Goal: Task Accomplishment & Management: Complete application form

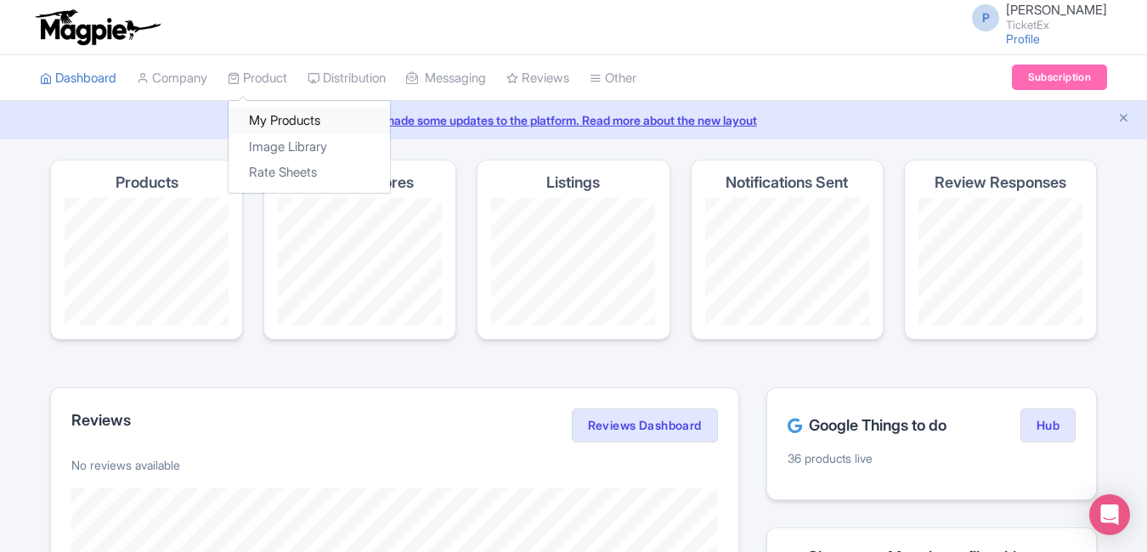
click at [307, 121] on link "My Products" at bounding box center [309, 121] width 161 height 26
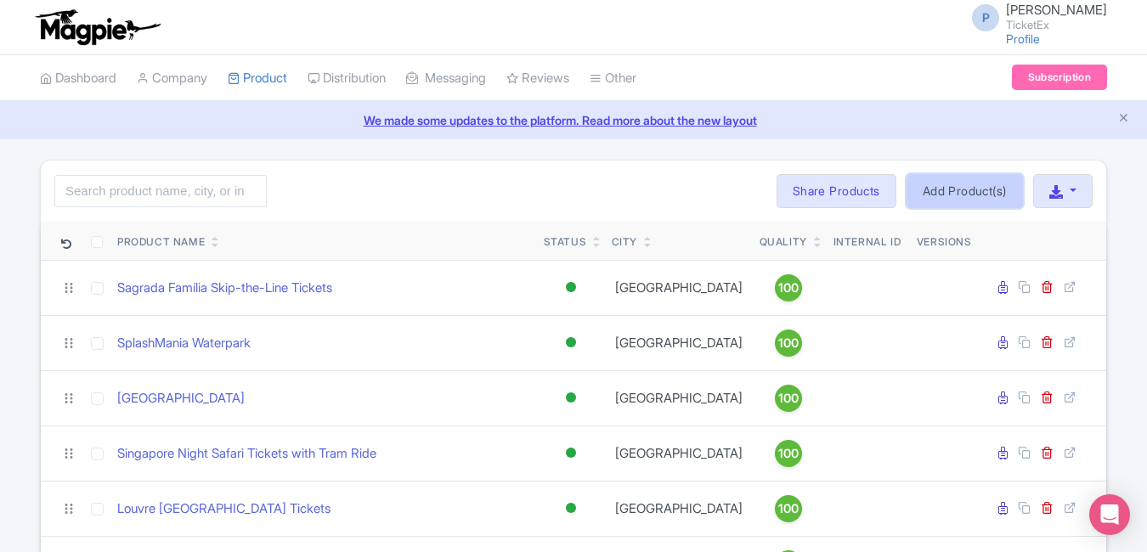
click at [956, 181] on link "Add Product(s)" at bounding box center [964, 191] width 116 height 34
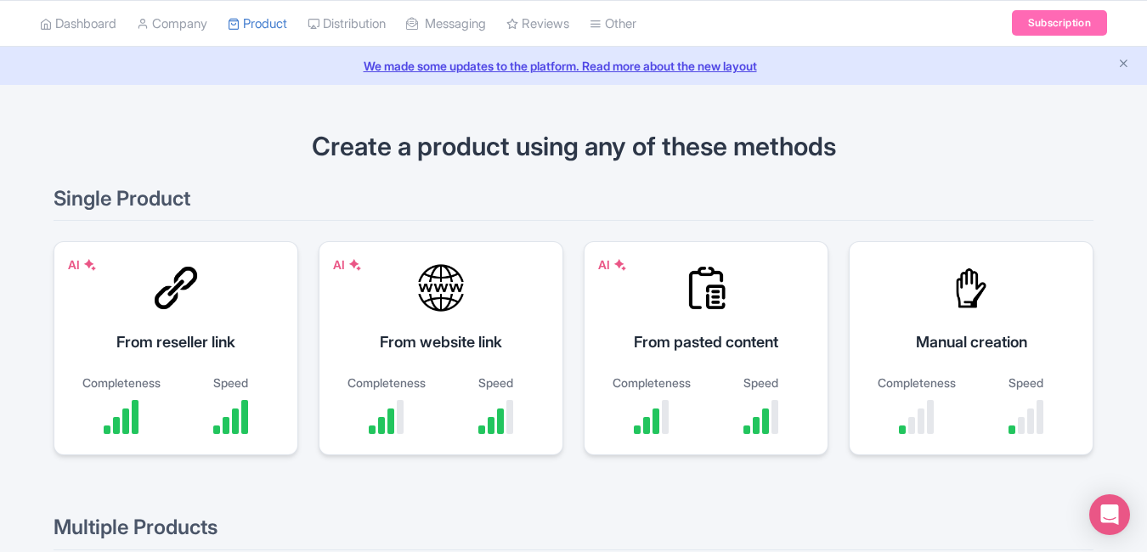
scroll to position [58, 0]
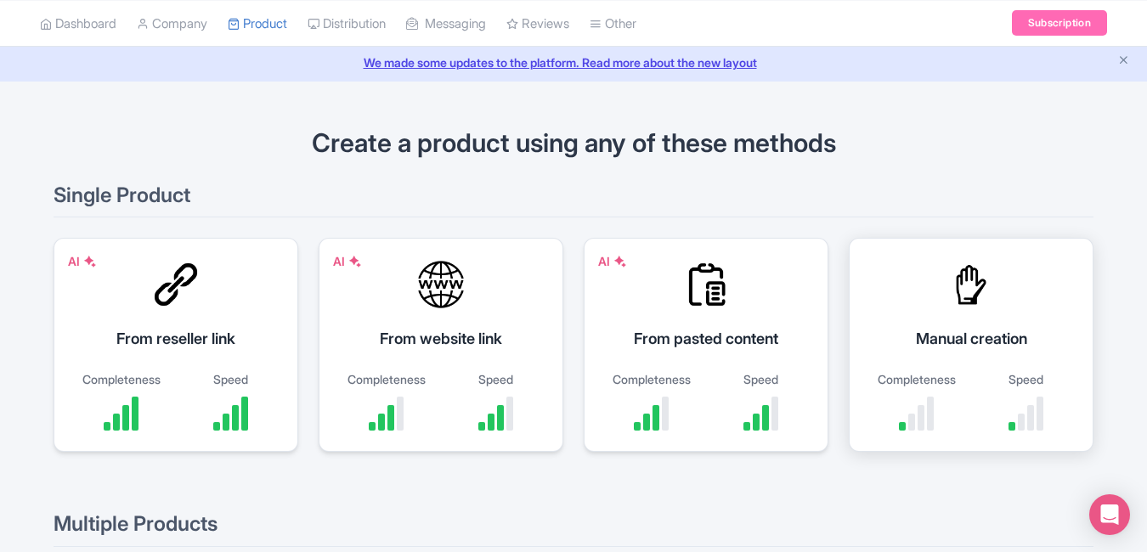
click at [958, 300] on div at bounding box center [971, 284] width 51 height 51
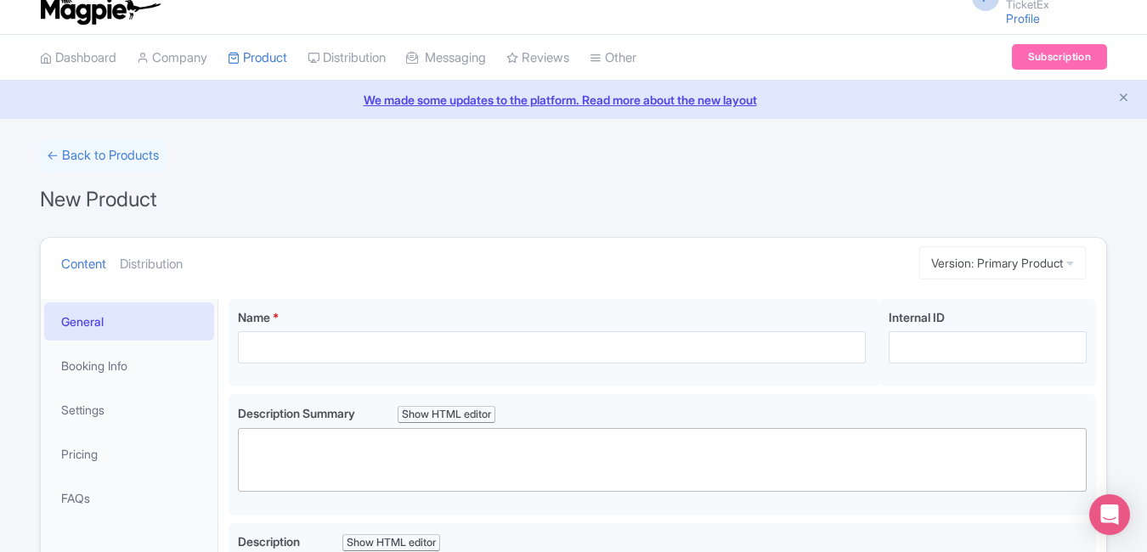
scroll to position [68, 0]
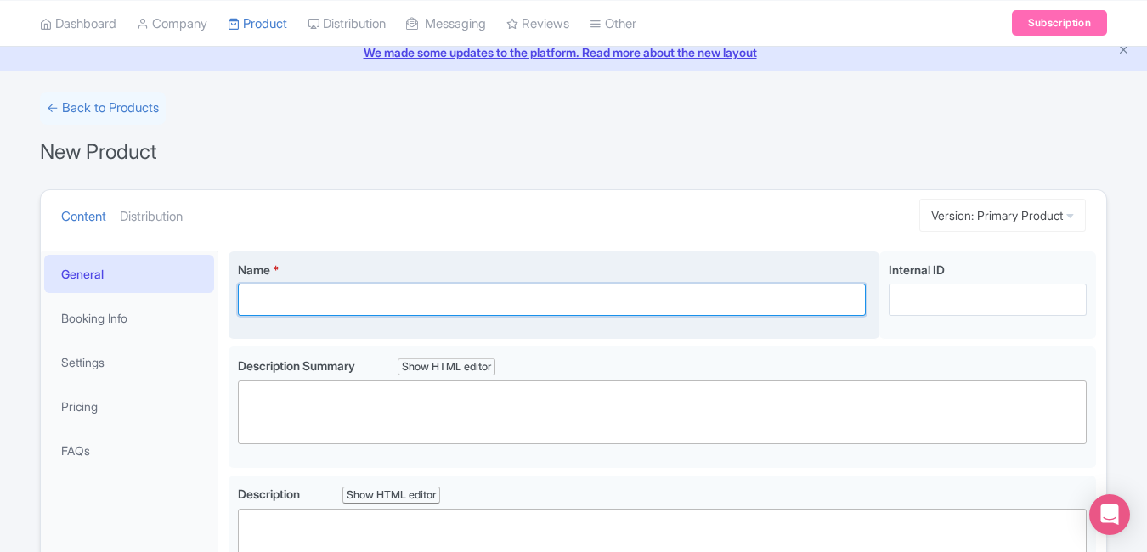
click at [503, 304] on input "Name *" at bounding box center [552, 300] width 628 height 32
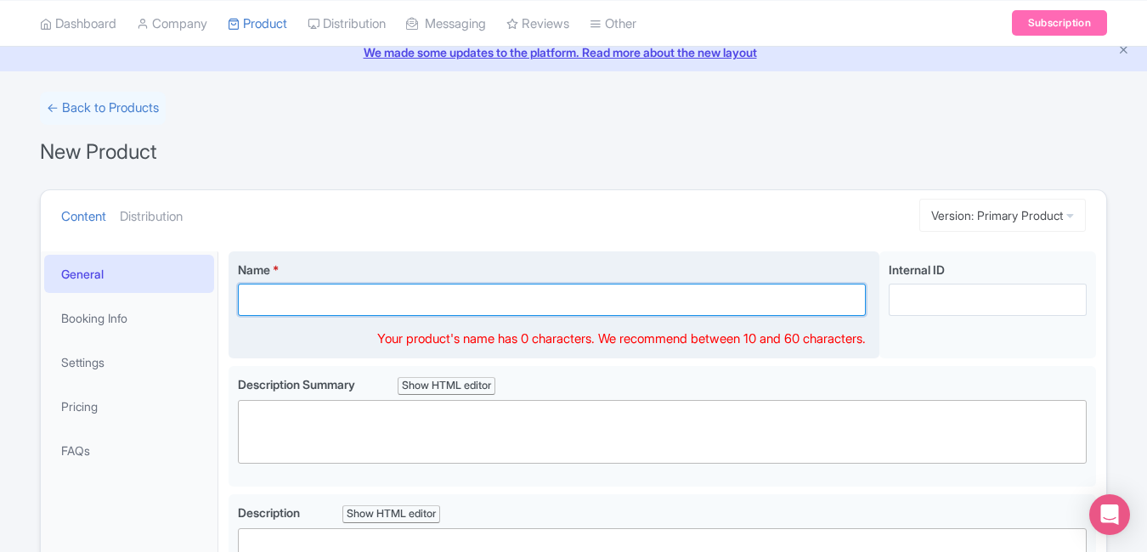
paste input "Universal Studios Hollywood Tickets – Movie Studio Tour & Theme Park in Los Ang…"
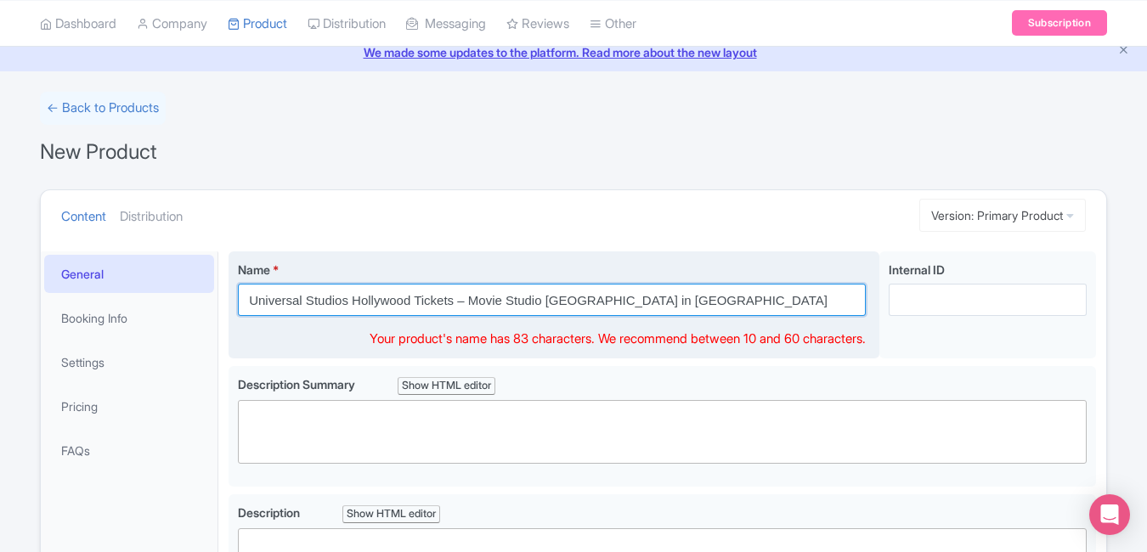
type input "Universal Studios Hollywood Tickets – Movie Studio Tour & Theme Park in Los Ang…"
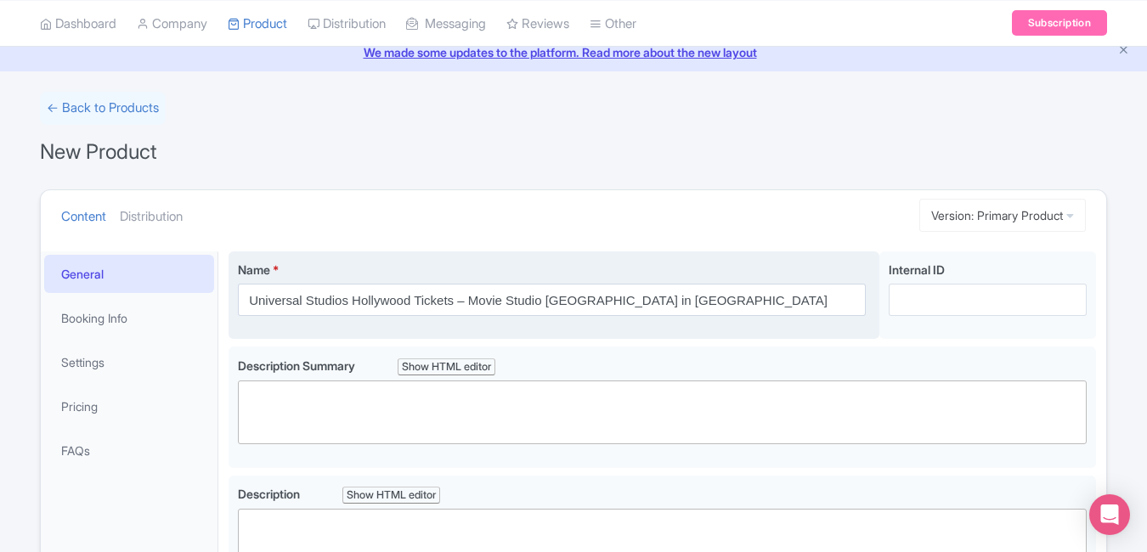
click at [692, 252] on div "Name * Universal Studios Hollywood Tickets – Movie Studio Tour & Theme Park in …" at bounding box center [554, 295] width 651 height 88
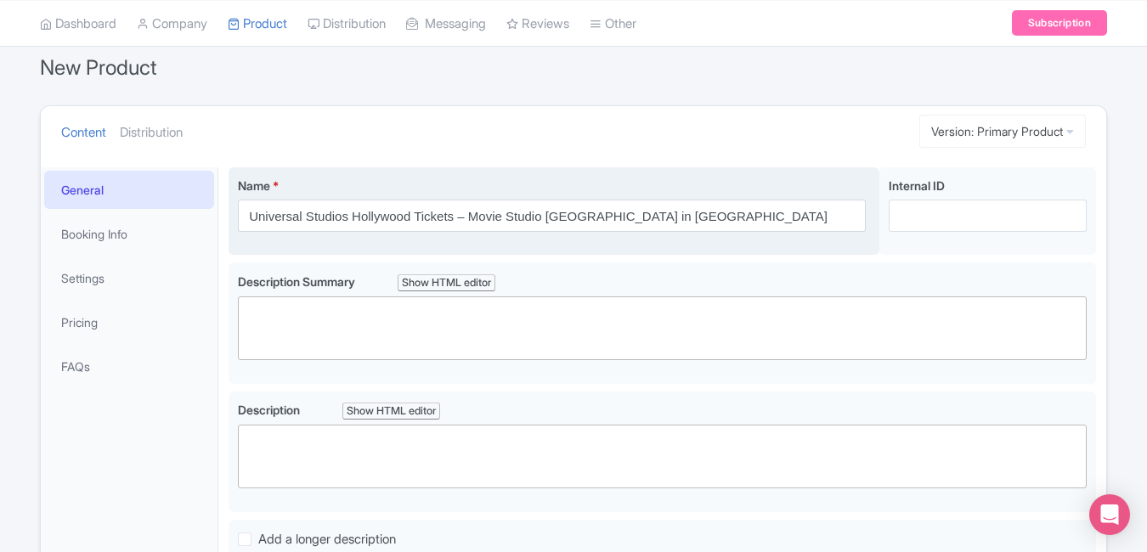
scroll to position [158, 0]
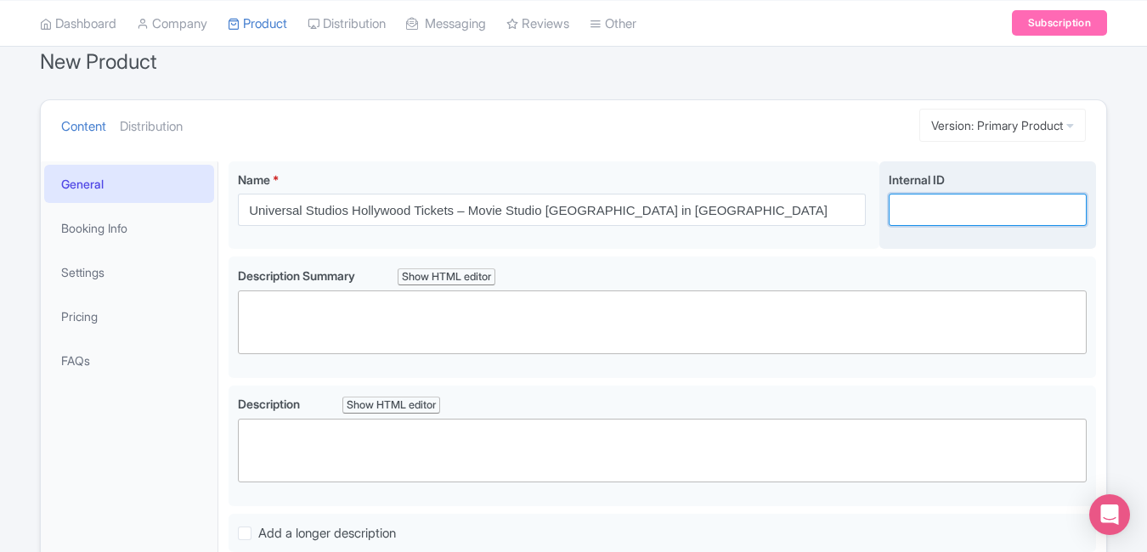
click at [918, 219] on input "Internal ID" at bounding box center [988, 210] width 198 height 32
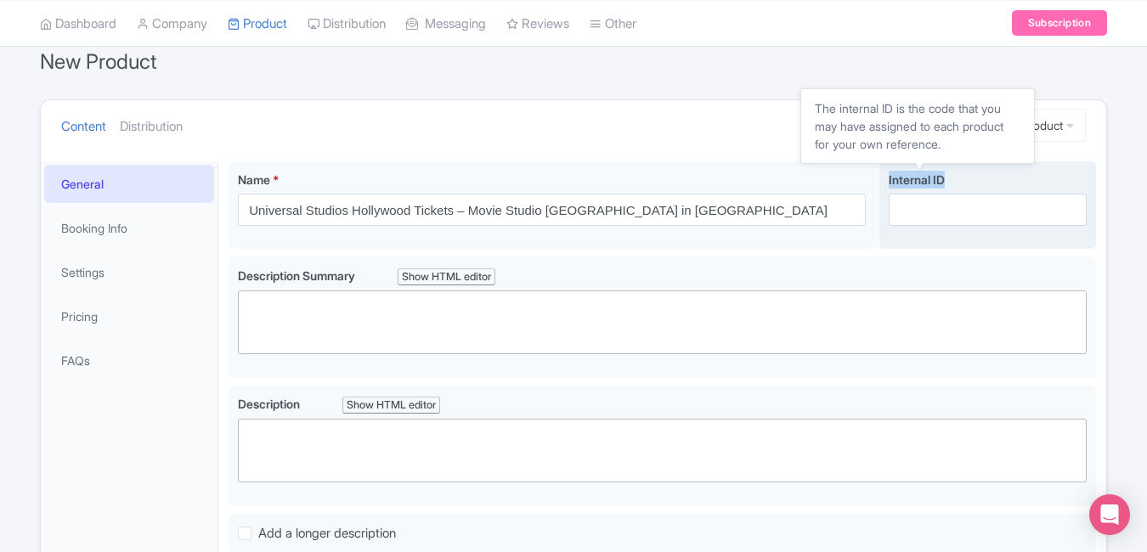
drag, startPoint x: 951, startPoint y: 178, endPoint x: 888, endPoint y: 177, distance: 62.9
click at [889, 177] on label "Internal ID" at bounding box center [988, 180] width 198 height 18
copy span "Internal ID"
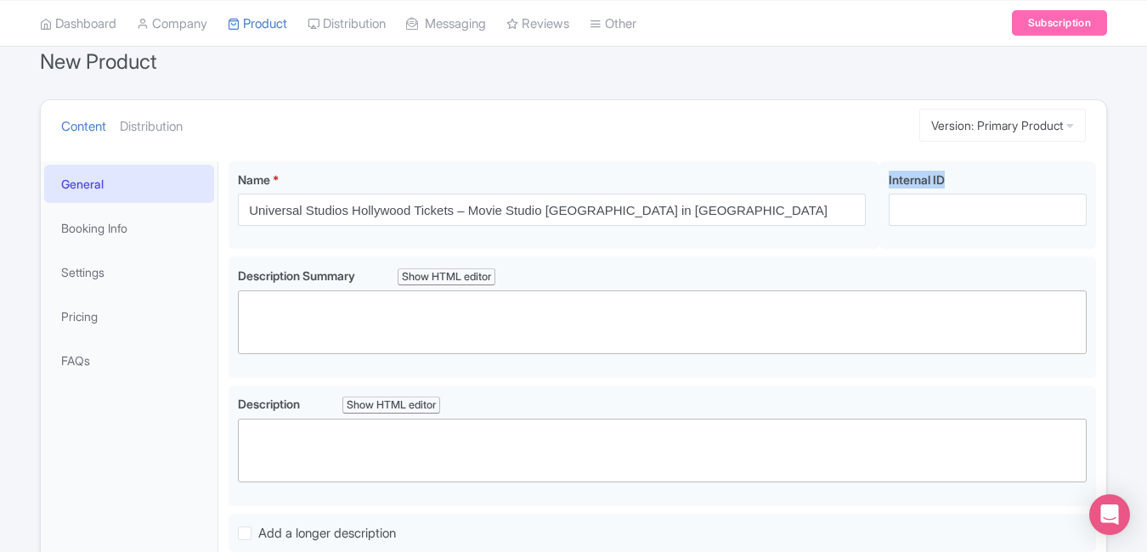
click at [771, 126] on ul "Content Distribution" at bounding box center [464, 126] width 821 height 52
click at [272, 95] on form "← Back to Products New Product Content Distribution Version: Primary Product Pr…" at bounding box center [573, 408] width 1067 height 813
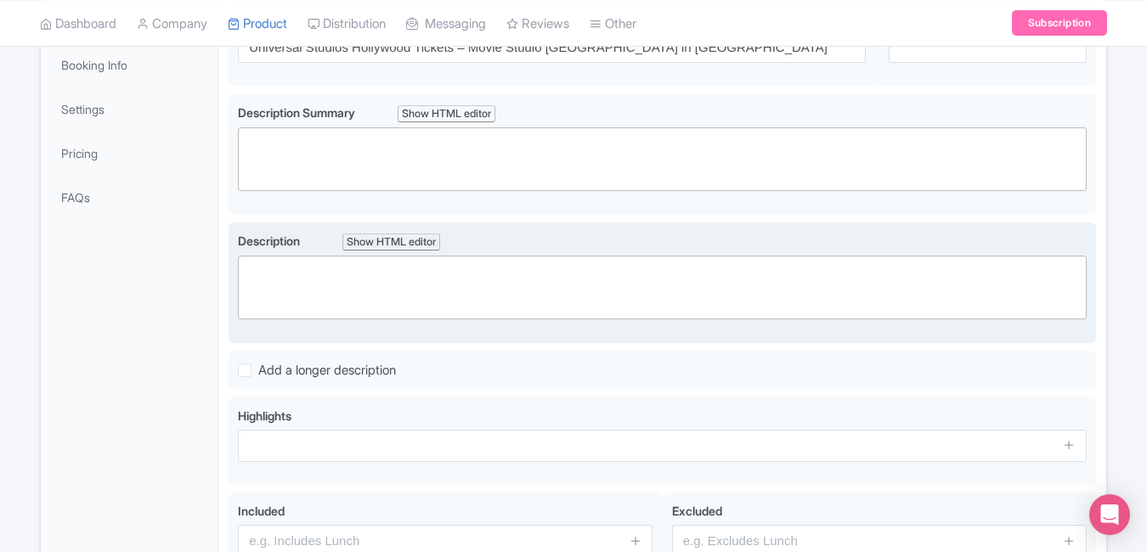
scroll to position [330, 0]
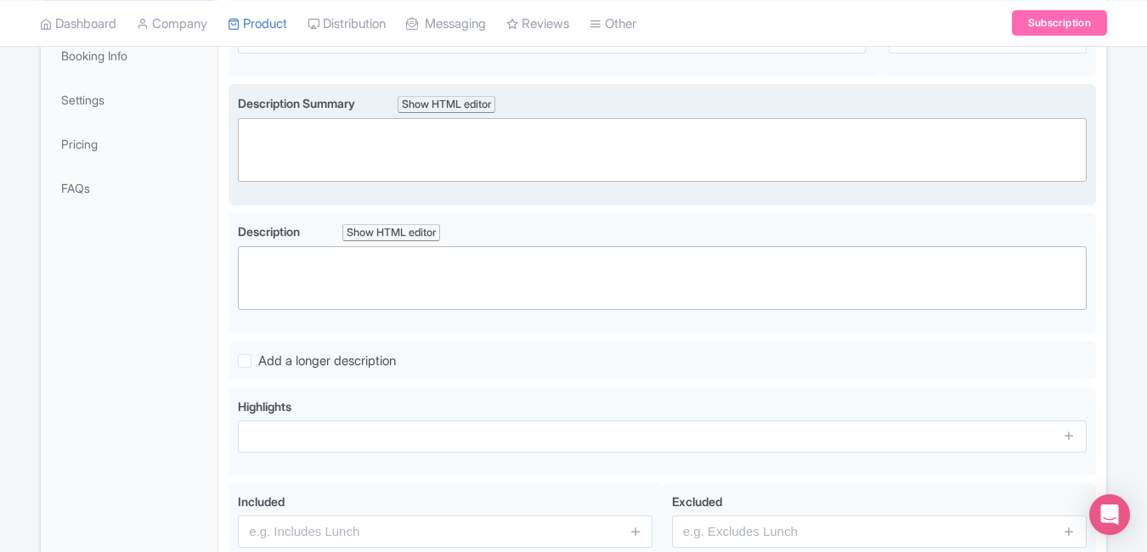
click at [385, 140] on trix-editor at bounding box center [662, 150] width 849 height 64
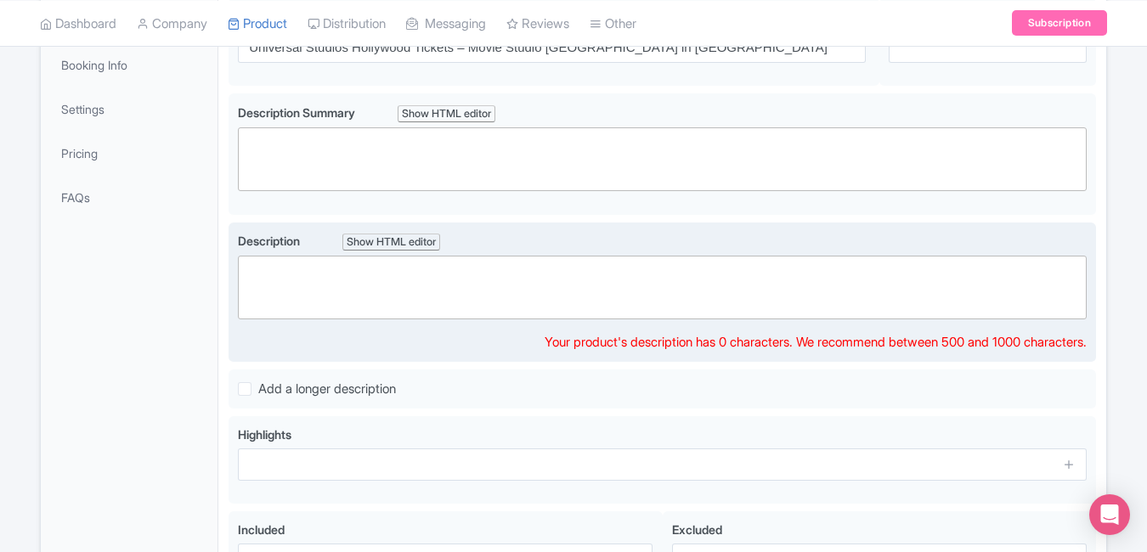
scroll to position [302, 0]
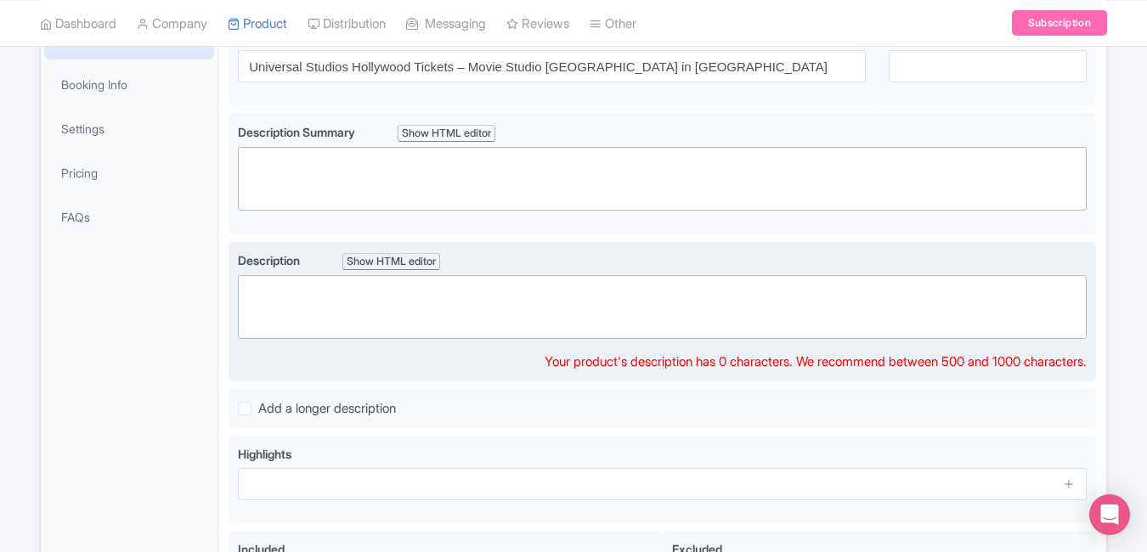
click at [487, 294] on trix-editor at bounding box center [662, 307] width 849 height 64
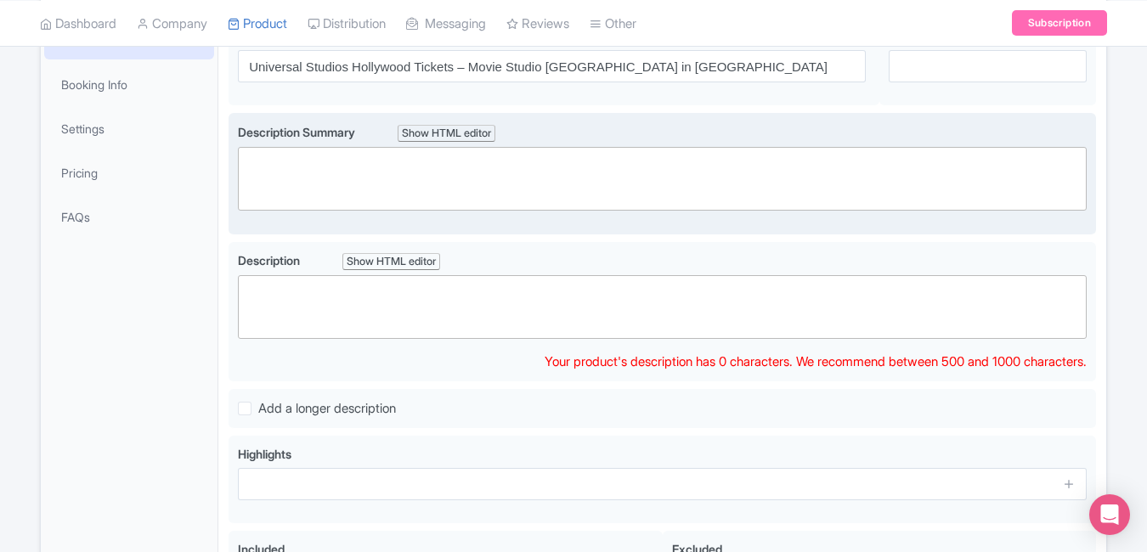
click at [487, 166] on trix-editor at bounding box center [662, 179] width 849 height 64
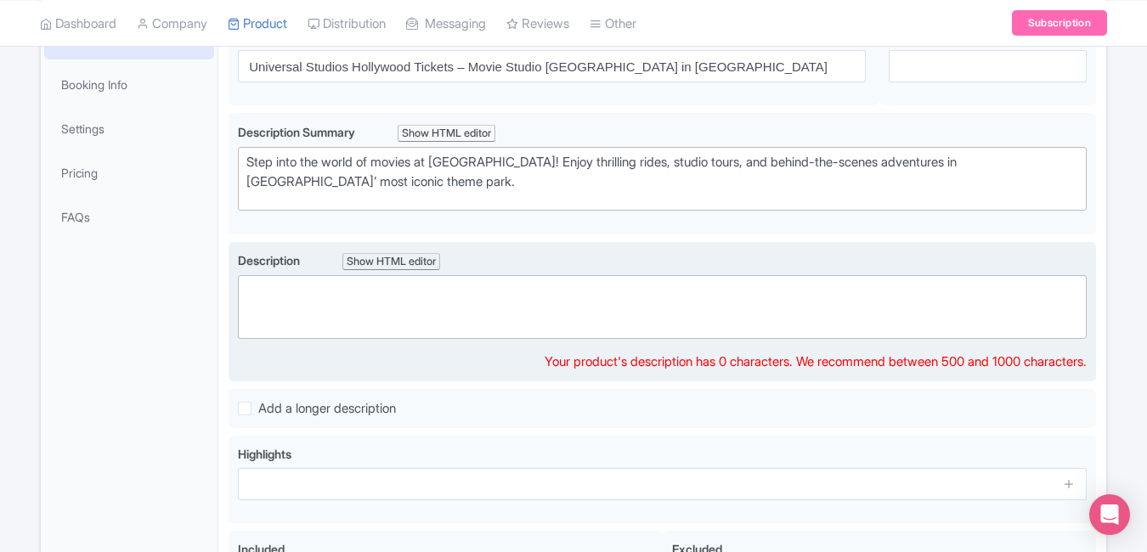
click at [534, 347] on div "Description Show HTML editor Bold Italic Strikethrough Link Heading Quote Code …" at bounding box center [662, 311] width 849 height 121
paste trix-editor "<div>&nbsp;Universal Studios Hollywood offers a one-of-a-kind movie-themed adve…"
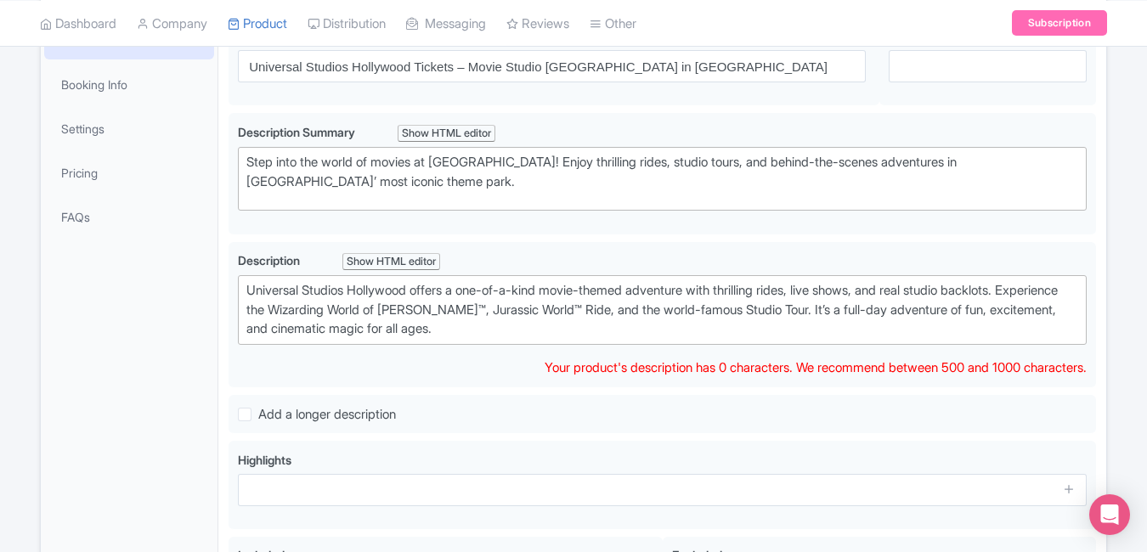
type trix-editor "<div>&nbsp;Universal Studios Hollywood offers a one-of-a-kind movie-themed adve…"
click at [163, 334] on div "General Booking Info Settings Pricing FAQs" at bounding box center [130, 356] width 178 height 677
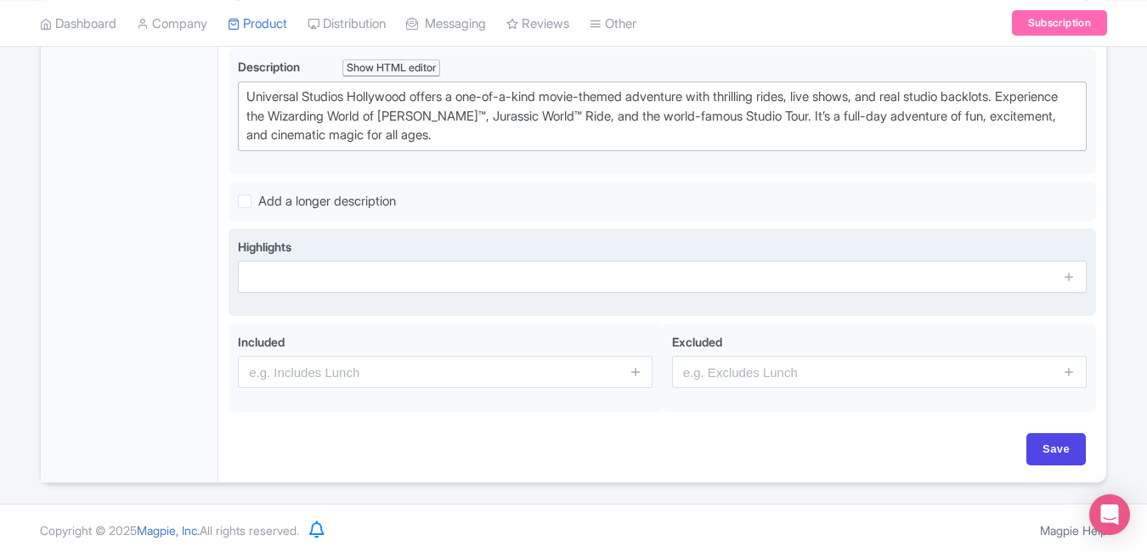
scroll to position [499, 0]
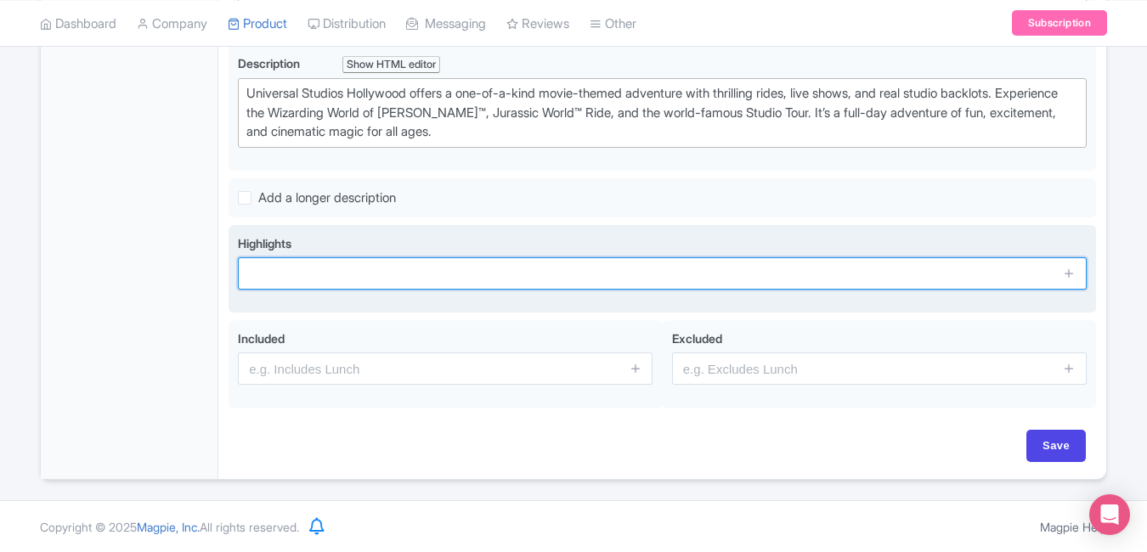
click at [355, 277] on input "text" at bounding box center [662, 273] width 849 height 32
paste input "Explore real Hollywood film sets"
type input "Explore real Hollywood film sets"
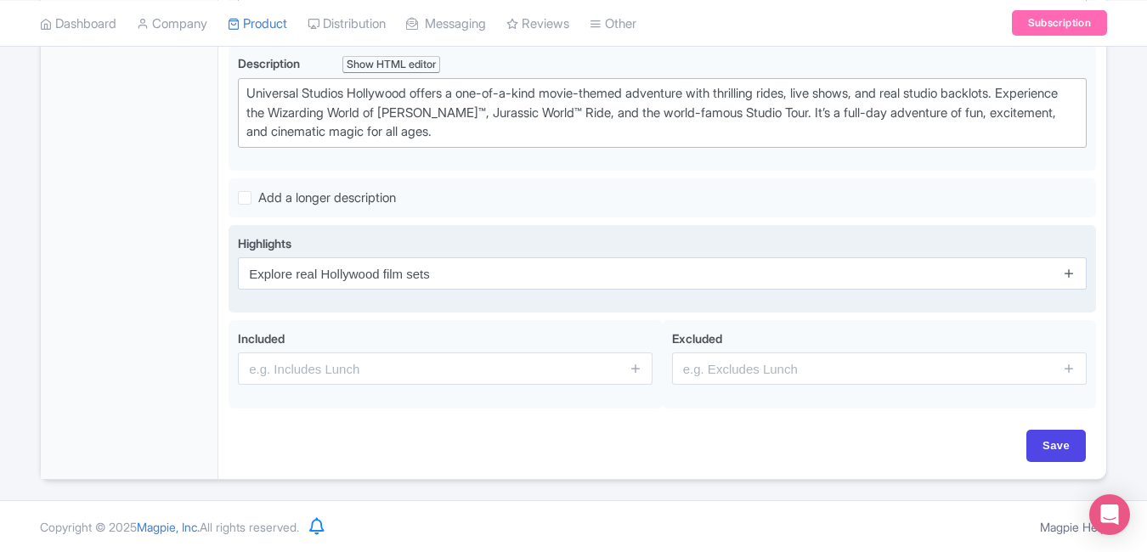
click at [1074, 271] on icon at bounding box center [1069, 273] width 13 height 13
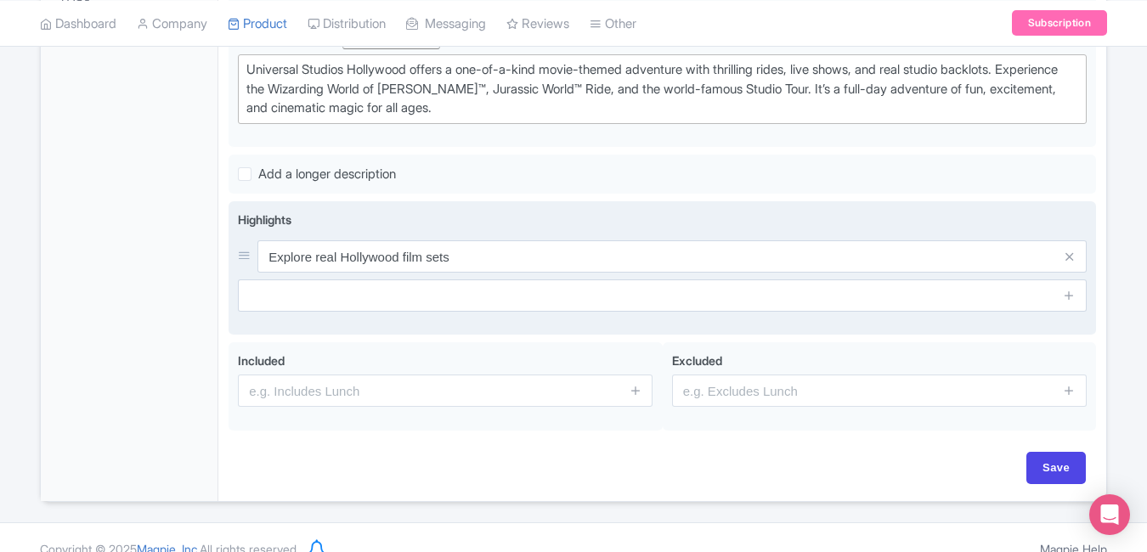
scroll to position [545, 0]
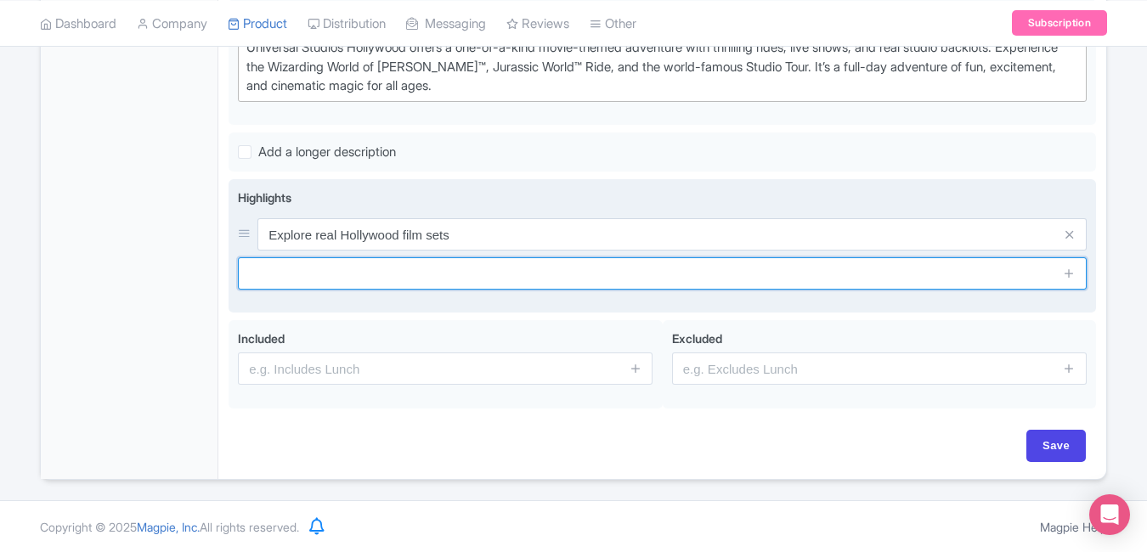
click at [411, 274] on input "text" at bounding box center [662, 273] width 849 height 32
paste input "Ride the thrilling Jurassic World™ coaster"
type input "Ride the thrilling Jurassic World™ coaster"
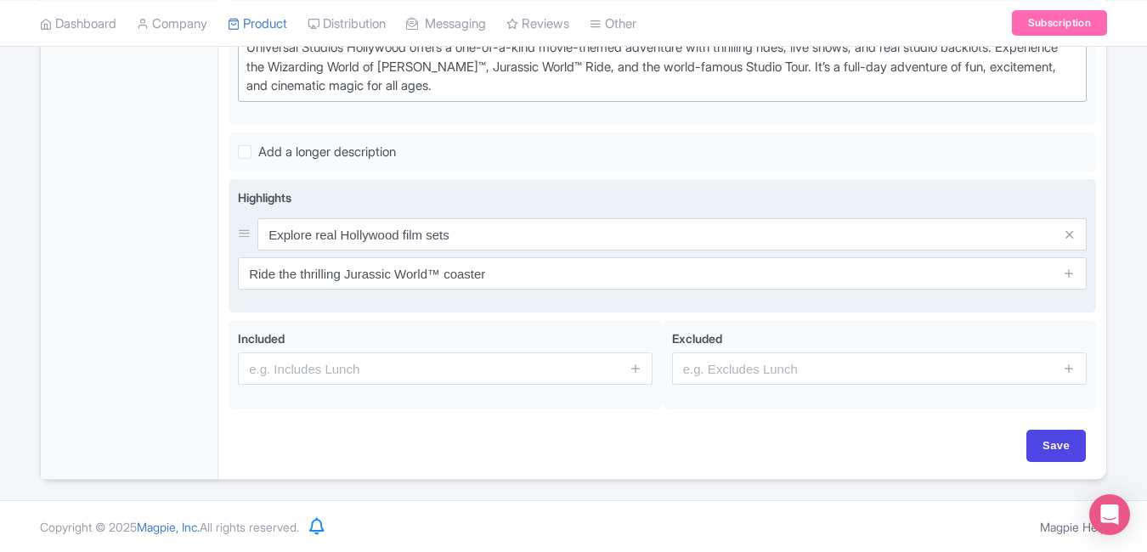
click at [1061, 273] on span at bounding box center [1070, 273] width 34 height 32
click at [1069, 273] on icon at bounding box center [1069, 273] width 13 height 13
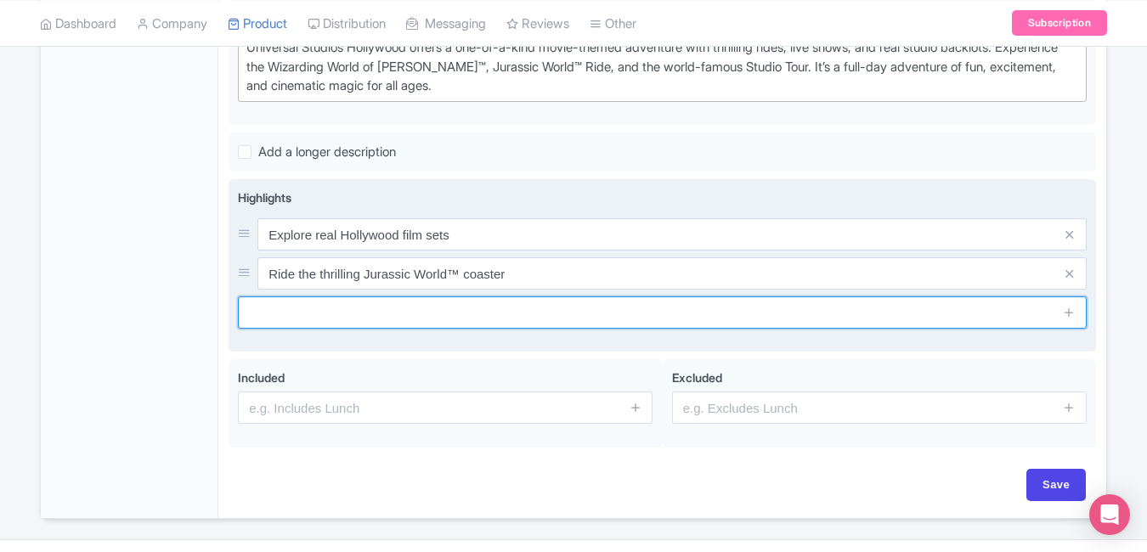
click at [572, 306] on input "text" at bounding box center [662, 312] width 849 height 32
paste input "Enter the Wizarding World of Harry Potter™"
type input "Enter the Wizarding World of Harry Potter™"
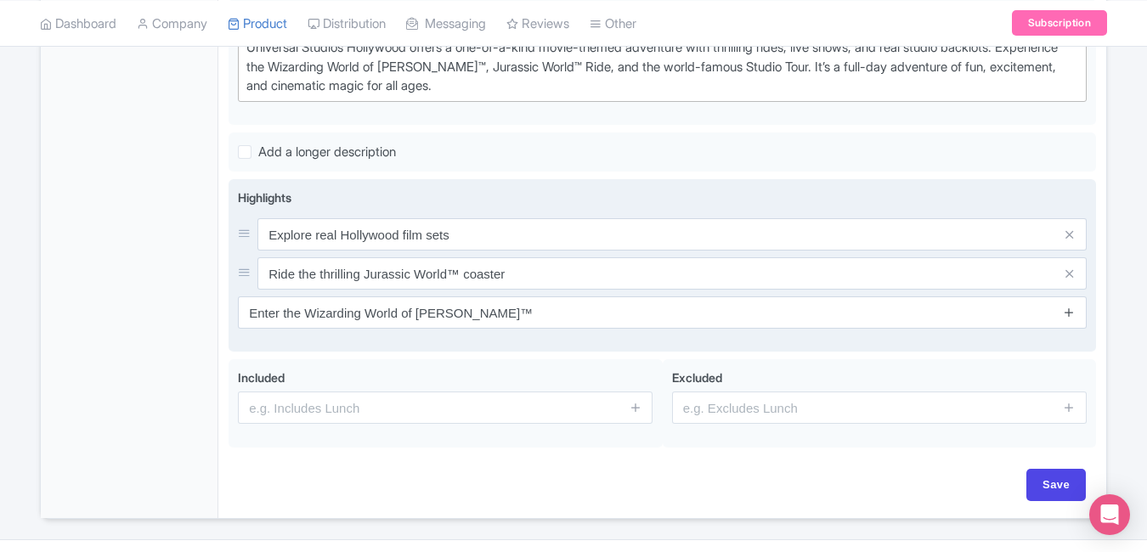
click at [1069, 313] on icon at bounding box center [1069, 312] width 13 height 13
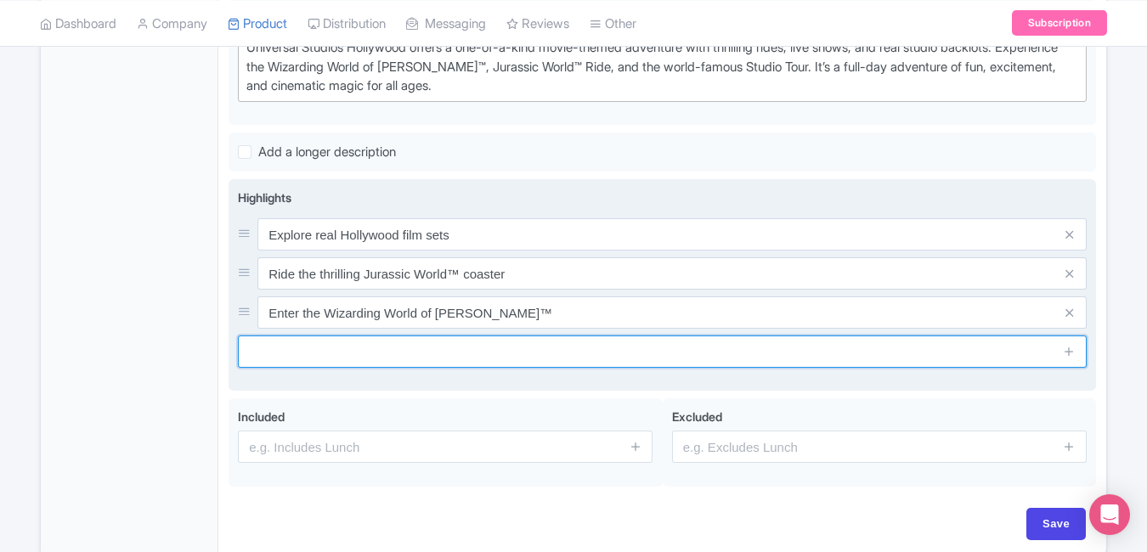
click at [526, 347] on input "text" at bounding box center [662, 352] width 849 height 32
paste input "Enjoy live-action stunt shows"
type input "Enjoy live-action stunt shows"
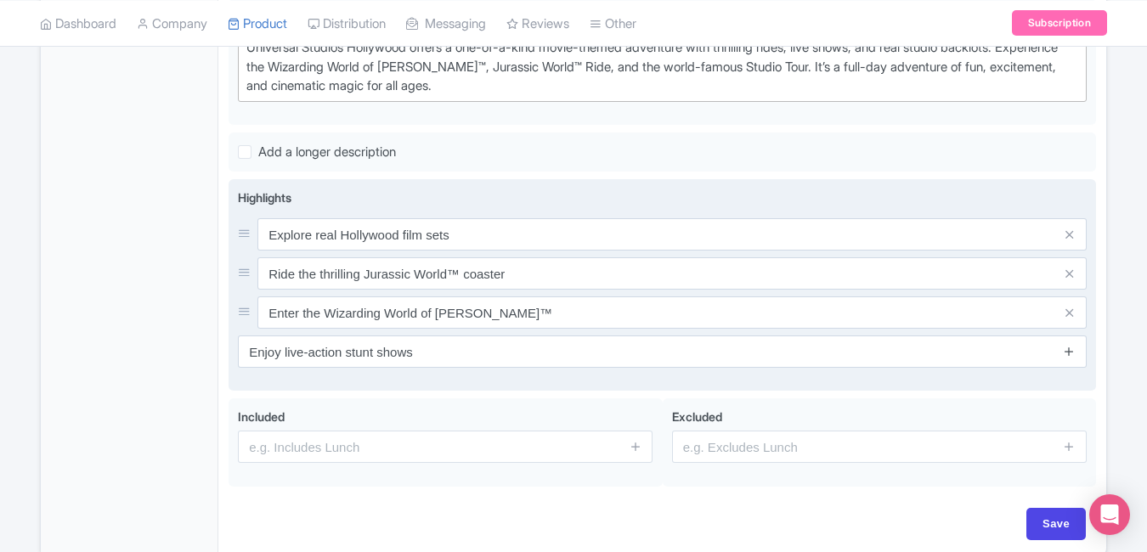
click at [1075, 357] on icon at bounding box center [1069, 351] width 13 height 13
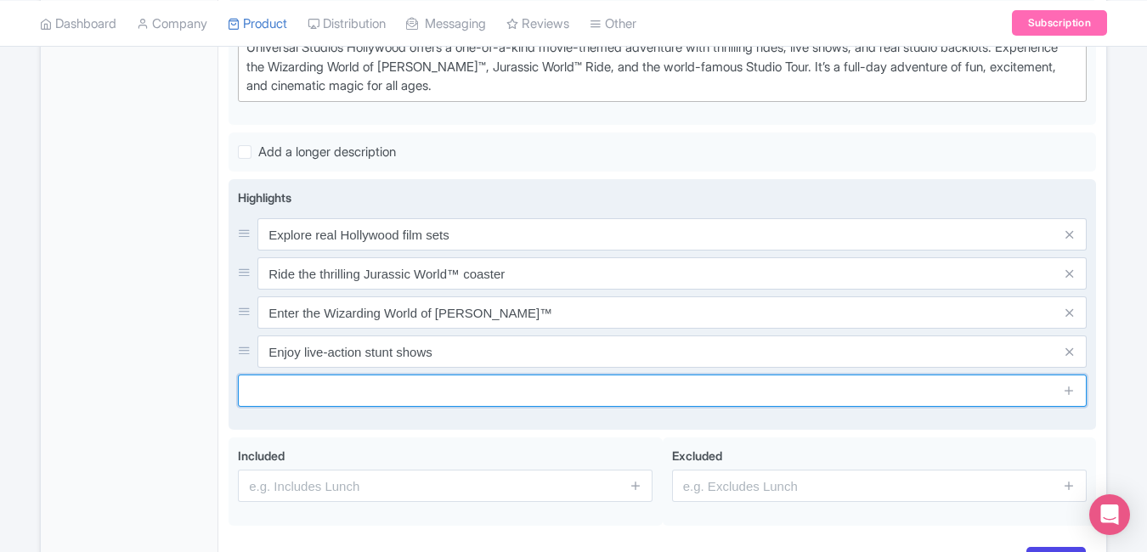
click at [470, 387] on input "text" at bounding box center [662, 391] width 849 height 32
paste input "Capture views from the Studio Backlot"
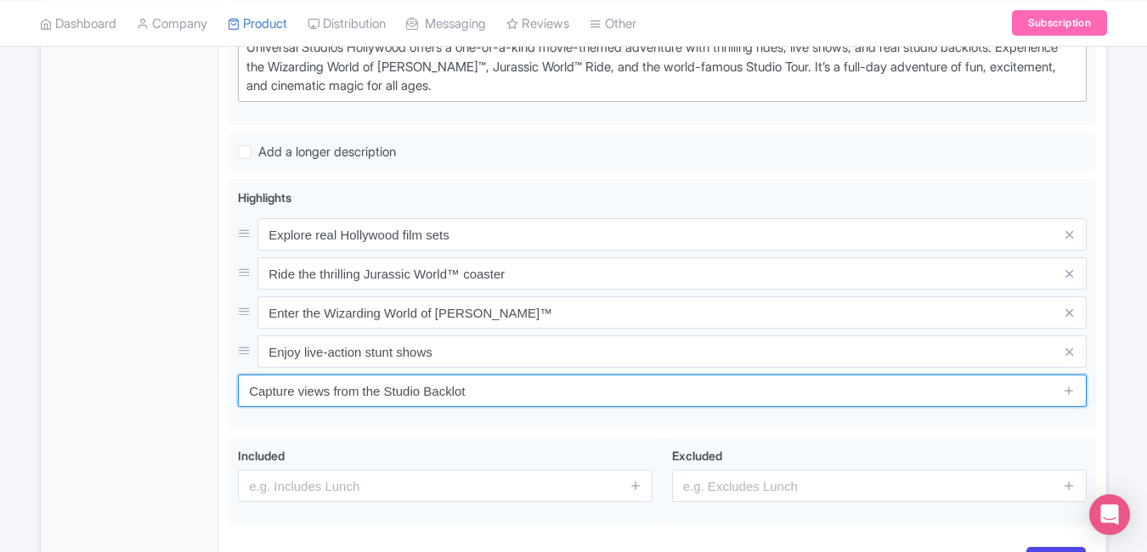
type input "Capture views from the Studio Backlot"
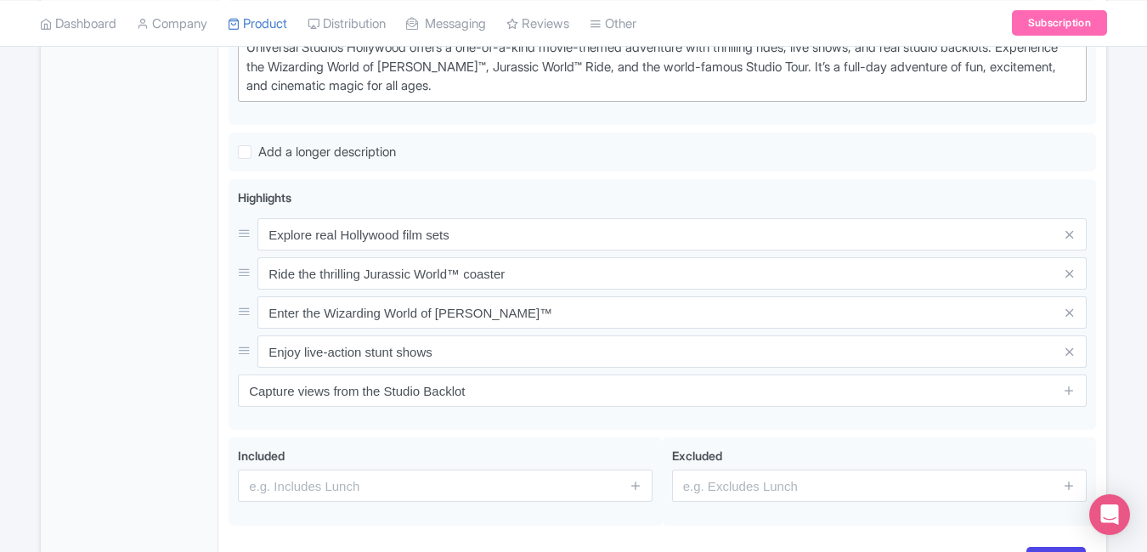
click at [150, 324] on div "General Booking Info Settings Pricing FAQs" at bounding box center [130, 185] width 178 height 821
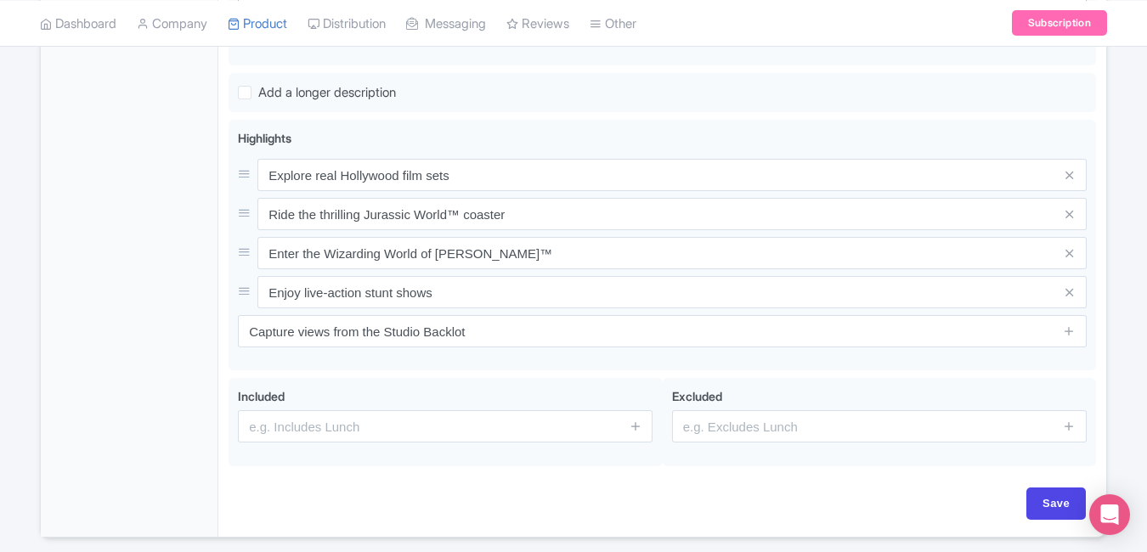
scroll to position [662, 0]
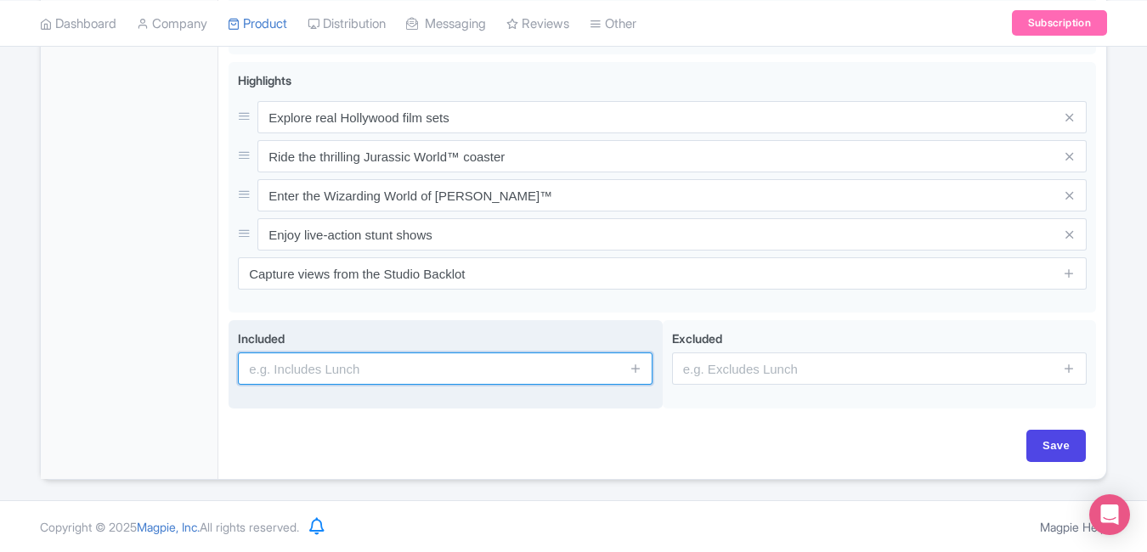
click at [507, 358] on input "text" at bounding box center [445, 369] width 415 height 32
paste input "Admission to Universal Studios Hollywood"
type input "Admission to Universal Studios Hollywood"
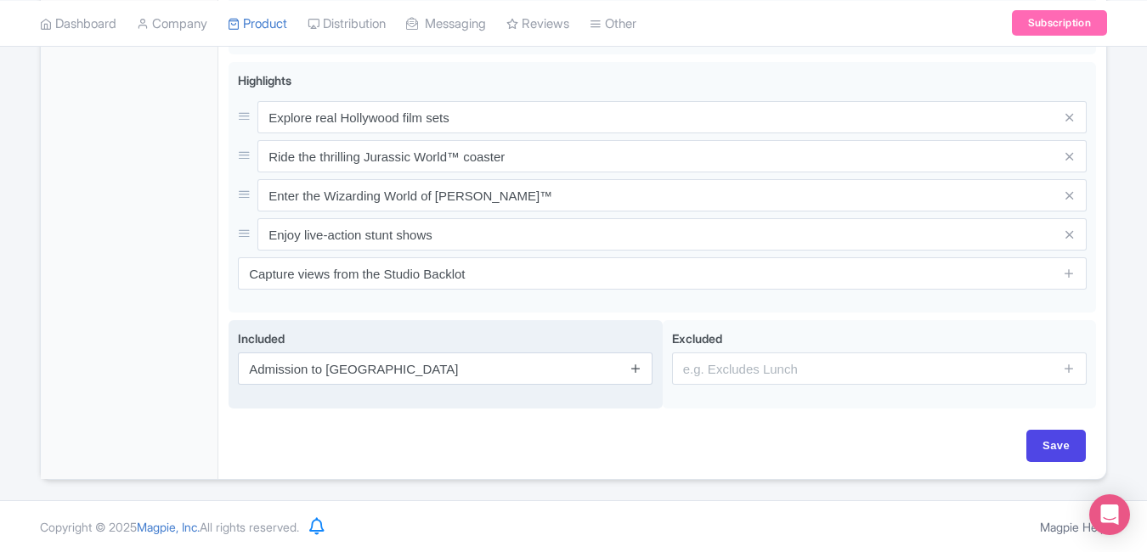
click at [634, 373] on icon at bounding box center [635, 368] width 13 height 13
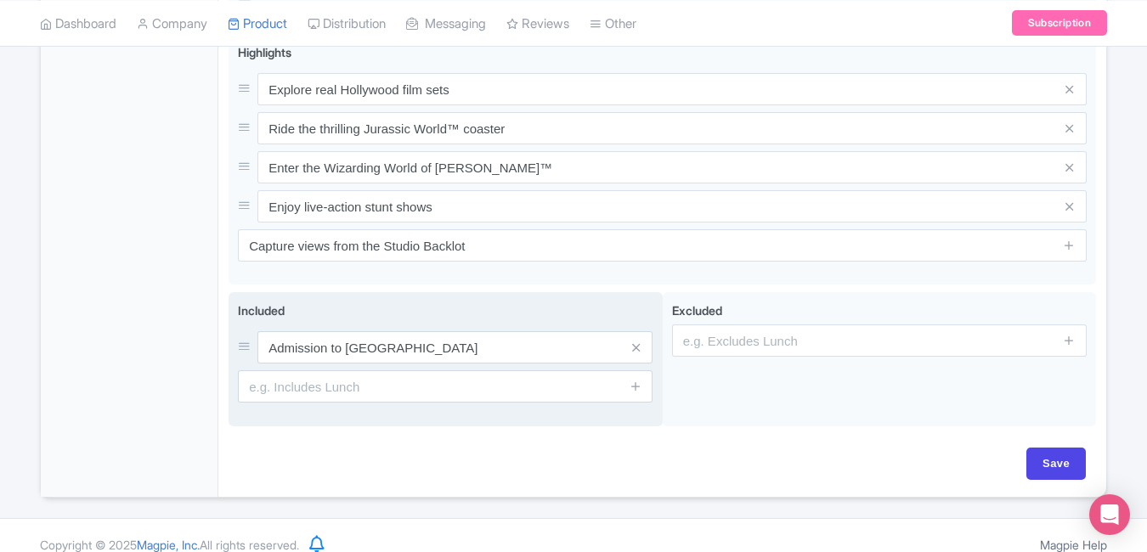
scroll to position [708, 0]
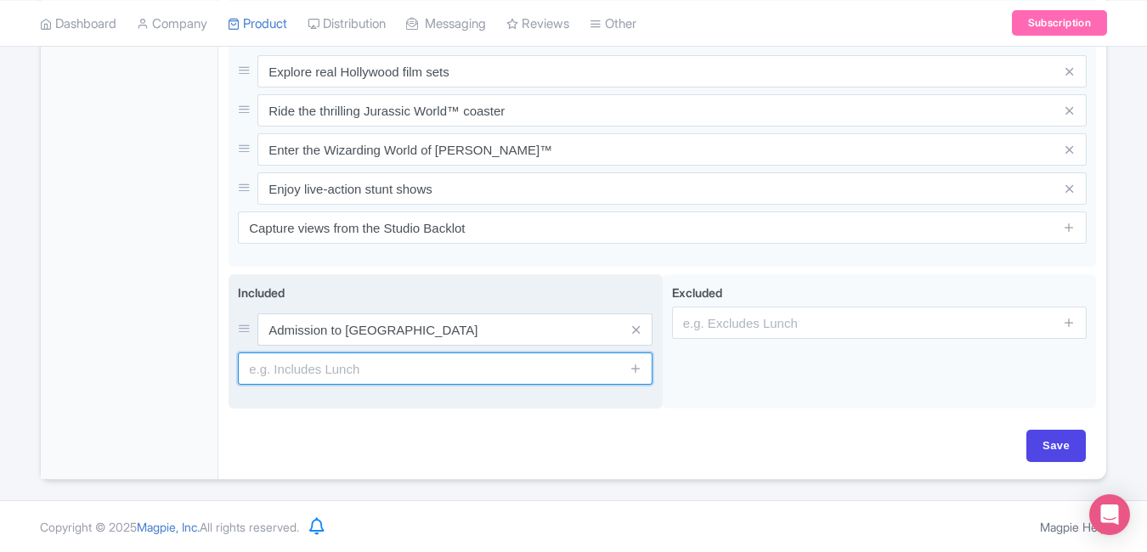
click at [501, 368] on input "text" at bounding box center [445, 369] width 415 height 32
paste input "Access to all rides and attractions"
type input "Access to all rides and attractions"
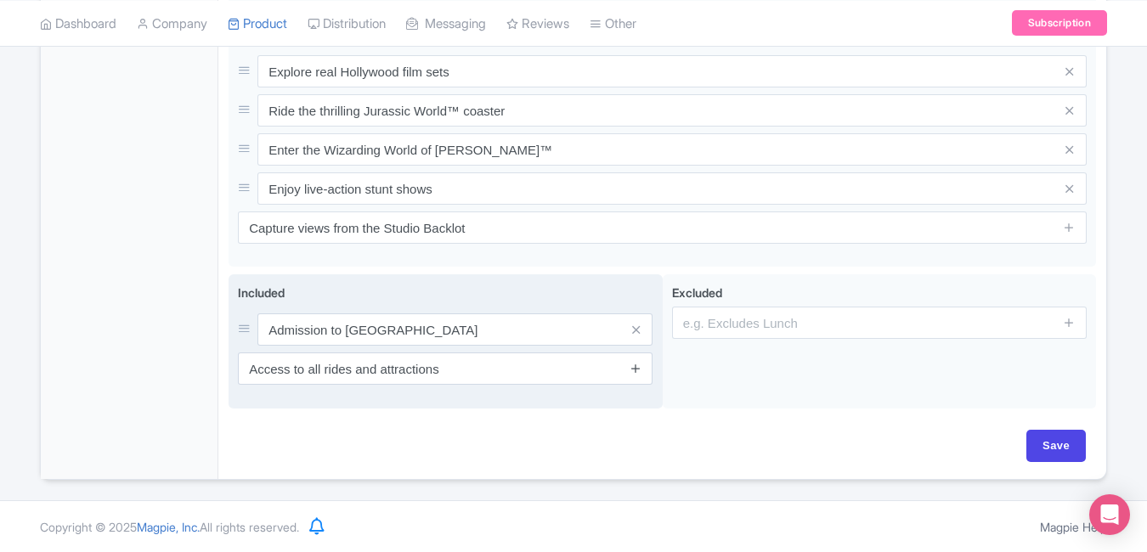
click at [633, 370] on icon at bounding box center [635, 368] width 13 height 13
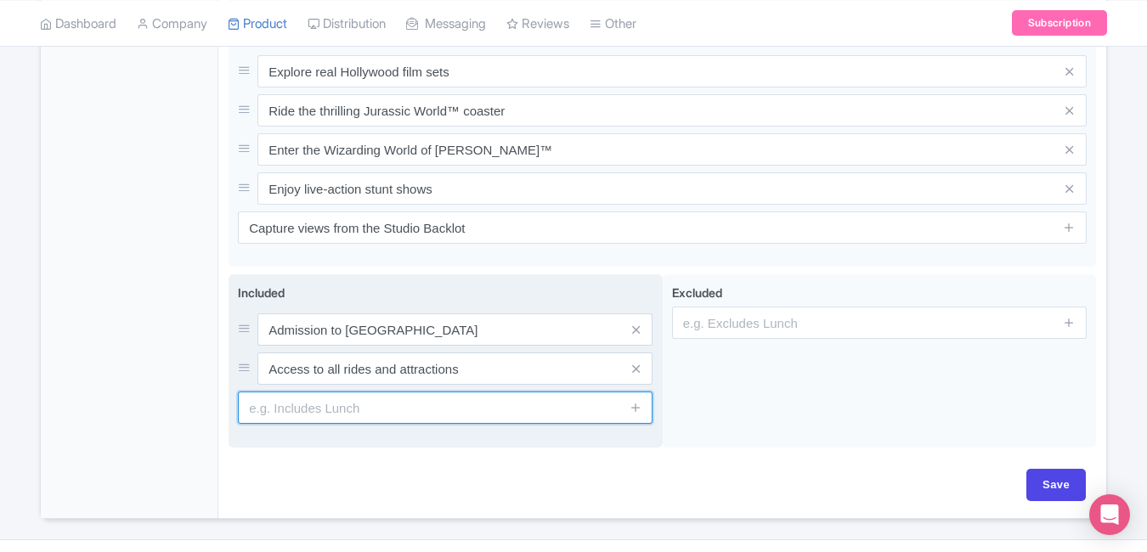
click at [571, 402] on input "text" at bounding box center [445, 408] width 415 height 32
paste input "Entry to live shows and entertainment zones"
type input "Entry to live shows and entertainment zones"
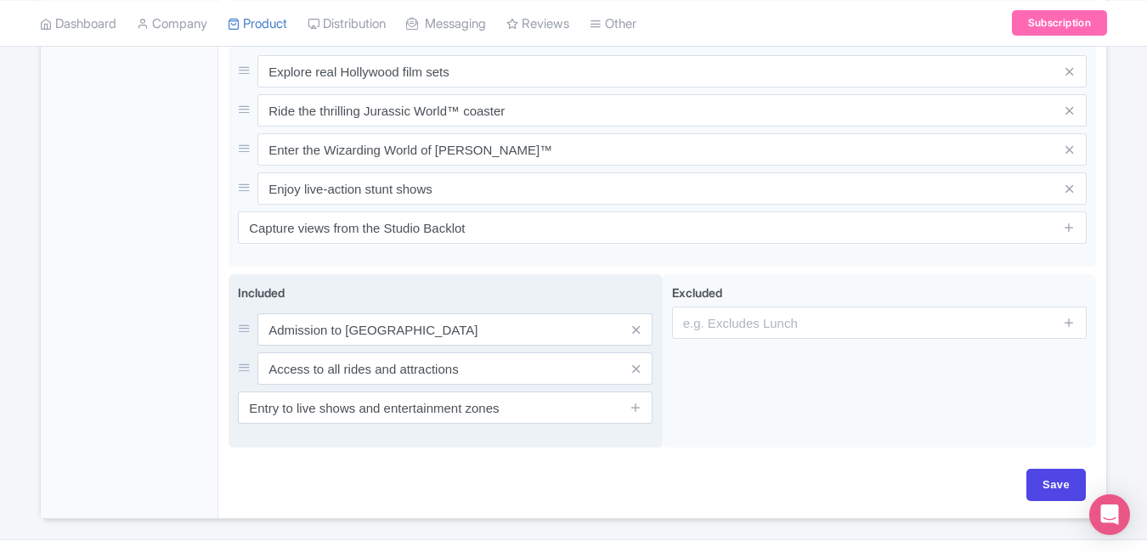
click at [559, 442] on div "Included Admission to Universal Studios Hollywood Access to all rides and attra…" at bounding box center [446, 360] width 434 height 173
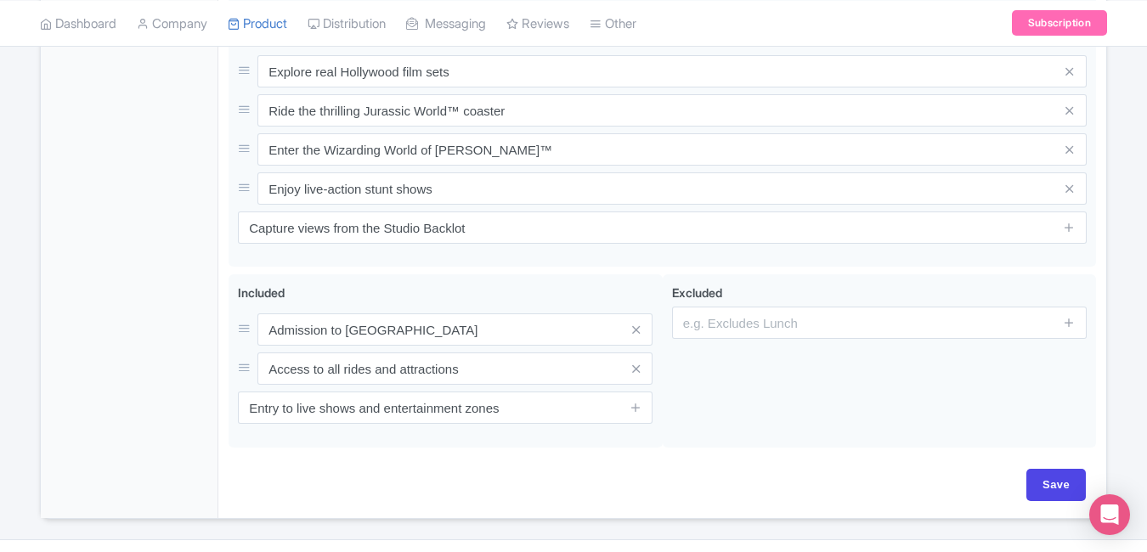
click at [133, 381] on div "General Booking Info Settings Pricing FAQs" at bounding box center [130, 65] width 178 height 906
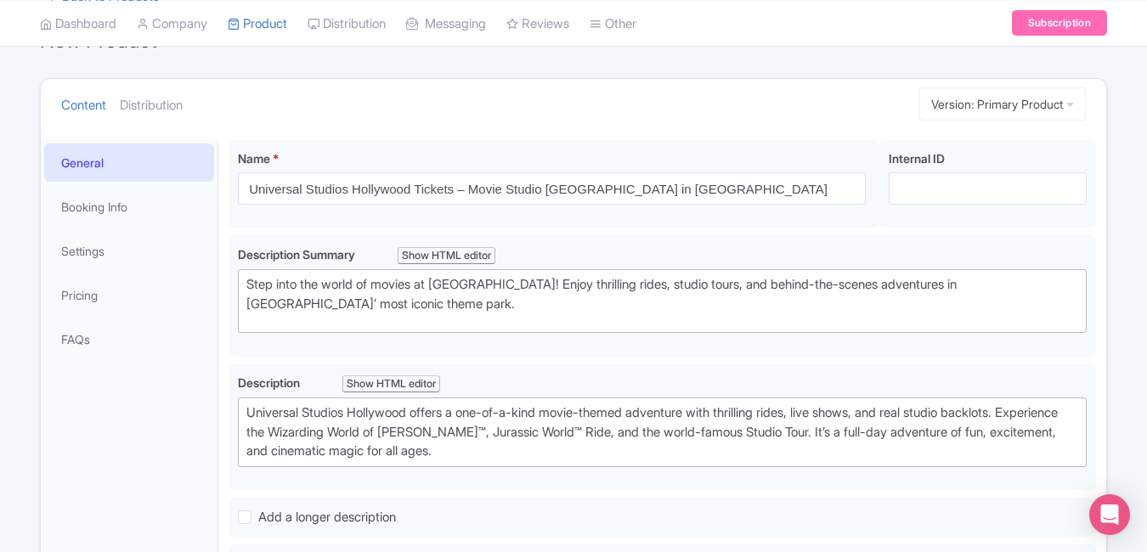
scroll to position [169, 0]
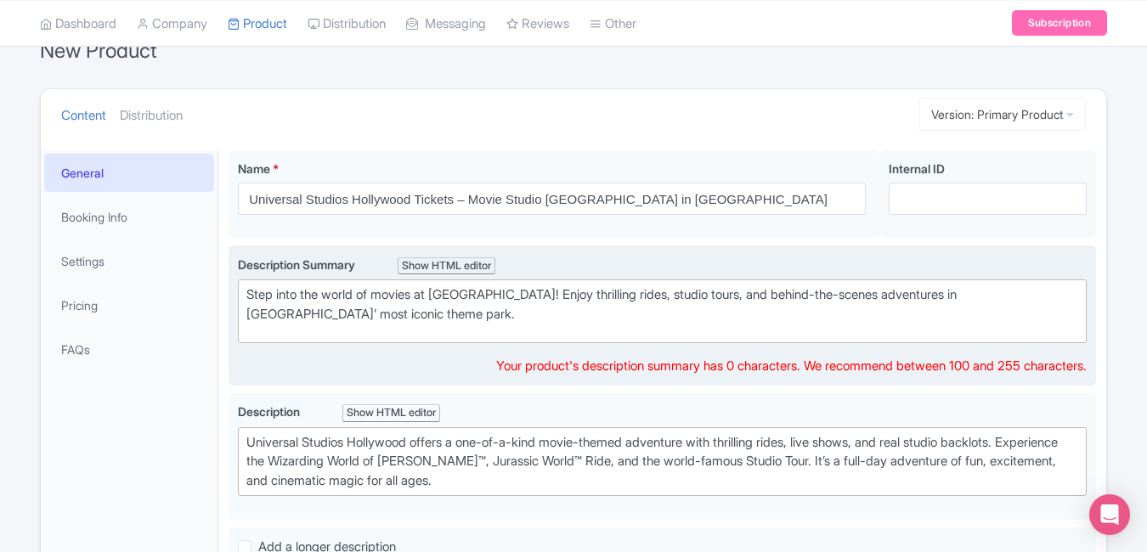
click at [249, 294] on div "Step into the world of movies at Universal Studios Hollywood! Enjoy thrilling r…" at bounding box center [662, 304] width 832 height 38
type trix-editor "<div>Step into the world of movies at Universal Studios Hollywood! Enjoy thrill…"
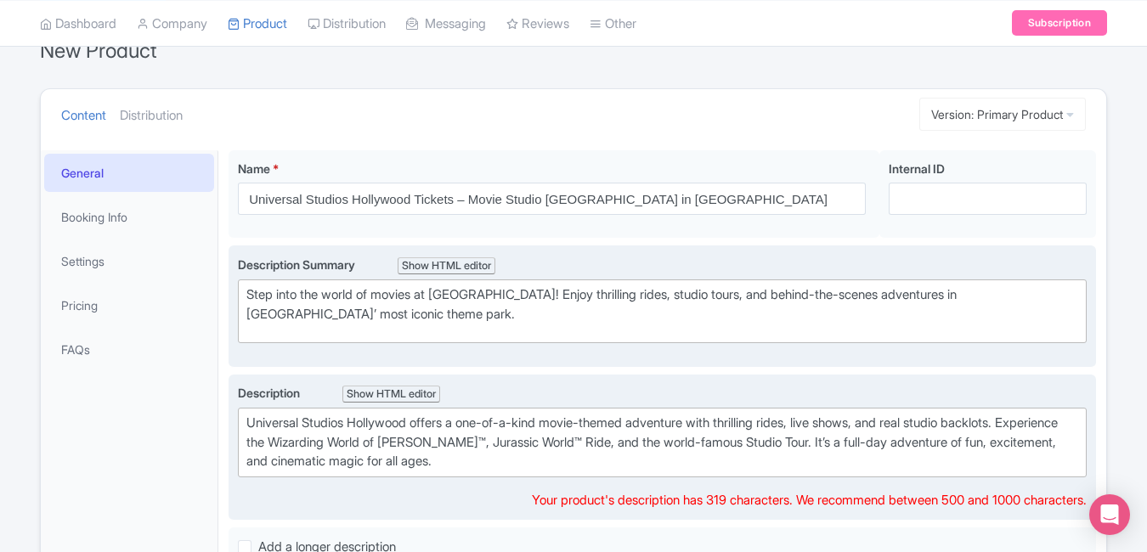
click at [250, 432] on trix-editor "Universal Studios Hollywood offers a one-of-a-kind movie-themed adventure with …" at bounding box center [662, 443] width 849 height 70
type trix-editor "<div>Universal Studios Hollywood offers a one-of-a-kind movie-themed adventure …"
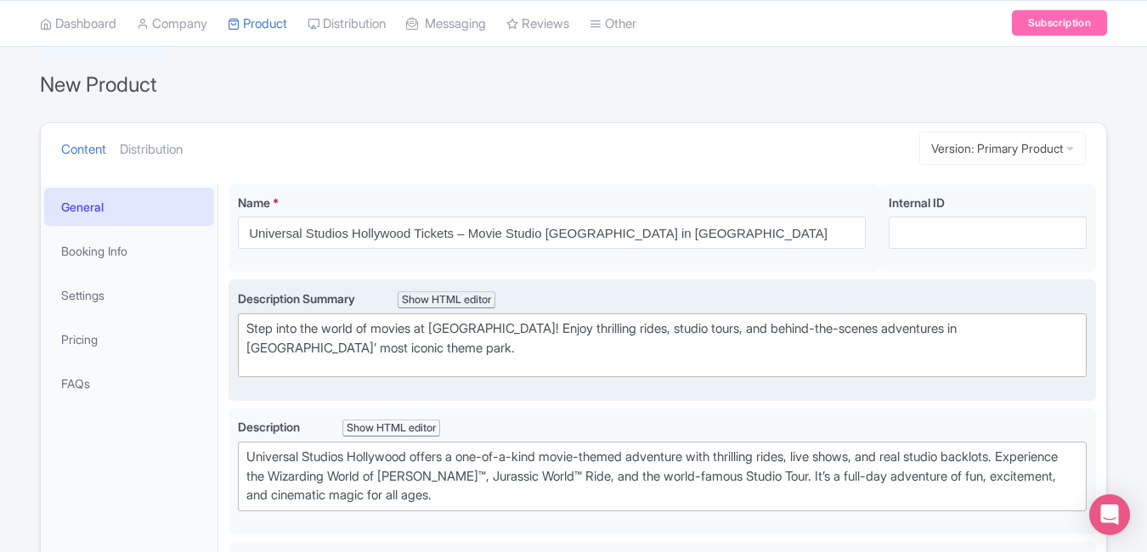
scroll to position [123, 0]
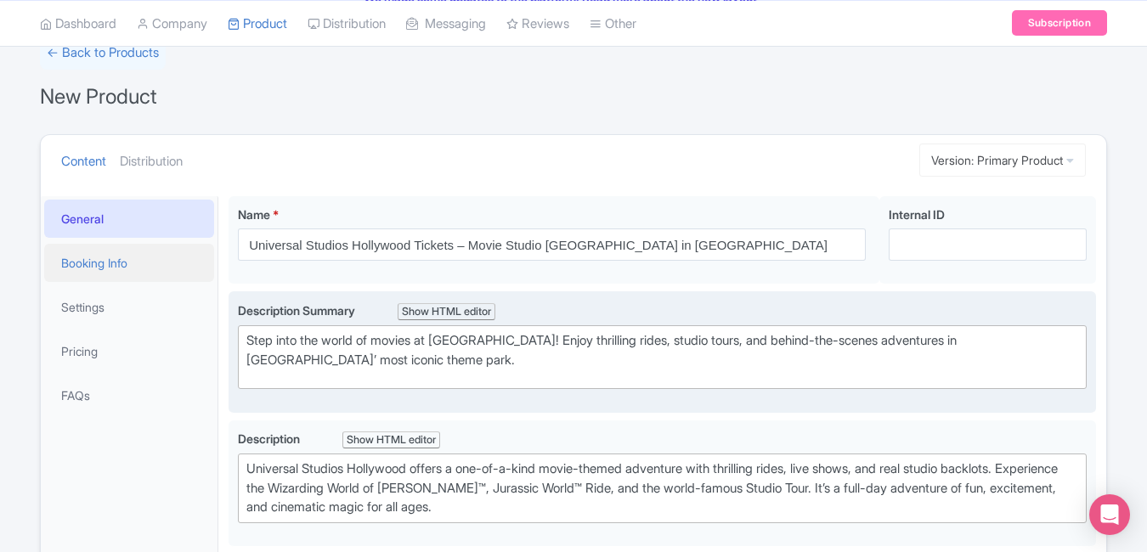
click at [141, 274] on link "Booking Info" at bounding box center [129, 263] width 170 height 38
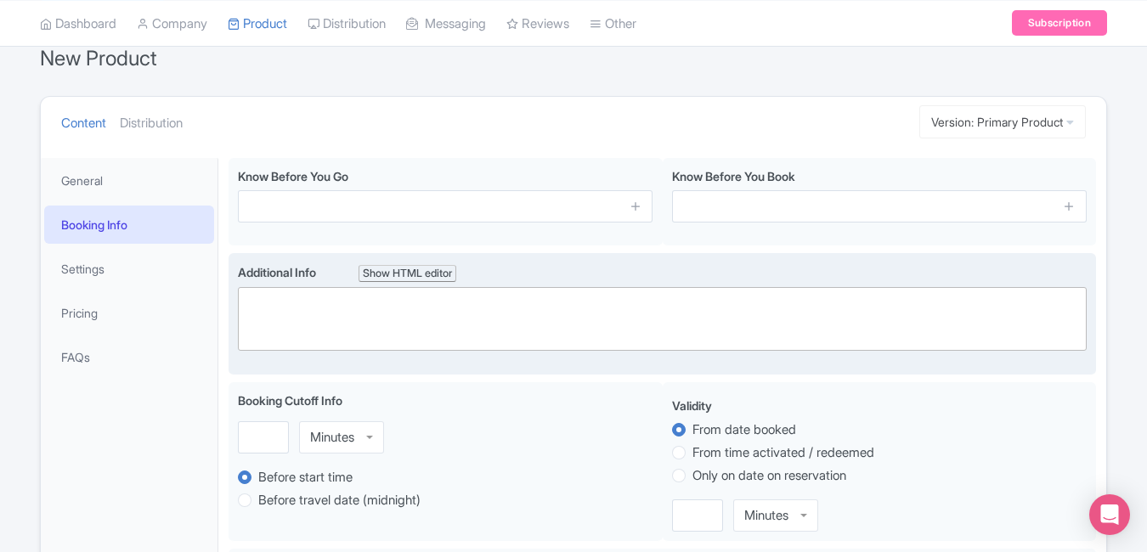
scroll to position [160, 0]
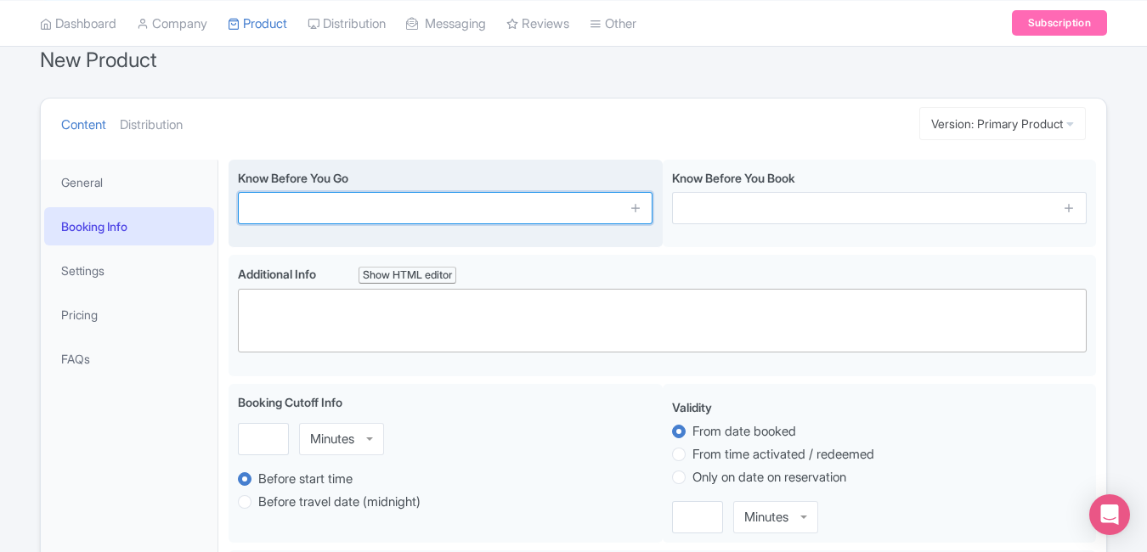
click at [397, 218] on input "text" at bounding box center [445, 208] width 415 height 32
paste input "Park hours vary by season—check schedule before visit"
type input "Park hours vary by season—check schedule before visit"
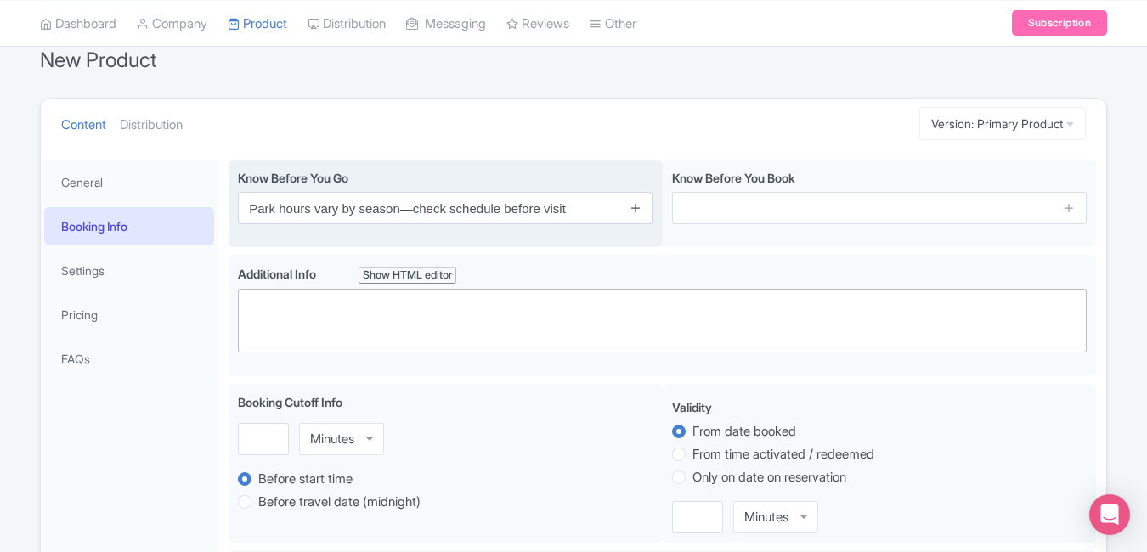
click at [631, 215] on link at bounding box center [635, 209] width 13 height 20
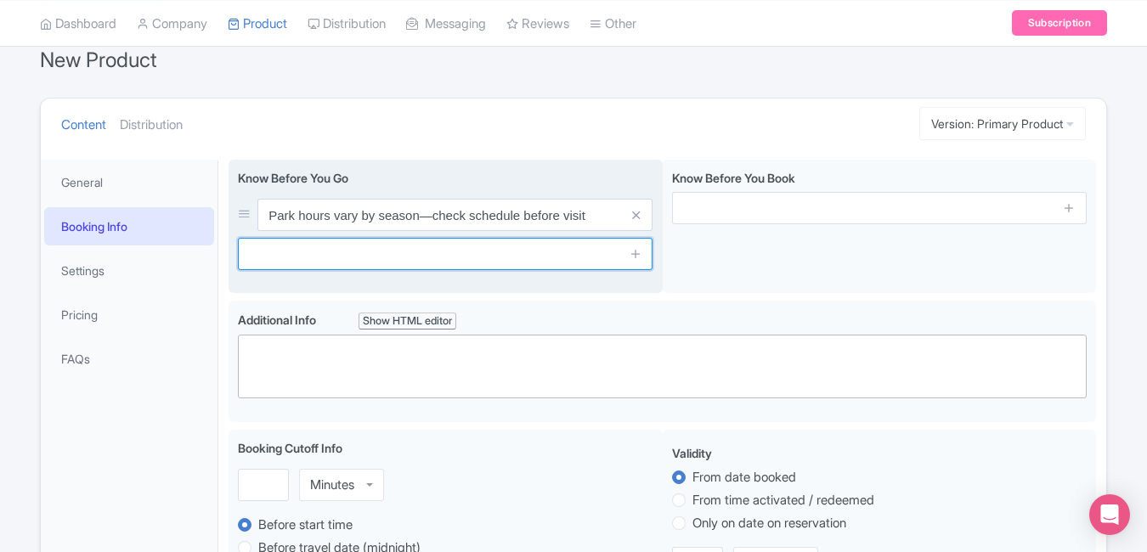
click at [486, 264] on input "text" at bounding box center [445, 254] width 415 height 32
paste input "Large bags subject to security screening"
type input "Large bags subject to security screening"
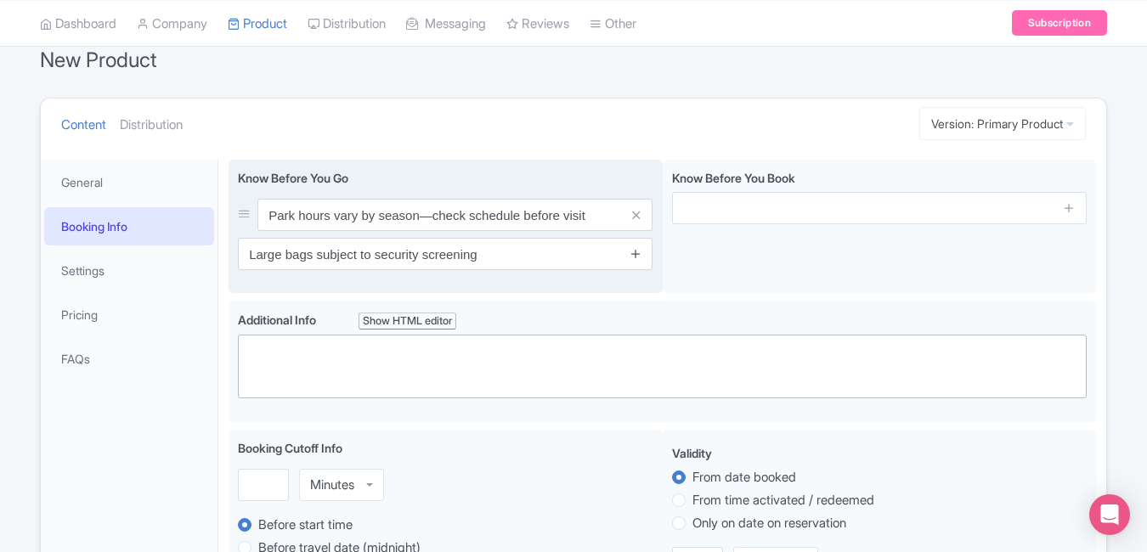
click at [629, 261] on link at bounding box center [635, 255] width 13 height 20
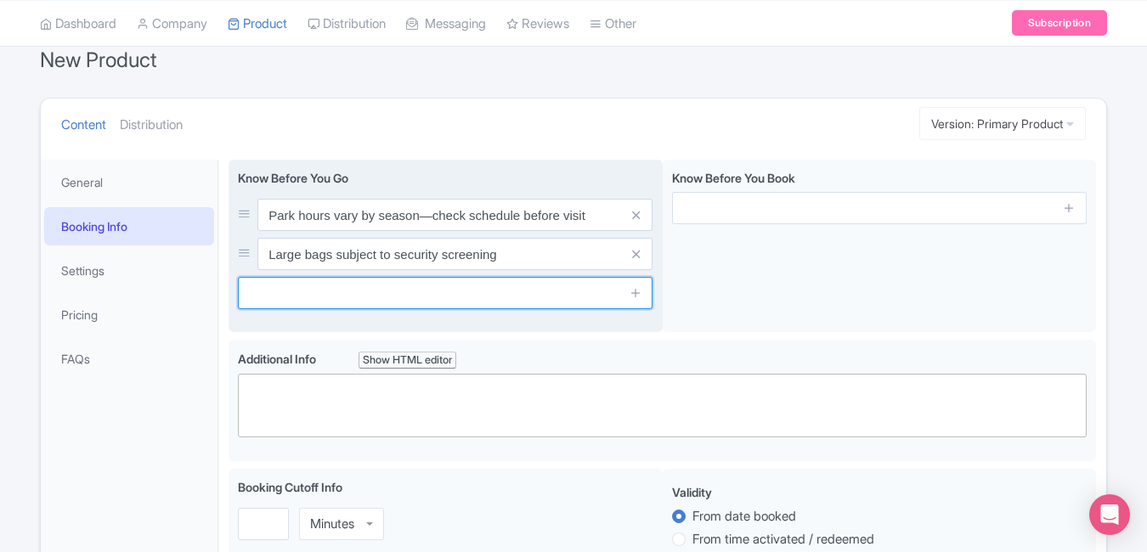
click at [575, 295] on input "text" at bounding box center [445, 293] width 415 height 32
paste input "Locker rental available near entrances"
type input "Locker rental available near entrances"
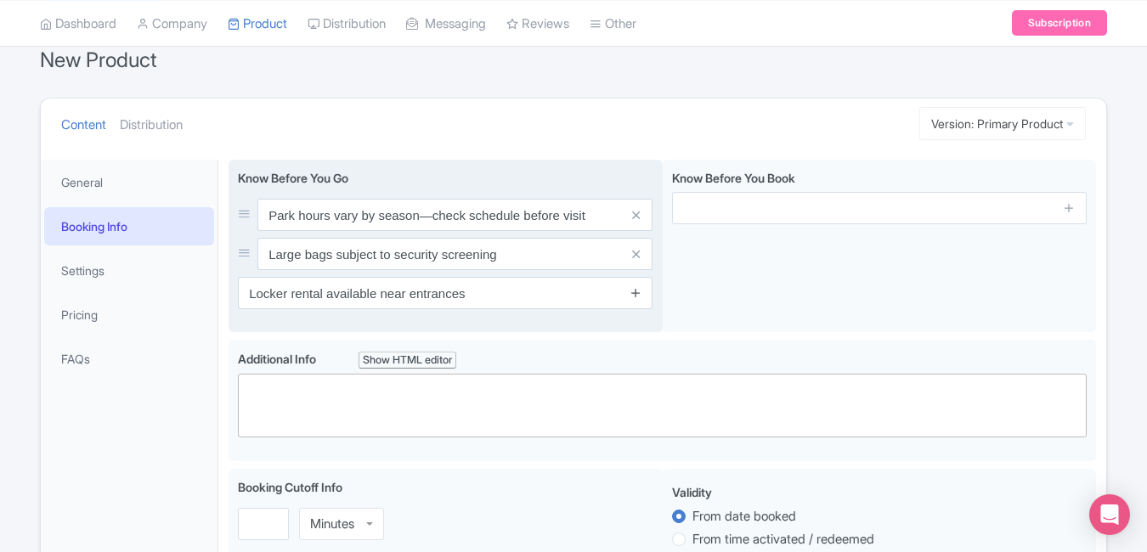
click at [630, 293] on icon at bounding box center [635, 292] width 13 height 13
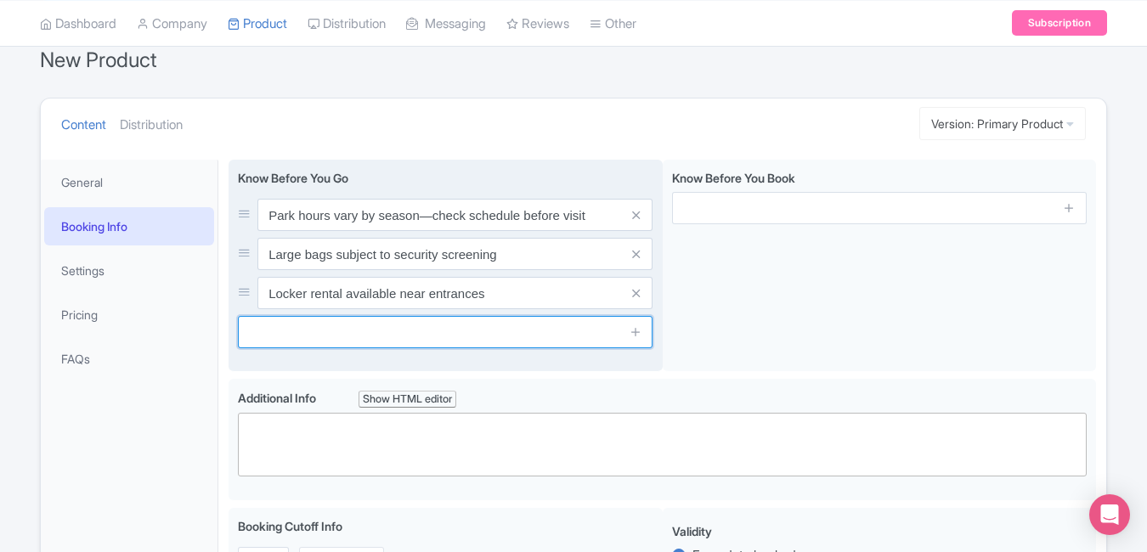
click at [533, 335] on input "text" at bounding box center [445, 332] width 415 height 32
paste input "Strollers and wheelchairs available for rent"
type input "Strollers and wheelchairs available for rent"
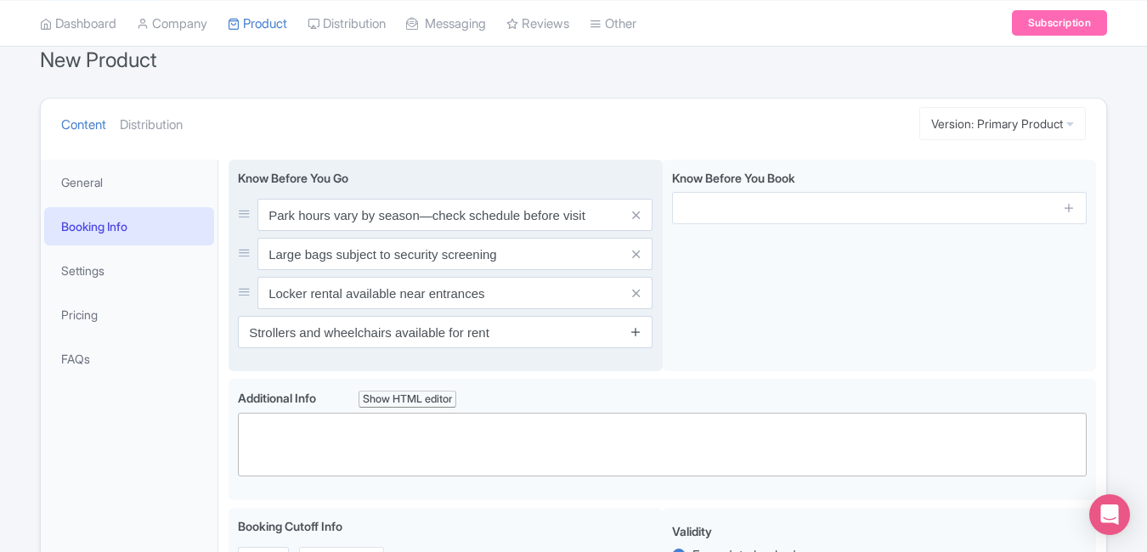
click at [635, 336] on icon at bounding box center [635, 331] width 13 height 13
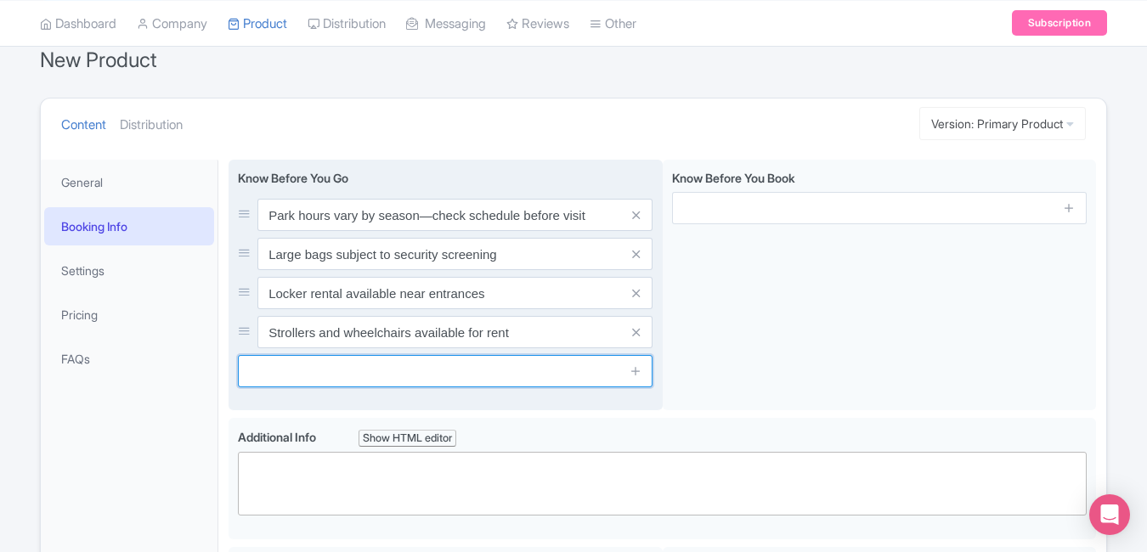
click at [528, 364] on input "text" at bounding box center [445, 371] width 415 height 32
paste input "Arrive early to avoid peak-hour queues"
type input "Arrive early to avoid peak-hour queues"
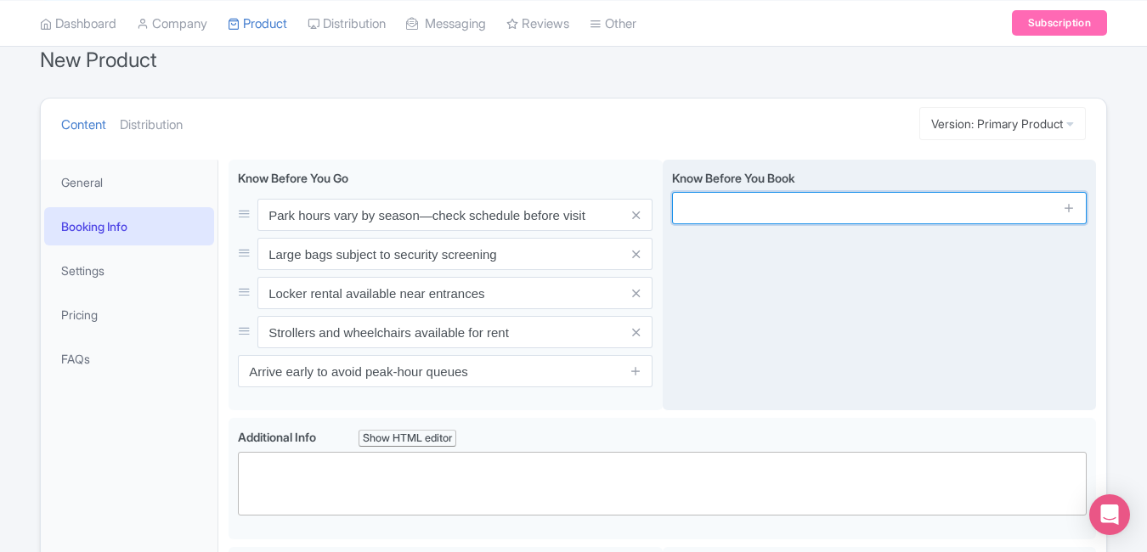
click at [895, 218] on input "text" at bounding box center [879, 208] width 415 height 32
paste input "Tickets are non-refundable and date-specific"
type input "Tickets are non-refundable and date-specific"
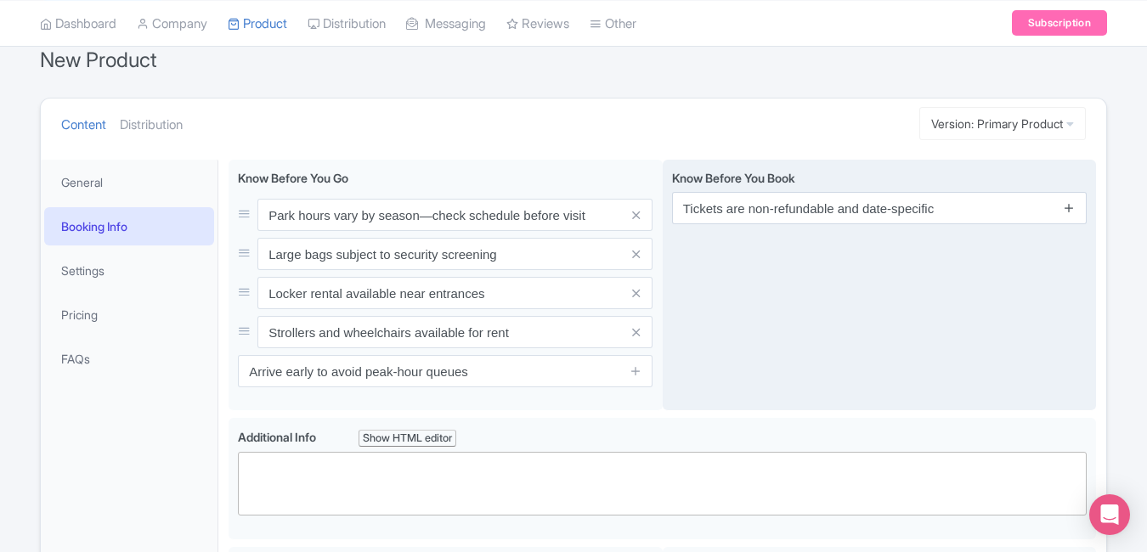
click at [1074, 213] on icon at bounding box center [1069, 207] width 13 height 13
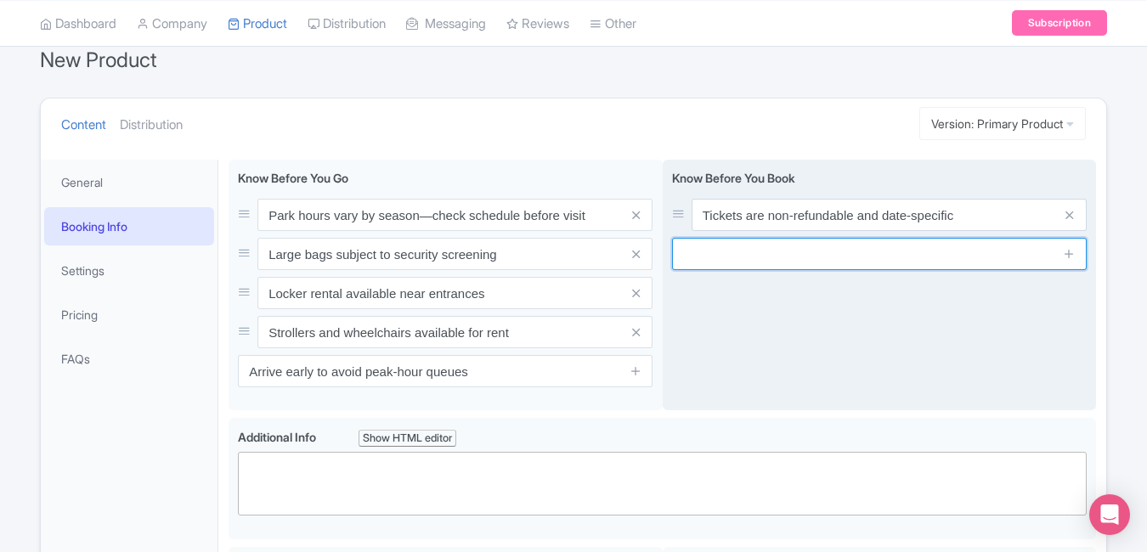
click at [870, 257] on input "text" at bounding box center [879, 254] width 415 height 32
paste input "Children under 3 years enter free"
type input "Children under 3 years enter free"
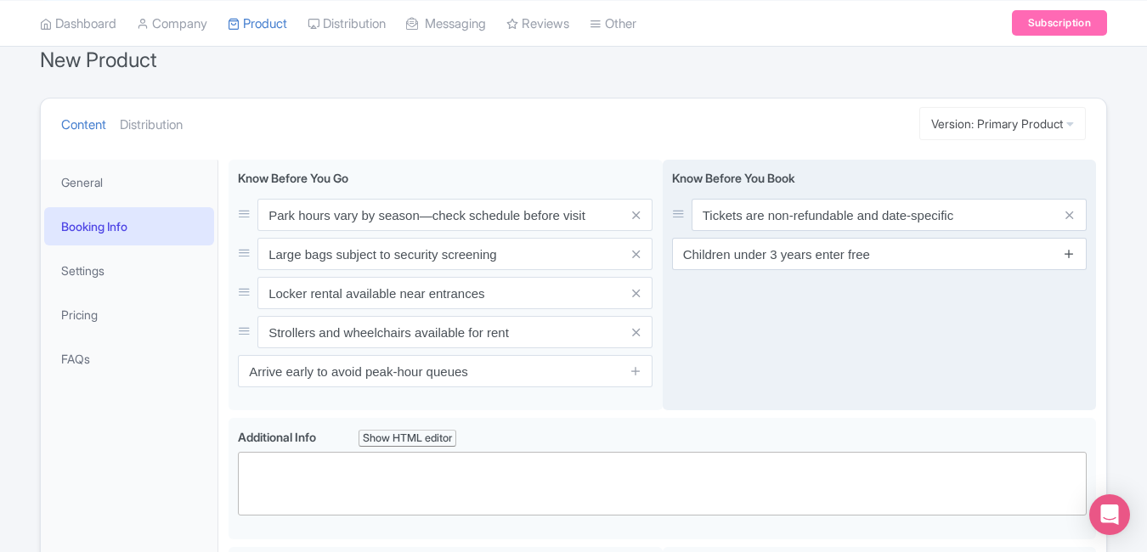
click at [1068, 260] on link at bounding box center [1069, 255] width 13 height 20
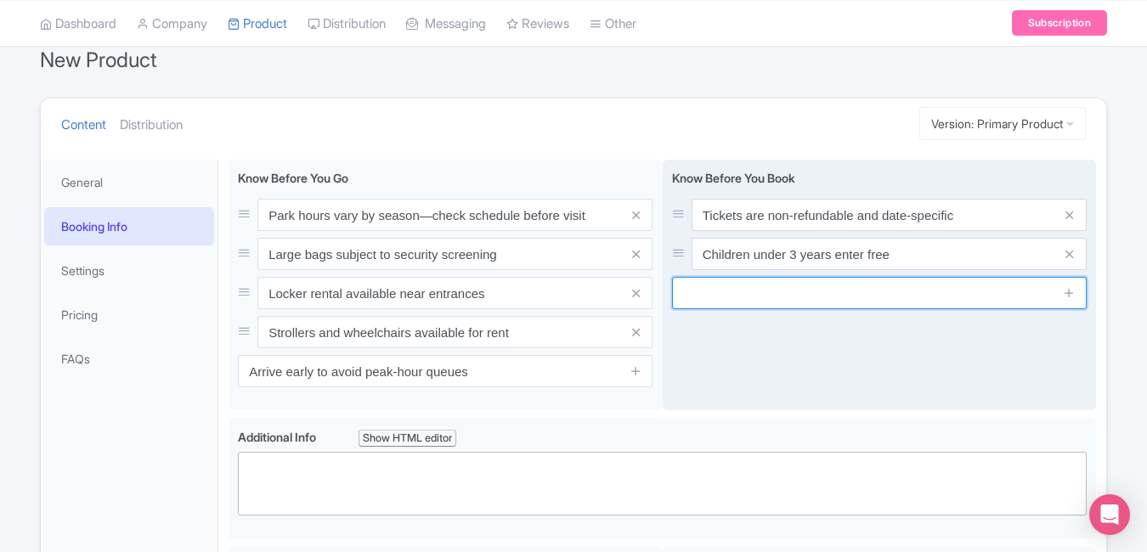
click at [784, 282] on input "text" at bounding box center [879, 293] width 415 height 32
paste input "Valid ID required for ticket verification"
type input "Valid ID required for ticket verification"
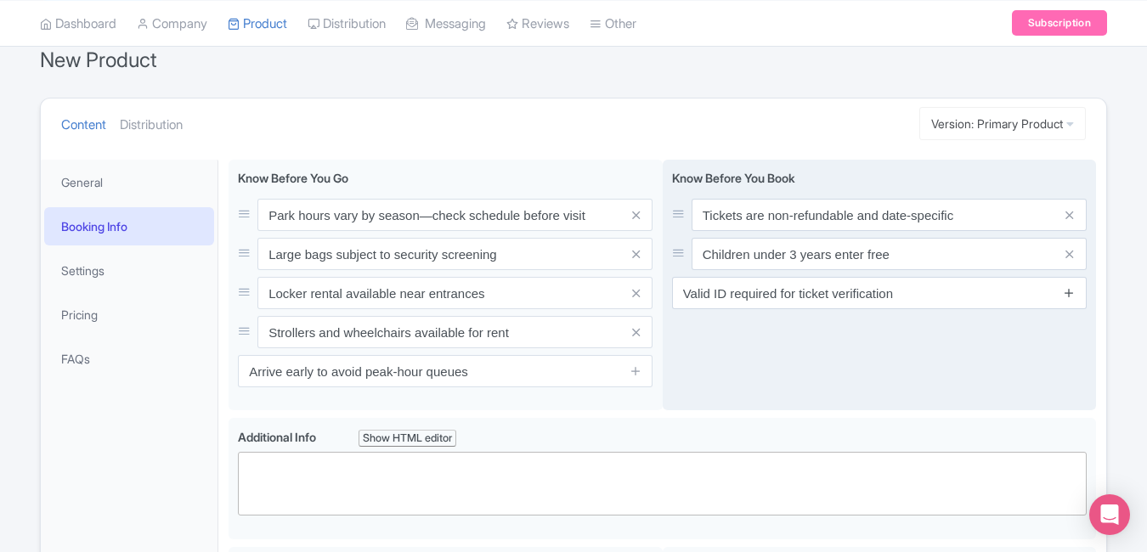
click at [1071, 300] on link at bounding box center [1069, 294] width 13 height 20
click at [1011, 328] on input "text" at bounding box center [879, 332] width 415 height 32
paste input "No outside food or glass containers allowed"
type input "No outside food or glass containers allowed"
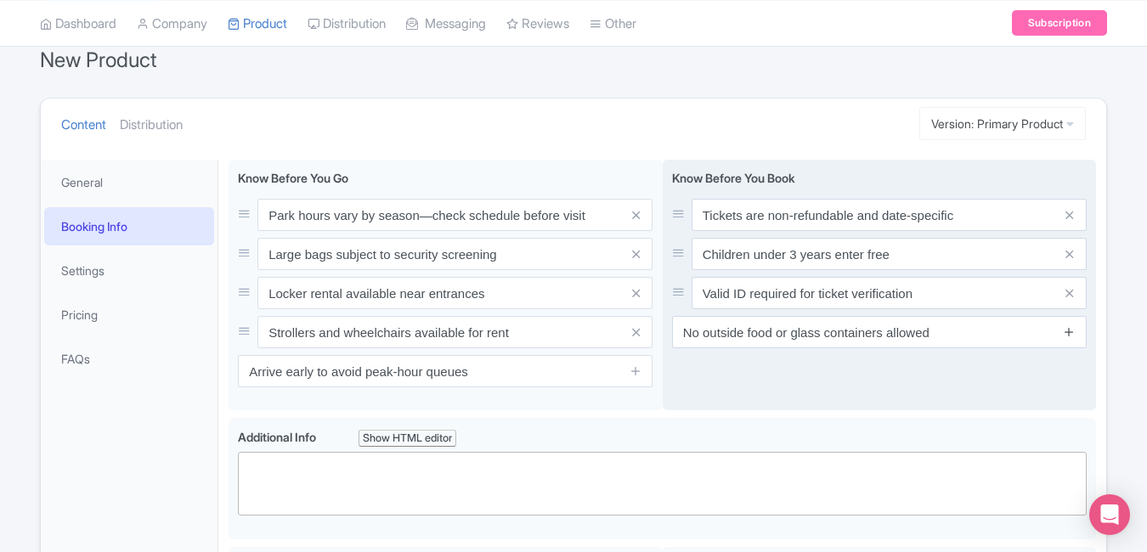
click at [1074, 335] on icon at bounding box center [1069, 331] width 13 height 13
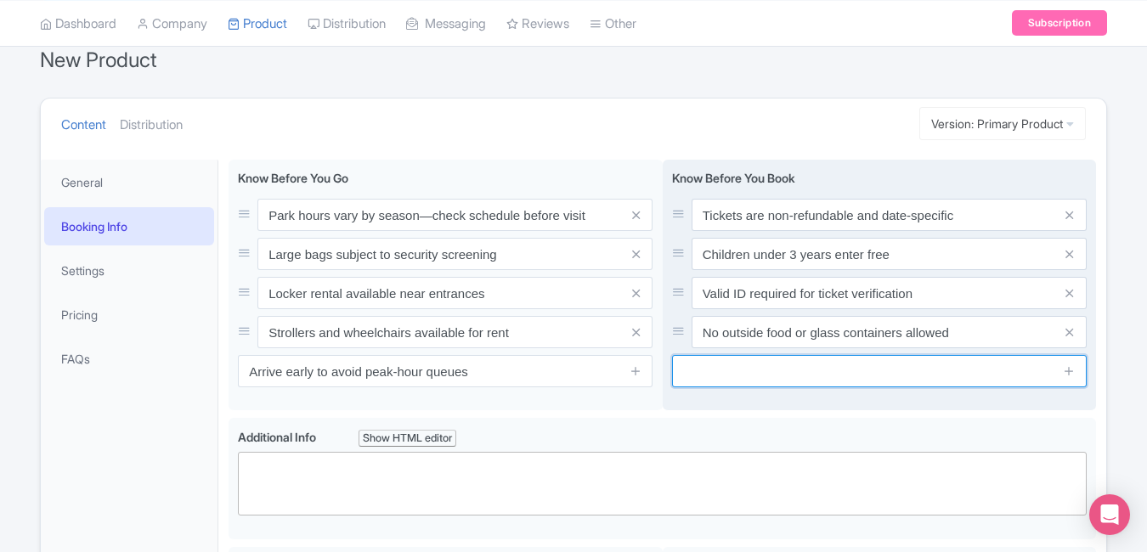
click at [858, 383] on input "text" at bounding box center [879, 371] width 415 height 32
paste input "Book online for best prices and fast entry"
type input "Book online for best prices and fast entry"
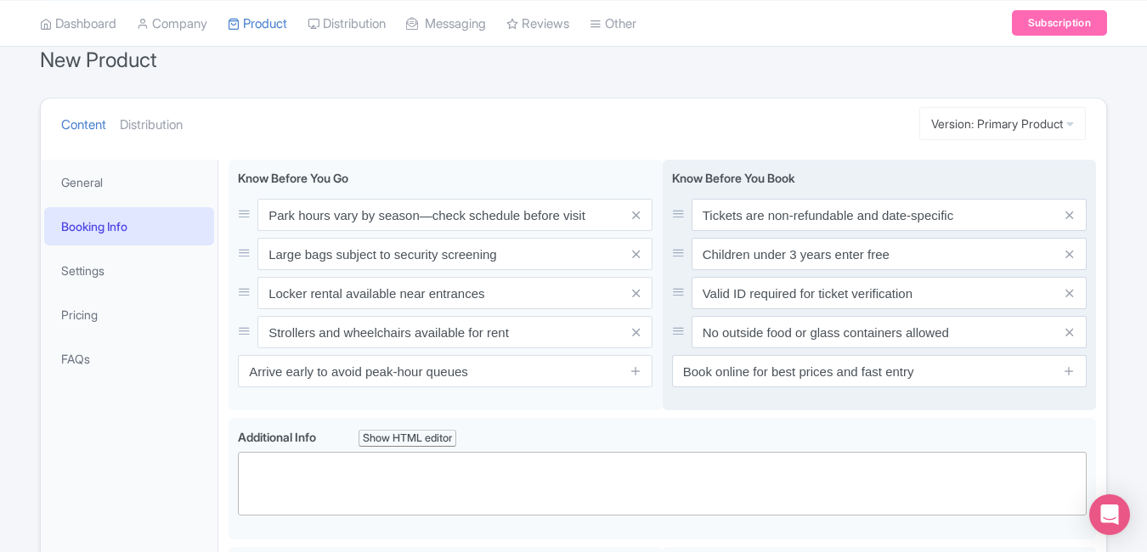
click at [819, 396] on div "Know Before You Book Tickets are non-refundable and date-specific Children unde…" at bounding box center [880, 285] width 434 height 251
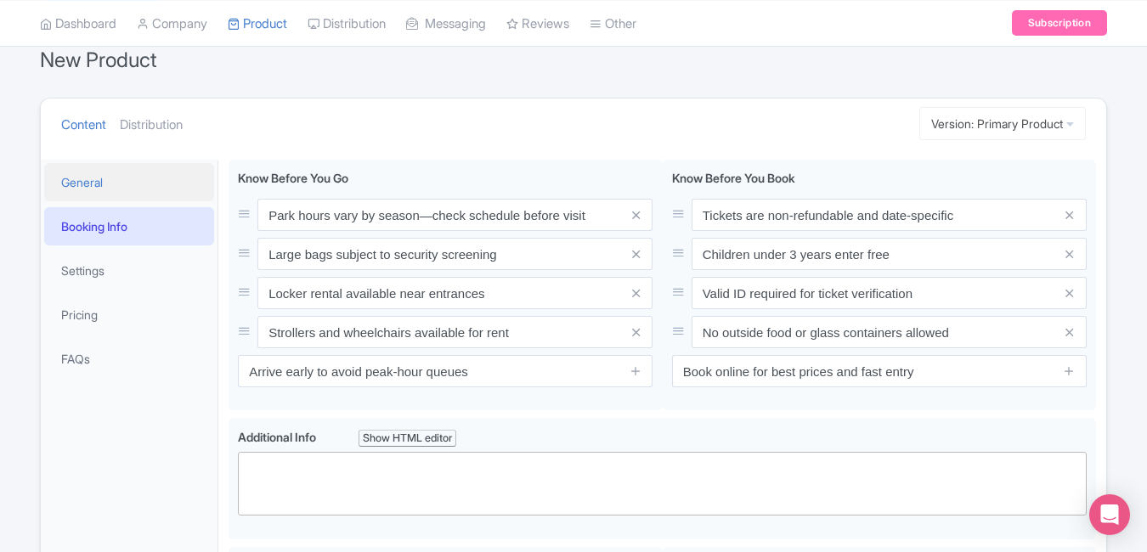
click at [165, 173] on link "General" at bounding box center [129, 182] width 170 height 38
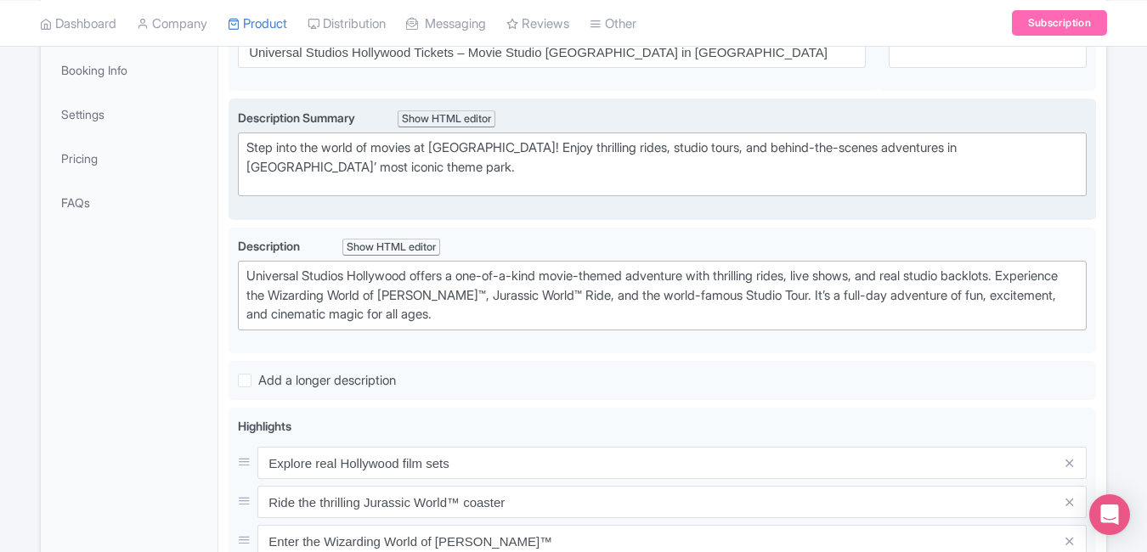
scroll to position [314, 0]
click at [143, 88] on link "Booking Info" at bounding box center [129, 72] width 170 height 38
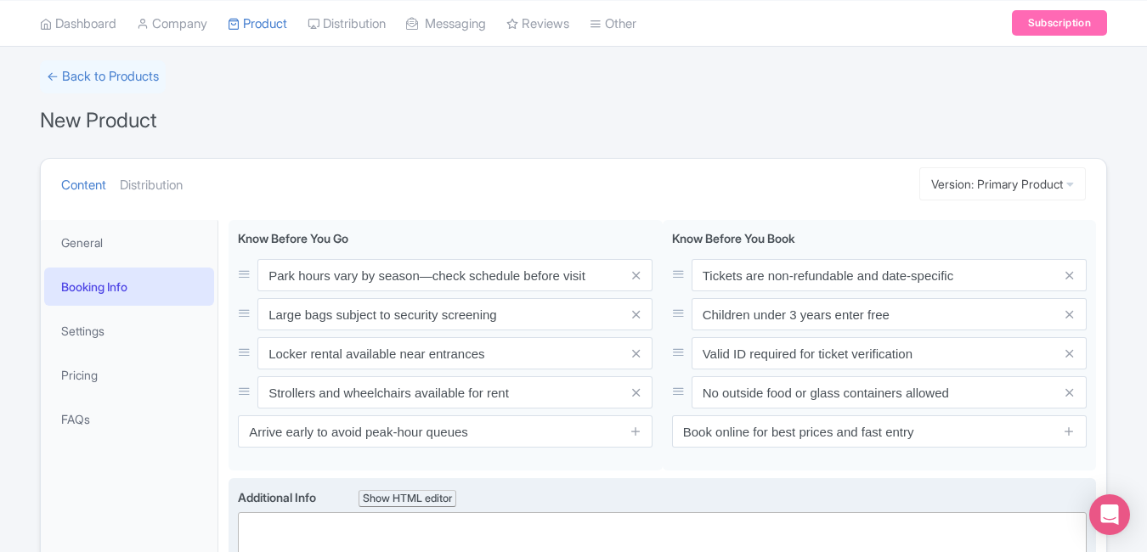
scroll to position [125, 0]
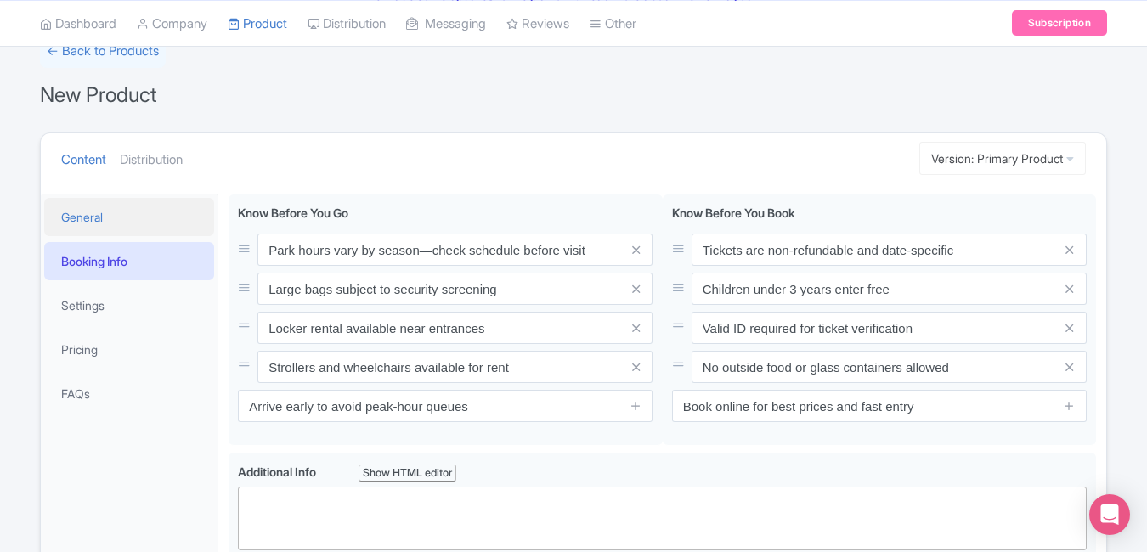
click at [150, 209] on link "General" at bounding box center [129, 217] width 170 height 38
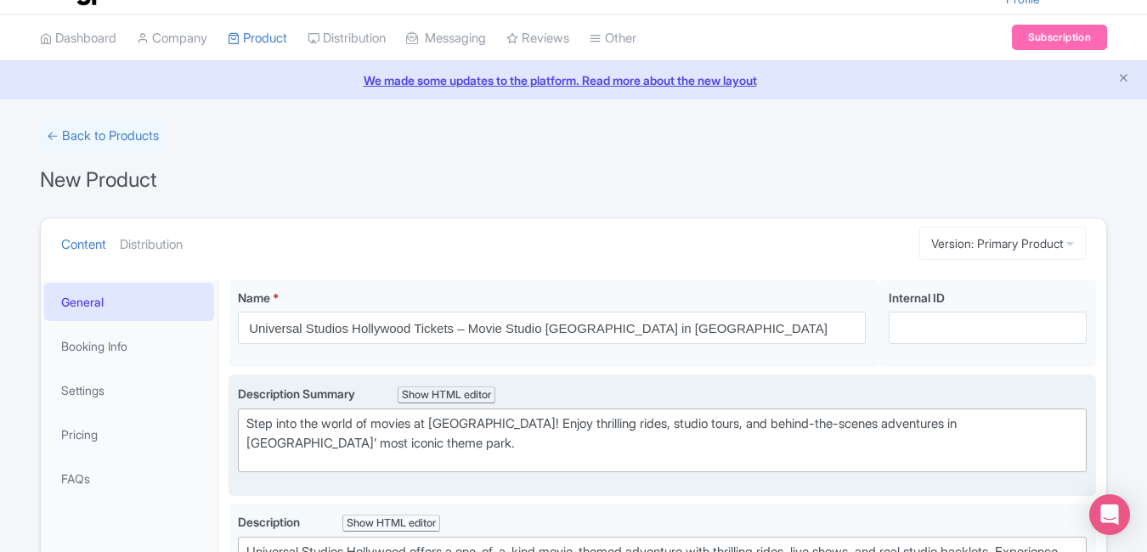
scroll to position [0, 0]
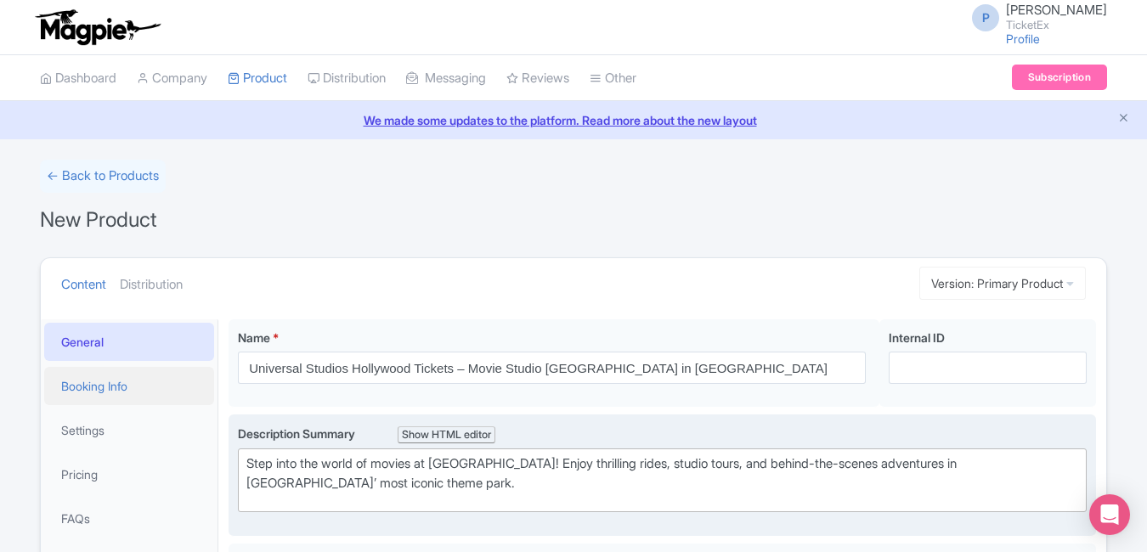
click at [152, 375] on link "Booking Info" at bounding box center [129, 386] width 170 height 38
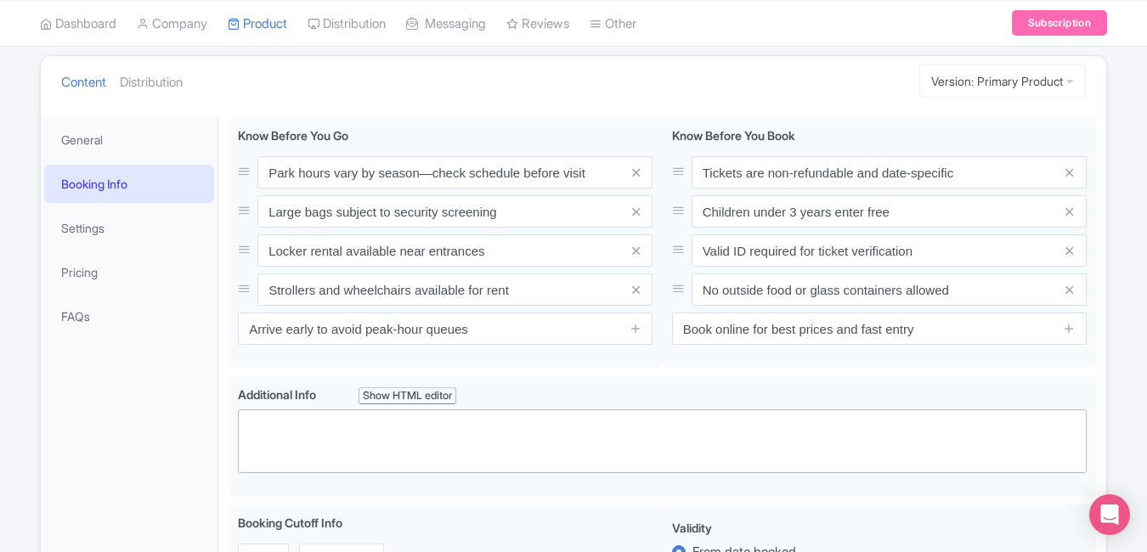
scroll to position [224, 0]
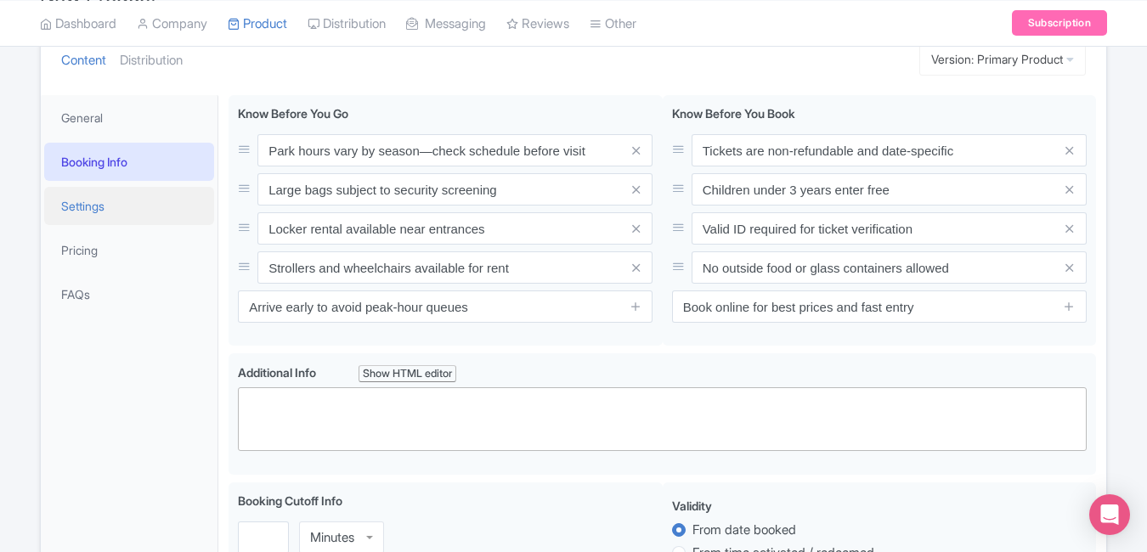
click at [144, 212] on link "Settings" at bounding box center [129, 206] width 170 height 38
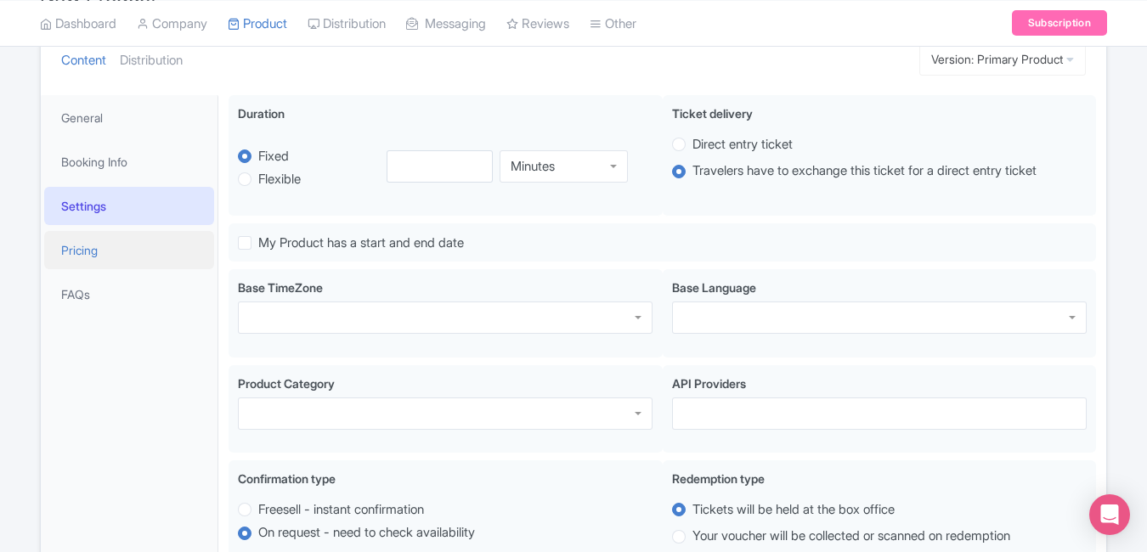
click at [140, 240] on link "Pricing" at bounding box center [129, 250] width 170 height 38
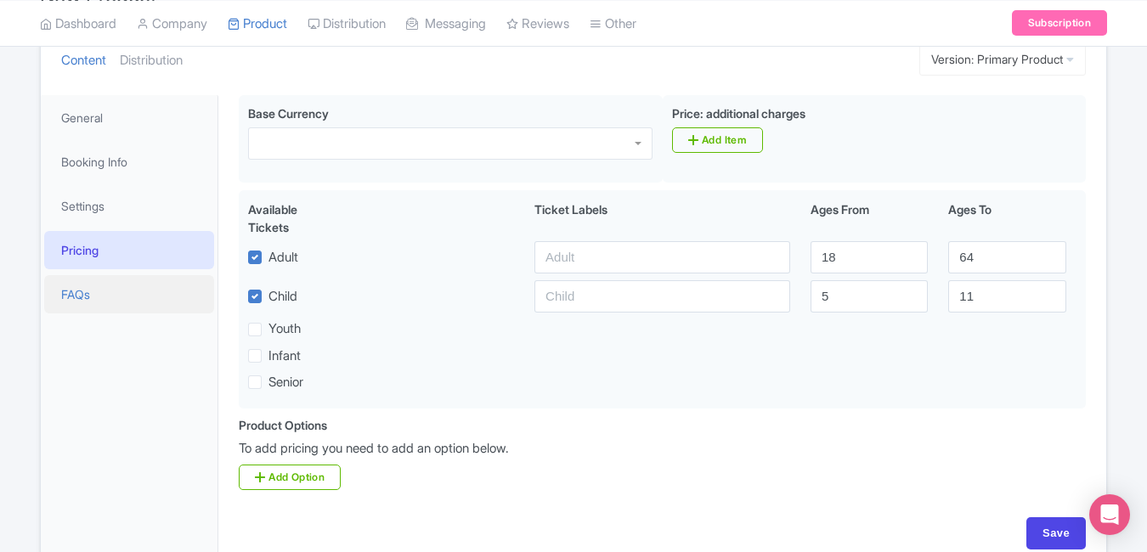
click at [134, 291] on link "FAQs" at bounding box center [129, 294] width 170 height 38
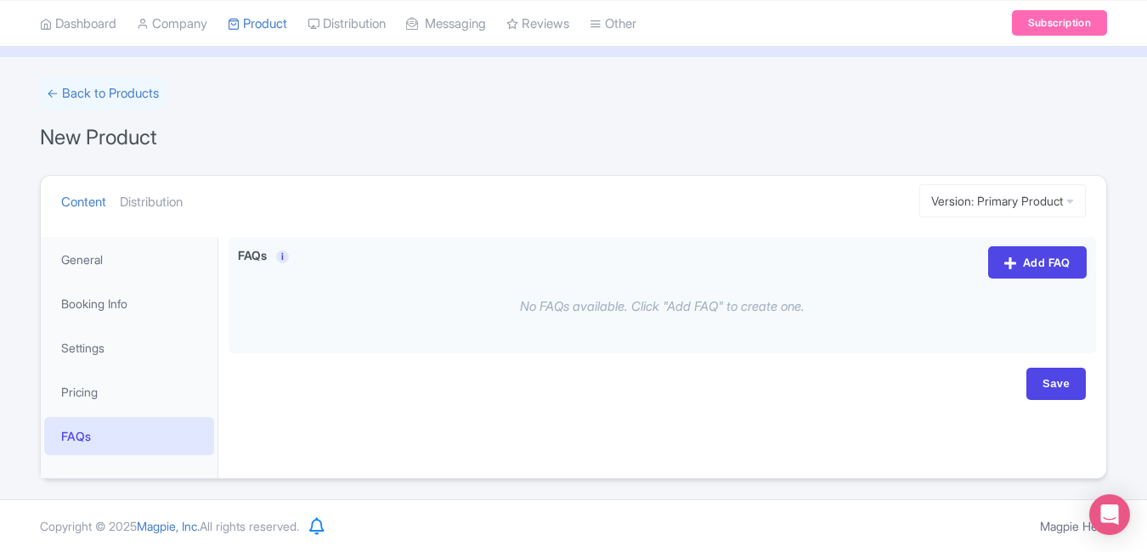
scroll to position [82, 0]
click at [144, 269] on link "General" at bounding box center [129, 259] width 170 height 38
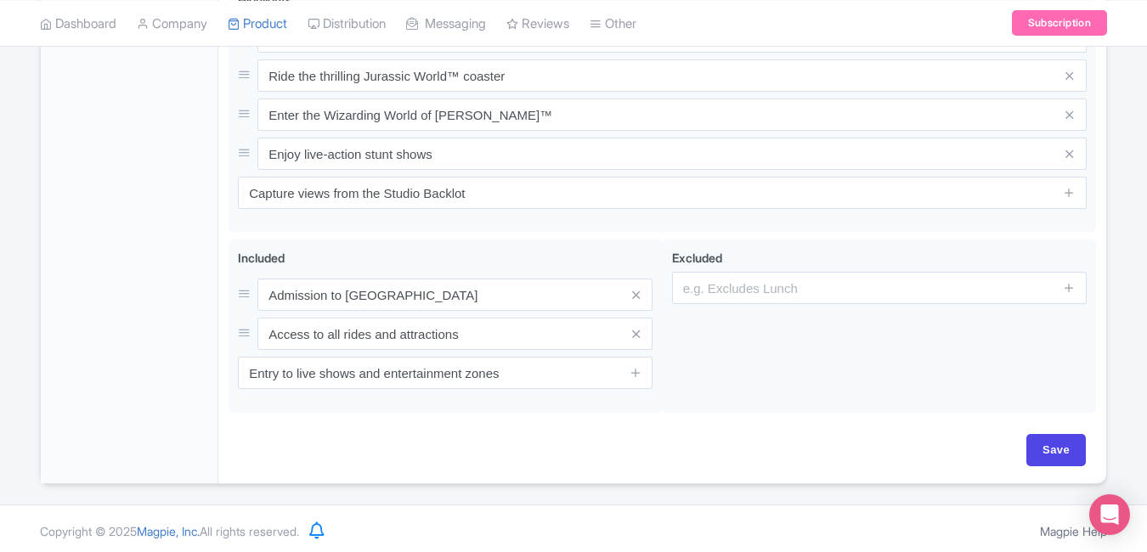
scroll to position [747, 0]
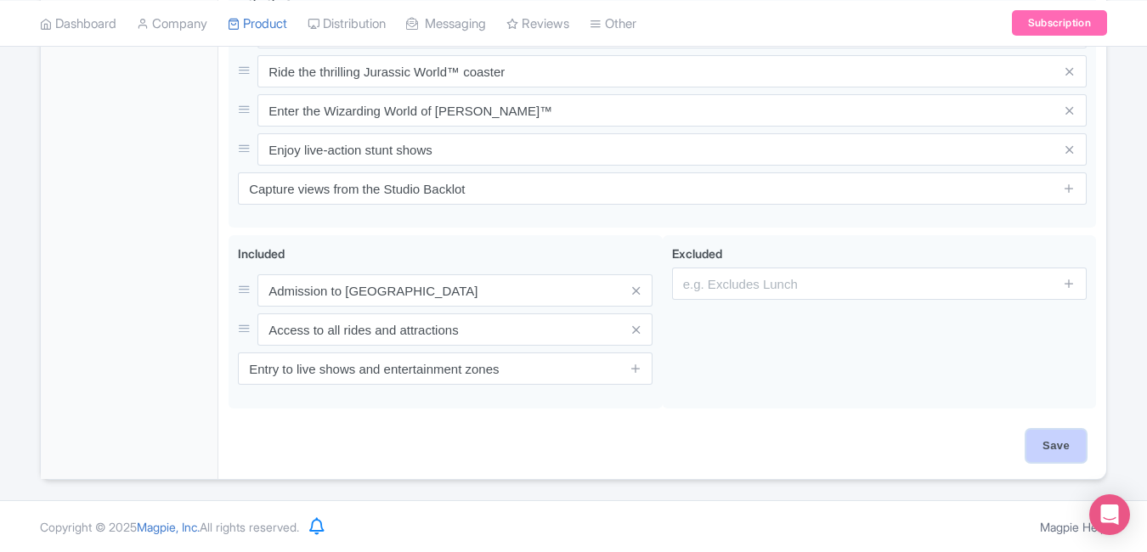
click at [1056, 435] on input "Save" at bounding box center [1055, 446] width 59 height 32
type input "Saving..."
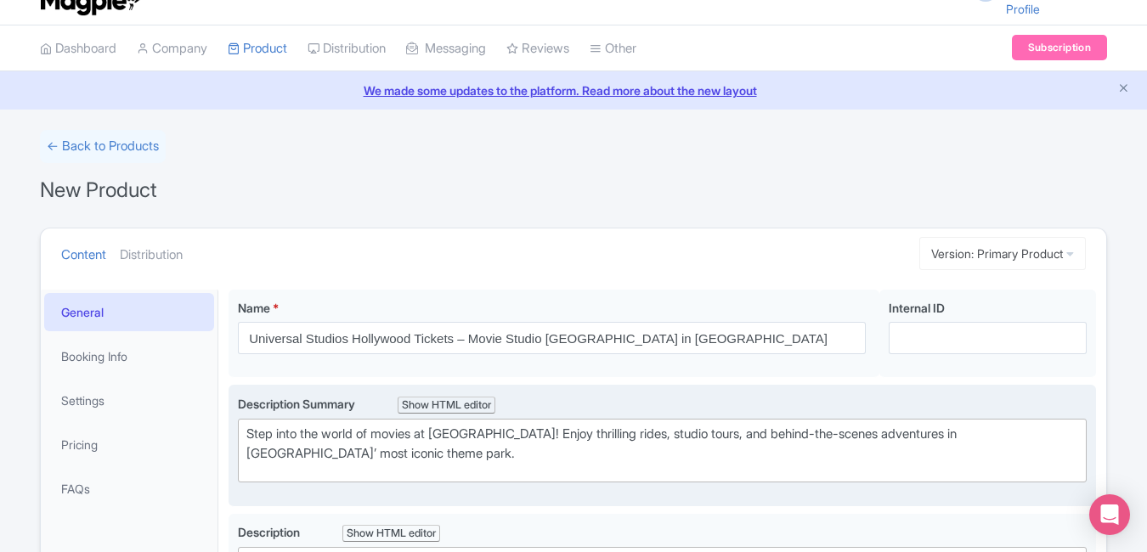
scroll to position [0, 0]
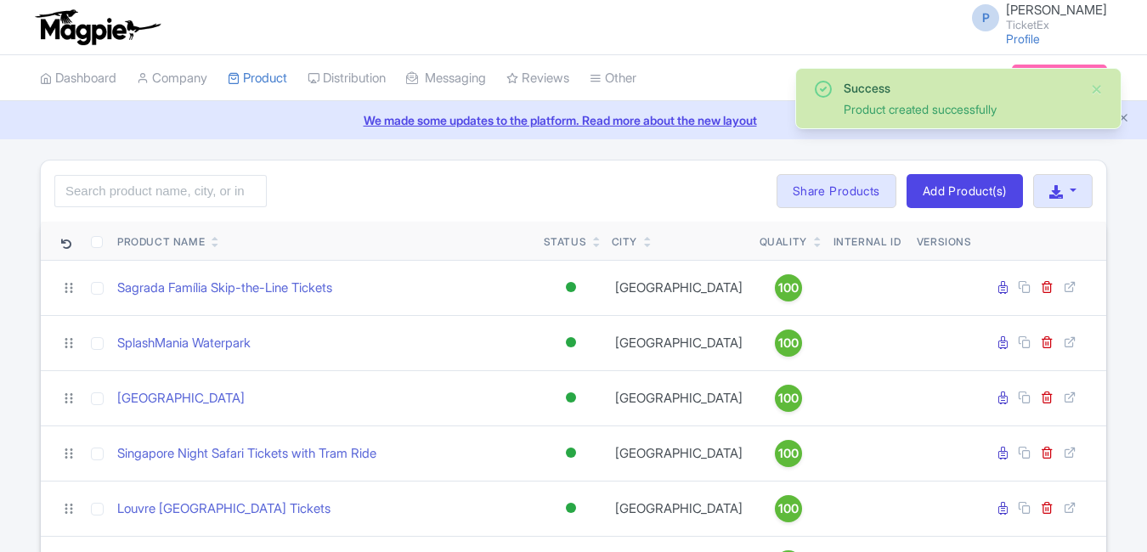
click at [169, 207] on div "Search Bulk Actions Delete Add to Collection Share Products Add to Collection C…" at bounding box center [573, 191] width 1065 height 61
click at [155, 198] on input "search" at bounding box center [160, 191] width 212 height 32
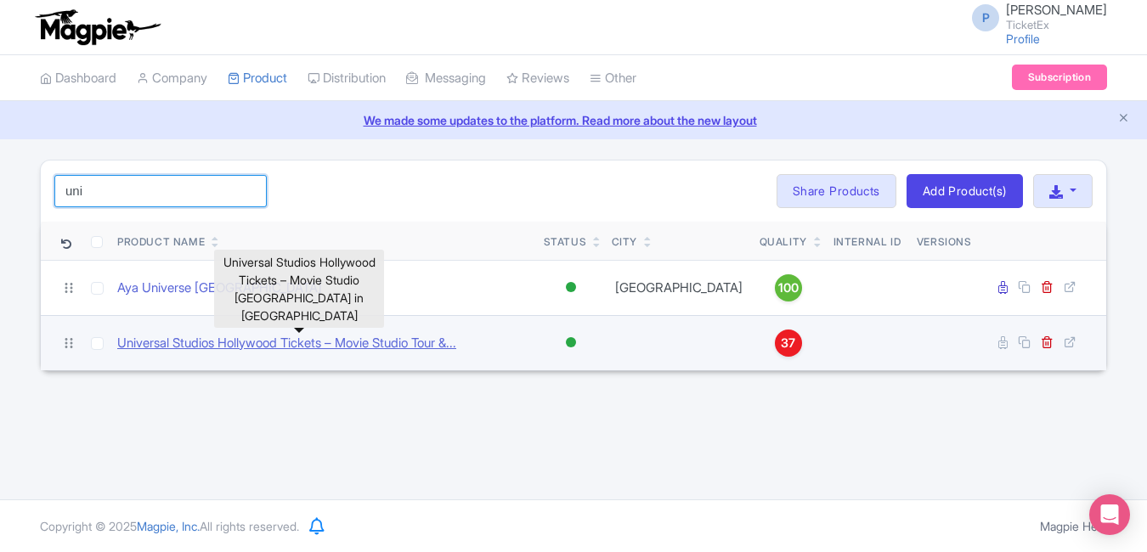
type input "uni"
click at [263, 338] on link "Universal Studios Hollywood Tickets – Movie Studio Tour &..." at bounding box center [286, 344] width 339 height 20
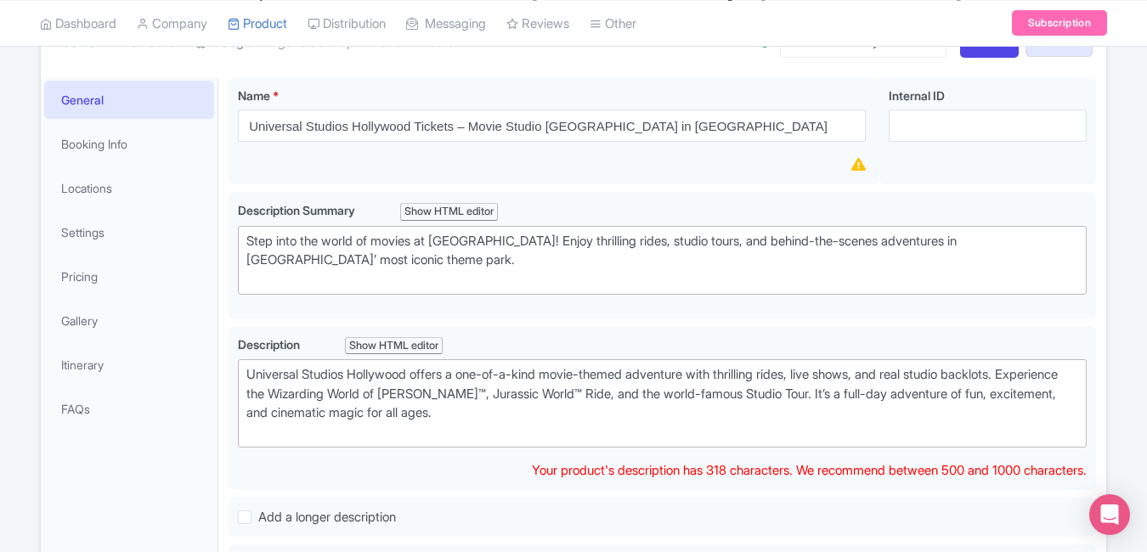
scroll to position [216, 0]
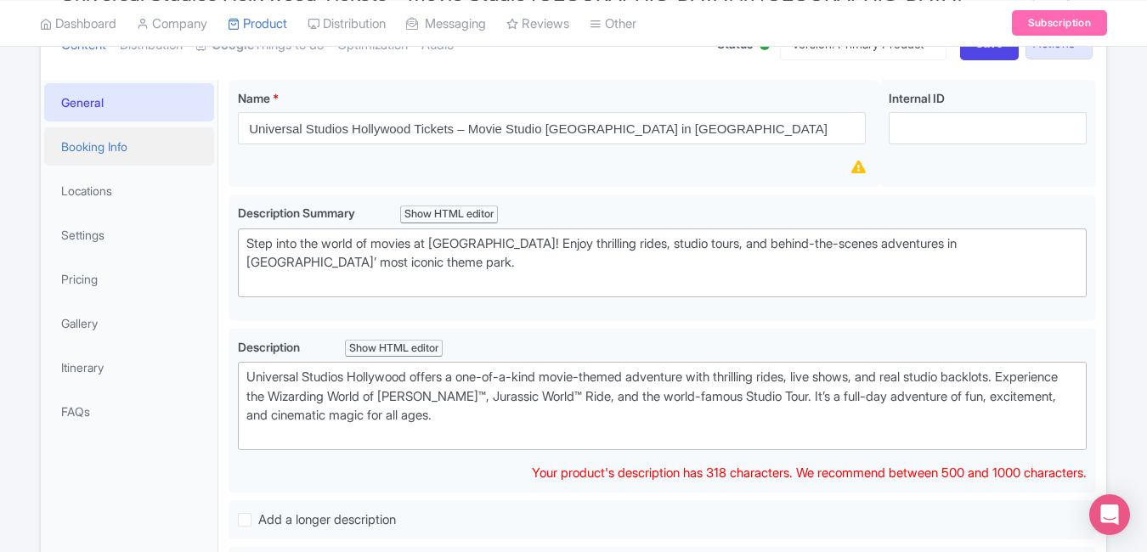
click at [127, 134] on link "Booking Info" at bounding box center [129, 146] width 170 height 38
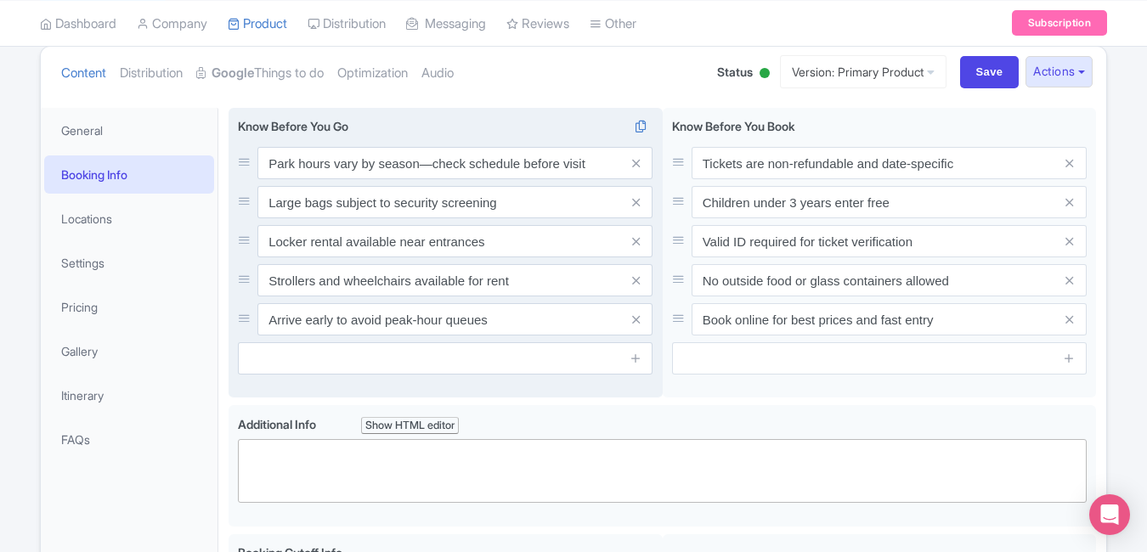
scroll to position [0, 0]
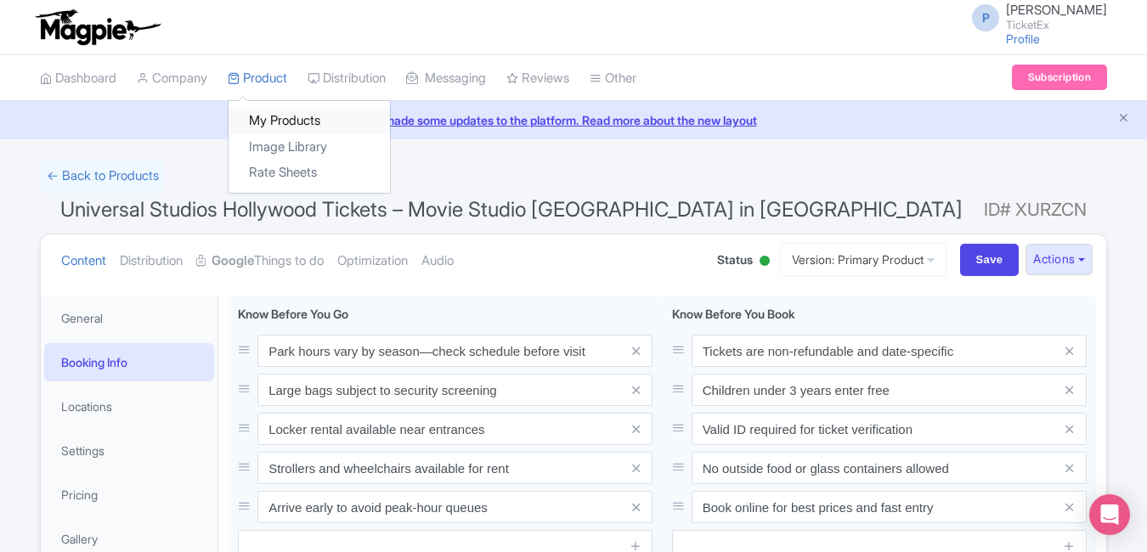
click at [288, 121] on link "My Products" at bounding box center [309, 121] width 161 height 26
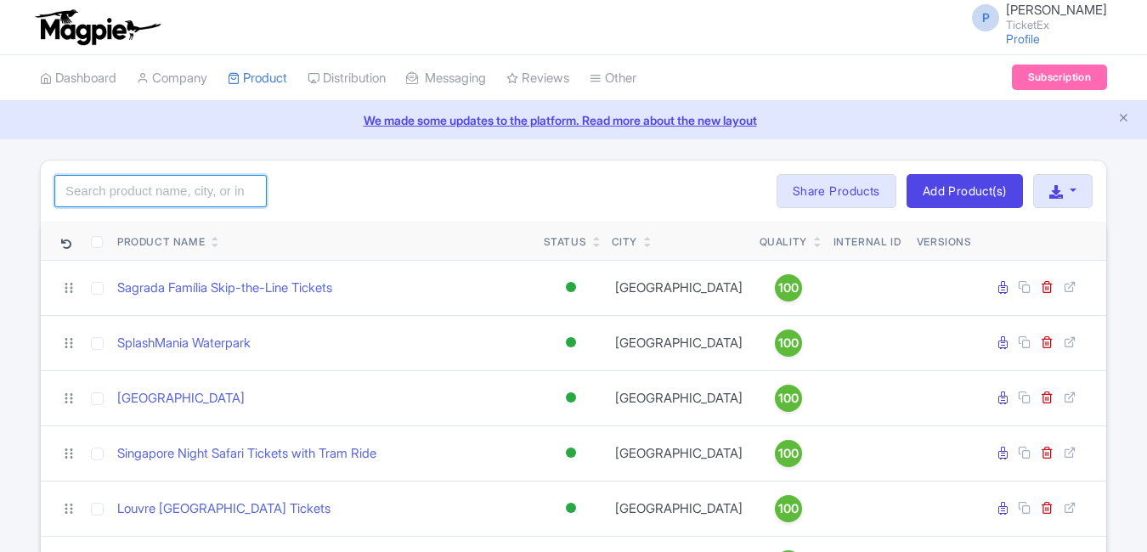
click at [232, 186] on input "search" at bounding box center [160, 191] width 212 height 32
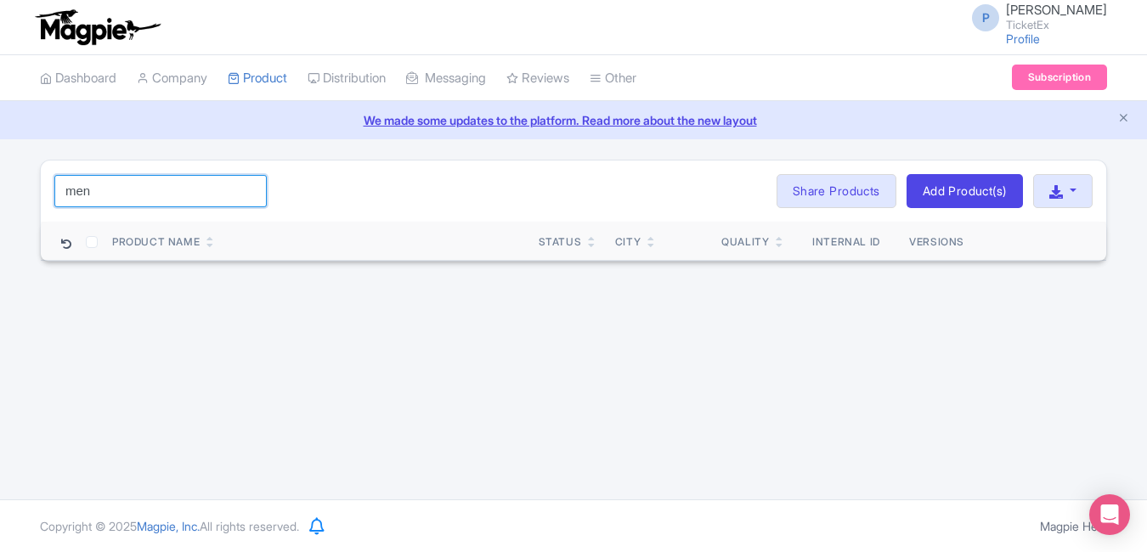
type input "men"
click at [243, 188] on input "men" at bounding box center [160, 191] width 212 height 32
click at [251, 192] on input "men" at bounding box center [160, 191] width 212 height 32
click at [387, 189] on div "Search Bulk Actions Delete Add to Collection Share Products Add to Collection C…" at bounding box center [573, 191] width 1065 height 61
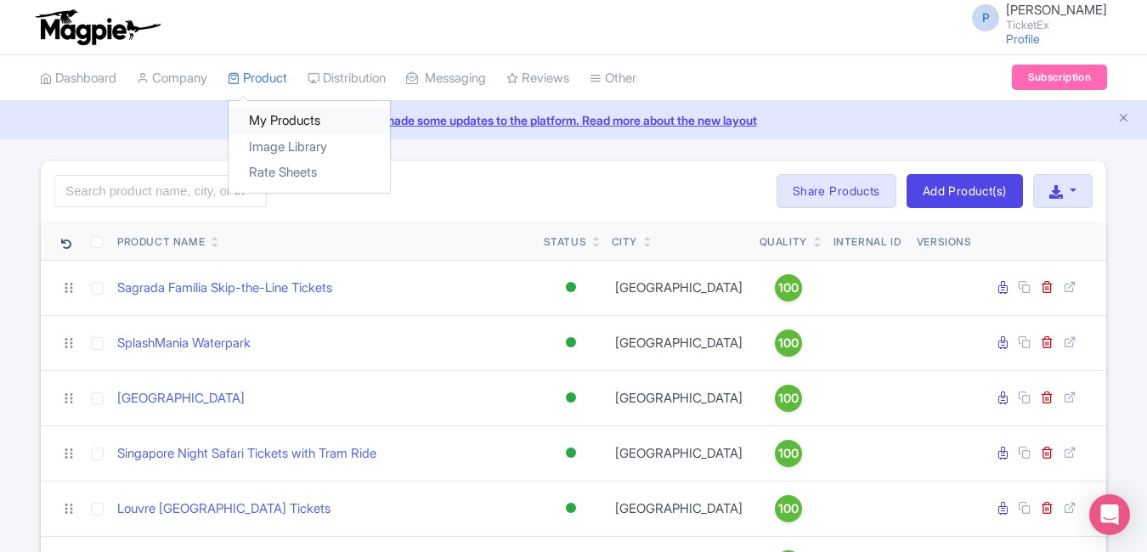
click at [286, 109] on link "My Products" at bounding box center [309, 121] width 161 height 26
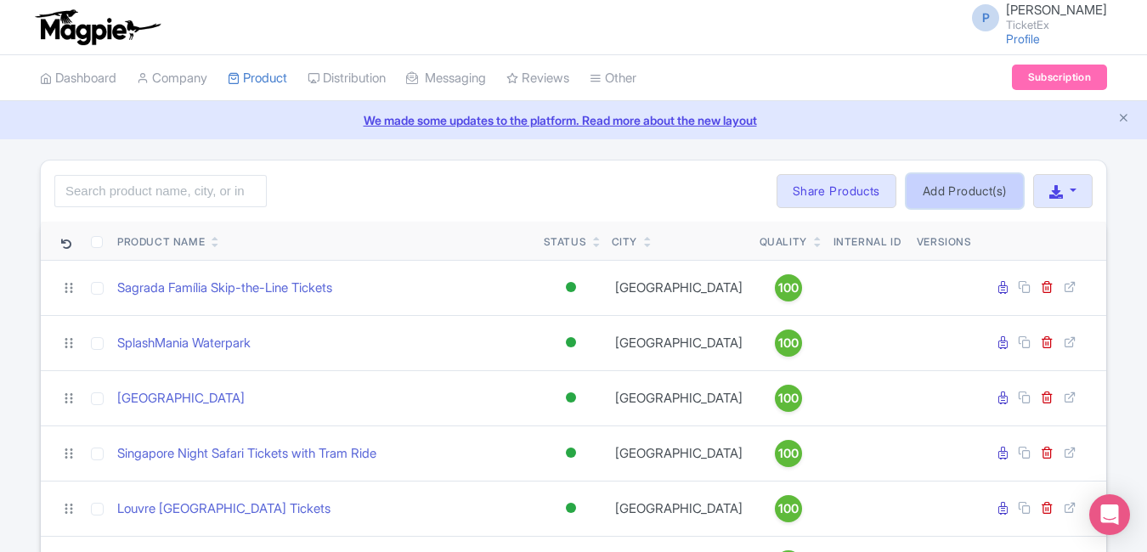
click at [953, 191] on link "Add Product(s)" at bounding box center [964, 191] width 116 height 34
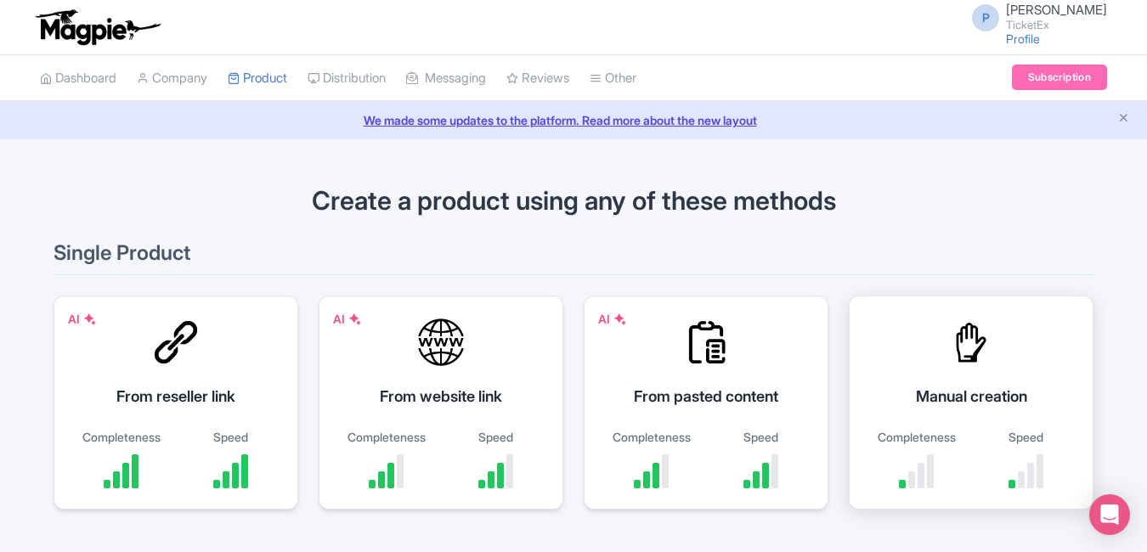
click at [961, 392] on div "Manual creation" at bounding box center [971, 396] width 202 height 23
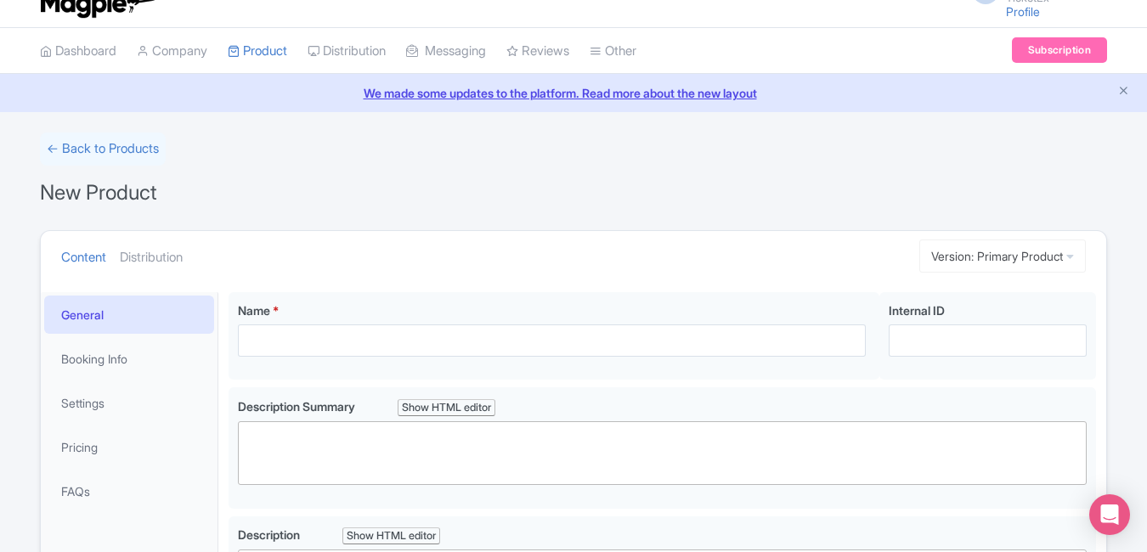
scroll to position [102, 0]
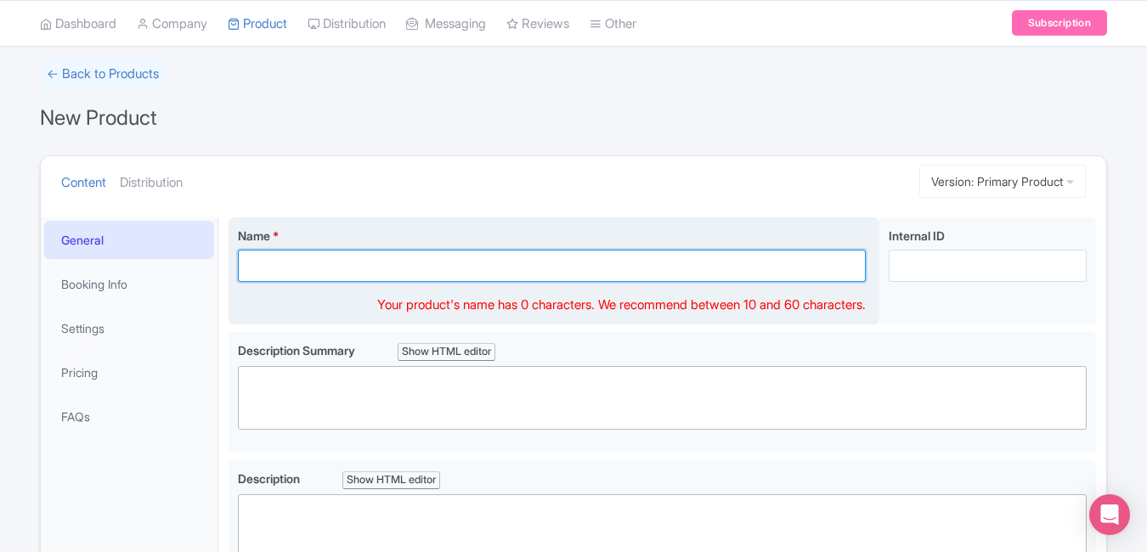
click at [394, 257] on input "Name *" at bounding box center [552, 266] width 628 height 32
paste input "Menara Kuala Lumpur – KL Tower Observation Deck & Sky View Experience"
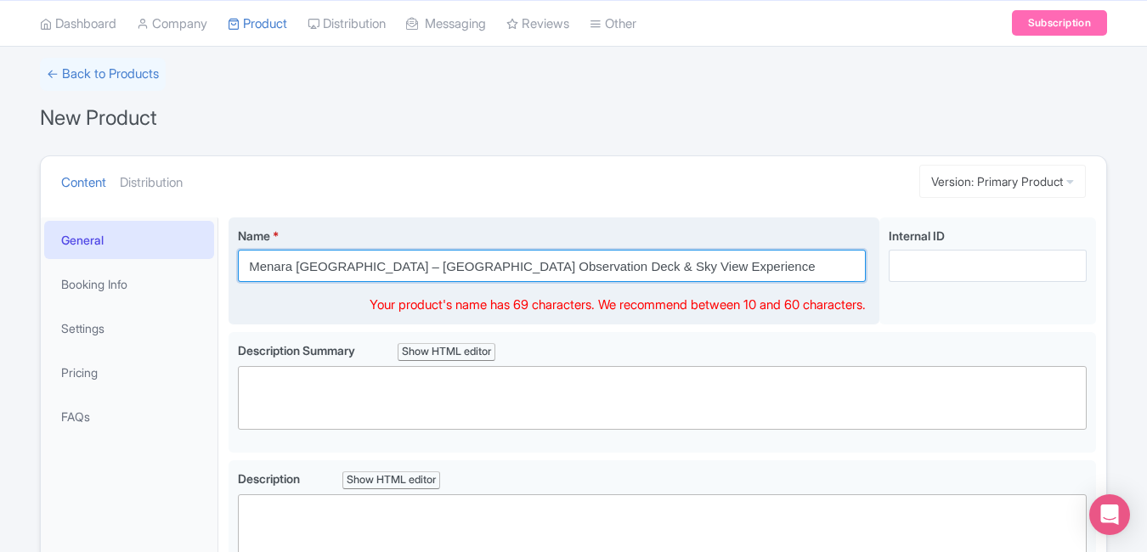
type input "Menara Kuala Lumpur – KL Tower Observation Deck & Sky View Experience"
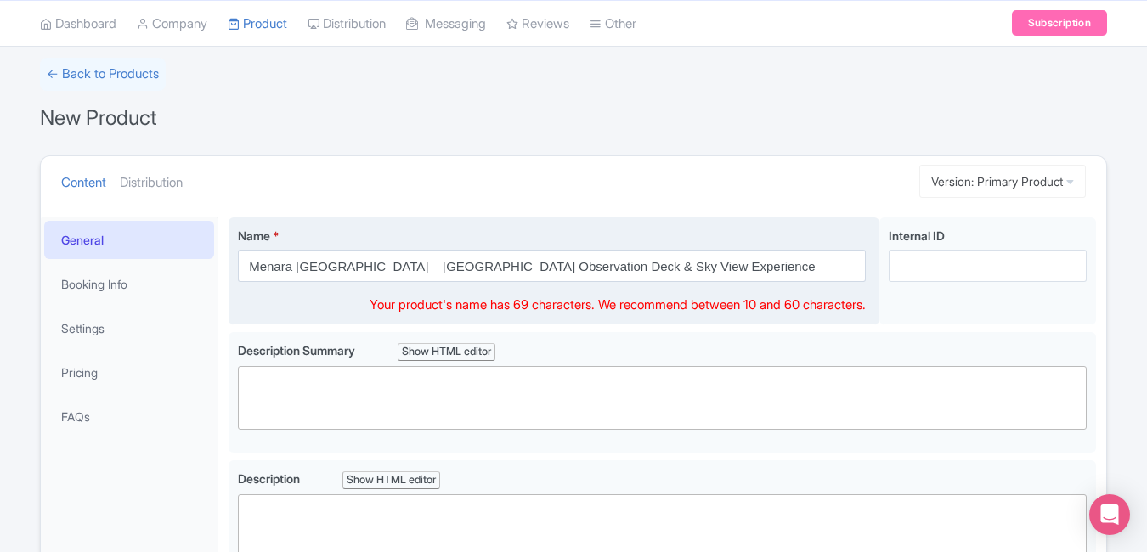
click at [651, 217] on div "Name * Menara Kuala Lumpur – KL Tower Observation Deck & Sky View Experience Yo…" at bounding box center [554, 271] width 651 height 108
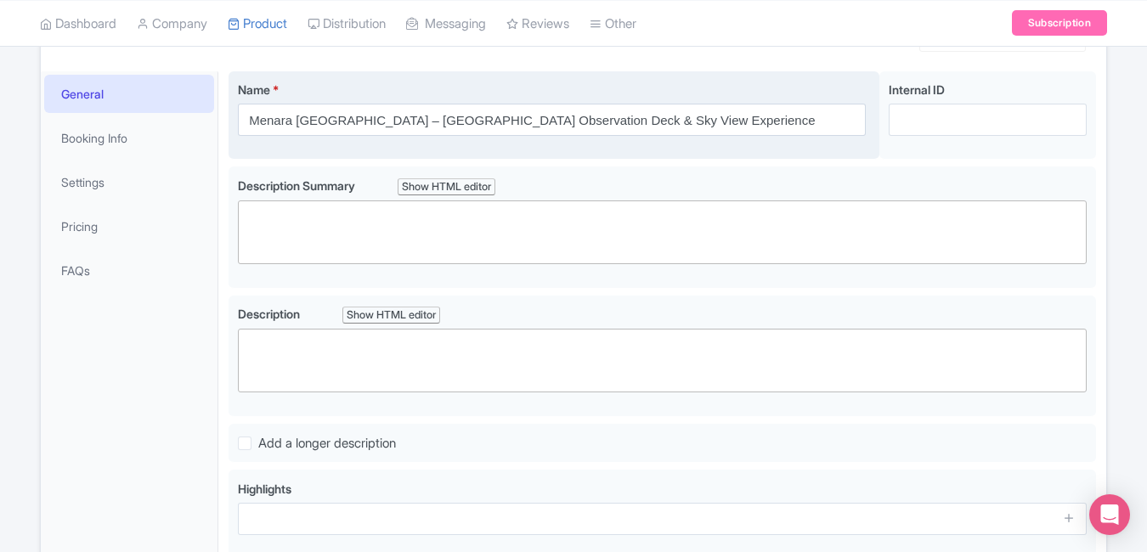
scroll to position [250, 0]
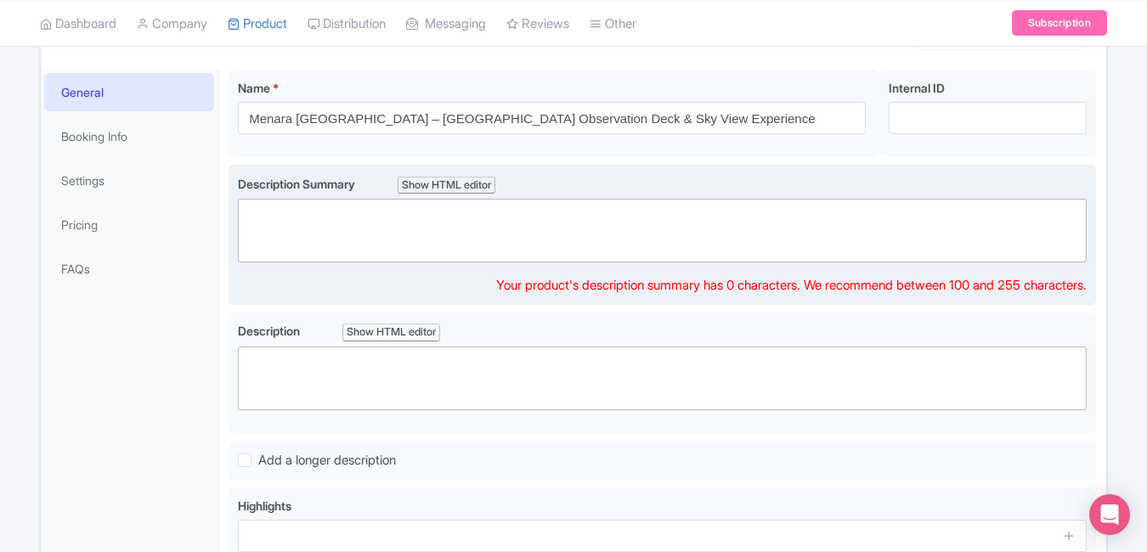
click at [446, 224] on trix-editor at bounding box center [662, 231] width 849 height 64
paste trix-editor "<div>&nbsp;Visit Menara Kuala Lumpur, one of the tallest towers in the world, a…"
type trix-editor "<div>&nbsp;Visit Menara Kuala Lumpur, one of the tallest towers in the world, a…"
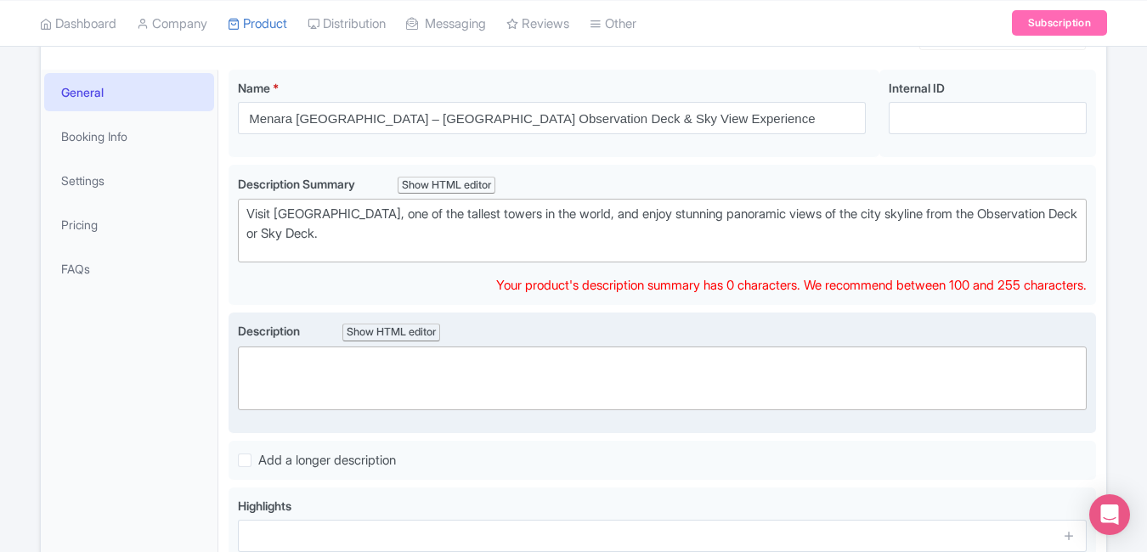
click at [402, 358] on trix-editor at bounding box center [662, 379] width 849 height 64
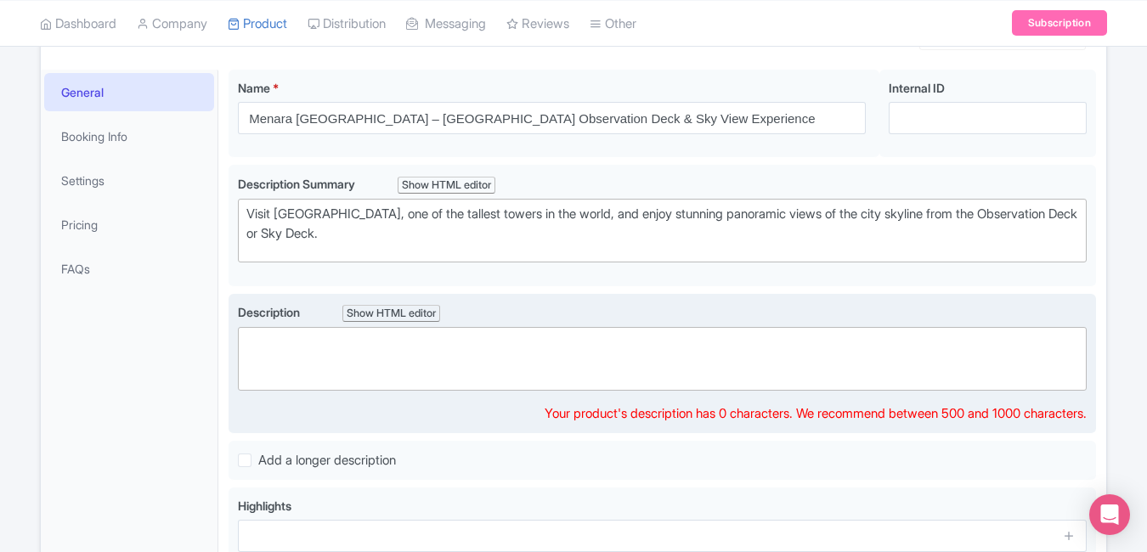
paste trix-editor "<div>&nbsp;Menara Kuala Lumpur stands as a 421m tall architectural marvel offer…"
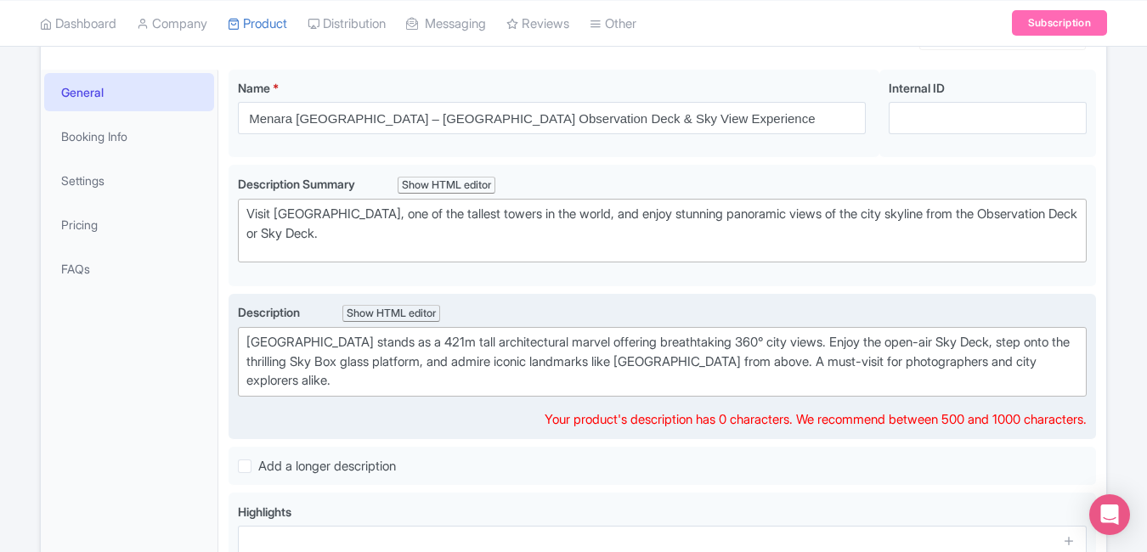
click at [250, 340] on div "Menara Kuala Lumpur stands as a 421m tall architectural marvel offering breatht…" at bounding box center [662, 362] width 832 height 58
type trix-editor "<div>Menara Kuala Lumpur stands as a 421m tall architectural marvel offering br…"
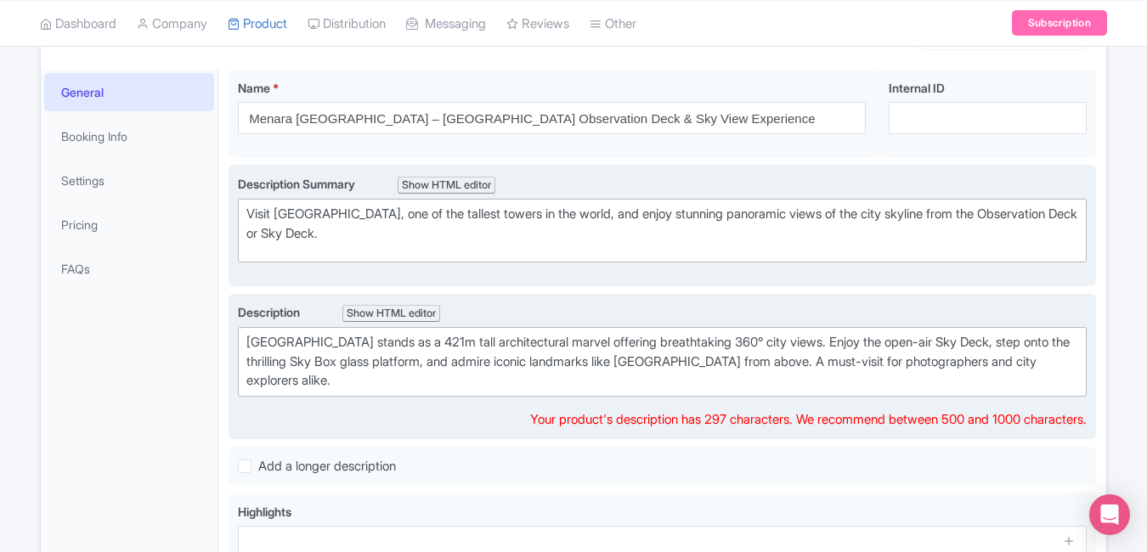
click at [250, 207] on div "Visit Menara Kuala Lumpur, one of the tallest towers in the world, and enjoy st…" at bounding box center [662, 224] width 832 height 38
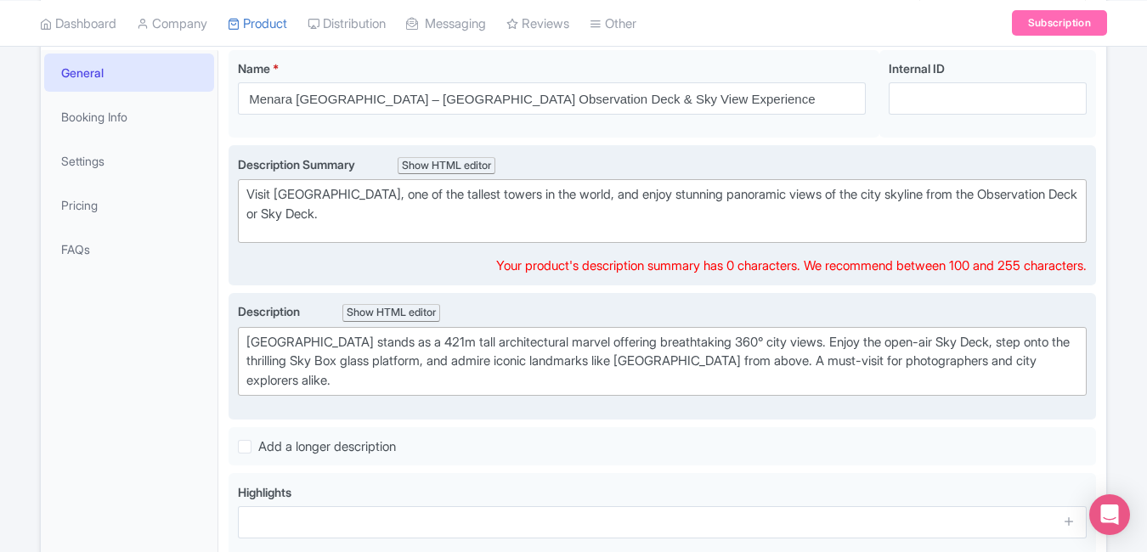
type trix-editor "<div>Visit Menara Kuala Lumpur, one of the tallest towers in the world, and enj…"
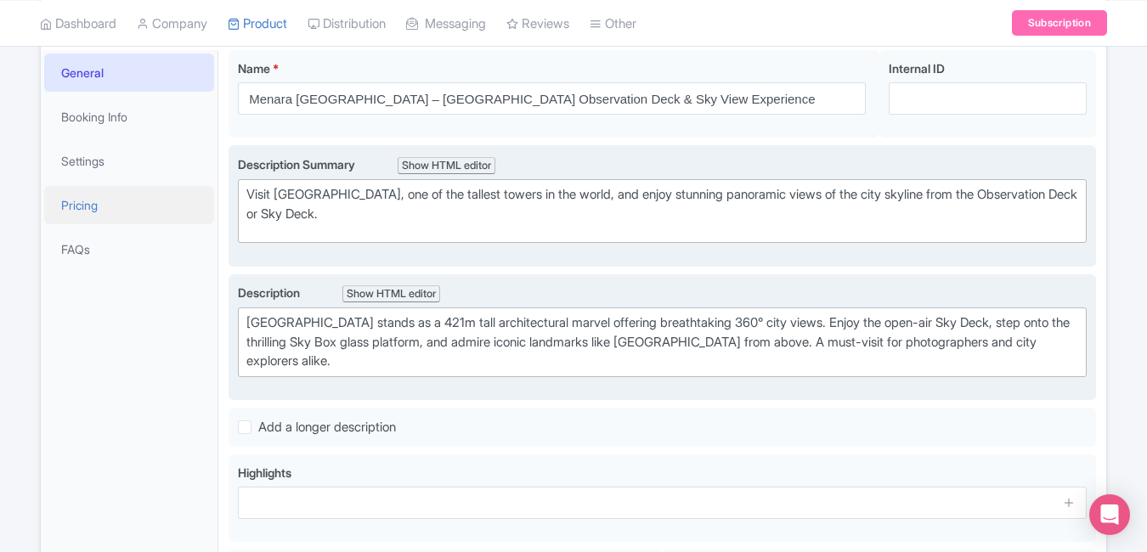
click at [201, 197] on link "Pricing" at bounding box center [129, 205] width 170 height 38
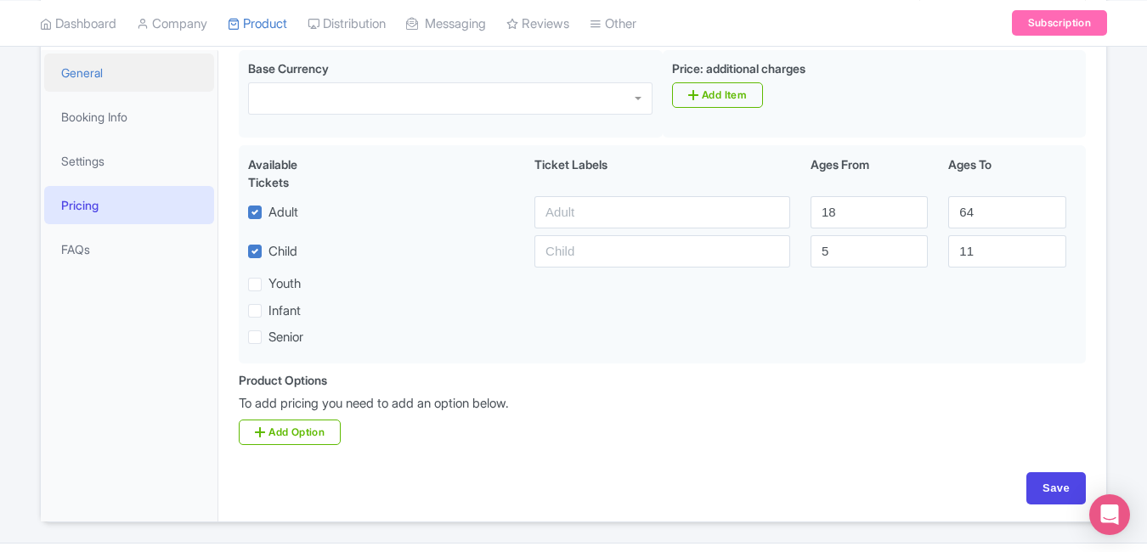
click at [160, 72] on link "General" at bounding box center [129, 73] width 170 height 38
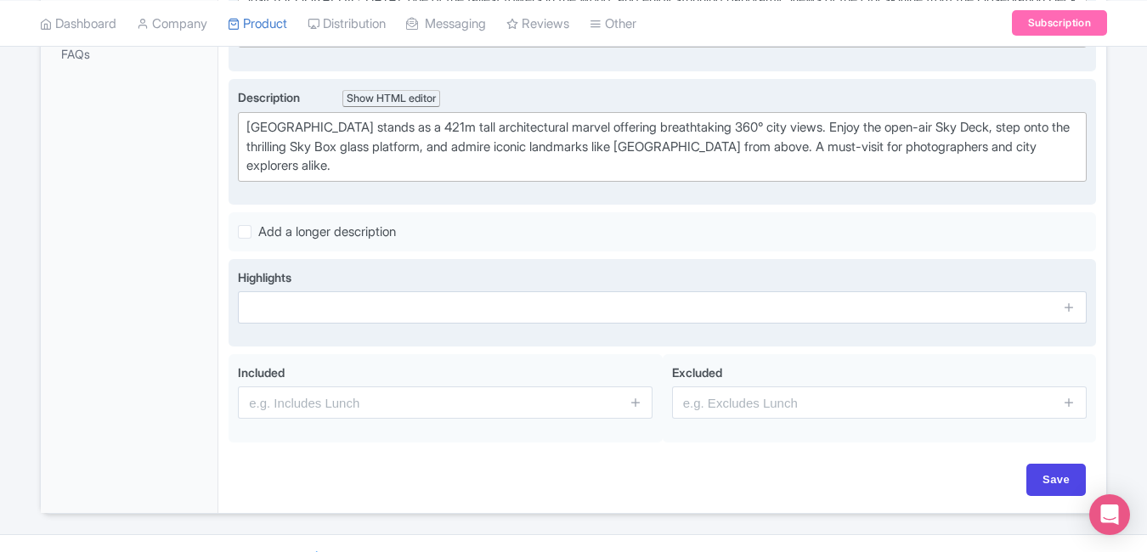
scroll to position [466, 0]
click at [393, 323] on div "Highlights" at bounding box center [662, 302] width 849 height 69
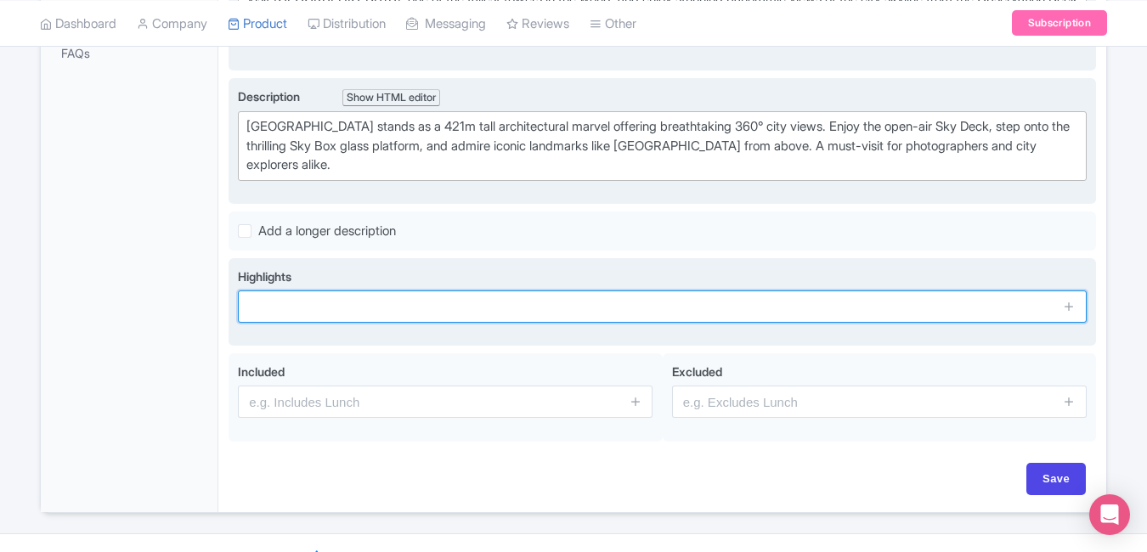
click at [377, 314] on input "text" at bounding box center [662, 307] width 849 height 32
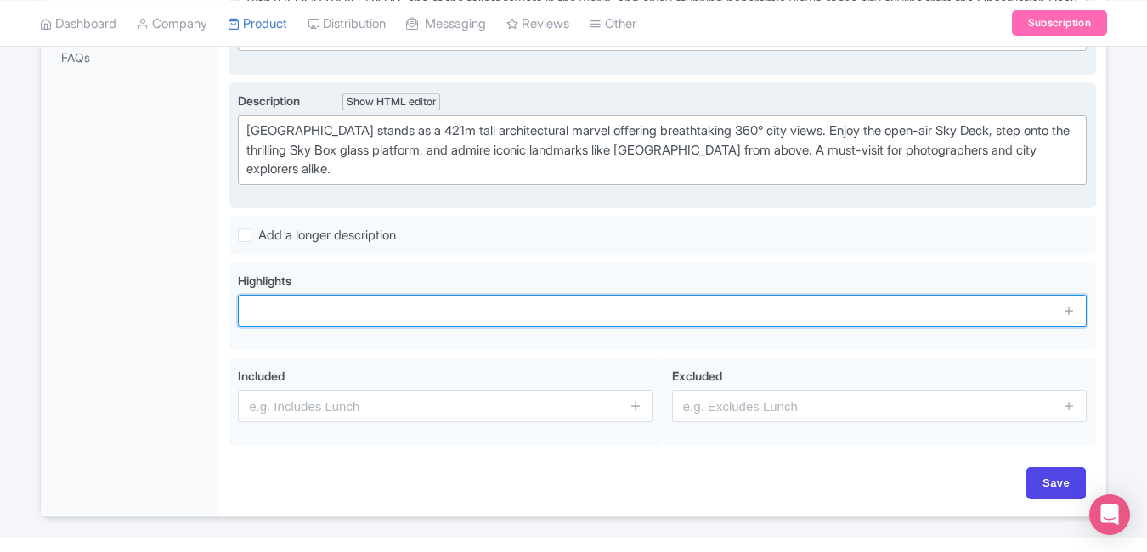
scroll to position [462, 0]
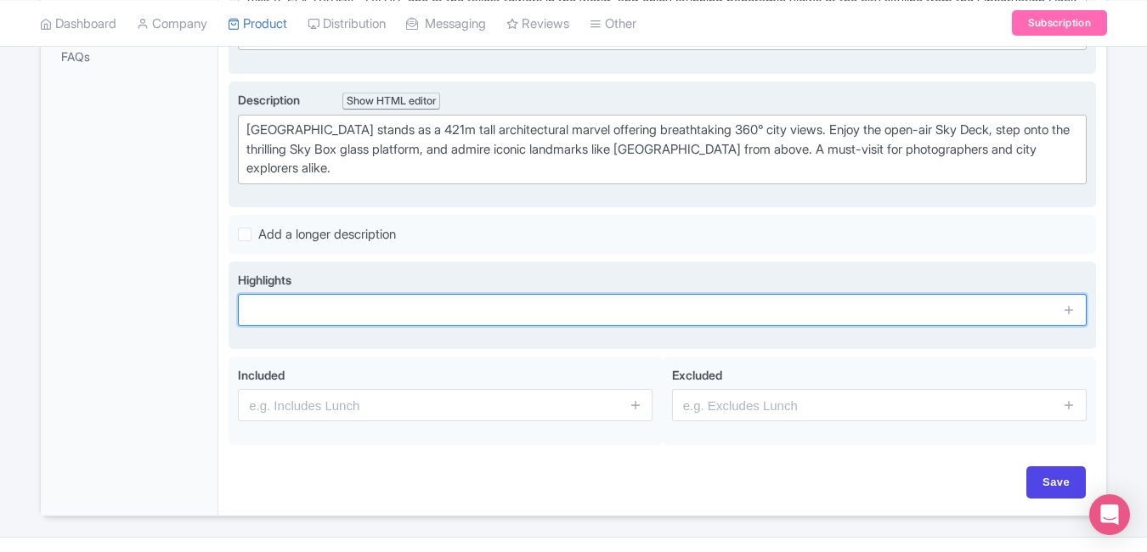
paste input "360° panoramic city skyline views"
type input "360° panoramic city skyline views"
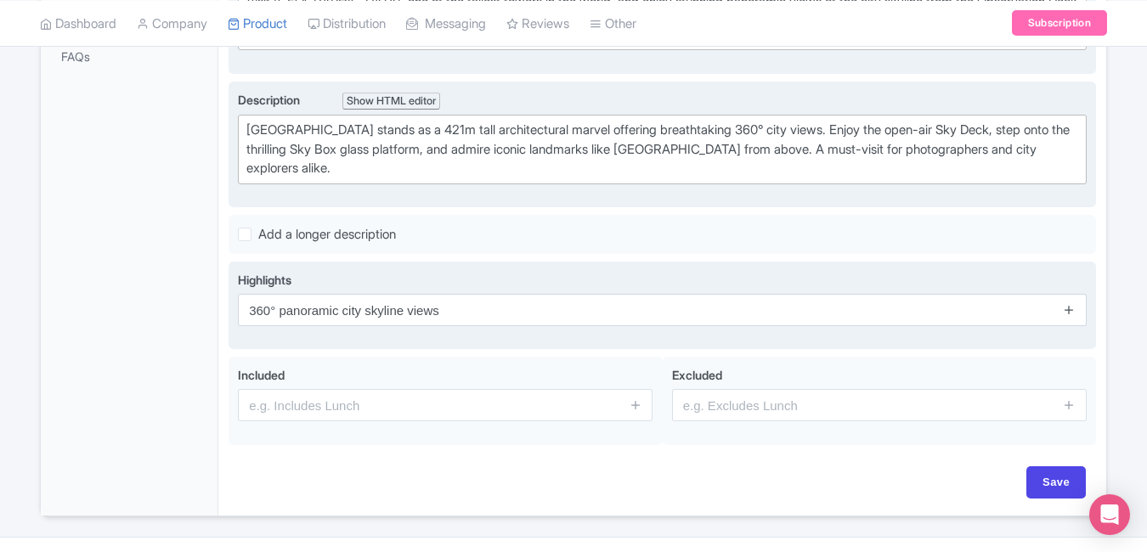
click at [1070, 314] on icon at bounding box center [1069, 309] width 13 height 13
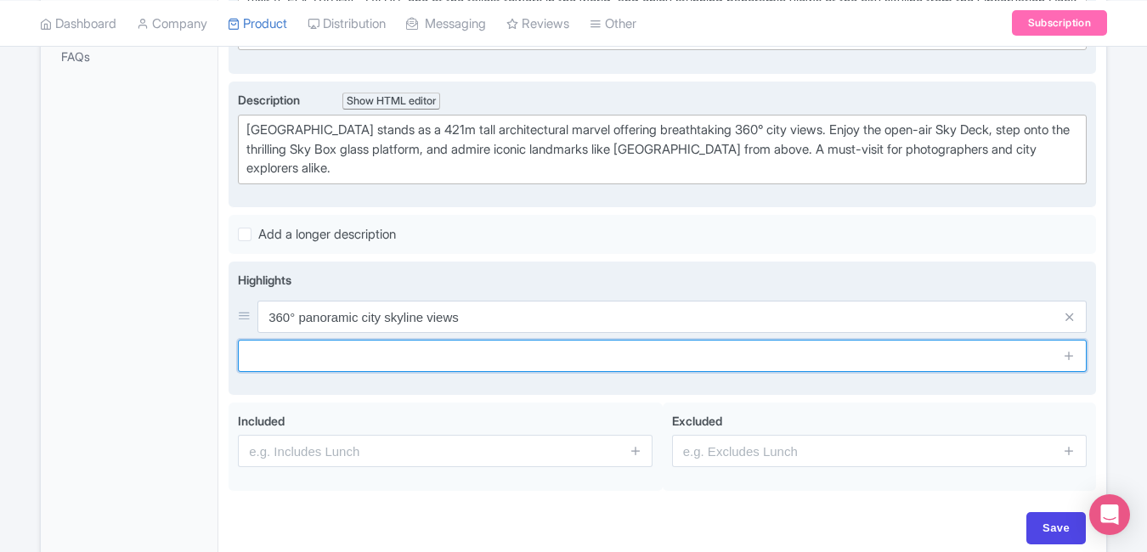
click at [528, 360] on input "text" at bounding box center [662, 356] width 849 height 32
paste input "Thrilling Sky Box glass platform"
type input "Thrilling Sky Box glass platform"
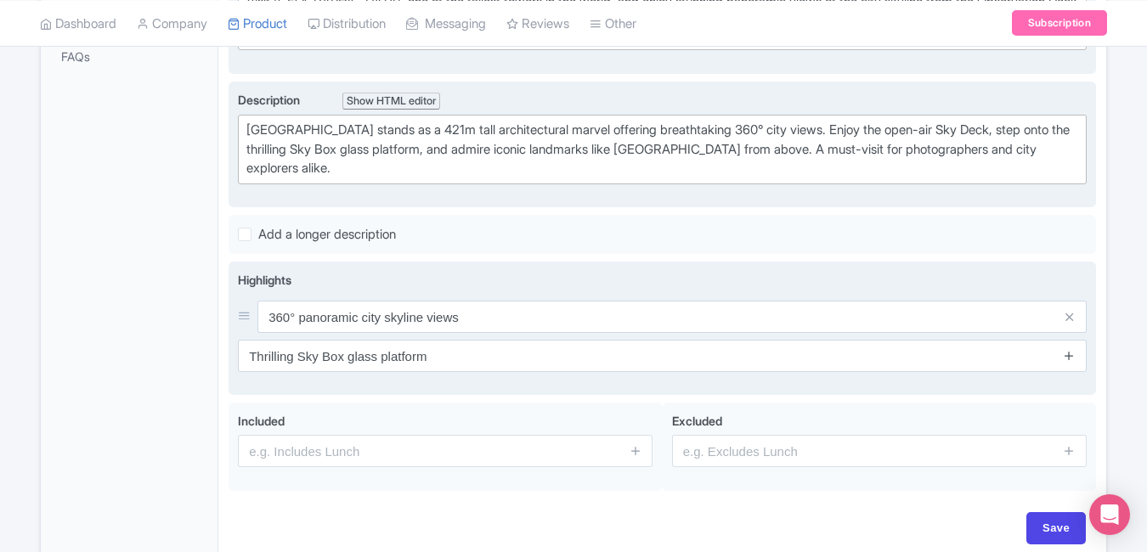
click at [1075, 362] on link at bounding box center [1069, 357] width 13 height 20
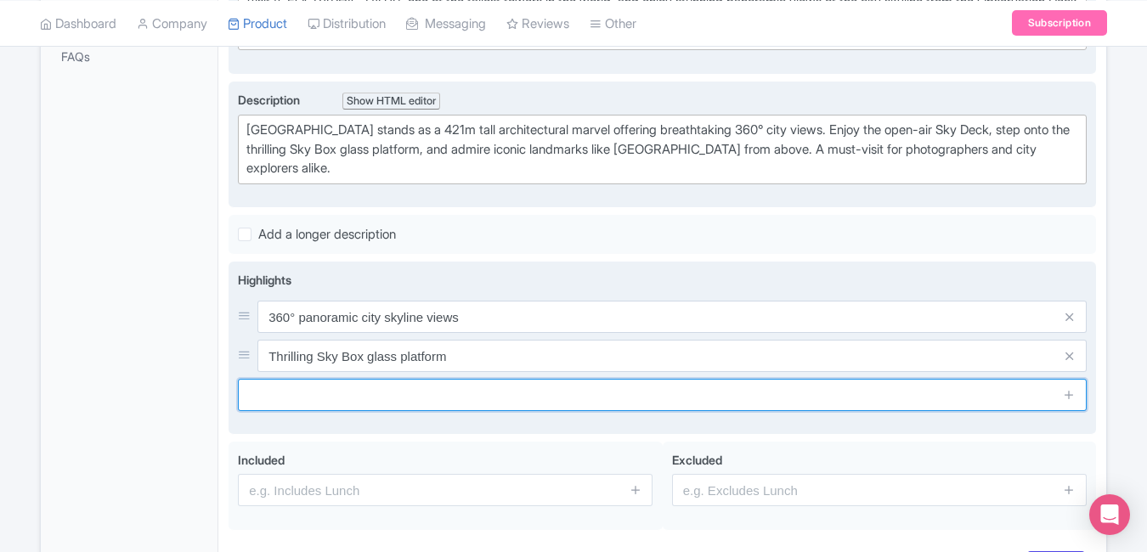
click at [471, 409] on input "text" at bounding box center [662, 395] width 849 height 32
paste input "Stunning sunset & night views"
type input "Stunning sunset & night views"
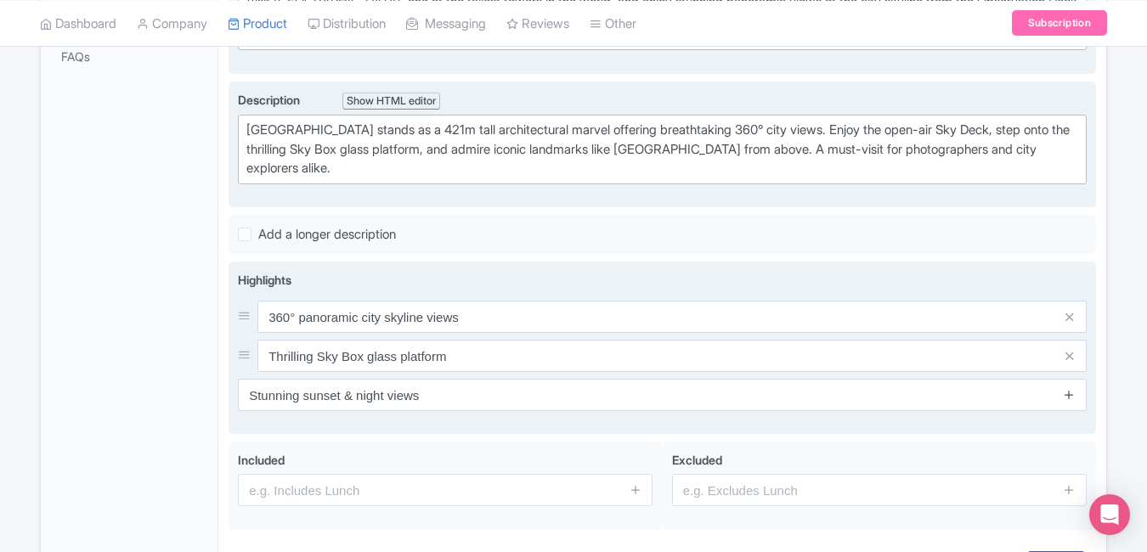
click at [1066, 400] on icon at bounding box center [1069, 394] width 13 height 13
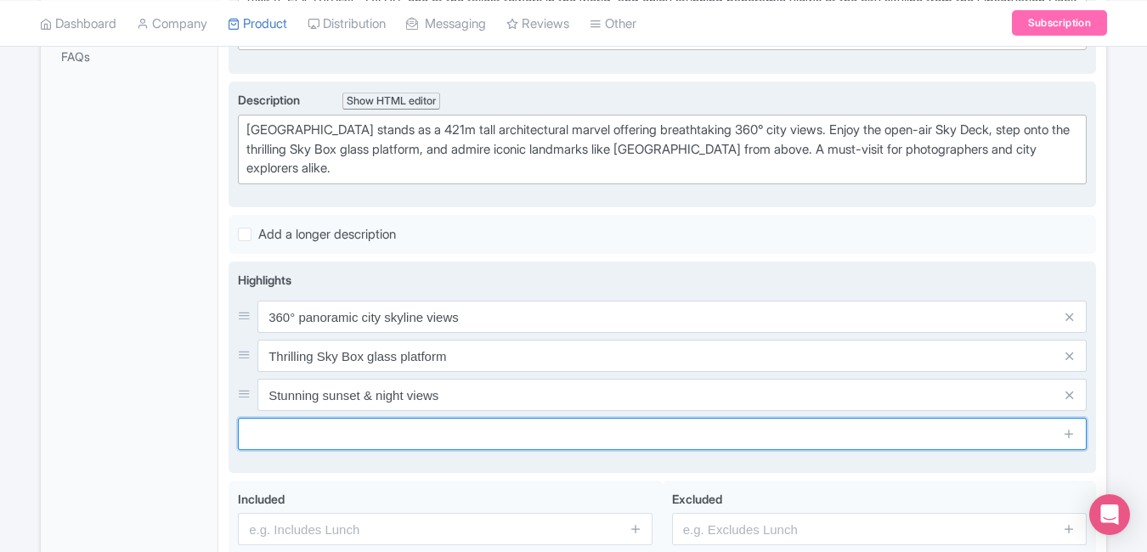
click at [505, 443] on input "text" at bounding box center [662, 434] width 849 height 32
paste input "Located in lush Bukit Nanas forest"
click at [505, 443] on input "Located in lush Bukit Nanas forest" at bounding box center [662, 434] width 849 height 32
type input "Located in lush Bukit Nanas forest"
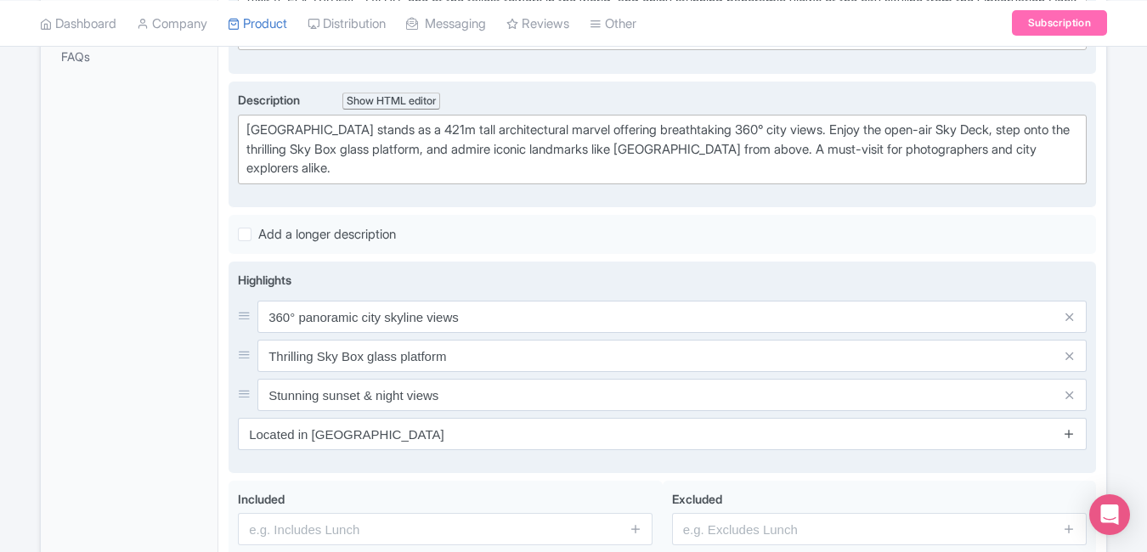
click at [1067, 438] on icon at bounding box center [1069, 433] width 13 height 13
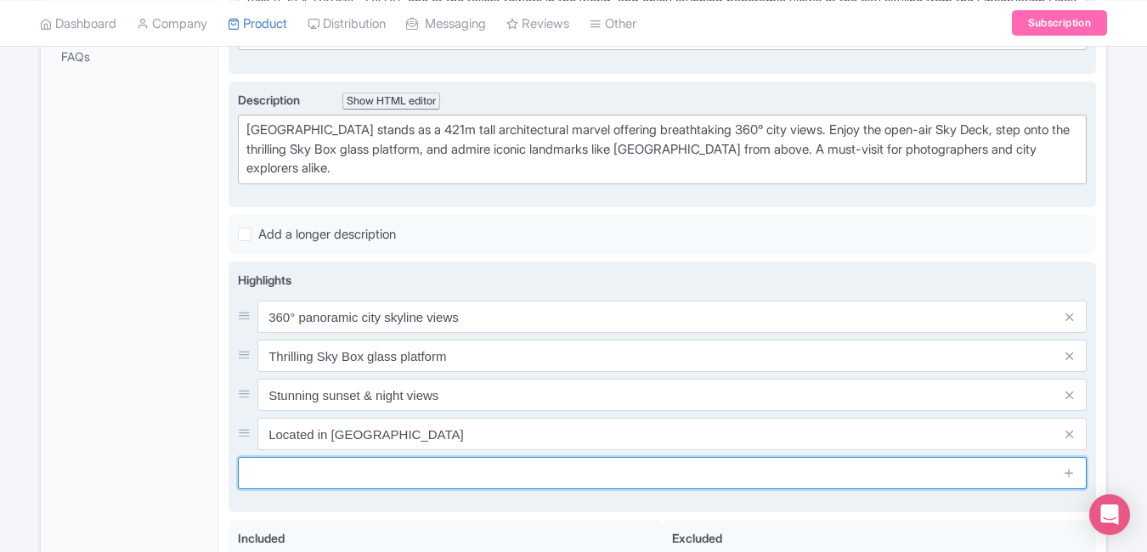
click at [650, 477] on input "text" at bounding box center [662, 473] width 849 height 32
paste input "Interactive exhibits for all ages"
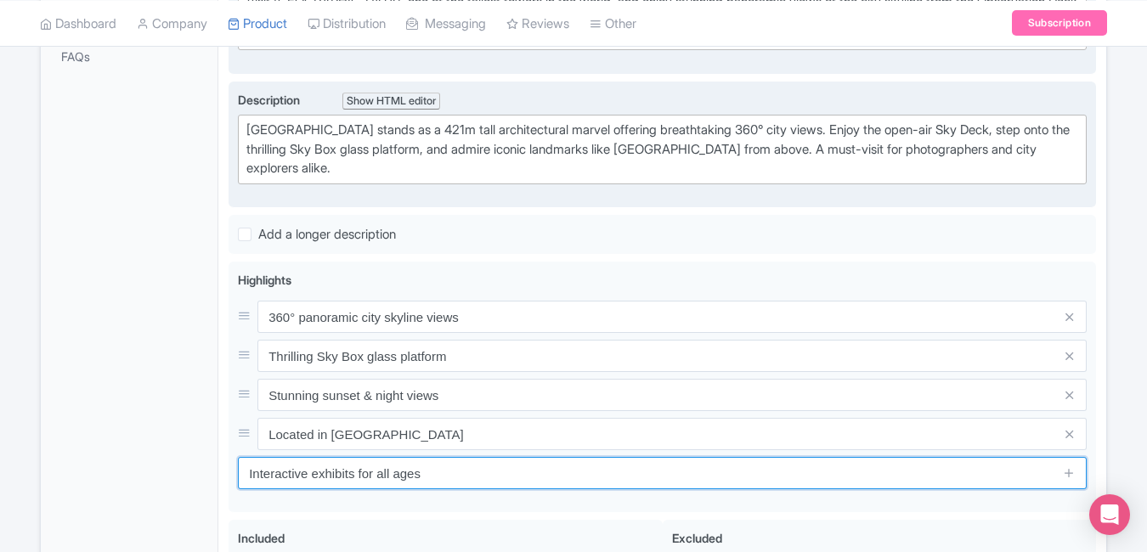
type input "Interactive exhibits for all ages"
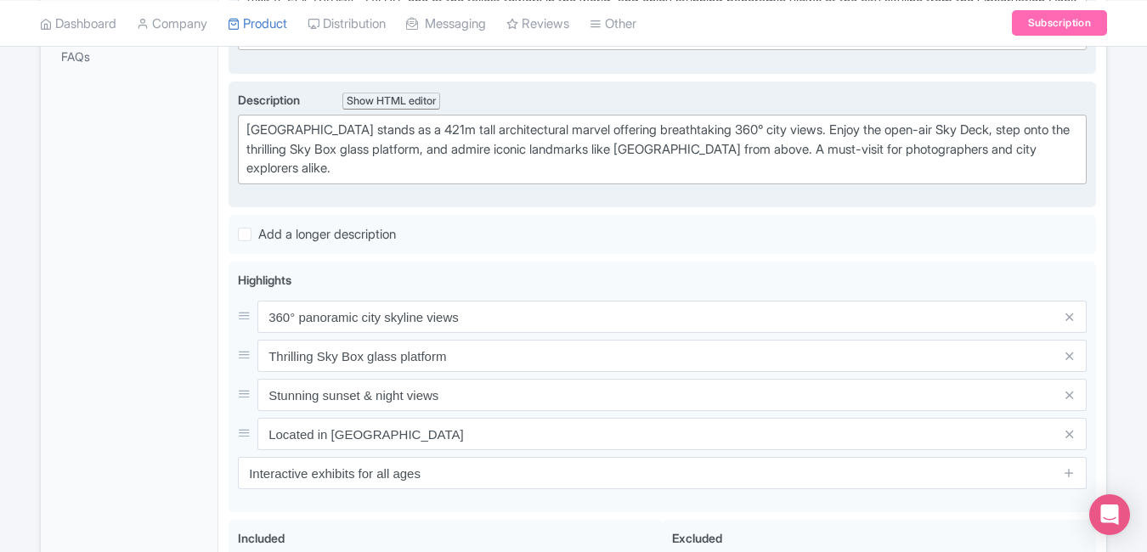
click at [171, 408] on div "General Booking Info Settings Pricing FAQs" at bounding box center [130, 267] width 178 height 821
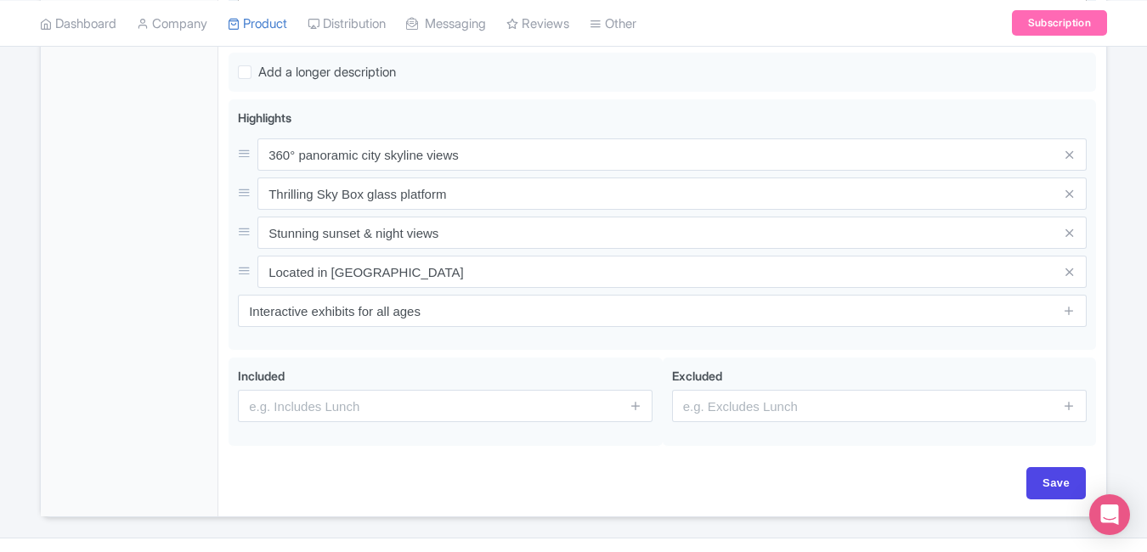
scroll to position [662, 0]
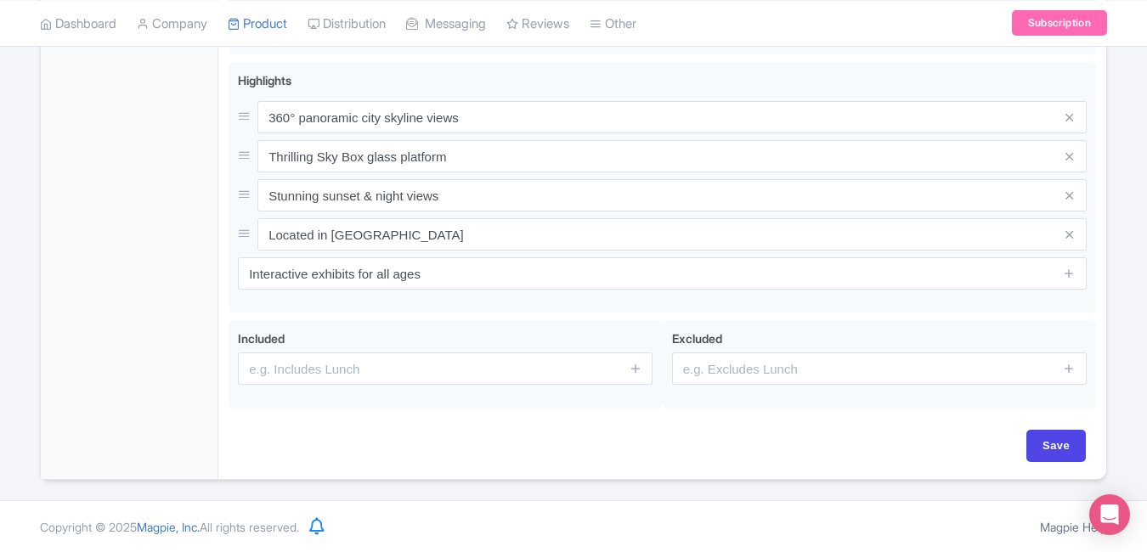
click at [159, 379] on div "General Booking Info Settings Pricing FAQs" at bounding box center [130, 68] width 178 height 821
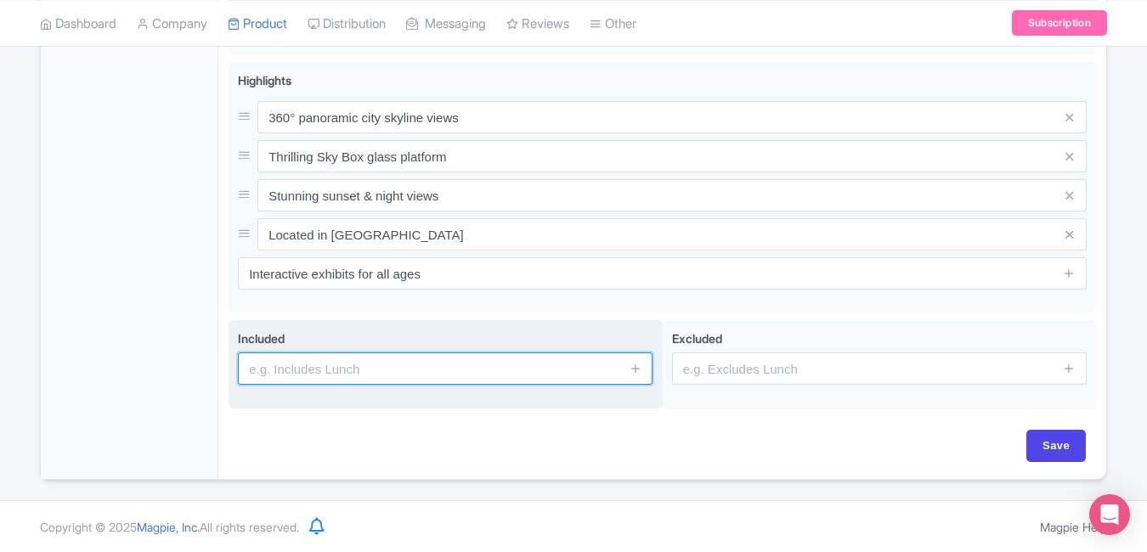
click at [401, 357] on input "text" at bounding box center [445, 369] width 415 height 32
paste input "Entry to Observation Deck or Sky Deck"
type input "Entry to Observation Deck or Sky Deck"
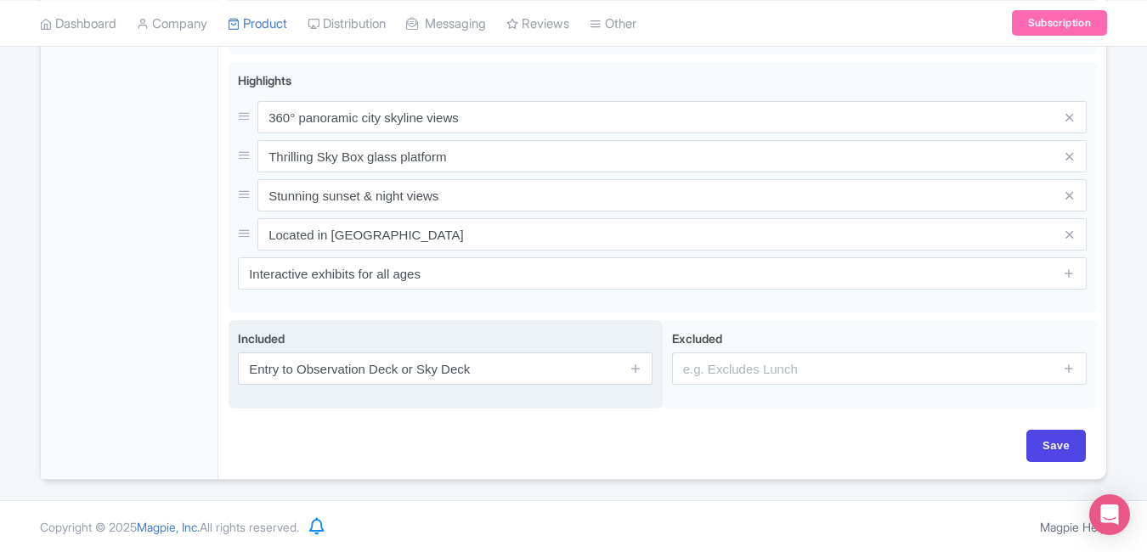
click at [642, 374] on span at bounding box center [635, 369] width 34 height 32
click at [641, 370] on icon at bounding box center [635, 368] width 13 height 13
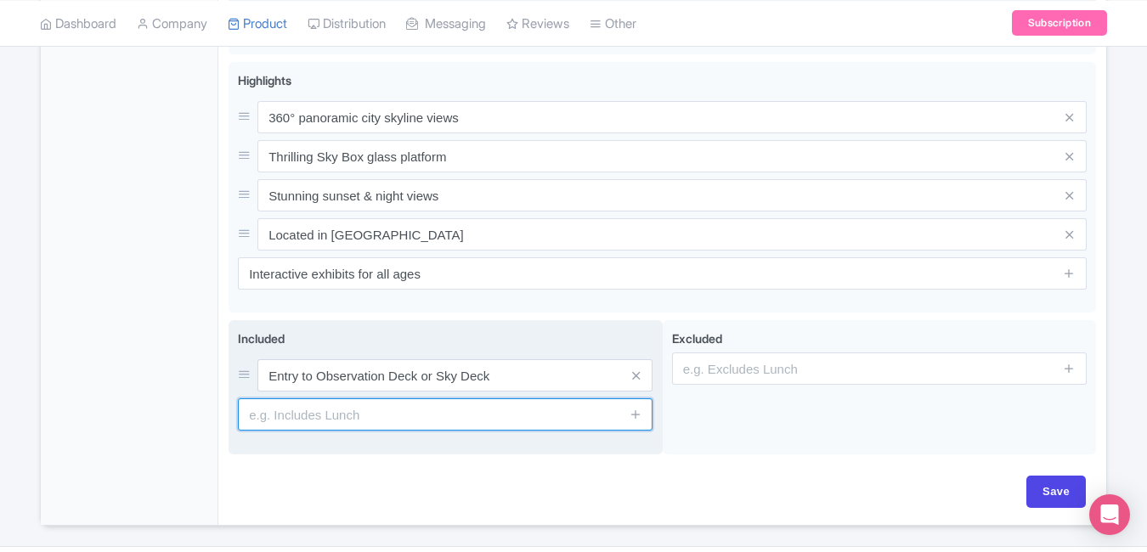
click at [474, 415] on input "text" at bounding box center [445, 414] width 415 height 32
paste input "Access to Sky Box (if selected)"
type input "Access to Sky Box (if selected)"
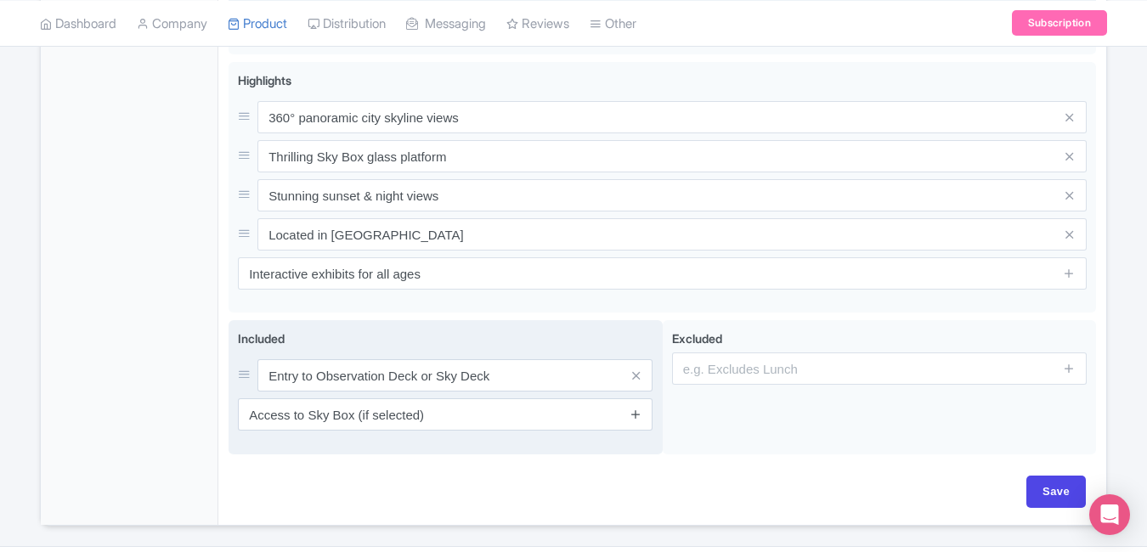
click at [640, 415] on icon at bounding box center [635, 414] width 13 height 13
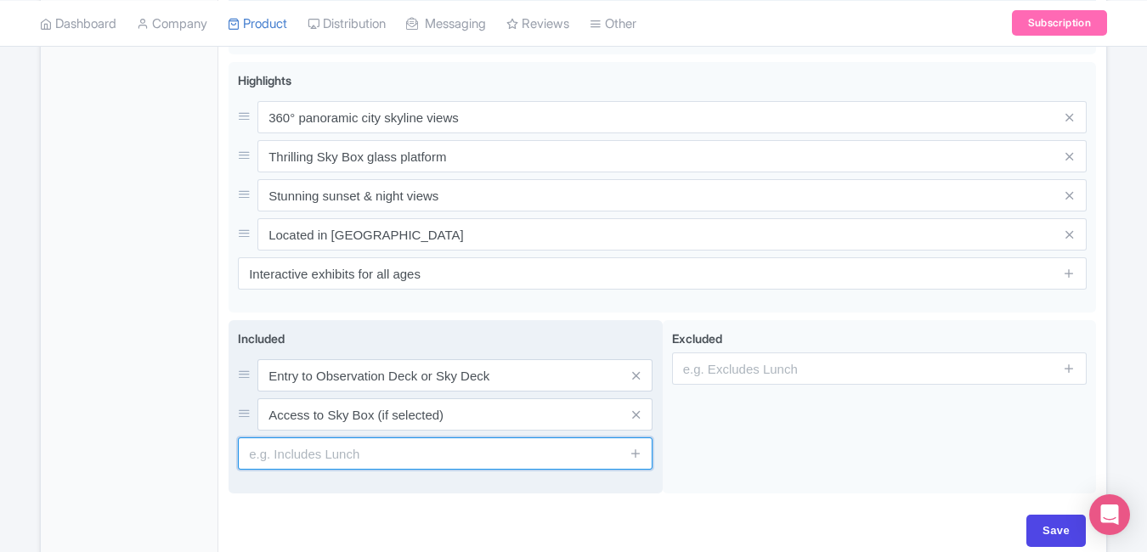
click at [521, 460] on input "text" at bounding box center [445, 454] width 415 height 32
paste input "Admission to mini-theatre & exhibits"
type input "Admission to mini-theatre & exhibits"
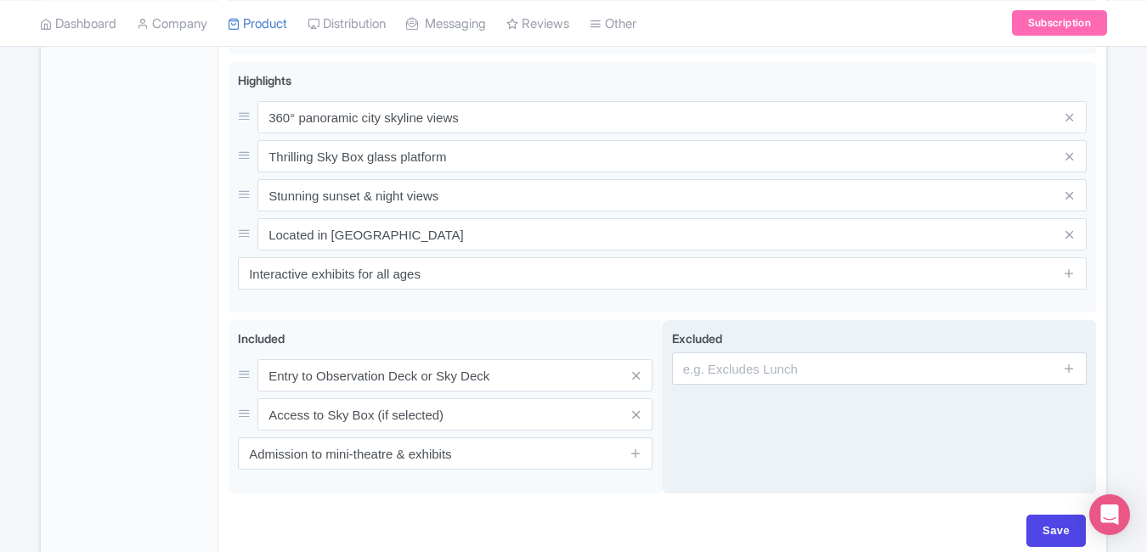
click at [784, 455] on div "Excluded" at bounding box center [880, 406] width 434 height 173
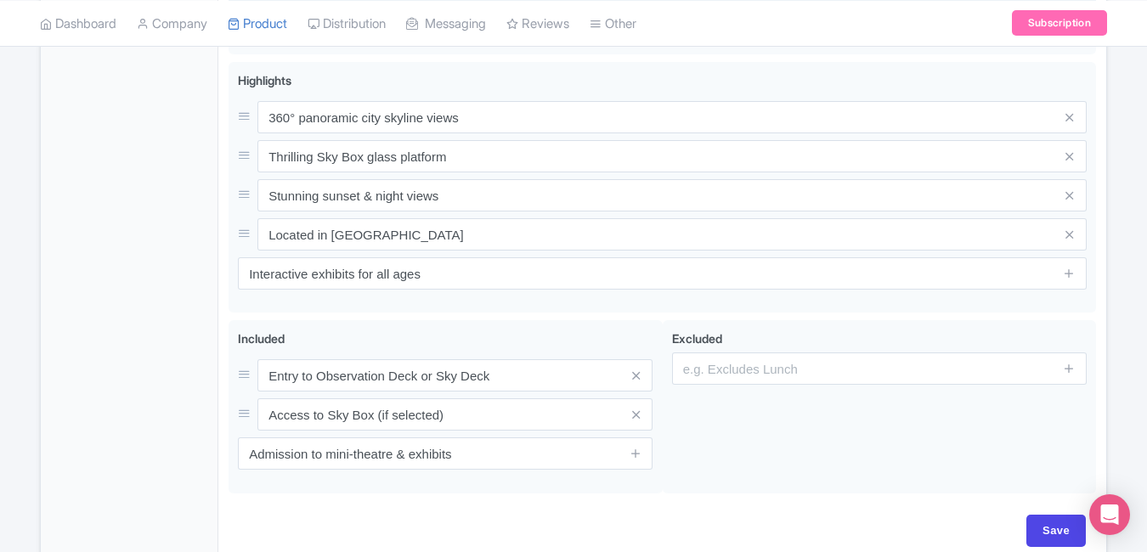
click at [91, 372] on div "General Booking Info Settings Pricing FAQs" at bounding box center [130, 111] width 178 height 906
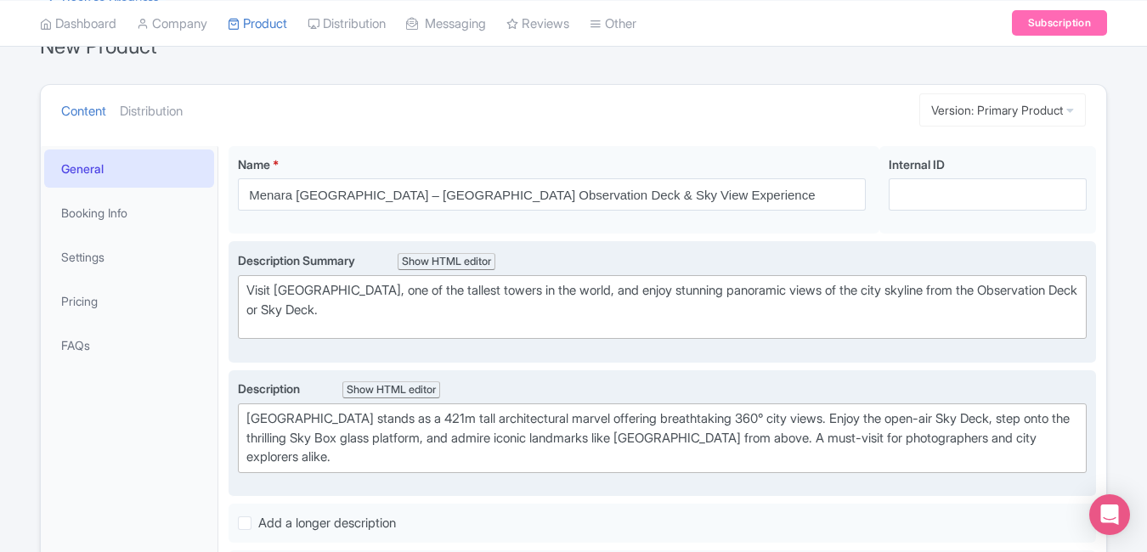
scroll to position [116, 0]
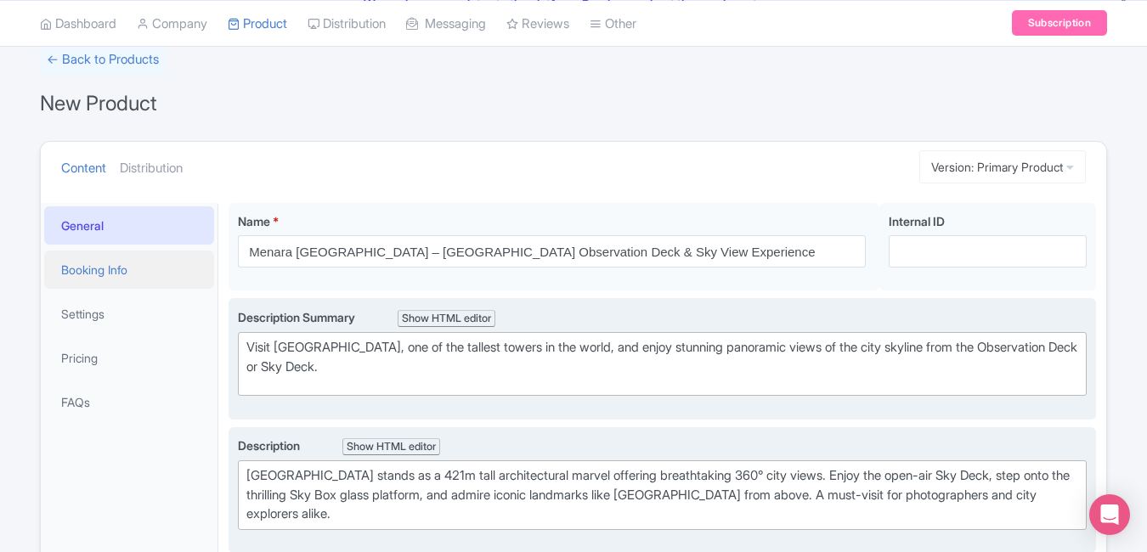
click at [133, 263] on link "Booking Info" at bounding box center [129, 270] width 170 height 38
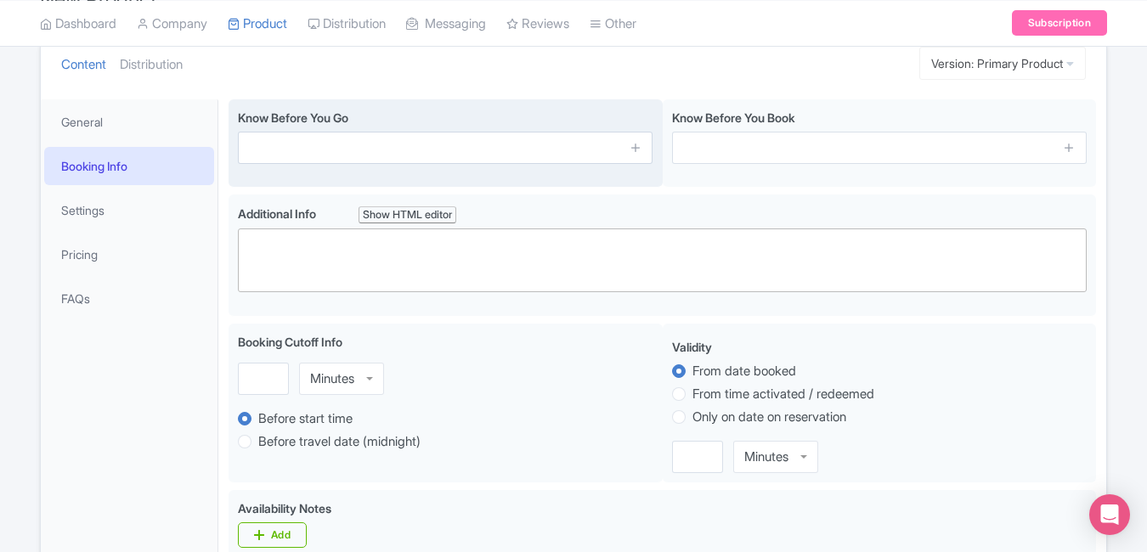
scroll to position [225, 0]
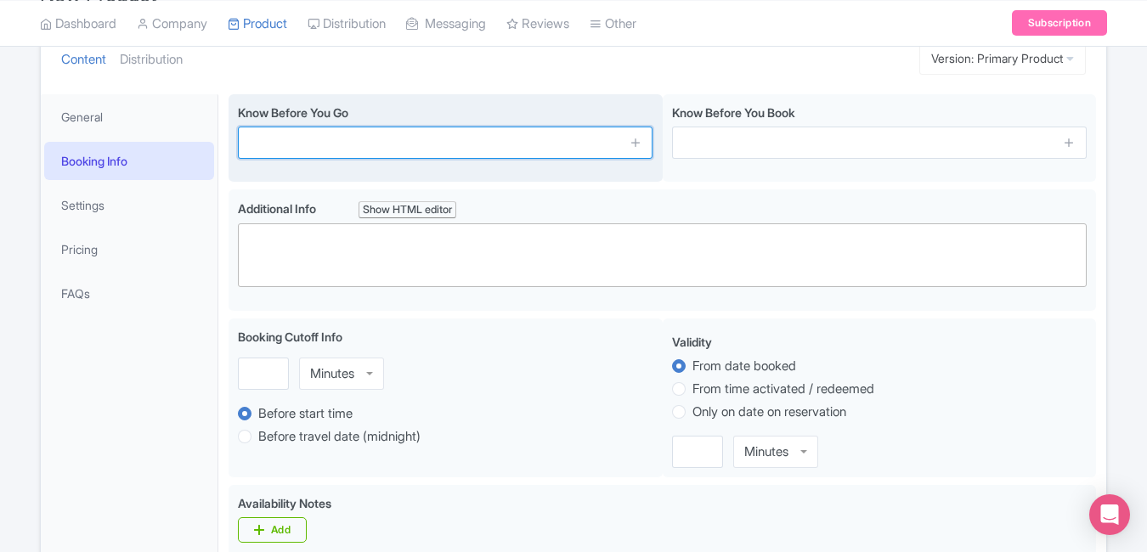
click at [317, 146] on input "text" at bounding box center [445, 143] width 415 height 32
paste input "Open daily from 9 AM to 10 PM"
type input "Open daily from 9 AM to 10 PM"
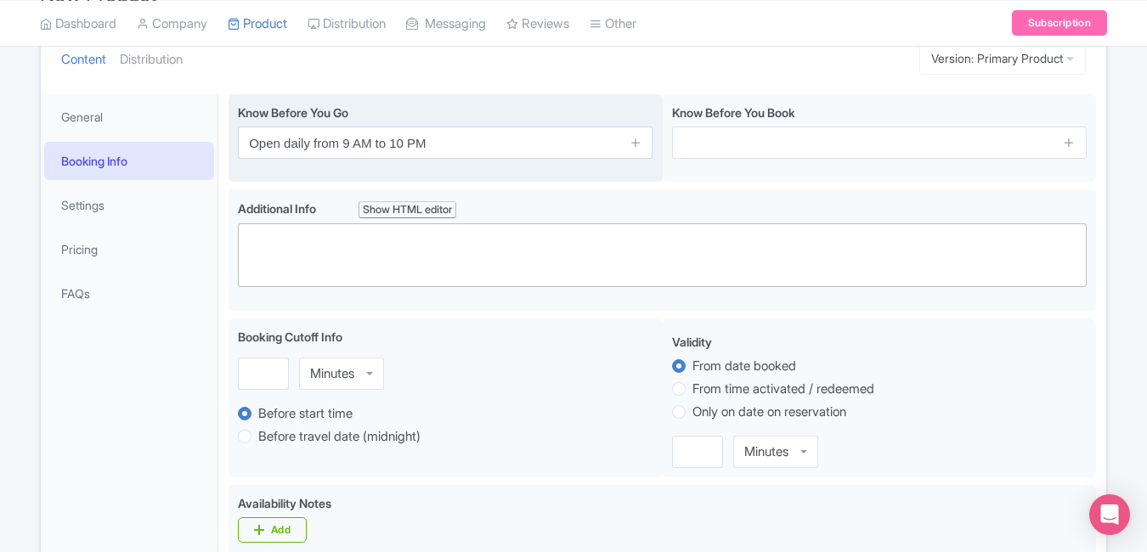
click at [642, 138] on span at bounding box center [635, 143] width 34 height 32
click at [634, 139] on icon at bounding box center [635, 142] width 13 height 13
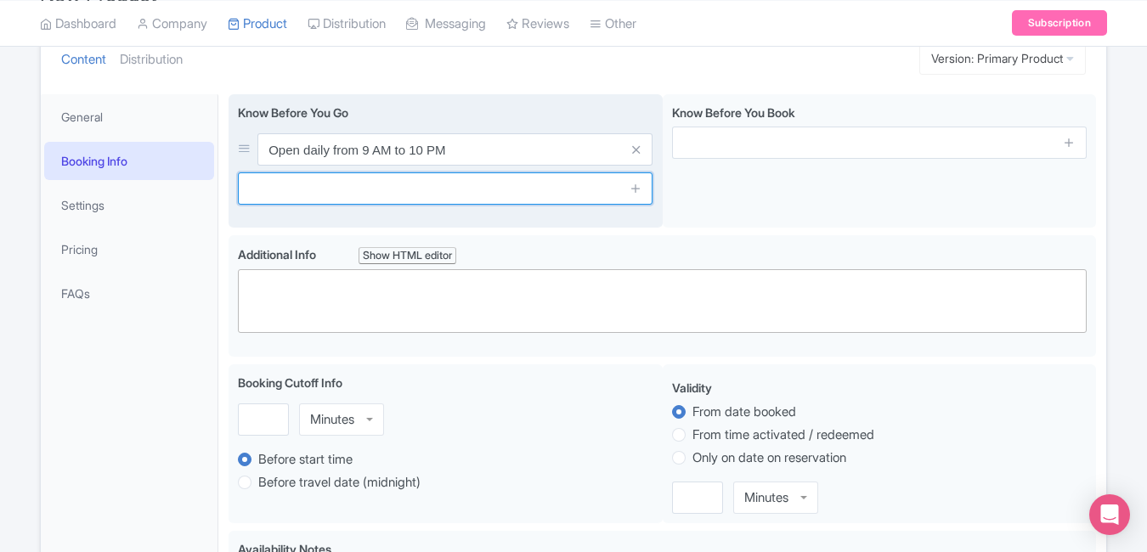
click at [518, 181] on input "text" at bounding box center [445, 188] width 415 height 32
paste input "Sky Deck may close during bad weather"
type input "Sky Deck may close during bad weather"
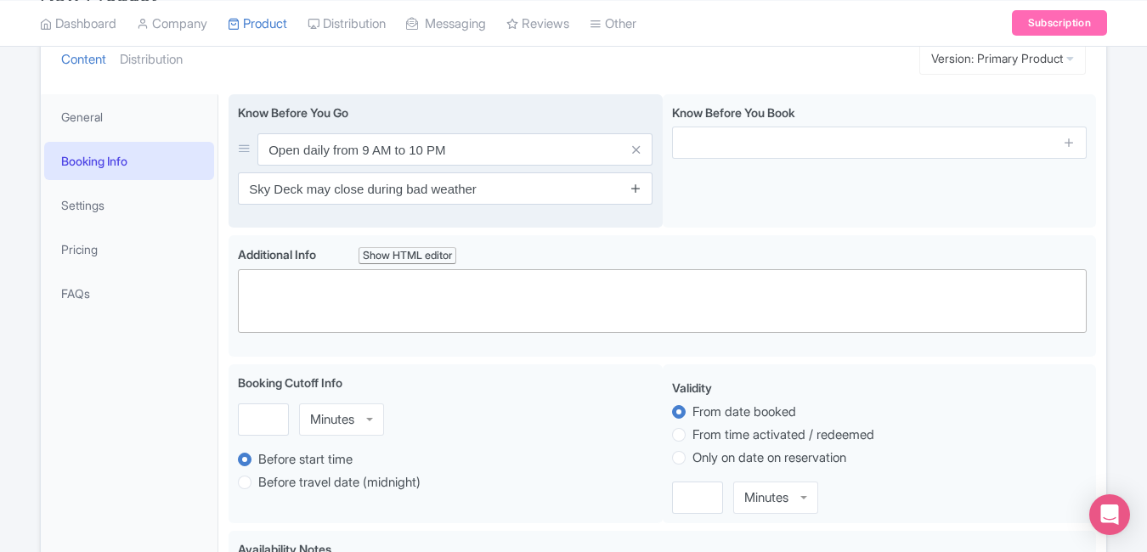
click at [629, 183] on icon at bounding box center [635, 188] width 13 height 13
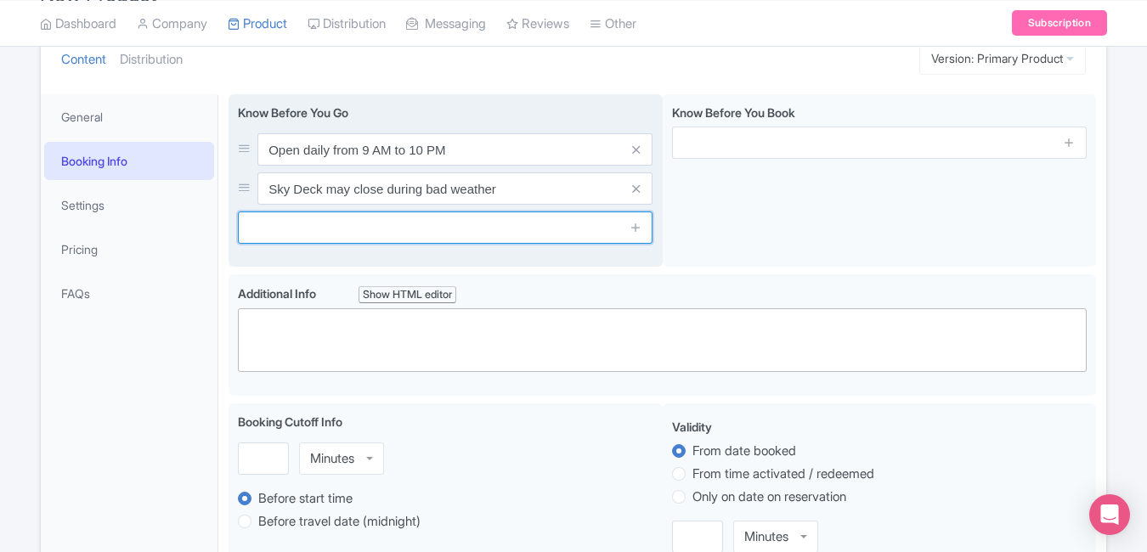
click at [507, 230] on input "text" at bounding box center [445, 228] width 415 height 32
paste input "Wear comfortable clothing & shoes"
type input "Wear comfortable clothing & shoes"
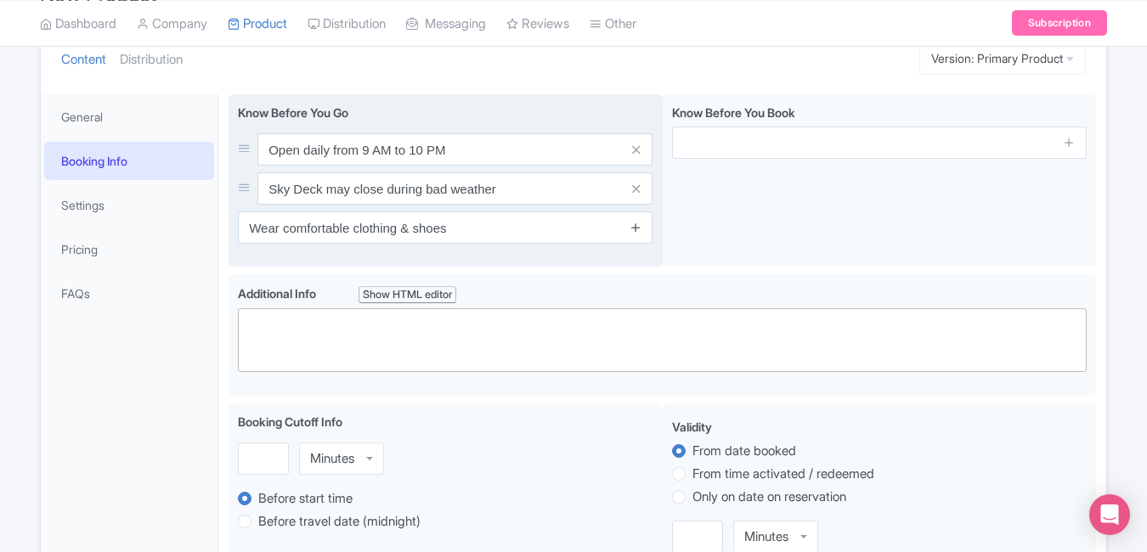
click at [635, 218] on link at bounding box center [635, 228] width 13 height 20
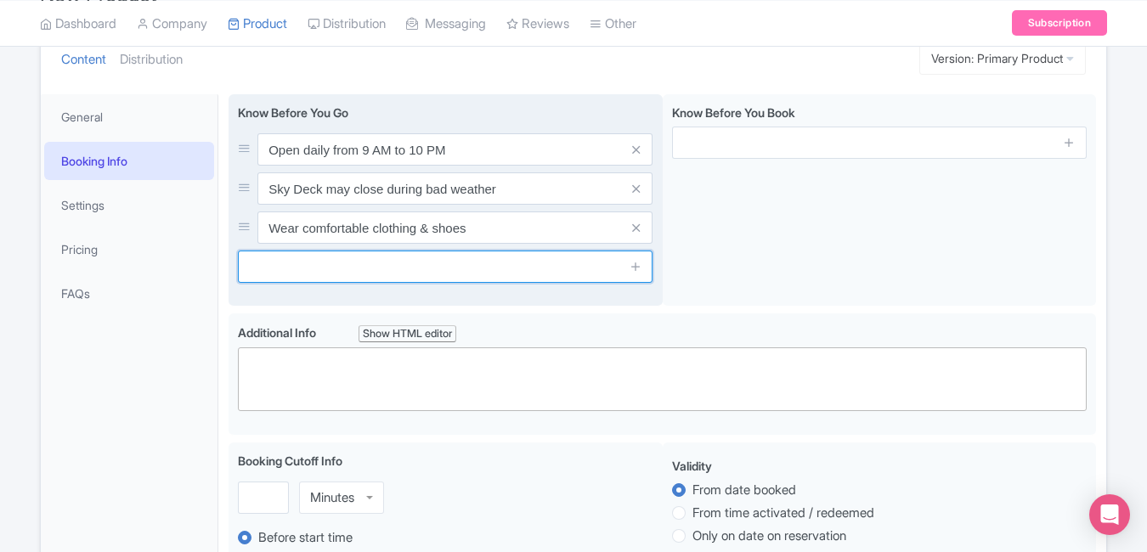
click at [528, 272] on input "text" at bounding box center [445, 267] width 415 height 32
paste input "Wheelchair accessible for Observation Deck"
type input "Wheelchair accessible for Observation Deck"
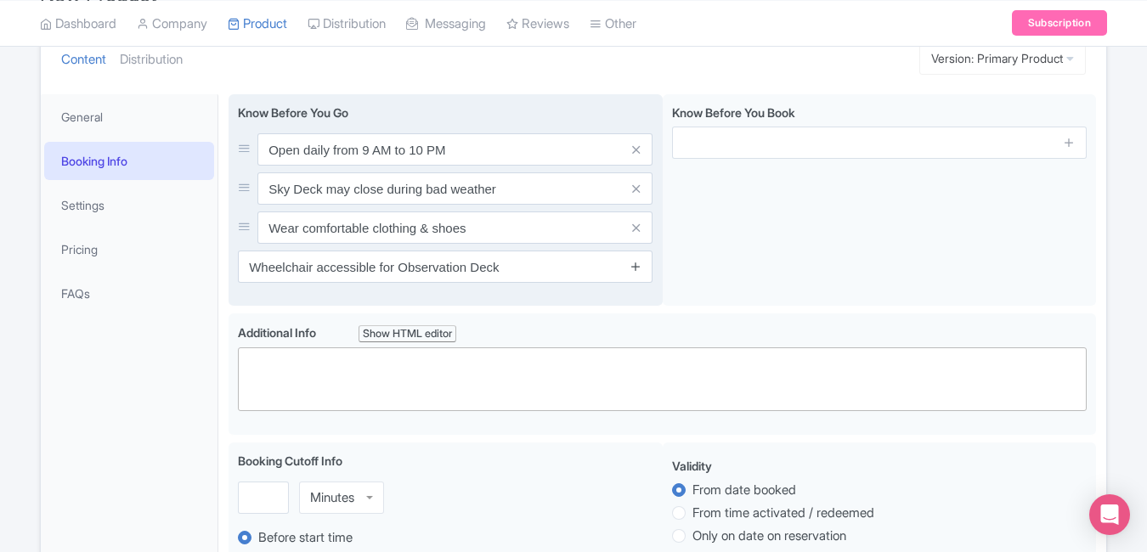
click at [634, 267] on icon at bounding box center [635, 266] width 13 height 13
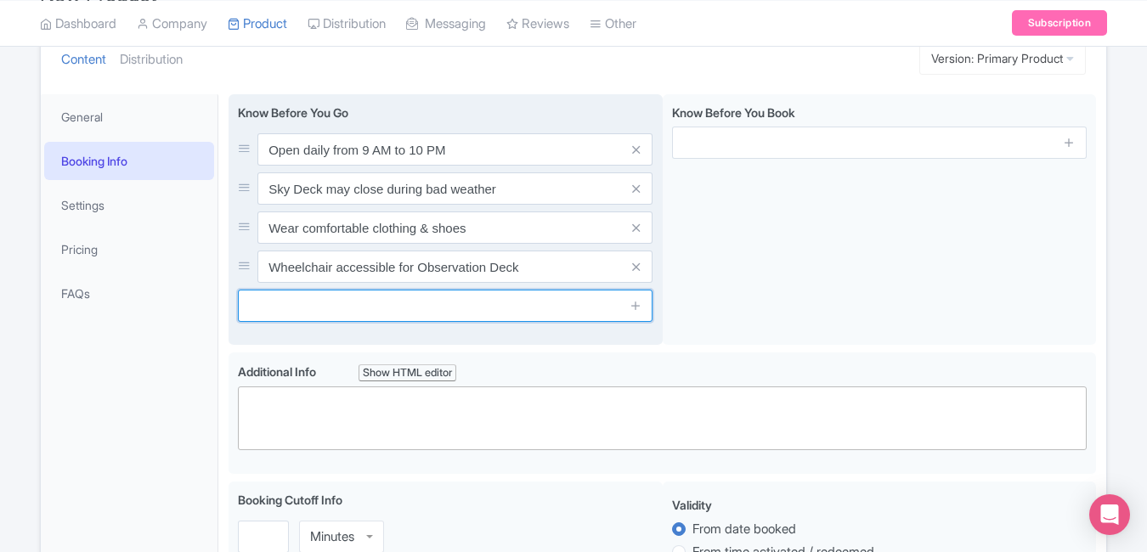
click at [550, 311] on input "text" at bounding box center [445, 306] width 415 height 32
paste input "Bring camera for best skyline shots"
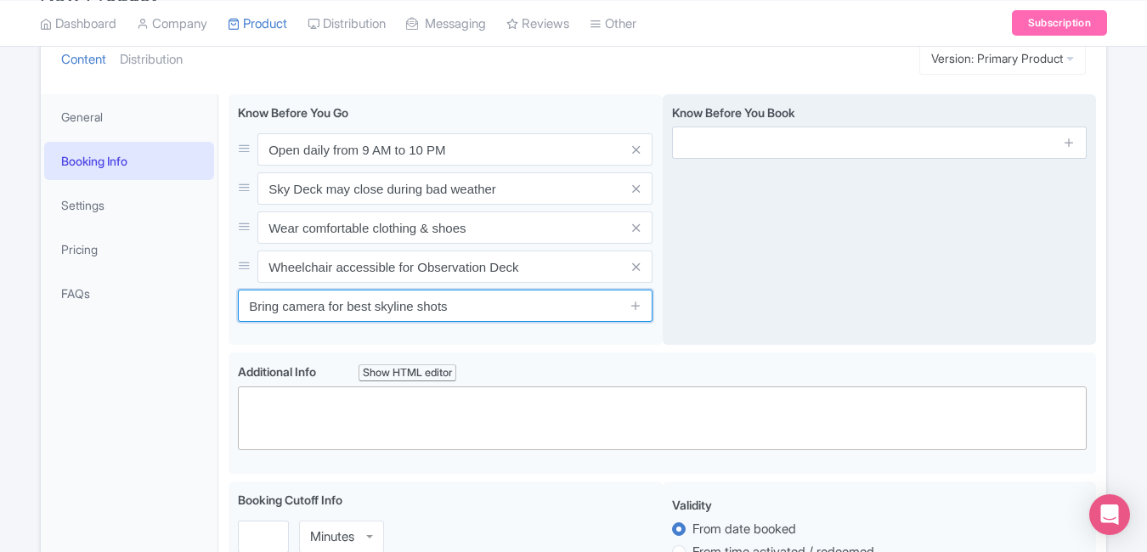
type input "Bring camera for best skyline shots"
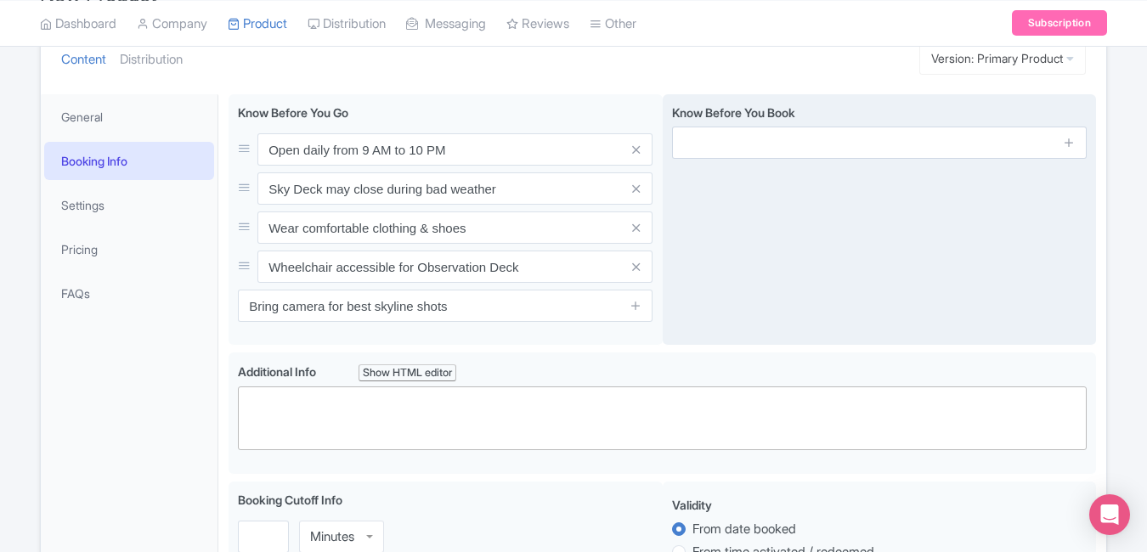
click at [771, 297] on div "Know Before You Book" at bounding box center [880, 219] width 434 height 251
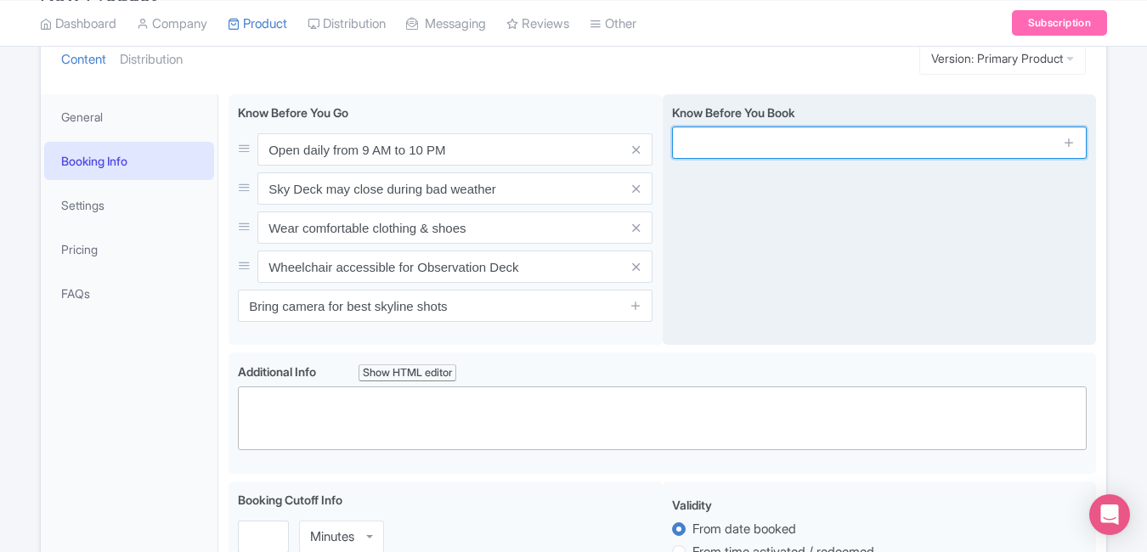
click at [697, 150] on input "text" at bounding box center [879, 143] width 415 height 32
paste input "Children under 4 years enter free"
type input "Children under 4 years enter free"
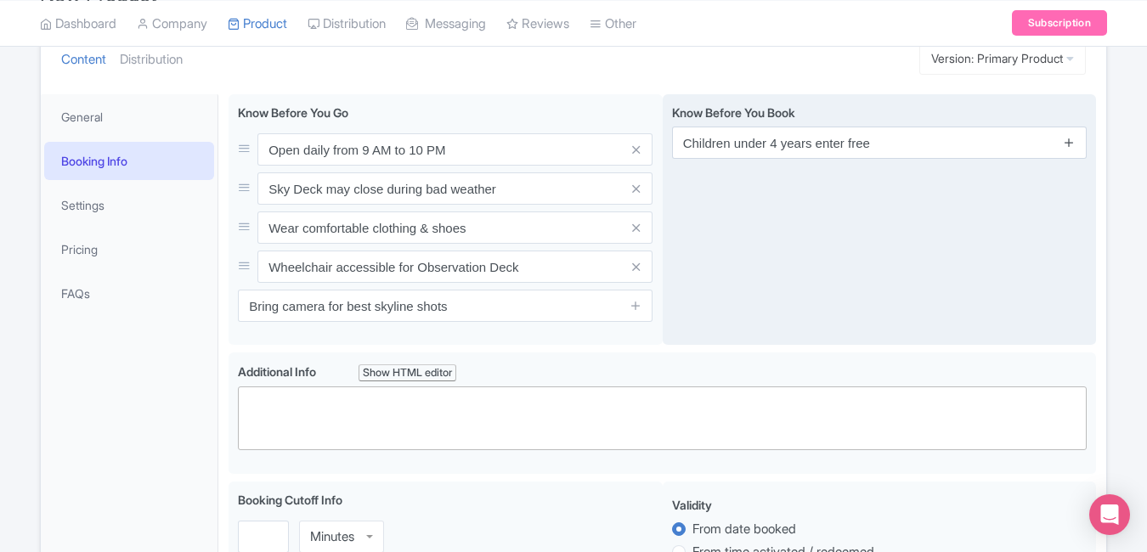
click at [1065, 144] on icon at bounding box center [1069, 142] width 13 height 13
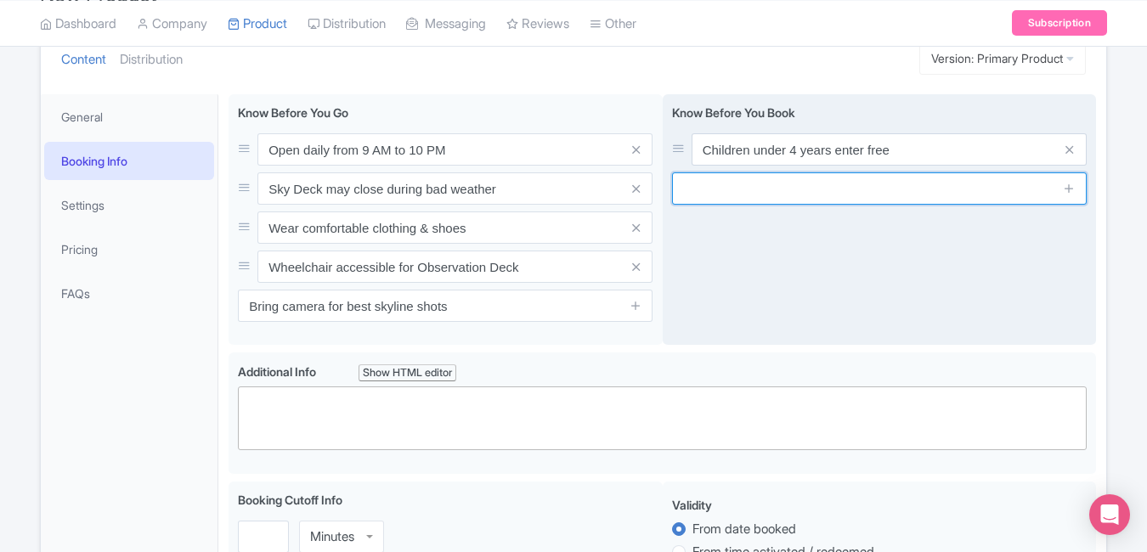
click at [717, 183] on input "text" at bounding box center [879, 188] width 415 height 32
paste input "Ticket type varies by deck access"
type input "Ticket type varies by deck access"
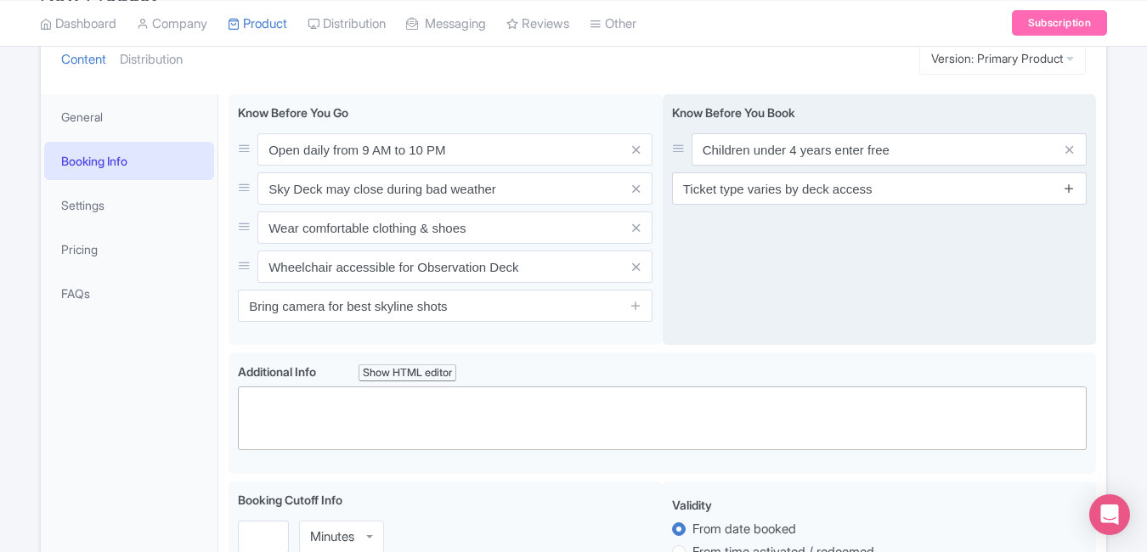
click at [1070, 188] on icon at bounding box center [1069, 188] width 13 height 13
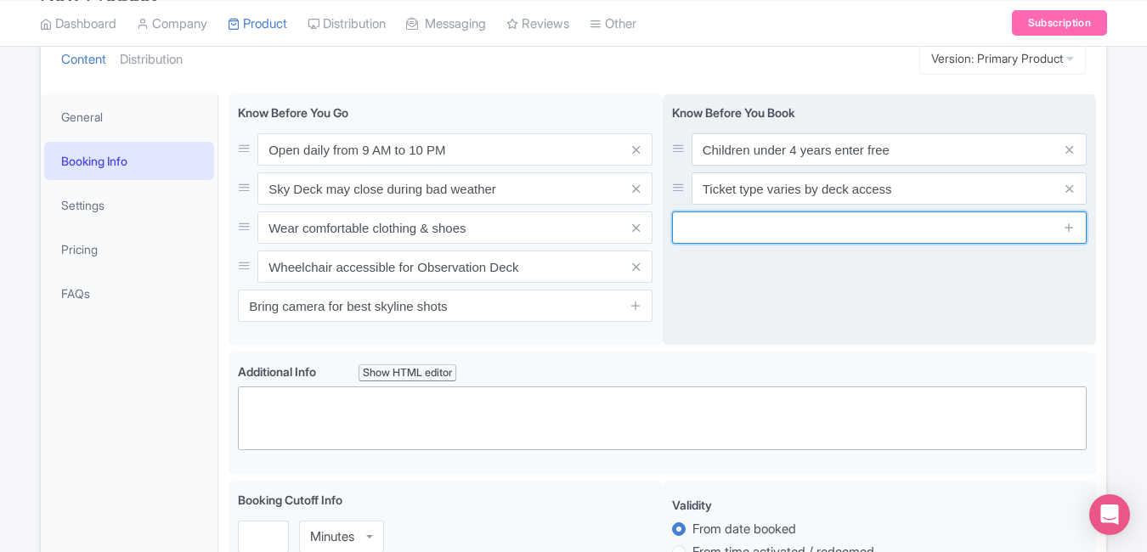
click at [770, 231] on input "text" at bounding box center [879, 228] width 415 height 32
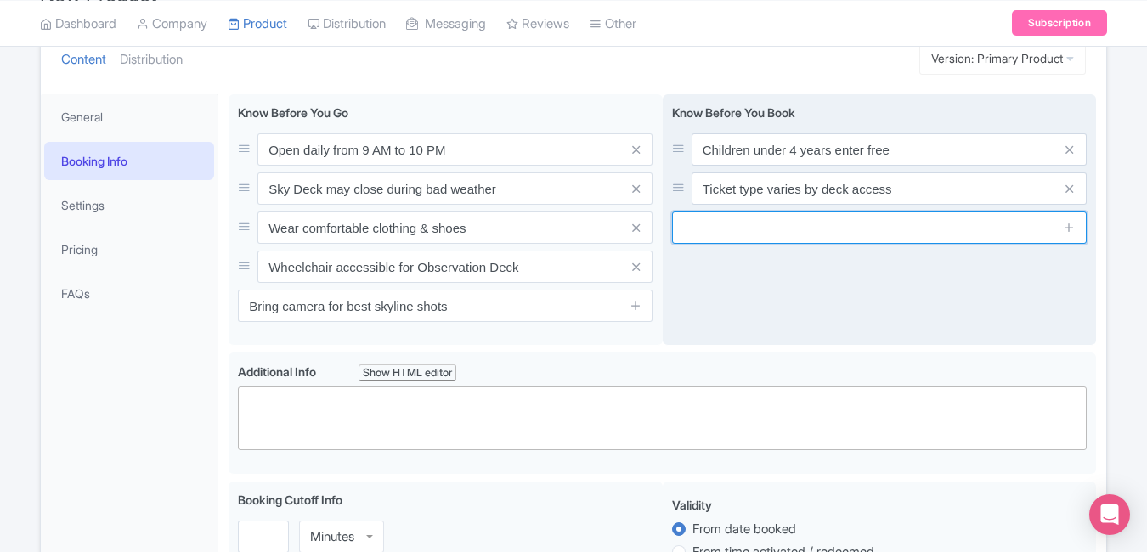
paste input "Carry ID for verification at entry"
type input "Carry ID for verification at entry"
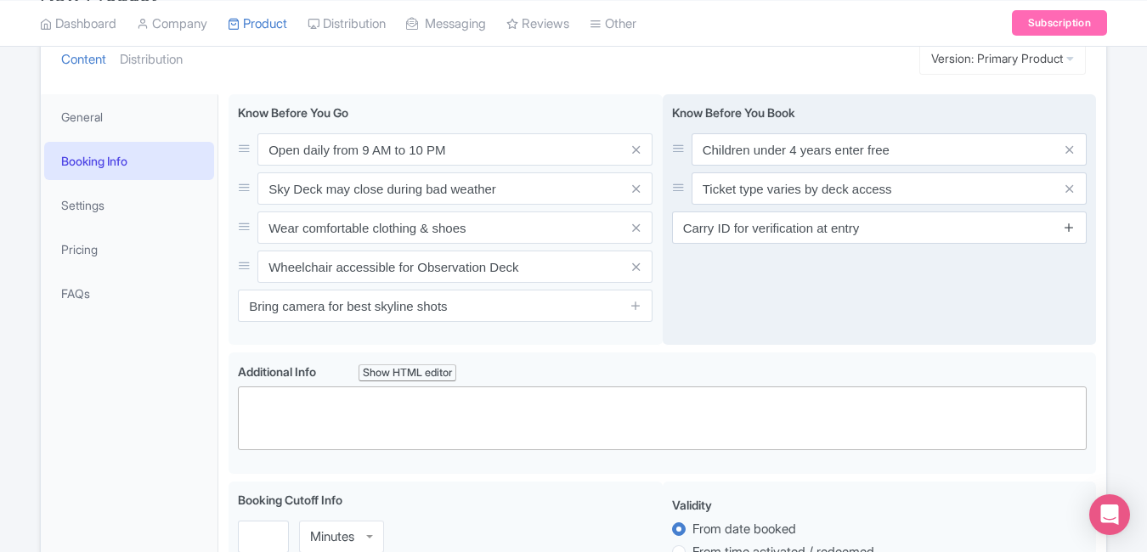
click at [1072, 230] on icon at bounding box center [1069, 227] width 13 height 13
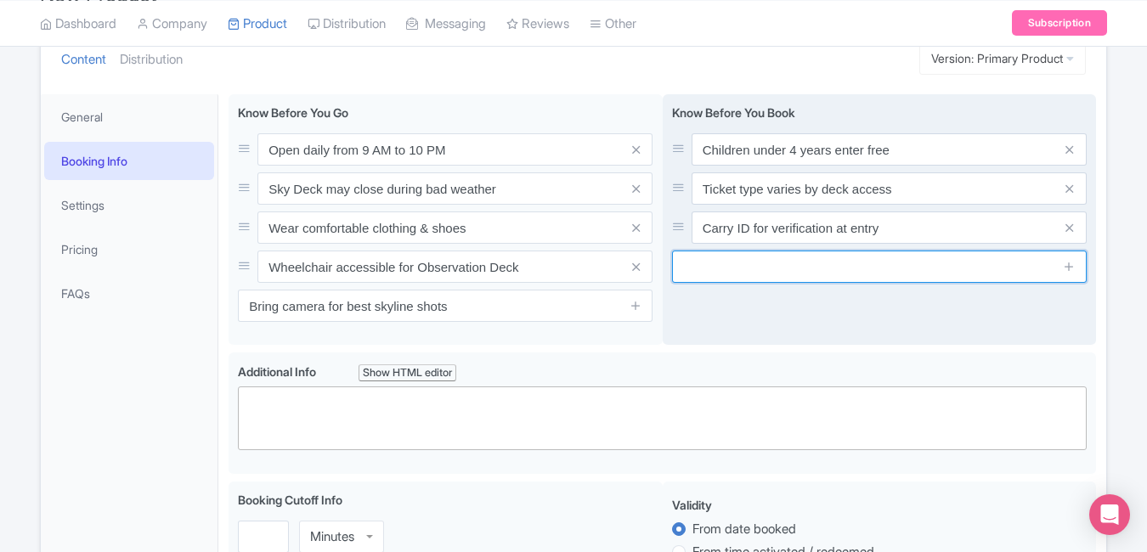
click at [741, 257] on input "text" at bounding box center [879, 267] width 415 height 32
paste input "Last admission is 30 minutes before closing"
type input "Last admission is 30 minutes before closing"
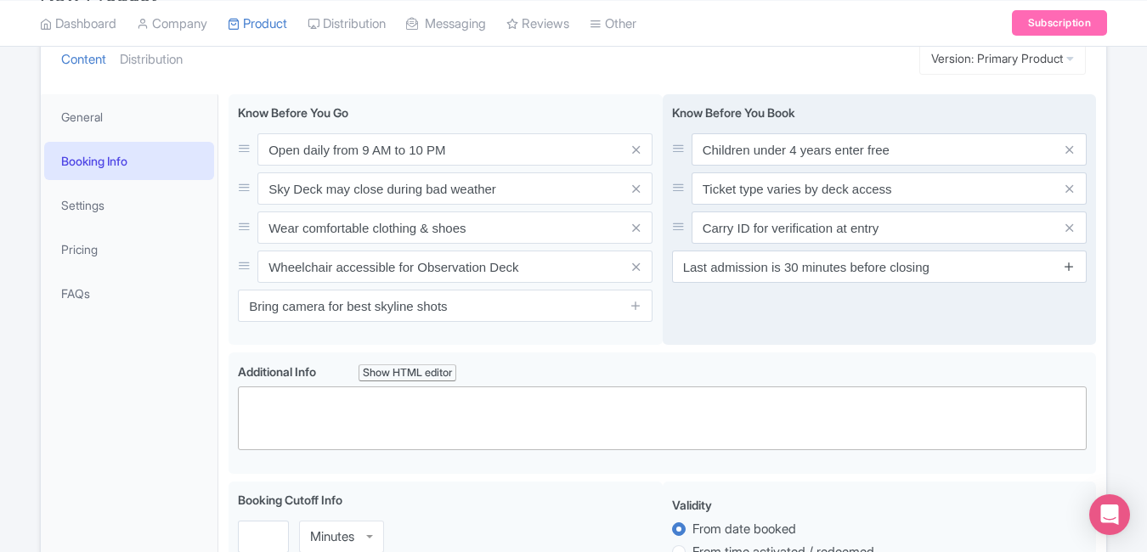
click at [1067, 267] on icon at bounding box center [1069, 266] width 13 height 13
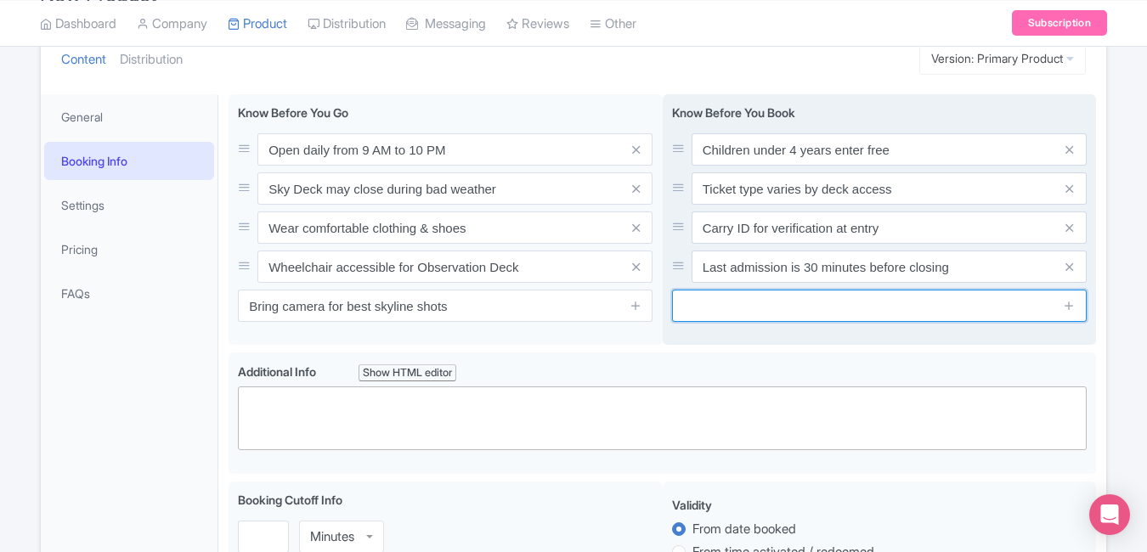
click at [765, 295] on input "text" at bounding box center [879, 306] width 415 height 32
paste input "Book online to skip the ticket queue"
type input "Book online to skip the ticket queue"
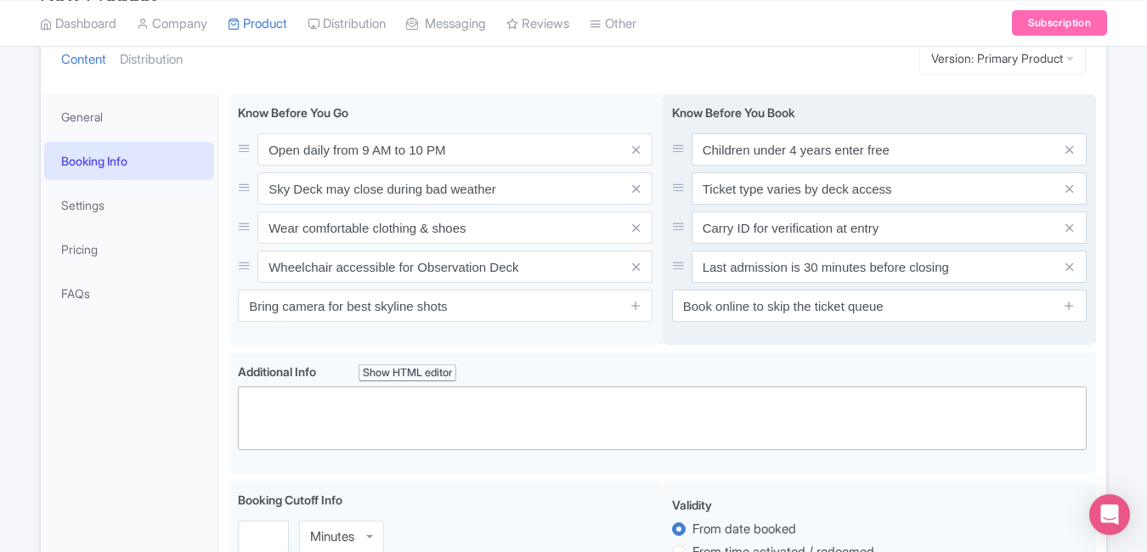
click at [844, 339] on div "Know Before You Book Children under 4 years enter free Ticket type varies by de…" at bounding box center [880, 219] width 434 height 251
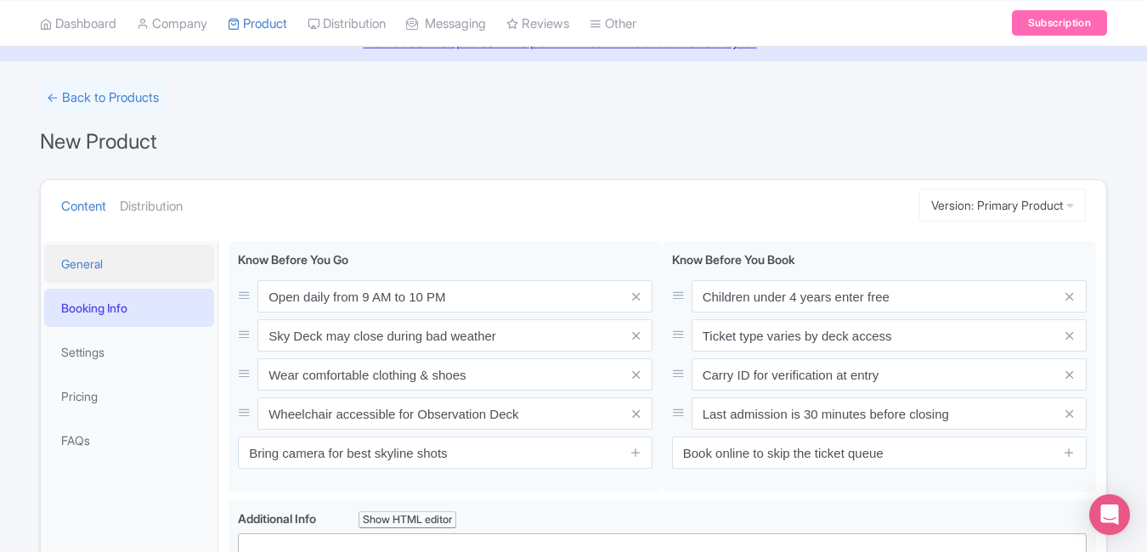
scroll to position [68, 0]
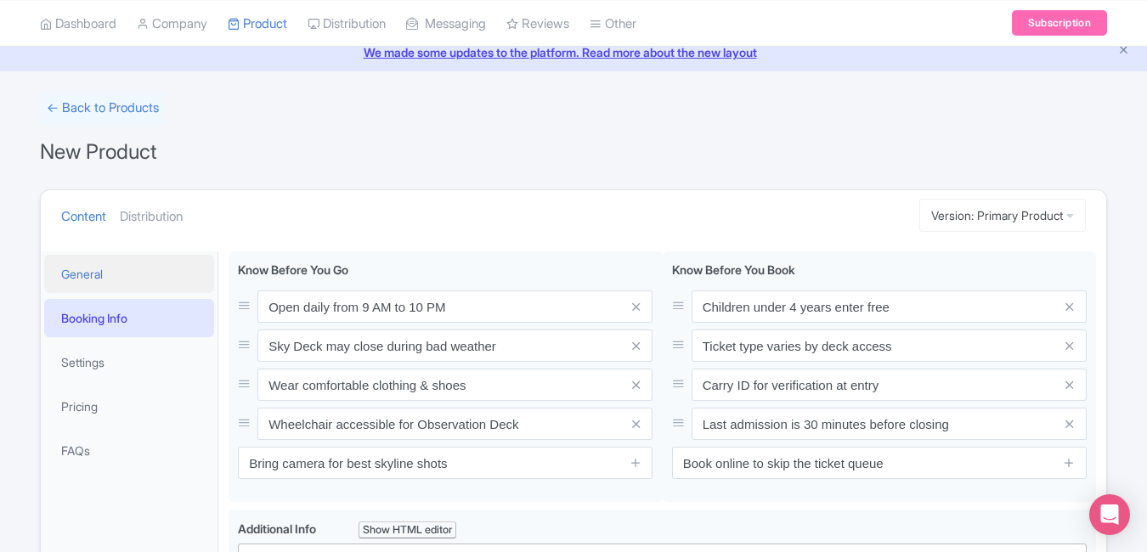
click at [118, 269] on link "General" at bounding box center [129, 274] width 170 height 38
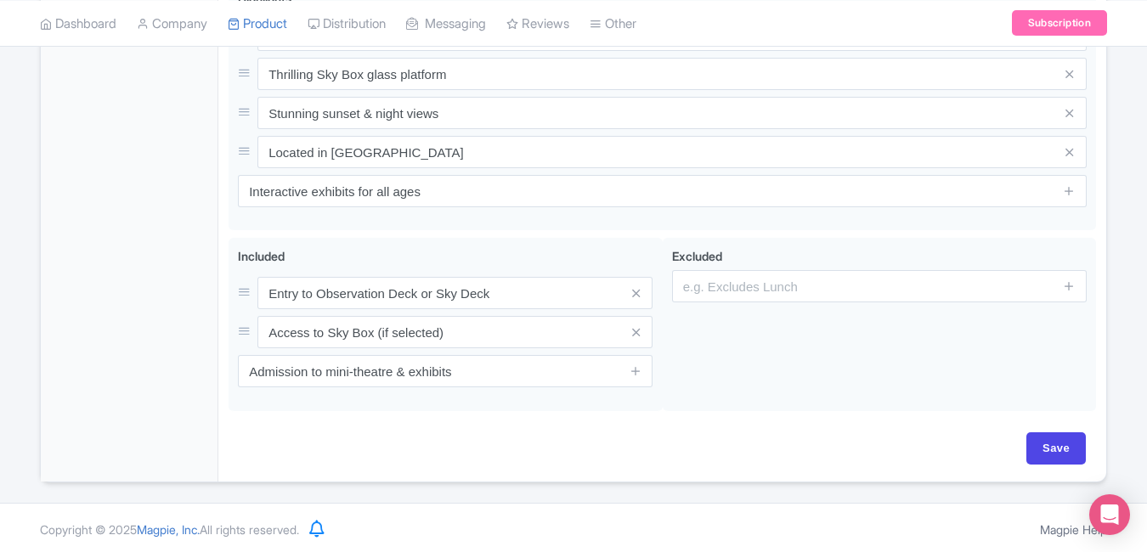
scroll to position [747, 0]
click at [1061, 446] on input "Save" at bounding box center [1055, 446] width 59 height 32
type input "Saving..."
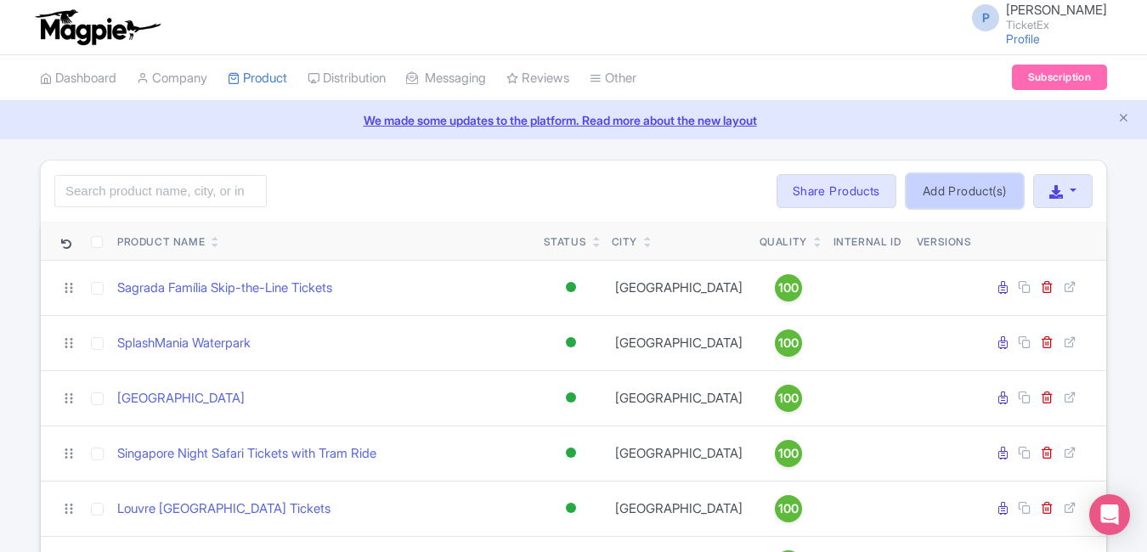
click at [987, 195] on link "Add Product(s)" at bounding box center [964, 191] width 116 height 34
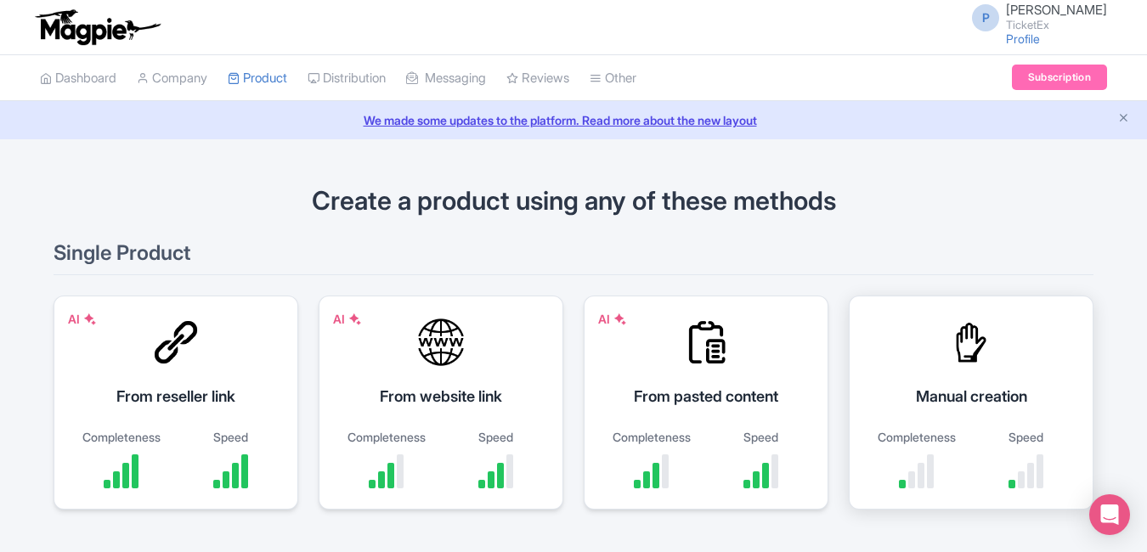
click at [936, 328] on div "Manual creation Completeness Speed" at bounding box center [971, 403] width 245 height 214
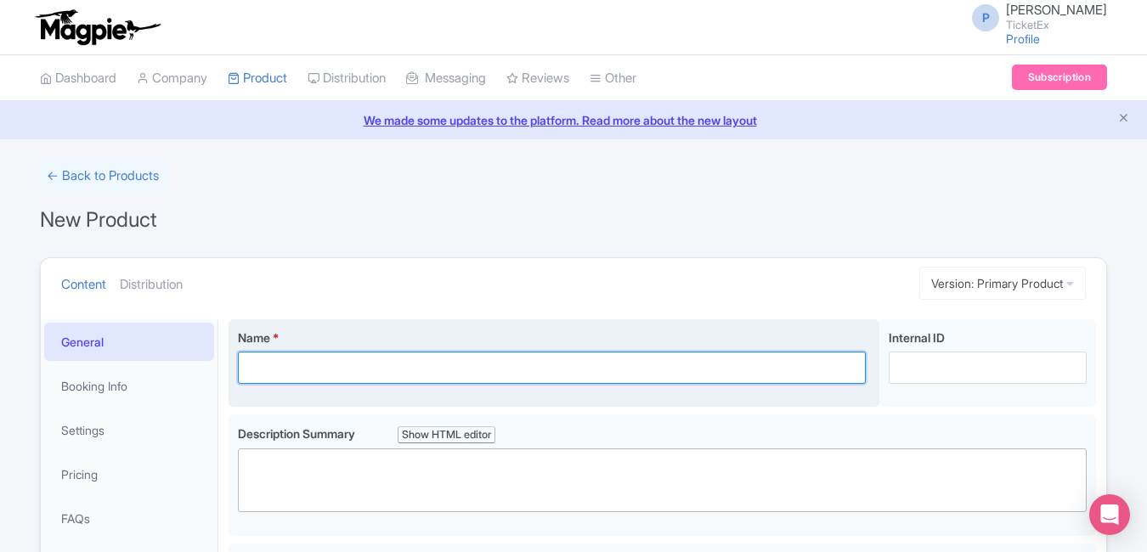
click at [412, 376] on input "Name *" at bounding box center [552, 368] width 628 height 32
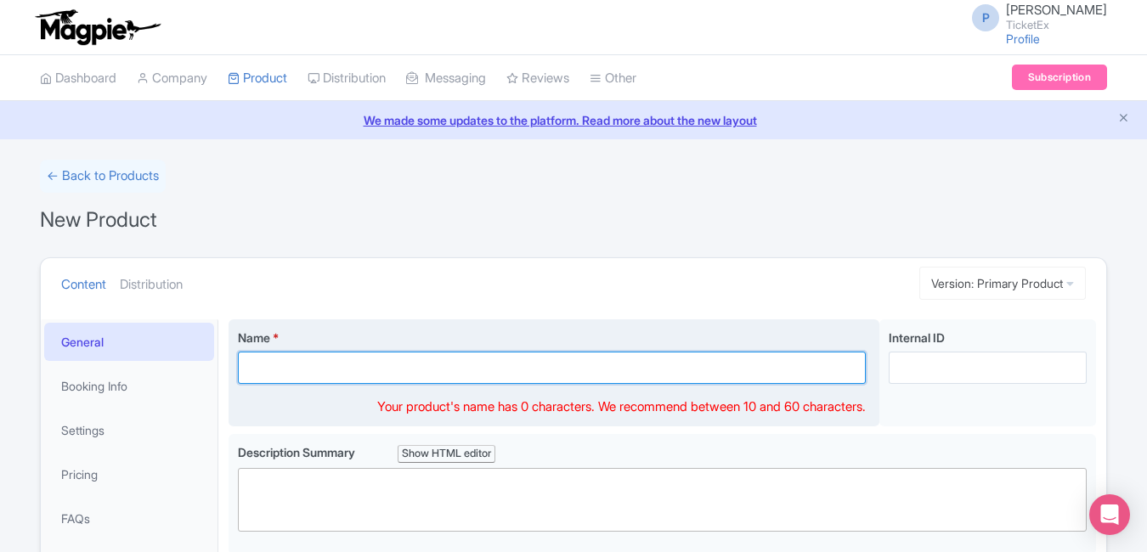
paste input "[GEOGRAPHIC_DATA] [GEOGRAPHIC_DATA] – 6-in-1 Theme Park Experience in [GEOGRAPH…"
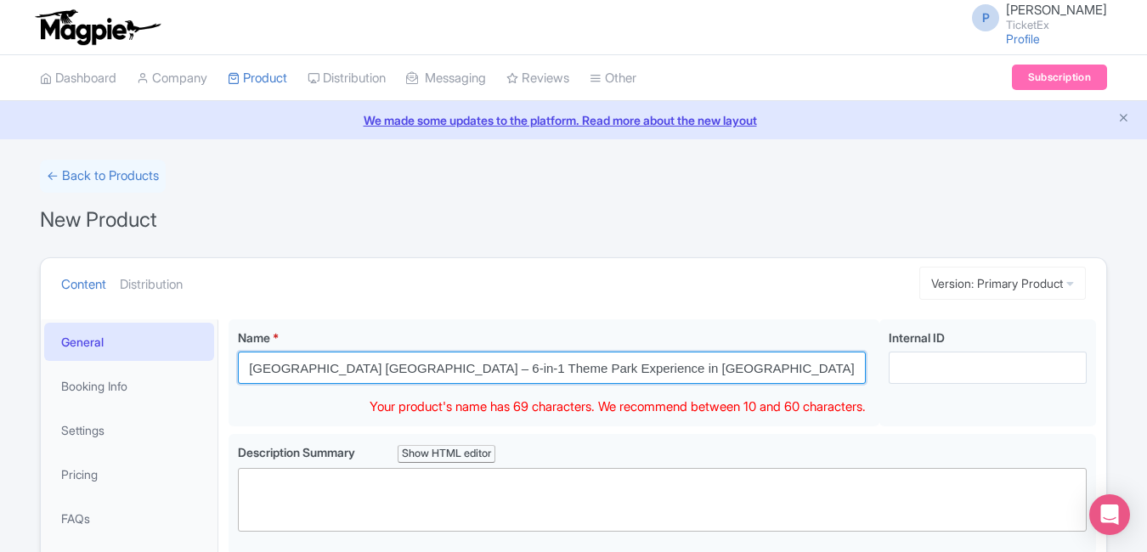
type input "[GEOGRAPHIC_DATA] [GEOGRAPHIC_DATA] – 6-in-1 Theme Park Experience in [GEOGRAPH…"
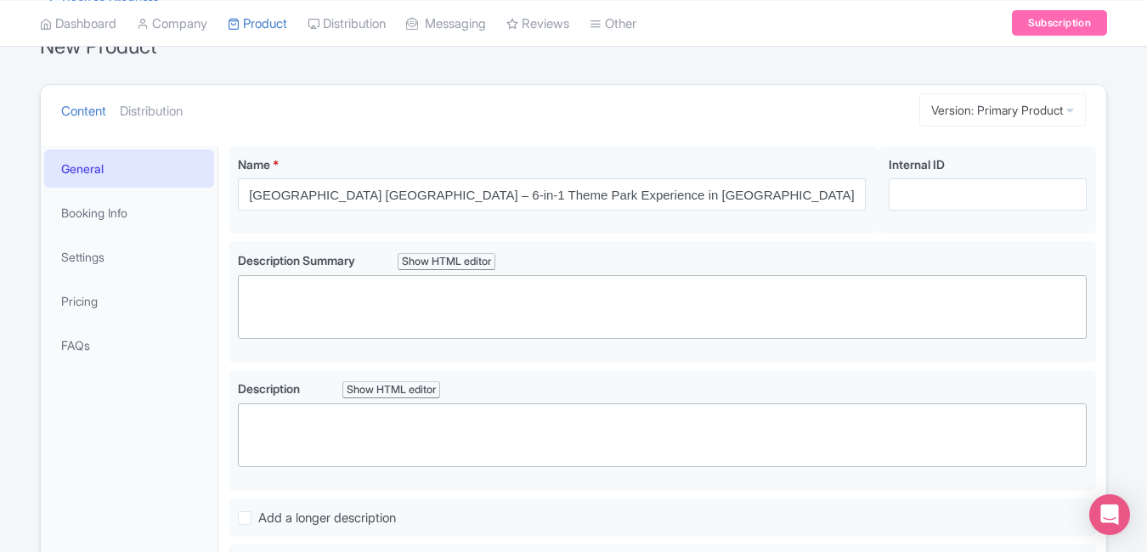
scroll to position [195, 0]
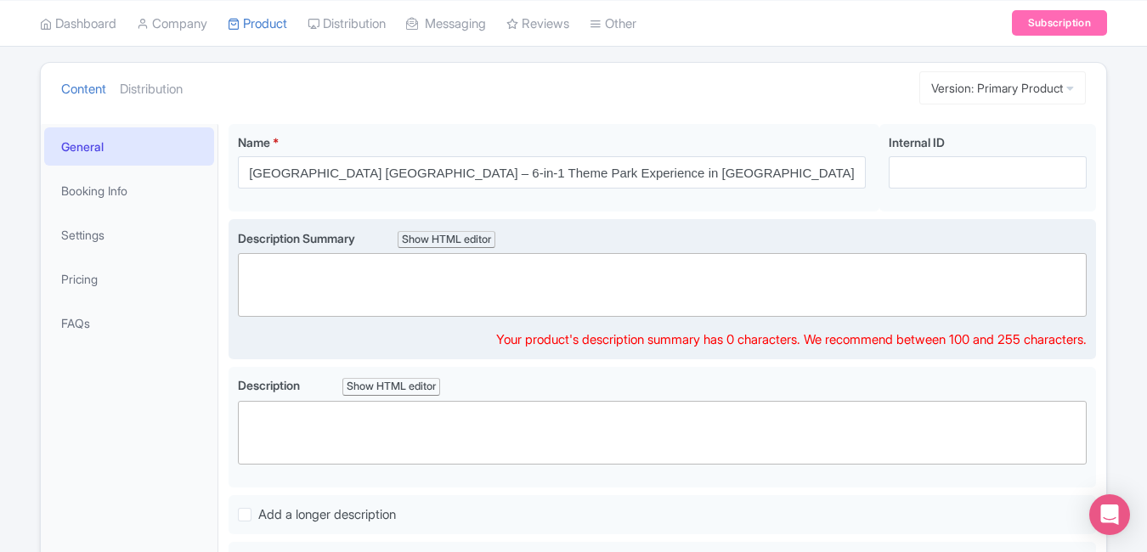
click at [502, 280] on trix-editor at bounding box center [662, 285] width 849 height 64
paste trix-editor "<div>Dive into a world of fun at [GEOGRAPHIC_DATA], [GEOGRAPHIC_DATA]’s ultimat…"
type trix-editor "<div>Dive into a world of fun at [GEOGRAPHIC_DATA], [GEOGRAPHIC_DATA]’s ultimat…"
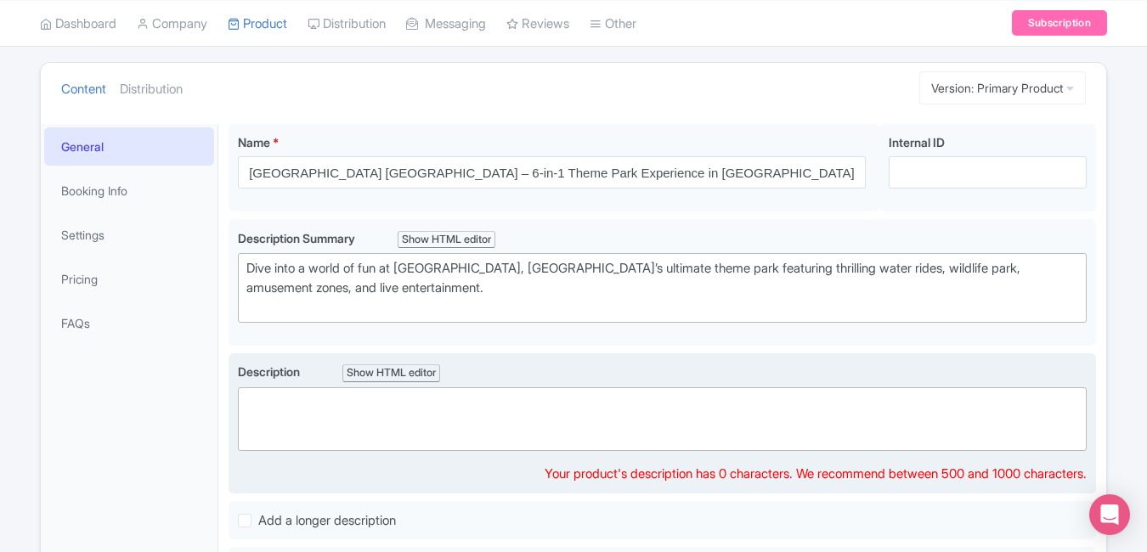
click at [484, 429] on trix-editor at bounding box center [662, 419] width 849 height 64
click at [498, 421] on trix-editor at bounding box center [662, 419] width 849 height 64
paste trix-editor "<div>[GEOGRAPHIC_DATA] in [GEOGRAPHIC_DATA] is an award-winning theme park with…"
type trix-editor "<div>[GEOGRAPHIC_DATA] in [GEOGRAPHIC_DATA] is an award-winning theme park with…"
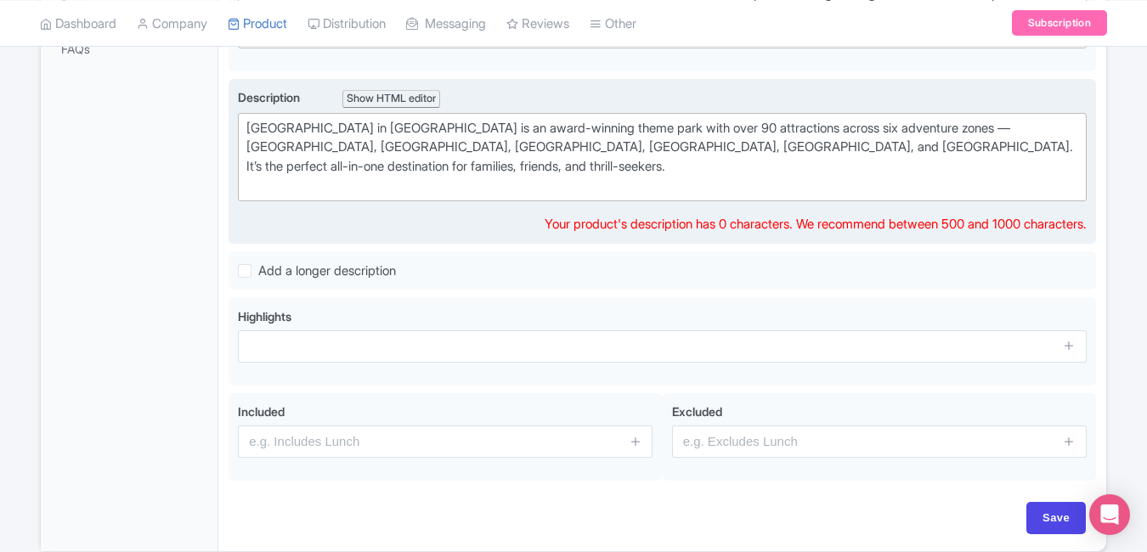
scroll to position [487, 0]
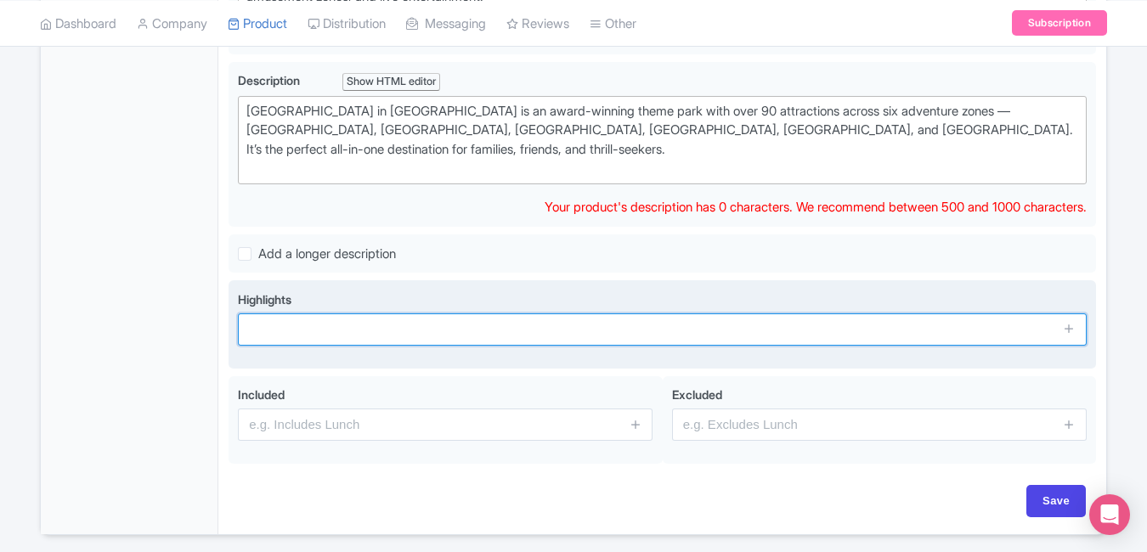
click at [437, 325] on input "text" at bounding box center [662, 329] width 849 height 32
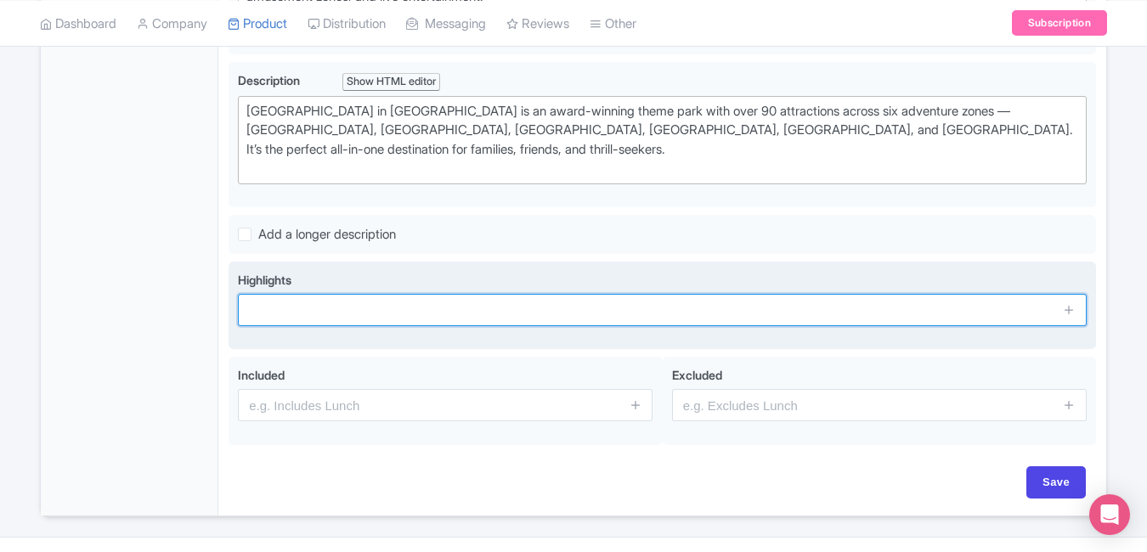
paste input "6 adventure zones in one park"
type input "6 adventure zones in one park"
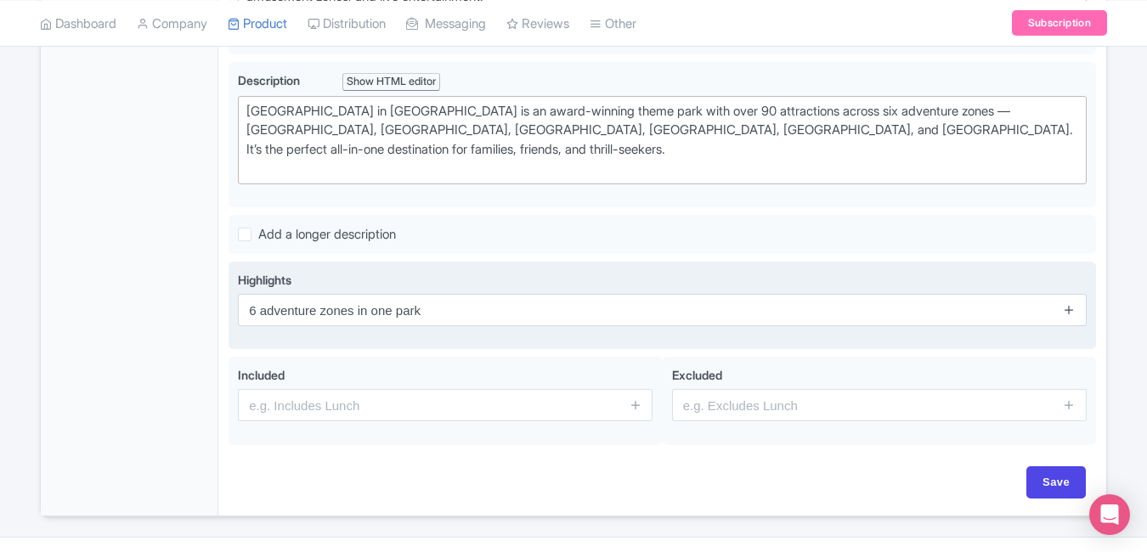
click at [1075, 305] on icon at bounding box center [1069, 309] width 13 height 13
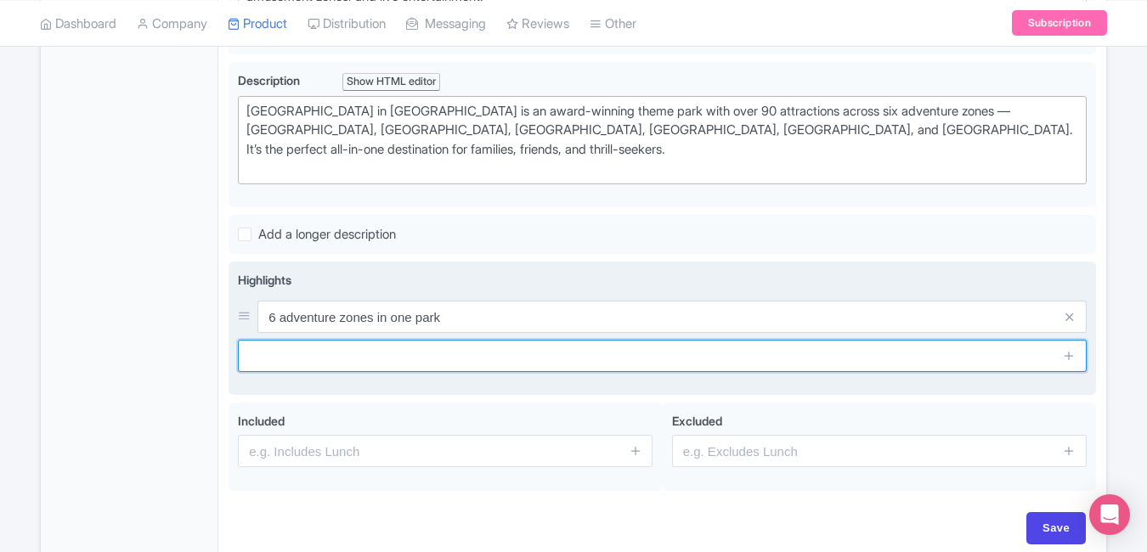
click at [650, 360] on input "text" at bounding box center [662, 356] width 849 height 32
paste input "Splash in the world’s largest surf pool"
type input "Splash in the world’s largest surf pool"
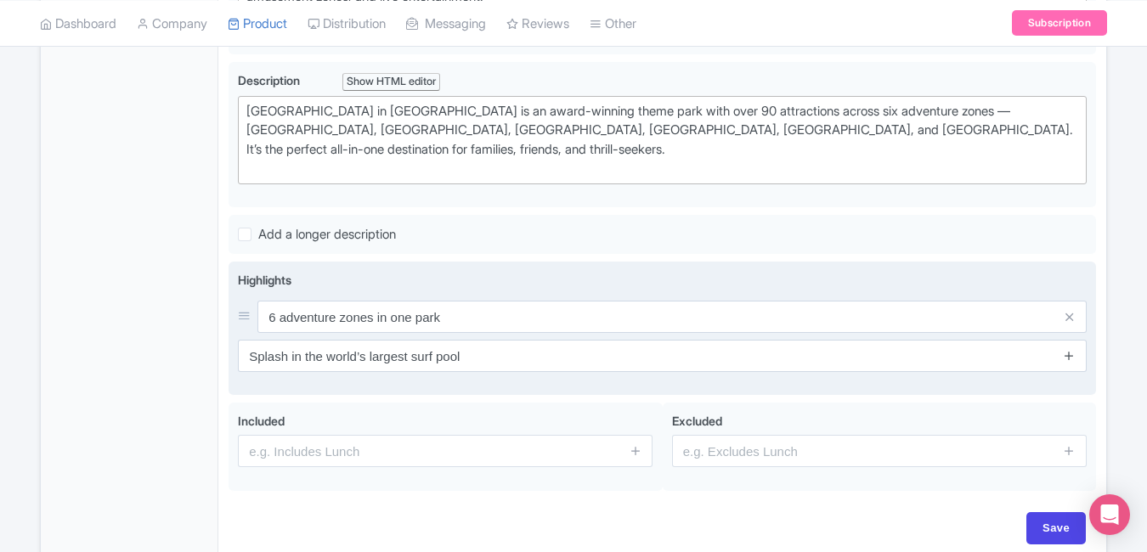
click at [1073, 349] on icon at bounding box center [1069, 355] width 13 height 13
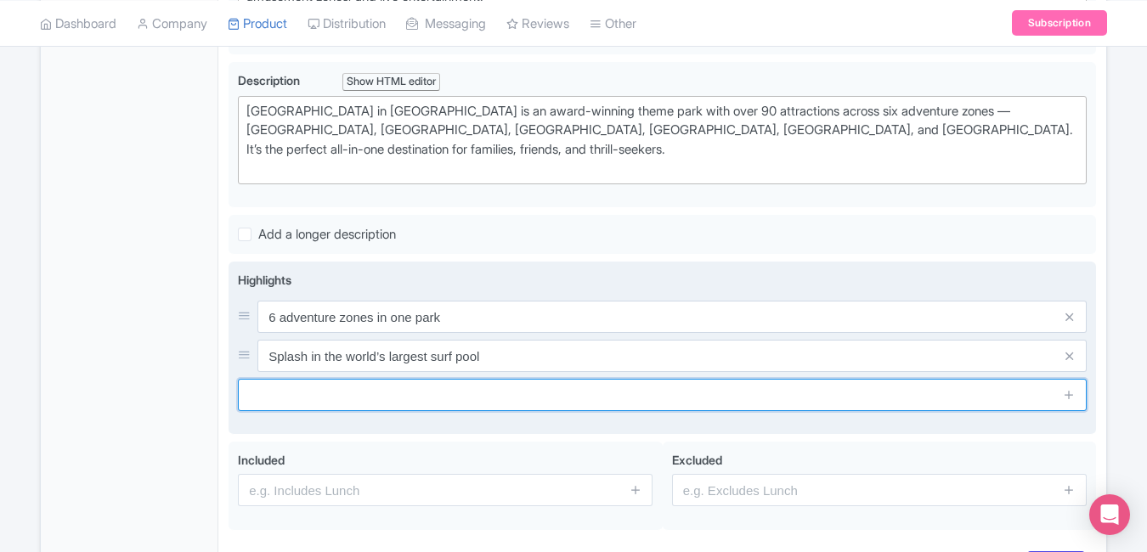
click at [500, 394] on input "text" at bounding box center [662, 395] width 849 height 32
paste input "Meet exotic animals at Wildlife Park"
type input "Meet exotic animals at Wildlife Park"
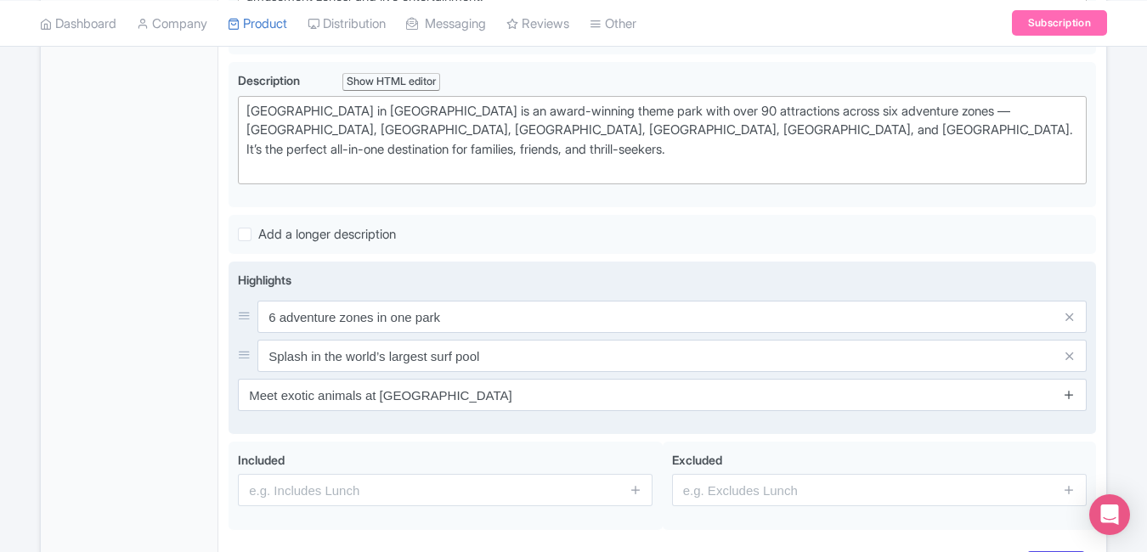
click at [1064, 398] on icon at bounding box center [1069, 394] width 13 height 13
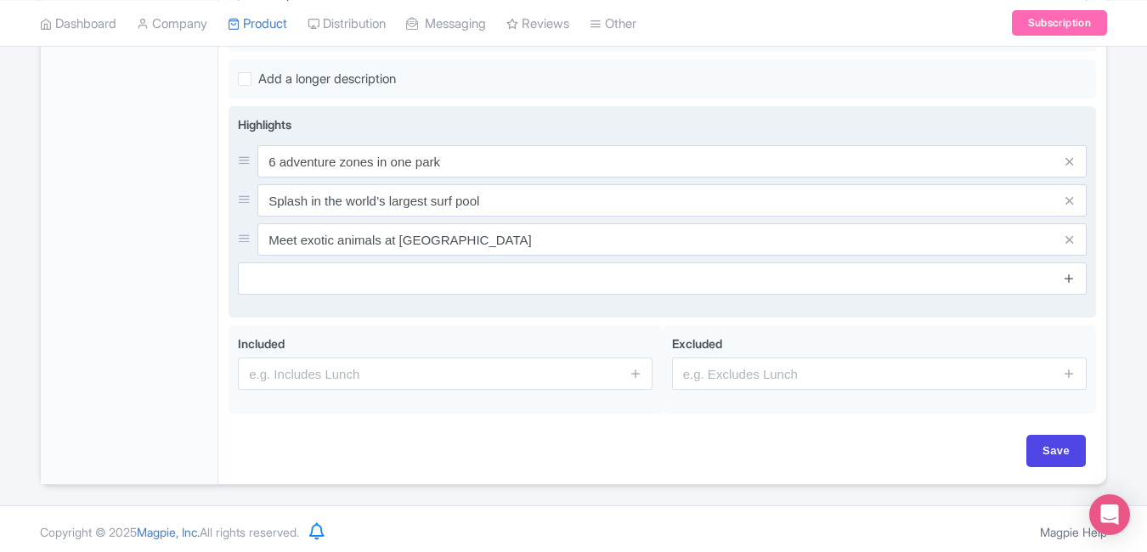
scroll to position [647, 0]
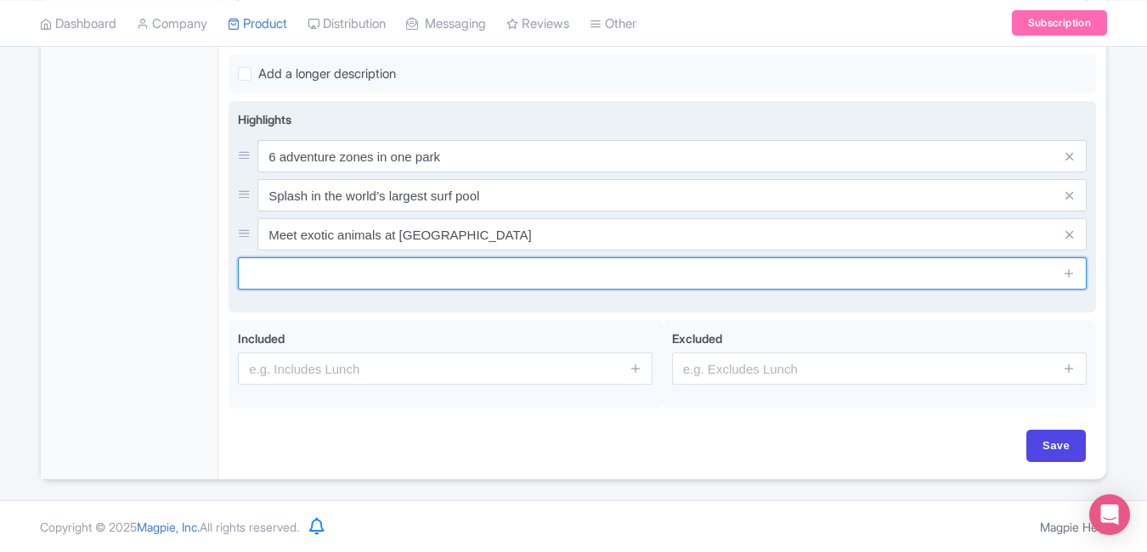
click at [514, 278] on input "text" at bounding box center [662, 273] width 849 height 32
paste input "Face your fears at Scream Park"
type input "Face your fears at Scream Park"
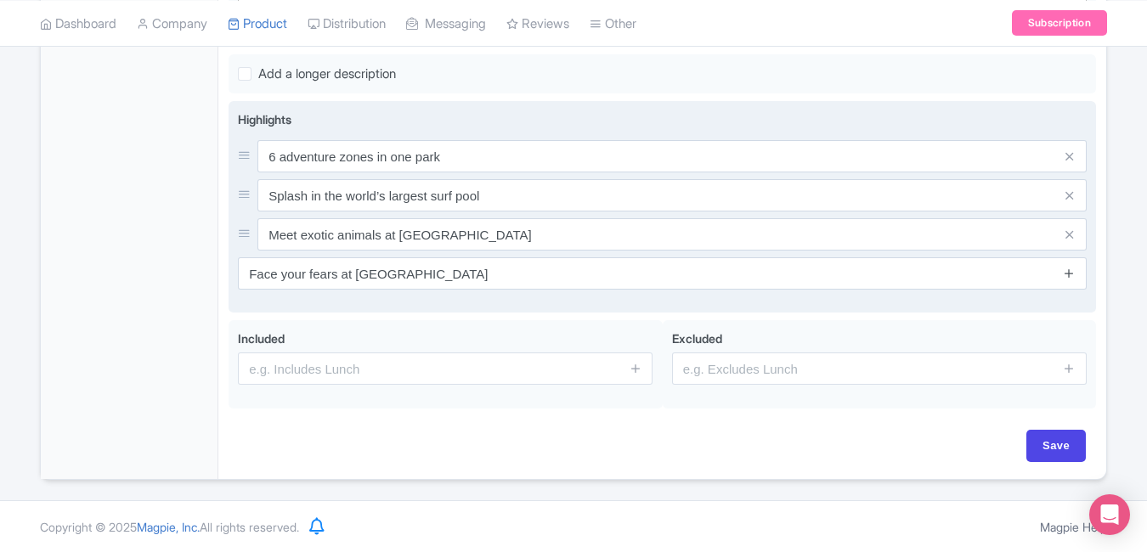
click at [1068, 278] on icon at bounding box center [1069, 273] width 13 height 13
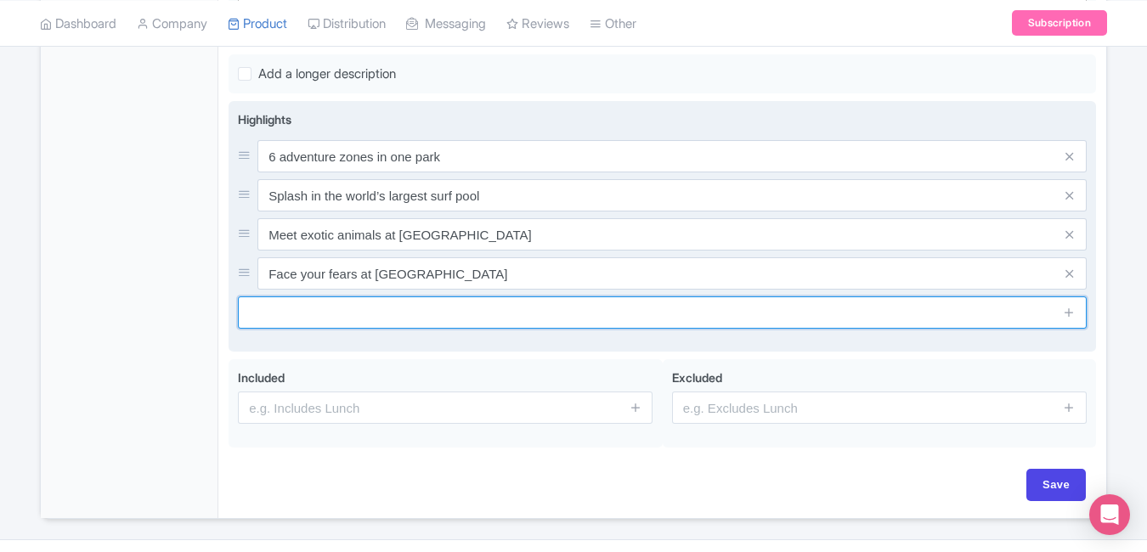
click at [416, 315] on input "text" at bounding box center [662, 312] width 849 height 32
paste input "Ride thrilling roller coasters"
type input "Ride thrilling roller coasters"
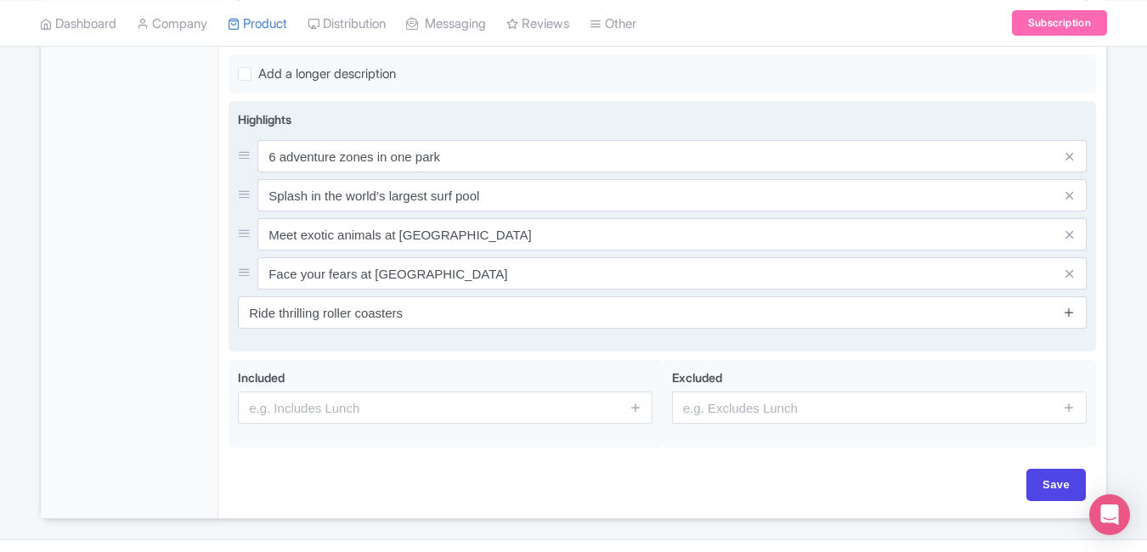
click at [1070, 313] on icon at bounding box center [1069, 312] width 13 height 13
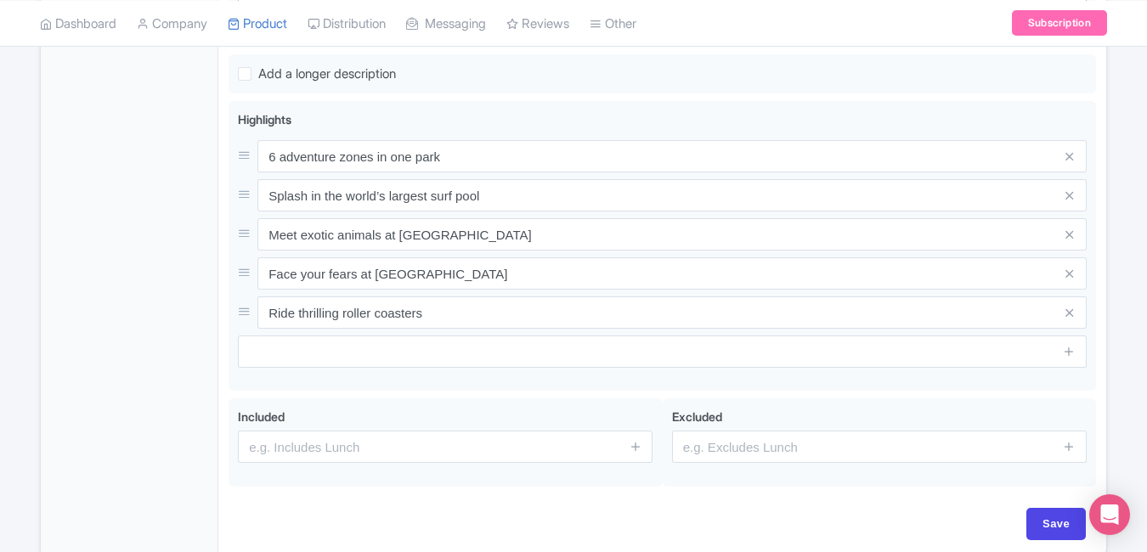
click at [92, 251] on div "General Booking Info Settings Pricing FAQs" at bounding box center [130, 114] width 178 height 885
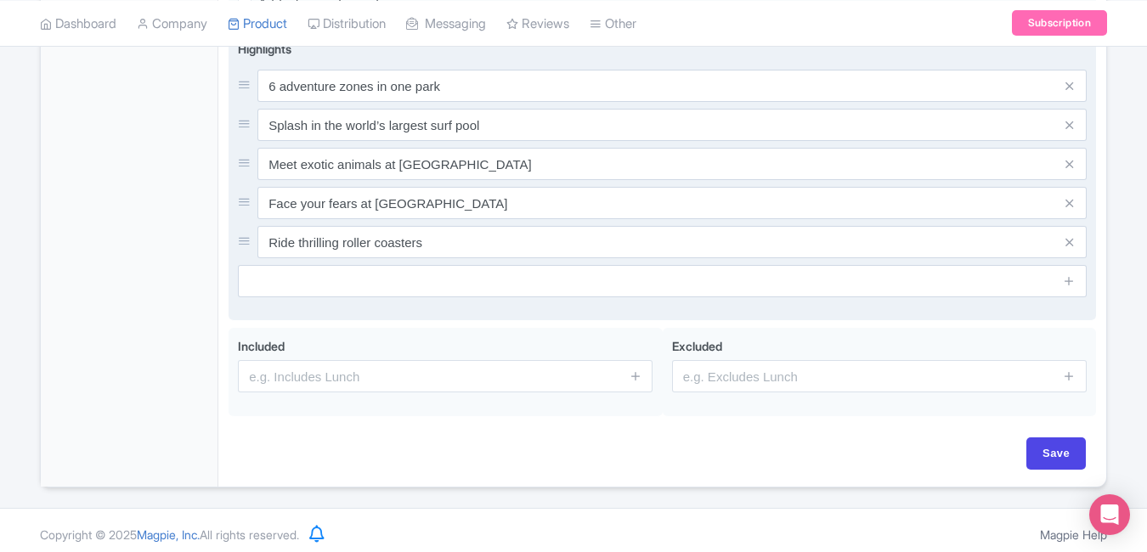
scroll to position [725, 0]
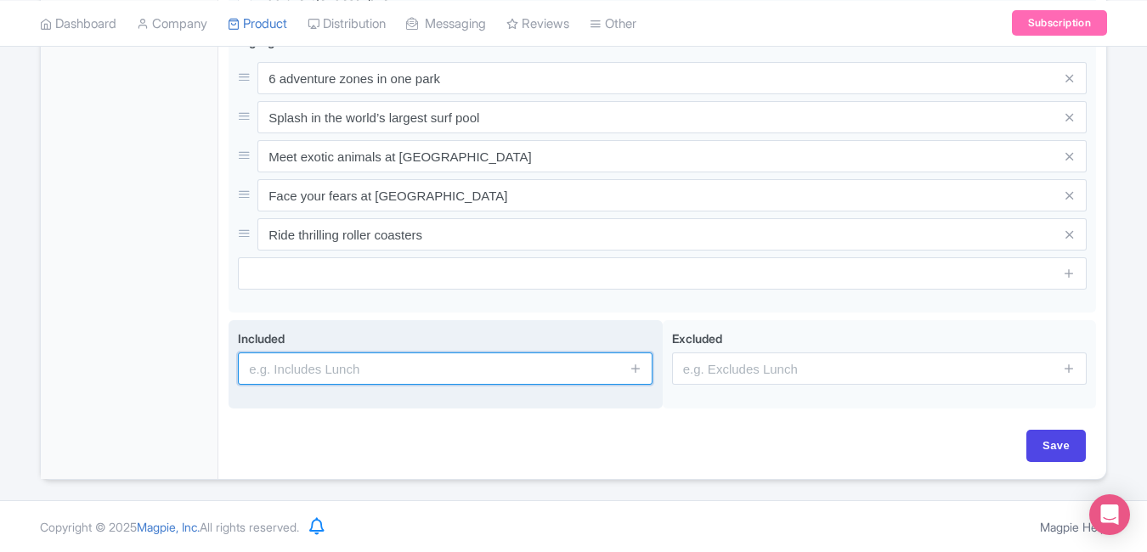
click at [346, 369] on input "text" at bounding box center [445, 369] width 415 height 32
paste input "Admission to all 6 theme park zones"
type input "Admission to all 6 theme park zones"
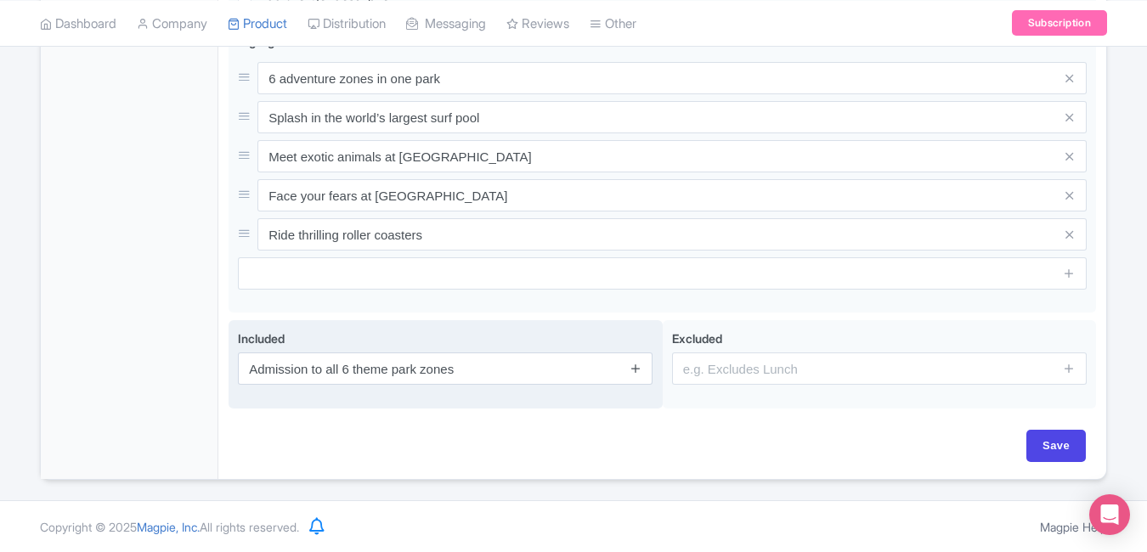
click at [633, 368] on icon at bounding box center [635, 368] width 13 height 13
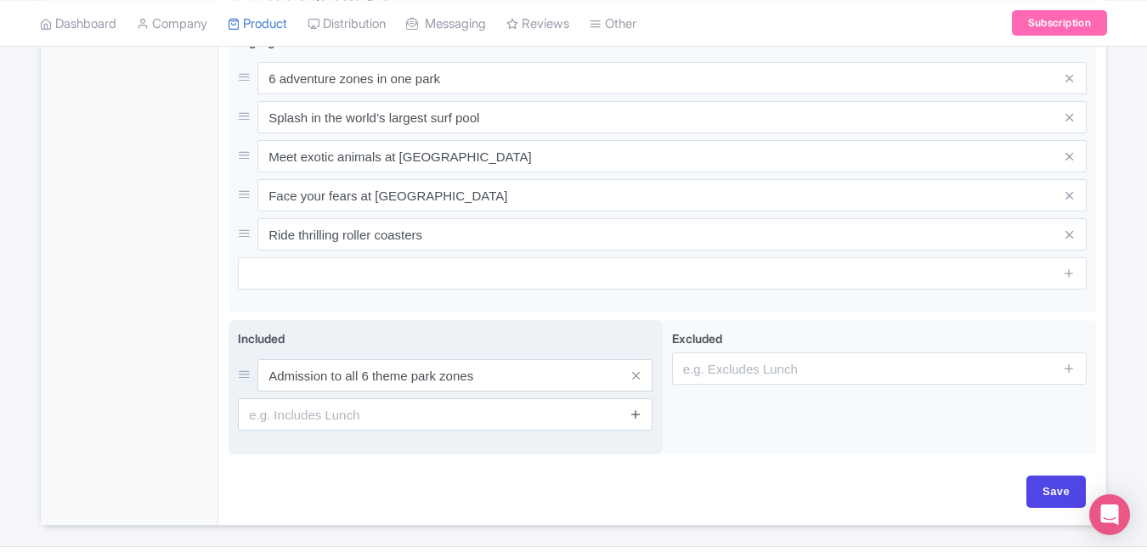
click at [637, 420] on icon at bounding box center [635, 414] width 13 height 13
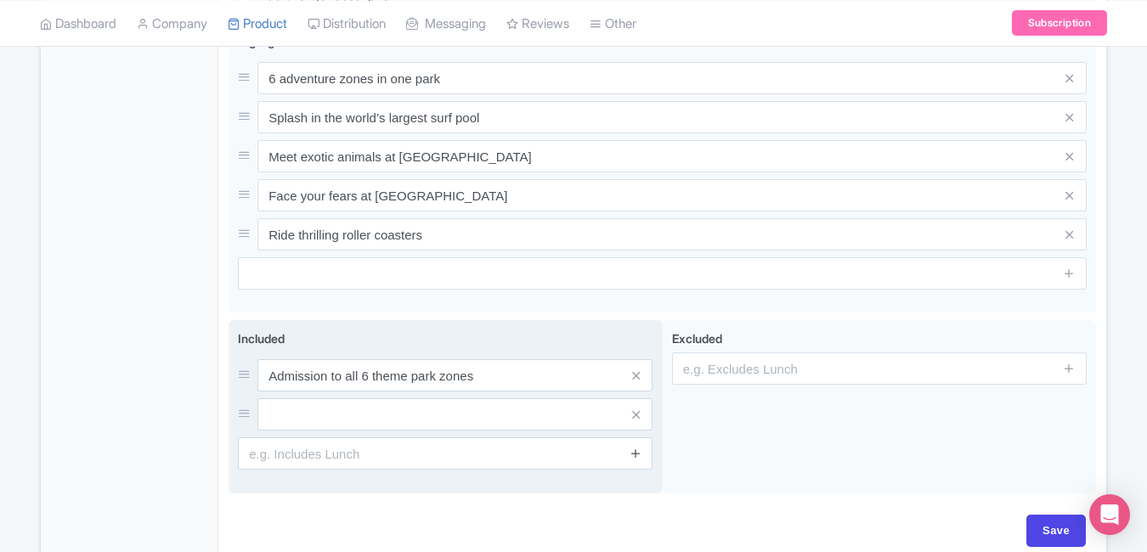
click at [637, 454] on icon at bounding box center [635, 453] width 13 height 13
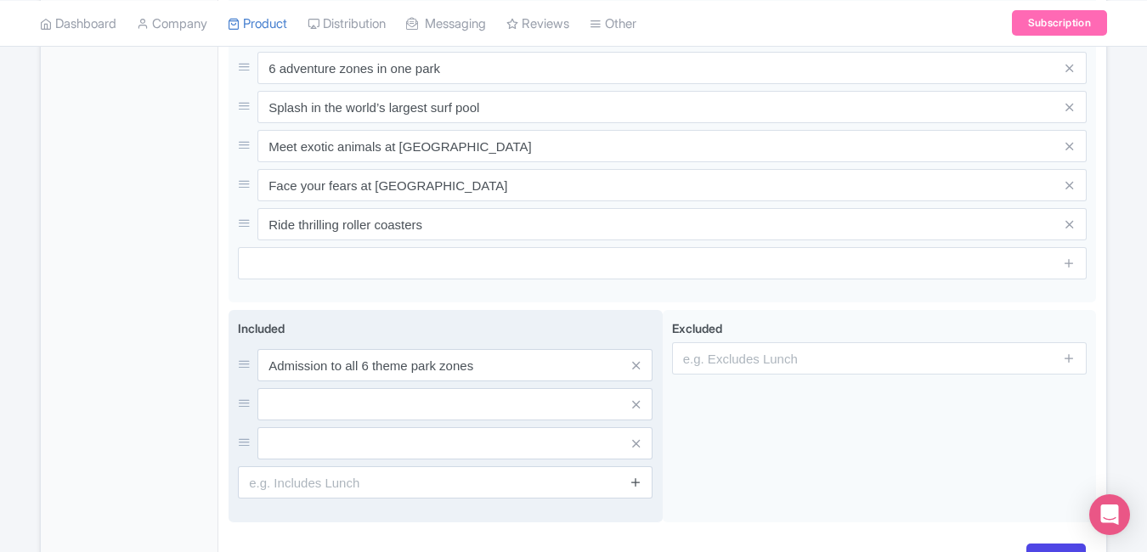
scroll to position [737, 0]
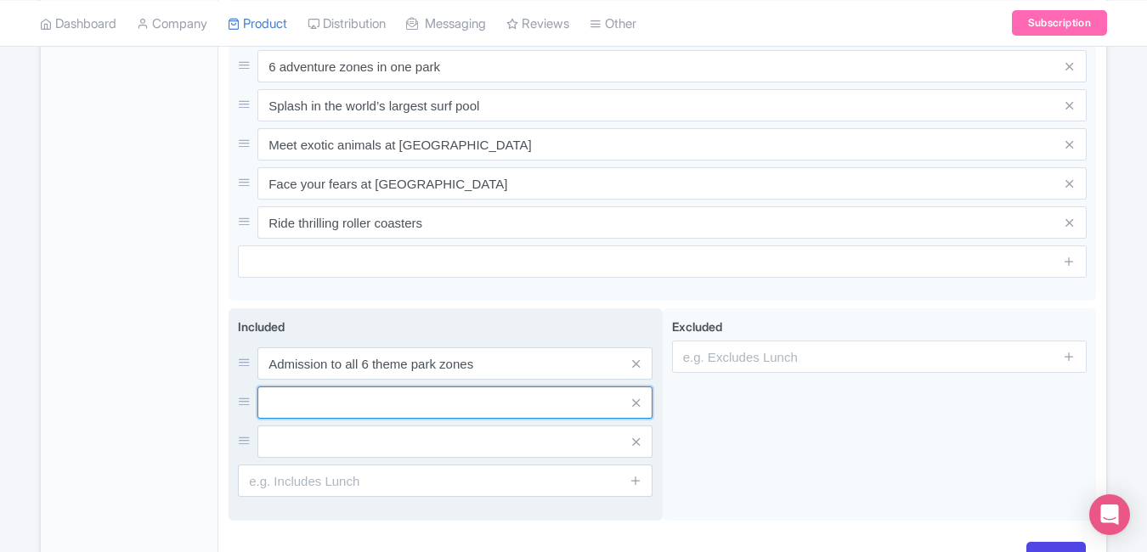
click at [452, 392] on input "text" at bounding box center [454, 403] width 395 height 32
paste input "Unlimited rides & attractions access"
type input "Unlimited rides & attractions access"
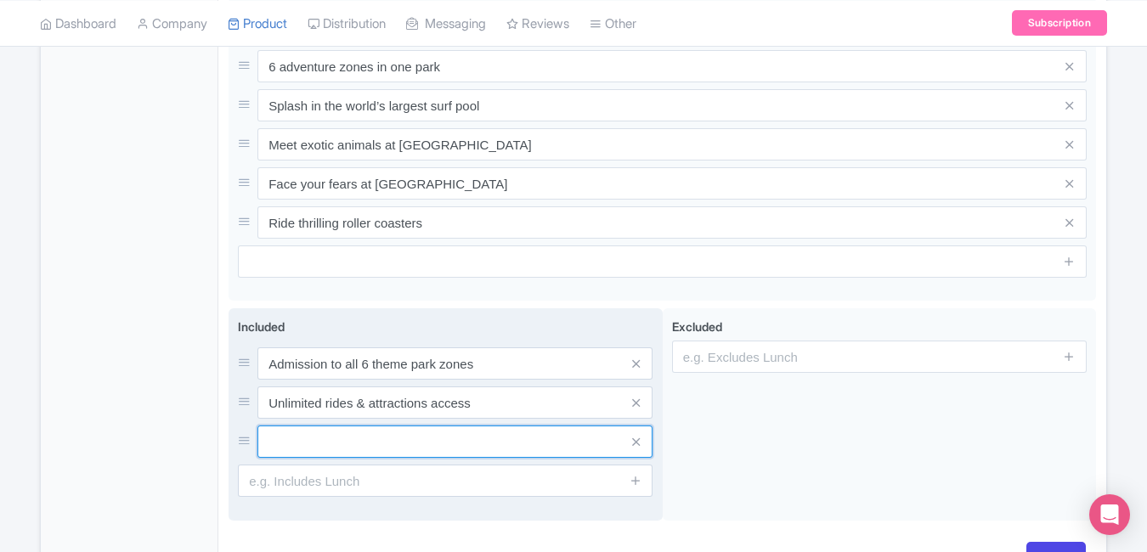
click at [425, 435] on input "text" at bounding box center [454, 442] width 395 height 32
paste input "Locker & tube rentals (optional)"
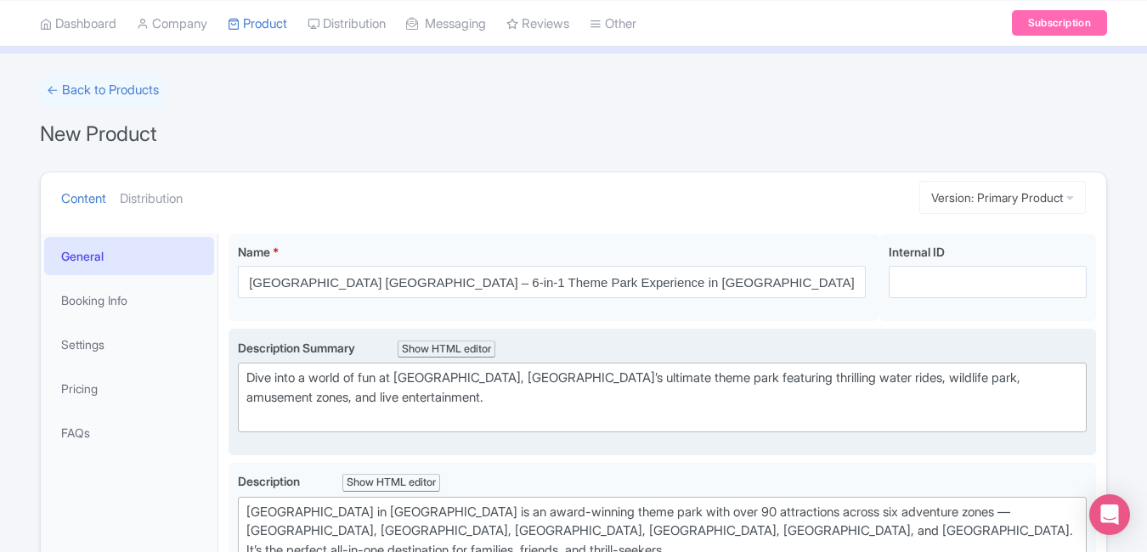
scroll to position [87, 0]
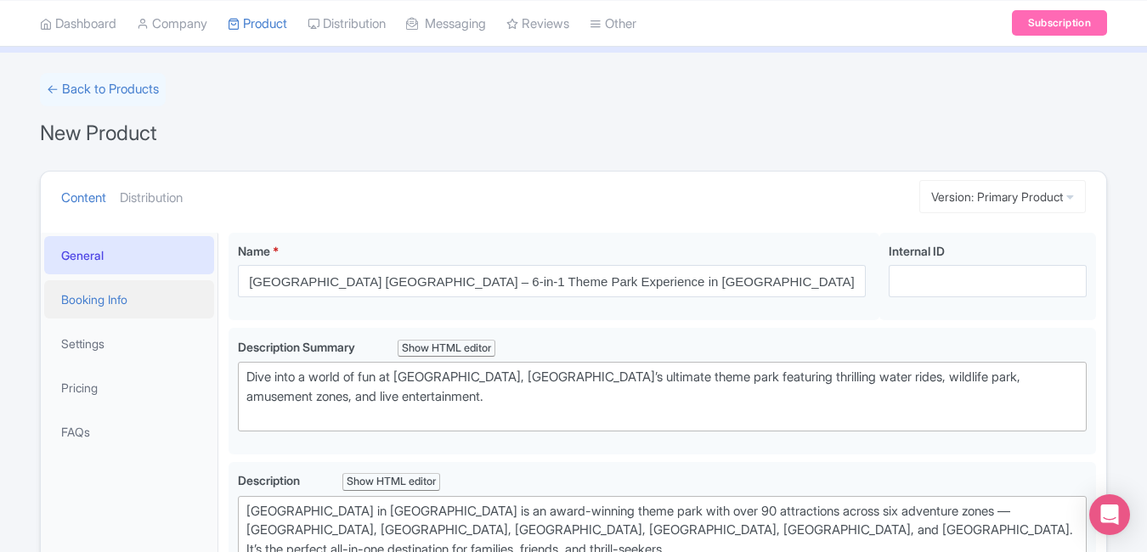
type input "Locker & tube rentals (optional)"
click at [134, 287] on link "Booking Info" at bounding box center [129, 299] width 170 height 38
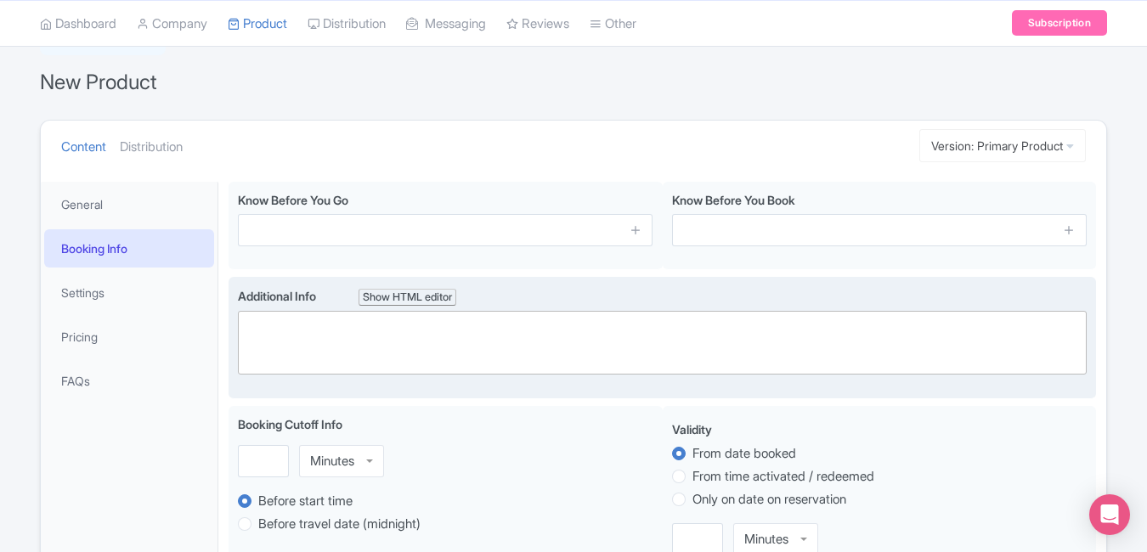
scroll to position [153, 0]
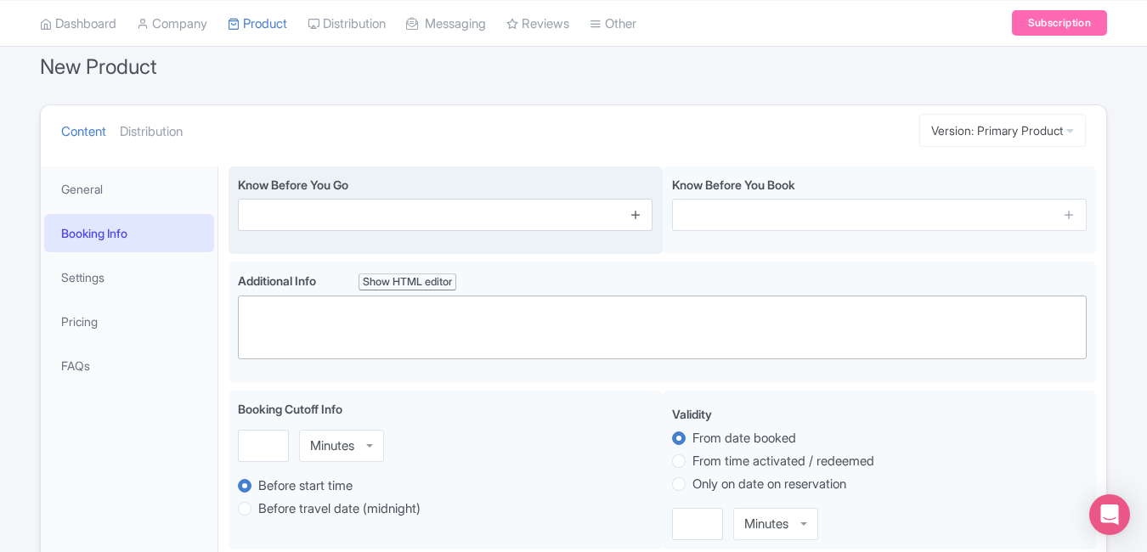
click at [629, 220] on icon at bounding box center [635, 214] width 13 height 13
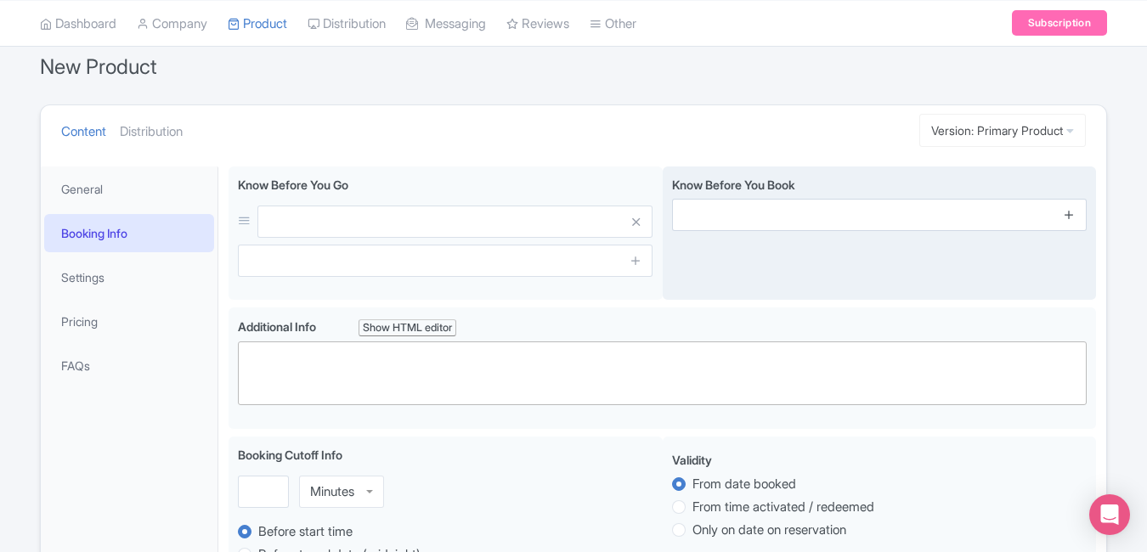
click at [1065, 218] on icon at bounding box center [1069, 214] width 13 height 13
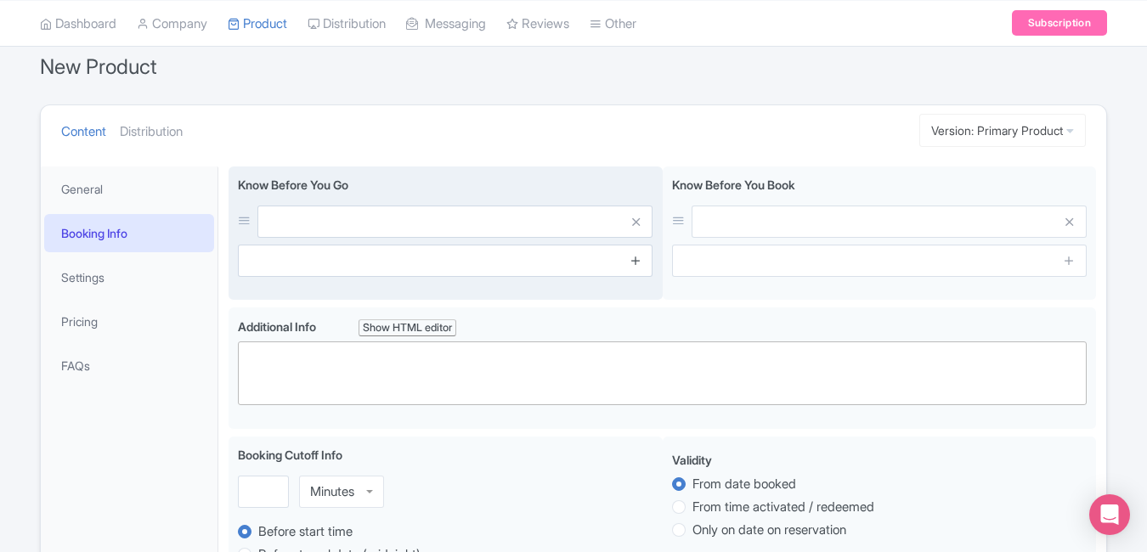
click at [641, 257] on icon at bounding box center [635, 260] width 13 height 13
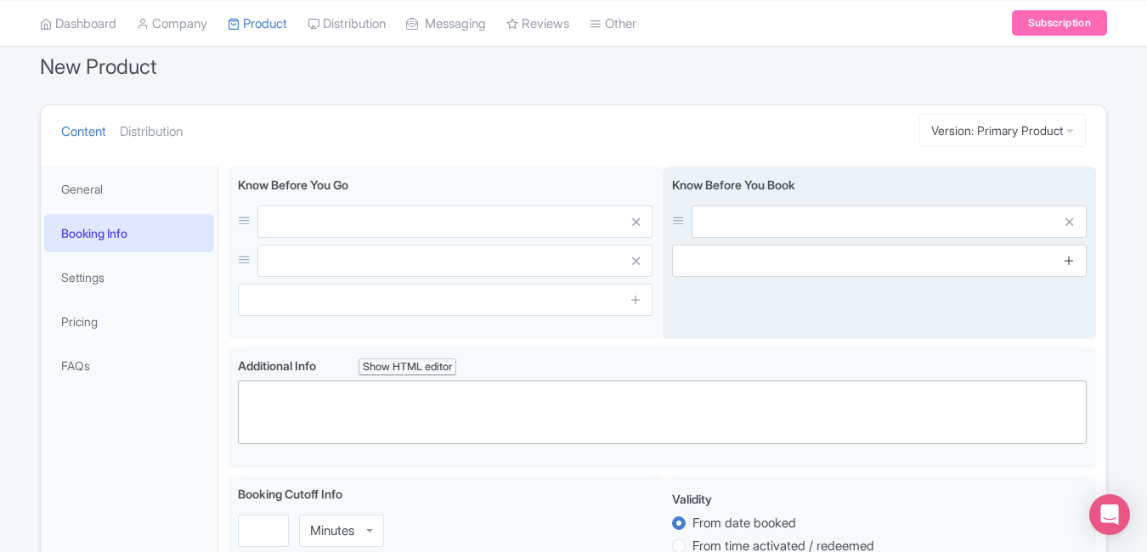
click at [1067, 261] on icon at bounding box center [1069, 260] width 13 height 13
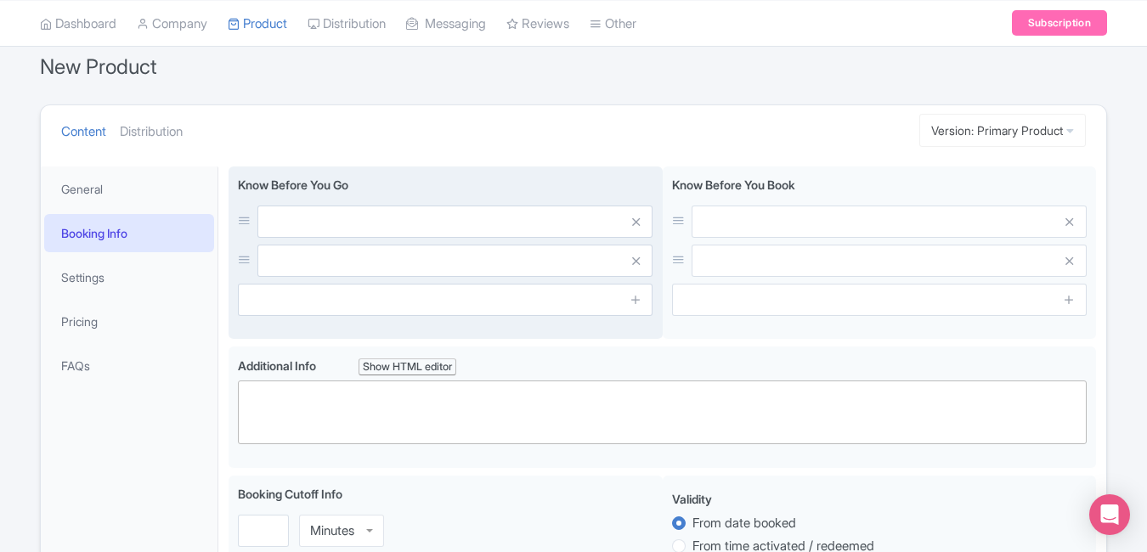
click at [642, 300] on span at bounding box center [635, 300] width 34 height 32
click at [635, 300] on icon at bounding box center [635, 299] width 13 height 13
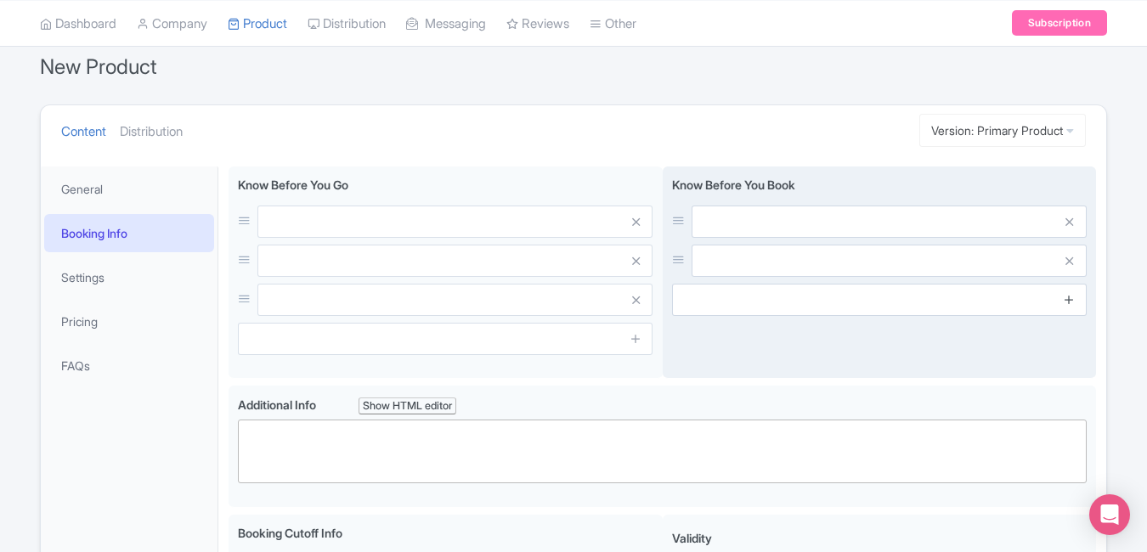
click at [1073, 300] on icon at bounding box center [1069, 299] width 13 height 13
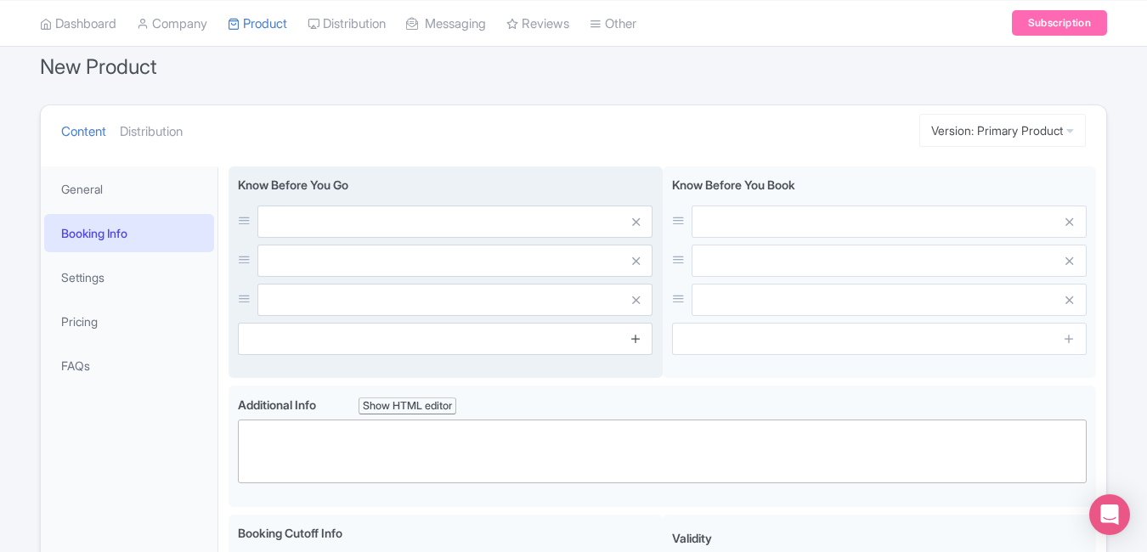
click at [629, 340] on icon at bounding box center [635, 338] width 13 height 13
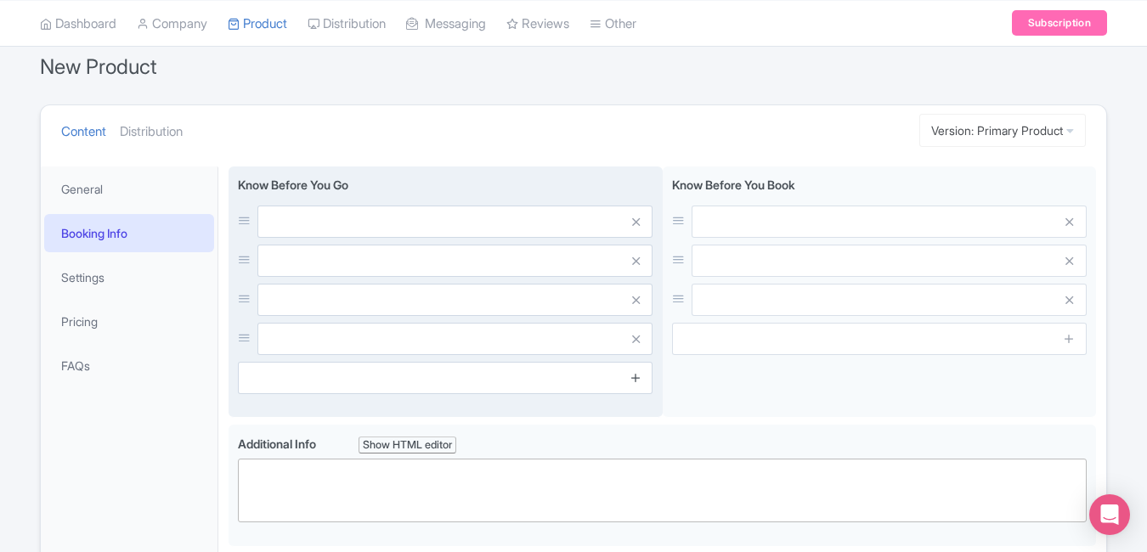
click at [630, 377] on icon at bounding box center [635, 377] width 13 height 13
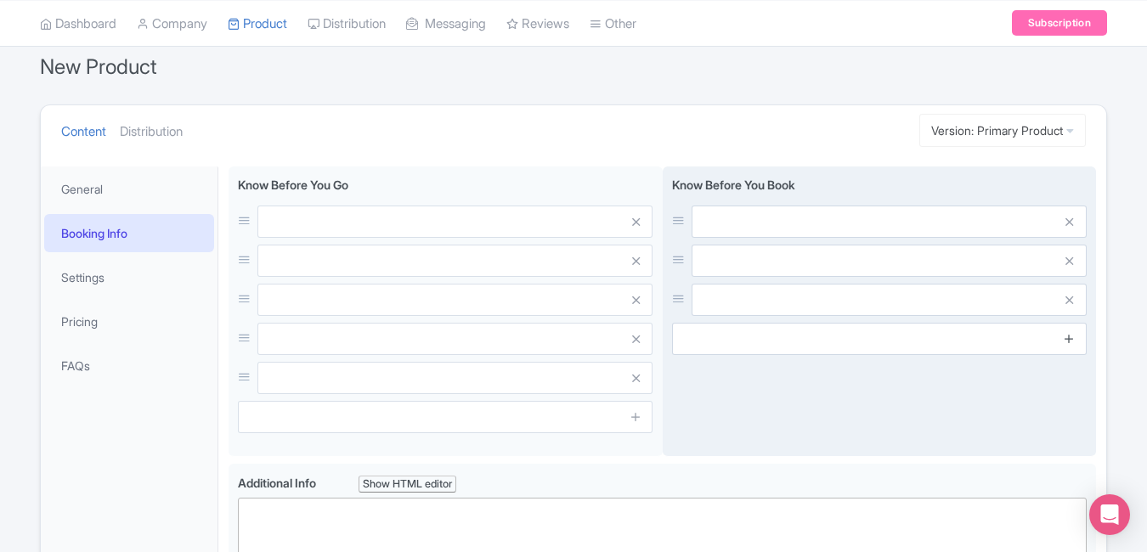
click at [1067, 334] on icon at bounding box center [1069, 338] width 13 height 13
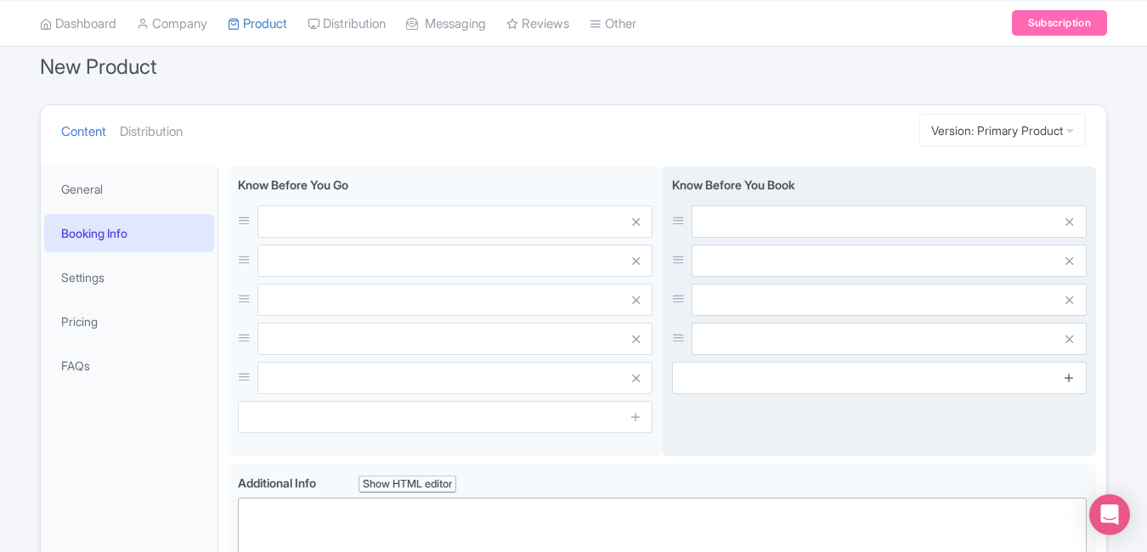
click at [1068, 375] on icon at bounding box center [1069, 377] width 13 height 13
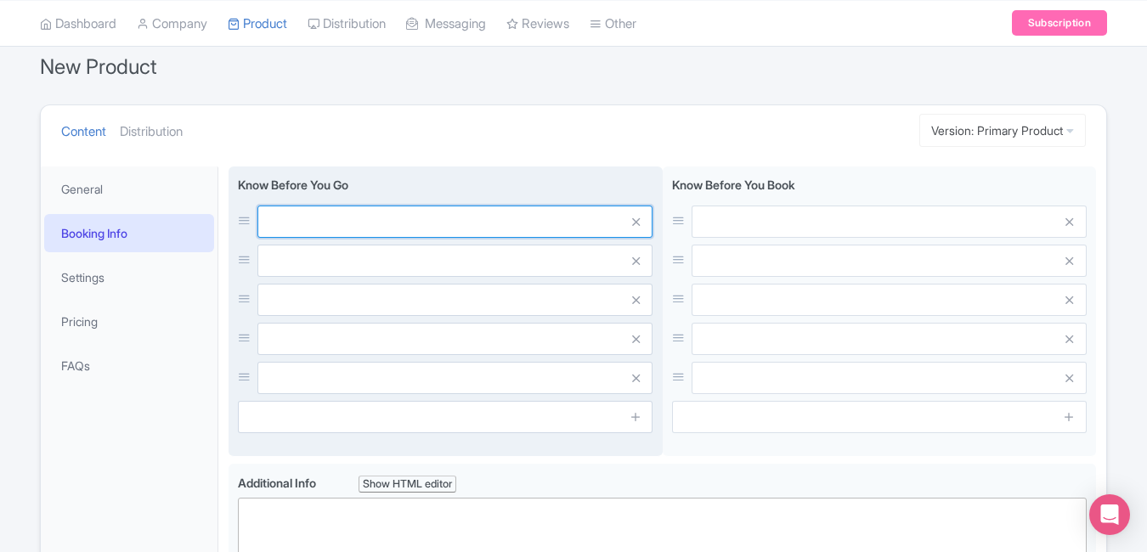
click at [404, 218] on input "text" at bounding box center [454, 222] width 395 height 32
paste input "Park open daily from 10 AM–6 PM"
type input "Park open daily from 10 AM–6 PM"
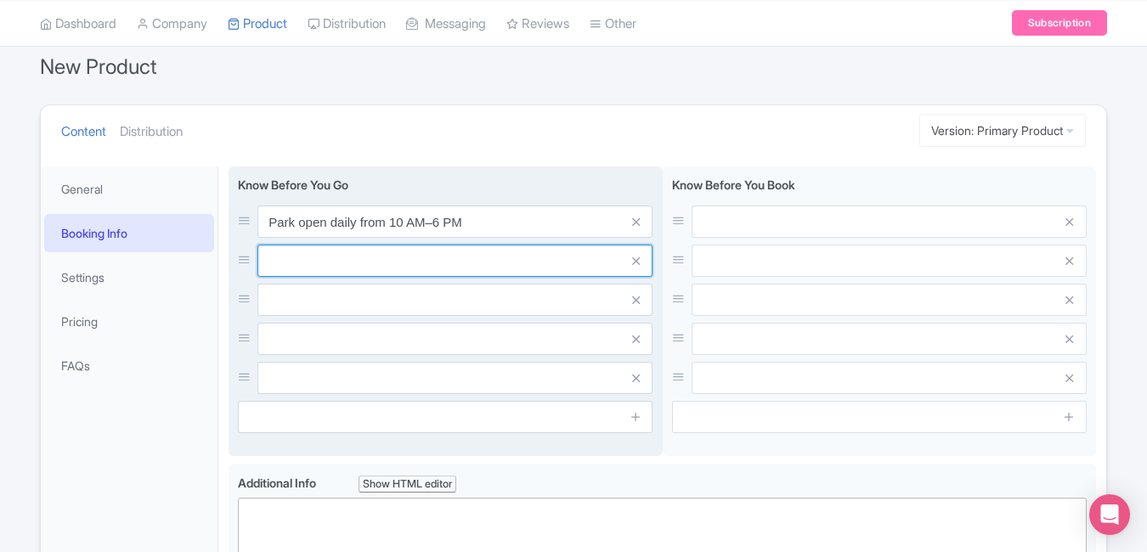
click at [398, 253] on input "text" at bounding box center [454, 261] width 395 height 32
paste input "Swimwear required for water attractions"
type input "Swimwear required for water attractions"
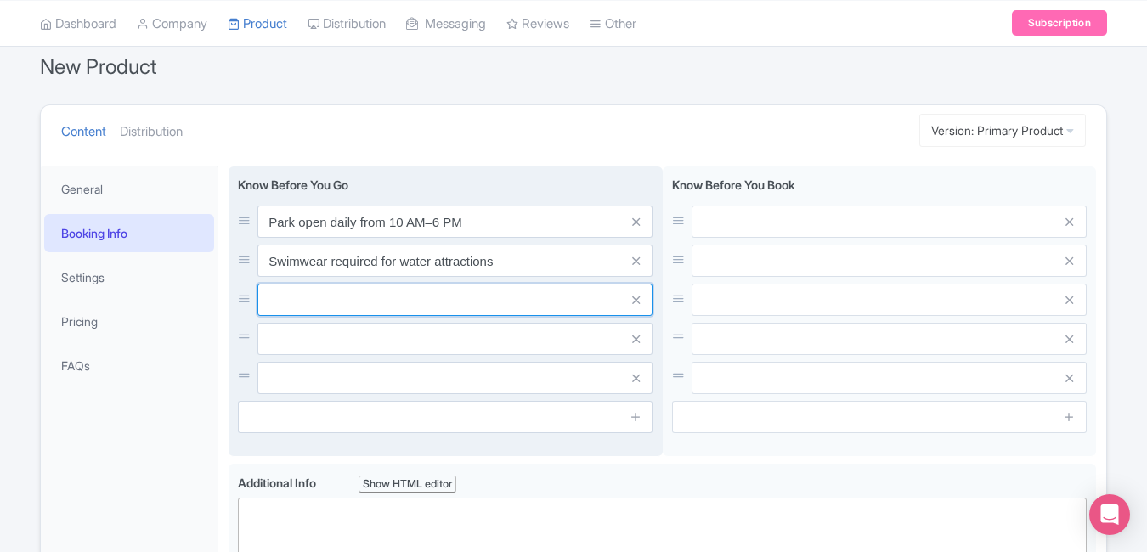
click at [481, 306] on input "text" at bounding box center [454, 300] width 395 height 32
paste input "Certain rides may close in bad weather"
type input "Certain rides may close in bad weather"
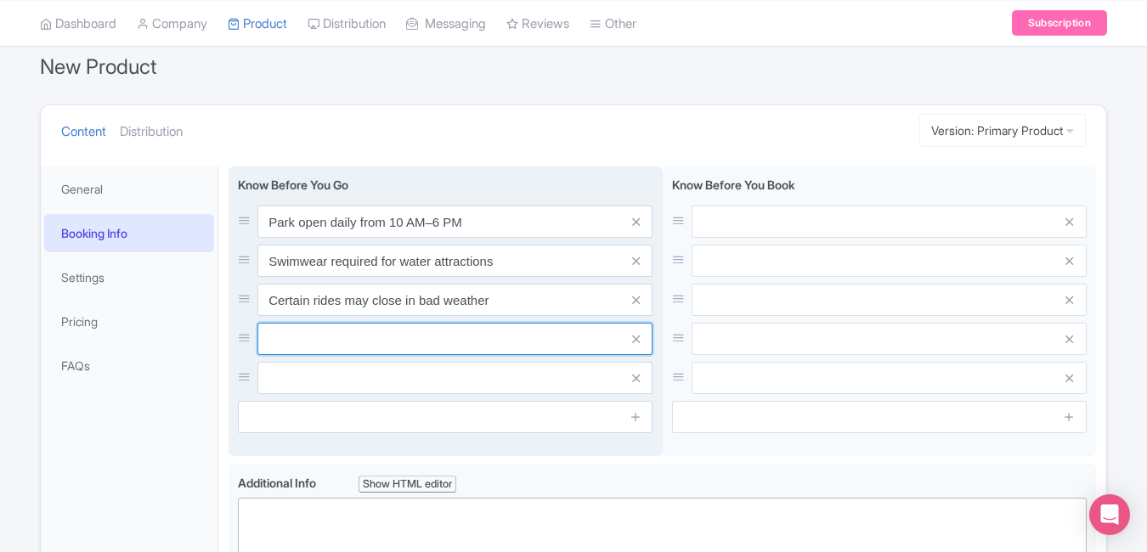
click at [438, 341] on input "text" at bounding box center [454, 339] width 395 height 32
paste input "Bring sunscreen and towel"
type input "Bring sunscreen and towel"
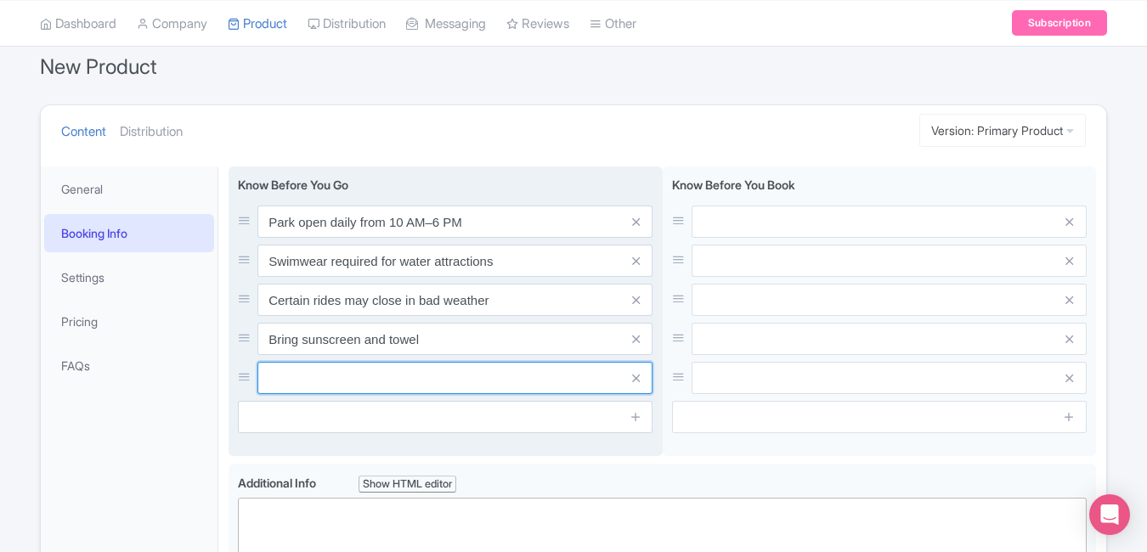
click at [438, 370] on input "text" at bounding box center [454, 378] width 395 height 32
paste input "Food courts available inside the park"
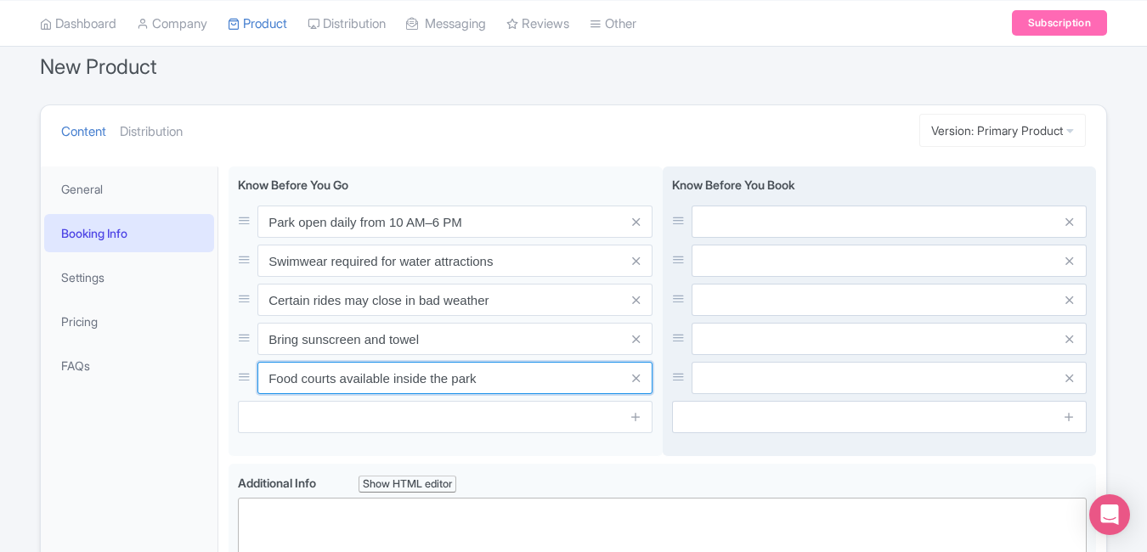
type input "Food courts available inside the park"
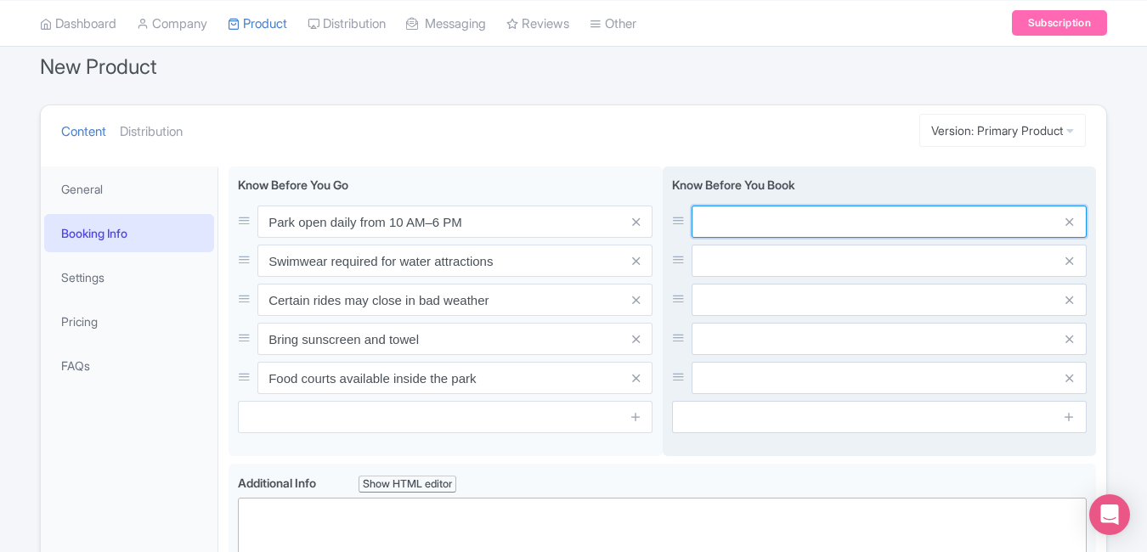
click at [816, 217] on input "text" at bounding box center [889, 222] width 395 height 32
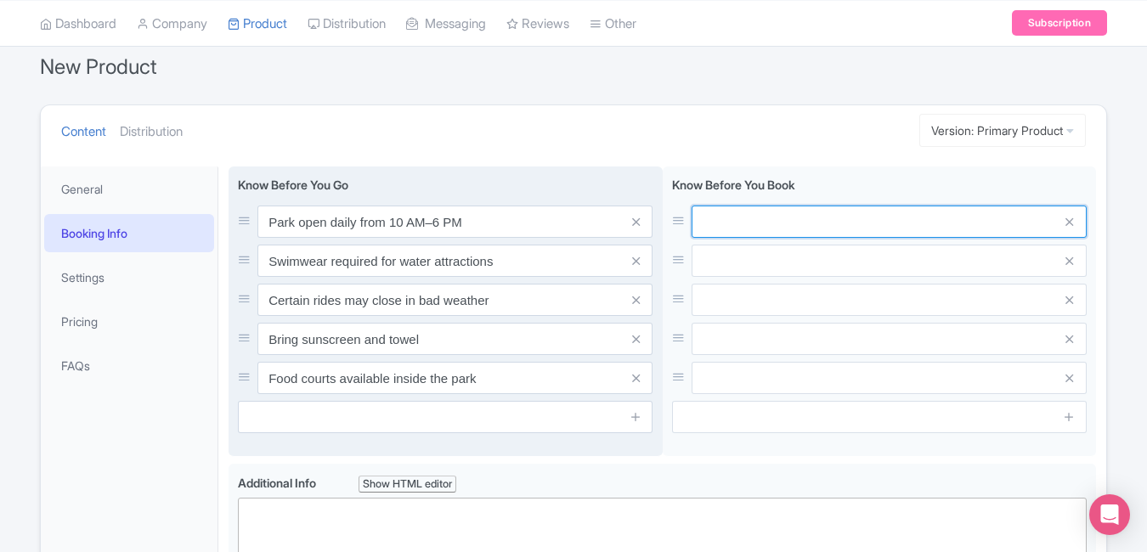
paste input "Tickets valid for selected date only"
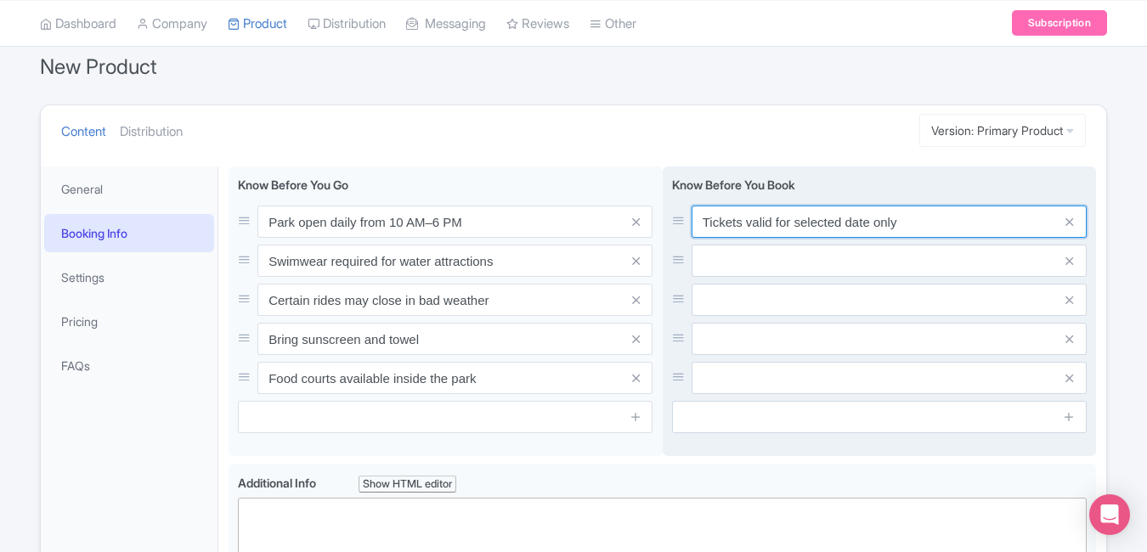
type input "Tickets valid for selected date only"
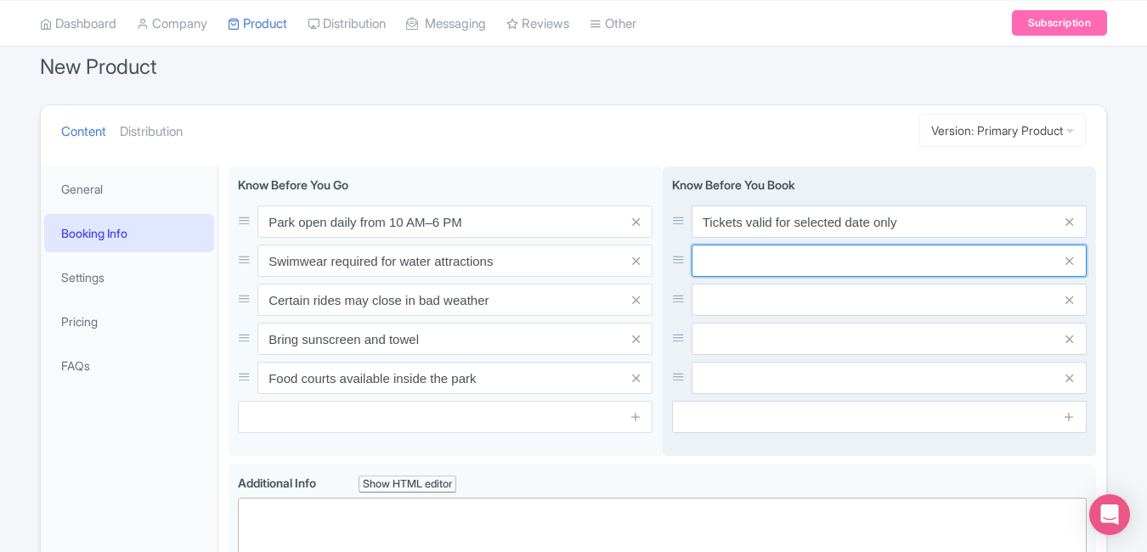
click at [765, 273] on input "text" at bounding box center [889, 261] width 395 height 32
paste input "Re-entry not allowed once you exit"
type input "Re-entry not allowed once you exit"
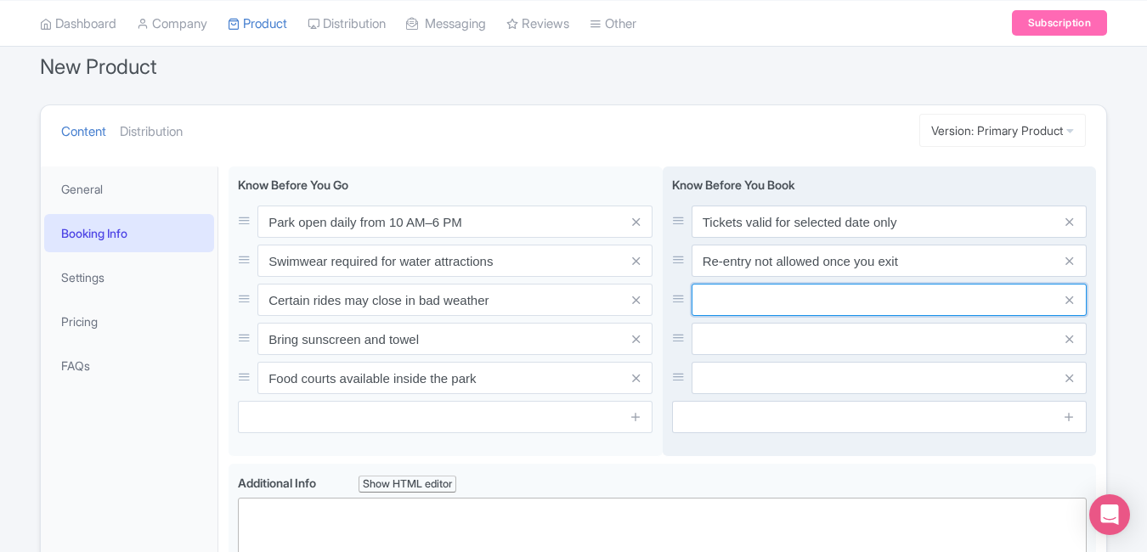
click at [738, 299] on input "text" at bounding box center [889, 300] width 395 height 32
paste input "Children under 90cm enter free"
type input "Children under 90cm enter free"
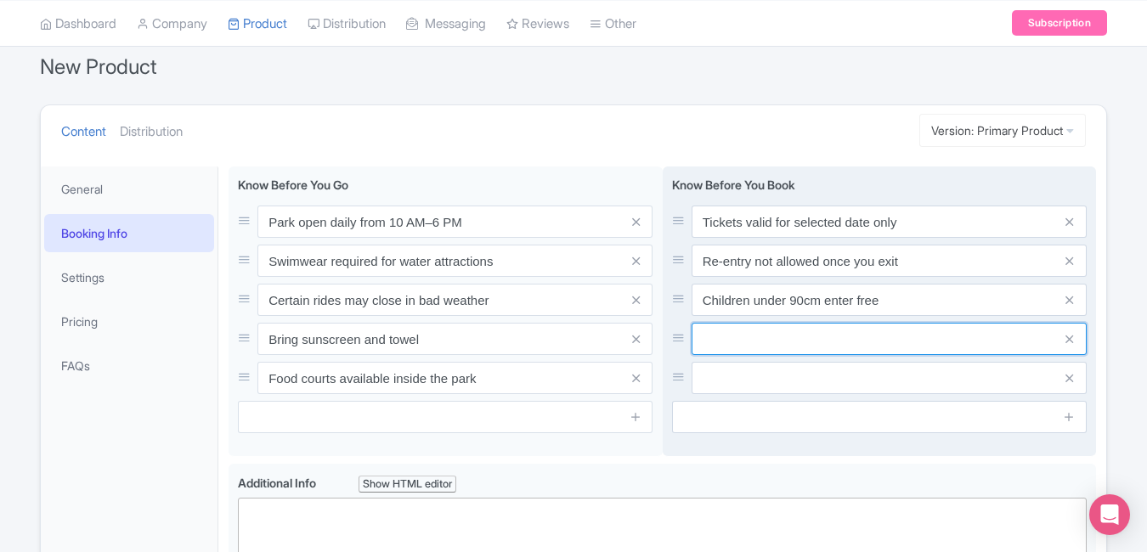
click at [743, 338] on input "text" at bounding box center [889, 339] width 395 height 32
paste input "Online booking recommended for discounts"
type input "Online booking recommended for discounts"
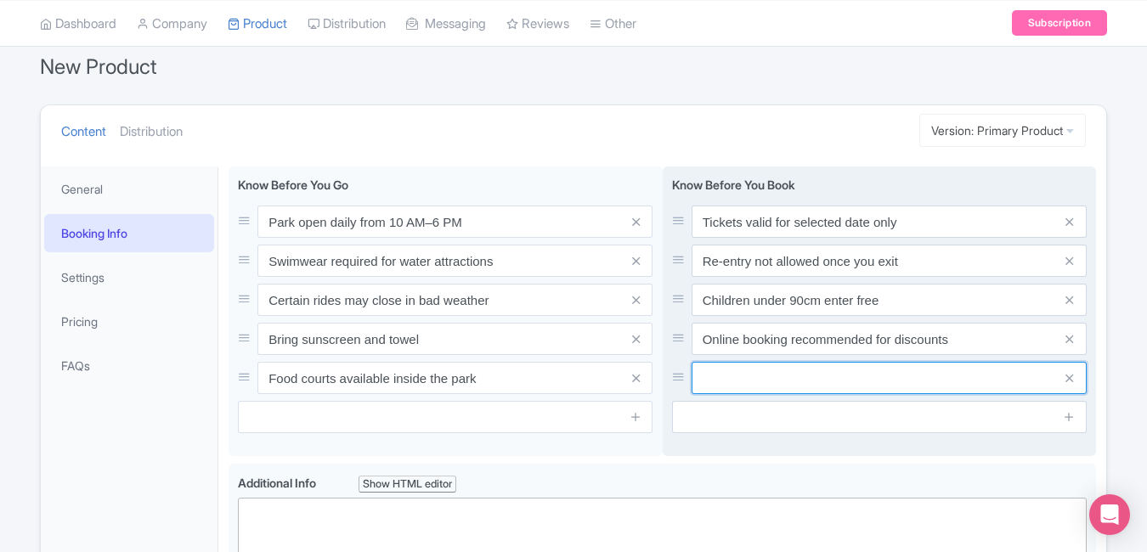
click at [736, 382] on input "text" at bounding box center [889, 378] width 395 height 32
paste input "ID verification required at entry gate"
type input "ID verification required at entry gate"
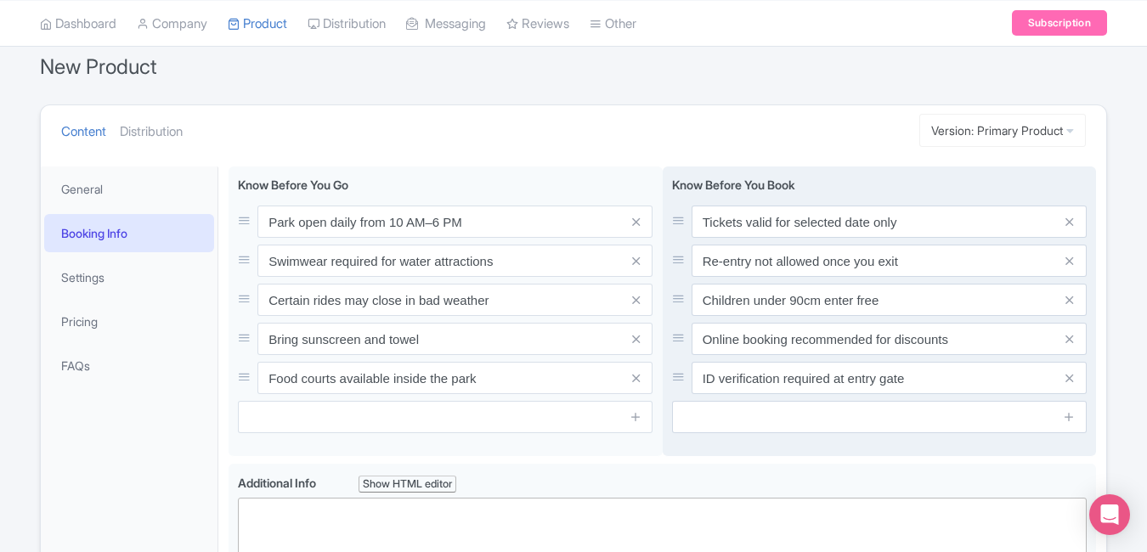
click at [690, 382] on div at bounding box center [682, 379] width 20 height 20
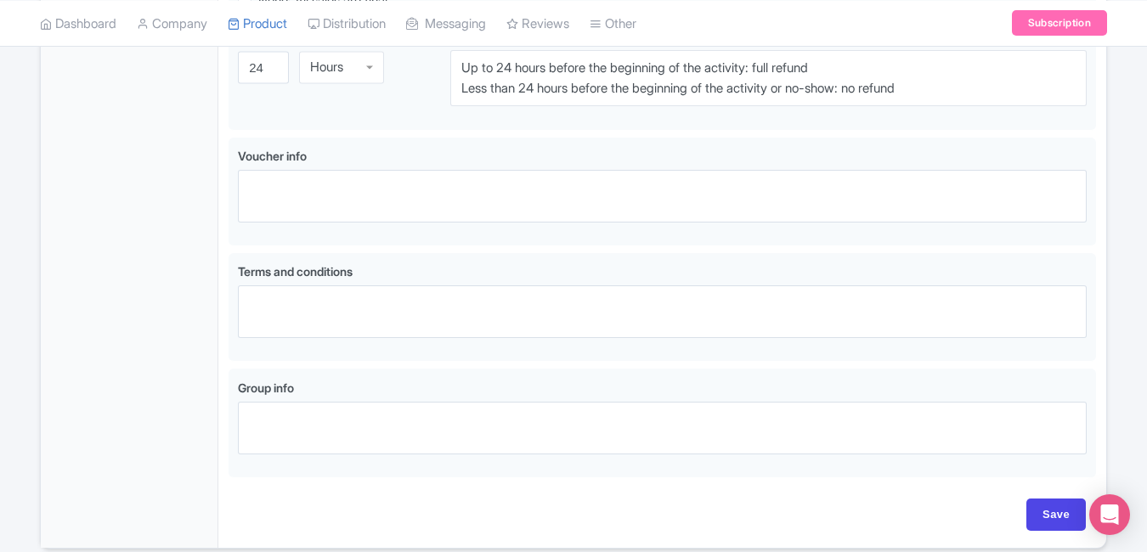
scroll to position [1165, 0]
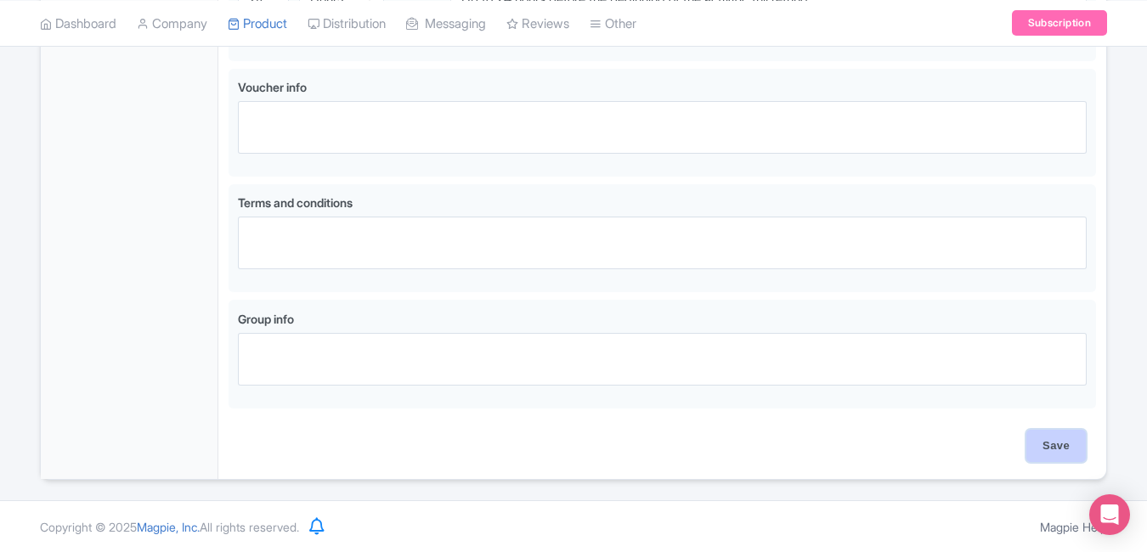
click at [1057, 436] on input "Save" at bounding box center [1055, 446] width 59 height 32
type input "Saving..."
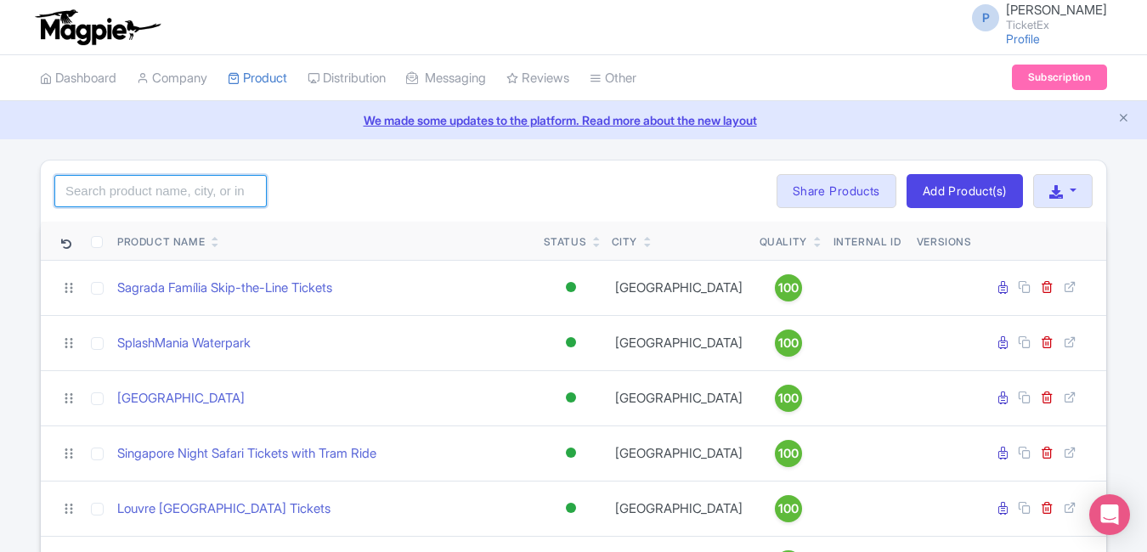
click at [183, 183] on input "search" at bounding box center [160, 191] width 212 height 32
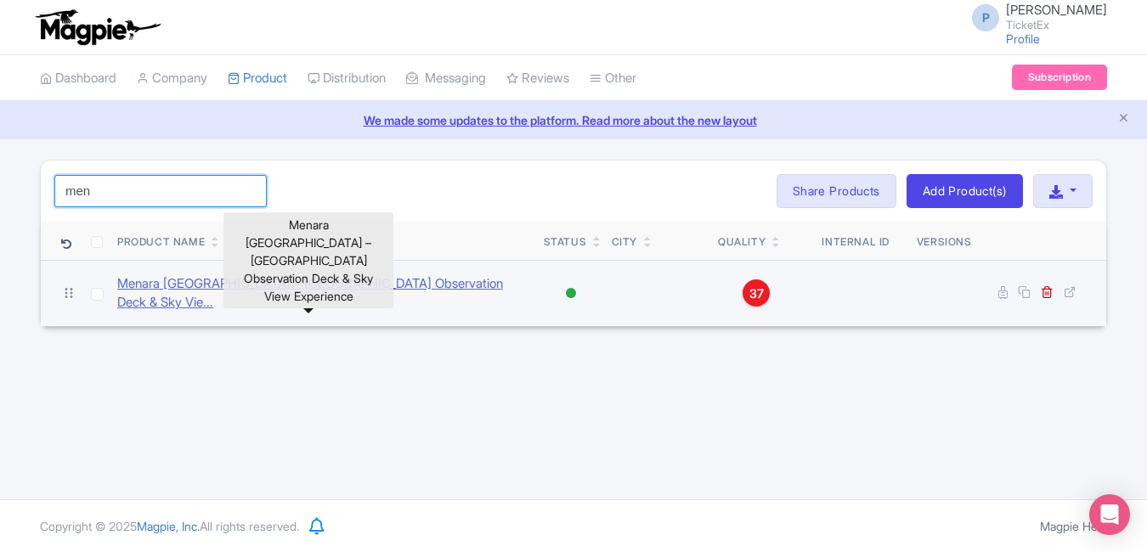
type input "men"
click at [302, 296] on link "Menara [GEOGRAPHIC_DATA] – [GEOGRAPHIC_DATA] Observation Deck & Sky Vie..." at bounding box center [323, 293] width 413 height 38
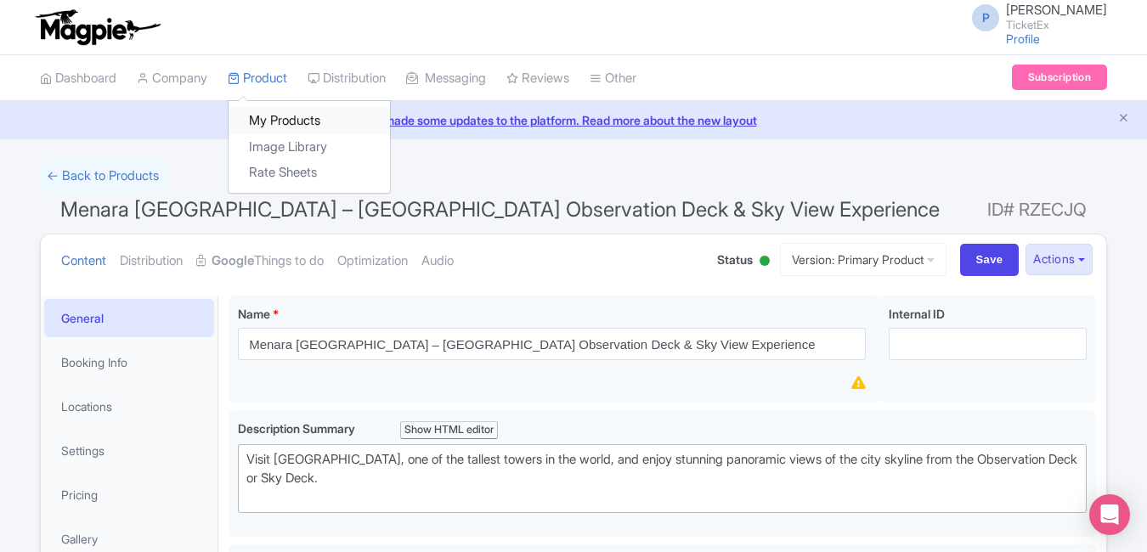
click at [268, 127] on link "My Products" at bounding box center [309, 121] width 161 height 26
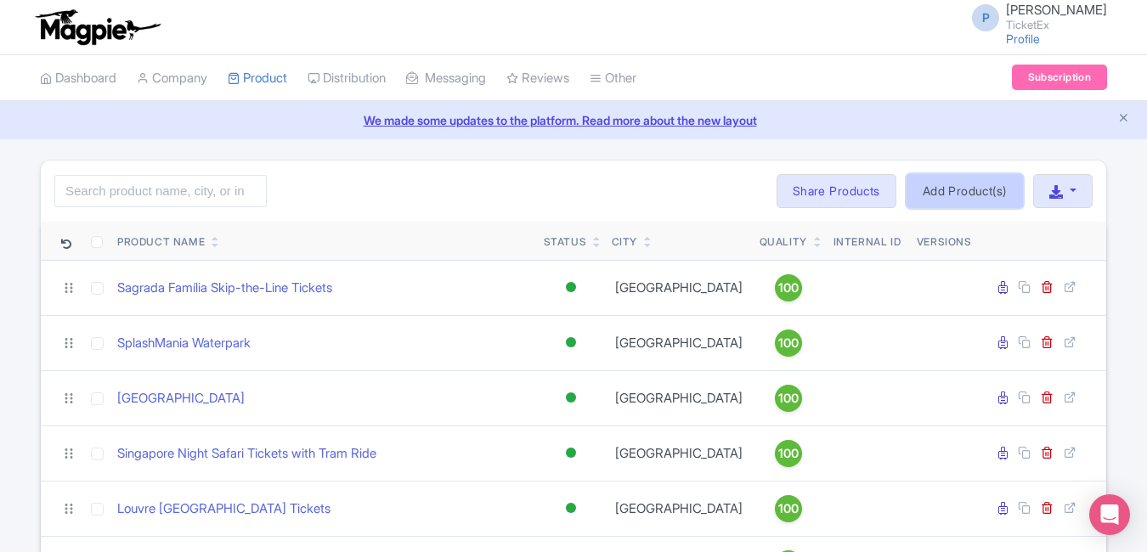
click at [972, 201] on link "Add Product(s)" at bounding box center [964, 191] width 116 height 34
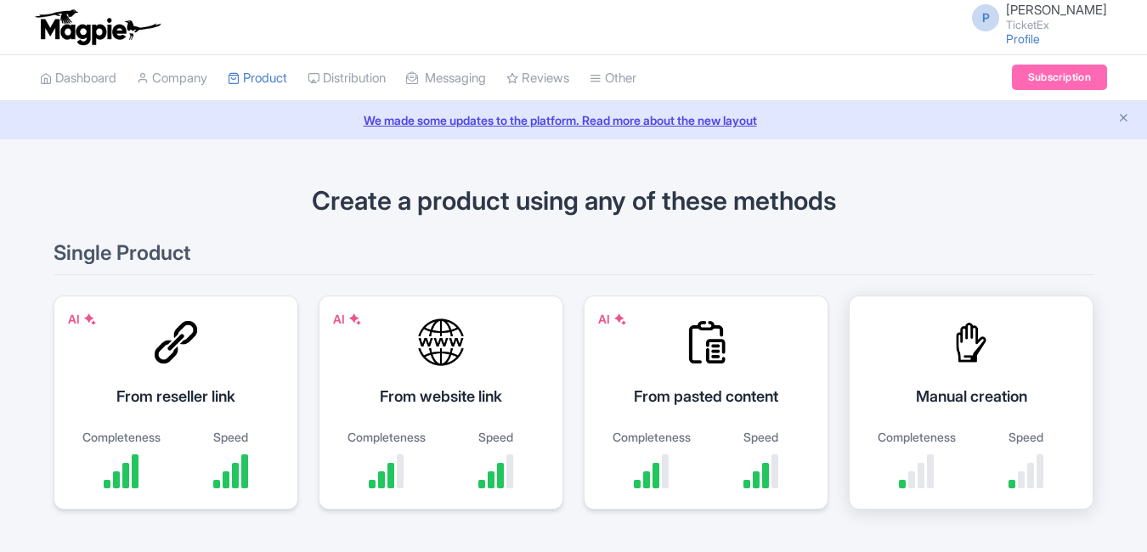
click at [950, 343] on div at bounding box center [971, 342] width 51 height 51
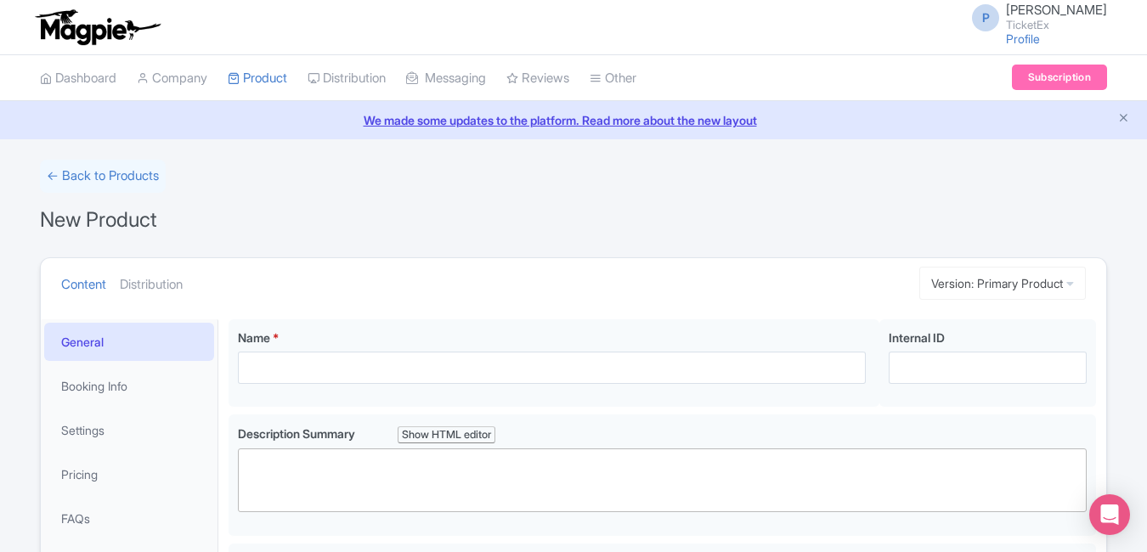
click at [688, 262] on ul "Content Distribution" at bounding box center [464, 284] width 821 height 52
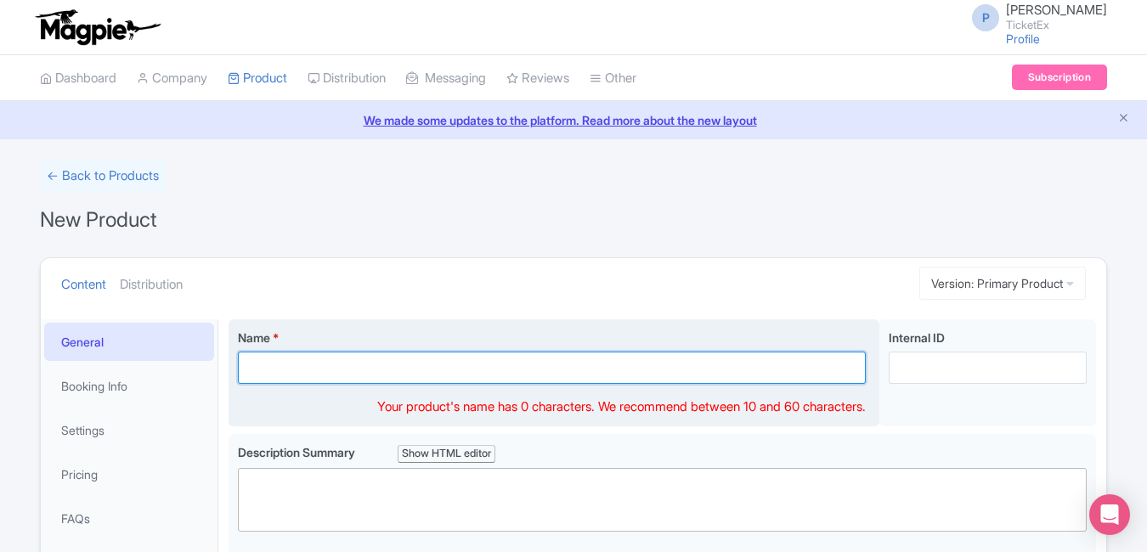
click at [487, 382] on input "Name *" at bounding box center [552, 368] width 628 height 32
paste input "ArtScience Museum Singapore Tickets"
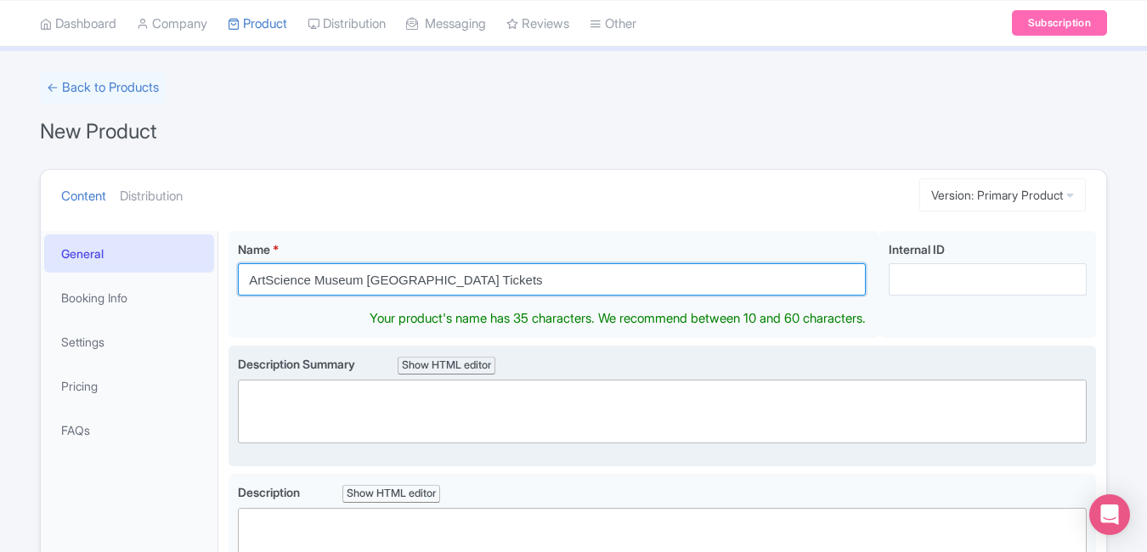
type input "ArtScience Museum Singapore Tickets"
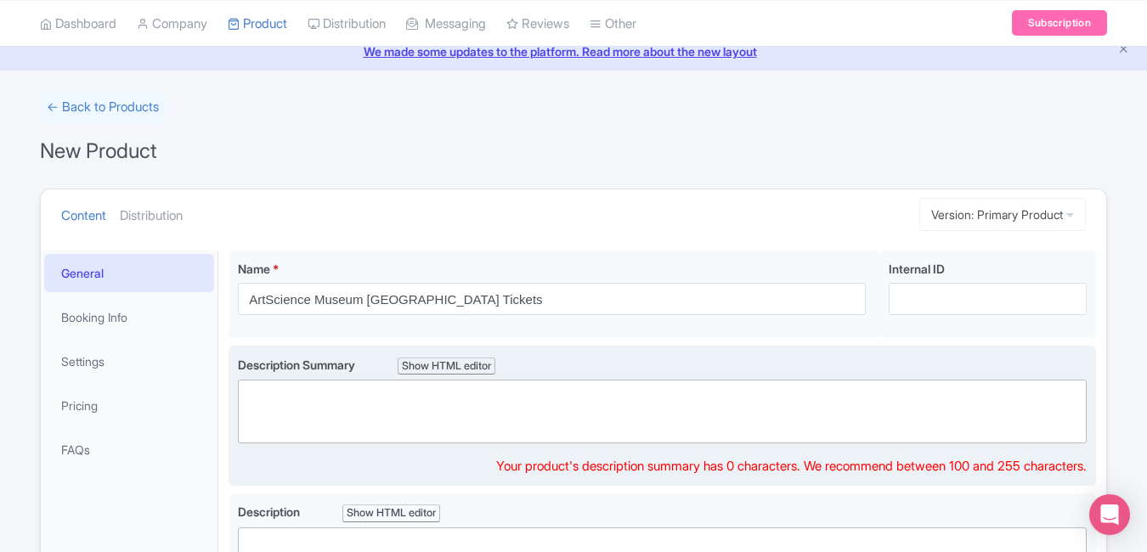
click at [584, 387] on trix-editor at bounding box center [662, 412] width 849 height 64
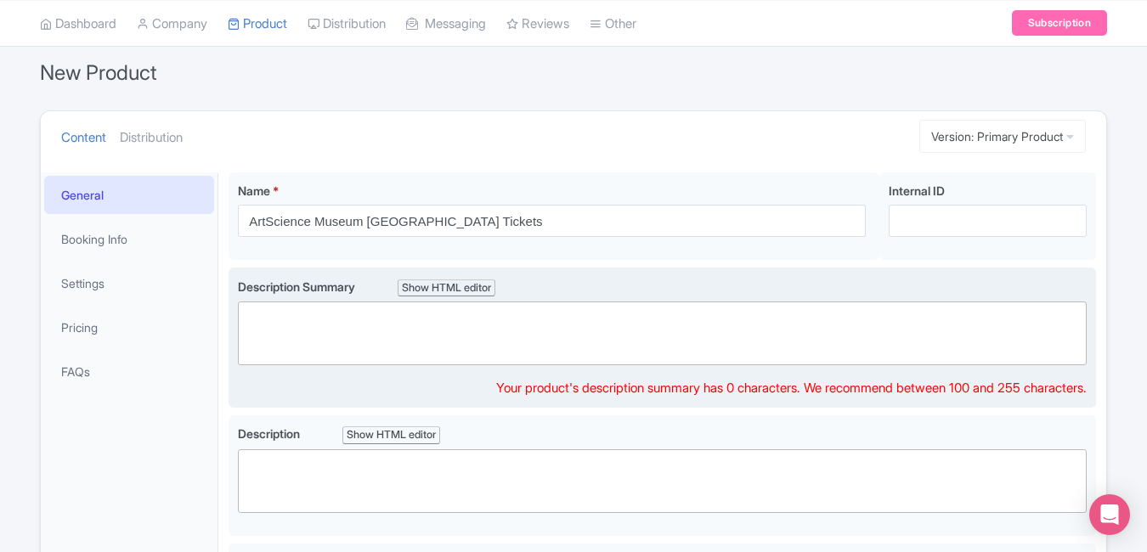
scroll to position [148, 0]
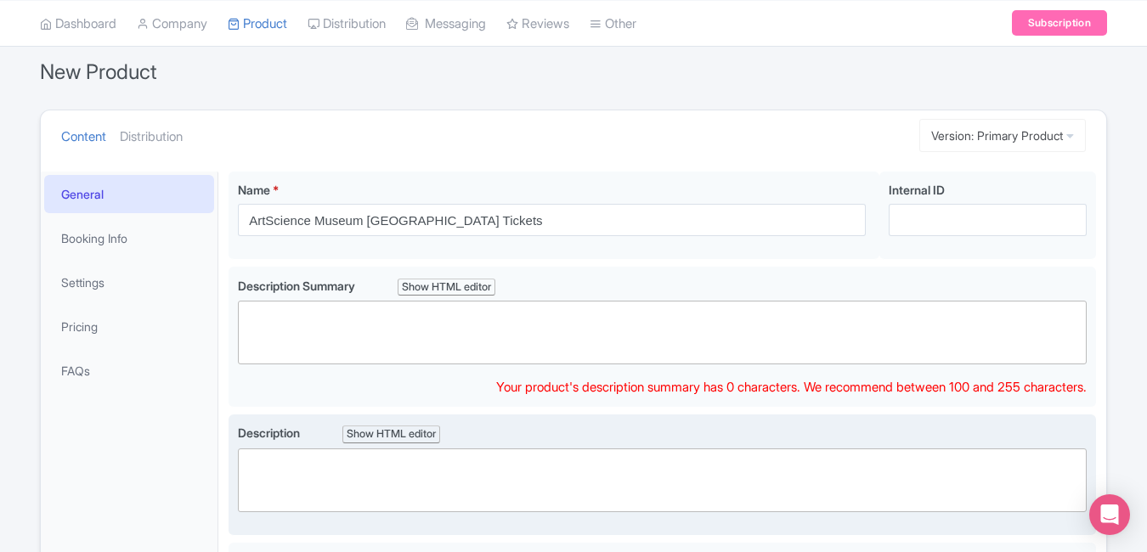
paste trix-editor "<div>Explore creativity at Singapore’s iconic ArtScience Museum — where art mee…"
type trix-editor "<div>Explore creativity at Singapore’s iconic ArtScience Museum — where art mee…"
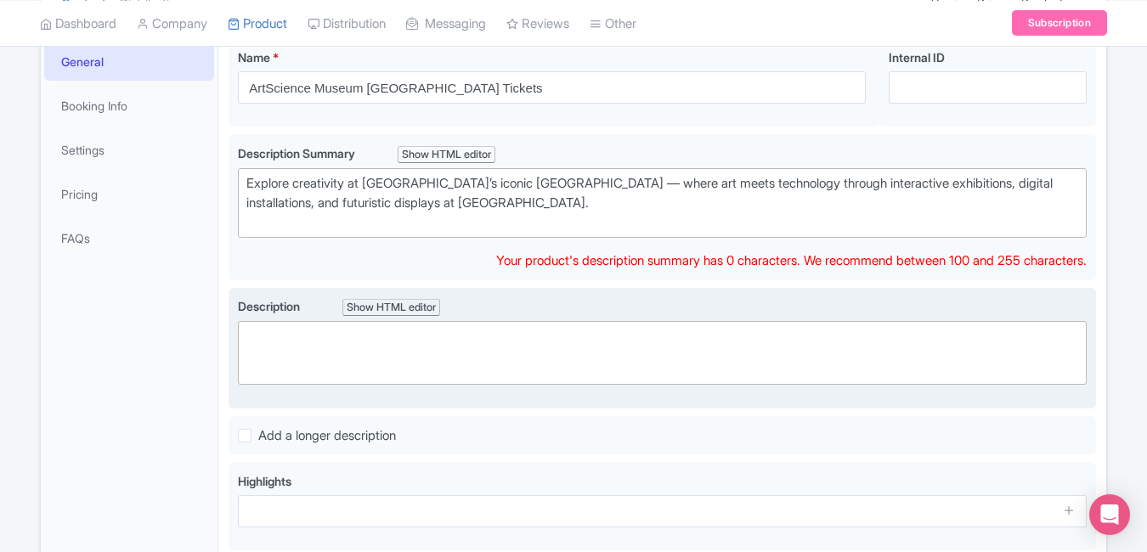
scroll to position [262, 0]
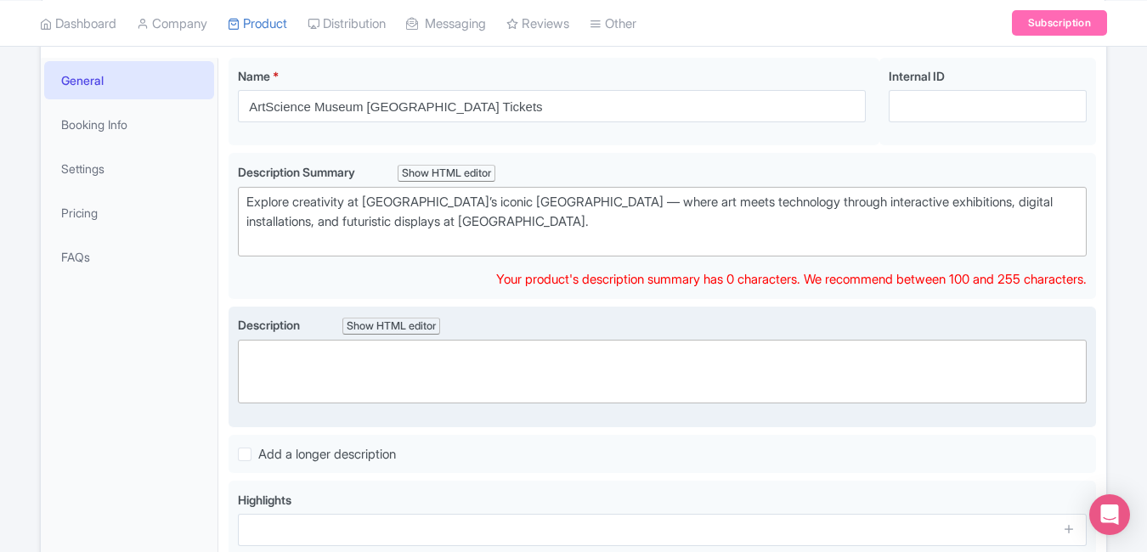
click at [394, 340] on trix-editor at bounding box center [662, 372] width 849 height 64
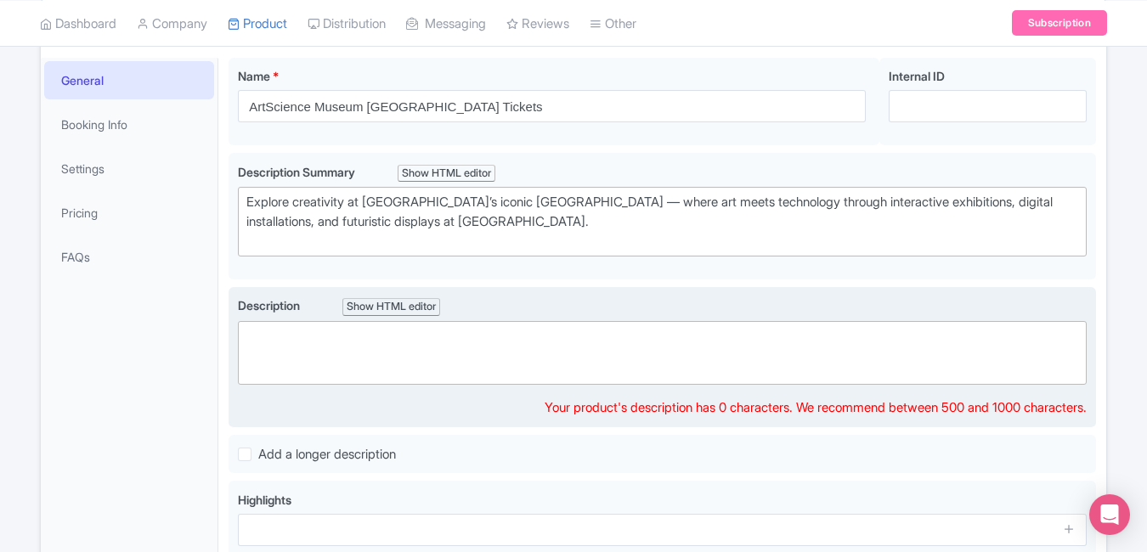
paste trix-editor "<div>Discover the world of innovation and imagination at the ArtScience Museum,…"
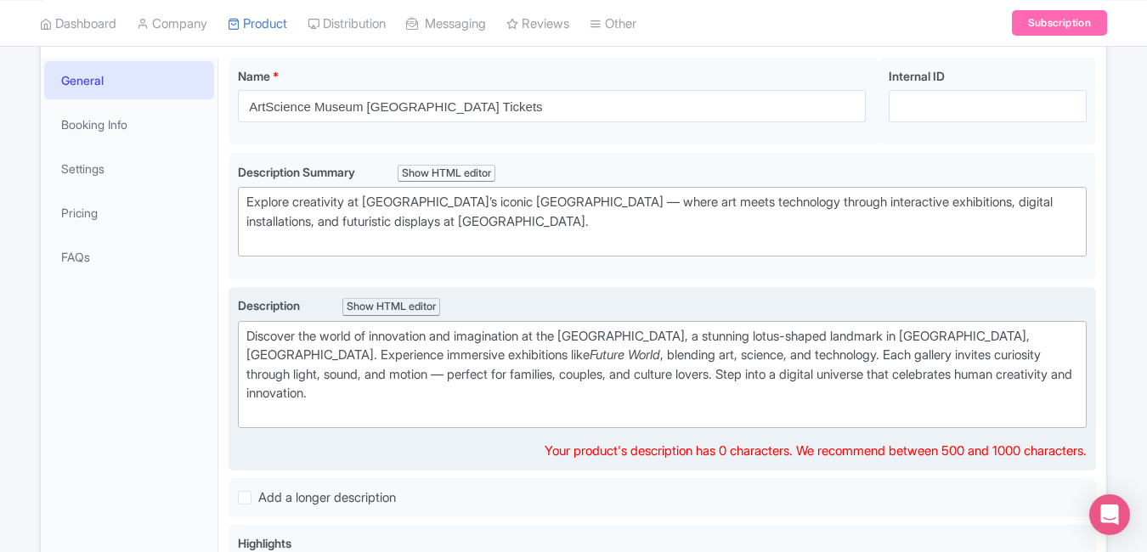
type trix-editor "<div>Discover the world of innovation and imagination at the ArtScience Museum,…"
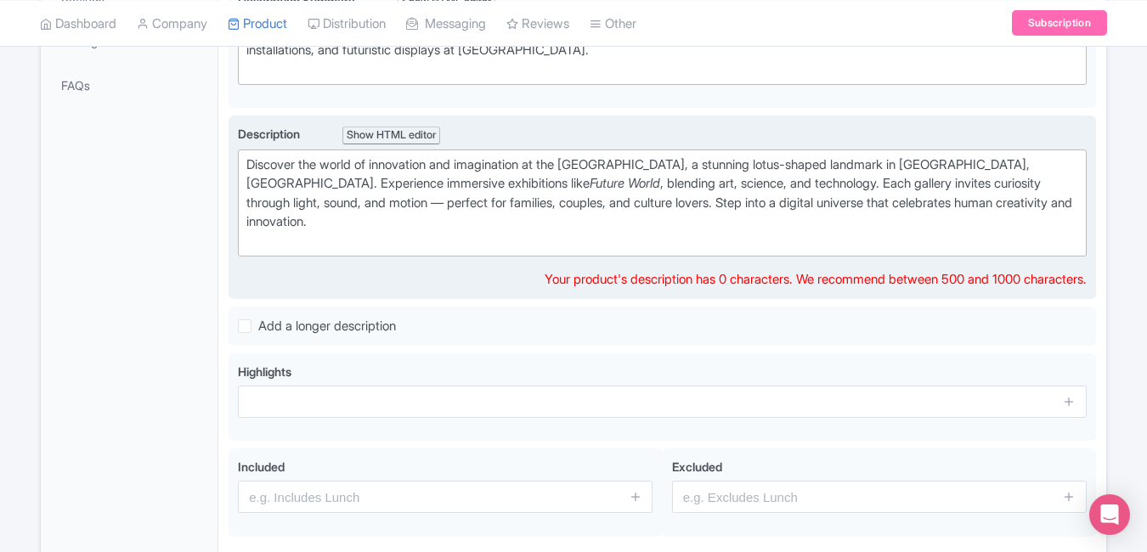
scroll to position [434, 0]
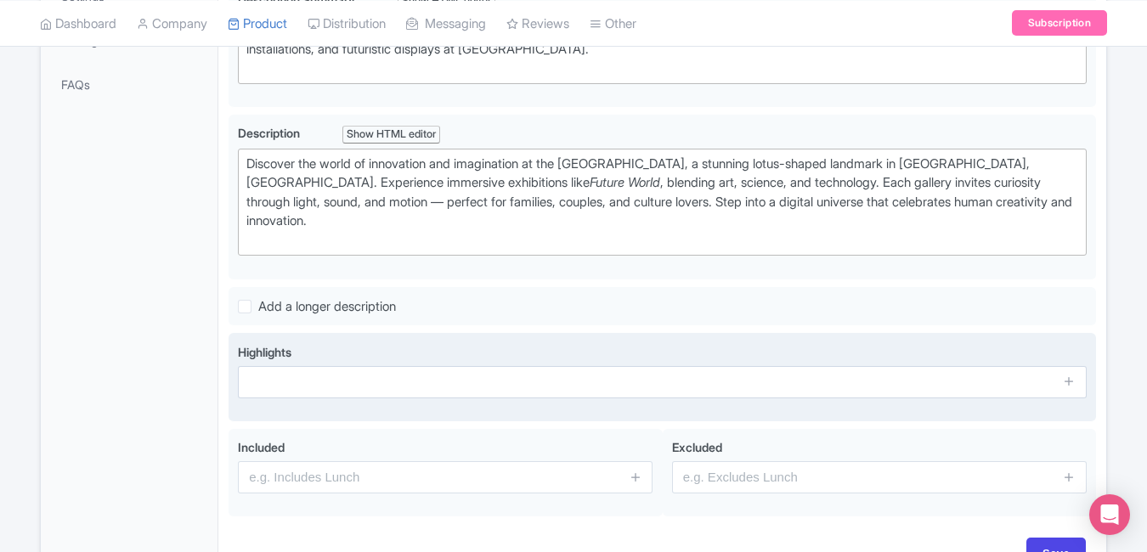
click at [374, 378] on div "Highlights" at bounding box center [662, 370] width 849 height 55
click at [1070, 381] on icon at bounding box center [1069, 381] width 13 height 13
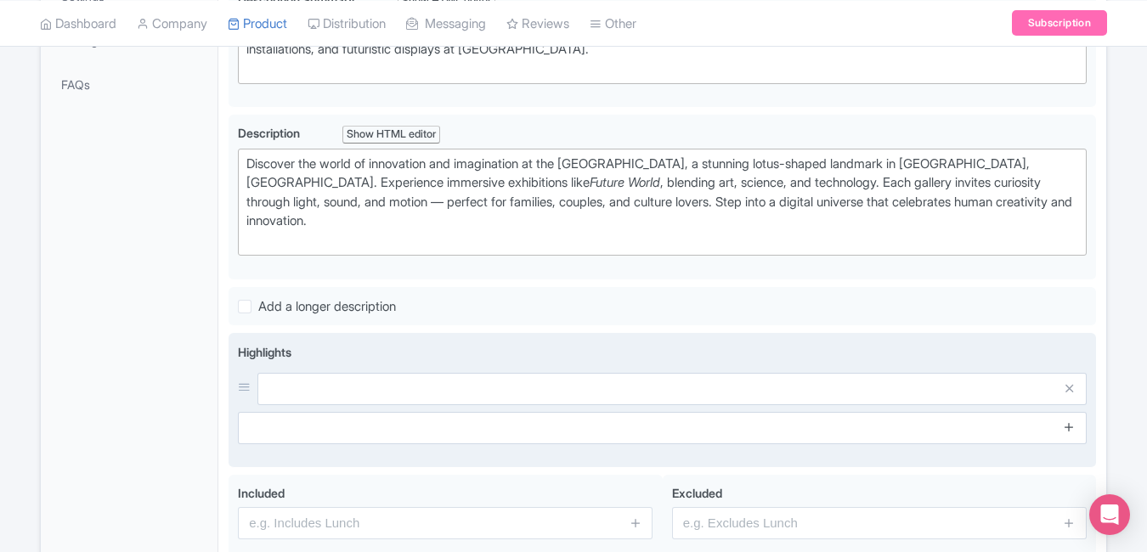
click at [1066, 424] on icon at bounding box center [1069, 427] width 13 height 13
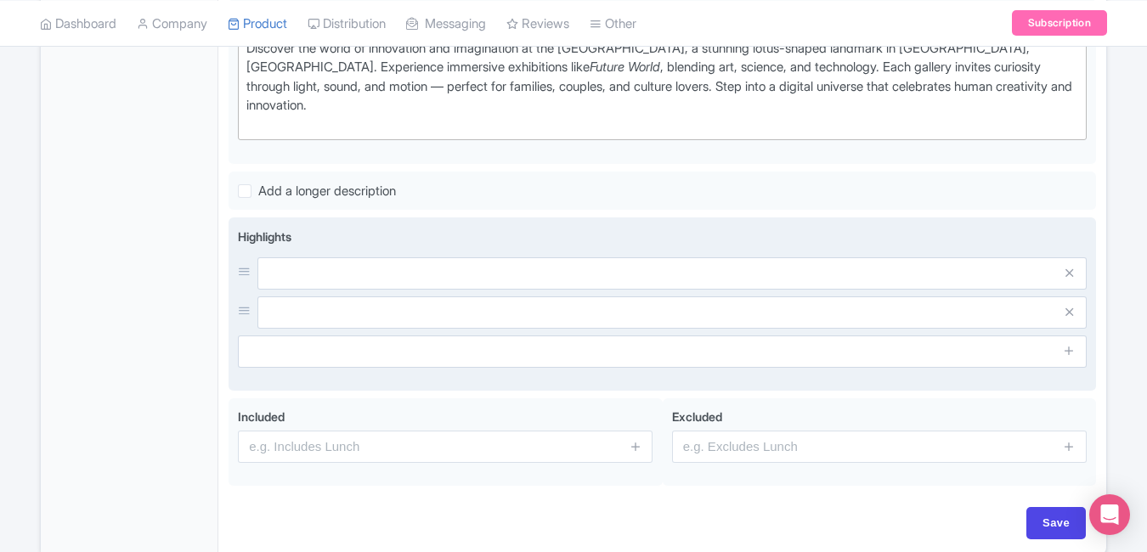
scroll to position [550, 0]
click at [1072, 353] on icon at bounding box center [1069, 349] width 13 height 13
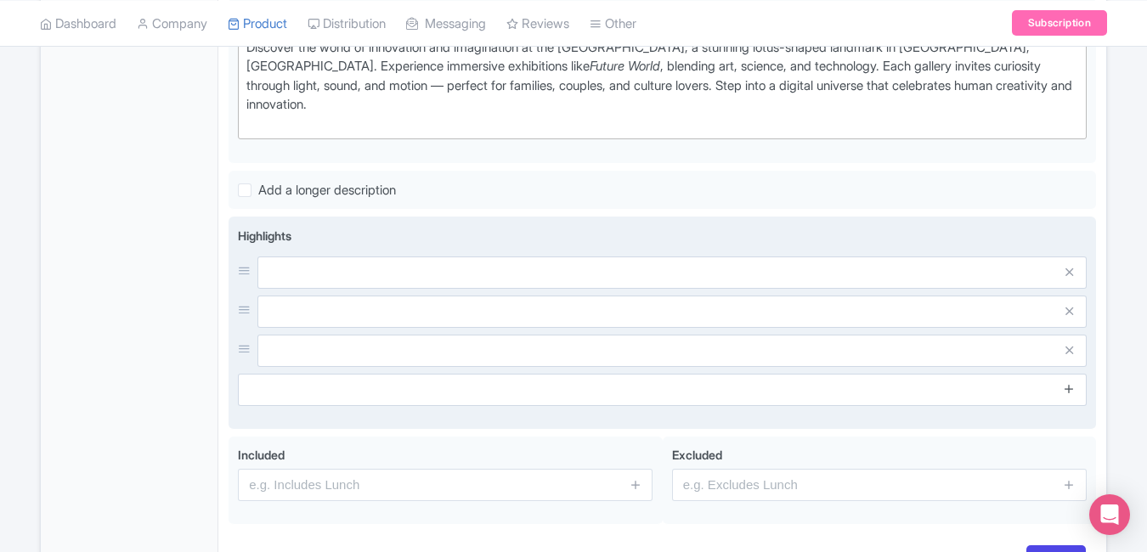
click at [1071, 383] on icon at bounding box center [1069, 388] width 13 height 13
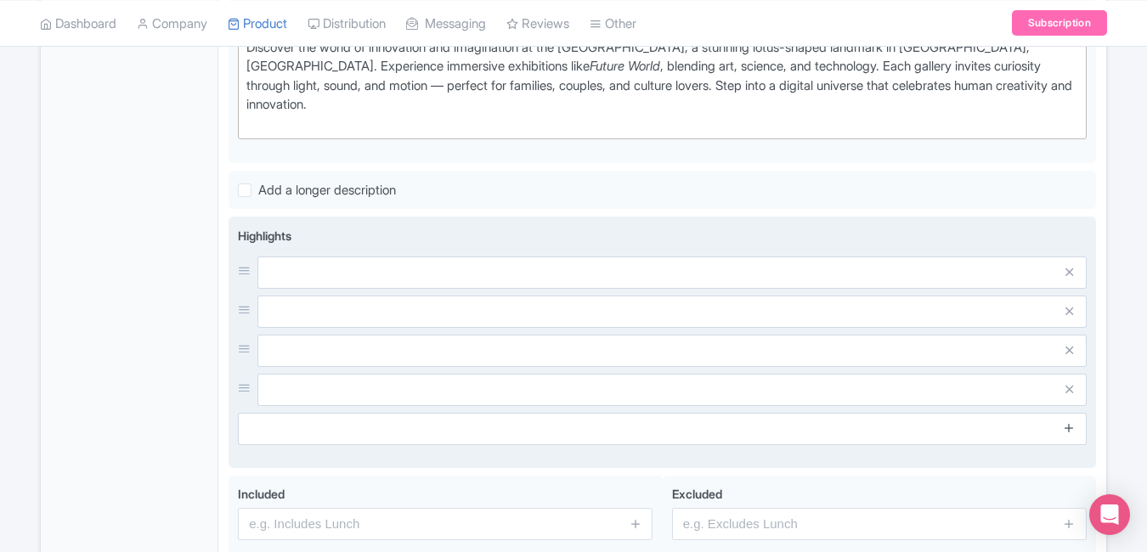
click at [1070, 427] on icon at bounding box center [1069, 427] width 13 height 13
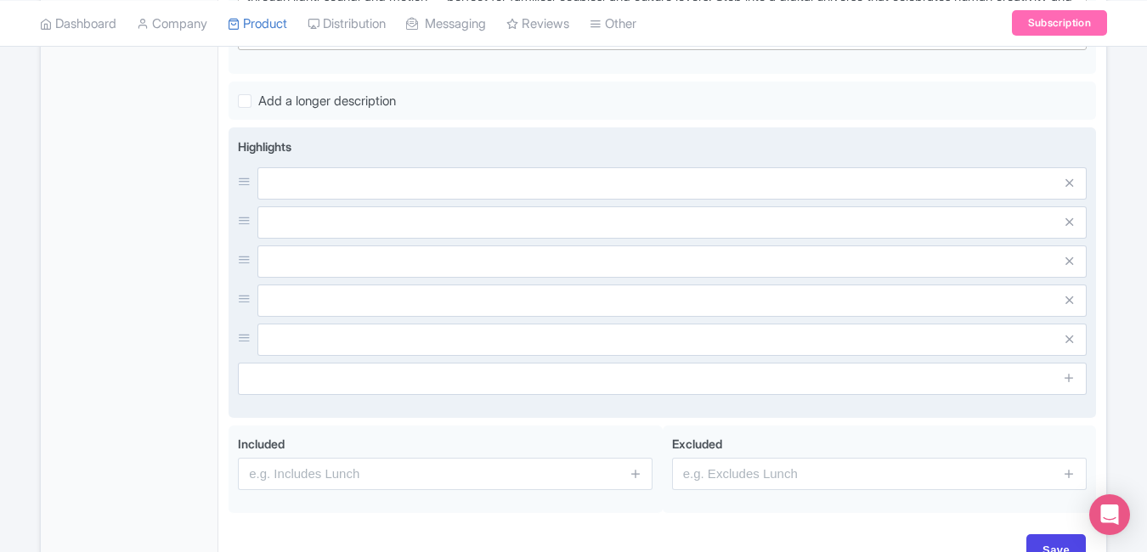
scroll to position [654, 0]
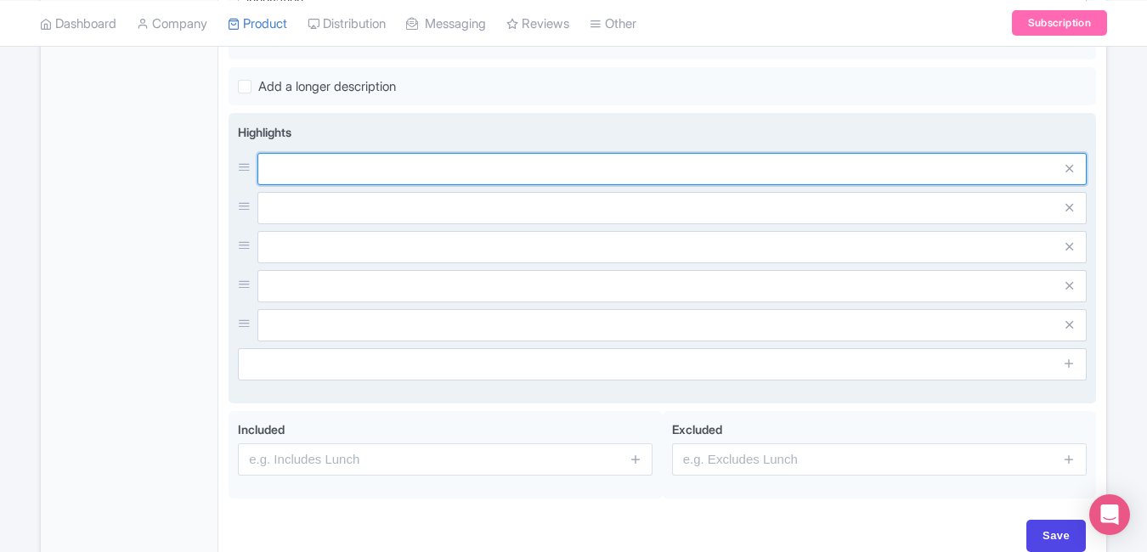
click at [676, 181] on input "text" at bounding box center [671, 169] width 829 height 32
paste input "Iconic lotus-shaped architectural wonder"
type input "Iconic lotus-shaped architectural wonder"
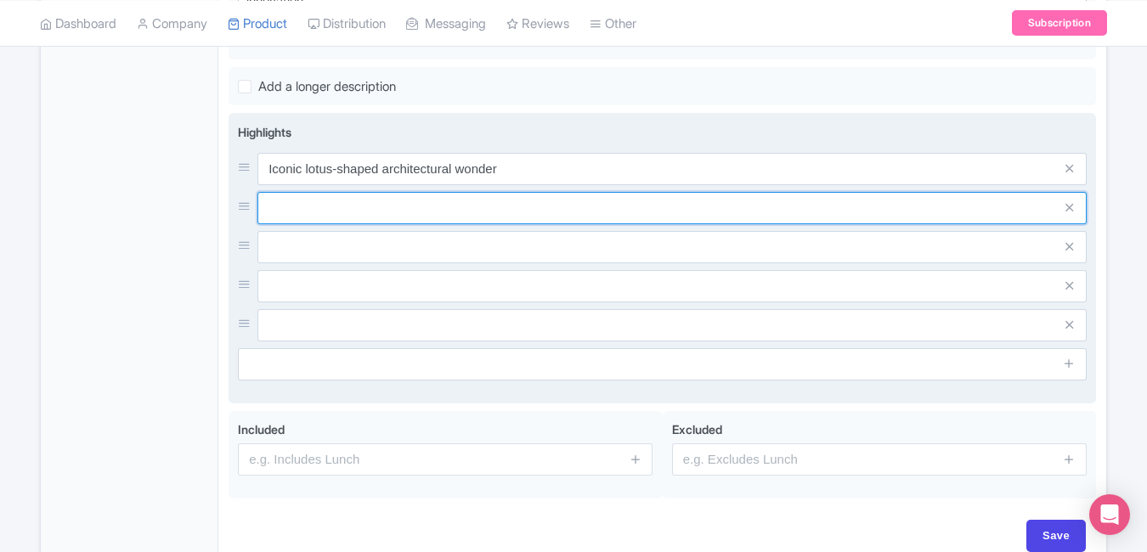
click at [475, 214] on input "text" at bounding box center [671, 208] width 829 height 32
paste input "Interactive Future World exhibits"
type input "Interactive Future World exhibits"
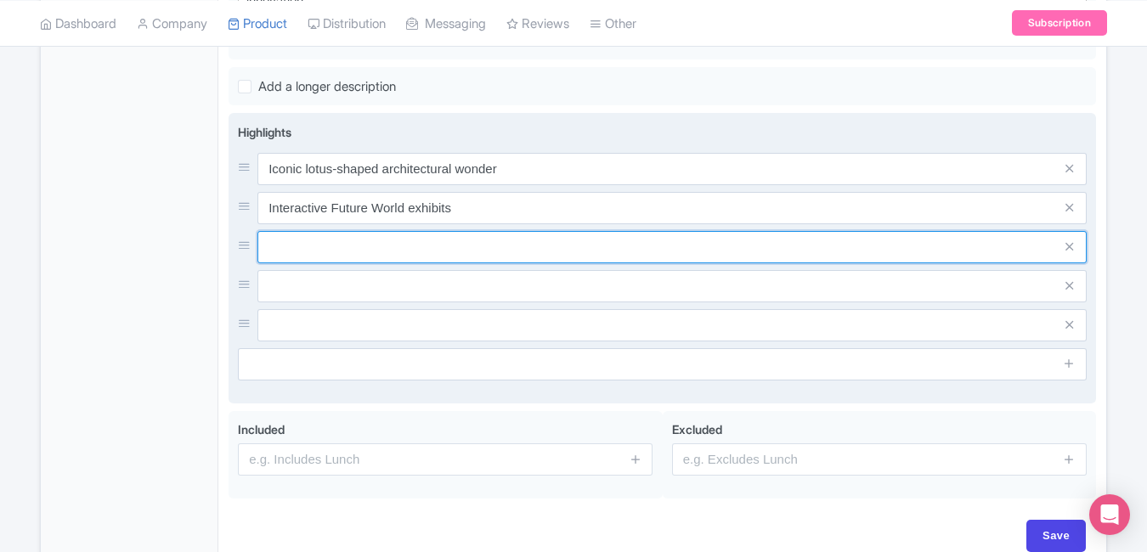
click at [475, 241] on input "text" at bounding box center [671, 247] width 829 height 32
paste input "Fusion of art, science, and tech"
type input "Fusion of art, science, and tech"
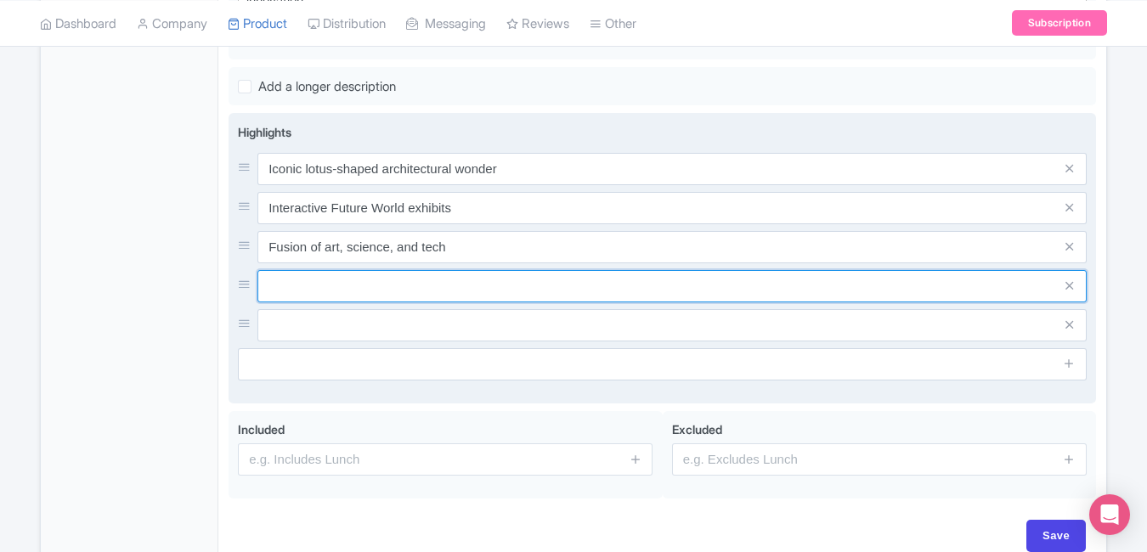
click at [469, 290] on input "text" at bounding box center [671, 286] width 829 height 32
paste input "Family-friendly immersive displays"
type input "Family-friendly immersive displays"
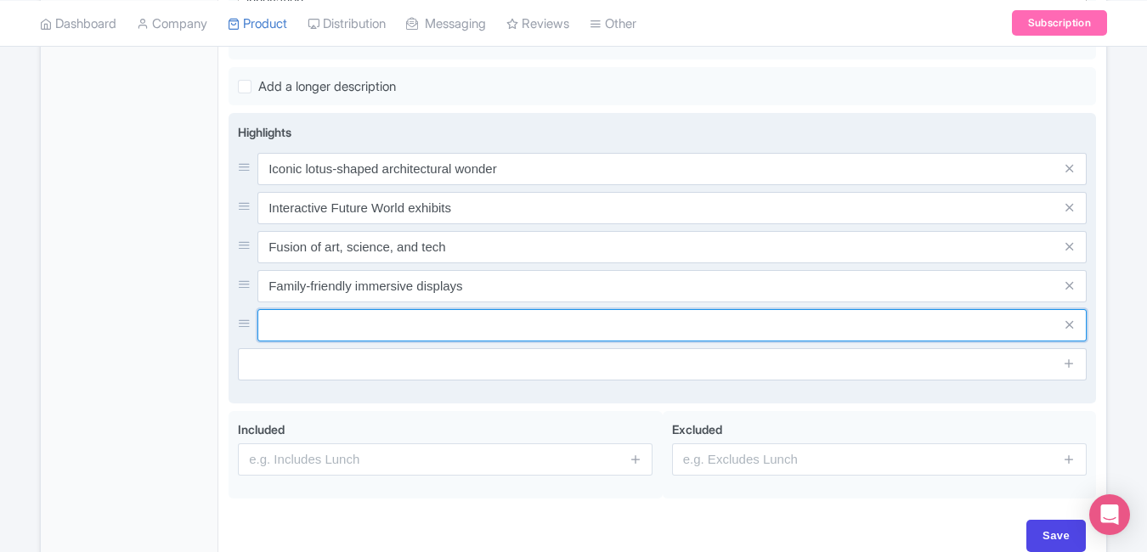
click at [438, 334] on input "text" at bounding box center [671, 325] width 829 height 32
paste input "Located at Marina Bay Sands"
type input "Located at Marina Bay Sands"
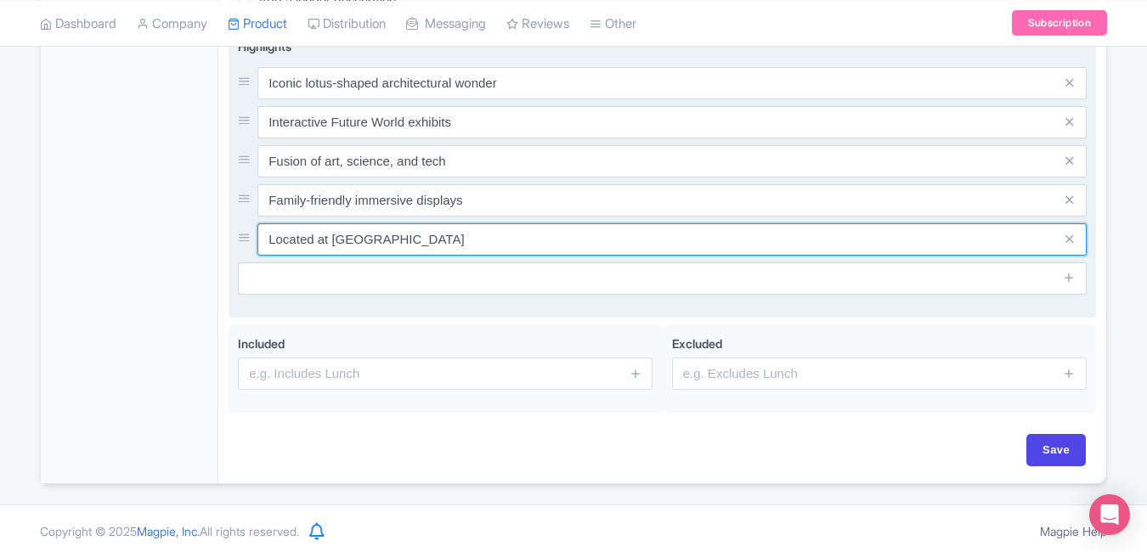
scroll to position [745, 0]
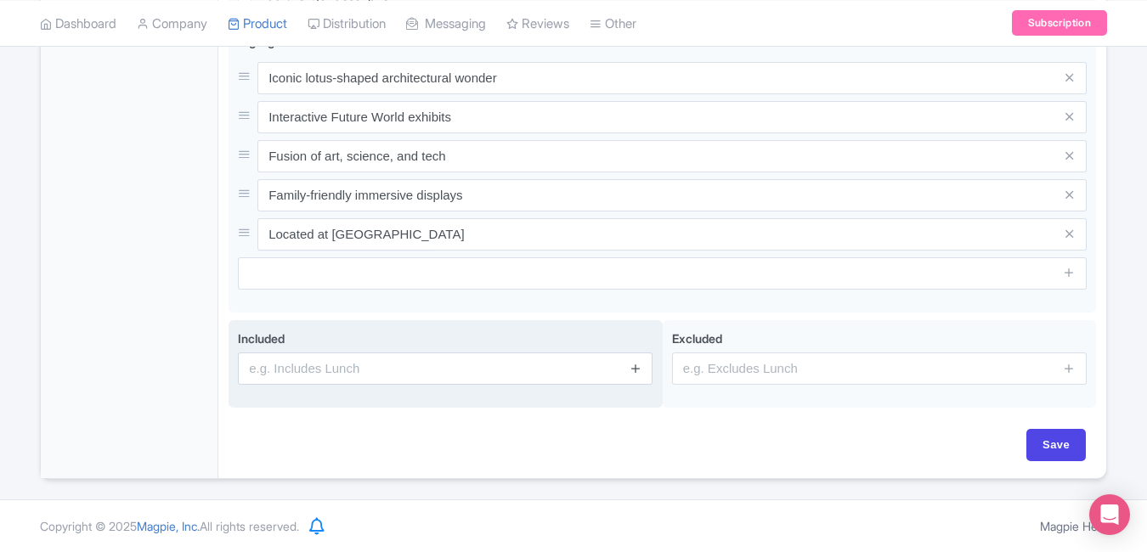
click at [630, 368] on icon at bounding box center [635, 368] width 13 height 13
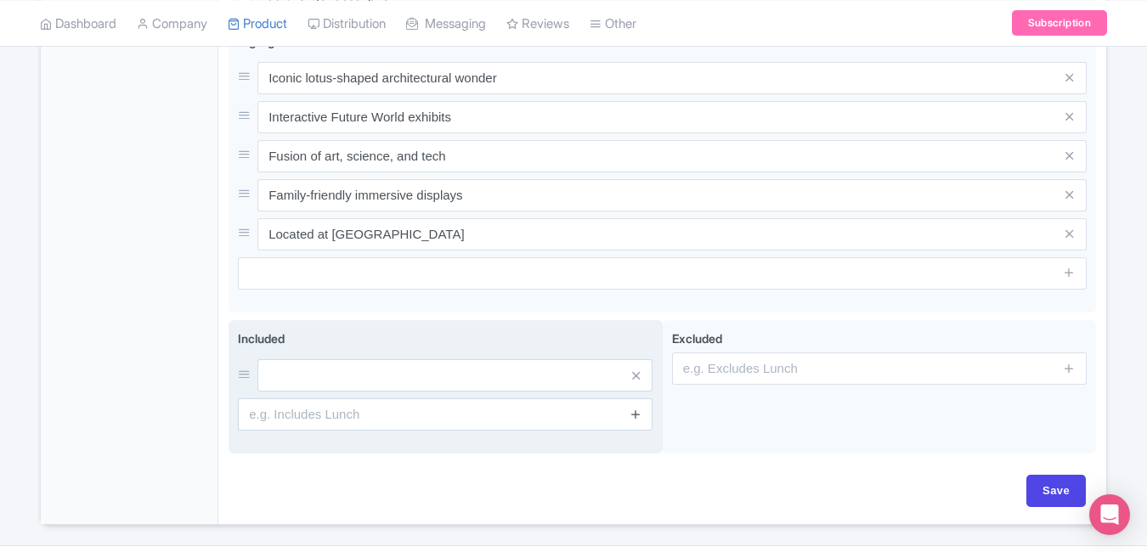
click at [635, 417] on icon at bounding box center [635, 414] width 13 height 13
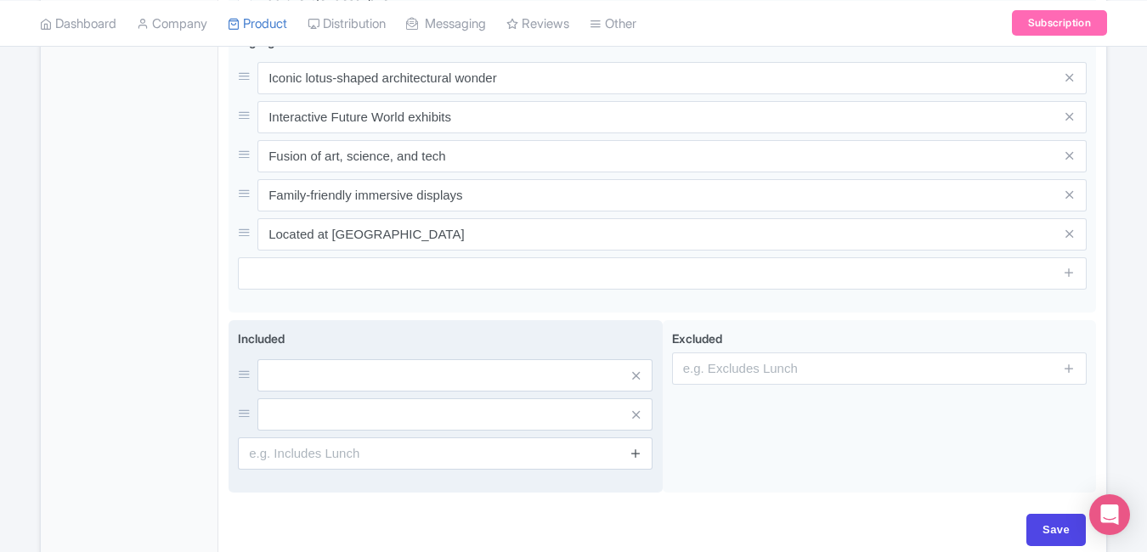
click at [634, 458] on icon at bounding box center [635, 453] width 13 height 13
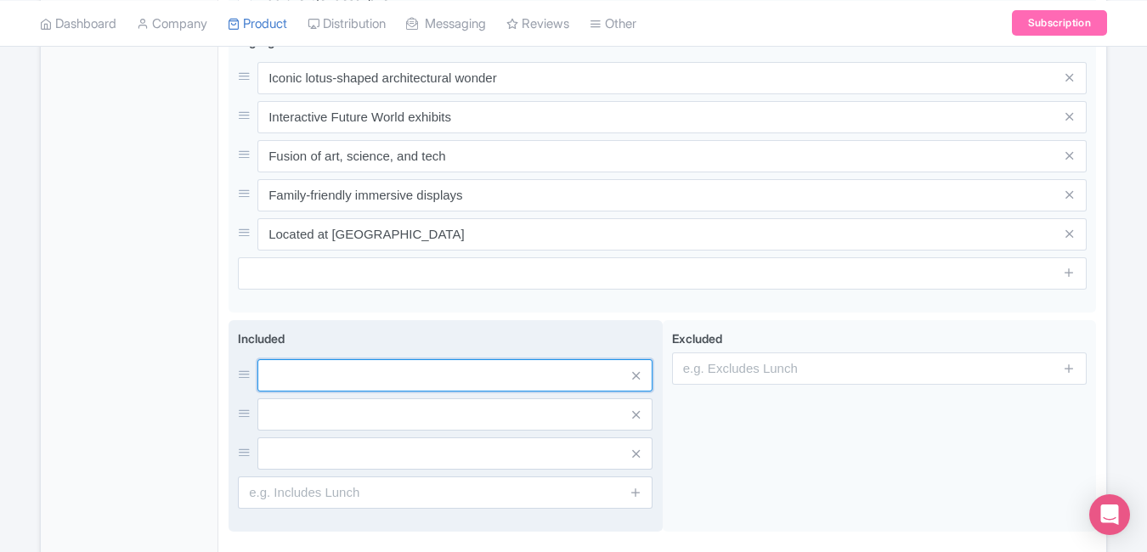
click at [446, 375] on input "text" at bounding box center [454, 375] width 395 height 32
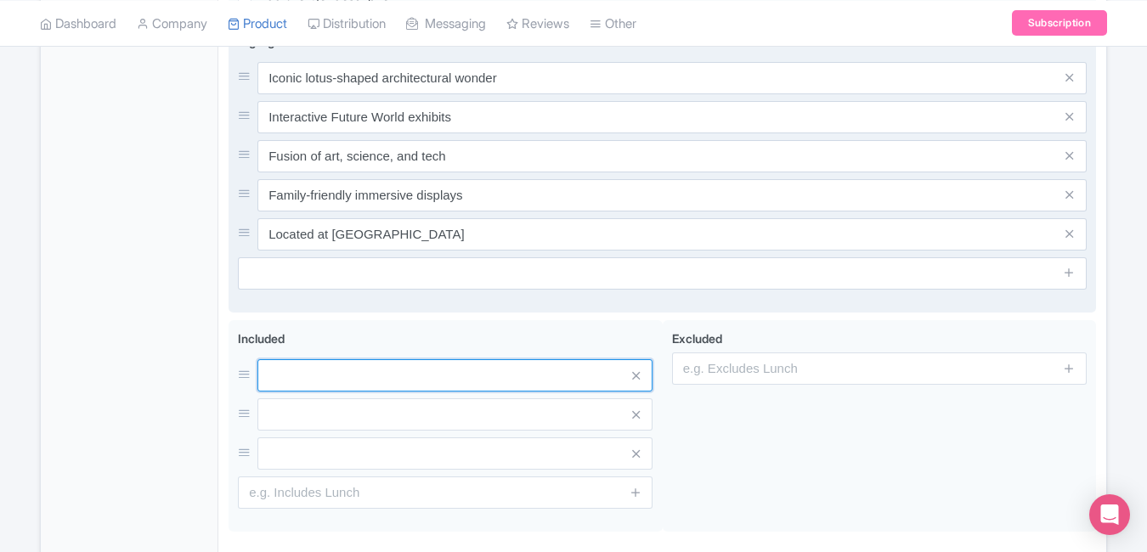
paste input "Entry ticket to all exhibits"
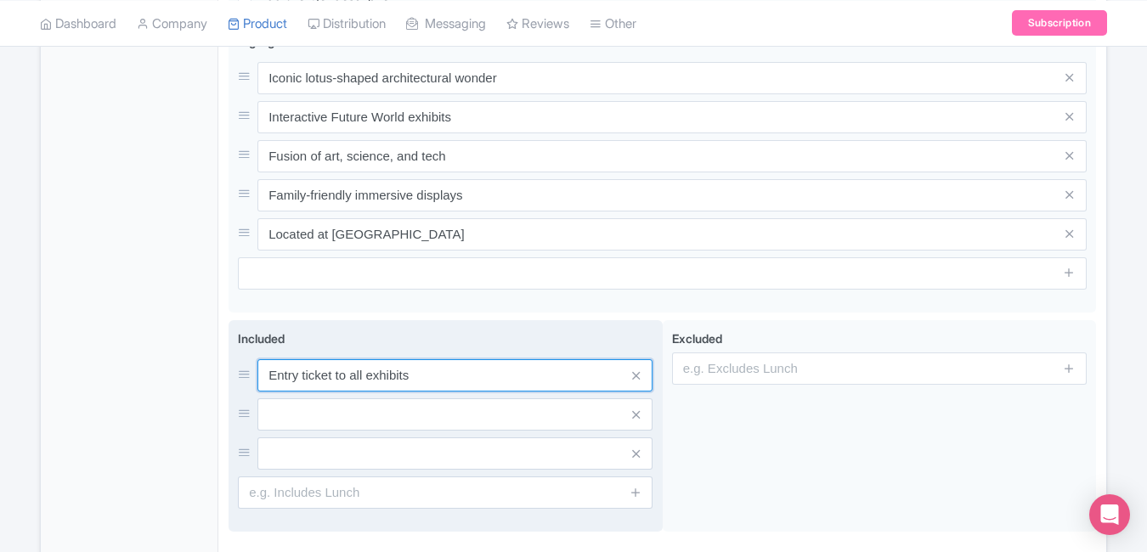
type input "Entry ticket to all exhibits"
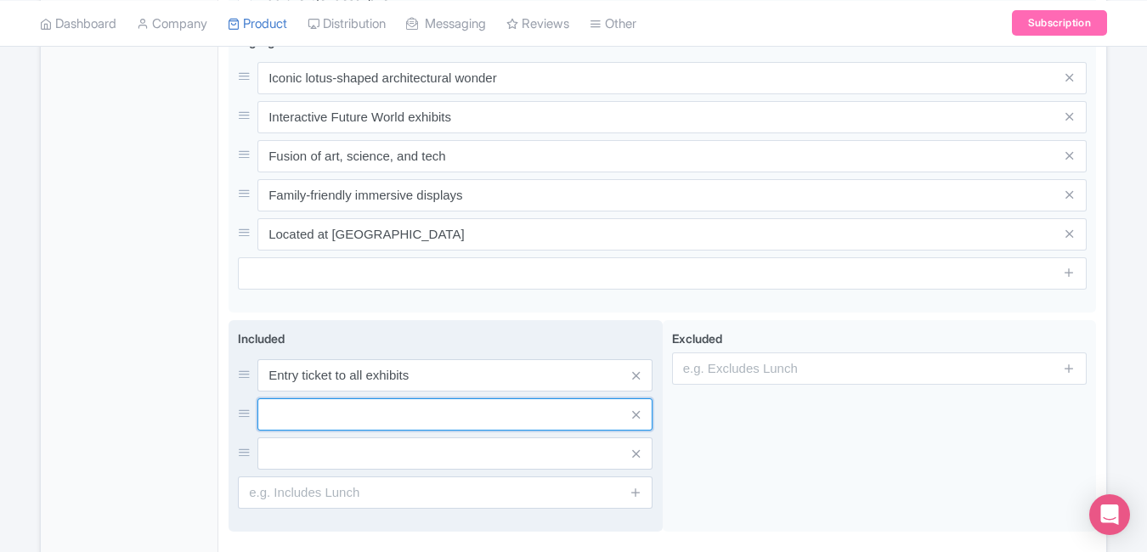
click at [424, 420] on input "text" at bounding box center [454, 414] width 395 height 32
paste input "Access to permanent & special shows"
type input "Access to permanent & special shows"
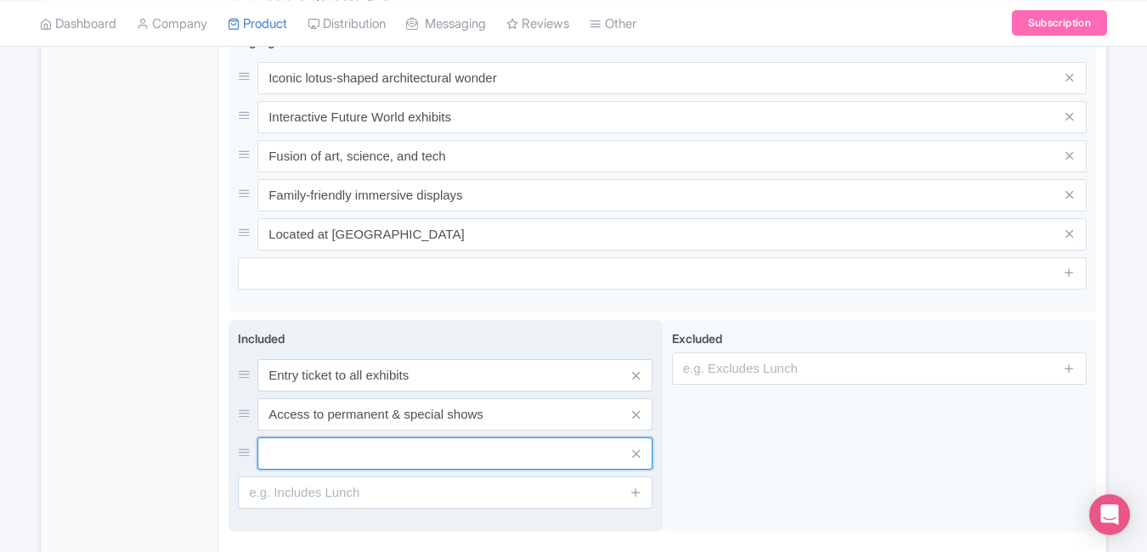
click at [438, 447] on input "text" at bounding box center [454, 454] width 395 height 32
paste input "Interactive digital experiences"
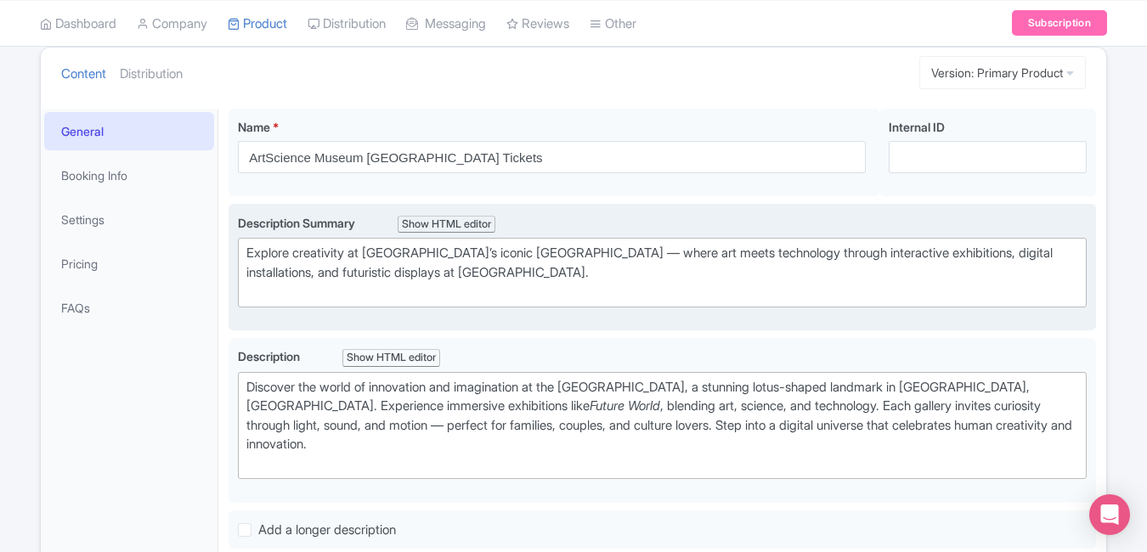
scroll to position [210, 0]
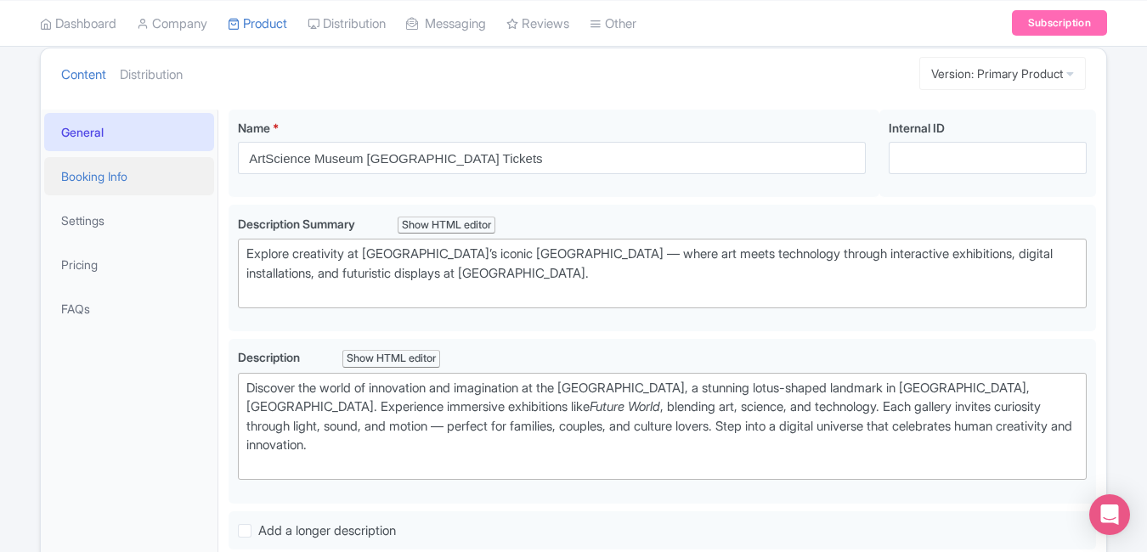
type input "Interactive digital experiences"
click at [112, 178] on link "Booking Info" at bounding box center [129, 176] width 170 height 38
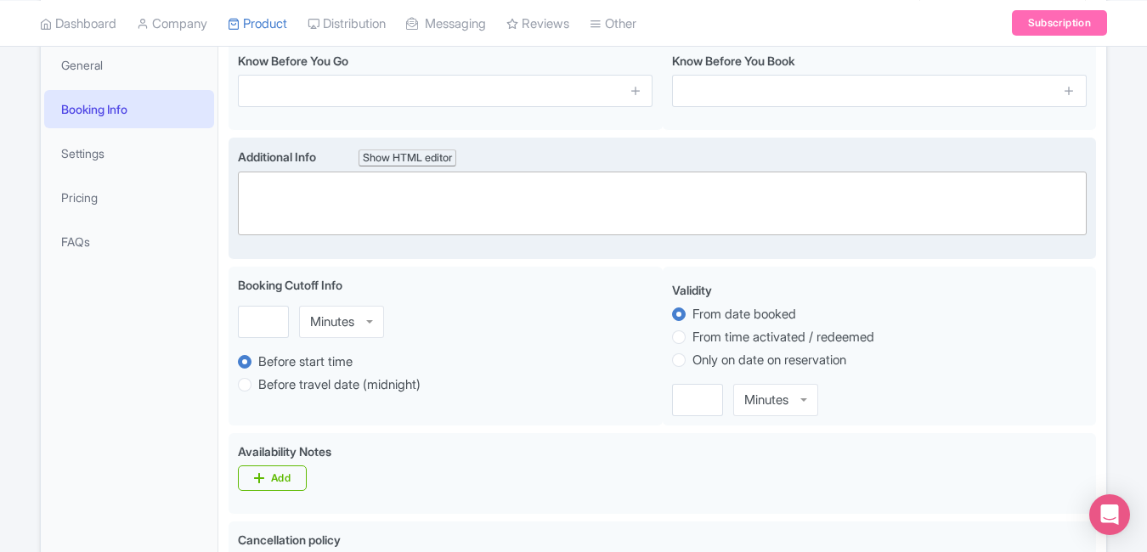
scroll to position [293, 0]
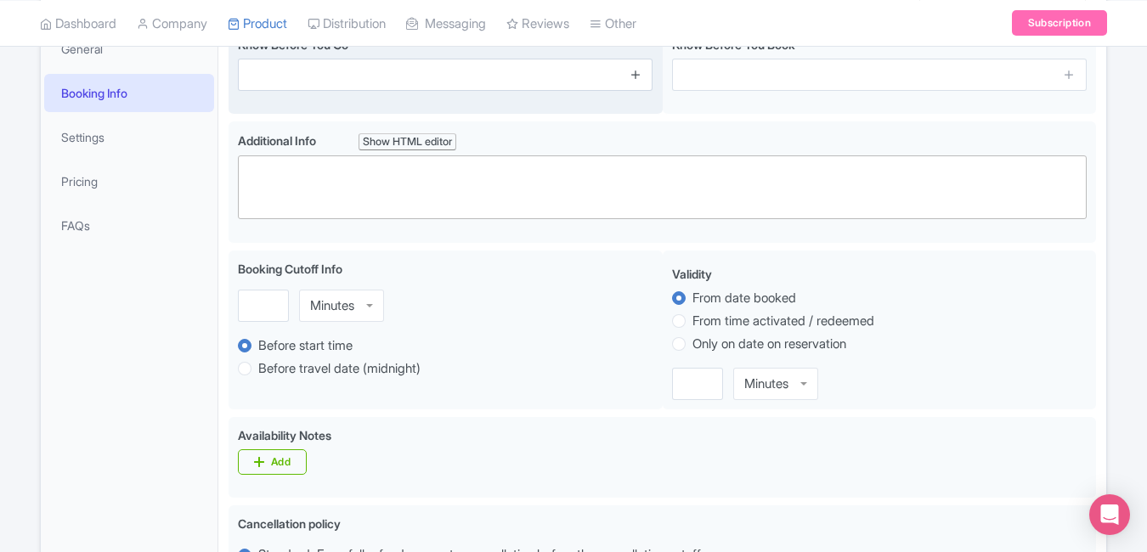
click at [640, 80] on icon at bounding box center [635, 74] width 13 height 13
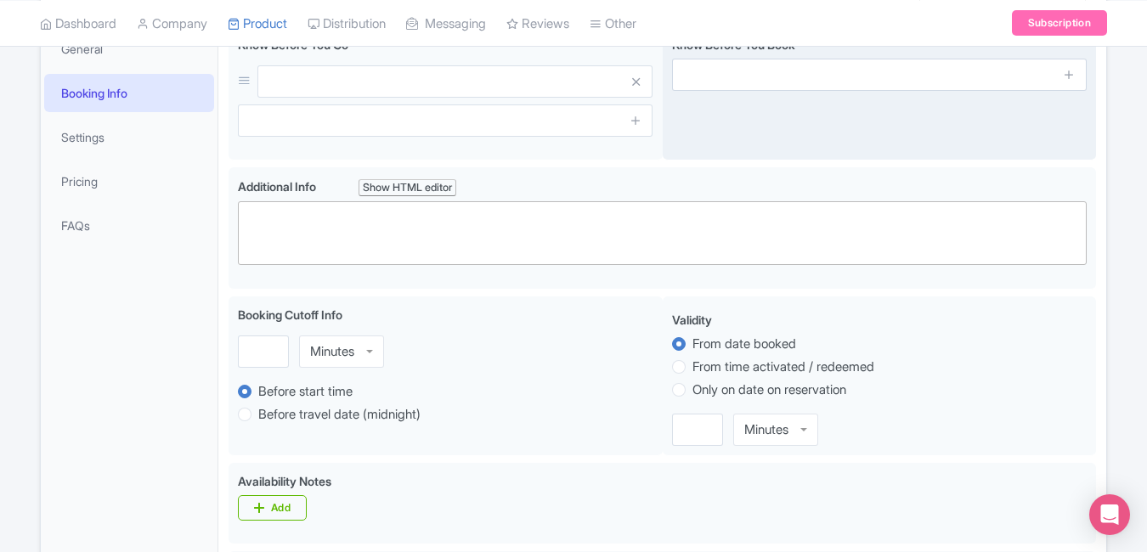
click at [1059, 76] on span at bounding box center [1070, 75] width 34 height 32
click at [1067, 84] on link at bounding box center [1069, 75] width 13 height 20
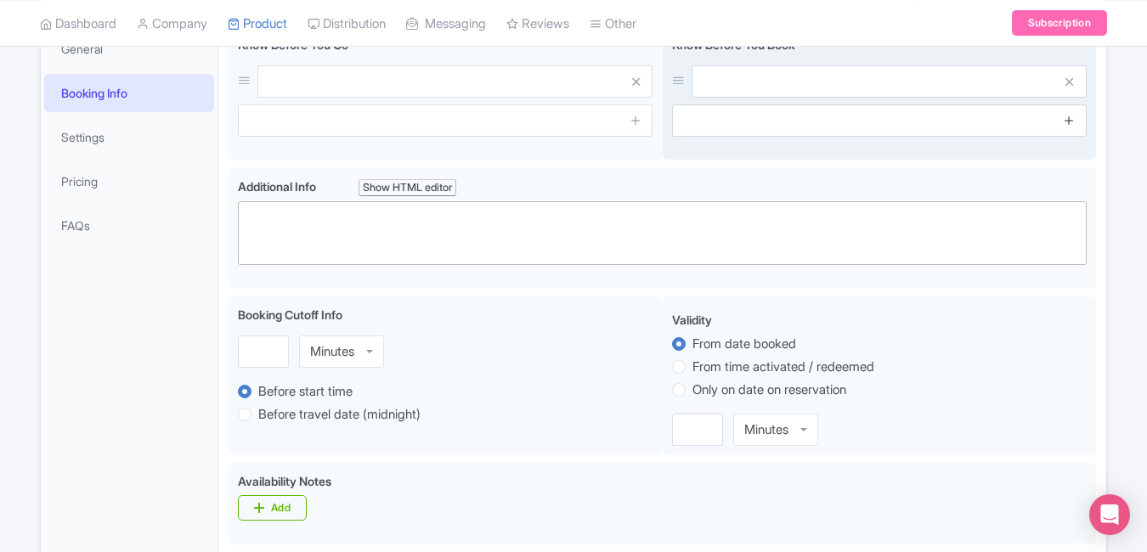
click at [1070, 117] on icon at bounding box center [1069, 120] width 13 height 13
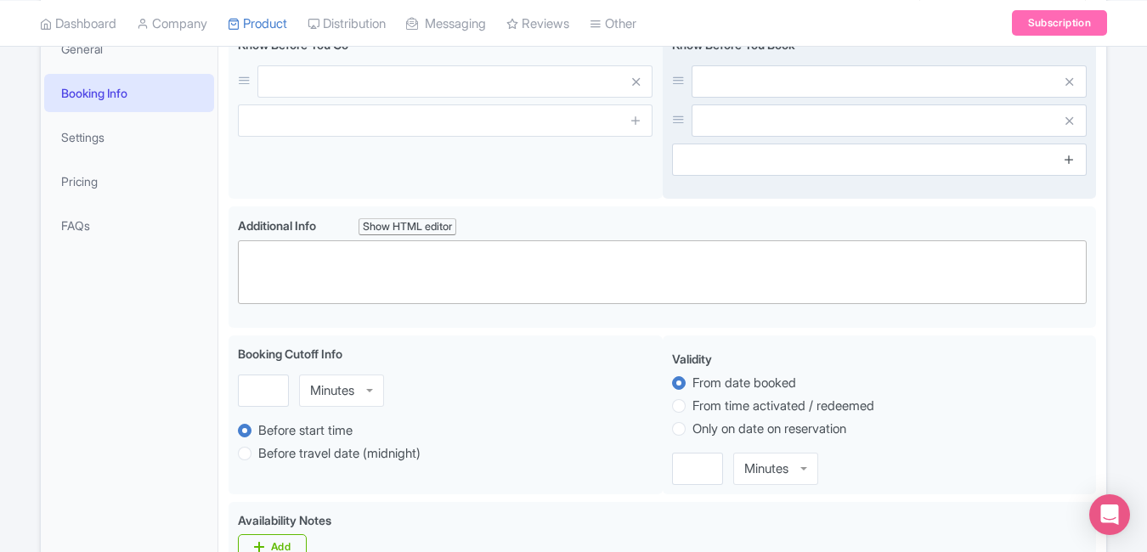
click at [1070, 164] on icon at bounding box center [1069, 159] width 13 height 13
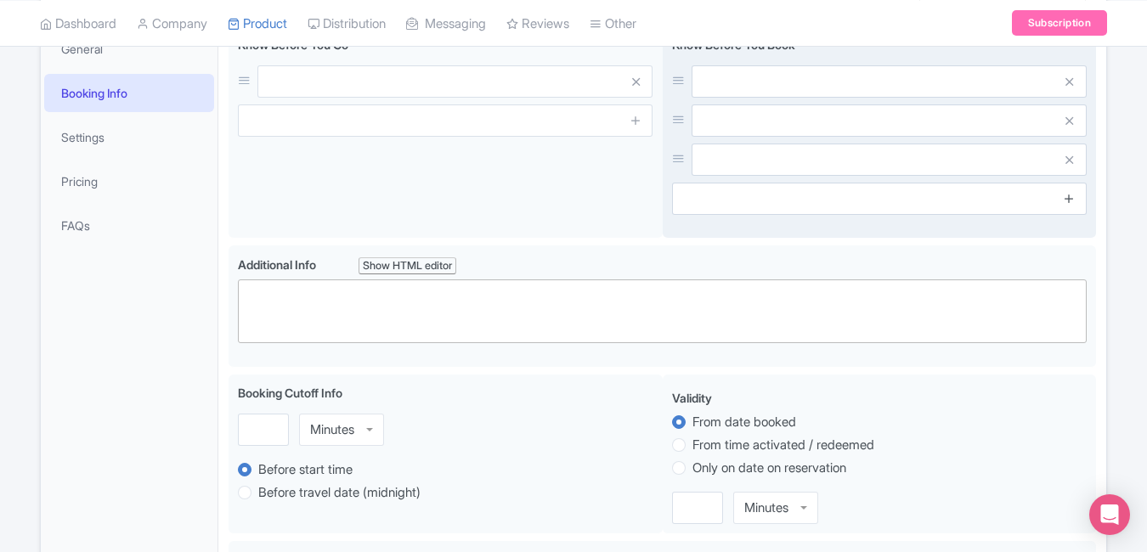
click at [1071, 200] on icon at bounding box center [1069, 198] width 13 height 13
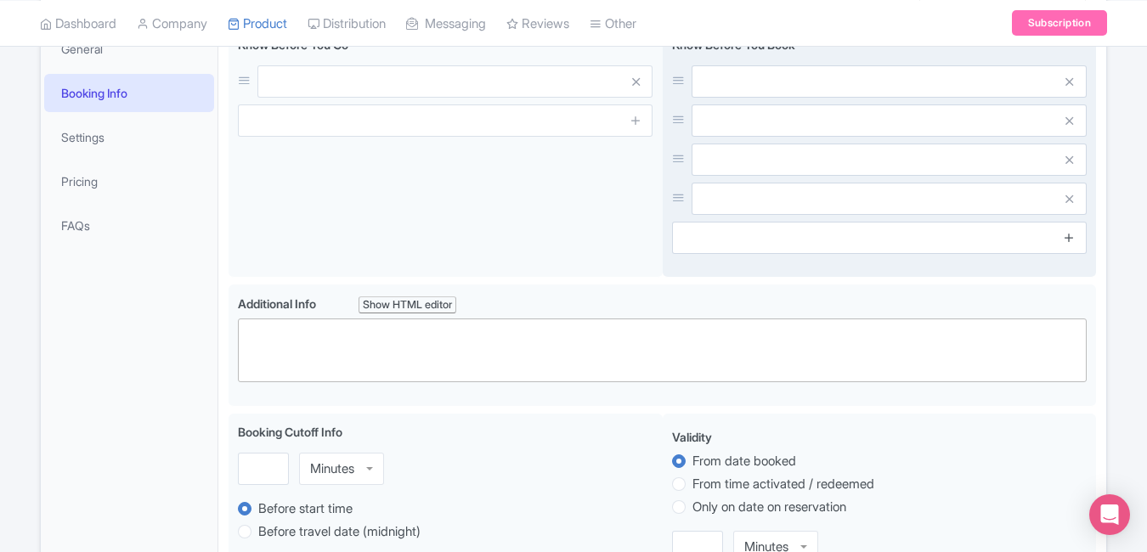
click at [1071, 241] on icon at bounding box center [1069, 237] width 13 height 13
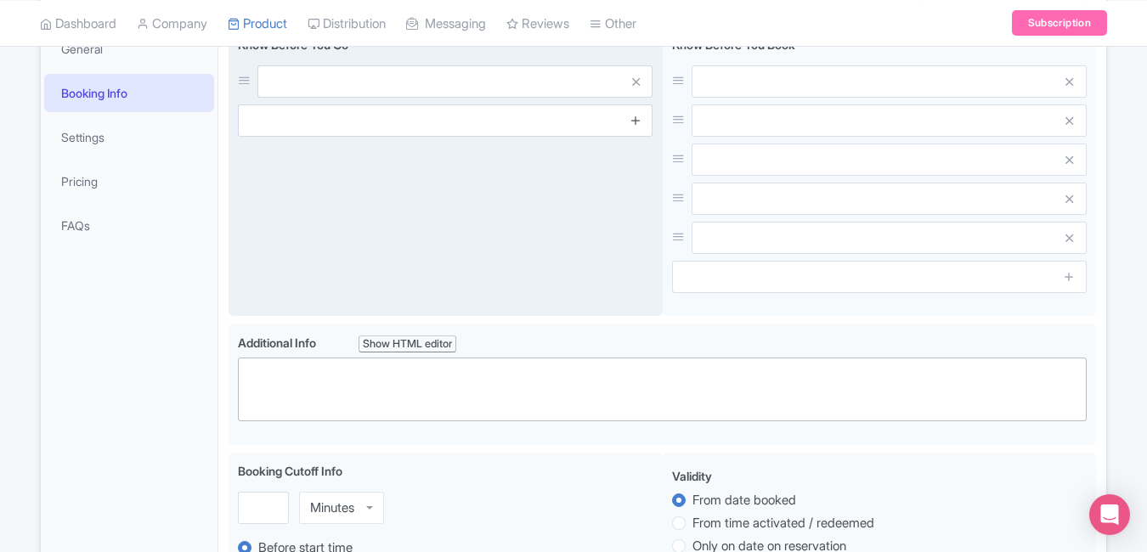
click at [641, 125] on icon at bounding box center [635, 120] width 13 height 13
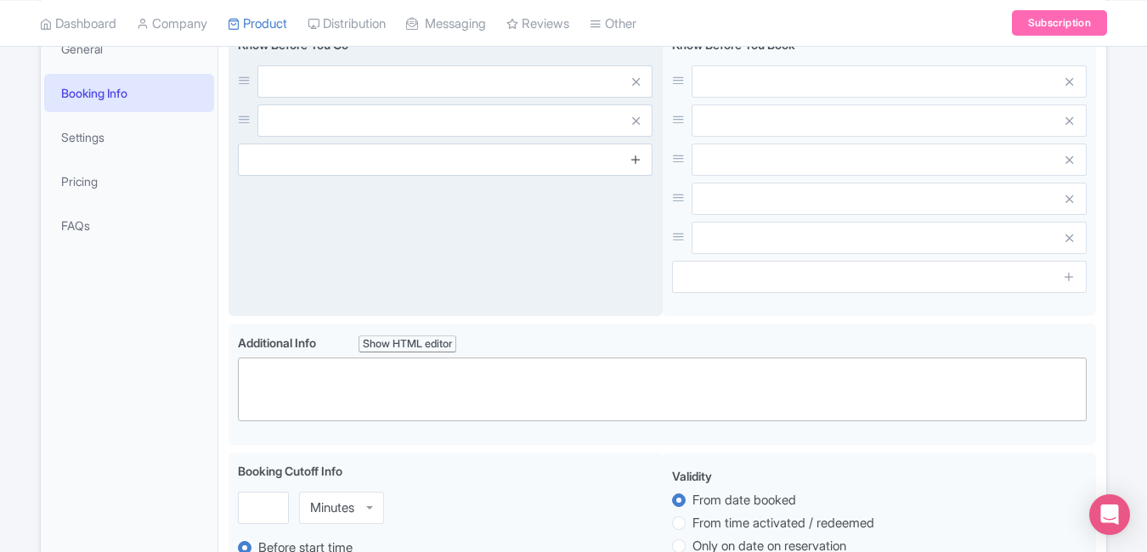
click at [639, 158] on icon at bounding box center [635, 159] width 13 height 13
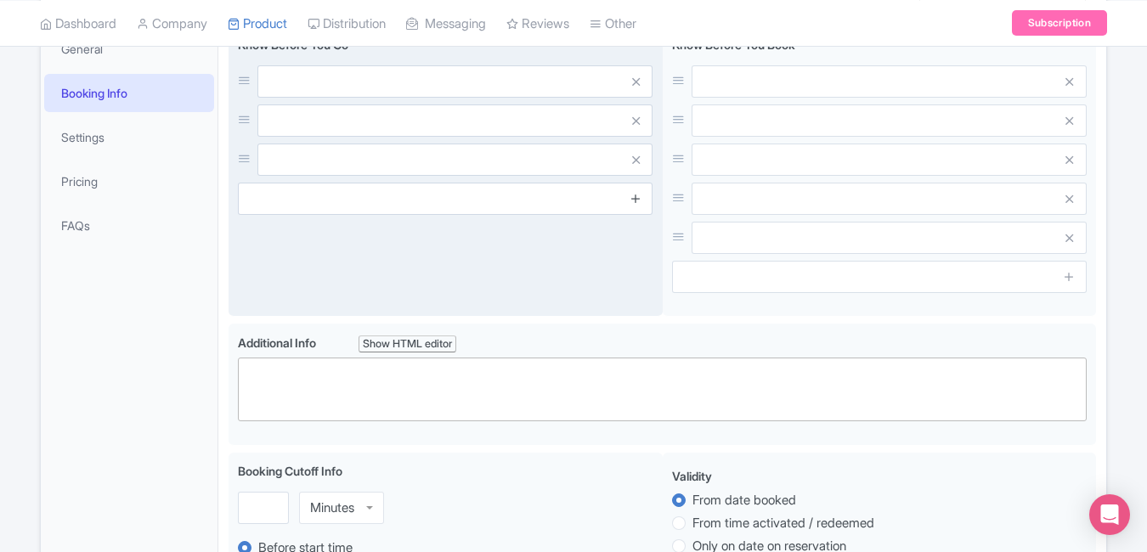
click at [639, 201] on icon at bounding box center [635, 198] width 13 height 13
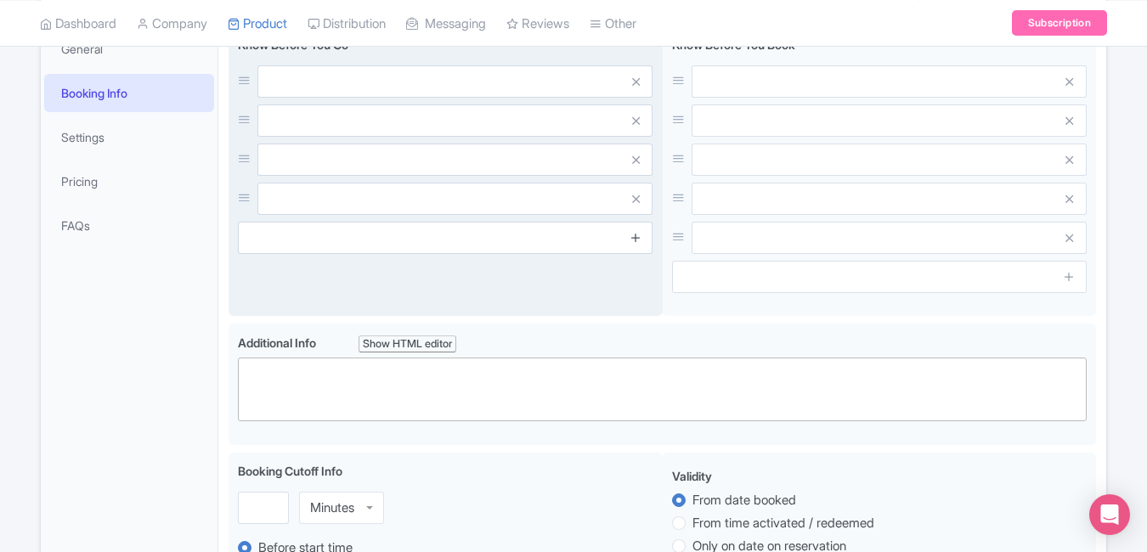
click at [637, 244] on link at bounding box center [635, 239] width 13 height 20
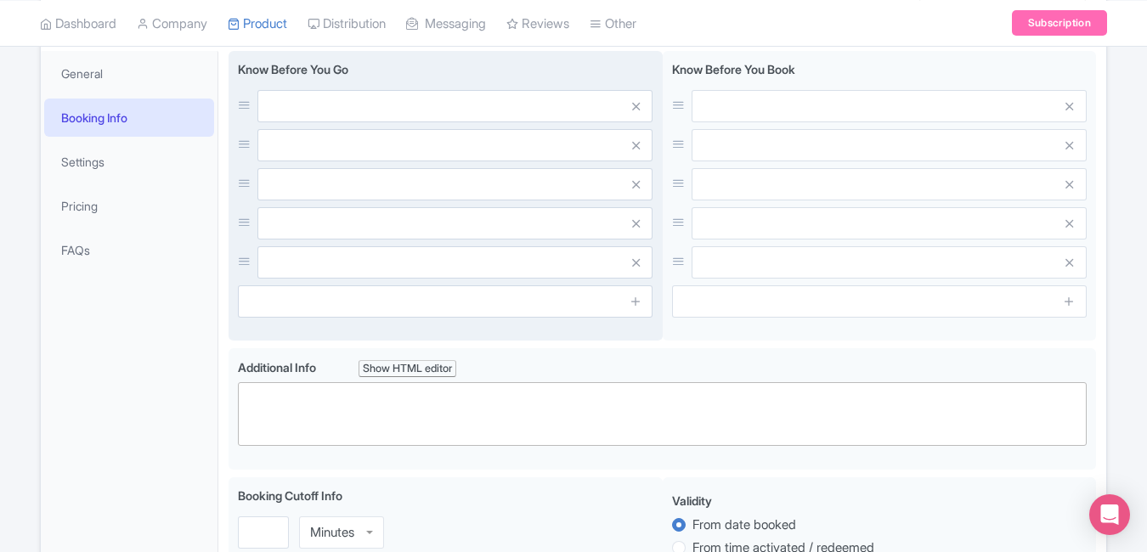
scroll to position [263, 0]
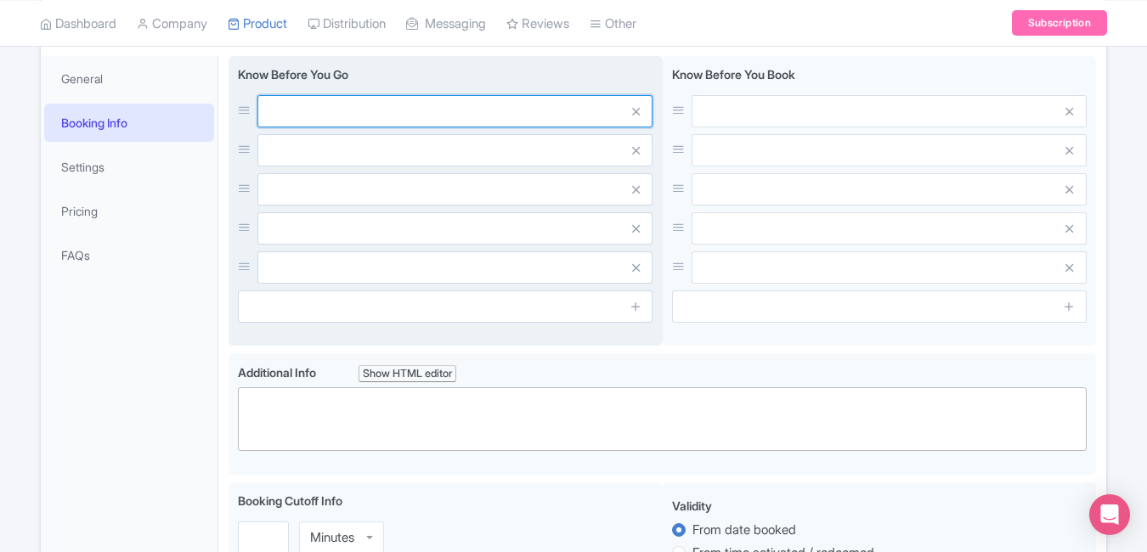
click at [412, 122] on input "text" at bounding box center [454, 111] width 395 height 32
paste input "Located beside Marina Bay Sands Casino"
type input "Located beside Marina Bay Sands Casino"
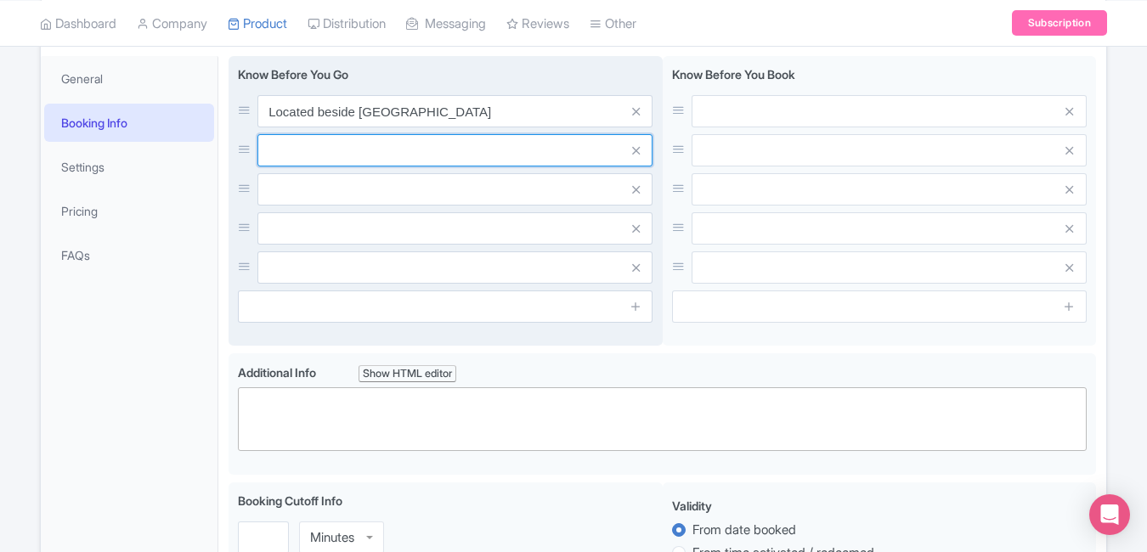
click at [387, 157] on input "text" at bounding box center [454, 150] width 395 height 32
paste input "Wheelchair accessible venue"
type input "Wheelchair accessible venue"
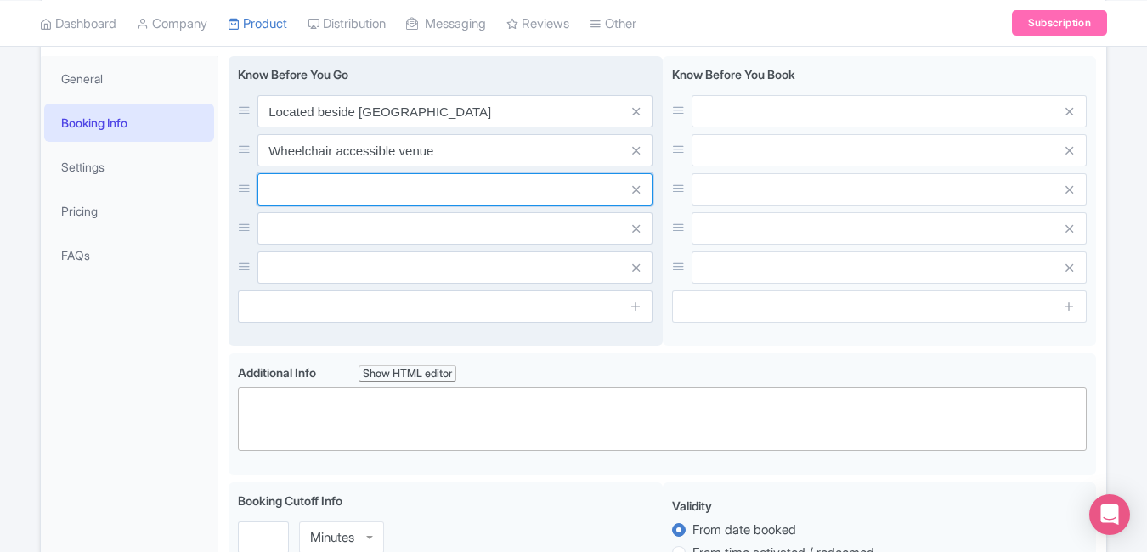
click at [381, 191] on input "text" at bounding box center [454, 189] width 395 height 32
paste input "Photography allowed in most areas"
type input "Photography allowed in most areas"
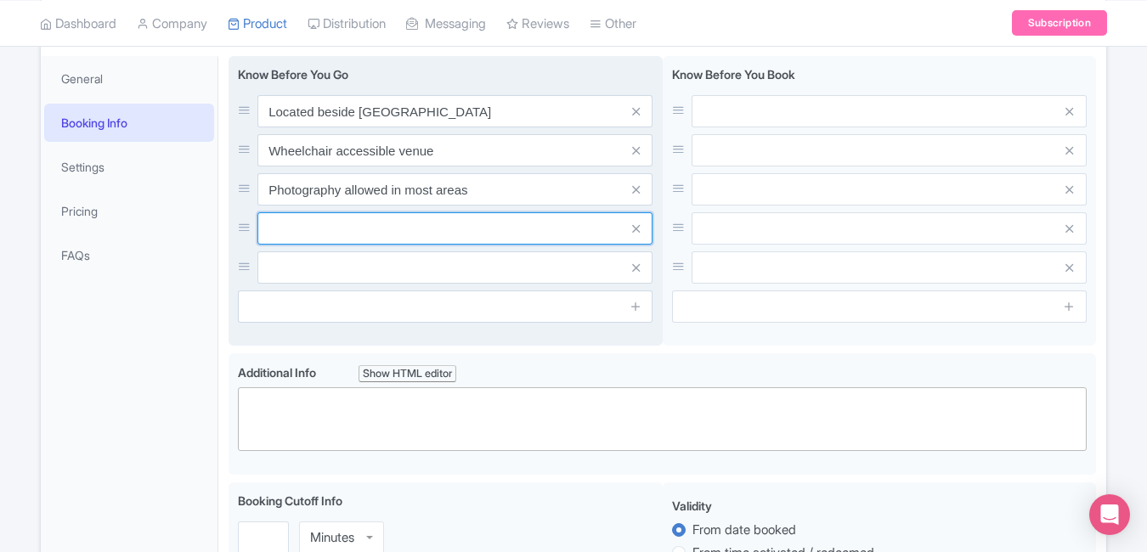
click at [410, 229] on input "text" at bounding box center [454, 228] width 395 height 32
paste input "Allow 1–2 hours for a full visit"
type input "Allow 1–2 hours for a full visit"
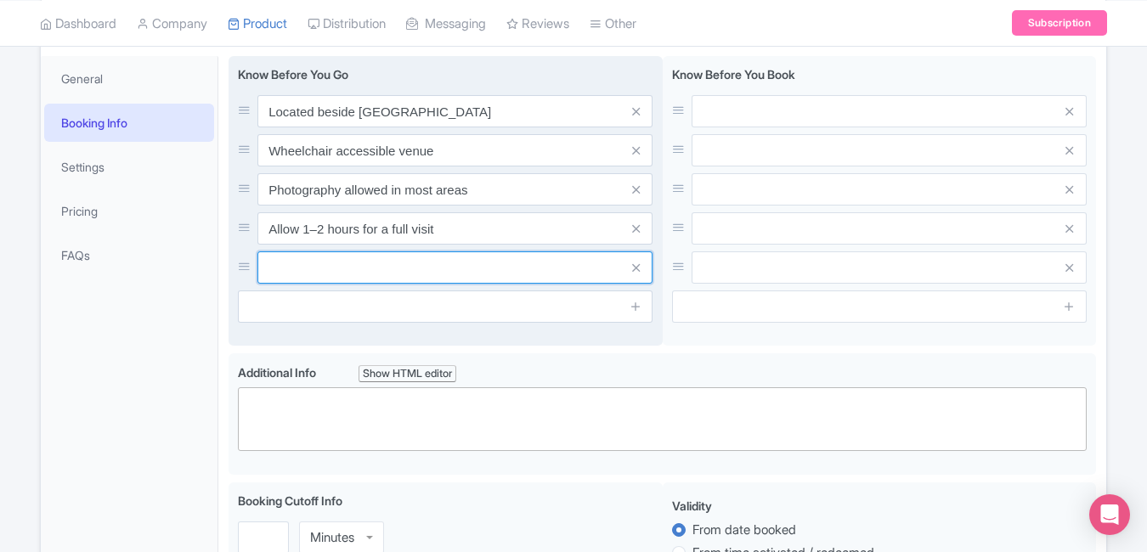
click at [409, 266] on input "text" at bounding box center [454, 267] width 395 height 32
paste input "Cafes and gift shops available on-site"
type input "Cafes and gift shops available on-site"
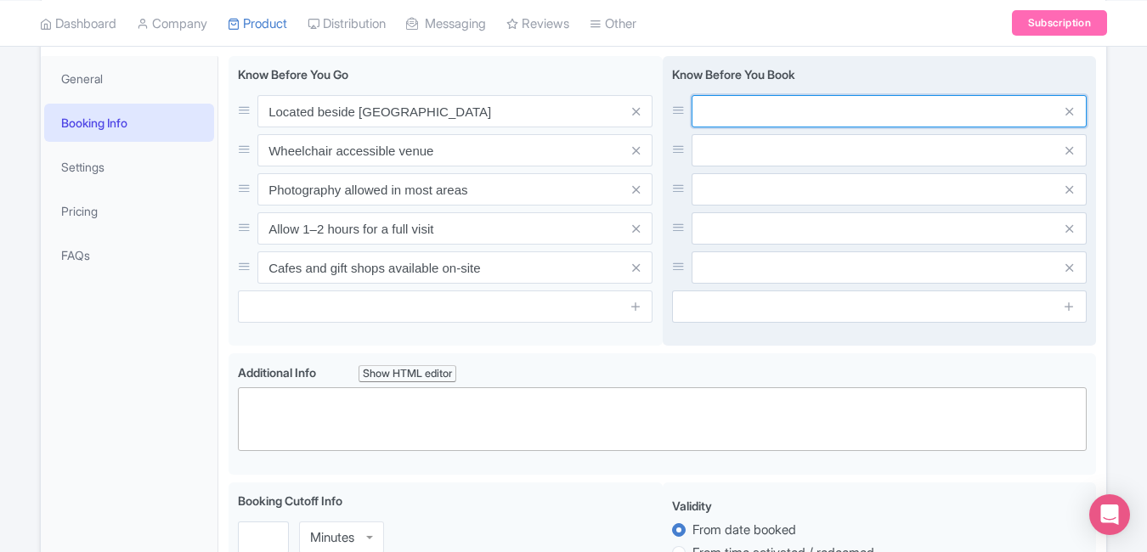
click at [757, 121] on input "text" at bounding box center [889, 111] width 395 height 32
paste input "Tickets are non-refundable once issued"
type input "Tickets are non-refundable once issued"
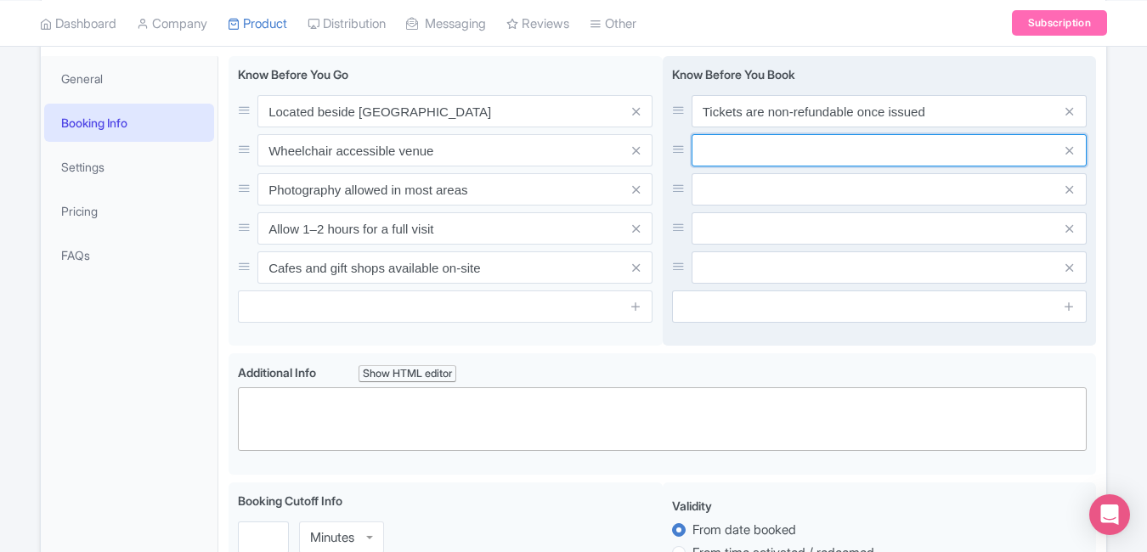
click at [772, 160] on input "text" at bounding box center [889, 150] width 395 height 32
paste input "Book online for discounted rates"
type input "Book online for discounted rates"
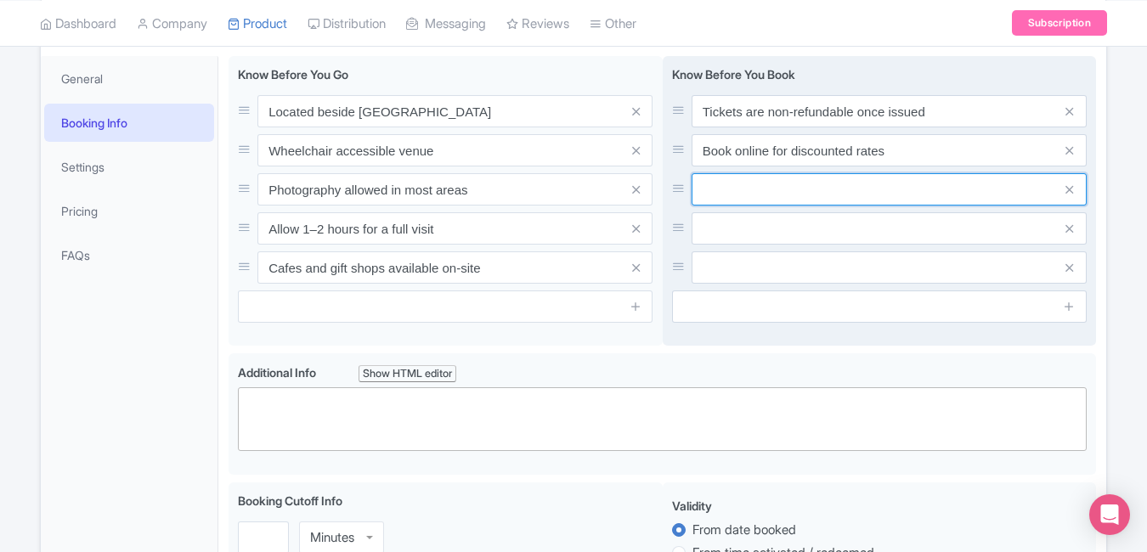
click at [782, 197] on input "text" at bounding box center [889, 189] width 395 height 32
paste input "Bring a valid photo ID for verification"
type input "Bring a valid photo ID for verification"
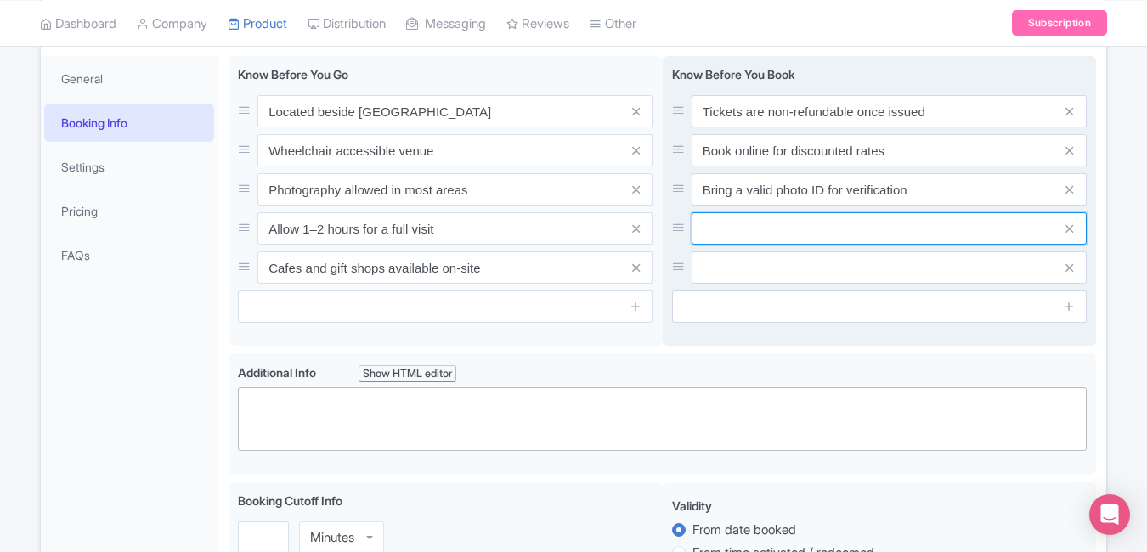
click at [867, 218] on input "text" at bounding box center [889, 228] width 395 height 32
paste input "Check exhibition schedule before visit"
type input "Check exhibition schedule before visit"
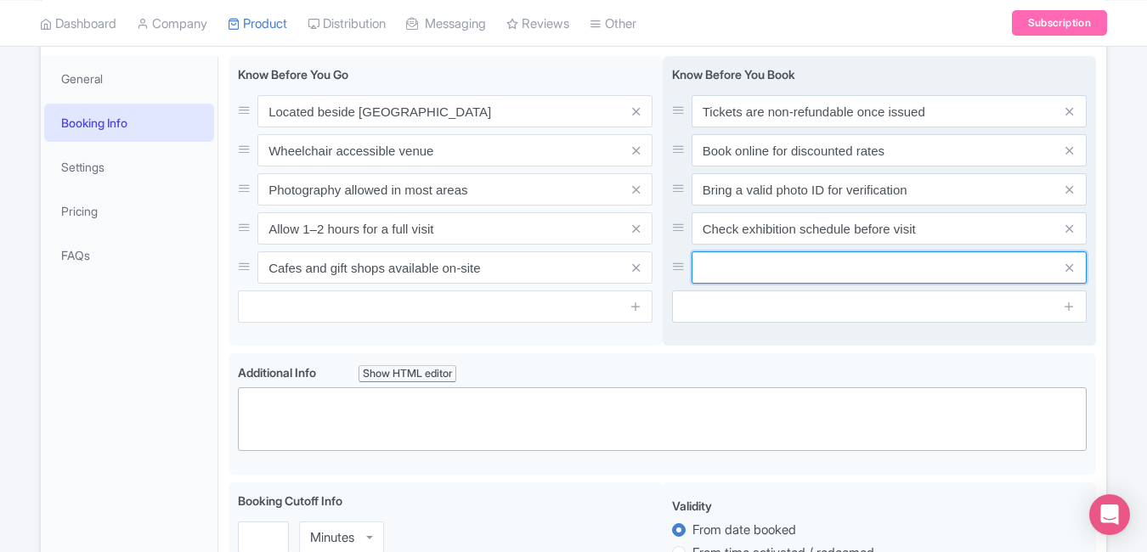
paste input "Children under 2 enter free"
type input "Children under 2 enter free"
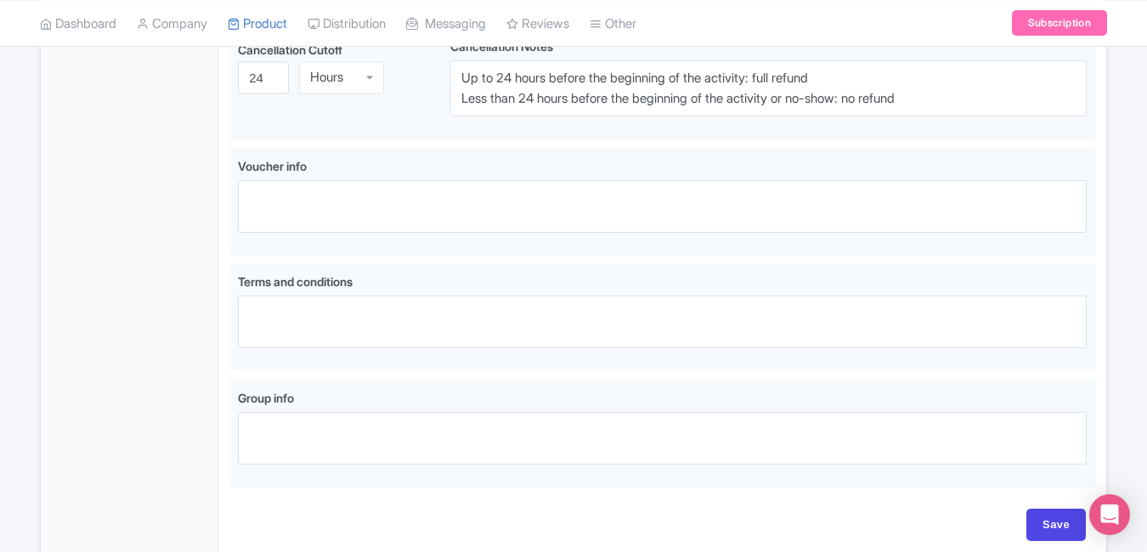
scroll to position [1165, 0]
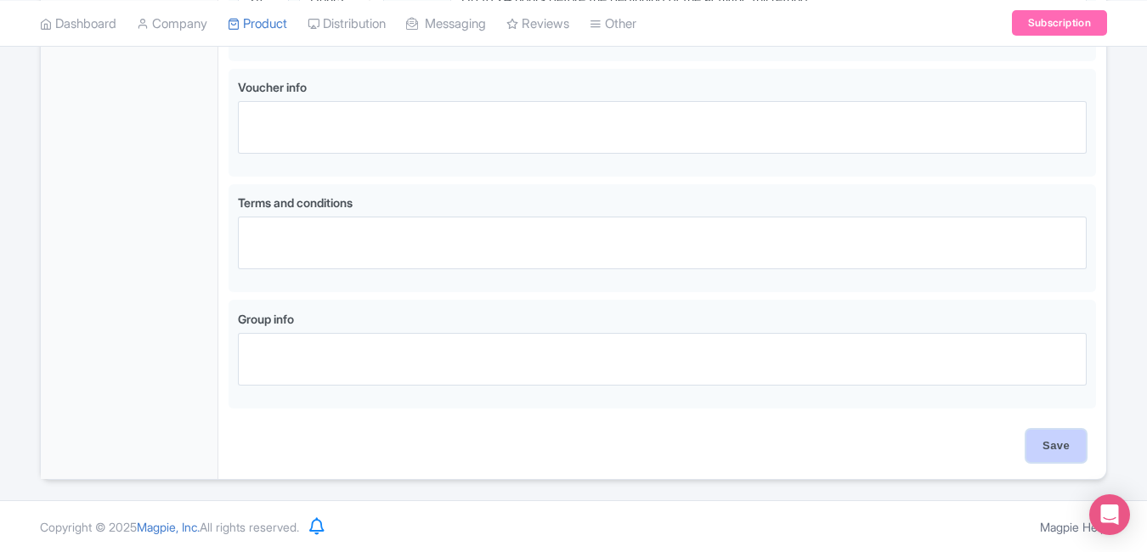
click at [1037, 434] on input "Save" at bounding box center [1055, 446] width 59 height 32
type input "Saving..."
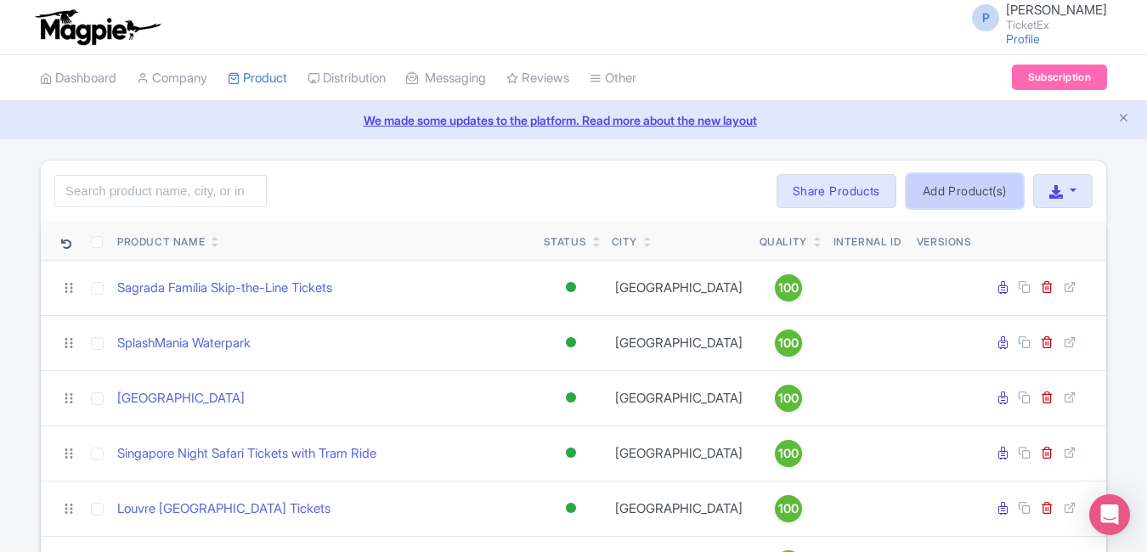
click at [949, 175] on link "Add Product(s)" at bounding box center [964, 191] width 116 height 34
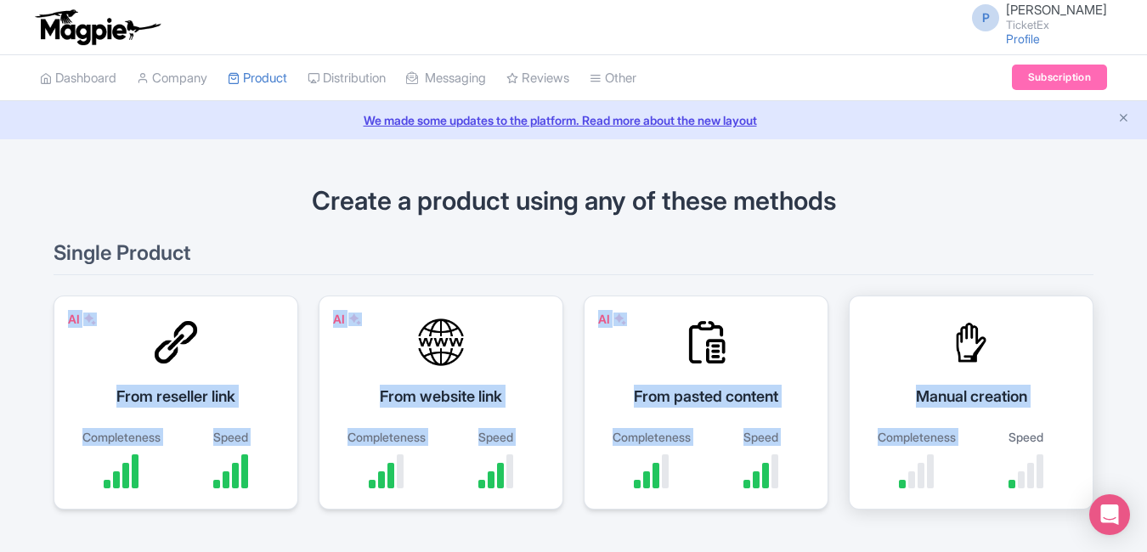
drag, startPoint x: 979, startPoint y: 438, endPoint x: 979, endPoint y: 455, distance: 17.8
click at [979, 452] on section "Single Product AI From reseller link Completeness Speed AI From website link Co…" at bounding box center [574, 386] width 1040 height 288
drag, startPoint x: 979, startPoint y: 455, endPoint x: 940, endPoint y: 336, distance: 126.0
click at [940, 336] on div "Manual creation Completeness Speed" at bounding box center [971, 403] width 245 height 214
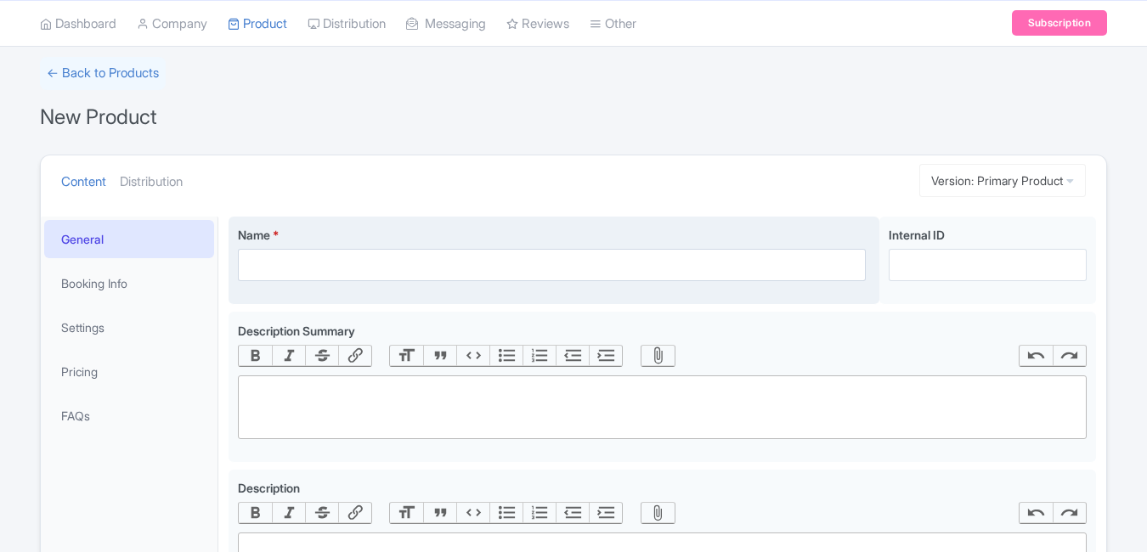
scroll to position [104, 0]
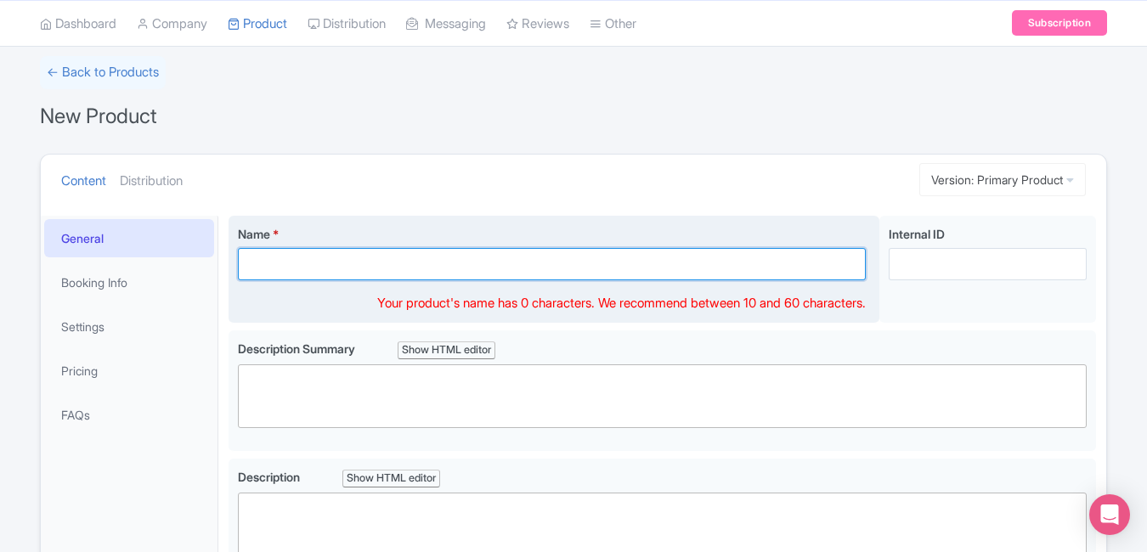
click at [587, 268] on input "Name *" at bounding box center [552, 264] width 628 height 32
paste input "[GEOGRAPHIC_DATA] – [GEOGRAPHIC_DATA], [GEOGRAPHIC_DATA] of Mirrors Ticket"
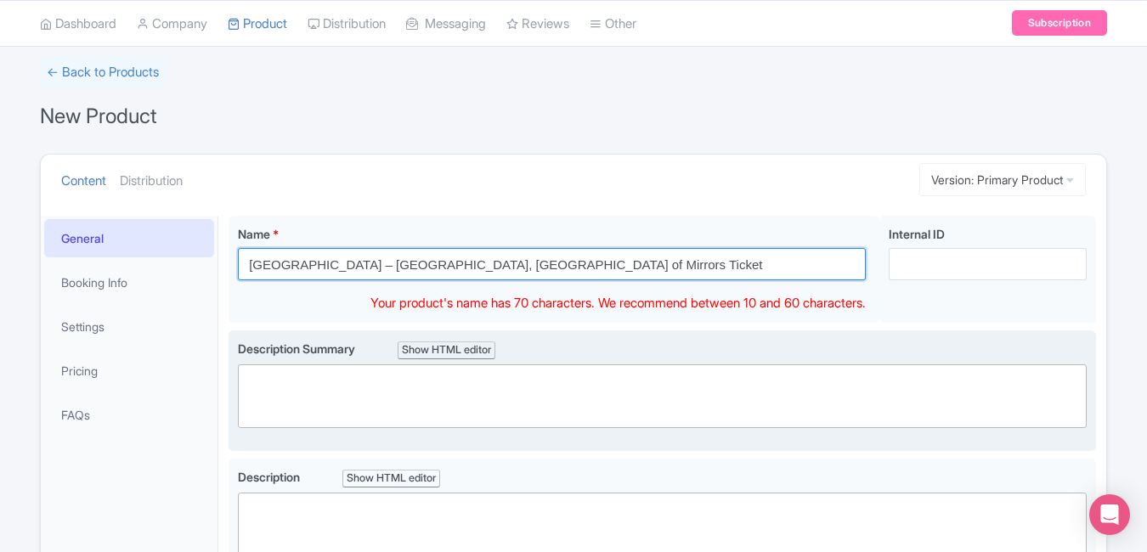
type input "[GEOGRAPHIC_DATA] – [GEOGRAPHIC_DATA], [GEOGRAPHIC_DATA] of Mirrors Ticket"
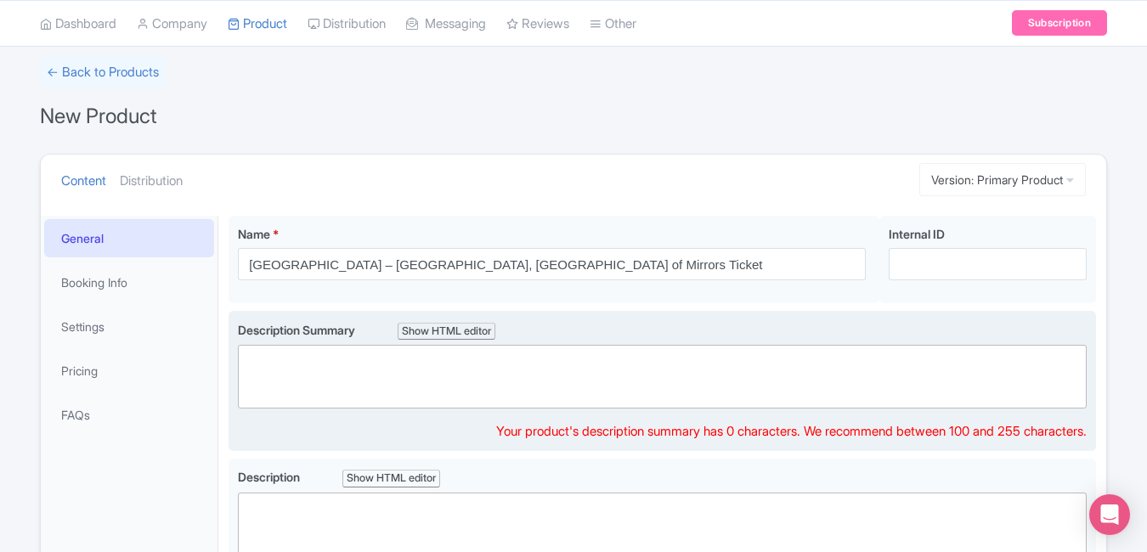
click at [536, 385] on trix-editor at bounding box center [662, 377] width 849 height 64
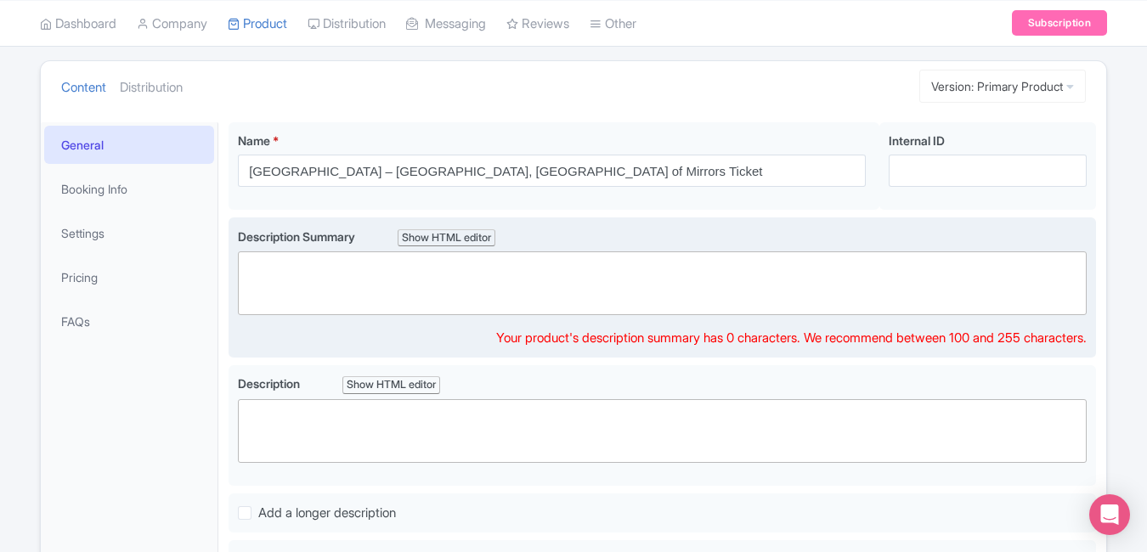
scroll to position [212, 0]
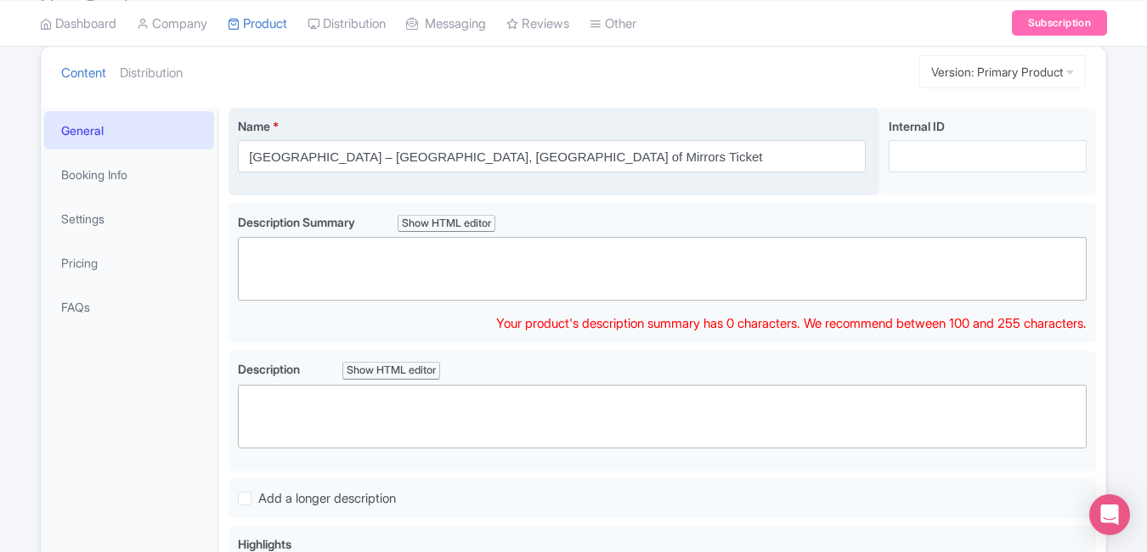
paste trix-editor "<div>Step into French royalty at the [GEOGRAPHIC_DATA] — explore opulent halls,…"
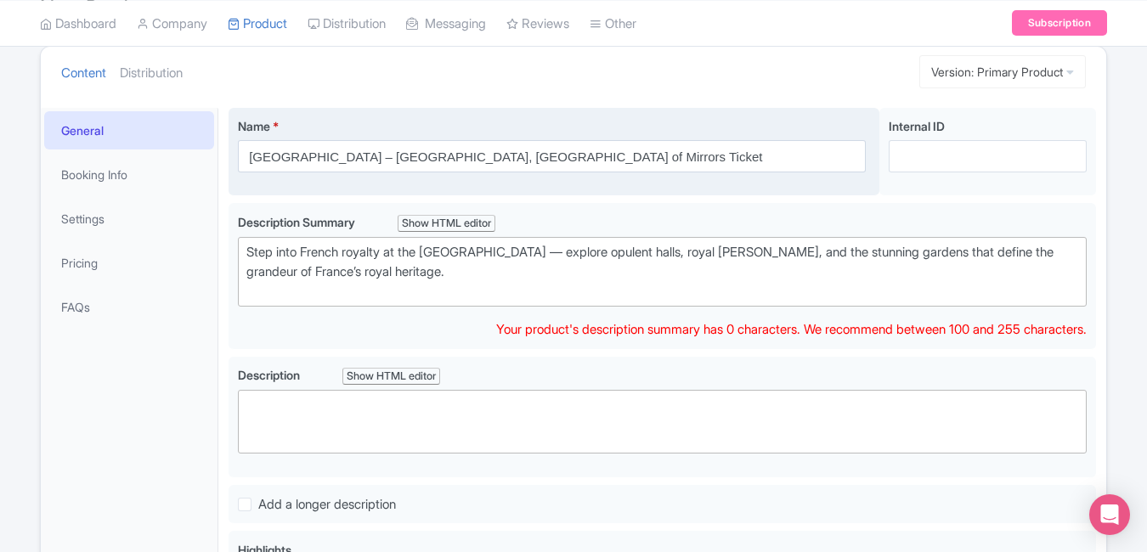
type trix-editor "<div>Step into French royalty at the [GEOGRAPHIC_DATA] — explore opulent halls,…"
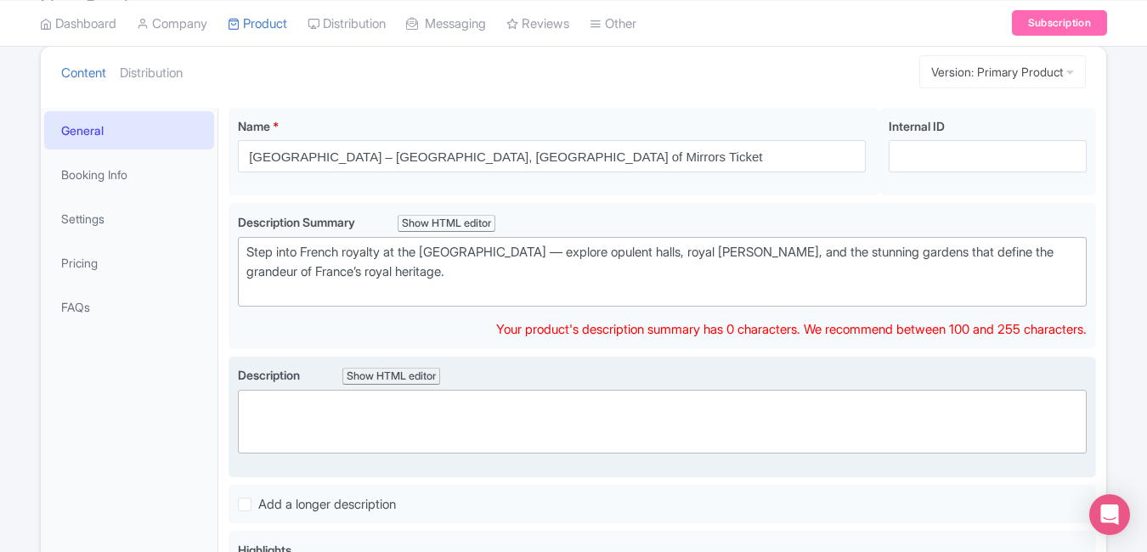
click at [436, 414] on trix-editor at bounding box center [662, 422] width 849 height 64
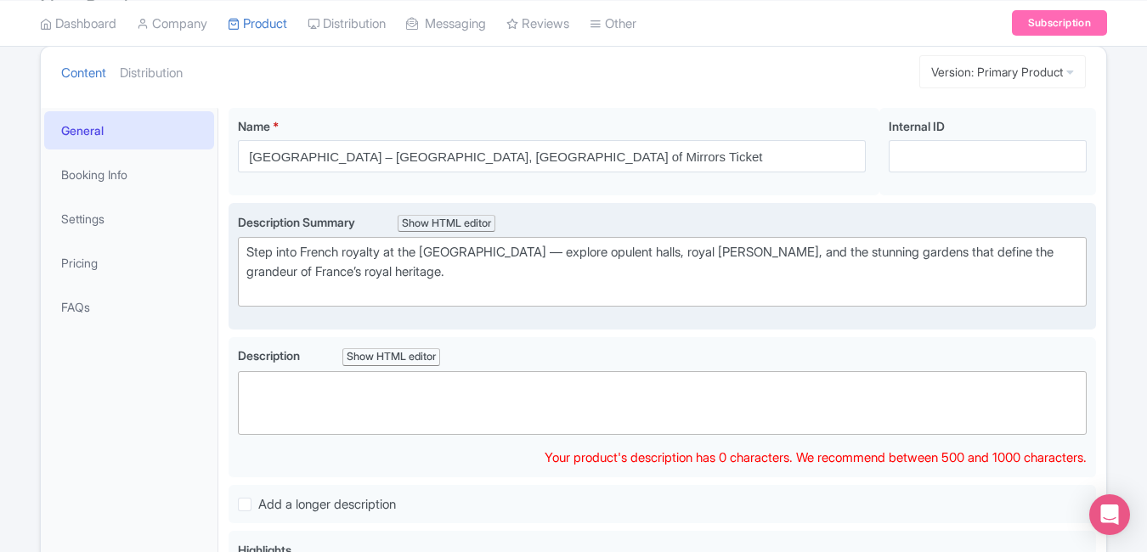
paste trix-editor "<div>Discover the splendor of French monarchy at the UNESCO-listed Palace of Ve…"
type trix-editor "<div>Discover the splendor of French monarchy at the UNESCO-listed Palace of Ve…"
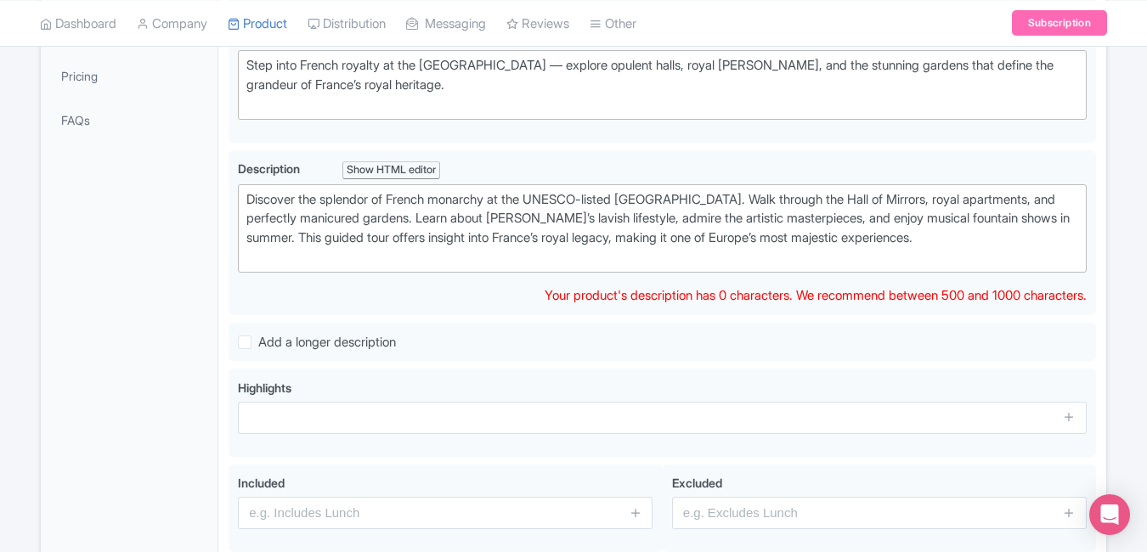
scroll to position [411, 0]
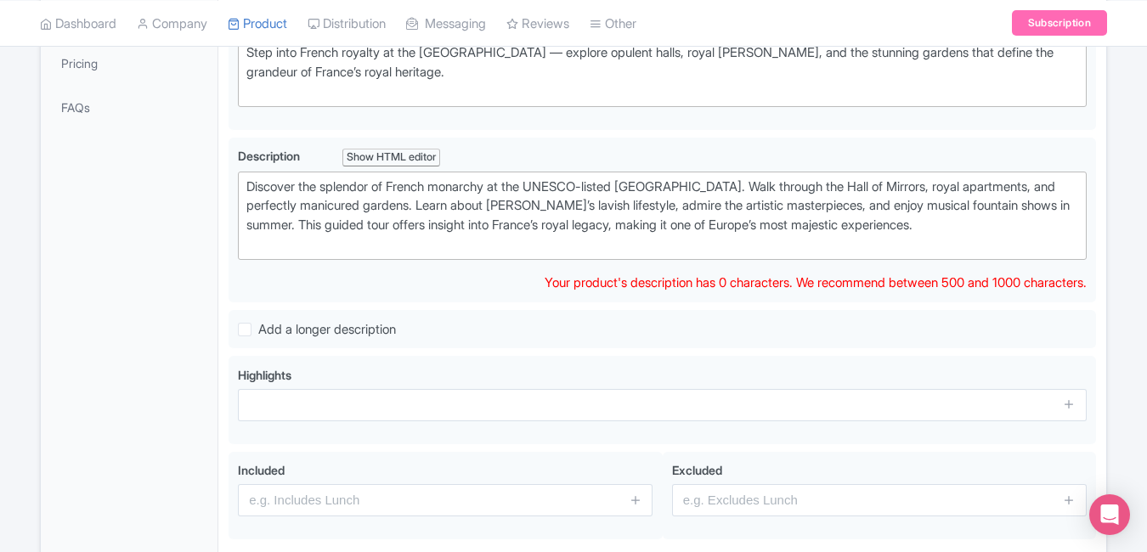
click at [219, 296] on div "Name * Palace of Versailles – Royal Château, Gardens & Hall of Mirrors Ticket Y…" at bounding box center [662, 254] width 888 height 712
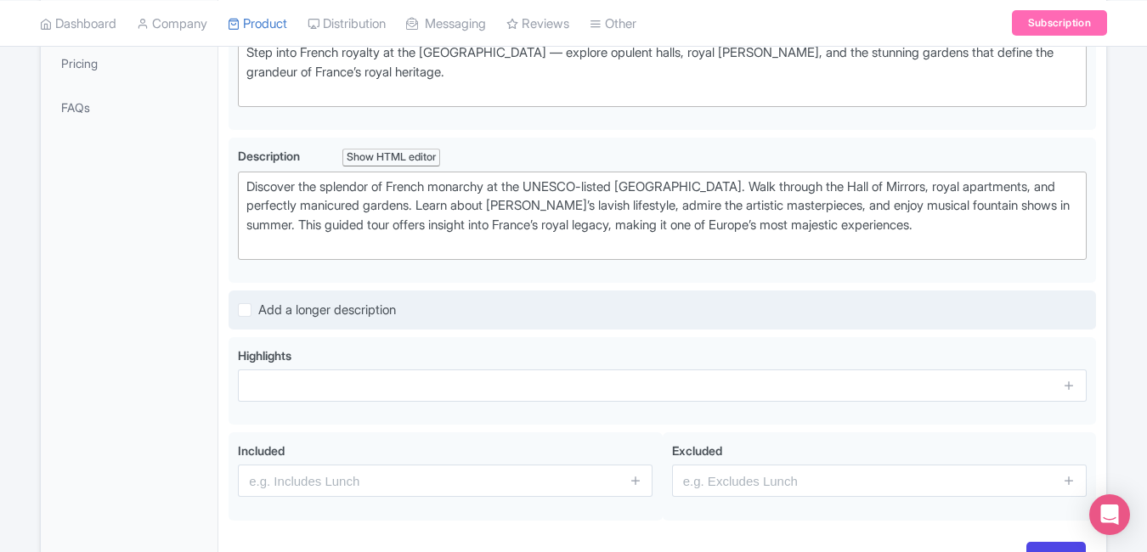
scroll to position [413, 0]
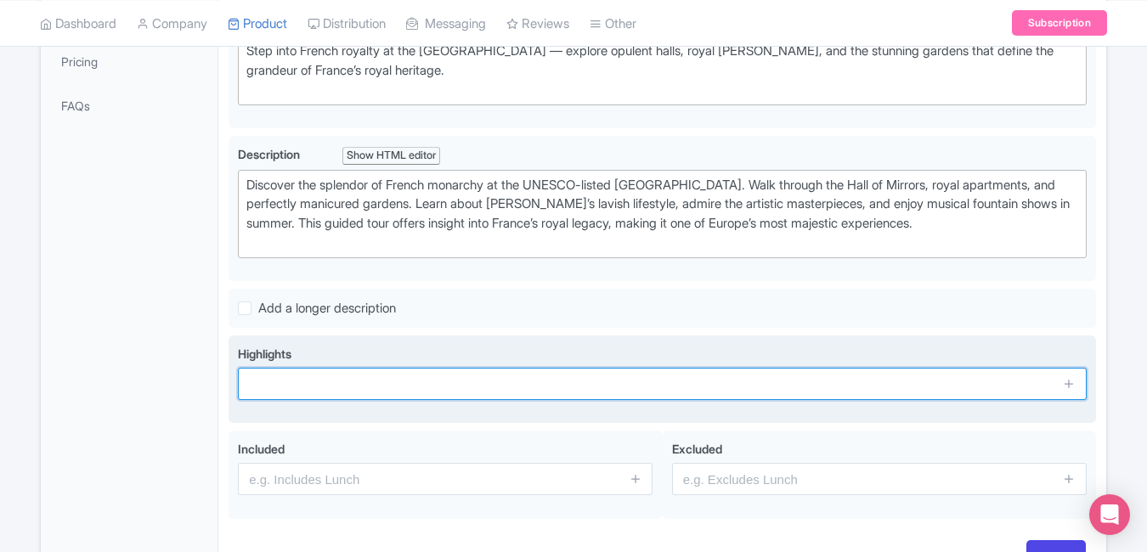
click at [288, 374] on input "text" at bounding box center [662, 384] width 849 height 32
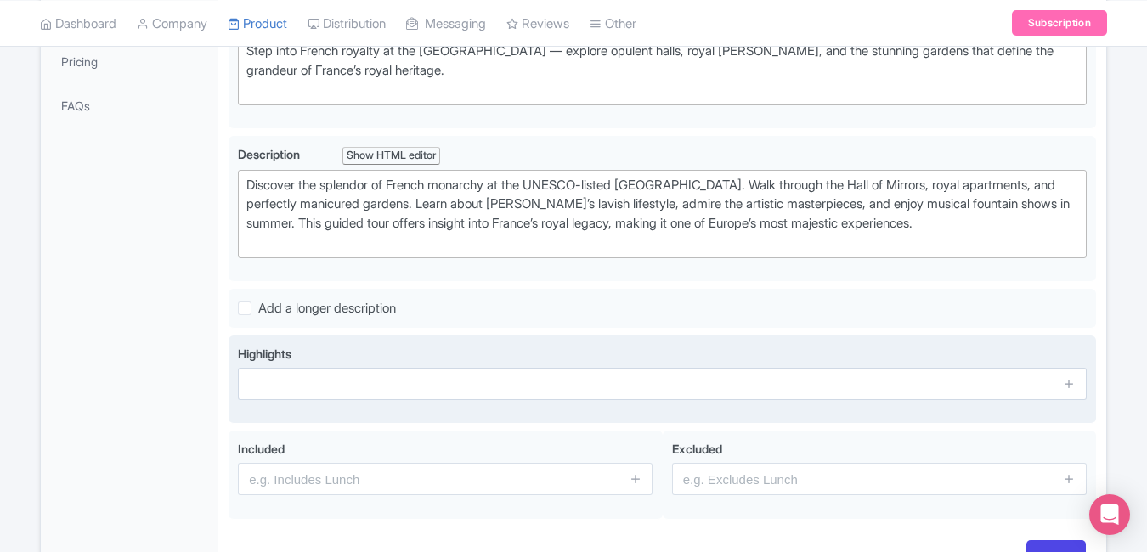
click at [1078, 387] on span at bounding box center [1070, 384] width 34 height 32
click at [1068, 394] on span at bounding box center [1070, 384] width 34 height 32
click at [1068, 381] on icon at bounding box center [1069, 383] width 13 height 13
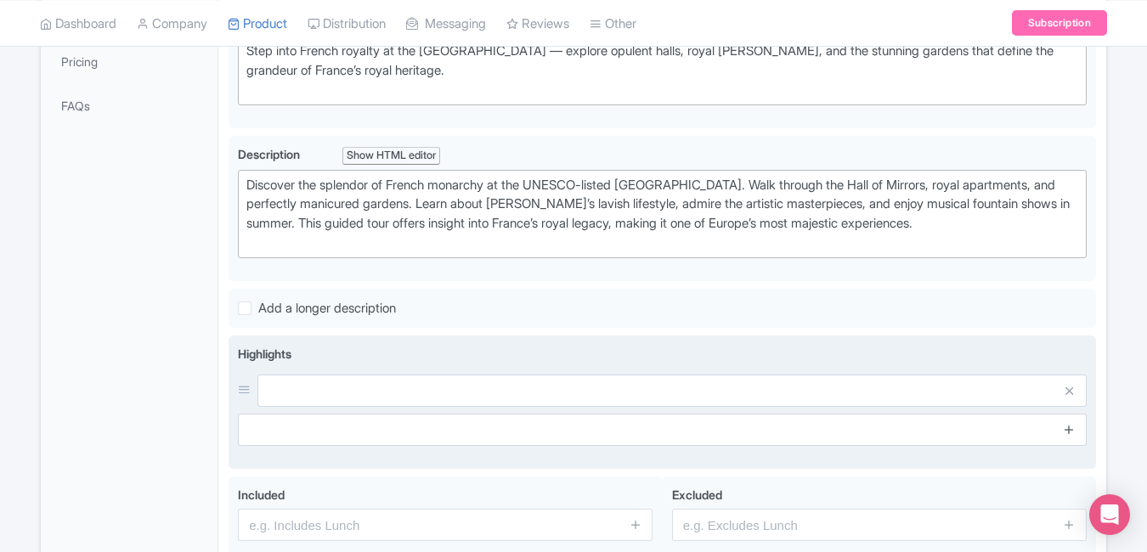
click at [1071, 429] on icon at bounding box center [1069, 429] width 13 height 13
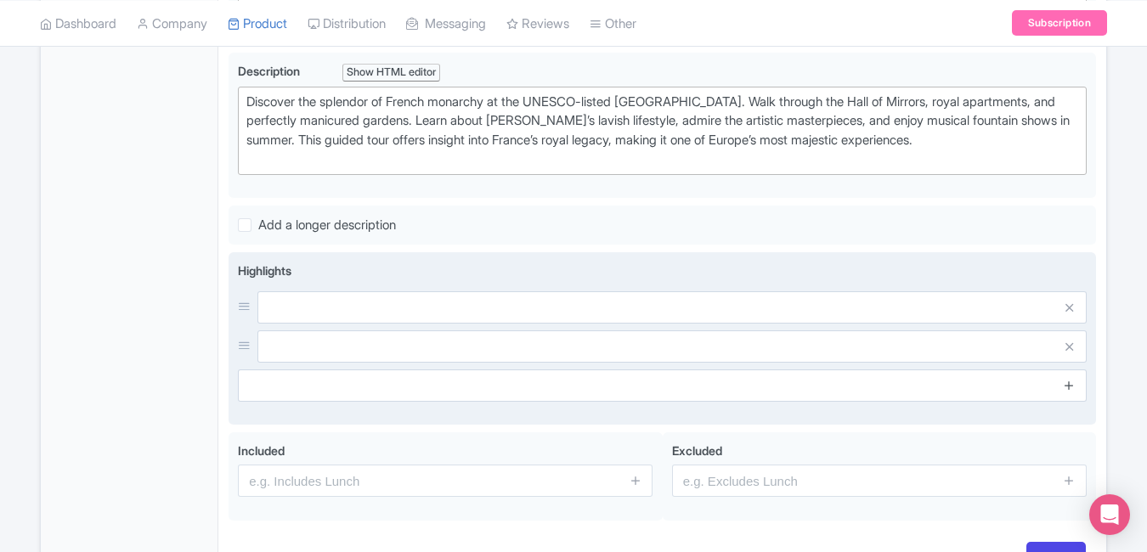
scroll to position [500, 0]
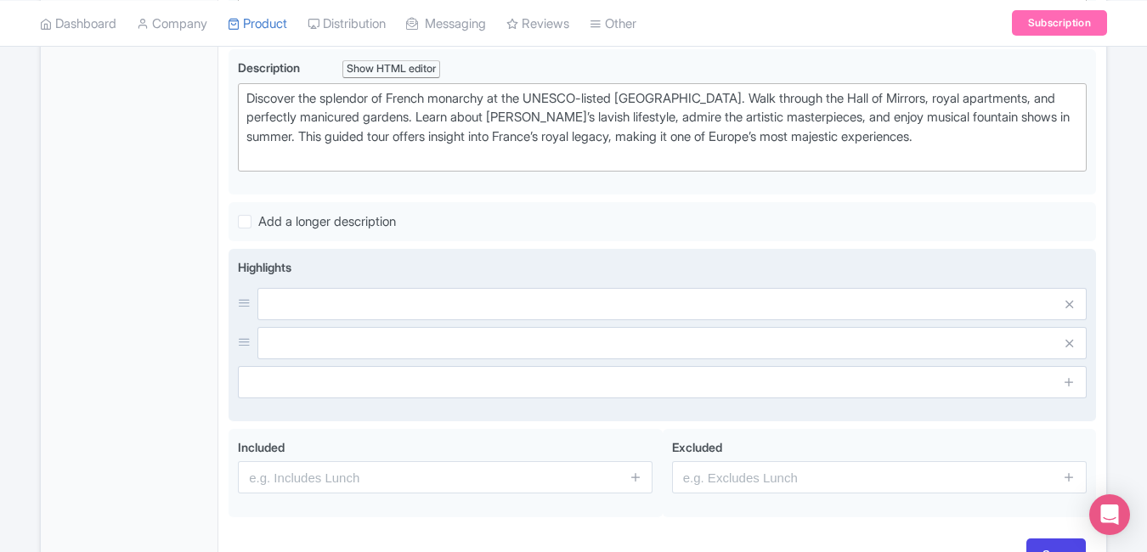
click at [1072, 392] on span at bounding box center [1070, 382] width 34 height 32
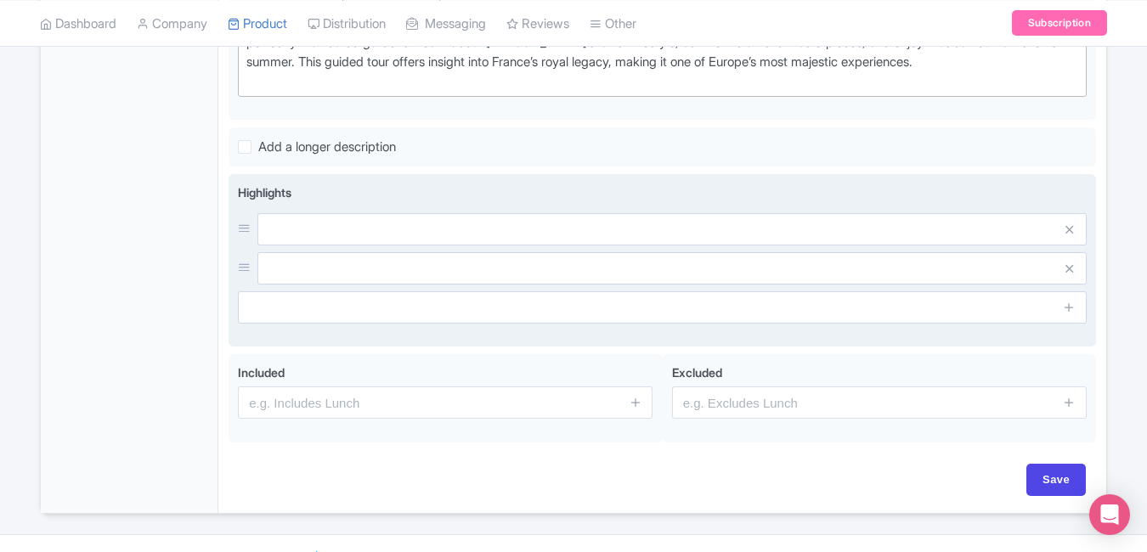
scroll to position [607, 0]
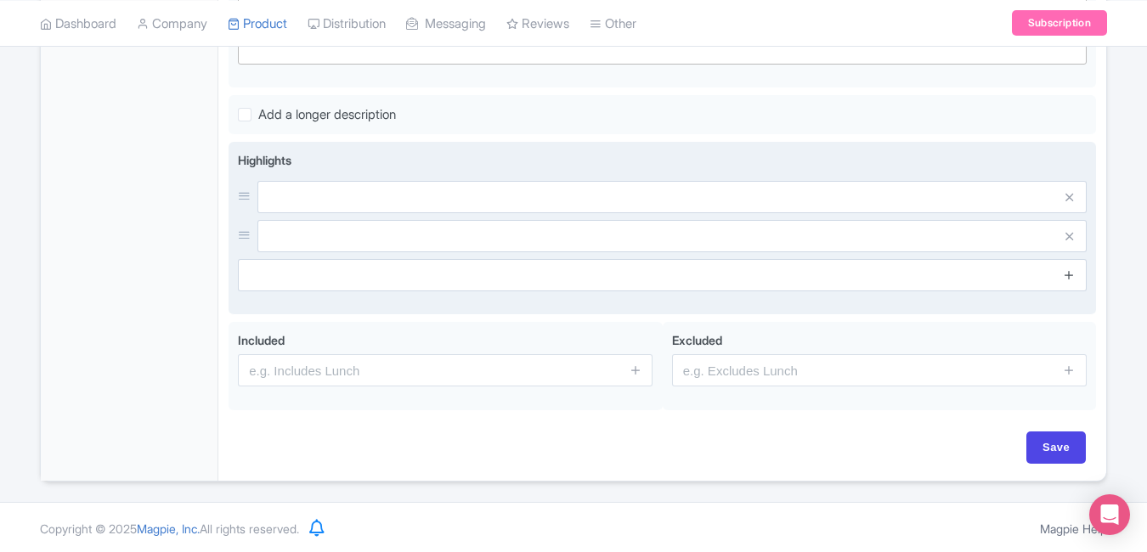
click at [1070, 271] on icon at bounding box center [1069, 274] width 13 height 13
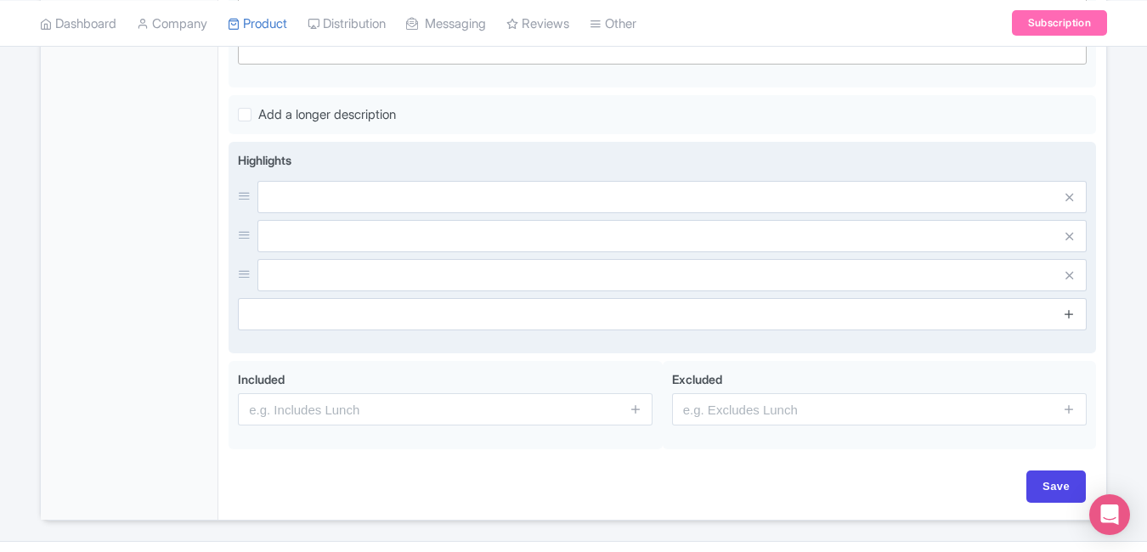
click at [1070, 319] on icon at bounding box center [1069, 314] width 13 height 13
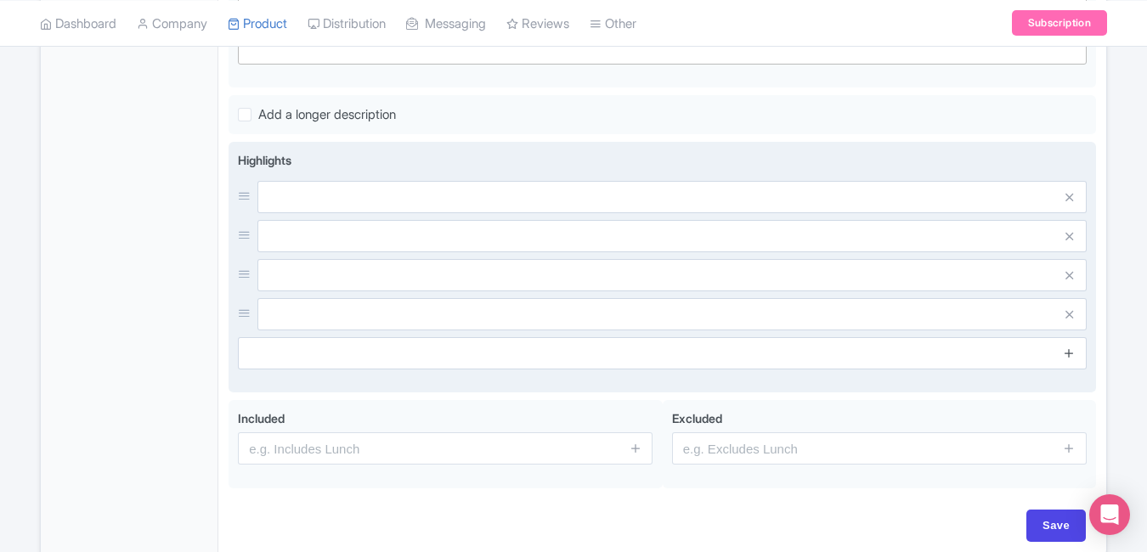
click at [1072, 358] on icon at bounding box center [1069, 353] width 13 height 13
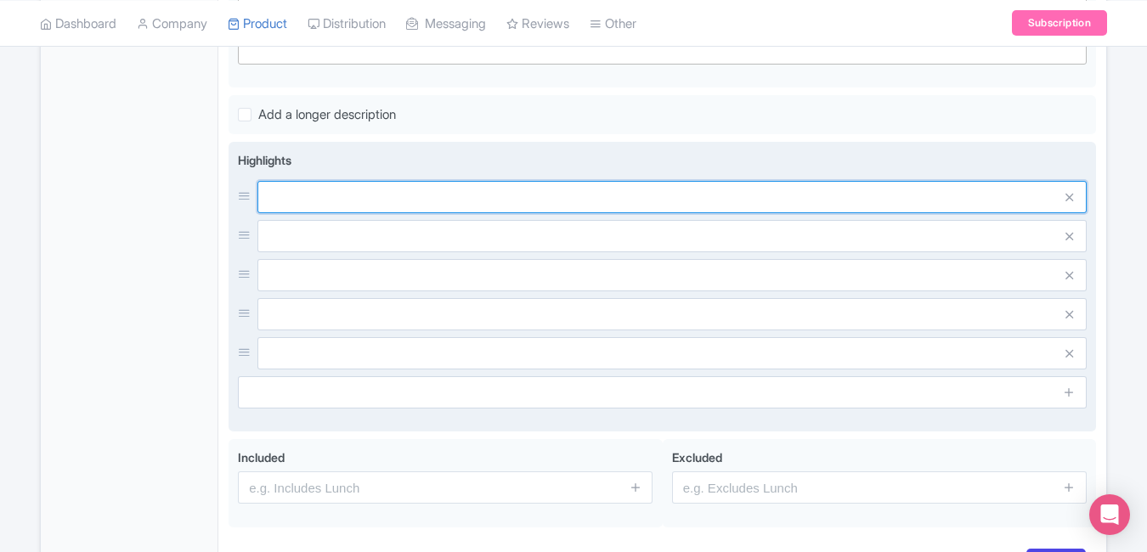
click at [556, 181] on input "text" at bounding box center [671, 197] width 829 height 32
paste input "Explore the grand Hall of Mirrors"
paste input "Stroll through royal gardens"
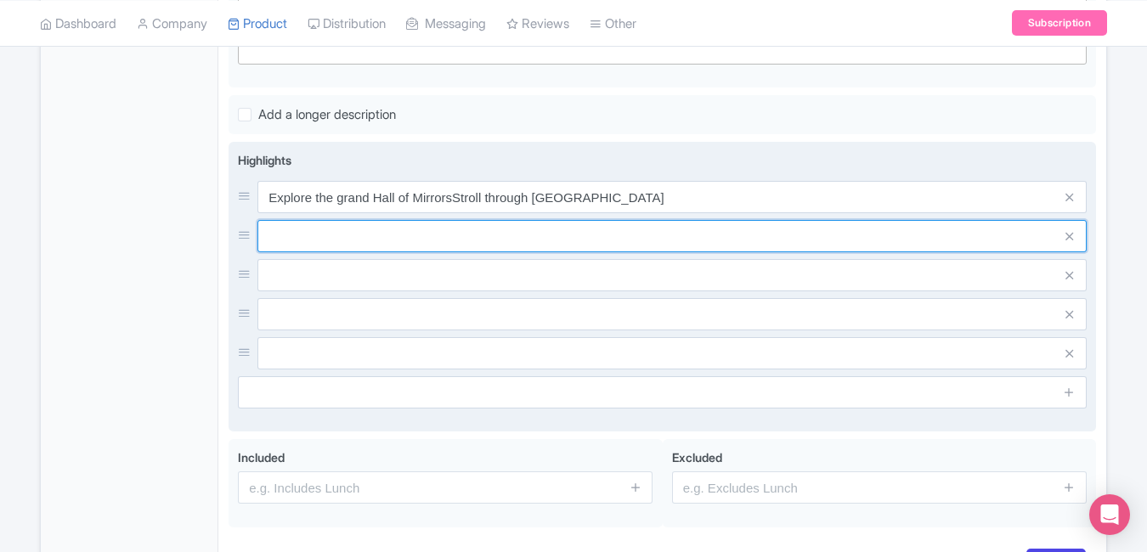
click at [415, 243] on input "text" at bounding box center [671, 236] width 829 height 32
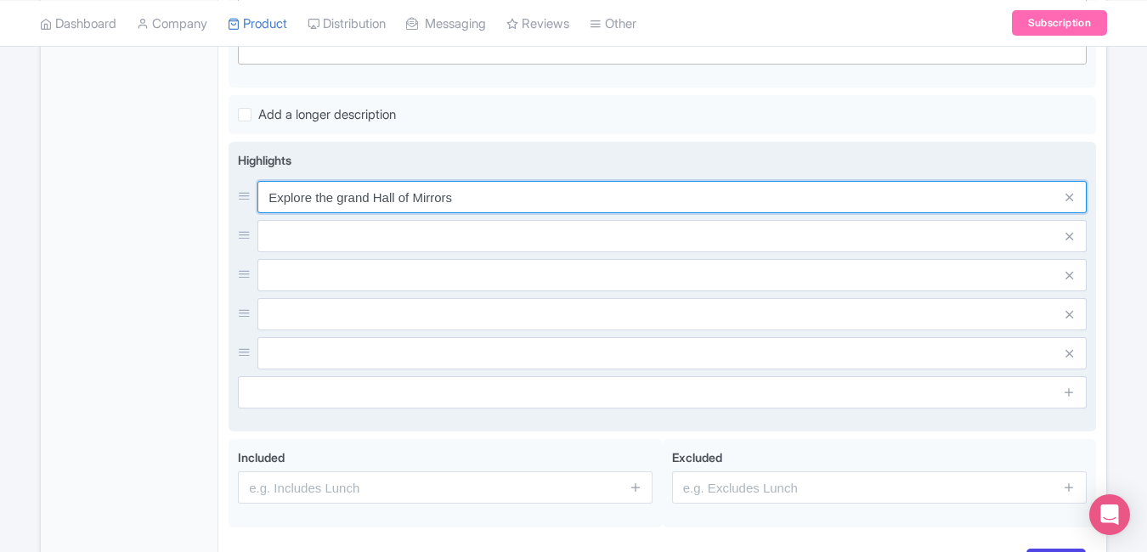
type input "Explore the grand Hall of Mirrors"
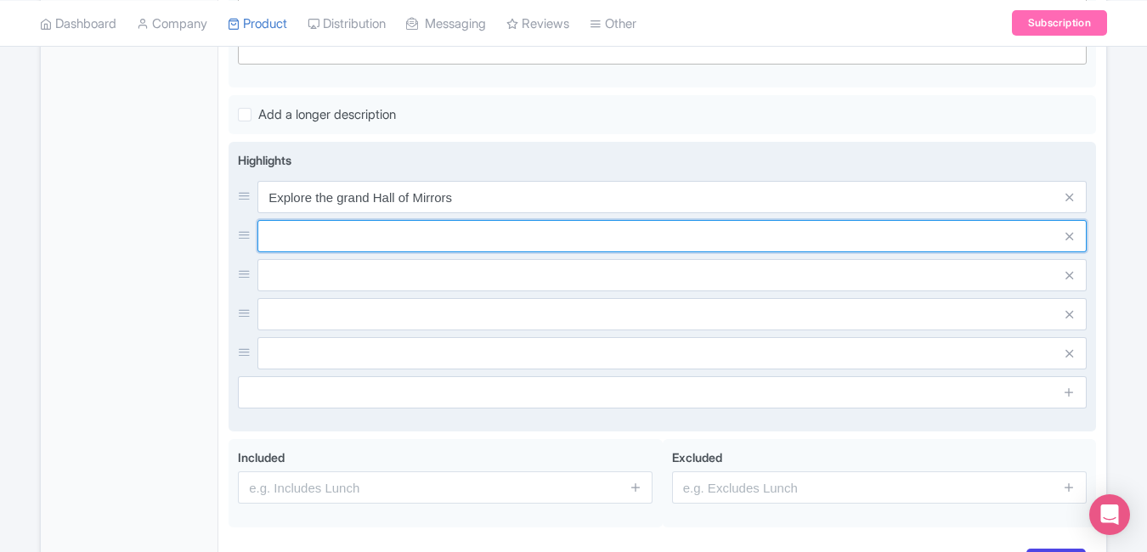
click at [415, 243] on input "text" at bounding box center [671, 236] width 829 height 32
paste input "Stroll through royal gardens"
click at [415, 243] on input "Stroll through royal gardens" at bounding box center [671, 236] width 829 height 32
type input "Stroll through royal gardens"
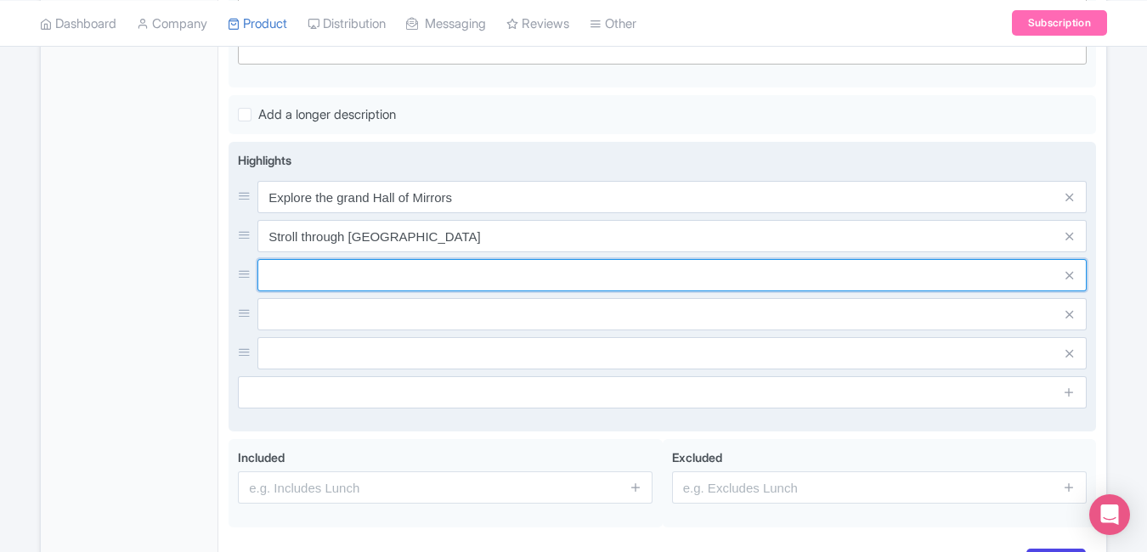
click at [409, 289] on input "text" at bounding box center [671, 275] width 829 height 32
paste input "Learn royal history with expert guide"
type input "Learn royal history with expert guide"
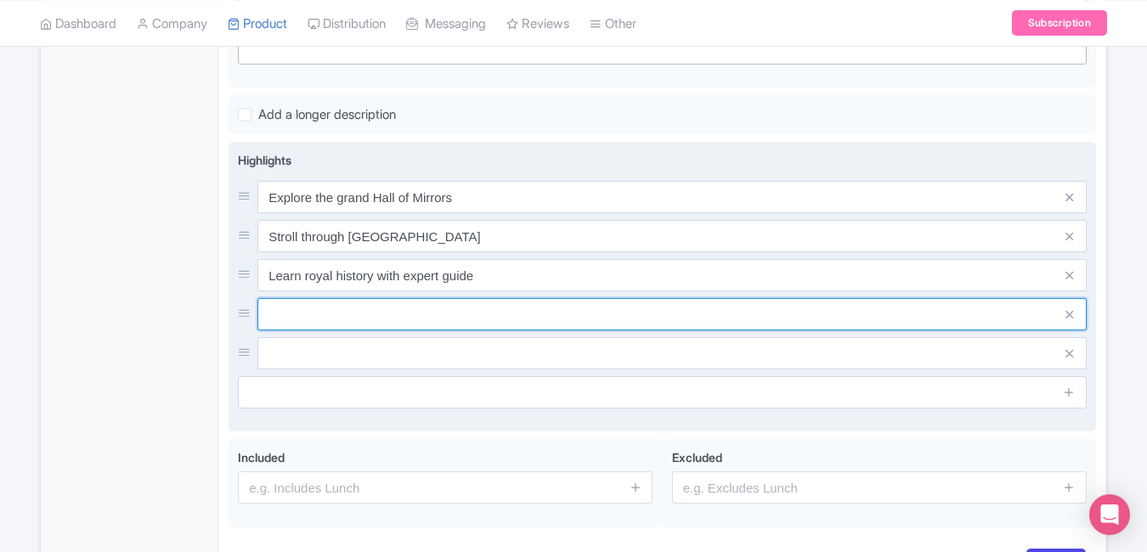
paste input "Admire opulent baroque interiors"
type input "Admire opulent baroque interiors"
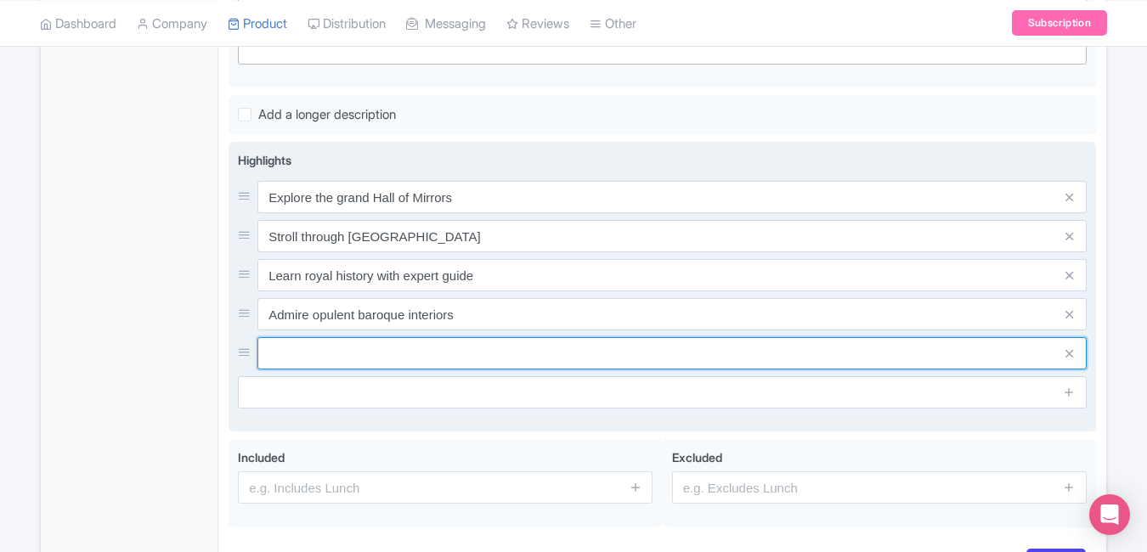
click at [415, 354] on input "text" at bounding box center [671, 353] width 829 height 32
paste input "Enjoy musical fountain shows"
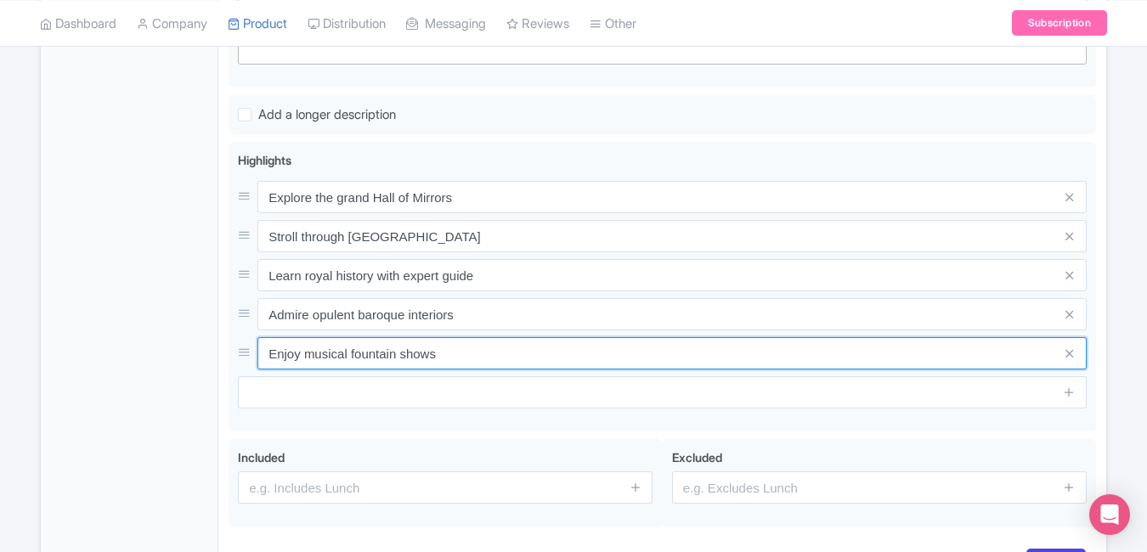
type input "Enjoy musical fountain shows"
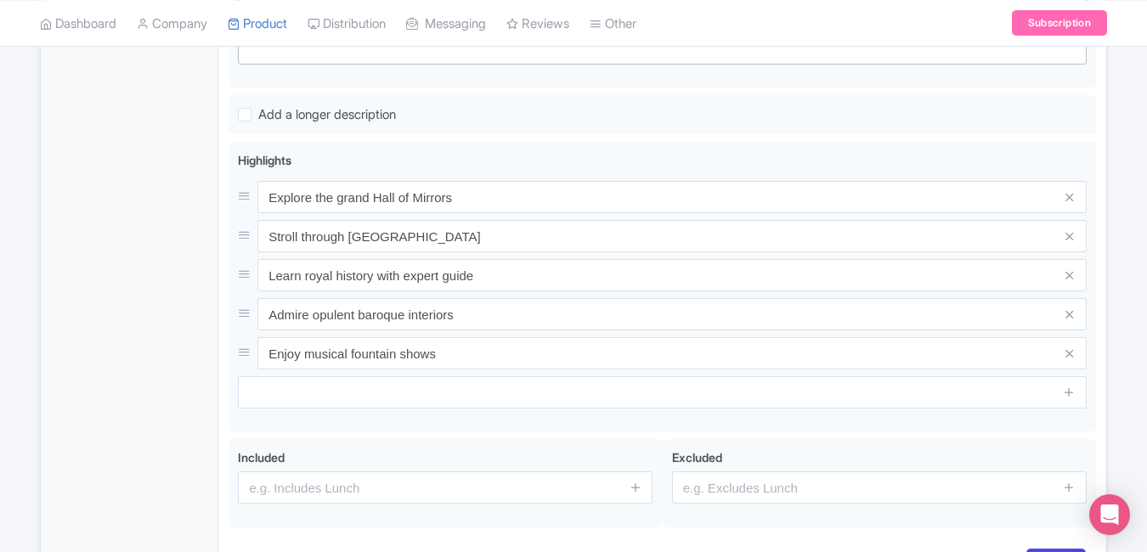
click at [160, 283] on div "General Booking Info Settings Pricing FAQs" at bounding box center [130, 155] width 178 height 885
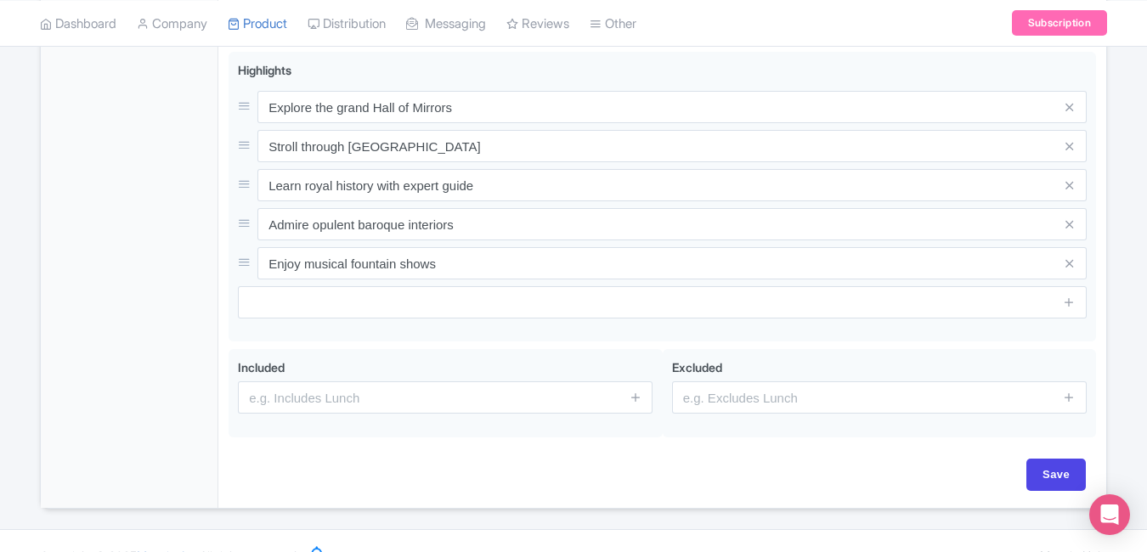
scroll to position [708, 0]
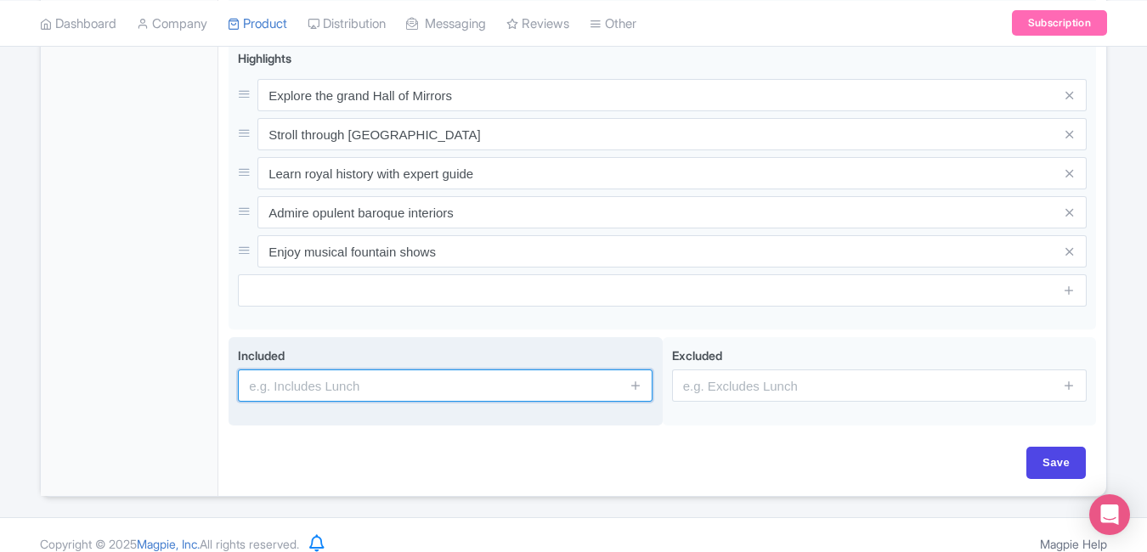
click at [325, 370] on input "text" at bounding box center [445, 386] width 415 height 32
paste input "Entry to Palace & Gardens"
type input "Entry to Palace & Gardens"
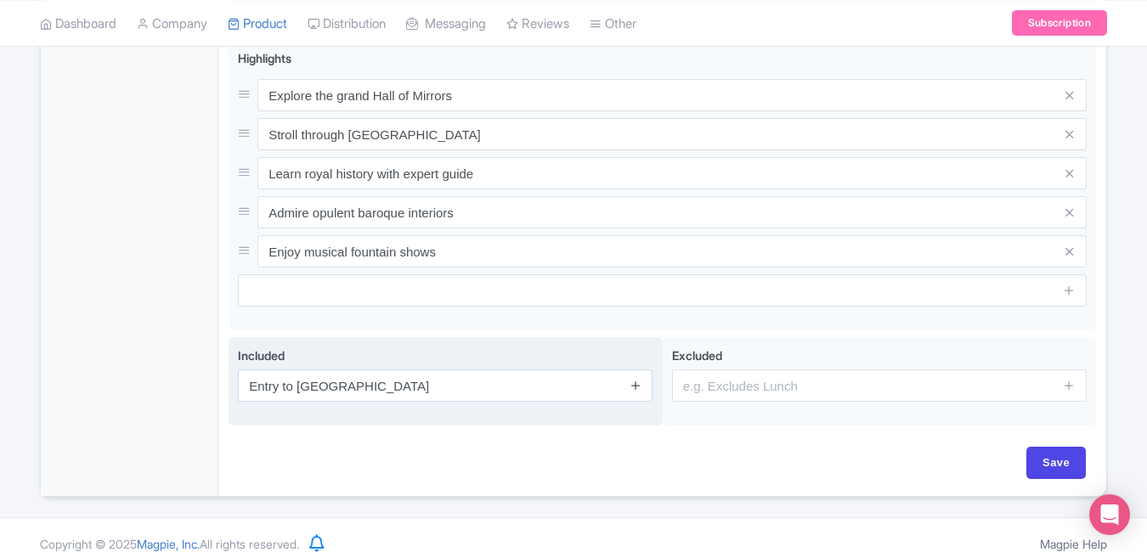
click at [635, 384] on icon at bounding box center [635, 385] width 13 height 13
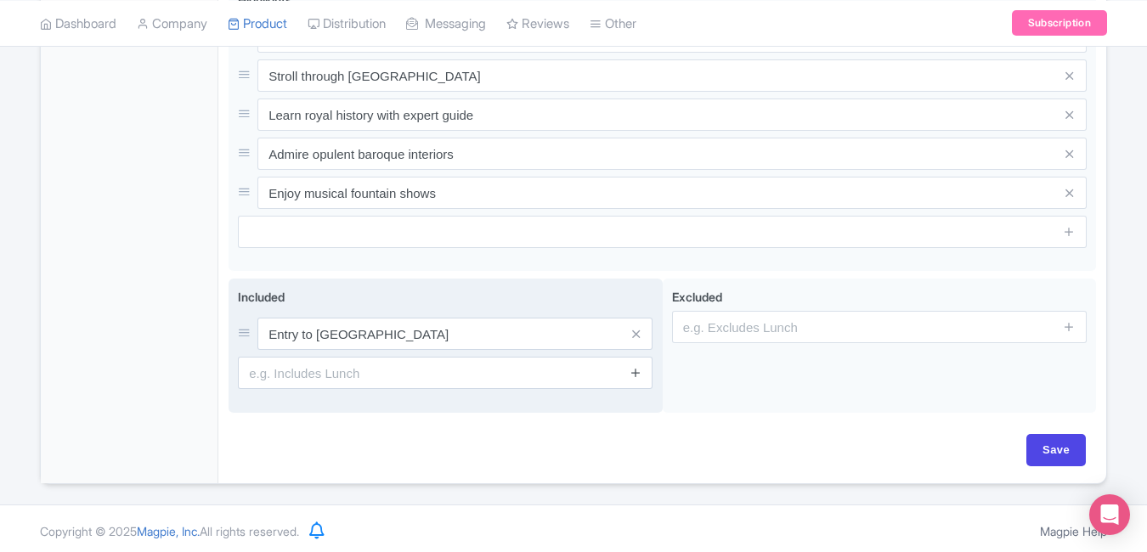
scroll to position [771, 0]
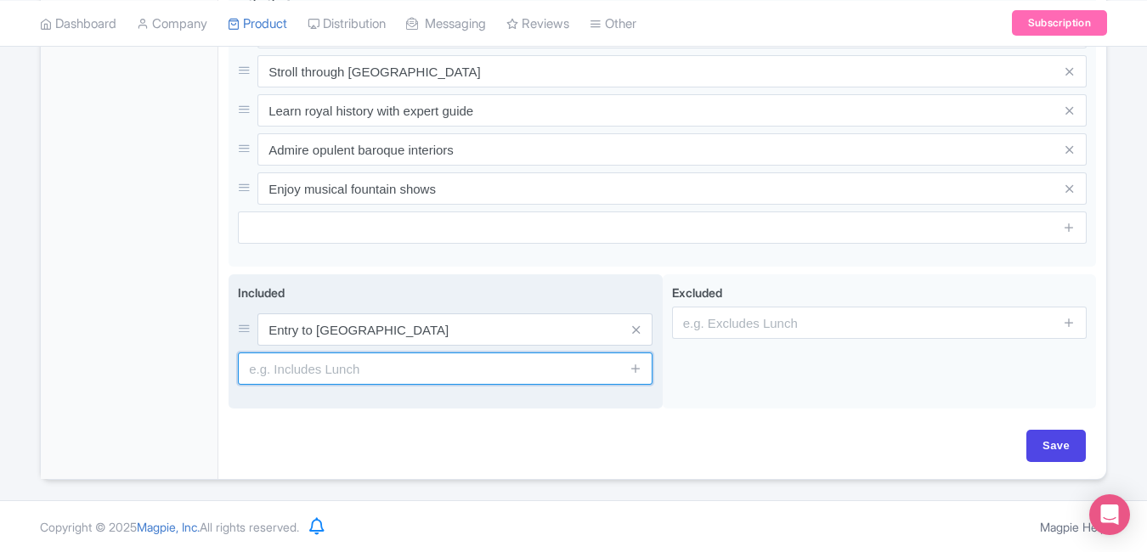
click at [528, 357] on input "text" at bounding box center [445, 369] width 415 height 32
paste input "Expert guided tour"
type input "Expert guided tour"
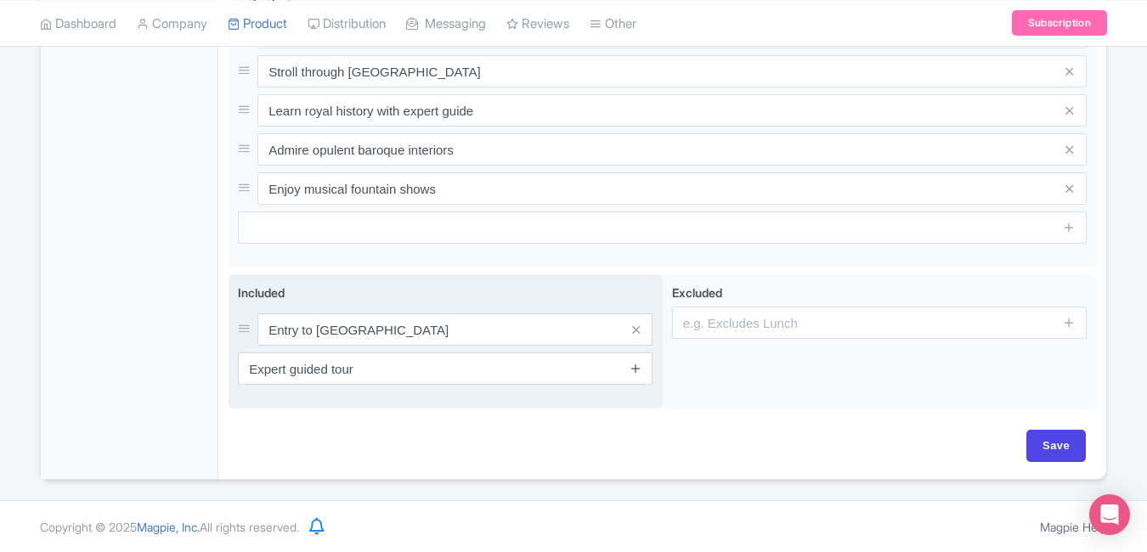
click at [638, 370] on icon at bounding box center [635, 368] width 13 height 13
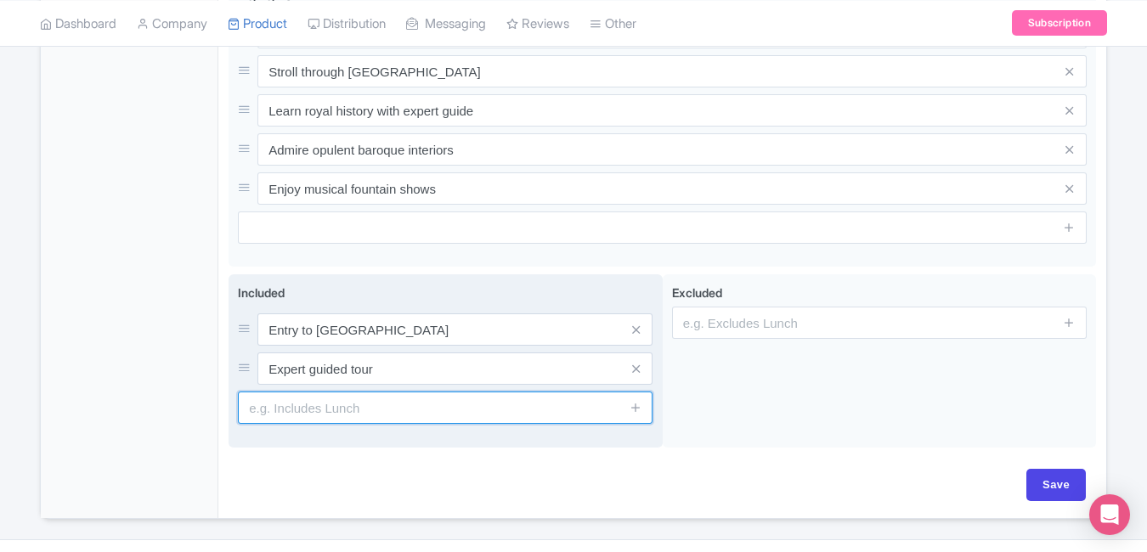
click at [442, 417] on input "text" at bounding box center [445, 408] width 415 height 32
paste input "Audio guide (if selected)"
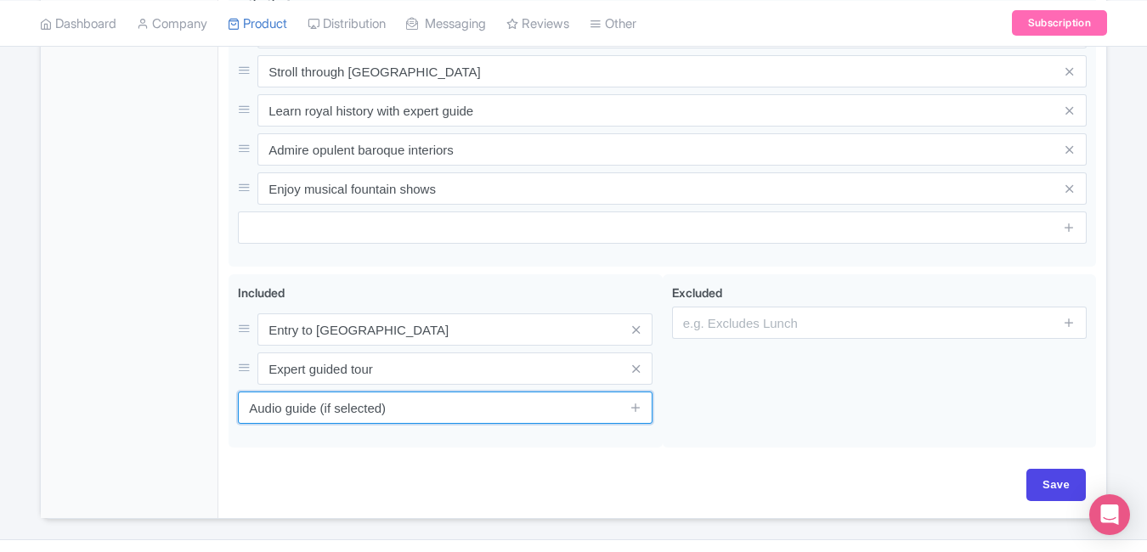
type input "Audio guide (if selected)"
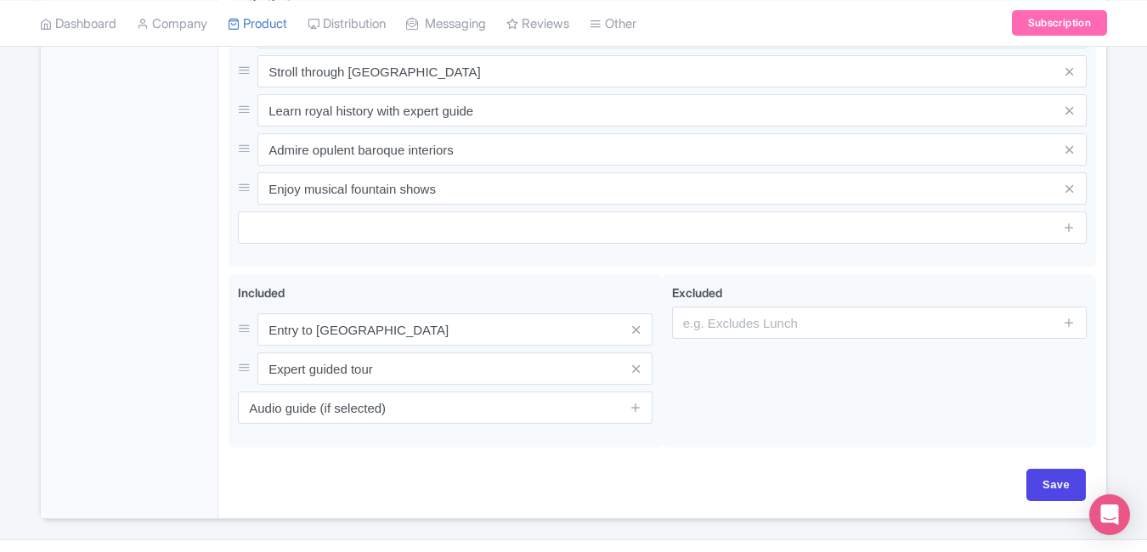
click at [770, 465] on div "Name * Palace of Versailles – Royal Château, Gardens & Hall of Mirrors Ticket Y…" at bounding box center [662, 8] width 867 height 921
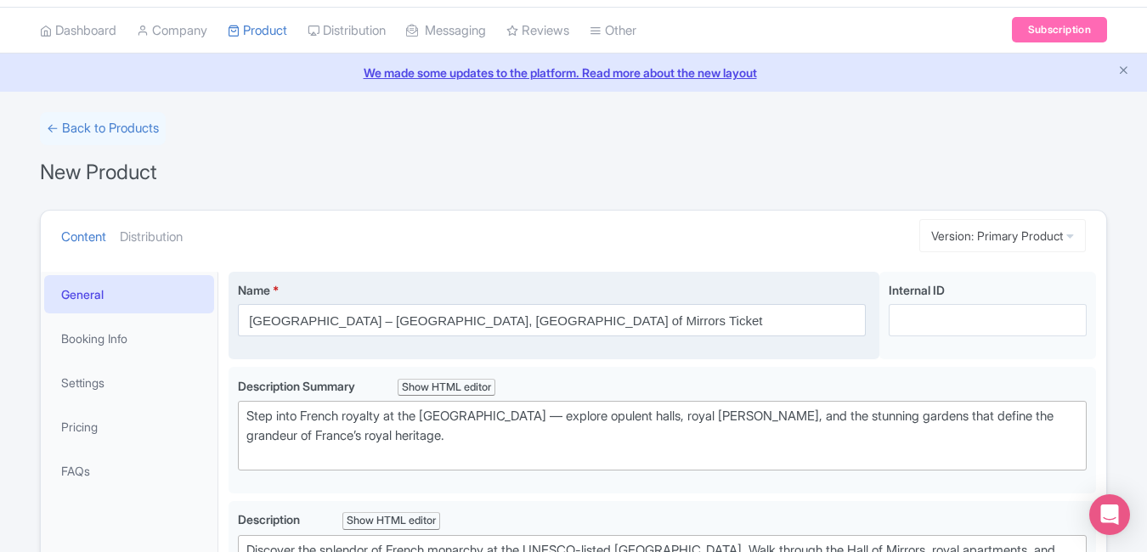
scroll to position [45, 0]
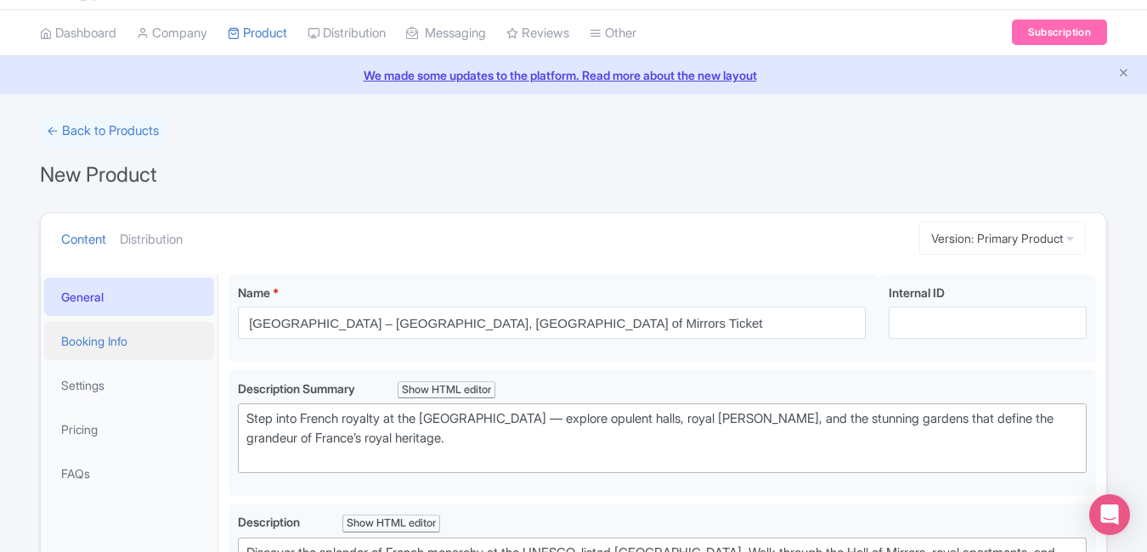
click at [176, 351] on link "Booking Info" at bounding box center [129, 341] width 170 height 38
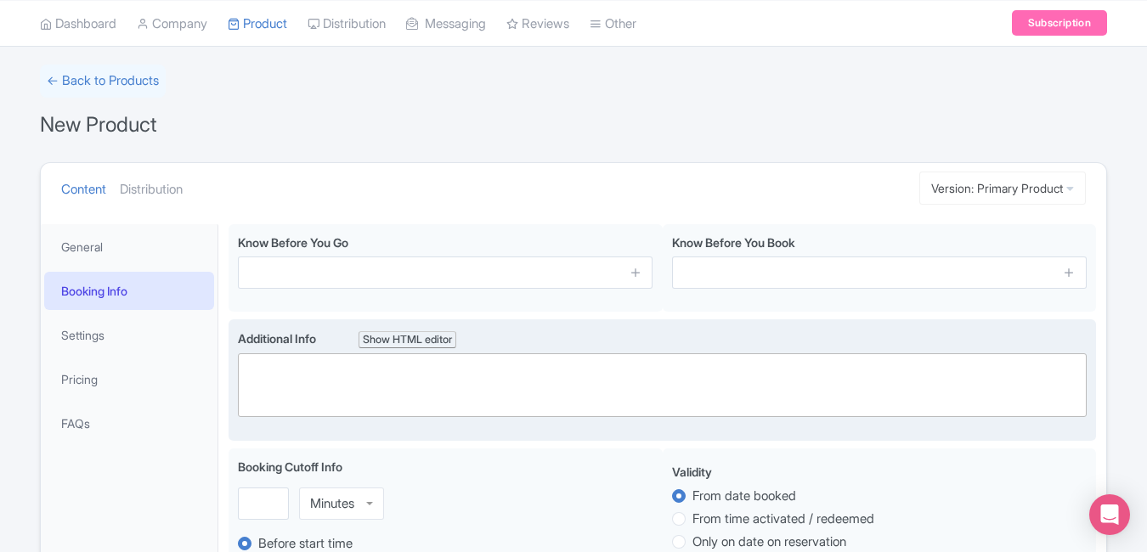
scroll to position [100, 0]
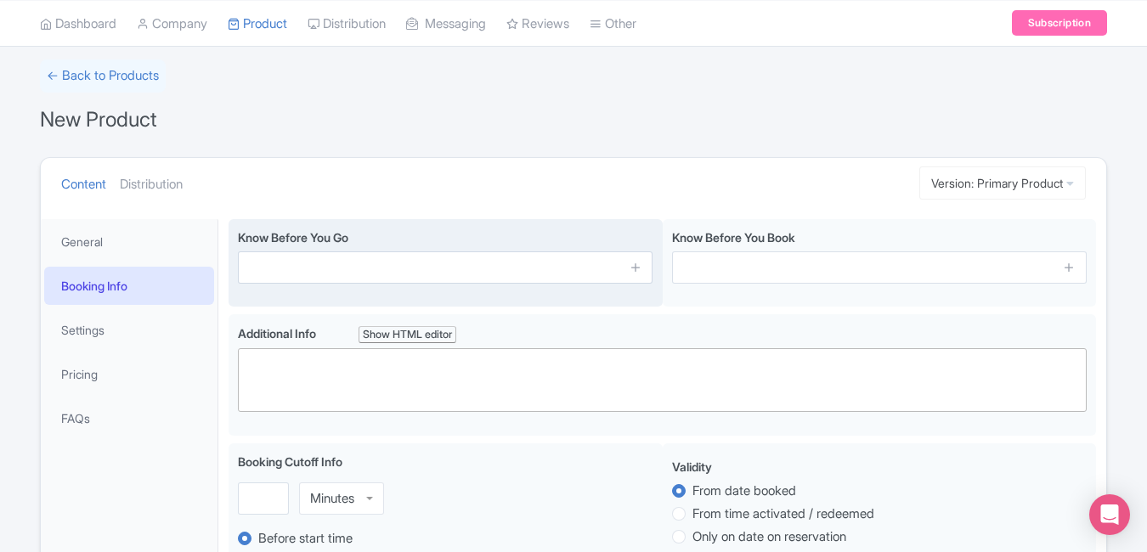
drag, startPoint x: 434, startPoint y: 246, endPoint x: 652, endPoint y: 294, distance: 222.6
click at [652, 294] on div "Know Before You Go" at bounding box center [446, 263] width 434 height 88
drag, startPoint x: 652, startPoint y: 294, endPoint x: 643, endPoint y: 274, distance: 21.3
click at [643, 274] on span at bounding box center [635, 267] width 34 height 32
click at [636, 269] on icon at bounding box center [635, 267] width 13 height 13
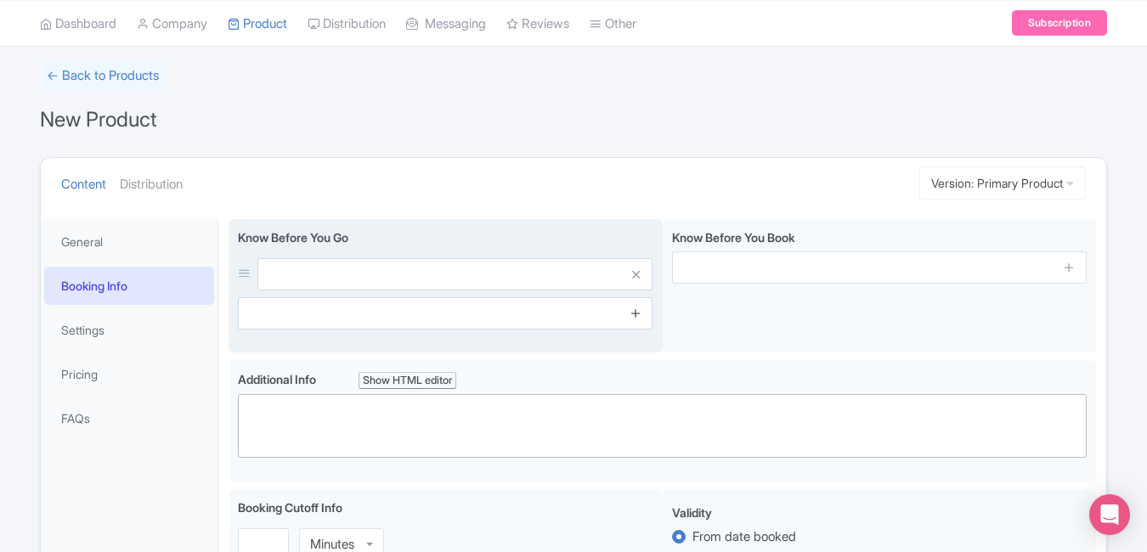
click at [636, 317] on icon at bounding box center [635, 313] width 13 height 13
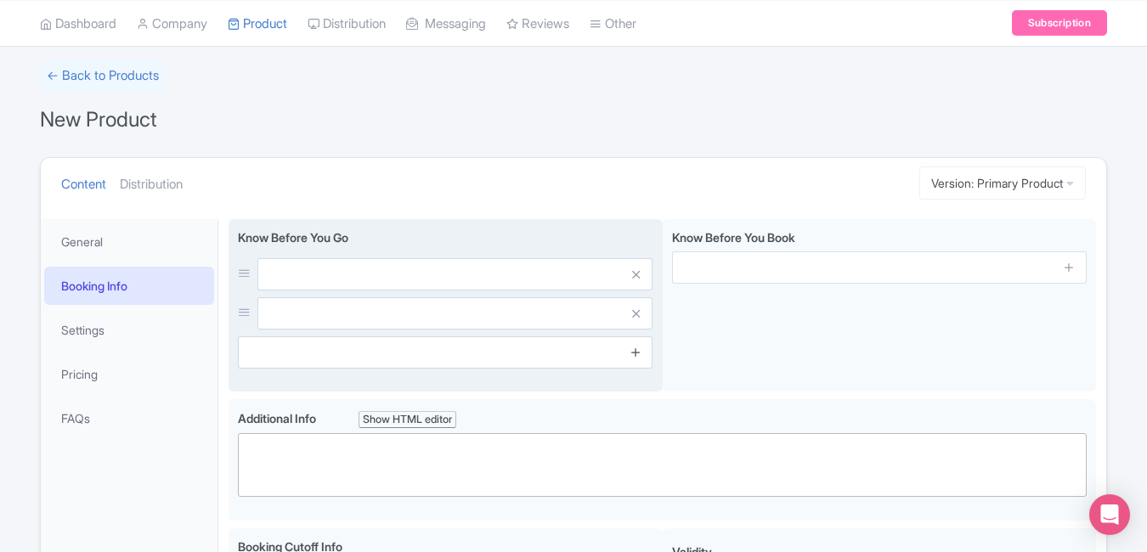
click at [636, 360] on link at bounding box center [635, 353] width 13 height 20
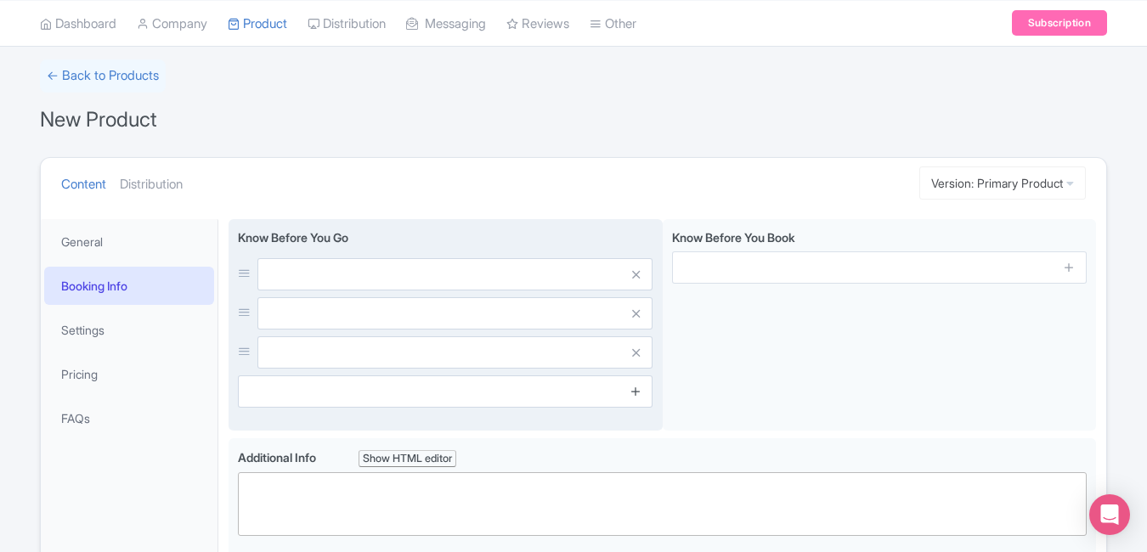
click at [636, 387] on icon at bounding box center [635, 391] width 13 height 13
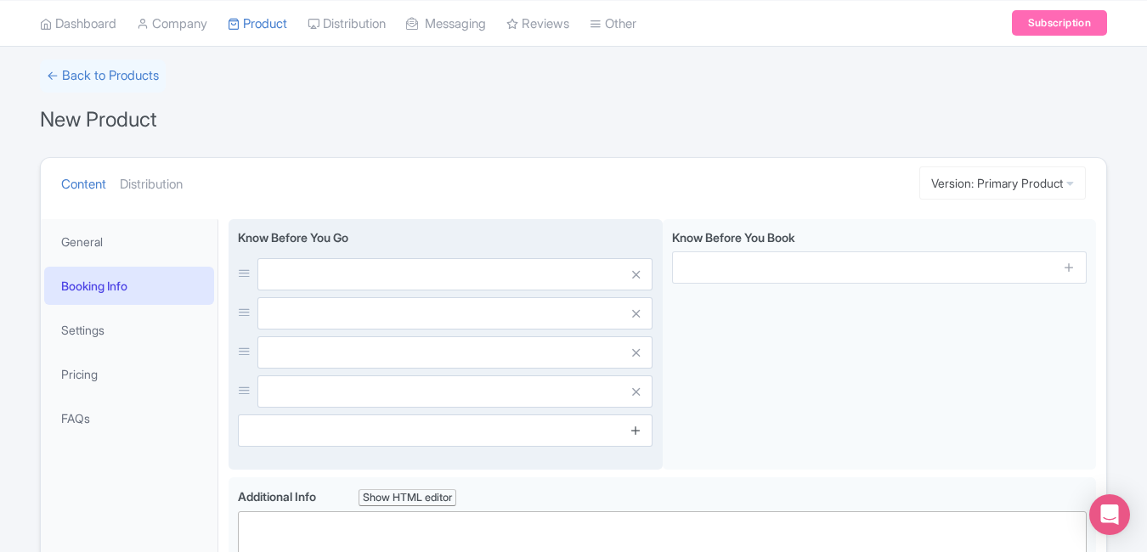
click at [636, 432] on icon at bounding box center [635, 430] width 13 height 13
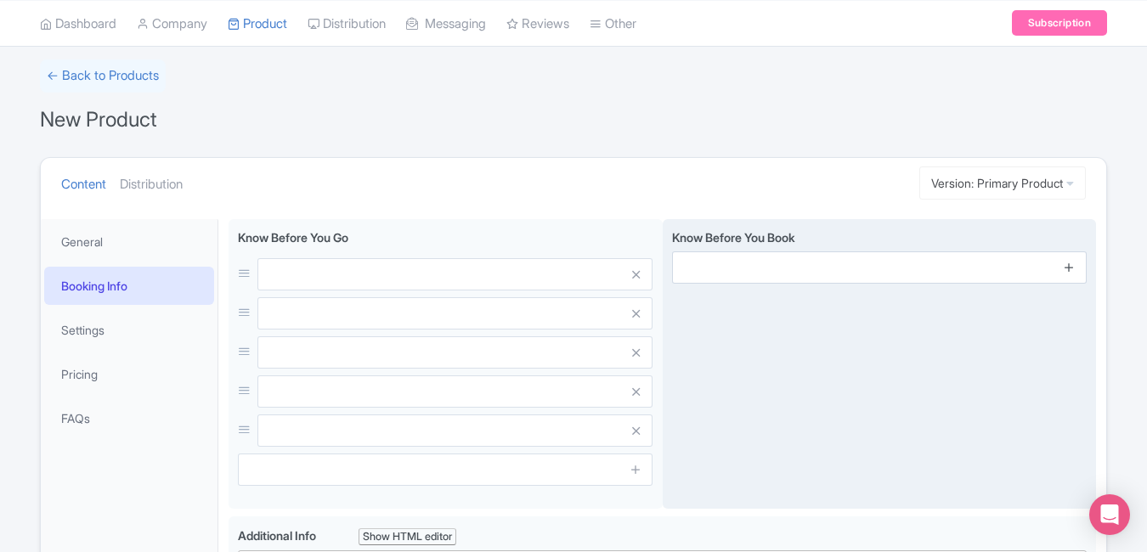
click at [1066, 270] on icon at bounding box center [1069, 267] width 13 height 13
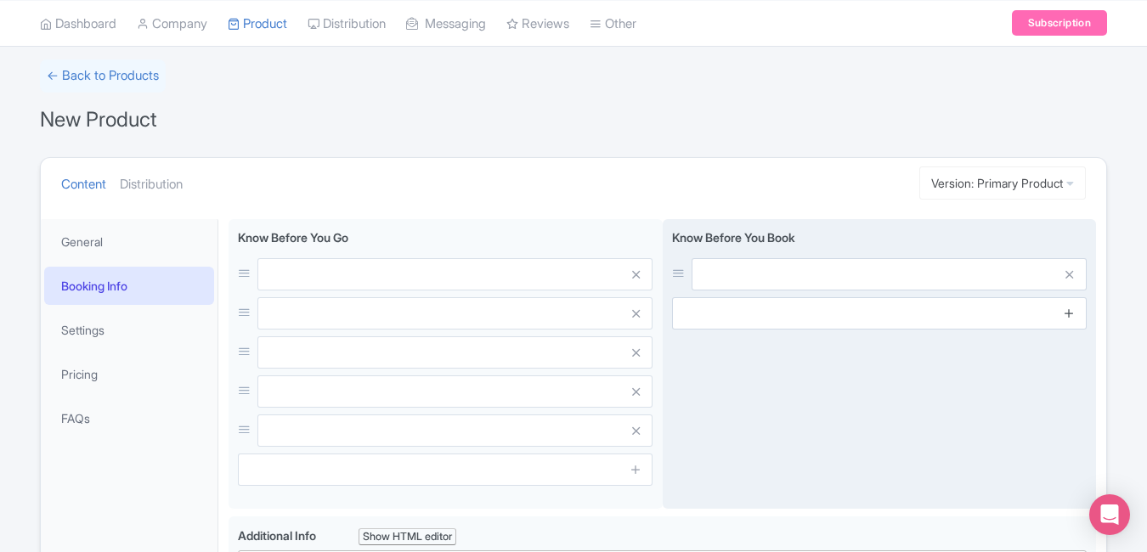
drag, startPoint x: 1068, startPoint y: 316, endPoint x: 1068, endPoint y: 352, distance: 35.7
click at [1068, 317] on icon at bounding box center [1069, 313] width 13 height 13
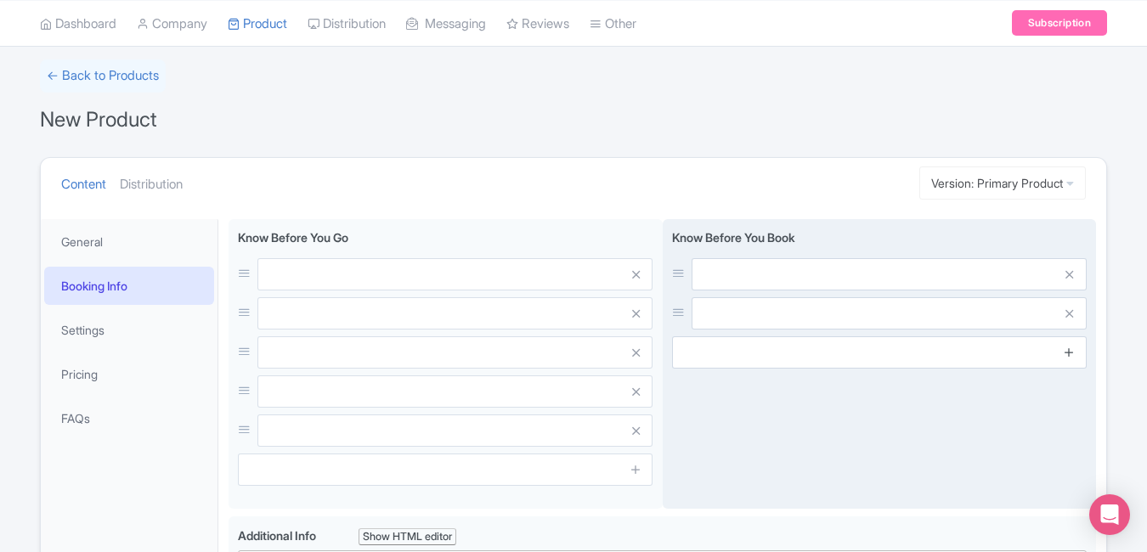
click at [1070, 353] on icon at bounding box center [1069, 352] width 13 height 13
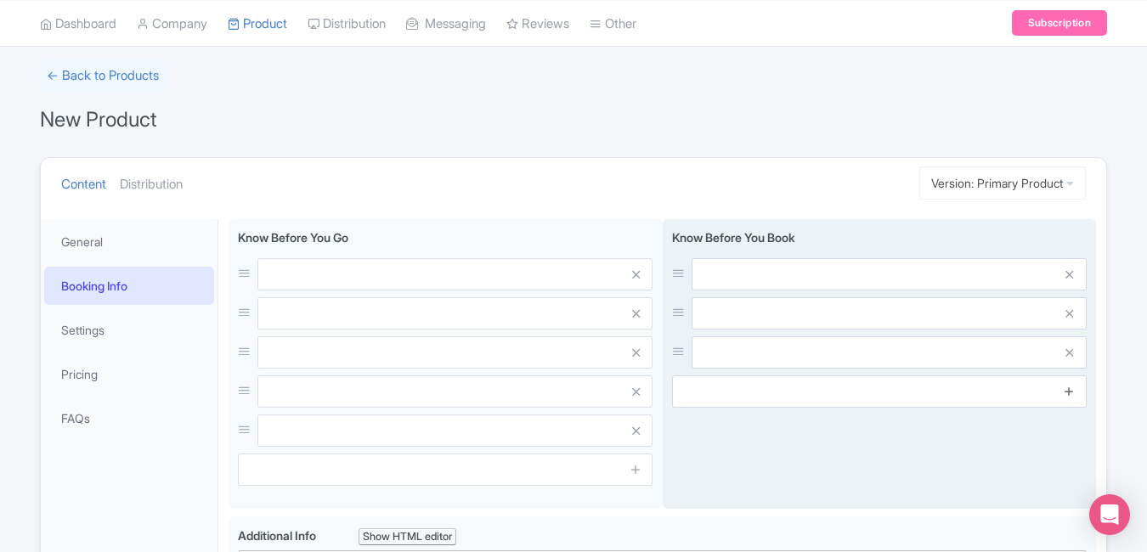
click at [1075, 395] on link at bounding box center [1069, 392] width 13 height 20
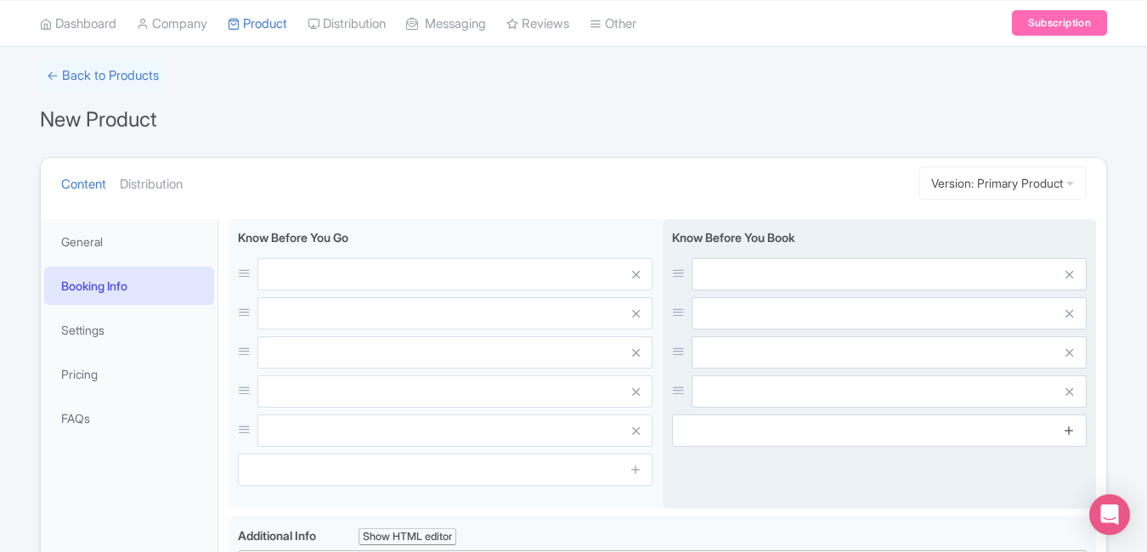
click at [1071, 437] on link at bounding box center [1069, 431] width 13 height 20
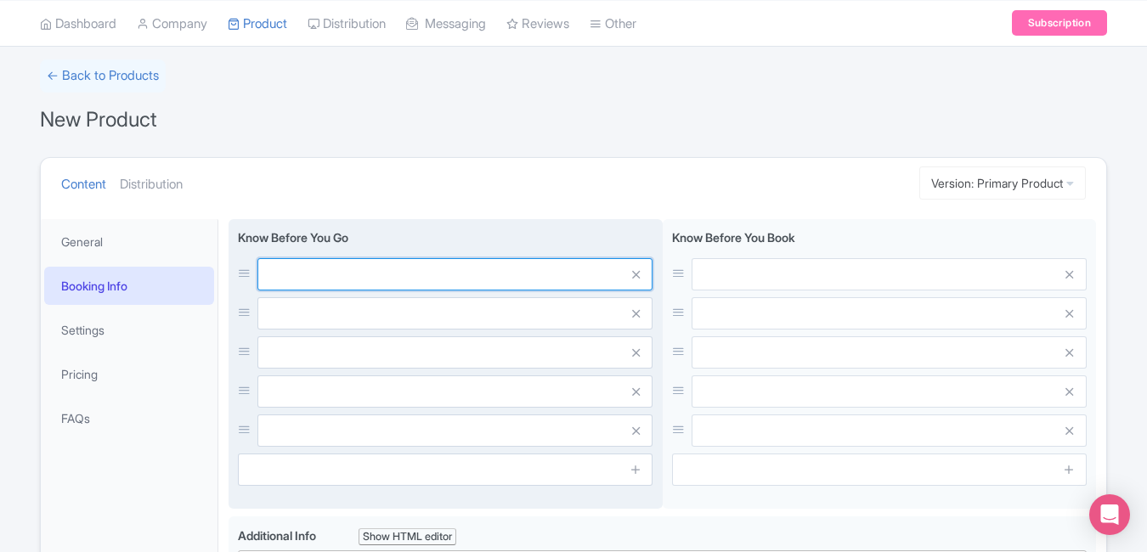
click at [532, 279] on input "text" at bounding box center [454, 274] width 395 height 32
paste input "Gardens are vast — wear comfortable shoes"
type input "Gardens are vast — wear comfortable shoes"
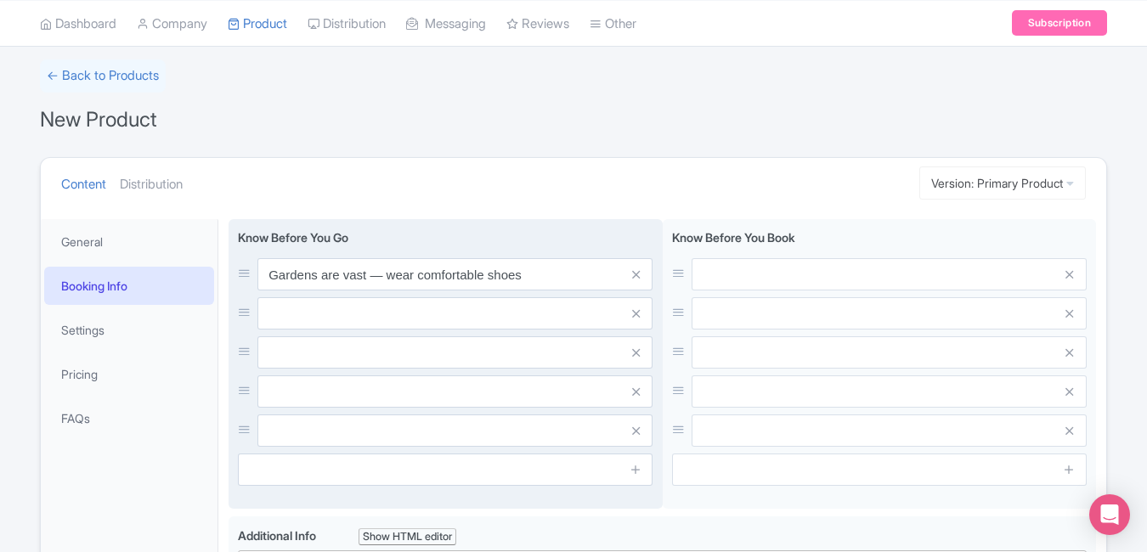
drag, startPoint x: 443, startPoint y: 331, endPoint x: 428, endPoint y: 315, distance: 21.7
click at [428, 315] on div "Gardens are vast — wear comfortable shoes" at bounding box center [445, 352] width 415 height 189
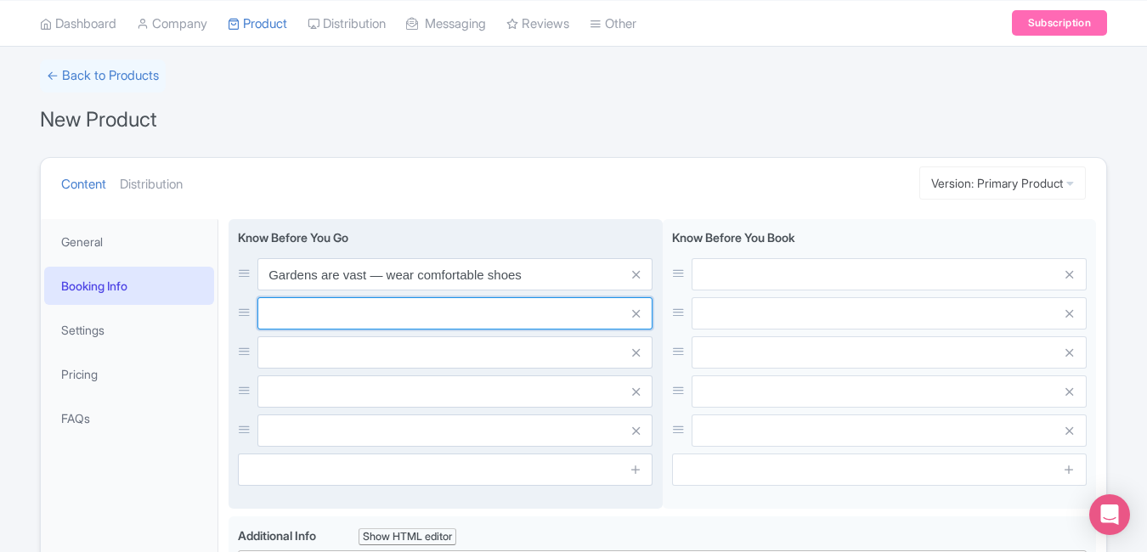
click at [428, 315] on input "text" at bounding box center [454, 313] width 395 height 32
paste input "Photography allowed (no flash)"
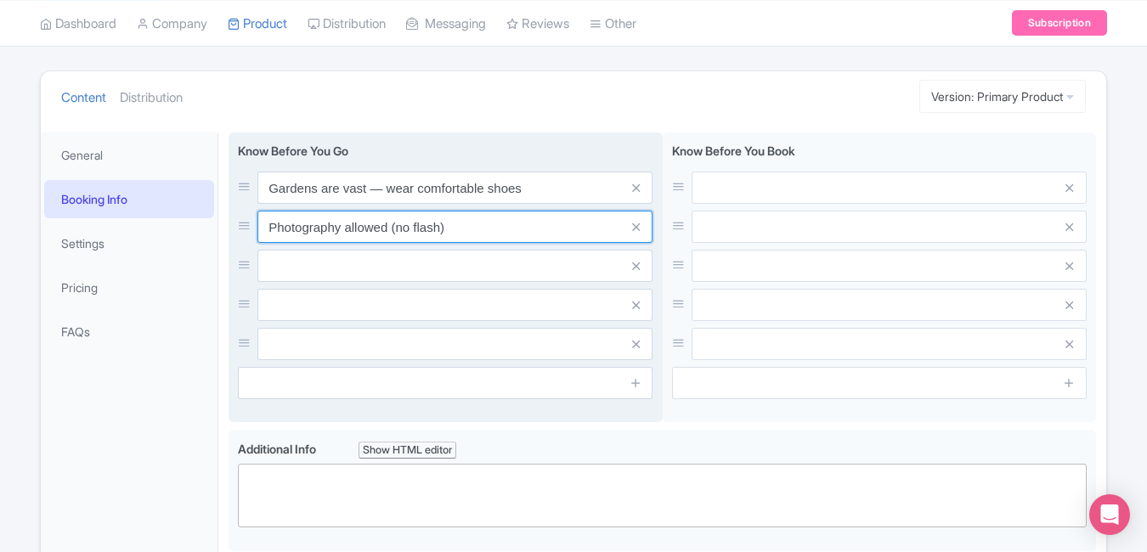
scroll to position [188, 0]
type input "Photography allowed (no flash)"
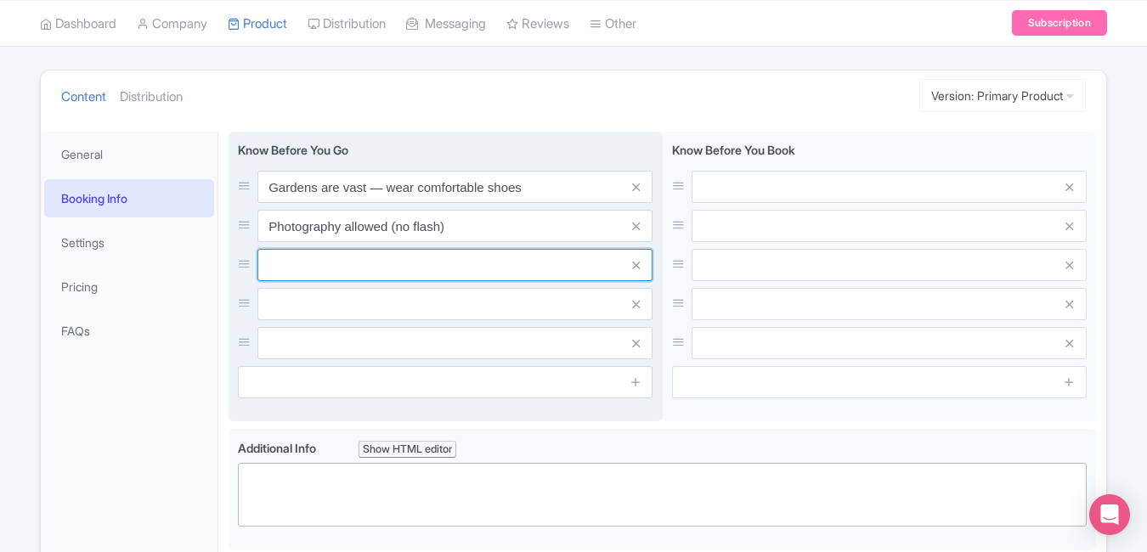
click at [424, 262] on input "text" at bounding box center [454, 265] width 395 height 32
paste input "Musical shows run seasonally"
type input "Musical shows run seasonally"
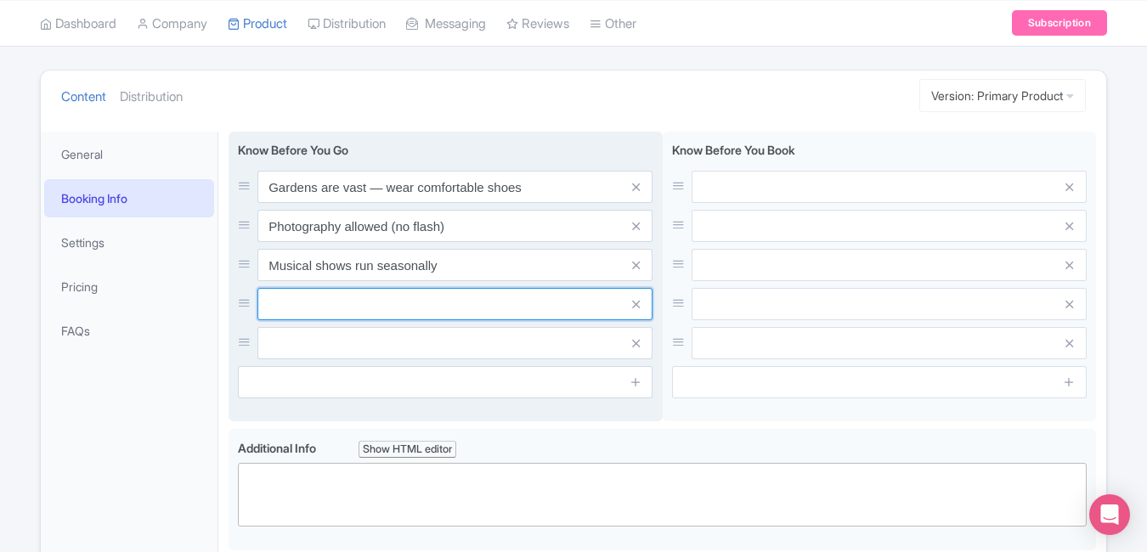
click at [433, 306] on input "text" at bounding box center [454, 304] width 395 height 32
paste input "Facilities available near entrances"
type input "Facilities available near entrances"
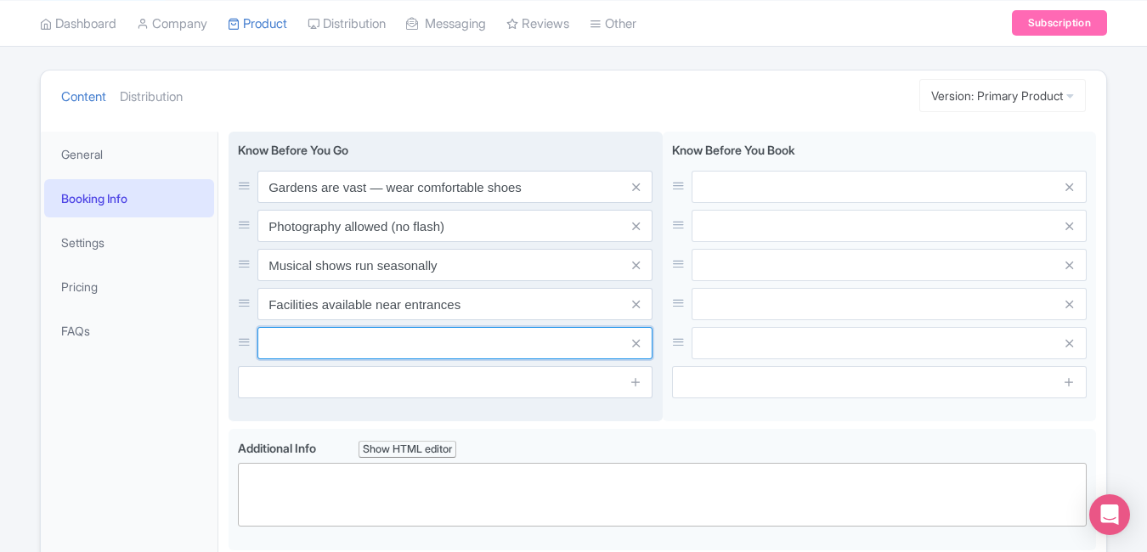
click at [410, 330] on input "text" at bounding box center [454, 343] width 395 height 32
paste input "Arrive 15 mins before your slot"
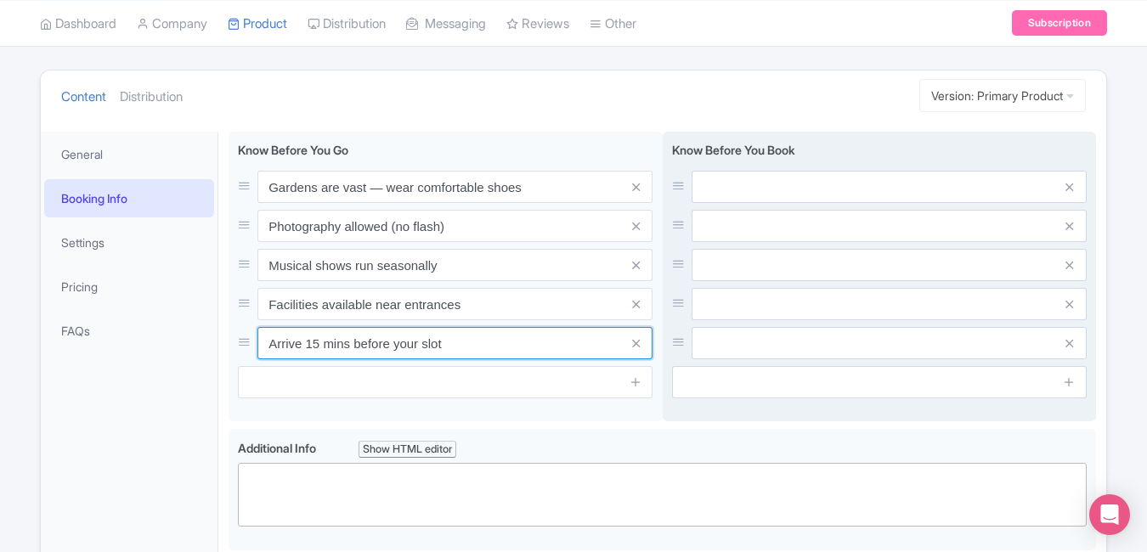
type input "Arrive 15 mins before your slot"
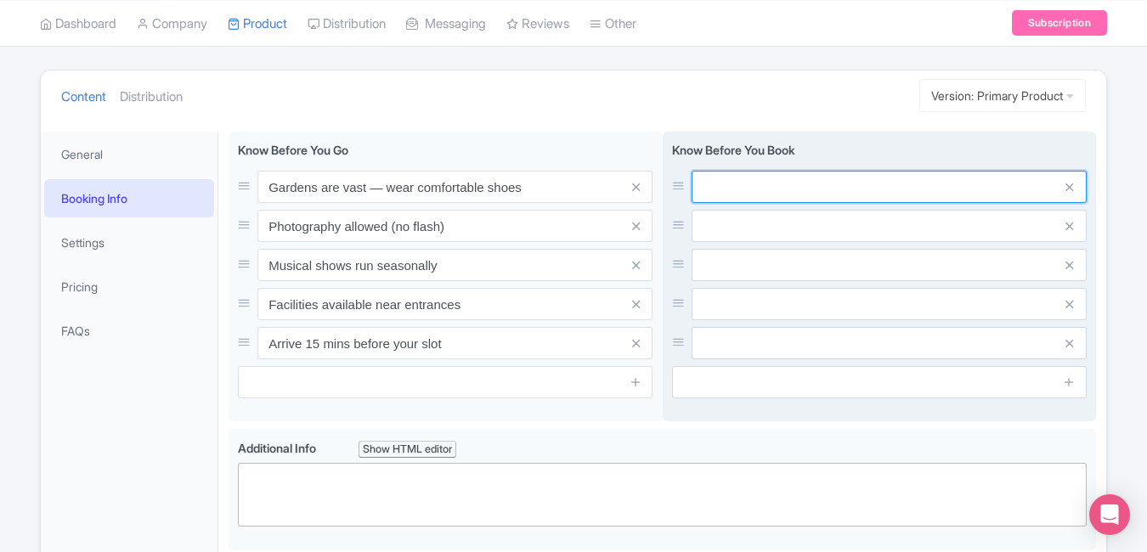
click at [774, 182] on input "text" at bounding box center [889, 187] width 395 height 32
paste input "Skip-the-line options available"
type input "Skip-the-line options available"
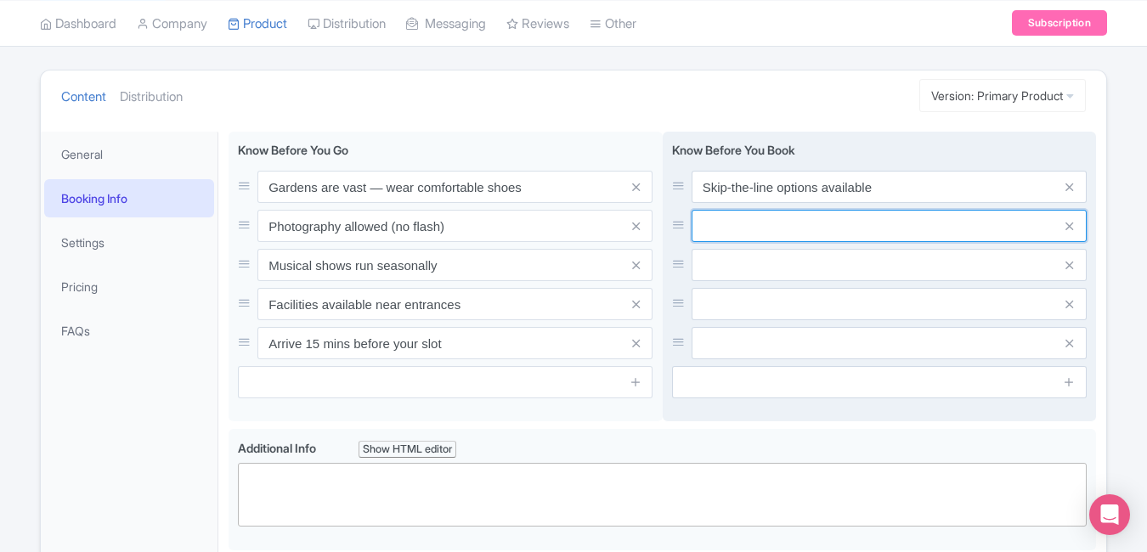
click at [754, 236] on input "text" at bounding box center [889, 226] width 395 height 32
paste input "Children under 6 enter free"
type input "Children under 6 enter free"
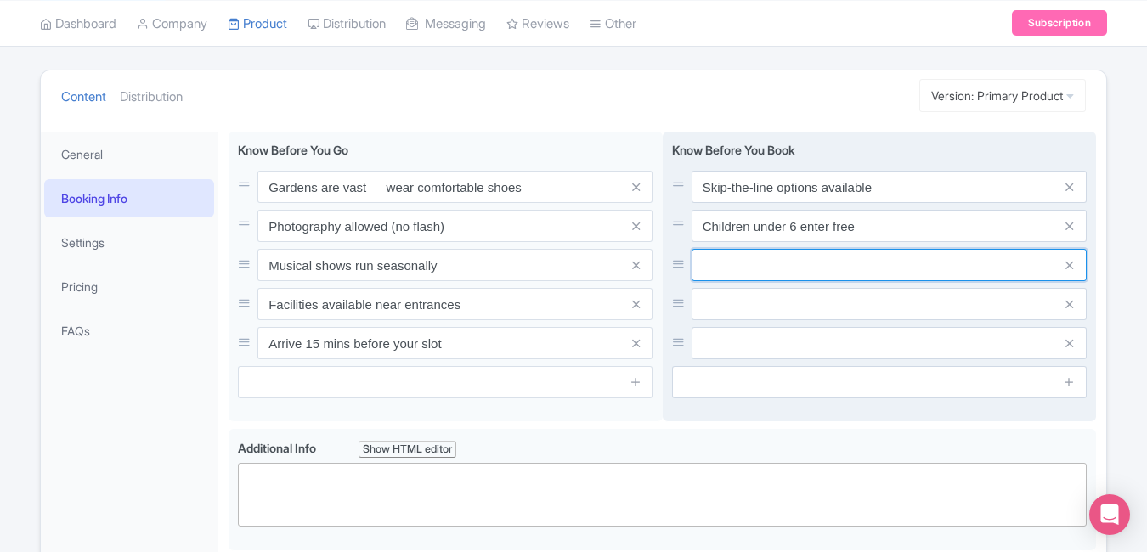
click at [793, 270] on input "text" at bounding box center [889, 265] width 395 height 32
paste input "Tickets non-refundable once confirmed"
type input "Tickets non-refundable once confirmed"
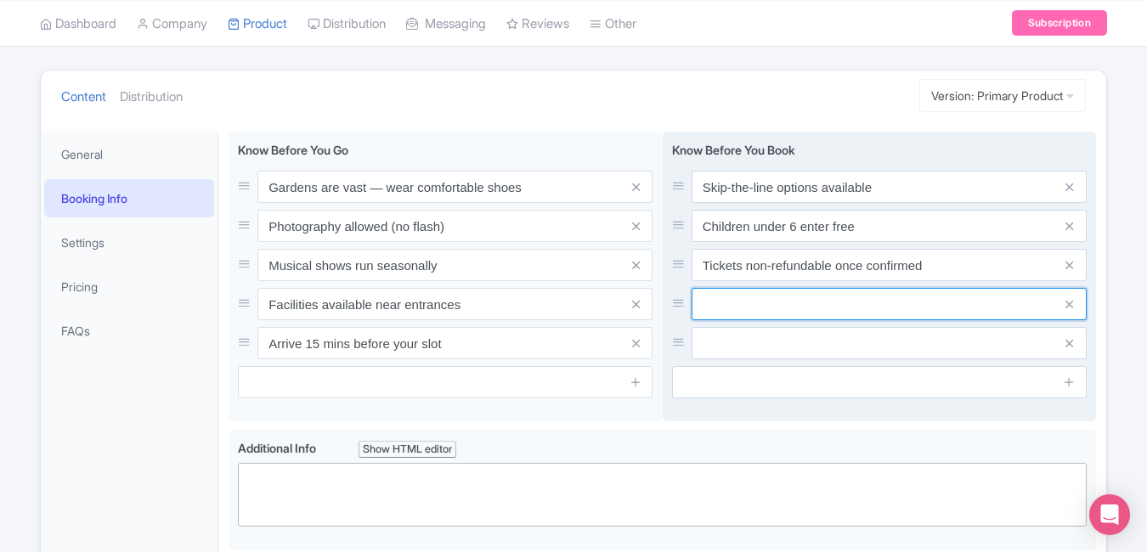
click at [767, 317] on input "text" at bounding box center [889, 304] width 395 height 32
paste input "Check timings for garden access"
type input "Check timings for garden access"
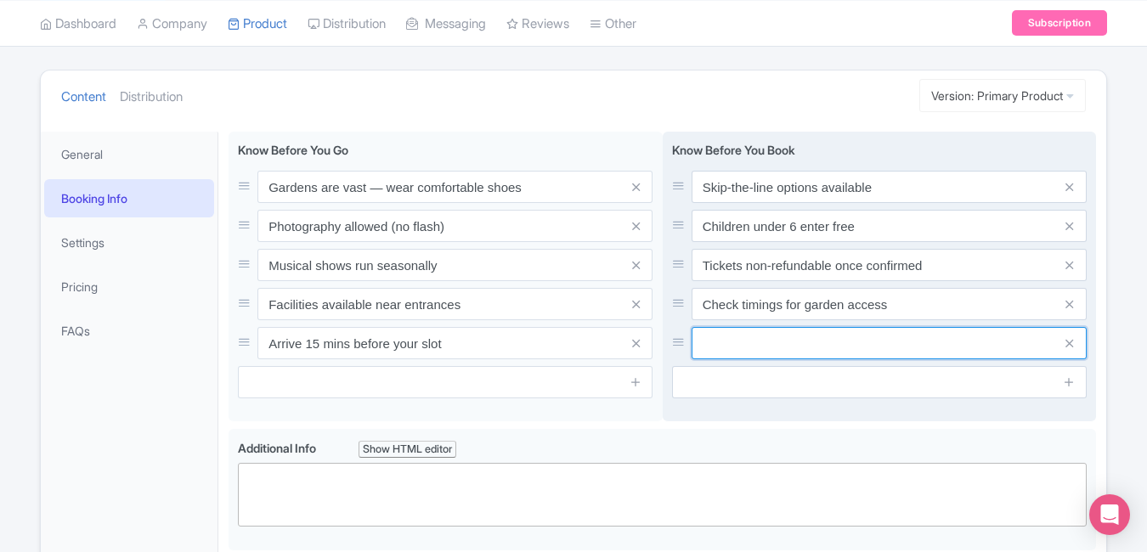
click at [881, 336] on input "text" at bounding box center [889, 343] width 395 height 32
paste input "Security screening mandatory at entry"
type input "Security screening mandatory at entry"
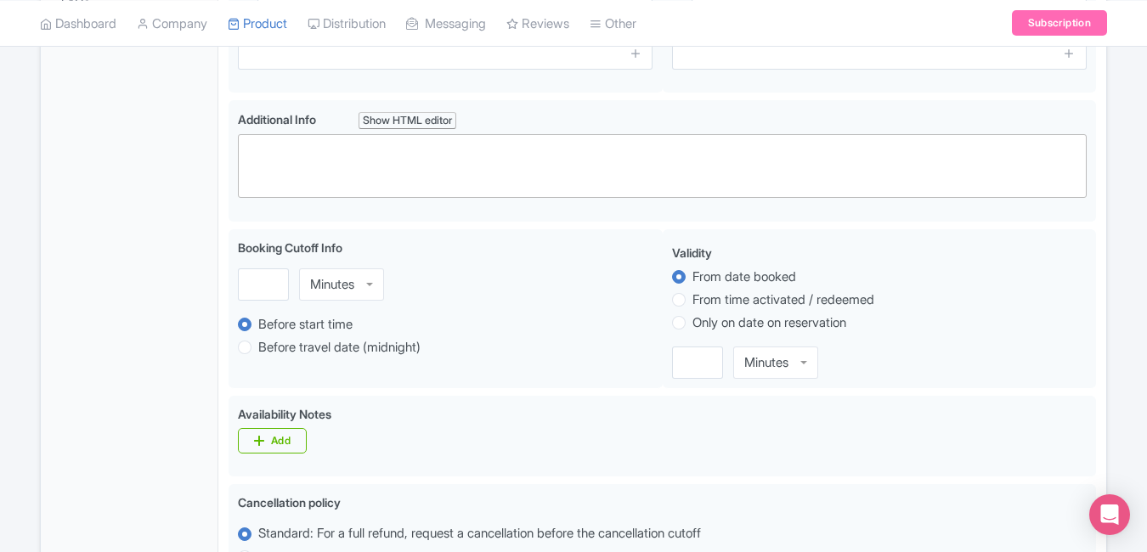
click at [1132, 327] on div "← Back to Products New Product Content Distribution Version: Primary Product Pr…" at bounding box center [573, 385] width 1147 height 1485
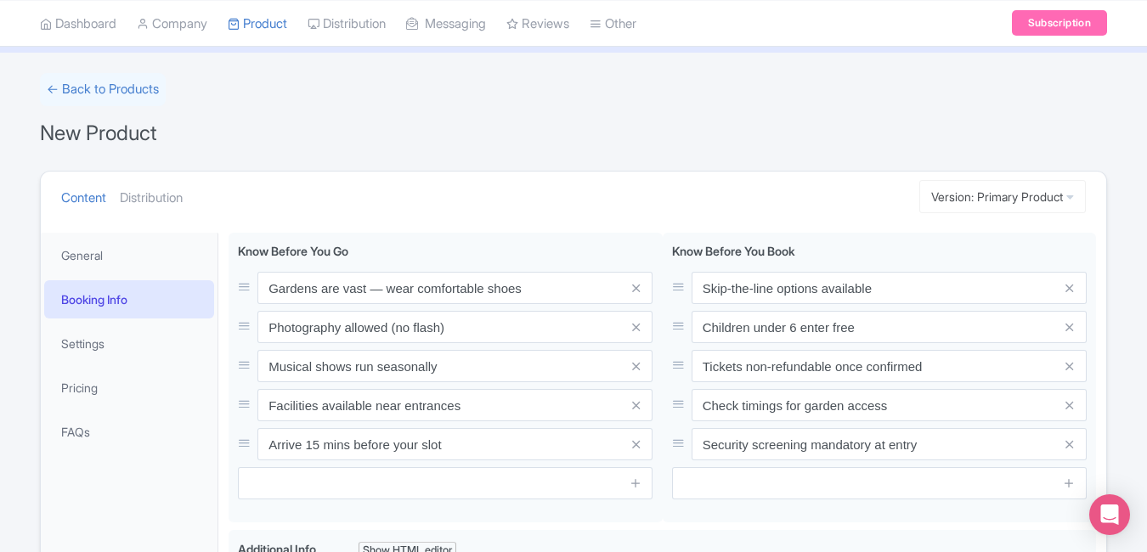
scroll to position [0, 0]
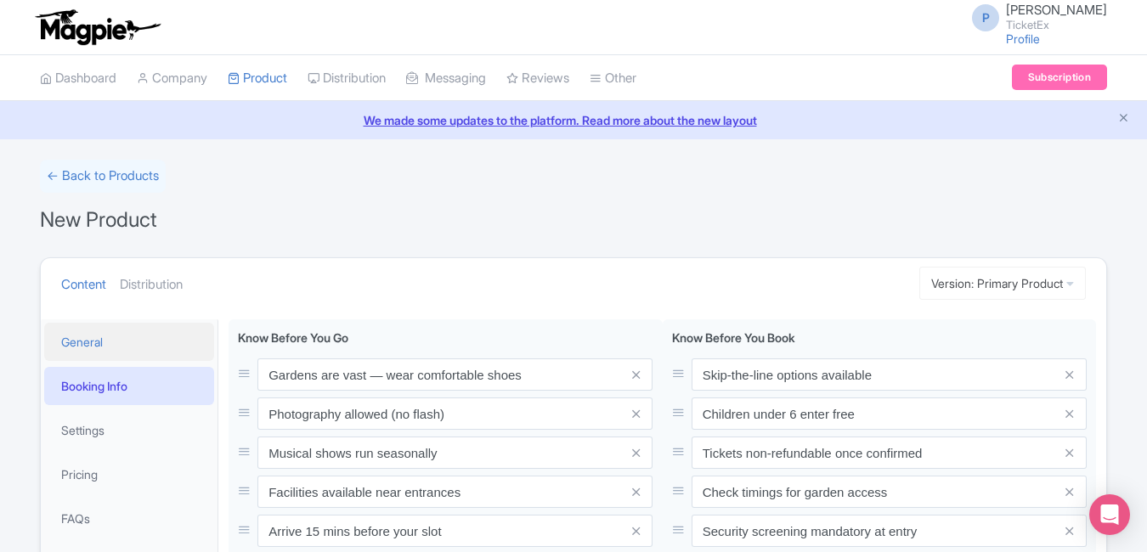
click at [73, 333] on link "General" at bounding box center [129, 342] width 170 height 38
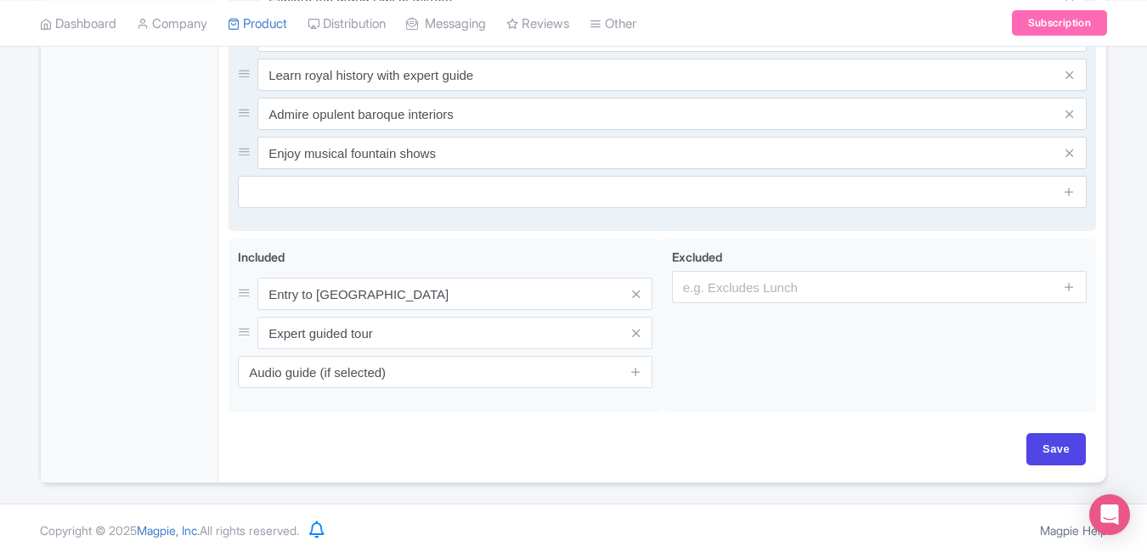
scroll to position [810, 0]
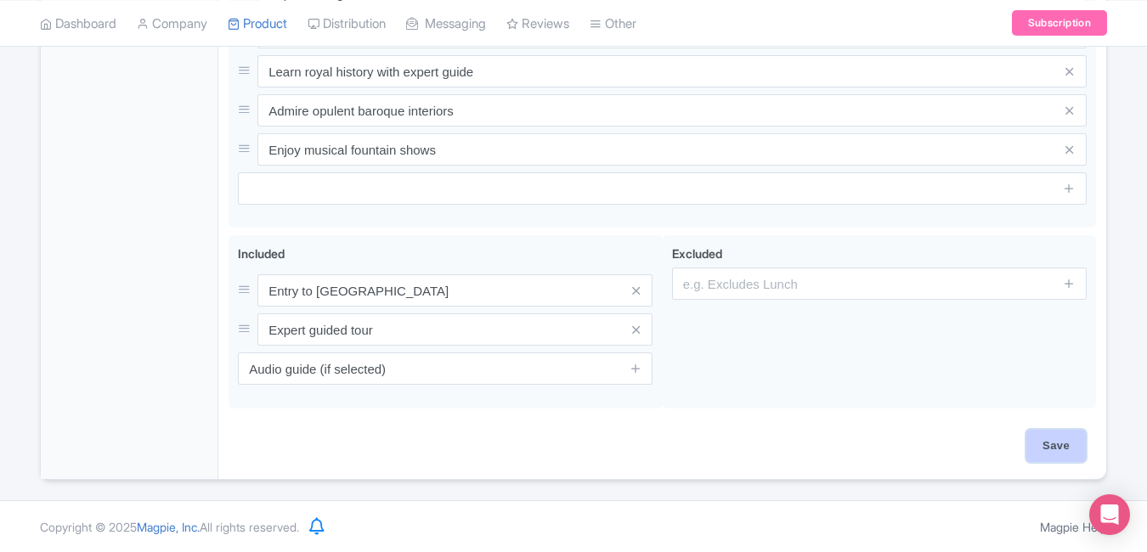
click at [1071, 450] on input "Save" at bounding box center [1055, 446] width 59 height 32
type input "Saving..."
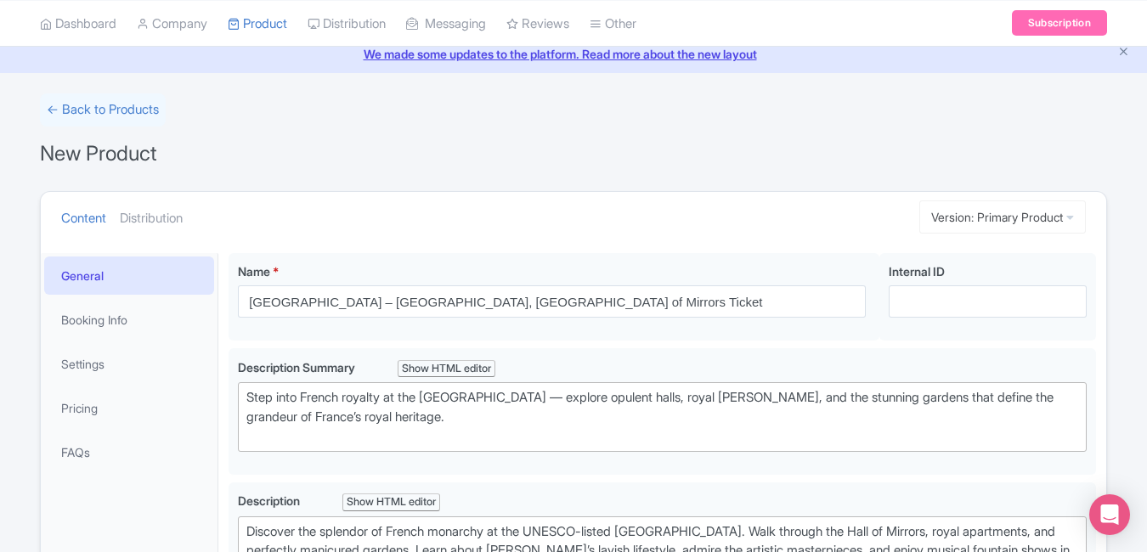
scroll to position [0, 0]
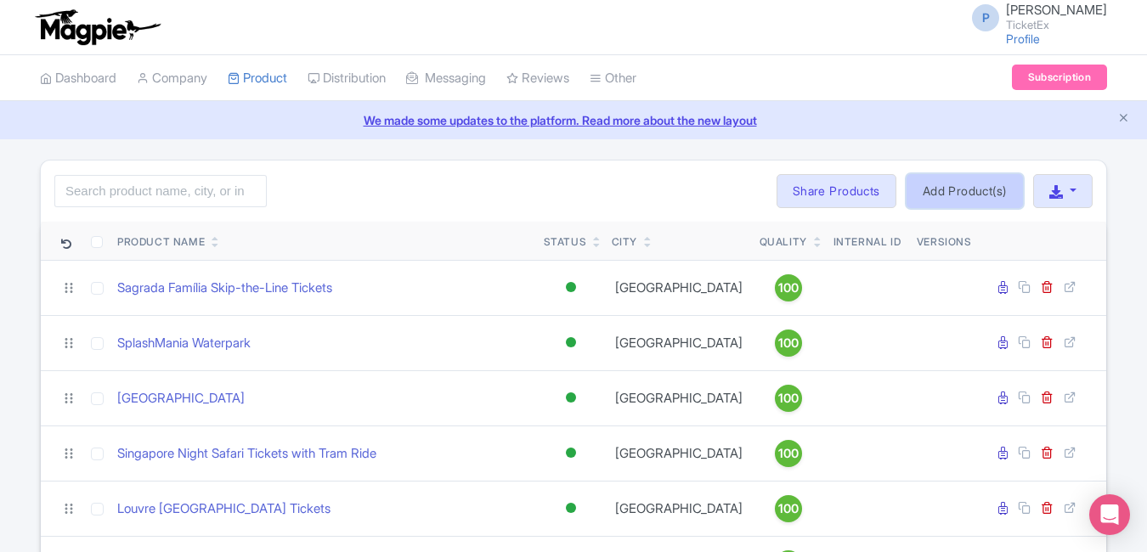
click at [934, 182] on link "Add Product(s)" at bounding box center [964, 191] width 116 height 34
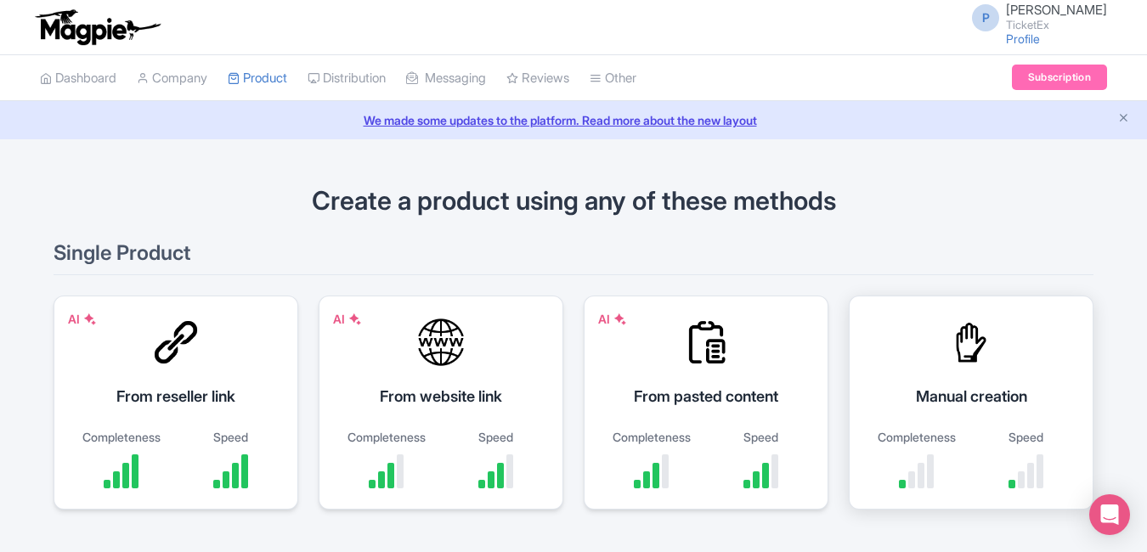
click at [968, 449] on div "Completeness Speed" at bounding box center [971, 458] width 202 height 60
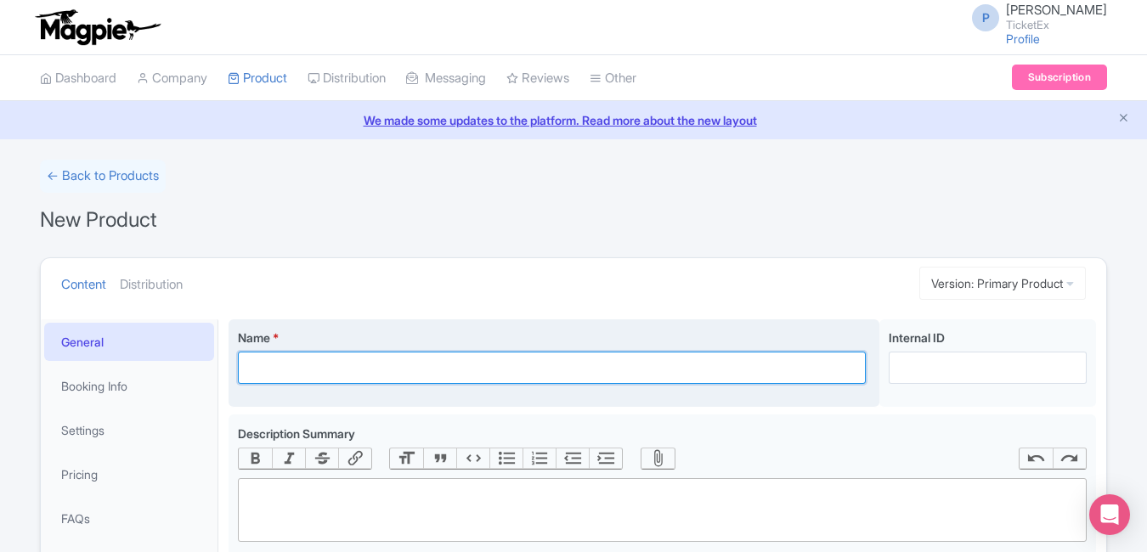
click at [639, 384] on input "Name *" at bounding box center [552, 368] width 628 height 32
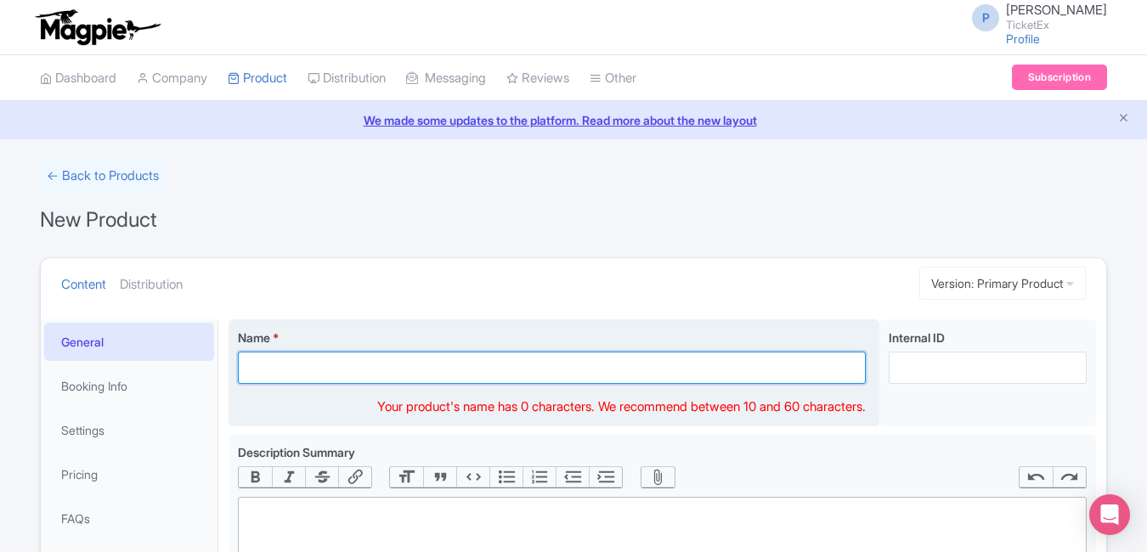
paste input "Wild Wadi Waterpark Dubai – Thrilling Water Slides & Family Fun"
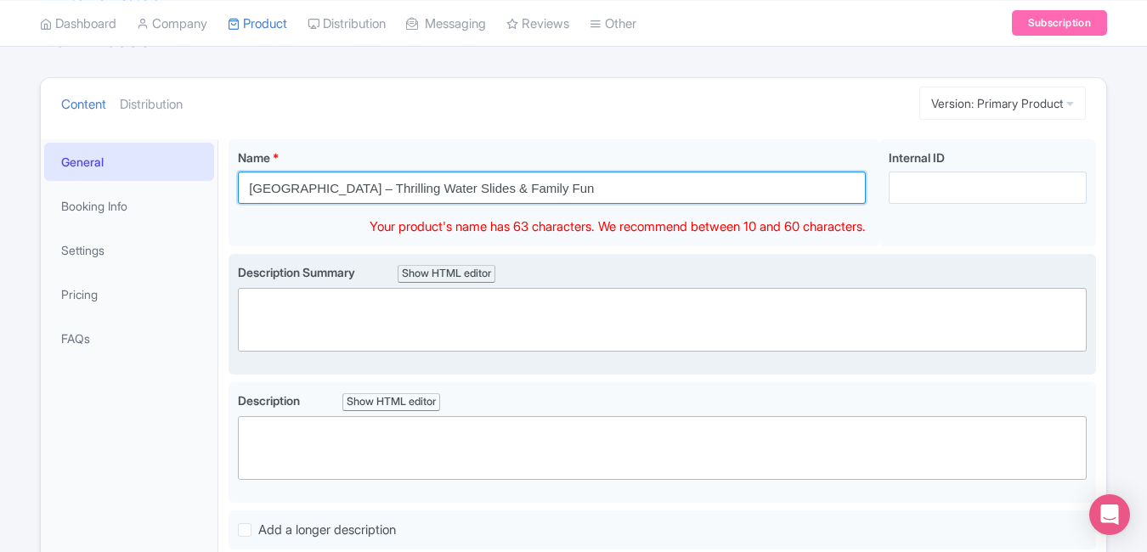
type input "Wild Wadi Waterpark Dubai – Thrilling Water Slides & Family Fun"
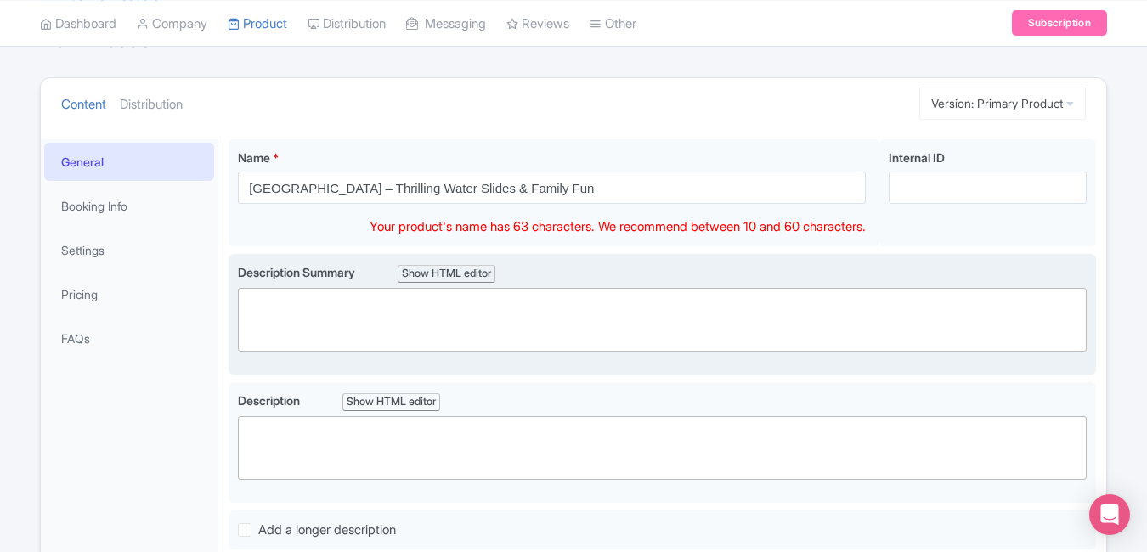
scroll to position [161, 0]
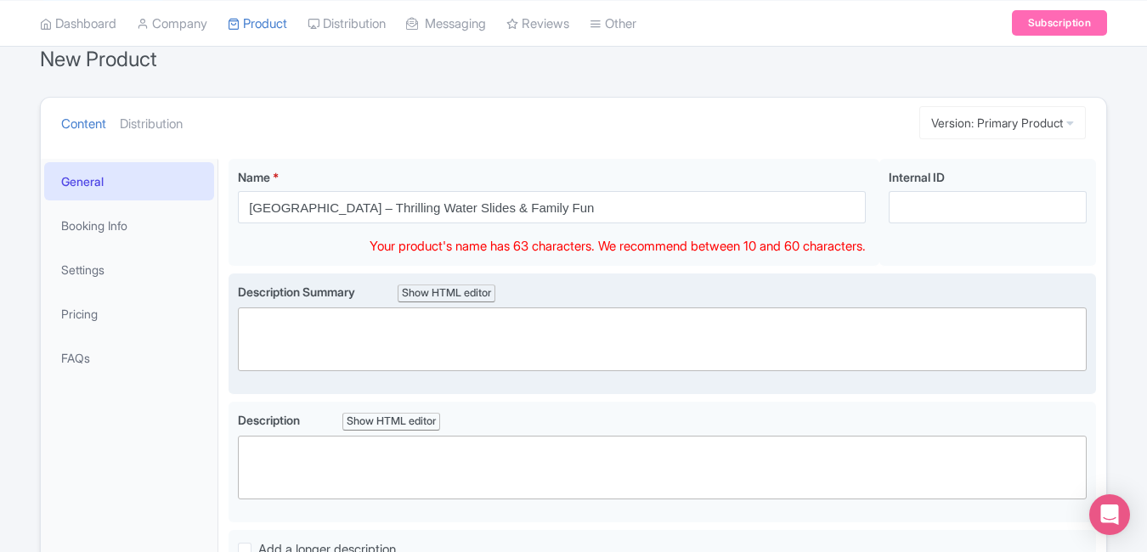
click at [573, 315] on trix-editor at bounding box center [662, 340] width 849 height 64
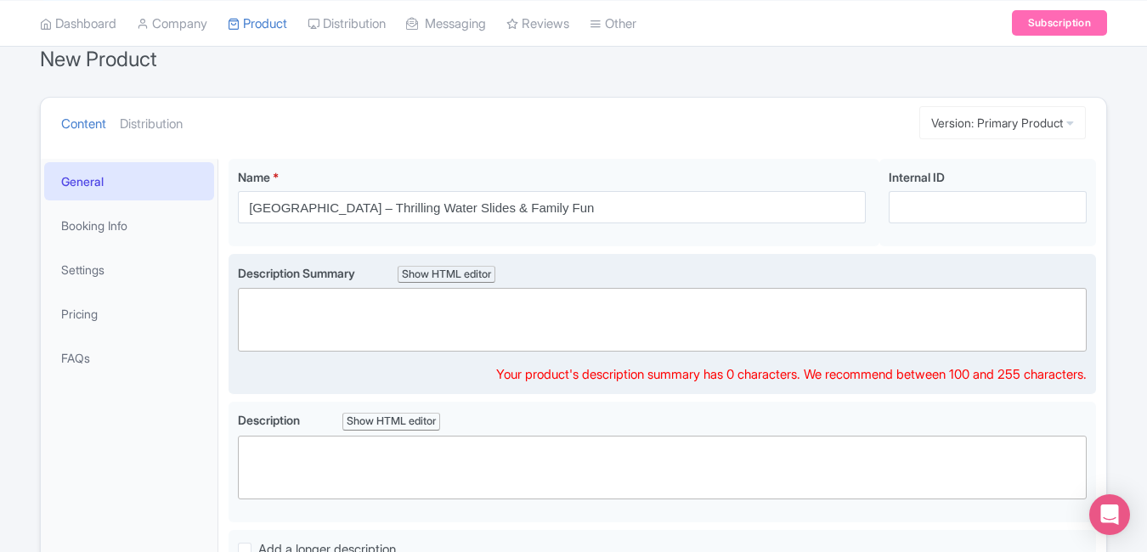
paste trix-editor "<div>Cool off with thrilling slides and family fun at Wild Wadi Waterpark Dubai…"
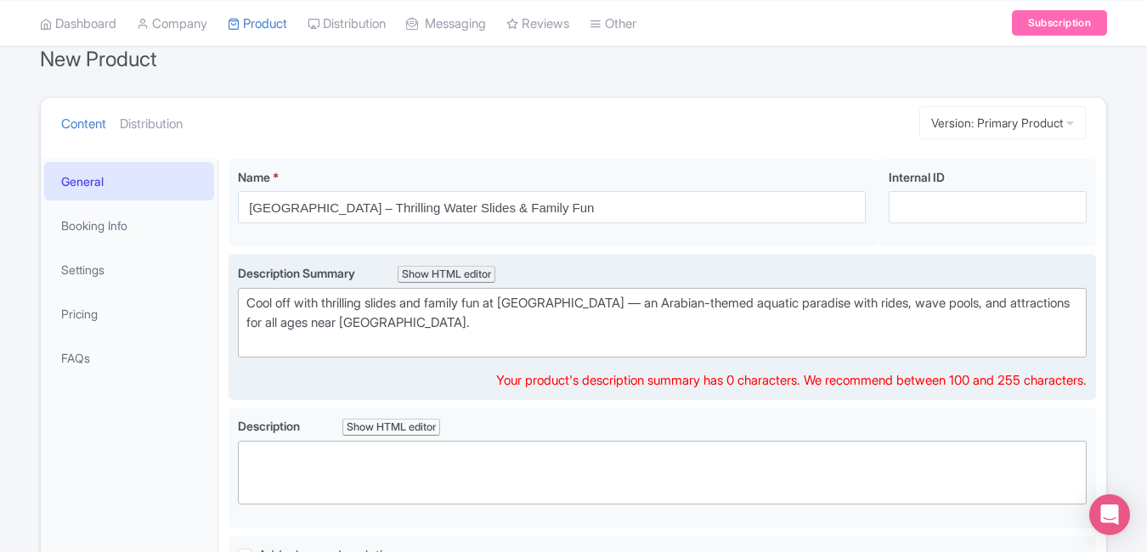
type trix-editor "<div>Cool off with thrilling slides and family fun at Wild Wadi Waterpark Dubai…"
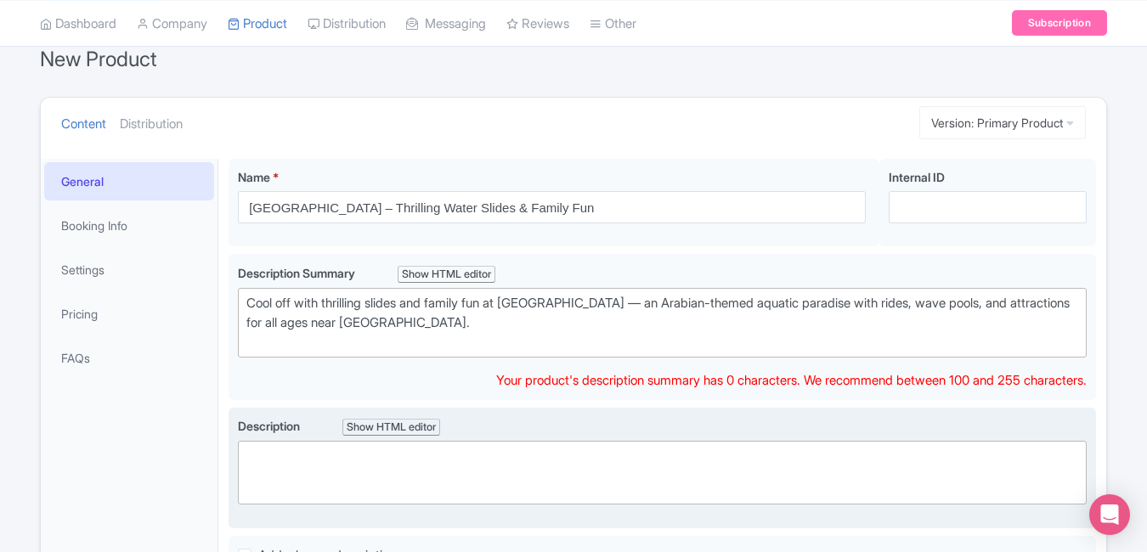
click at [336, 465] on trix-editor at bounding box center [662, 473] width 849 height 64
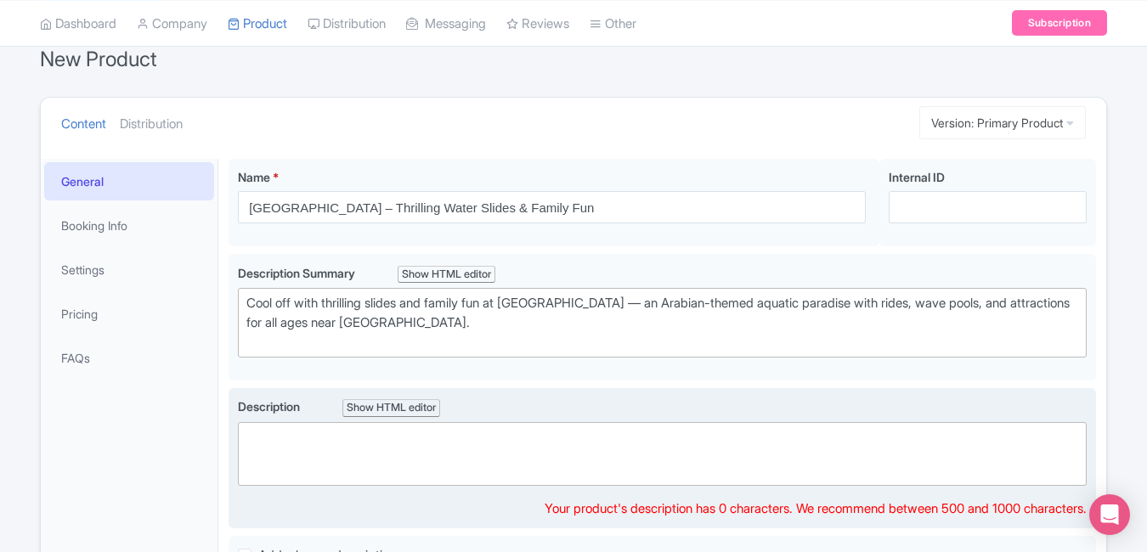
paste trix-editor "<div>Dive into excitement at Wild Wadi Waterpark, Dubai’s top aquatic adventure…"
type trix-editor "<div>Dive into excitement at Wild Wadi Waterpark, Dubai’s top aquatic adventure…"
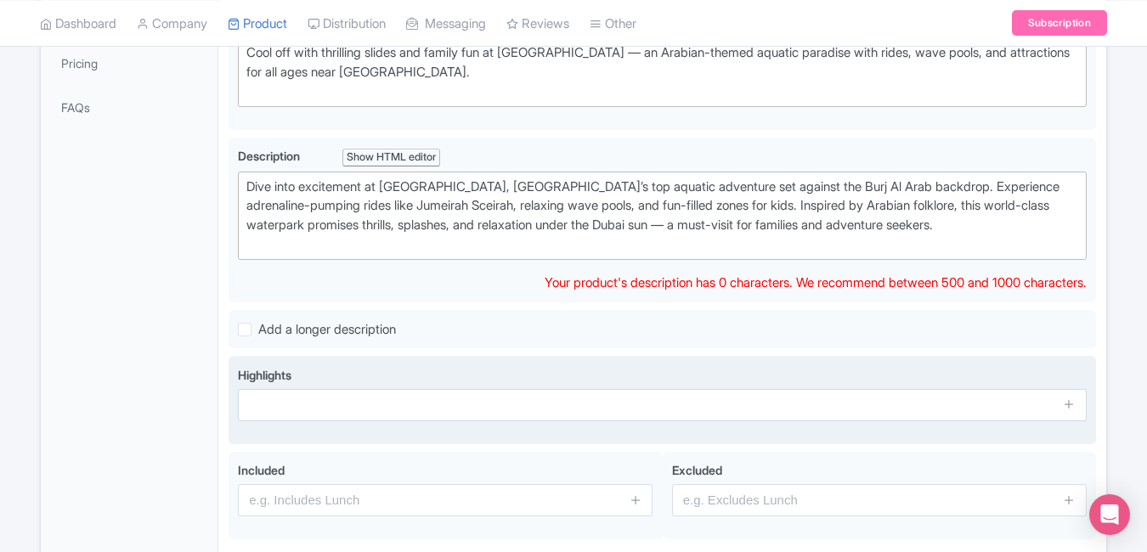
scroll to position [412, 0]
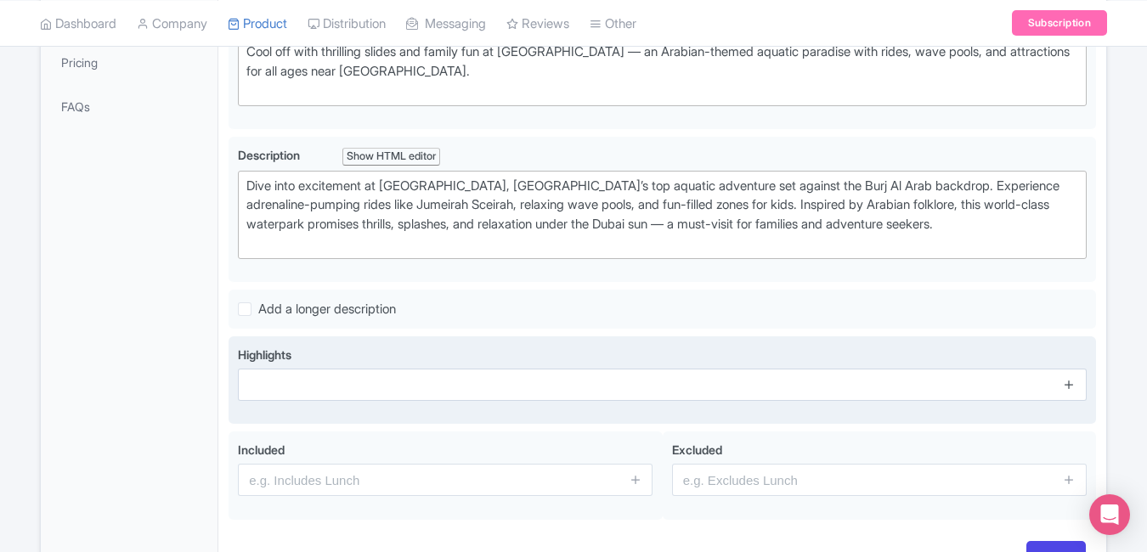
click at [1064, 405] on div "Highlights" at bounding box center [662, 380] width 849 height 69
click at [1066, 390] on icon at bounding box center [1069, 384] width 13 height 13
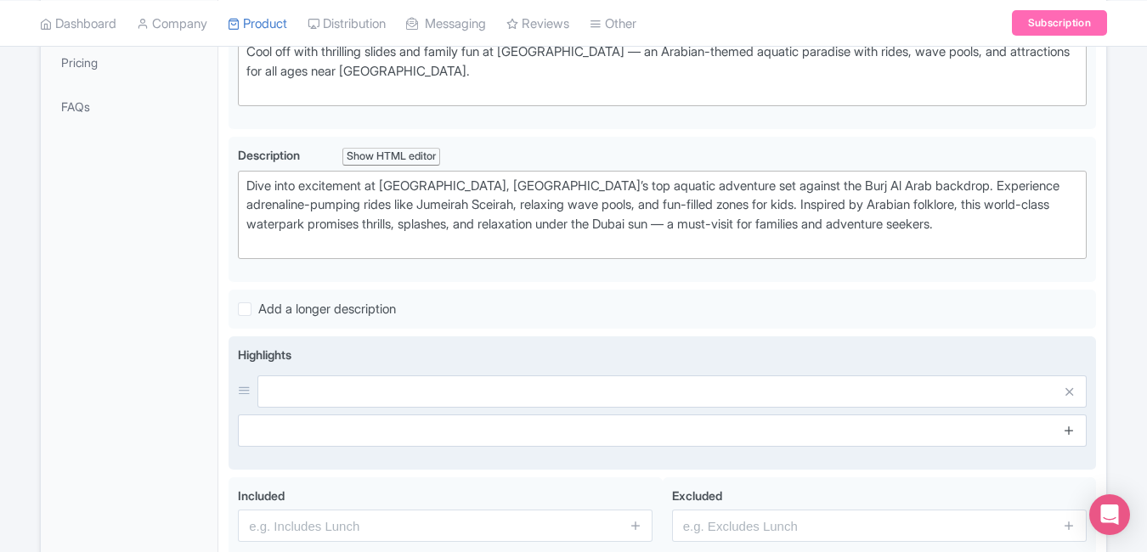
click at [1069, 427] on icon at bounding box center [1069, 430] width 13 height 13
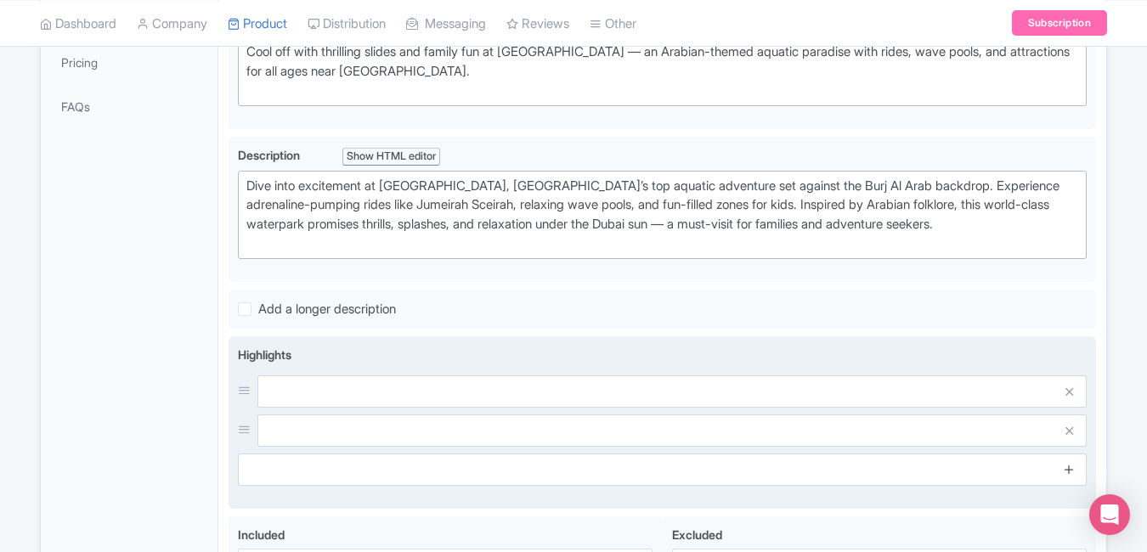
click at [1069, 465] on icon at bounding box center [1069, 469] width 13 height 13
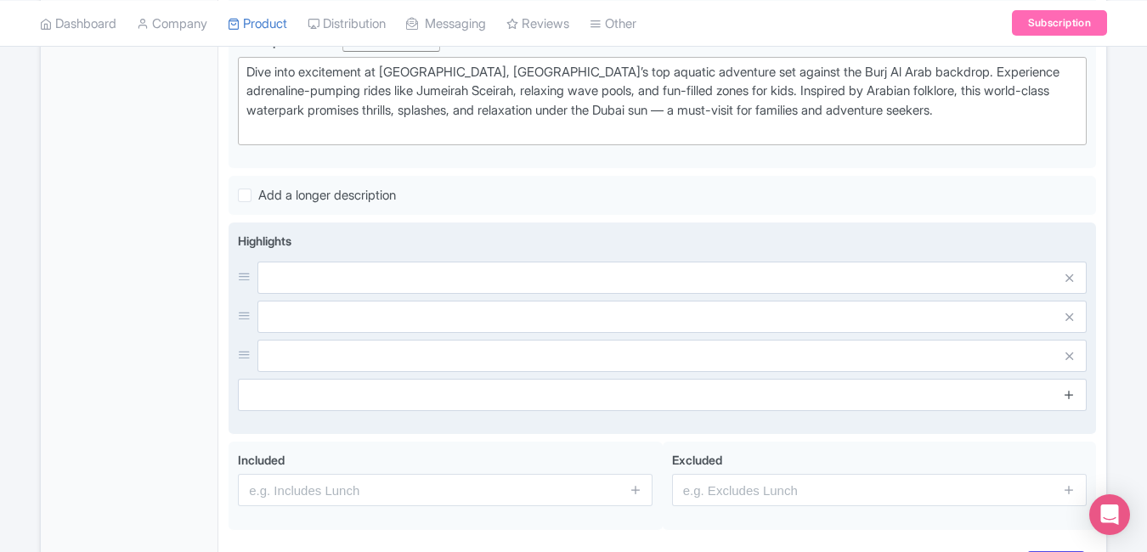
scroll to position [551, 0]
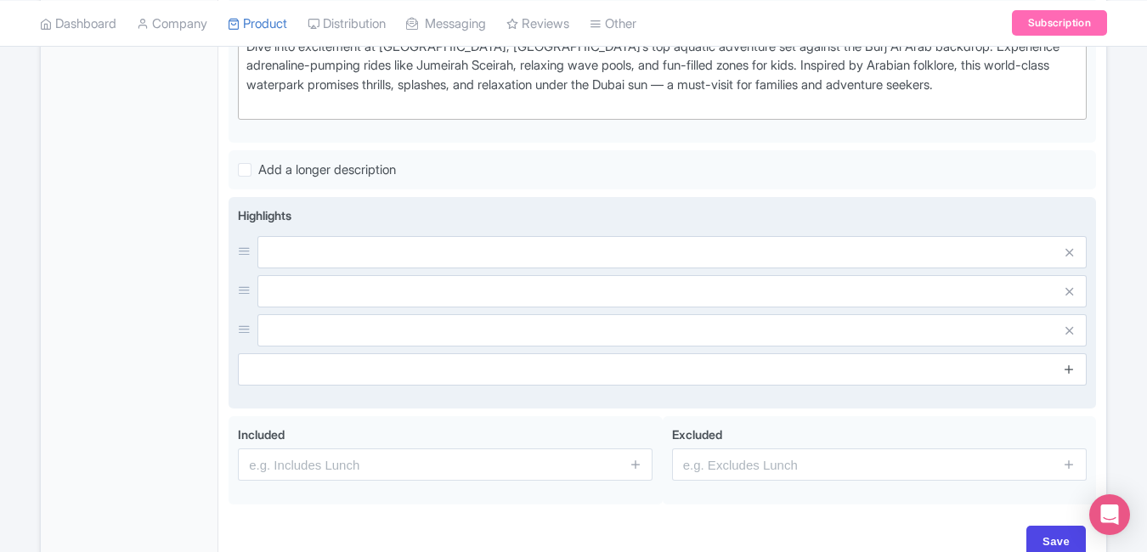
click at [1070, 372] on icon at bounding box center [1069, 369] width 13 height 13
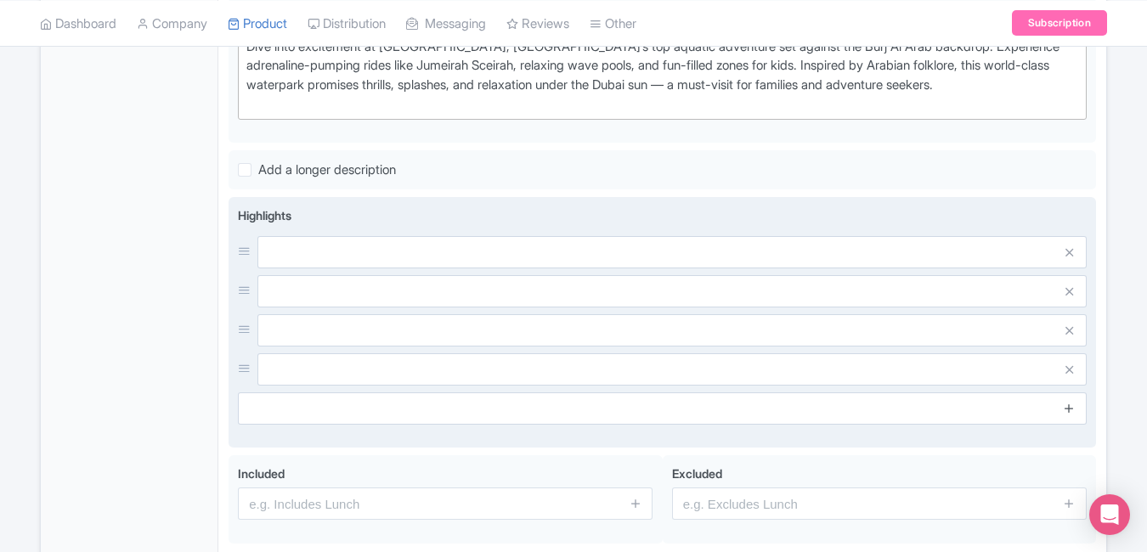
click at [1072, 414] on icon at bounding box center [1069, 408] width 13 height 13
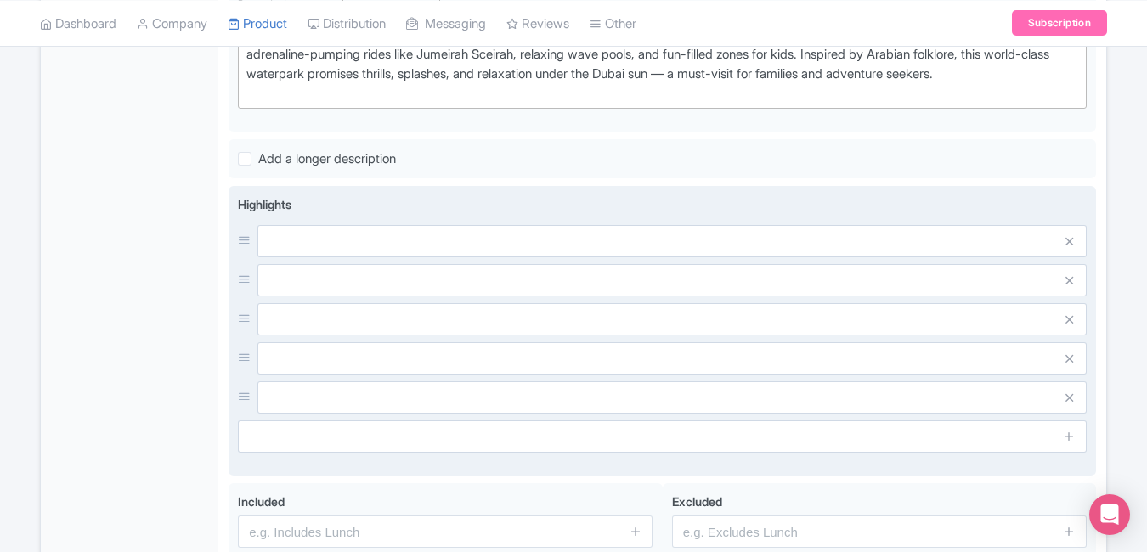
scroll to position [559, 0]
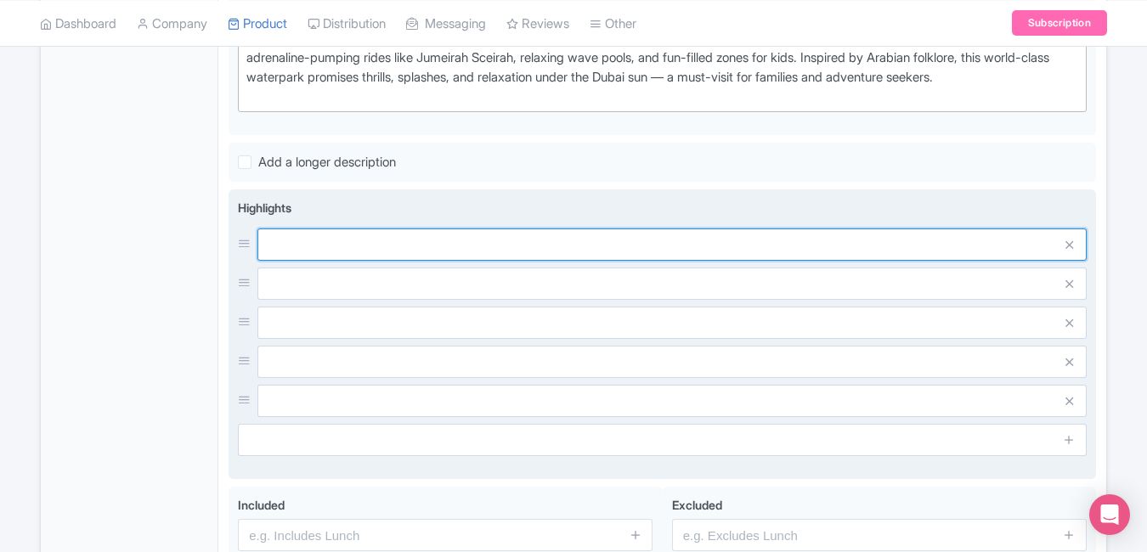
click at [417, 250] on input "text" at bounding box center [671, 245] width 829 height 32
paste input "30+ thrilling rides & attractions"
type input "30+ thrilling rides & attractions"
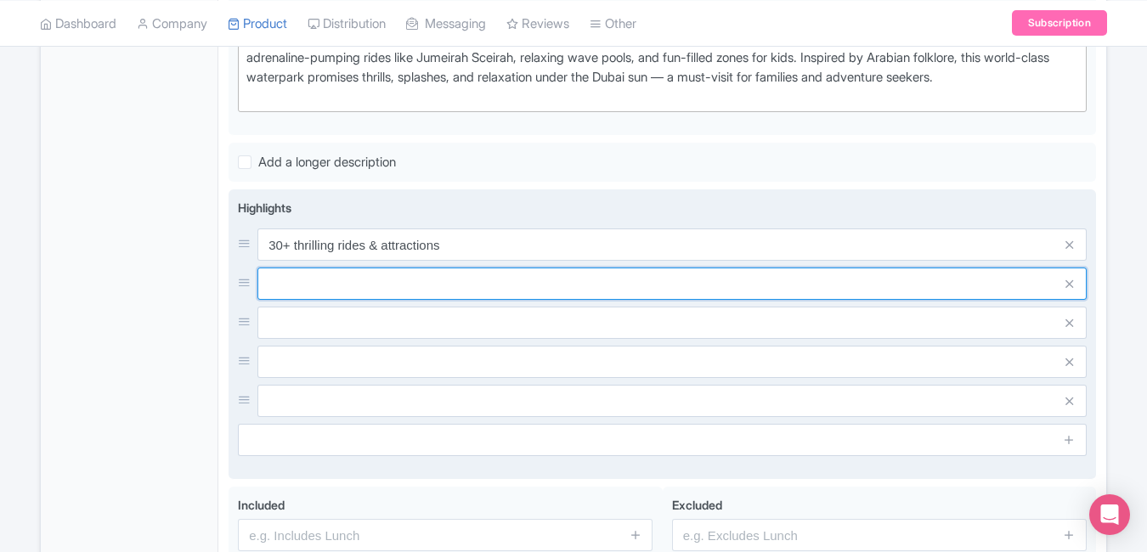
paste input "Jumeirah Sceirah high-speed slide"
type input "Jumeirah Sceirah high-speed slide"
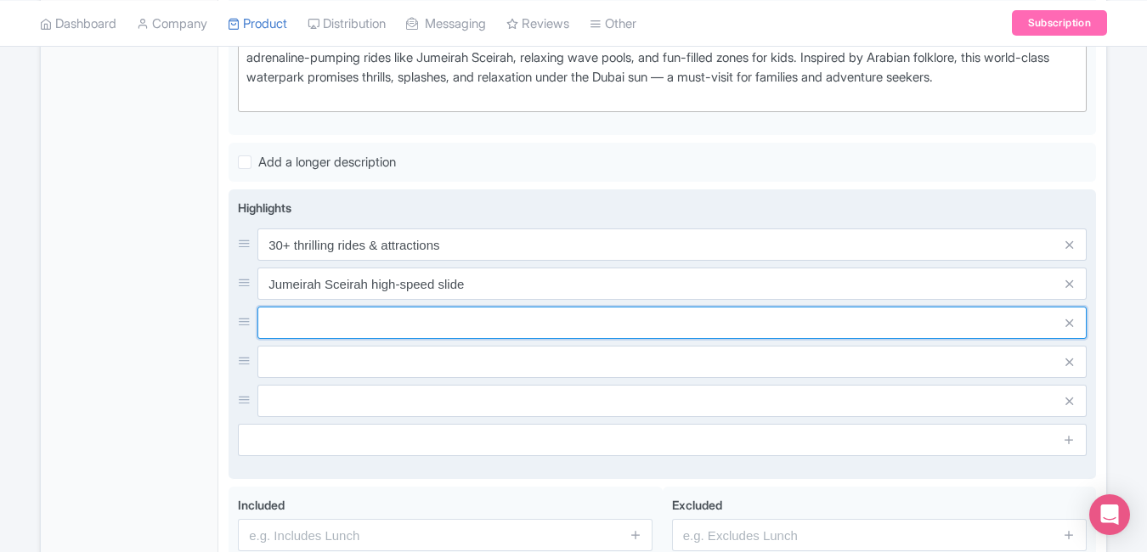
paste input "Lazy river & wave pool fun"
type input "Lazy river & wave pool fun"
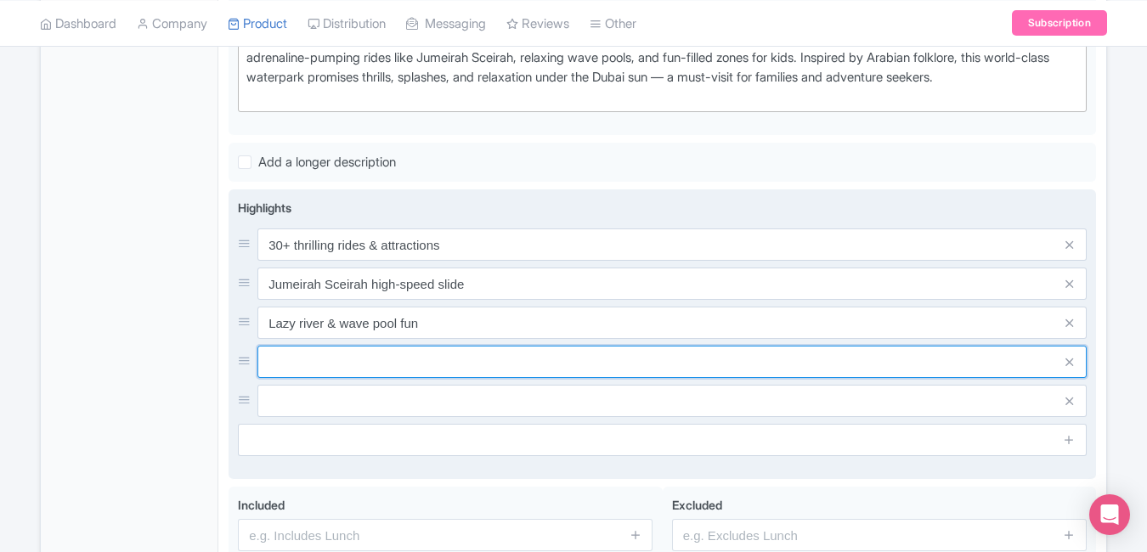
paste input "Kids’ play zones & family rides"
type input "Kids’ play zones & family rides"
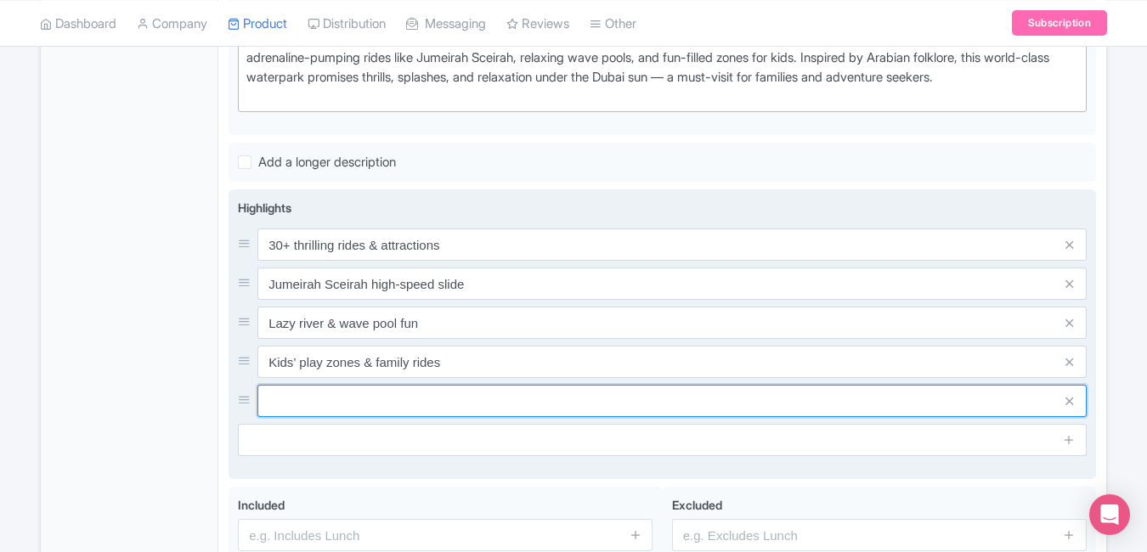
paste input "Stunning Burj Al Arab views"
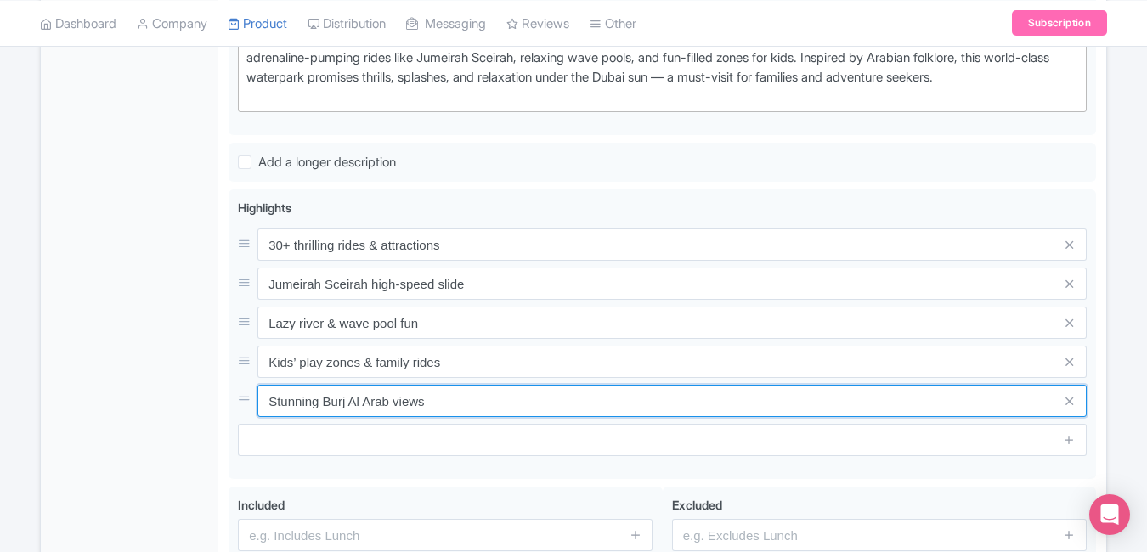
type input "Stunning Burj Al Arab views"
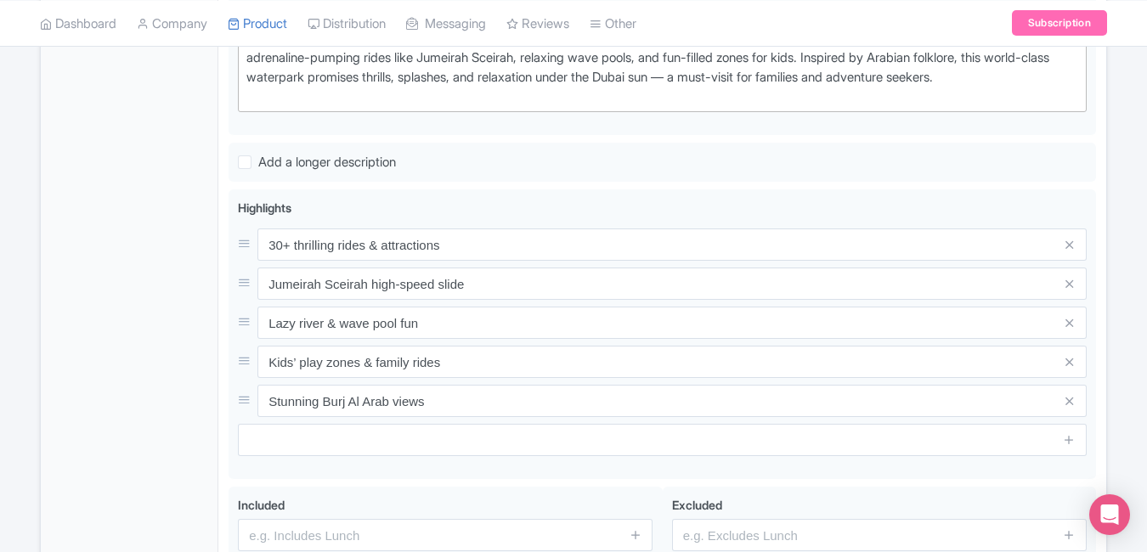
click at [77, 363] on div "General Booking Info Settings Pricing FAQs" at bounding box center [130, 202] width 178 height 885
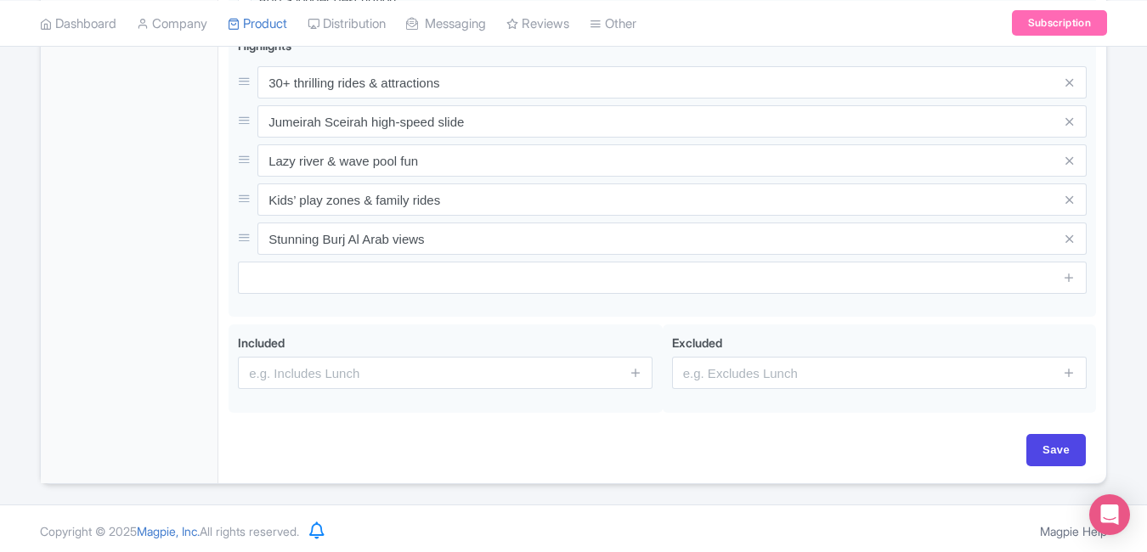
scroll to position [725, 0]
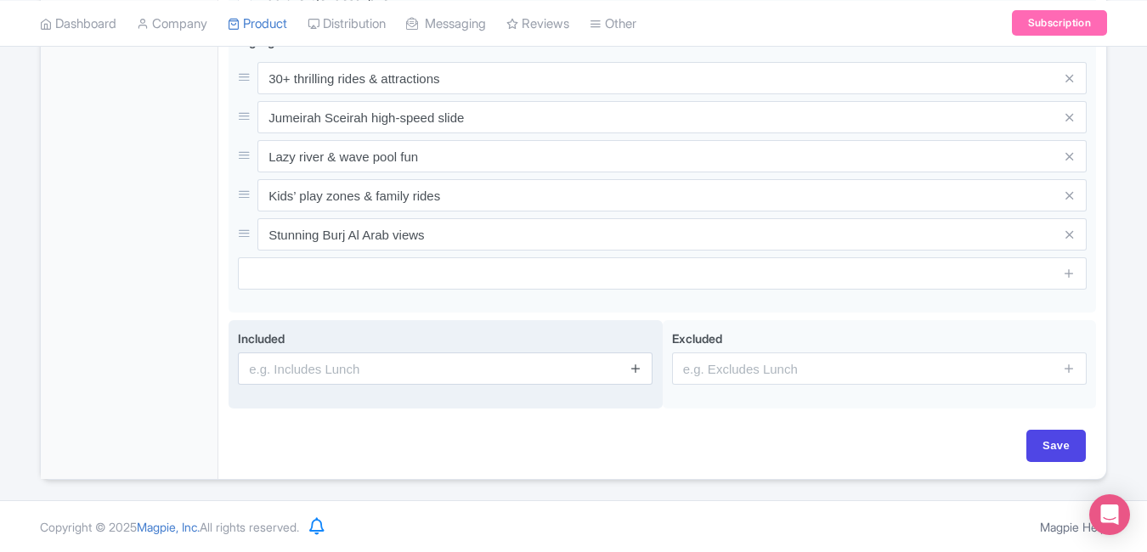
click at [634, 370] on icon at bounding box center [635, 368] width 13 height 13
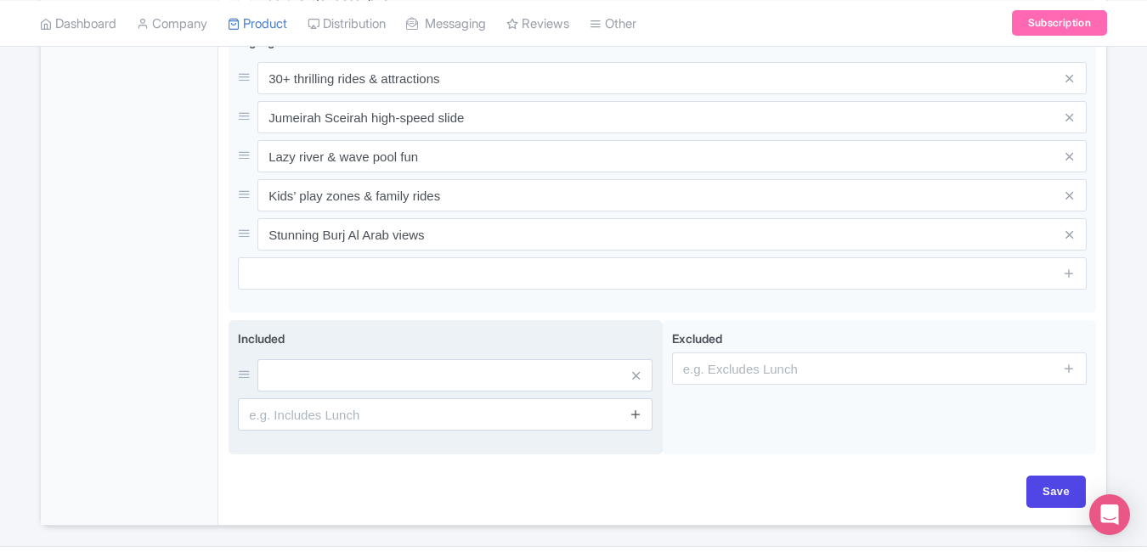
click at [640, 412] on icon at bounding box center [635, 414] width 13 height 13
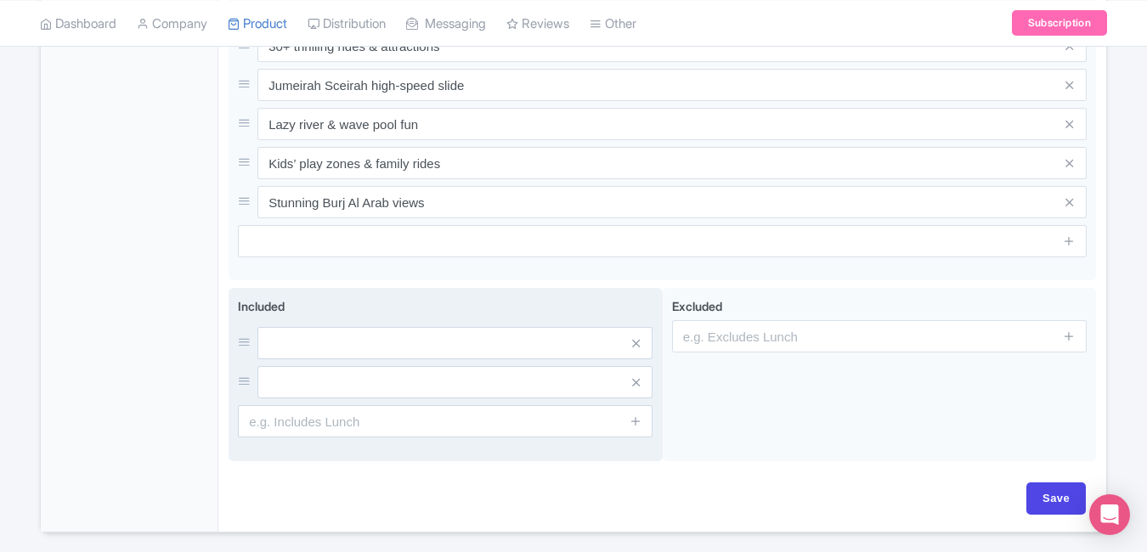
scroll to position [810, 0]
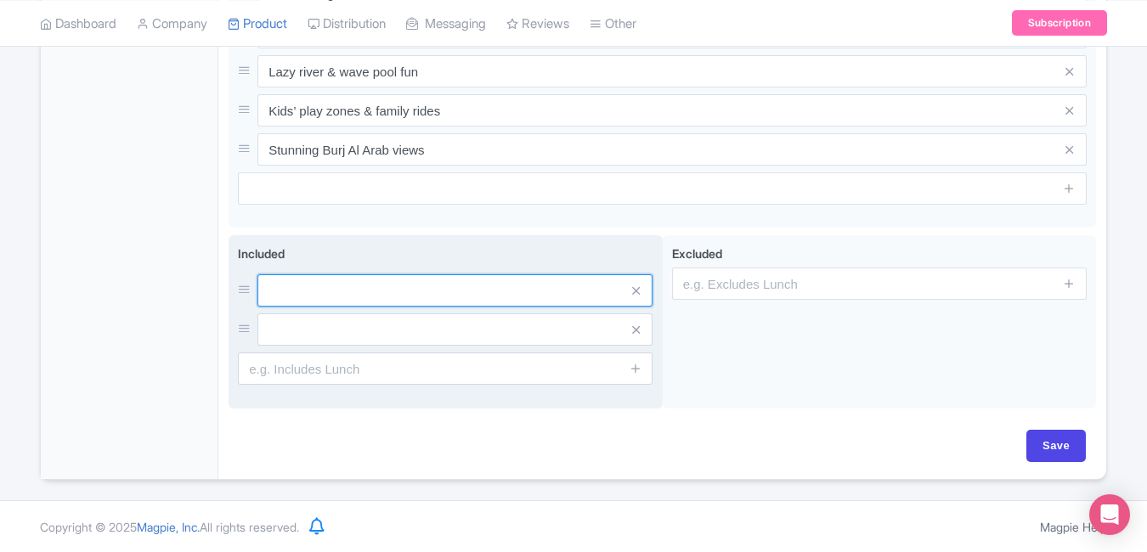
click at [400, 278] on input "text" at bounding box center [454, 290] width 395 height 32
paste input "Full-day park access"
type input "Full-day park access"
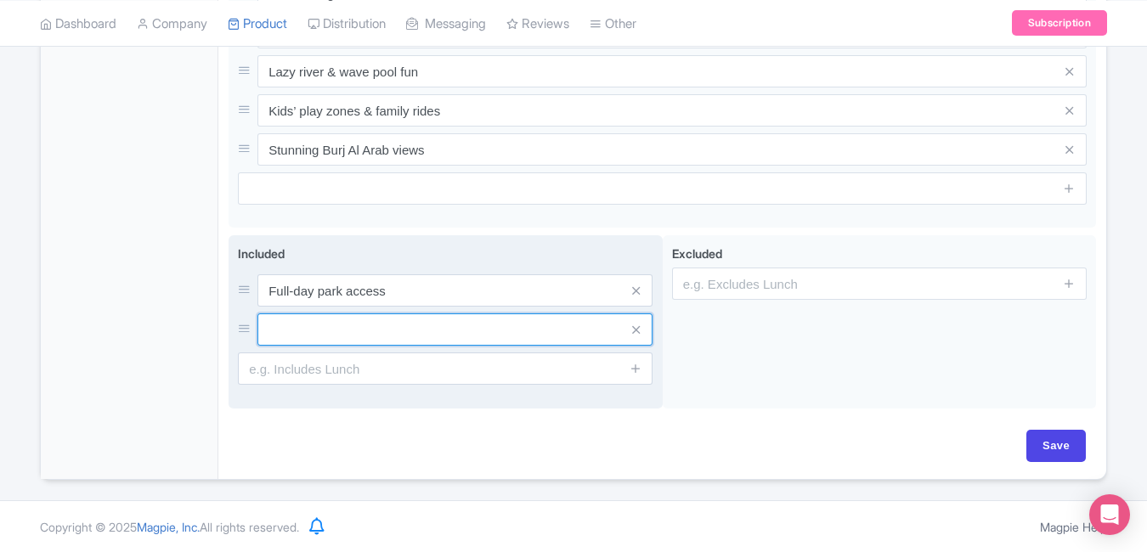
paste input "Life jackets & locker facilities"
type input "Life jackets & locker facilities"
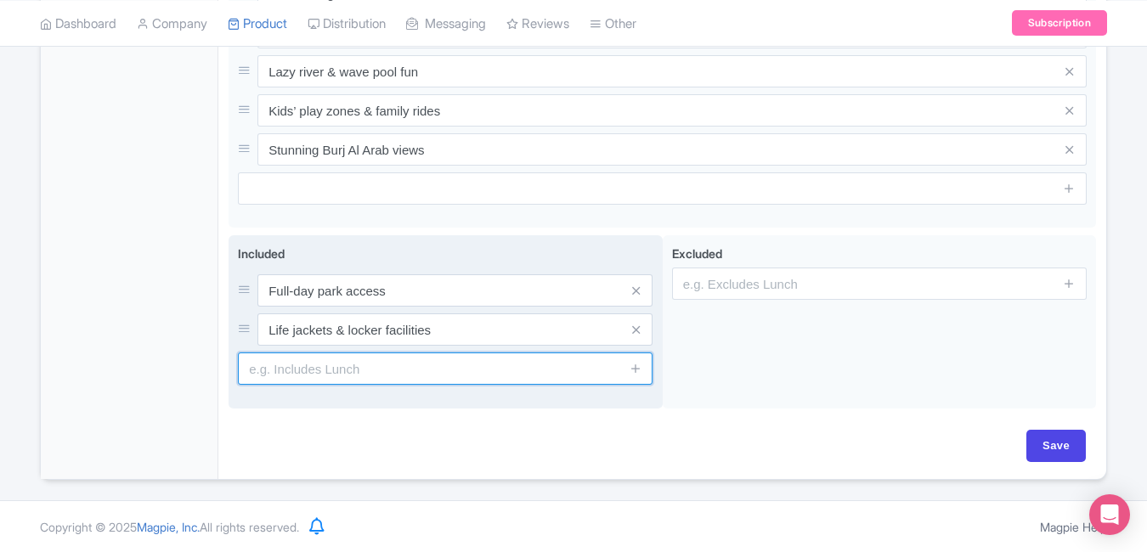
paste input "Unlimited ride access"
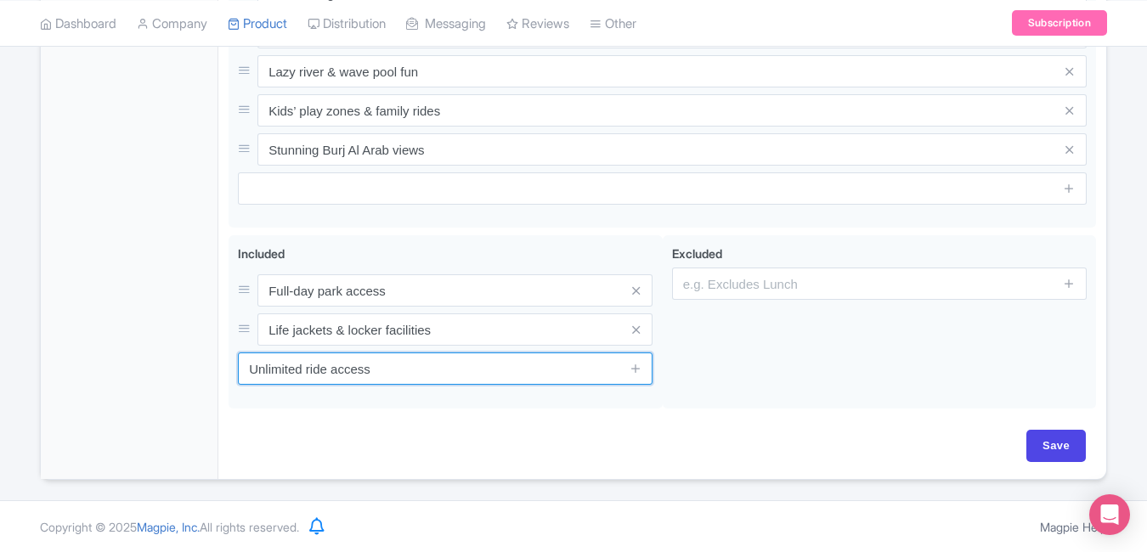
type input "Unlimited ride access"
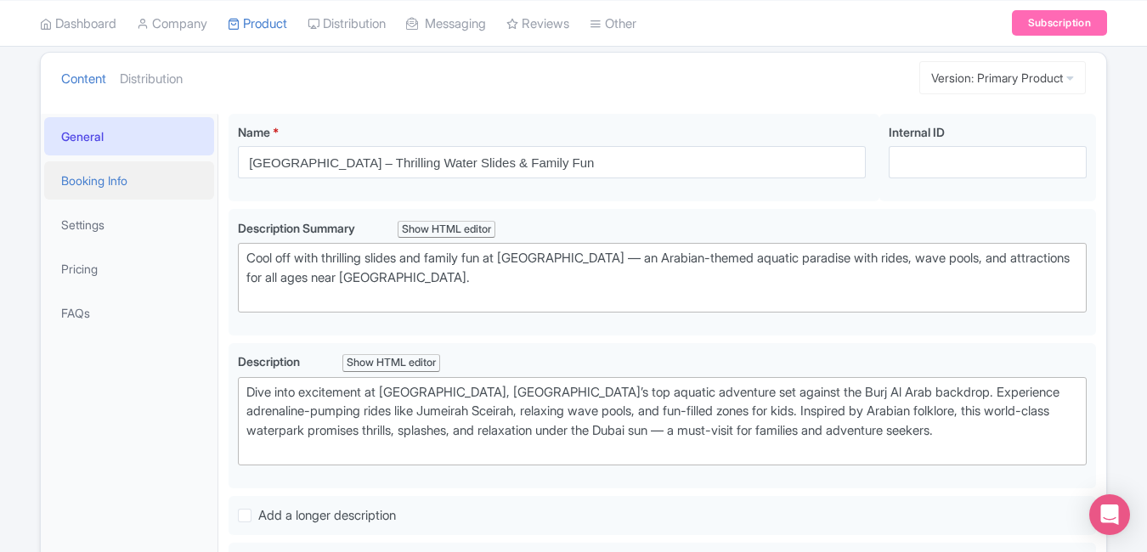
scroll to position [205, 0]
click at [138, 178] on link "Booking Info" at bounding box center [129, 181] width 170 height 38
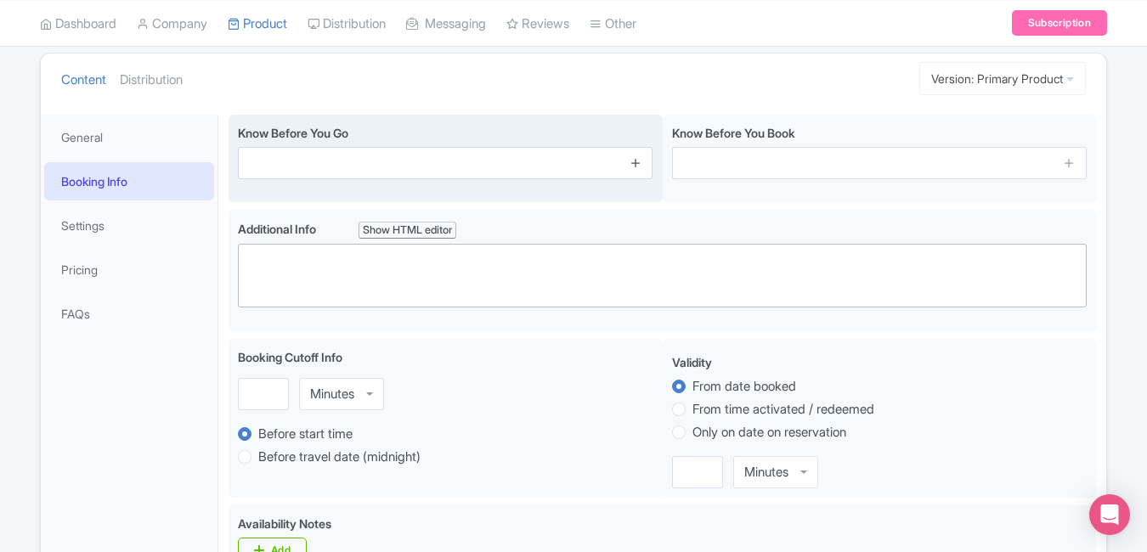
click at [639, 167] on icon at bounding box center [635, 162] width 13 height 13
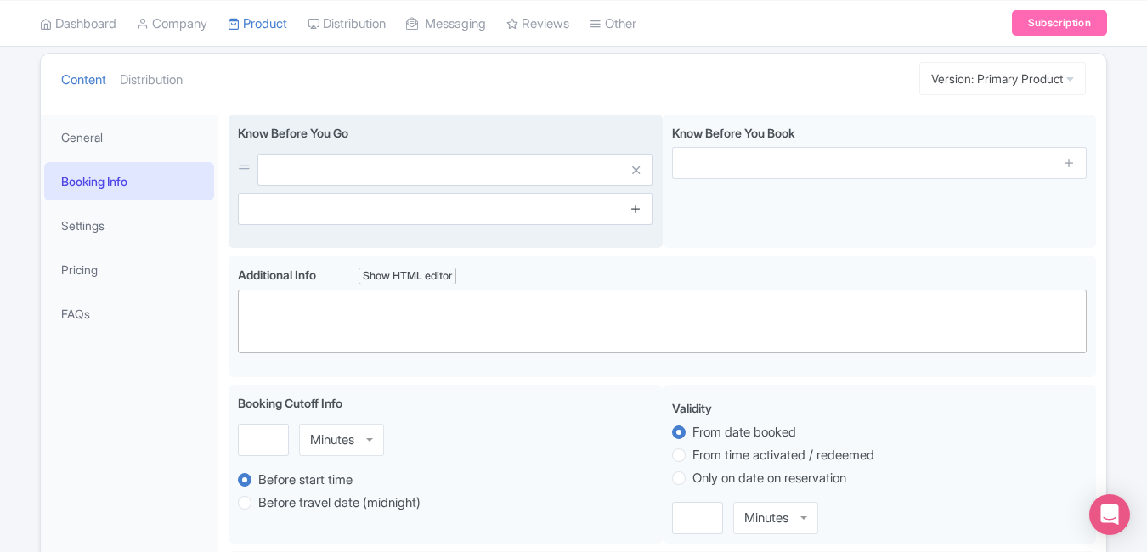
click at [639, 213] on icon at bounding box center [635, 208] width 13 height 13
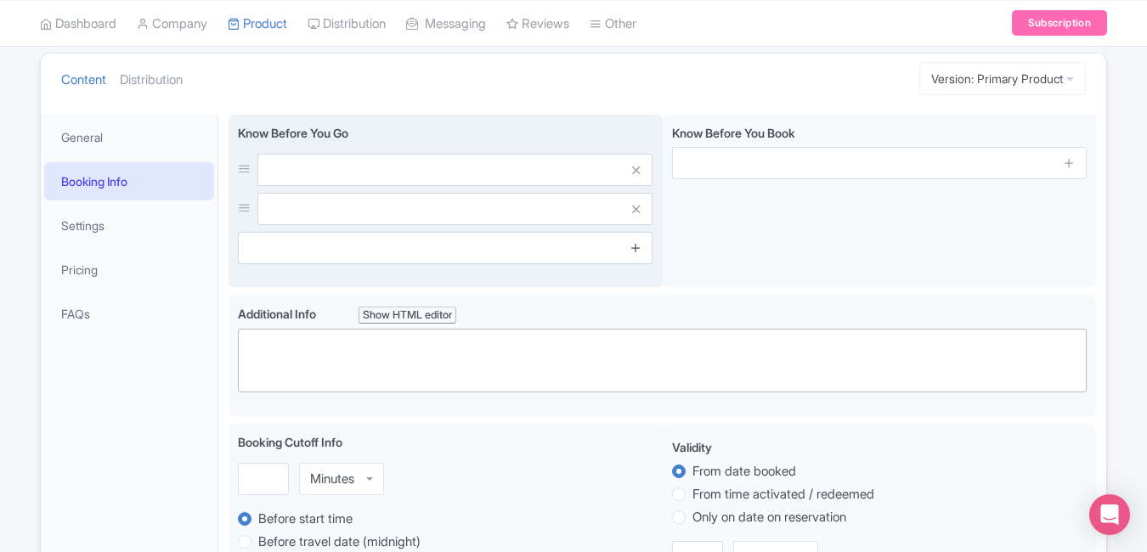
click at [639, 251] on icon at bounding box center [635, 247] width 13 height 13
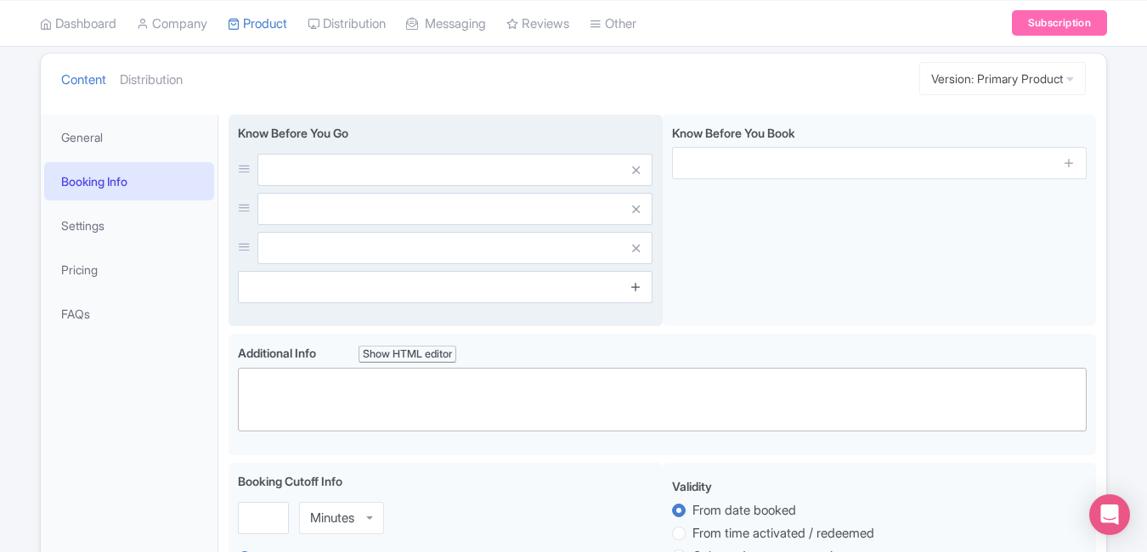
click at [639, 295] on link at bounding box center [635, 288] width 13 height 20
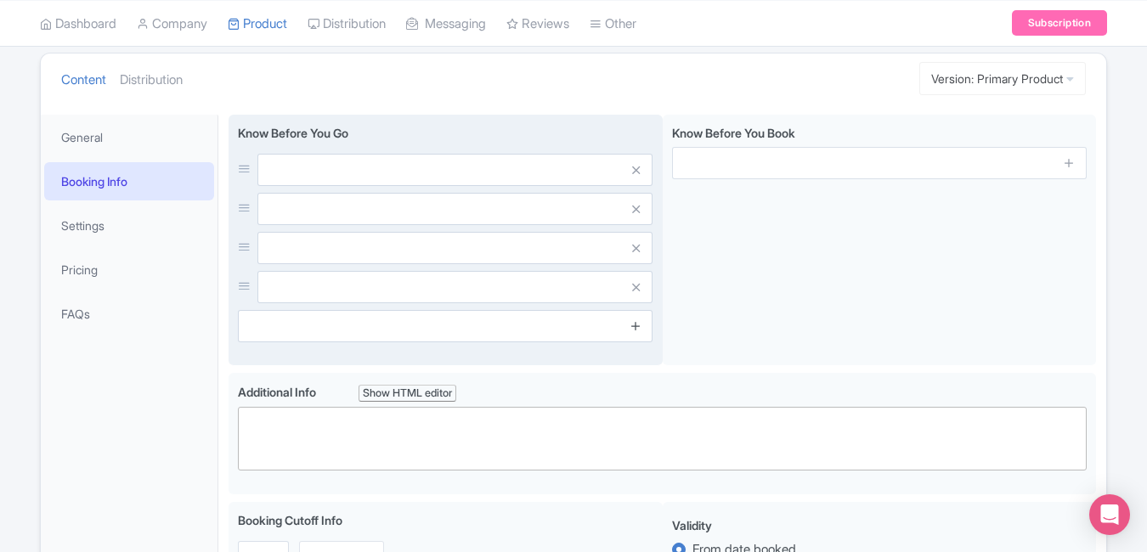
click at [637, 329] on icon at bounding box center [635, 325] width 13 height 13
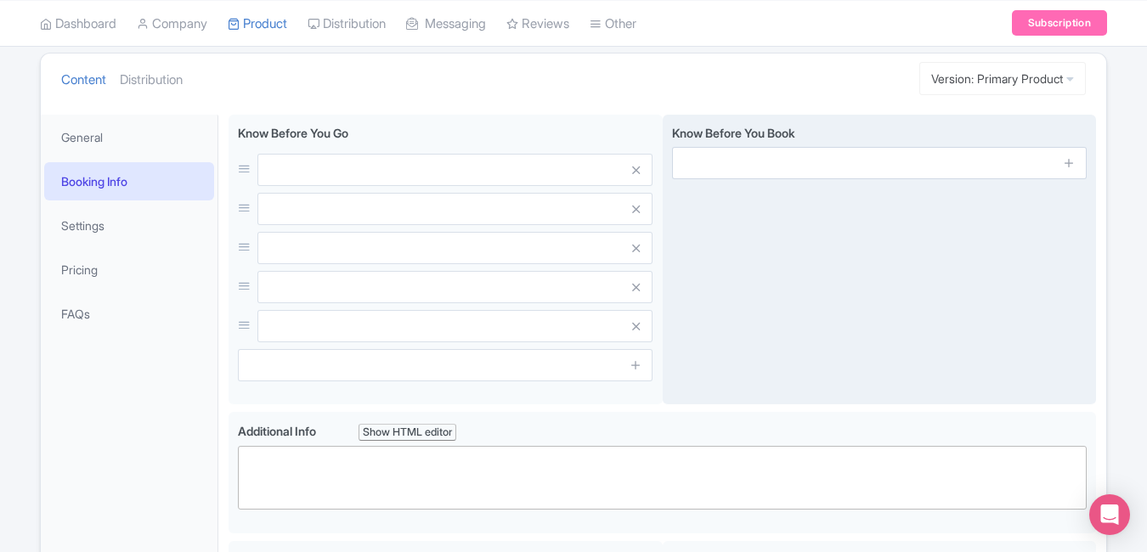
click at [1076, 162] on span at bounding box center [1070, 163] width 34 height 32
click at [1071, 162] on icon at bounding box center [1069, 162] width 13 height 13
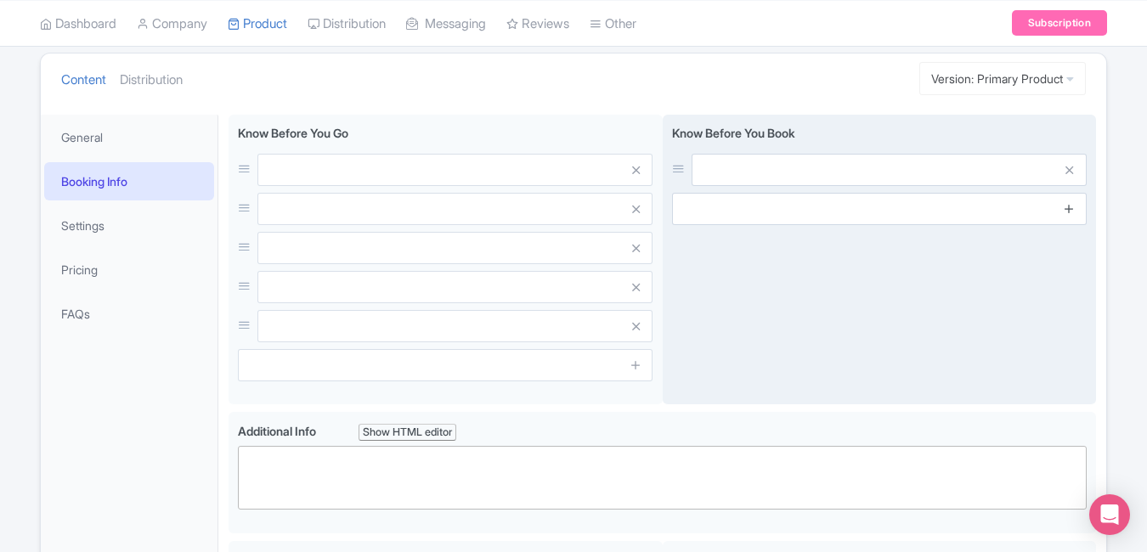
click at [1072, 205] on icon at bounding box center [1069, 208] width 13 height 13
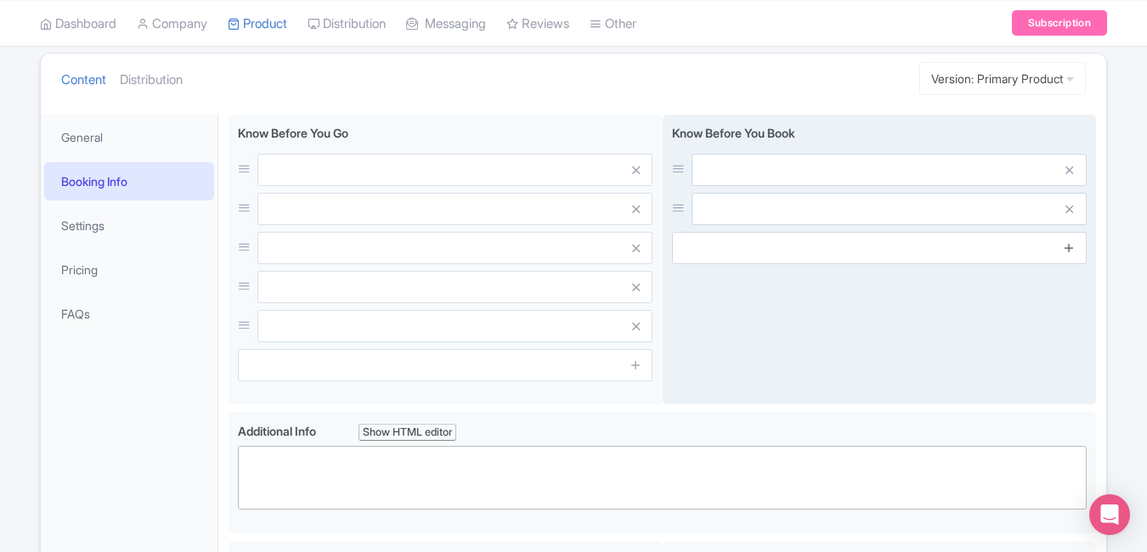
click at [1073, 248] on icon at bounding box center [1069, 247] width 13 height 13
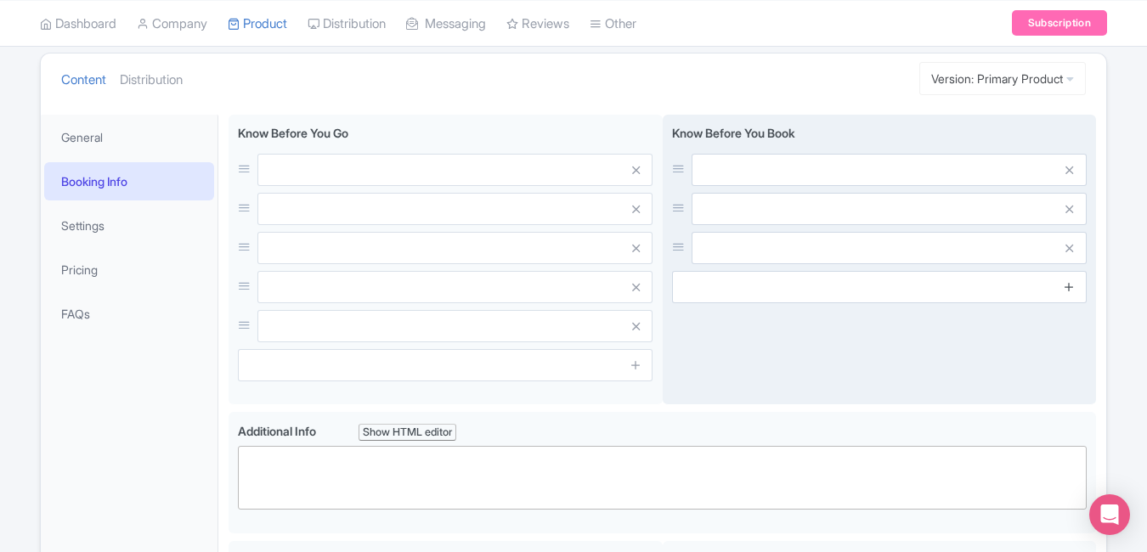
click at [1070, 288] on icon at bounding box center [1069, 286] width 13 height 13
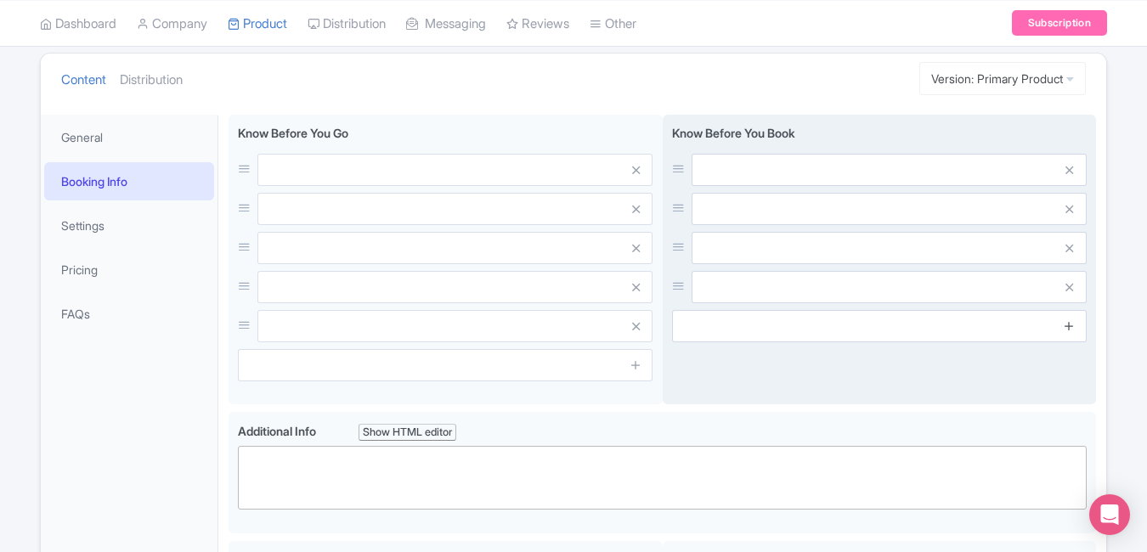
click at [1068, 327] on icon at bounding box center [1069, 325] width 13 height 13
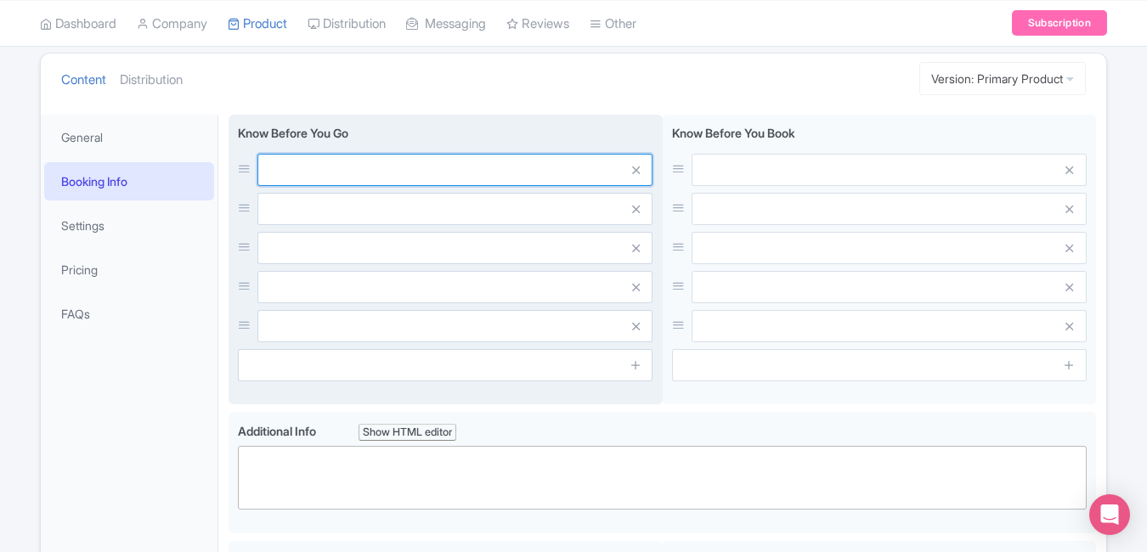
click at [426, 184] on input "text" at bounding box center [454, 170] width 395 height 32
paste input "Outside food not permitted"
type input "Outside food not permitted"
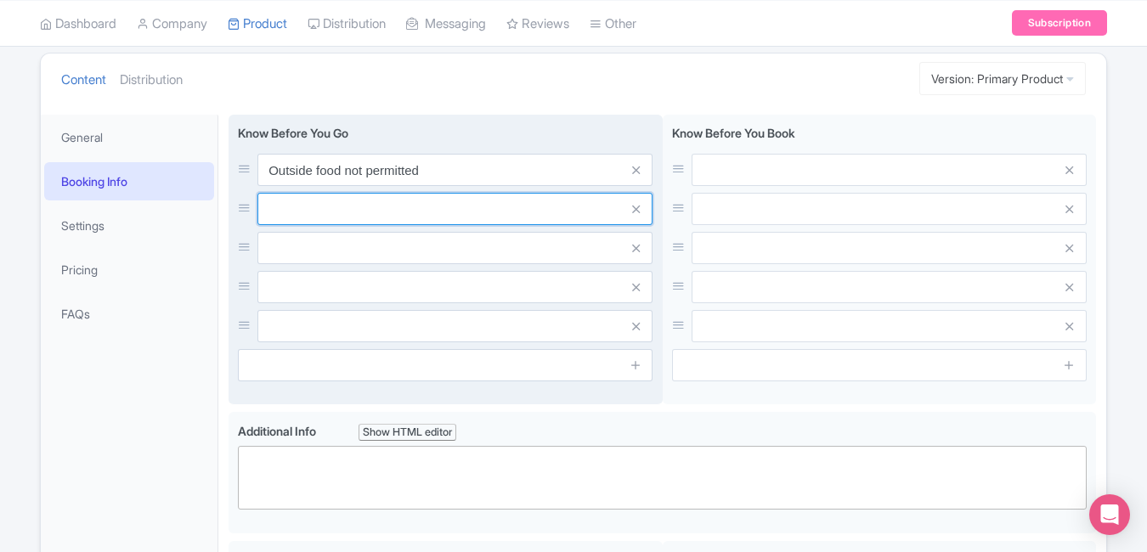
paste input "Swimsuits required for all rides"
type input "Swimsuits required for all rides"
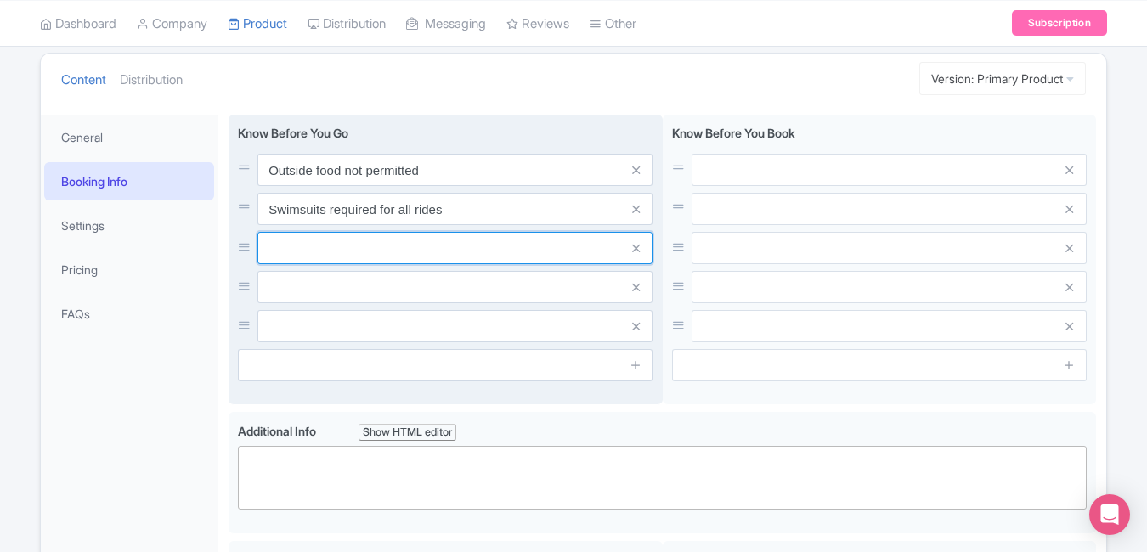
paste input "Swimsuits required for all rides"
click at [456, 256] on input "Swimsuits required for all rides" at bounding box center [454, 248] width 395 height 32
paste input "Height restrictions apply on some sl"
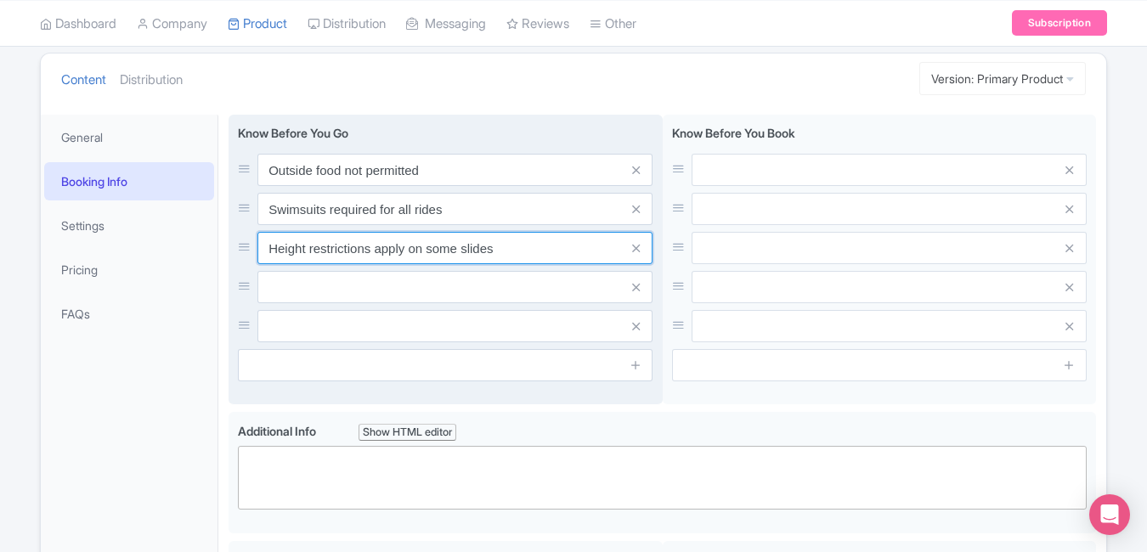
type input "Height restrictions apply on some slides"
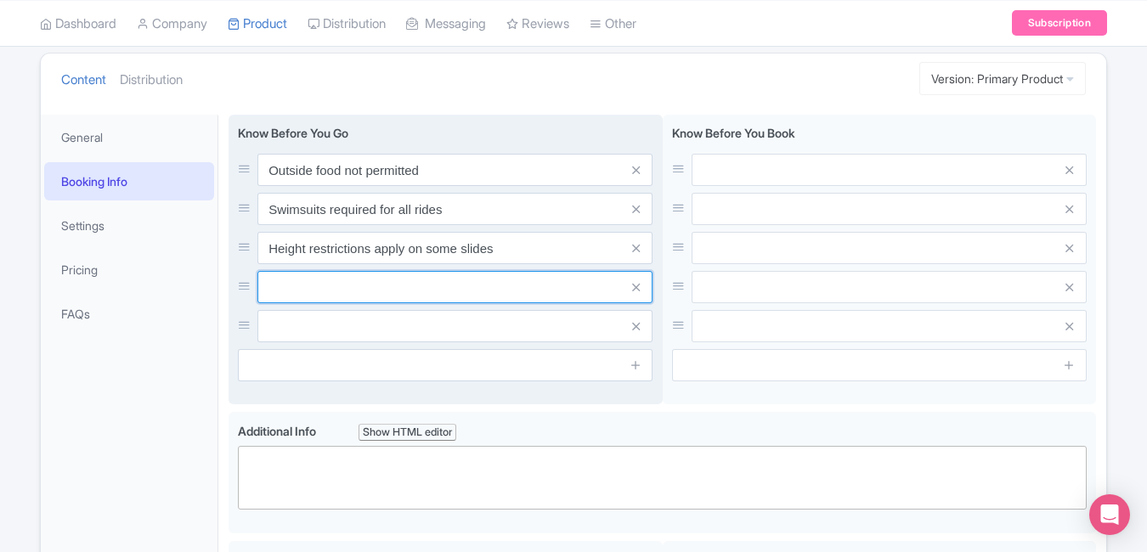
paste input "Towels available for rent"
type input "Towels available for rent"
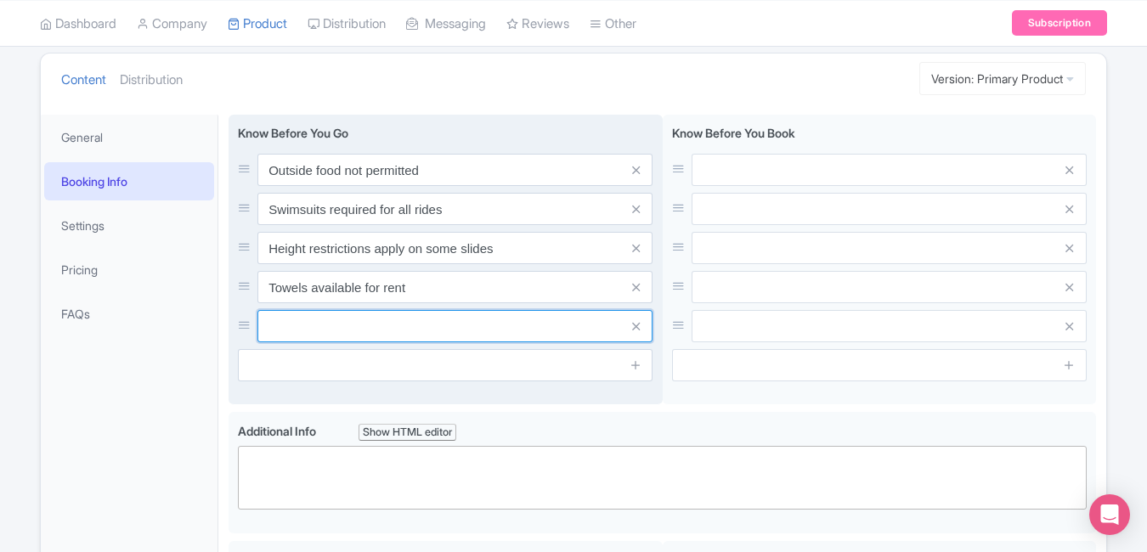
click at [465, 337] on input "text" at bounding box center [454, 326] width 395 height 32
paste input "Open daily; check timings seasonally"
click at [465, 337] on input "Open daily; check timings seasonally" at bounding box center [454, 326] width 395 height 32
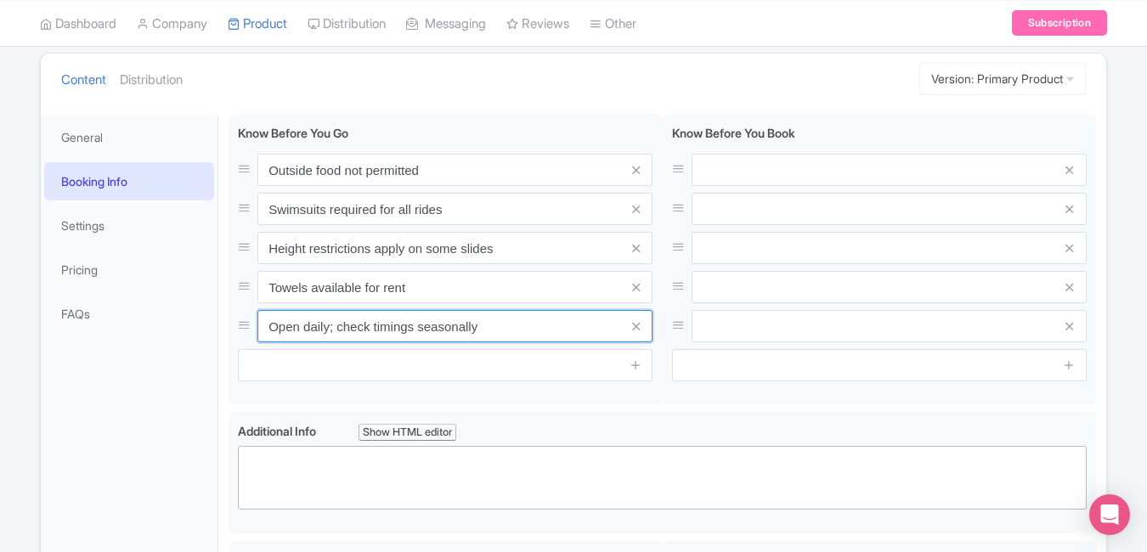
type input "Open daily; check timings seasonally"
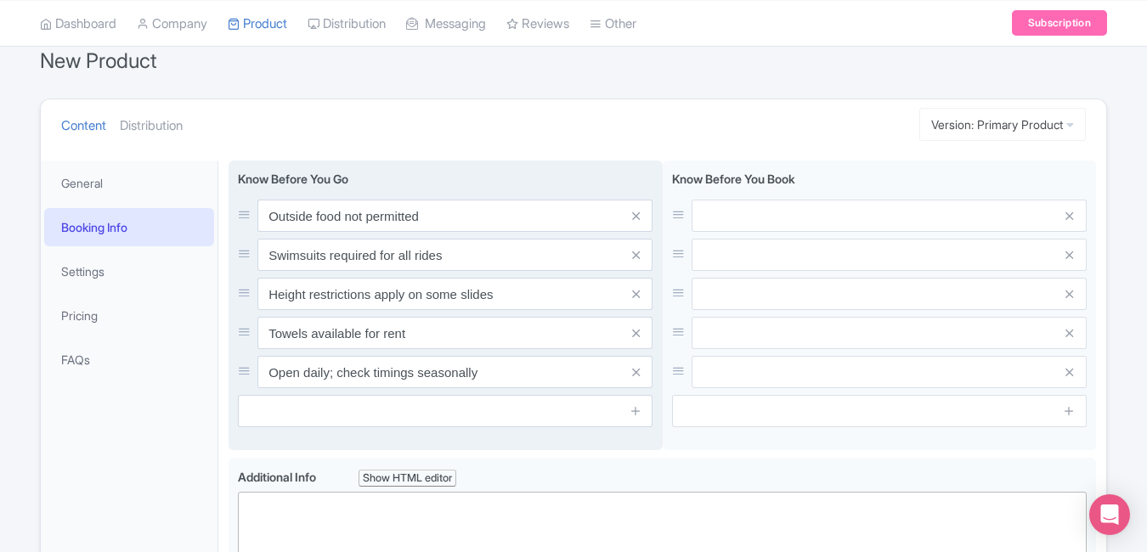
scroll to position [161, 0]
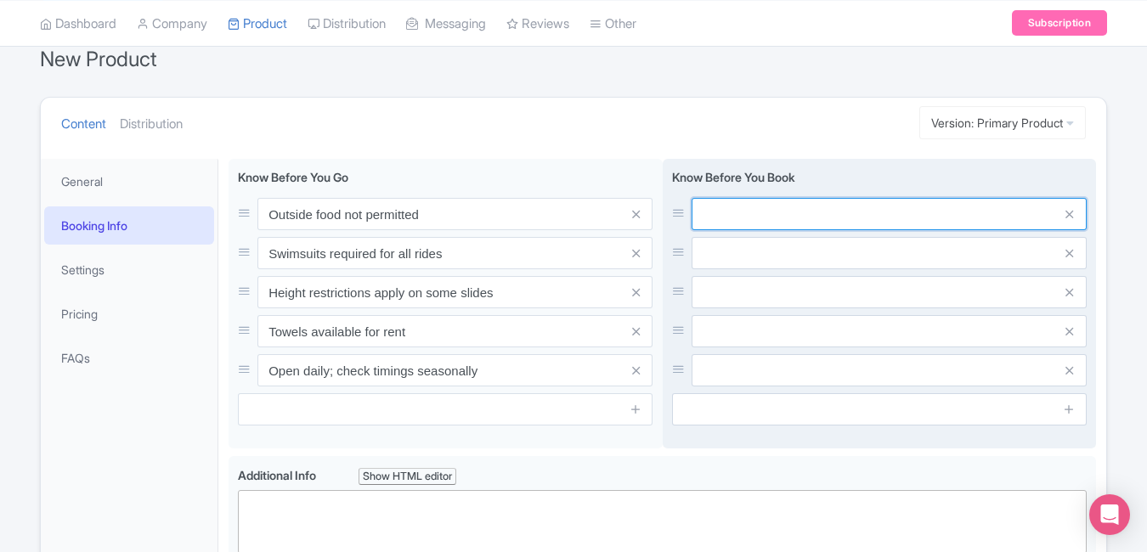
paste input "Tickets valid only for selected date"
type input "Tickets valid only for selected date"
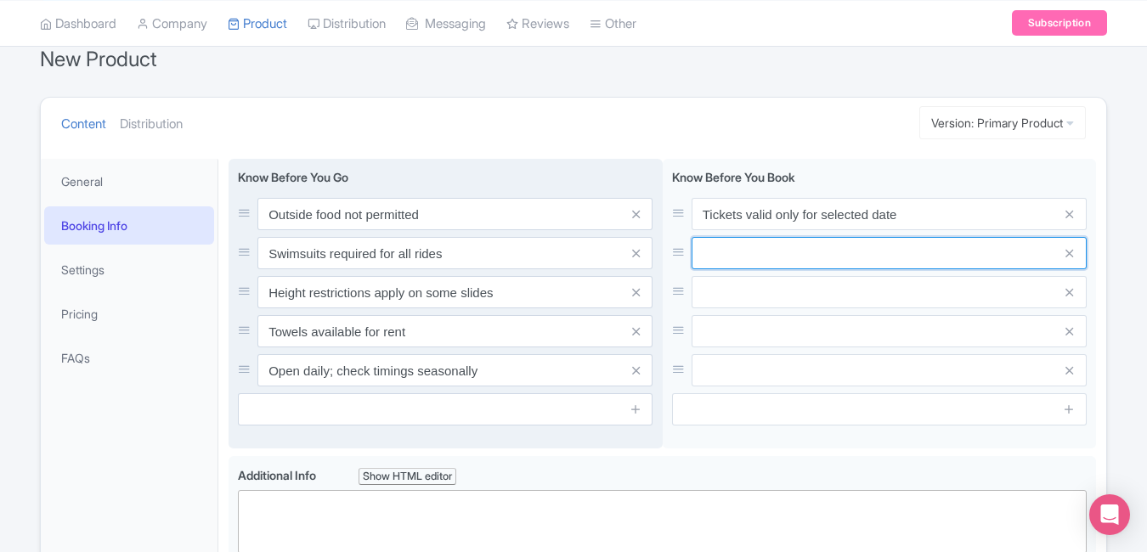
paste input "Free entry for children under 2"
type input "Free entry for children under 2"
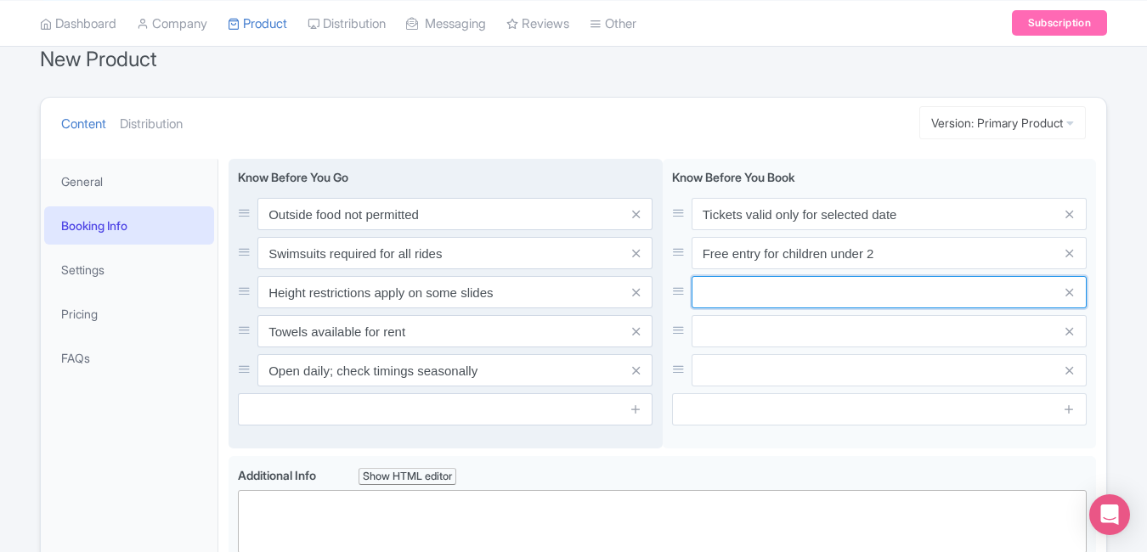
paste input "Free entry for children under 2"
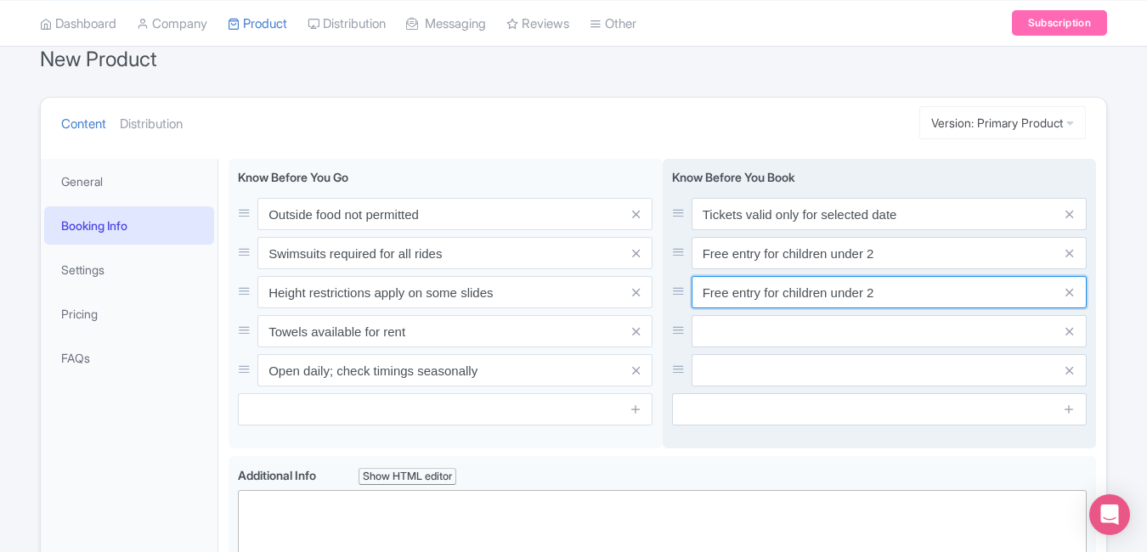
click at [886, 294] on input "Free entry for children under 2" at bounding box center [889, 292] width 395 height 32
paste input "Park may close for maintenance"
type input "Park may close for maintenance"
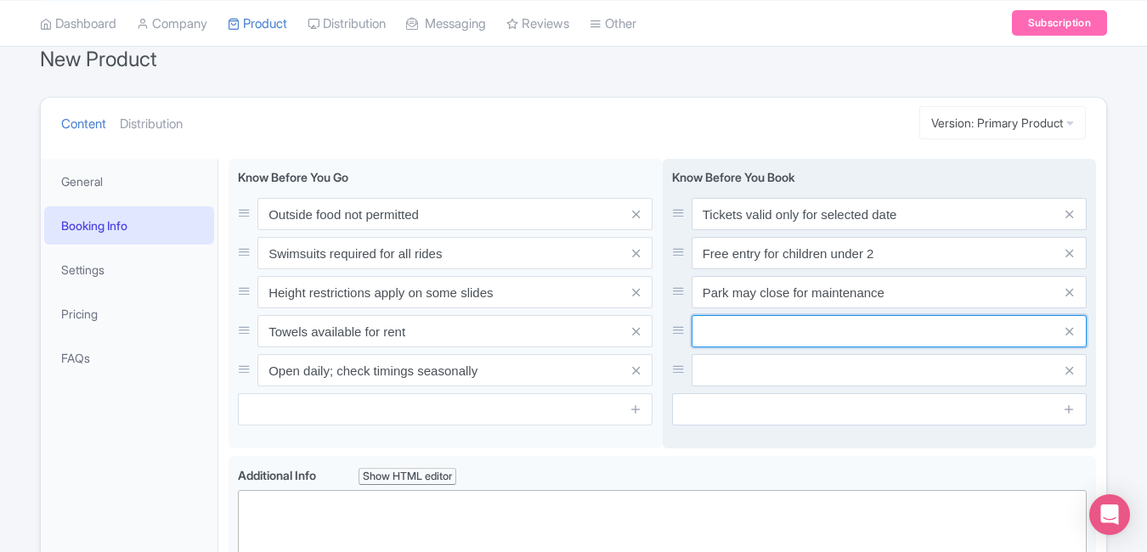
click at [776, 342] on input "text" at bounding box center [889, 331] width 395 height 32
click at [763, 329] on input "text" at bounding box center [889, 331] width 395 height 32
paste input "Book online to skip ticket queues"
type input "Book online to skip ticket queues"
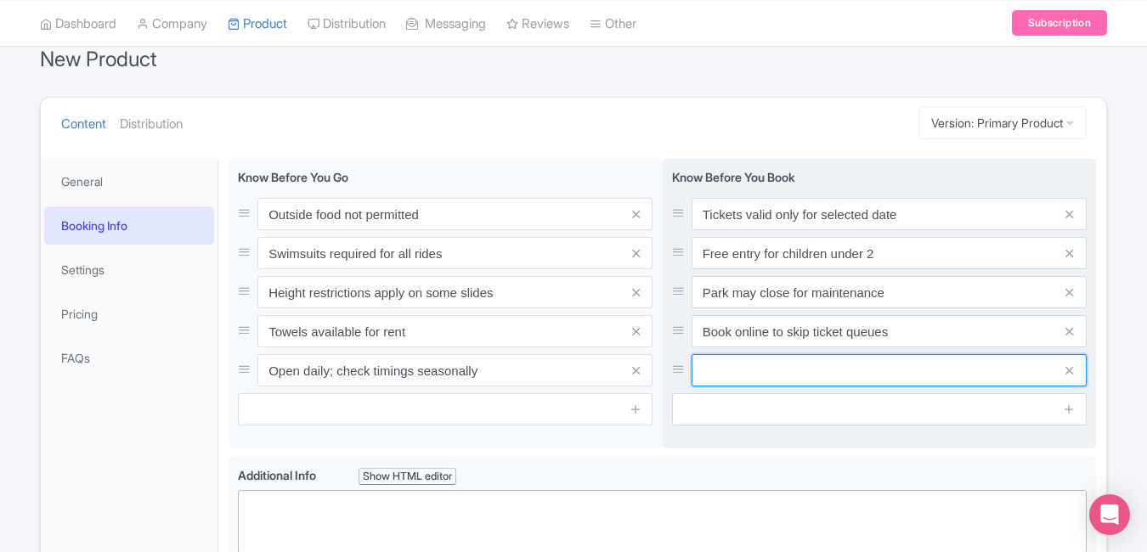
click at [788, 376] on input "text" at bounding box center [889, 370] width 395 height 32
paste input "Bring sunscreen and water essentials"
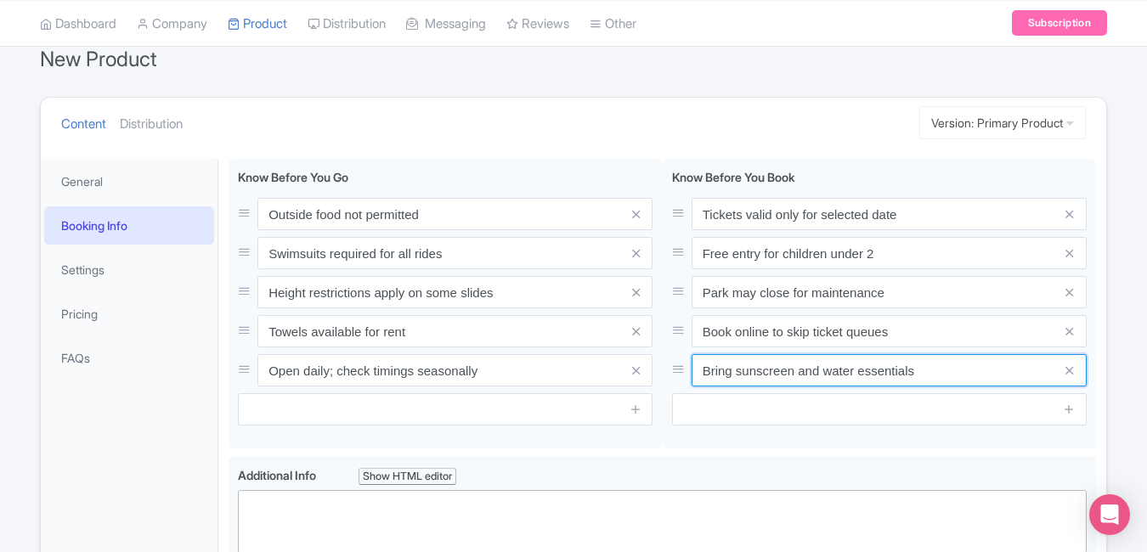
type input "Bring sunscreen and water essentials"
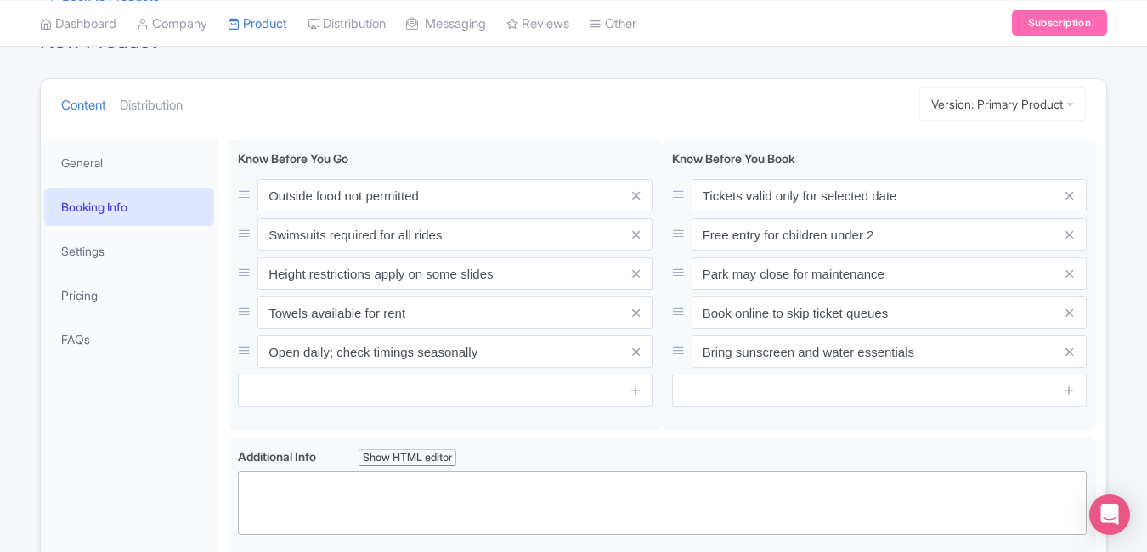
scroll to position [181, 0]
click at [106, 148] on link "General" at bounding box center [129, 161] width 170 height 38
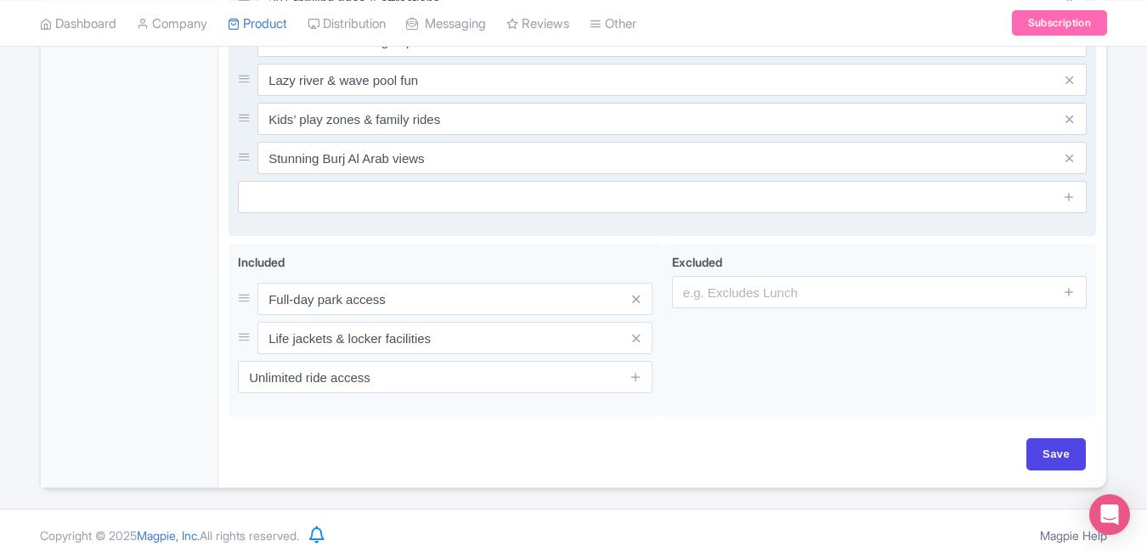
scroll to position [810, 0]
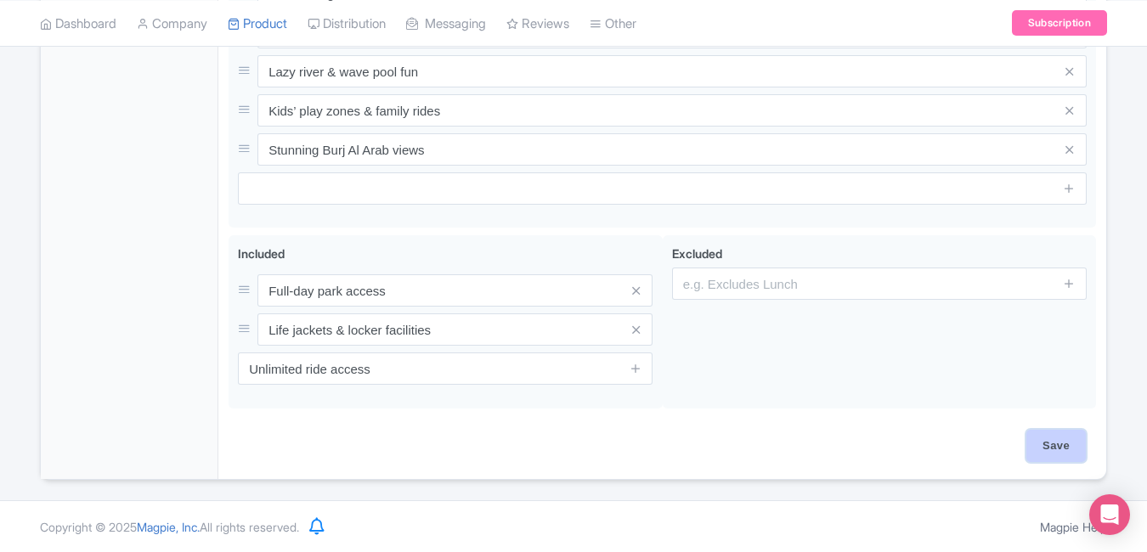
click at [1027, 448] on input "Save" at bounding box center [1055, 446] width 59 height 32
type input "Saving..."
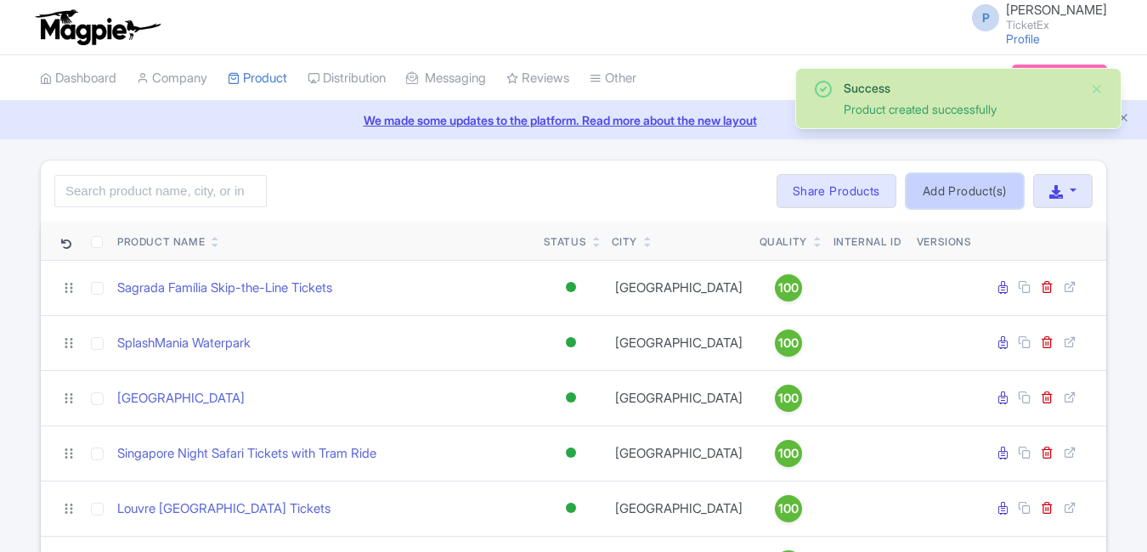
click at [968, 198] on link "Add Product(s)" at bounding box center [964, 191] width 116 height 34
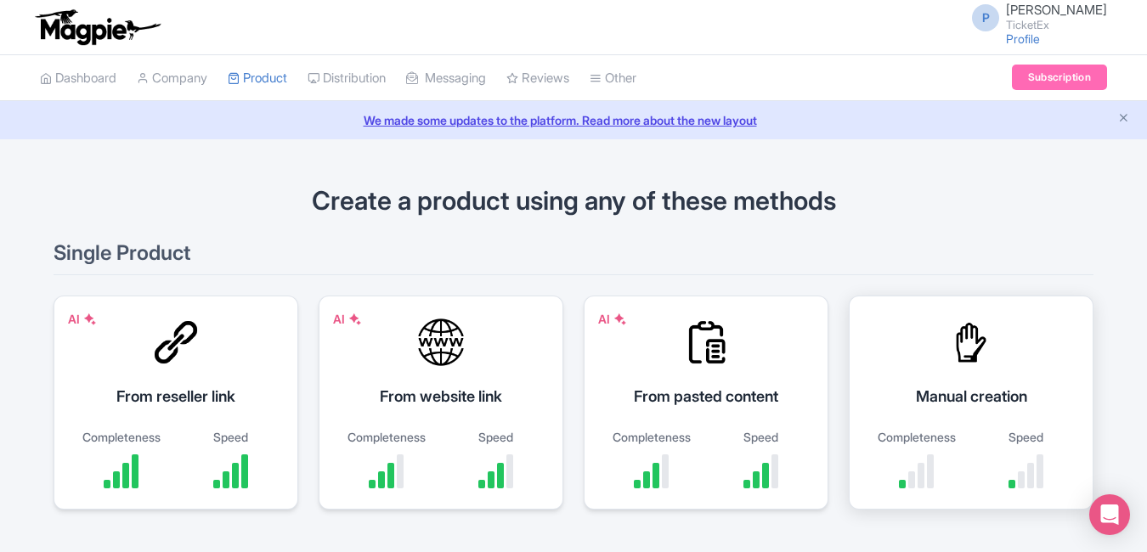
click at [957, 396] on div "Manual creation" at bounding box center [971, 396] width 202 height 23
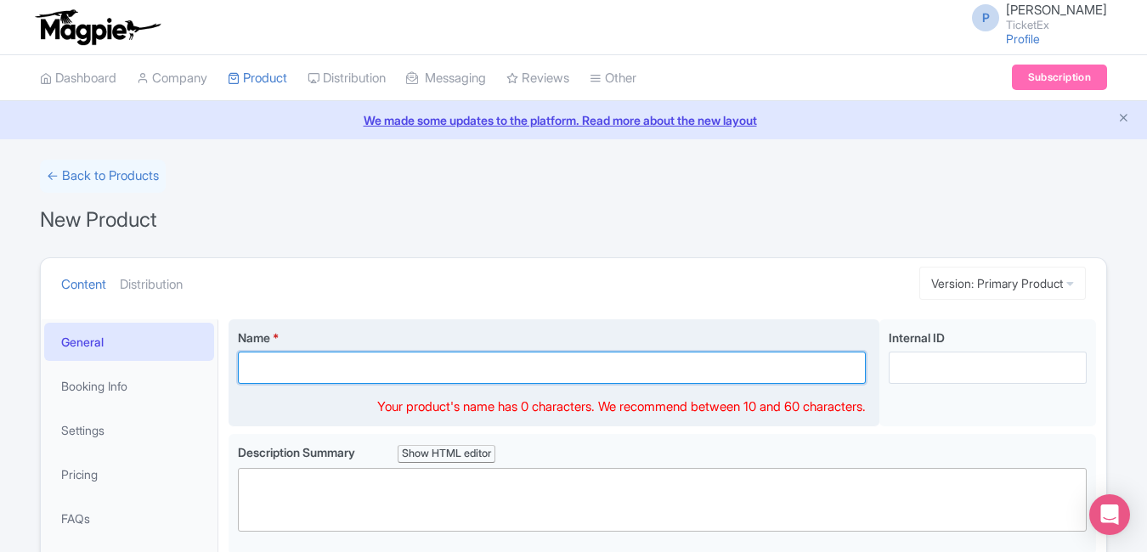
click at [381, 366] on input "Name *" at bounding box center [552, 368] width 628 height 32
paste input "Dubai Aquarium & Underwater Zoo Tickets – Giant Tank & Marine Encounters"
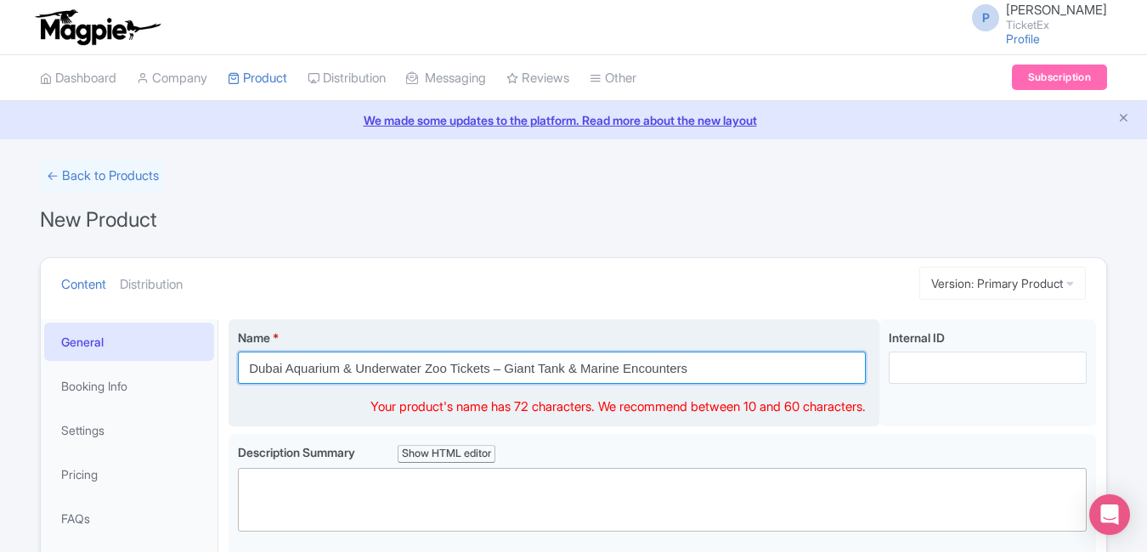
type input "Dubai Aquarium & Underwater Zoo Tickets – Giant Tank & Marine Encounters"
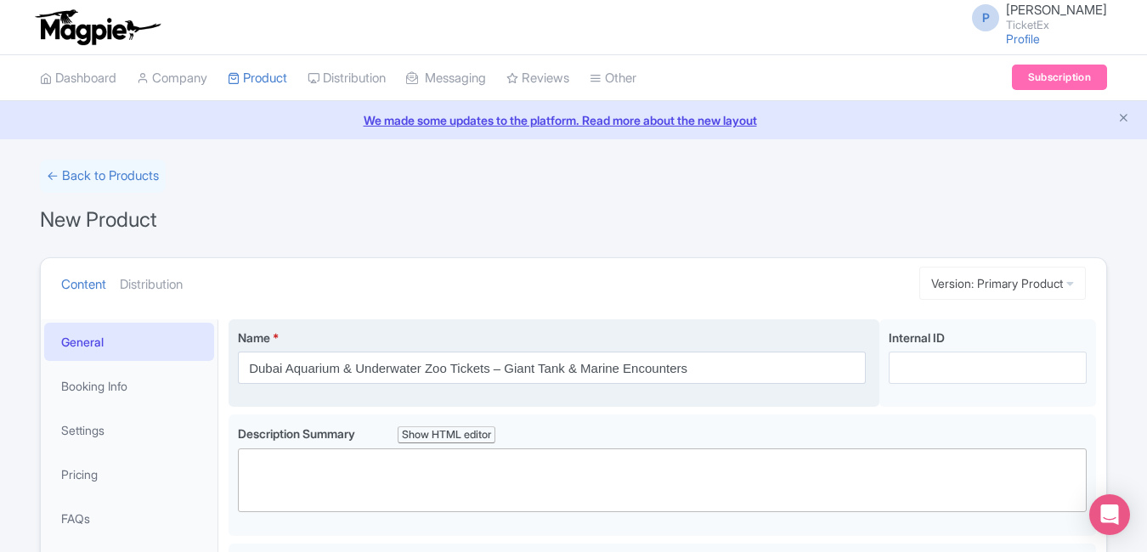
click at [696, 329] on label "Name *" at bounding box center [552, 338] width 628 height 18
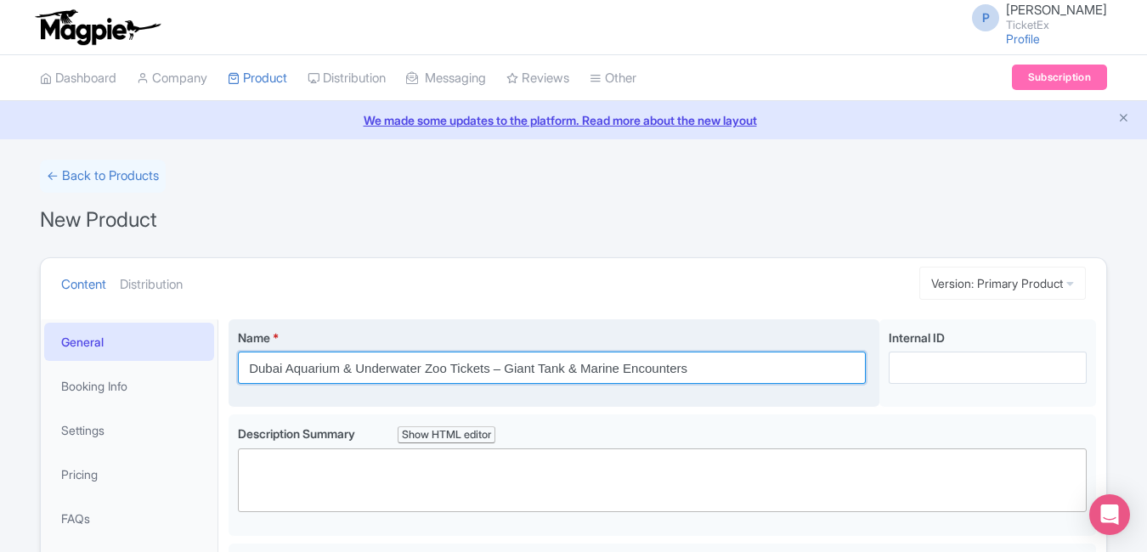
click at [696, 352] on input "Dubai Aquarium & Underwater Zoo Tickets – Giant Tank & Marine Encounters" at bounding box center [552, 368] width 628 height 32
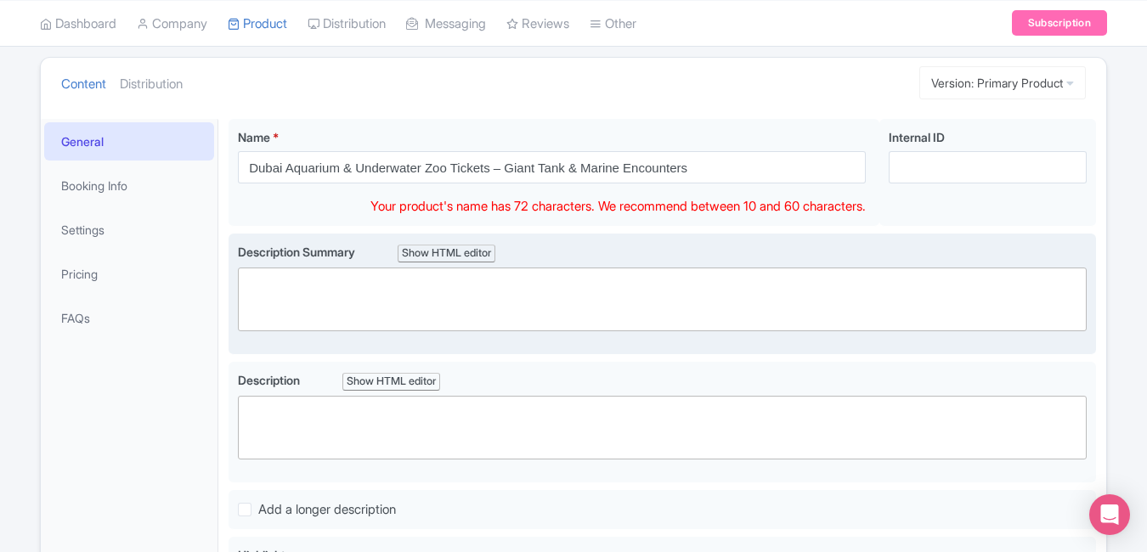
scroll to position [181, 0]
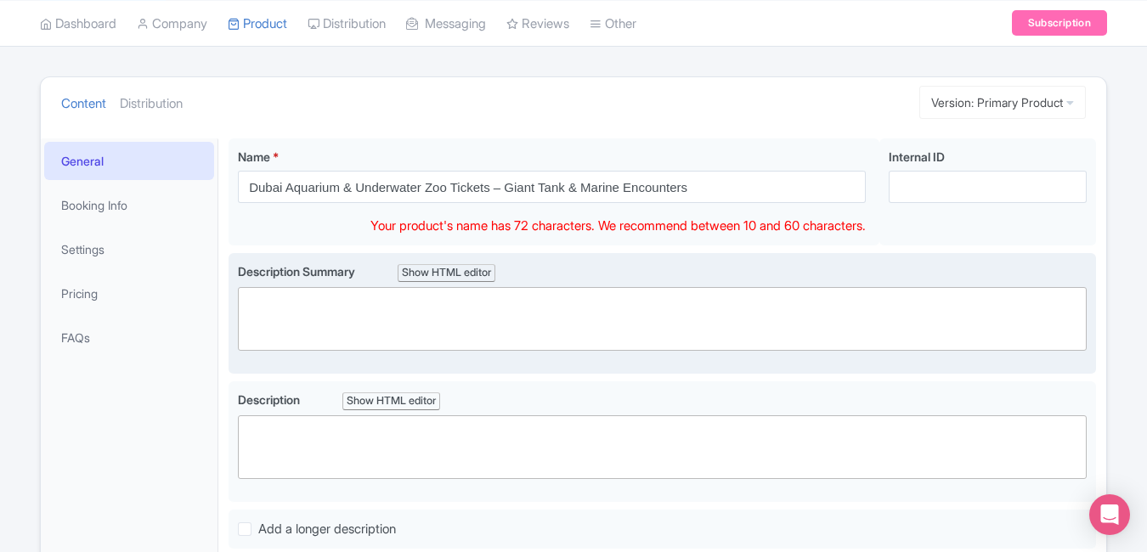
click at [656, 310] on trix-editor at bounding box center [662, 319] width 849 height 64
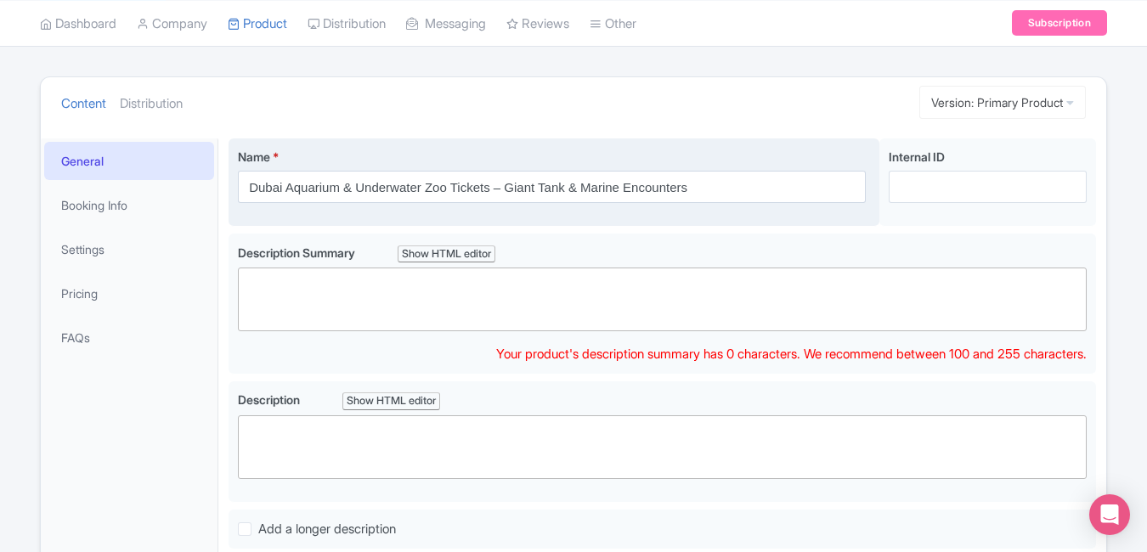
paste trix-editor "<div>Discover marine life wonders at the Dubai Aquarium &amp; Underwater Zoo in…"
type trix-editor "<div>Discover marine life wonders at the Dubai Aquarium &amp; Underwater Zoo in…"
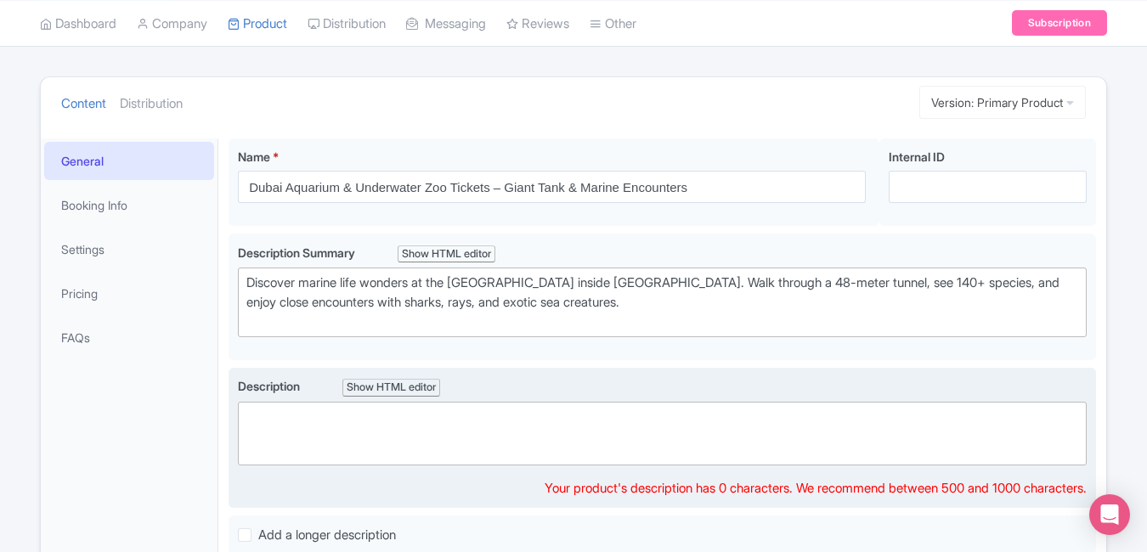
click at [427, 441] on trix-editor at bounding box center [662, 434] width 849 height 64
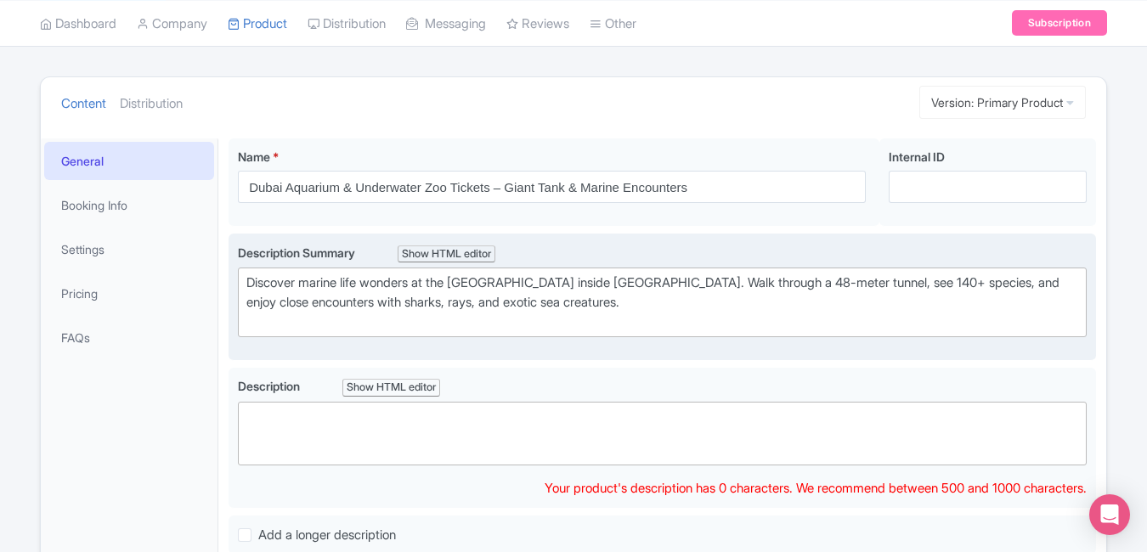
paste trix-editor "<div>Dive into an aquatic adventure at Dubai Aquarium &amp; Underwater Zoo, one…"
type trix-editor "<div>Dive into an aquatic adventure at Dubai Aquarium &amp; Underwater Zoo, one…"
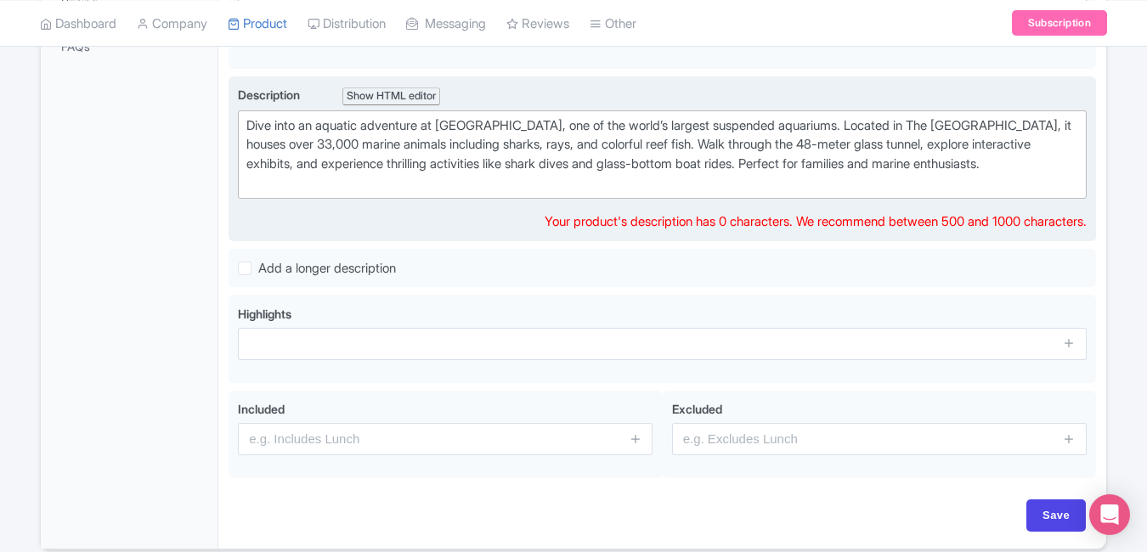
scroll to position [473, 0]
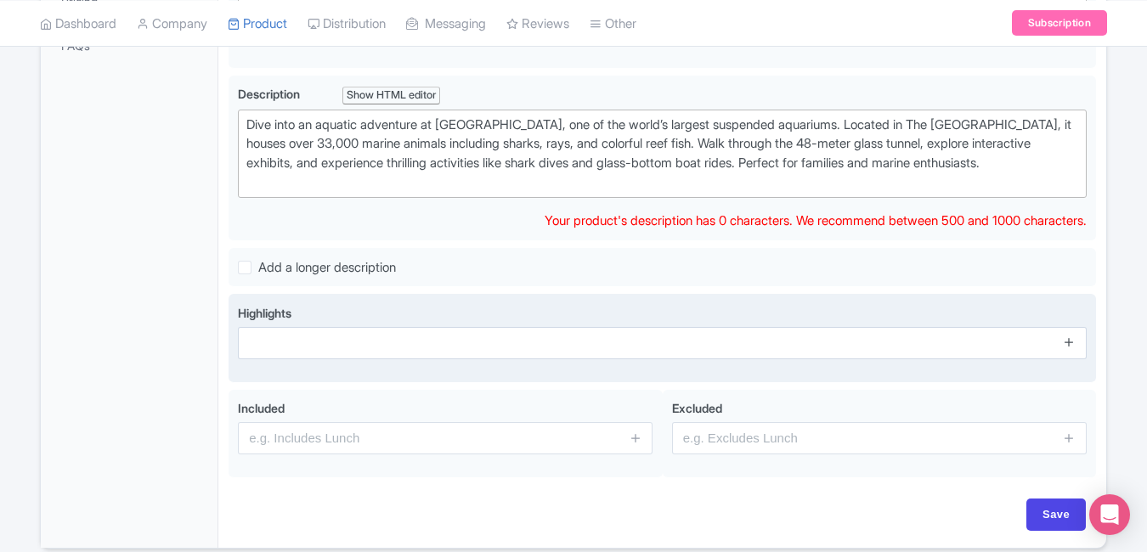
click at [1075, 358] on span at bounding box center [1070, 343] width 34 height 32
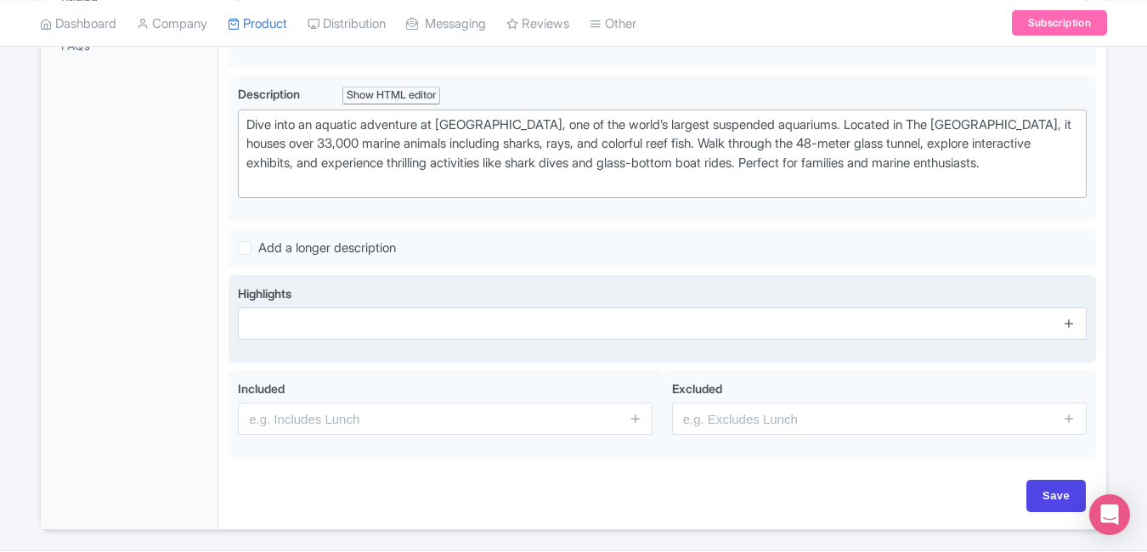
click at [1072, 330] on icon at bounding box center [1069, 323] width 13 height 13
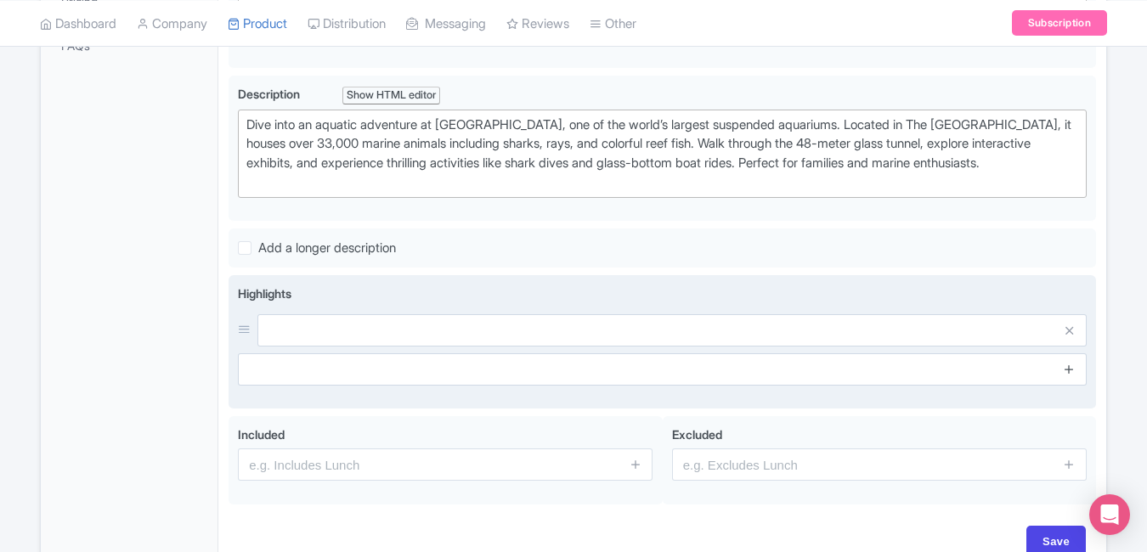
click at [1070, 375] on icon at bounding box center [1069, 369] width 13 height 13
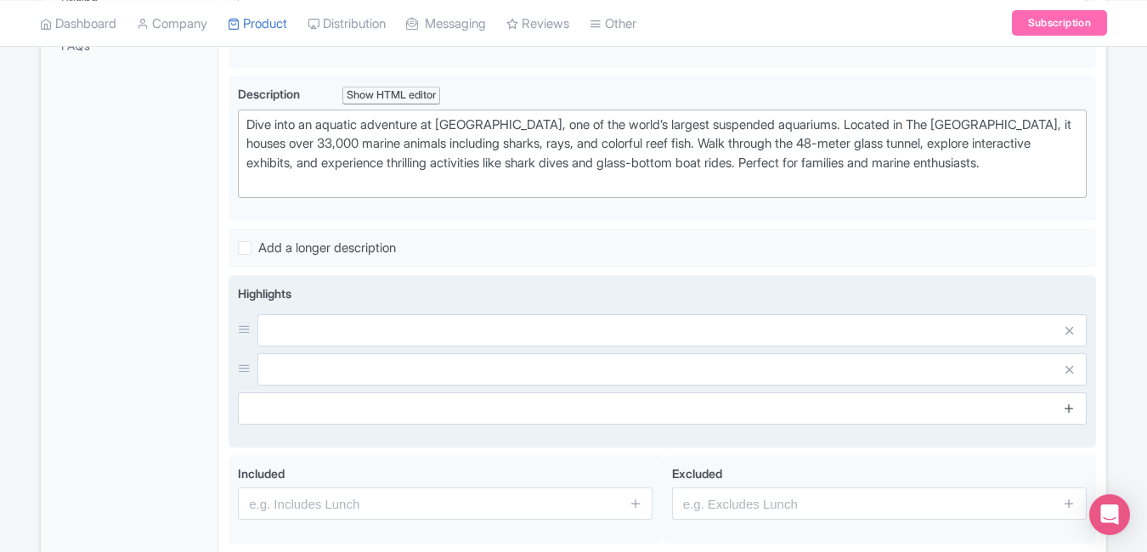
click at [1070, 415] on icon at bounding box center [1069, 408] width 13 height 13
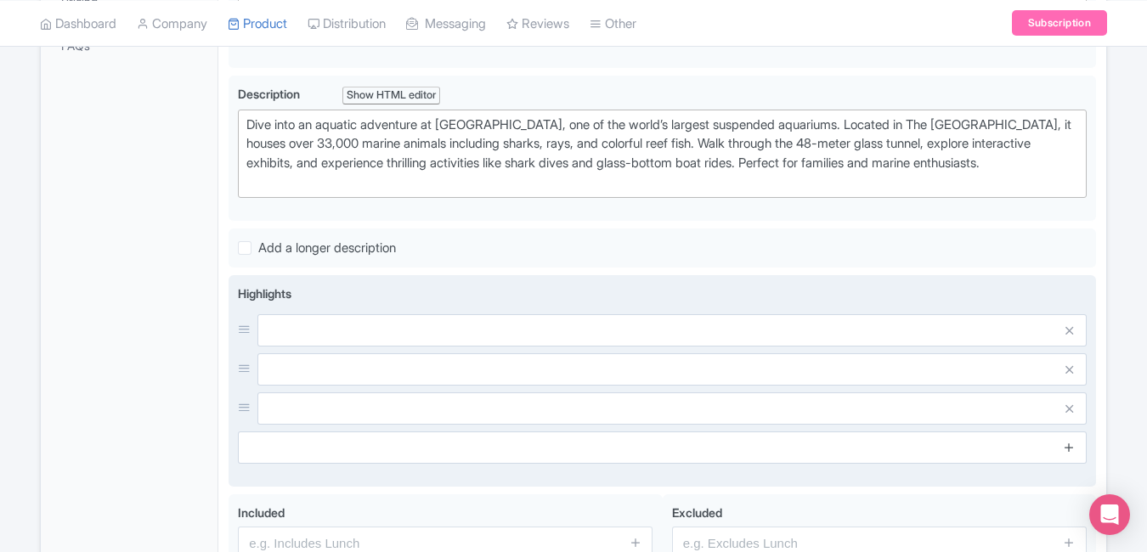
click at [1070, 454] on icon at bounding box center [1069, 447] width 13 height 13
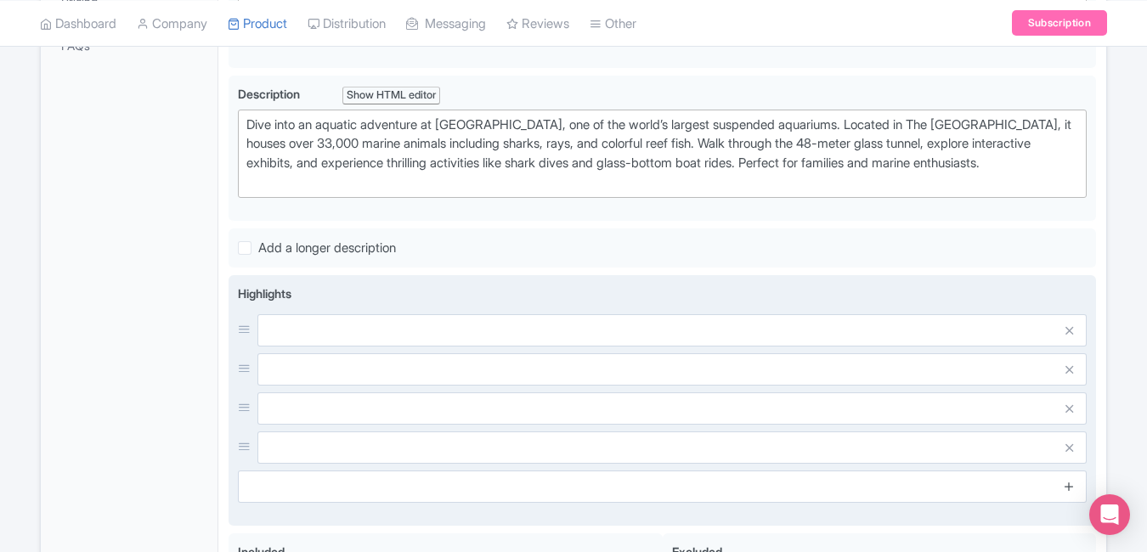
click at [1070, 493] on icon at bounding box center [1069, 486] width 13 height 13
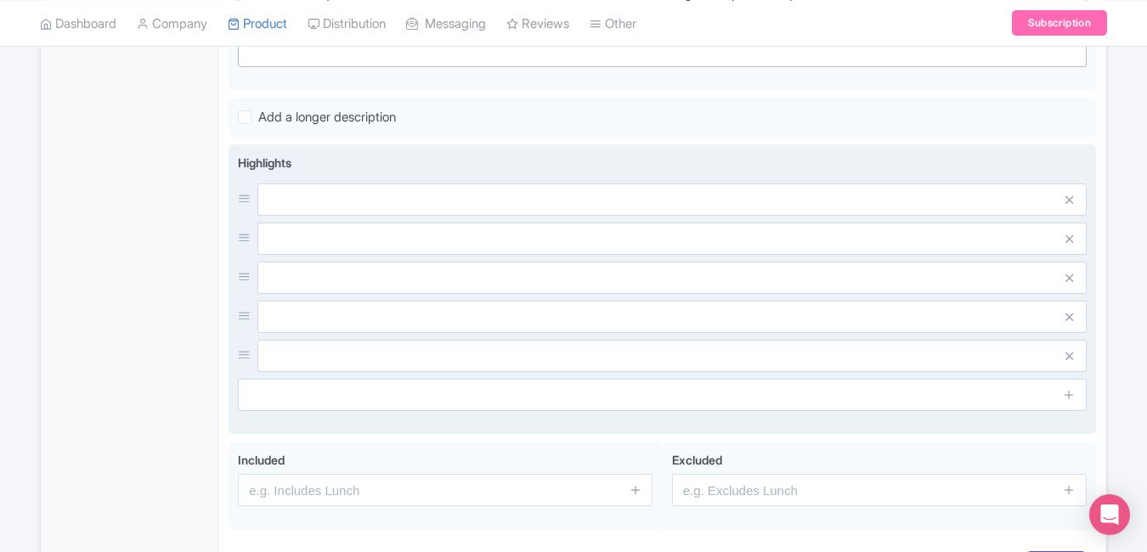
scroll to position [636, 0]
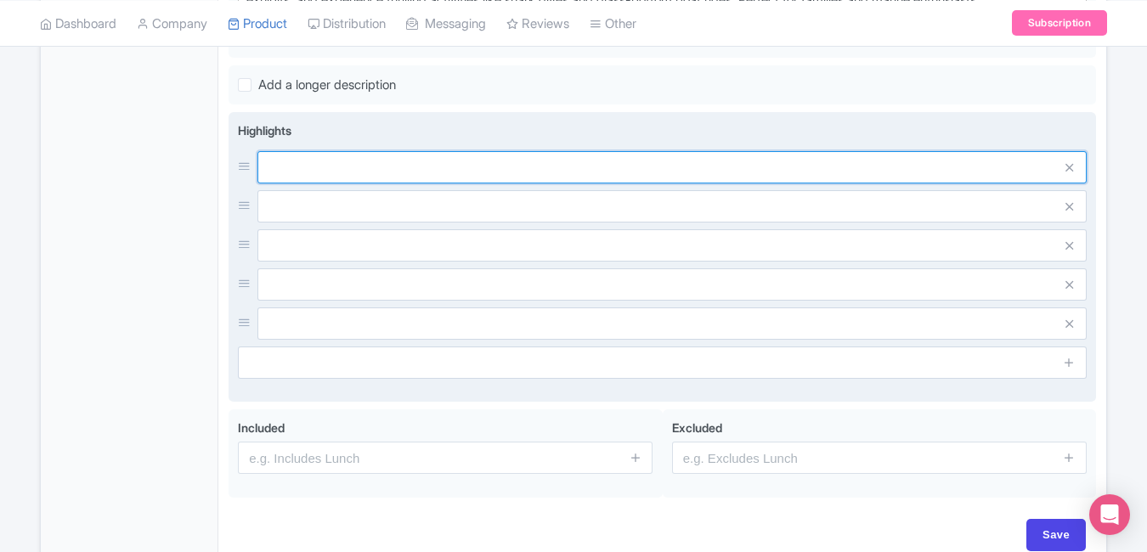
click at [692, 183] on input "text" at bounding box center [671, 167] width 829 height 32
paste input "Walk through a 48m glass tunnel"
type input "Walk through a 48m glass tunnel"
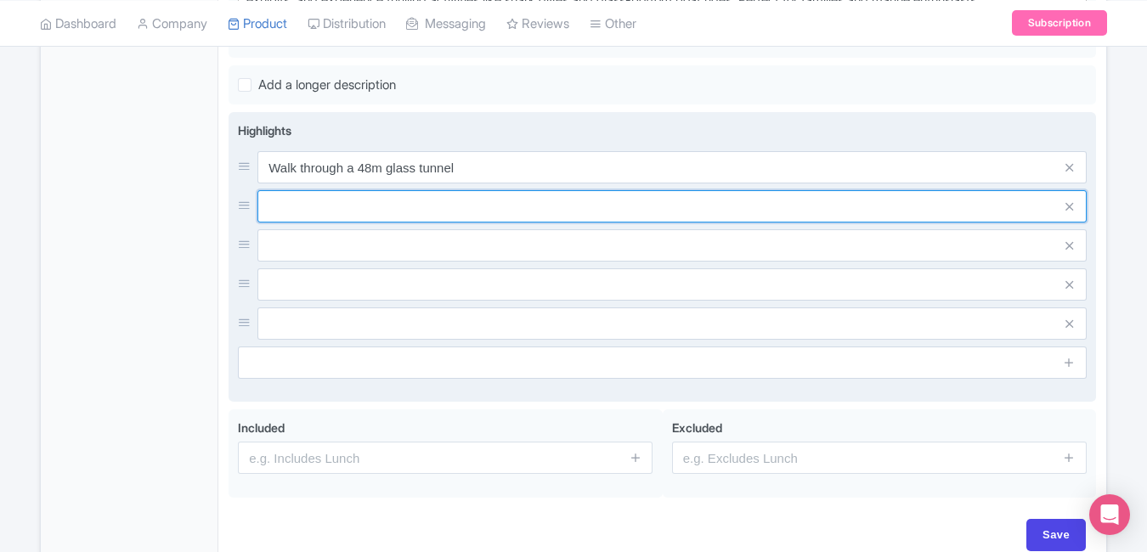
paste input "See 33,000+ aquatic species"
type input "See 33,000+ aquatic species"
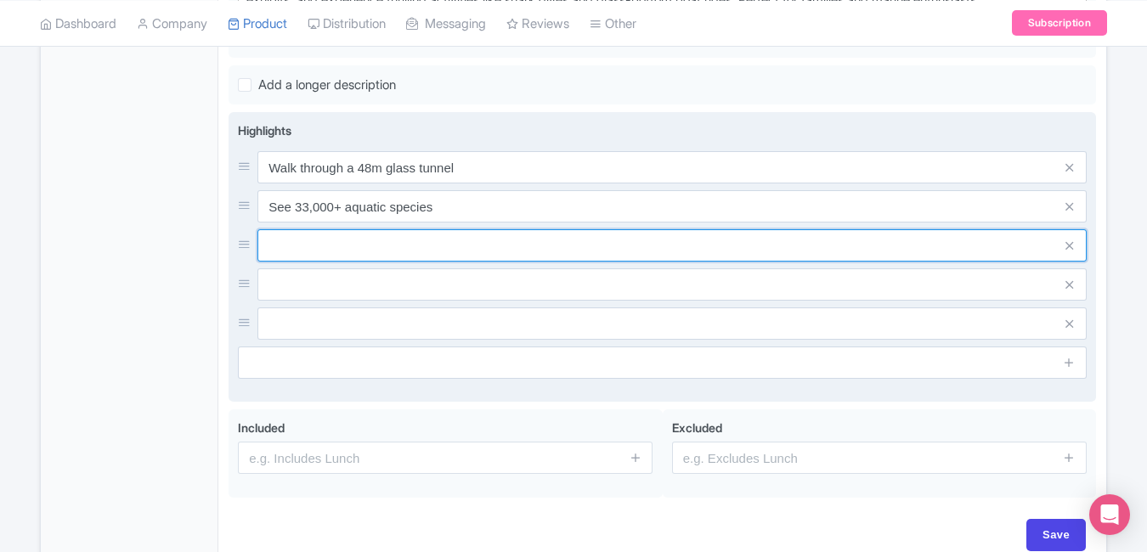
paste input "Encounter sharks & rays up close"
type input "Encounter sharks & rays up close"
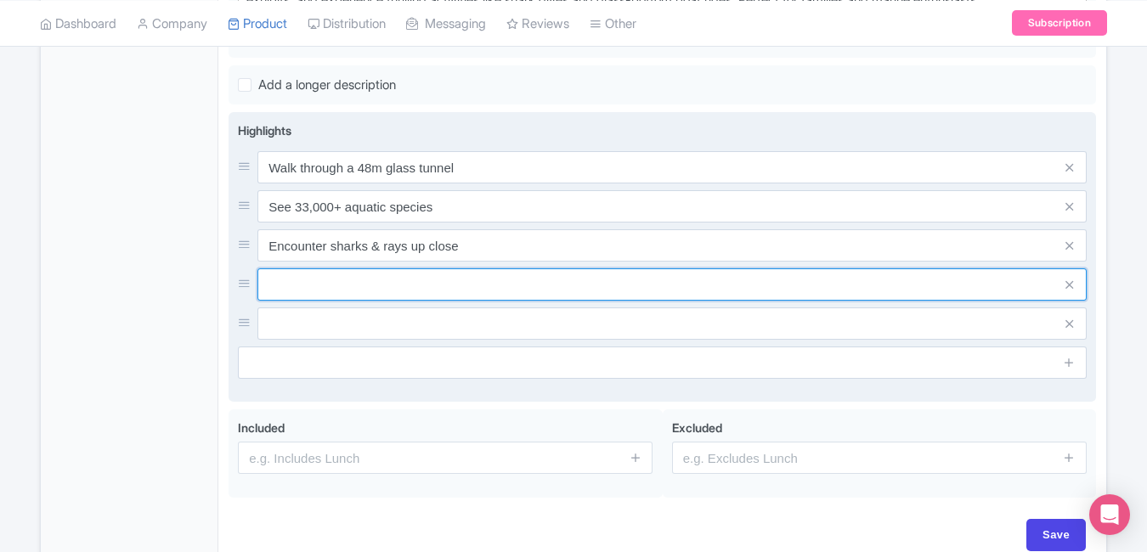
paste input "Enjoy glass-bottom boat rides"
paste input "Visit Penguin Cove exhibit"
type input "Enjoy glass-bottom boat rides"
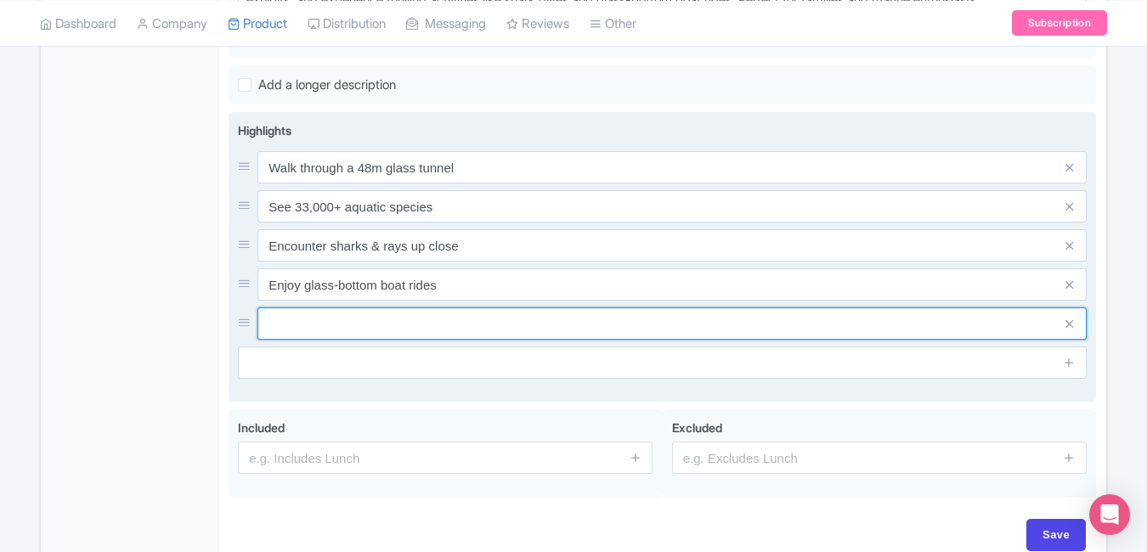
click at [449, 340] on input "text" at bounding box center [671, 324] width 829 height 32
paste input "Visit Penguin Cove exhibit"
type input "Visit Penguin Cove exhibit"
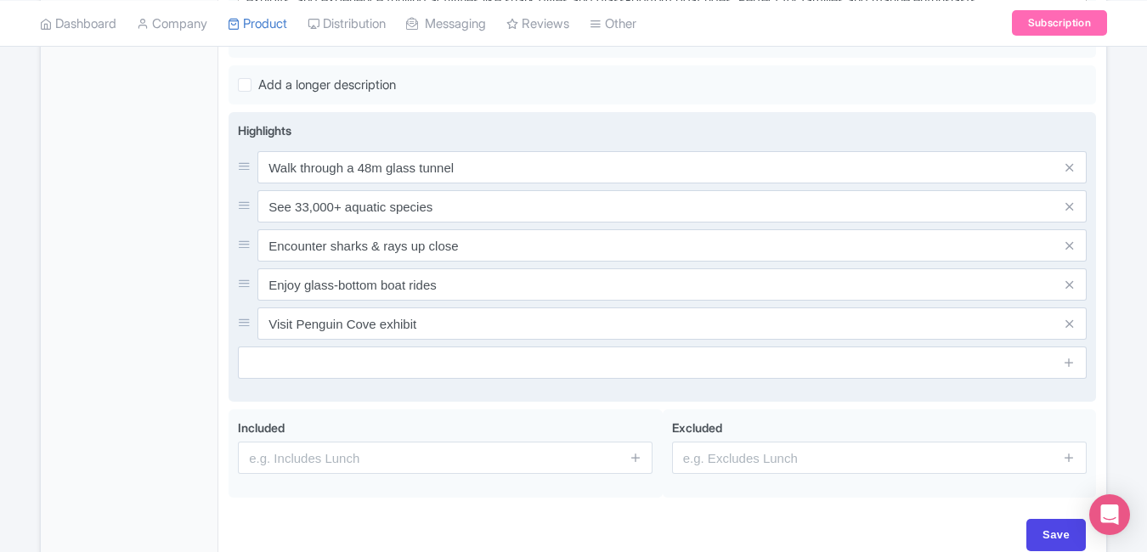
click at [443, 392] on div "Highlights Walk through a 48m glass tunnel See 33,000+ aquatic species Encounte…" at bounding box center [662, 256] width 849 height 271
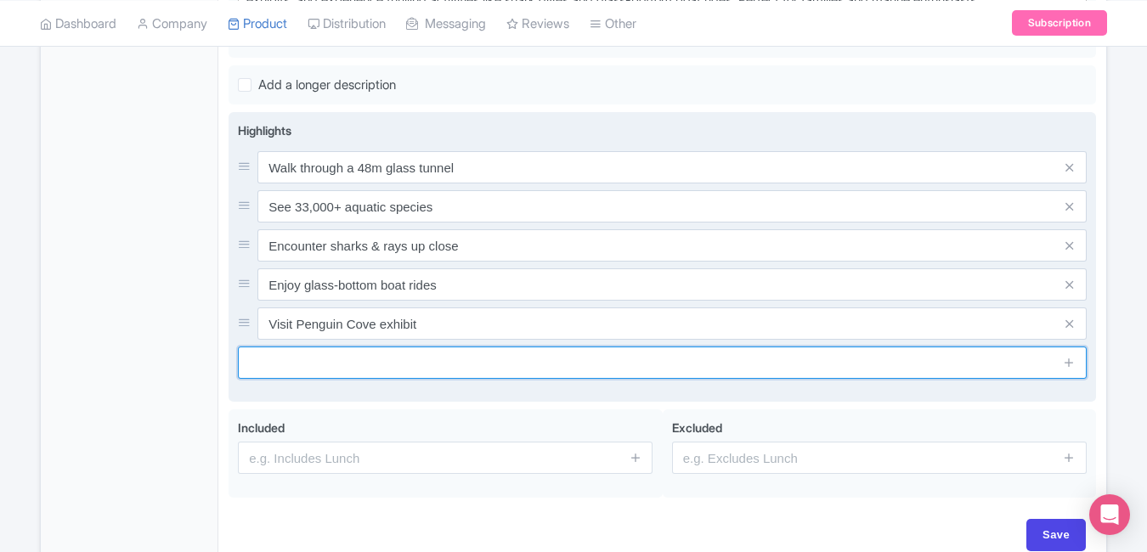
click at [426, 379] on input "text" at bounding box center [662, 363] width 849 height 32
paste input "Located in The Dubai Mall"
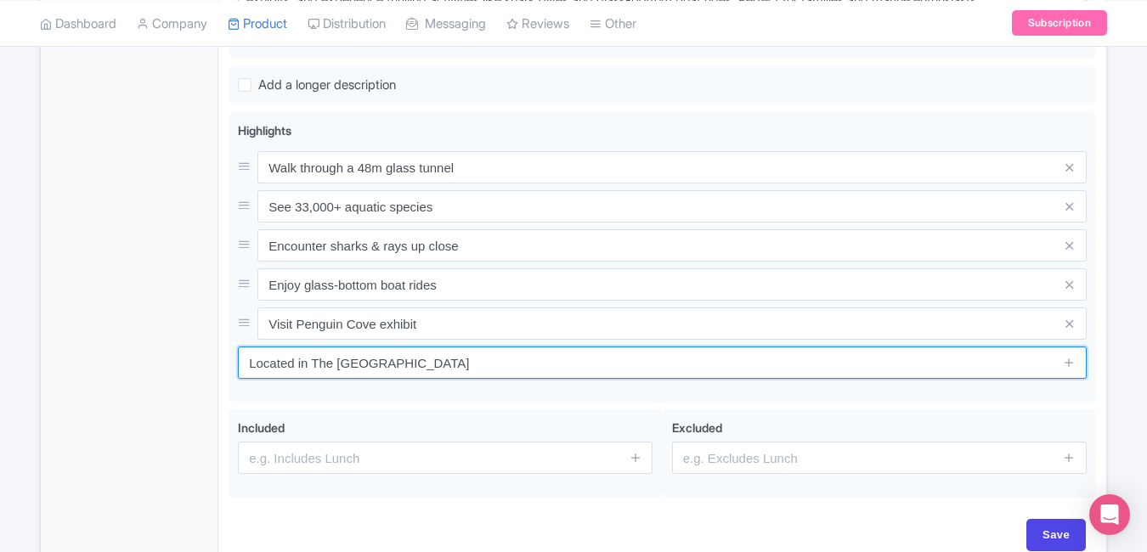
type input "Located in The Dubai Mall"
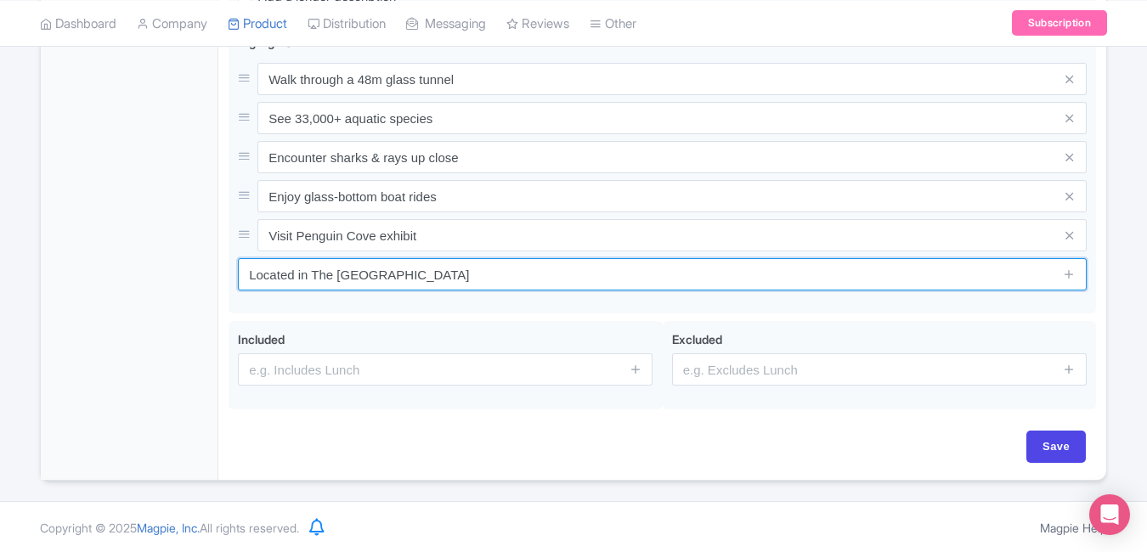
scroll to position [745, 0]
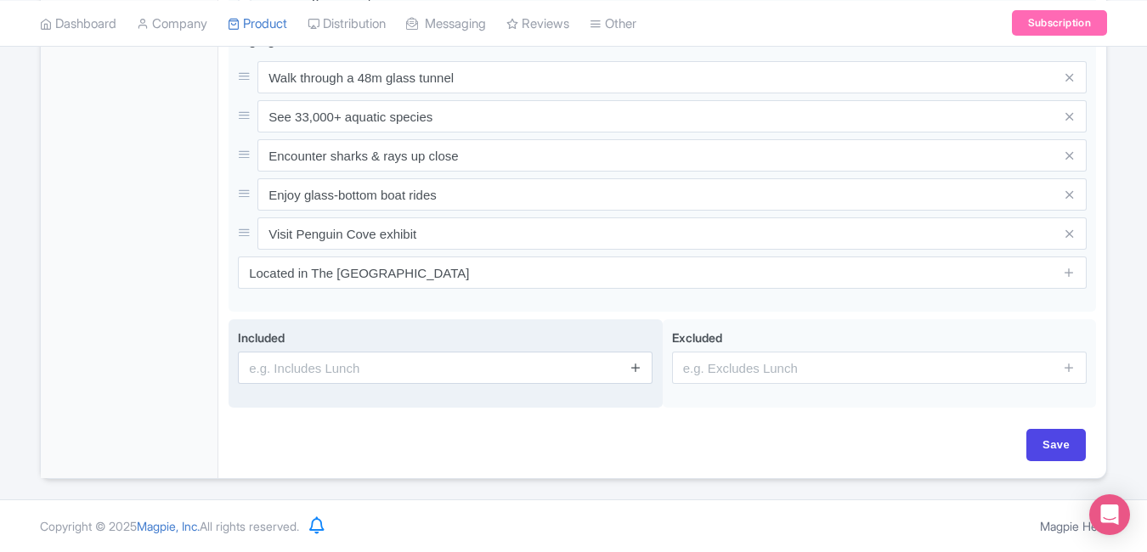
click at [637, 370] on icon at bounding box center [635, 367] width 13 height 13
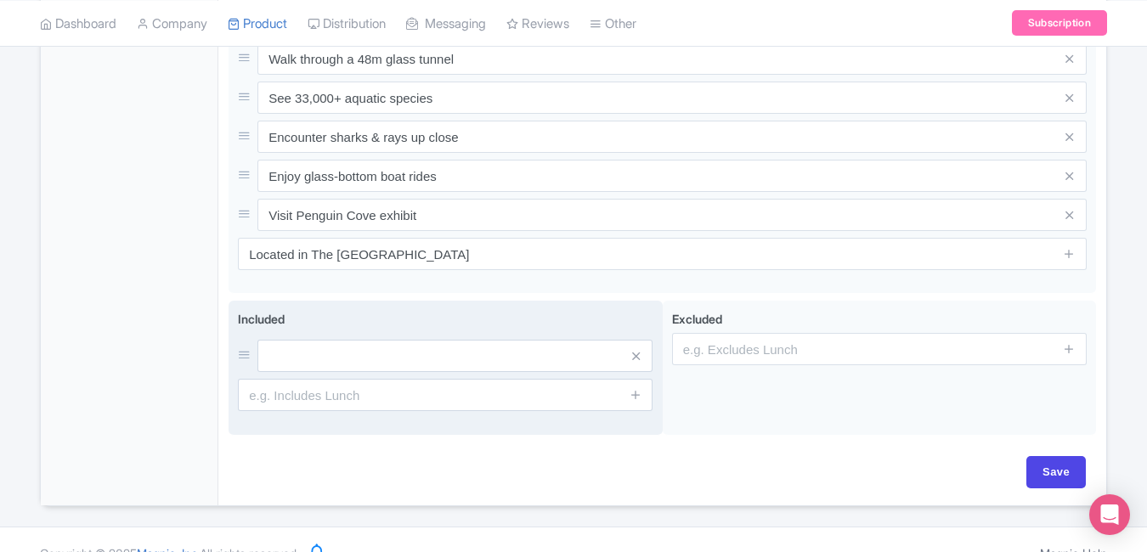
click at [644, 411] on span at bounding box center [635, 395] width 34 height 32
click at [636, 401] on icon at bounding box center [635, 394] width 13 height 13
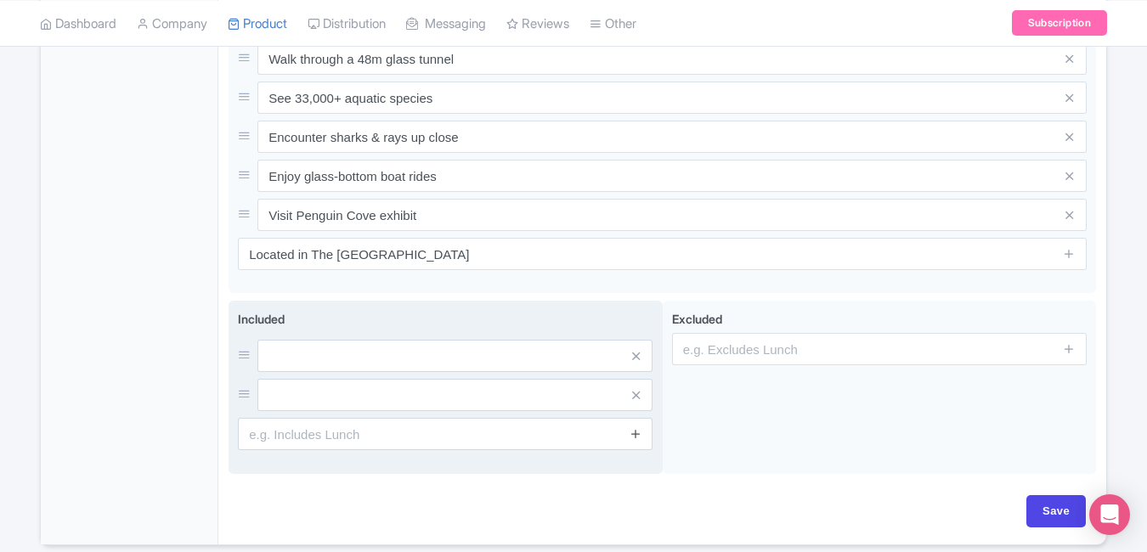
click at [641, 440] on icon at bounding box center [635, 433] width 13 height 13
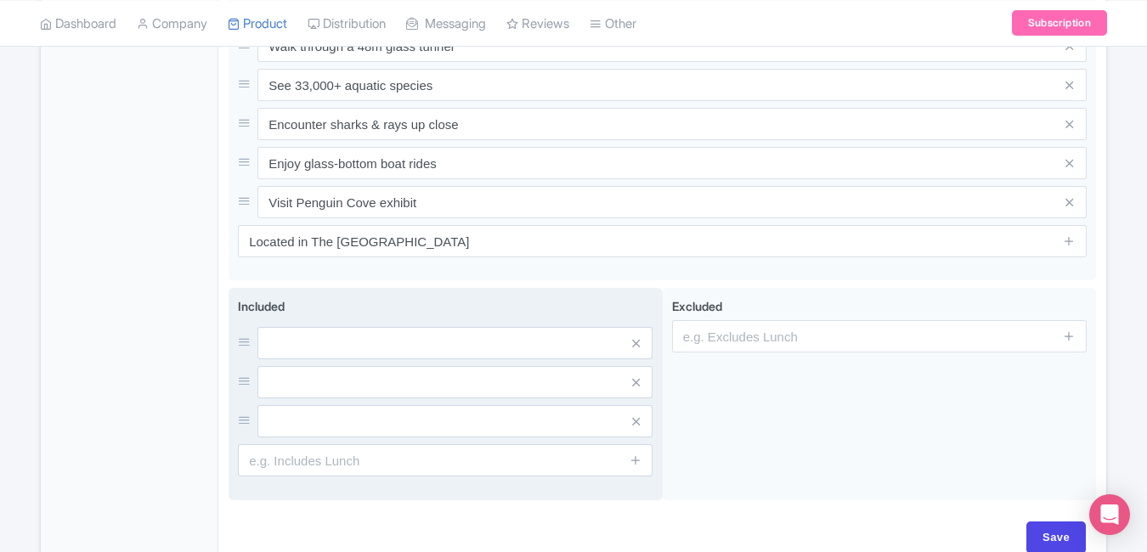
scroll to position [761, 0]
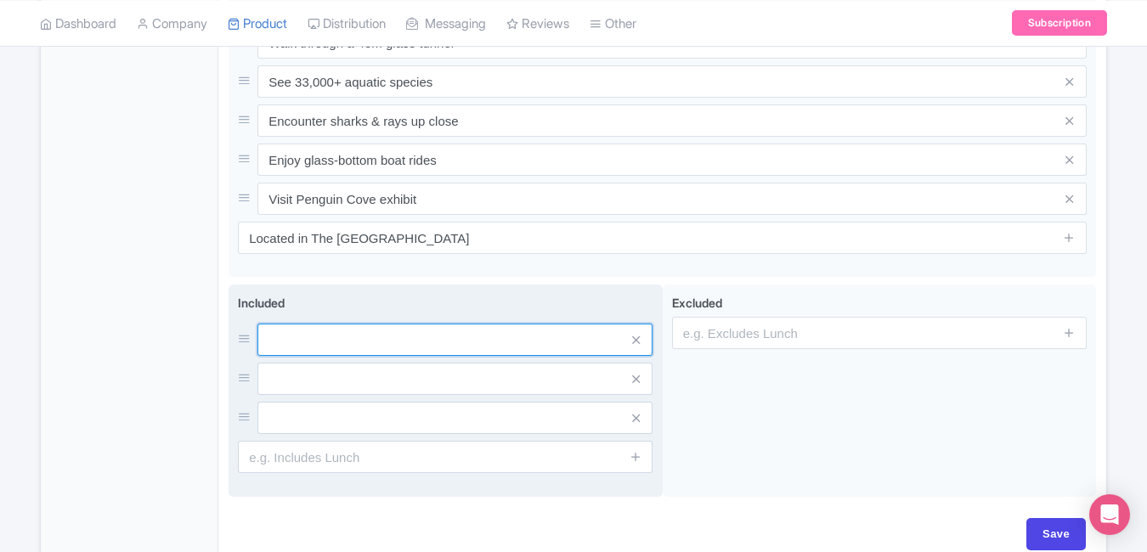
click at [465, 346] on input "text" at bounding box center [454, 340] width 395 height 32
paste input "Admission to Aquarium & Underwater Zoo"
type input "Admission to Aquarium & Underwater Zoo"
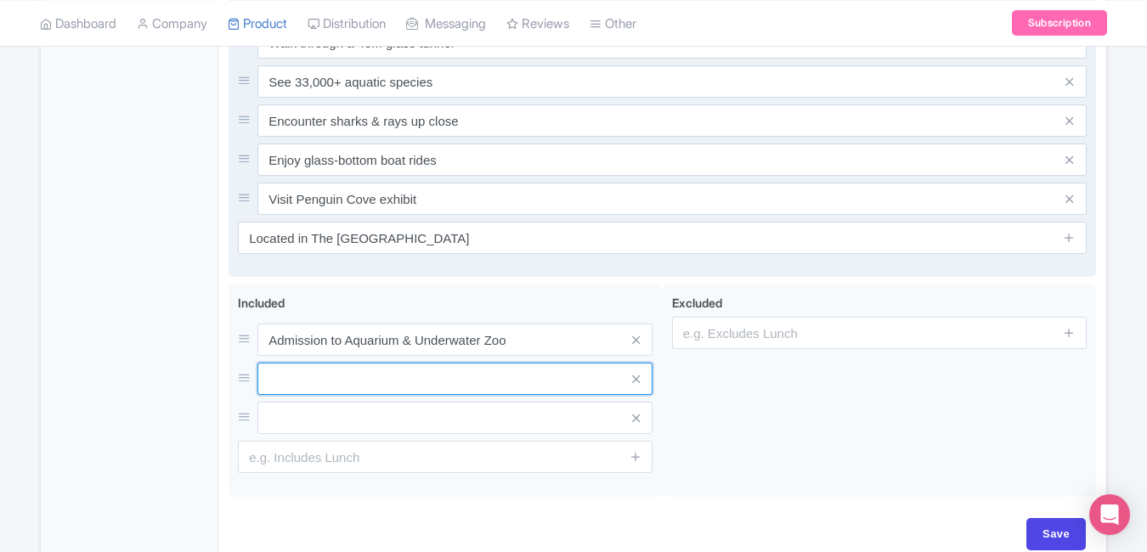
paste input "Access to tunnel and exhibits"
type input "Access to tunnel and exhibits"
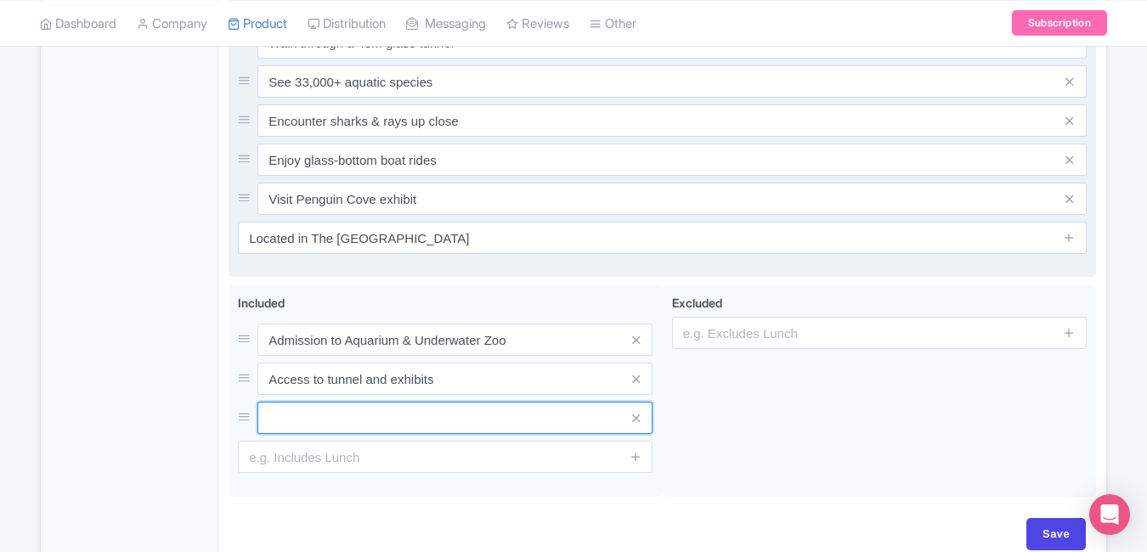
paste input "Optional upgrade for experiences"
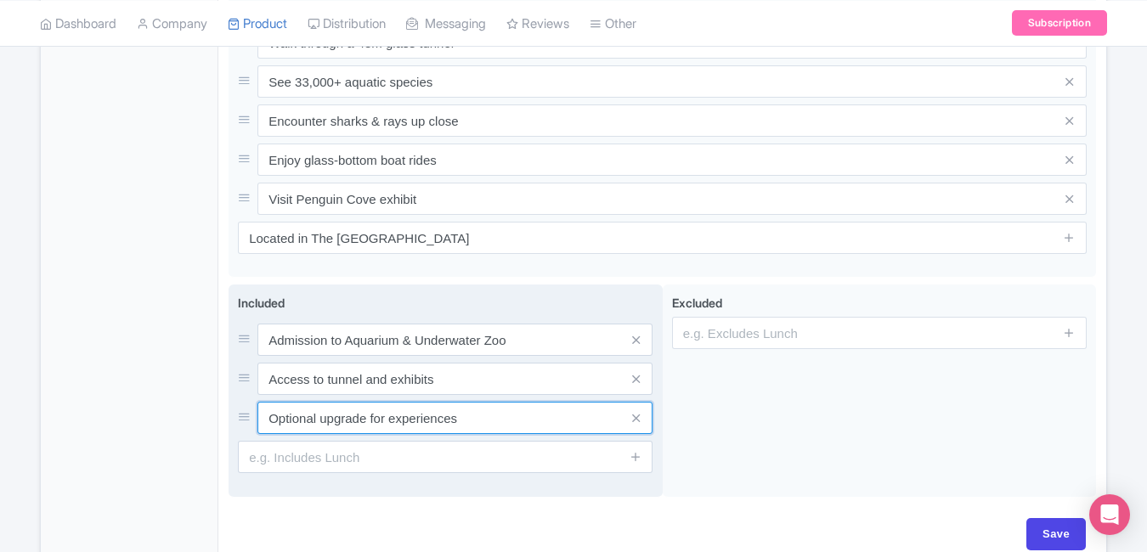
type input "Optional upgrade for experiences"
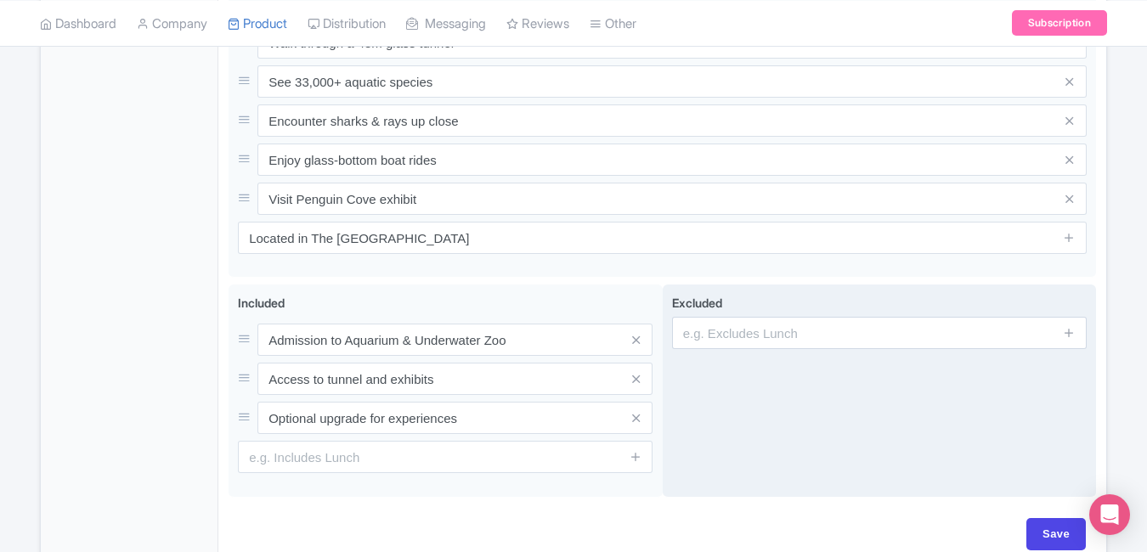
click at [723, 454] on div "Excluded" at bounding box center [880, 391] width 434 height 212
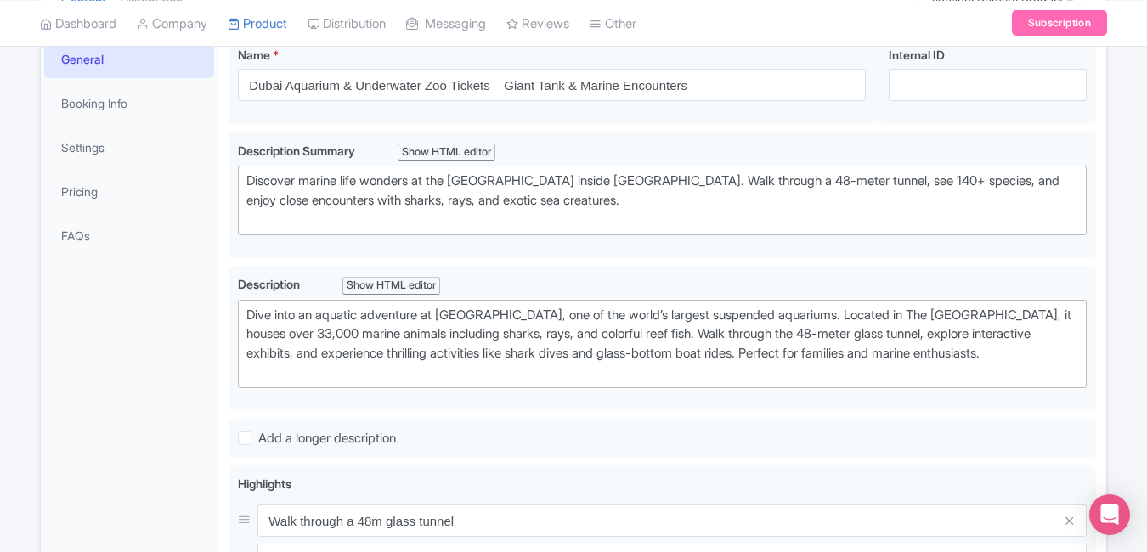
scroll to position [277, 0]
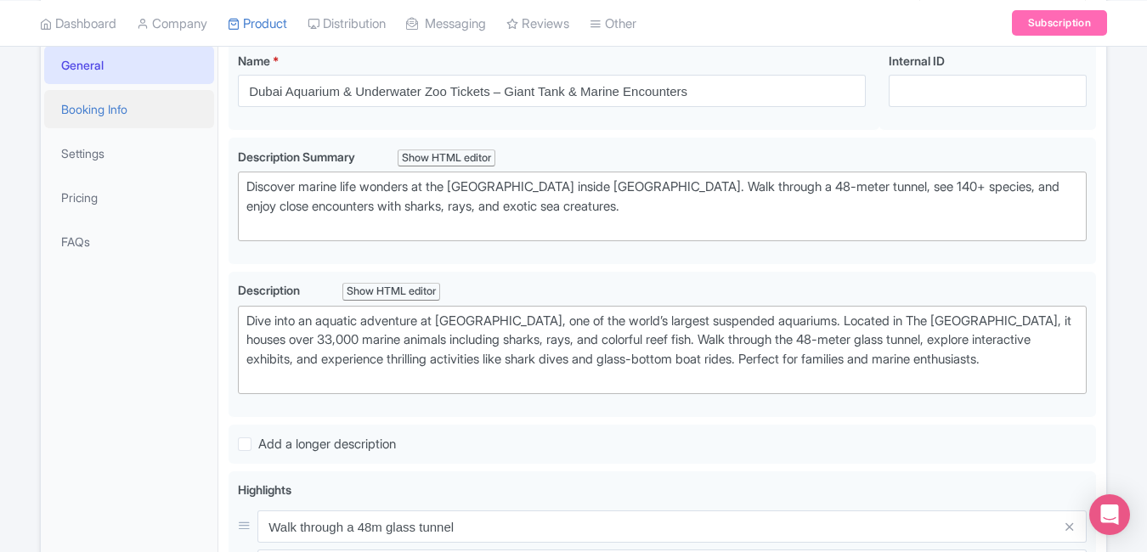
click at [141, 115] on link "Booking Info" at bounding box center [129, 109] width 170 height 38
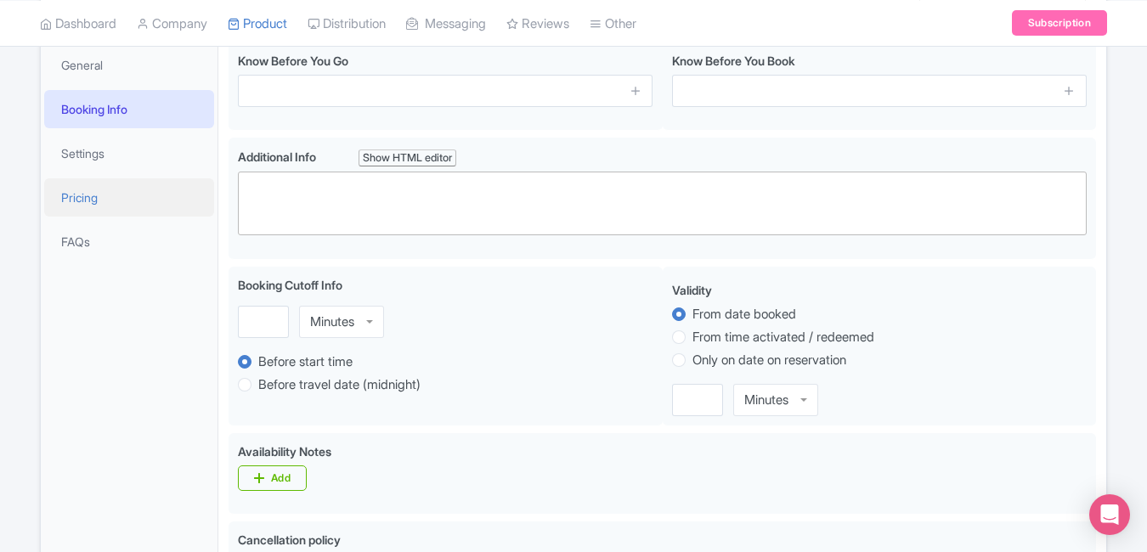
click at [190, 190] on link "Pricing" at bounding box center [129, 197] width 170 height 38
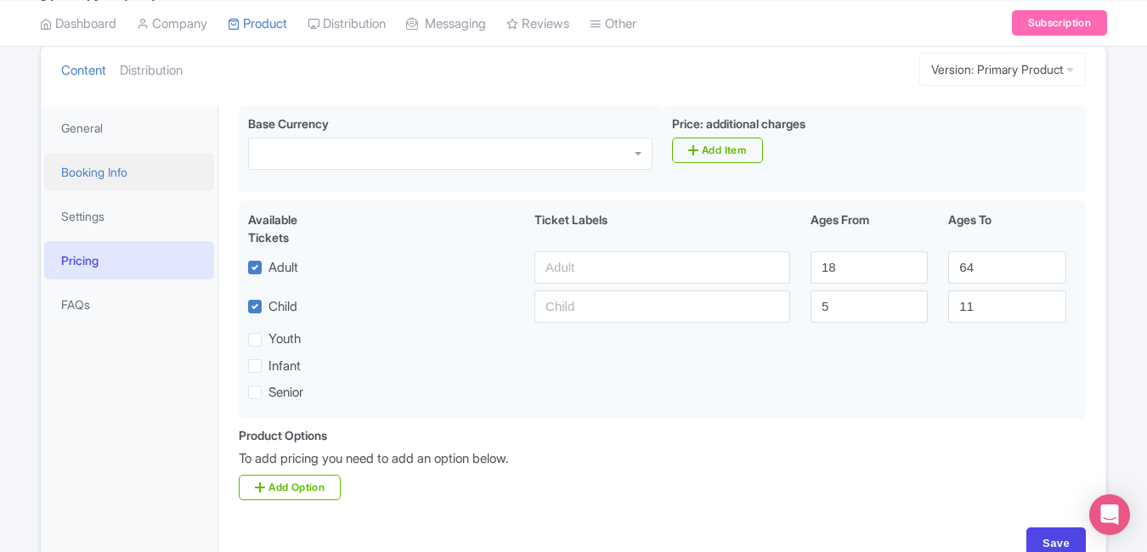
scroll to position [215, 0]
click at [161, 157] on link "Booking Info" at bounding box center [129, 171] width 170 height 38
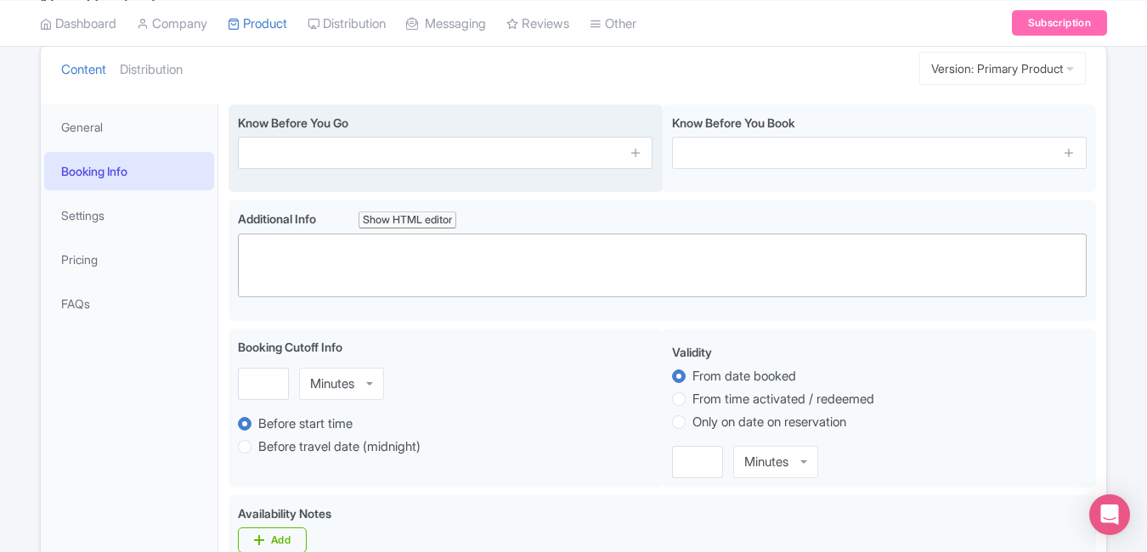
click at [627, 161] on span at bounding box center [635, 153] width 34 height 32
click at [634, 155] on icon at bounding box center [635, 152] width 13 height 13
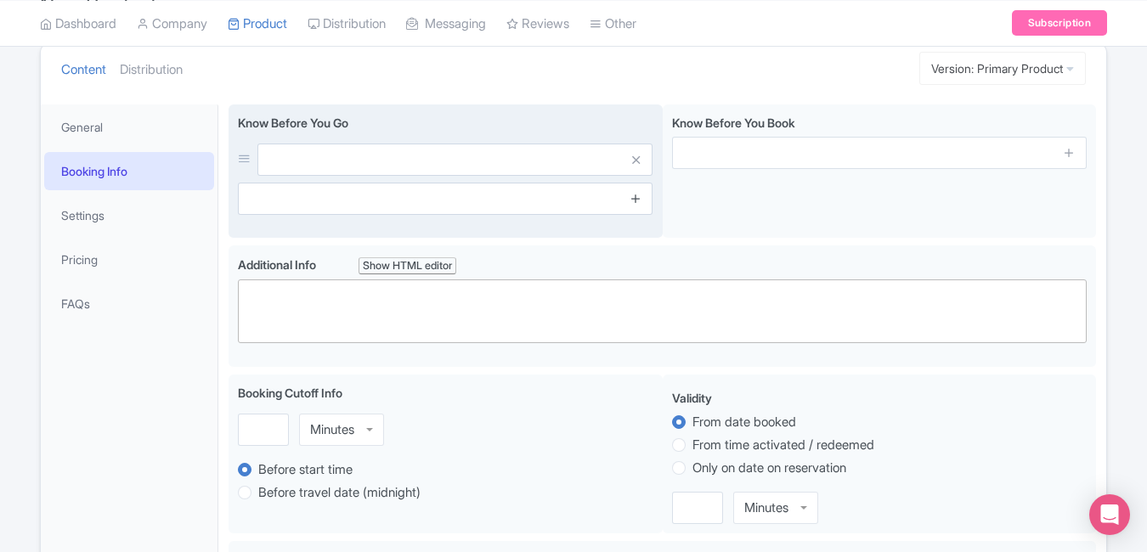
drag, startPoint x: 635, startPoint y: 202, endPoint x: 634, endPoint y: 194, distance: 8.5
click at [634, 194] on icon at bounding box center [635, 198] width 13 height 13
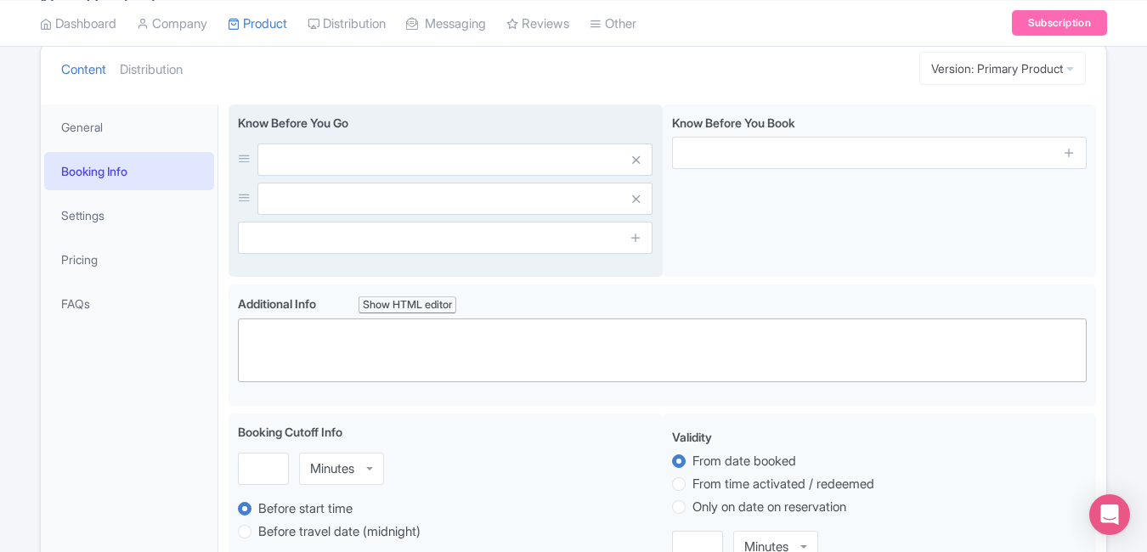
click at [631, 248] on span at bounding box center [635, 238] width 34 height 32
click at [638, 245] on link at bounding box center [635, 239] width 13 height 20
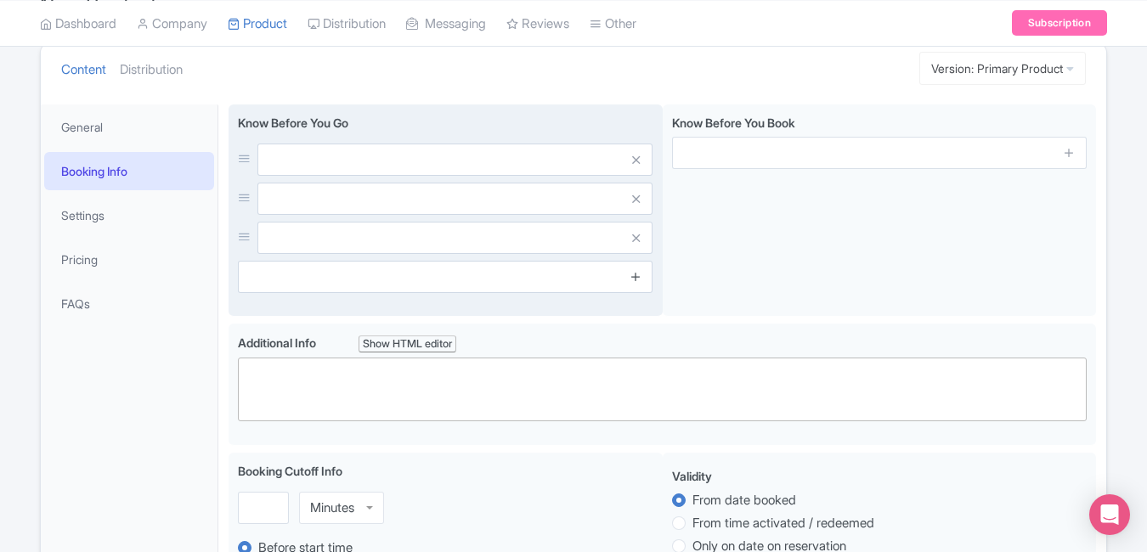
click at [637, 279] on icon at bounding box center [635, 276] width 13 height 13
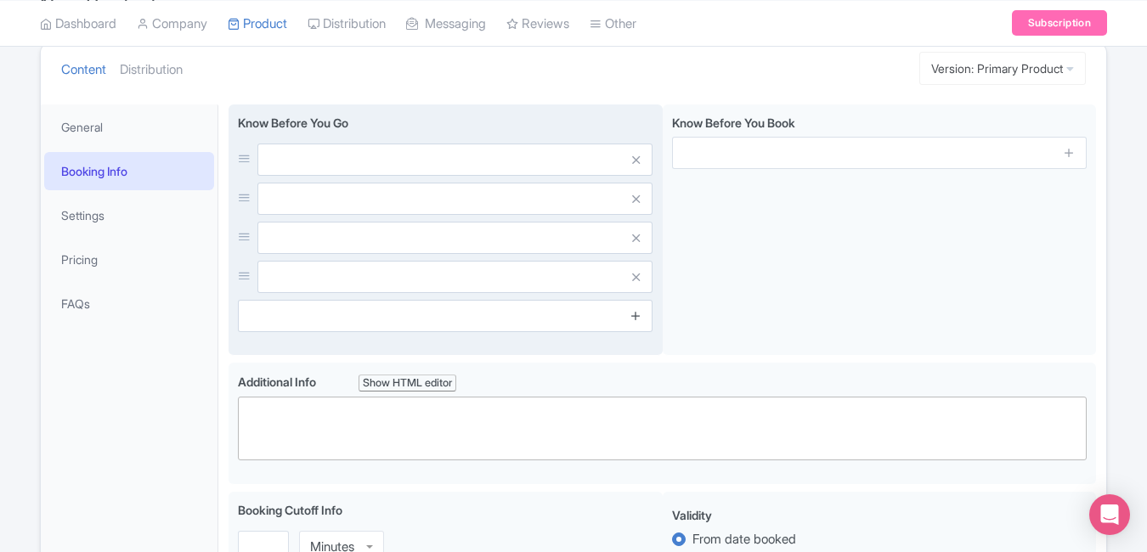
click at [638, 320] on icon at bounding box center [635, 315] width 13 height 13
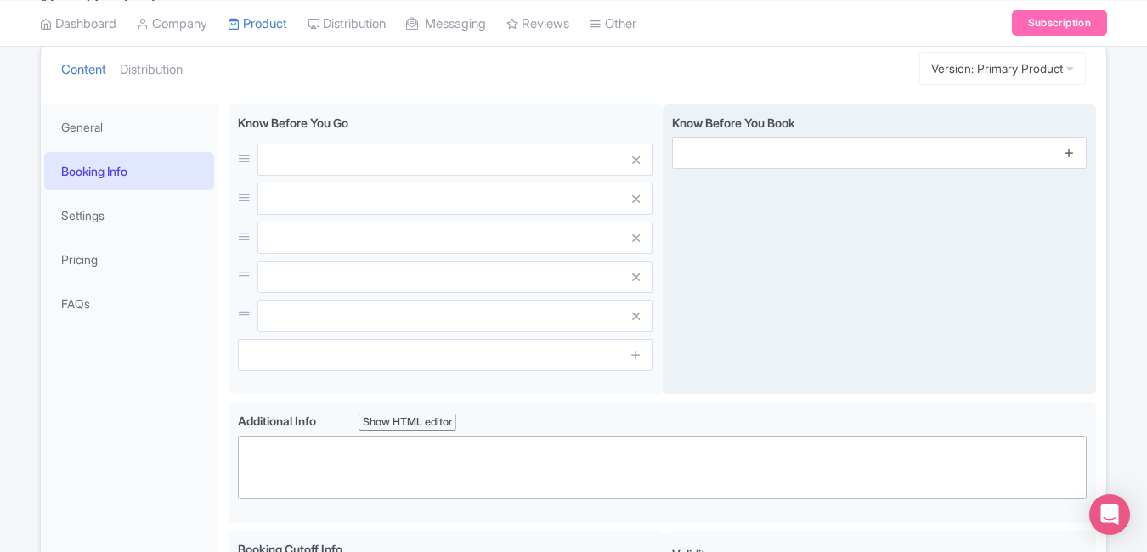
click at [1075, 153] on icon at bounding box center [1069, 152] width 13 height 13
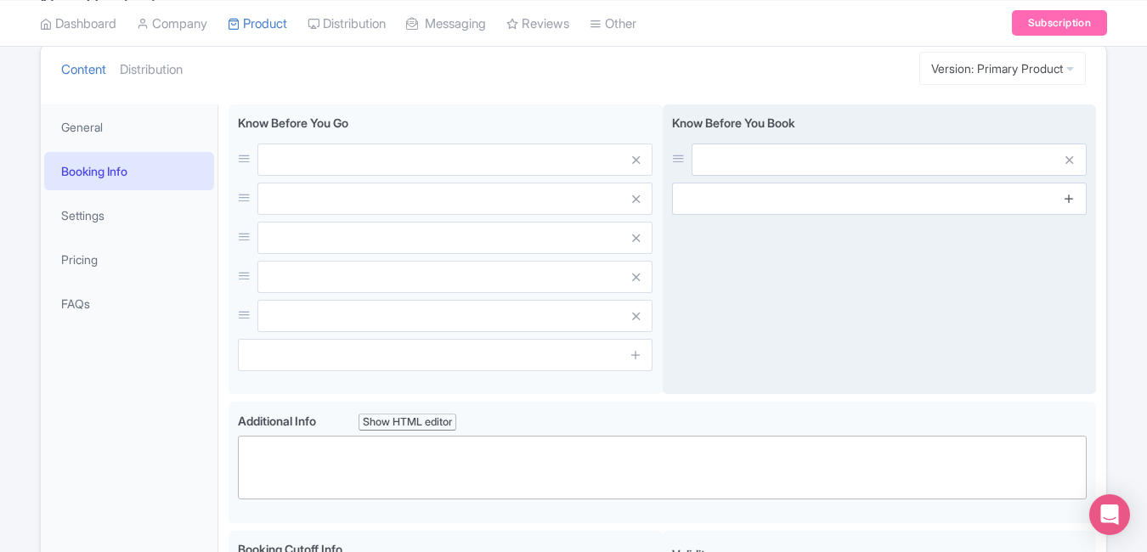
click at [1067, 195] on icon at bounding box center [1069, 198] width 13 height 13
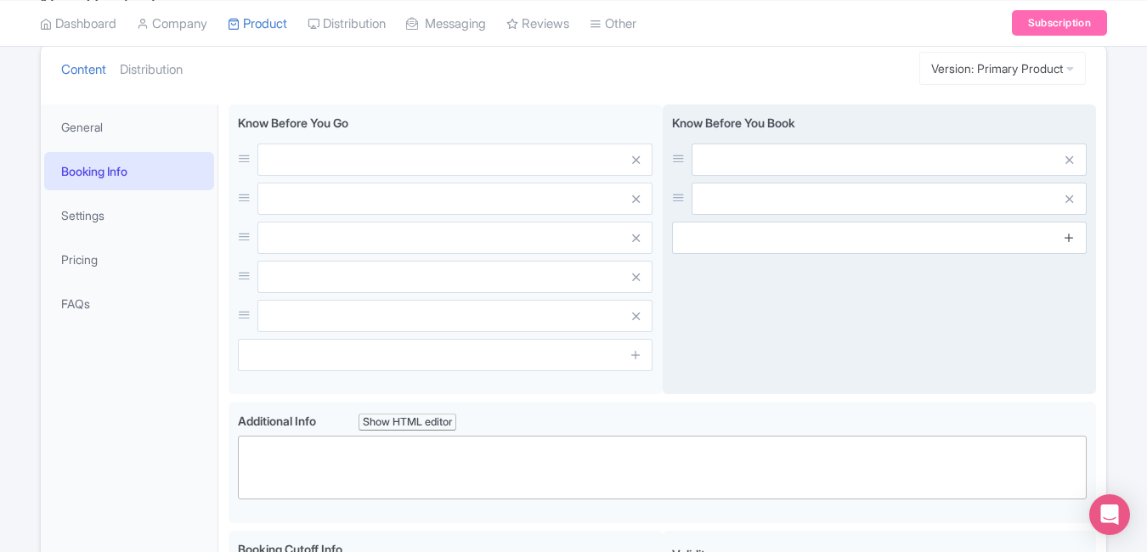
click at [1072, 242] on icon at bounding box center [1069, 237] width 13 height 13
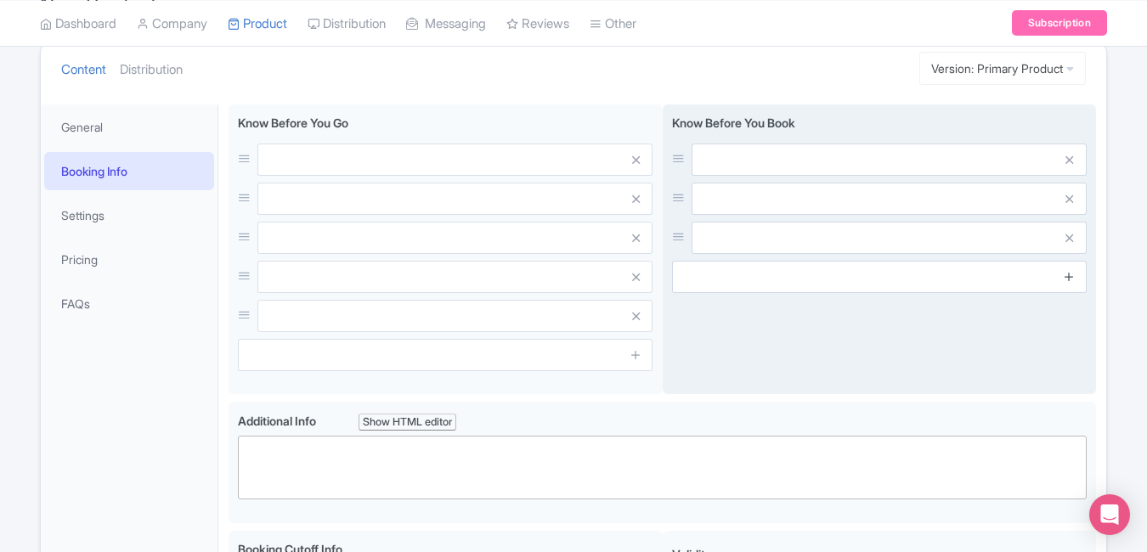
click at [1070, 285] on link at bounding box center [1069, 278] width 13 height 20
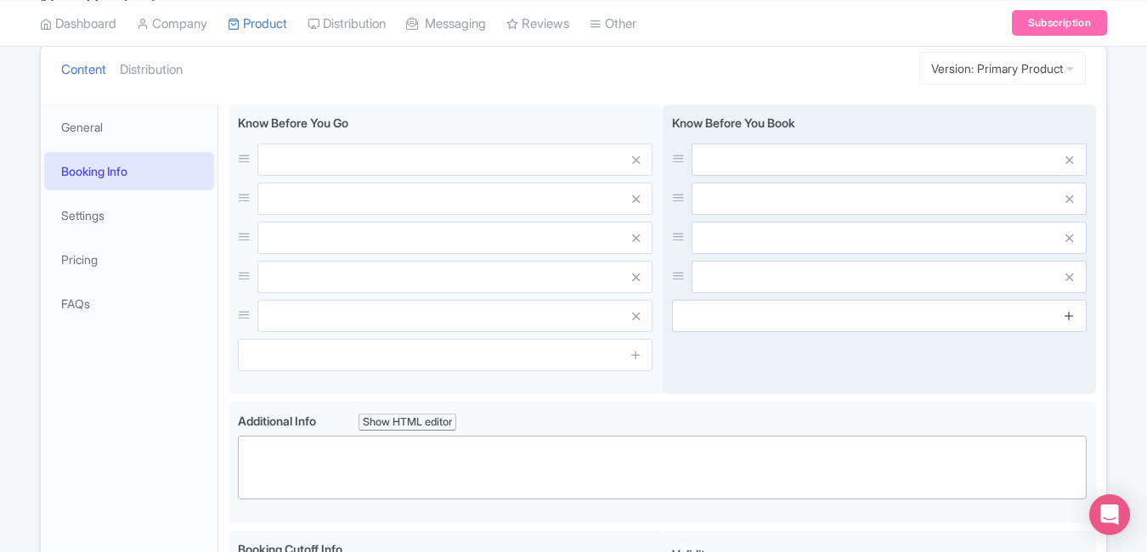
click at [1069, 313] on icon at bounding box center [1069, 315] width 13 height 13
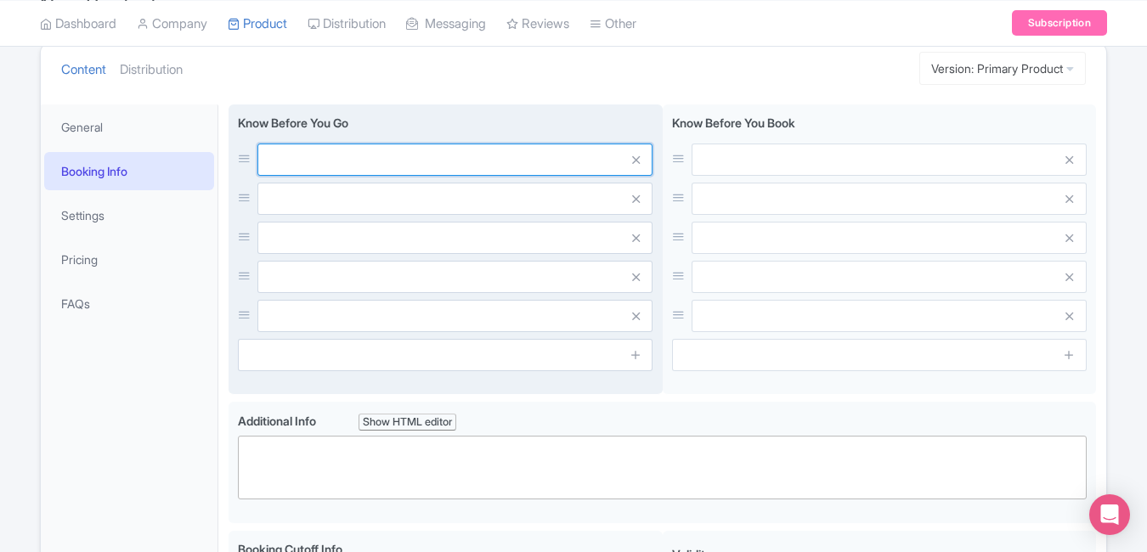
click at [492, 161] on input "text" at bounding box center [454, 160] width 395 height 32
paste input "Carry a valid ID for entry"
type input "Carry a valid ID for entry"
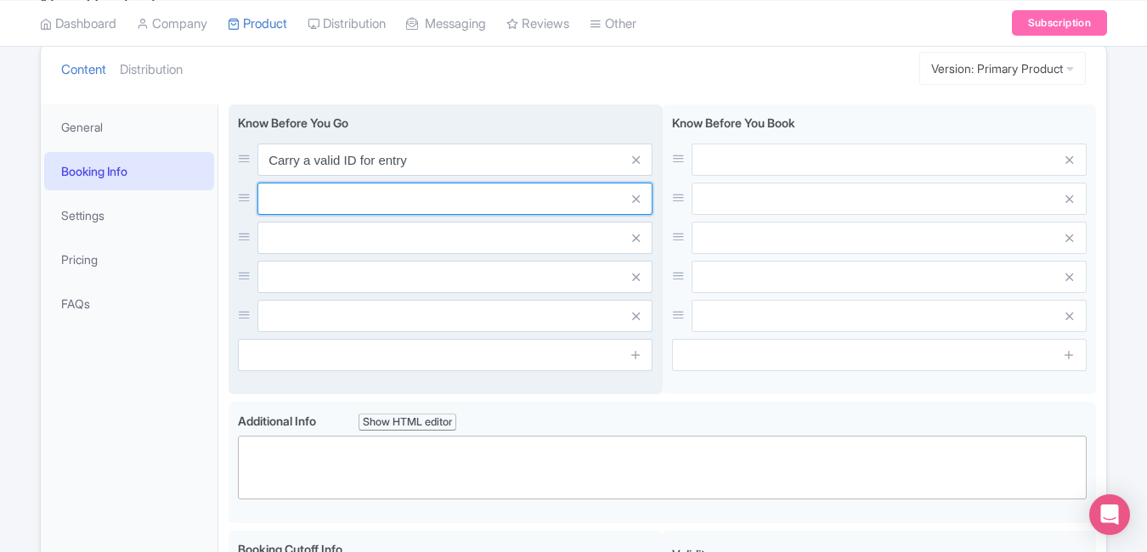
paste input "Photography allowed (no flash)"
type input "Photography allowed (no flash)"
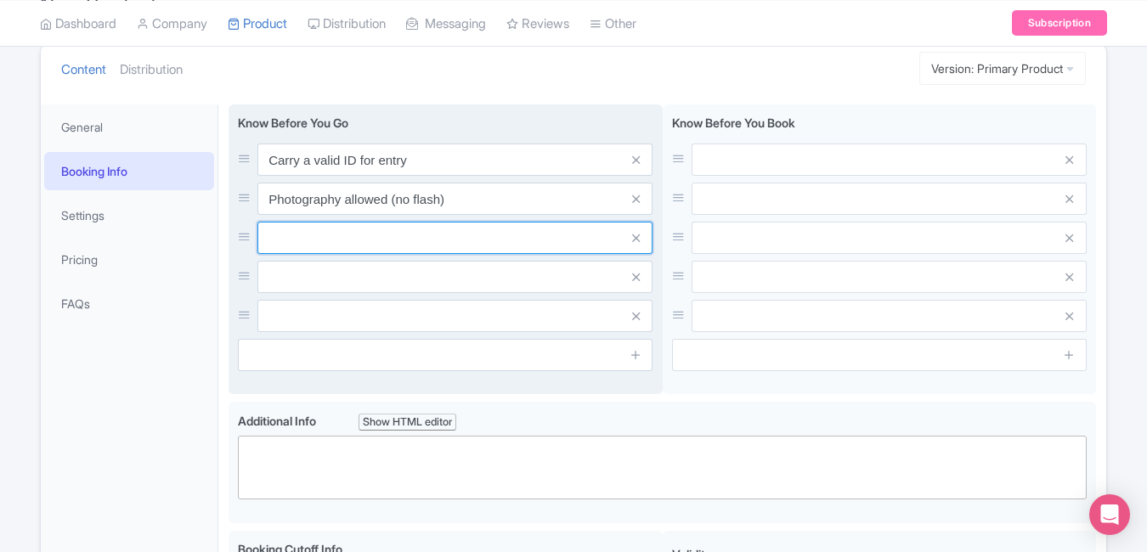
drag, startPoint x: 469, startPoint y: 349, endPoint x: 304, endPoint y: 236, distance: 199.8
click at [304, 236] on input "text" at bounding box center [454, 238] width 395 height 32
paste input "Best visited on weekdays for fewer crowds"
type input "Best visited on weekdays for fewer crowds"
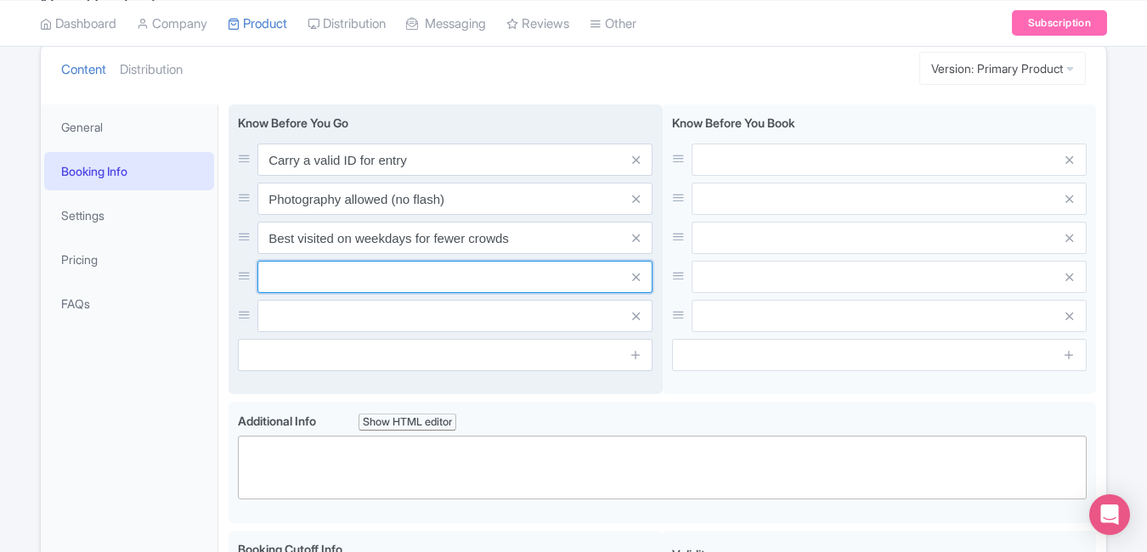
paste input "Last entry 30 mins before closing"
type input "Last entry 30 mins before closing"
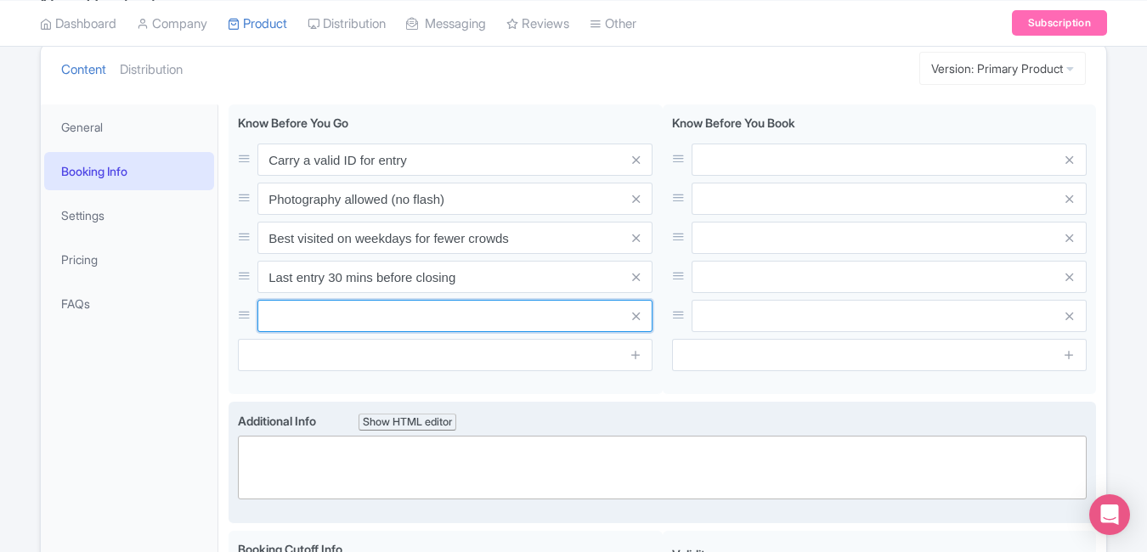
paste input "Located inside The Dubai Mall, Level 2"
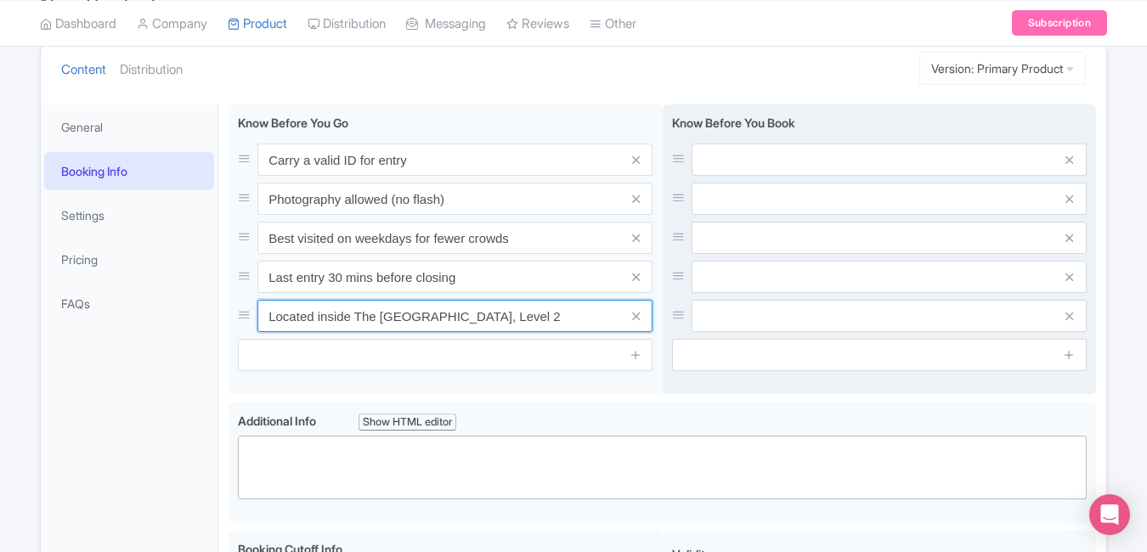
type input "Located inside The Dubai Mall, Level 2"
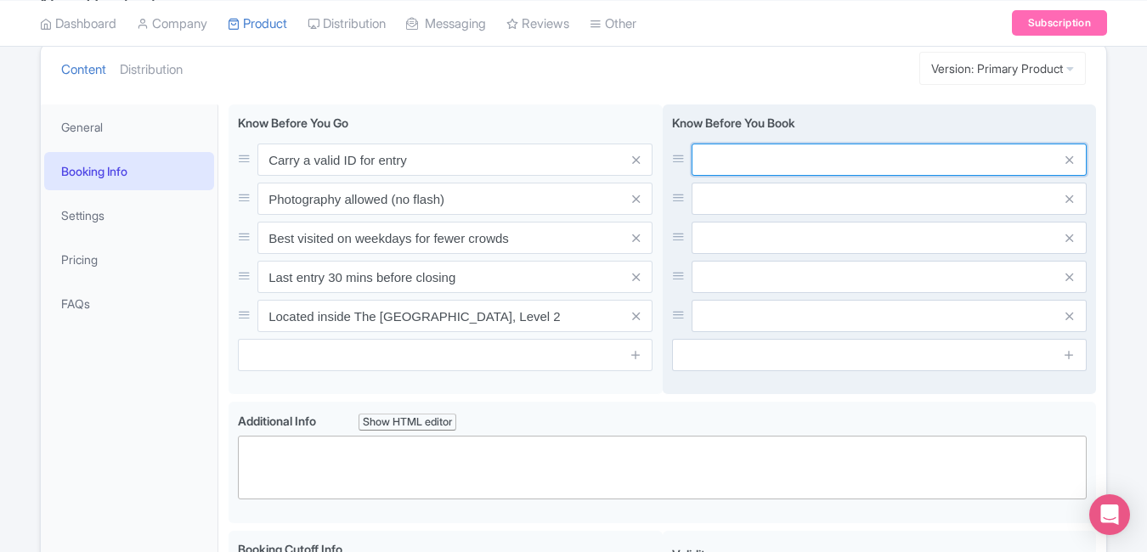
click at [779, 172] on input "text" at bounding box center [889, 160] width 395 height 32
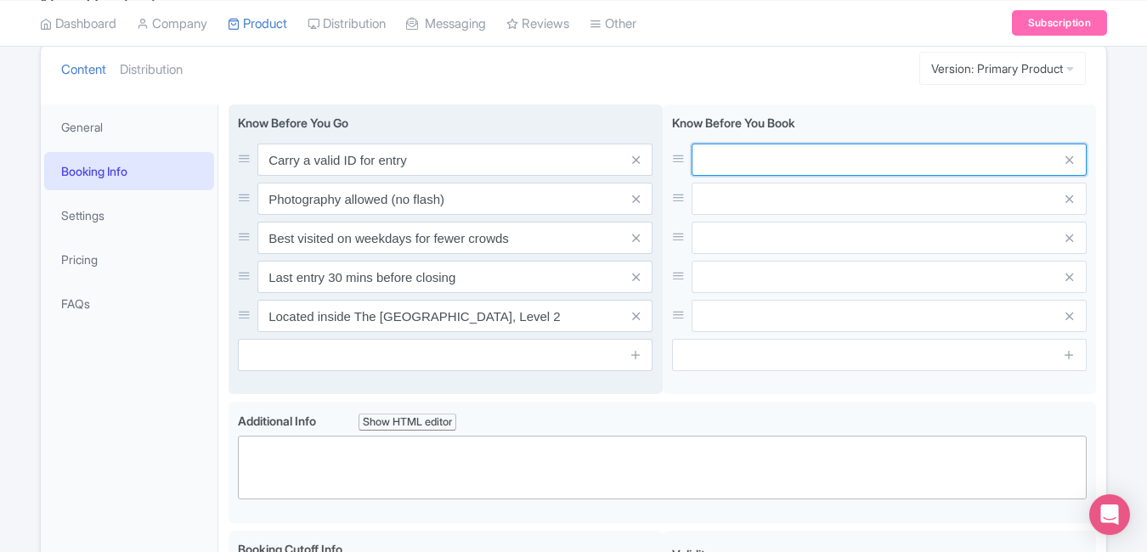
paste input "Located inside The Dubai Mall, Level 2"
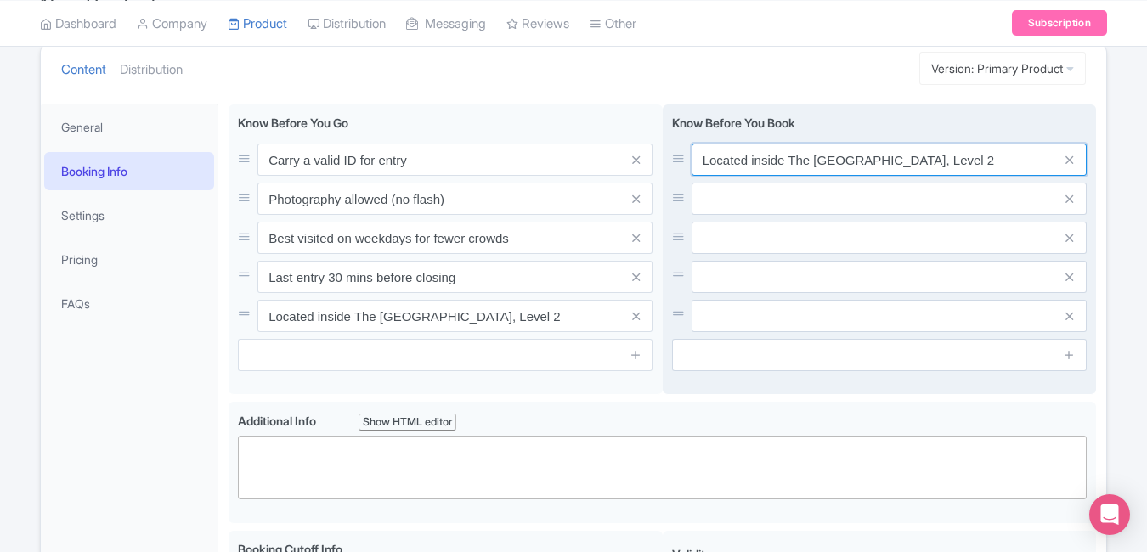
click at [929, 157] on input "Located inside The Dubai Mall, Level 2" at bounding box center [889, 160] width 395 height 32
paste input "Non-refundable once booked"
type input "Non-refundable once booked"
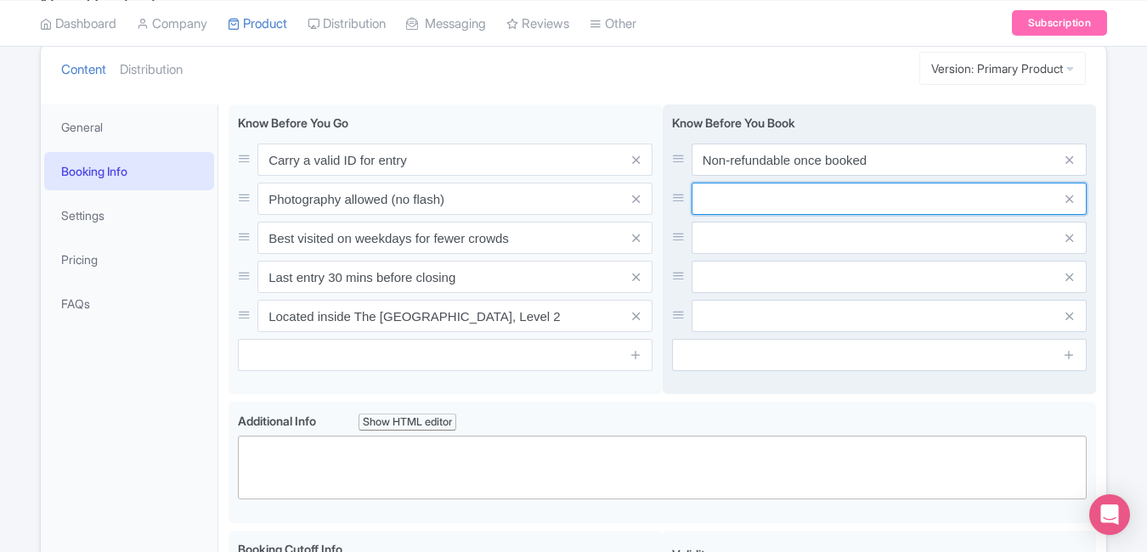
paste input "Choose combo options for savings"
type input "Choose combo options for savings"
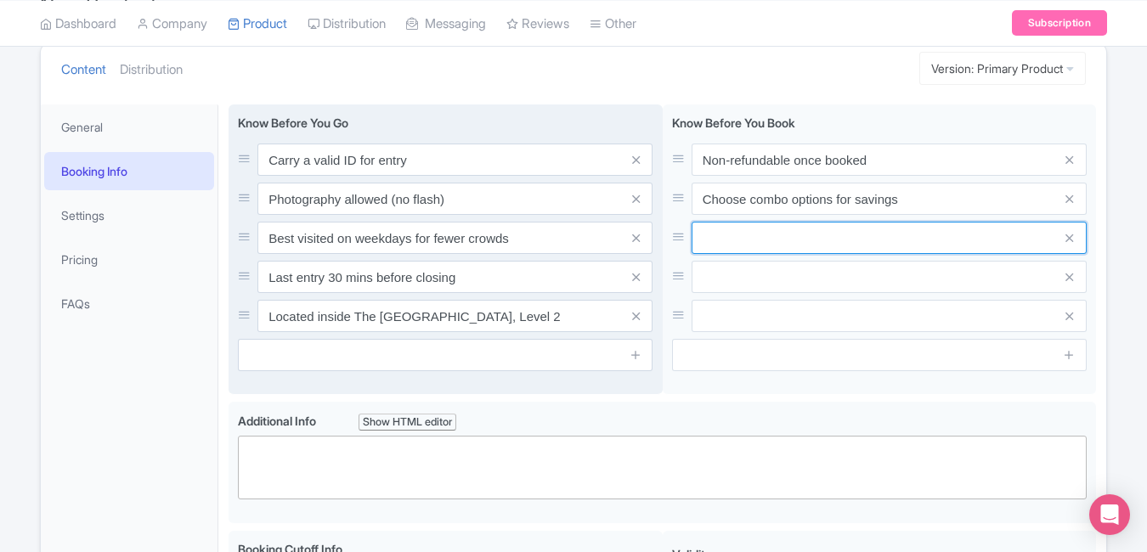
paste input "Children under 2 enter free"
type input "Children under 2 enter free"
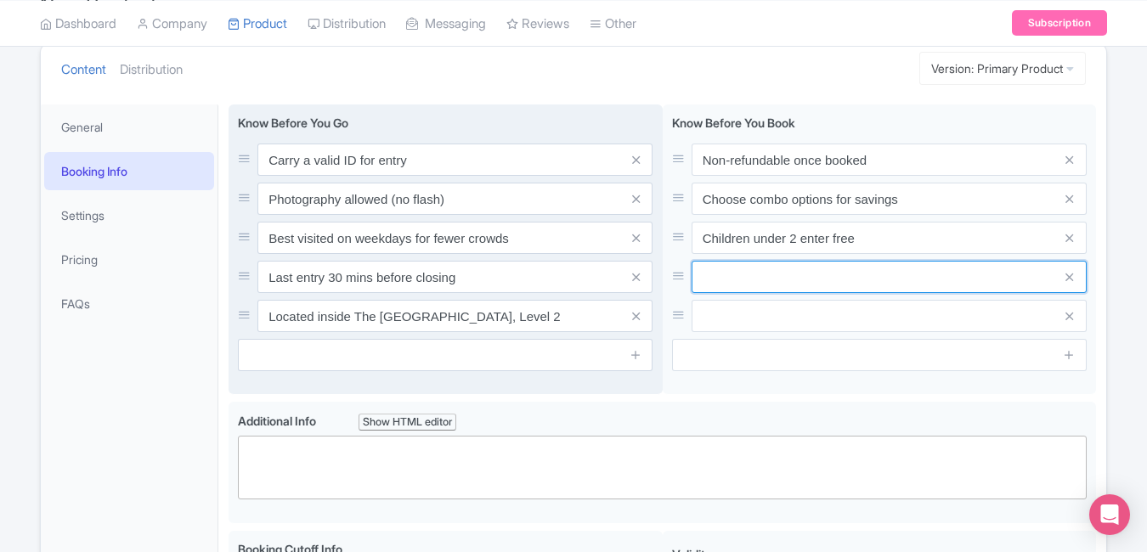
paste input "Ticket prices vary by experience type"
type input "Ticket prices vary by experience type"
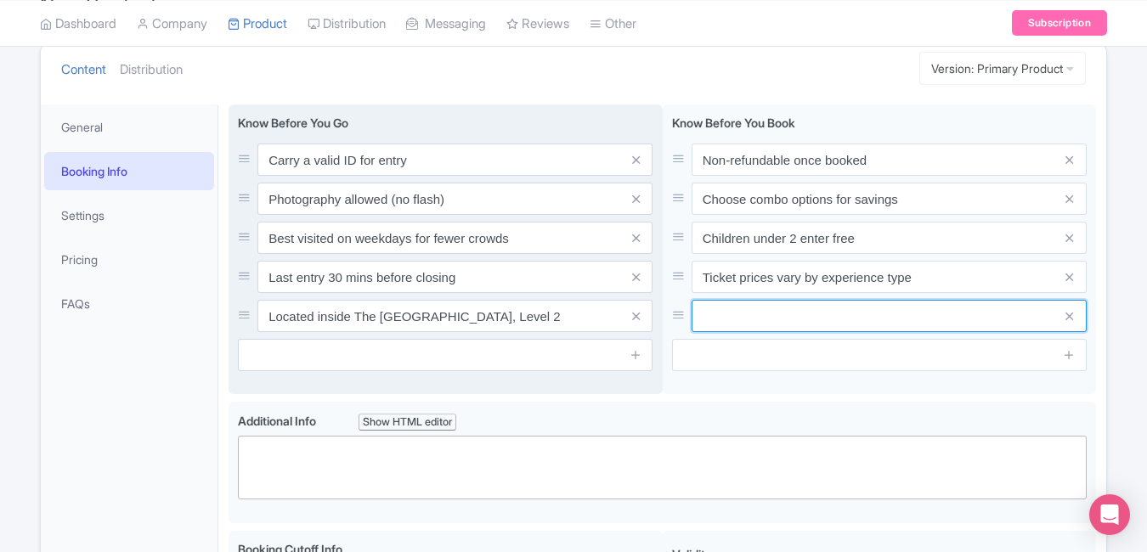
paste input "Wheelchair accessible"
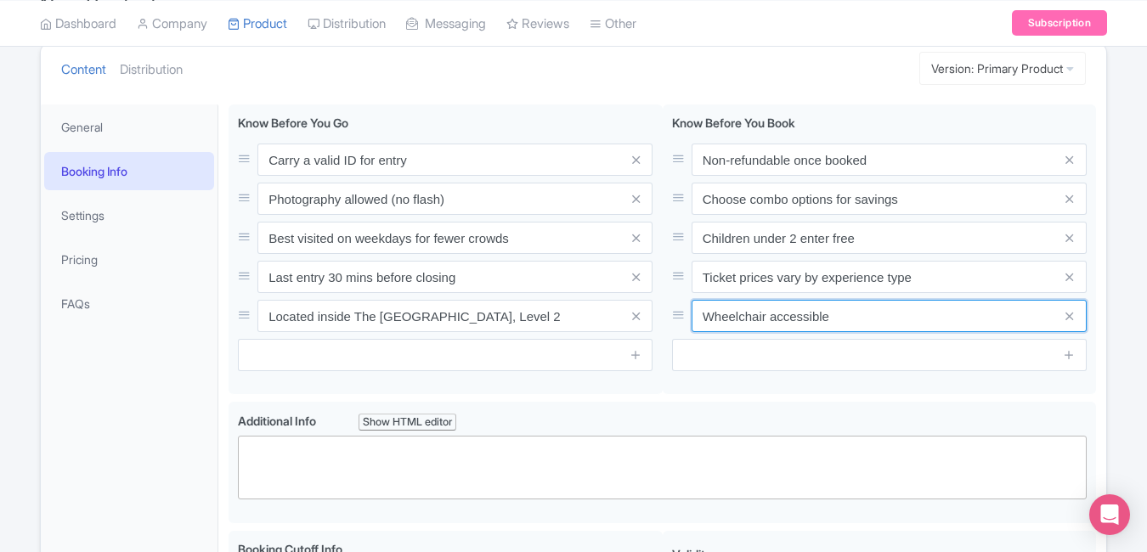
type input "Wheelchair accessible"
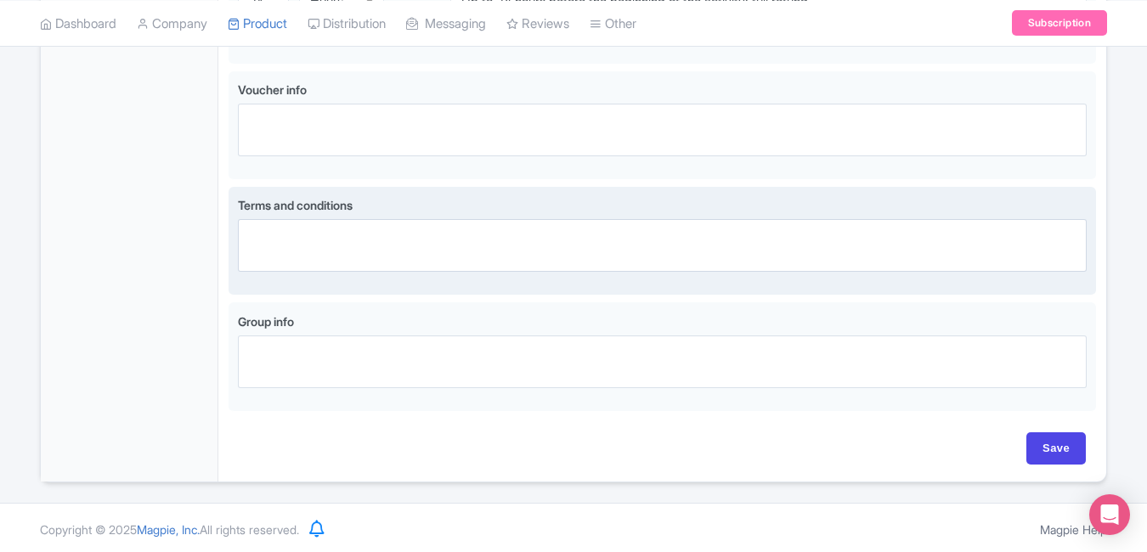
scroll to position [1165, 0]
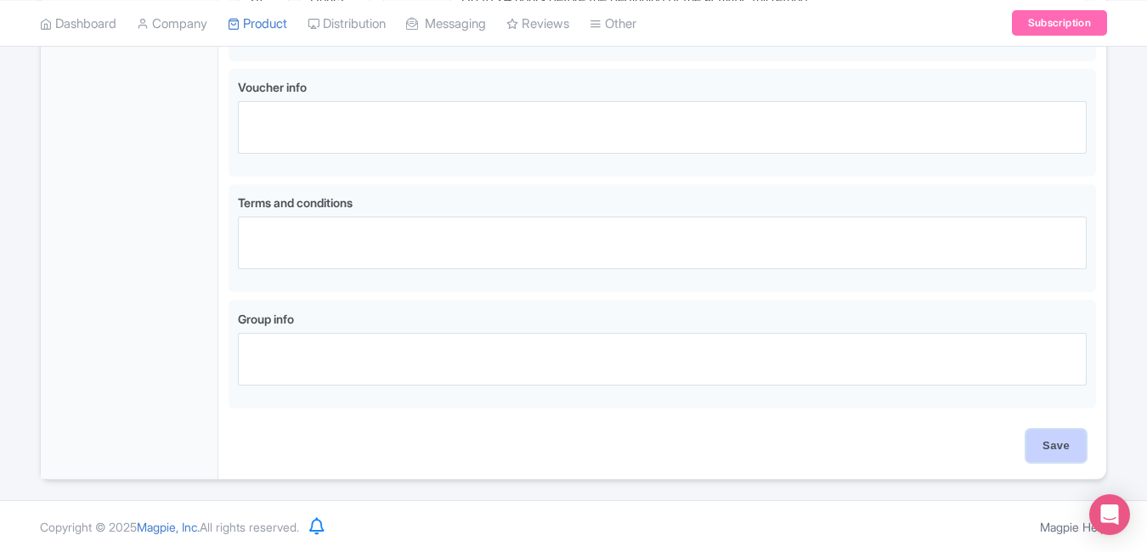
click at [1073, 443] on input "Save" at bounding box center [1055, 446] width 59 height 32
type input "Saving..."
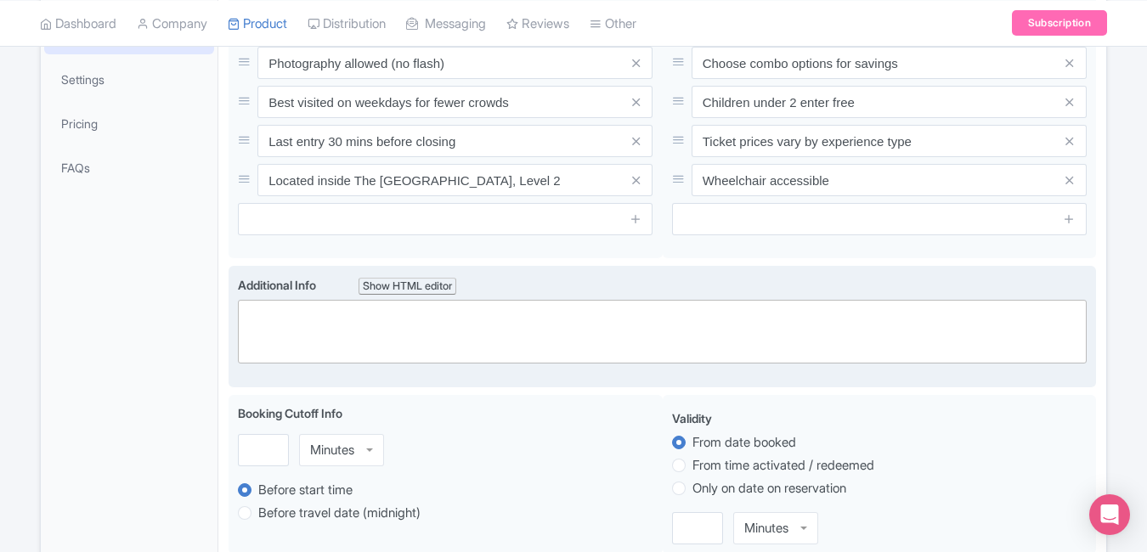
scroll to position [268, 0]
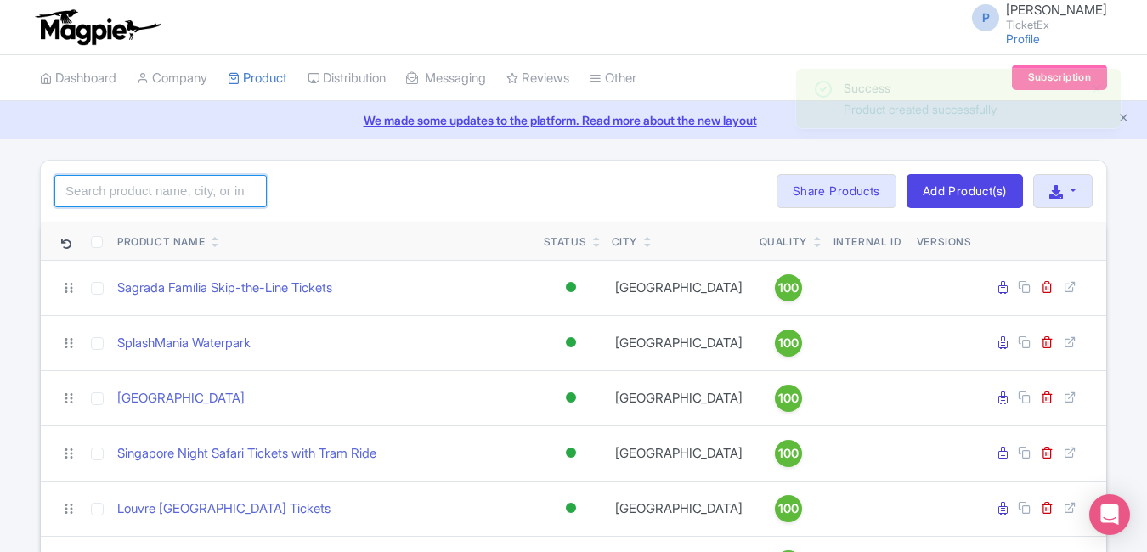
click at [227, 206] on input "search" at bounding box center [160, 191] width 212 height 32
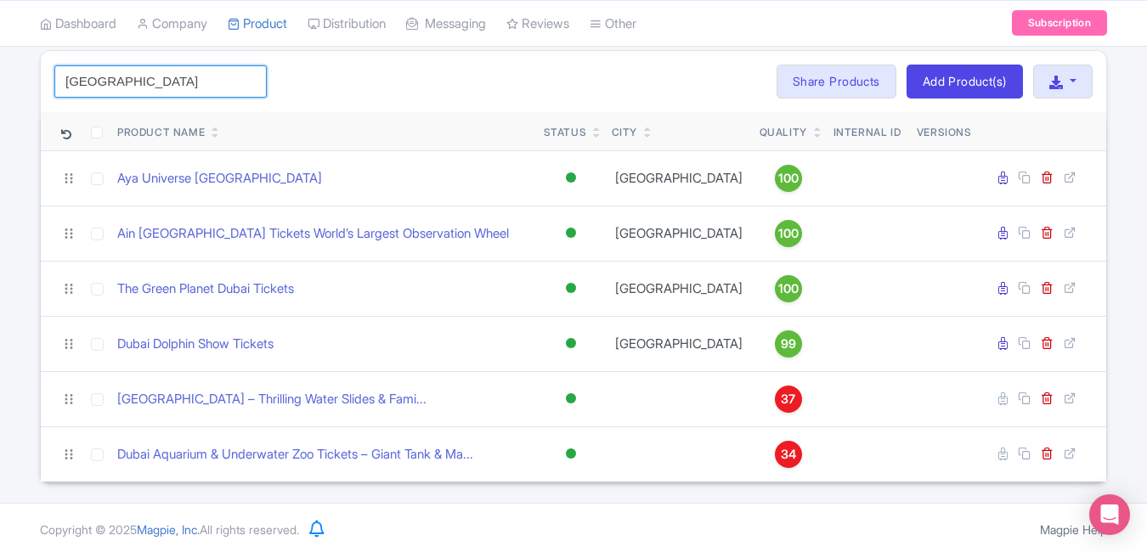
scroll to position [112, 0]
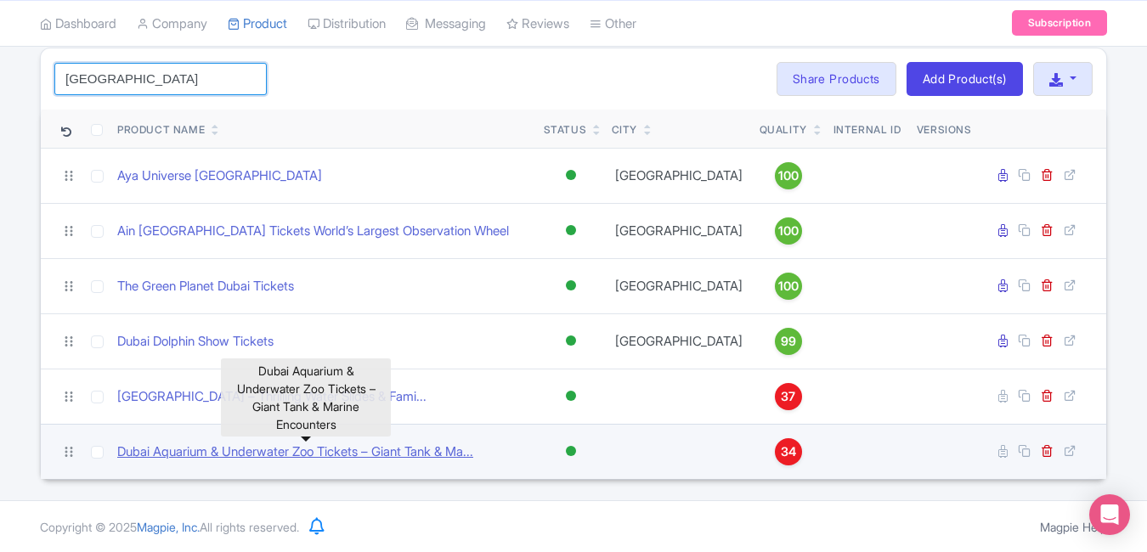
type input "[GEOGRAPHIC_DATA]"
click at [349, 446] on link "Dubai Aquarium & Underwater Zoo Tickets – Giant Tank & Ma..." at bounding box center [295, 453] width 356 height 20
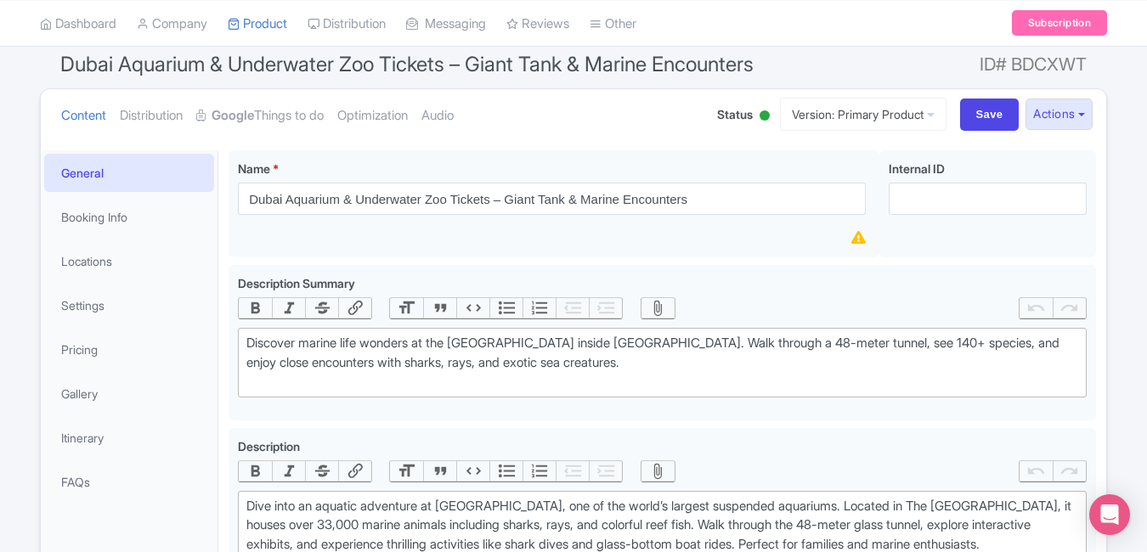
scroll to position [148, 0]
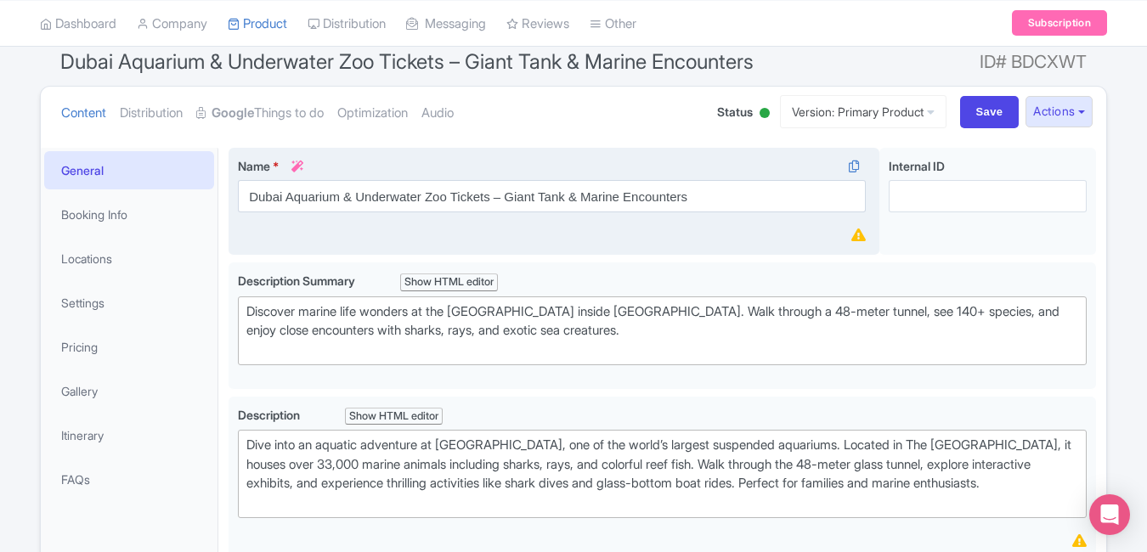
click at [861, 234] on icon at bounding box center [858, 235] width 14 height 13
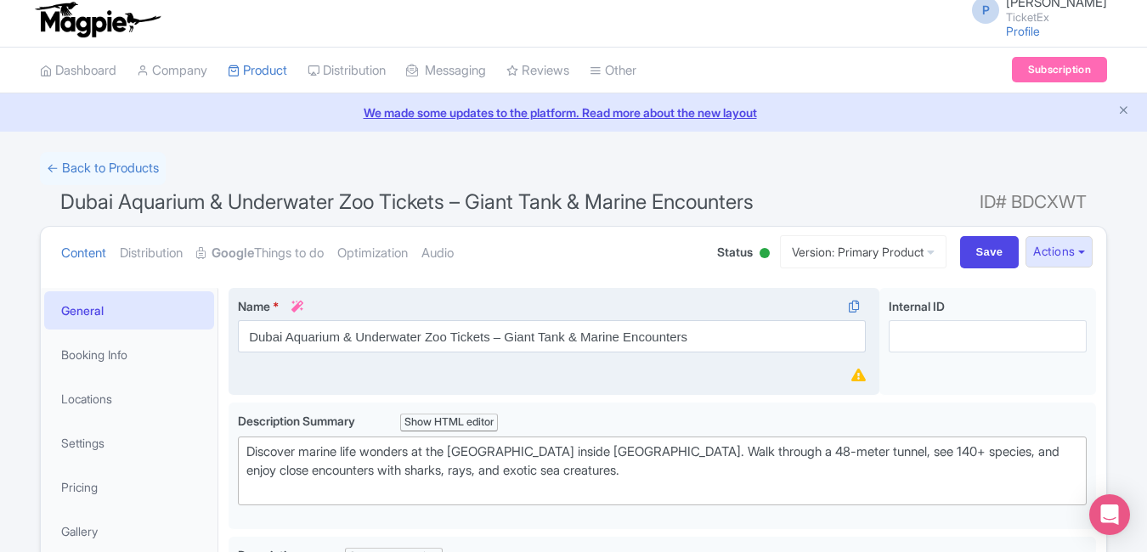
scroll to position [0, 0]
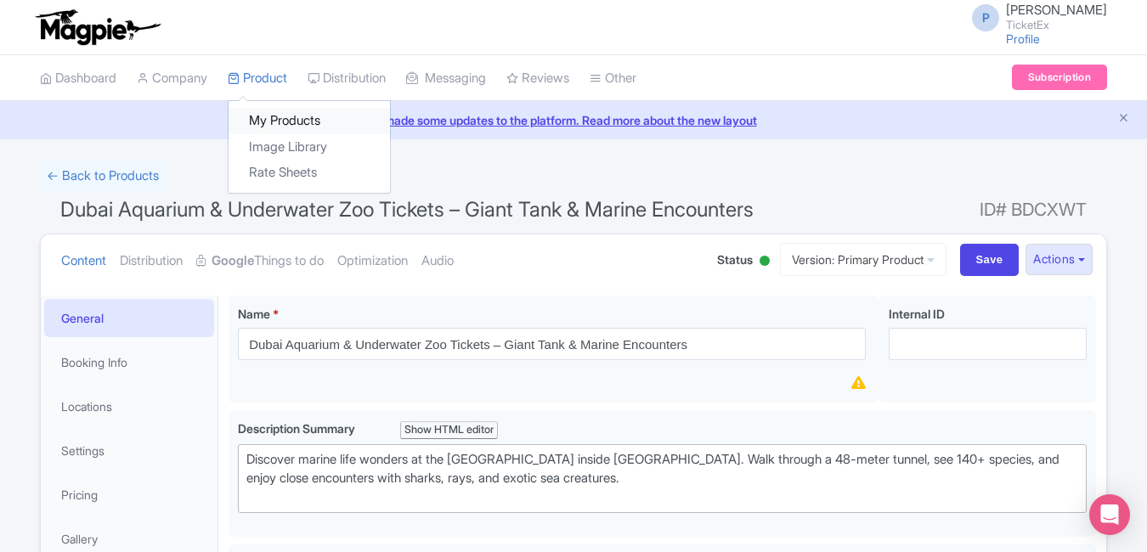
click at [292, 113] on link "My Products" at bounding box center [309, 121] width 161 height 26
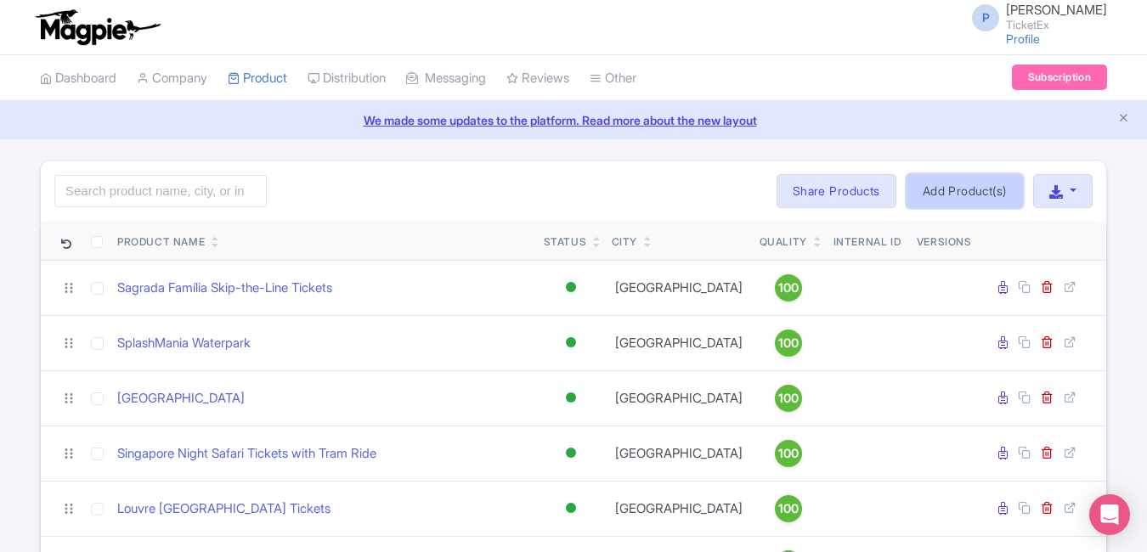
click at [921, 186] on link "Add Product(s)" at bounding box center [964, 191] width 116 height 34
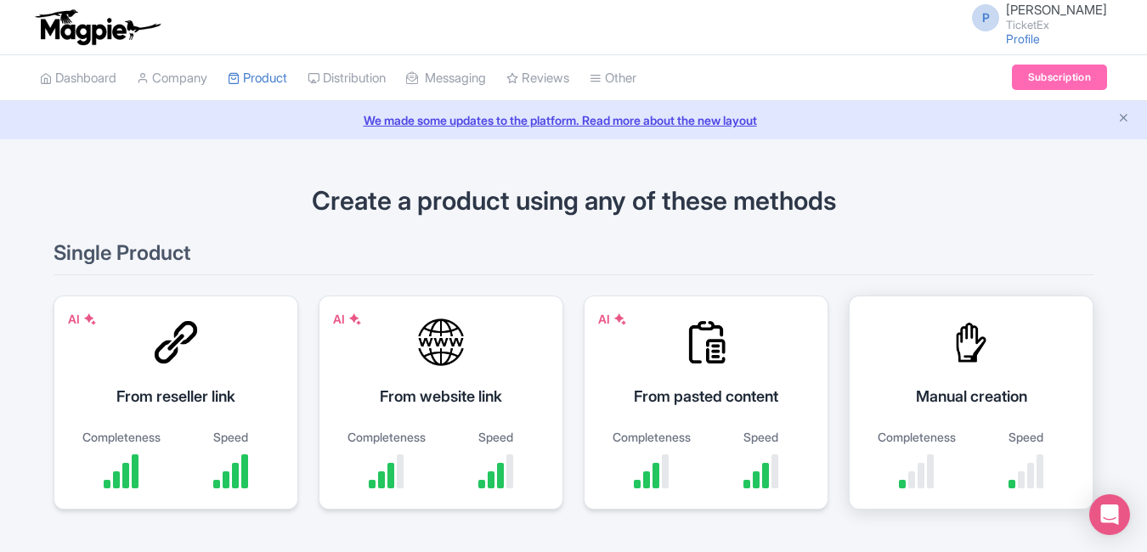
click at [958, 364] on div at bounding box center [971, 342] width 51 height 51
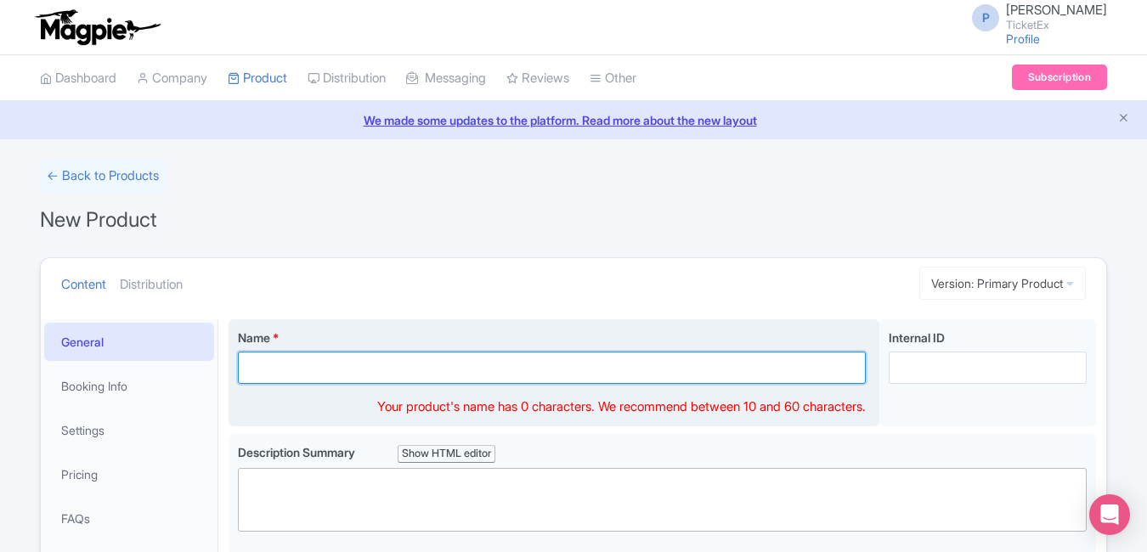
click at [598, 366] on input "Name *" at bounding box center [552, 368] width 628 height 32
paste input "Safari World [GEOGRAPHIC_DATA] – Wildlife Safari & Marine Park Adventure for Fa…"
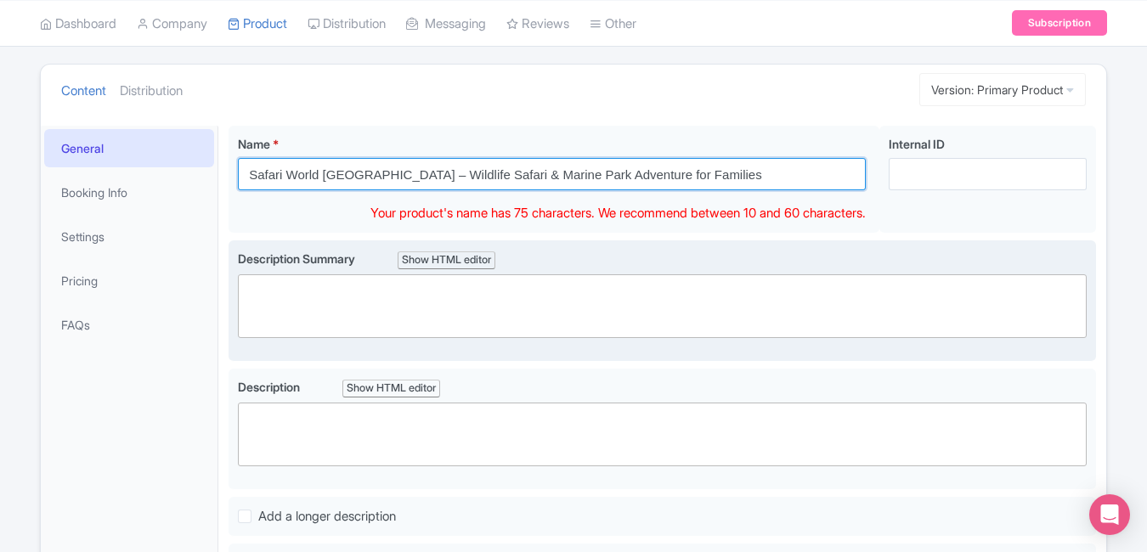
type input "Safari World [GEOGRAPHIC_DATA] – Wildlife Safari & Marine Park Adventure for Fa…"
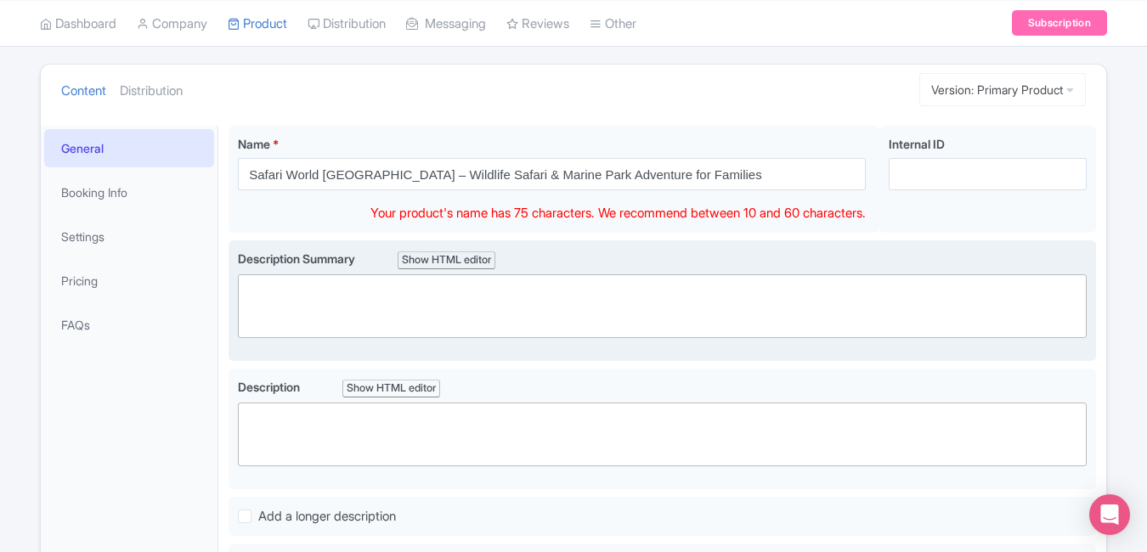
click at [491, 306] on trix-editor at bounding box center [662, 306] width 849 height 64
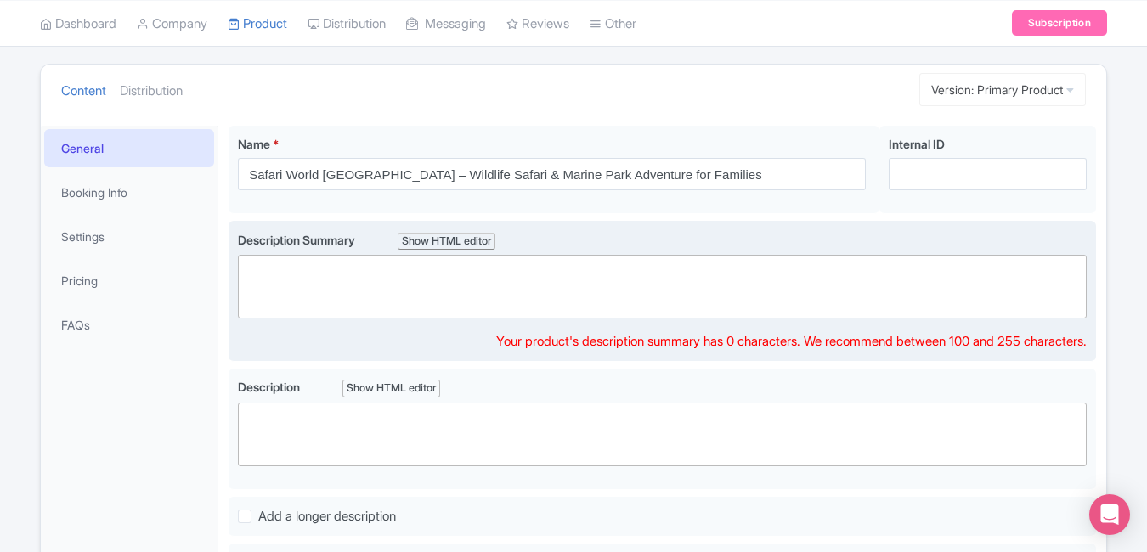
scroll to position [174, 0]
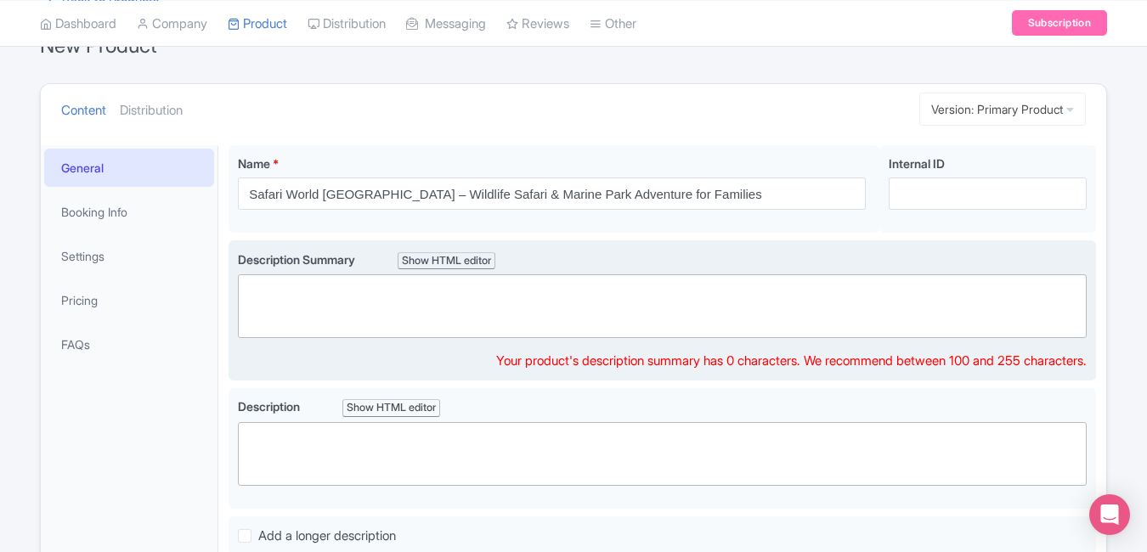
paste trix-editor "<div>Experience [GEOGRAPHIC_DATA]’s ultimate wildlife adventure at [GEOGRAPHIC_…"
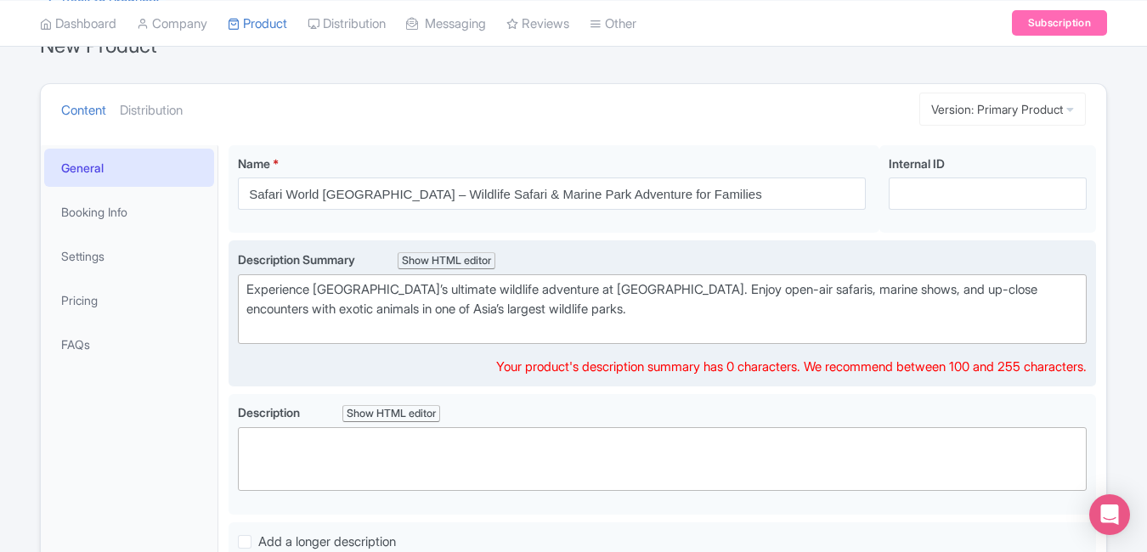
type trix-editor "<div>Experience [GEOGRAPHIC_DATA]’s ultimate wildlife adventure at [GEOGRAPHIC_…"
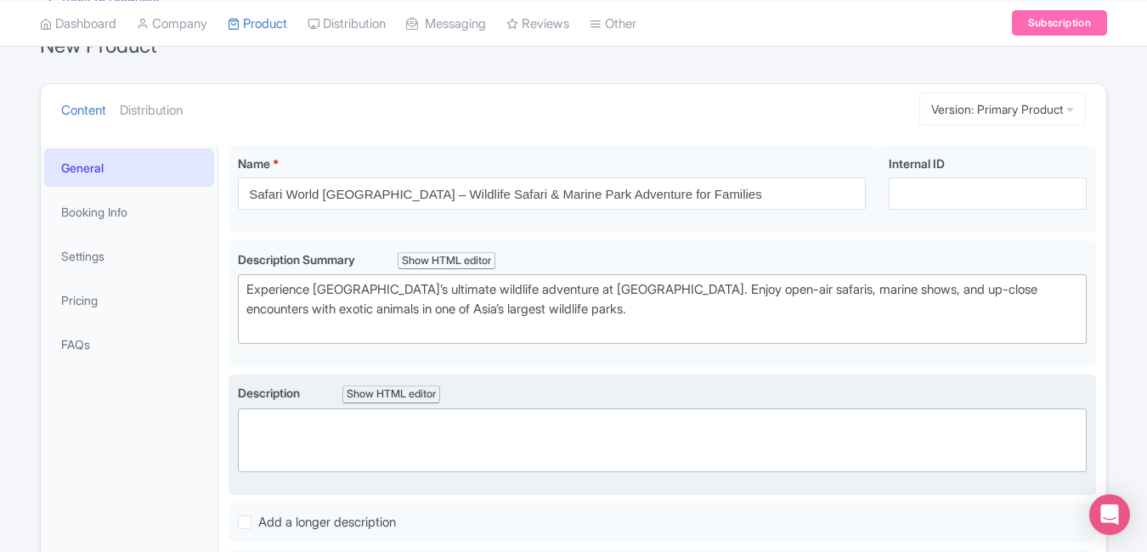
click at [396, 443] on trix-editor at bounding box center [662, 441] width 849 height 64
click at [453, 388] on label "Description Show HTML editor" at bounding box center [662, 394] width 849 height 20
click at [452, 427] on trix-editor at bounding box center [662, 441] width 849 height 64
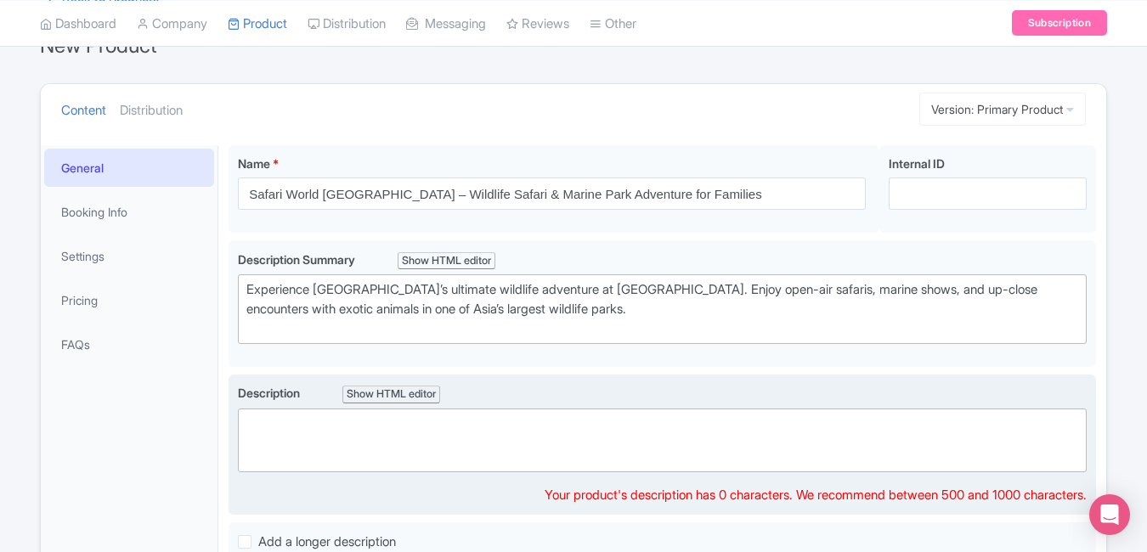
paste trix-editor "<div>Safari World Bangkok offers a thrilling blend of adventure and wildlife ex…"
type trix-editor "<div>Safari World Bangkok offers a thrilling blend of adventure and wildlife ex…"
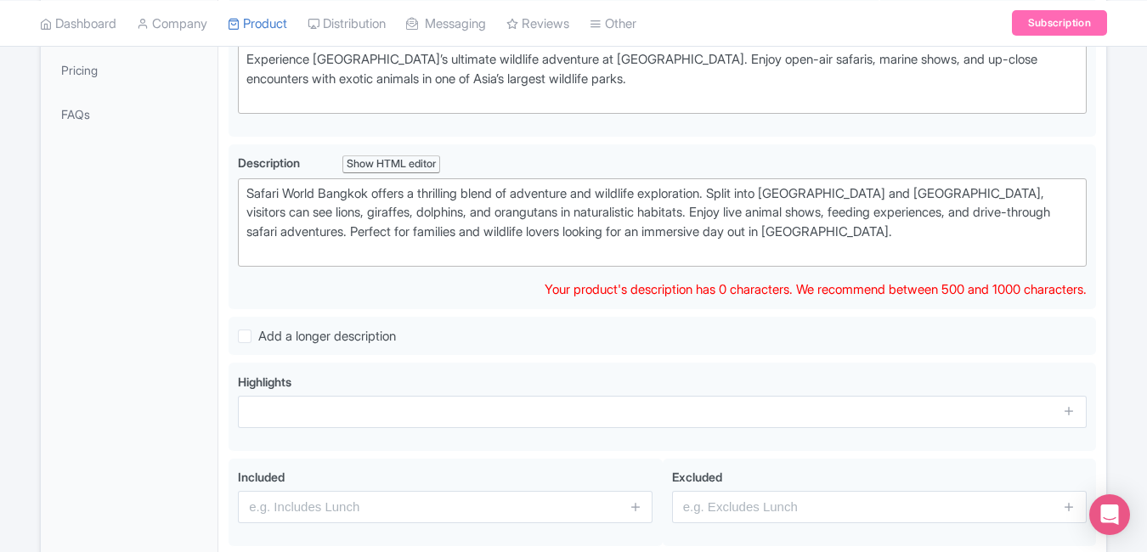
scroll to position [417, 0]
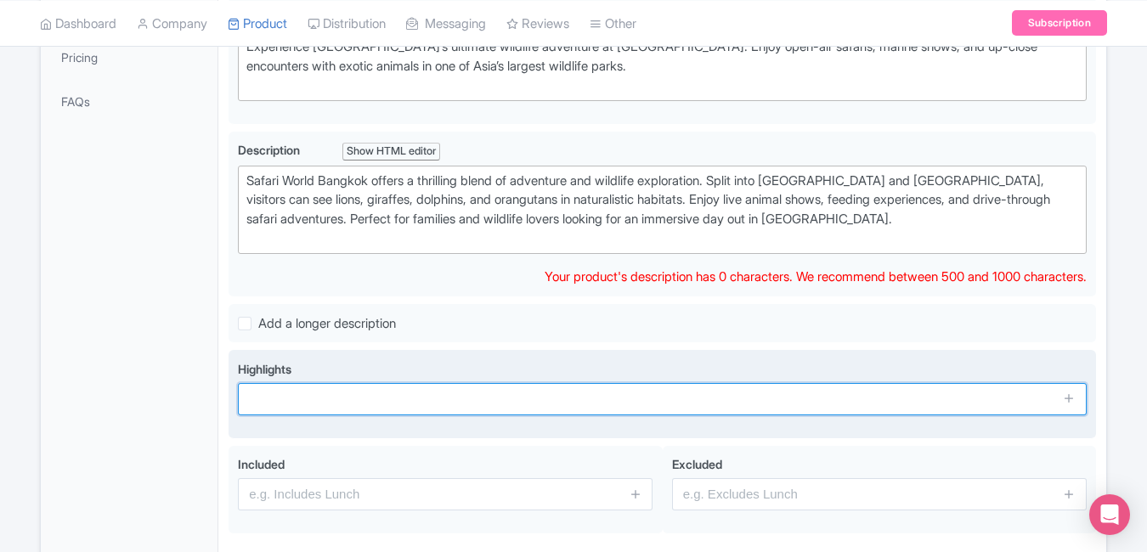
click at [305, 409] on div "Highlights" at bounding box center [662, 394] width 849 height 69
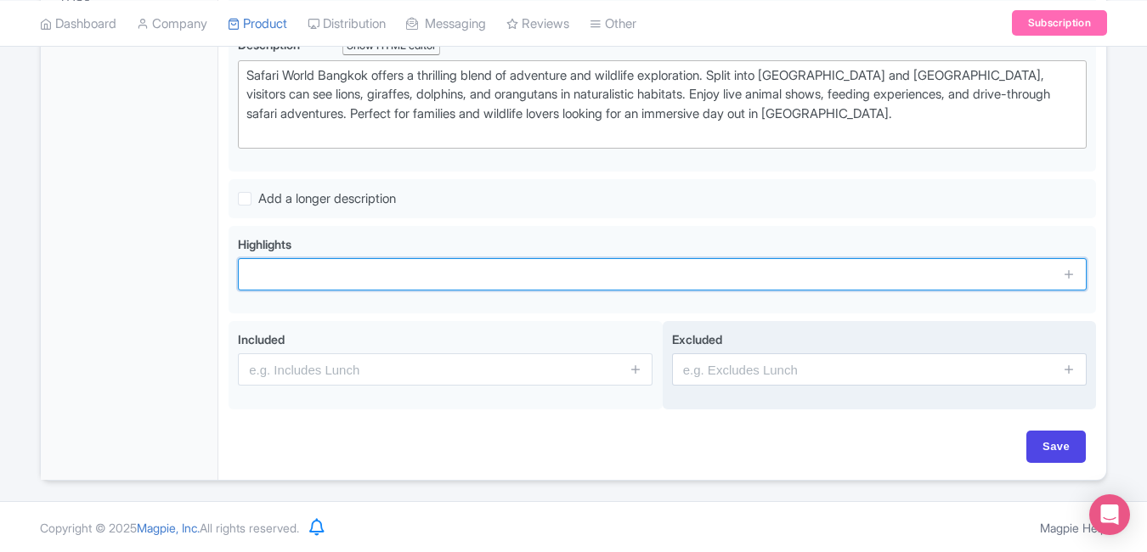
scroll to position [523, 0]
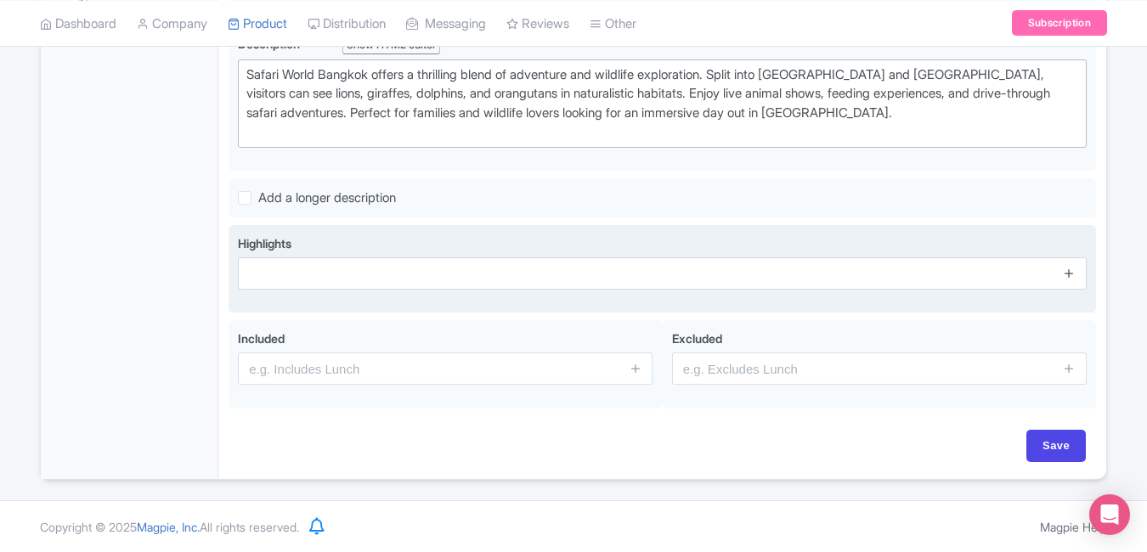
click at [1069, 273] on icon at bounding box center [1069, 273] width 13 height 13
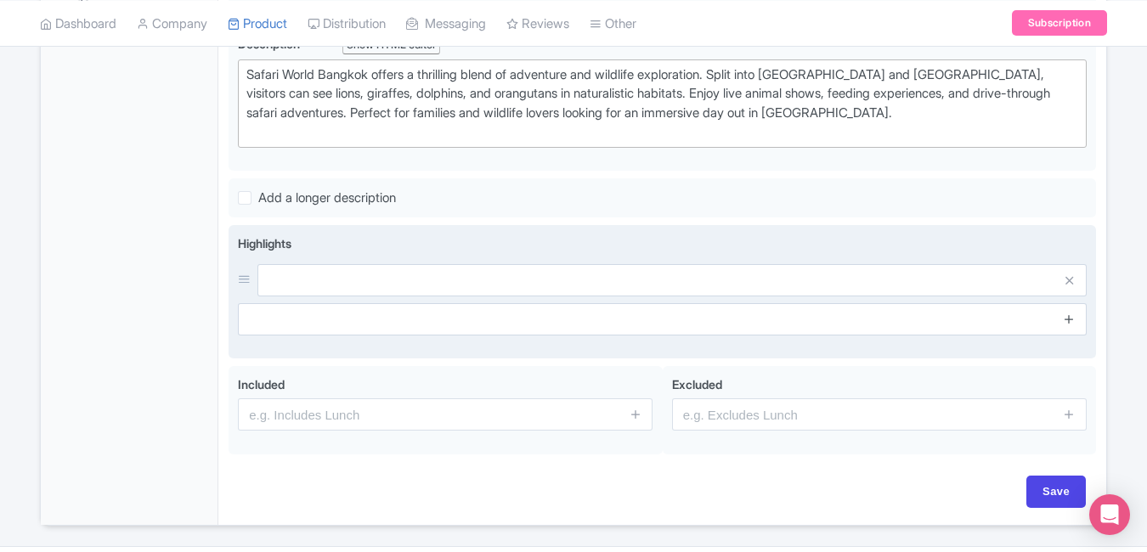
click at [1067, 323] on icon at bounding box center [1069, 319] width 13 height 13
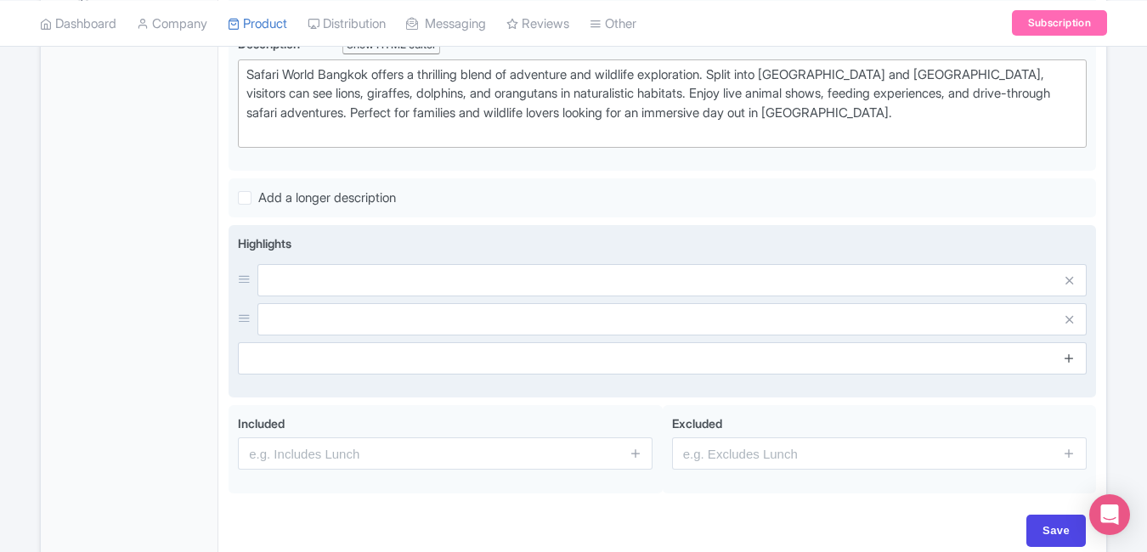
click at [1072, 363] on icon at bounding box center [1069, 358] width 13 height 13
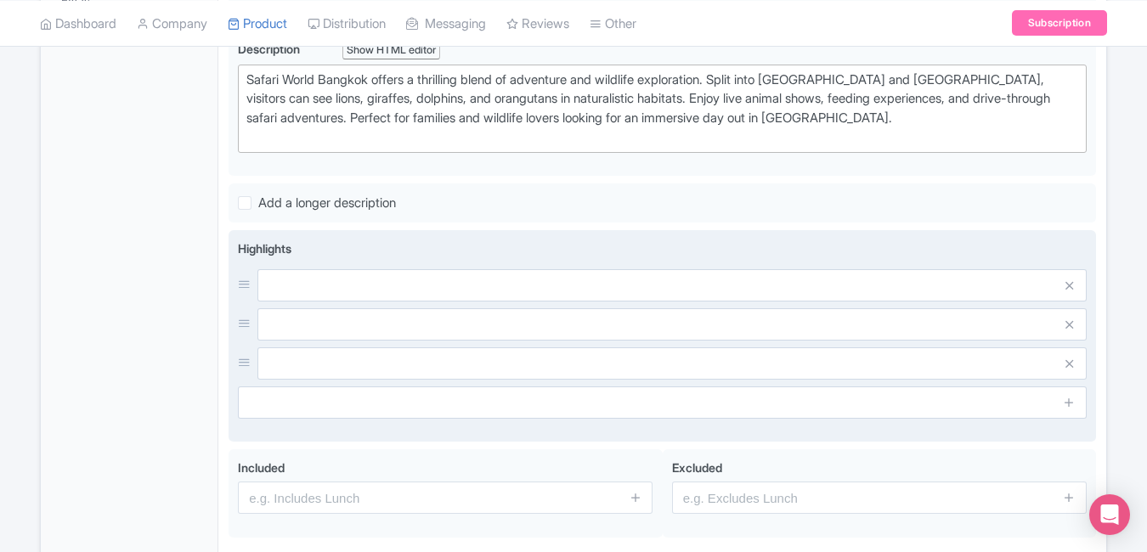
scroll to position [528, 0]
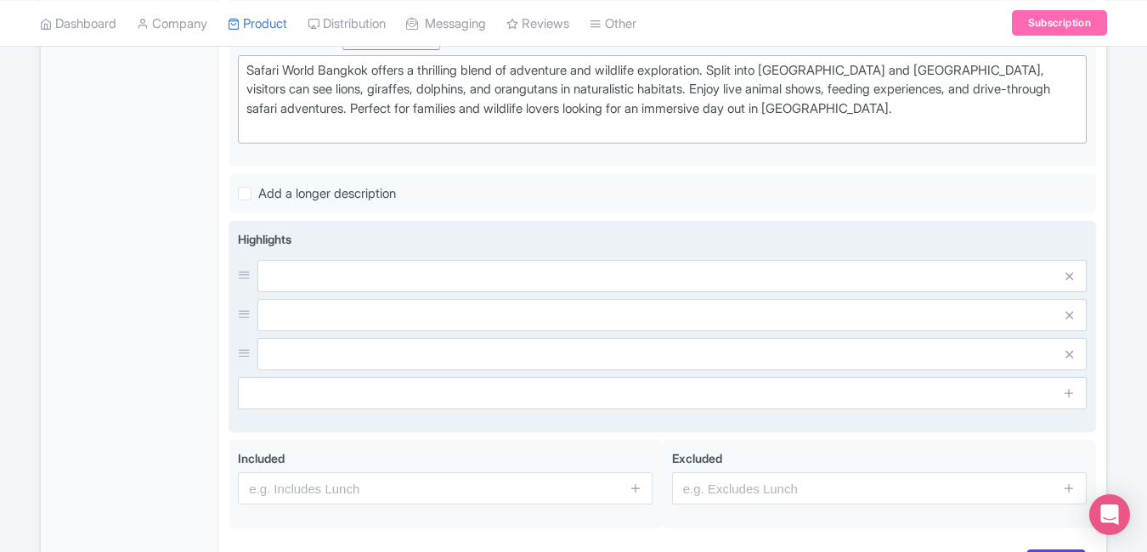
click at [1069, 405] on span at bounding box center [1070, 393] width 34 height 32
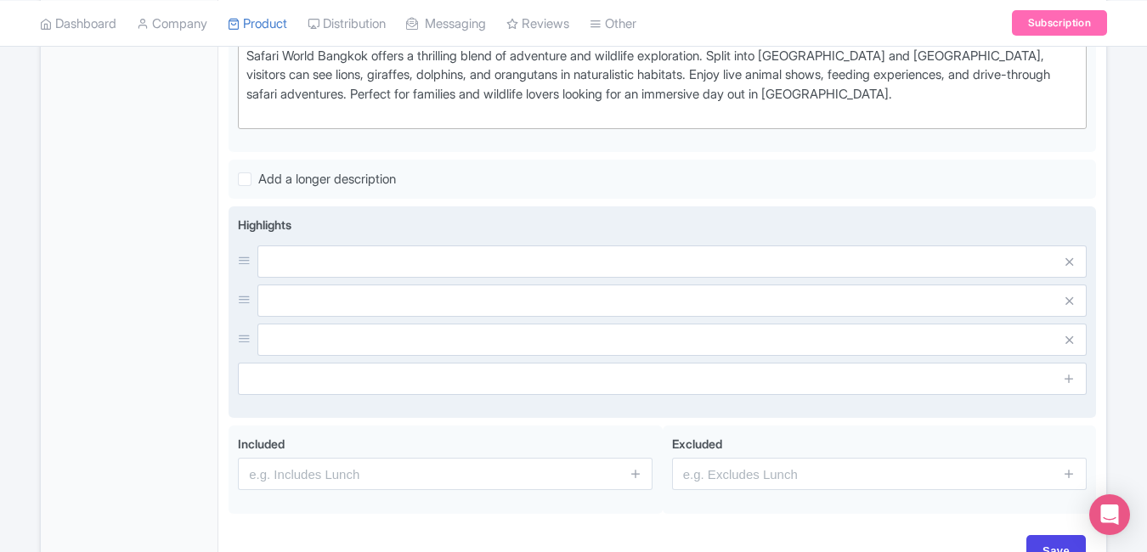
scroll to position [544, 0]
click at [1067, 381] on icon at bounding box center [1069, 376] width 13 height 13
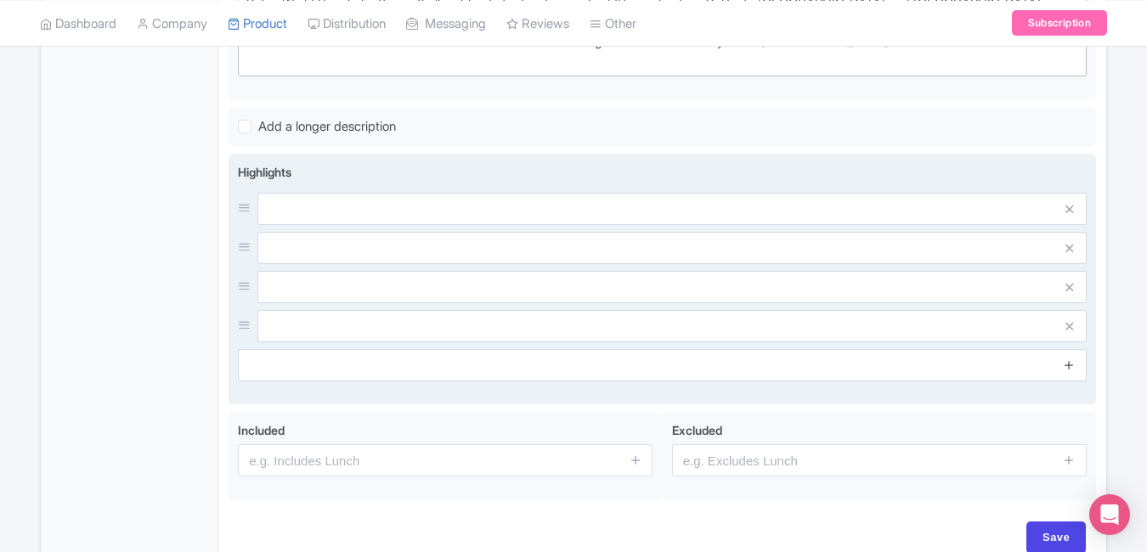
scroll to position [607, 0]
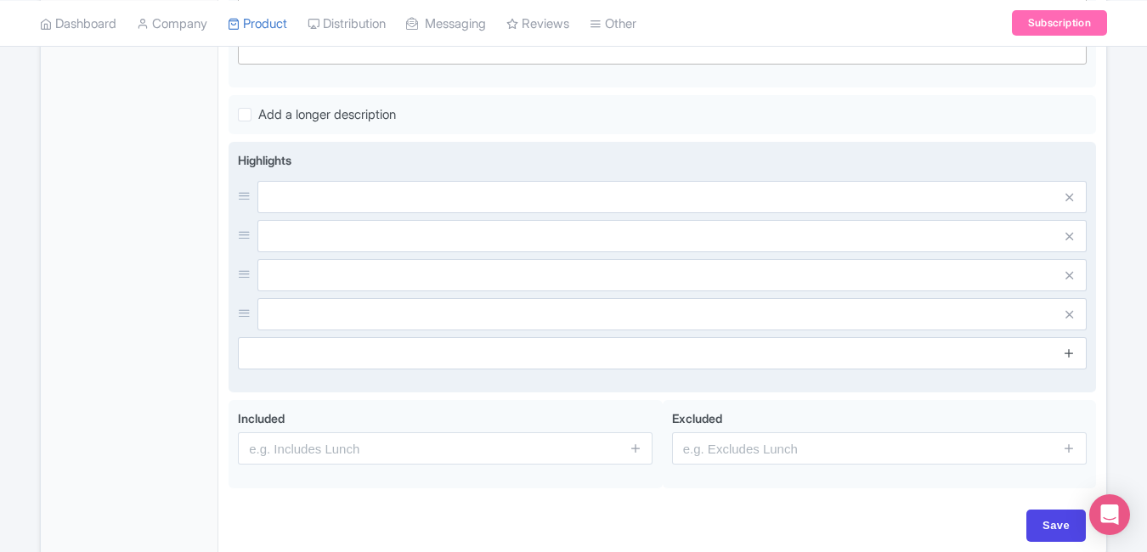
click at [1069, 360] on link at bounding box center [1069, 354] width 13 height 20
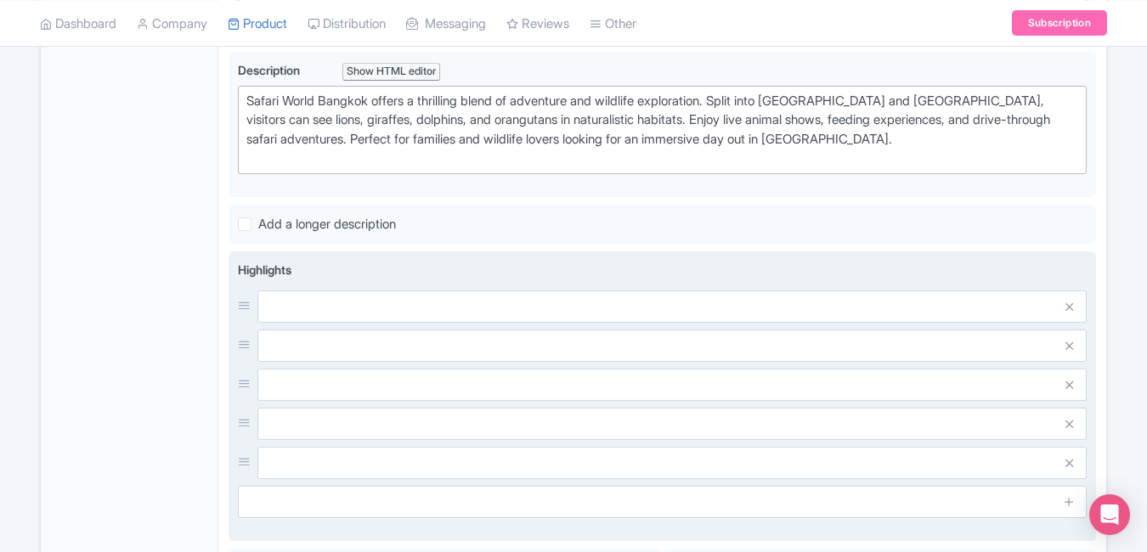
scroll to position [485, 0]
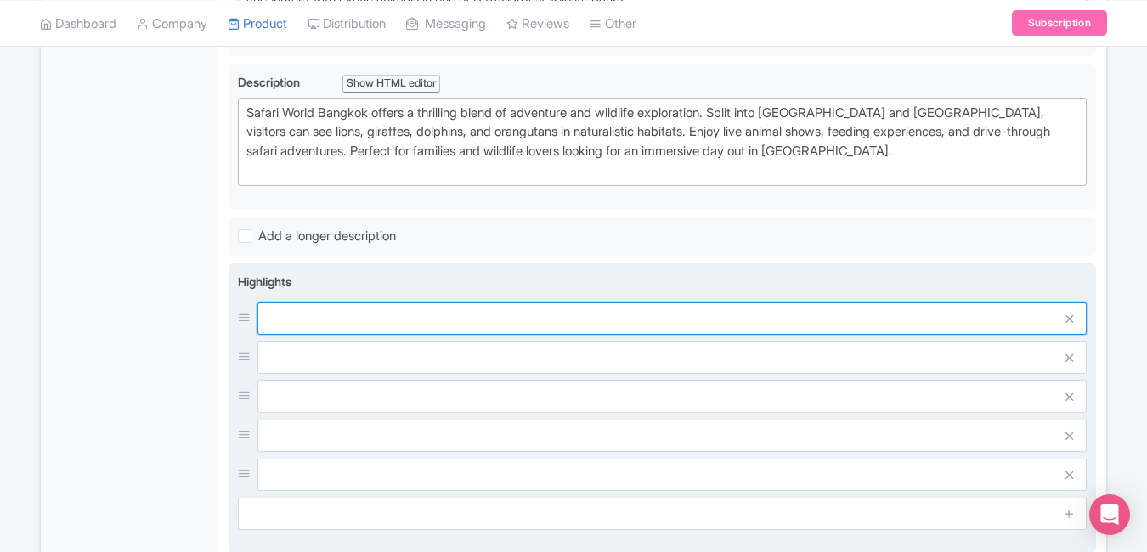
click at [449, 313] on input "text" at bounding box center [671, 318] width 829 height 32
paste input "Explore open-air Safari Park"
type input "Explore open-air Safari Park"
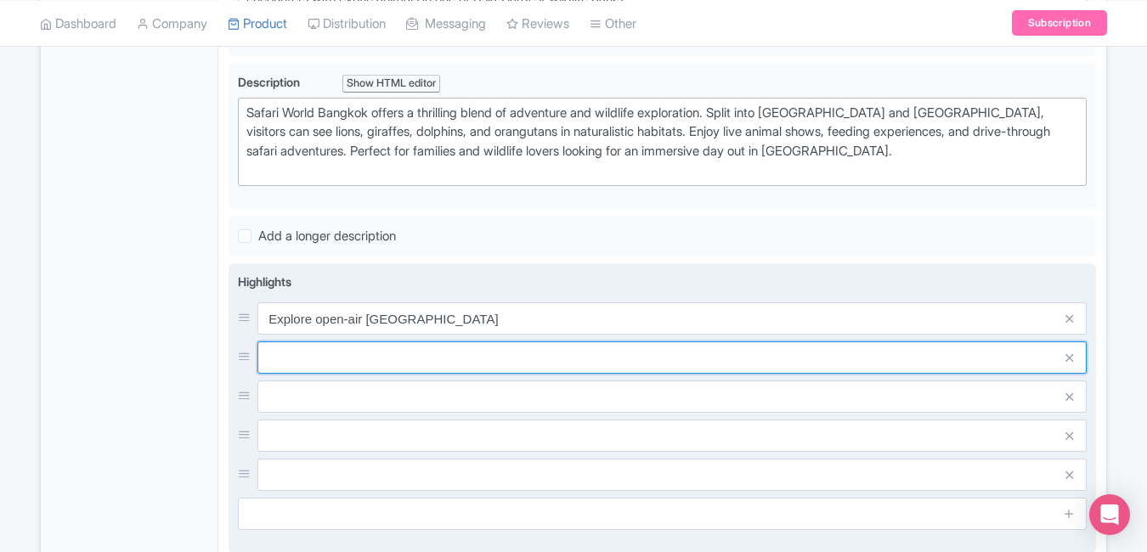
paste input "Watch dolphin & bird shows"
type input "Watch dolphin & bird shows"
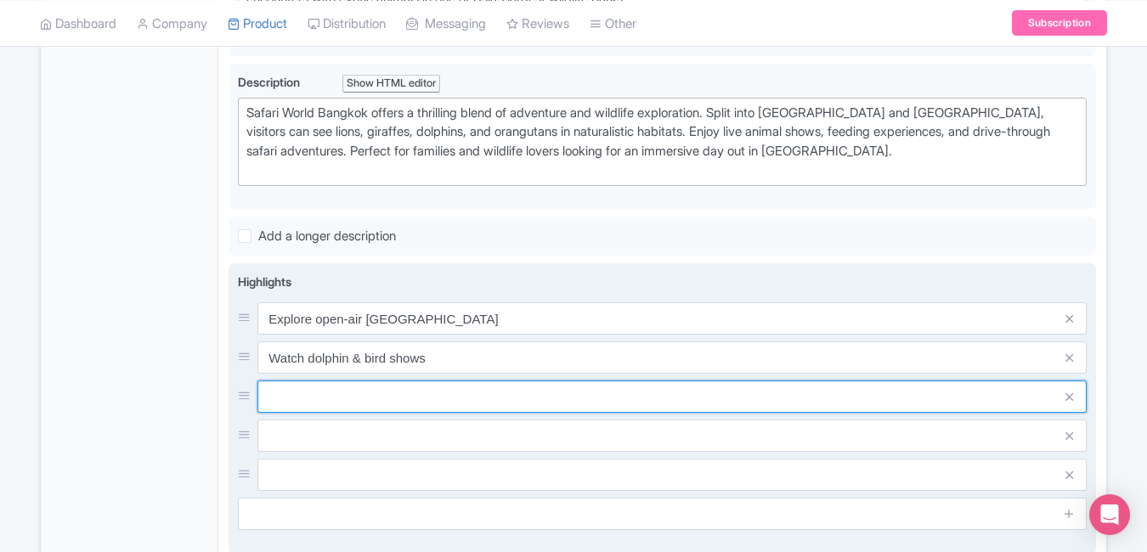
paste input "Hand-feed giraffes & deer"
type input "Hand-feed giraffes & deer"
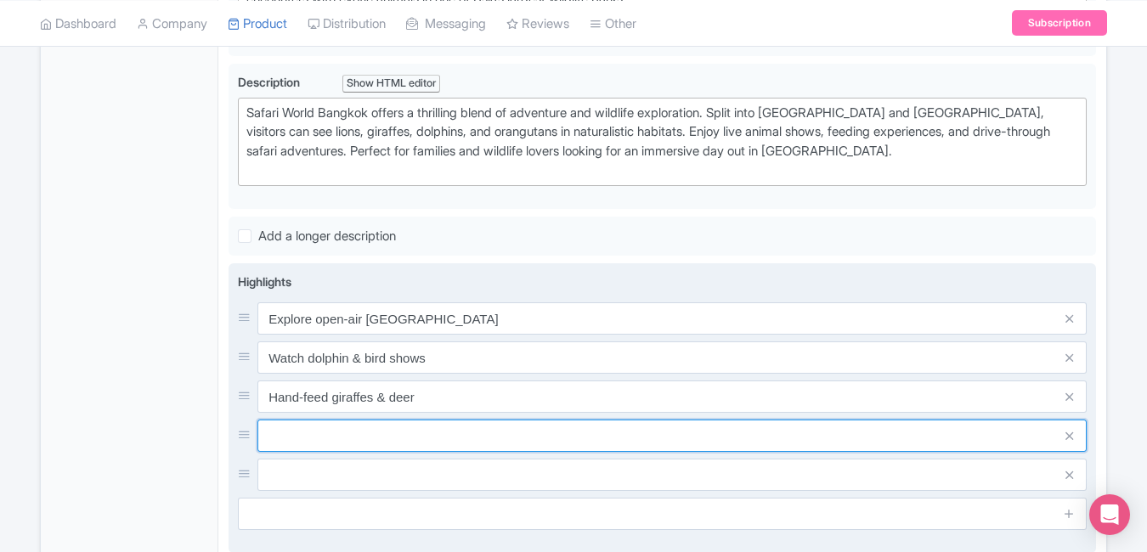
paste input "Enjoy drive-through safari"
type input "Enjoy drive-through safari"
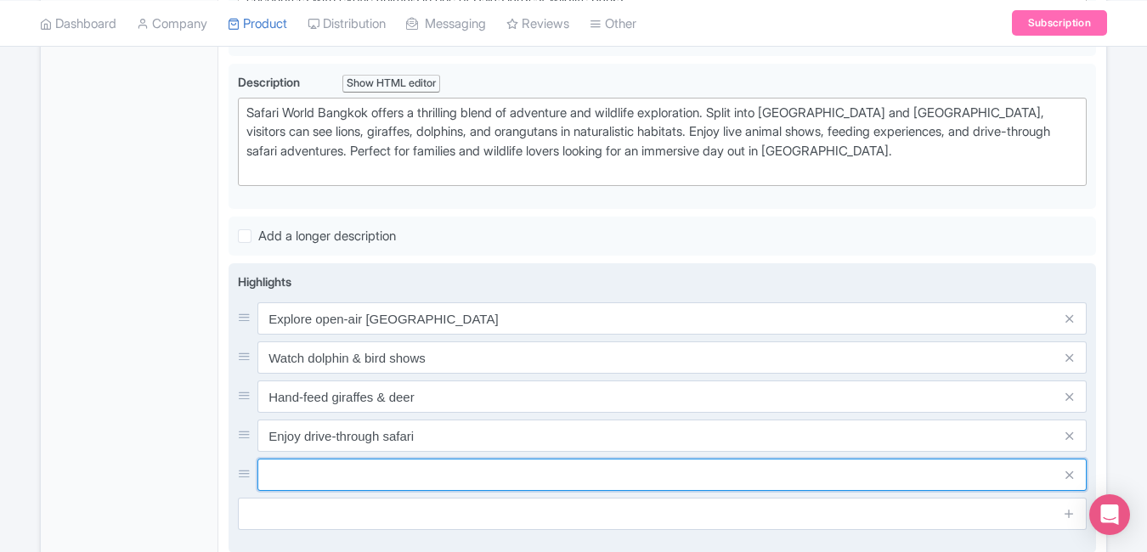
paste input "Meet exotic animals up close"
type input "Meet exotic animals up close"
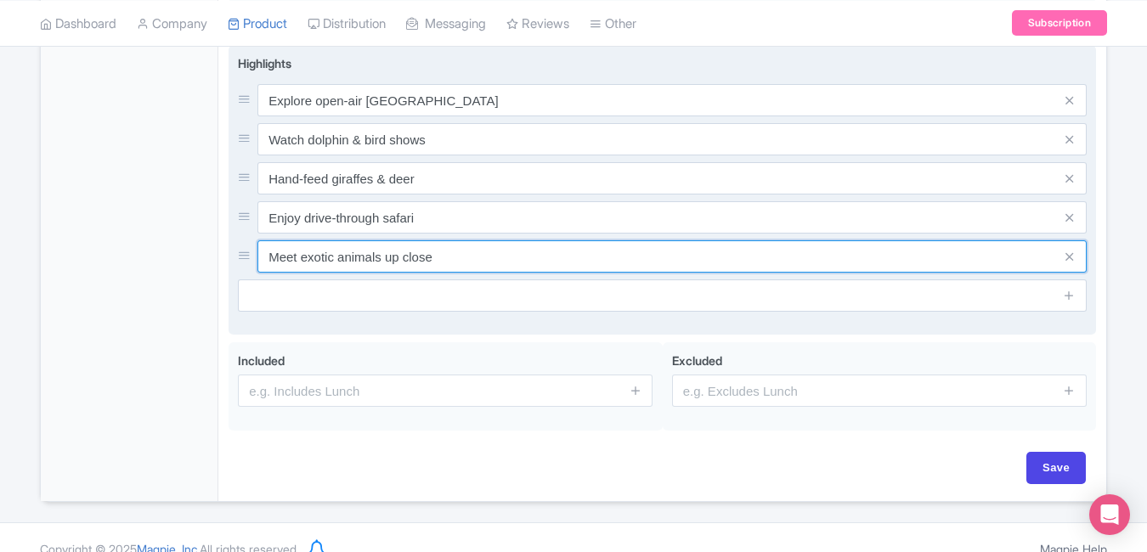
scroll to position [725, 0]
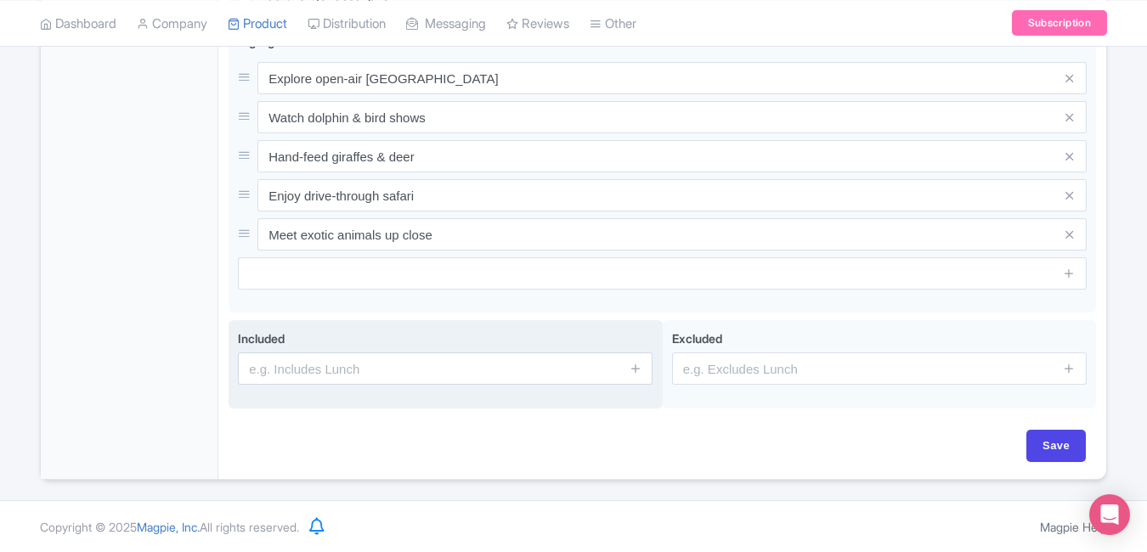
click at [627, 375] on span at bounding box center [635, 369] width 34 height 32
click at [641, 373] on icon at bounding box center [635, 368] width 13 height 13
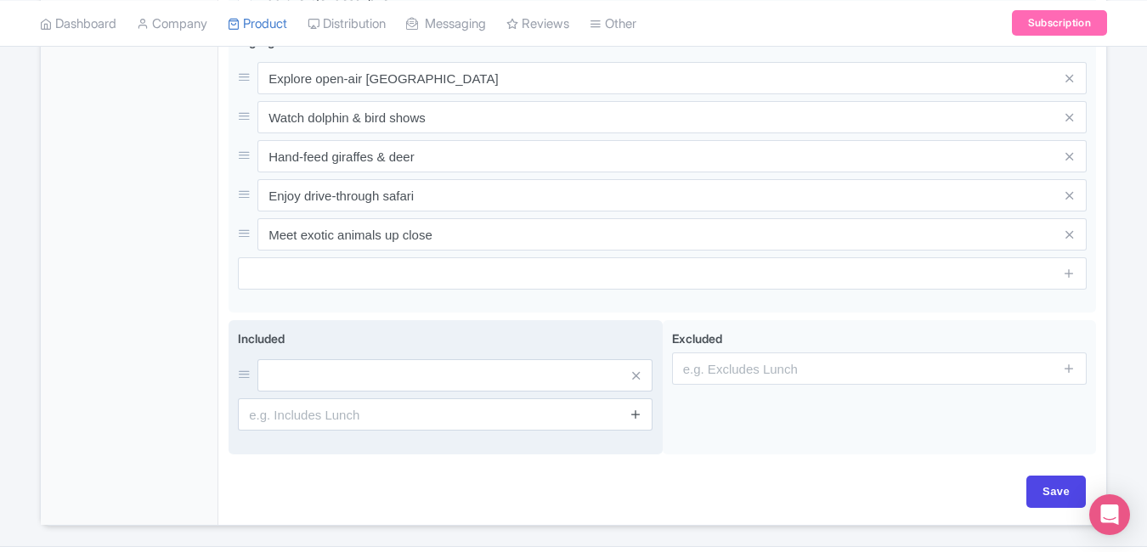
click at [630, 415] on icon at bounding box center [635, 414] width 13 height 13
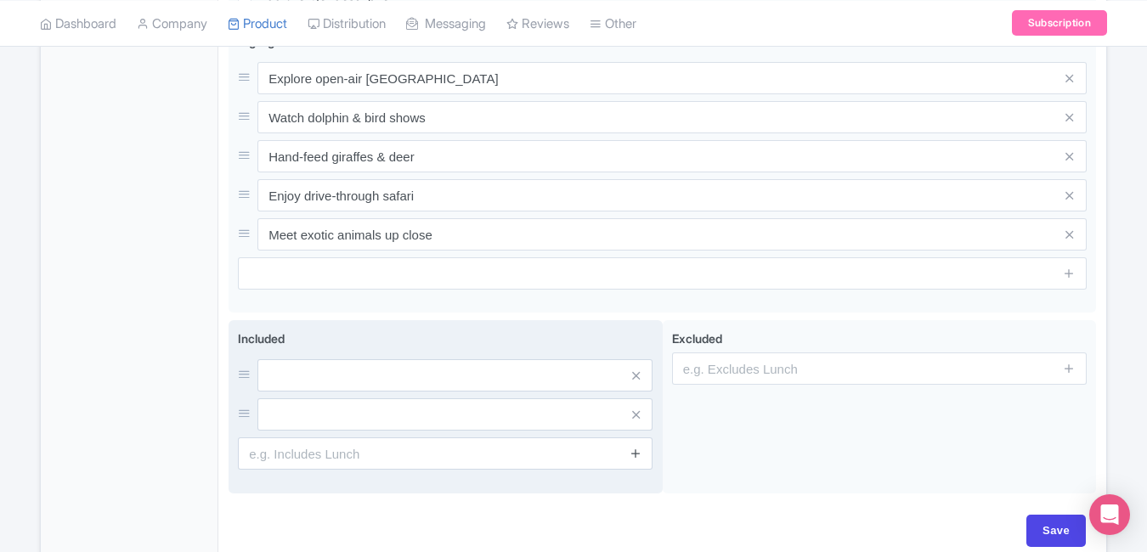
click at [635, 458] on icon at bounding box center [635, 453] width 13 height 13
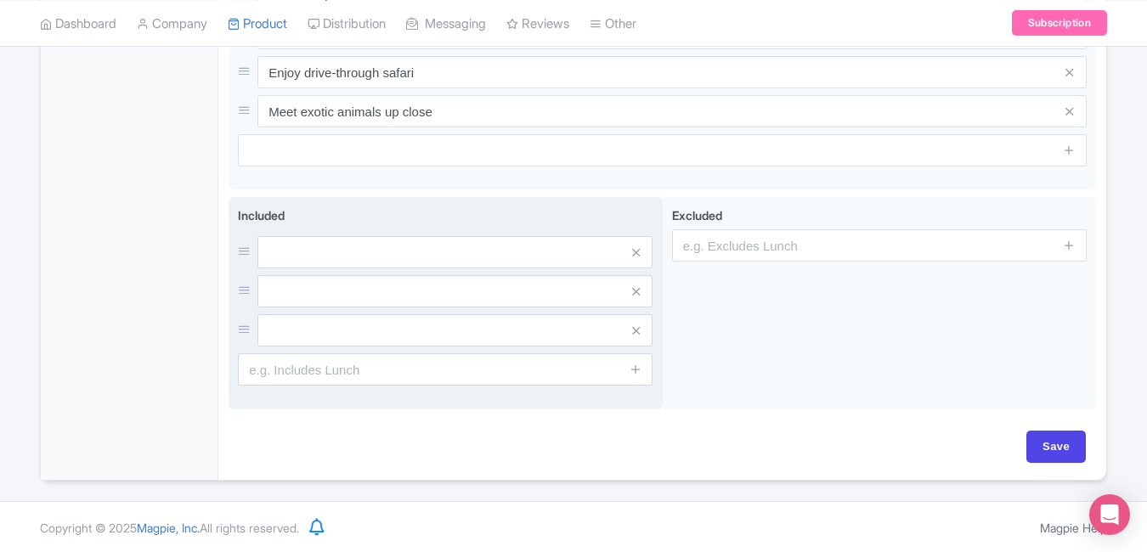
scroll to position [850, 0]
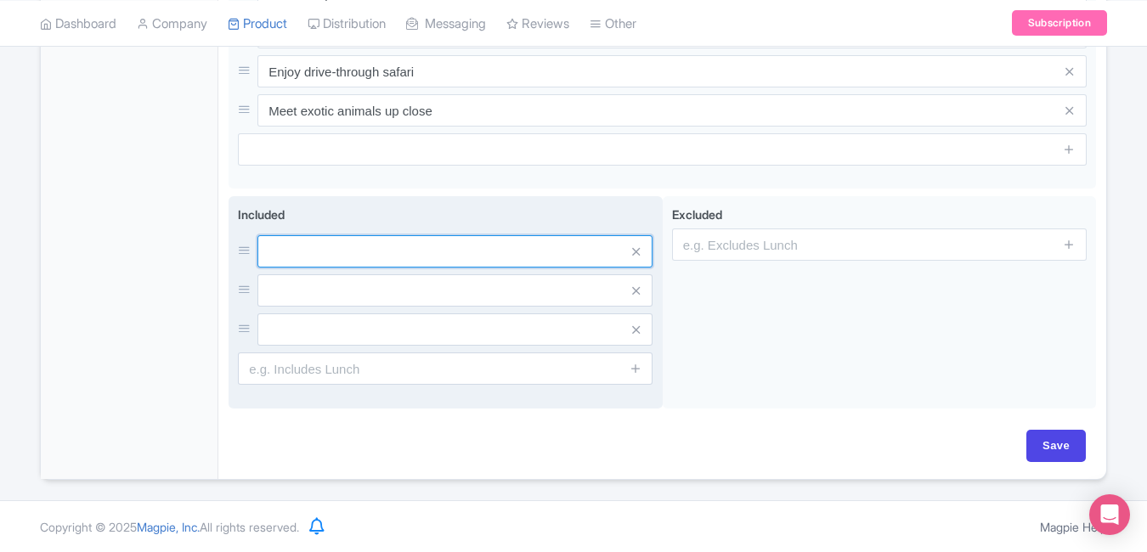
click at [495, 266] on input "text" at bounding box center [454, 251] width 395 height 32
paste input "Entry to Safari & Marine Park"
type input "Entry to Safari & Marine Park"
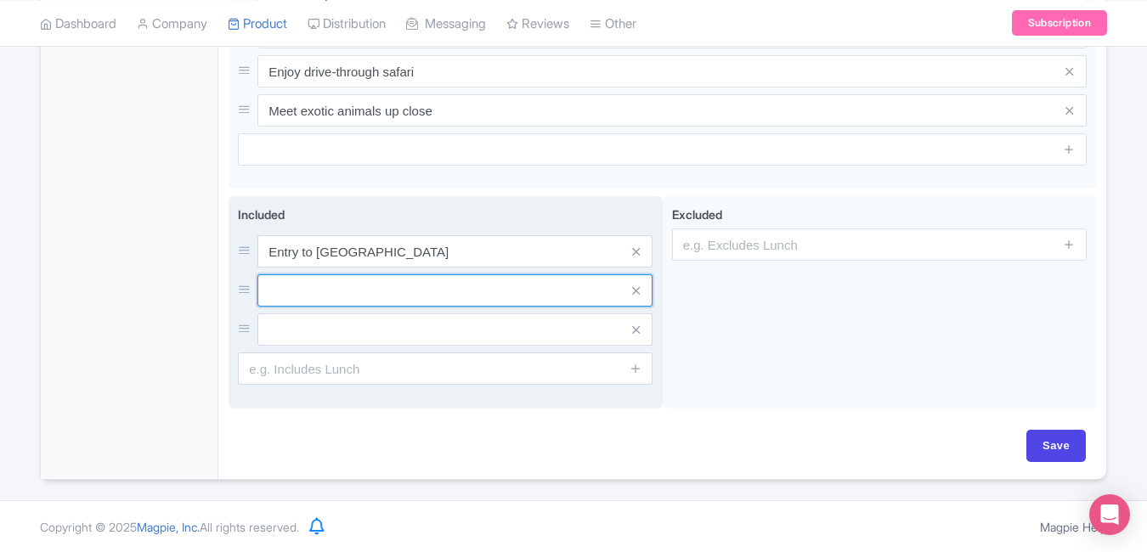
paste input "Access to all live shows"
type input "Access to all live shows"
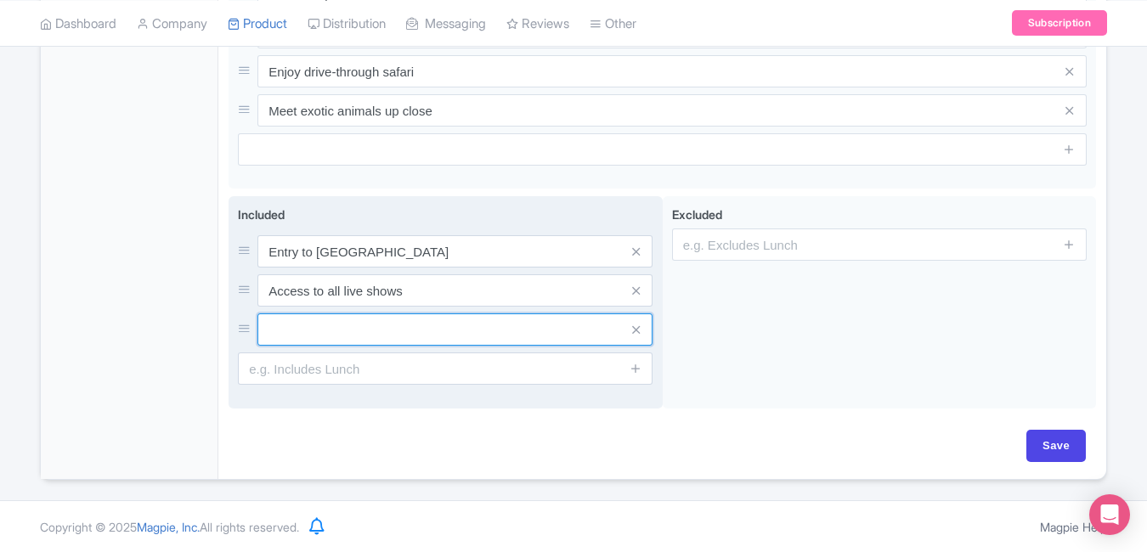
paste input "Round-trip transfers (optional)"
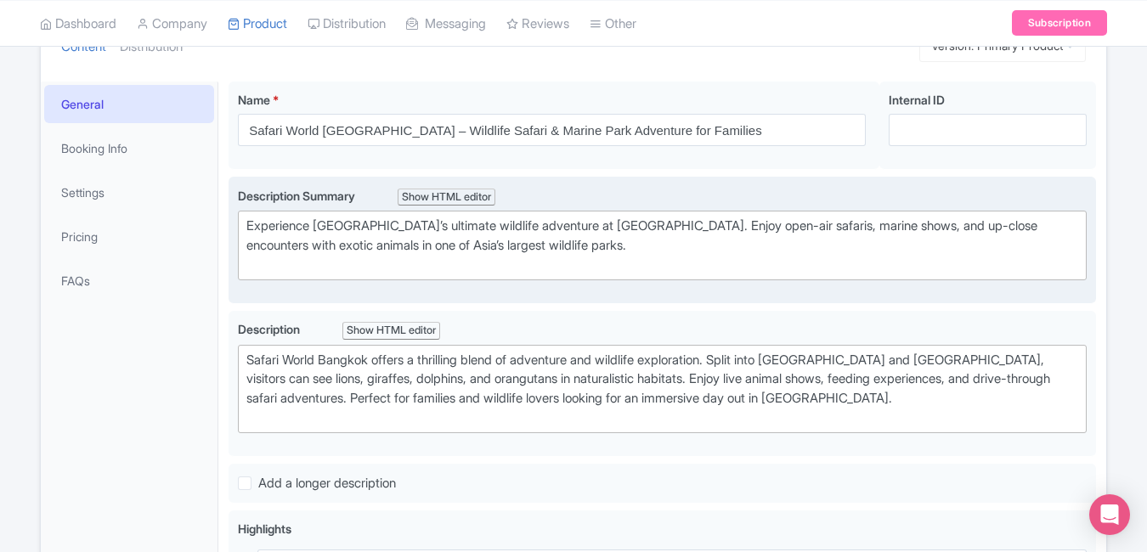
scroll to position [227, 0]
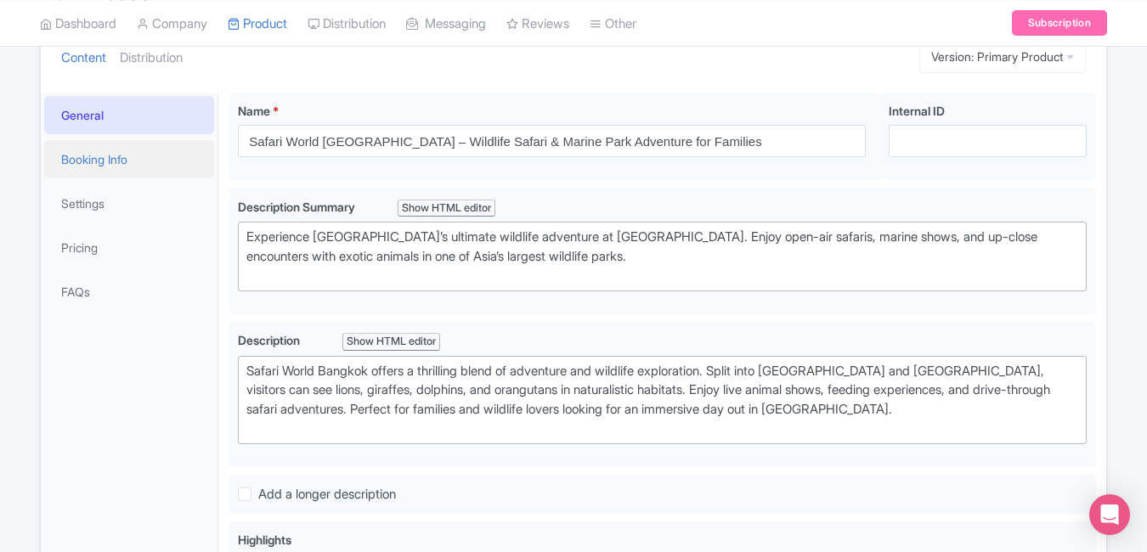
type input "Round-trip transfers (optional)"
click at [119, 158] on link "Booking Info" at bounding box center [129, 159] width 170 height 38
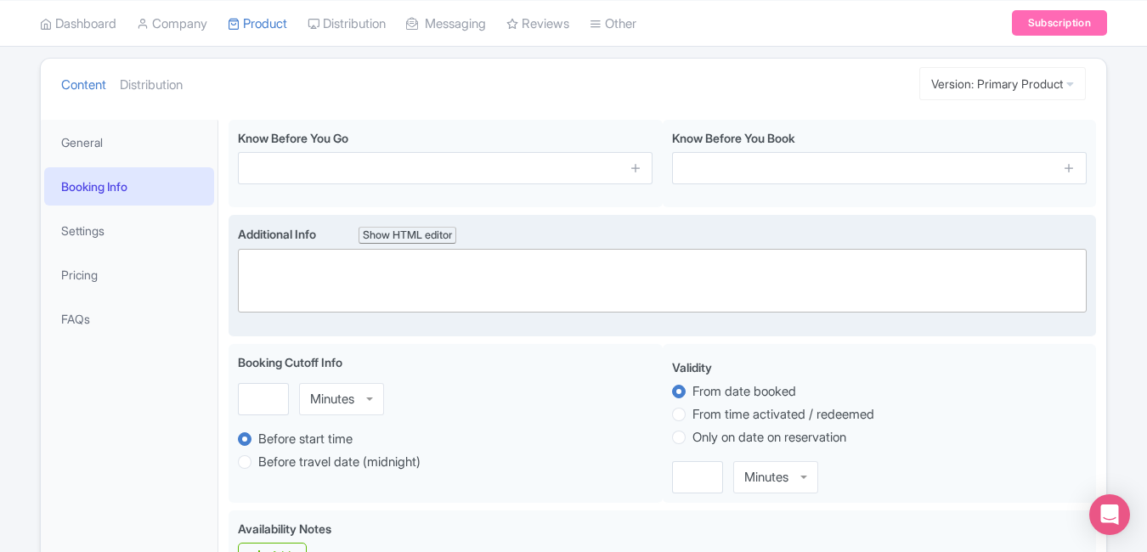
scroll to position [189, 0]
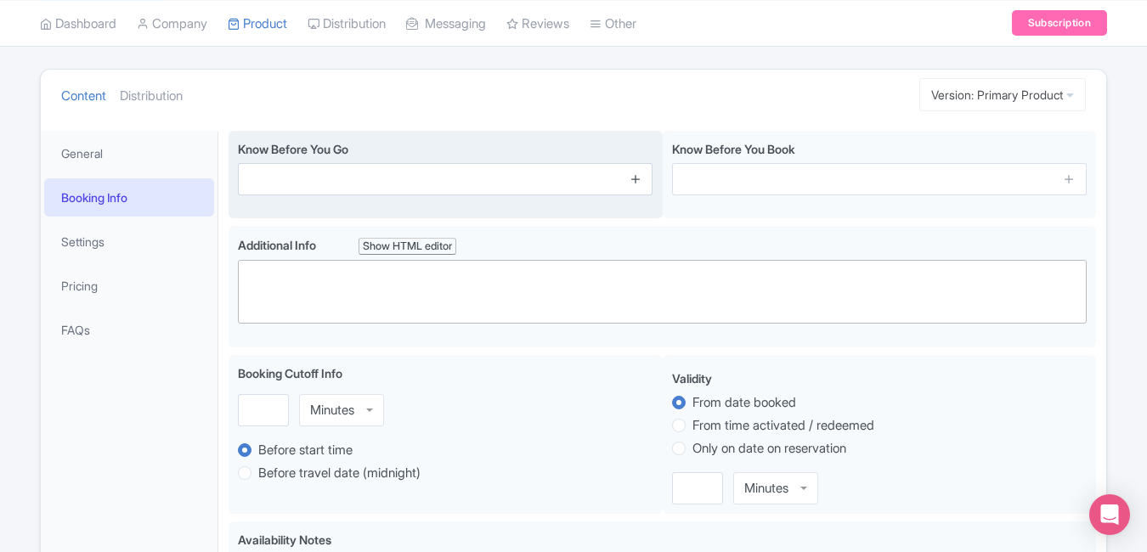
click at [634, 186] on link at bounding box center [635, 180] width 13 height 20
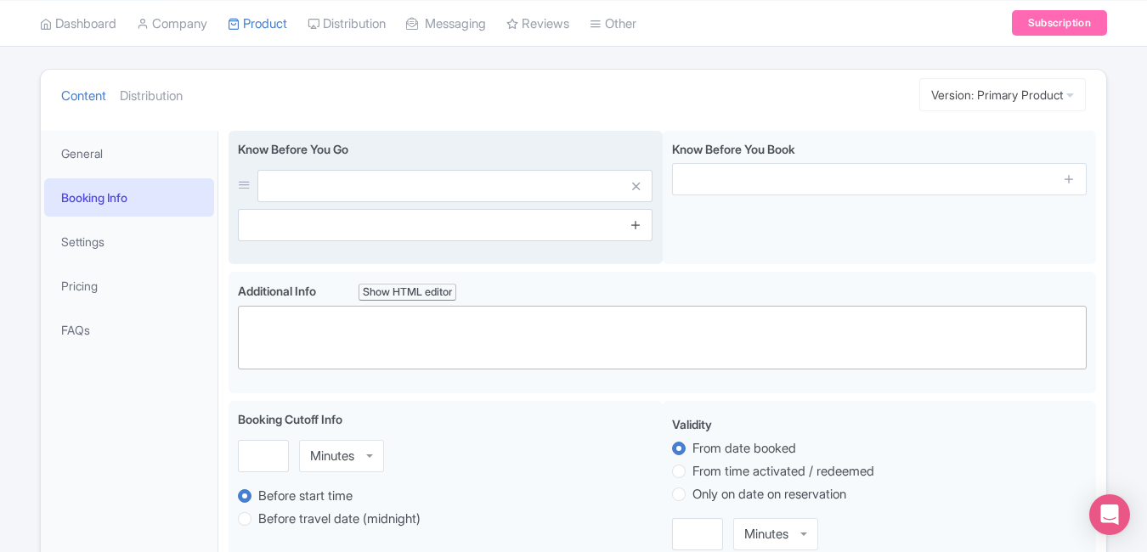
click at [636, 225] on icon at bounding box center [635, 224] width 13 height 13
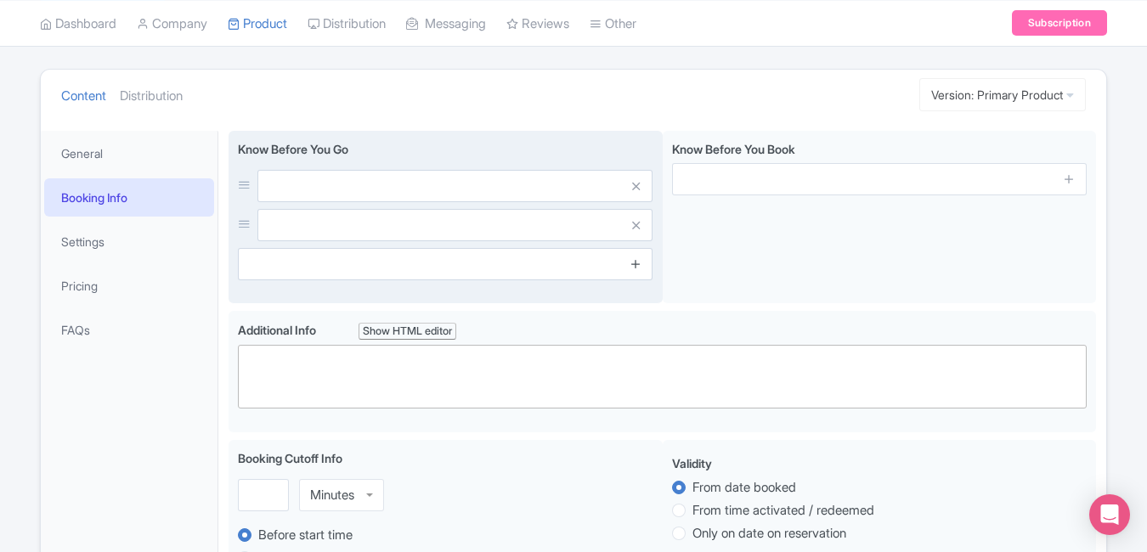
click at [636, 269] on icon at bounding box center [635, 263] width 13 height 13
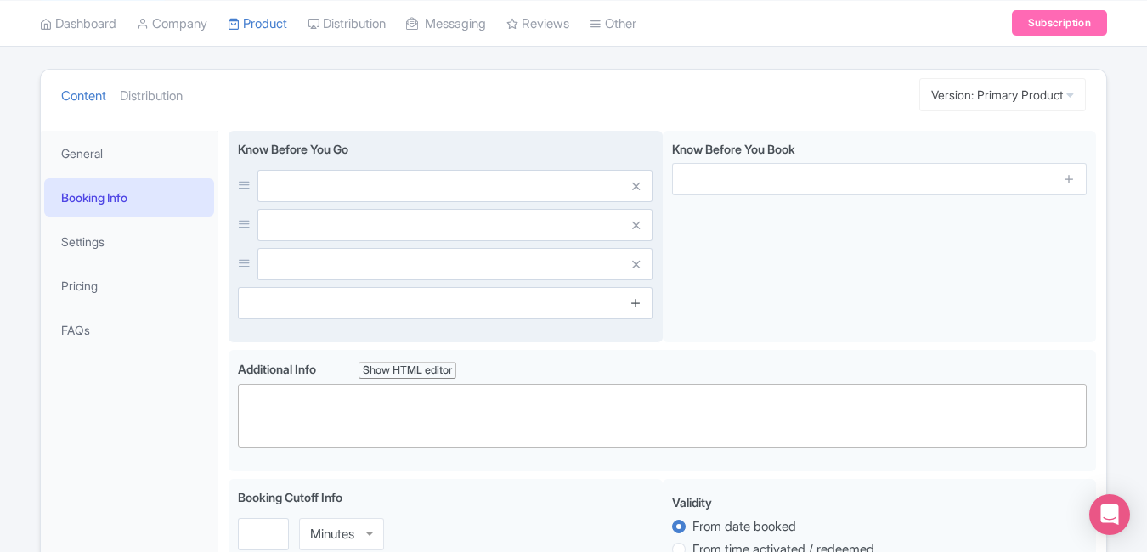
click at [636, 303] on icon at bounding box center [635, 302] width 13 height 13
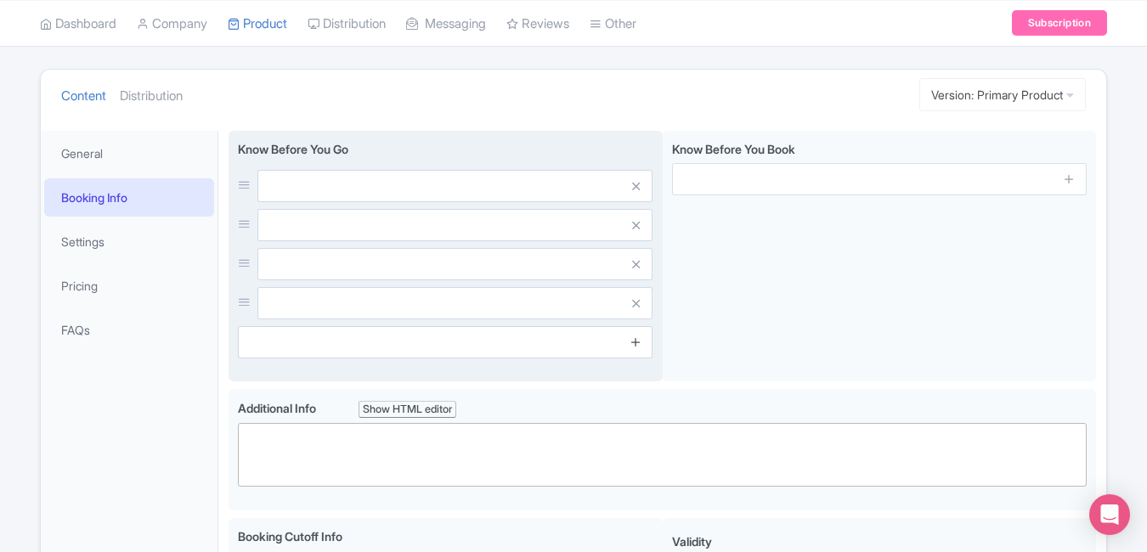
click at [636, 344] on icon at bounding box center [635, 342] width 13 height 13
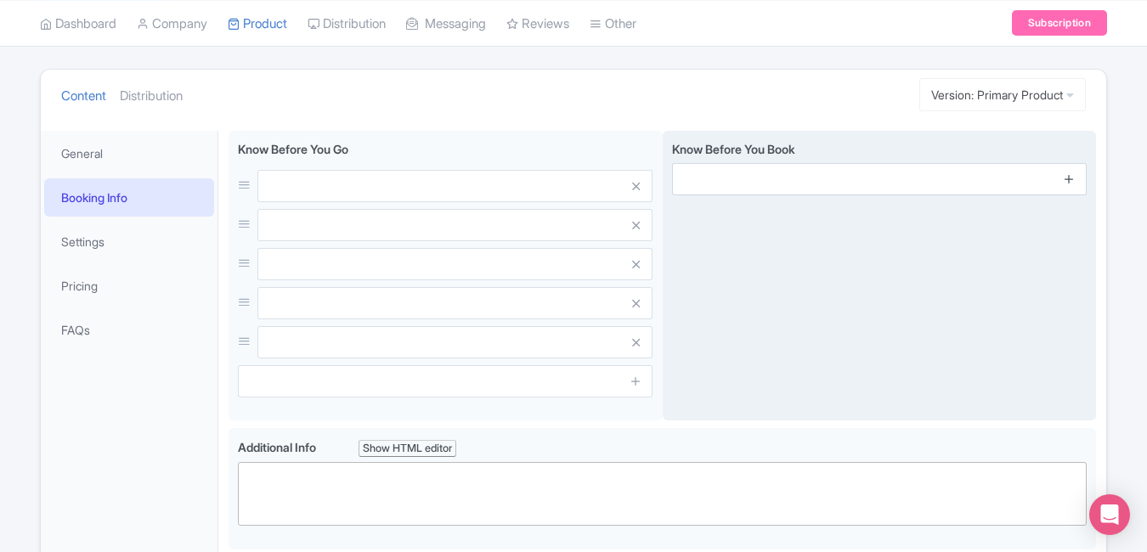
click at [1075, 181] on icon at bounding box center [1069, 178] width 13 height 13
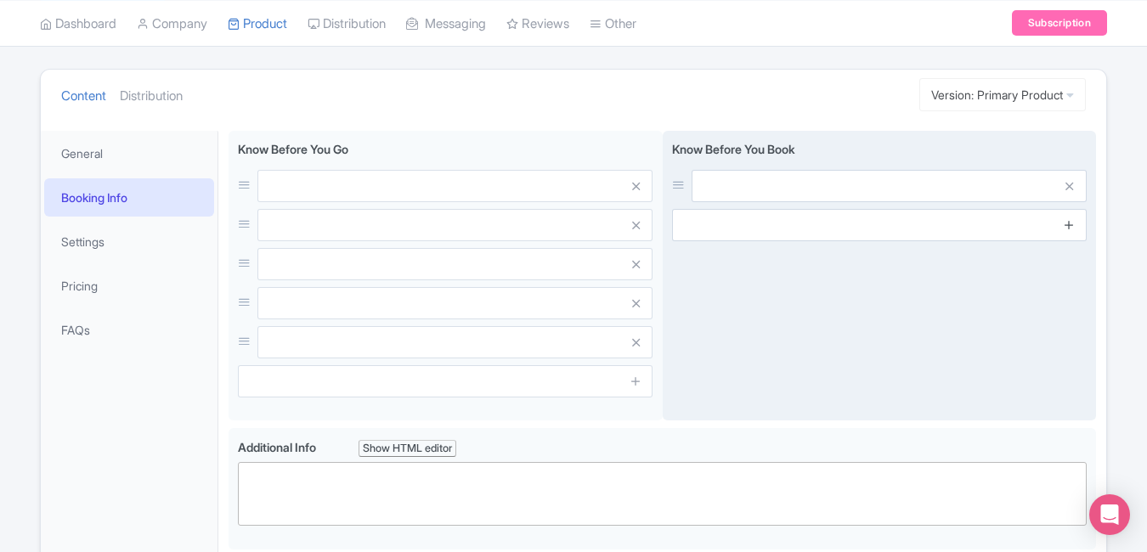
click at [1065, 228] on icon at bounding box center [1069, 224] width 13 height 13
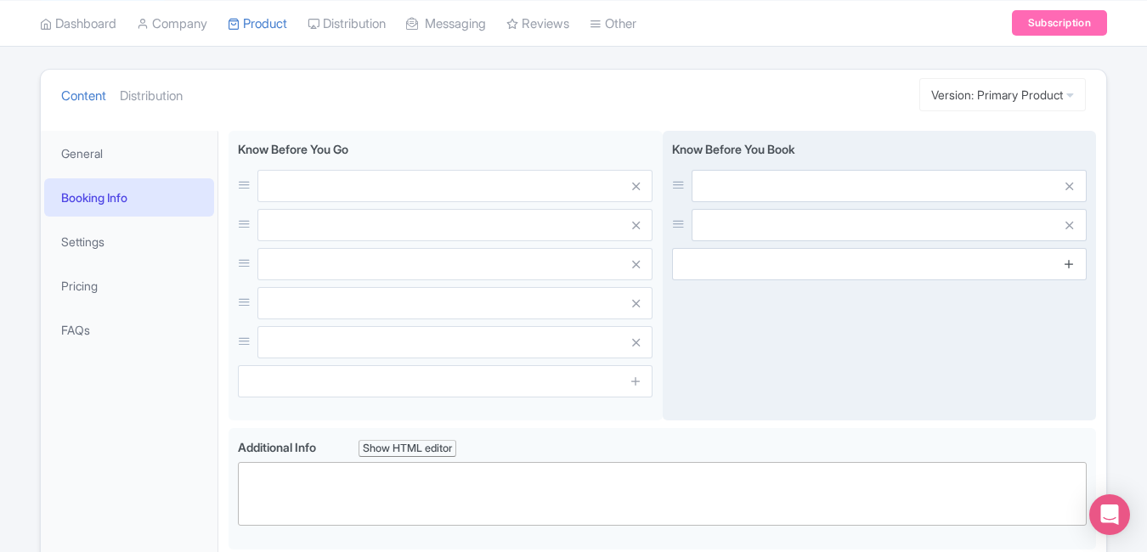
click at [1072, 272] on link at bounding box center [1069, 265] width 13 height 20
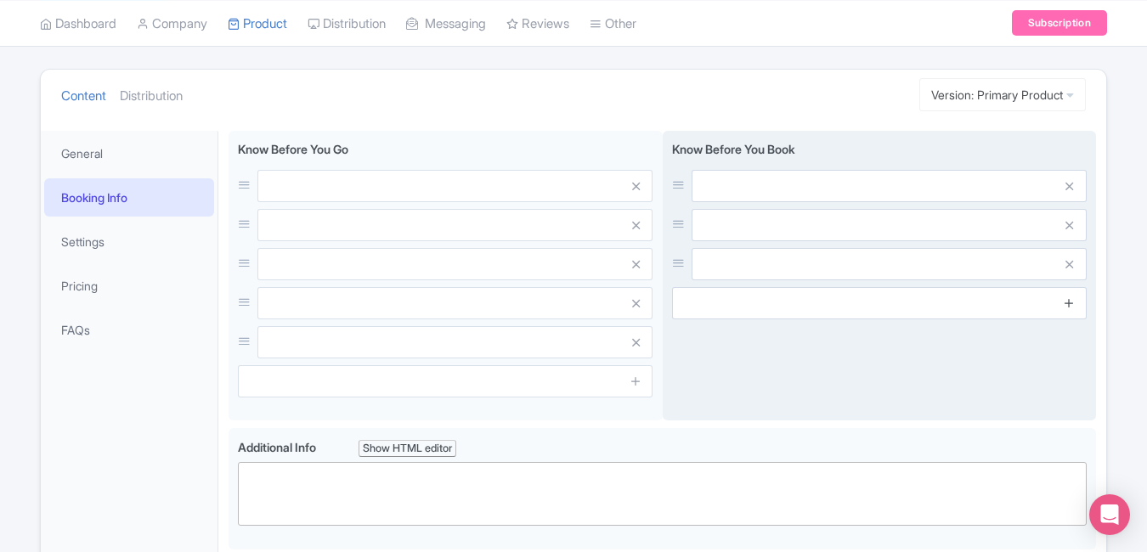
click at [1069, 309] on link at bounding box center [1069, 304] width 13 height 20
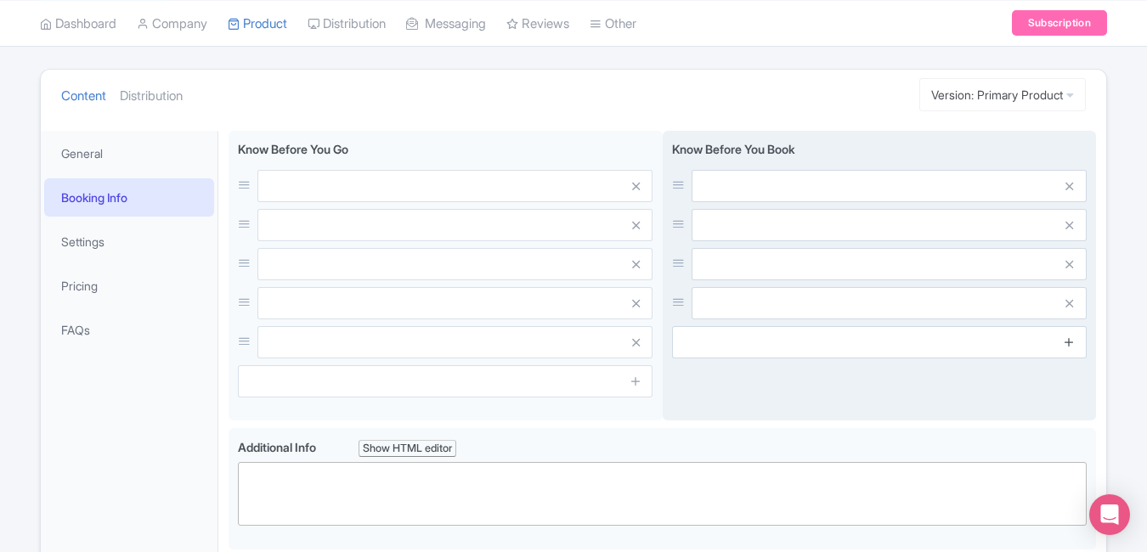
click at [1070, 344] on icon at bounding box center [1069, 342] width 13 height 13
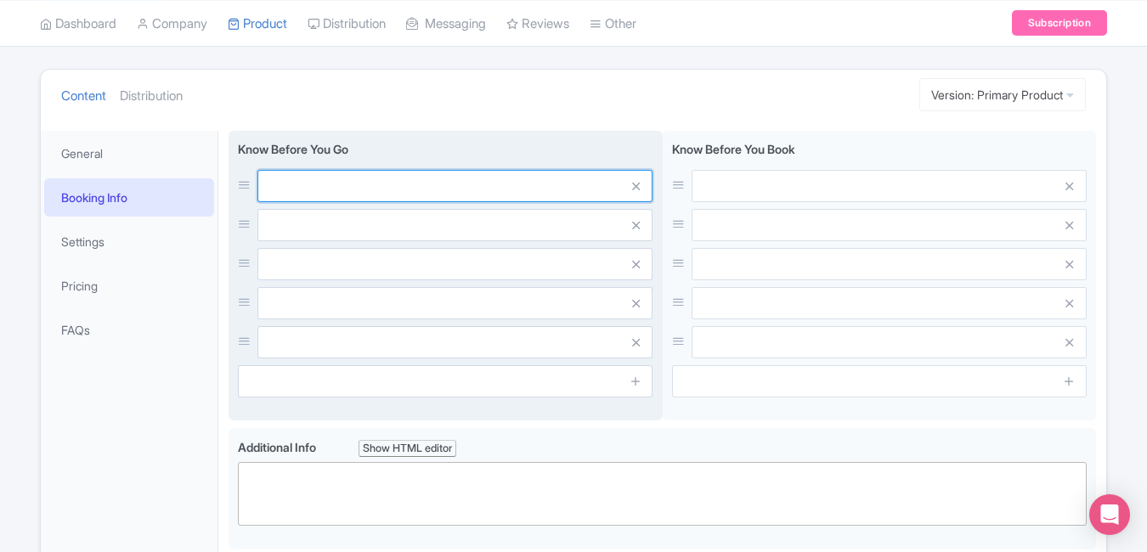
click at [471, 183] on input "text" at bounding box center [454, 186] width 395 height 32
paste input "Arrive early for all show timings"
type input "Arrive early for all show timings"
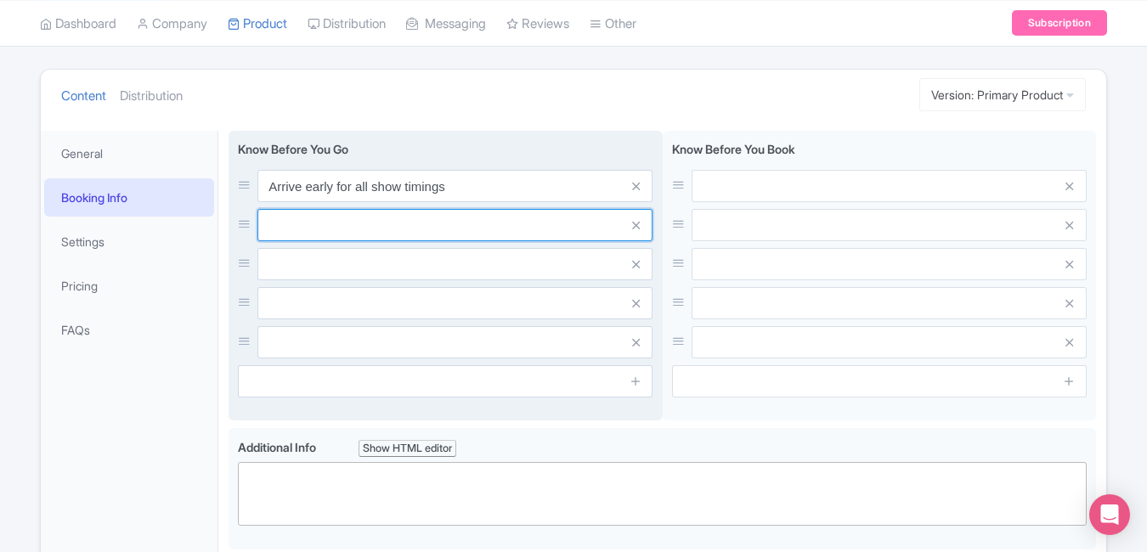
paste input "Bring hats & sunscreen"
type input "Bring hats & sunscreen"
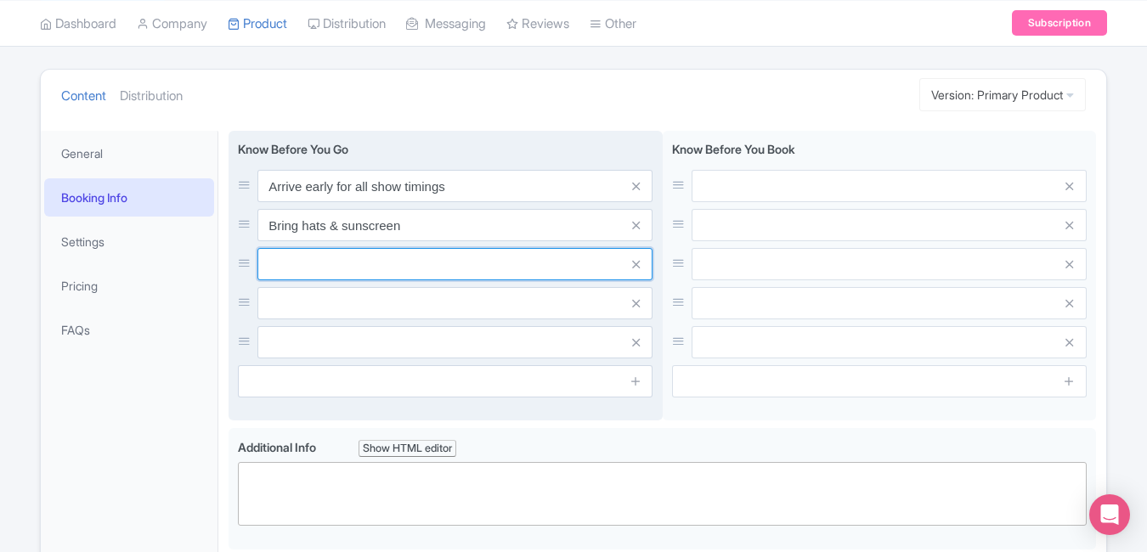
paste input "Carry water bottles; outside food limited"
type input "Carry water bottles; outside food limited"
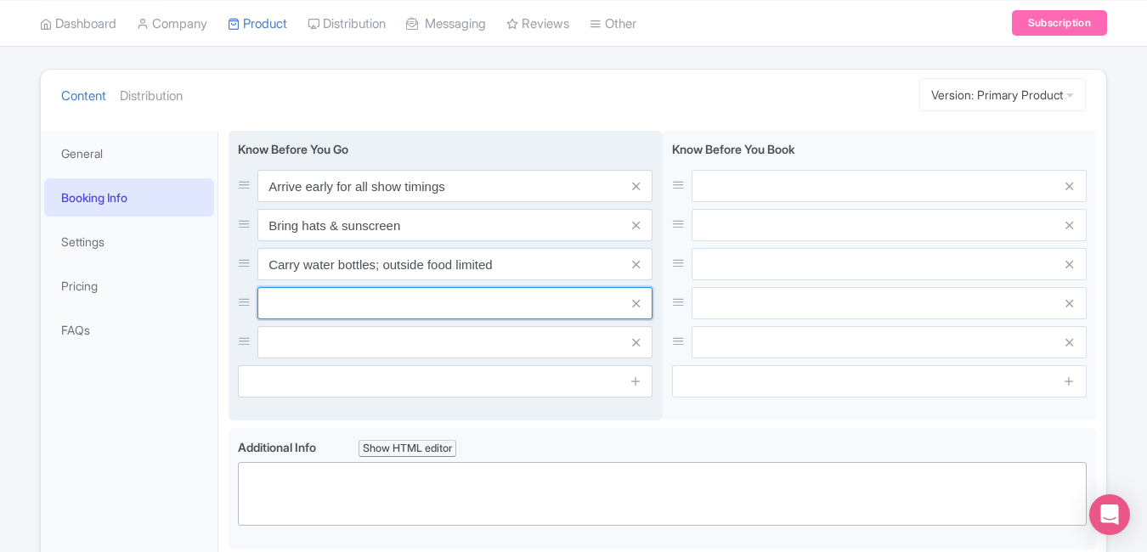
paste input "Separate zones for Safari & Marine Park"
type input "Separate zones for Safari & Marine Park"
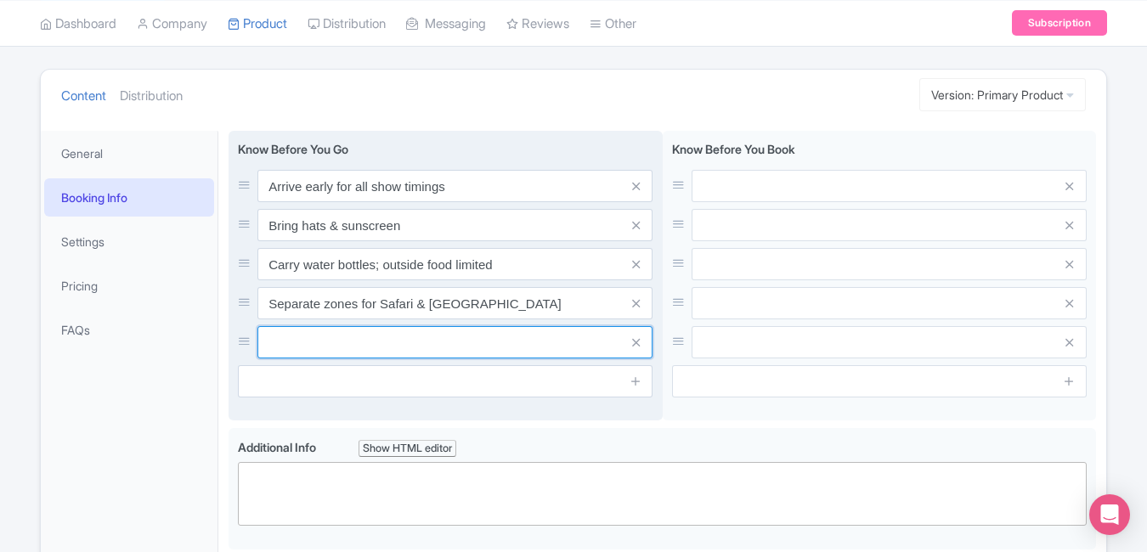
paste input "Open daily from 9 AM to 5 PM"
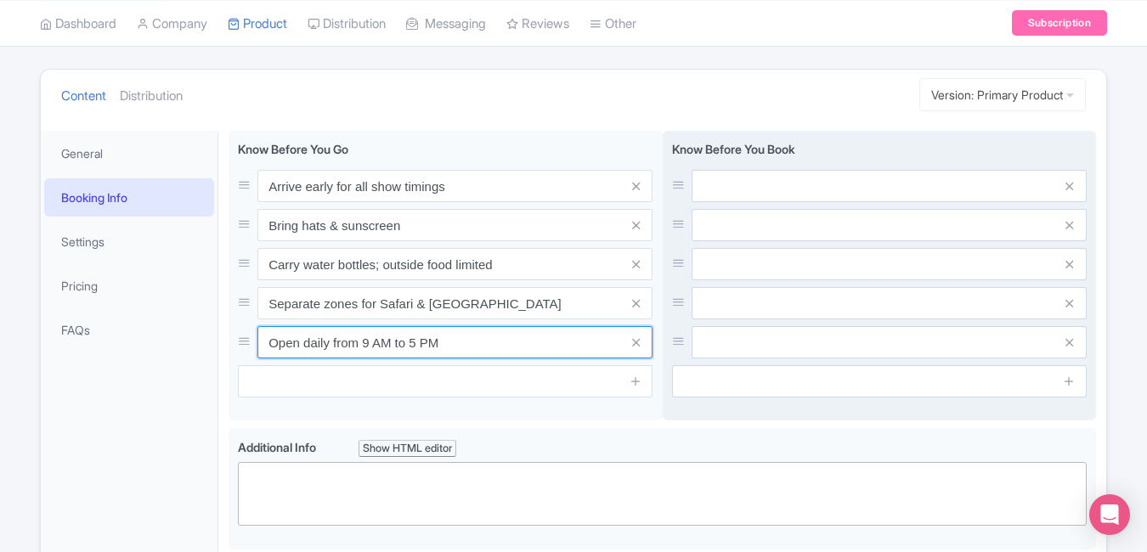
type input "Open daily from 9 AM to 5 PM"
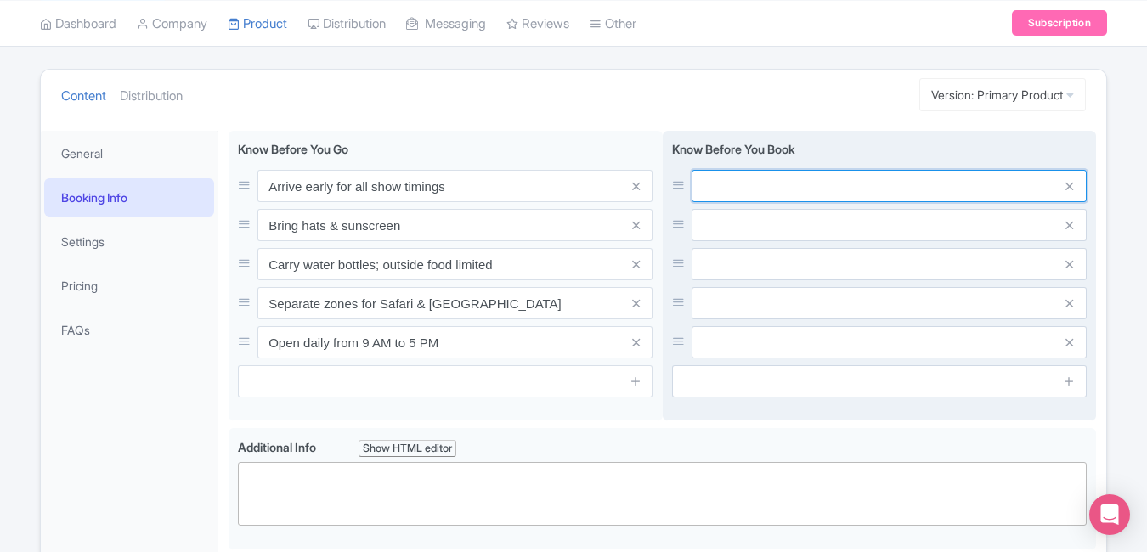
click at [724, 191] on input "text" at bounding box center [889, 186] width 395 height 32
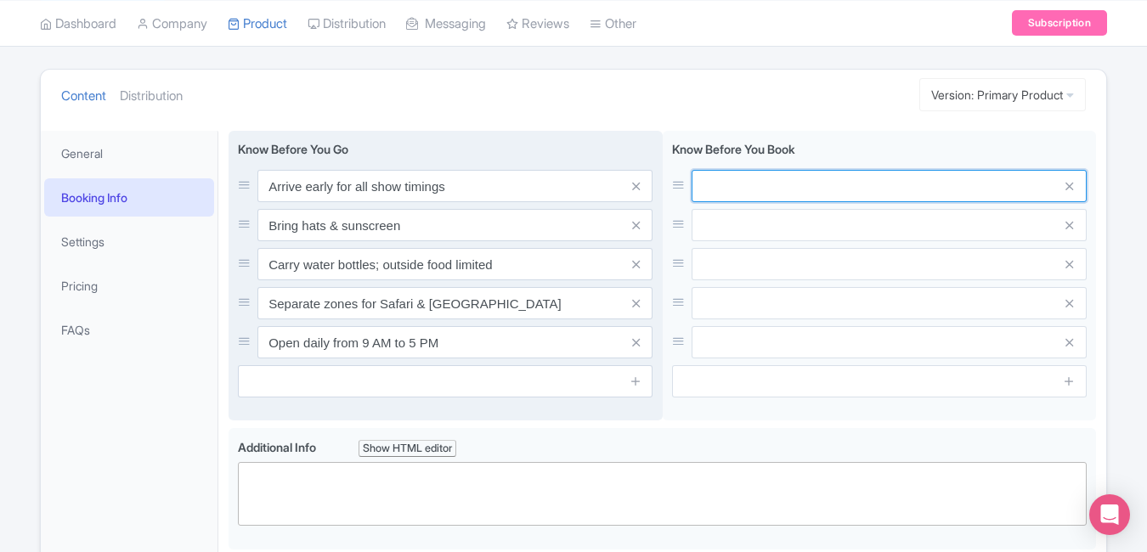
paste input "Tickets valid for selected date only"
type input "Tickets valid for selected date only"
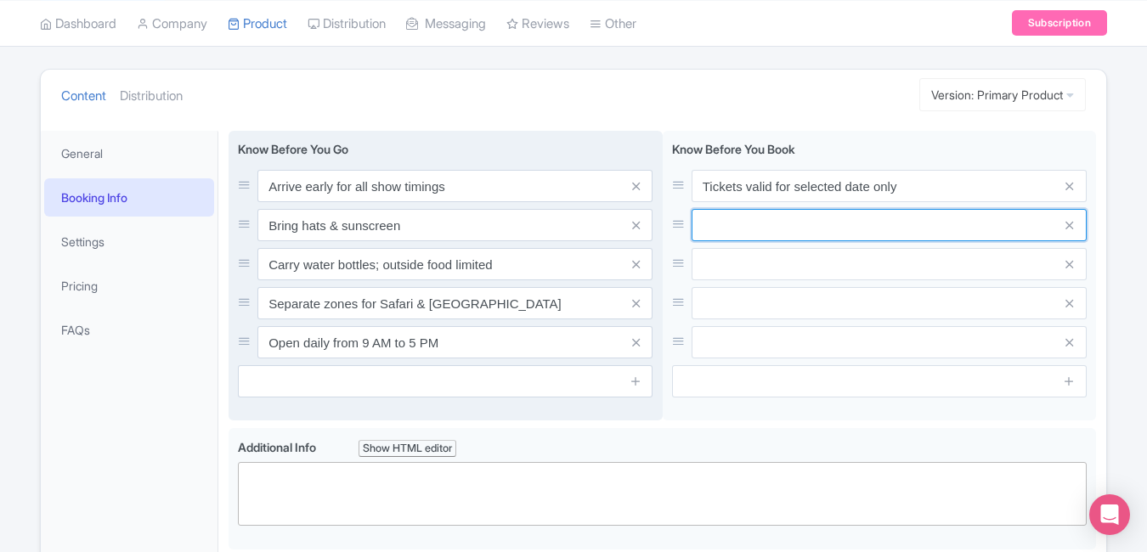
paste input "Non-refundable once redeemed"
type input "Non-refundable once redeemed"
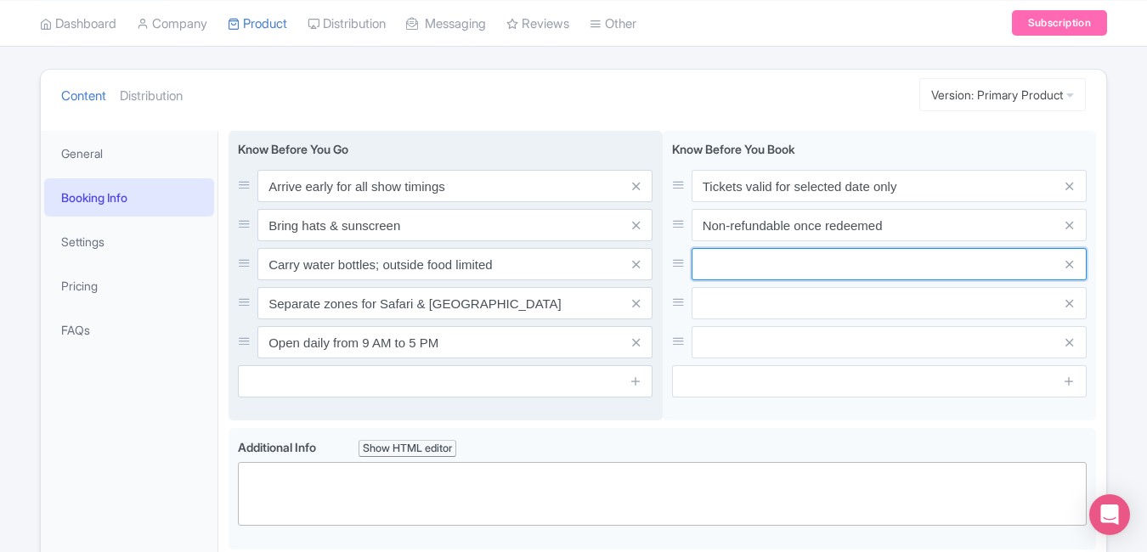
paste input "Infant entry usually free"
type input "Infant entry usually free"
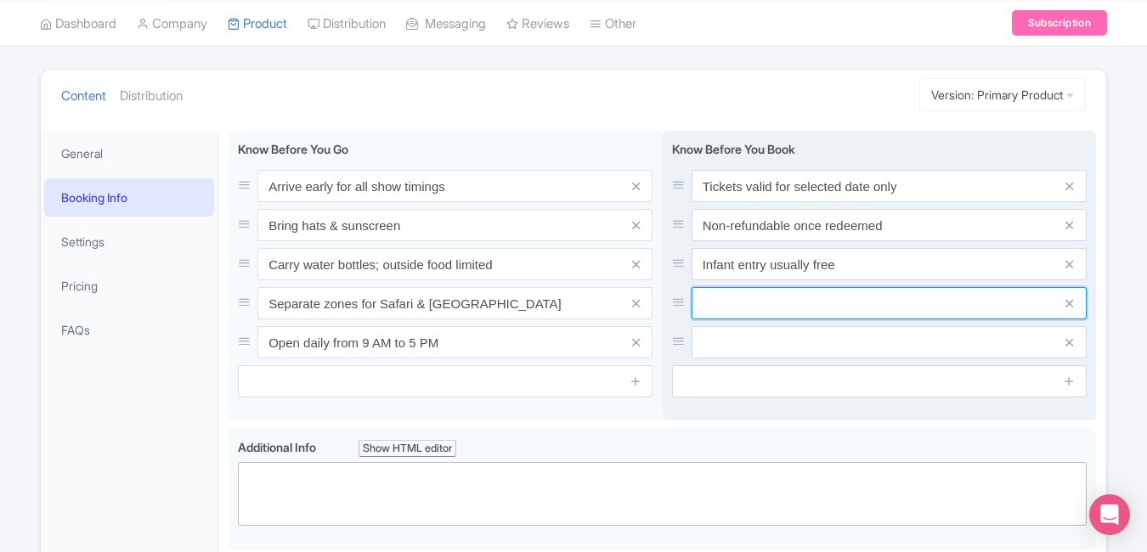
click at [776, 304] on input "text" at bounding box center [889, 303] width 395 height 32
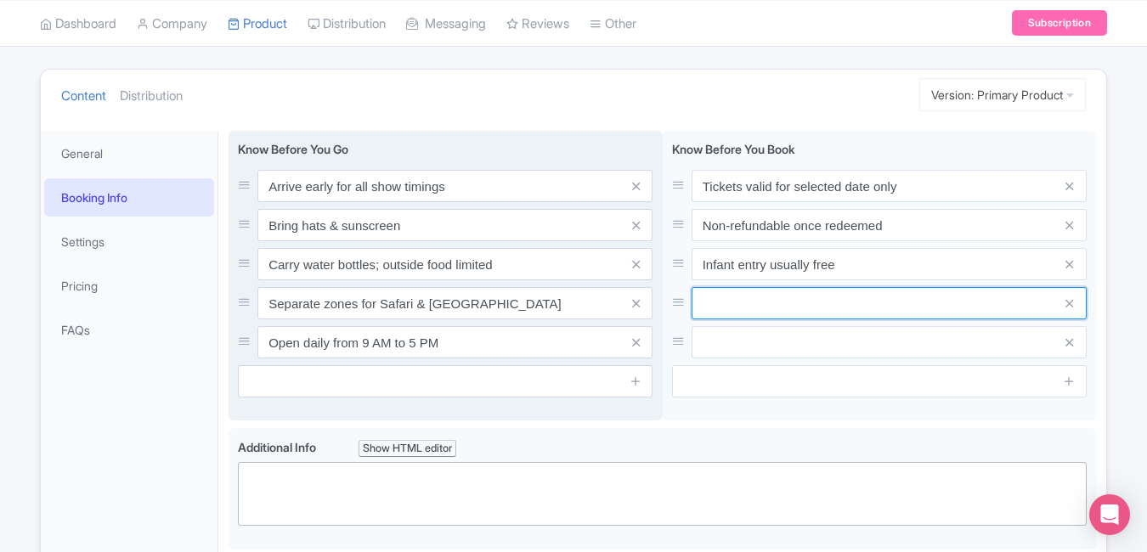
paste input "Combo meals available at extra cost"
type input "Combo meals available at extra cost"
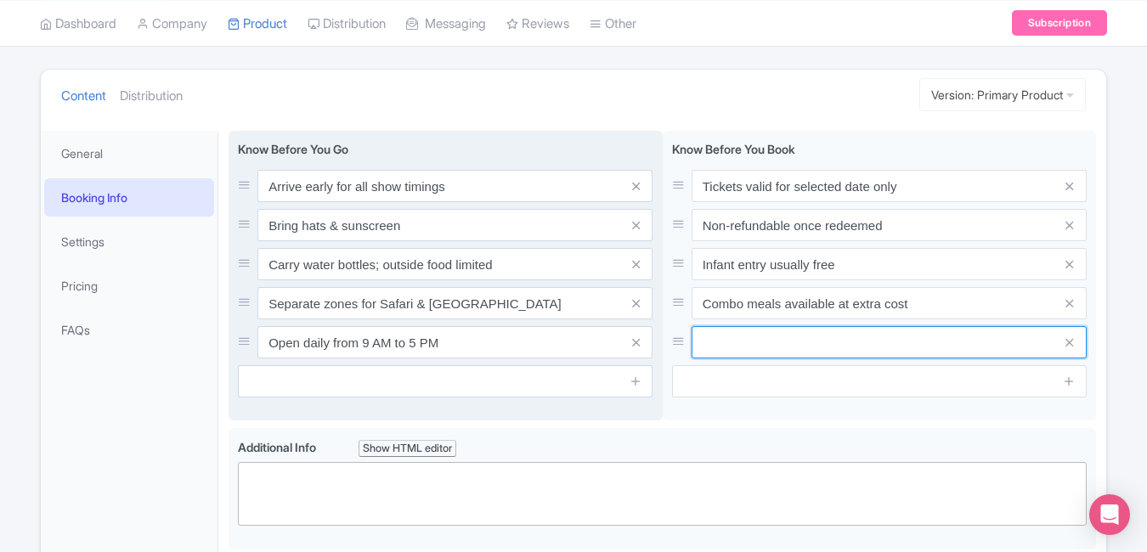
paste input "Transfers must be pre-booked"
type input "Transfers must be pre-booked"
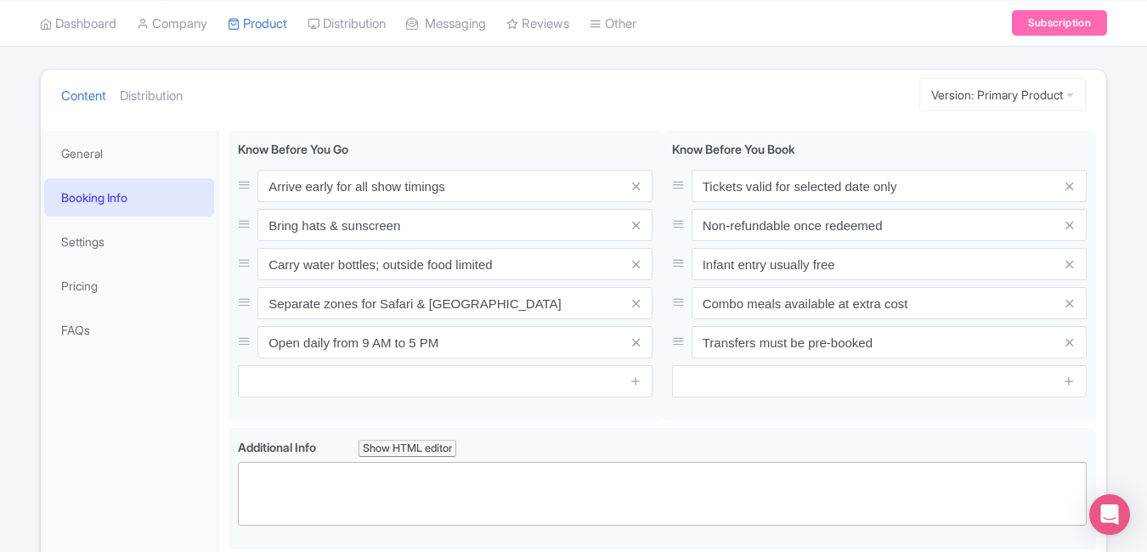
click at [695, 86] on ul "Content Distribution" at bounding box center [464, 96] width 821 height 52
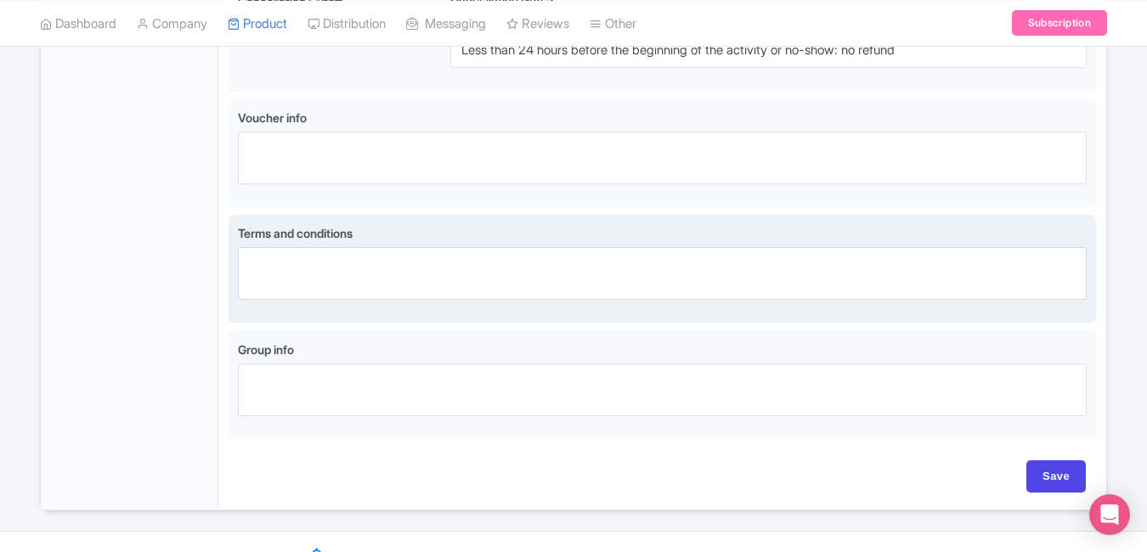
scroll to position [1165, 0]
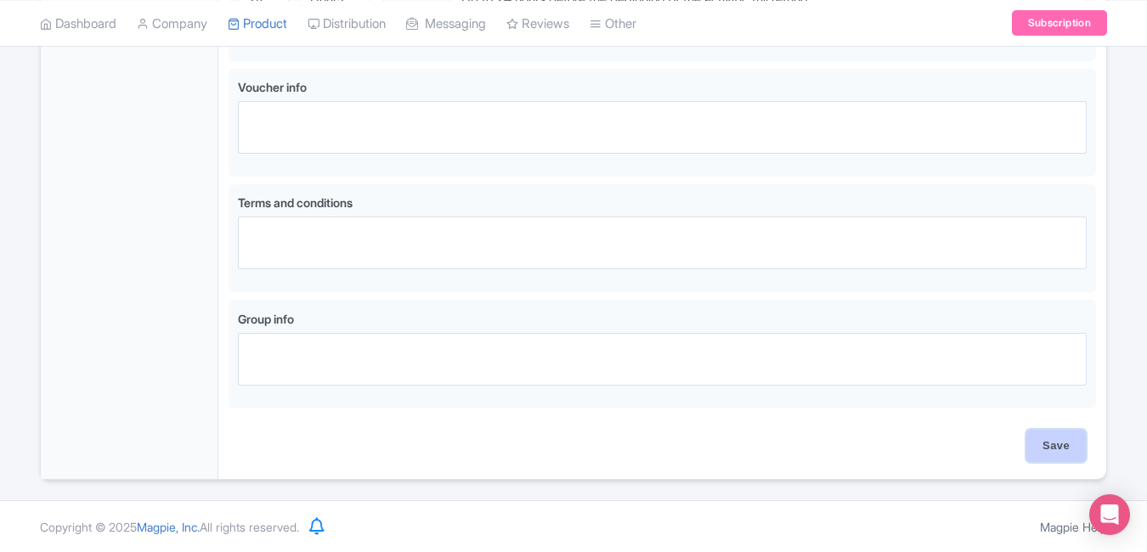
click at [1047, 443] on input "Save" at bounding box center [1055, 446] width 59 height 32
type input "Saving..."
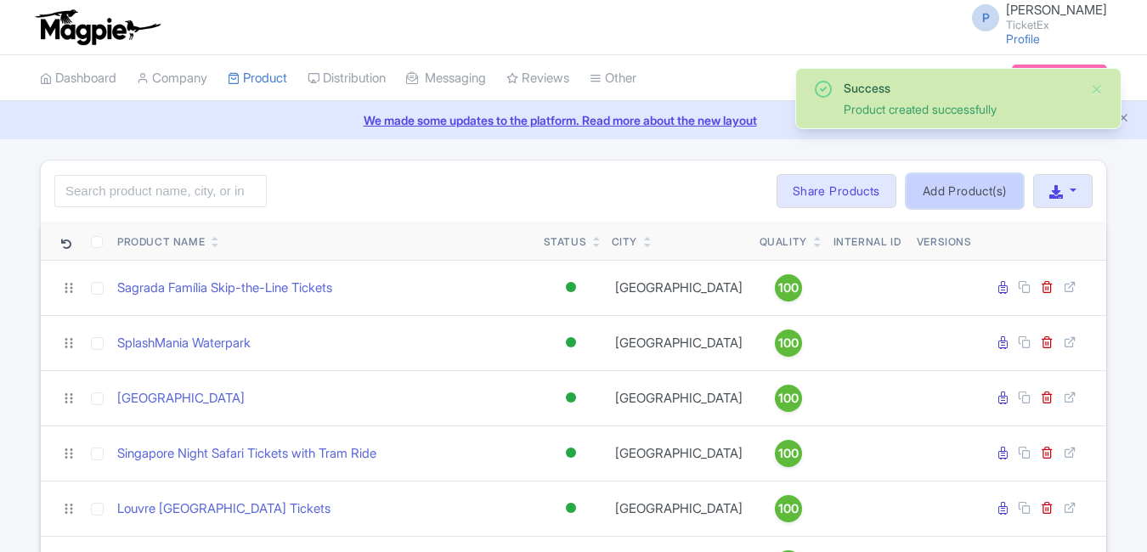
click at [985, 199] on link "Add Product(s)" at bounding box center [964, 191] width 116 height 34
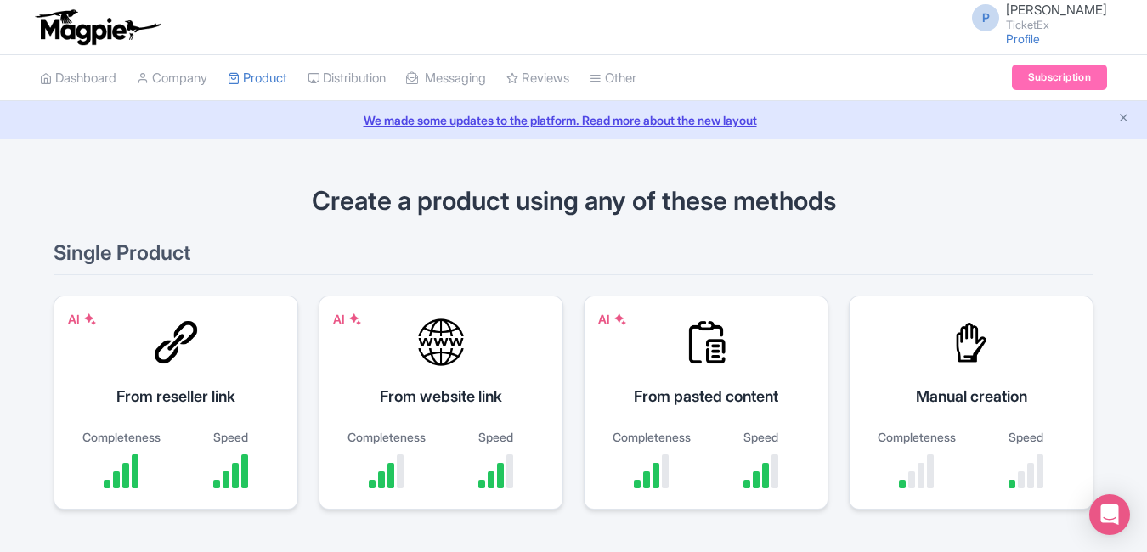
click at [966, 356] on div at bounding box center [971, 342] width 51 height 51
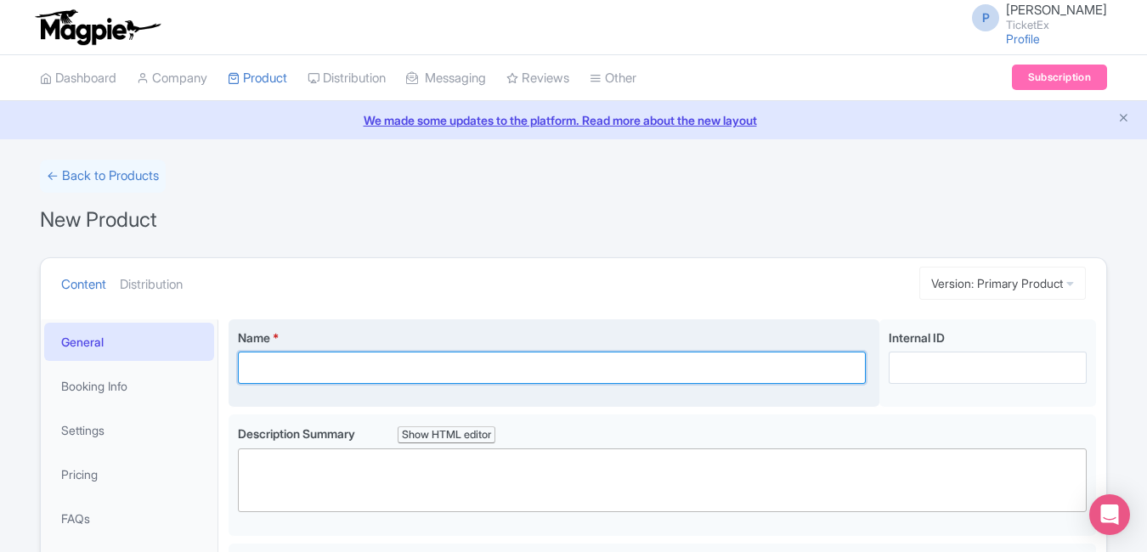
click at [309, 372] on input "Name *" at bounding box center [552, 368] width 628 height 32
paste input "Rockefeller Center Tour"
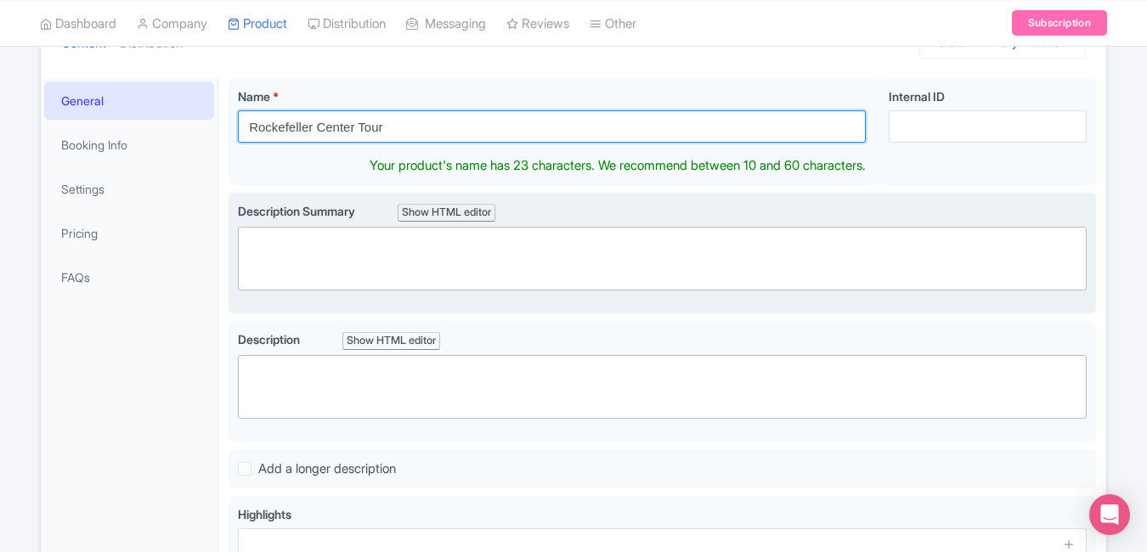
type input "Rockefeller Center Tour"
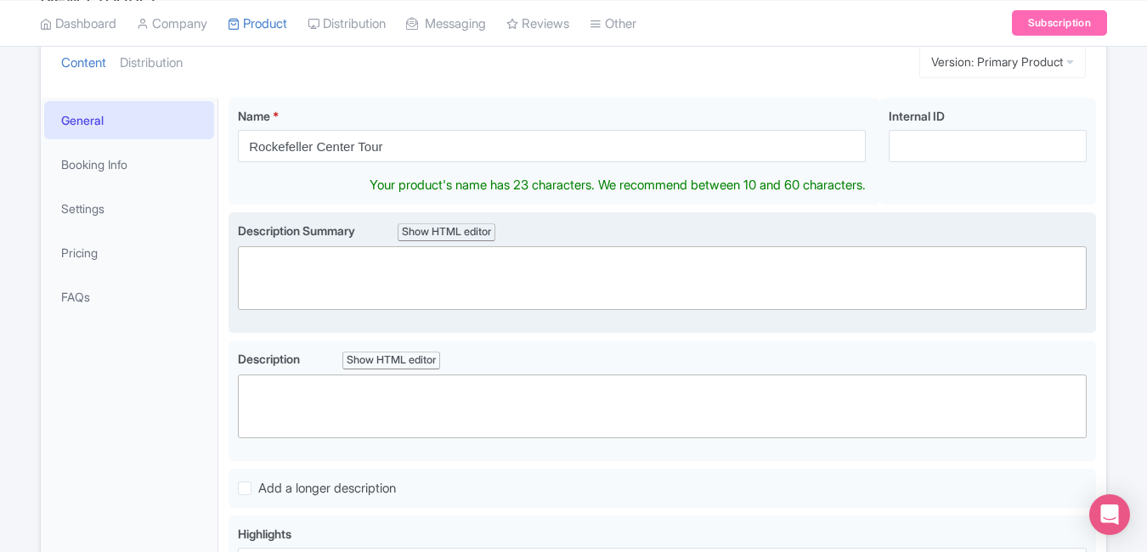
click at [394, 266] on trix-editor at bounding box center [662, 278] width 849 height 64
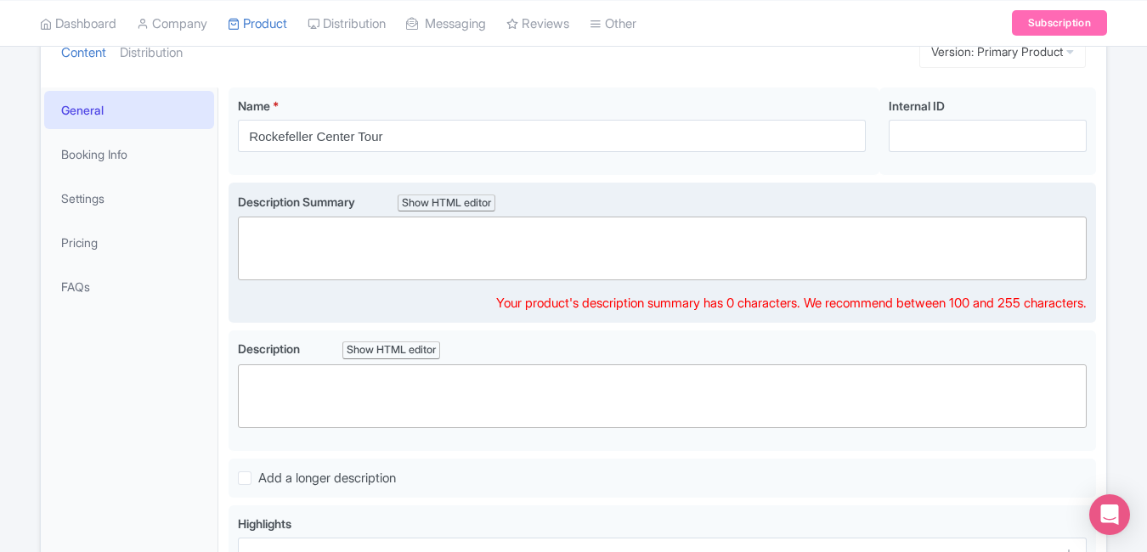
scroll to position [236, 0]
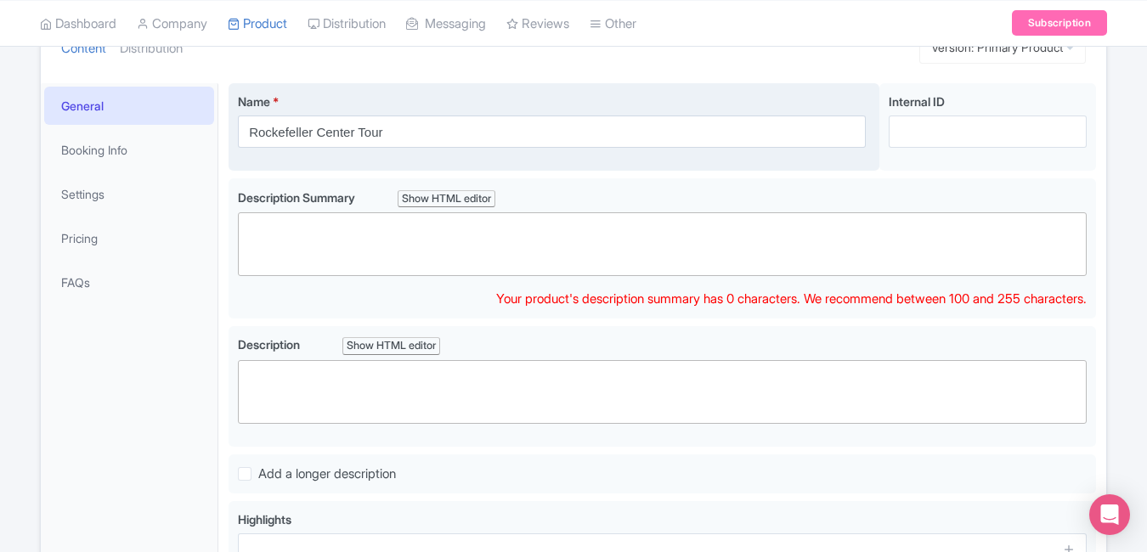
paste trix-editor "<div>Discover [US_STATE]’s art deco masterpiece with the Rockefeller Center Tou…"
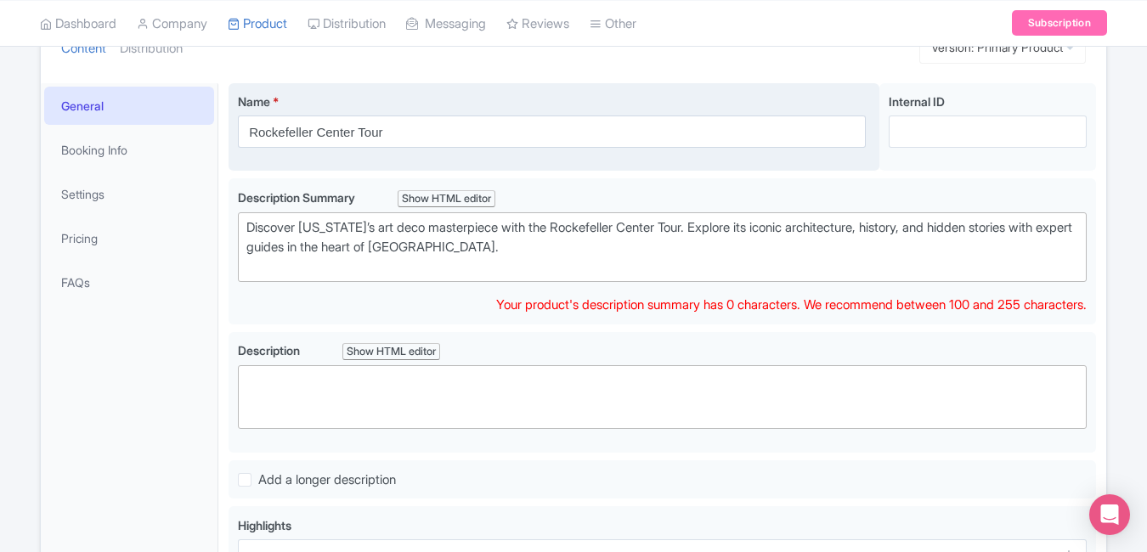
type trix-editor "<div>Discover [US_STATE]’s art deco masterpiece with the Rockefeller Center Tou…"
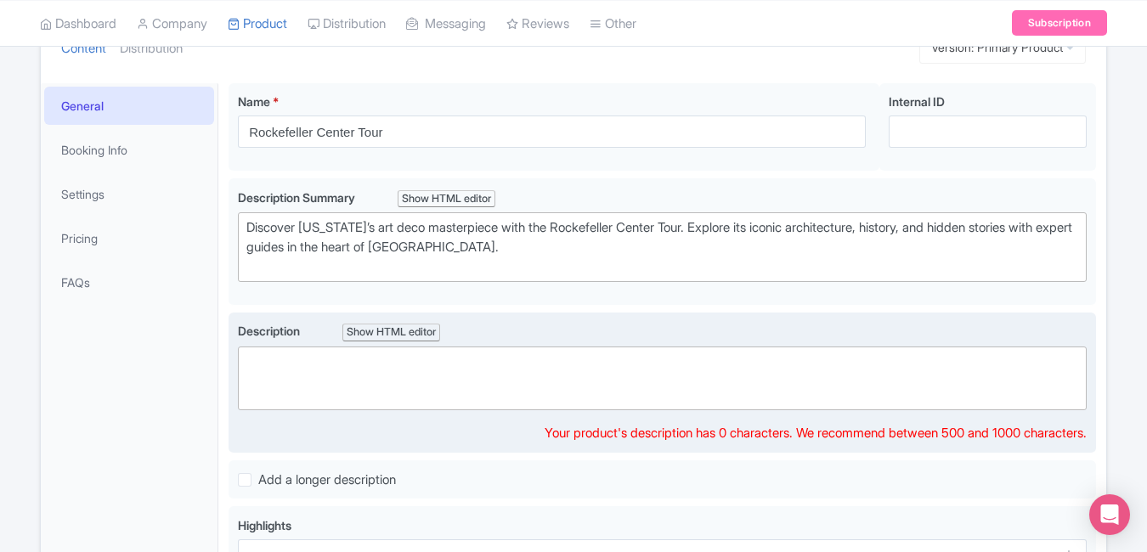
paste trix-editor "<div>Step inside one of [US_STATE][GEOGRAPHIC_DATA]’s most iconic landmarks wit…"
type trix-editor "<div>Step inside one of [US_STATE][GEOGRAPHIC_DATA]’s most iconic landmarks wit…"
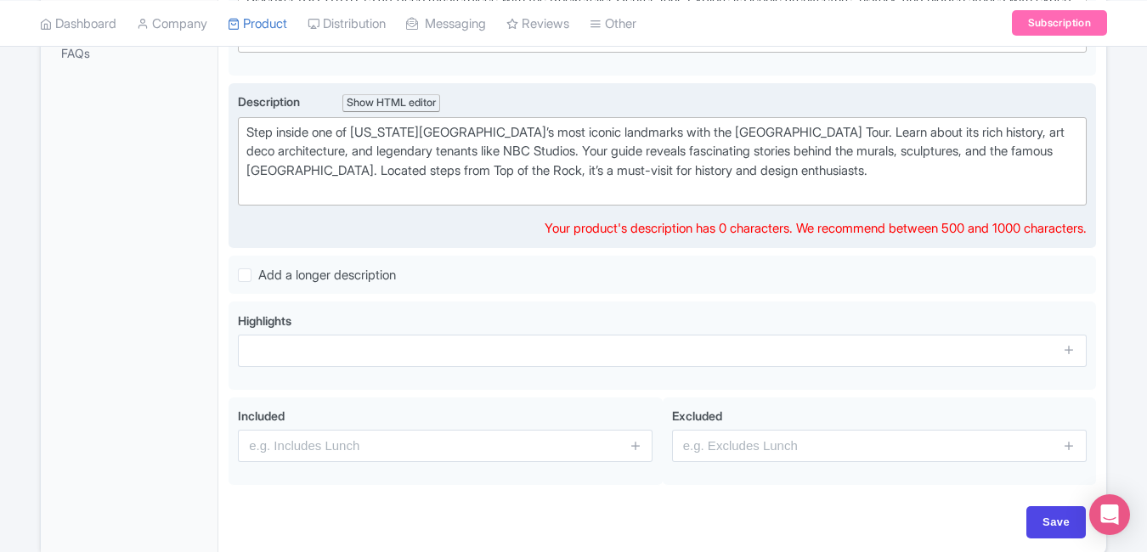
scroll to position [491, 0]
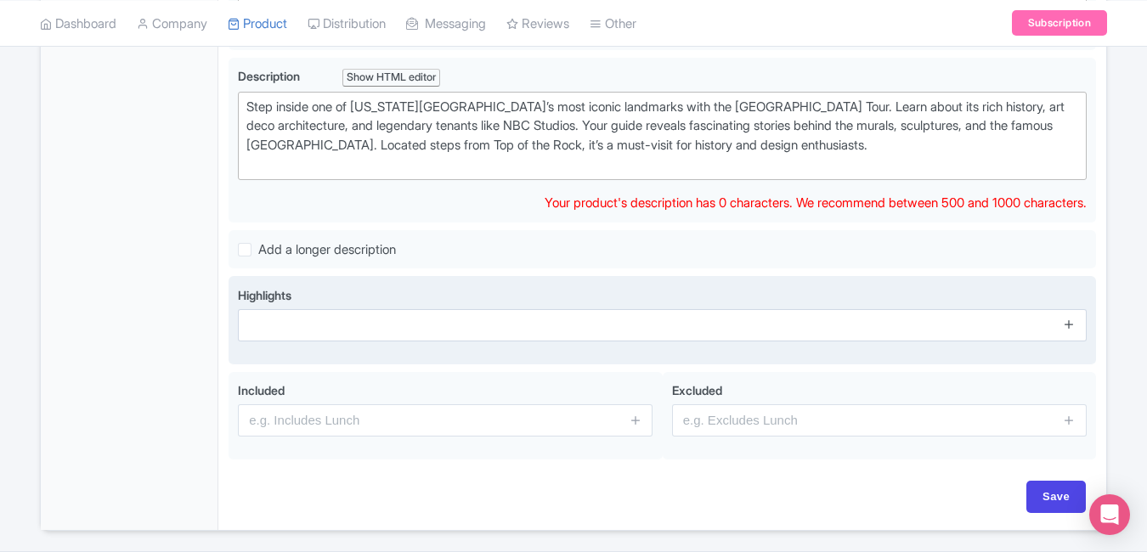
click at [1068, 319] on span at bounding box center [1070, 325] width 34 height 32
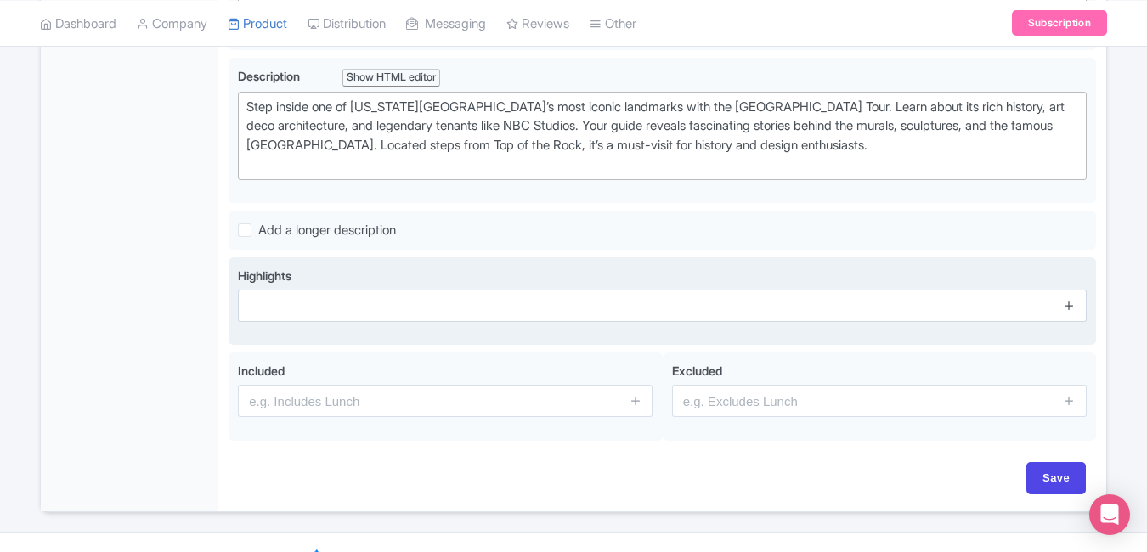
click at [1069, 308] on icon at bounding box center [1069, 305] width 13 height 13
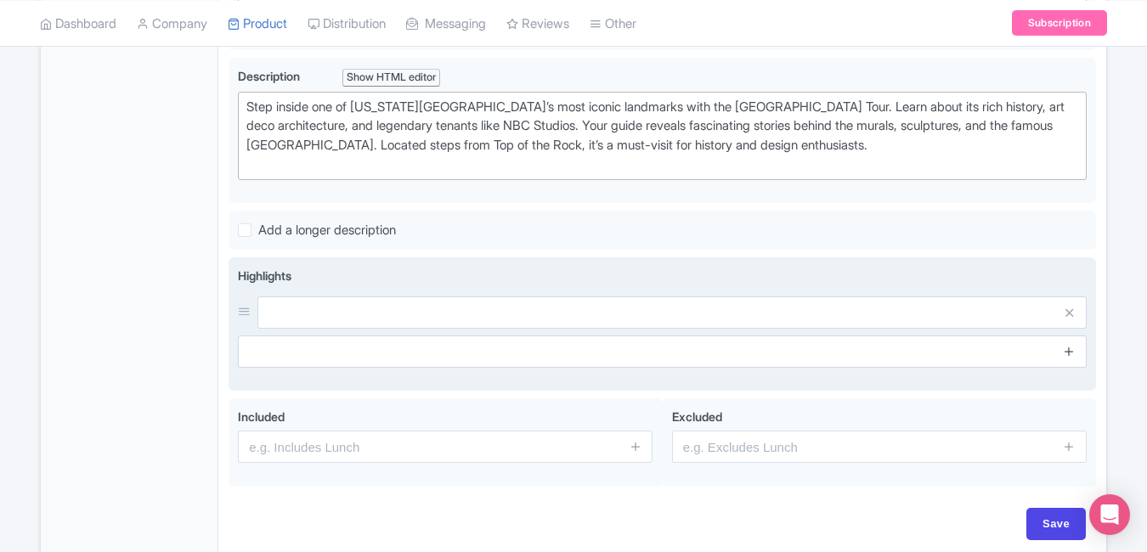
click at [1070, 352] on icon at bounding box center [1069, 351] width 13 height 13
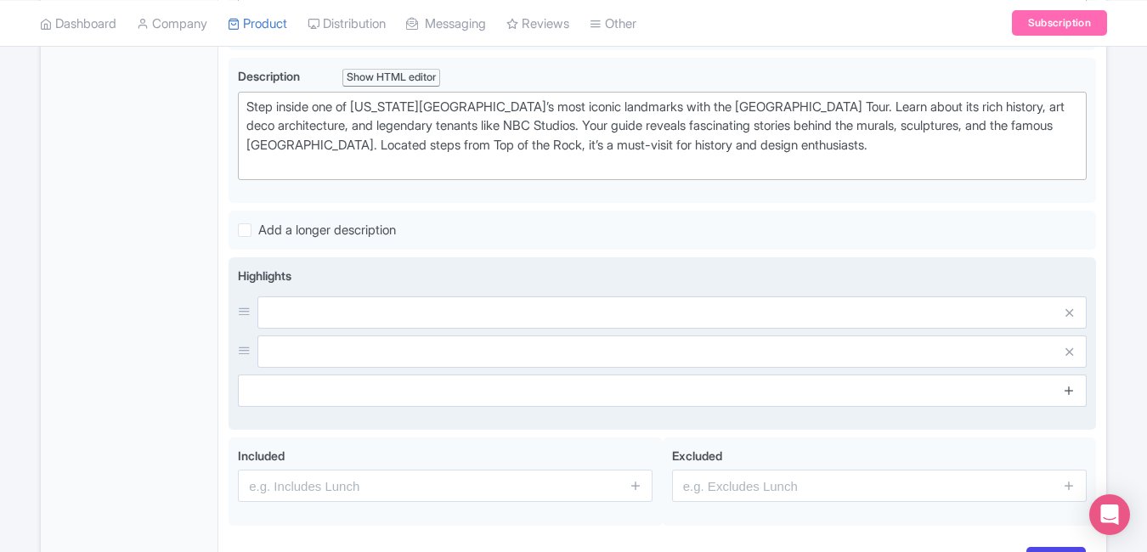
click at [1070, 384] on icon at bounding box center [1069, 390] width 13 height 13
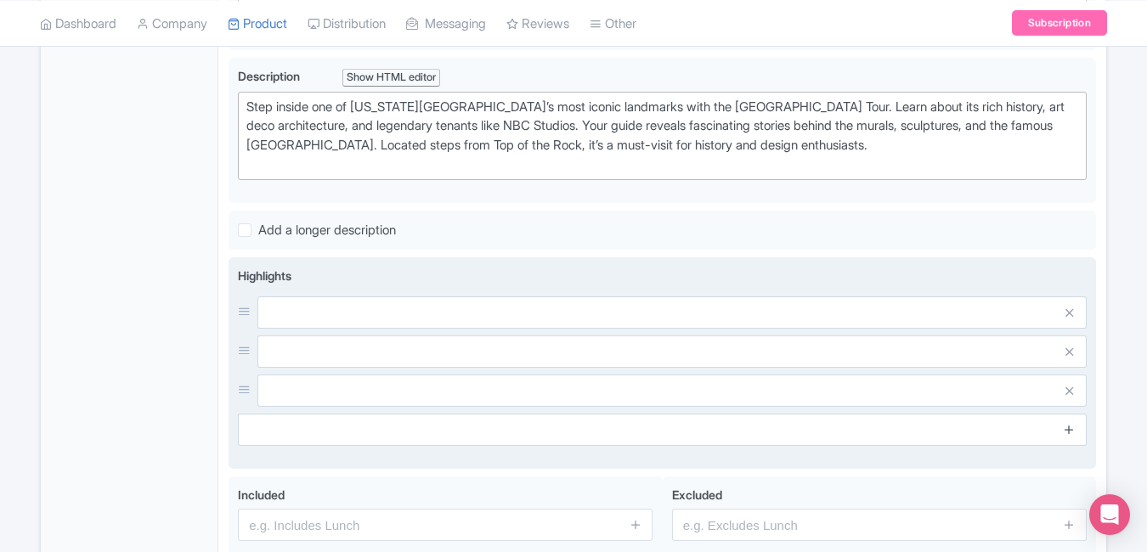
click at [1070, 427] on icon at bounding box center [1069, 429] width 13 height 13
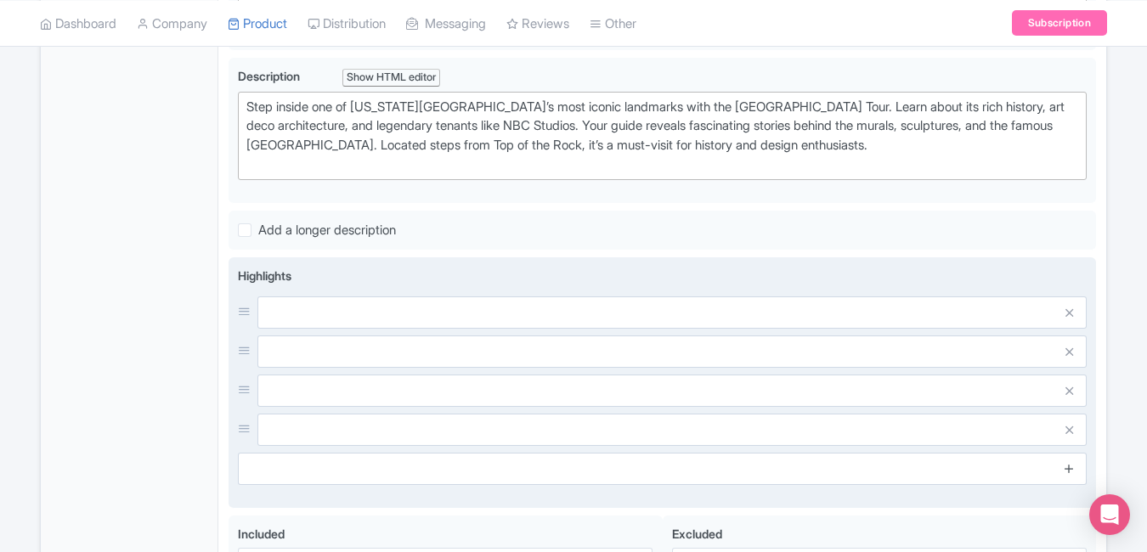
click at [1070, 471] on icon at bounding box center [1069, 468] width 13 height 13
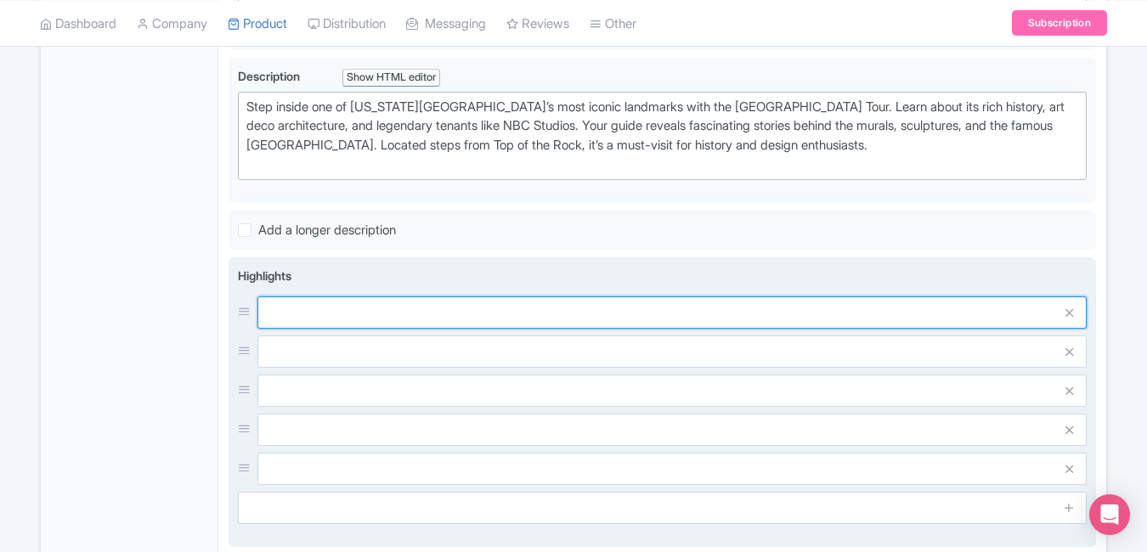
click at [666, 320] on input "text" at bounding box center [671, 312] width 829 height 32
paste input "Explore art deco architecture"
type input "Explore art deco architecture"
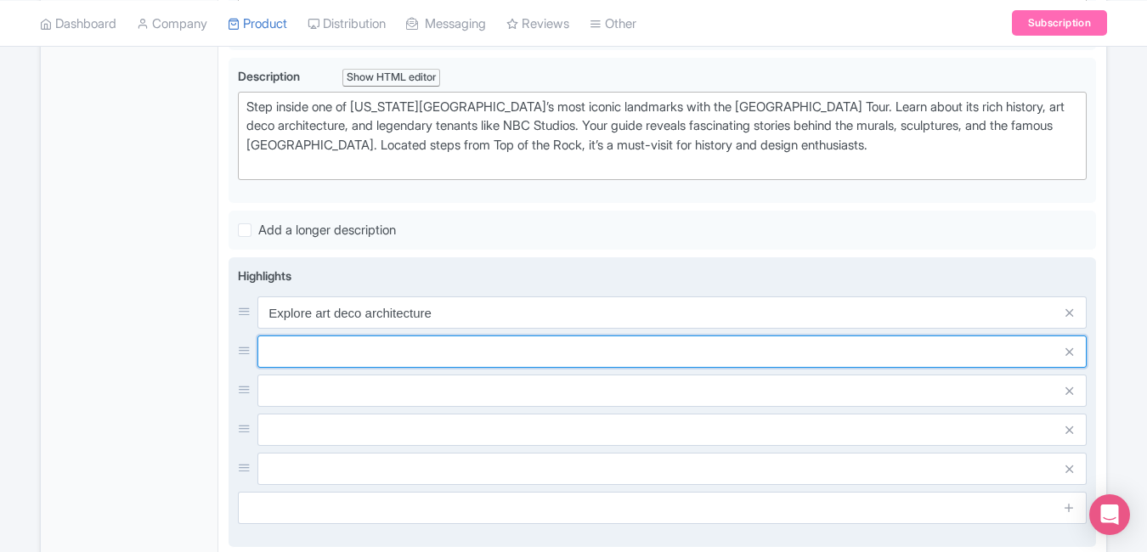
paste input "Visit historic NBC Studios"
type input "Visit historic NBC Studios"
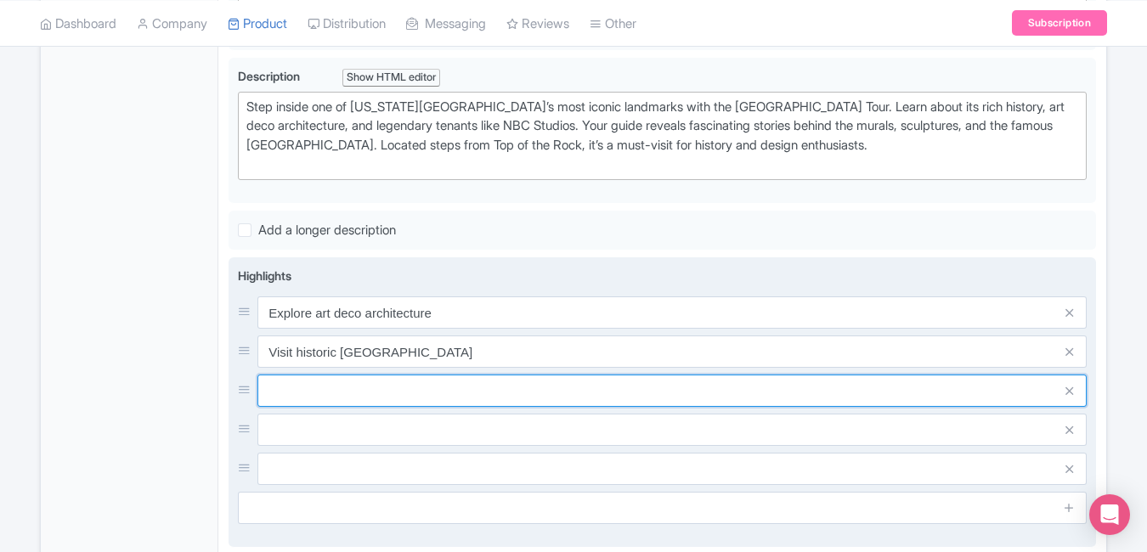
paste input "See iconic public artworks"
paste input "Learn Rockefeller family history"
type input "See iconic public artworks"
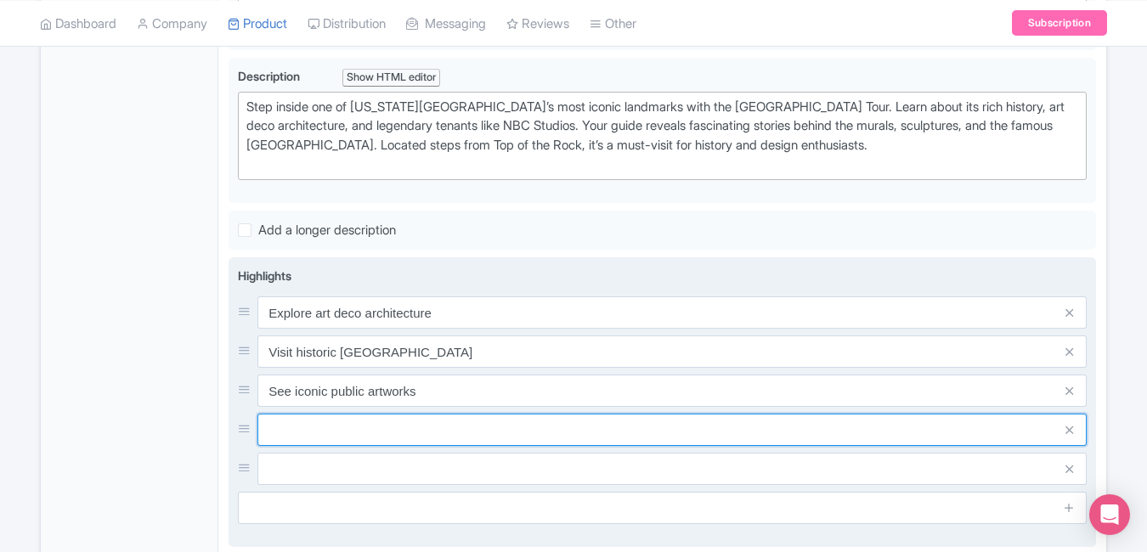
paste input "Learn Rockefeller family history"
paste input "Guided tours by experts"
type input "Learn Rockefeller family history"
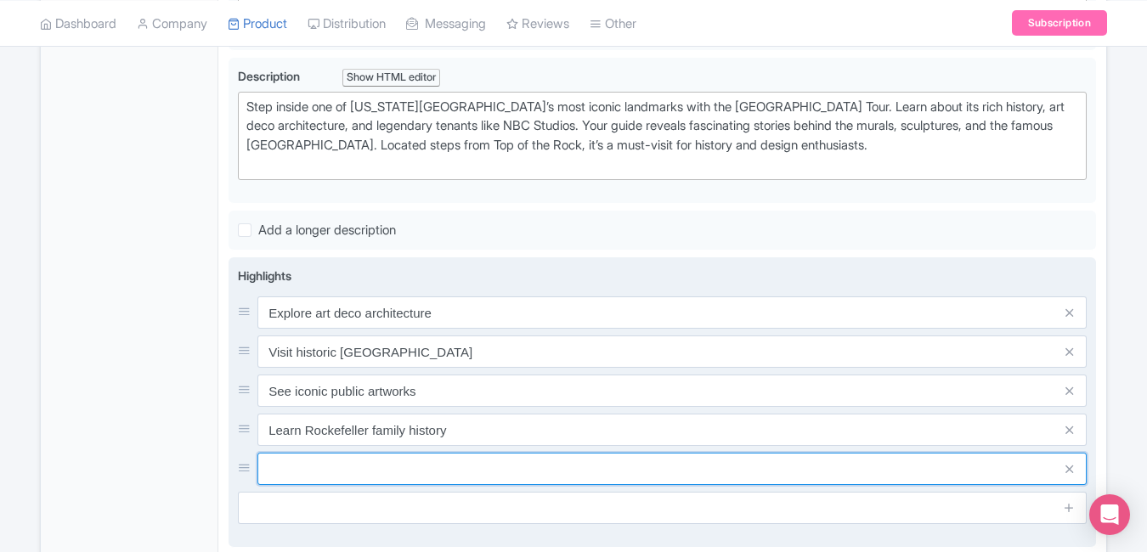
paste input "Guided tours by experts"
type input "Guided tours by experts"
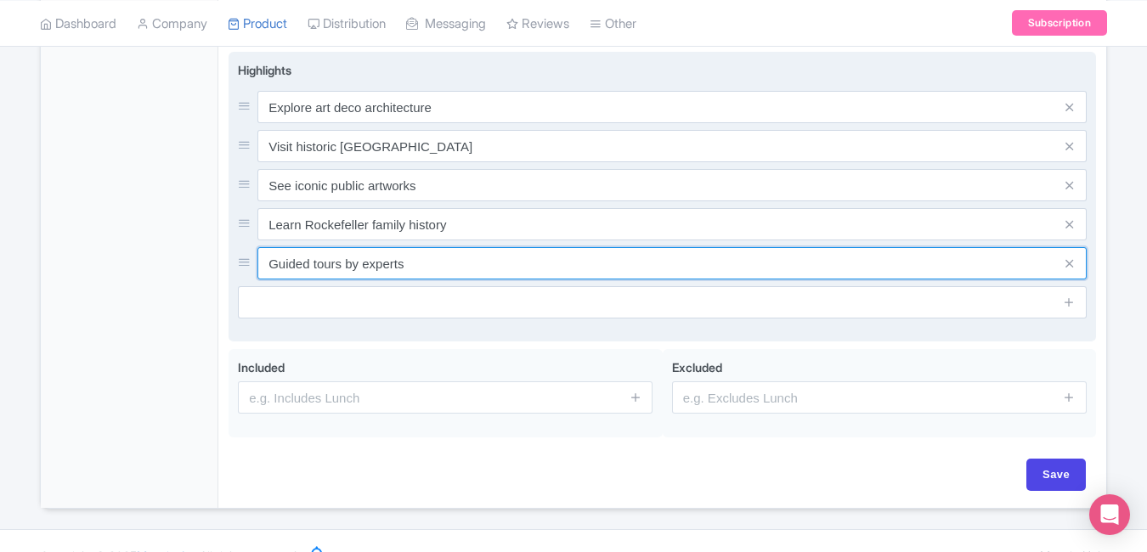
scroll to position [725, 0]
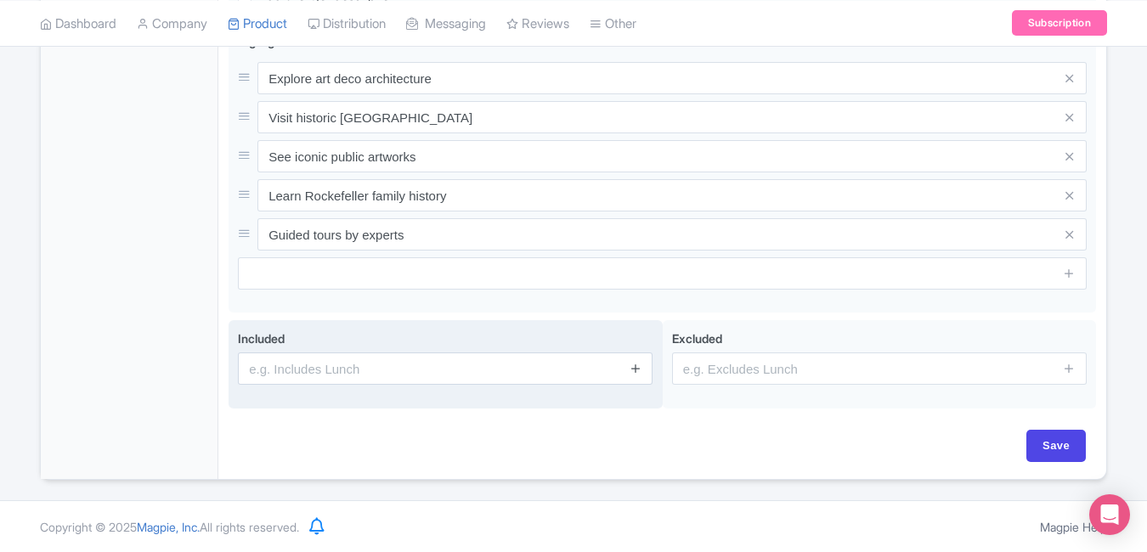
click at [638, 367] on icon at bounding box center [635, 368] width 13 height 13
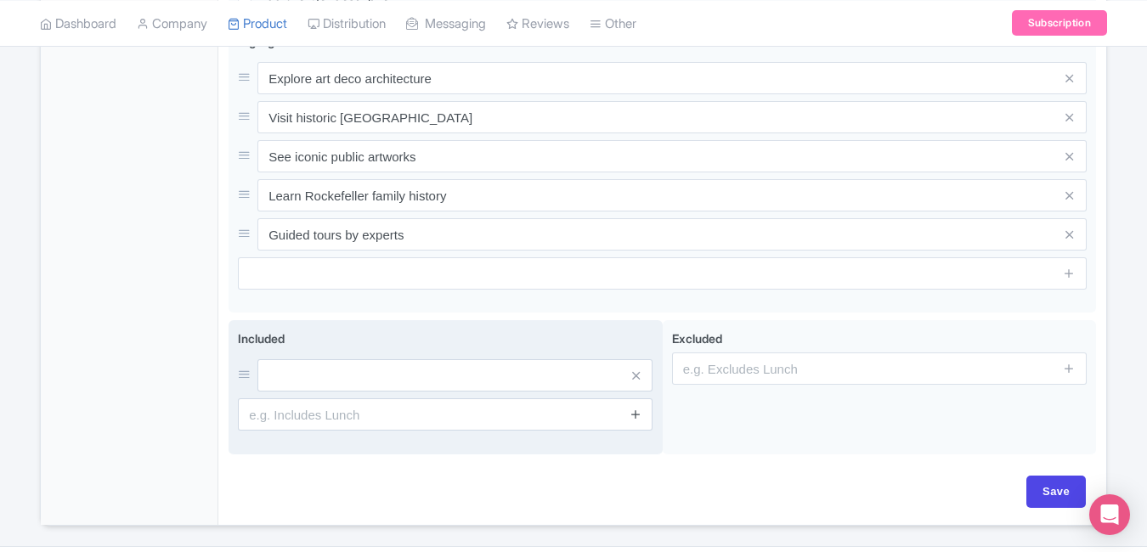
click at [635, 421] on link at bounding box center [635, 415] width 13 height 20
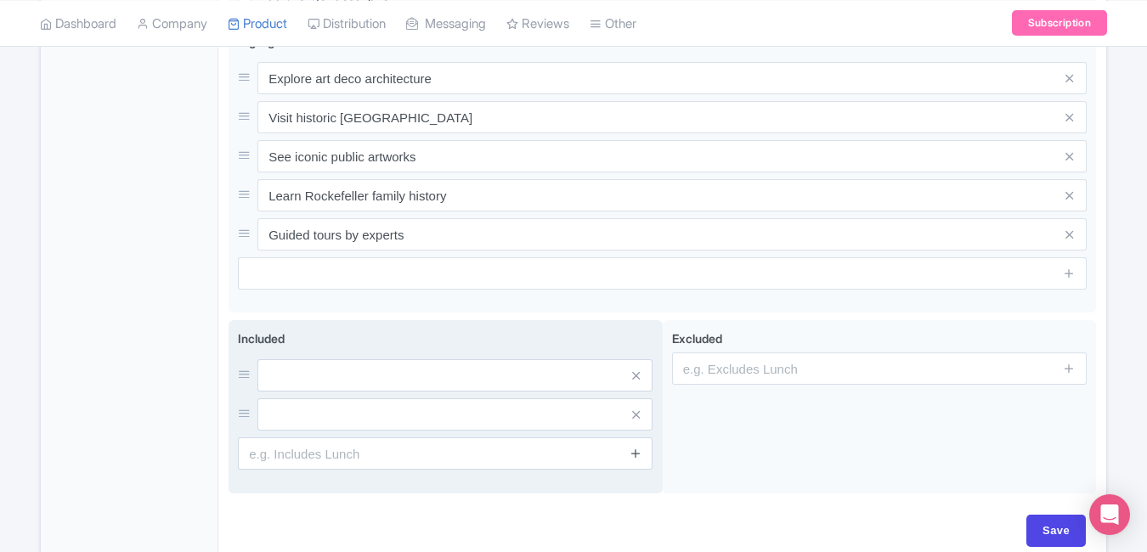
click at [636, 461] on link at bounding box center [635, 454] width 13 height 20
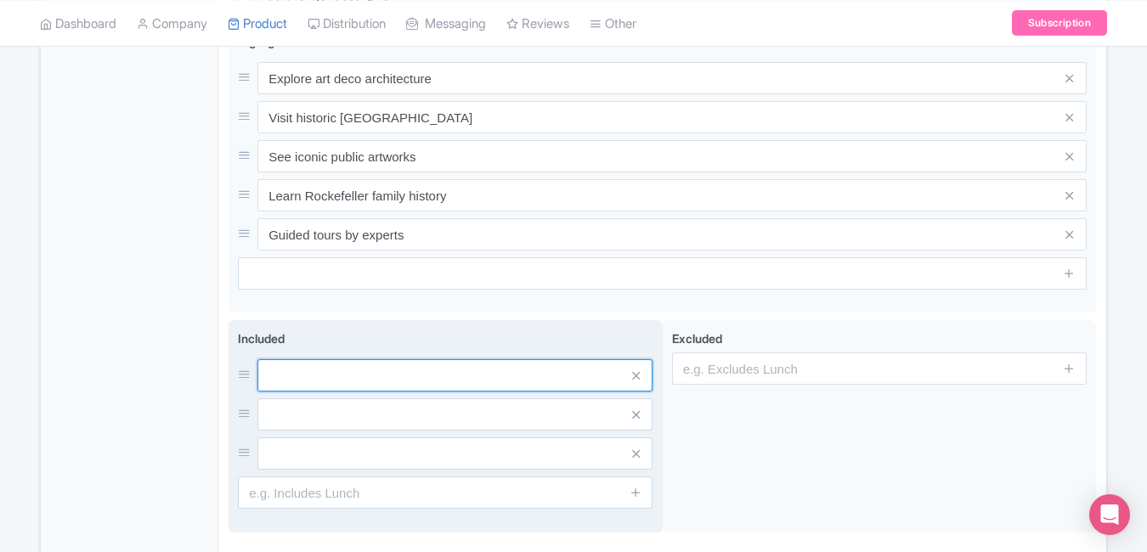
click at [521, 386] on input "text" at bounding box center [454, 375] width 395 height 32
paste input "Guided tour of Rockefeller Center"
type input "Guided tour of Rockefeller Center"
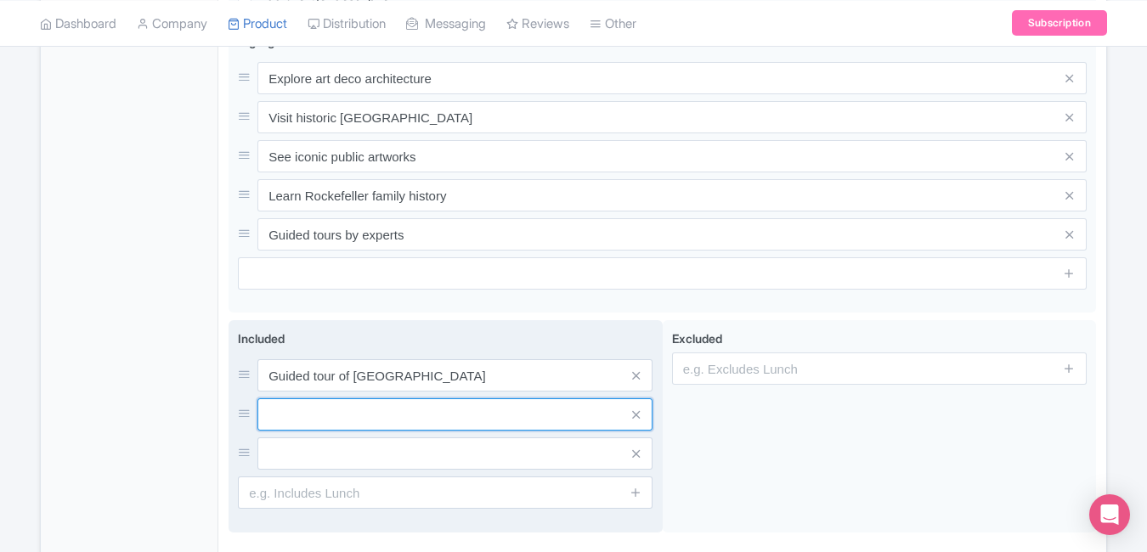
paste input "Expert local historian guide"
type input "Expert local historian guide"
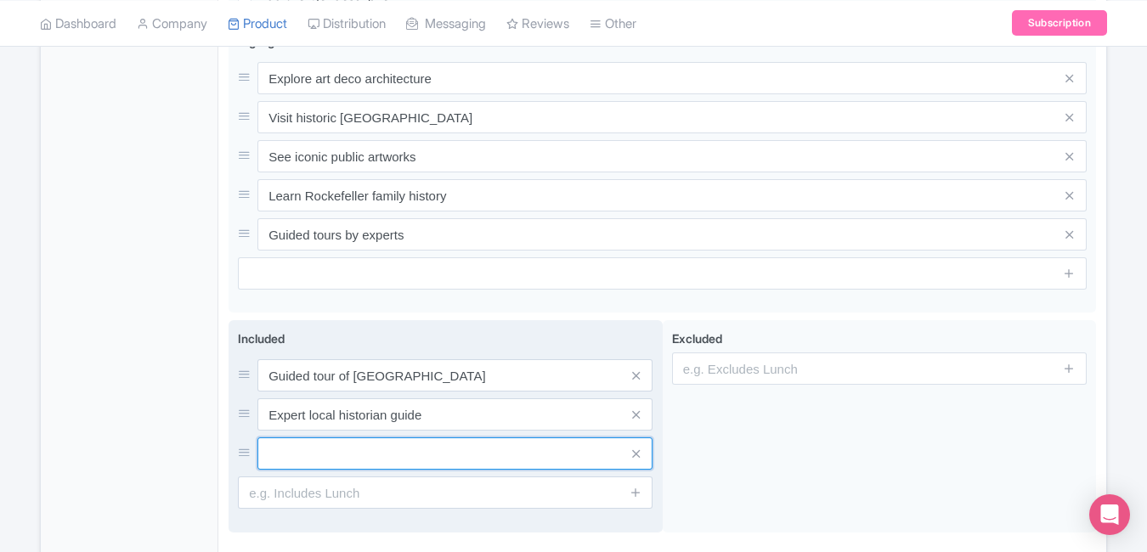
paste input "Access to select art & lobby areas"
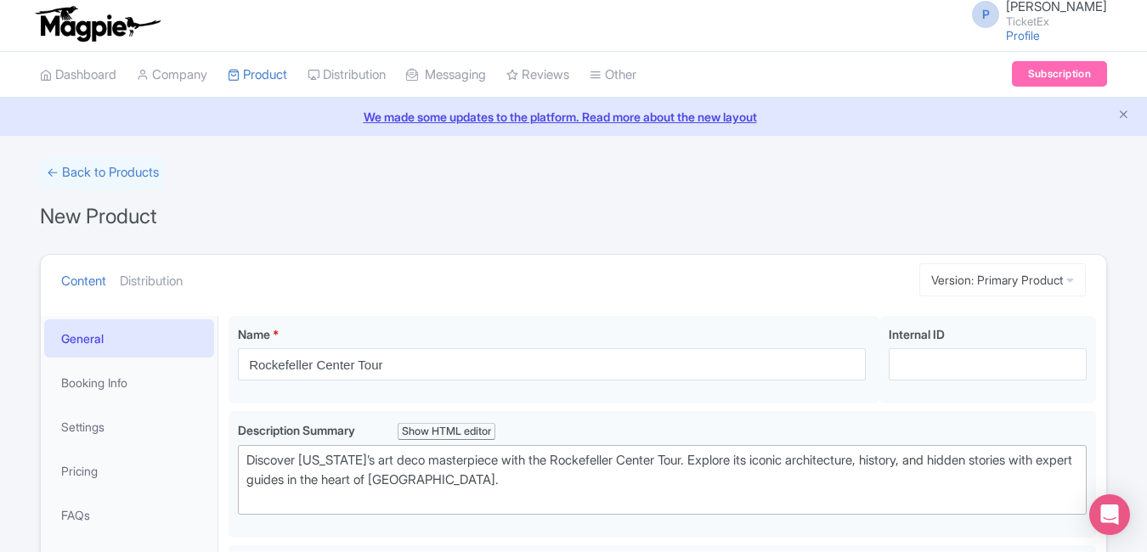
scroll to position [0, 0]
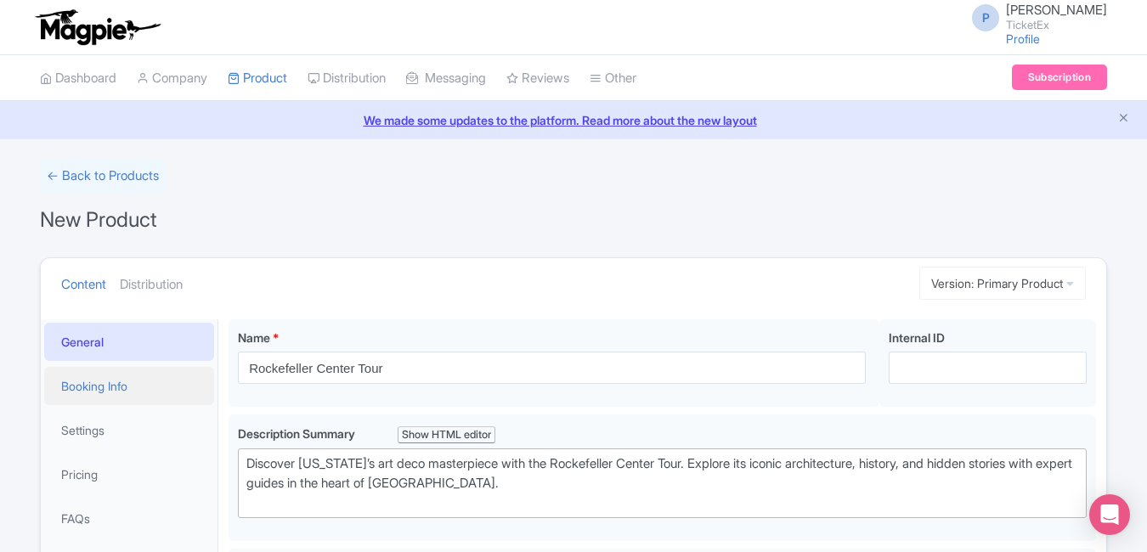
type input "Access to select art & lobby areas"
click at [163, 390] on link "Booking Info" at bounding box center [129, 386] width 170 height 38
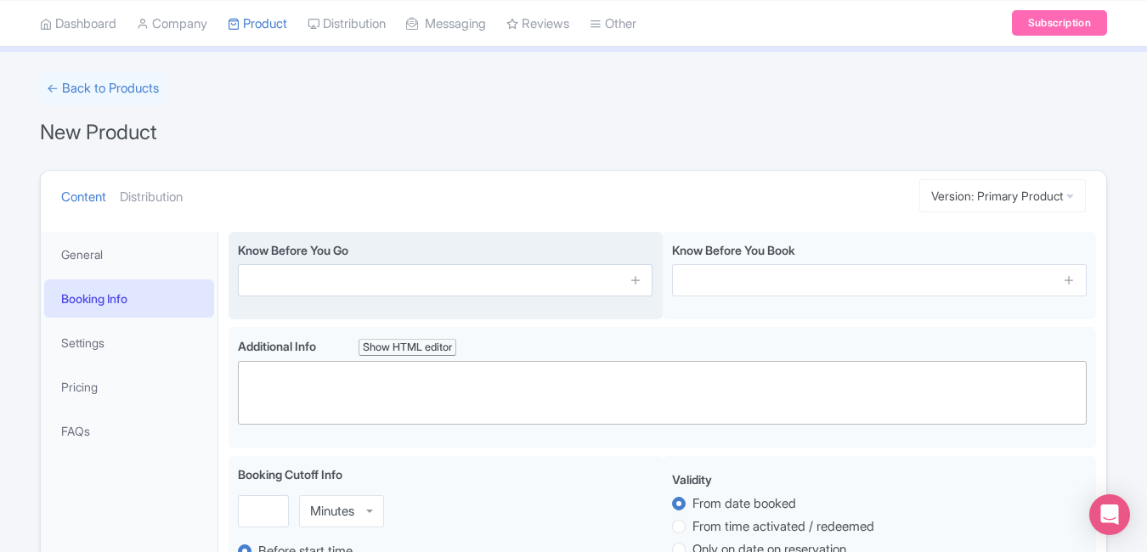
scroll to position [115, 0]
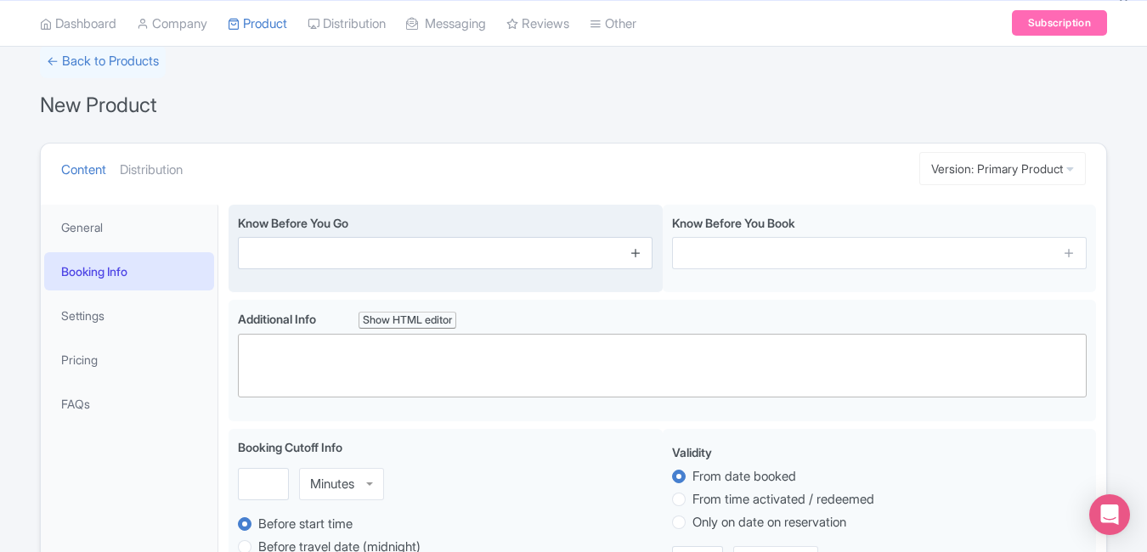
click at [638, 258] on icon at bounding box center [635, 252] width 13 height 13
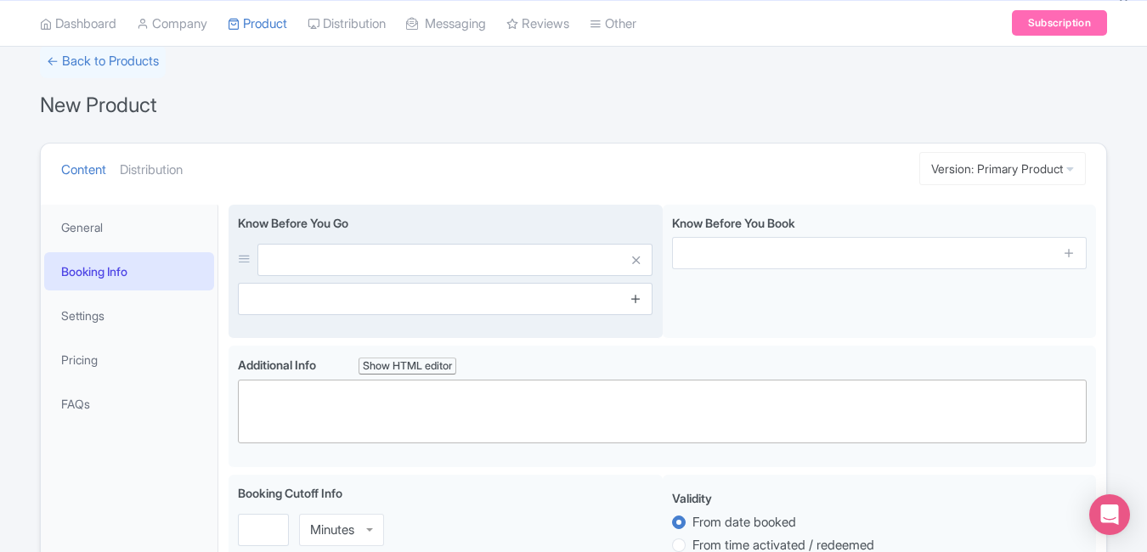
click at [637, 298] on icon at bounding box center [635, 298] width 13 height 13
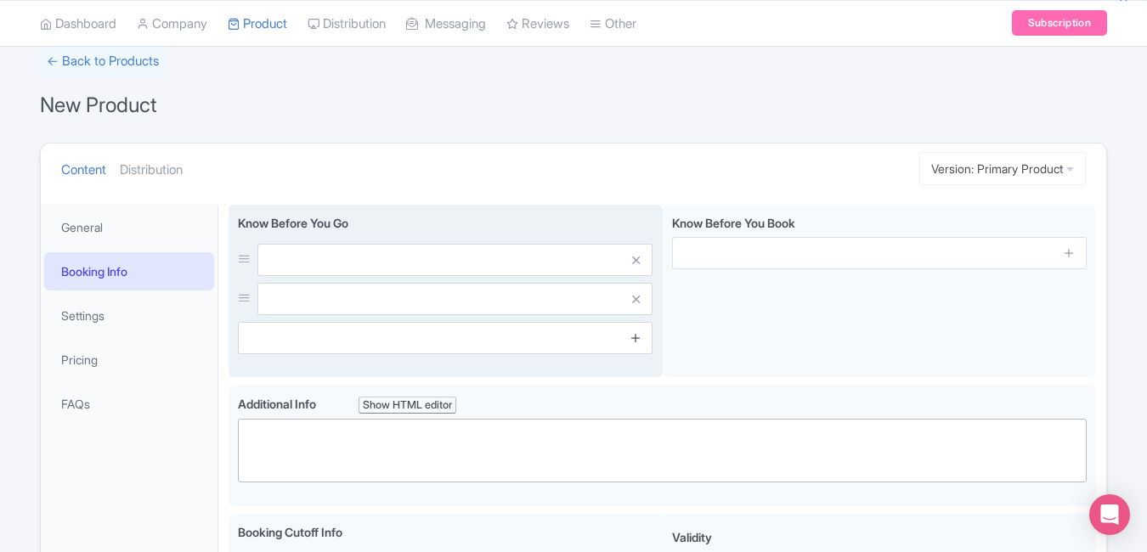
click at [637, 341] on icon at bounding box center [635, 337] width 13 height 13
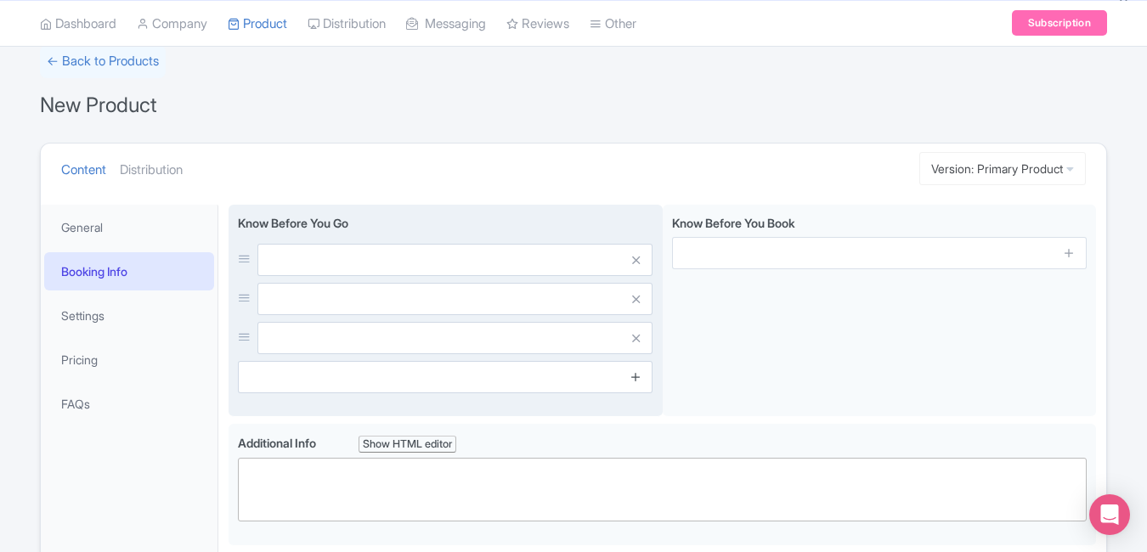
click at [637, 381] on icon at bounding box center [635, 376] width 13 height 13
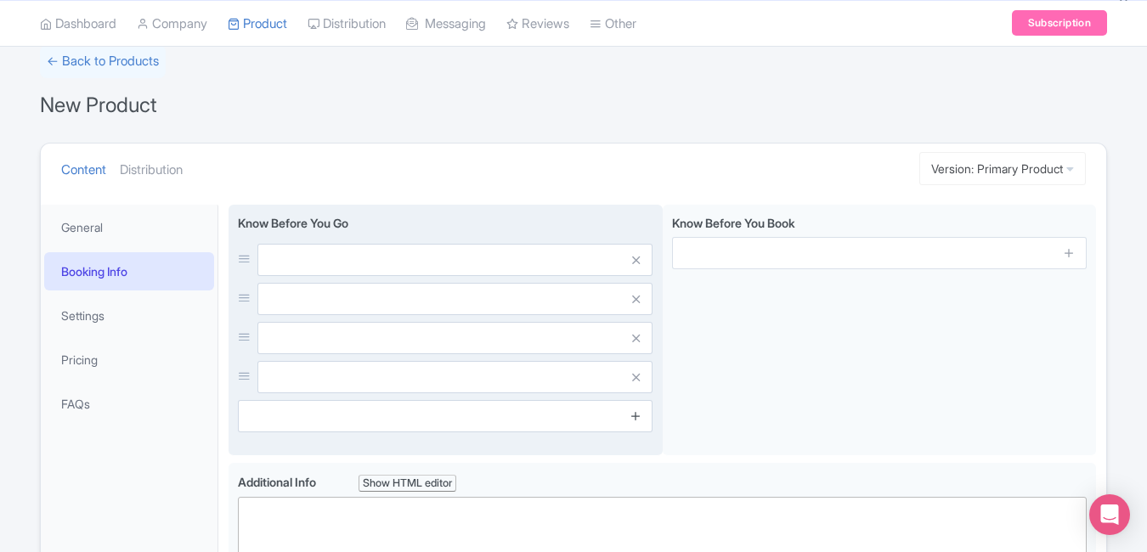
click at [636, 423] on link at bounding box center [635, 417] width 13 height 20
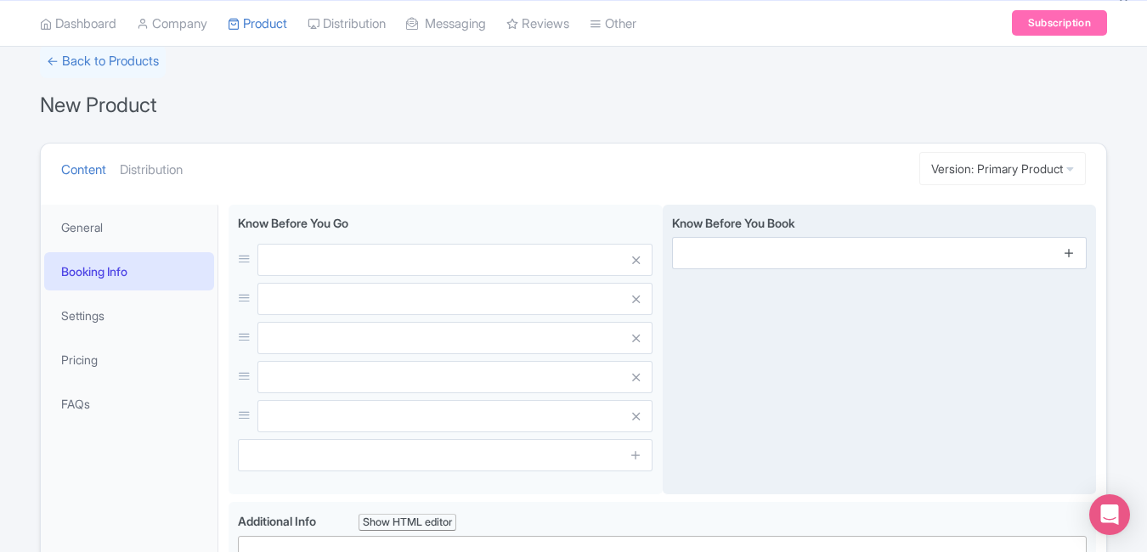
click at [1070, 258] on icon at bounding box center [1069, 252] width 13 height 13
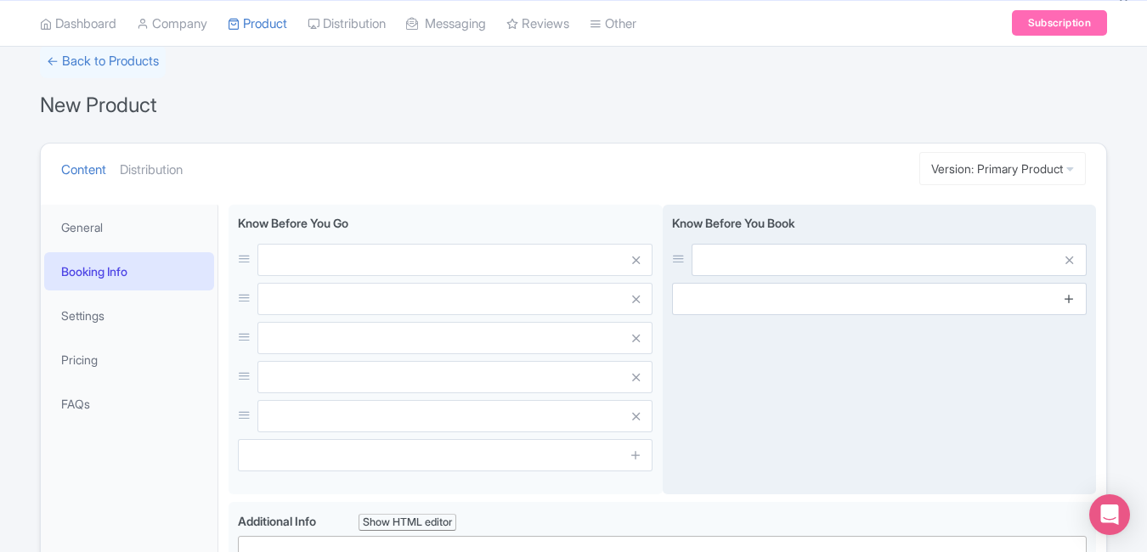
click at [1070, 296] on icon at bounding box center [1069, 298] width 13 height 13
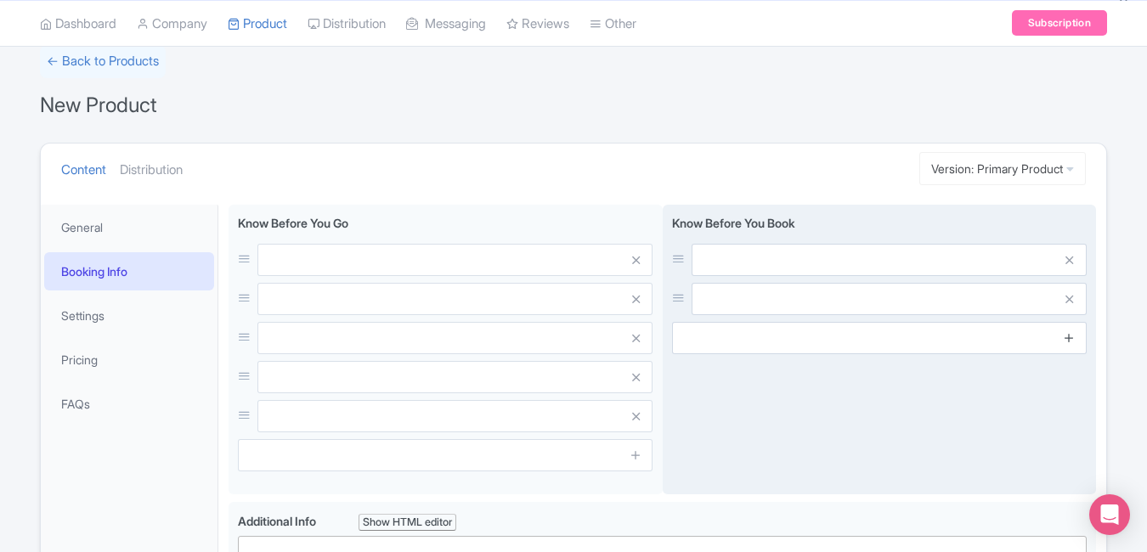
click at [1072, 334] on icon at bounding box center [1069, 337] width 13 height 13
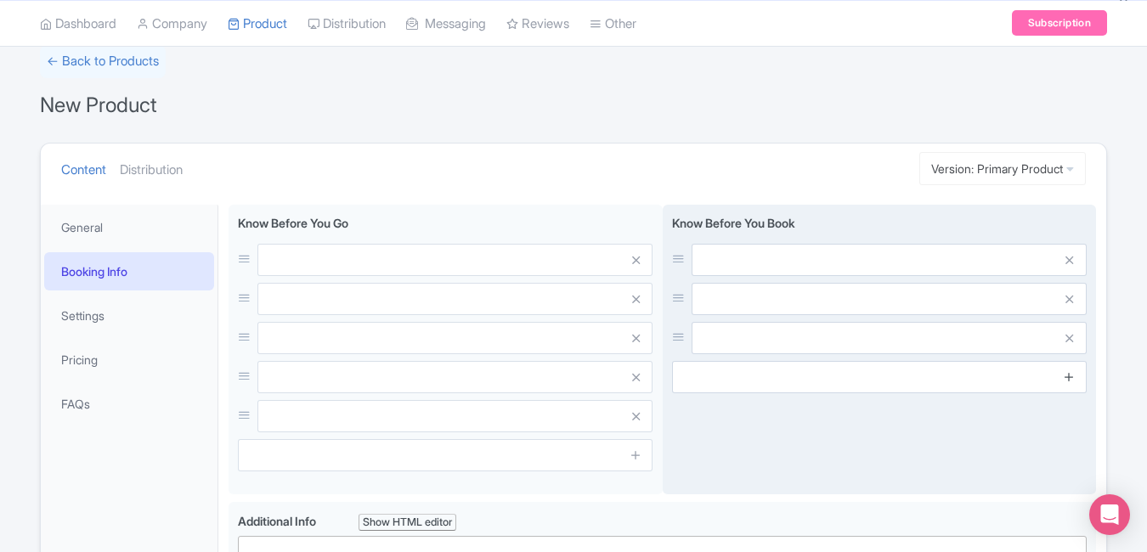
click at [1071, 370] on icon at bounding box center [1069, 376] width 13 height 13
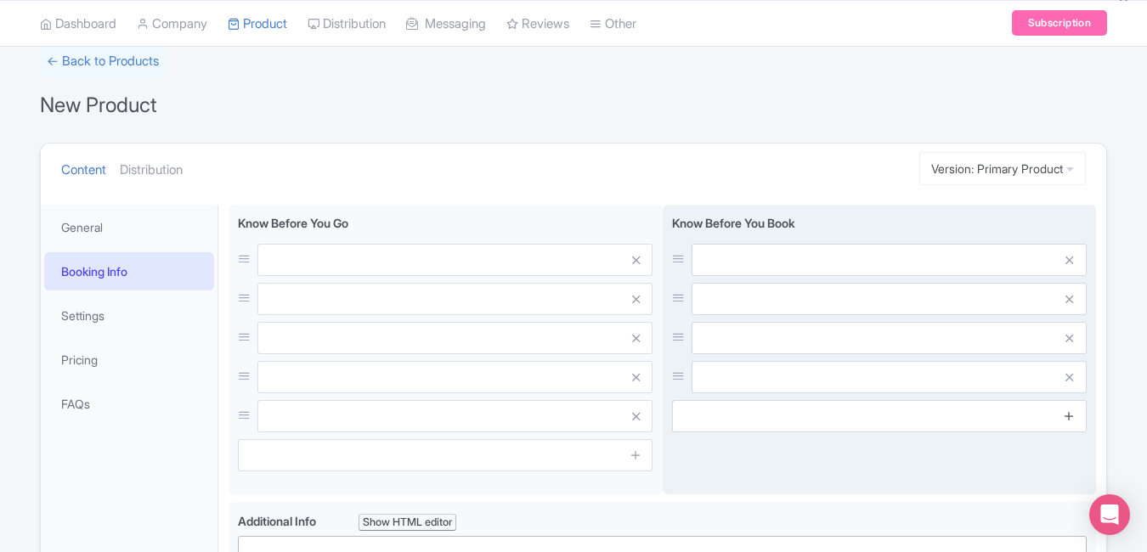
click at [1071, 422] on link at bounding box center [1069, 417] width 13 height 20
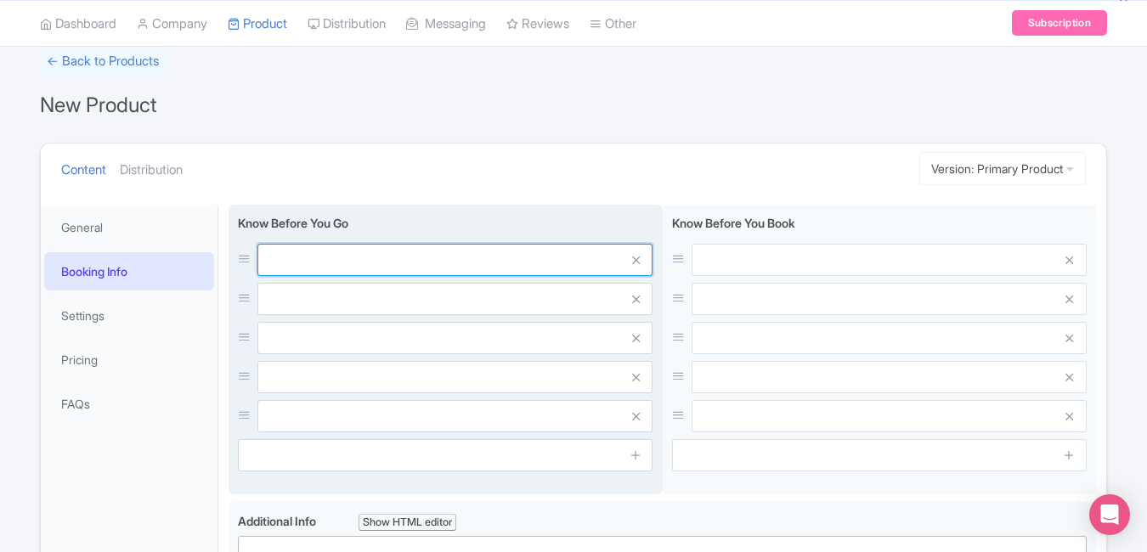
click at [471, 265] on input "text" at bounding box center [454, 260] width 395 height 32
paste input "Tours run every 30 minutes"
type input "Tours run every 30 minutes"
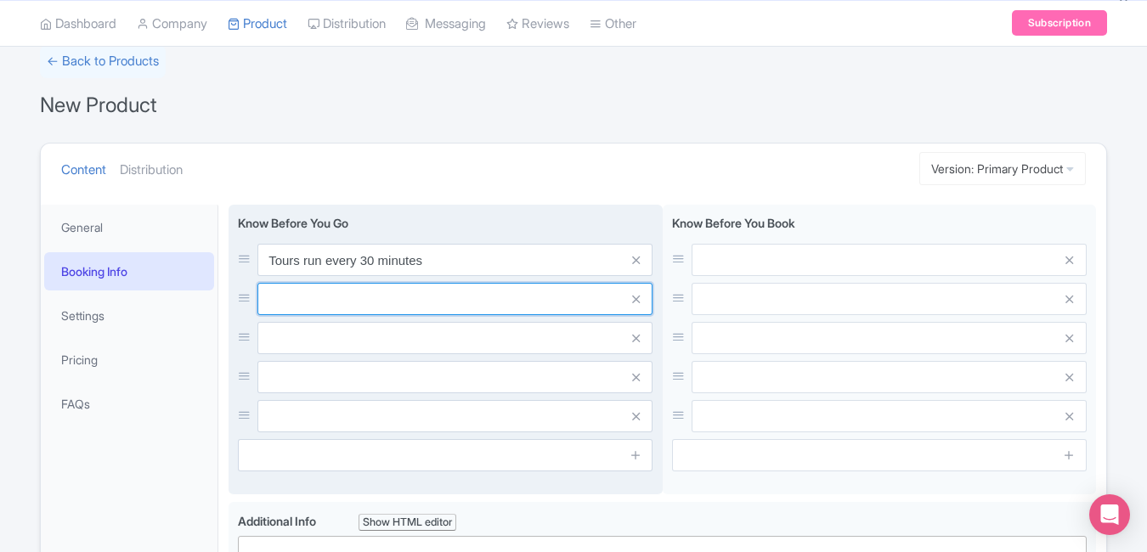
paste input "Comfortable shoes recommended"
type input "Comfortable shoes recommended"
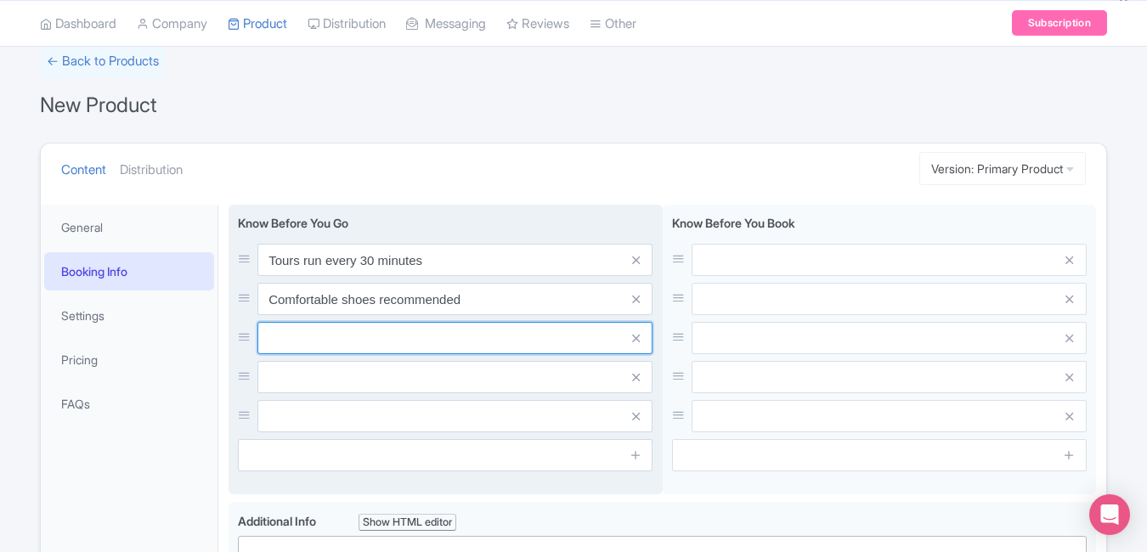
paste input "Photography allowed (no tripods)"
type input "Photography allowed (no tripods)"
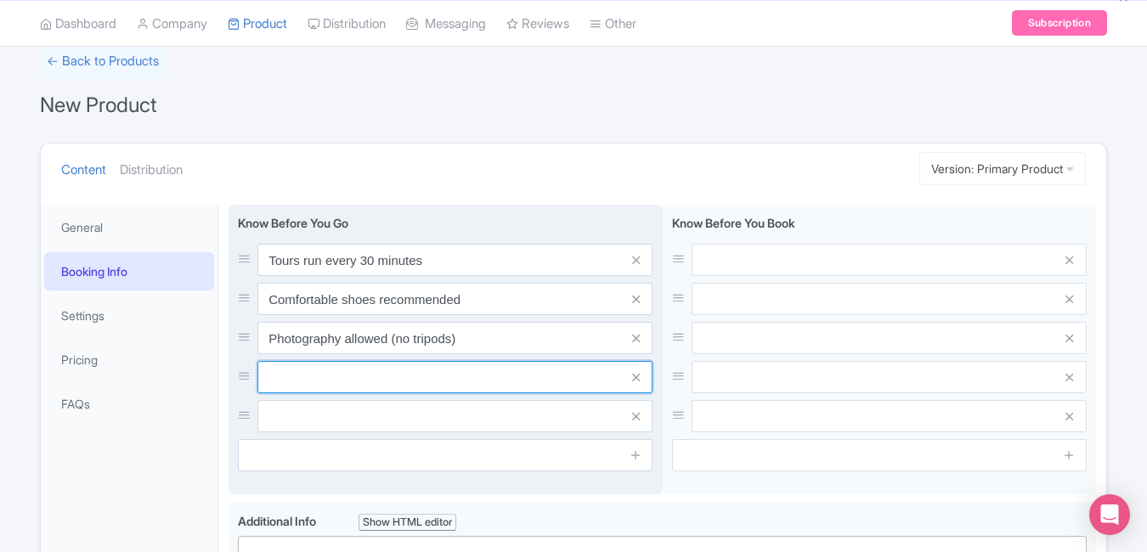
paste input "Arrive 15 mins before start time"
type input "Arrive 15 mins before start time"
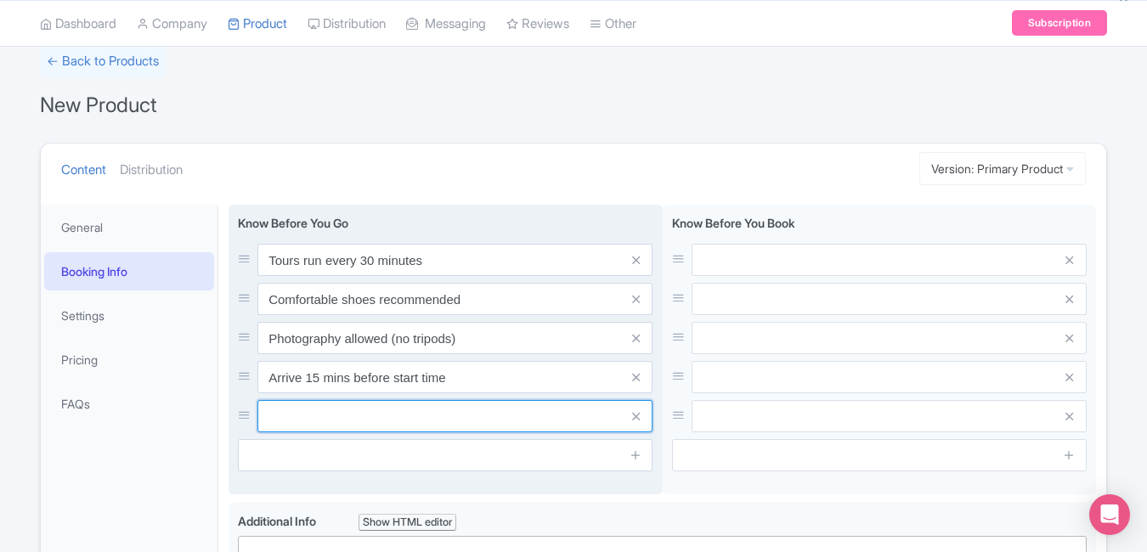
paste input "Duration approx. 75 minutes"
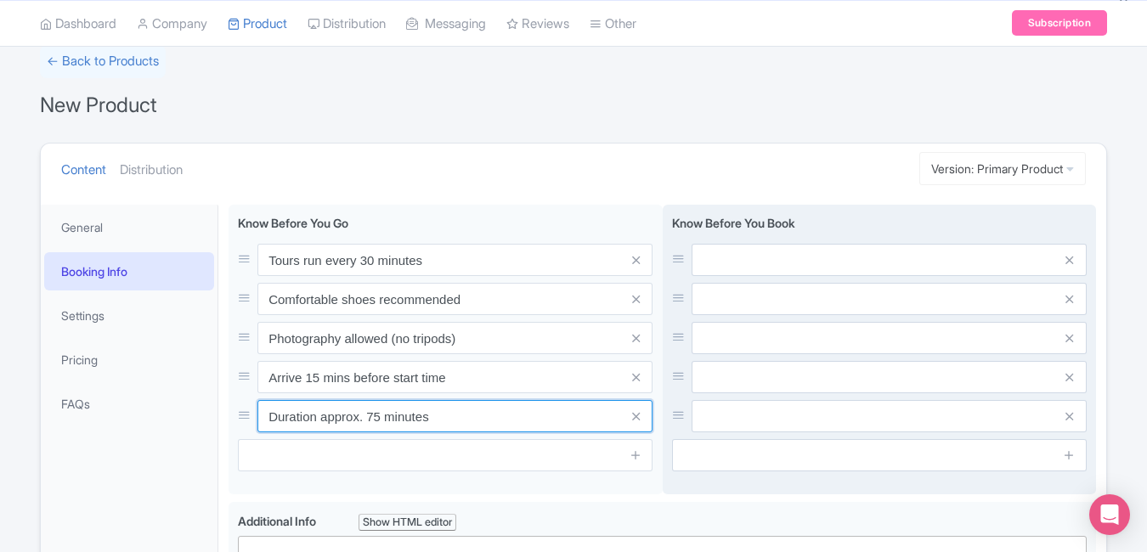
type input "Duration approx. 75 minutes"
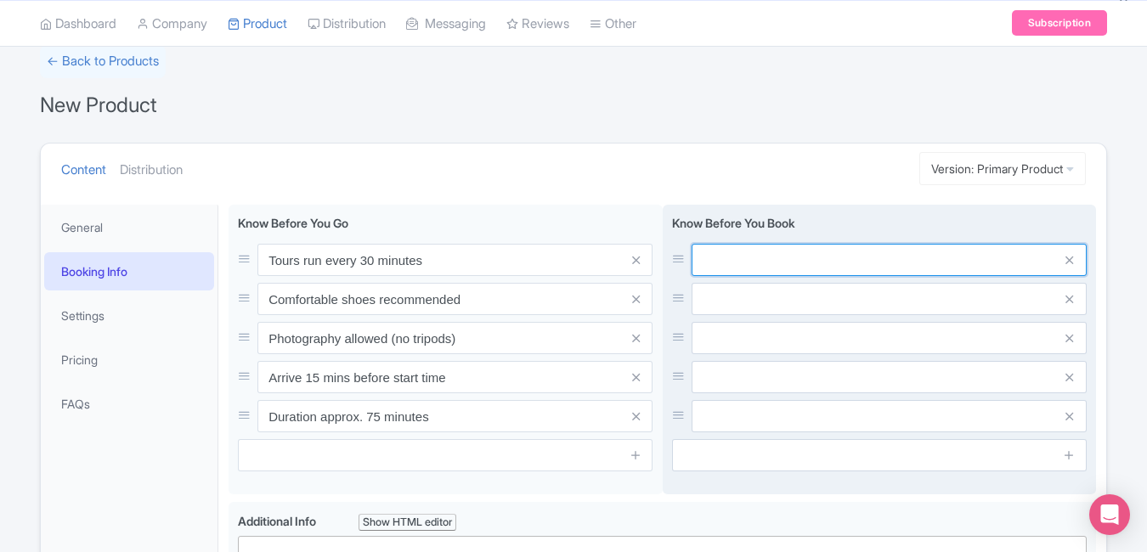
click at [713, 267] on input "text" at bounding box center [889, 260] width 395 height 32
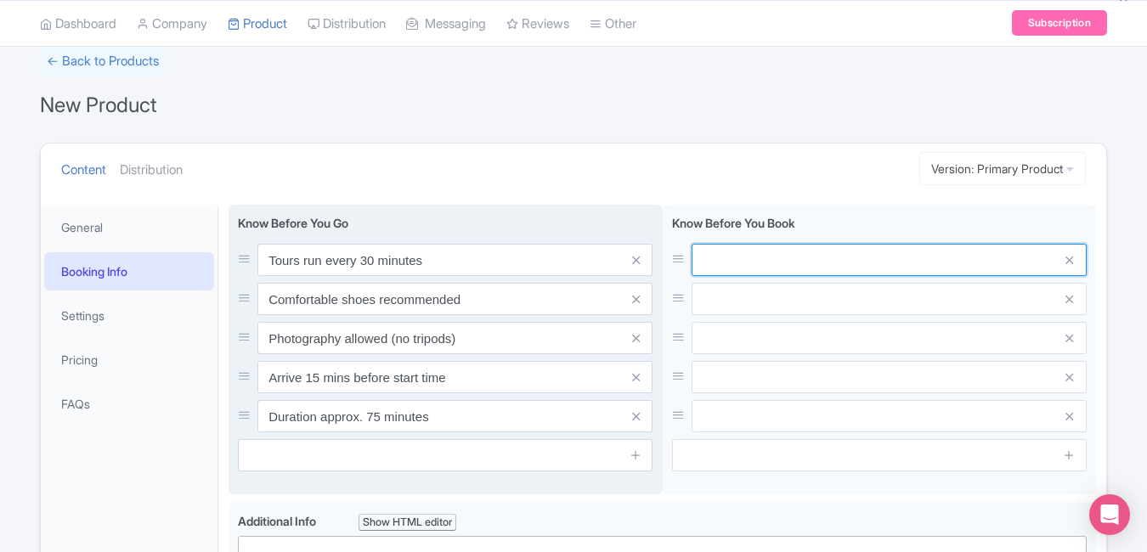
paste input "Non-refundable tickets"
type input "Non-refundable tickets"
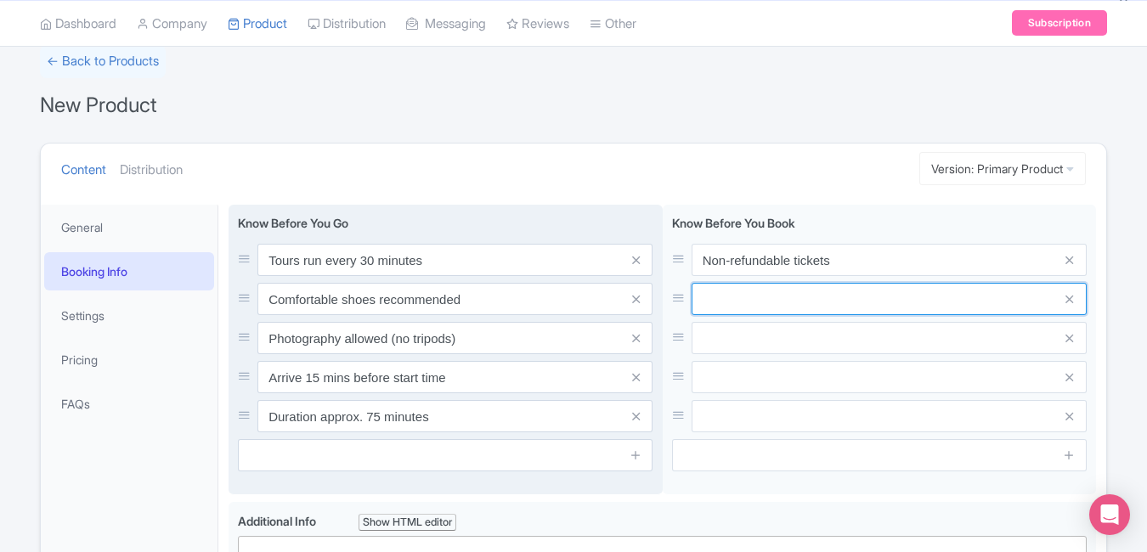
paste input "Language options vary by day"
type input "Language options vary by day"
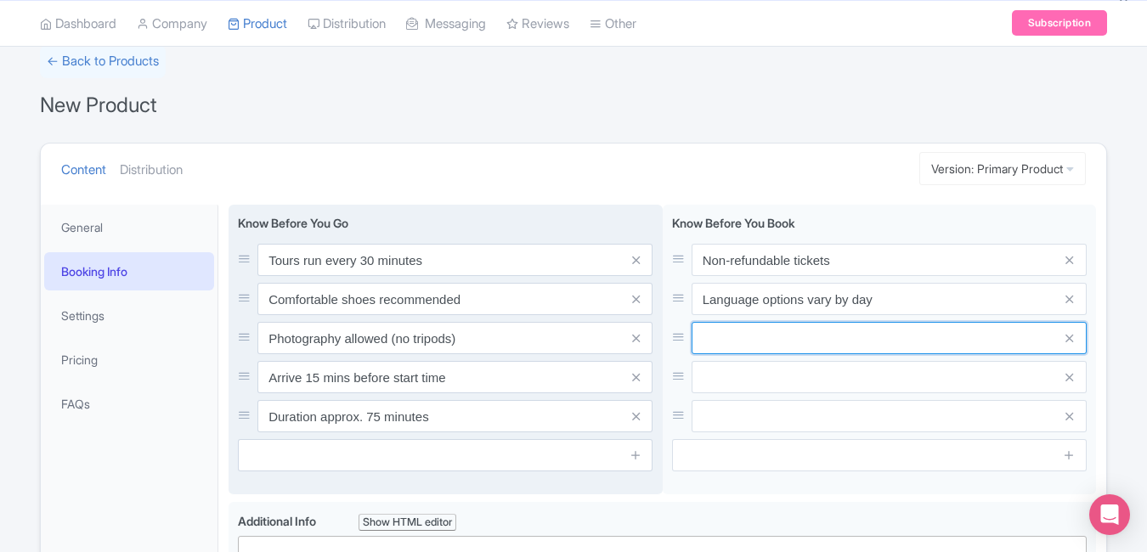
paste input "Children under 6 may enter free"
type input "Children under 6 may enter free"
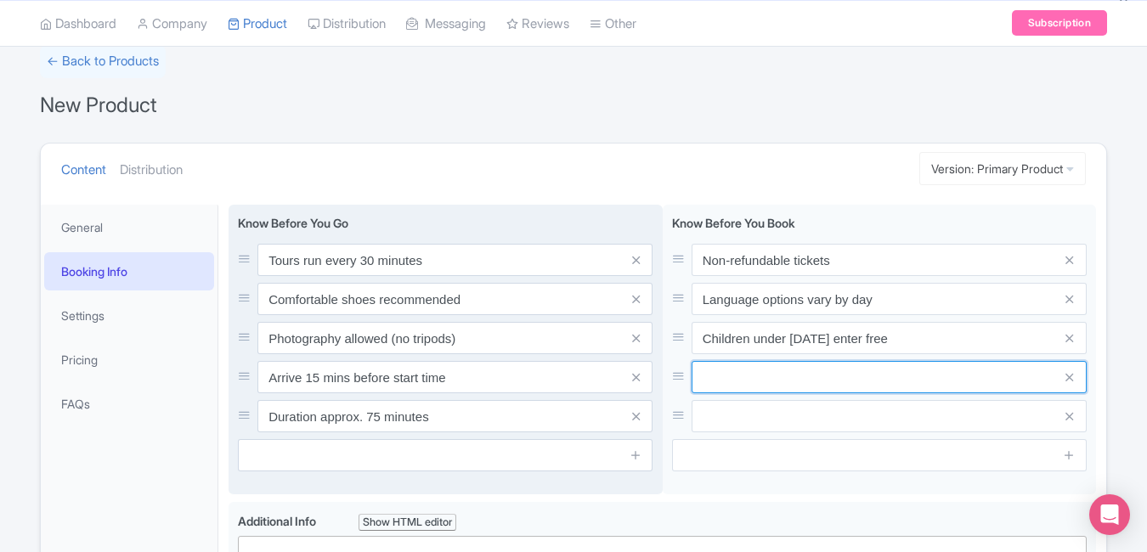
paste input "Wheelchair accessible"
type input "Wheelchair accessible"
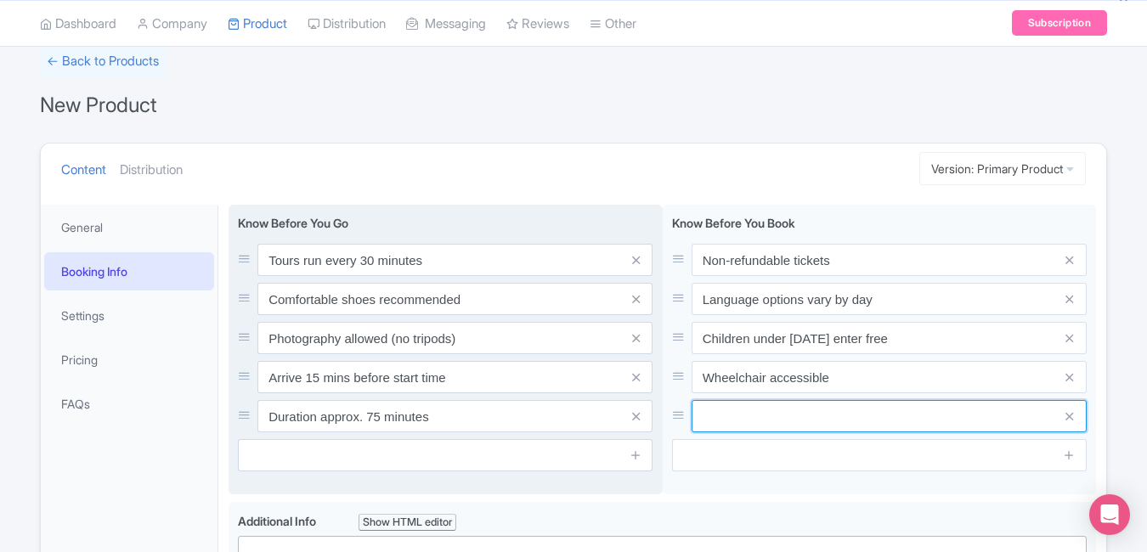
paste input "Combine with Top of the Rock entry"
type input "Combine with Top of the Rock entry"
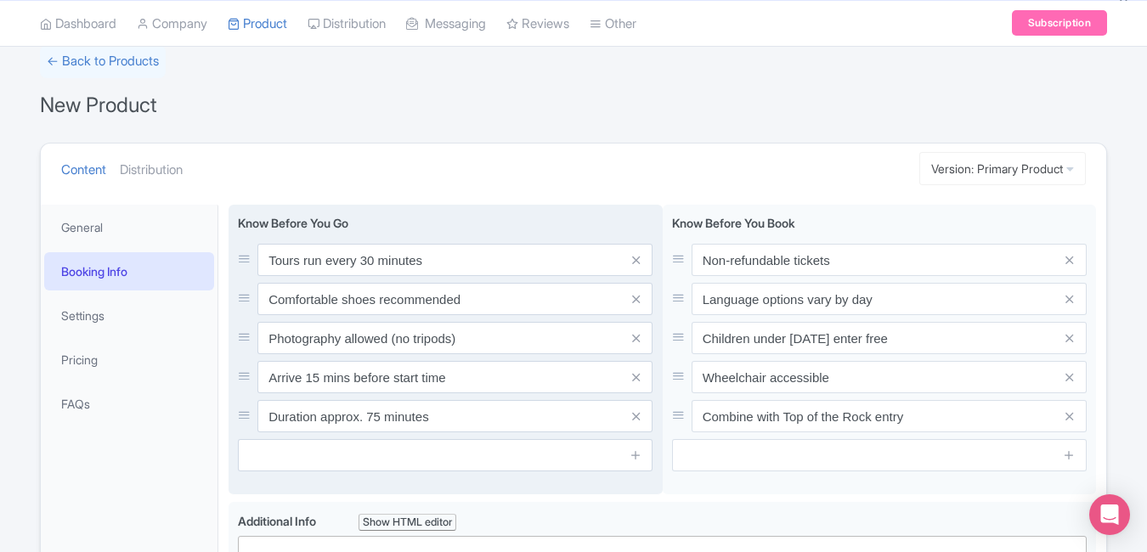
click at [624, 317] on div "Tours run every 30 minutes Comfortable shoes recommended Photography allowed (n…" at bounding box center [445, 338] width 415 height 189
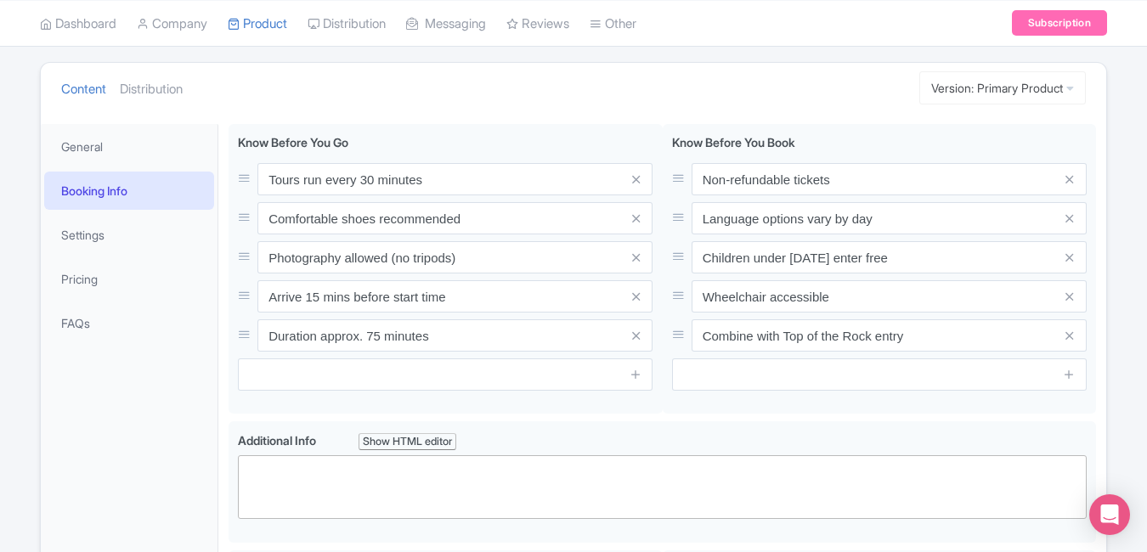
scroll to position [217, 0]
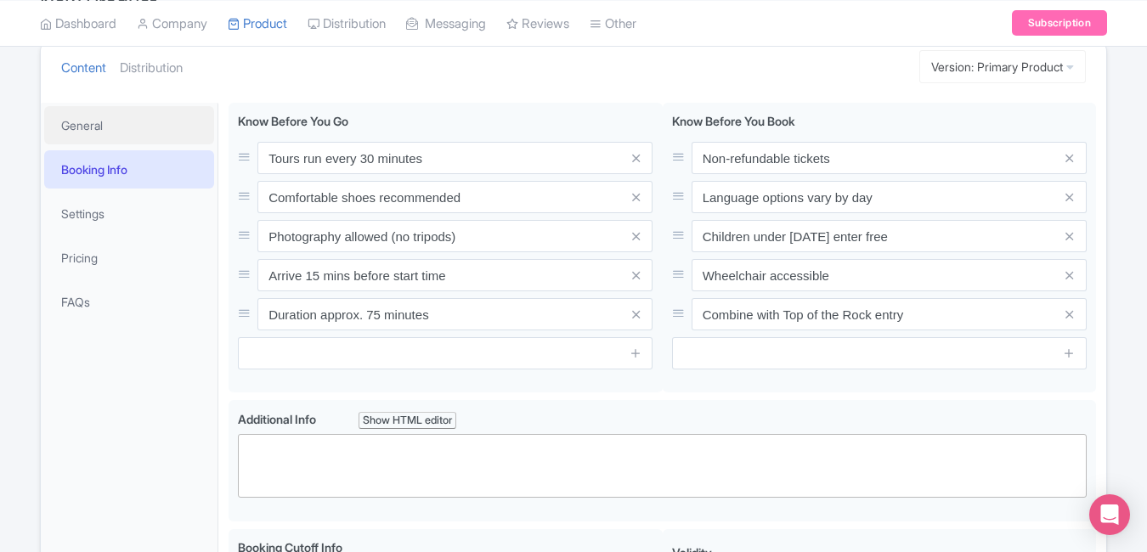
drag, startPoint x: 153, startPoint y: 129, endPoint x: 156, endPoint y: 151, distance: 22.3
click at [153, 129] on link "General" at bounding box center [129, 125] width 170 height 38
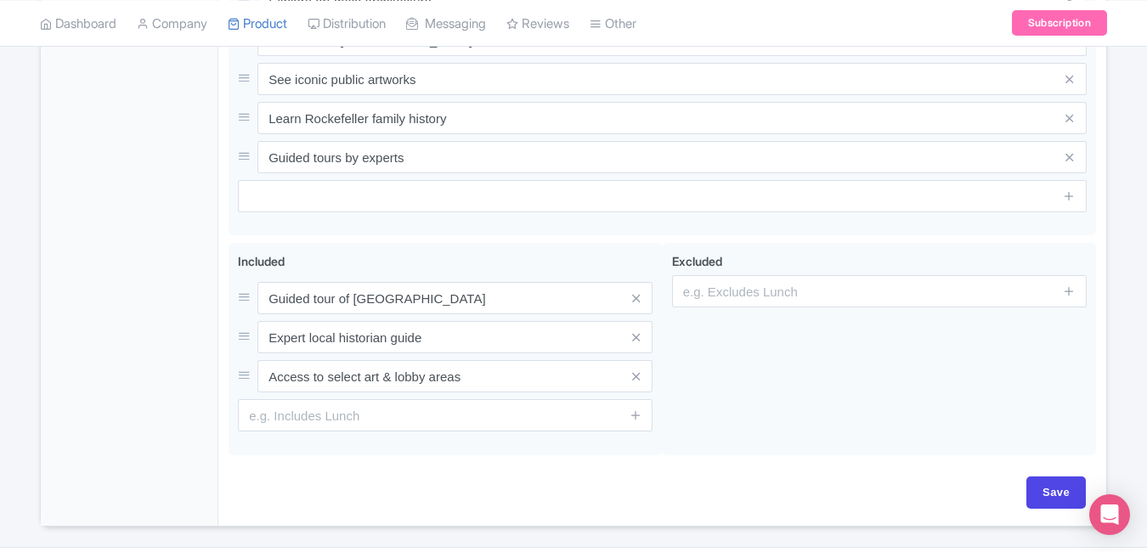
scroll to position [850, 0]
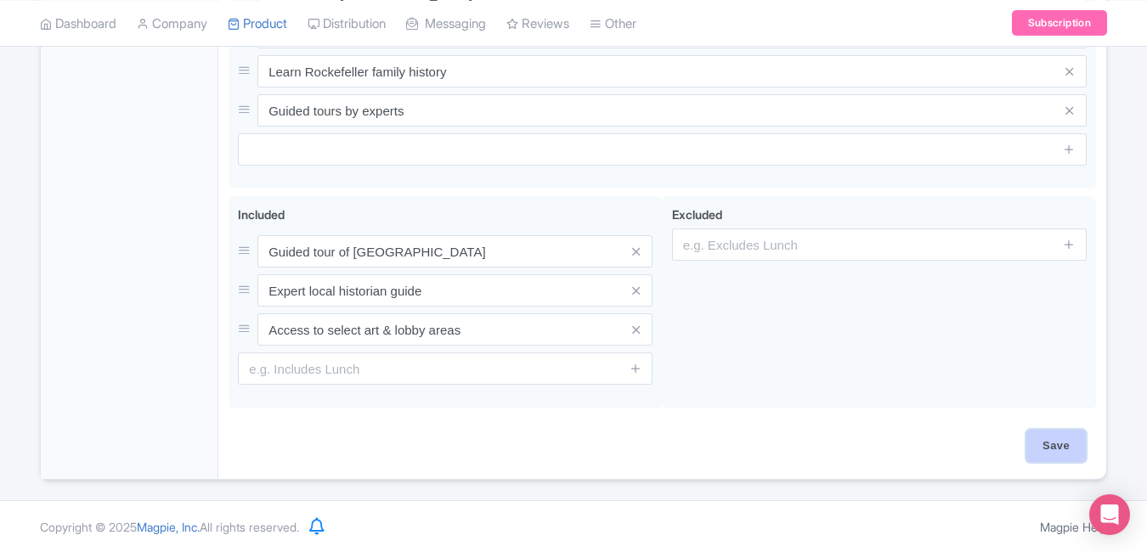
click at [1057, 447] on input "Save" at bounding box center [1055, 446] width 59 height 32
type input "Saving..."
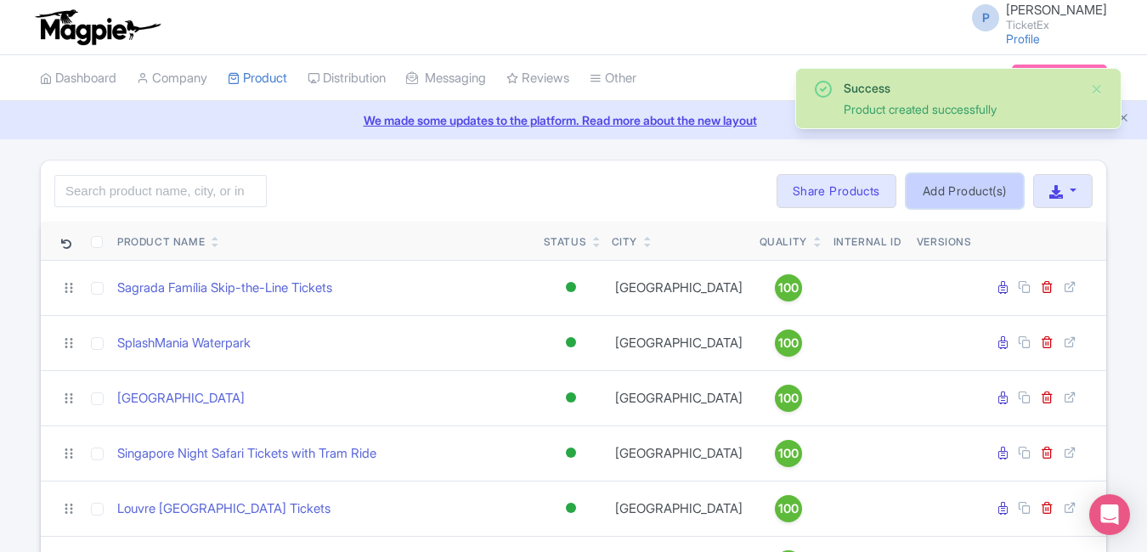
click at [971, 195] on link "Add Product(s)" at bounding box center [964, 191] width 116 height 34
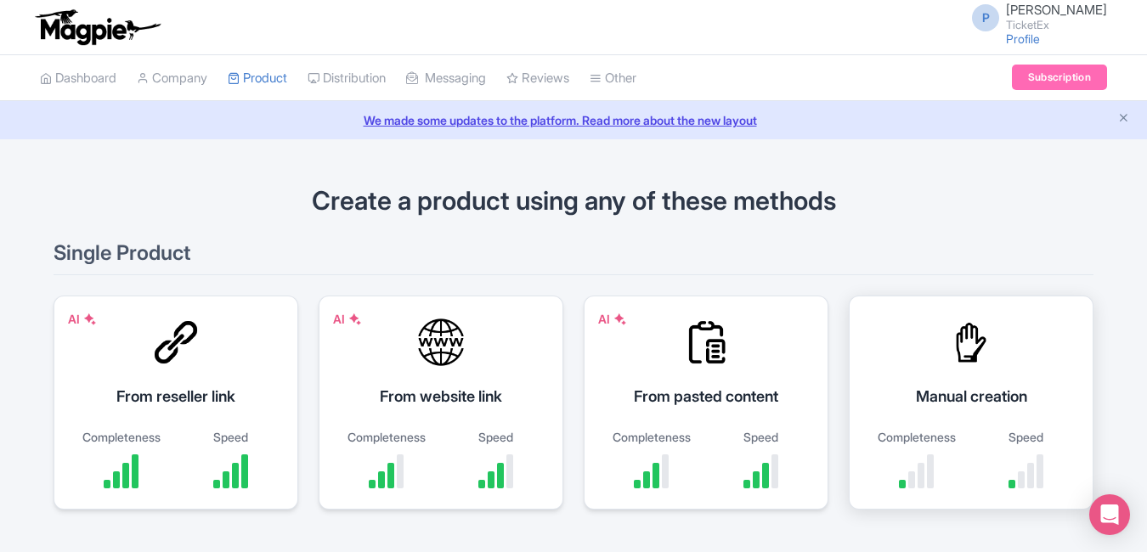
click at [984, 430] on div "Speed" at bounding box center [1025, 437] width 93 height 18
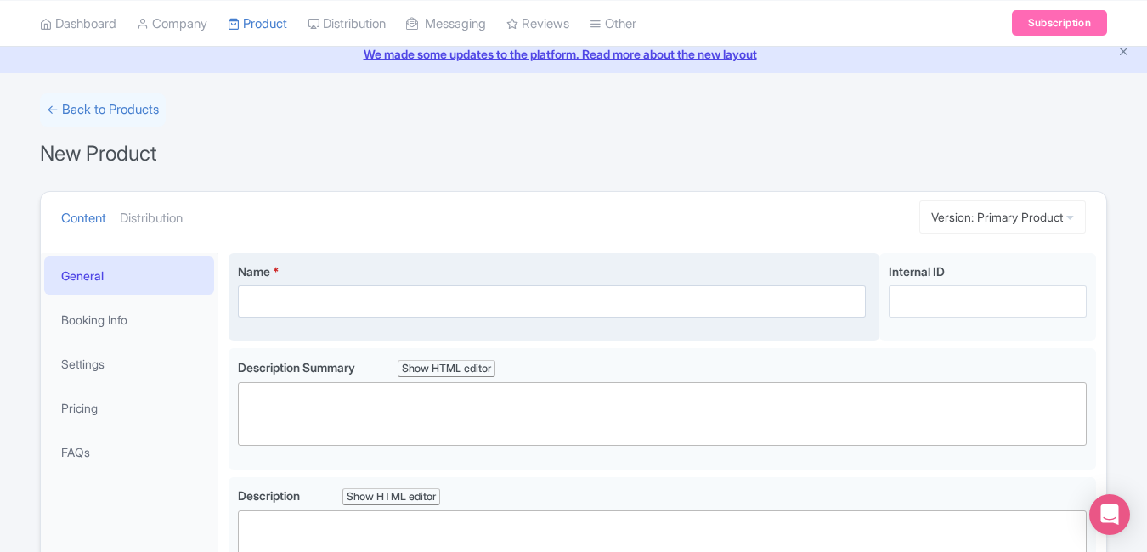
scroll to position [75, 0]
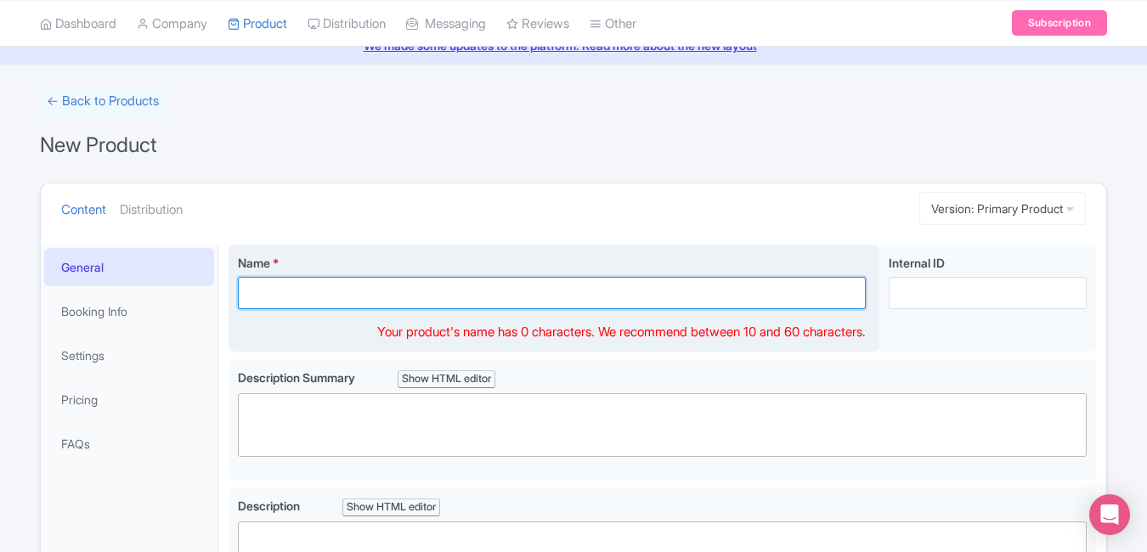
click at [708, 290] on input "Name *" at bounding box center [552, 293] width 628 height 32
paste input "American Museum Of Natural History Tickets, [US_STATE]"
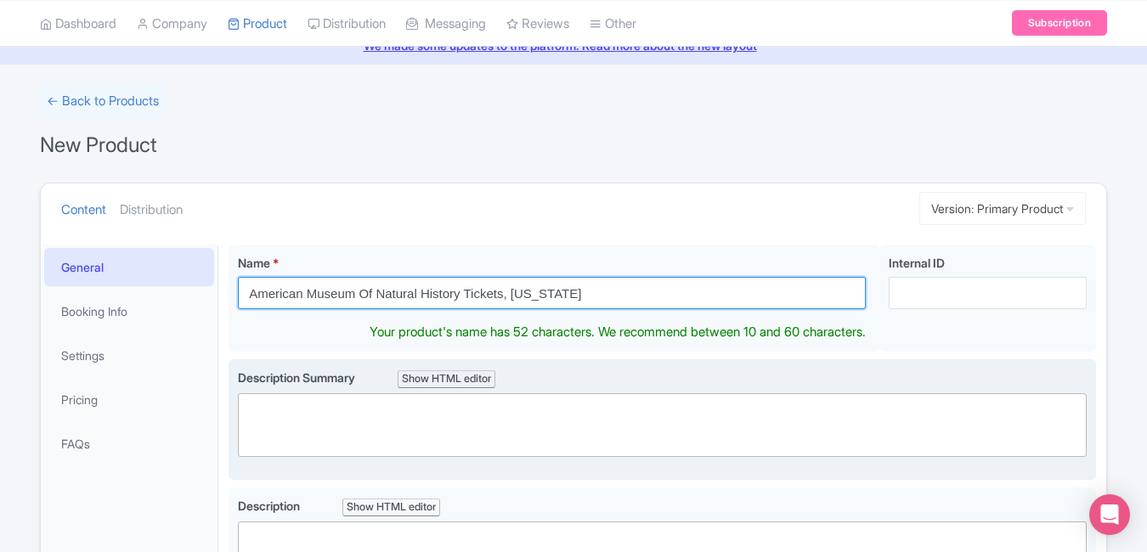
type input "American Museum Of Natural History Tickets, [US_STATE]"
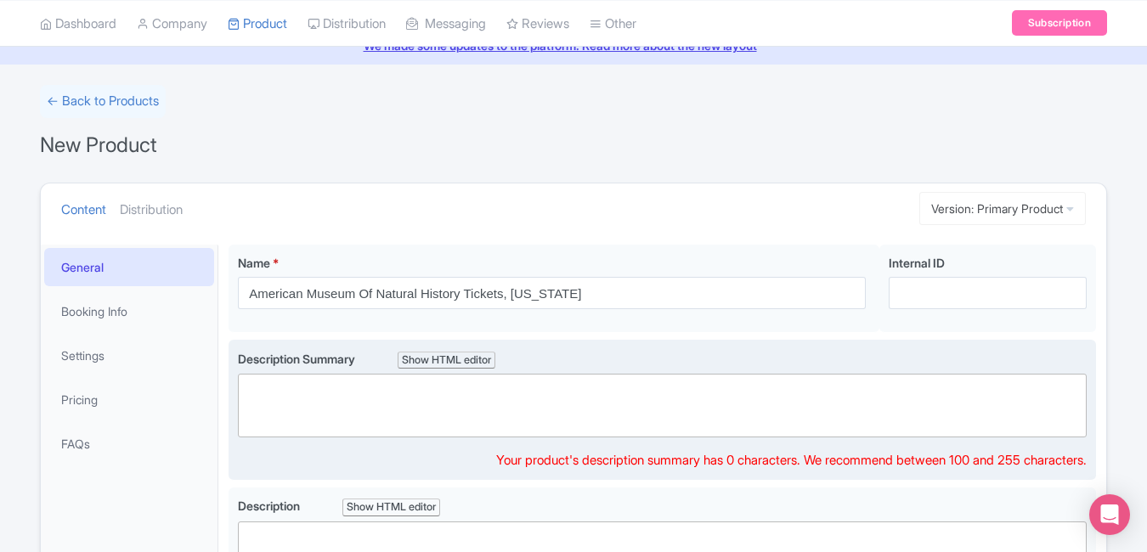
click at [544, 411] on trix-editor at bounding box center [662, 406] width 849 height 64
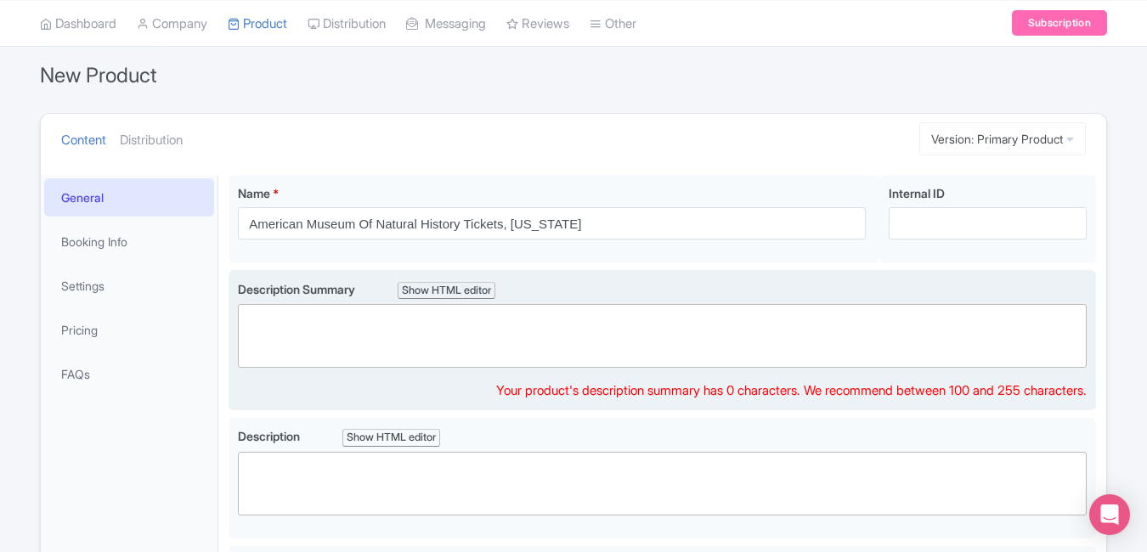
scroll to position [146, 0]
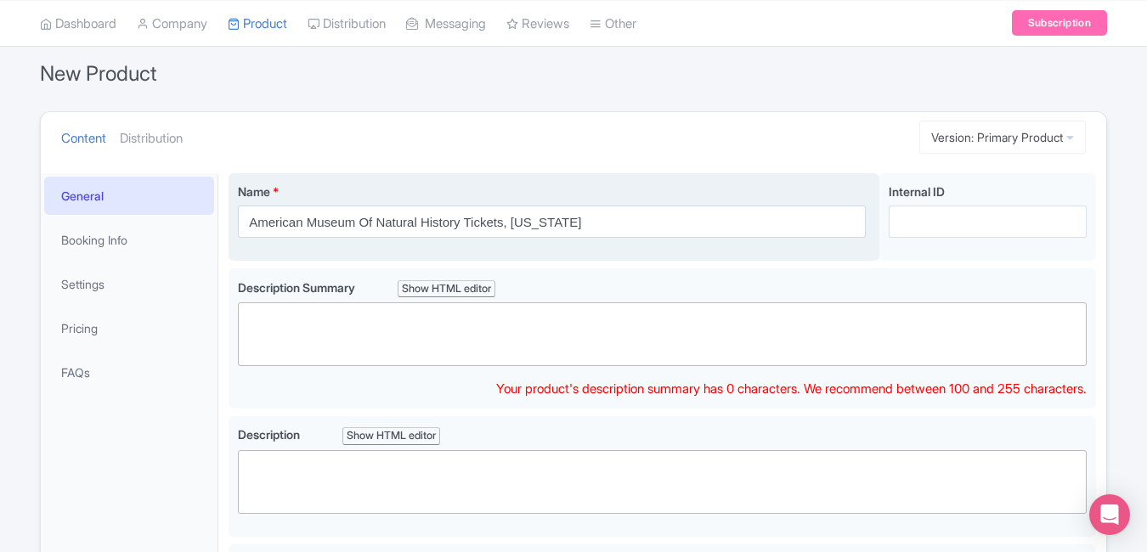
paste trix-editor "<div>Explore the world’s greatest natural history collection at the [GEOGRAPHIC…"
type trix-editor "<div>Explore the world’s greatest natural history collection at the [GEOGRAPHIC…"
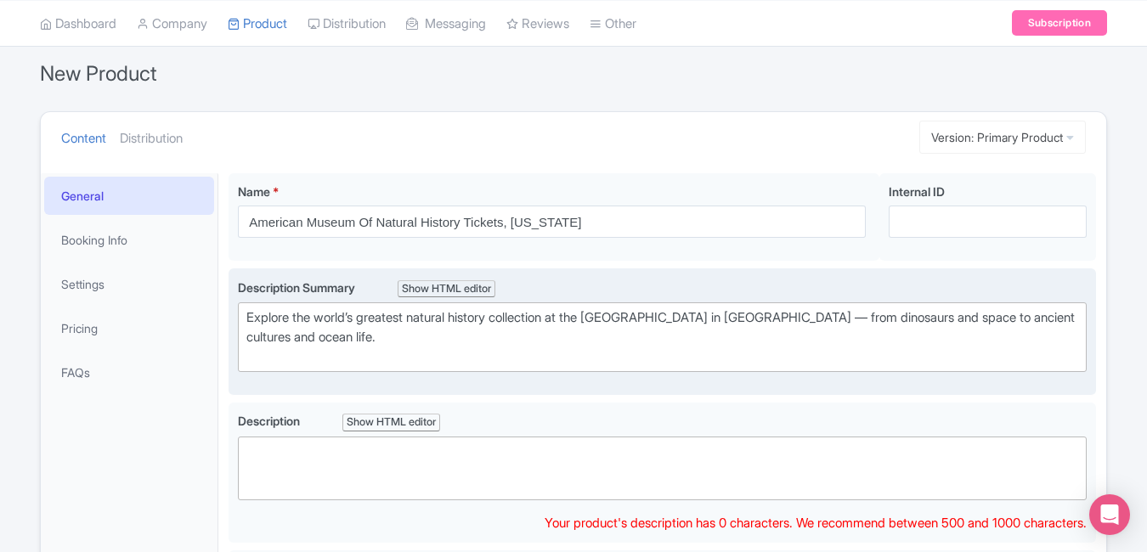
paste trix-editor "<div>Step into discovery at the [GEOGRAPHIC_DATA], one of the world’s largest a…"
type trix-editor "<div>Step into discovery at the [GEOGRAPHIC_DATA], one of the world’s largest a…"
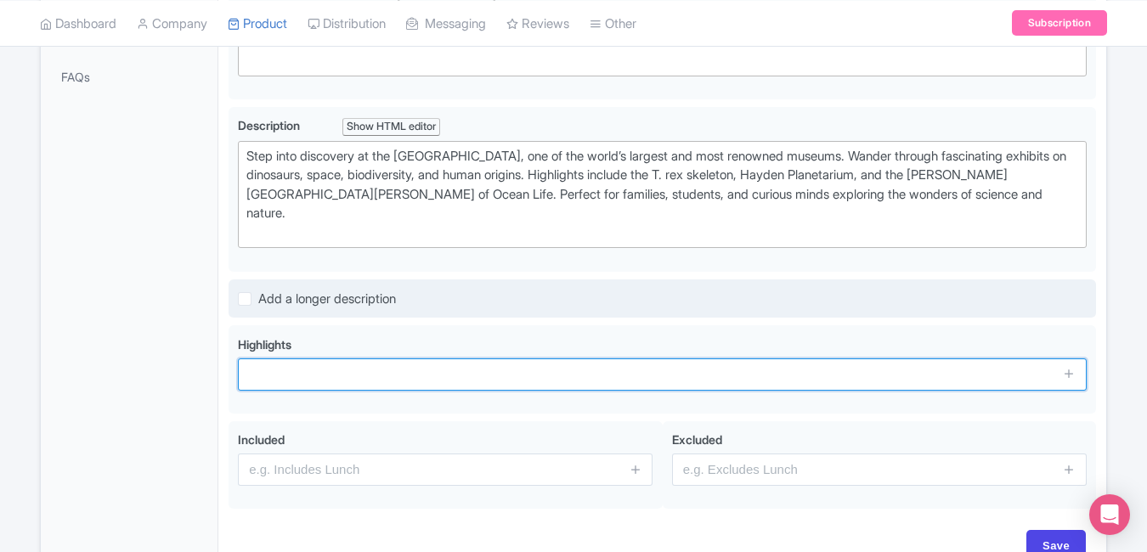
scroll to position [459, 0]
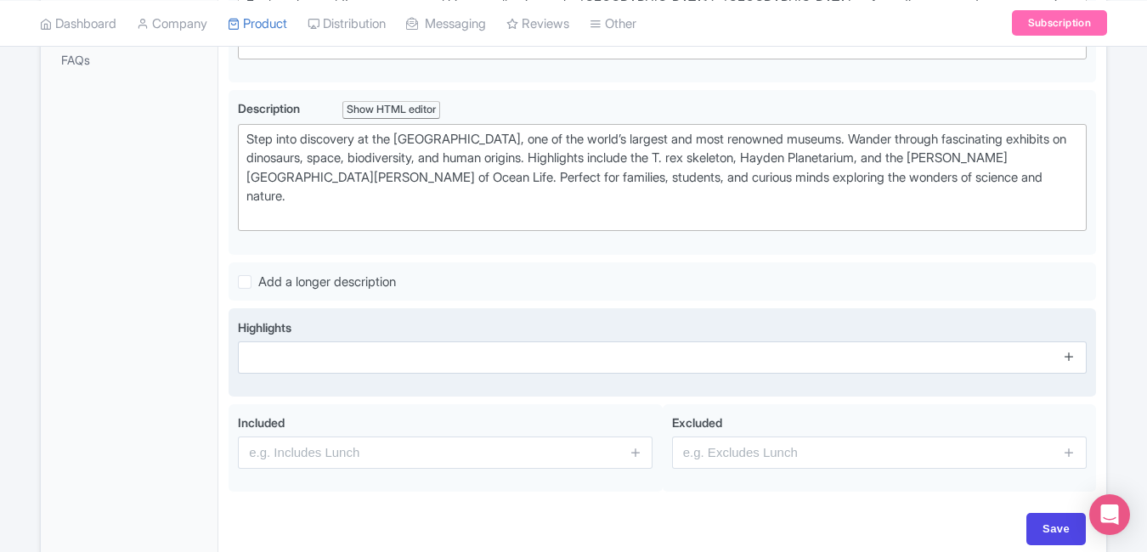
click at [1064, 350] on icon at bounding box center [1069, 356] width 13 height 13
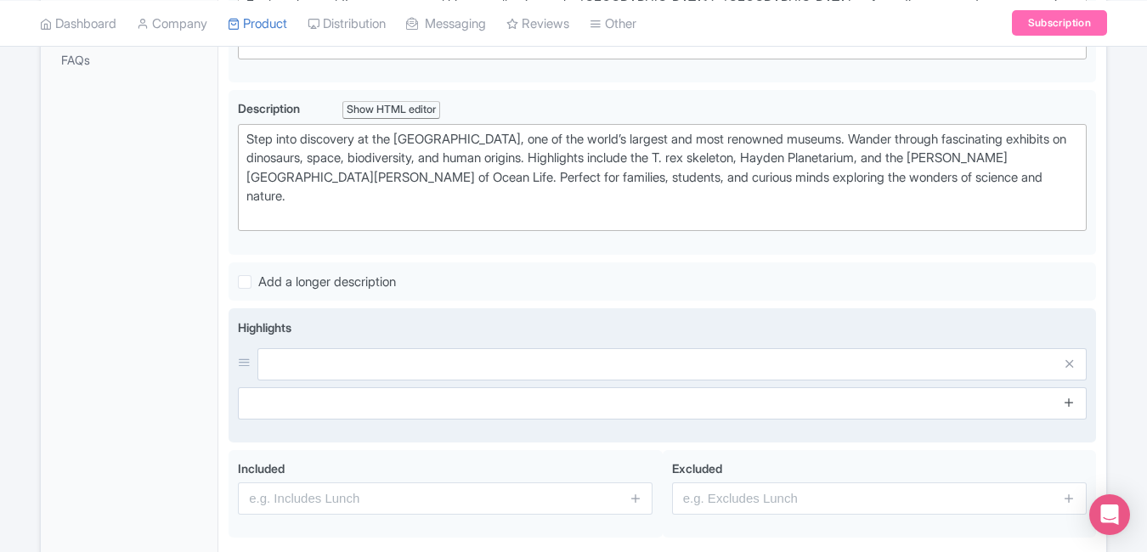
click at [1070, 396] on icon at bounding box center [1069, 402] width 13 height 13
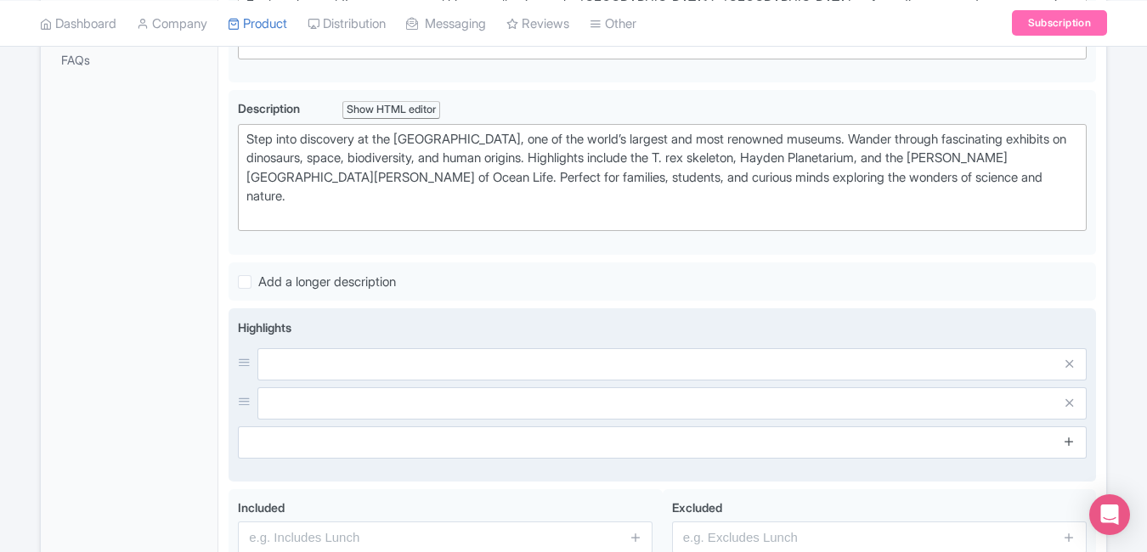
click at [1069, 435] on icon at bounding box center [1069, 441] width 13 height 13
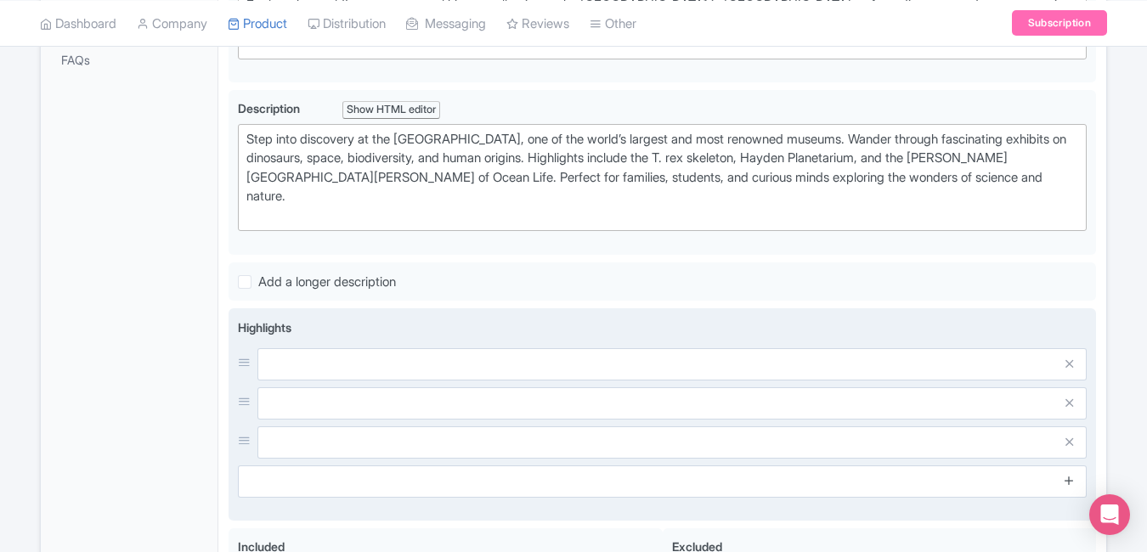
click at [1068, 474] on icon at bounding box center [1069, 480] width 13 height 13
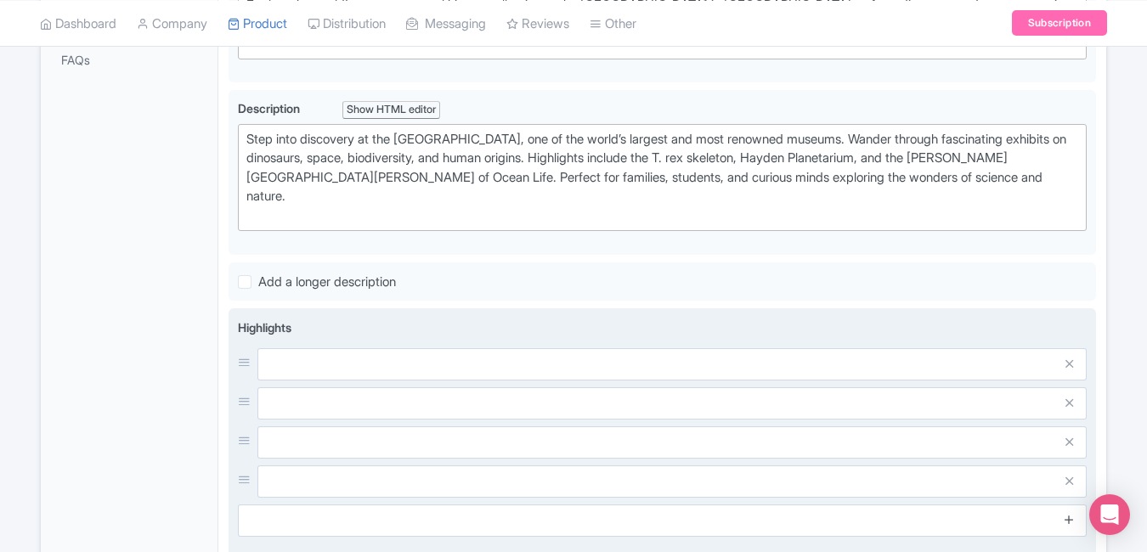
click at [1069, 513] on icon at bounding box center [1069, 519] width 13 height 13
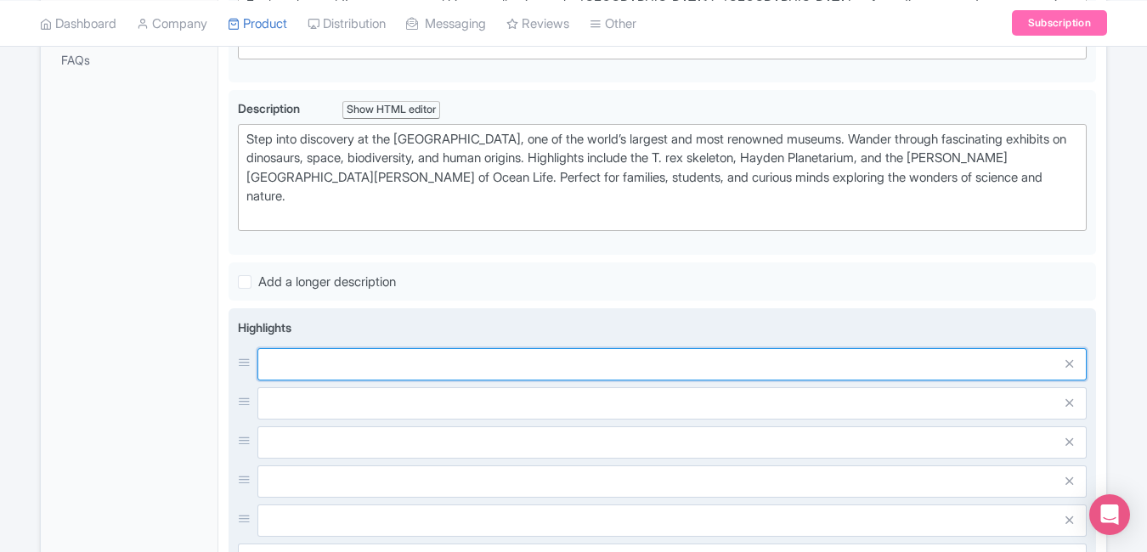
click at [741, 348] on input "text" at bounding box center [671, 364] width 829 height 32
paste input "See iconic dinosaur fossils"
type input "See iconic dinosaur fossils"
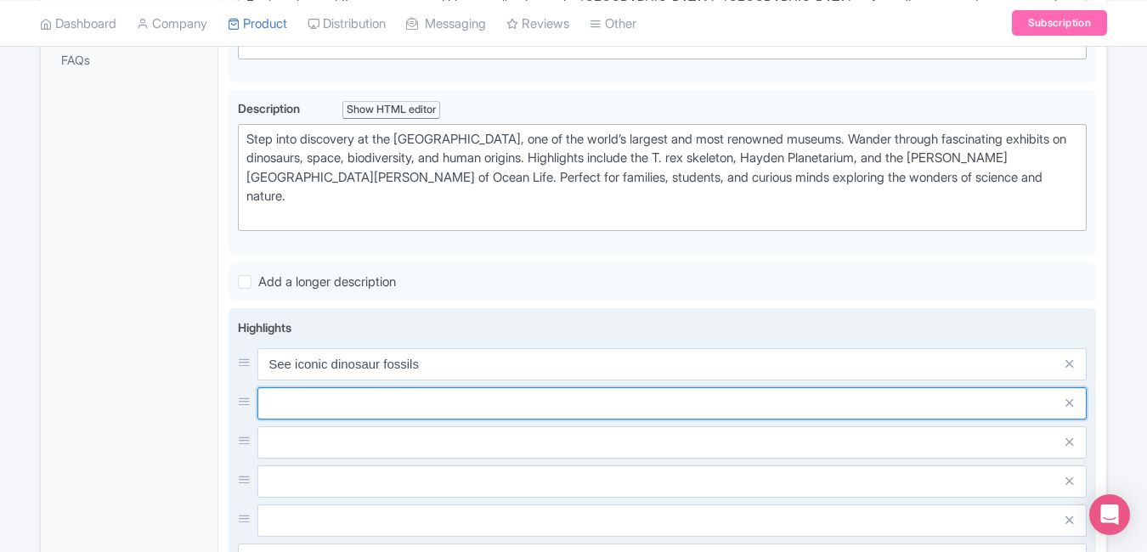
paste input "Visit the [GEOGRAPHIC_DATA]"
type input "Visit the [GEOGRAPHIC_DATA]"
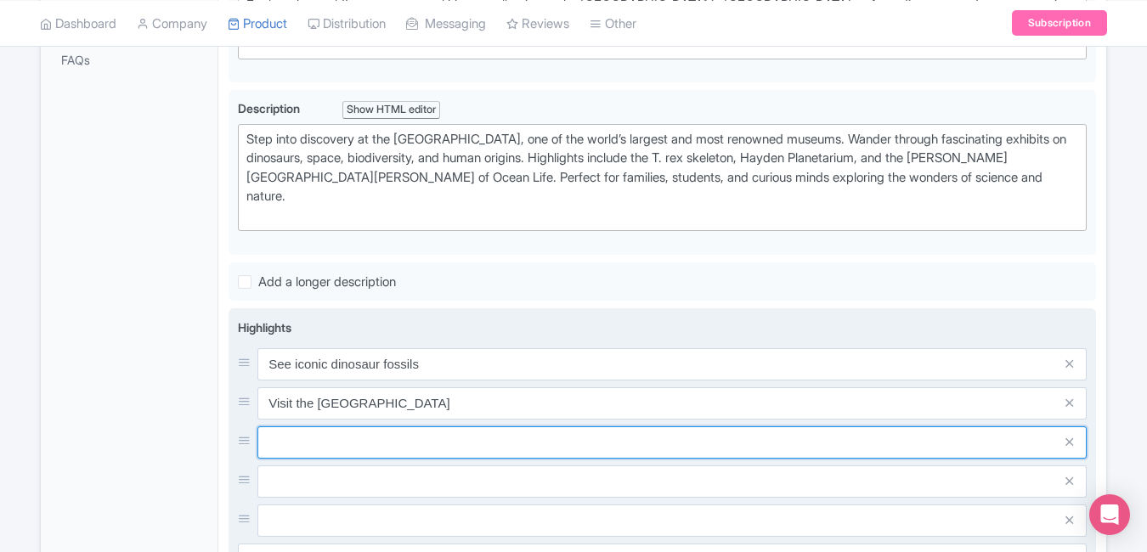
paste input "Explore ocean & space halls"
type input "Explore ocean & space halls"
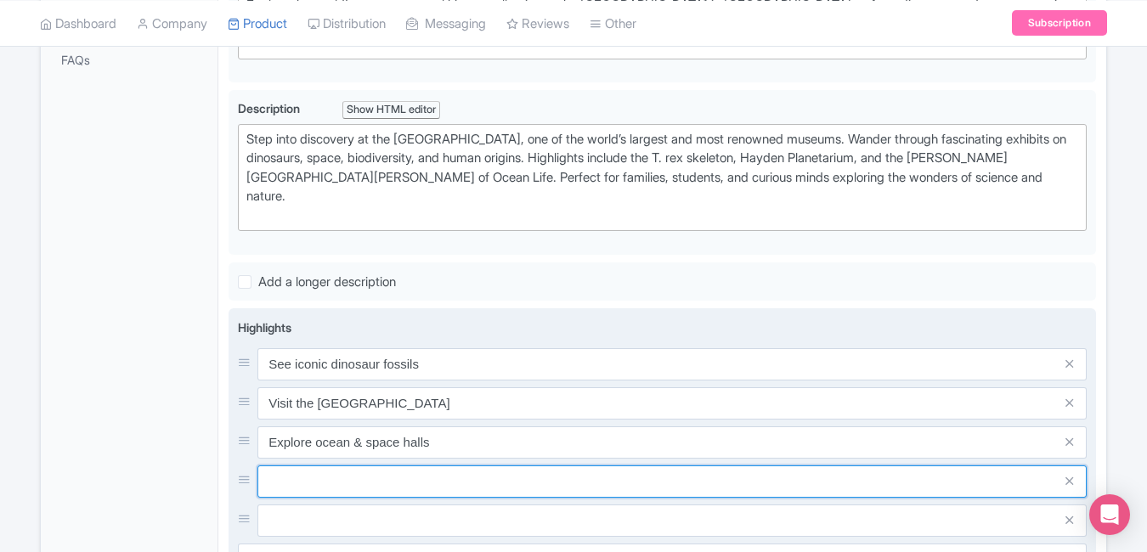
paste input "Learn about human evolution"
click at [429, 466] on input "Learn about human evolution" at bounding box center [671, 482] width 829 height 32
paste input "Enjoy 45+ permanent exhibits"
type input "Learn about human evolution"
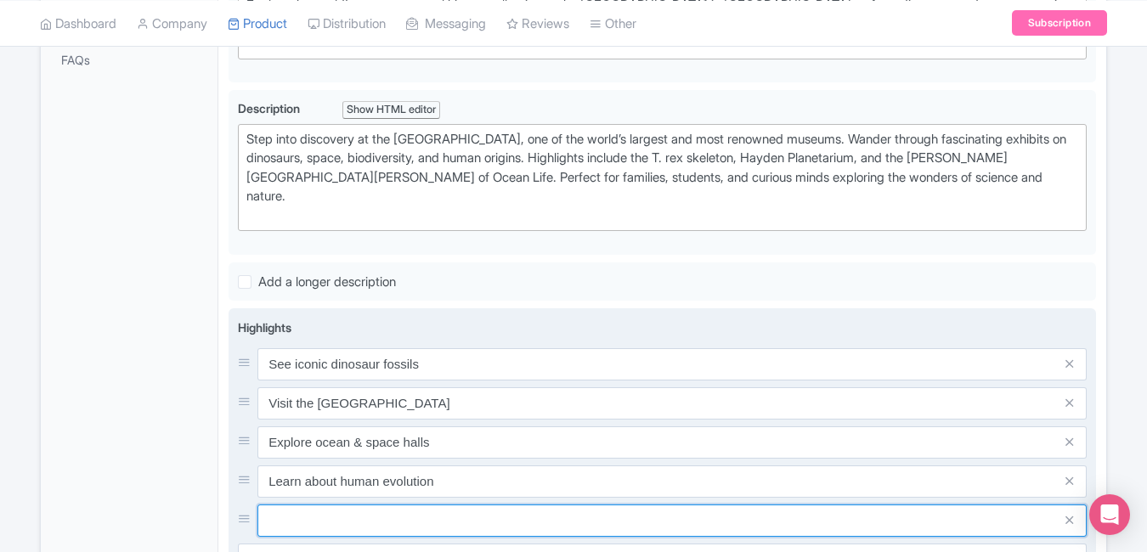
paste input "Enjoy 45+ permanent exhibits"
type input "Enjoy 45+ permanent exhibits"
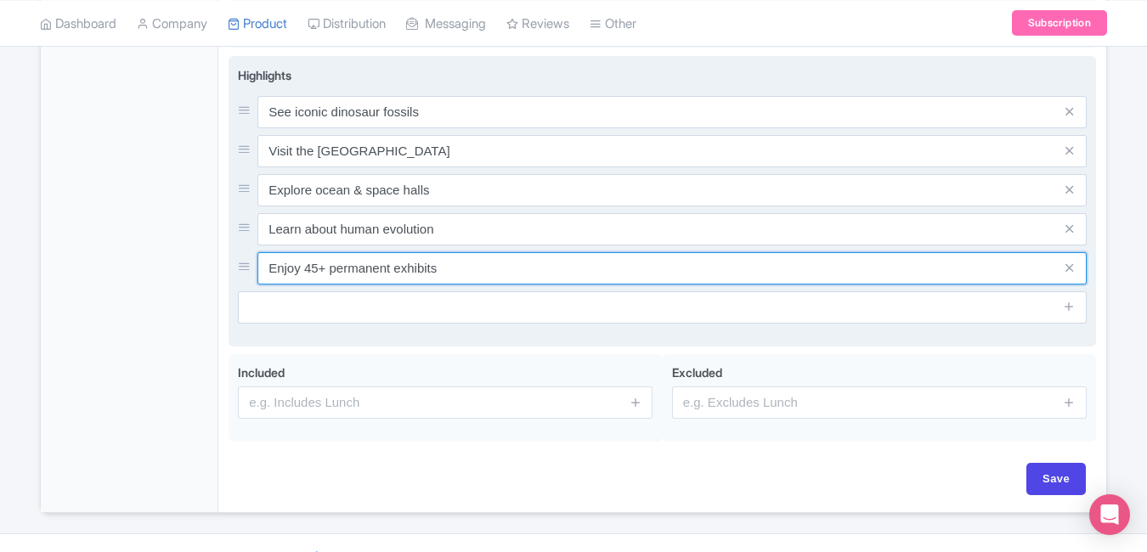
scroll to position [713, 0]
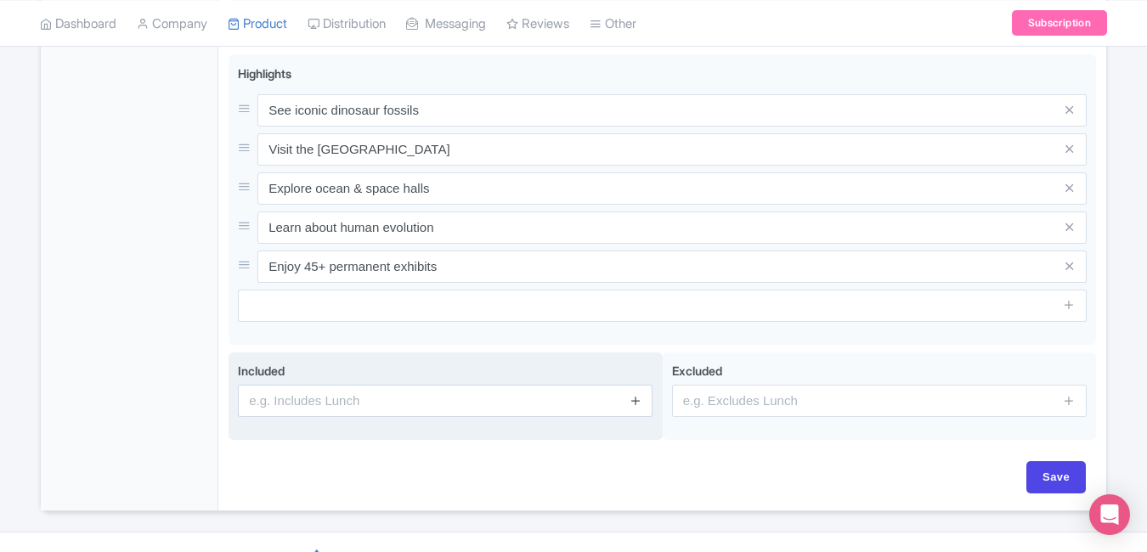
drag, startPoint x: 640, startPoint y: 381, endPoint x: 639, endPoint y: 391, distance: 9.4
click at [639, 392] on link at bounding box center [635, 402] width 13 height 20
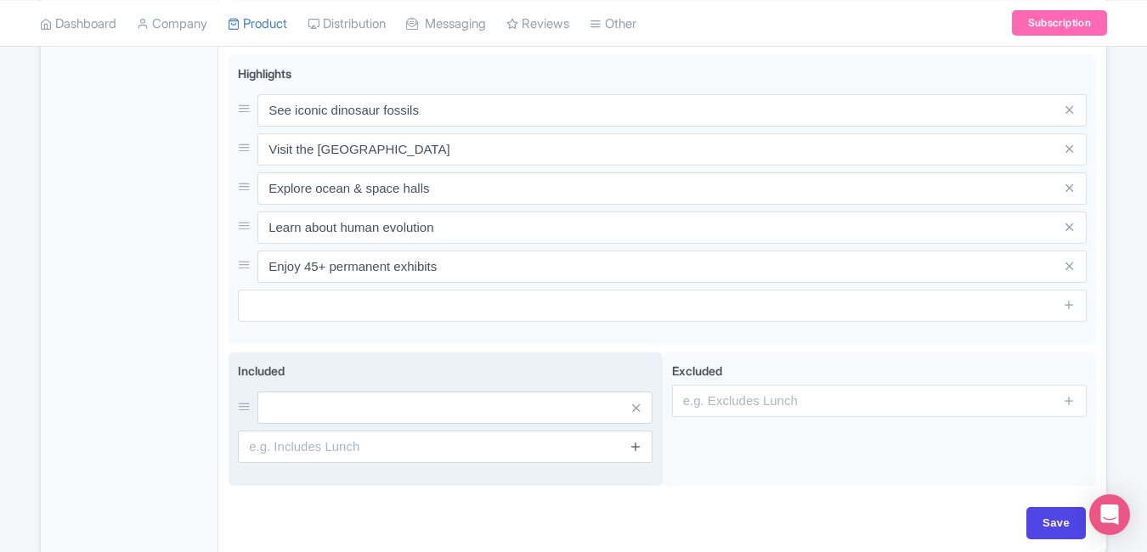
click at [639, 402] on icon at bounding box center [636, 408] width 8 height 13
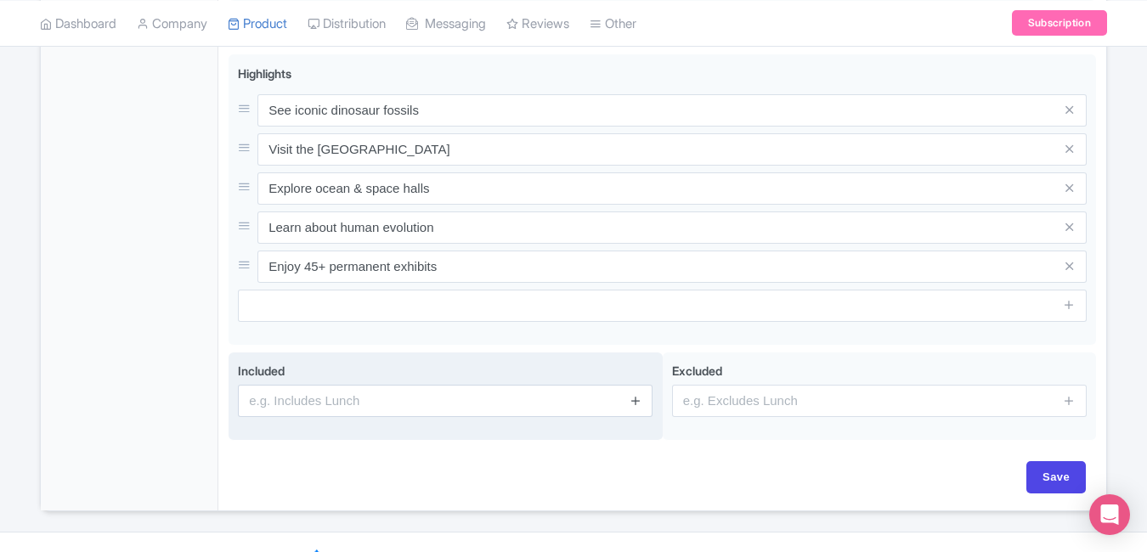
click at [639, 392] on link at bounding box center [635, 402] width 13 height 20
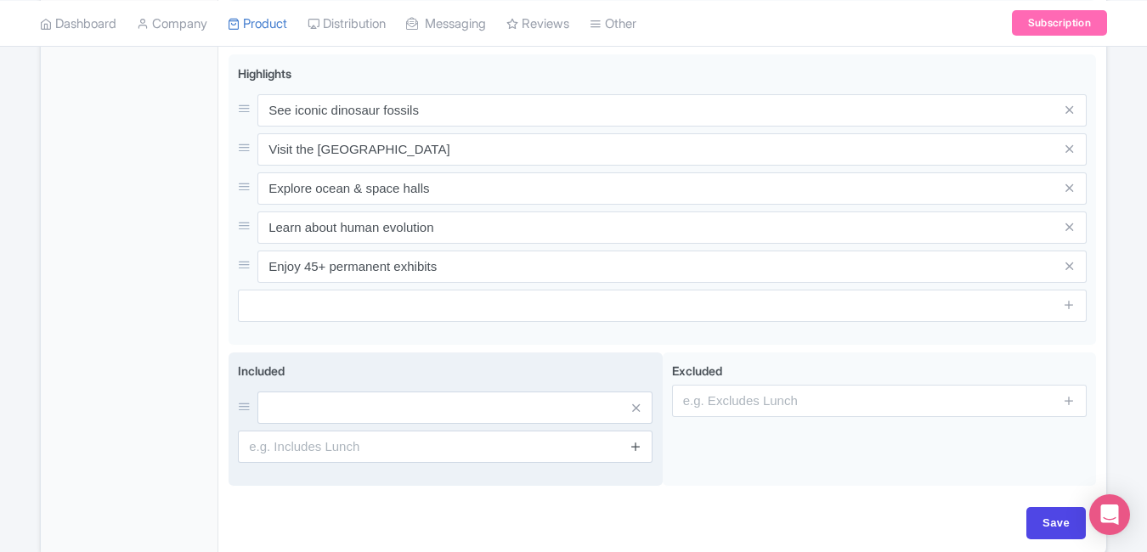
click at [639, 402] on icon at bounding box center [636, 408] width 8 height 13
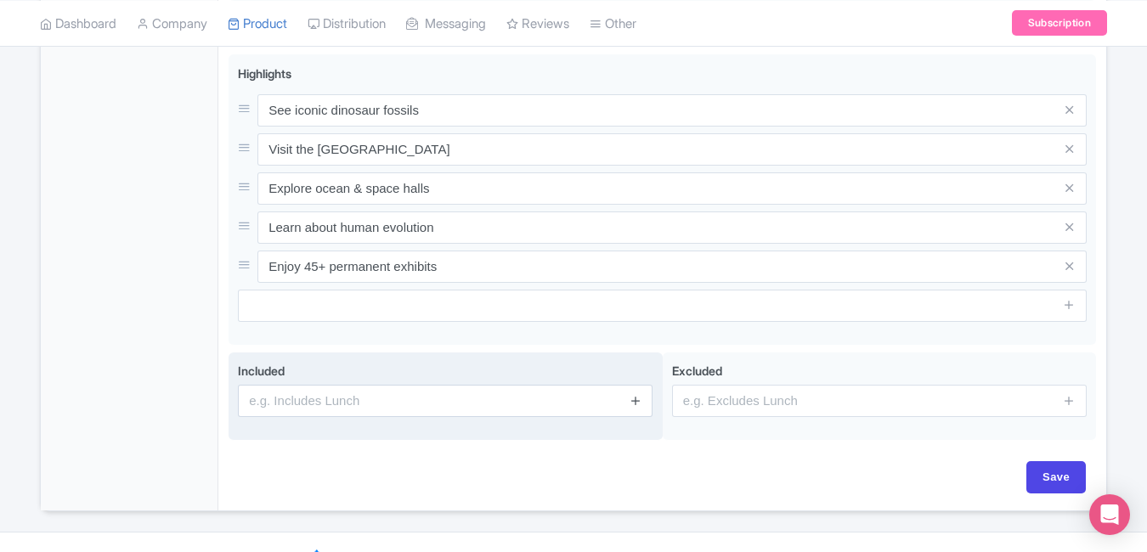
click at [639, 394] on icon at bounding box center [635, 400] width 13 height 13
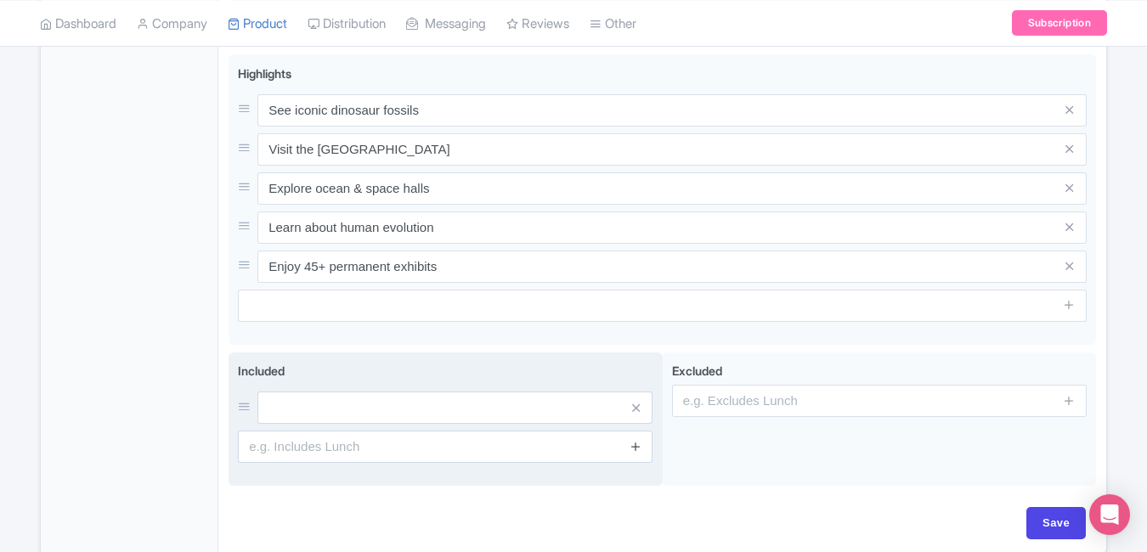
click at [639, 440] on icon at bounding box center [635, 446] width 13 height 13
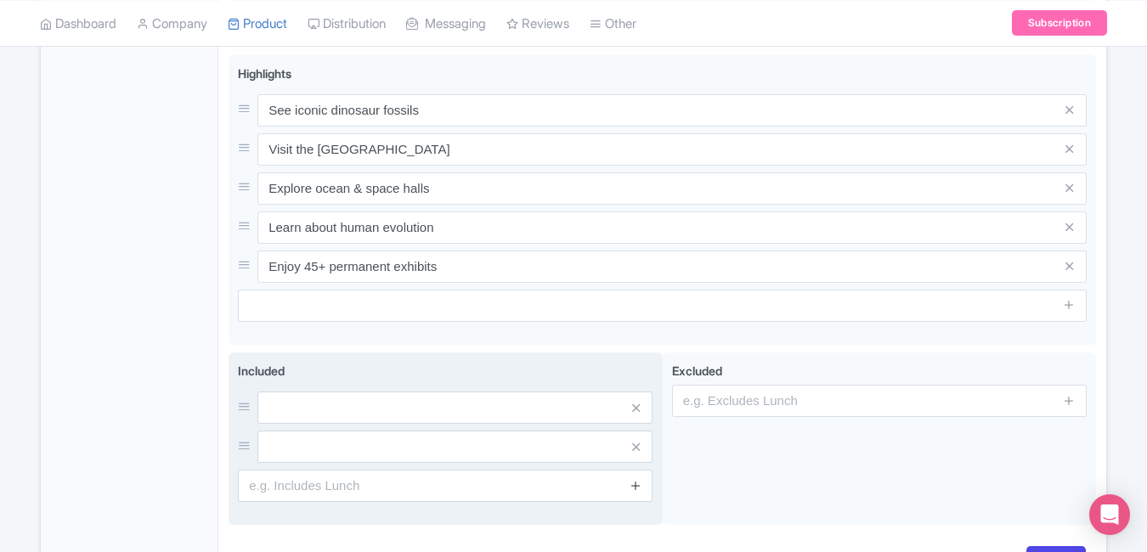
click at [633, 479] on icon at bounding box center [635, 485] width 13 height 13
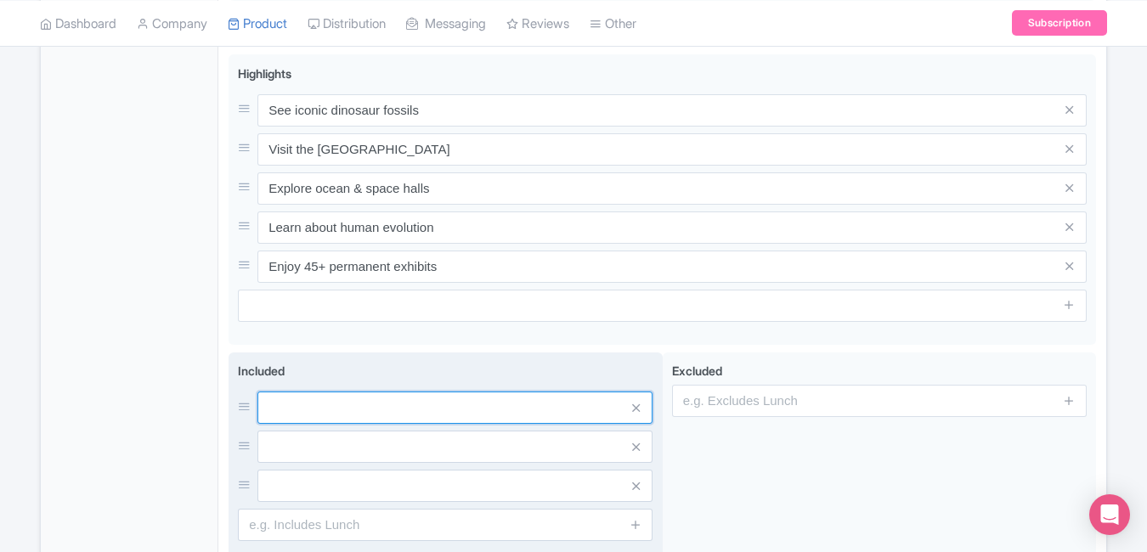
click at [521, 394] on input "text" at bounding box center [454, 408] width 395 height 32
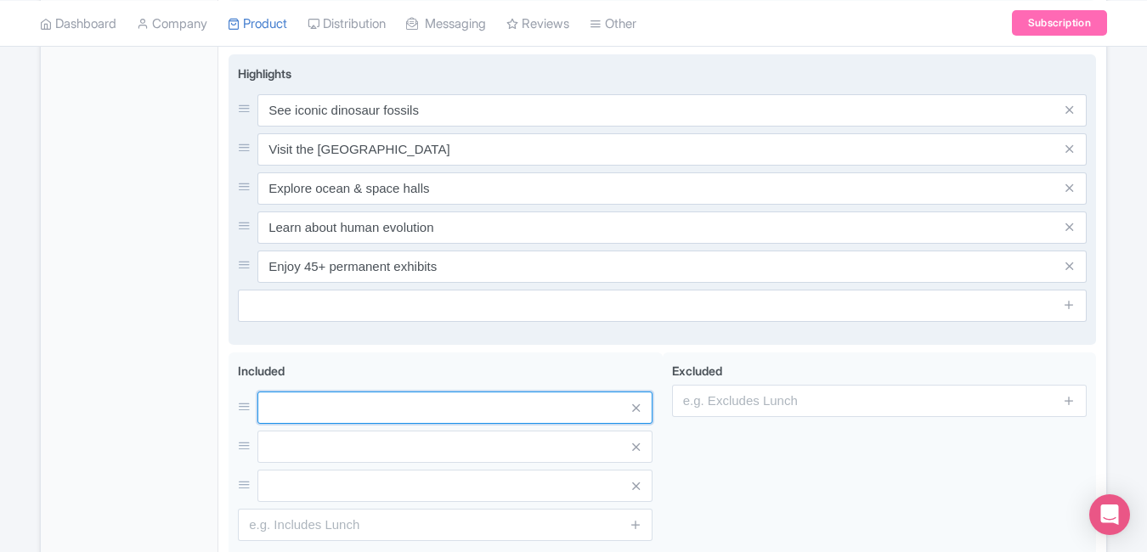
paste input "General admission ticket"
type input "General admission ticket"
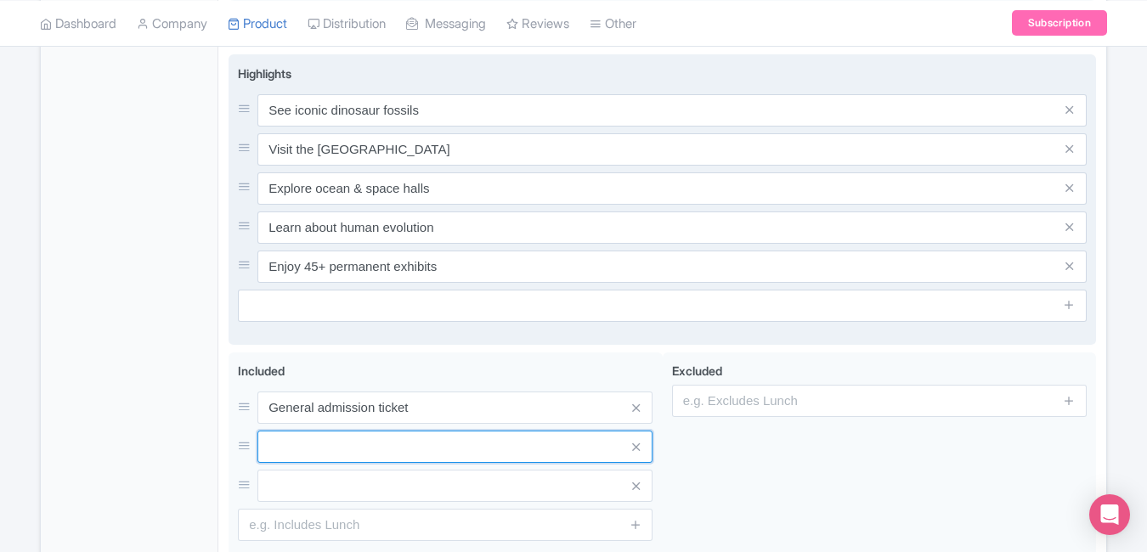
paste input "Access to all permanent exhibits"
type input "Access to all permanent exhibits"
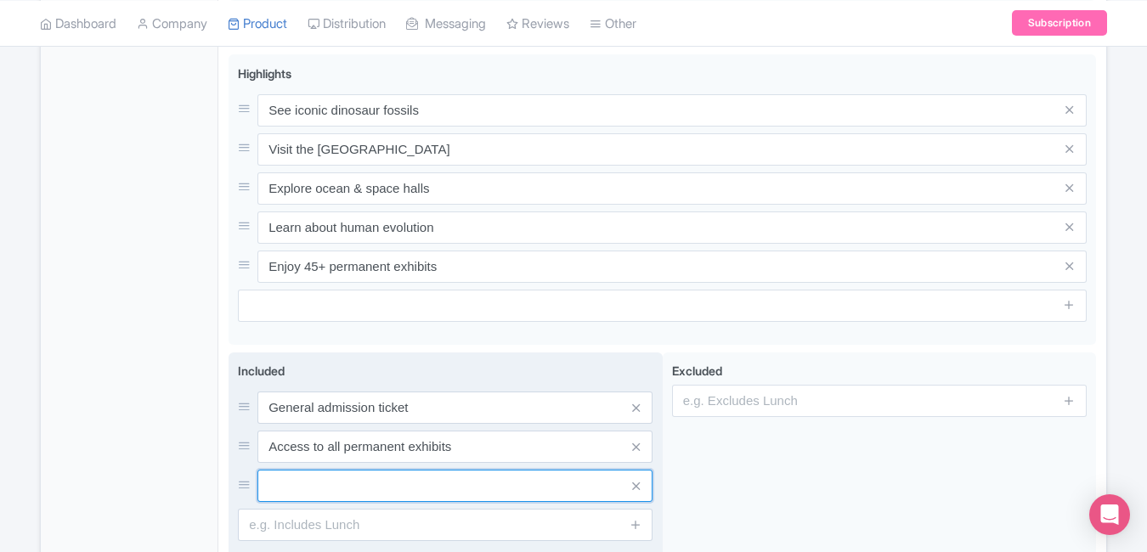
click at [441, 470] on input "text" at bounding box center [454, 486] width 395 height 32
paste input "Entry to special exhibitions (optional)"
type input "Entry to special exhibitions (optional)"
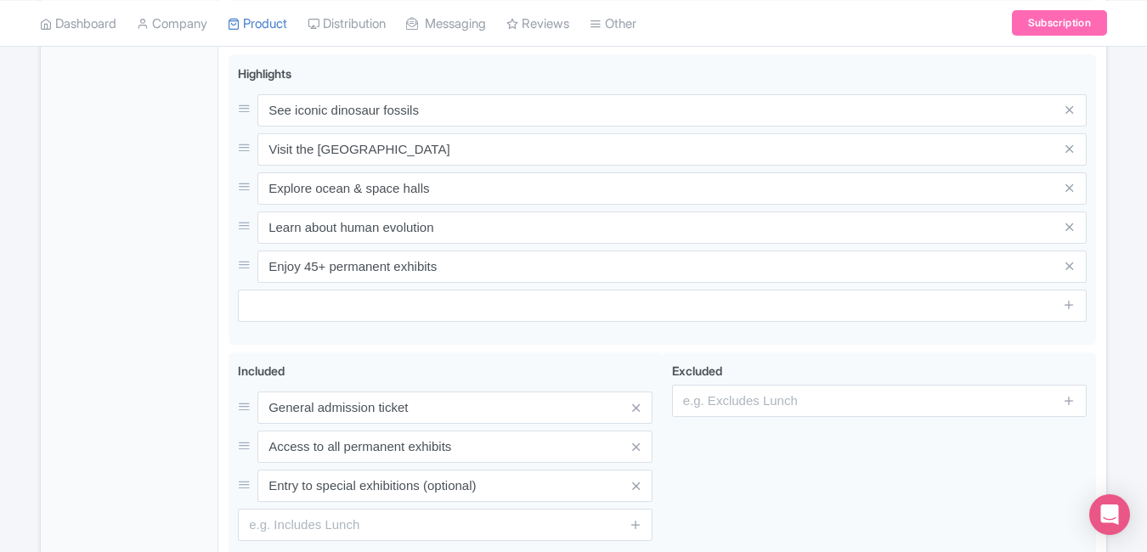
click at [144, 302] on div "General Booking Info Settings Pricing FAQs" at bounding box center [130, 121] width 178 height 1028
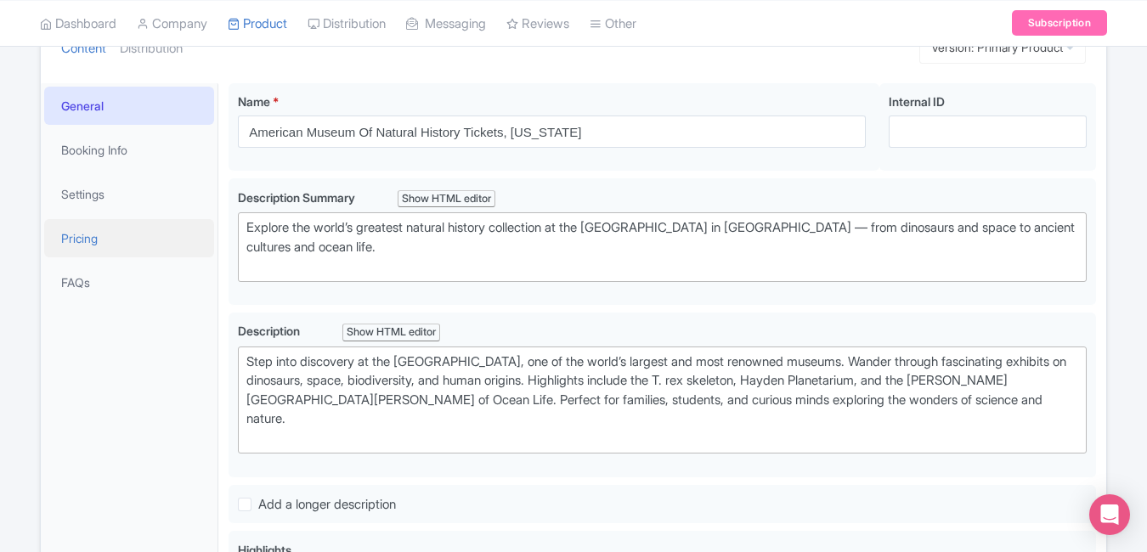
scroll to position [235, 0]
click at [157, 140] on link "Booking Info" at bounding box center [129, 151] width 170 height 38
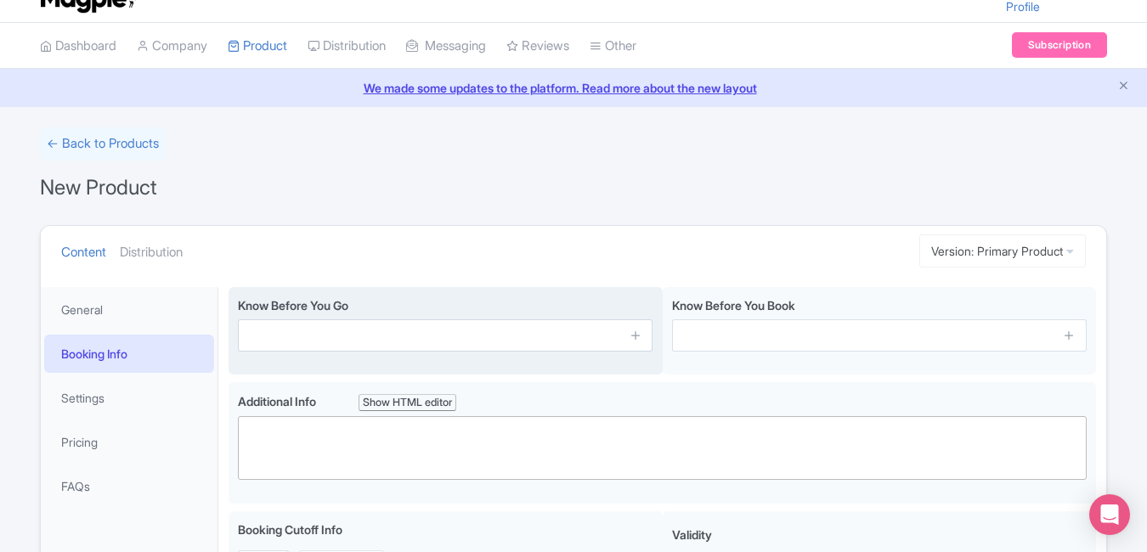
scroll to position [25, 0]
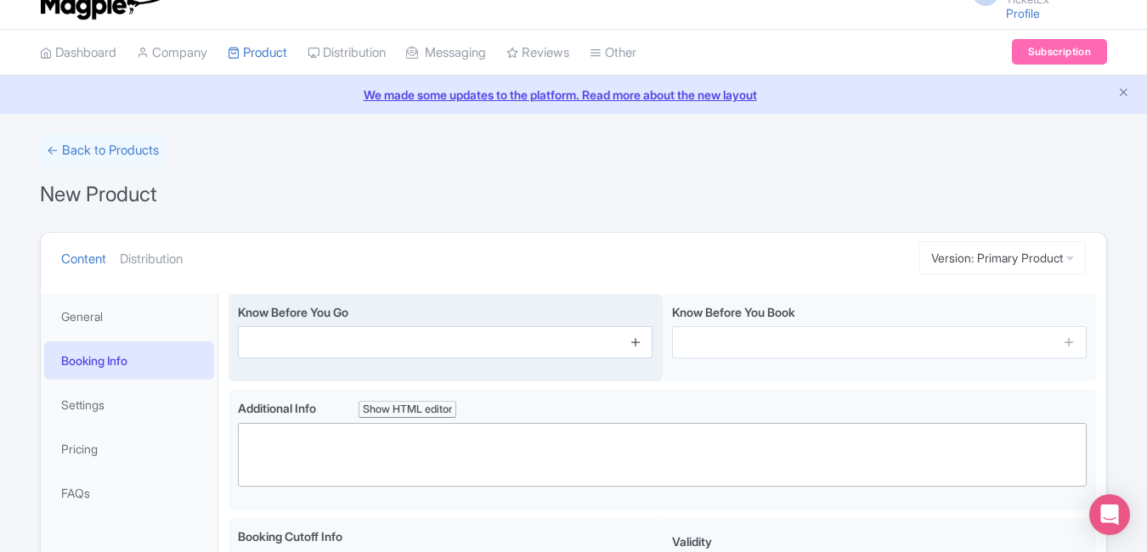
click at [641, 349] on link at bounding box center [635, 343] width 13 height 20
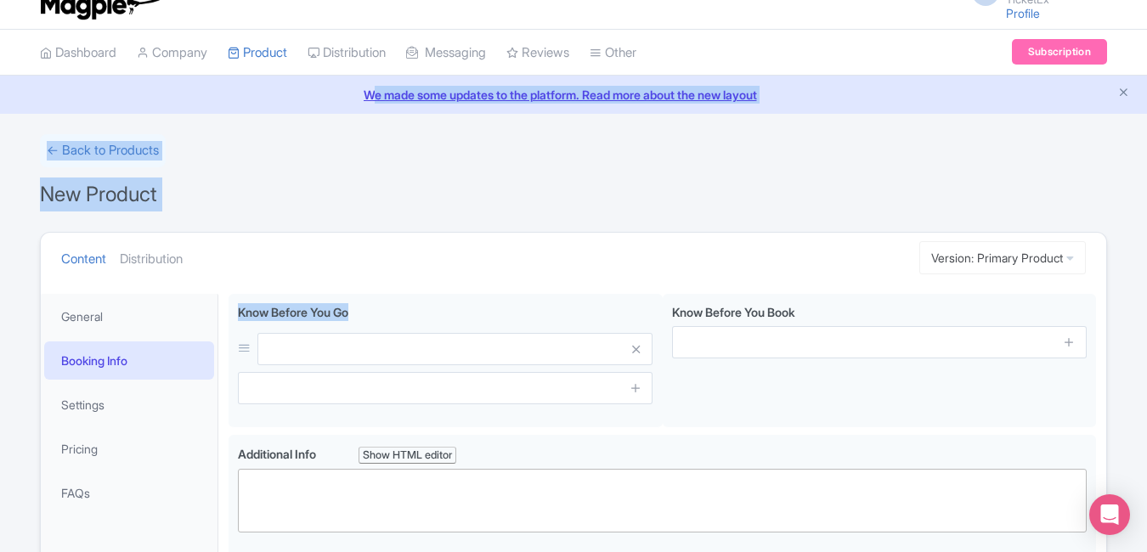
drag, startPoint x: 641, startPoint y: 349, endPoint x: 697, endPoint y: 29, distance: 325.1
drag, startPoint x: 697, startPoint y: 29, endPoint x: 629, endPoint y: 155, distance: 142.5
click at [629, 155] on div "← Back to Products" at bounding box center [573, 150] width 1067 height 33
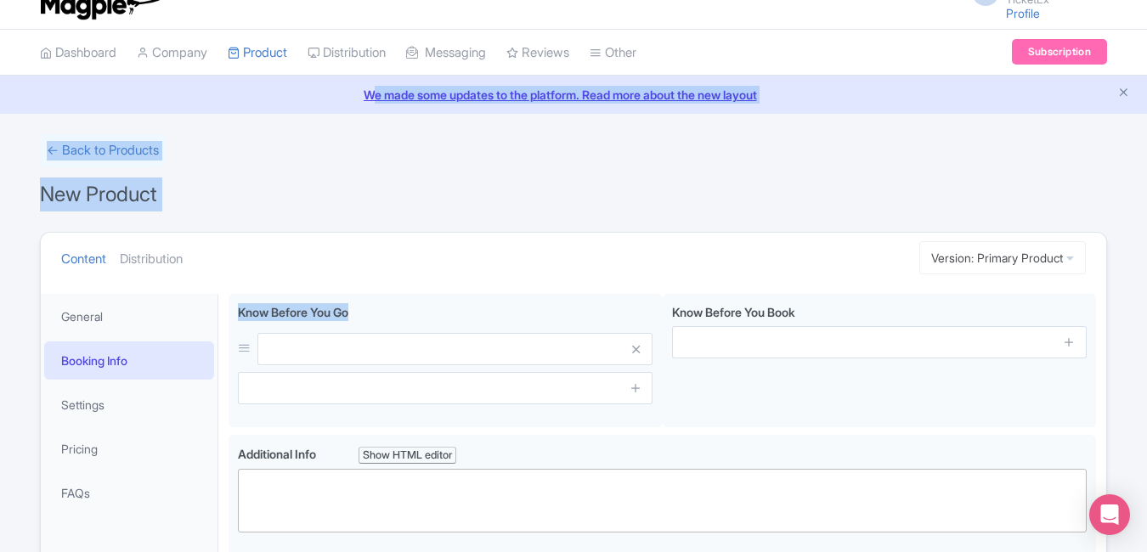
click at [629, 155] on div "← Back to Products" at bounding box center [573, 150] width 1067 height 33
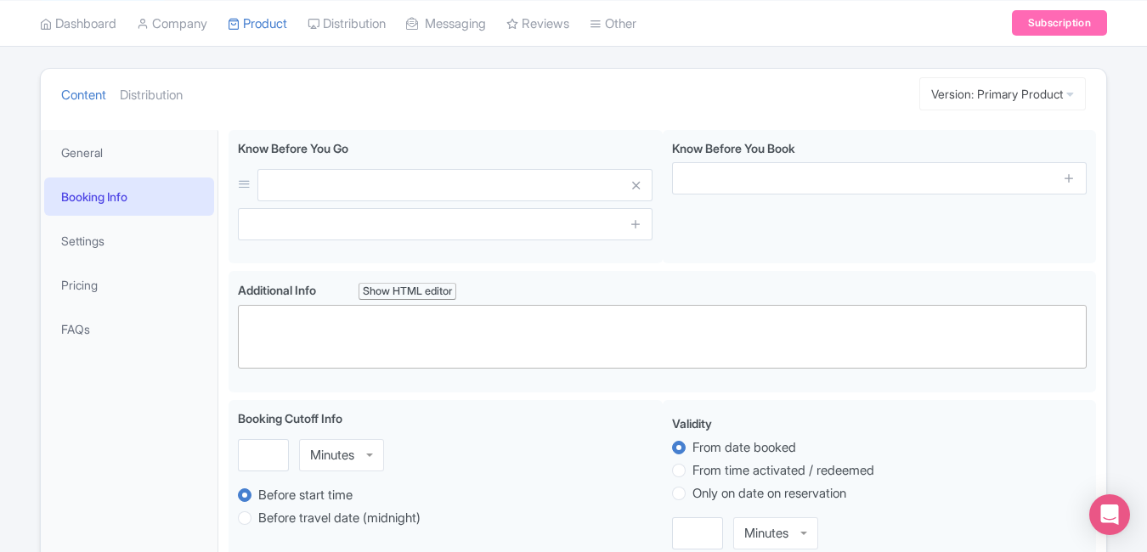
scroll to position [168, 0]
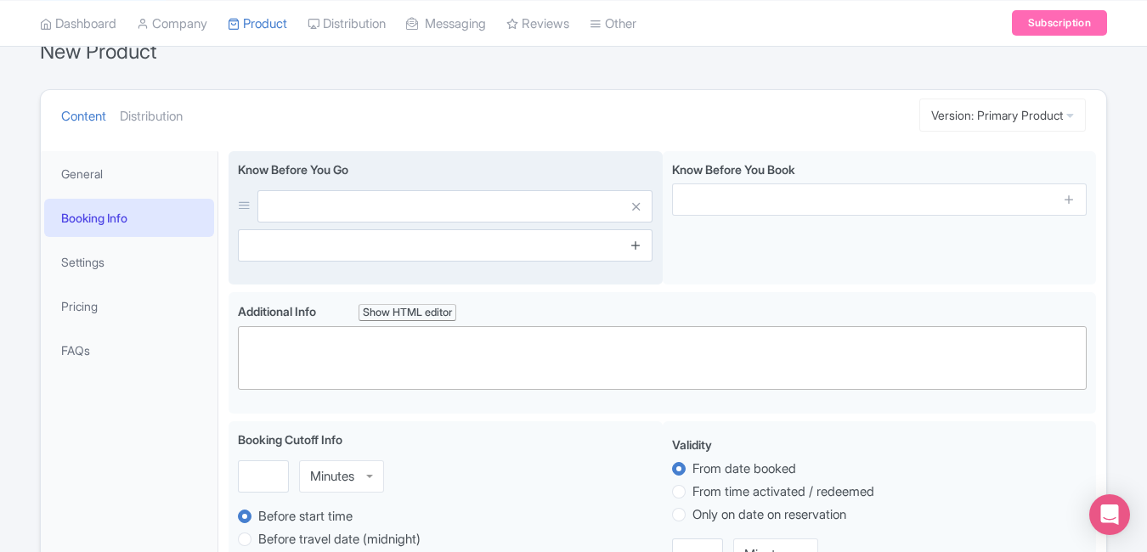
click at [636, 236] on link at bounding box center [635, 246] width 13 height 20
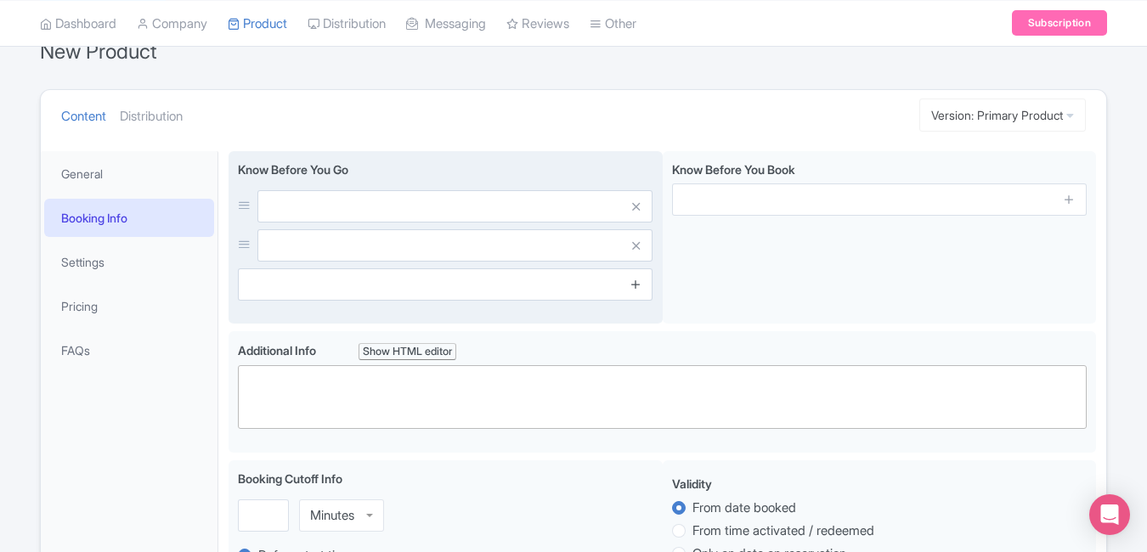
click at [636, 286] on icon at bounding box center [635, 284] width 13 height 13
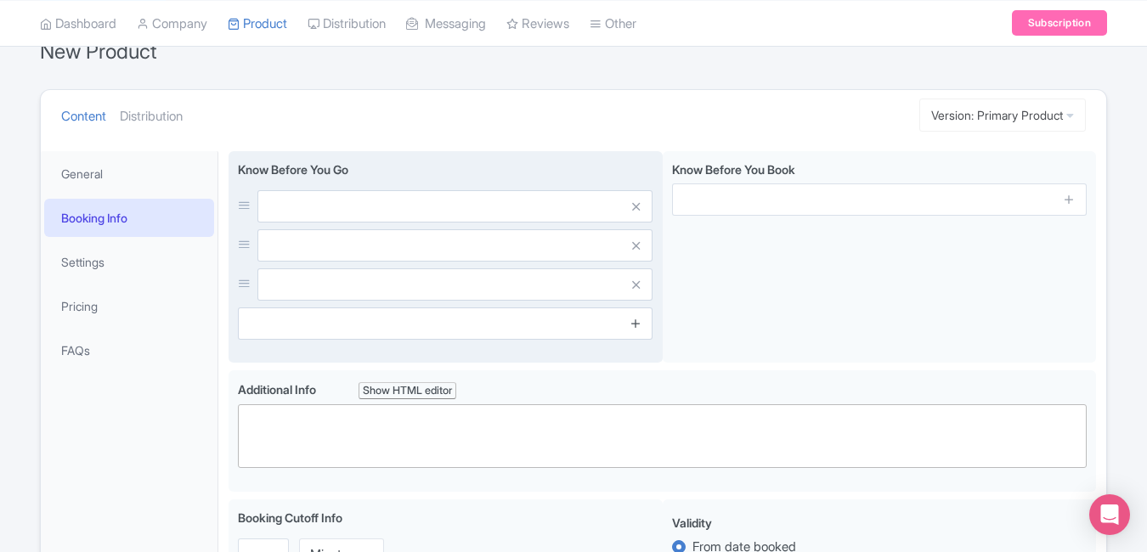
click at [639, 329] on icon at bounding box center [635, 323] width 13 height 13
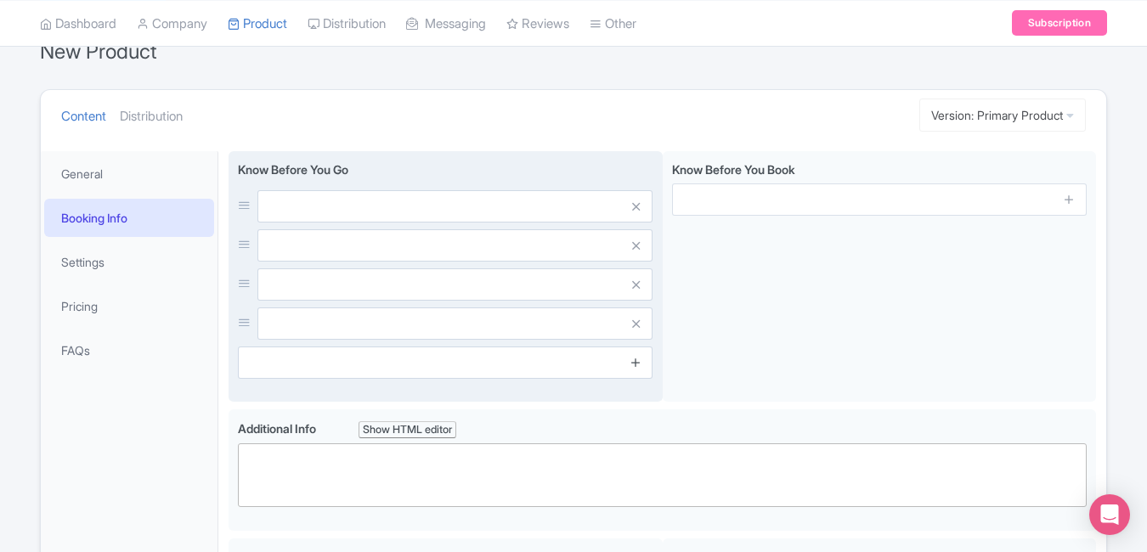
click at [639, 365] on icon at bounding box center [635, 362] width 13 height 13
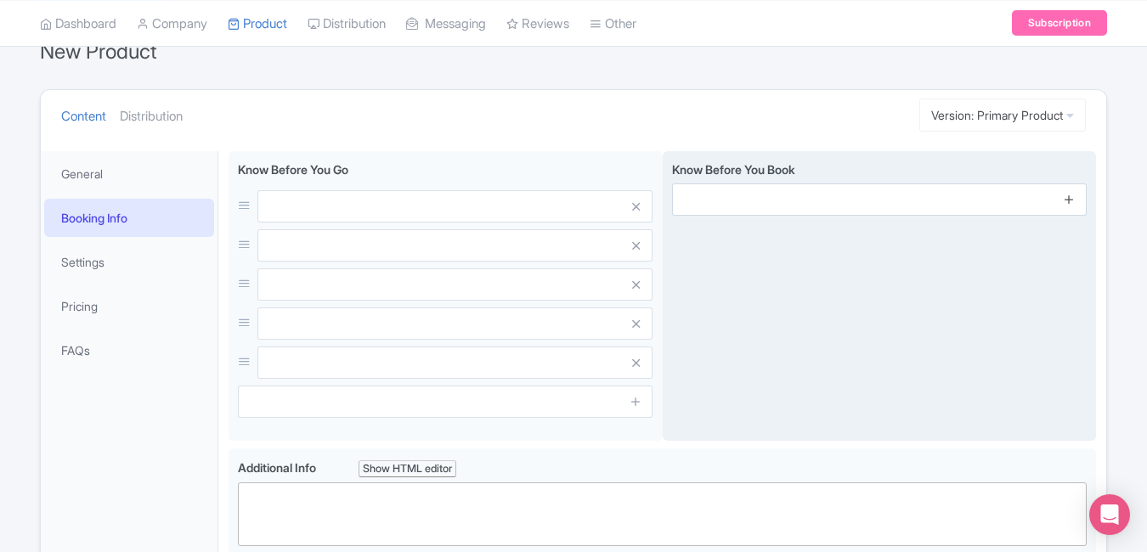
click at [1075, 202] on icon at bounding box center [1069, 199] width 13 height 13
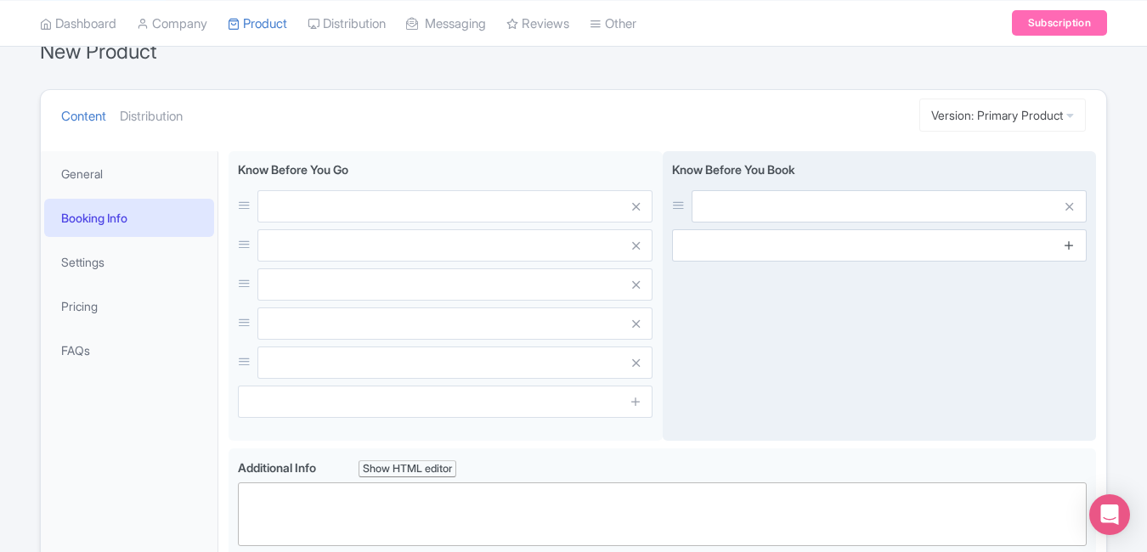
click at [1073, 243] on icon at bounding box center [1069, 245] width 13 height 13
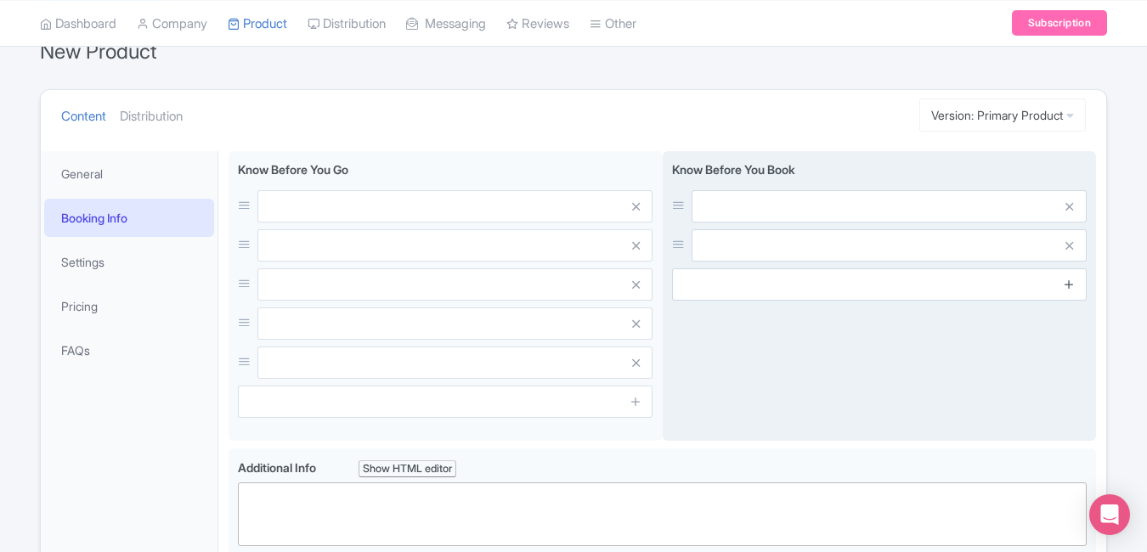
click at [1070, 284] on icon at bounding box center [1069, 284] width 13 height 13
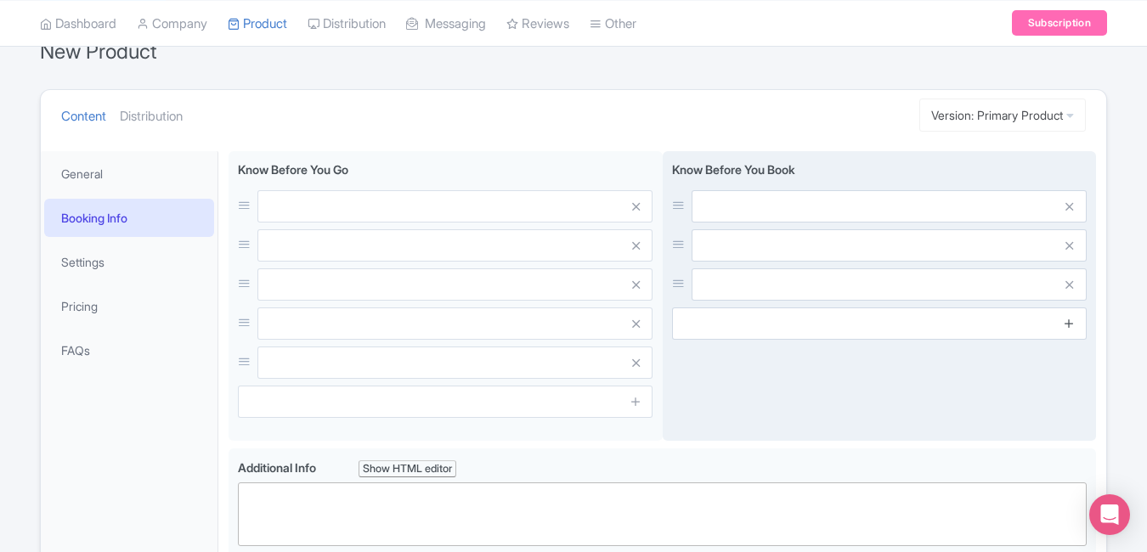
click at [1070, 330] on link at bounding box center [1069, 324] width 13 height 20
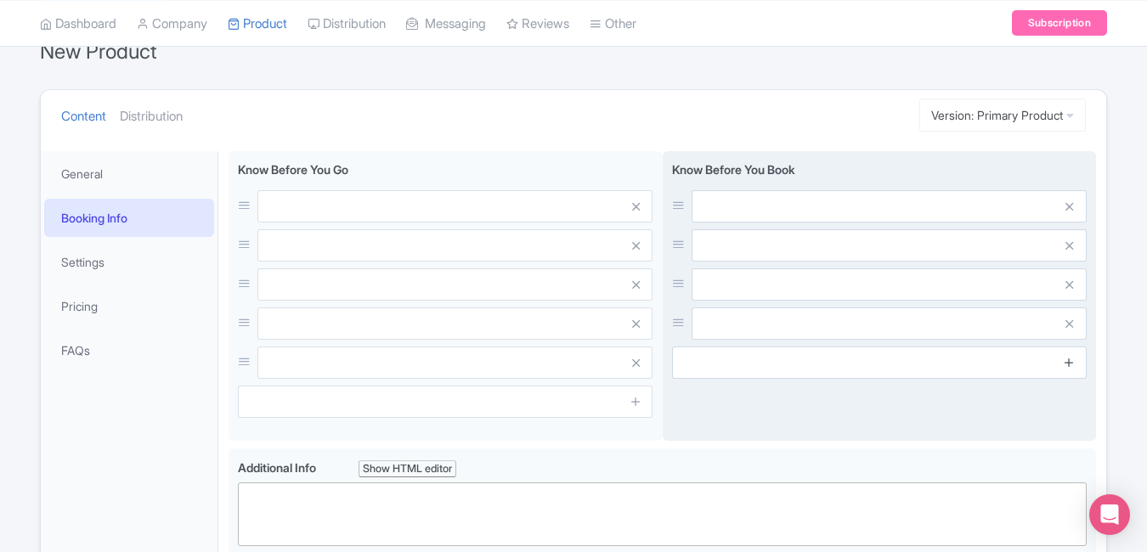
click at [1072, 369] on link at bounding box center [1069, 363] width 13 height 20
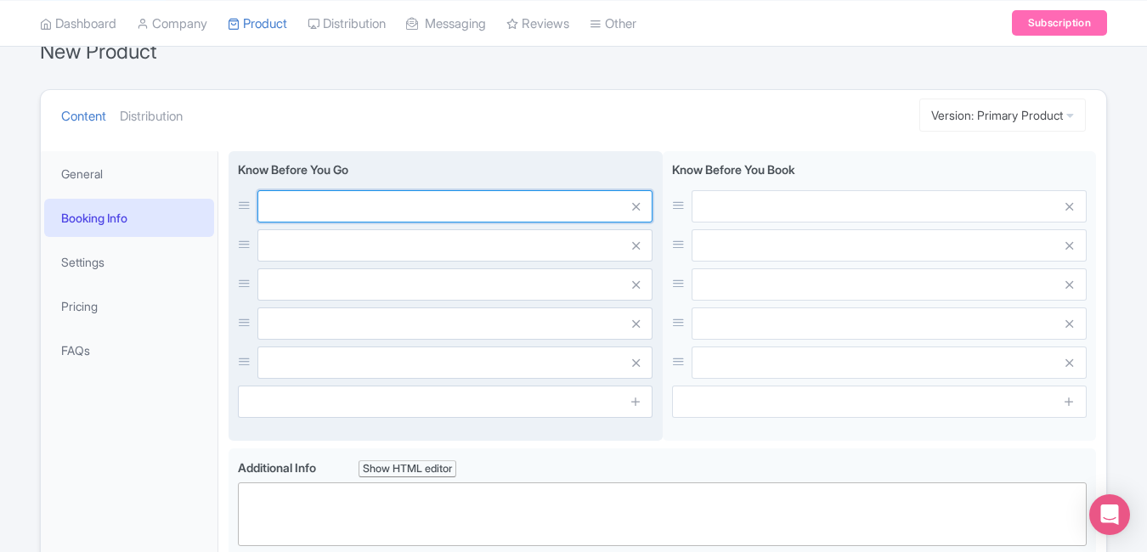
click at [559, 217] on input "text" at bounding box center [454, 206] width 395 height 32
paste input "Plan 2–3 hours for full visit"
type input "Plan 2–3 hours for full visit"
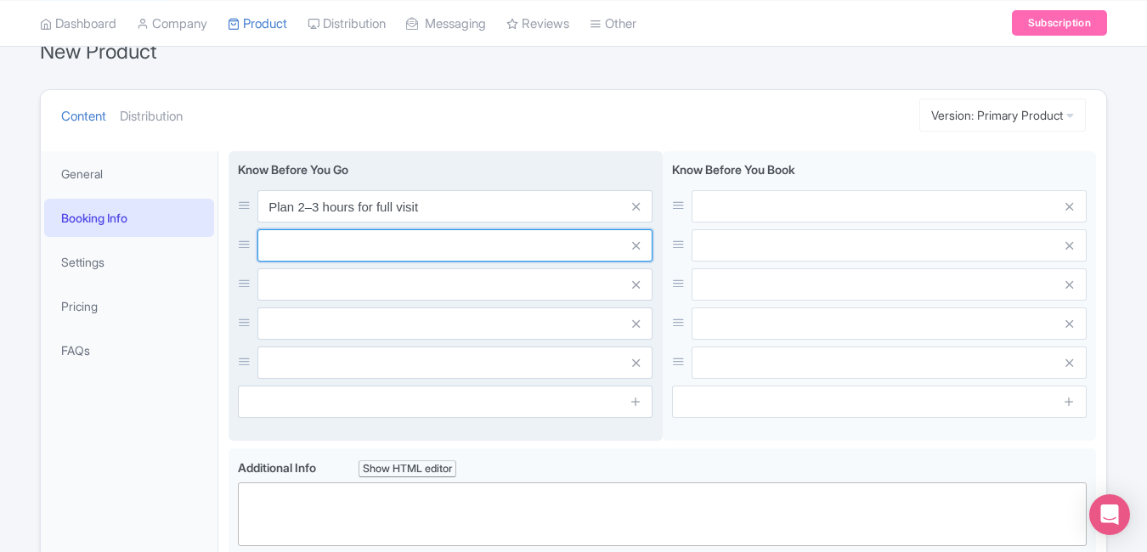
paste input "Planetarium requires timed entry"
type input "Planetarium requires timed entry"
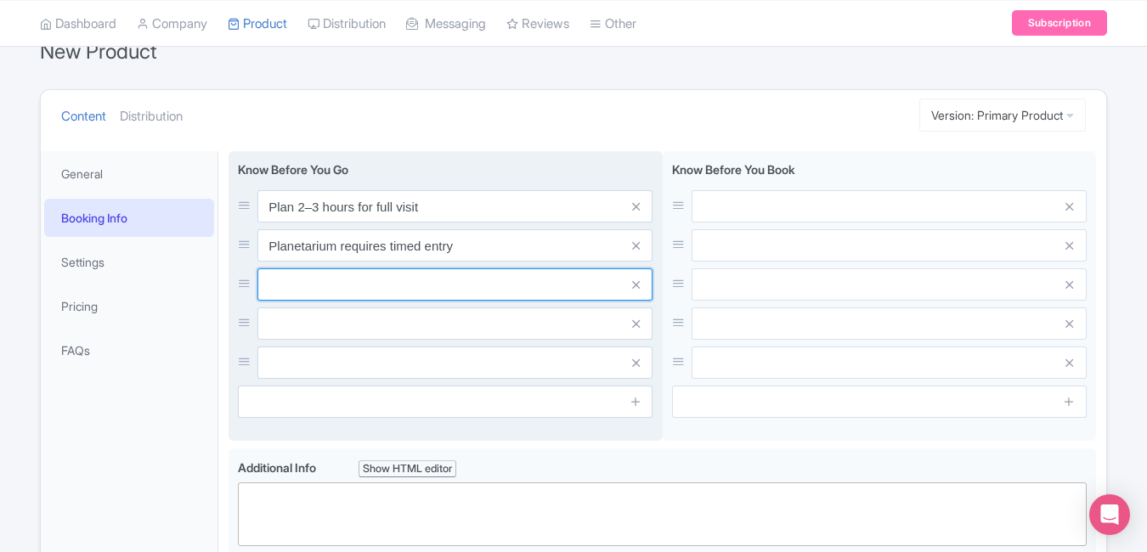
paste input "Photography allowed (no flash)"
type input "Photography allowed (no flash)"
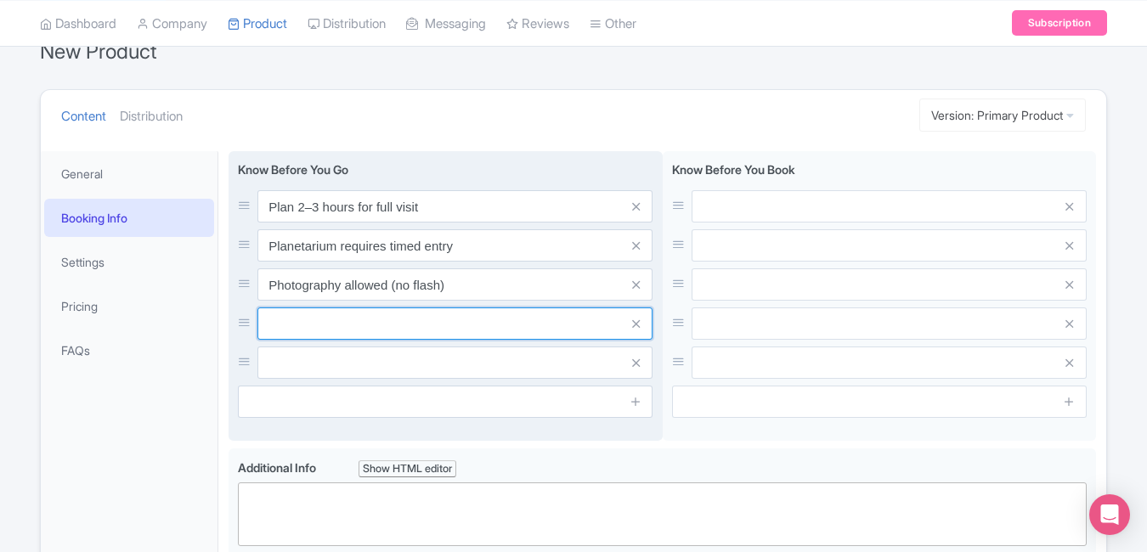
paste input "Food available at museum café"
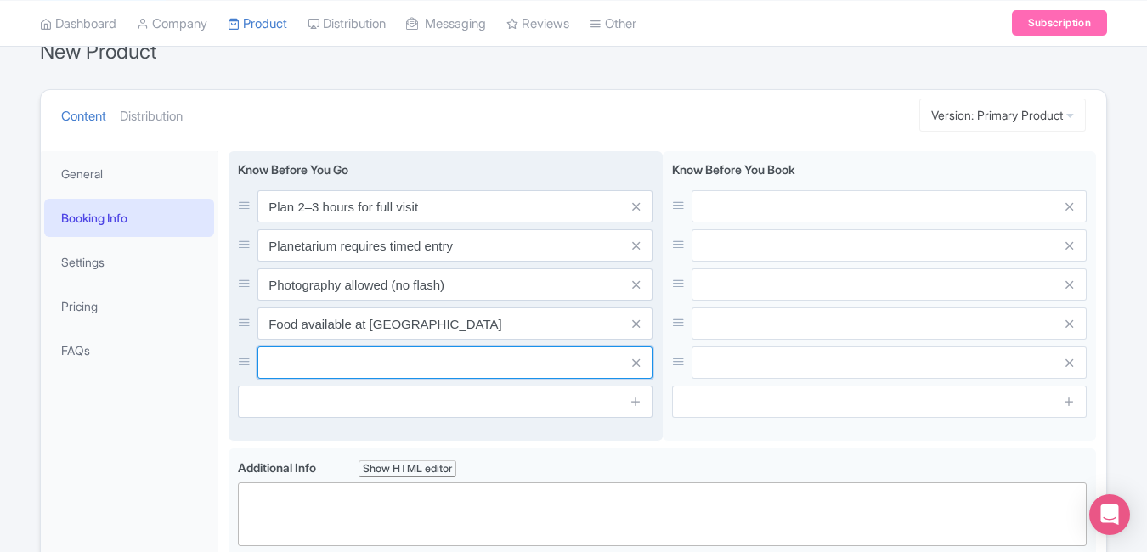
click at [487, 352] on input "text" at bounding box center [454, 363] width 395 height 32
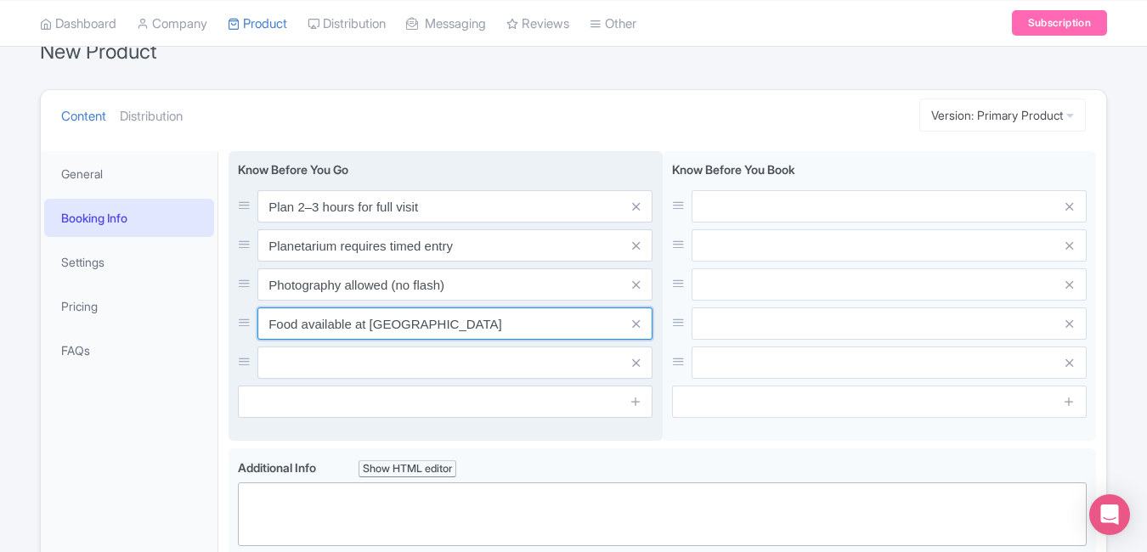
click at [597, 323] on input "Food available at museum café" at bounding box center [454, 324] width 395 height 32
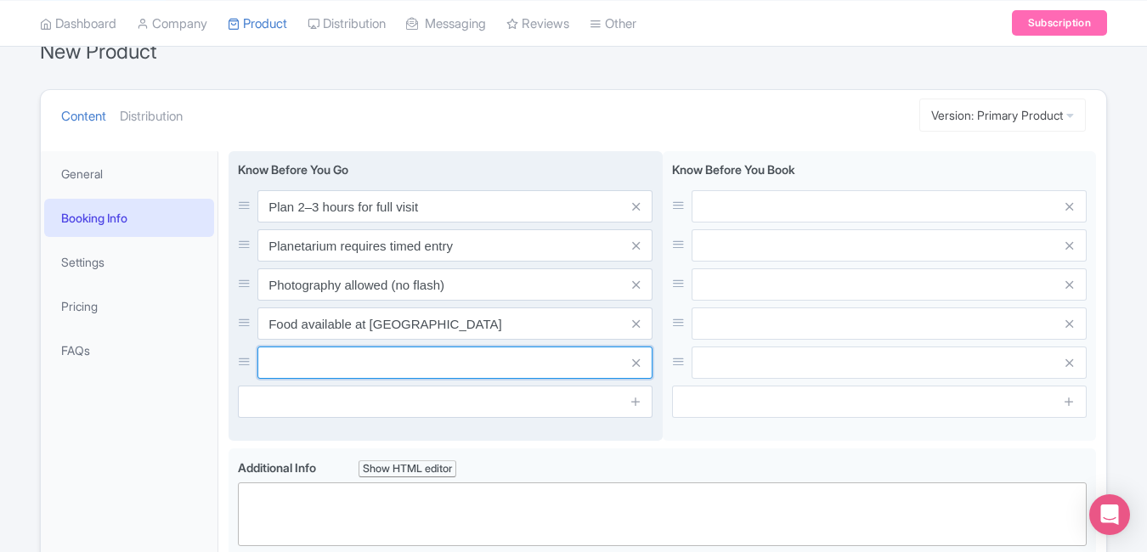
click at [543, 367] on input "text" at bounding box center [454, 363] width 395 height 32
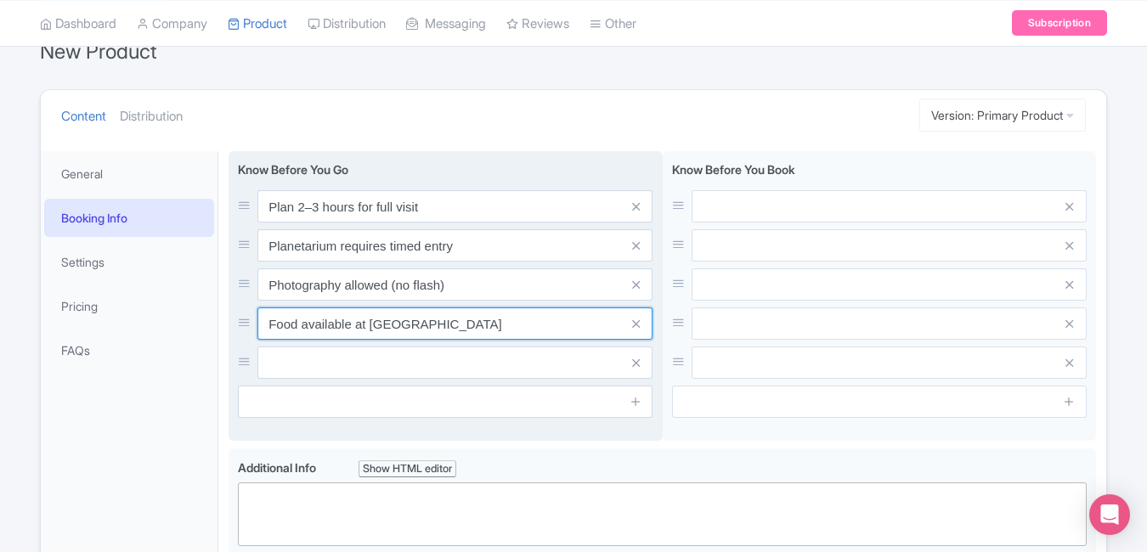
click at [574, 319] on input "Food available at museum café" at bounding box center [454, 324] width 395 height 32
type input "Food available at museum cafe"
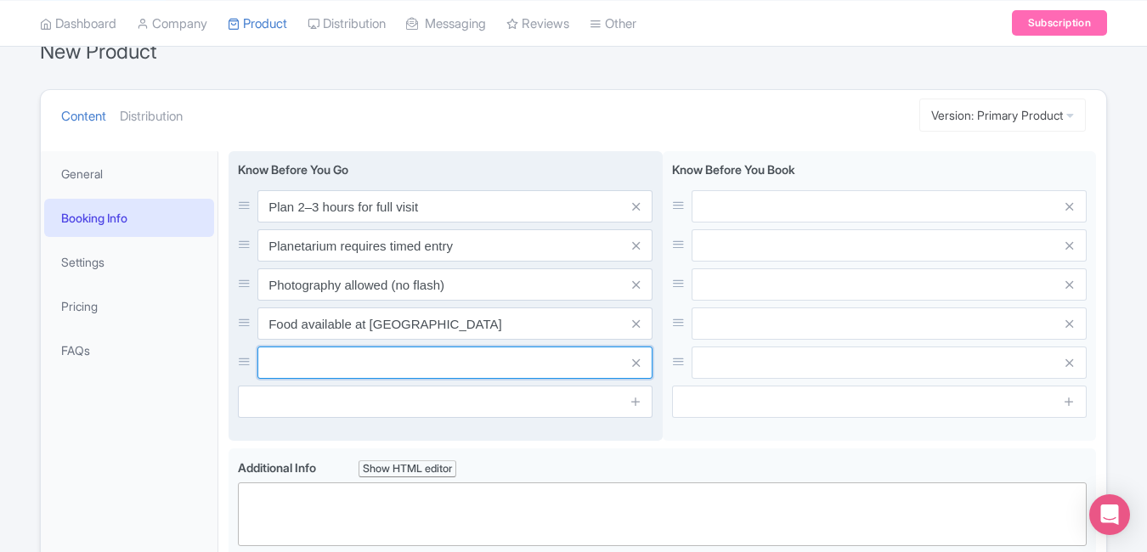
click at [561, 354] on input "text" at bounding box center [454, 363] width 395 height 32
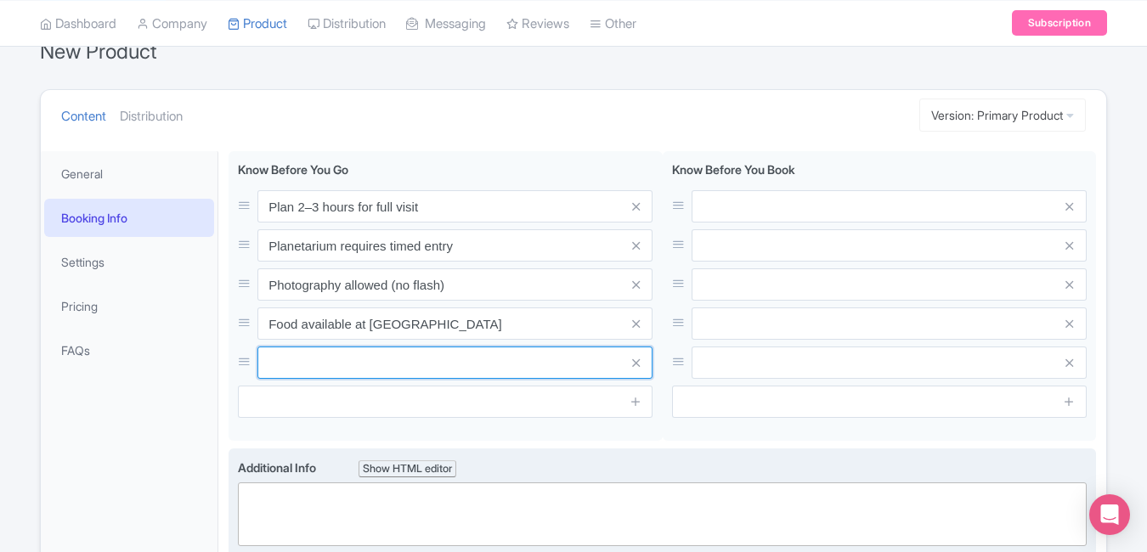
paste input "Located near Central Park West"
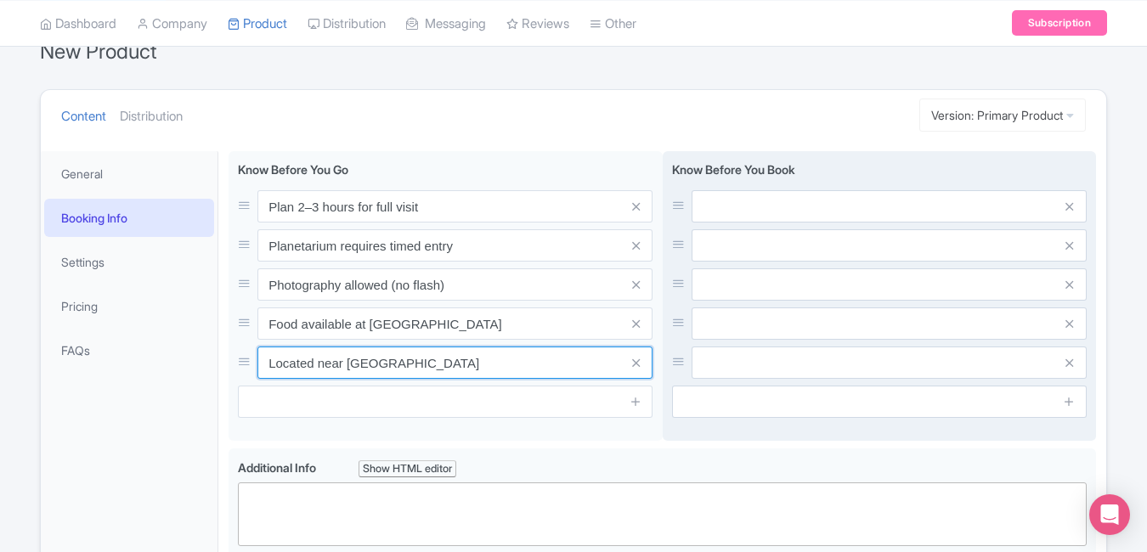
type input "Located near Central Park West"
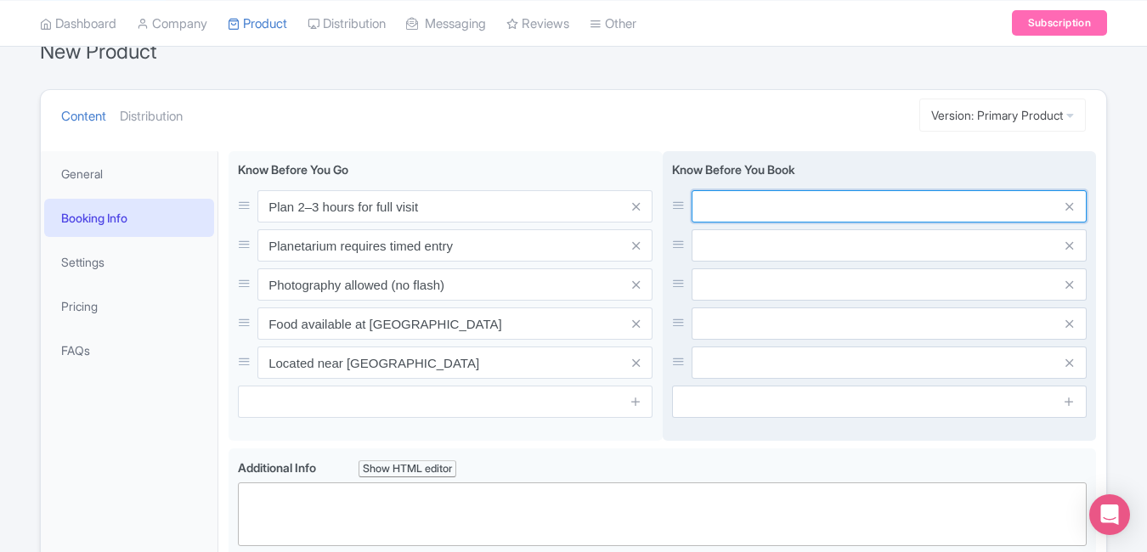
click at [798, 223] on input "text" at bounding box center [889, 206] width 395 height 32
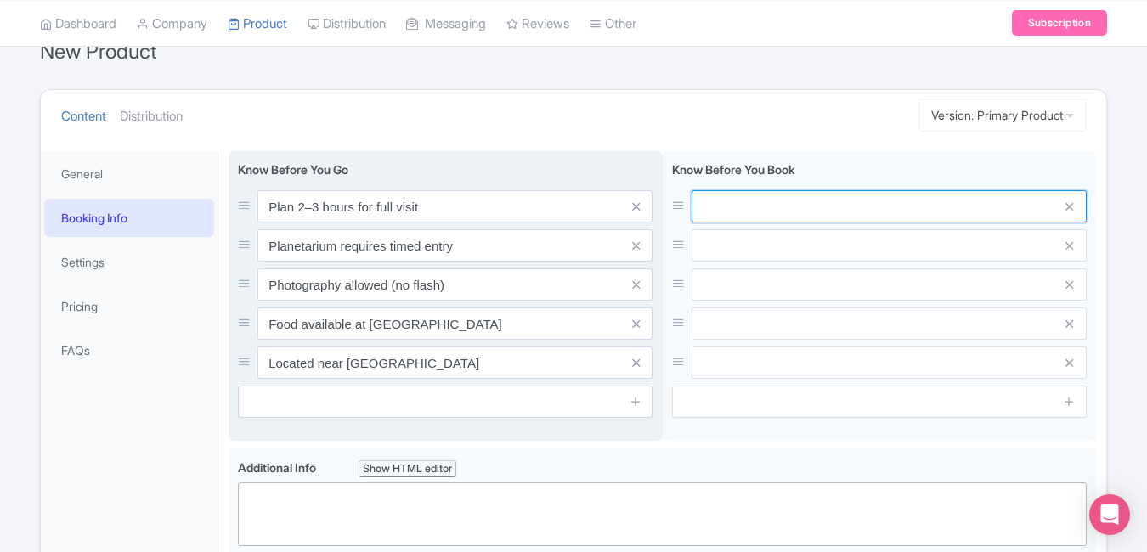
paste input "Choose date & entry slot online"
type input "Choose date & entry slot online"
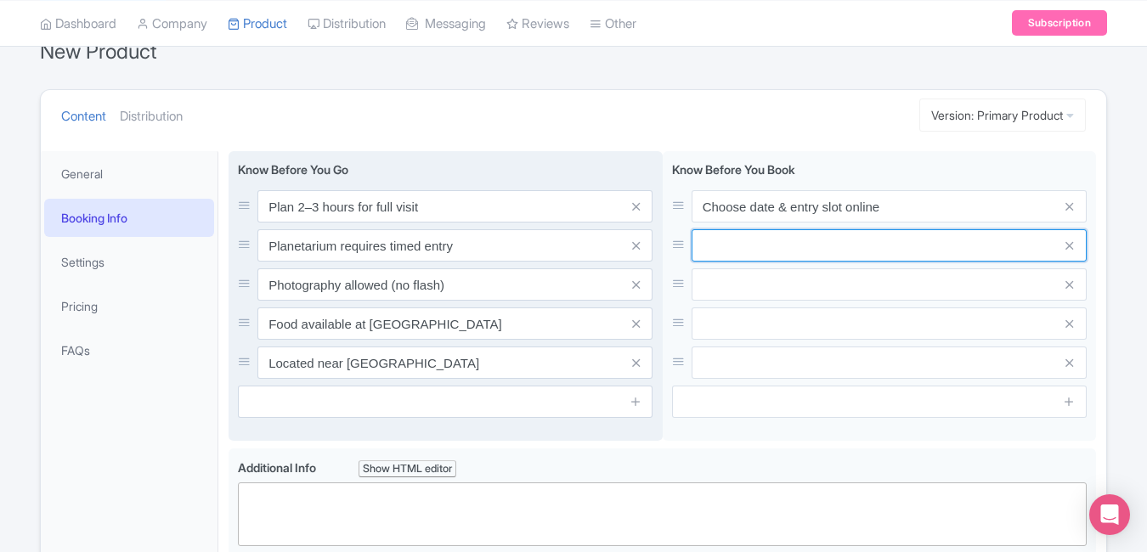
paste input "Non-refundable once booked"
type input "Non-refundable once booked"
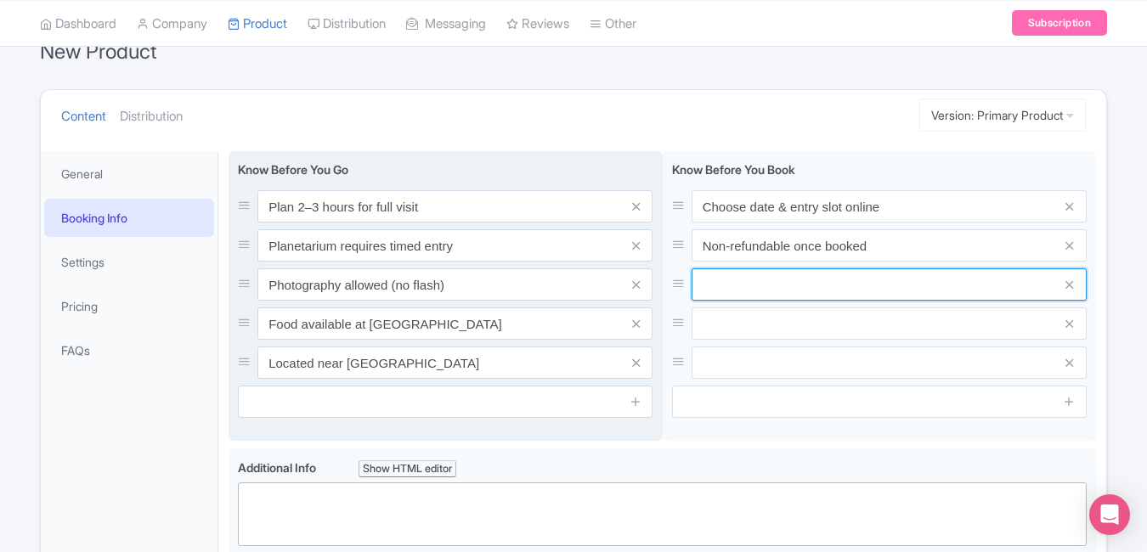
paste input "Free for under 3 years old"
type input "Free for under 3 years old"
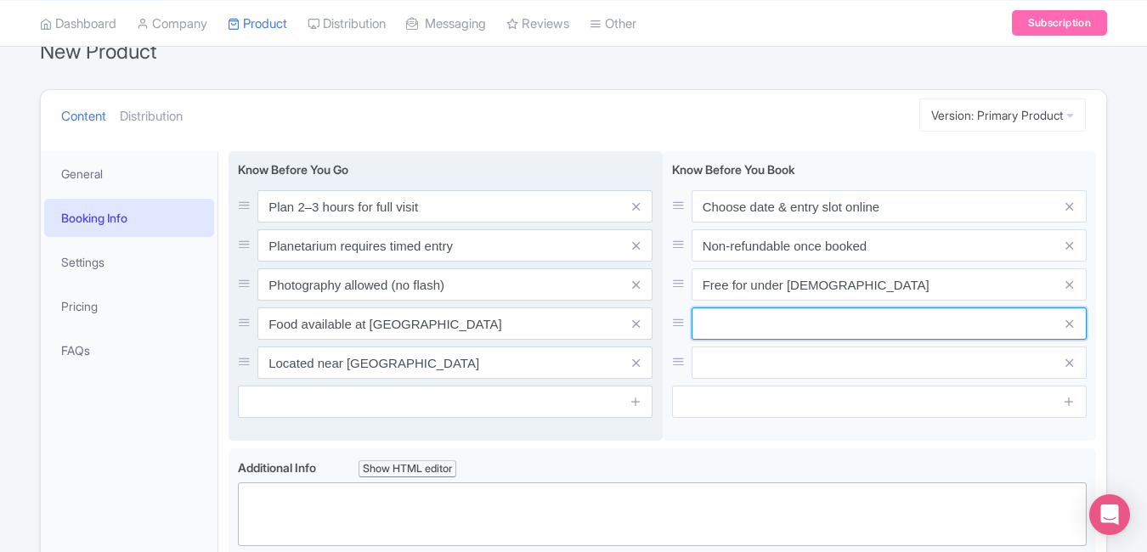
paste input "Combo tickets include planetarium show"
type input "Combo tickets include planetarium show"
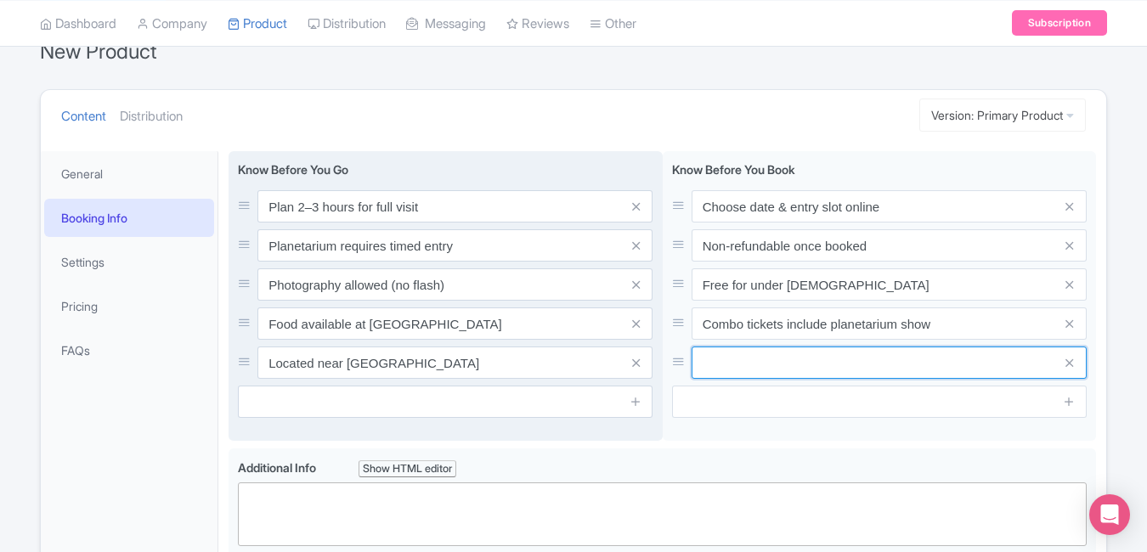
paste input "ID required for ticket redemption"
type input "ID required for ticket redemption"
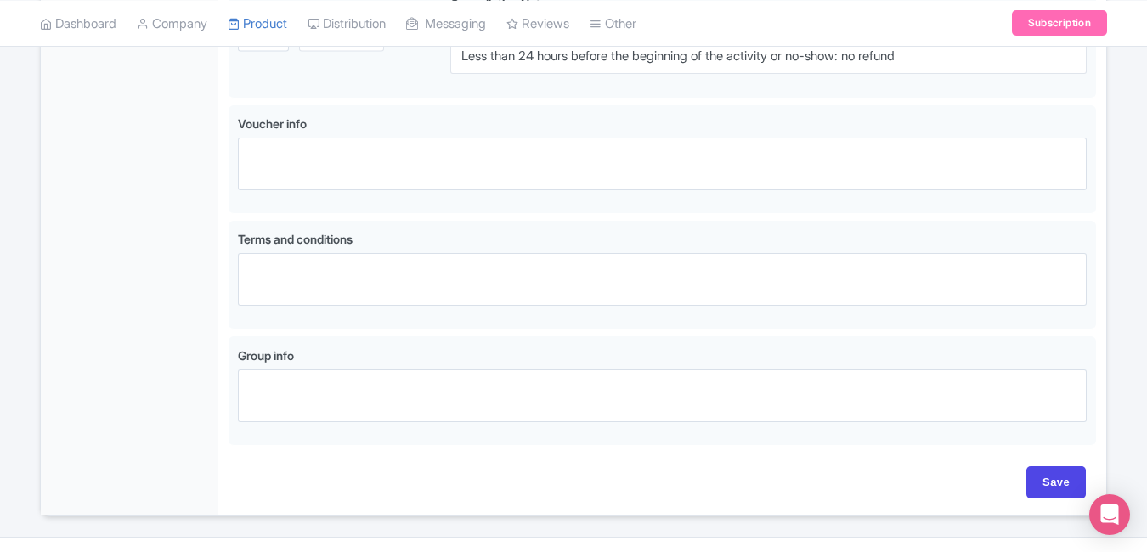
scroll to position [1165, 0]
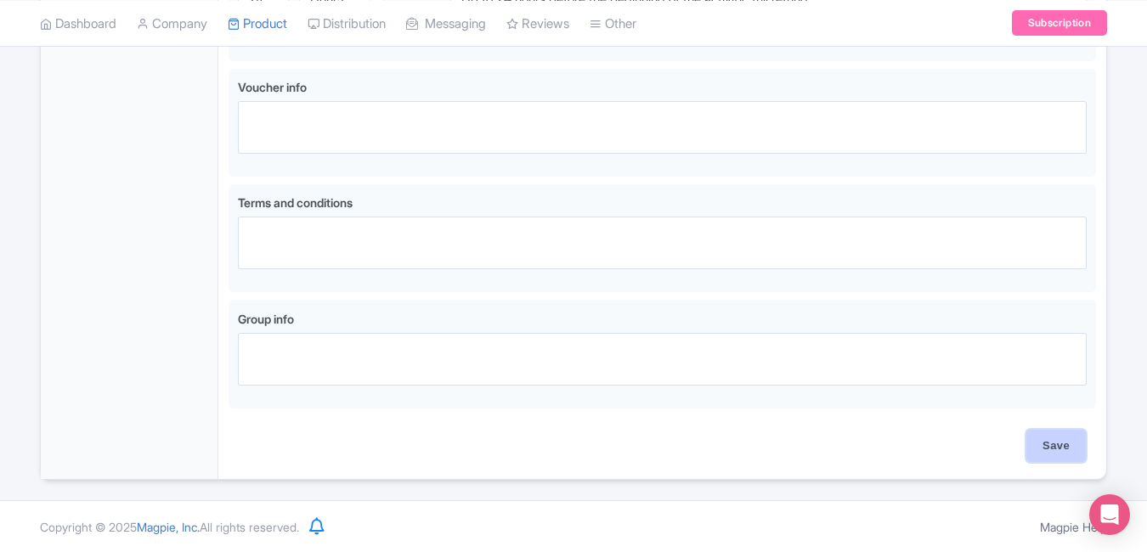
click at [1056, 452] on input "Save" at bounding box center [1055, 446] width 59 height 32
type input "Saving..."
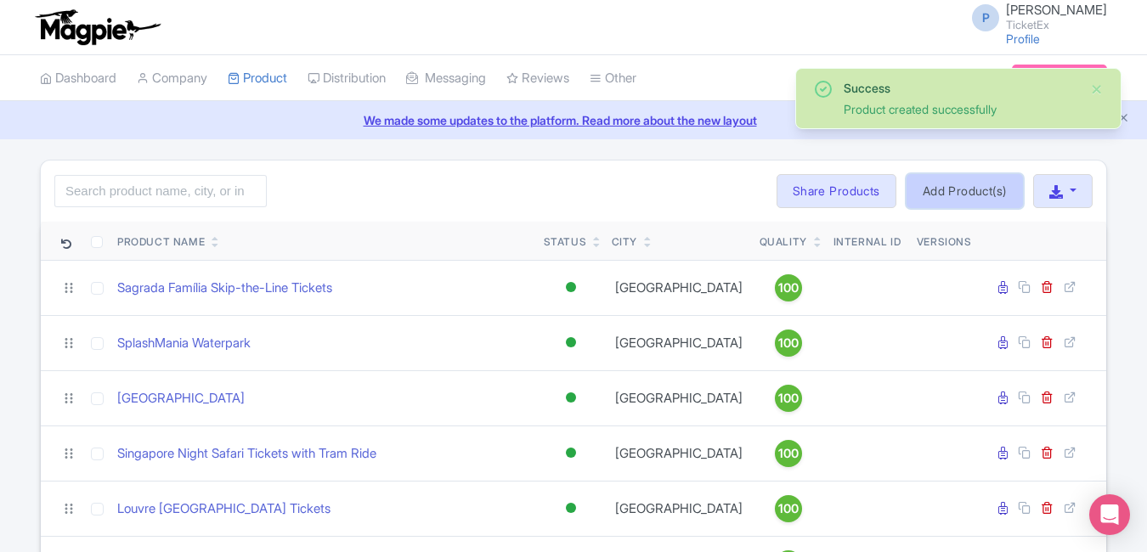
click at [991, 189] on link "Add Product(s)" at bounding box center [964, 191] width 116 height 34
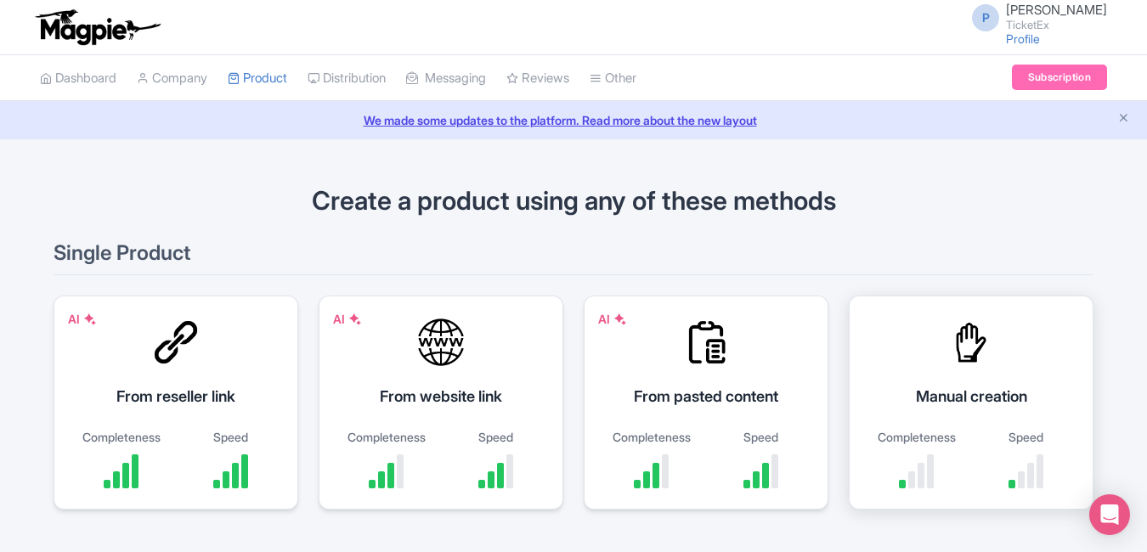
click at [986, 379] on div "Manual creation Completeness Speed" at bounding box center [971, 403] width 245 height 214
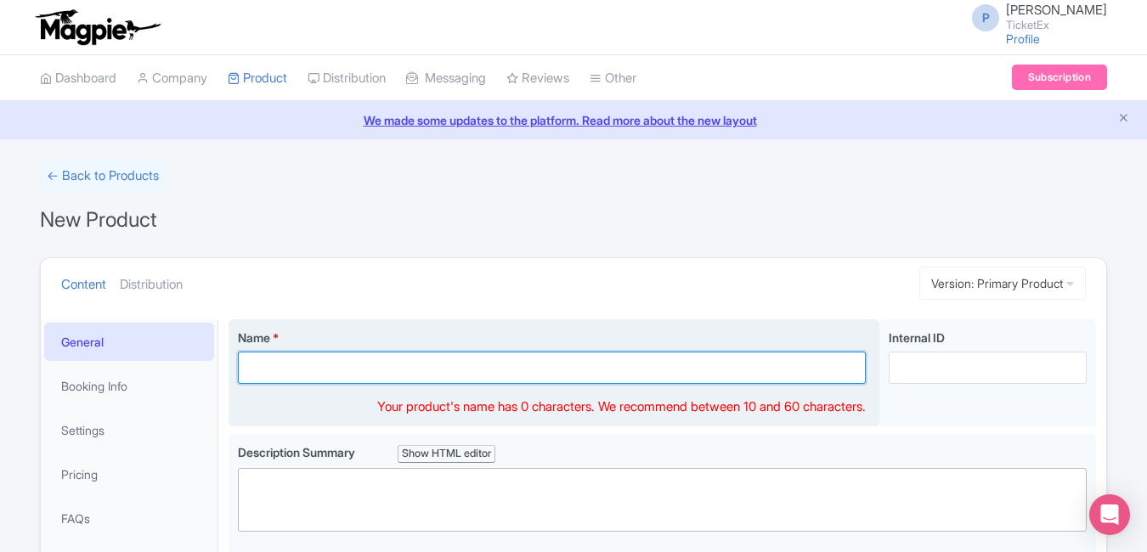
click at [314, 375] on input "Name *" at bounding box center [552, 368] width 628 height 32
paste input "teamLab Borderless Tokyo Admission Tickets – Digital art museum"
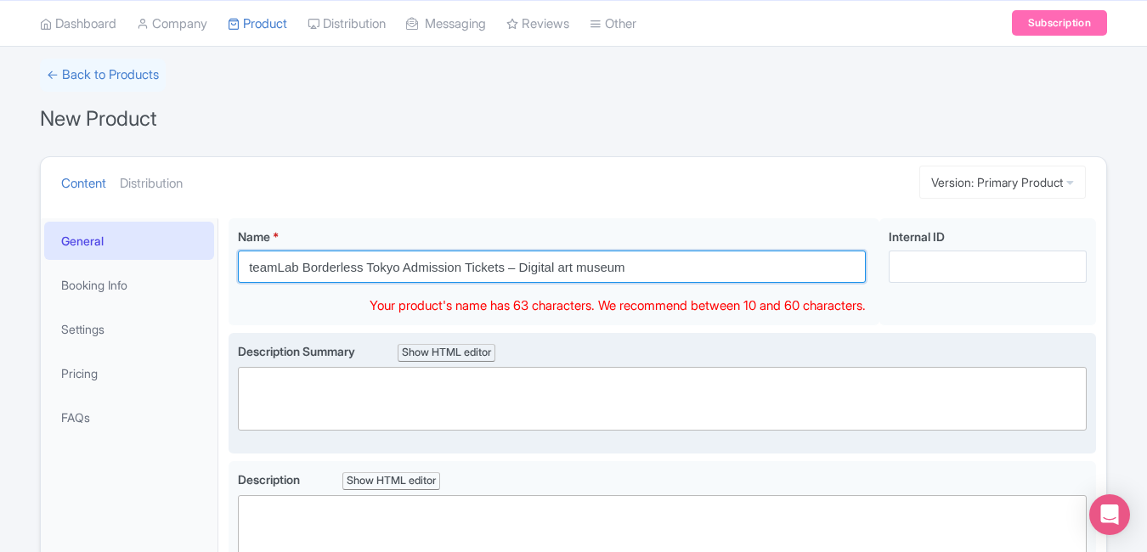
type input "teamLab Borderless Tokyo Admission Tickets – Digital art museum"
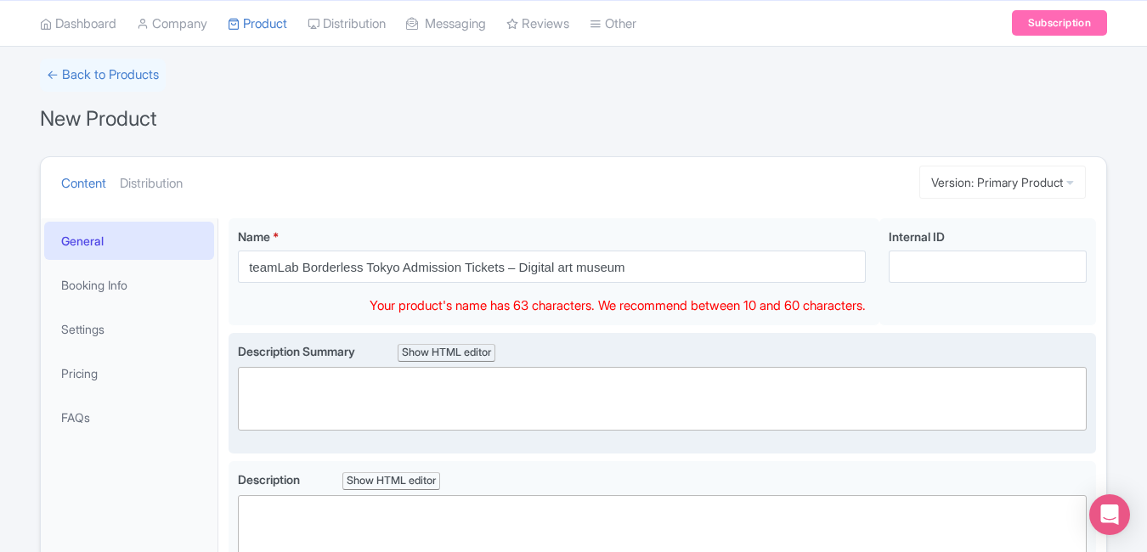
click at [525, 381] on trix-editor at bounding box center [662, 399] width 849 height 64
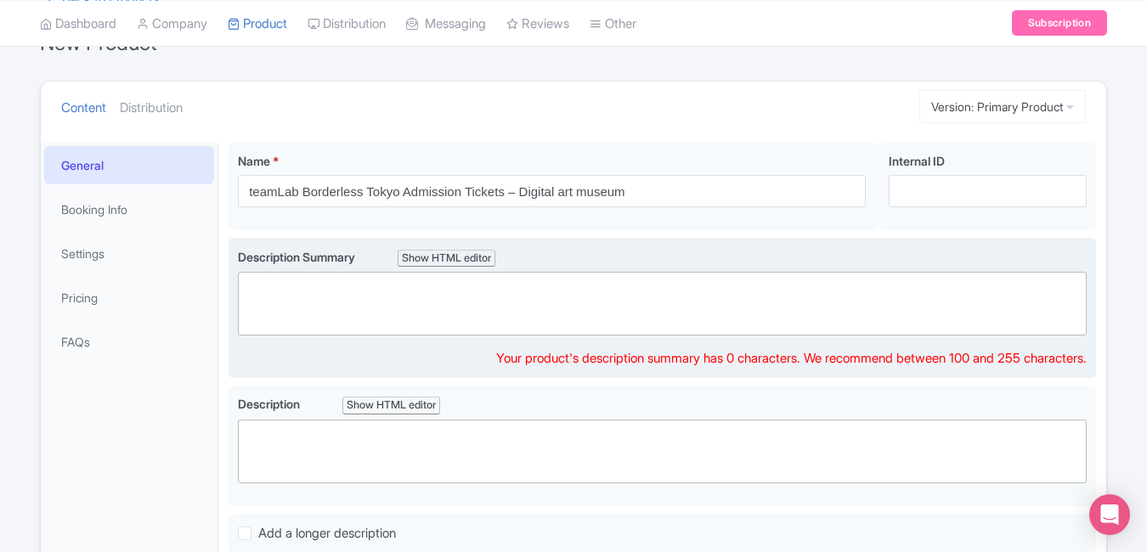
scroll to position [178, 0]
paste trix-editor "<div>Step into the mesmerizing world of light and art at teamLab Borderless Tok…"
type trix-editor "<div>Step into the mesmerizing world of light and art at teamLab Borderless Tok…"
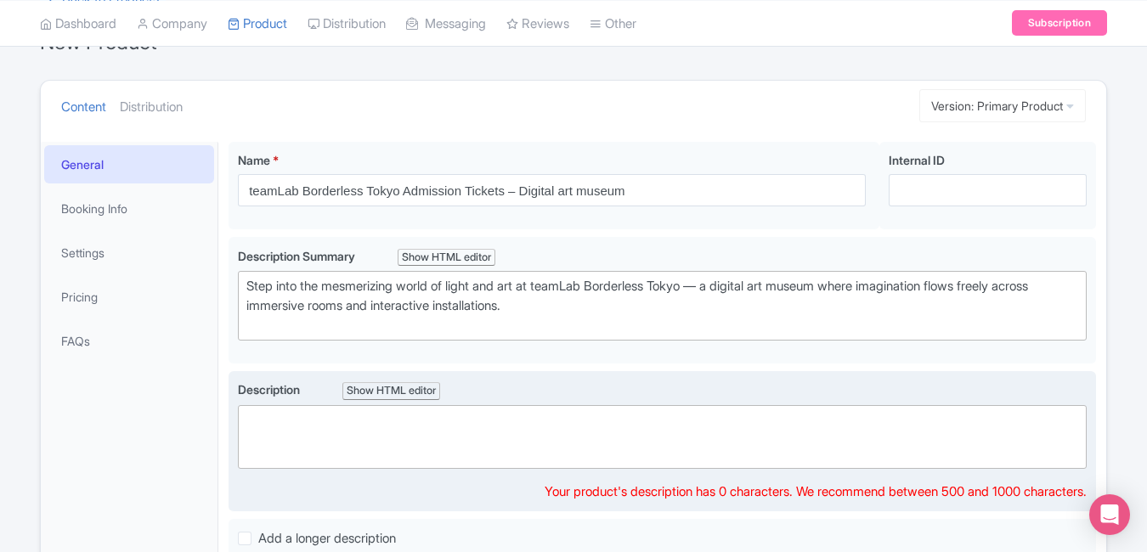
paste trix-editor "<div>Discover a borderless universe at <strong>teamLab Borderless Tokyo</strong…"
type trix-editor "<div>Discover a borderless universe at <strong>teamLab Borderless Tokyo</strong…"
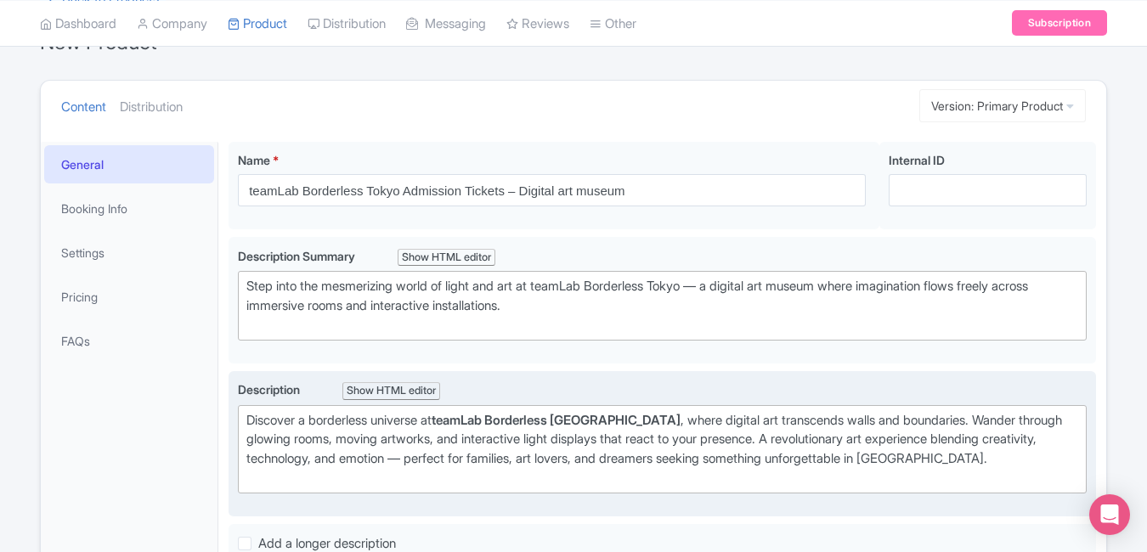
scroll to position [521, 0]
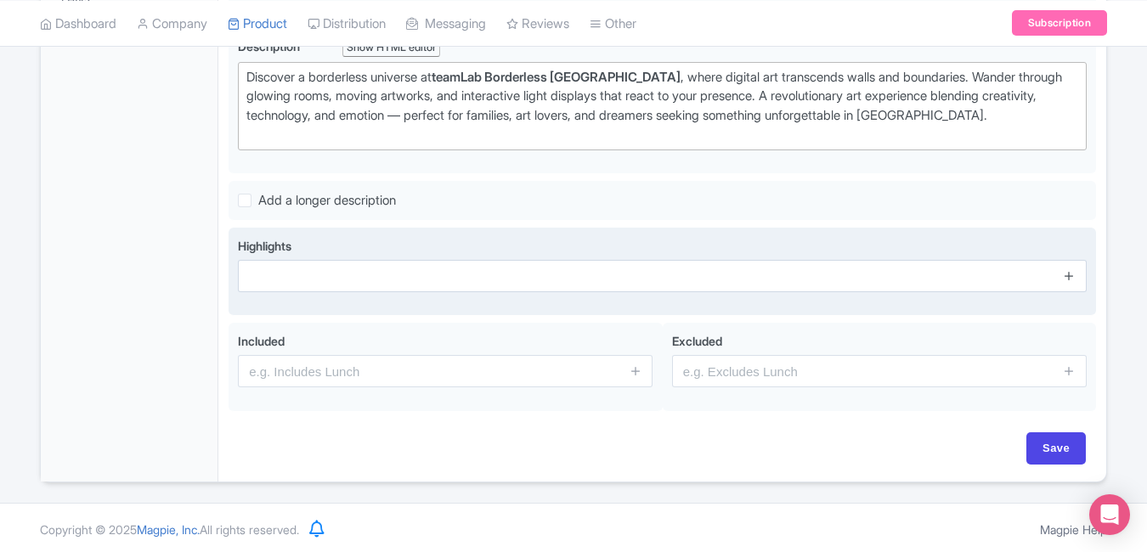
click at [1064, 275] on icon at bounding box center [1069, 275] width 13 height 13
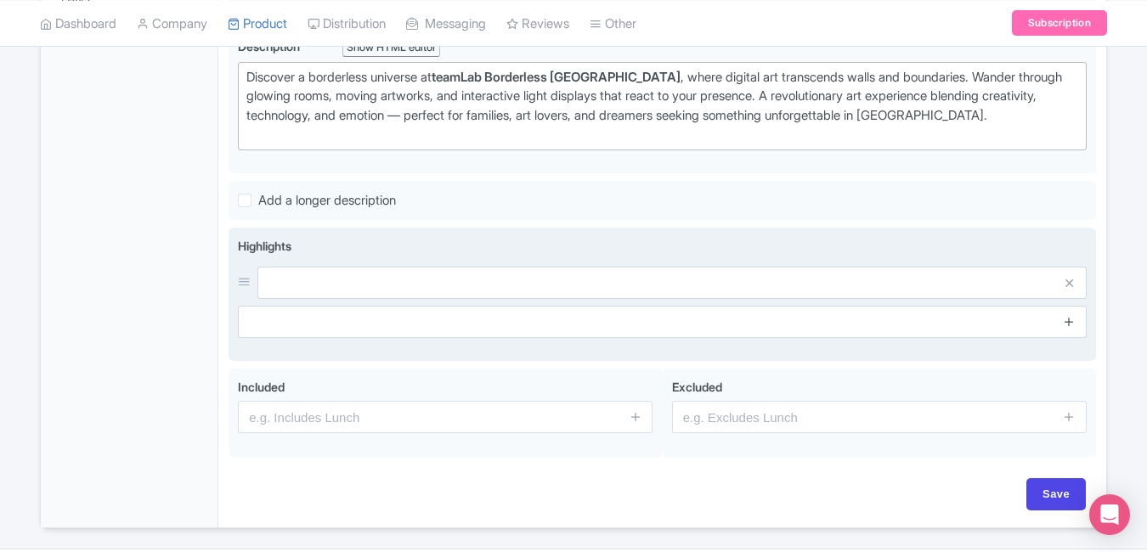
click at [1068, 325] on icon at bounding box center [1069, 321] width 13 height 13
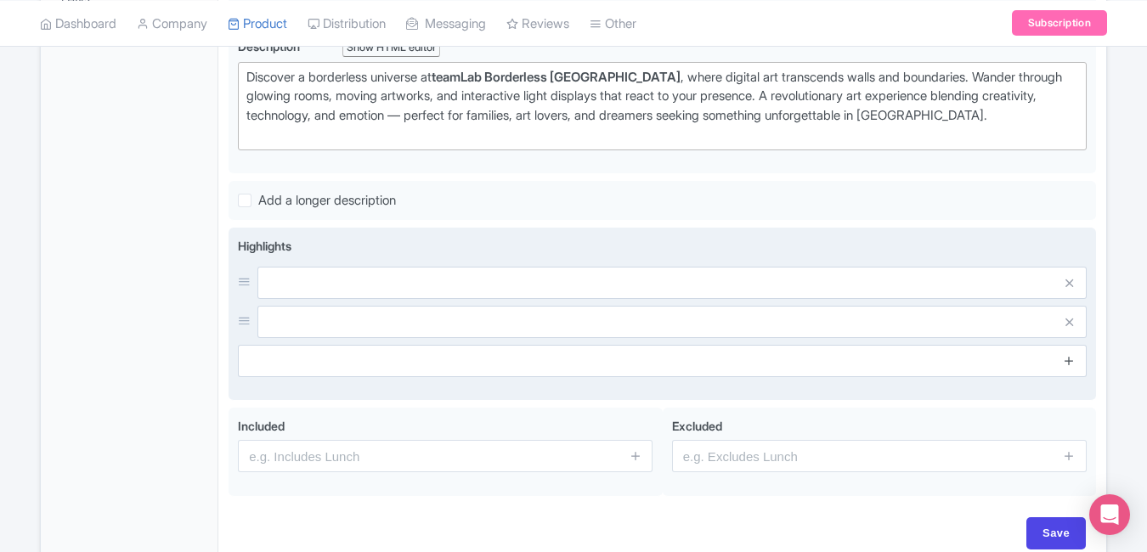
click at [1070, 364] on icon at bounding box center [1069, 360] width 13 height 13
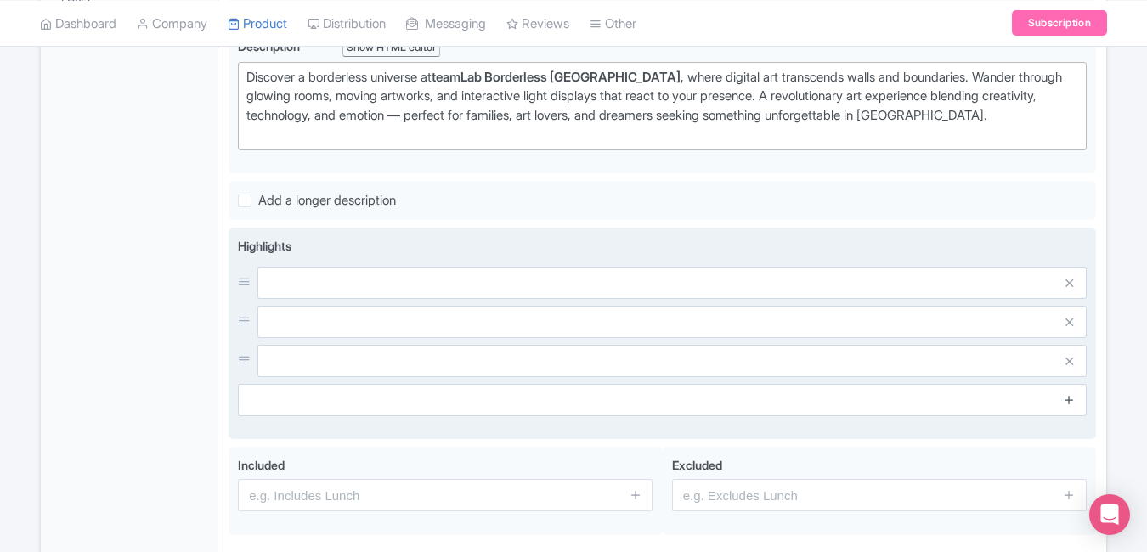
drag, startPoint x: 1071, startPoint y: 404, endPoint x: 1070, endPoint y: 395, distance: 9.4
click at [1070, 395] on icon at bounding box center [1069, 399] width 13 height 13
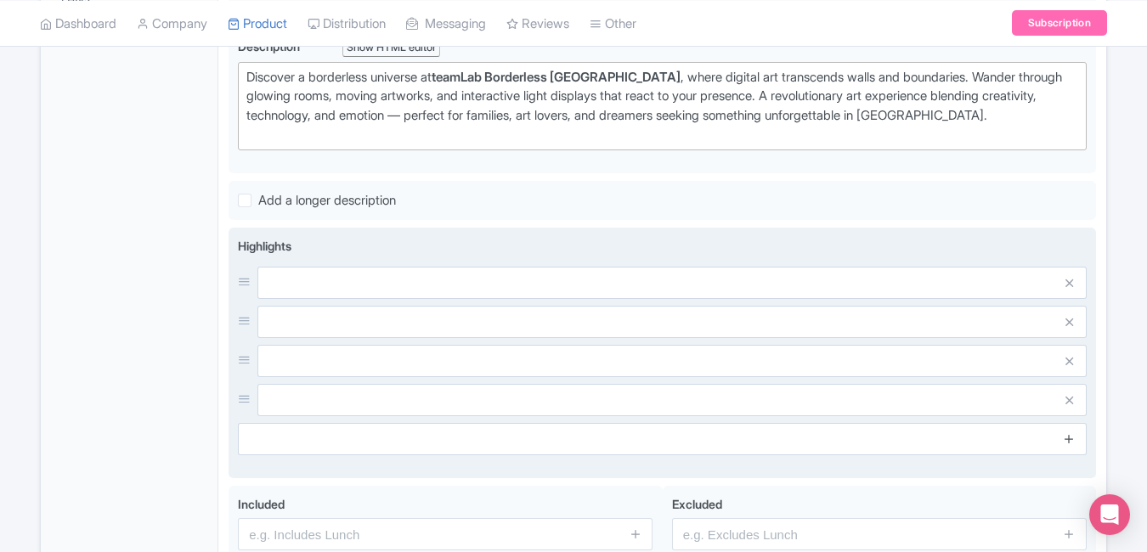
click at [1072, 445] on link at bounding box center [1069, 440] width 13 height 20
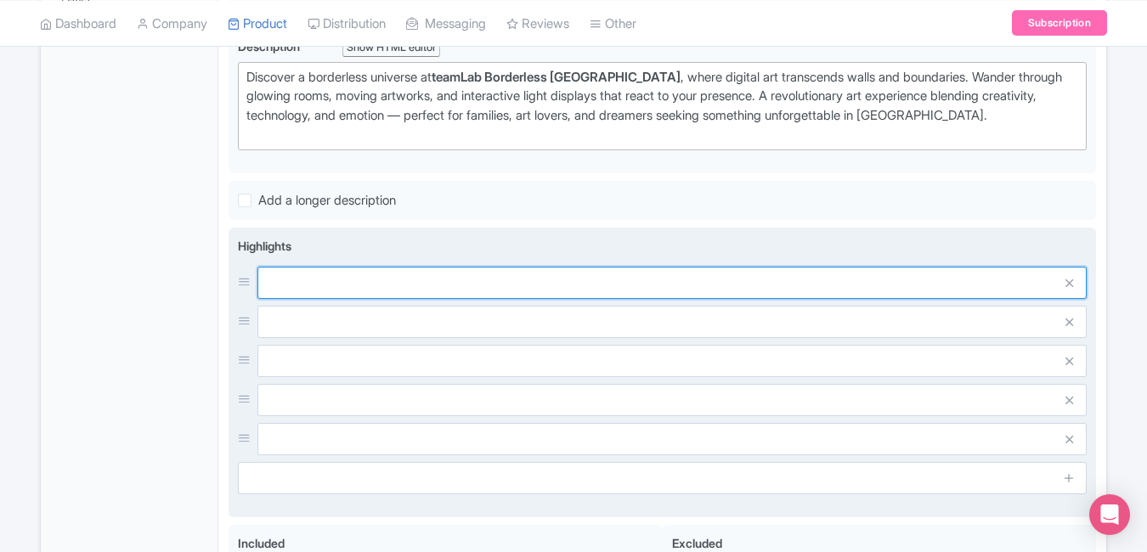
click at [718, 292] on input "text" at bounding box center [671, 283] width 829 height 32
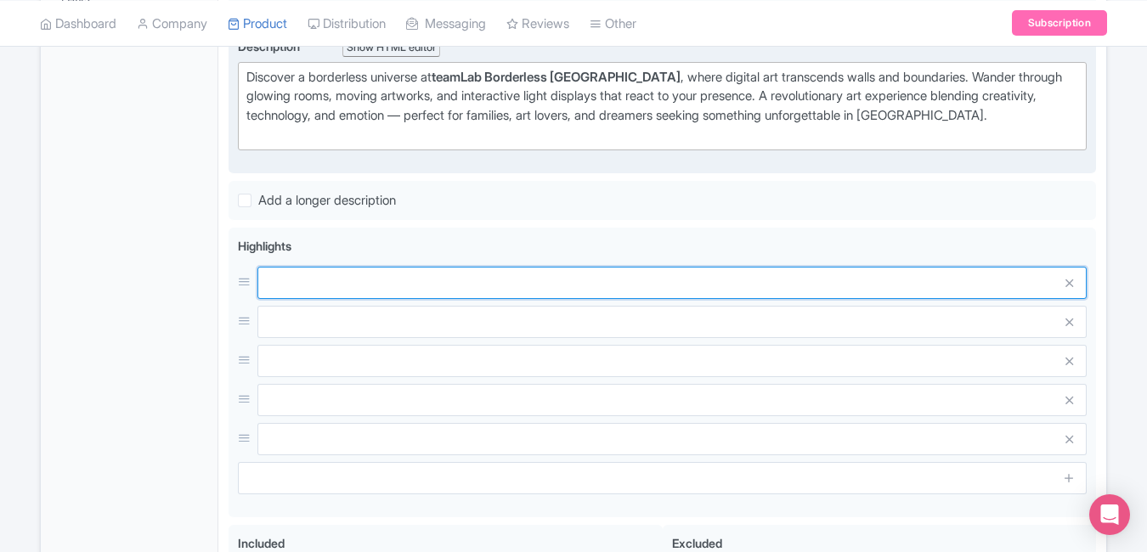
paste input "Immersive digital art wonderland"
type input "Immersive digital art wonderland"
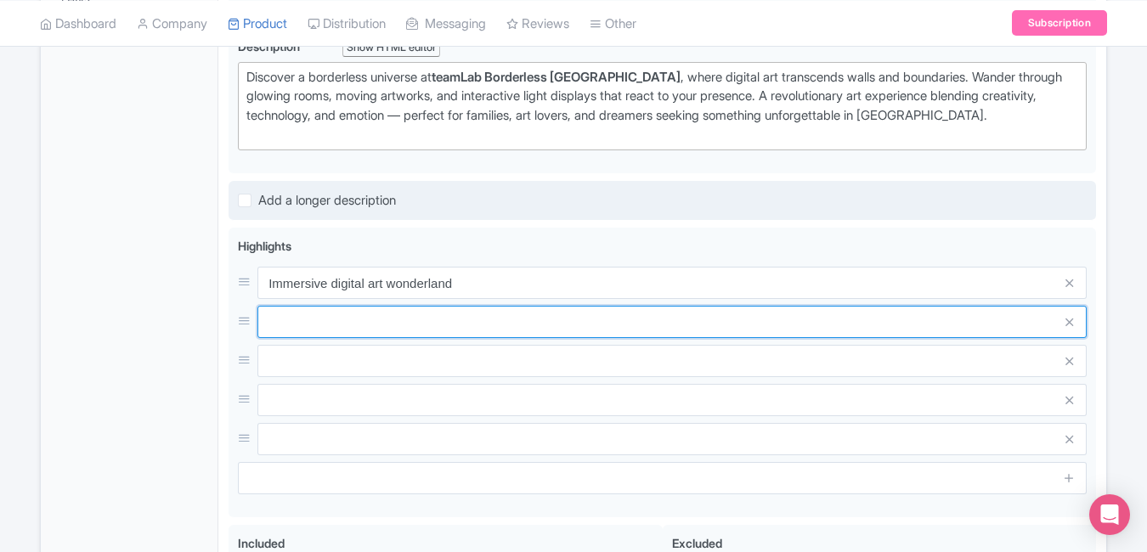
paste input "Interactive light and motion exhibits"
type input "Interactive light and motion exhibits"
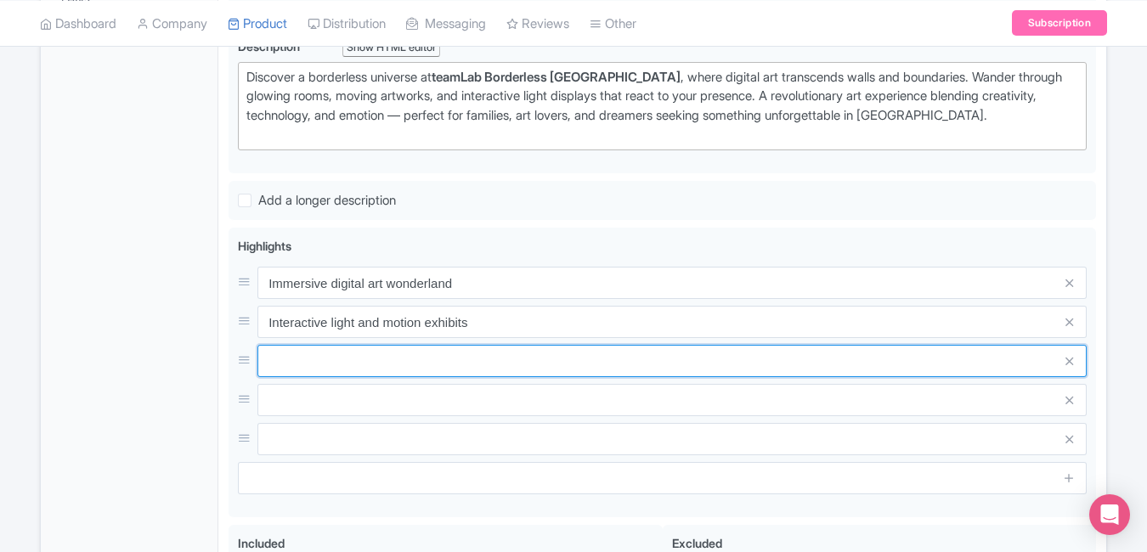
paste input "Ever-changing projection masterpieces"
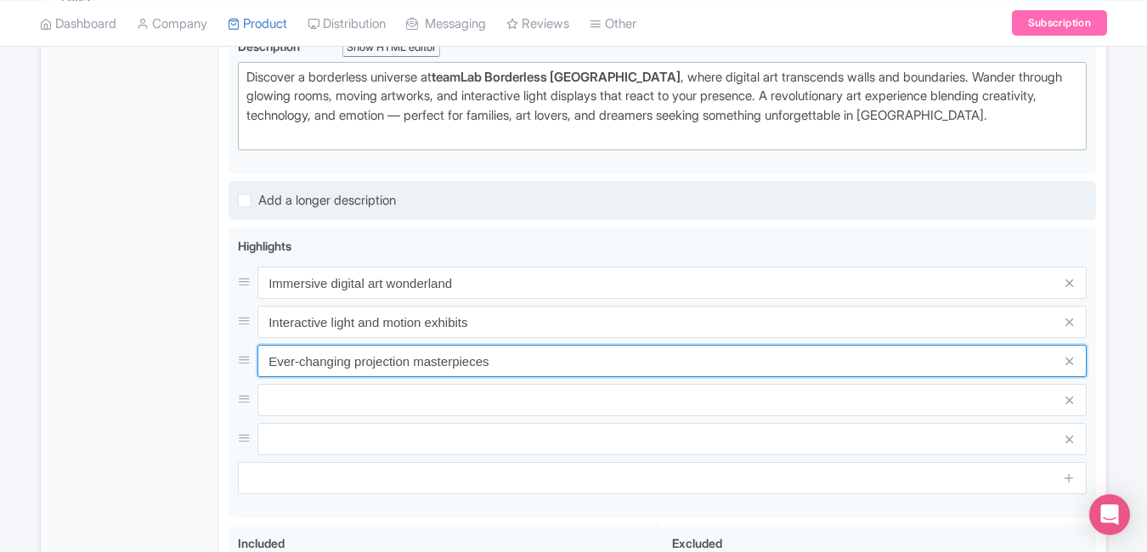
paste input "Stunning photo opportunities"
type input "Ever-changing projection masterpieces"
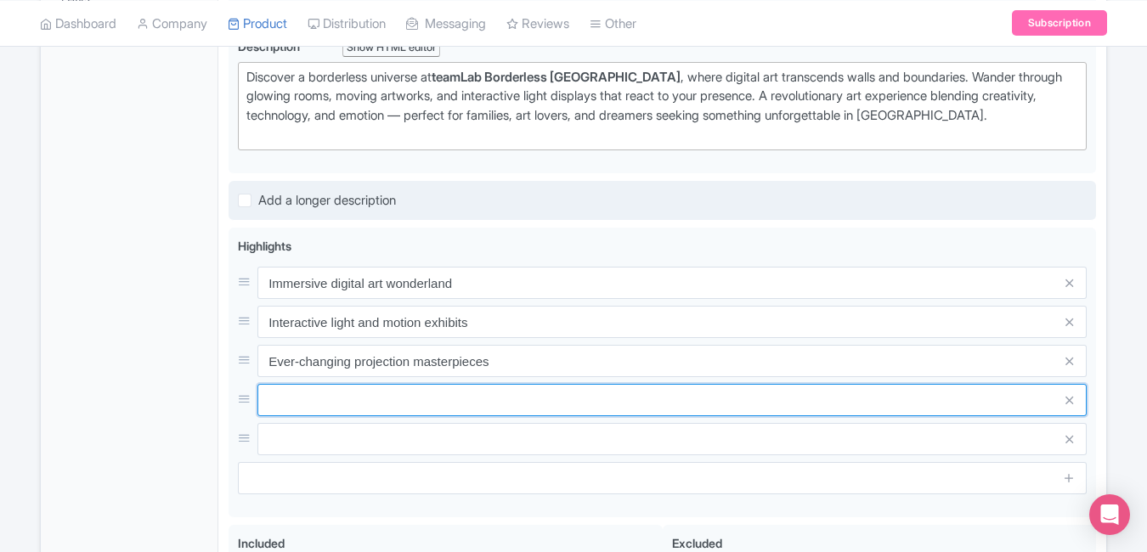
paste input "Stunning photo opportunities"
type input "Stunning photo opportunities"
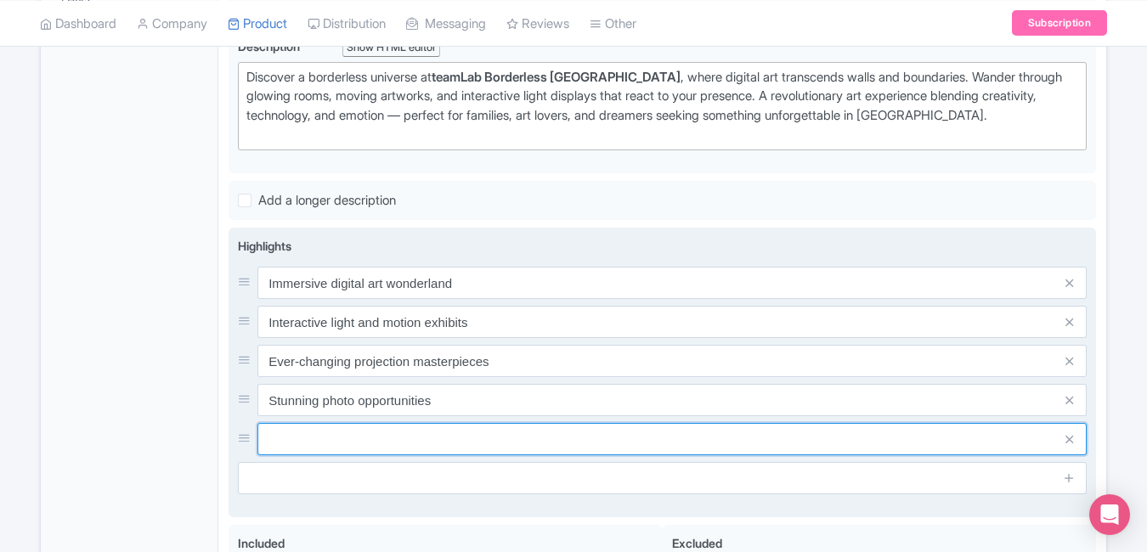
paste input "Art meets technology experience"
type input "Art meets technology experience"
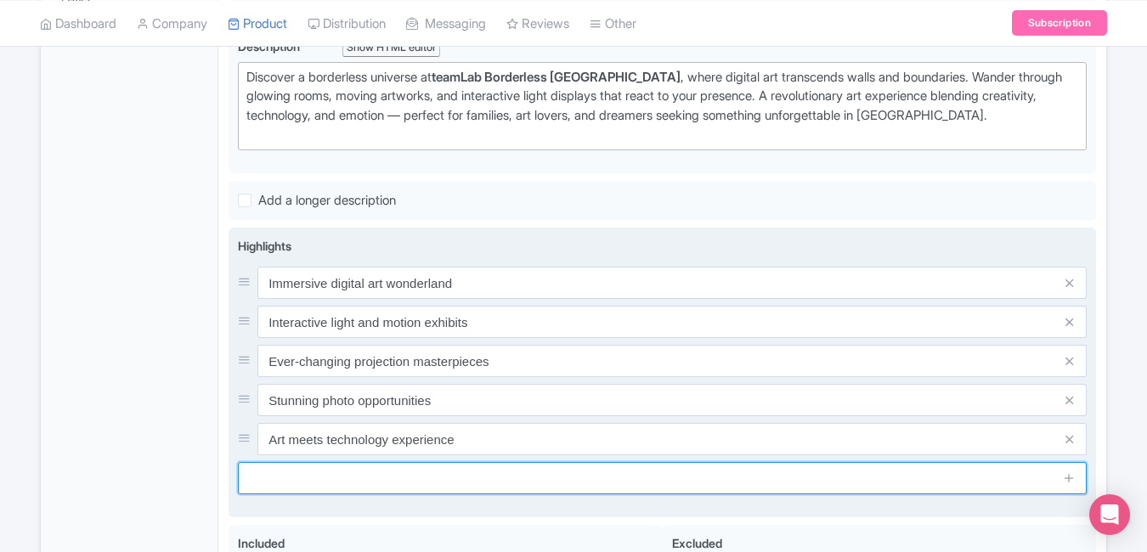
click at [461, 477] on input "text" at bounding box center [662, 478] width 849 height 32
paste input "Perfect for families and couples"
type input "Perfect for families and couples"
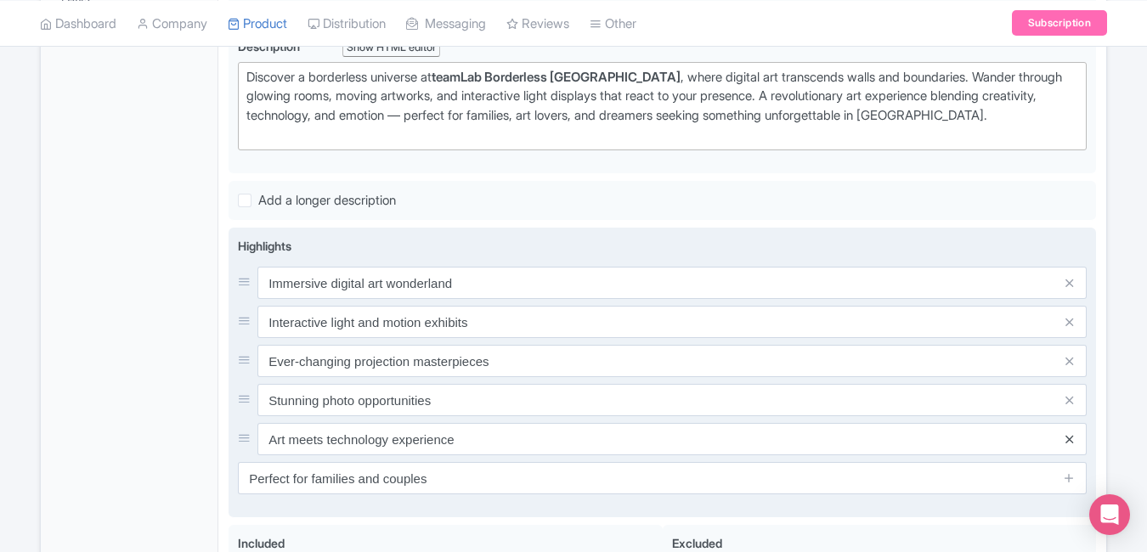
click at [1072, 441] on icon at bounding box center [1069, 439] width 8 height 13
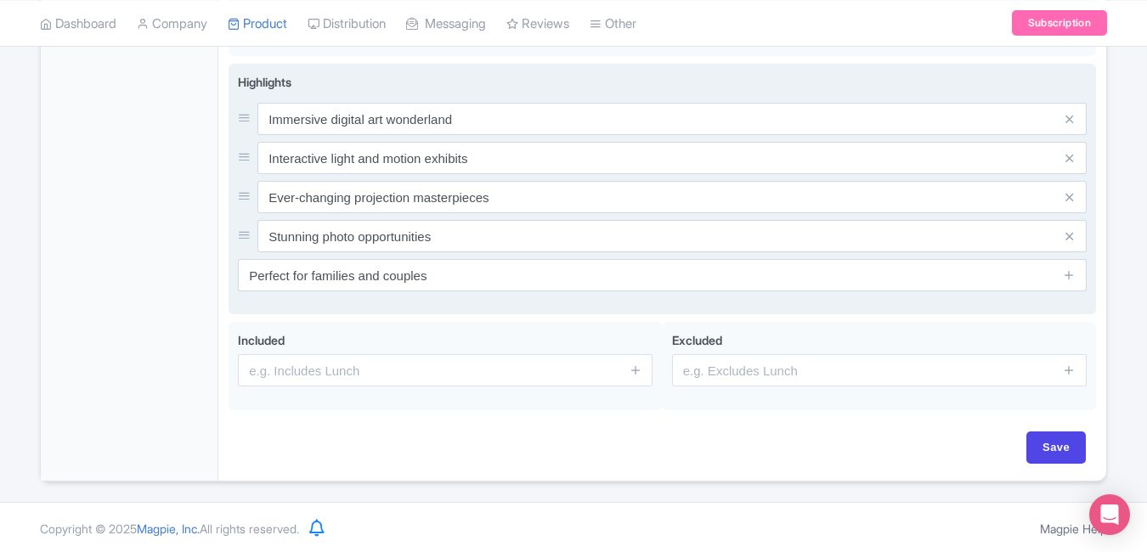
scroll to position [686, 0]
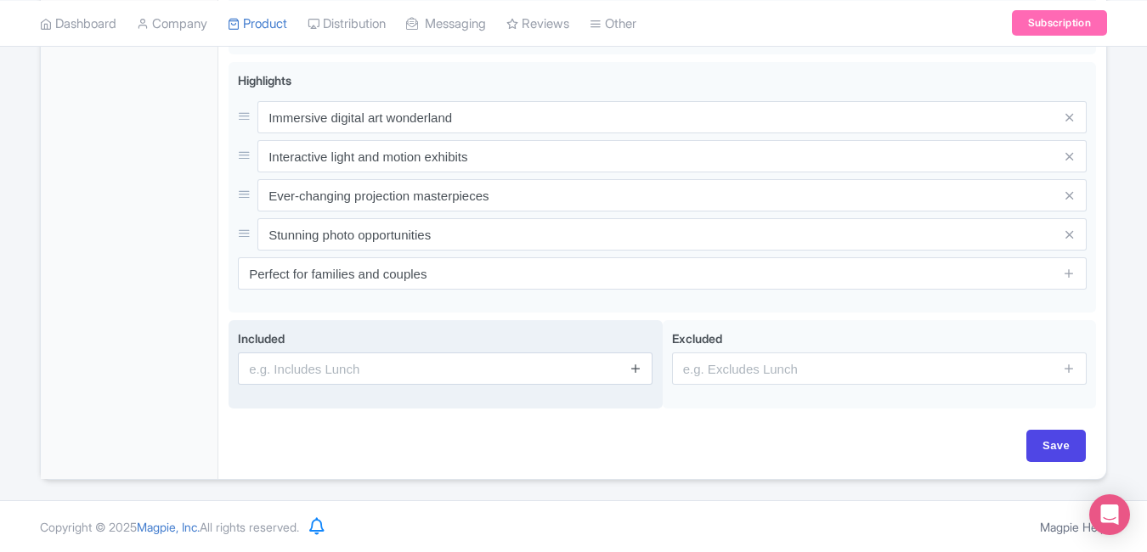
click at [636, 376] on link at bounding box center [635, 369] width 13 height 20
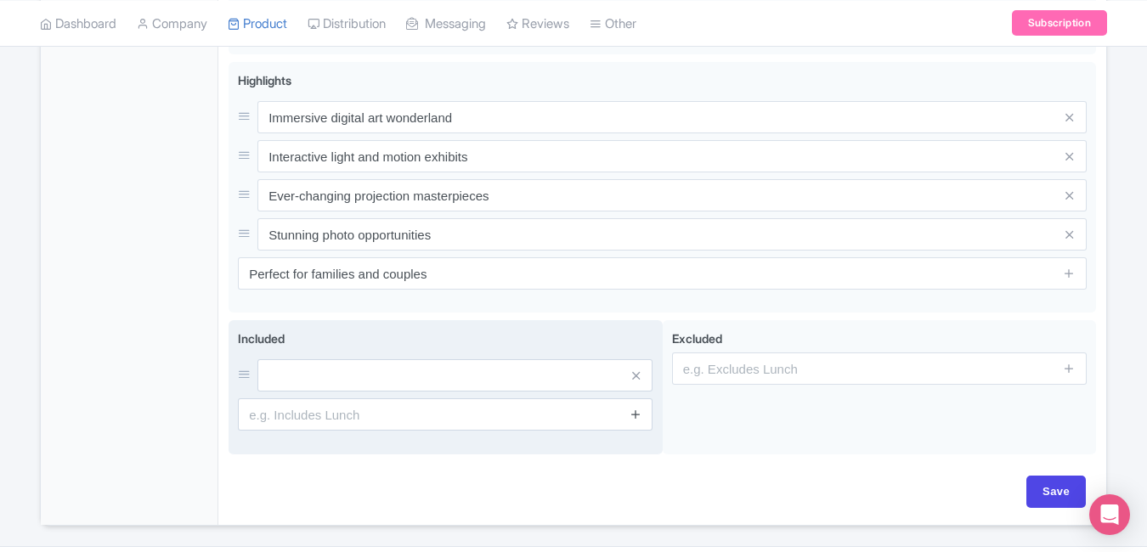
click at [636, 414] on icon at bounding box center [635, 414] width 13 height 13
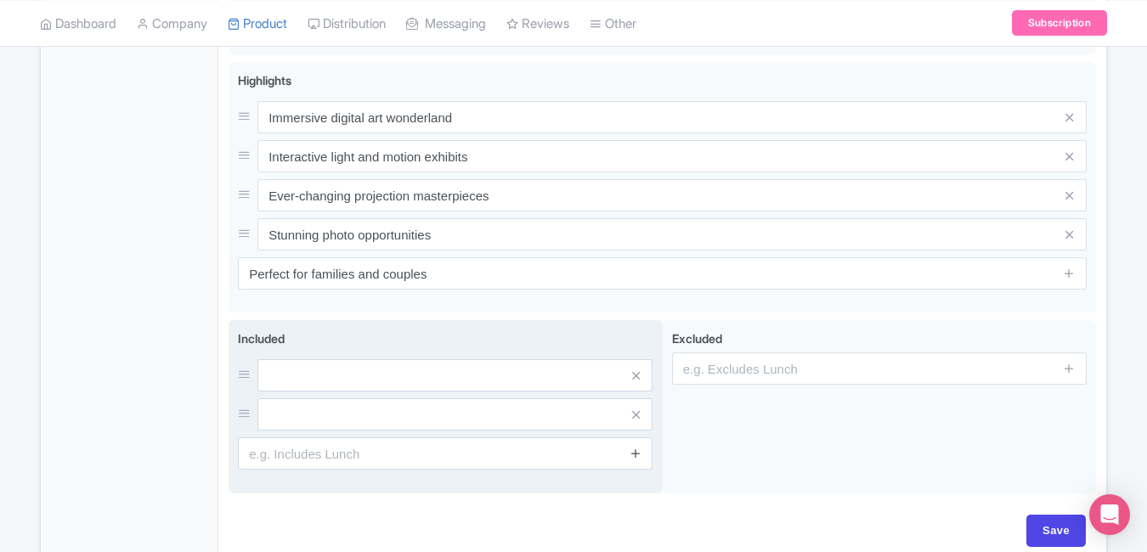
click at [637, 456] on icon at bounding box center [635, 453] width 13 height 13
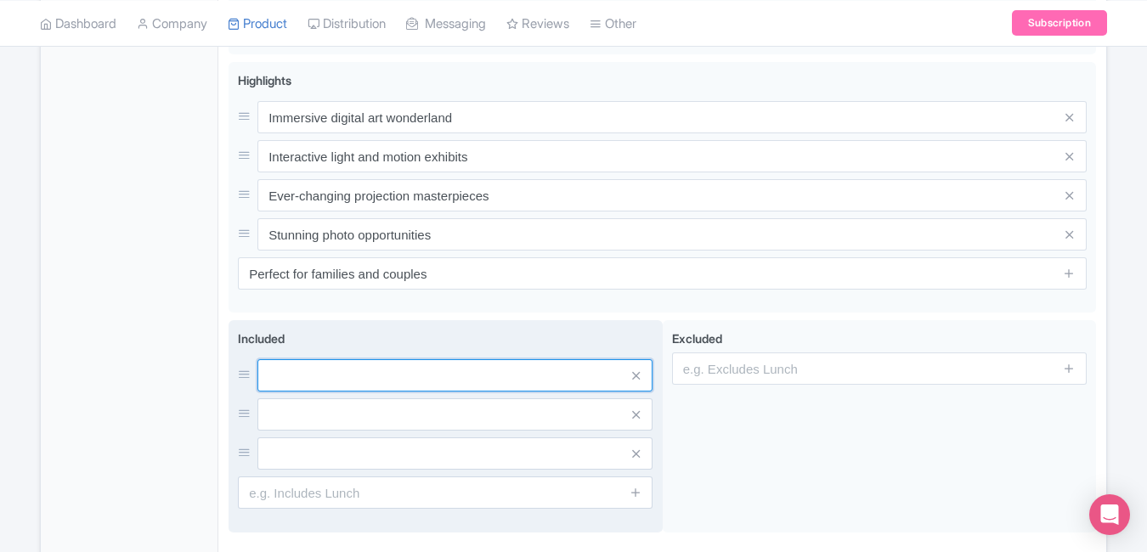
click at [500, 382] on input "text" at bounding box center [454, 375] width 395 height 32
paste input "Entry to teamLab Borderless Tokyo"
type input "Entry to teamLab Borderless Tokyo"
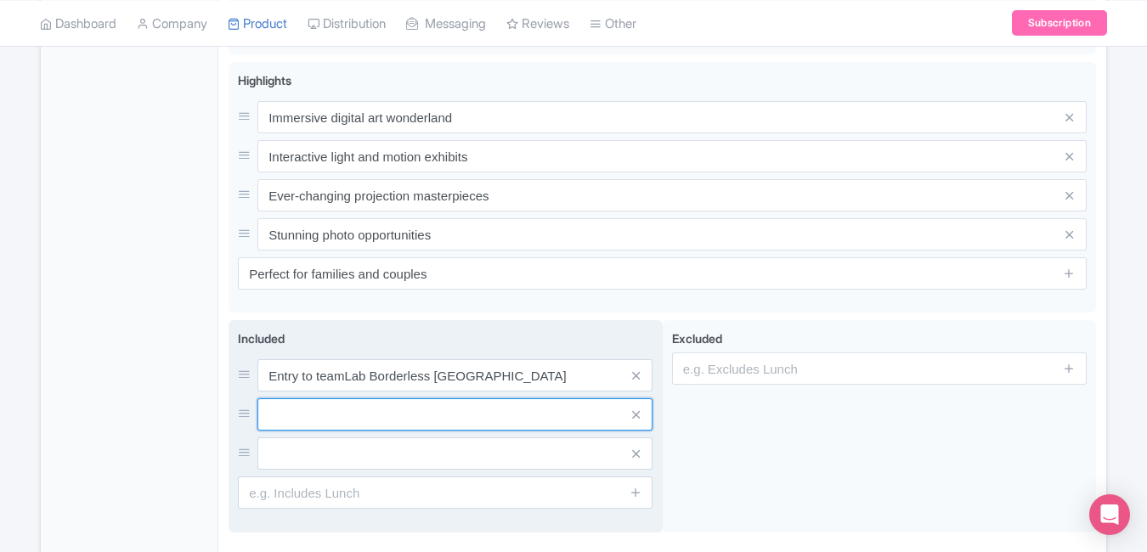
paste input "Access to all immersive zones"
type input "Access to all immersive zones"
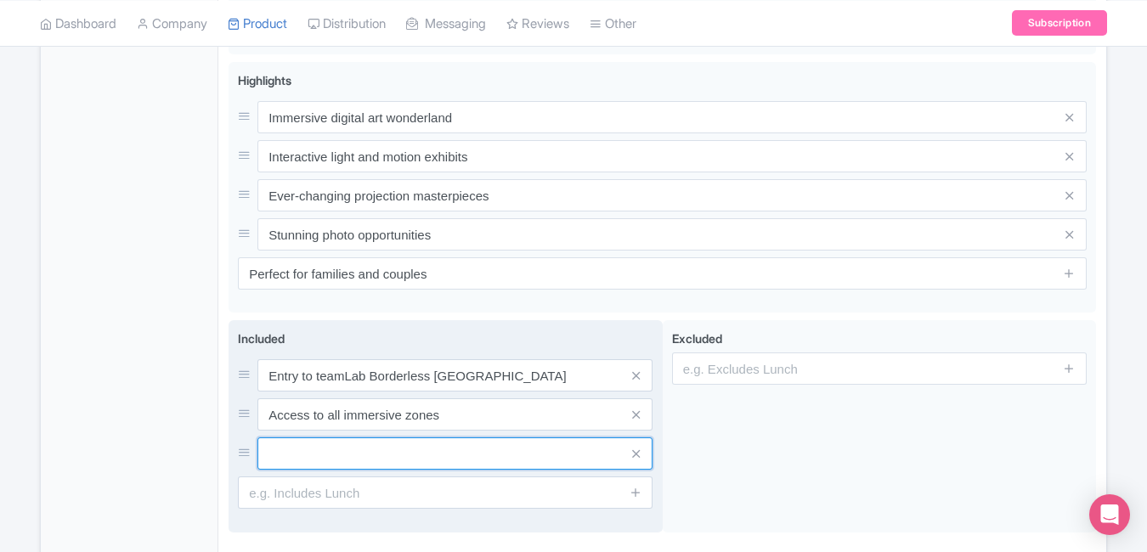
paste input "On-site assistance and guidance"
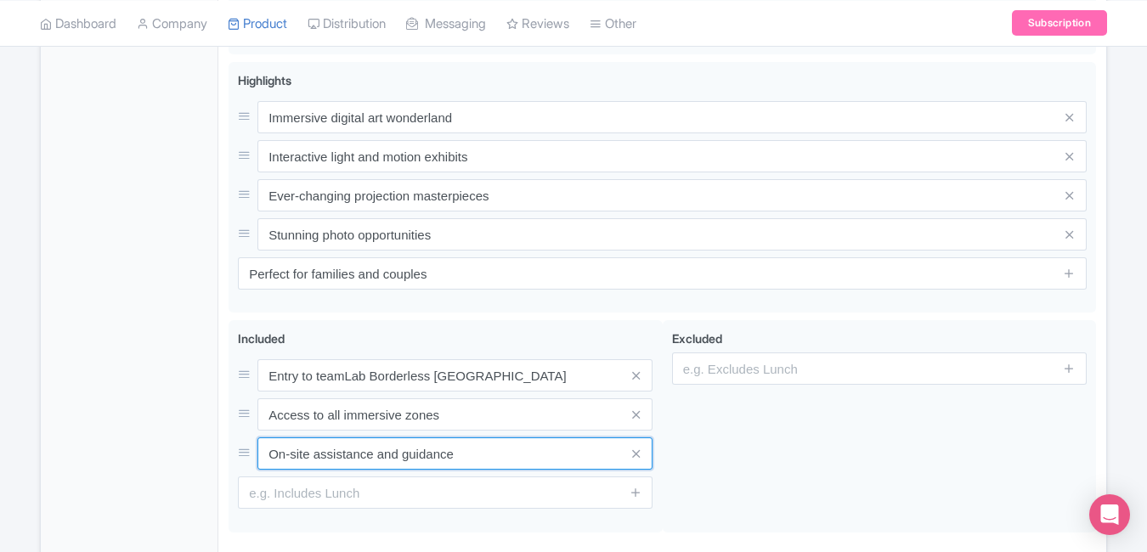
type input "On-site assistance and guidance"
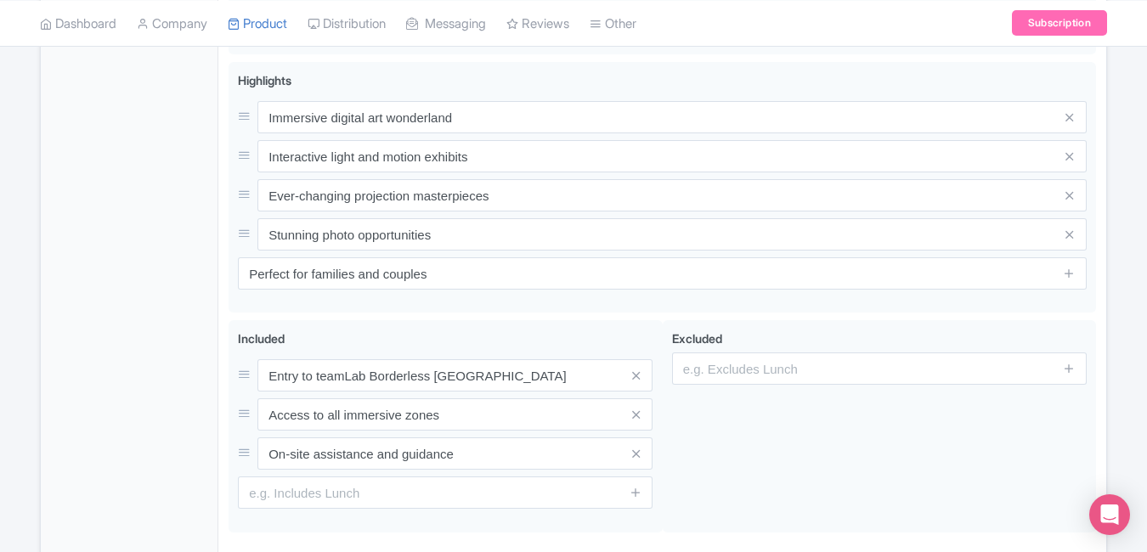
click at [116, 371] on div "General Booking Info Settings Pricing FAQs" at bounding box center [130, 118] width 178 height 970
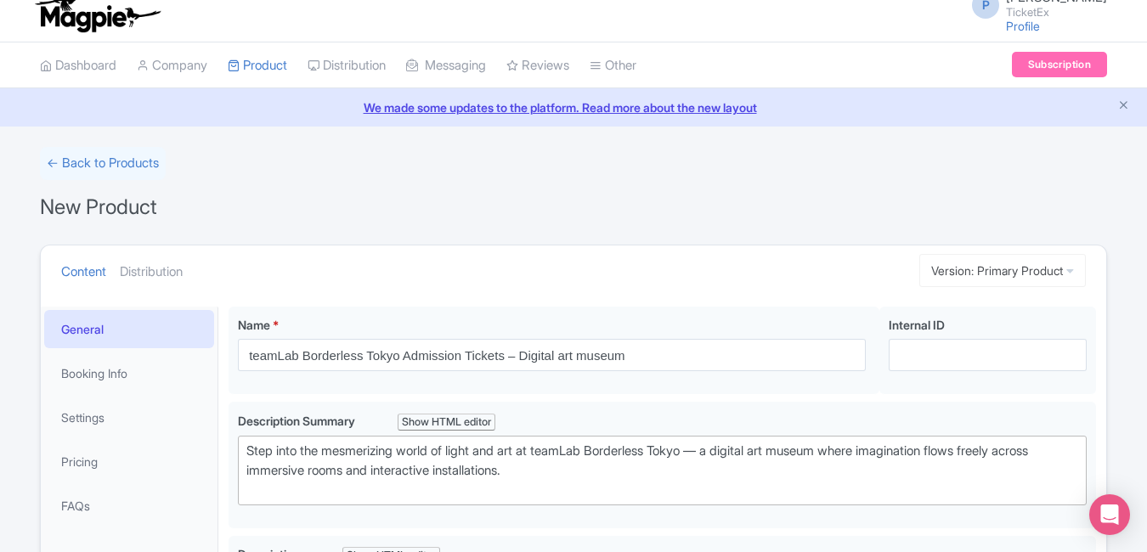
scroll to position [0, 0]
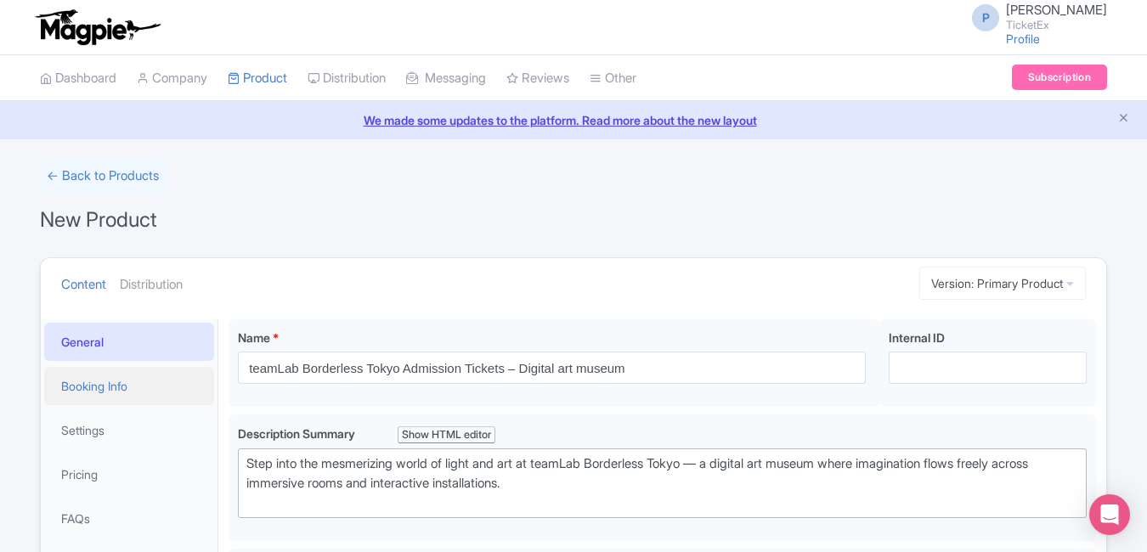
click at [116, 390] on link "Booking Info" at bounding box center [129, 386] width 170 height 38
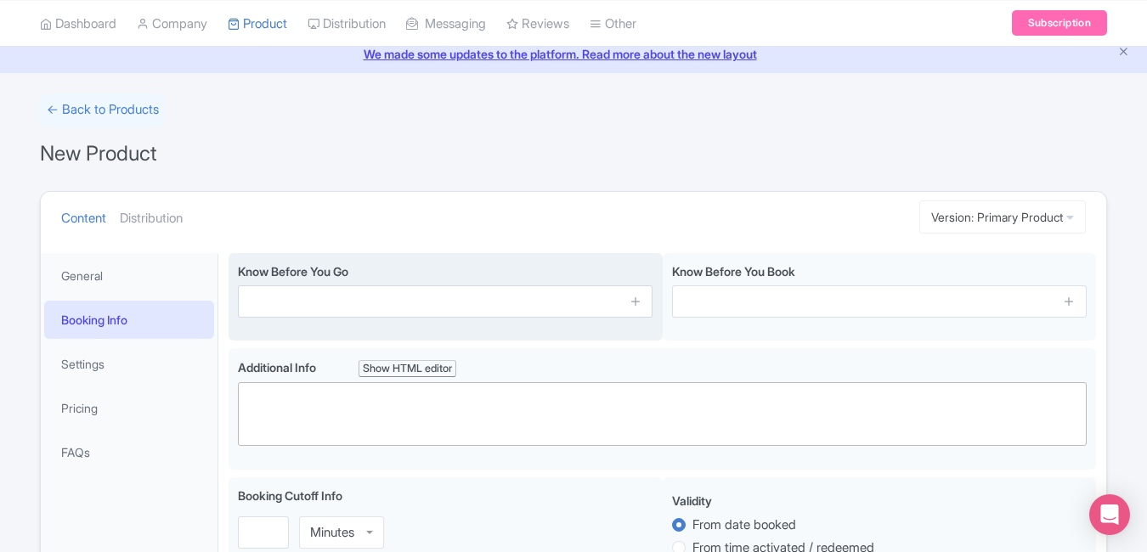
scroll to position [89, 0]
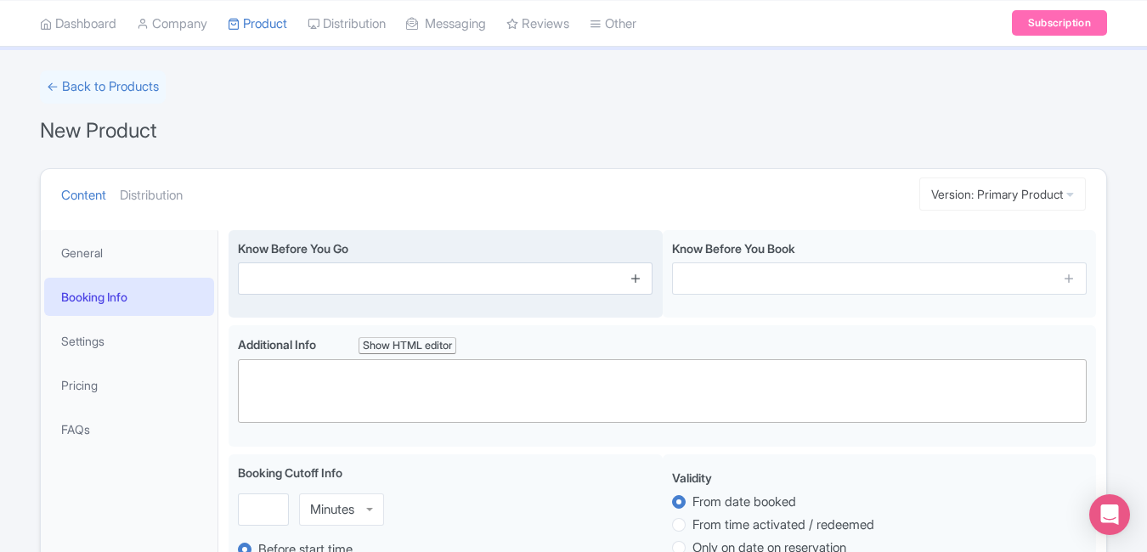
click at [638, 280] on icon at bounding box center [635, 278] width 13 height 13
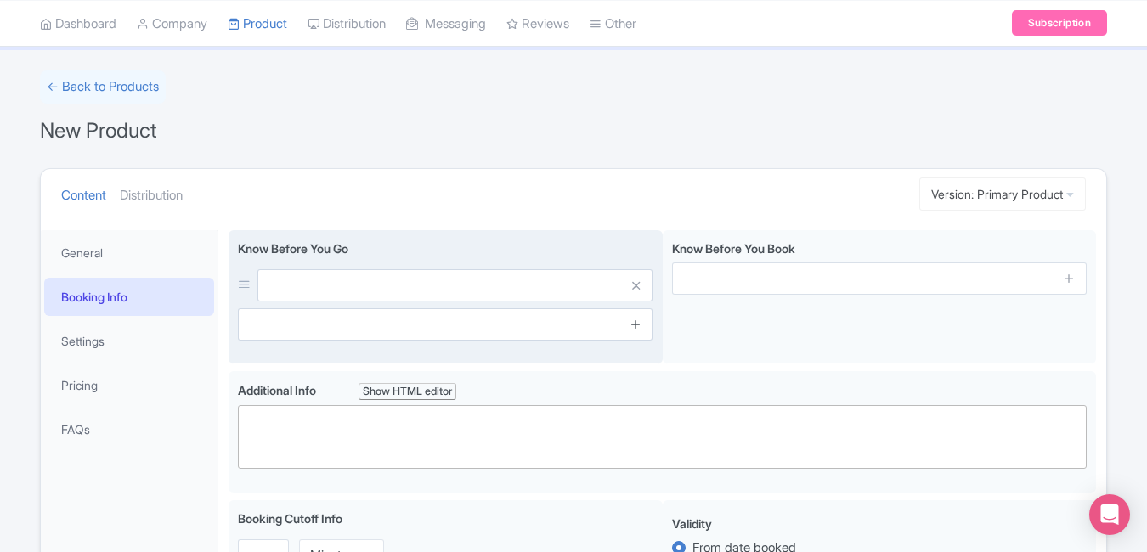
click at [637, 322] on icon at bounding box center [635, 324] width 13 height 13
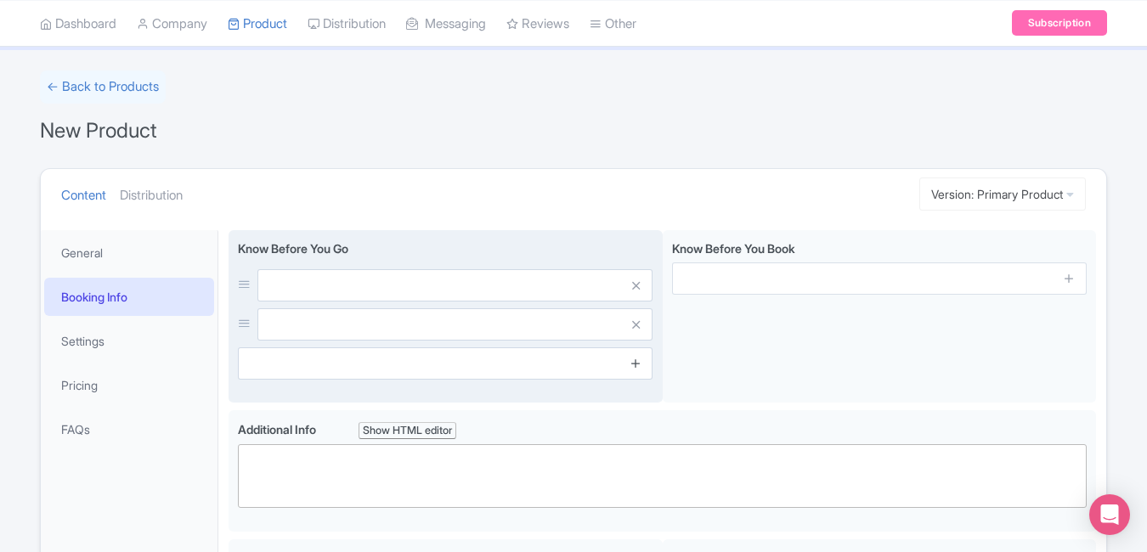
click at [636, 363] on icon at bounding box center [635, 363] width 13 height 13
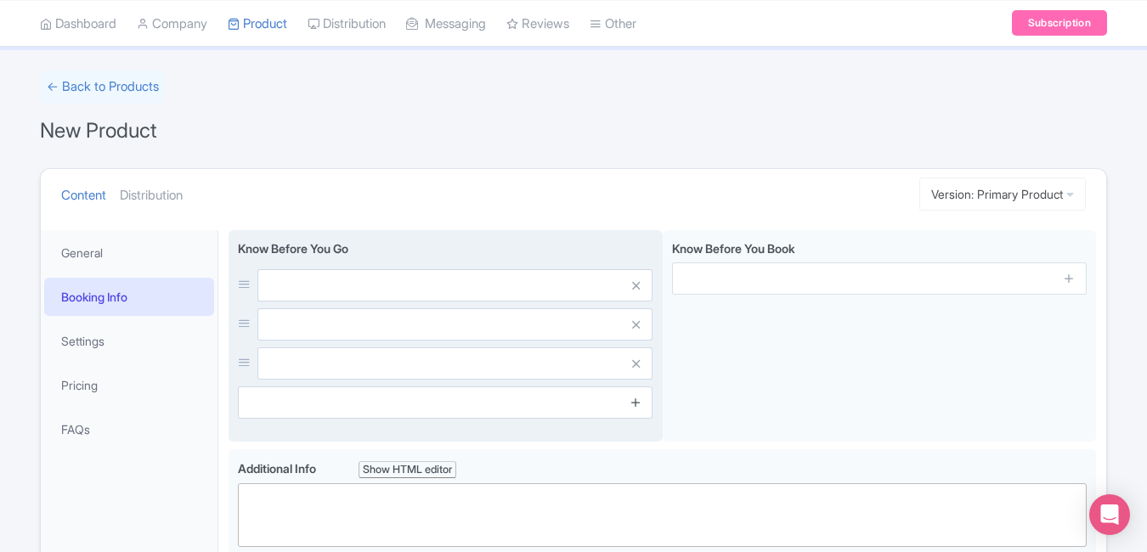
click at [634, 399] on icon at bounding box center [635, 402] width 13 height 13
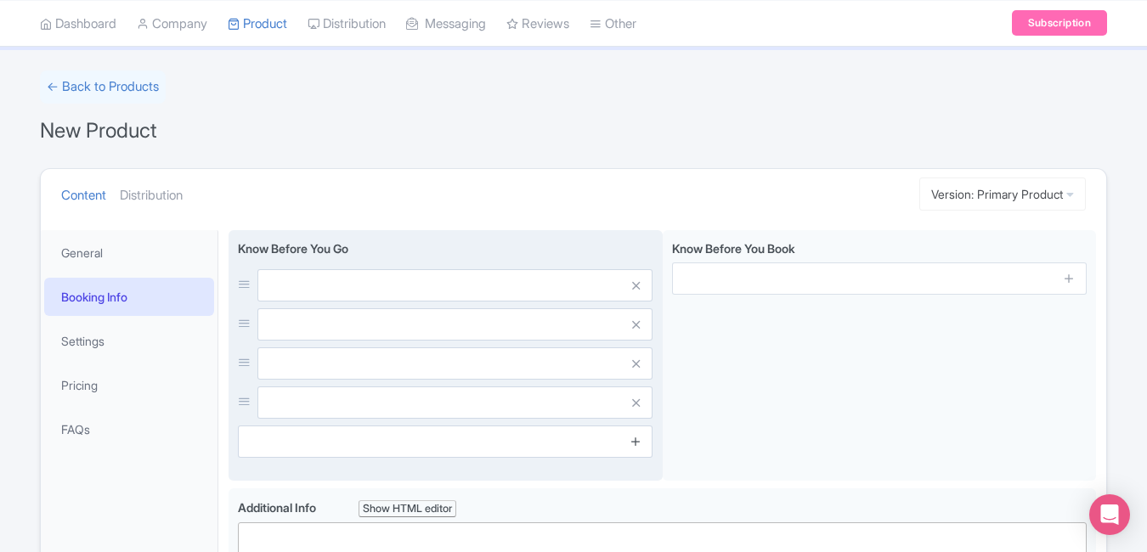
click at [634, 443] on icon at bounding box center [635, 441] width 13 height 13
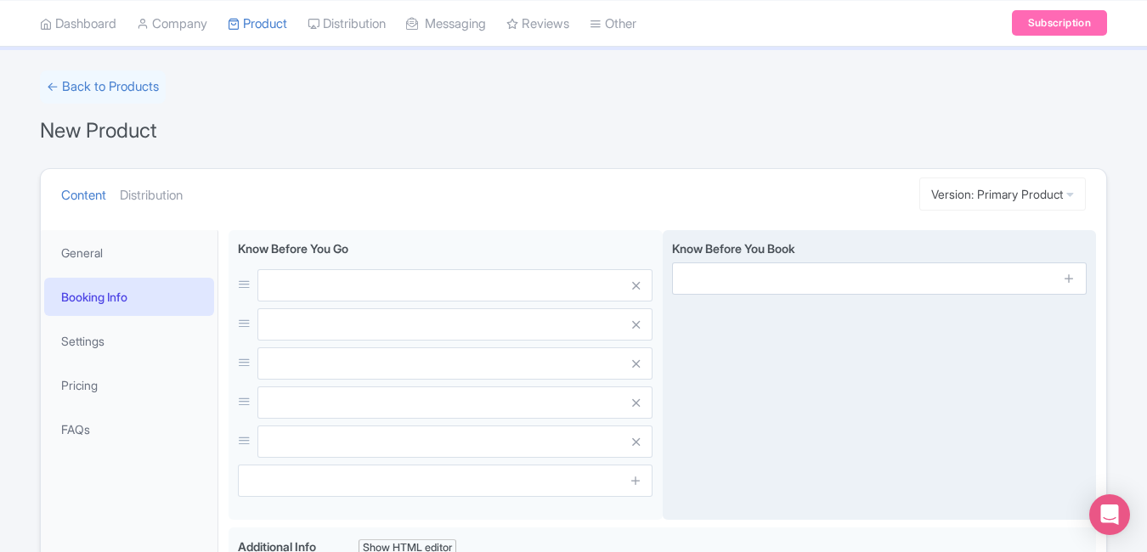
click at [1061, 277] on span at bounding box center [1070, 279] width 34 height 32
click at [1065, 285] on link at bounding box center [1069, 279] width 13 height 20
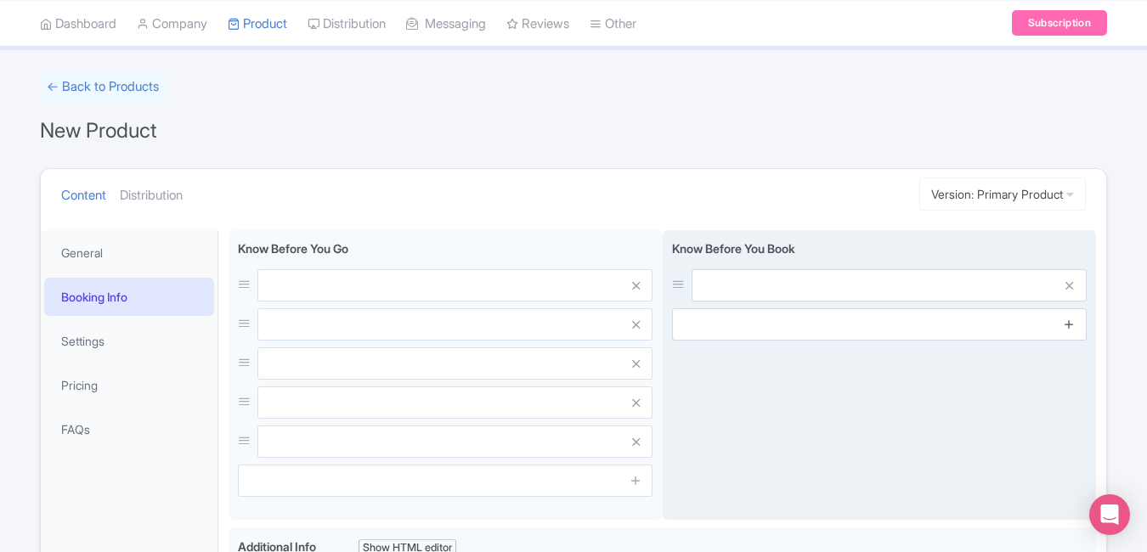
click at [1065, 318] on icon at bounding box center [1069, 324] width 13 height 13
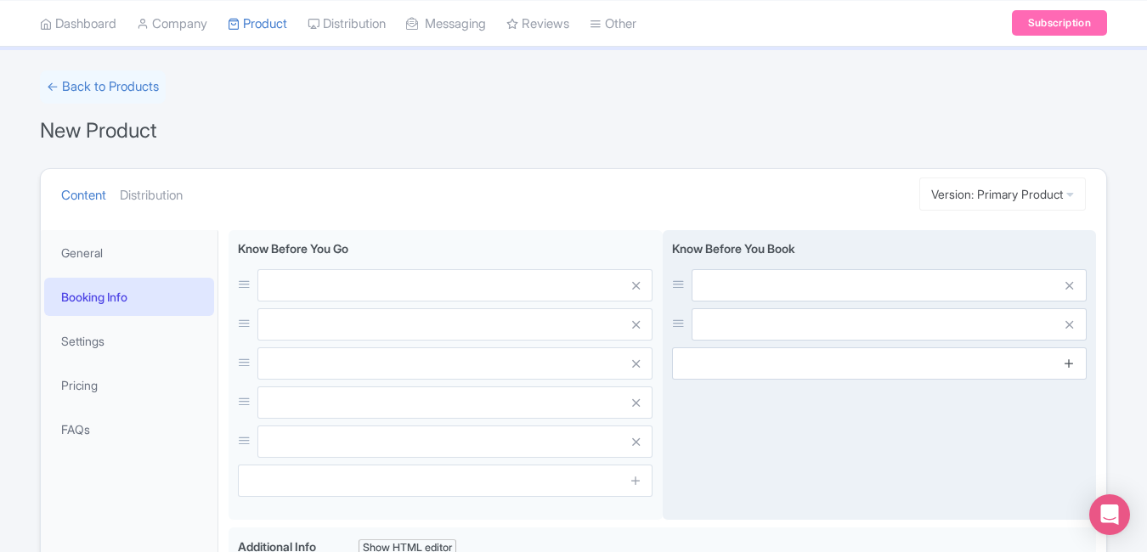
click at [1065, 361] on icon at bounding box center [1069, 363] width 13 height 13
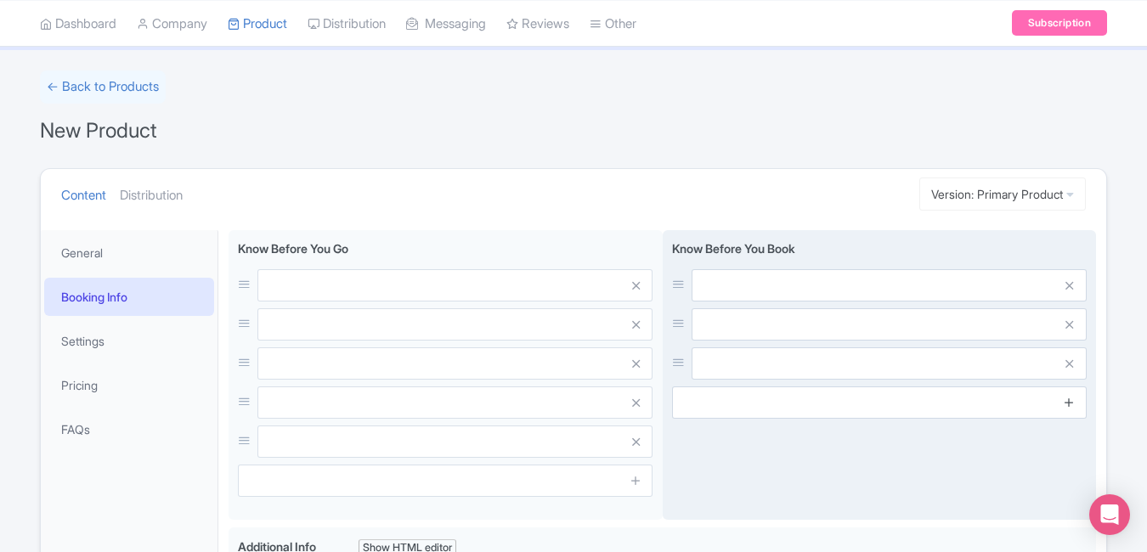
click at [1075, 403] on icon at bounding box center [1069, 402] width 13 height 13
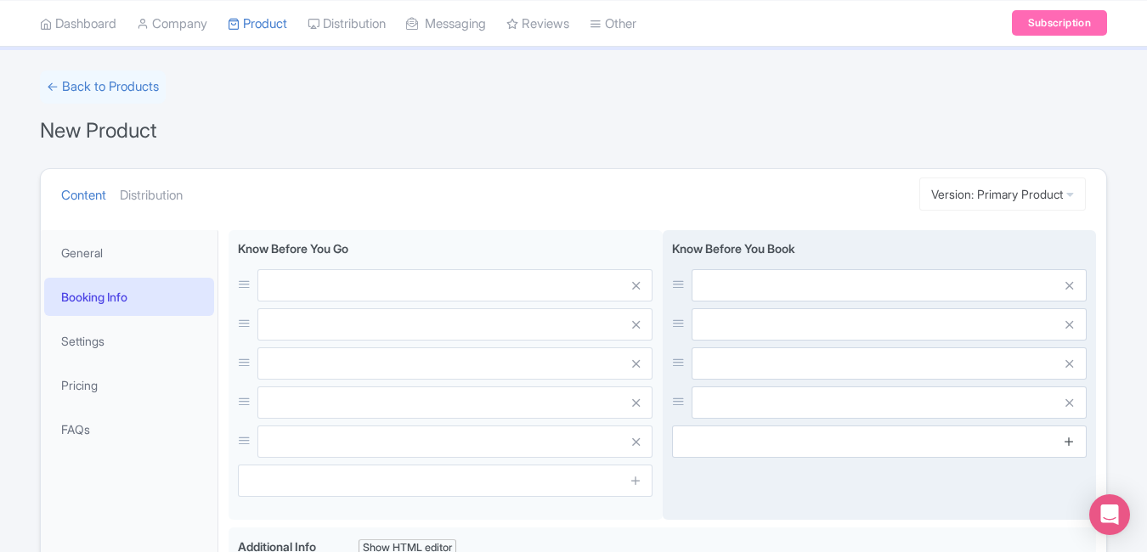
click at [1069, 442] on icon at bounding box center [1069, 441] width 13 height 13
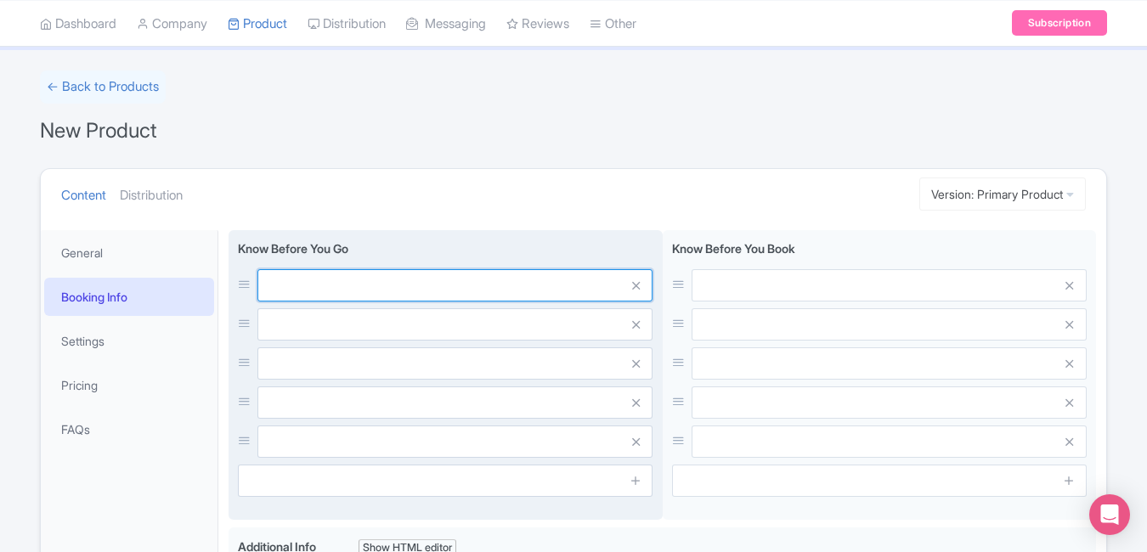
click at [528, 279] on input "text" at bounding box center [454, 285] width 395 height 32
paste input "Wear comfortable shoes for walking"
type input "Wear comfortable shoes for walking"
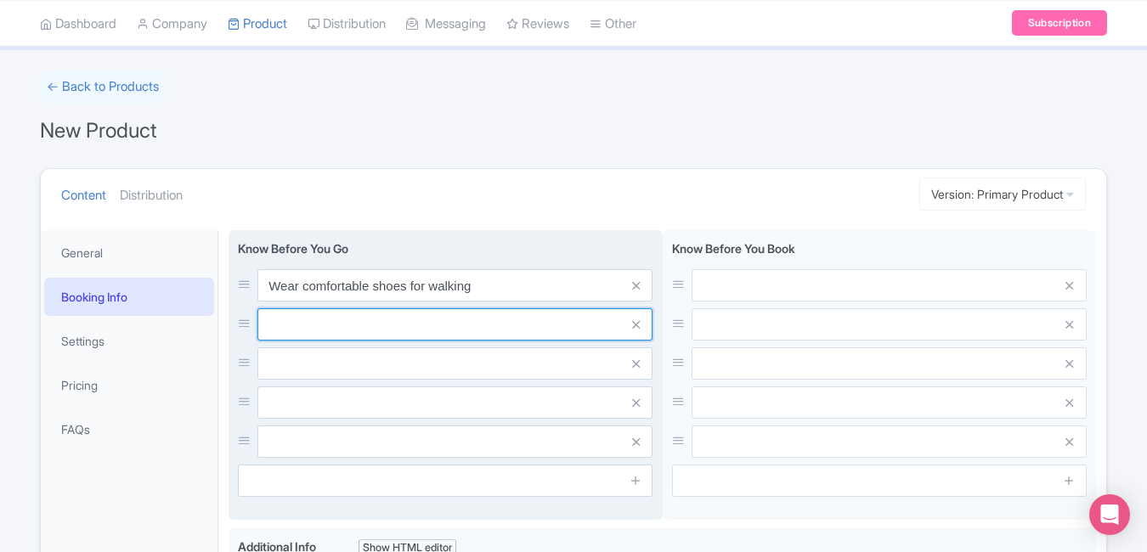
paste input "Photography is encouraged, no flash"
type input "Photography is encouraged, no flash"
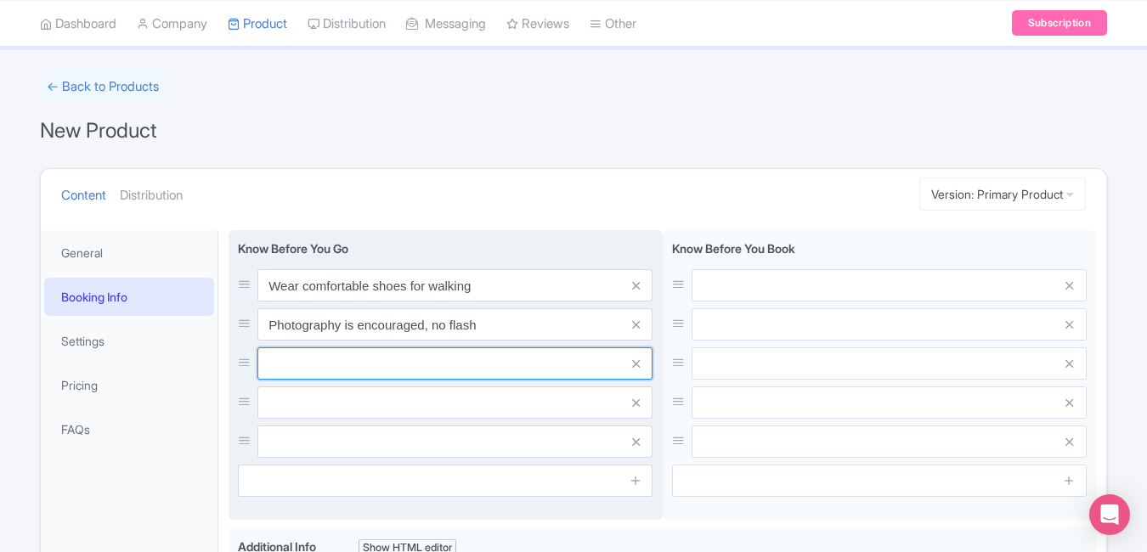
paste input "Allow 1.5–2 hours to explore fully"
type input "Allow 1.5–2 hours to explore fully"
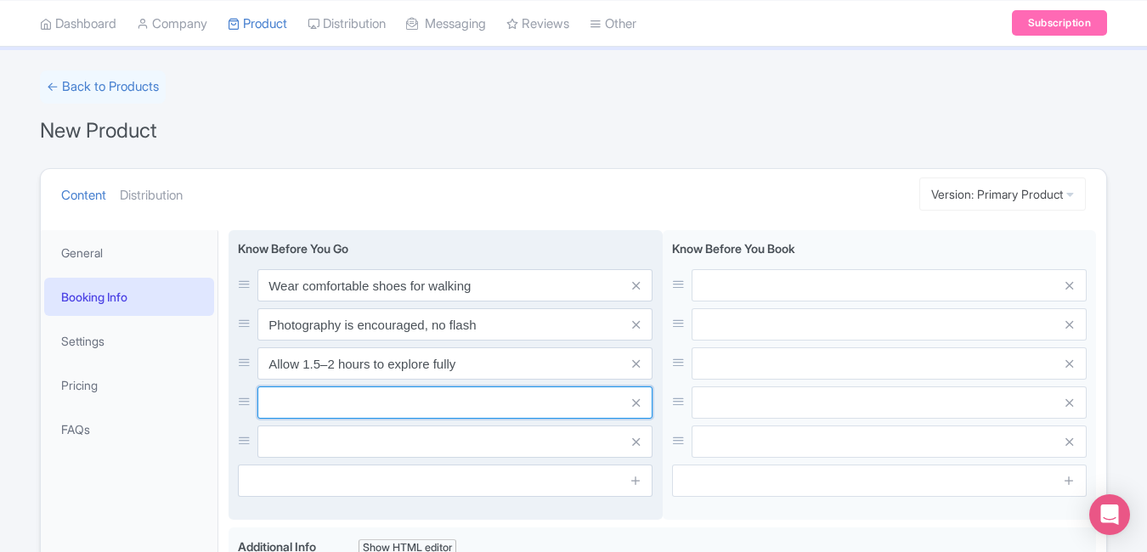
paste input "Accessible via Odaiba’s Palette Town"
type input "Accessible via Odaiba’s Palette Town"
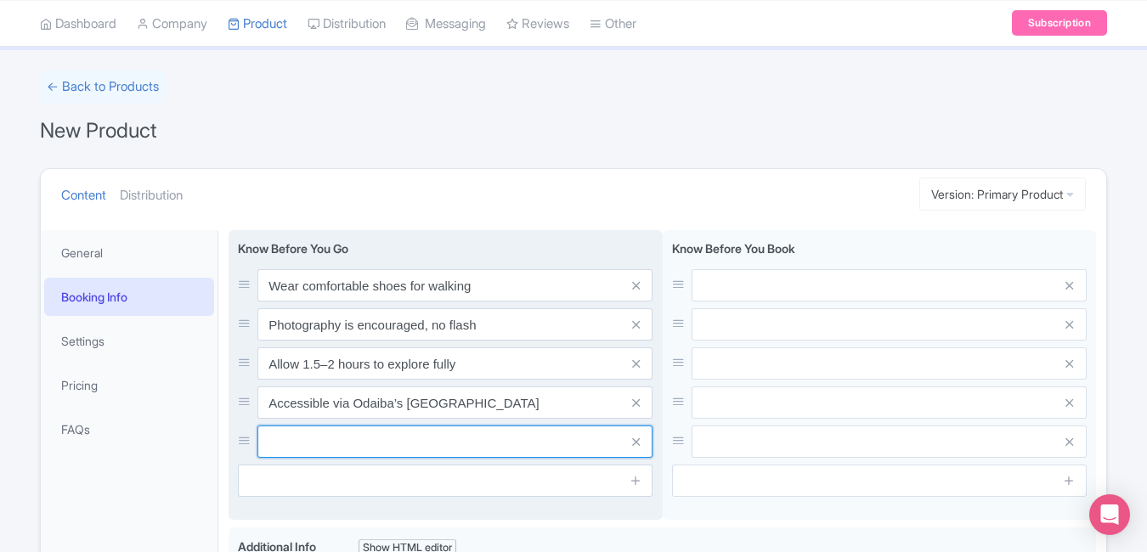
paste input "Weekends are more crowded"
type input "Weekends are more crowded"
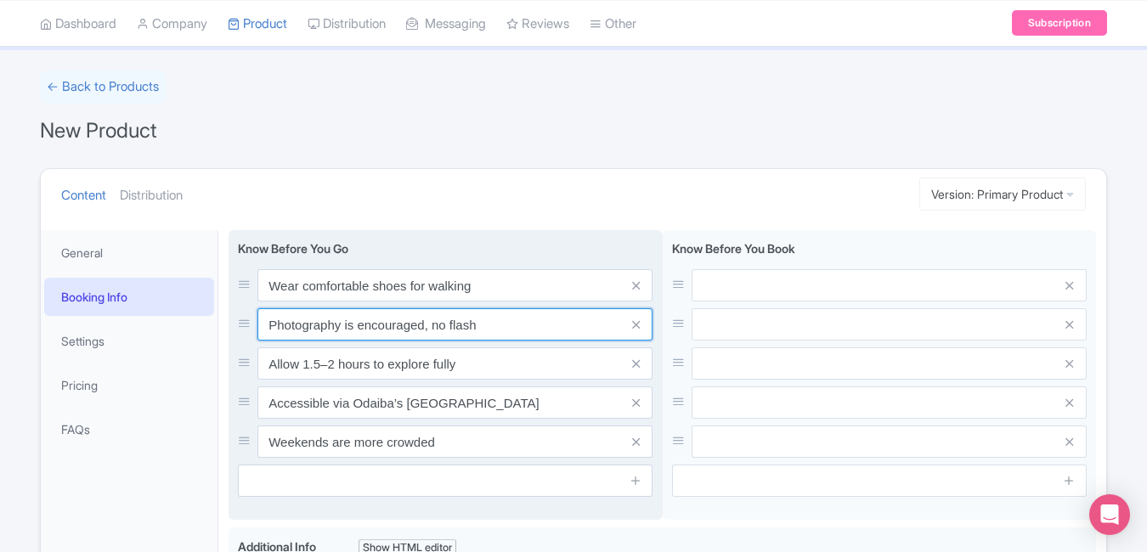
click at [419, 308] on input "Photography is encouraged, no flash" at bounding box center [454, 324] width 395 height 32
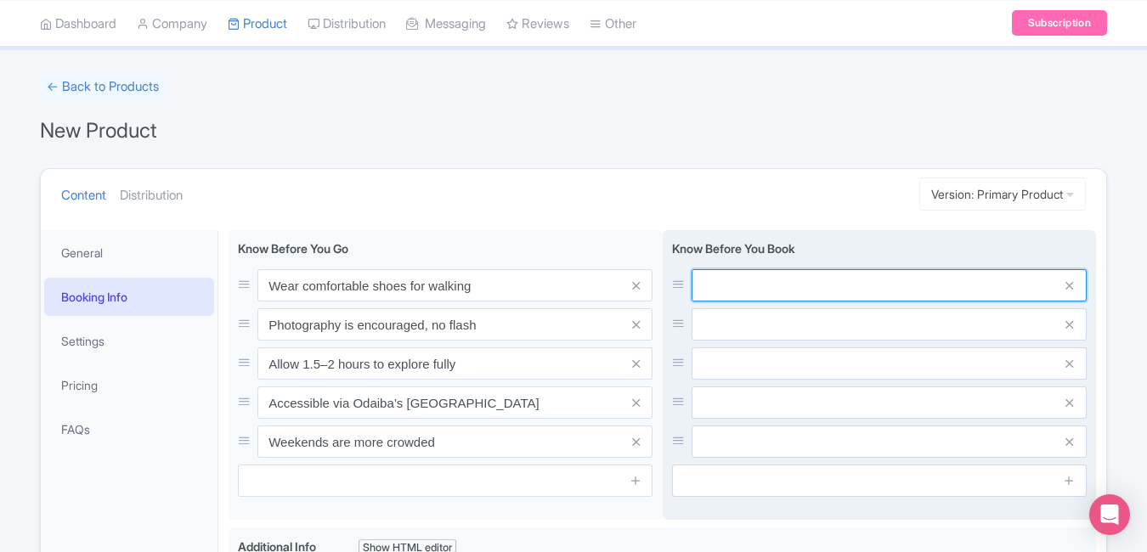
click at [738, 290] on input "text" at bounding box center [889, 285] width 395 height 32
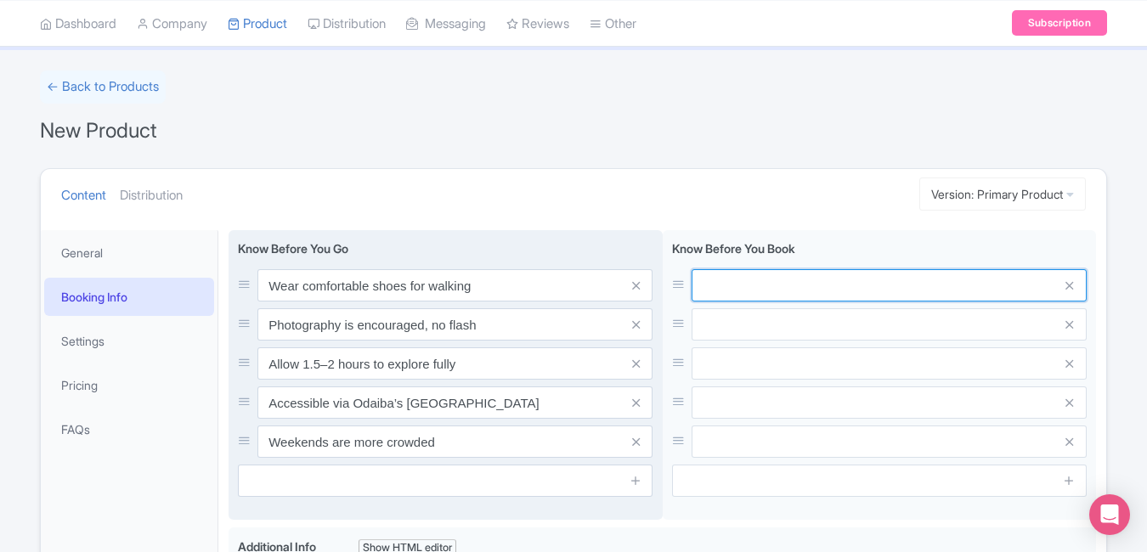
paste input "Tickets are non-refundable once confirmed"
type input "Tickets are non-refundable once confirmed"
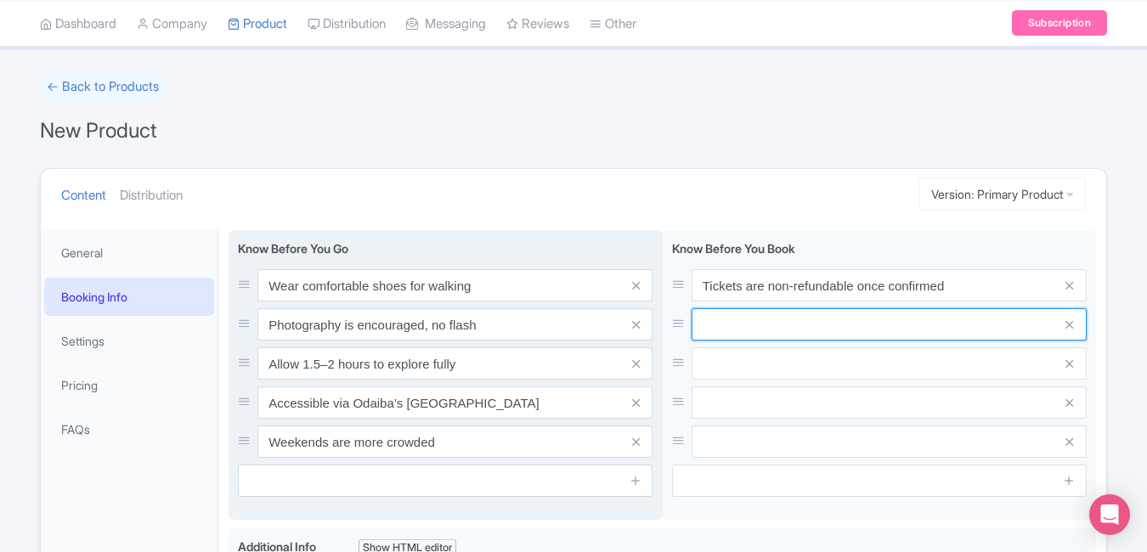
paste input "Advance online booking recommended"
type input "Advance online booking recommended"
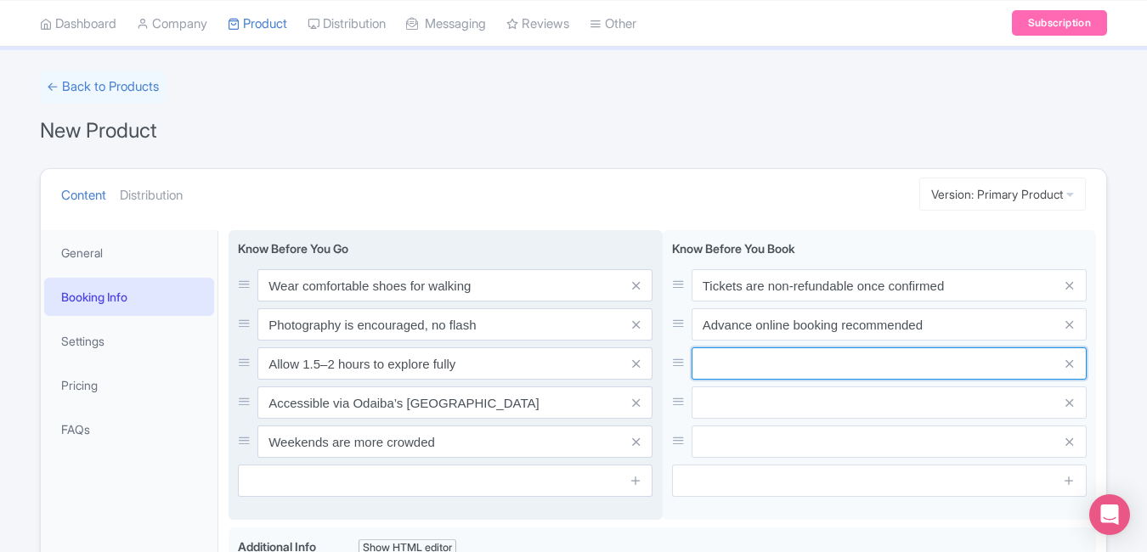
paste input "Entry time slots are fixed; arrive early"
type input "Entry time slots are fixed; arrive early"
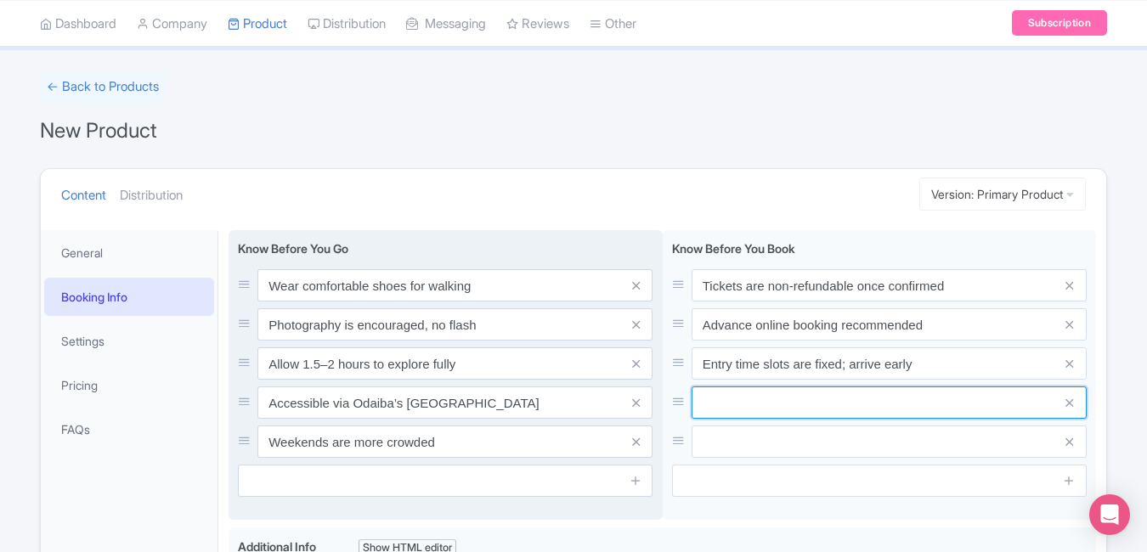
paste input "Children under 3 enter free"
type input "Children under 3 enter free"
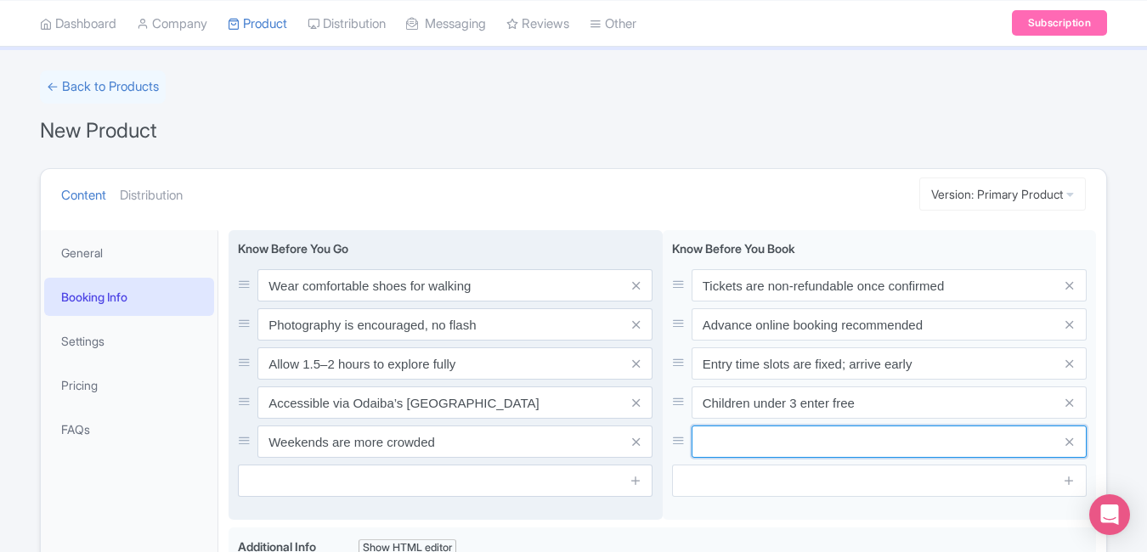
paste input "Bring valid ID for verification"
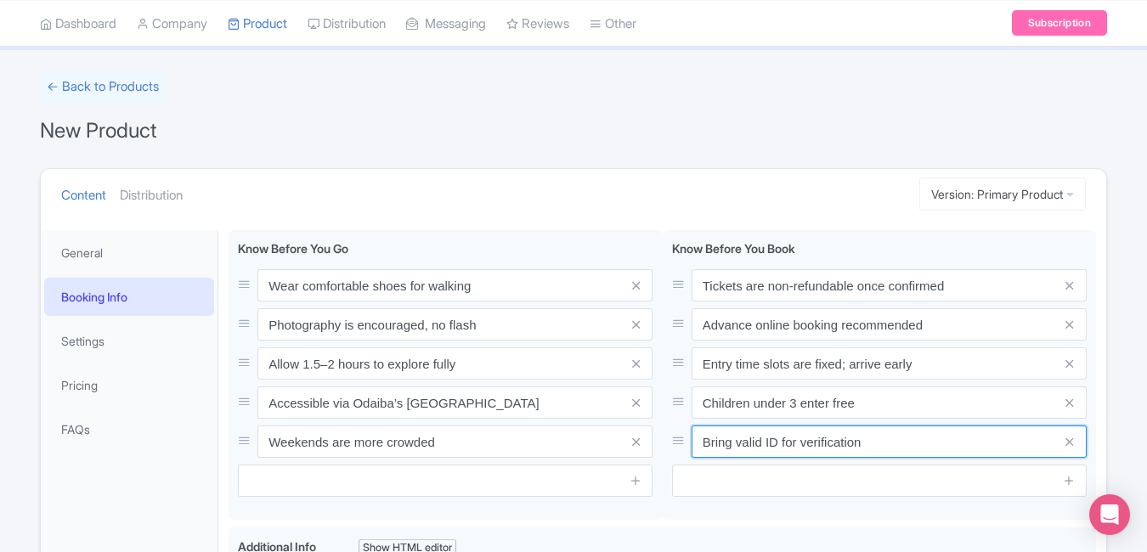
type input "Bring valid ID for verification"
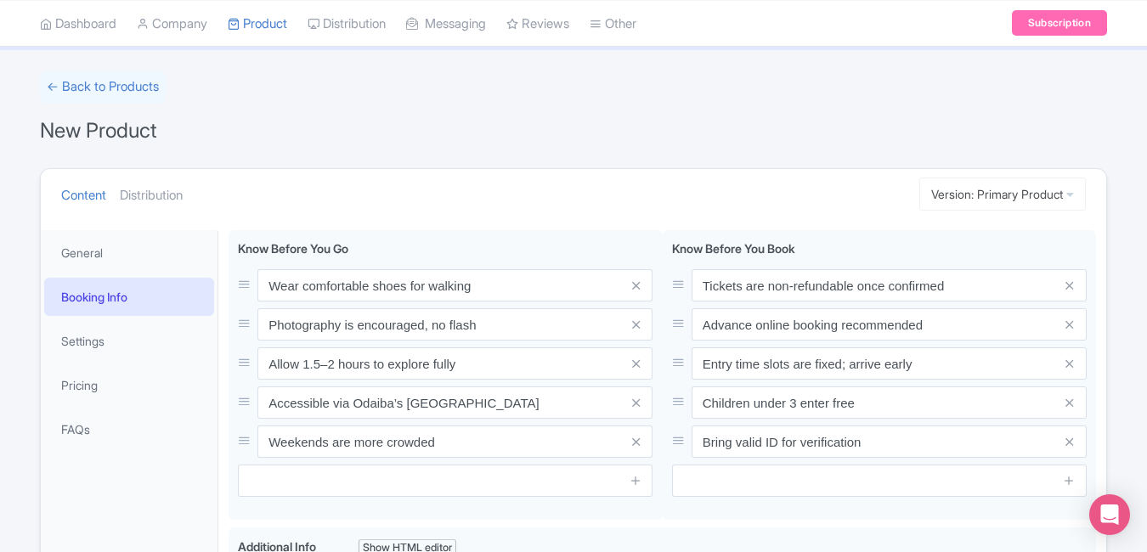
click at [659, 178] on ul "Content Distribution" at bounding box center [464, 195] width 821 height 52
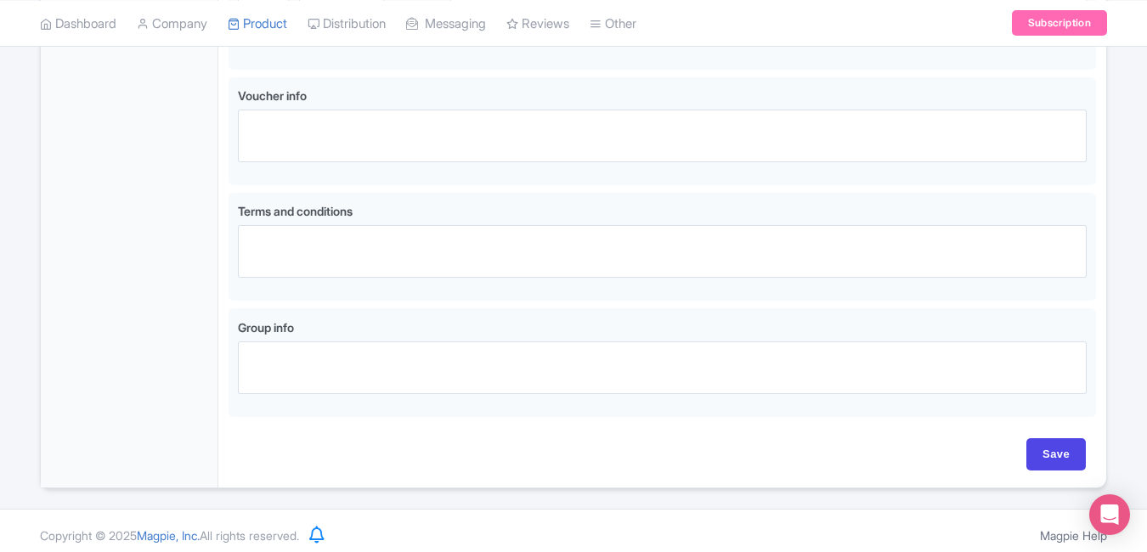
scroll to position [1165, 0]
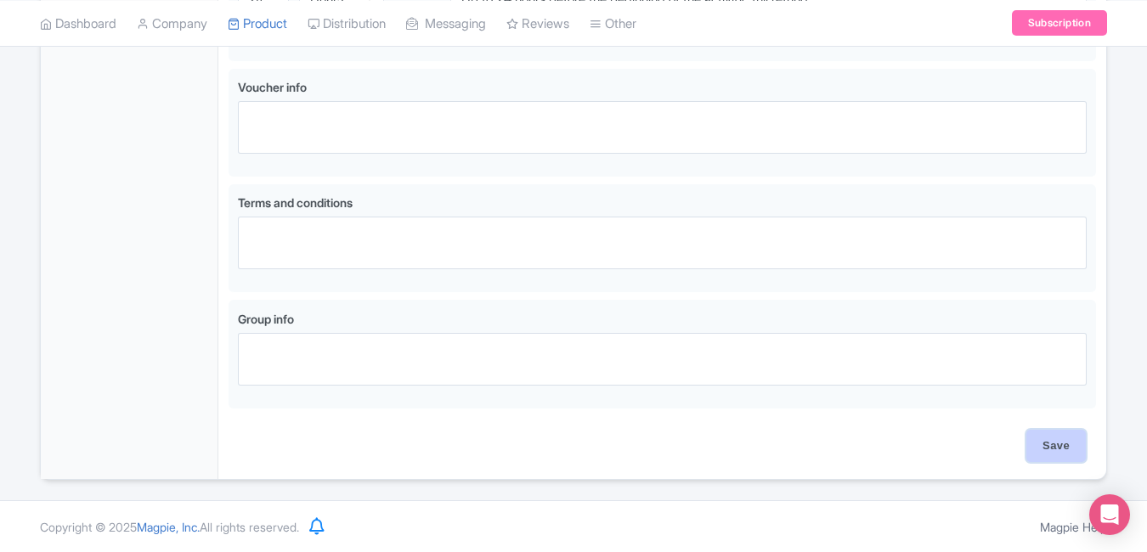
click at [1051, 450] on input "Save" at bounding box center [1055, 446] width 59 height 32
type input "Saving..."
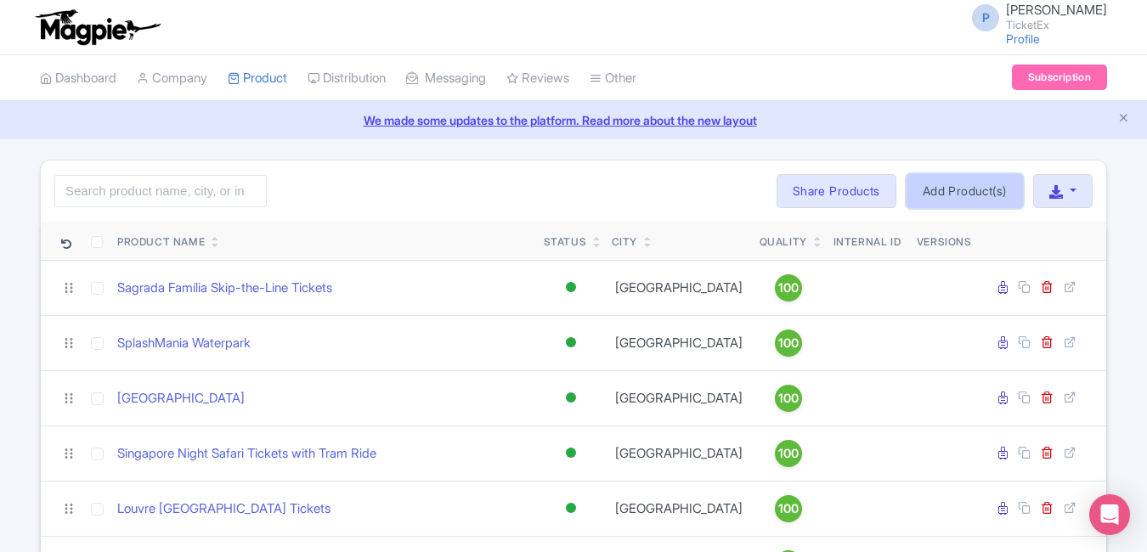
click at [917, 183] on link "Add Product(s)" at bounding box center [964, 191] width 116 height 34
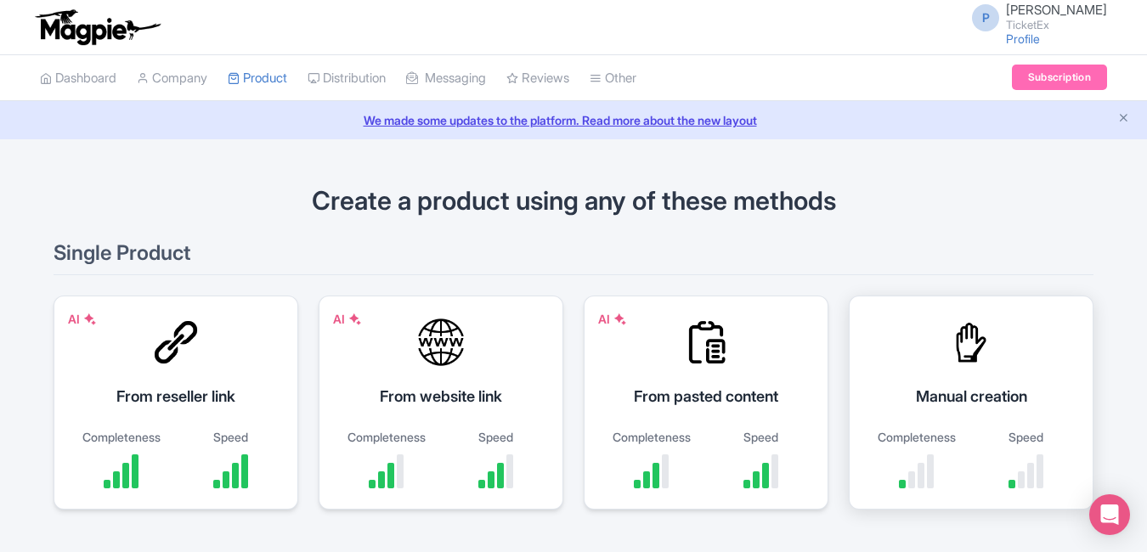
click at [942, 336] on div "Manual creation Completeness Speed" at bounding box center [971, 403] width 245 height 214
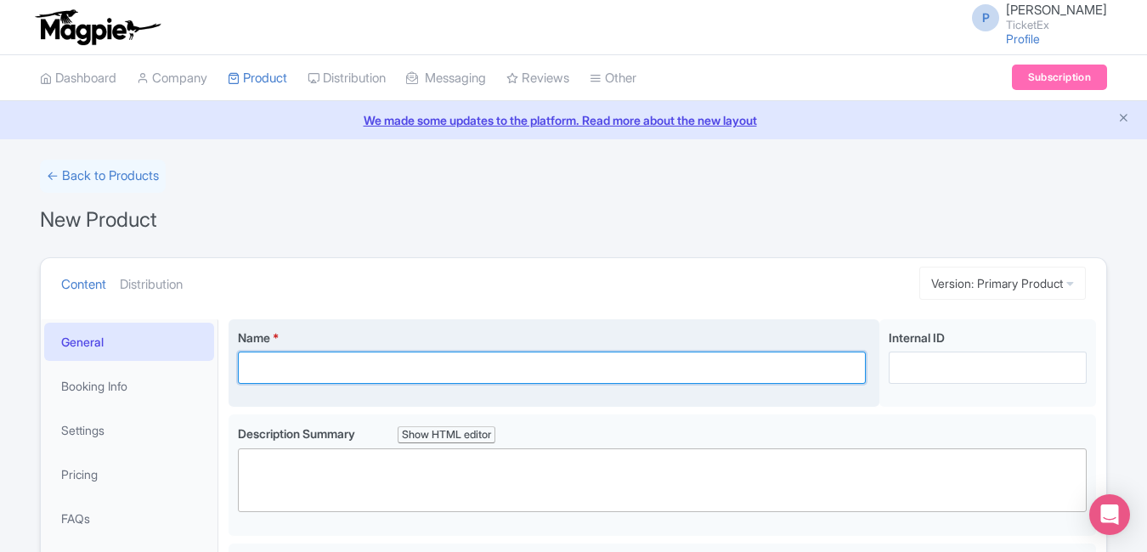
click at [735, 381] on input "Name *" at bounding box center [552, 368] width 628 height 32
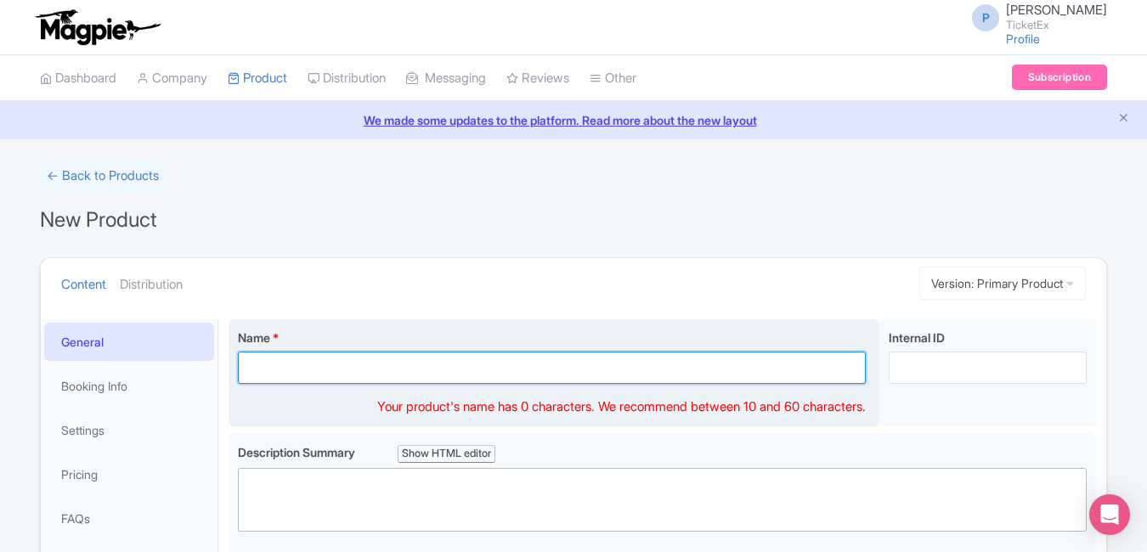
paste input "Universal Studios Singapore™ Tickets – Rides, Shows & Movie-Themed Worlds"
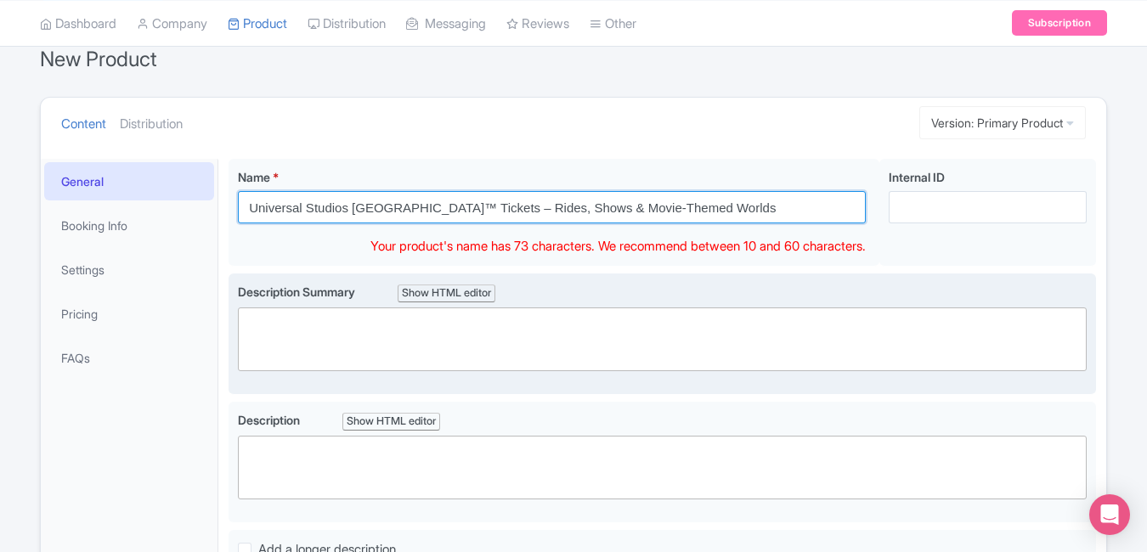
type input "Universal Studios Singapore™ Tickets – Rides, Shows & Movie-Themed Worlds"
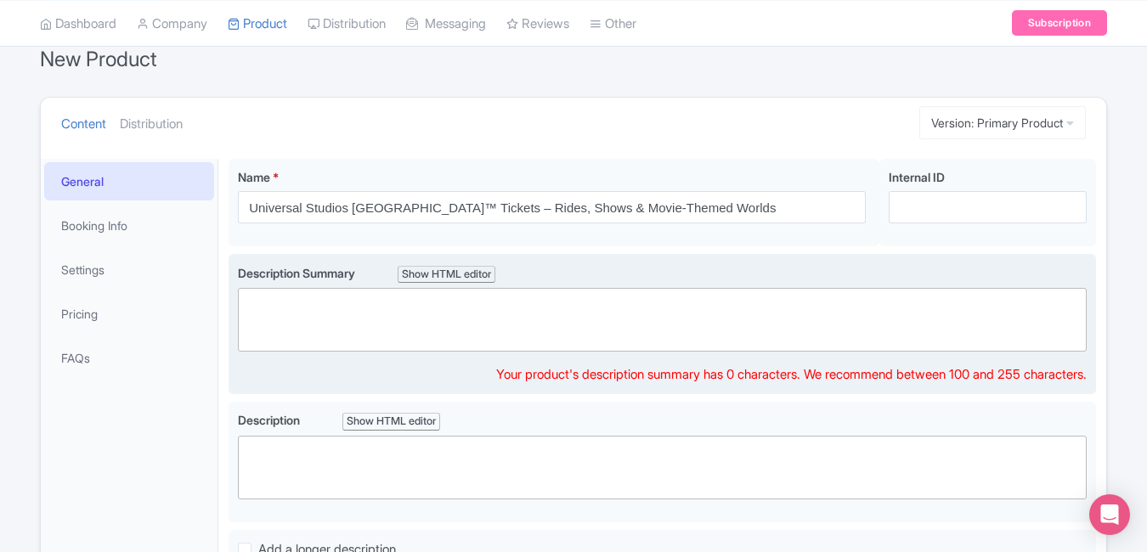
scroll to position [141, 0]
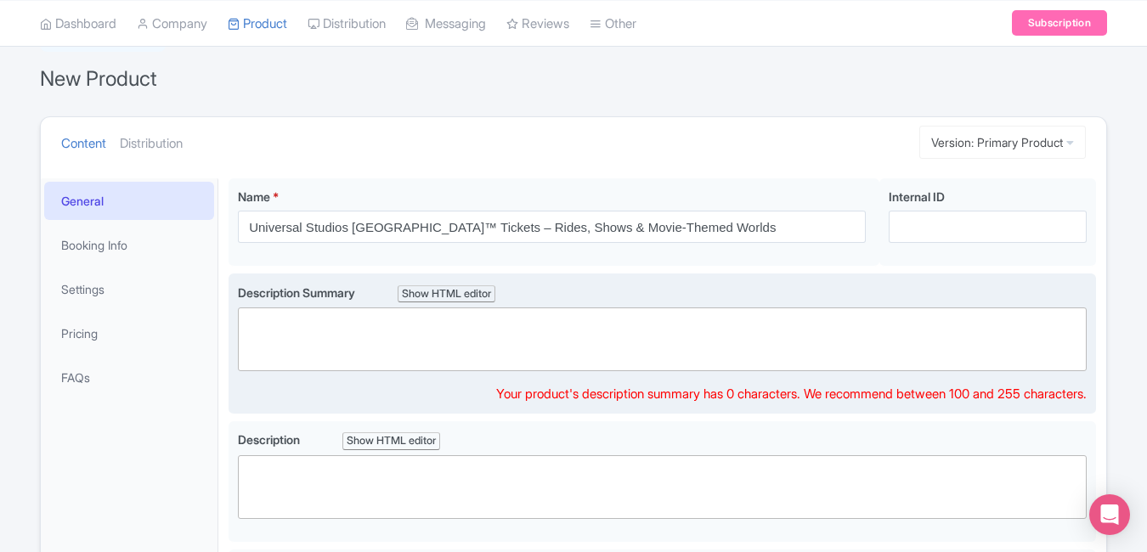
click at [595, 334] on trix-editor at bounding box center [662, 340] width 849 height 64
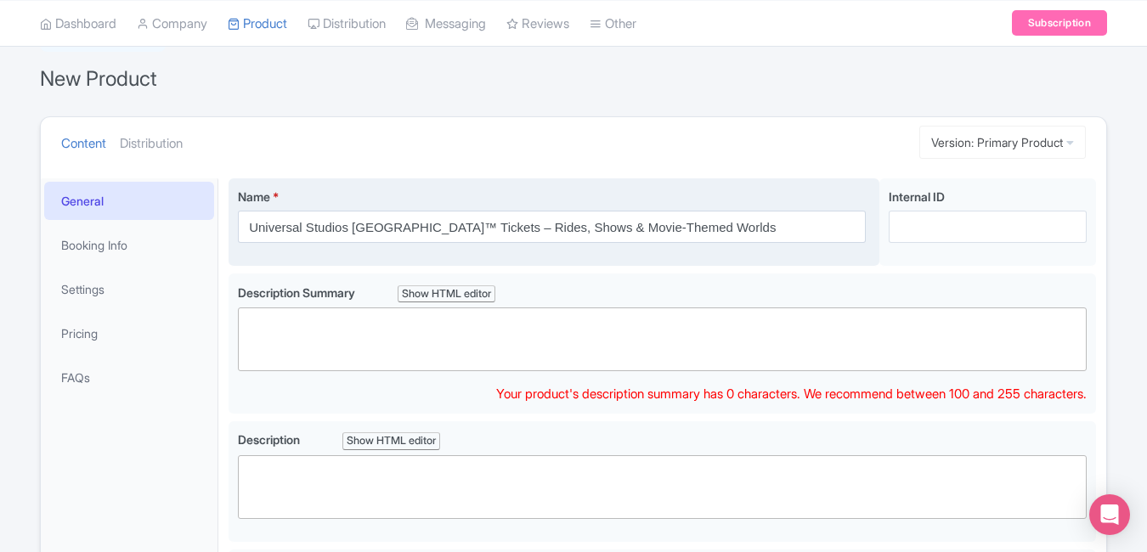
paste trix-editor "<div>Experience Hollywood in Asia at Universal Studios Singapore! Enjoy thrilli…"
type trix-editor "<div>Experience Hollywood in Asia at Universal Studios Singapore! Enjoy thrilli…"
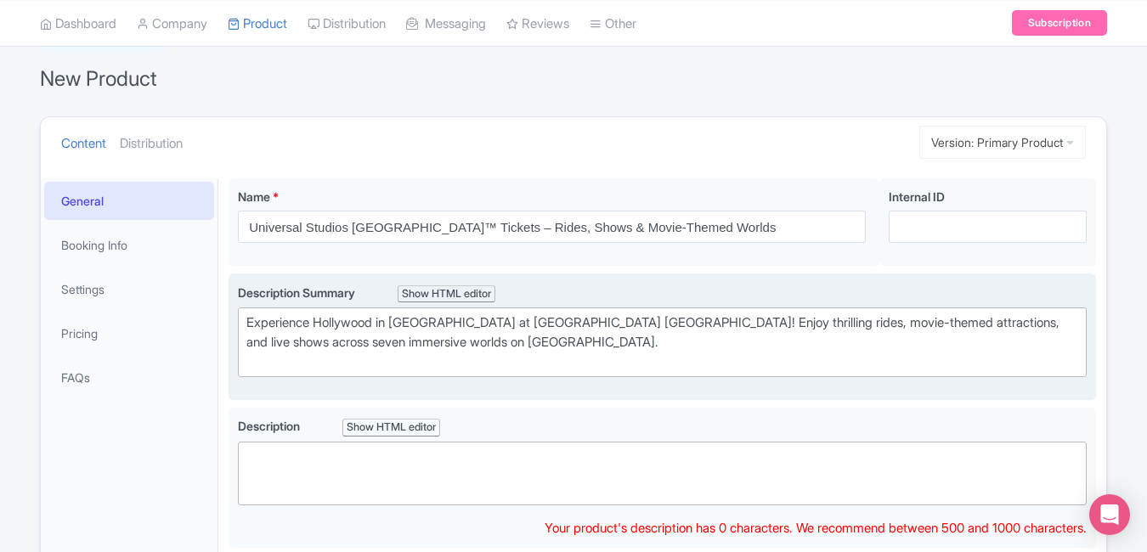
paste trix-editor "<div>Enter a world of cinematic excitement at <strong>Universal Studios Singapo…"
type trix-editor "<div>Enter a world of cinematic excitement at <strong>Universal Studios Singapo…"
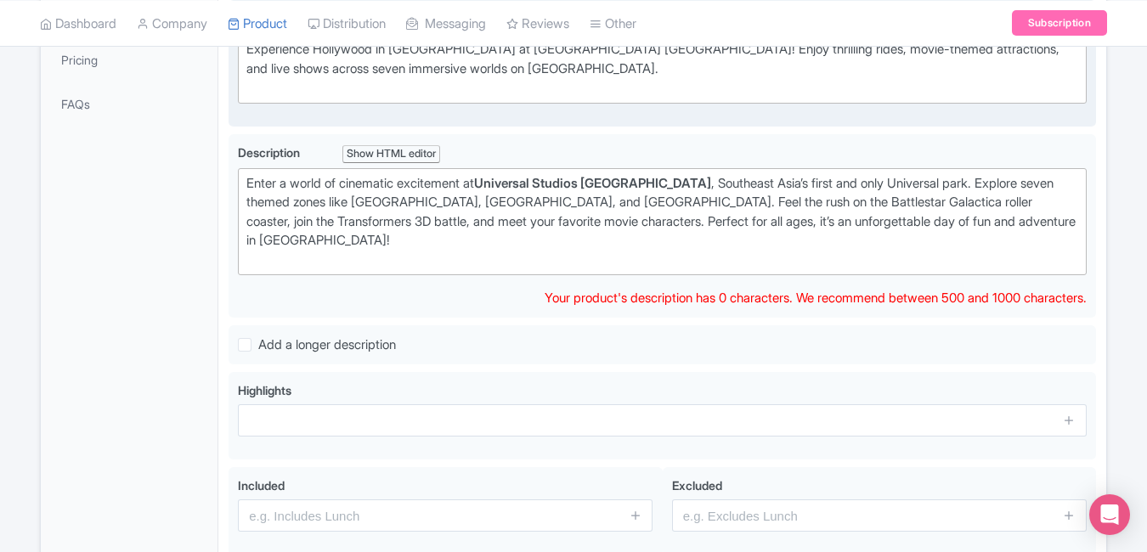
scroll to position [425, 0]
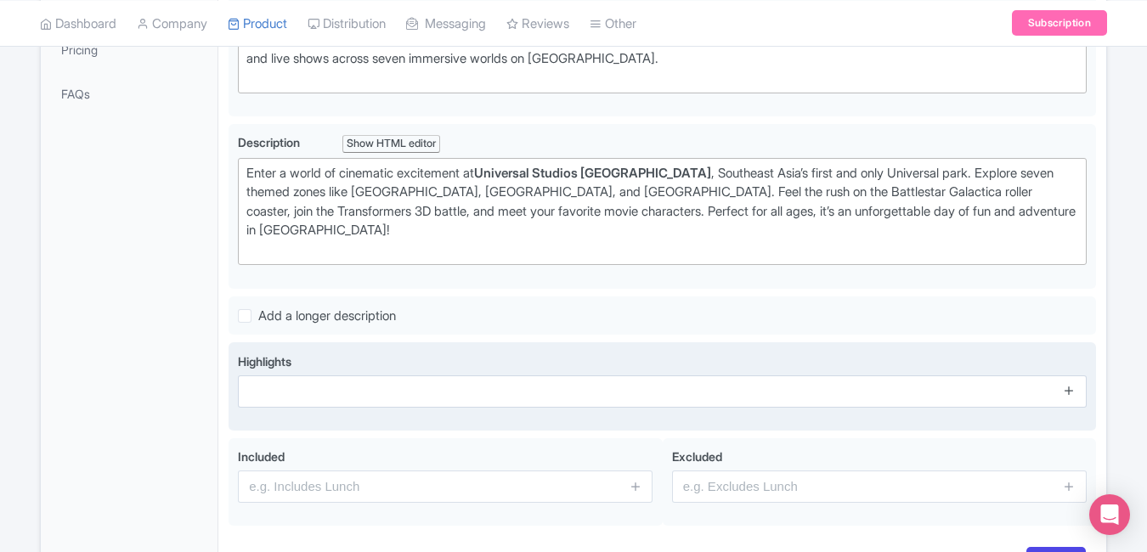
click at [1065, 393] on div "Highlights" at bounding box center [662, 387] width 849 height 69
click at [1069, 384] on icon at bounding box center [1069, 390] width 13 height 13
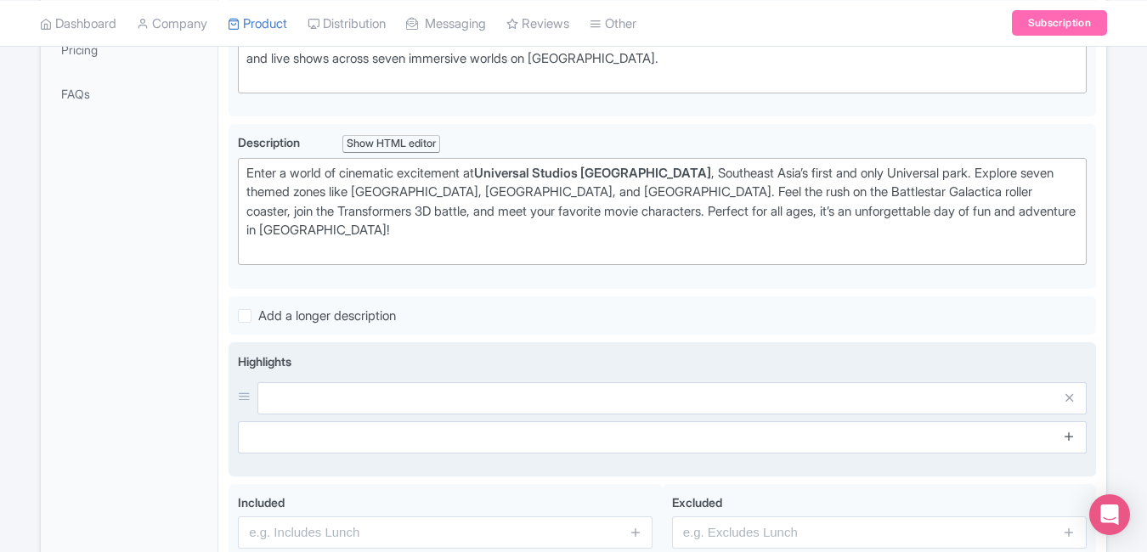
click at [1072, 430] on icon at bounding box center [1069, 436] width 13 height 13
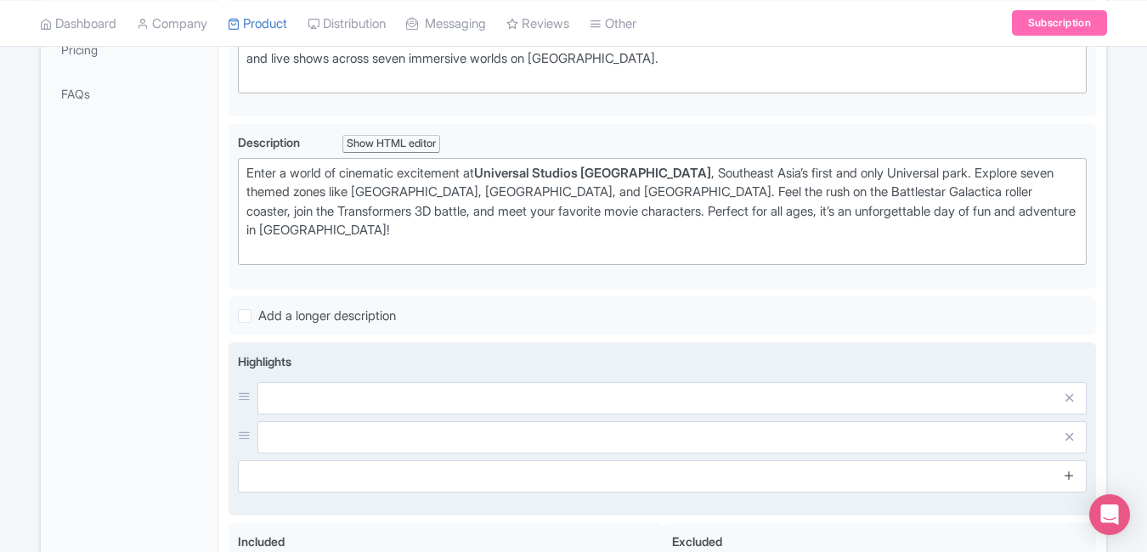
click at [1071, 469] on icon at bounding box center [1069, 475] width 13 height 13
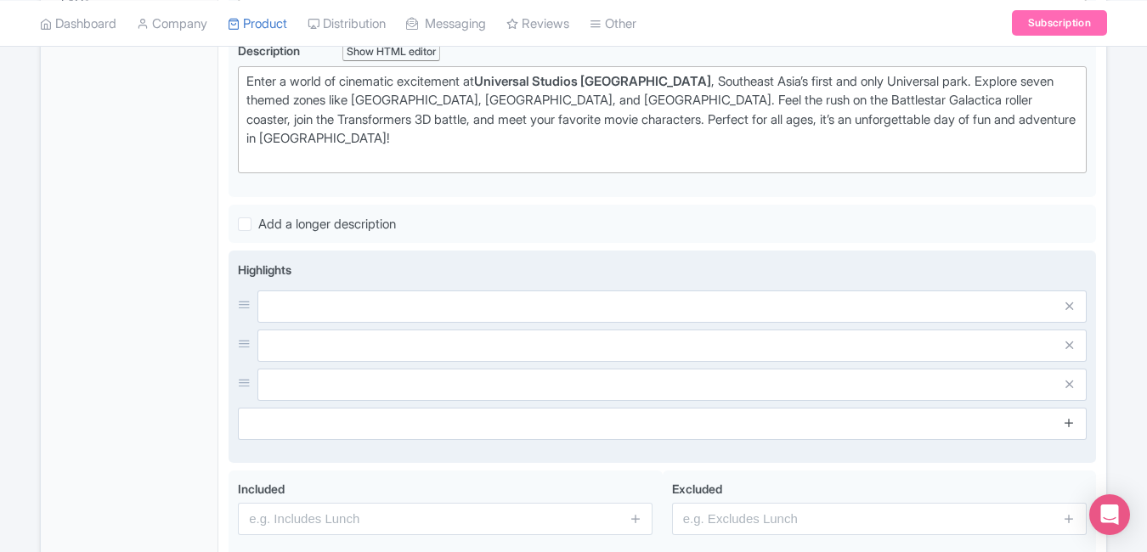
scroll to position [567, 0]
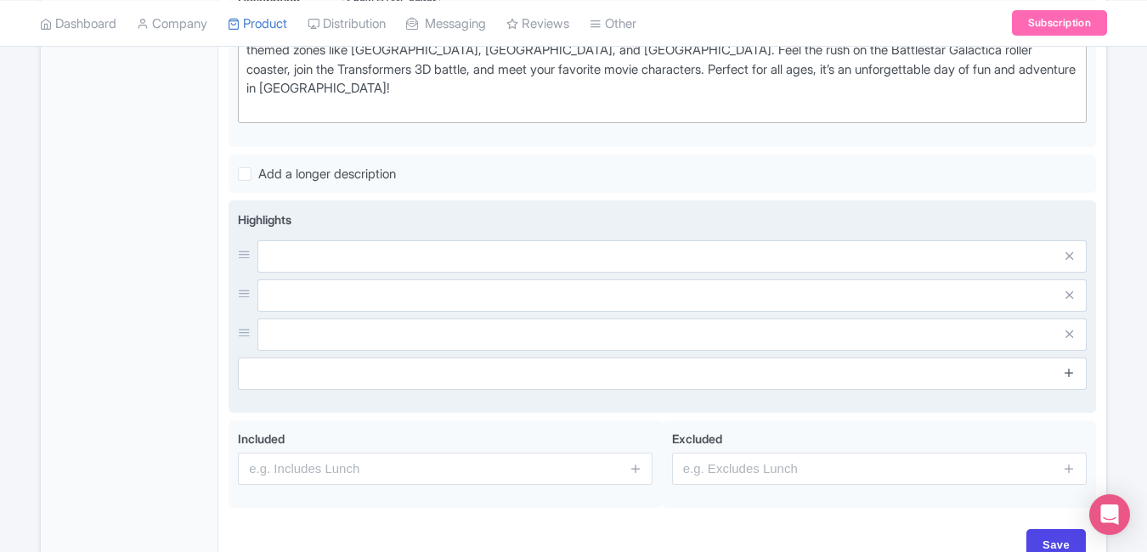
click at [1071, 366] on icon at bounding box center [1069, 372] width 13 height 13
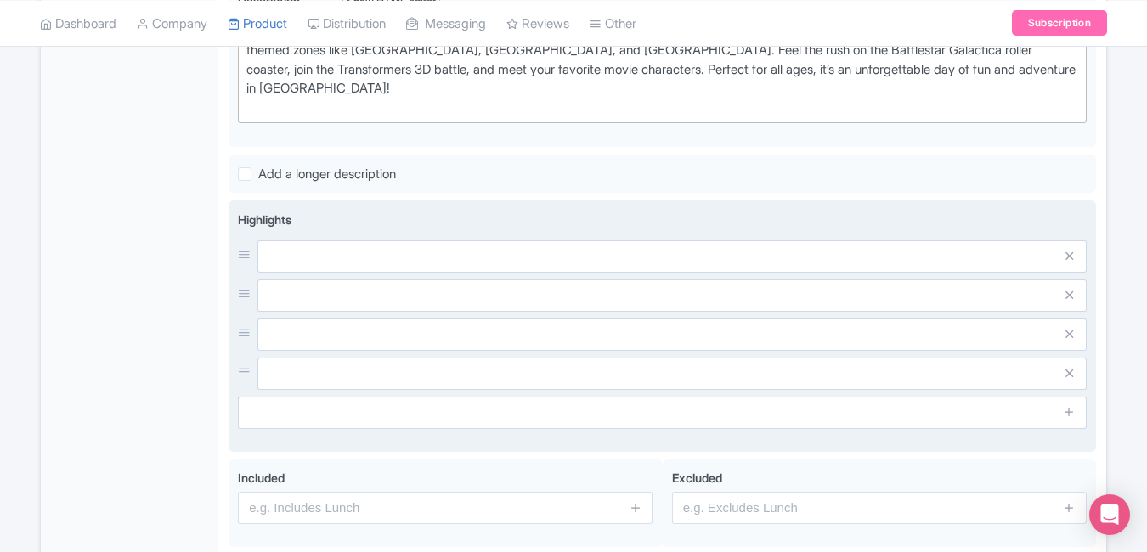
click at [1071, 404] on span at bounding box center [1070, 413] width 34 height 32
click at [1069, 405] on icon at bounding box center [1069, 411] width 13 height 13
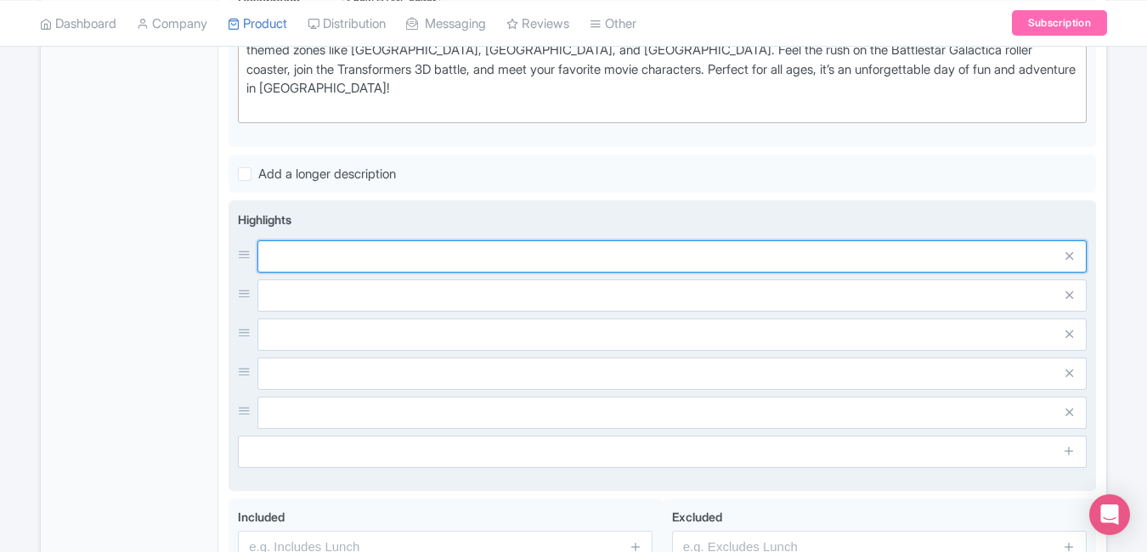
click at [609, 246] on input "text" at bounding box center [671, 256] width 829 height 32
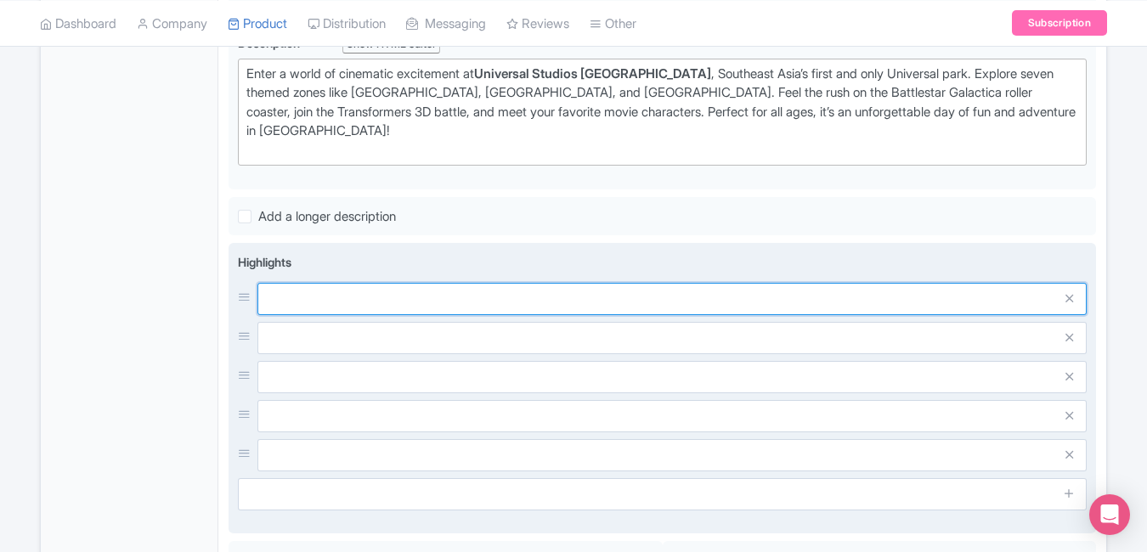
scroll to position [522, 0]
paste input "7 Hollywood-inspired zones"
type input "7 Hollywood-inspired zones"
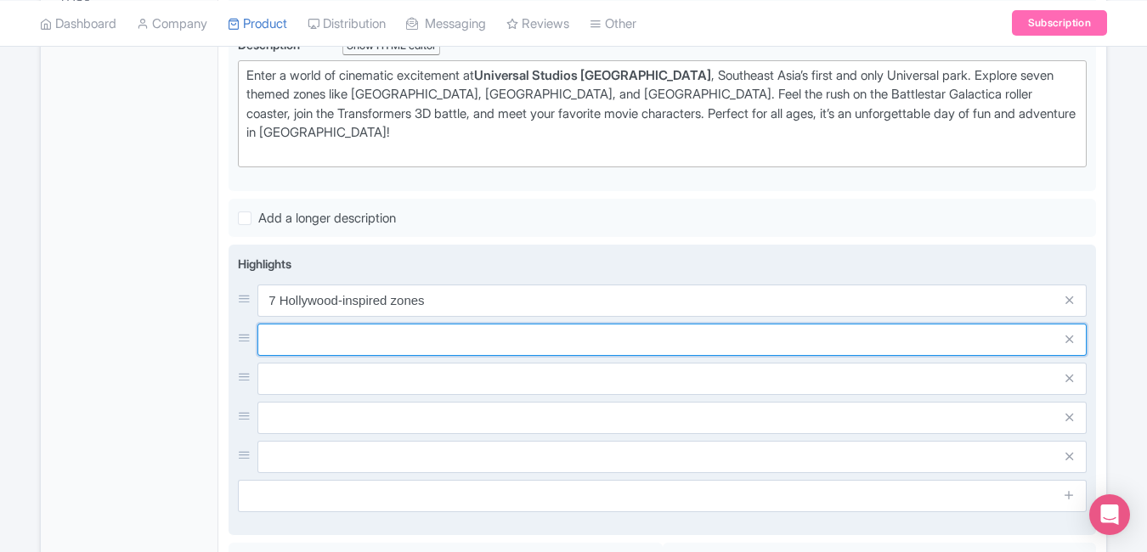
paste input "Epic Transformers 3D ride"
type input "Epic Transformers 3D ride"
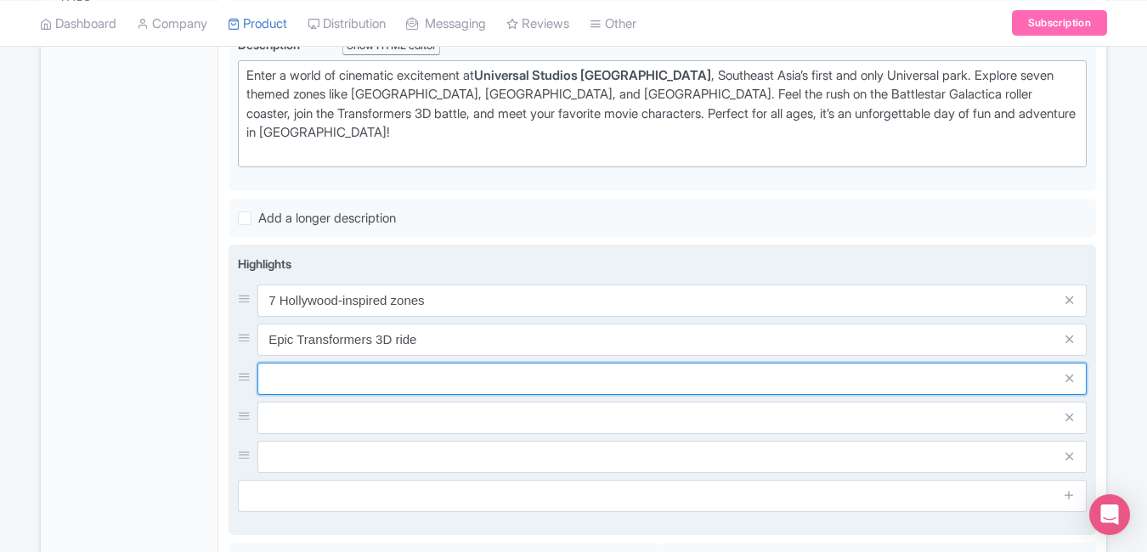
paste input "Thrilling roller coasters & shows"
type input "Thrilling roller coasters & shows"
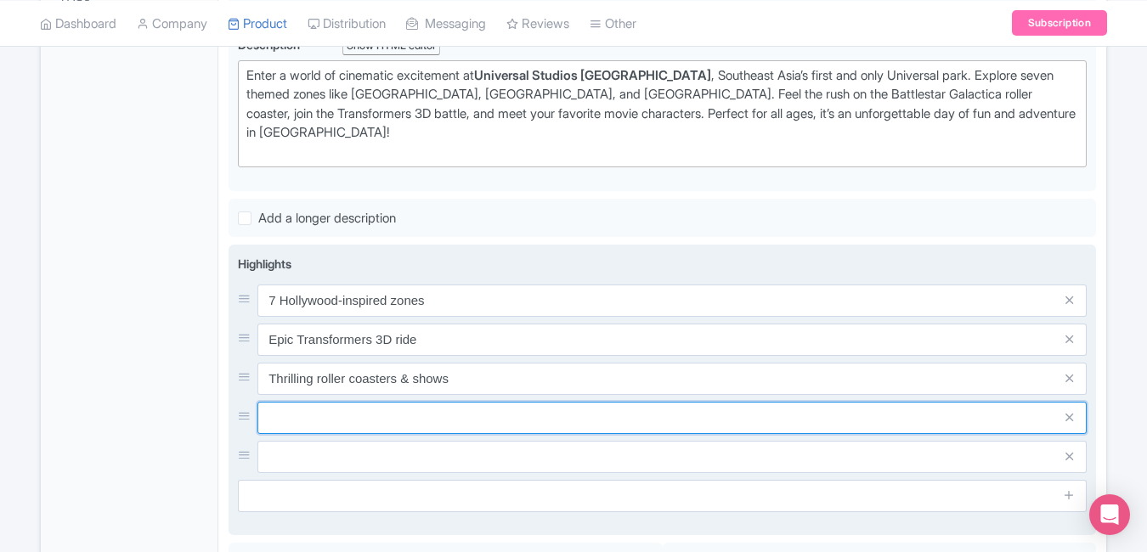
paste input "Family-friendly attractions"
type input "Family-friendly attractions"
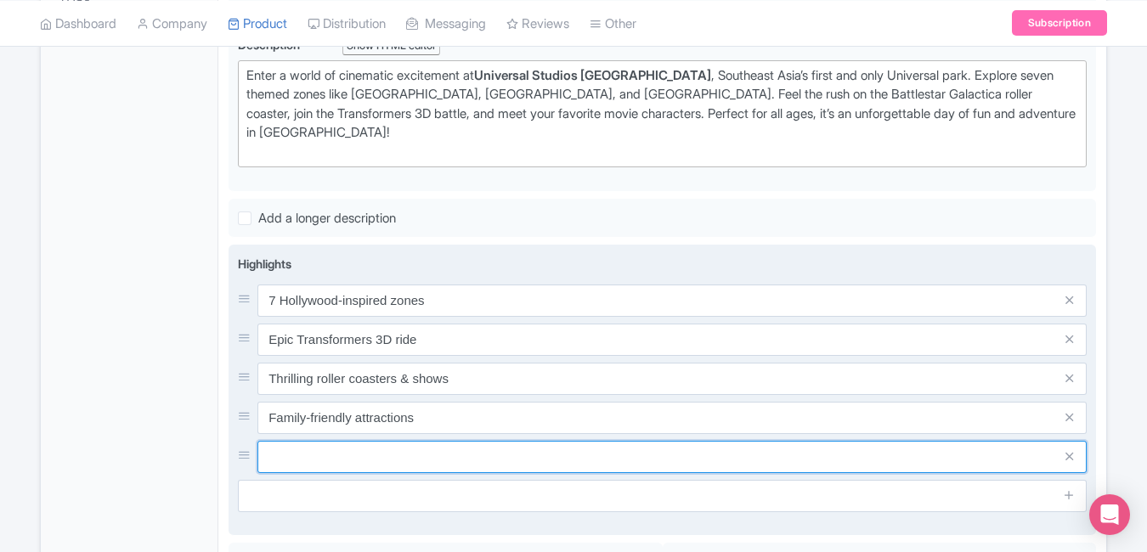
paste input "Meet movie characters live"
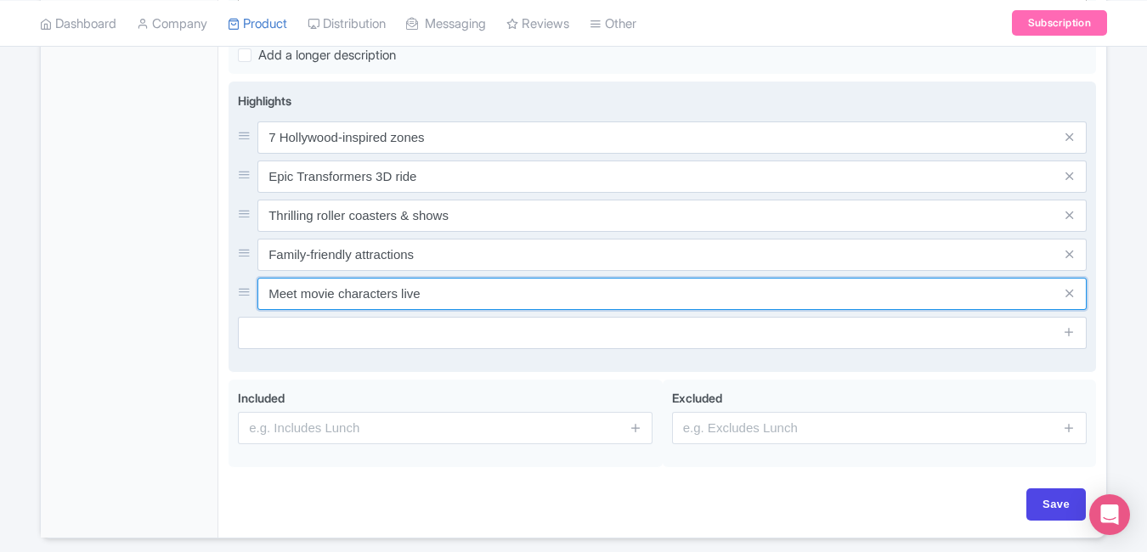
scroll to position [725, 0]
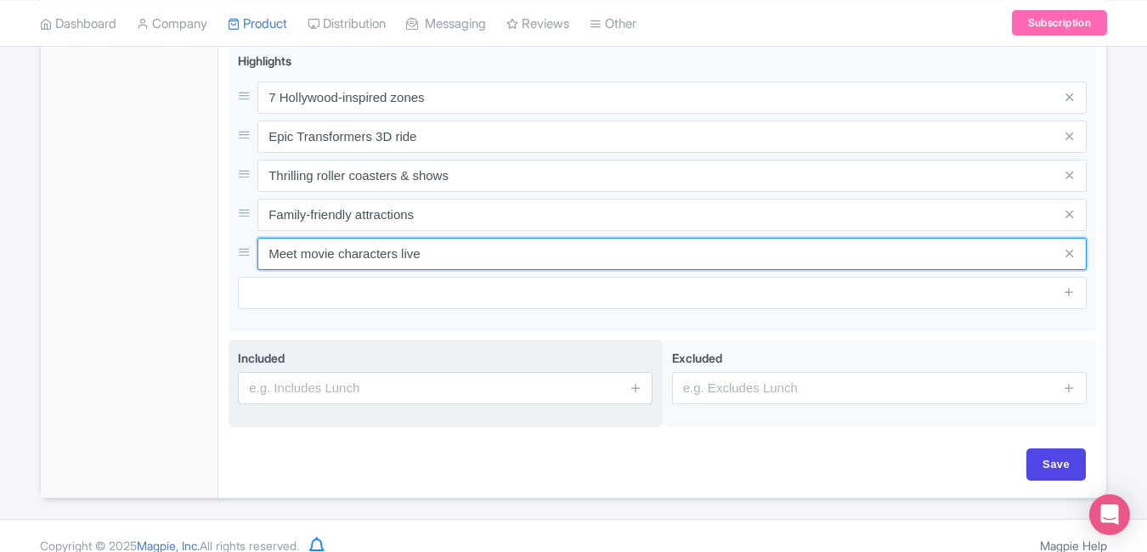
type input "Meet movie characters live"
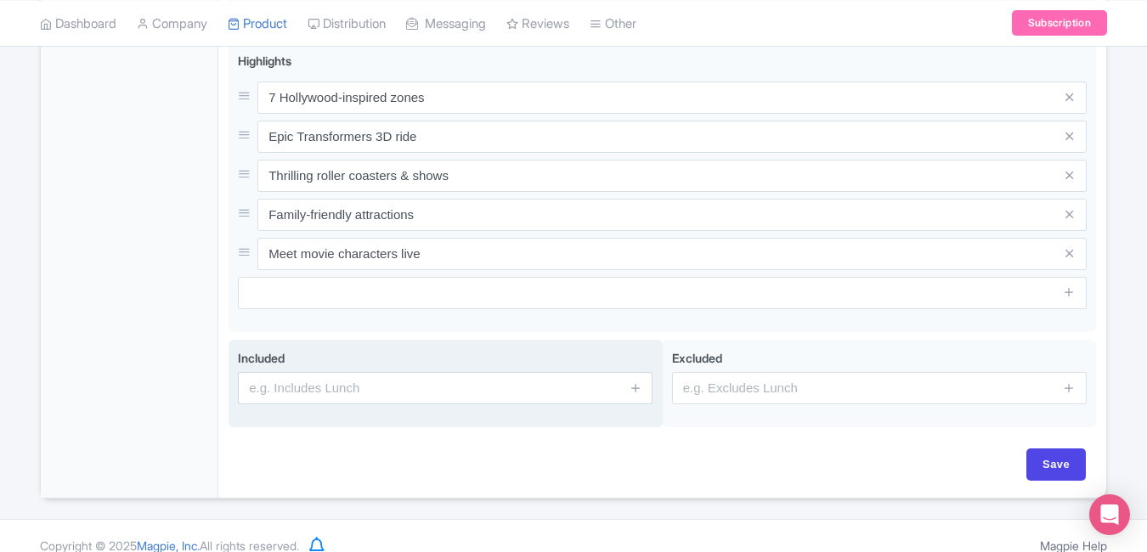
click at [642, 372] on span at bounding box center [635, 388] width 34 height 32
click at [630, 379] on link at bounding box center [635, 389] width 13 height 20
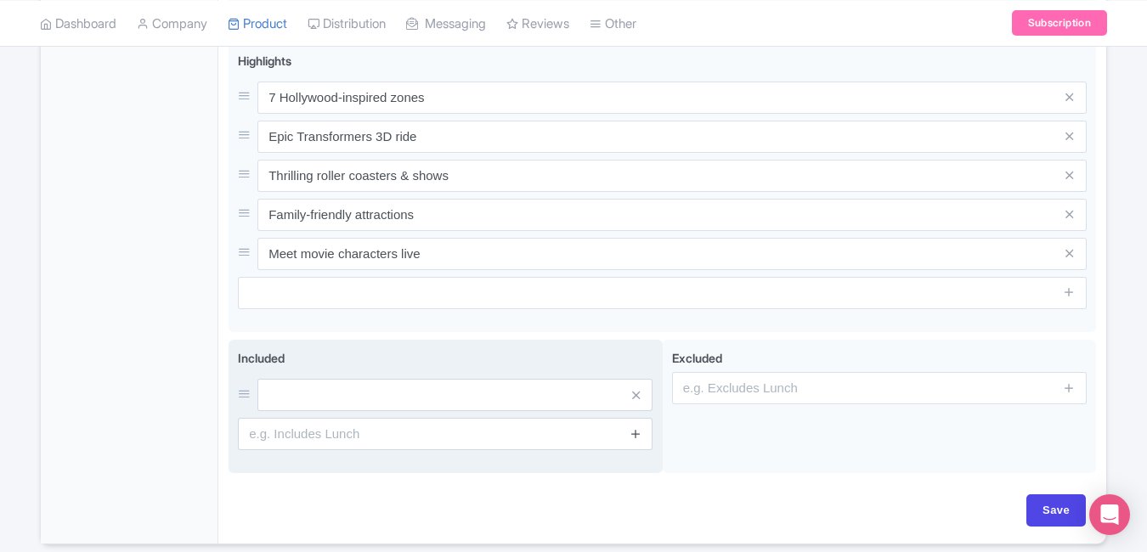
click at [632, 427] on icon at bounding box center [635, 433] width 13 height 13
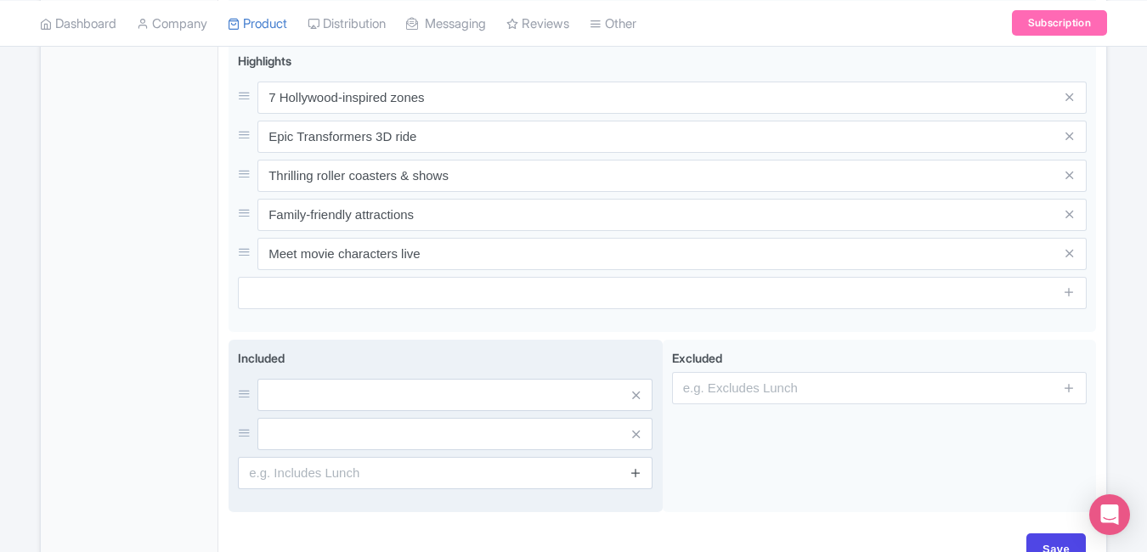
click at [634, 466] on icon at bounding box center [635, 472] width 13 height 13
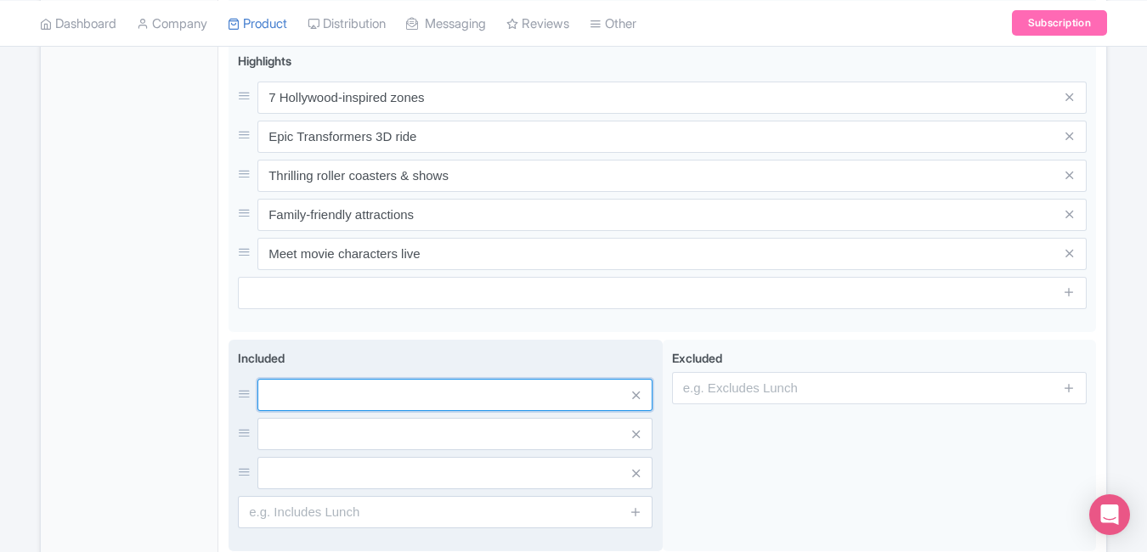
click at [512, 392] on input "text" at bounding box center [454, 395] width 395 height 32
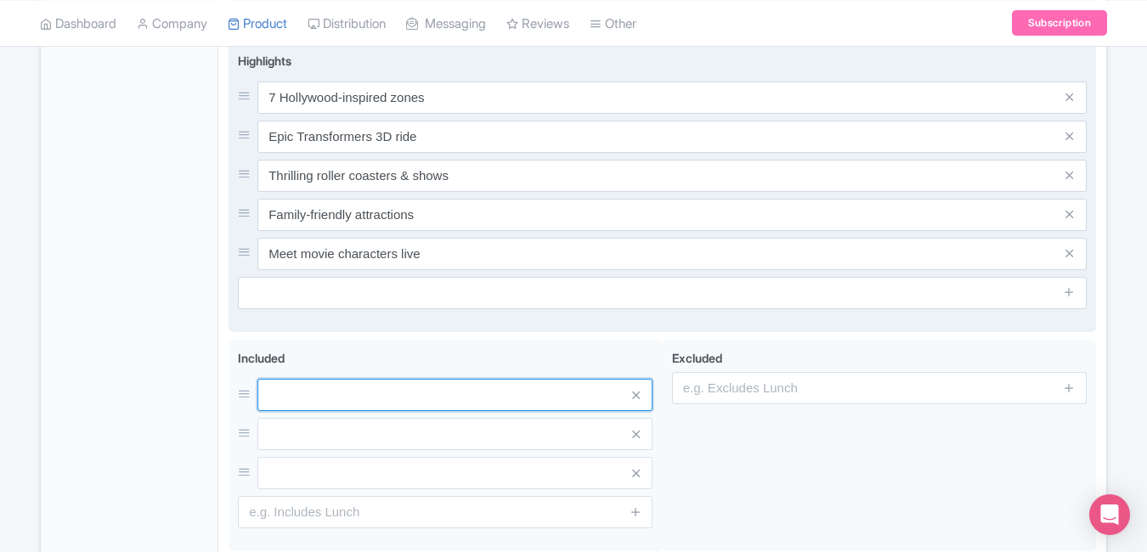
paste input "Universal Studios Singapore admission"
type input "Universal Studios Singapore admission"
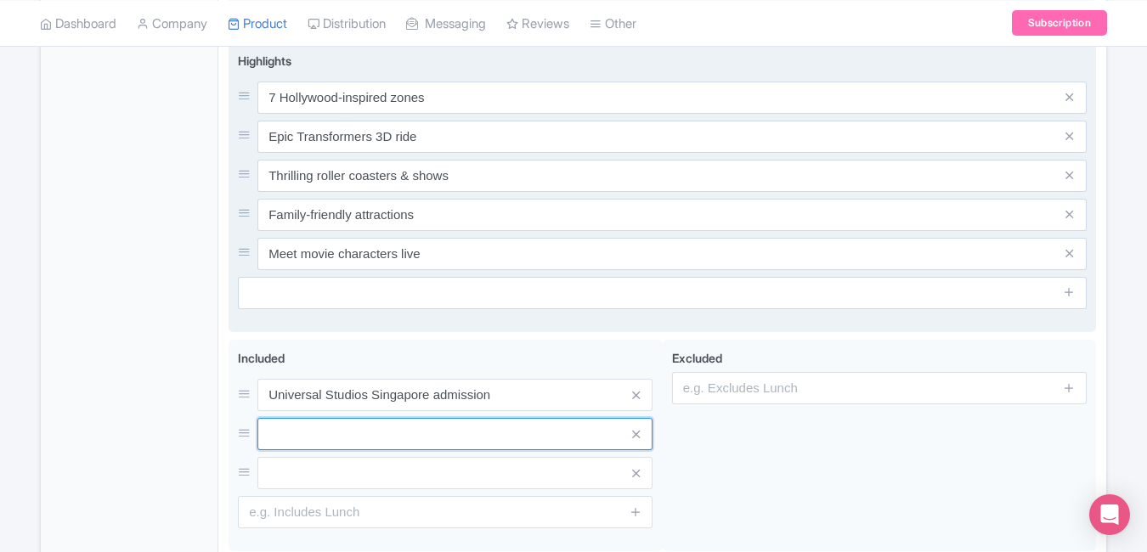
paste input "Access to all rides and attractions"
type input "Access to all rides and attractions"
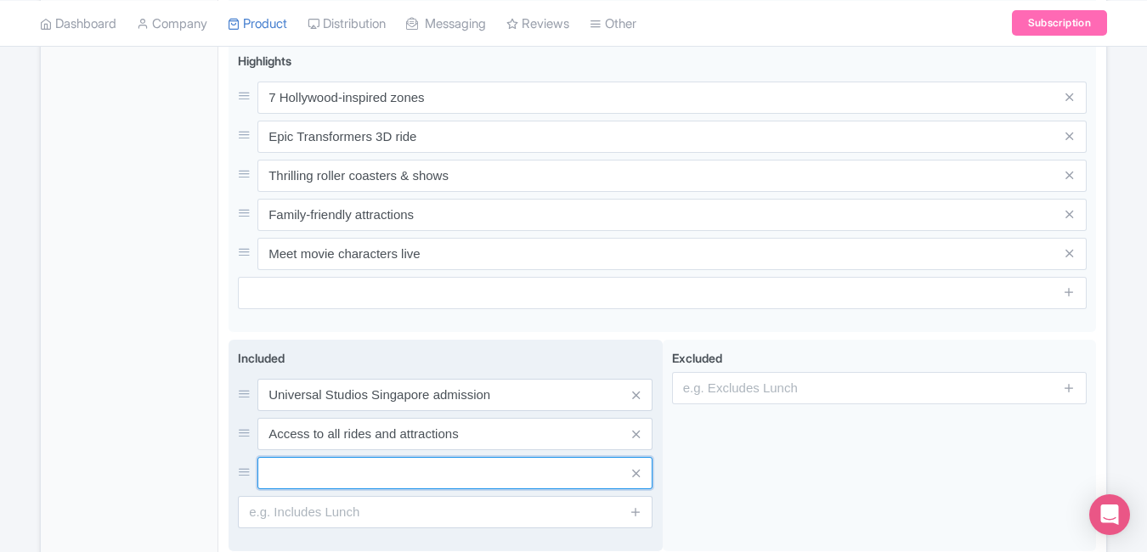
paste input "Live shows and entertainment"
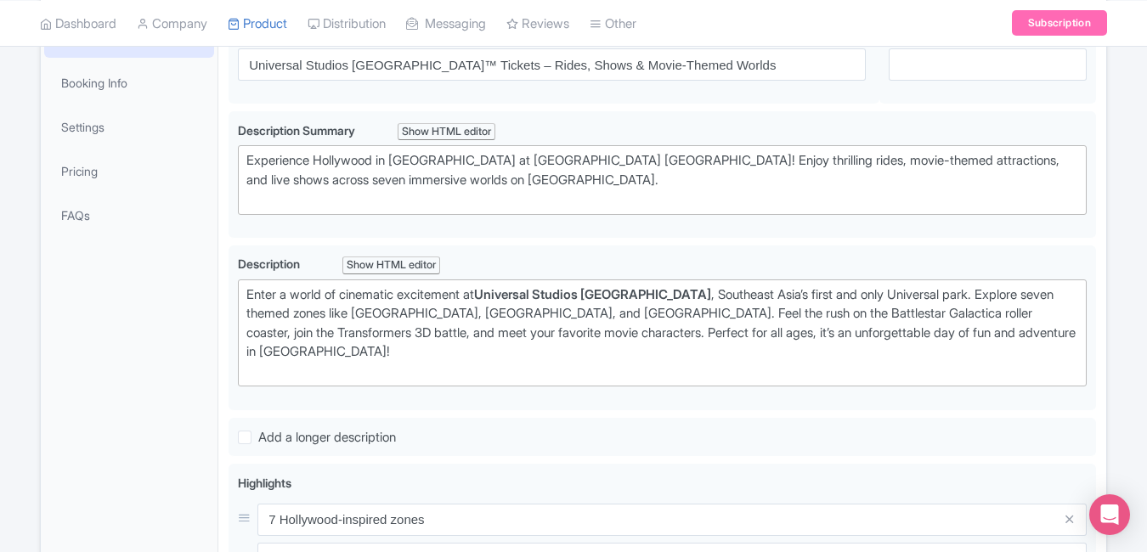
scroll to position [0, 0]
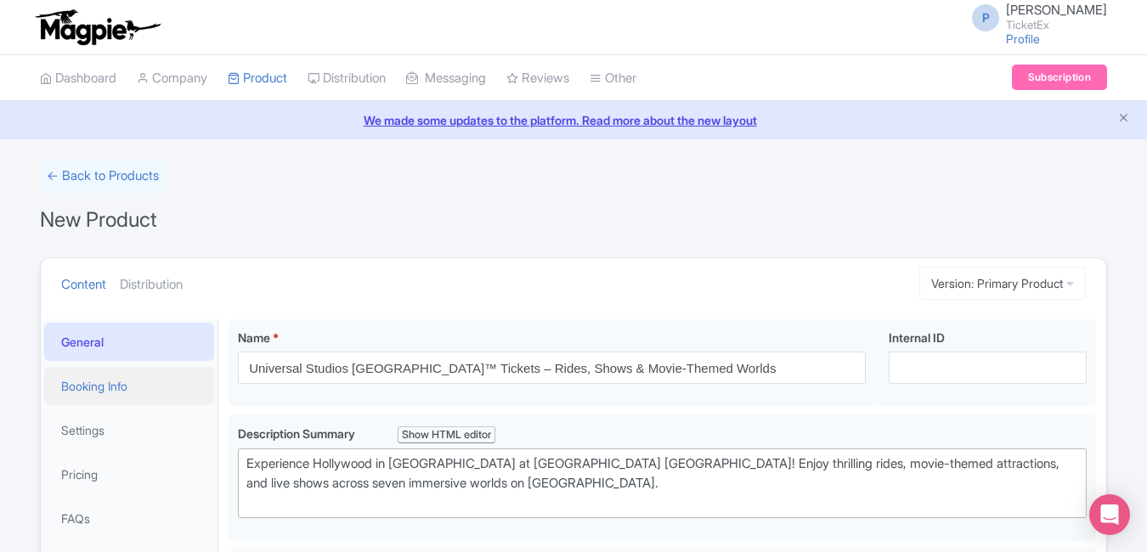
type input "Live shows and entertainment"
click at [112, 395] on link "Booking Info" at bounding box center [129, 386] width 170 height 38
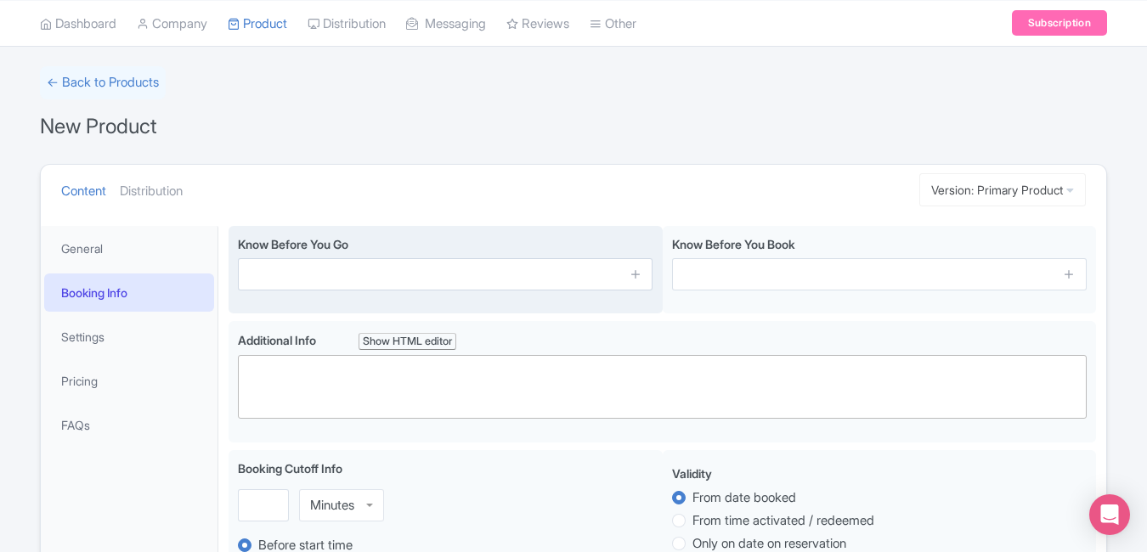
scroll to position [112, 0]
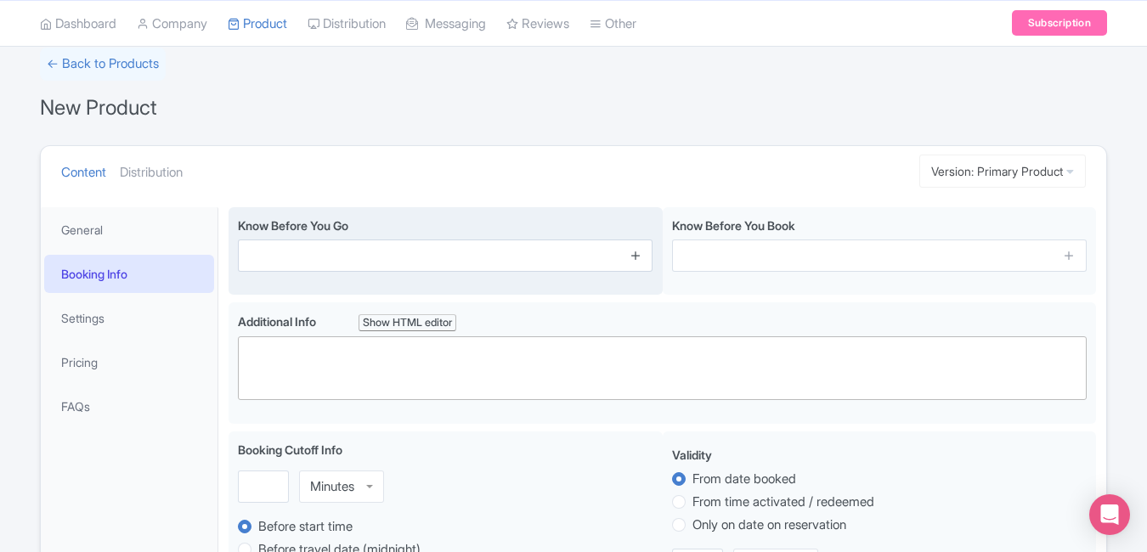
click at [641, 259] on icon at bounding box center [635, 255] width 13 height 13
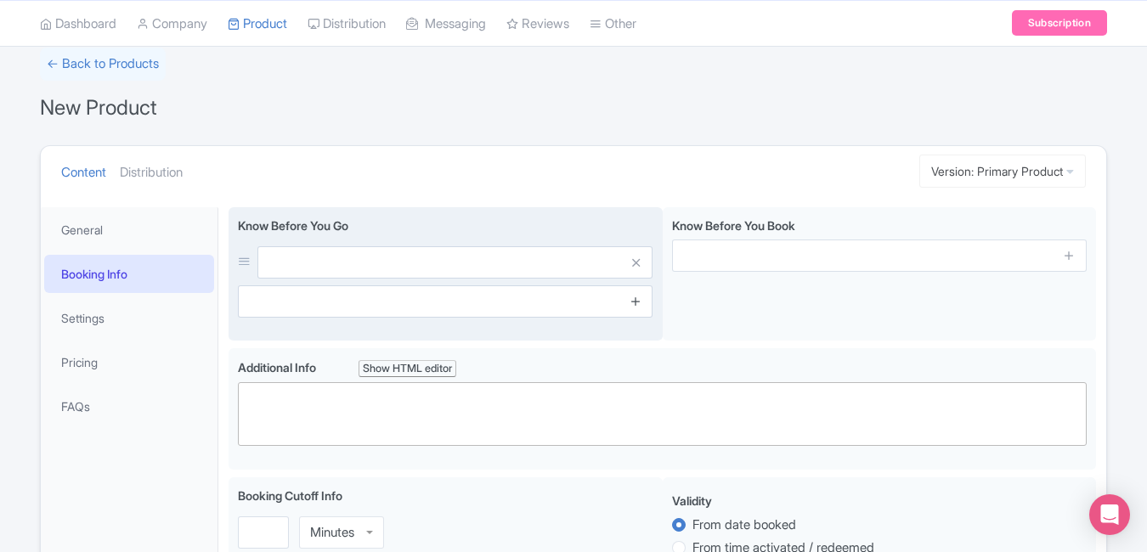
click at [632, 295] on icon at bounding box center [635, 301] width 13 height 13
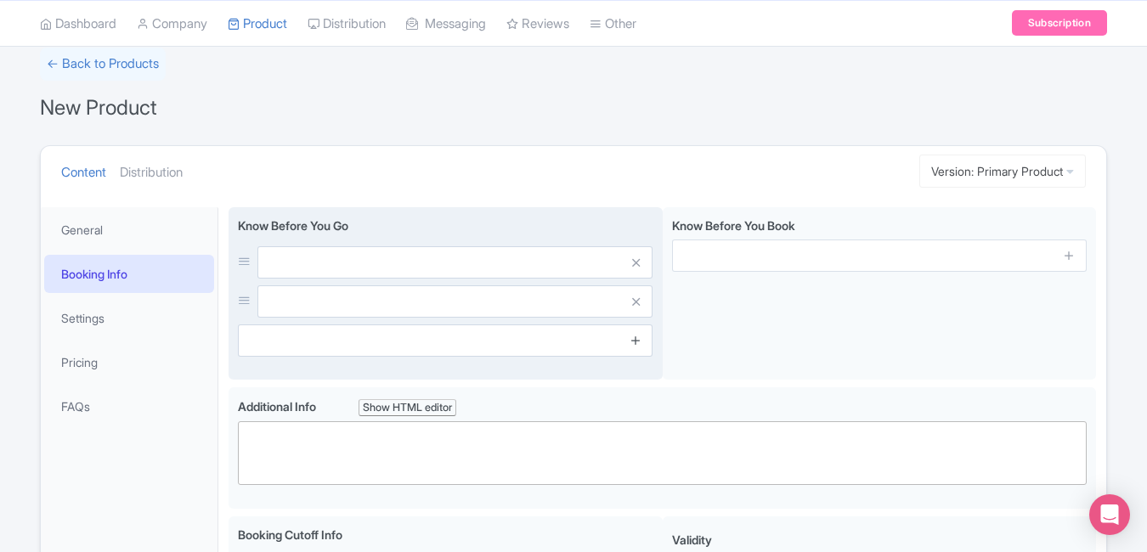
click at [637, 339] on icon at bounding box center [635, 340] width 13 height 13
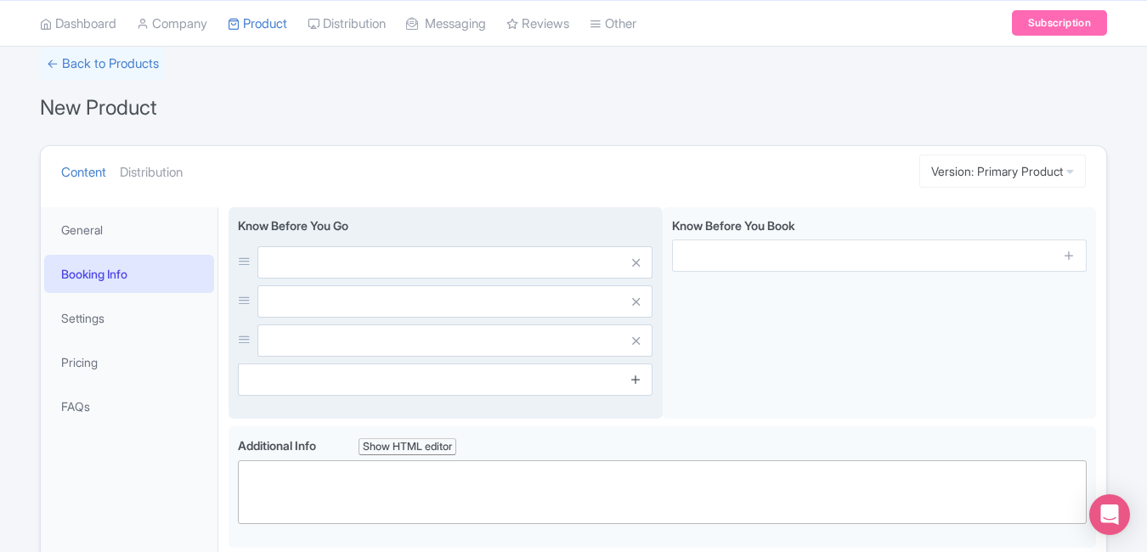
click at [635, 384] on icon at bounding box center [635, 379] width 13 height 13
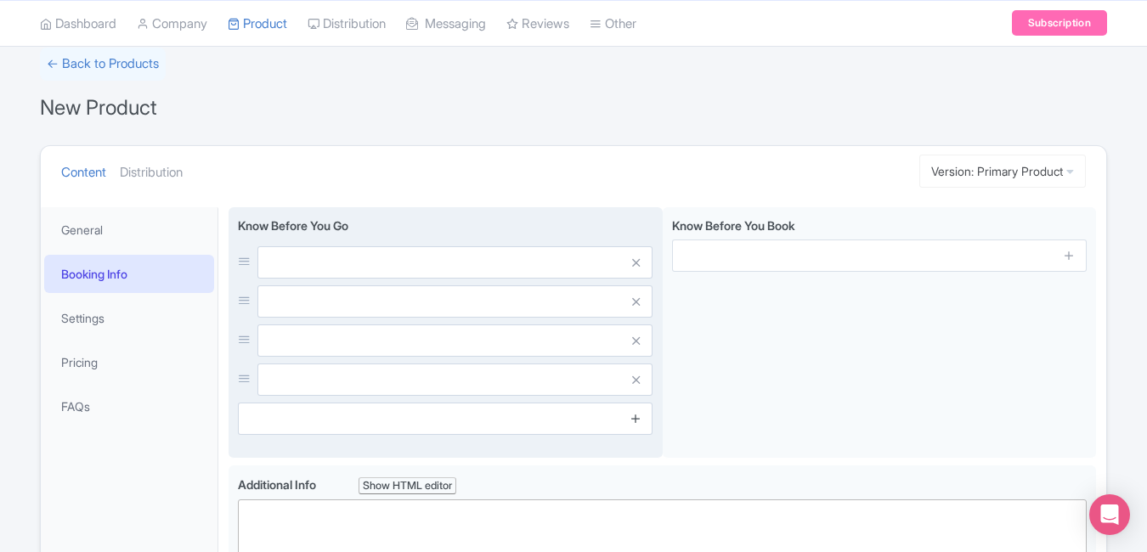
click at [636, 424] on icon at bounding box center [635, 418] width 13 height 13
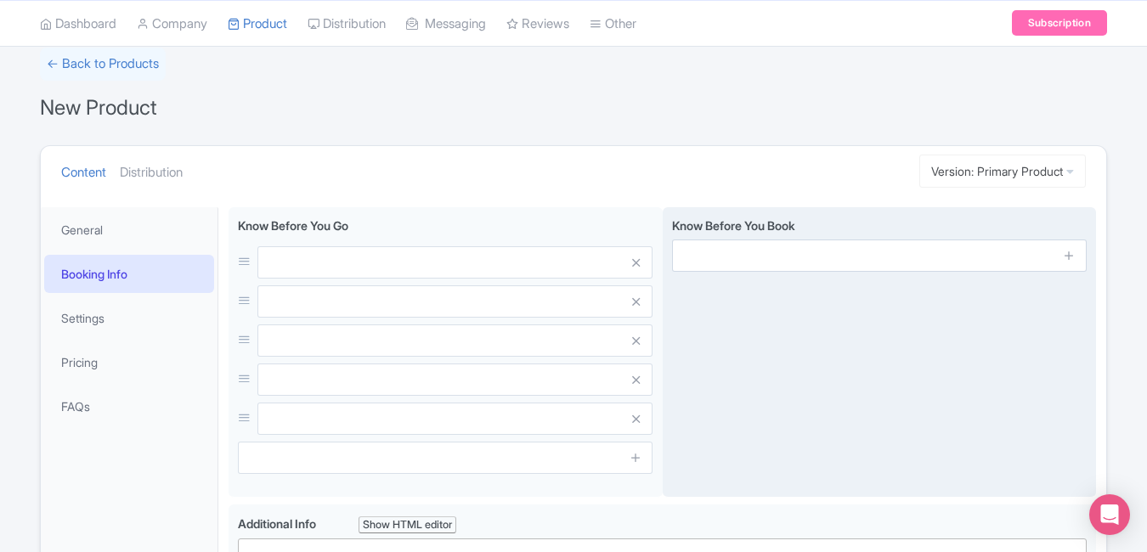
click at [1076, 258] on span at bounding box center [1070, 256] width 34 height 32
click at [1073, 258] on icon at bounding box center [1069, 255] width 13 height 13
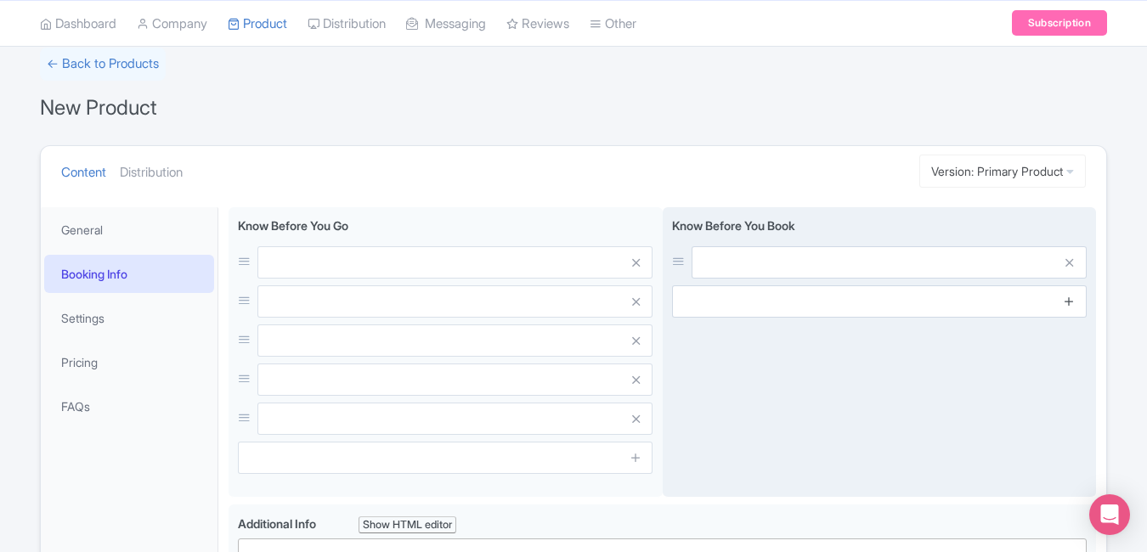
click at [1074, 301] on icon at bounding box center [1069, 301] width 13 height 13
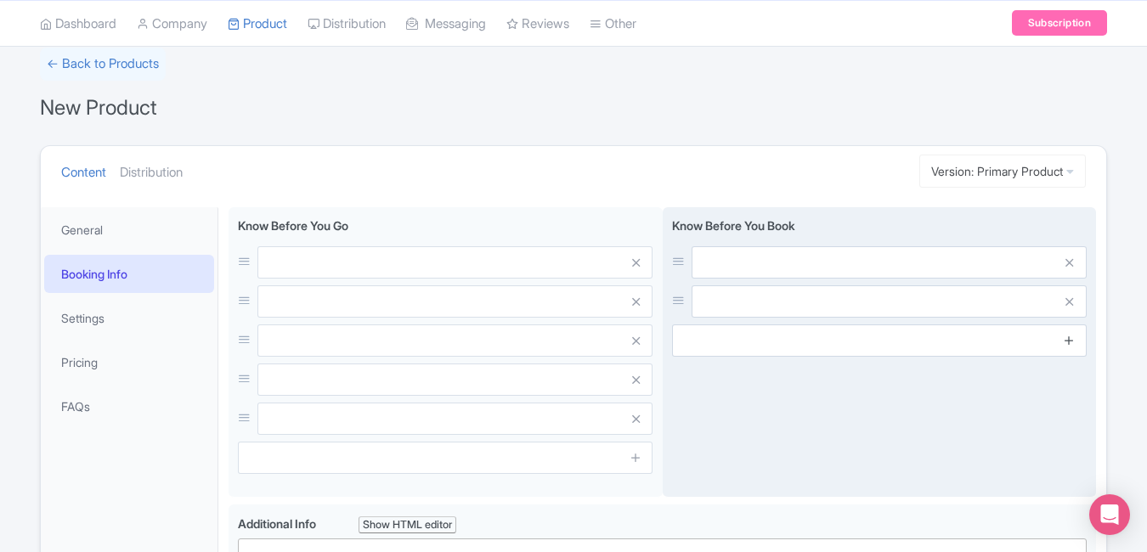
click at [1068, 336] on icon at bounding box center [1069, 340] width 13 height 13
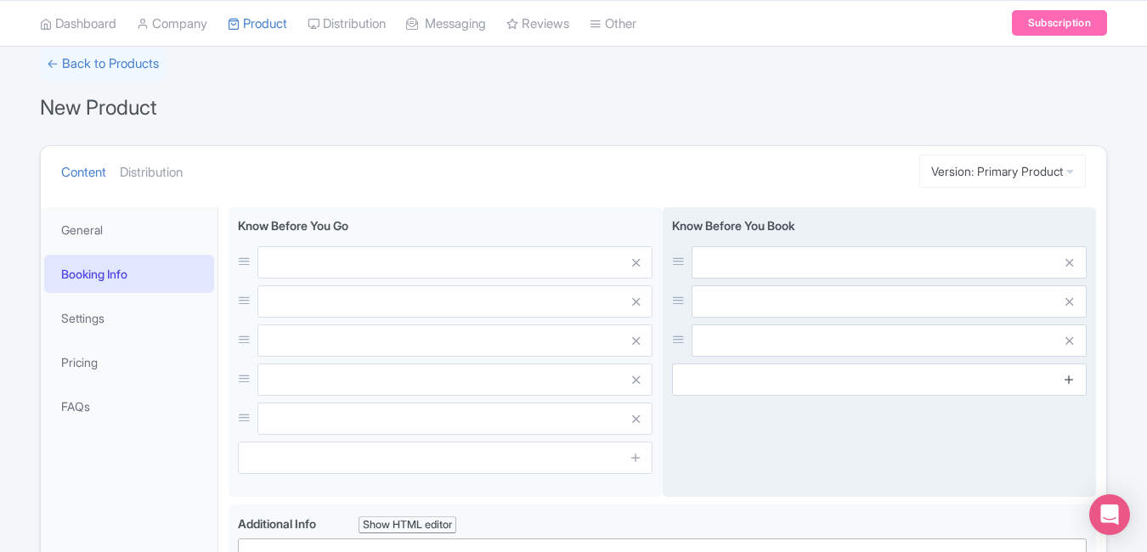
click at [1070, 377] on icon at bounding box center [1069, 379] width 13 height 13
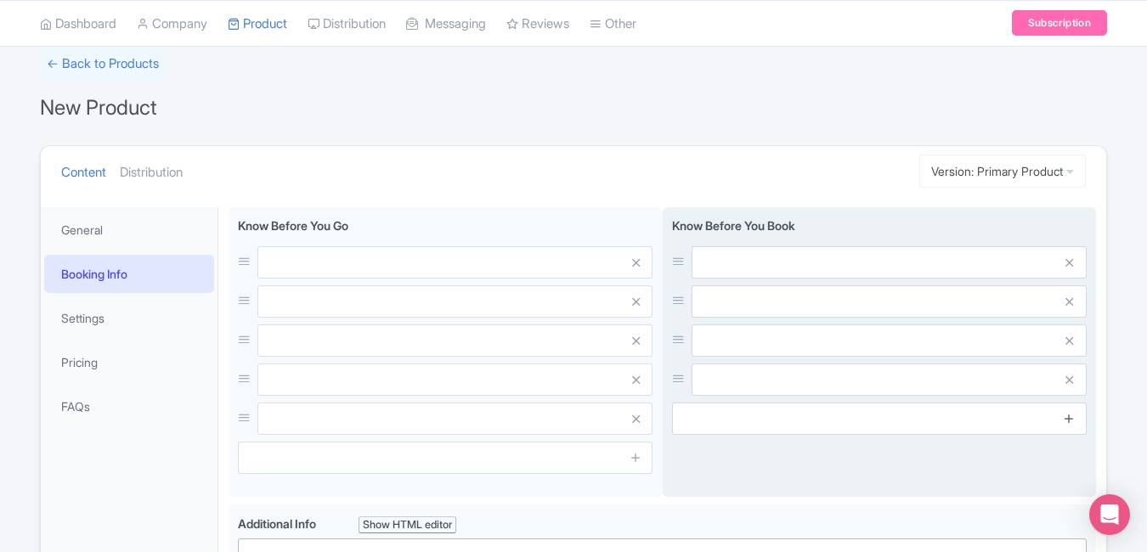
click at [1068, 419] on icon at bounding box center [1069, 418] width 13 height 13
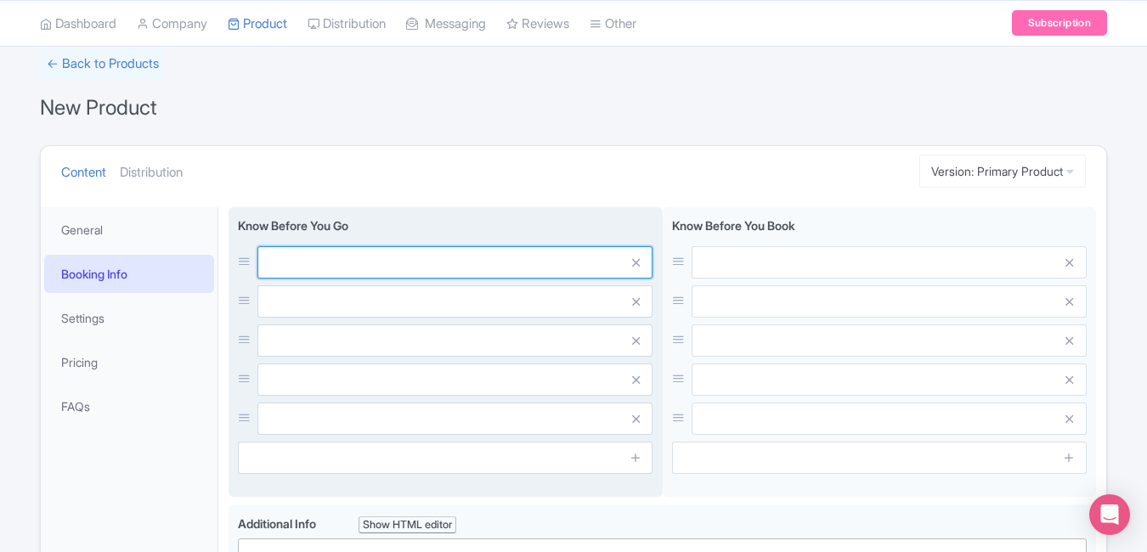
click at [423, 266] on input "text" at bounding box center [454, 262] width 395 height 32
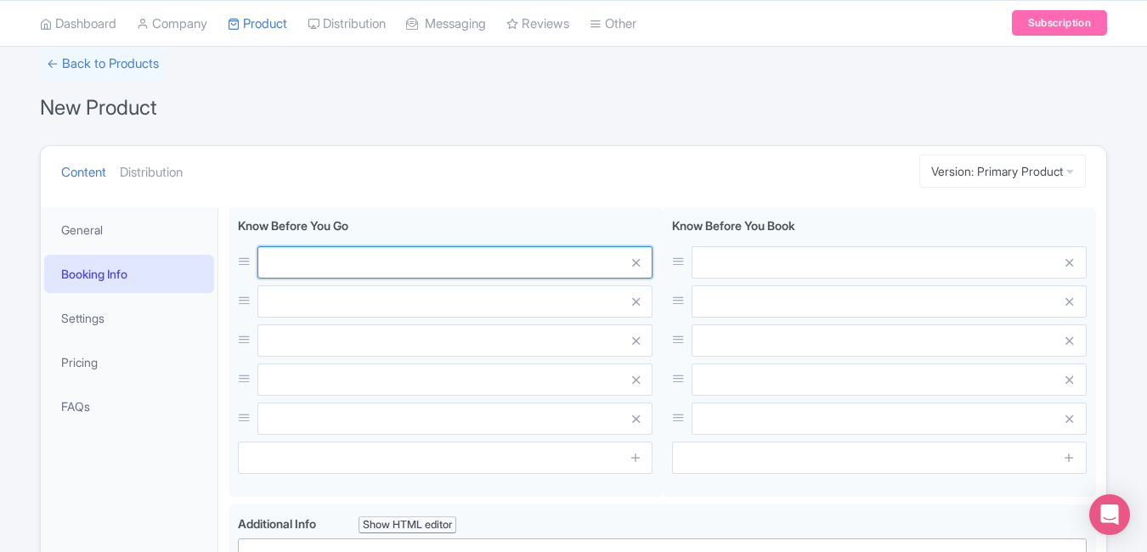
paste input "Park opens at 10 AM; arrive early"
type input "Park opens at 10 AM; arrive early"
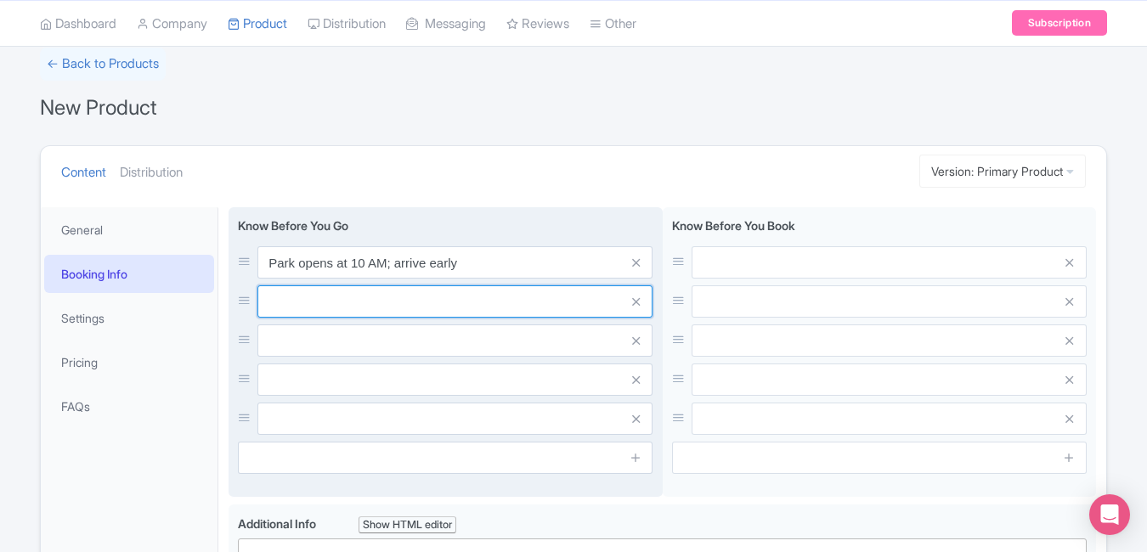
paste input "Re-entry not allowed once exited"
type input "Re-entry not allowed once exited"
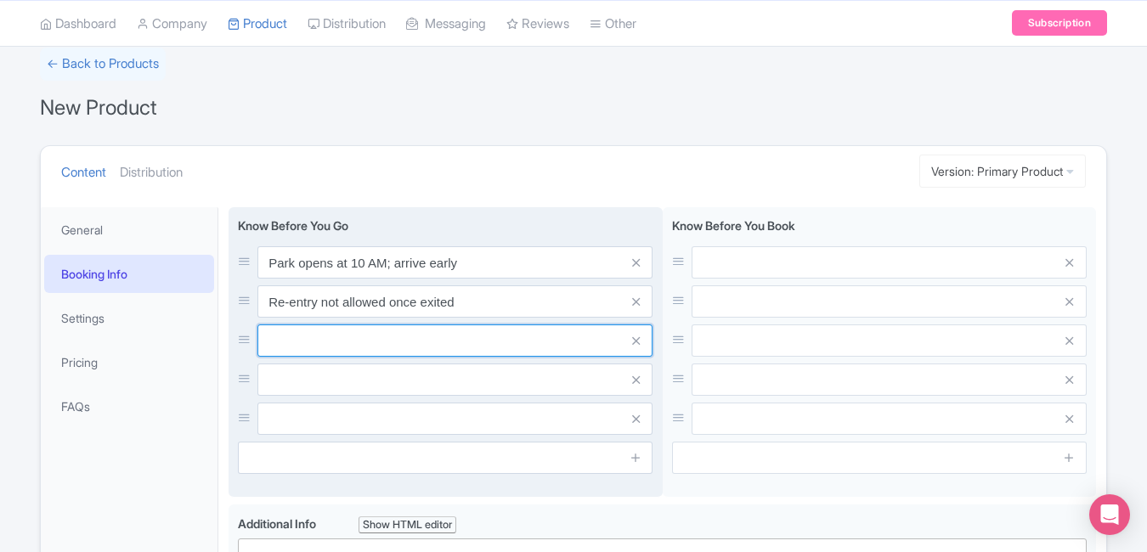
paste input "Bring sun protection and water"
type input "Bring sun protection and water"
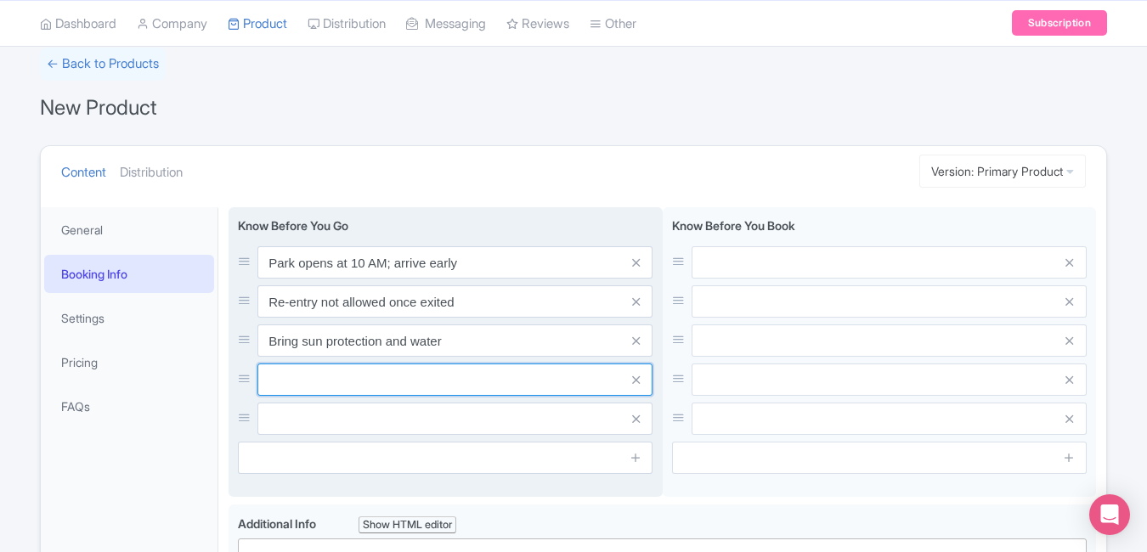
paste input "Locker rentals available"
type input "Locker rentals available"
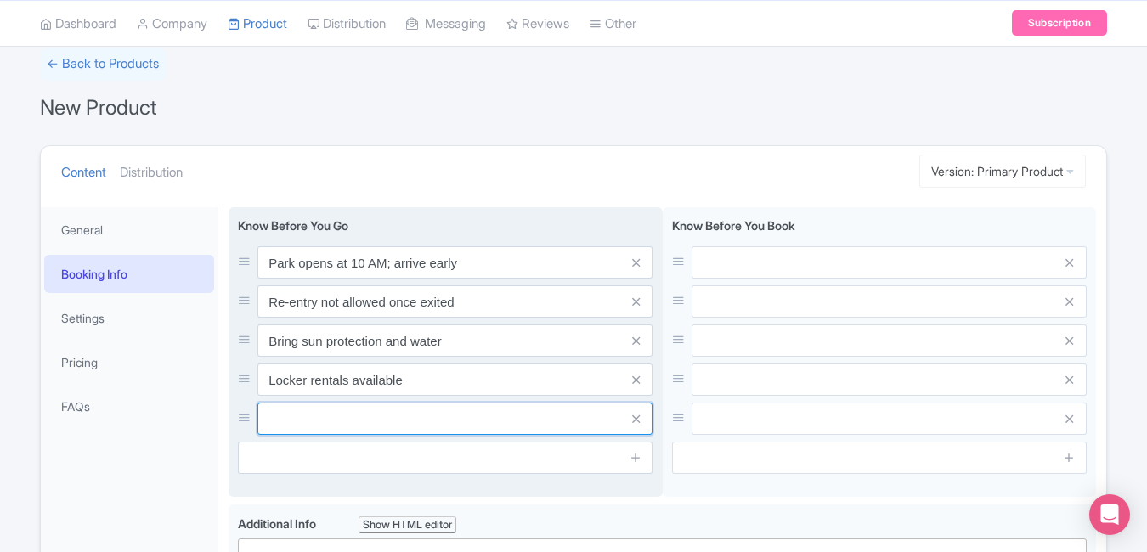
paste input "Dining and souvenir shops on-site"
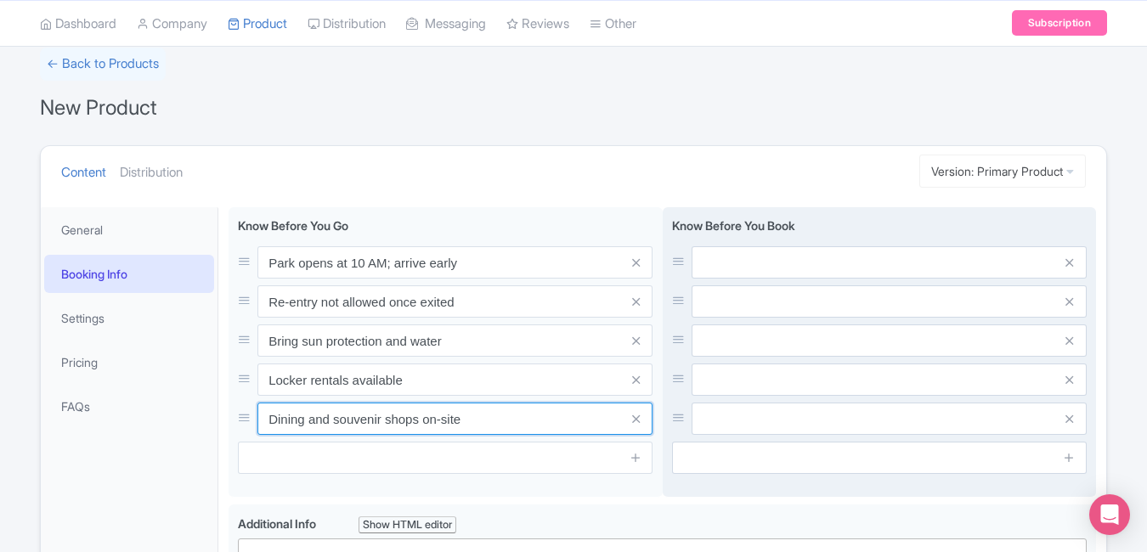
type input "Dining and souvenir shops on-site"
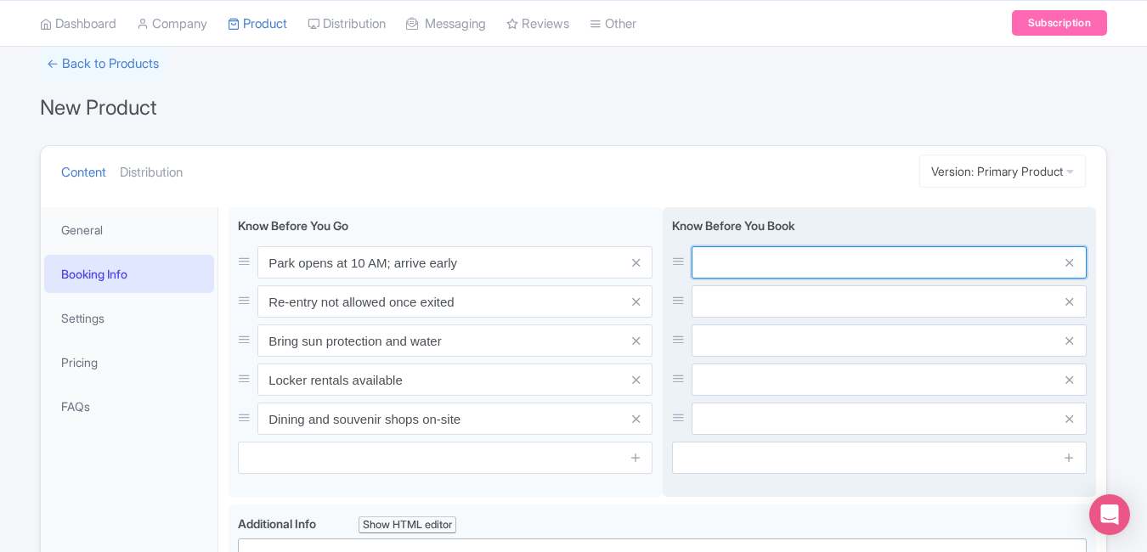
click at [720, 264] on input "text" at bounding box center [889, 262] width 395 height 32
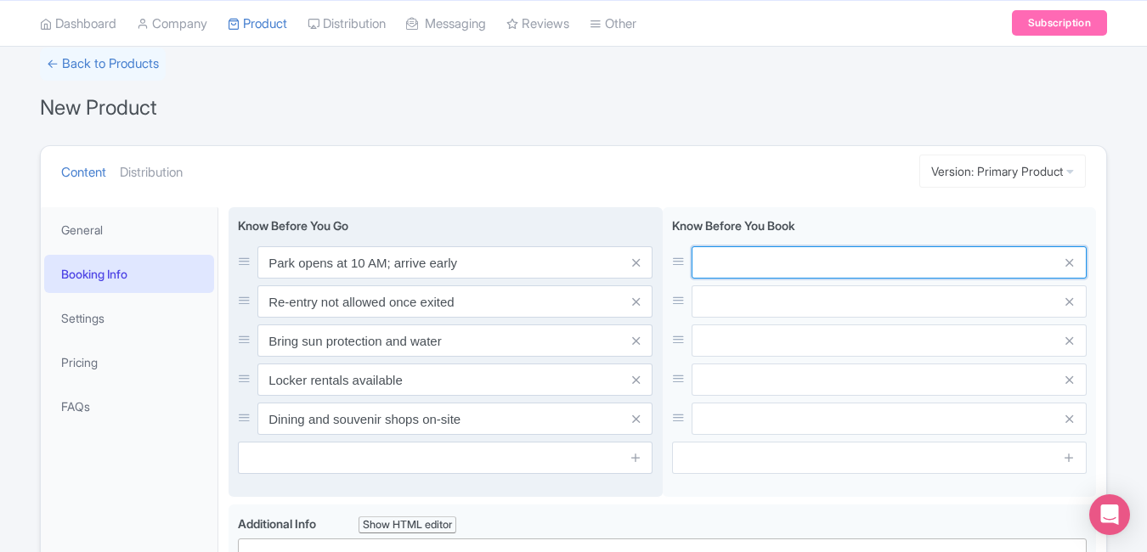
paste input "Tickets valid for selected date only"
type input "Tickets valid for selected date only"
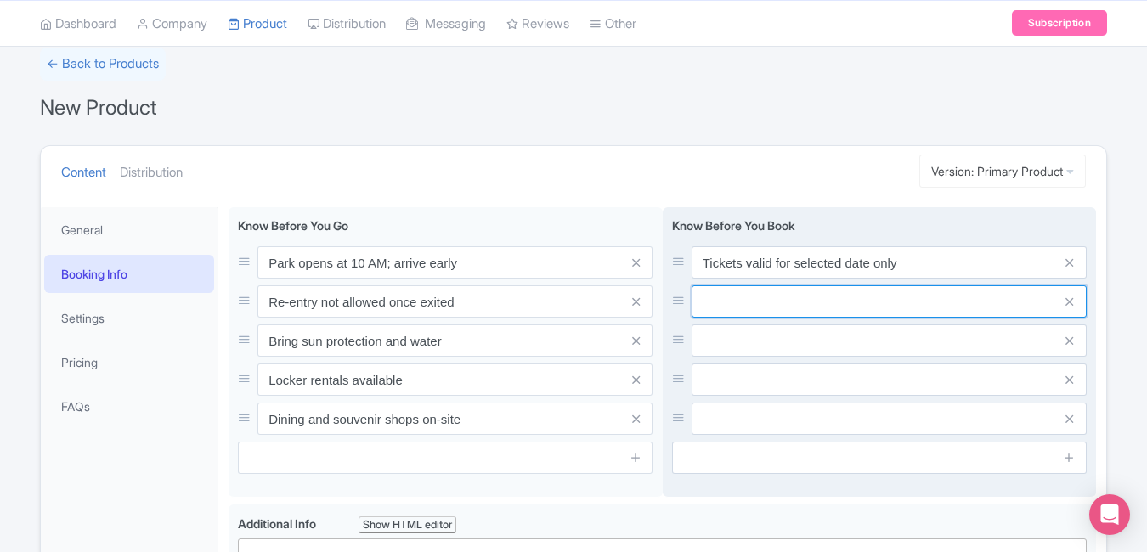
click at [842, 289] on input "text" at bounding box center [889, 301] width 395 height 32
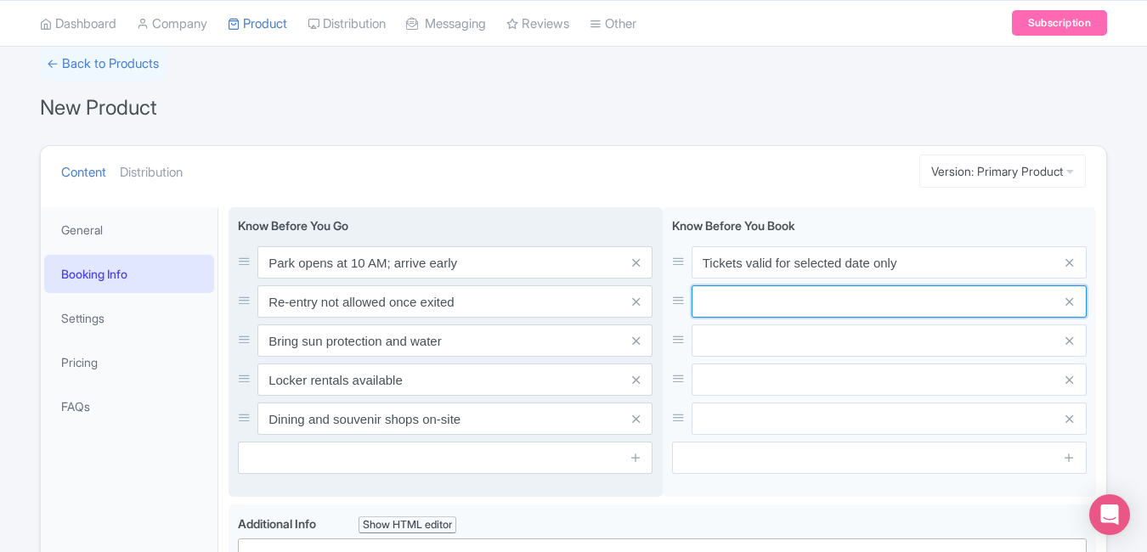
paste input "Some rides have height restrictions"
type input "Some rides have height restrictions"
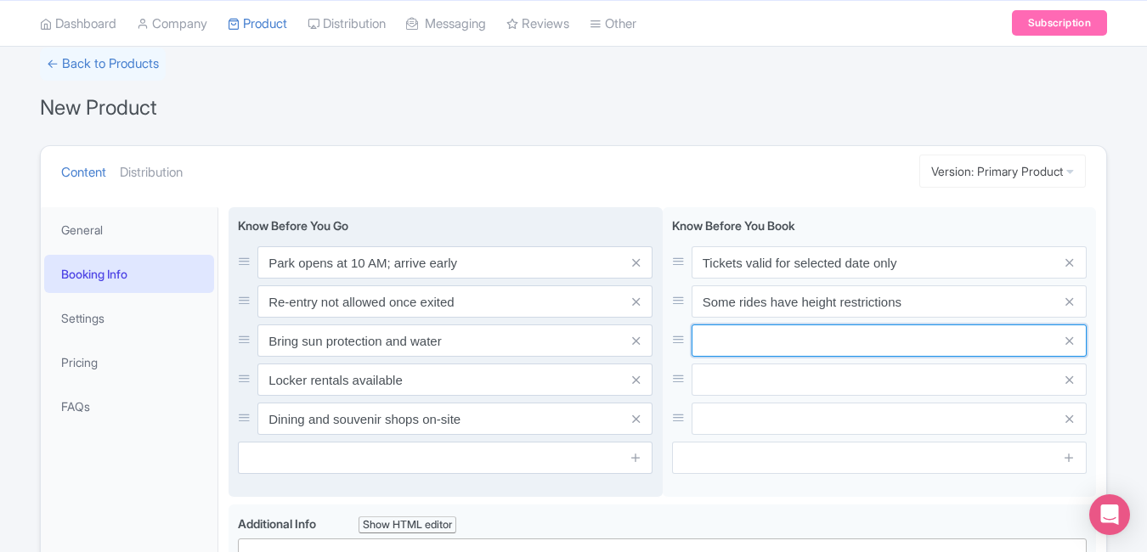
paste input "Children under 4 enter free"
type input "Children under 4 enter free"
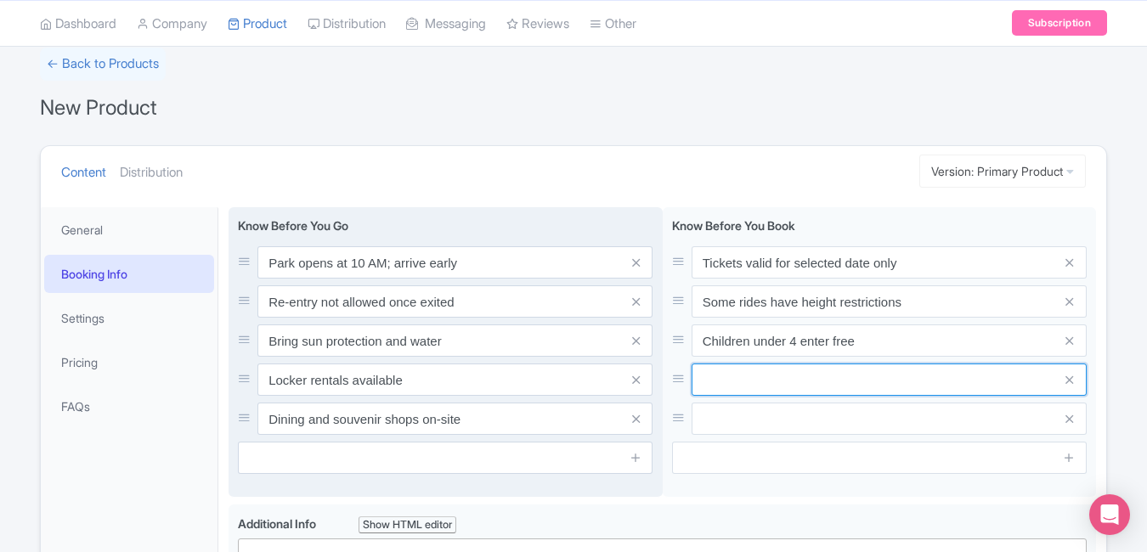
paste input "Rain or shine entry applicable"
paste input "Bring ID for verification if needed"
type input "Rain or shine entry applicable"
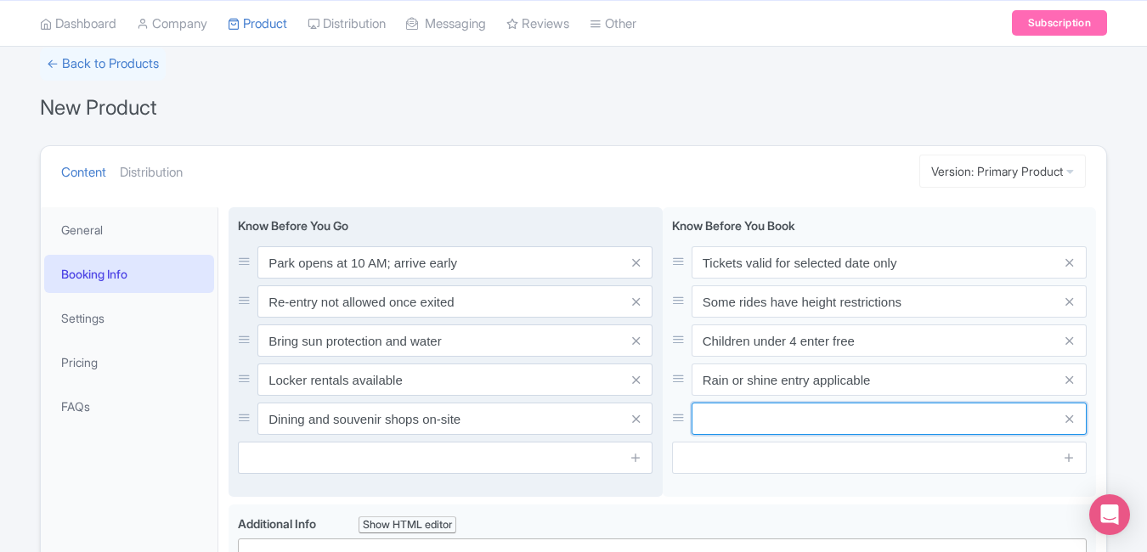
paste input "Bring ID for verification if needed"
type input "Bring ID for verification if needed"
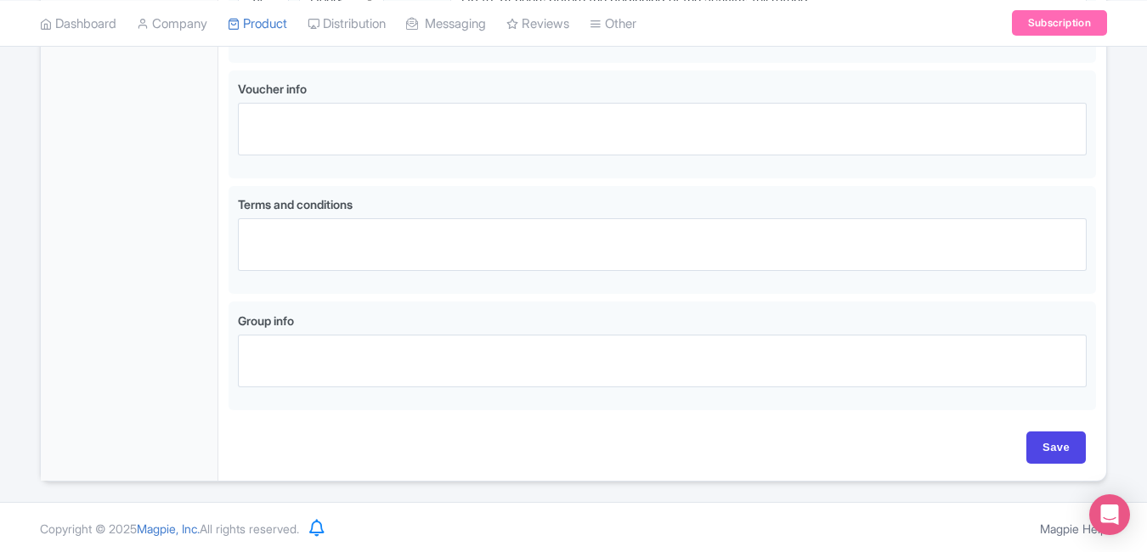
scroll to position [1165, 0]
click at [1038, 442] on input "Save" at bounding box center [1055, 446] width 59 height 32
type input "Saving..."
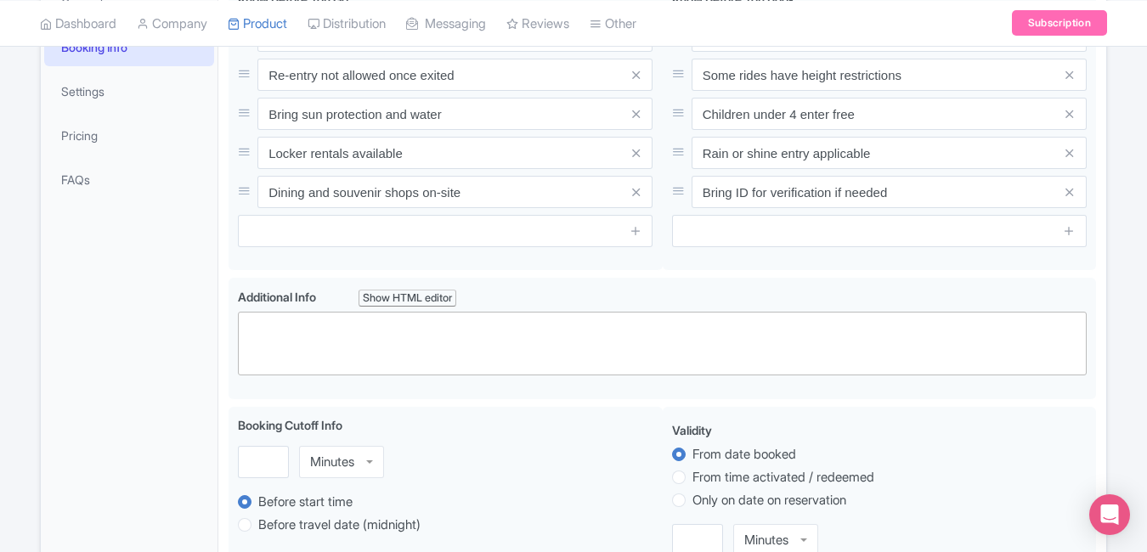
scroll to position [338, 0]
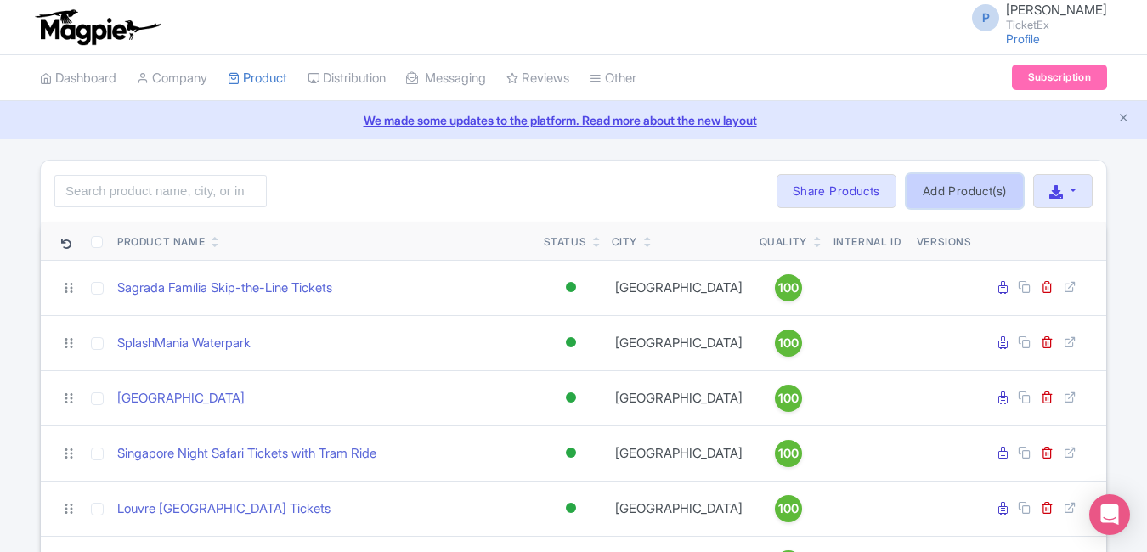
click at [968, 183] on link "Add Product(s)" at bounding box center [964, 191] width 116 height 34
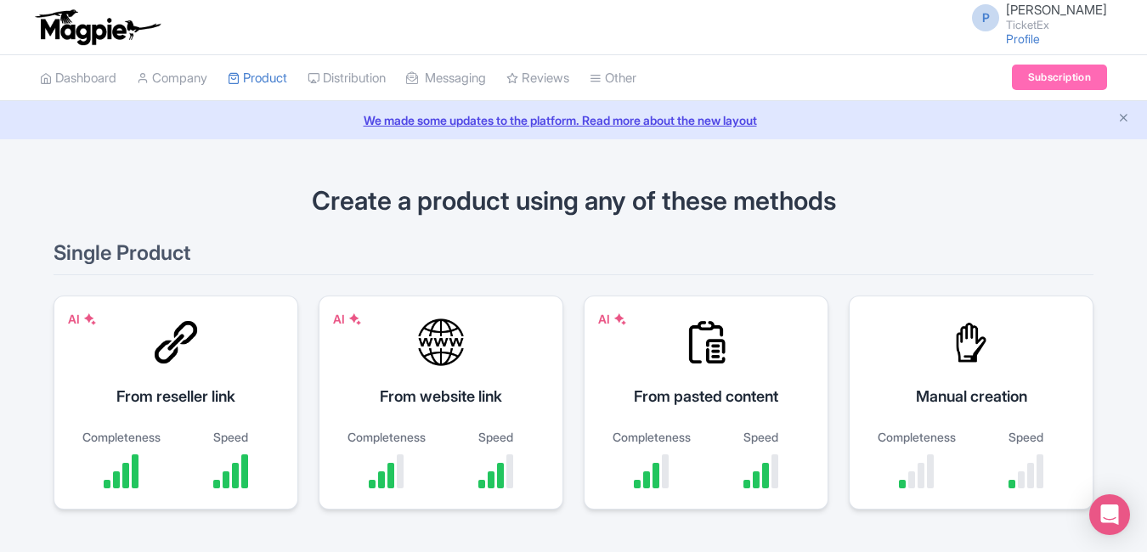
click at [959, 329] on div at bounding box center [971, 342] width 51 height 51
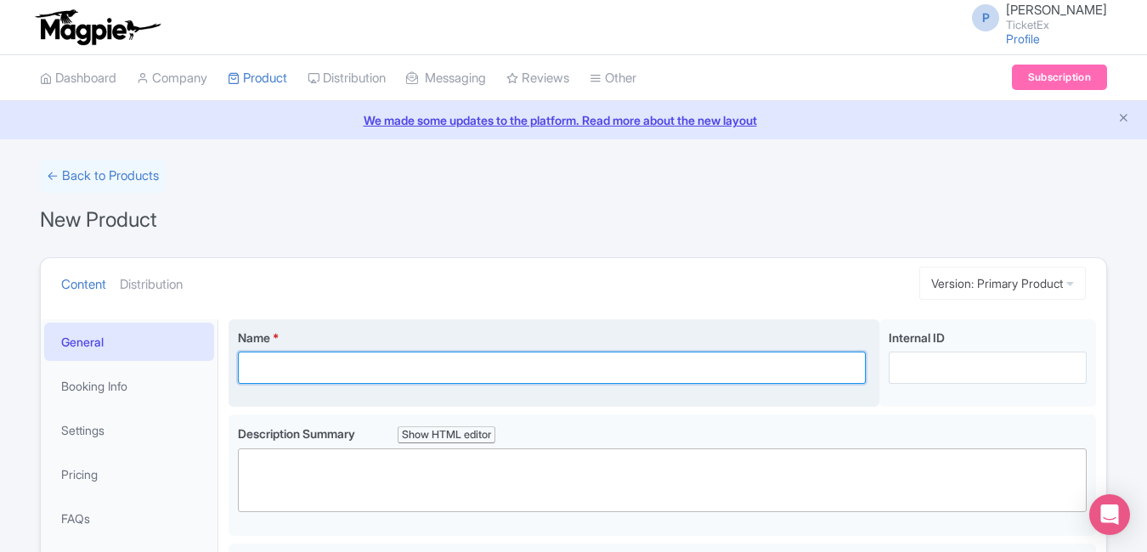
click at [630, 373] on input "Name *" at bounding box center [552, 368] width 628 height 32
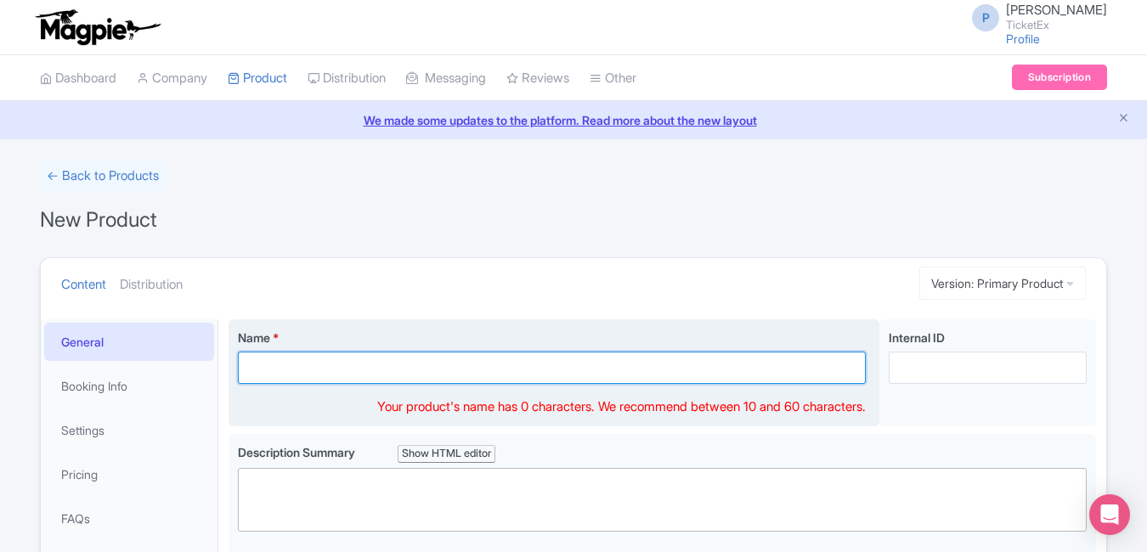
paste input "teamLab Planets Tokyo – Interactive Digital Art & Sensory Museum"
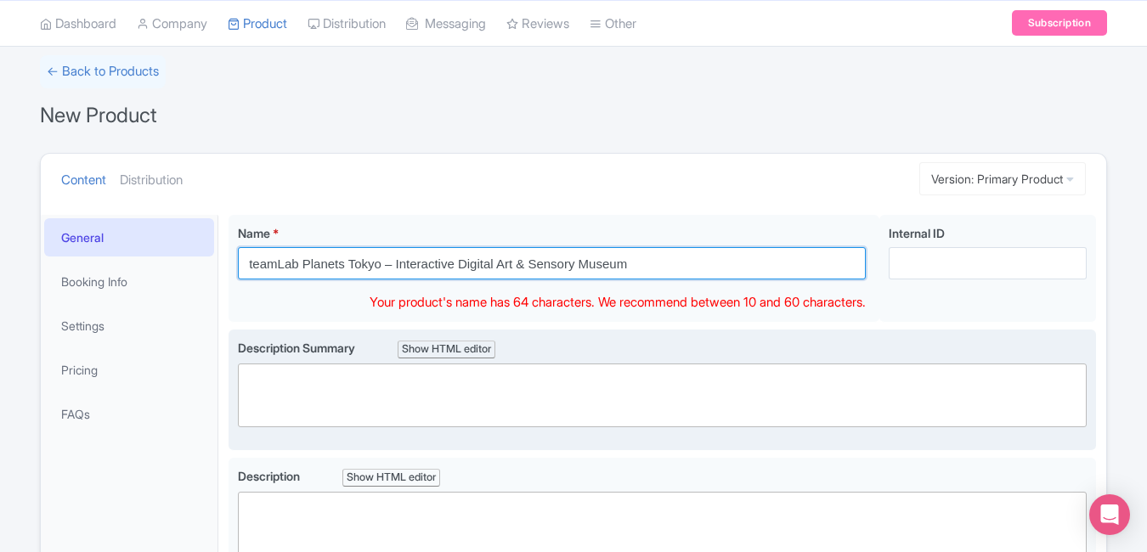
type input "teamLab Planets Tokyo – Interactive Digital Art & Sensory Museum"
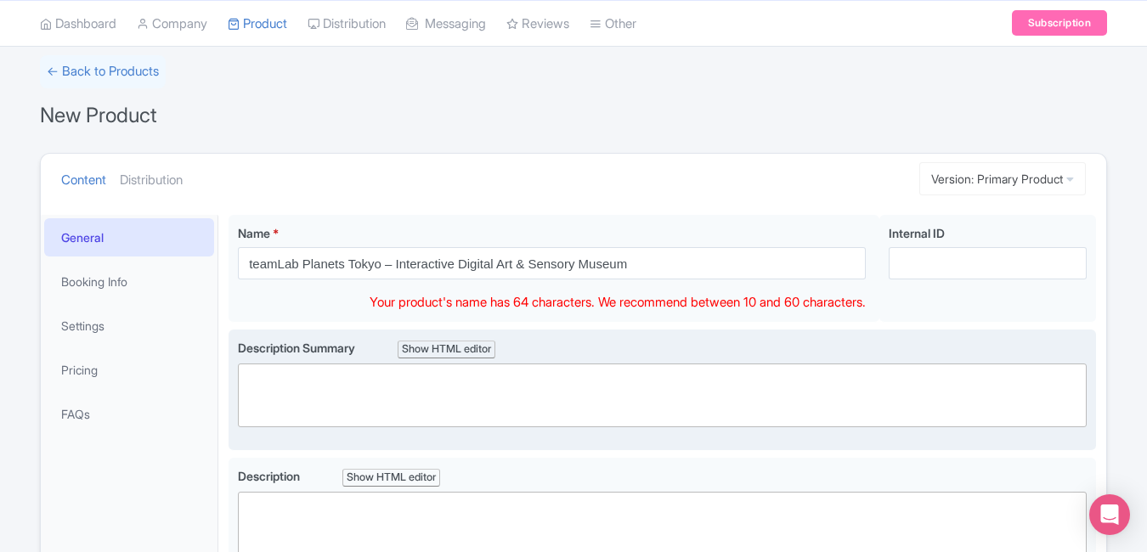
click at [591, 379] on trix-editor at bounding box center [662, 396] width 849 height 64
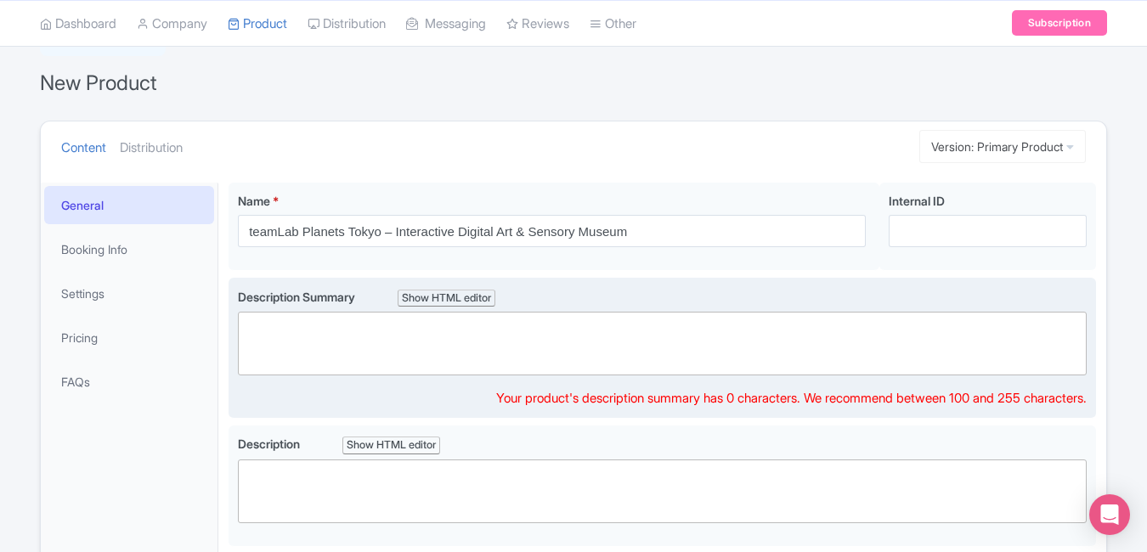
scroll to position [142, 0]
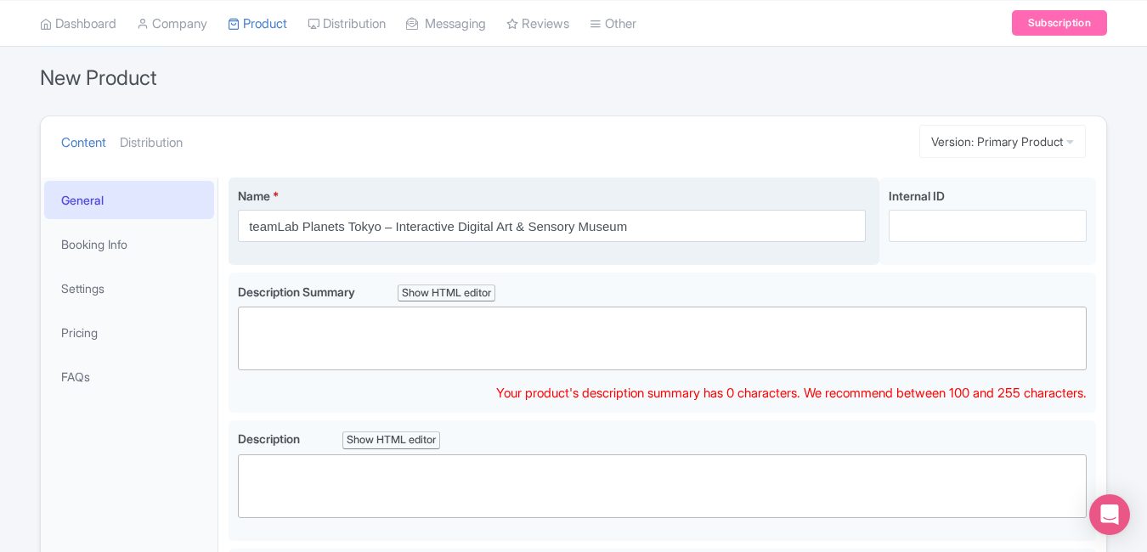
paste trix-editor "<div>Dive into a dreamlike art world at teamLab Planets [GEOGRAPHIC_DATA], wher…"
type trix-editor "<div>Dive into a dreamlike art world at teamLab Planets [GEOGRAPHIC_DATA], wher…"
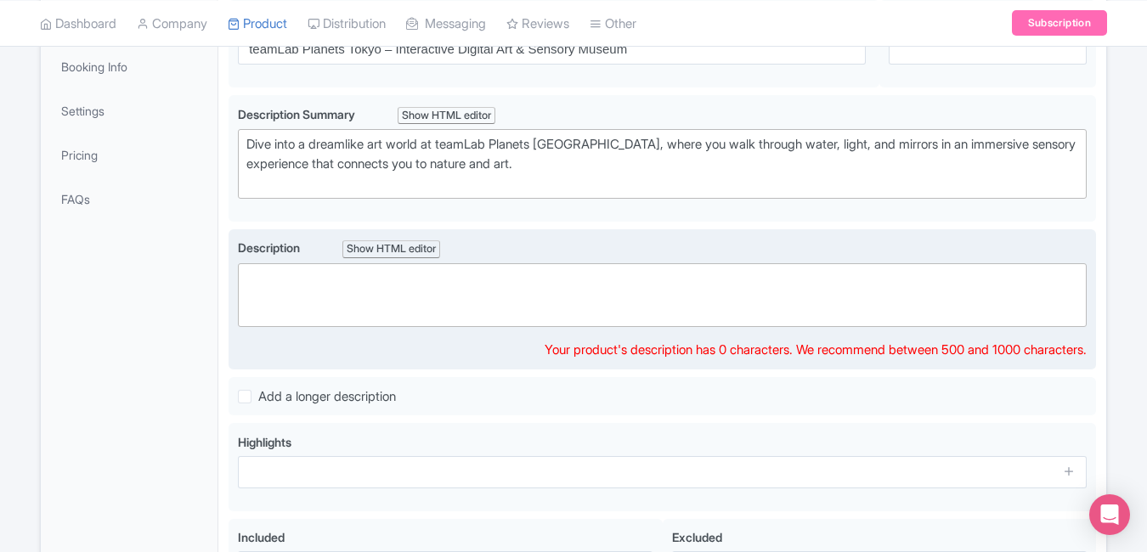
scroll to position [301, 0]
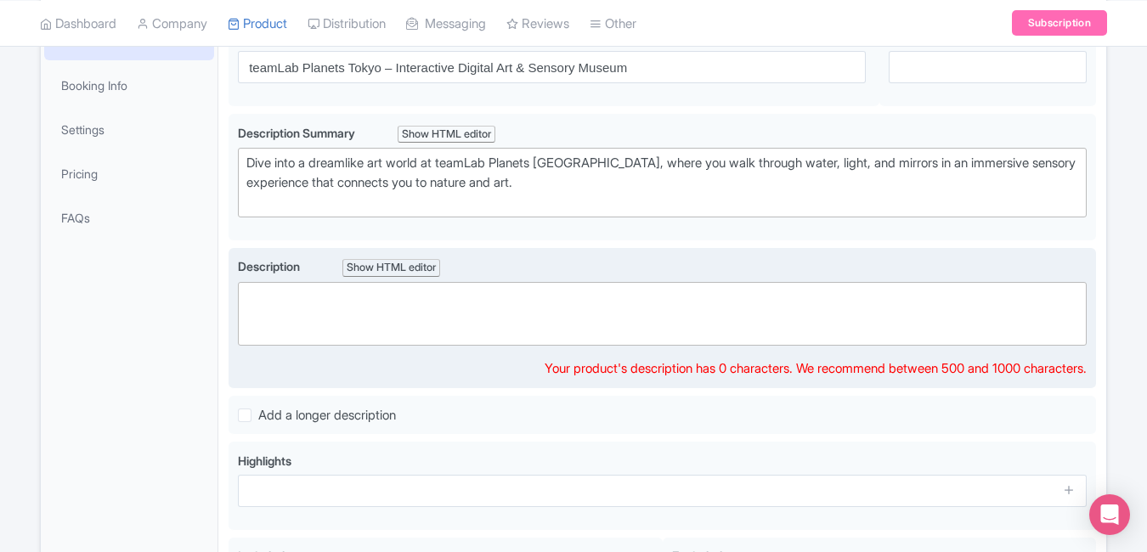
click at [524, 315] on trix-editor at bounding box center [662, 314] width 849 height 64
paste trix-editor "<div>Explore <strong>teamLab Planets [GEOGRAPHIC_DATA]</strong>, an immersive m…"
type trix-editor "<div>Explore <strong>teamLab Planets [GEOGRAPHIC_DATA]</strong>, an immersive m…"
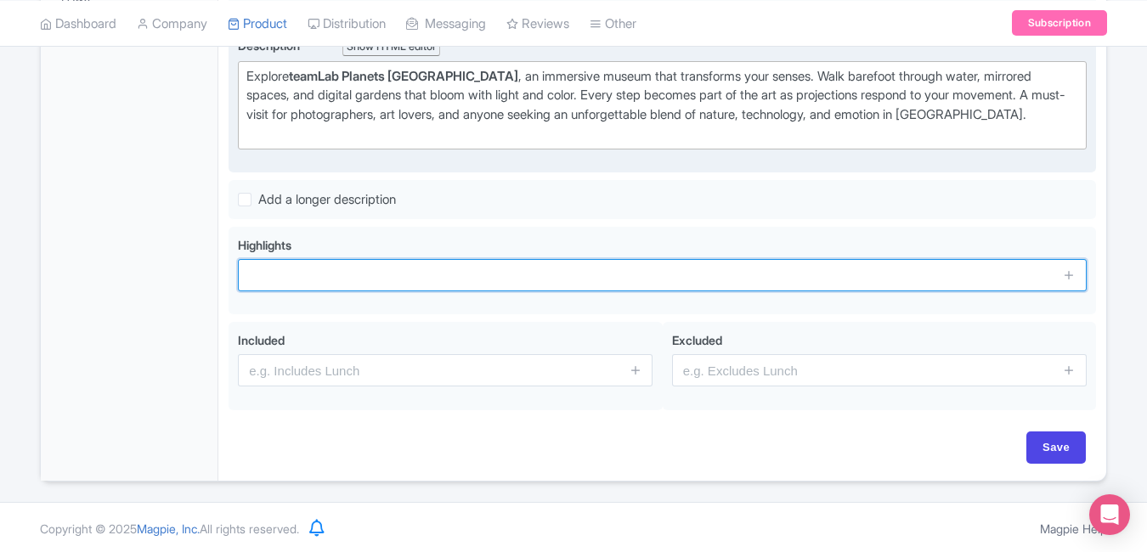
scroll to position [523, 0]
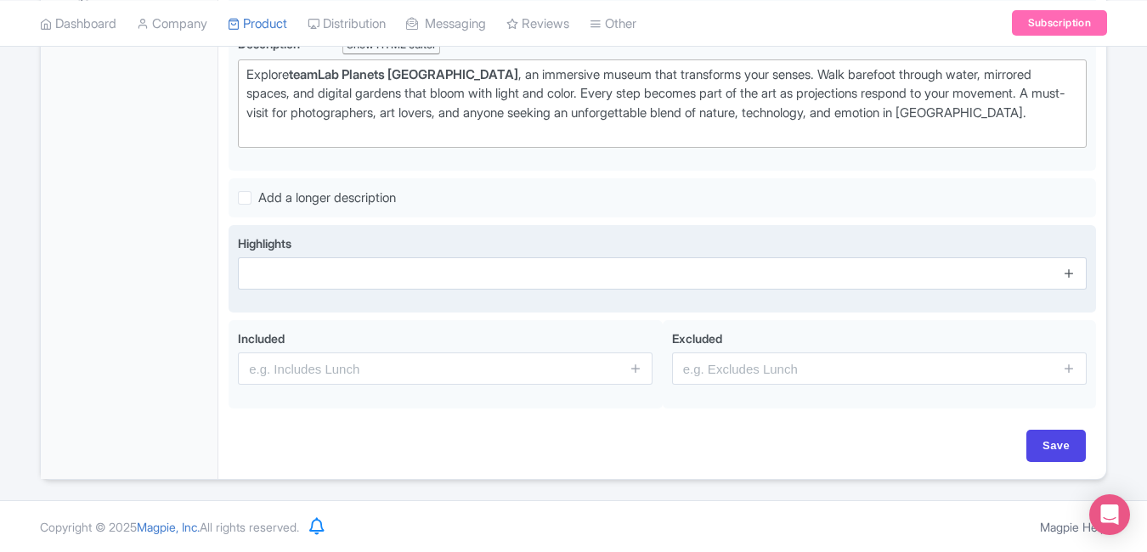
click at [1068, 273] on icon at bounding box center [1069, 273] width 13 height 13
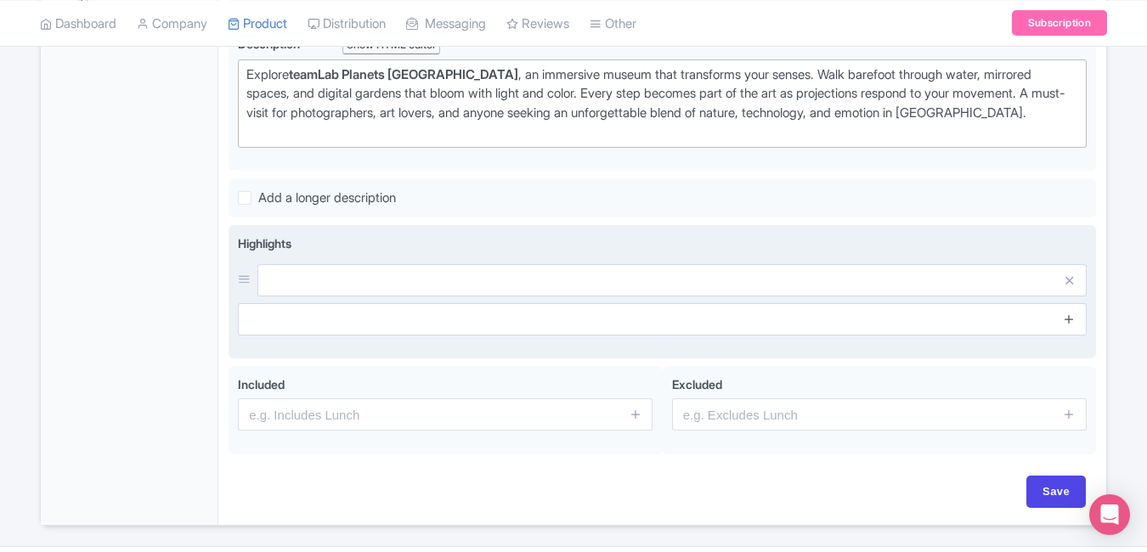
click at [1070, 321] on icon at bounding box center [1069, 319] width 13 height 13
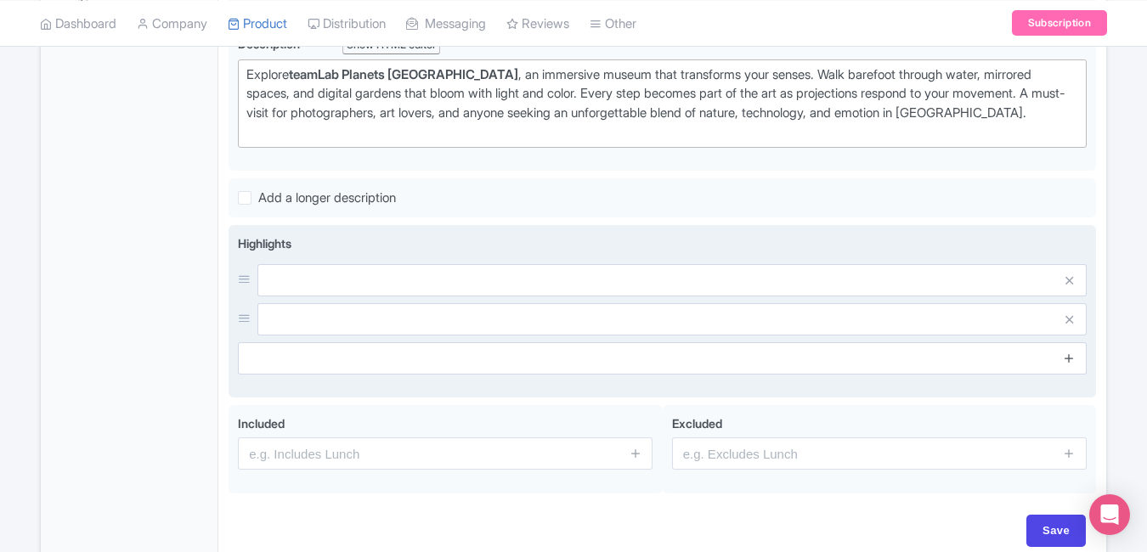
click at [1070, 361] on icon at bounding box center [1069, 358] width 13 height 13
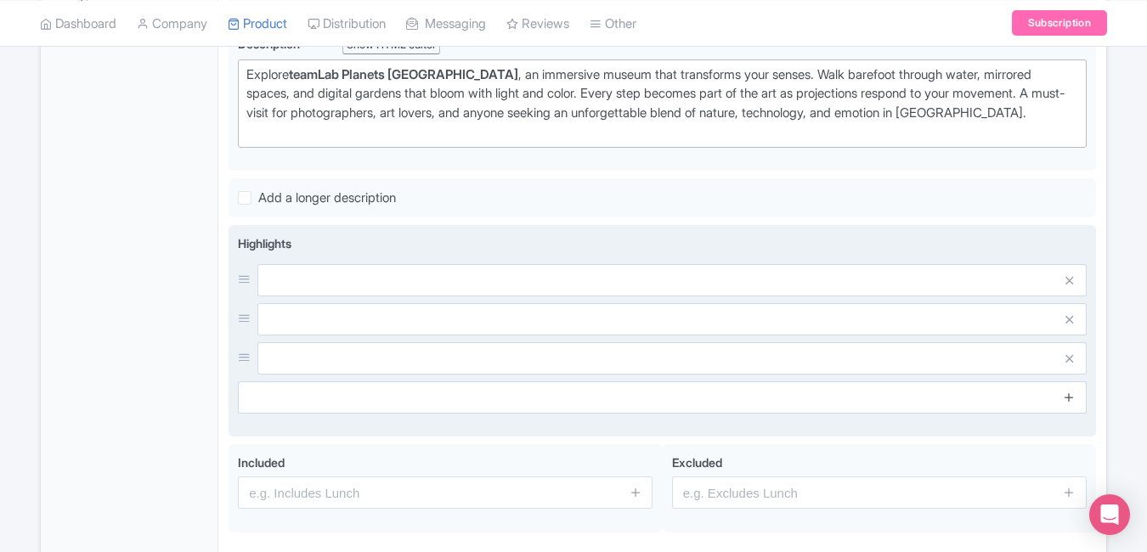
click at [1070, 396] on icon at bounding box center [1069, 397] width 13 height 13
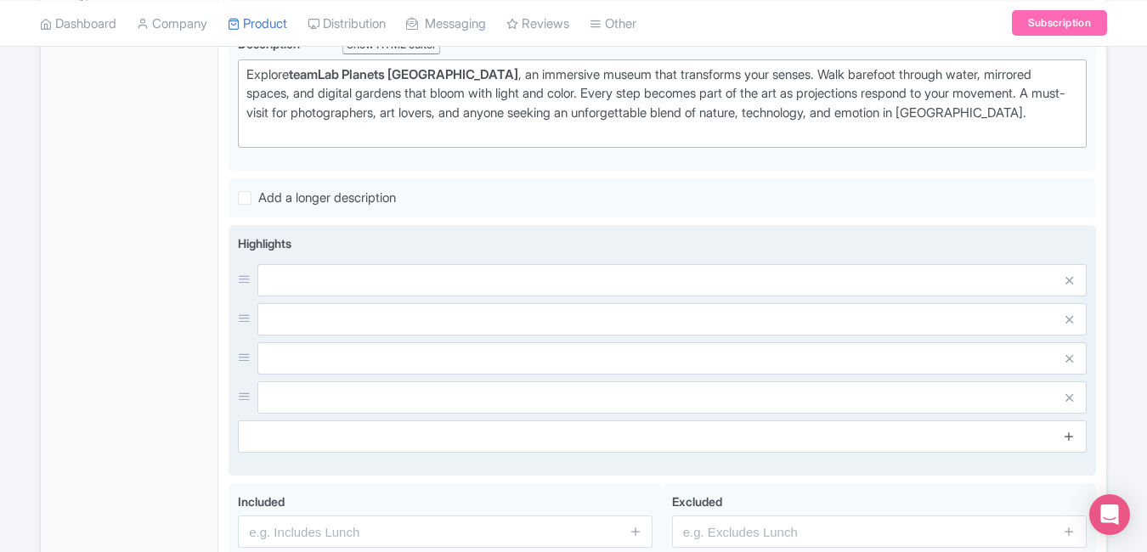
click at [1070, 433] on icon at bounding box center [1069, 436] width 13 height 13
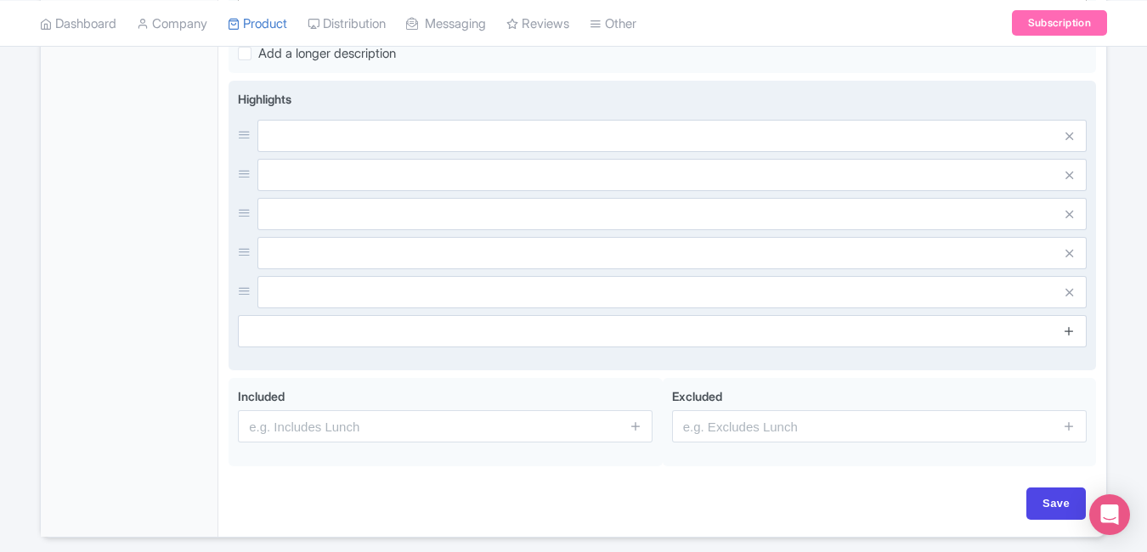
scroll to position [725, 0]
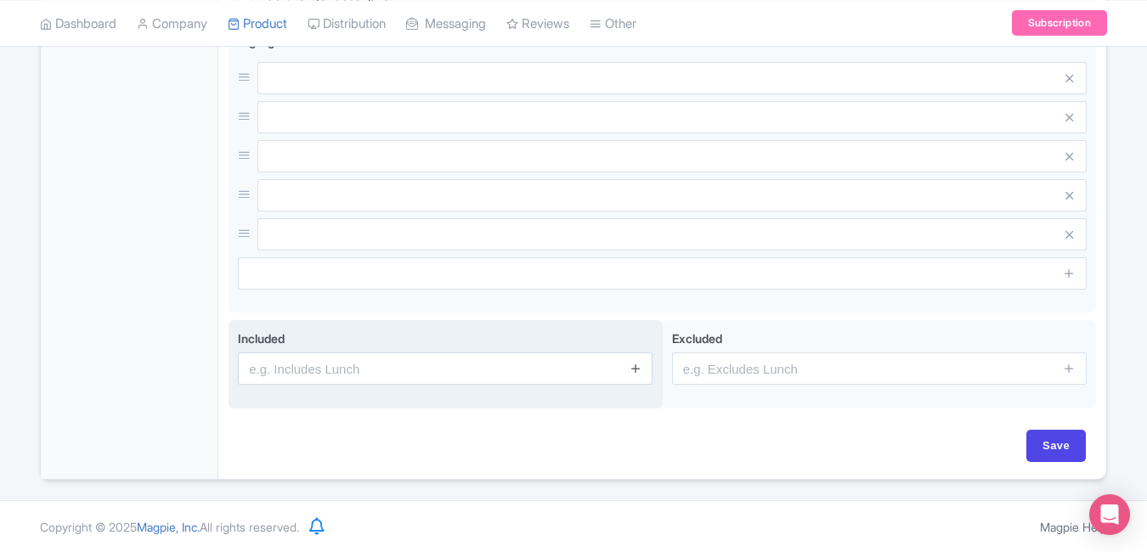
click at [640, 369] on icon at bounding box center [635, 368] width 13 height 13
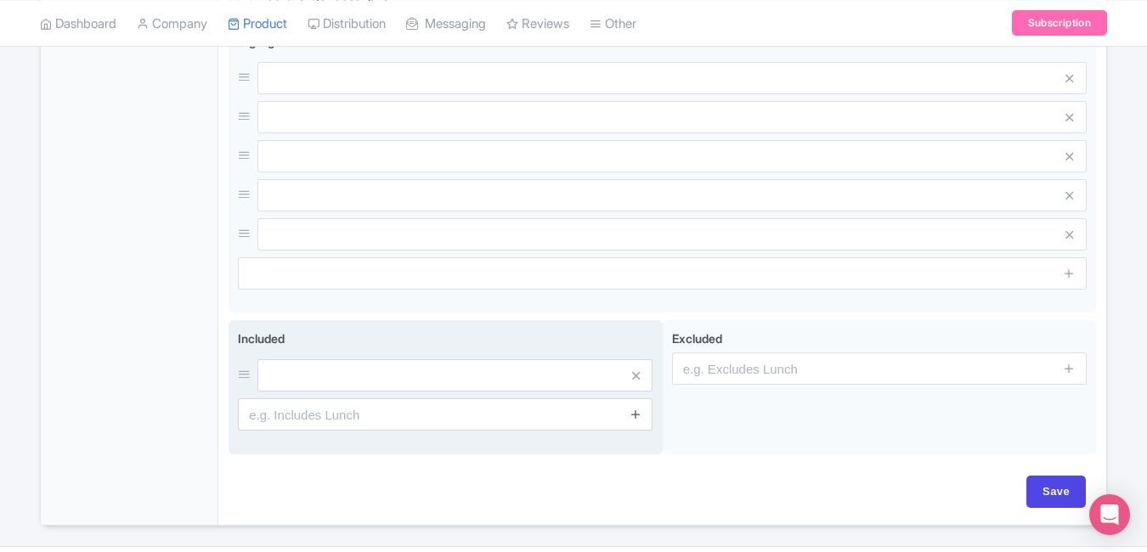
click at [636, 418] on icon at bounding box center [635, 414] width 13 height 13
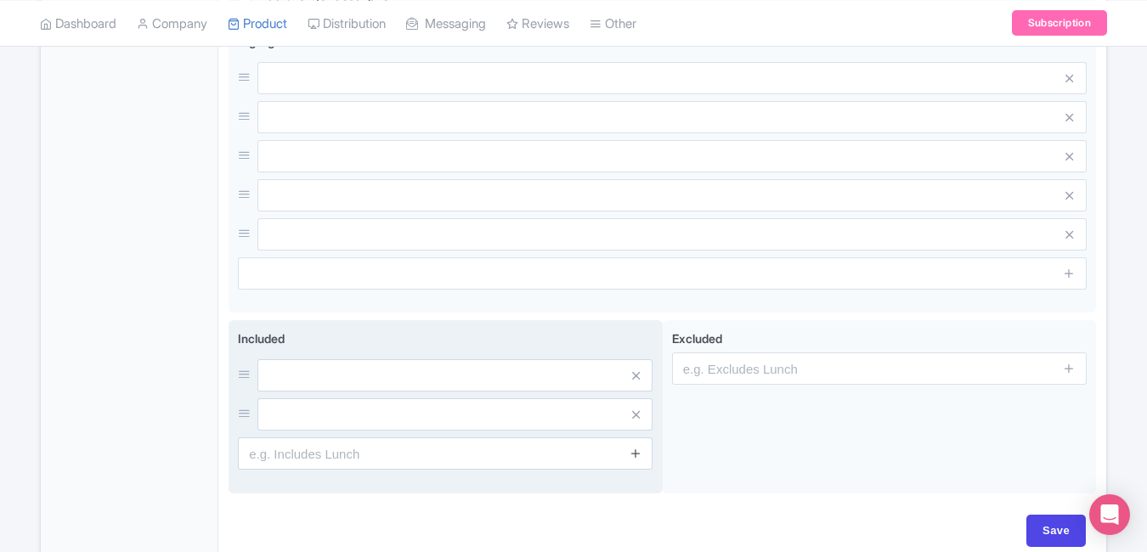
click at [635, 461] on link at bounding box center [635, 454] width 13 height 20
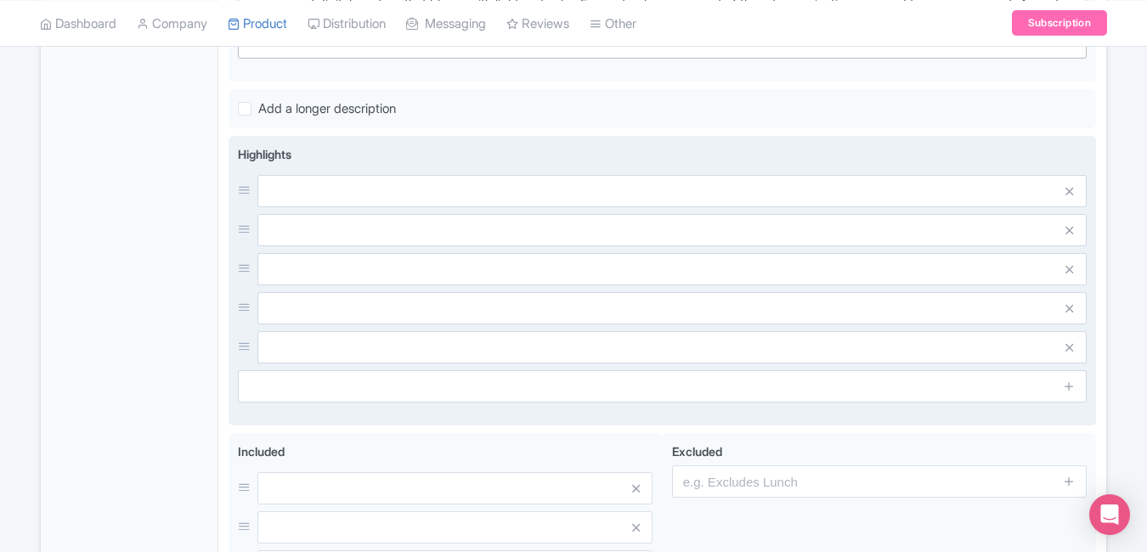
scroll to position [582, 0]
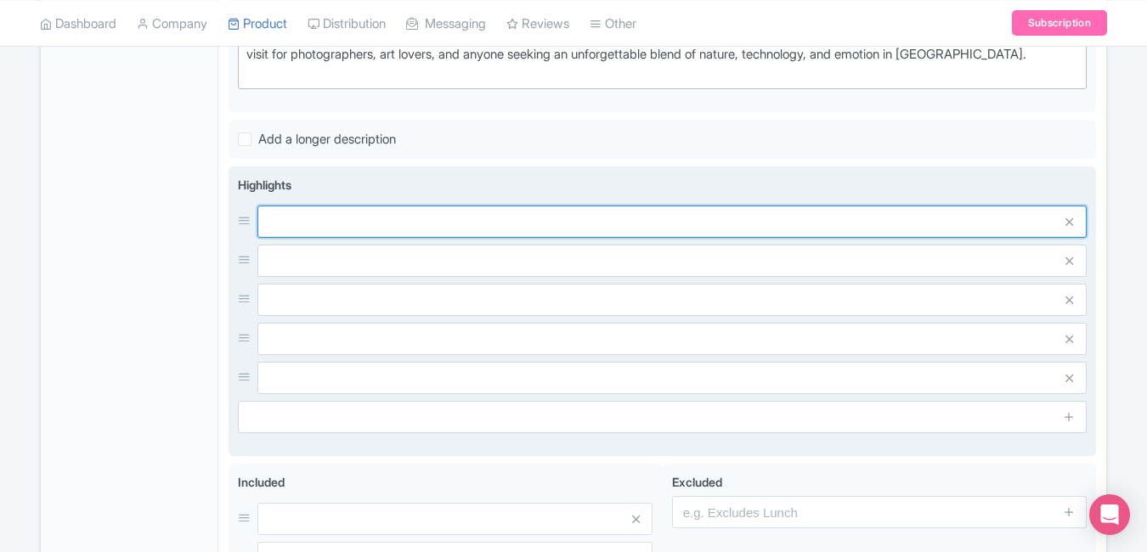
click at [532, 232] on input "text" at bounding box center [671, 222] width 829 height 32
paste input "Walk through water and light"
type input "Walk through water and light"
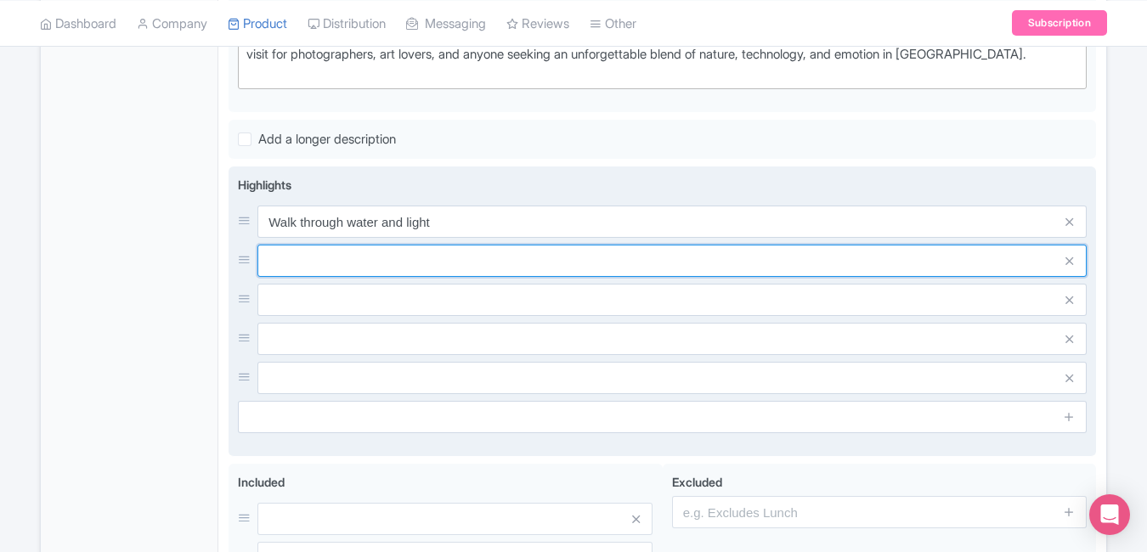
paste input "Immersive digital art zones"
type input "Immersive digital art zones"
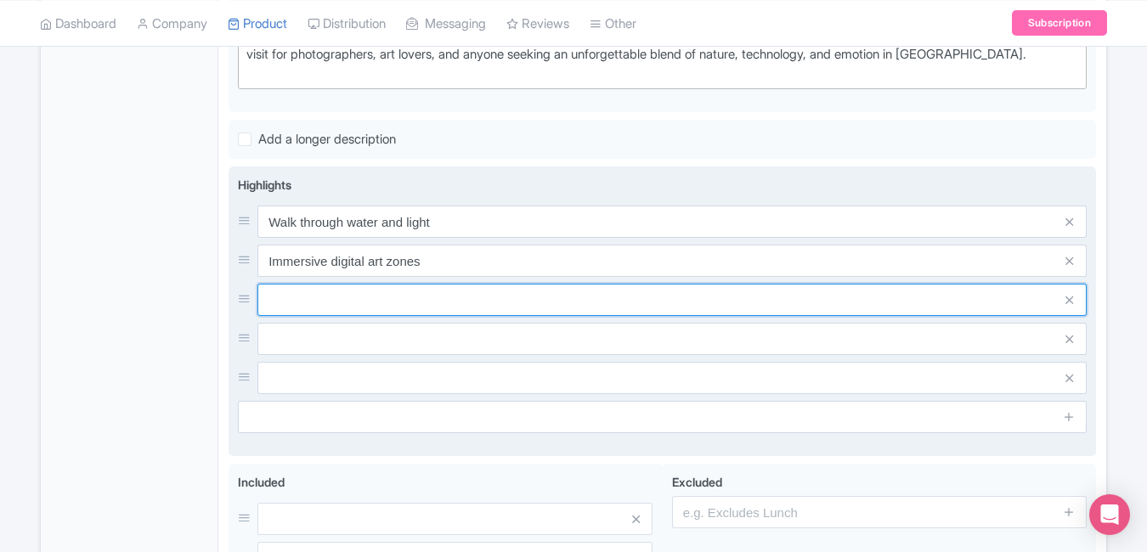
paste input "Stunning mirrored installations"
type input "Stunning mirrored installations"
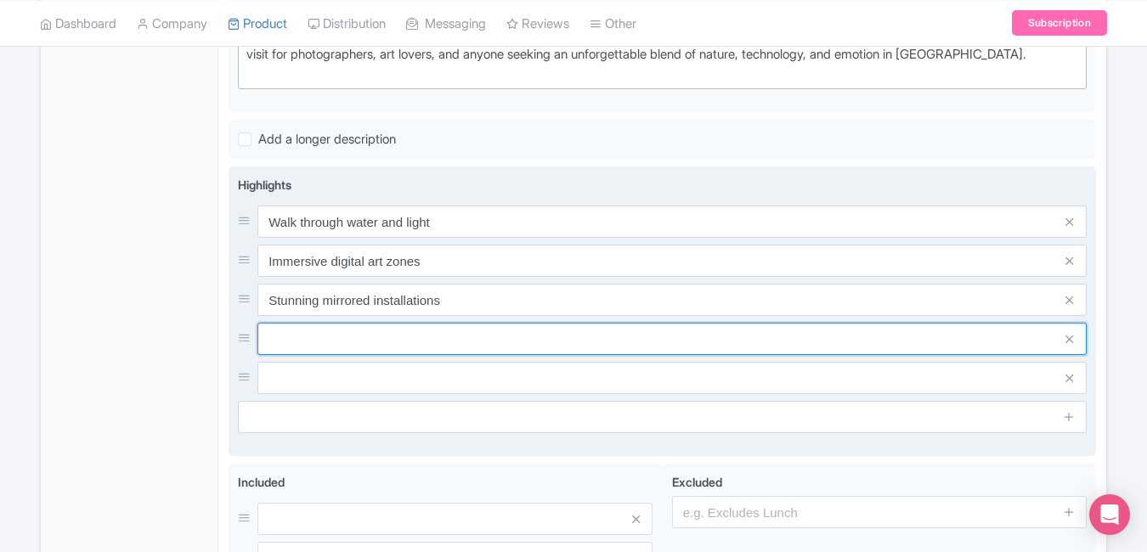
paste input "Blossoming flower projections"
type input "Blossoming flower projections"
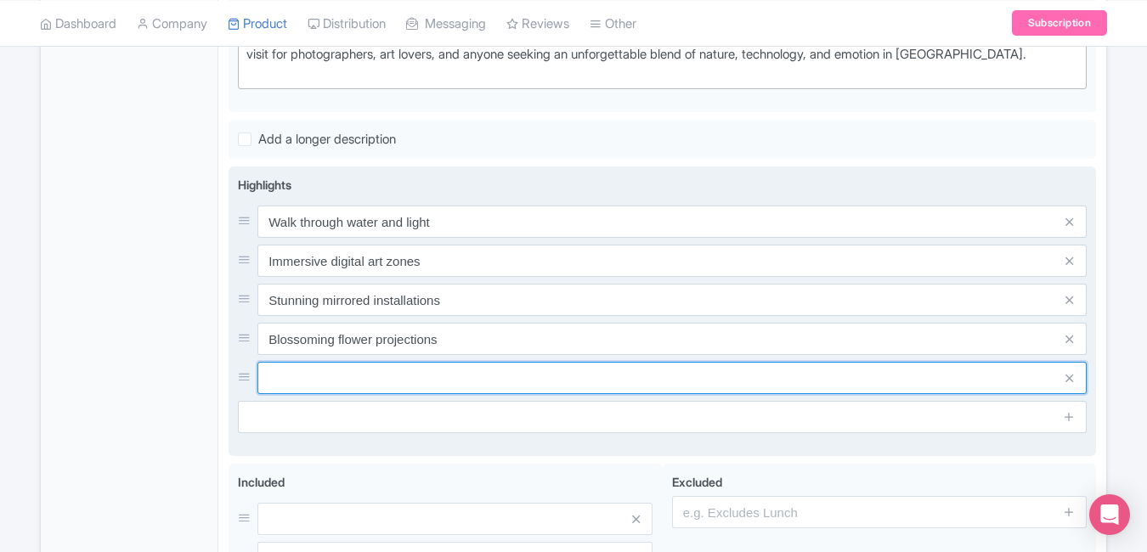
paste input "Interactive sensory experience"
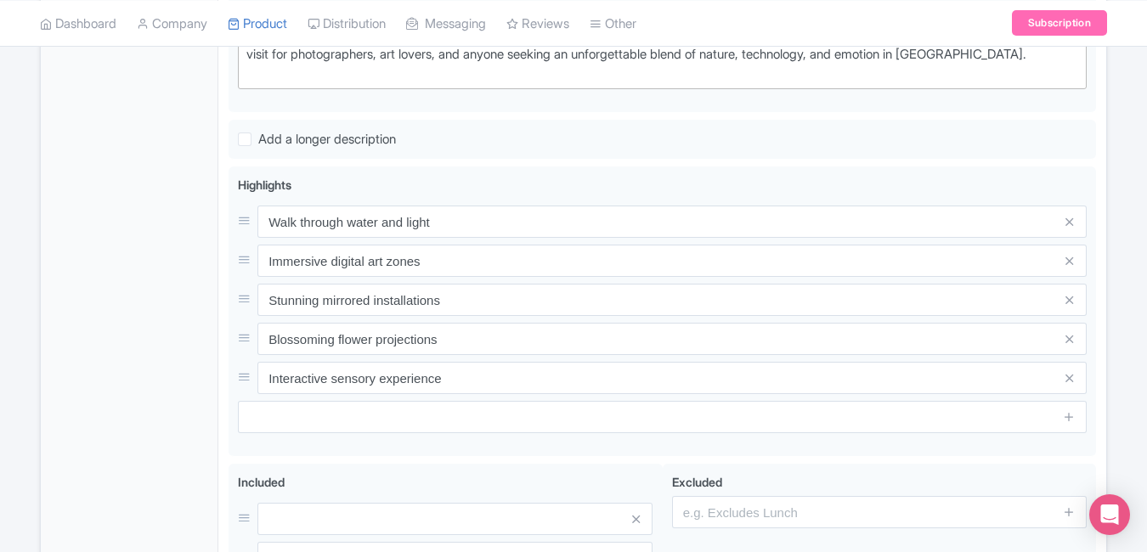
click at [167, 352] on div "General Booking Info Settings Pricing FAQs" at bounding box center [130, 241] width 178 height 1009
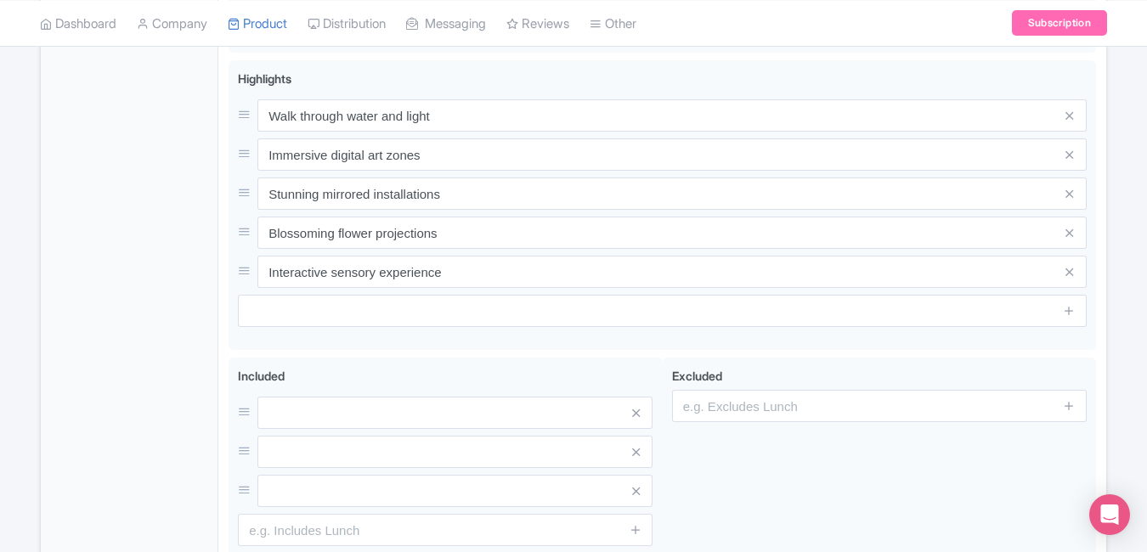
scroll to position [692, 0]
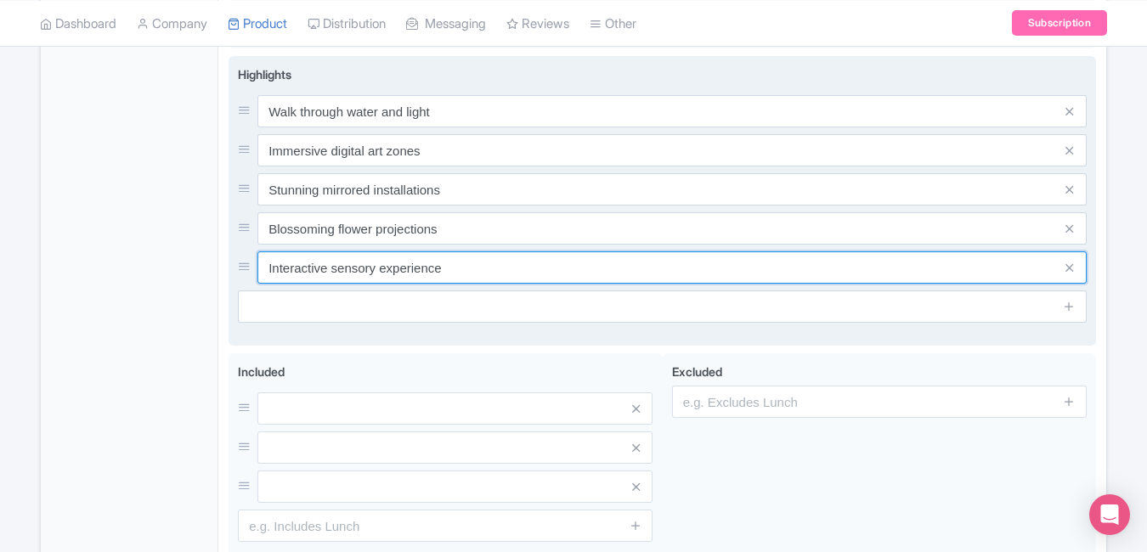
click at [477, 269] on input "Interactive sensory experience" at bounding box center [671, 267] width 829 height 32
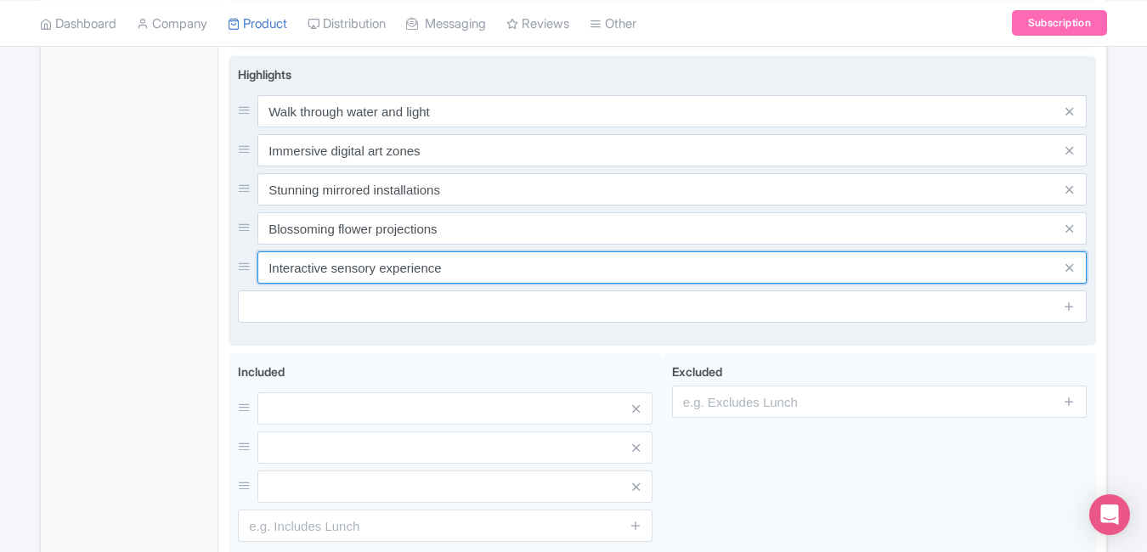
paste input "stagram-worthy moments everywher"
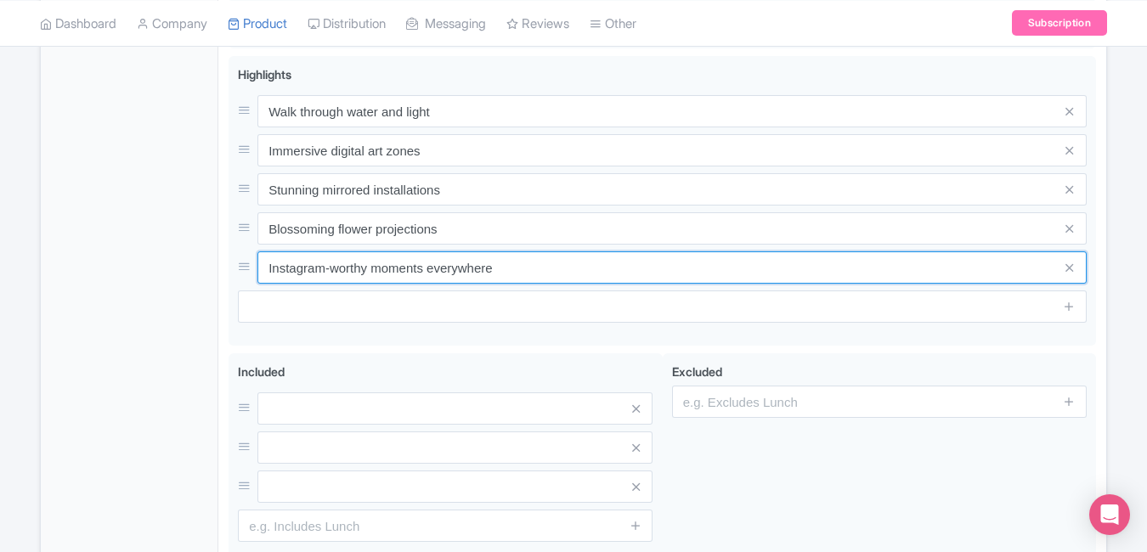
type input "Instagram-worthy moments everywhere"
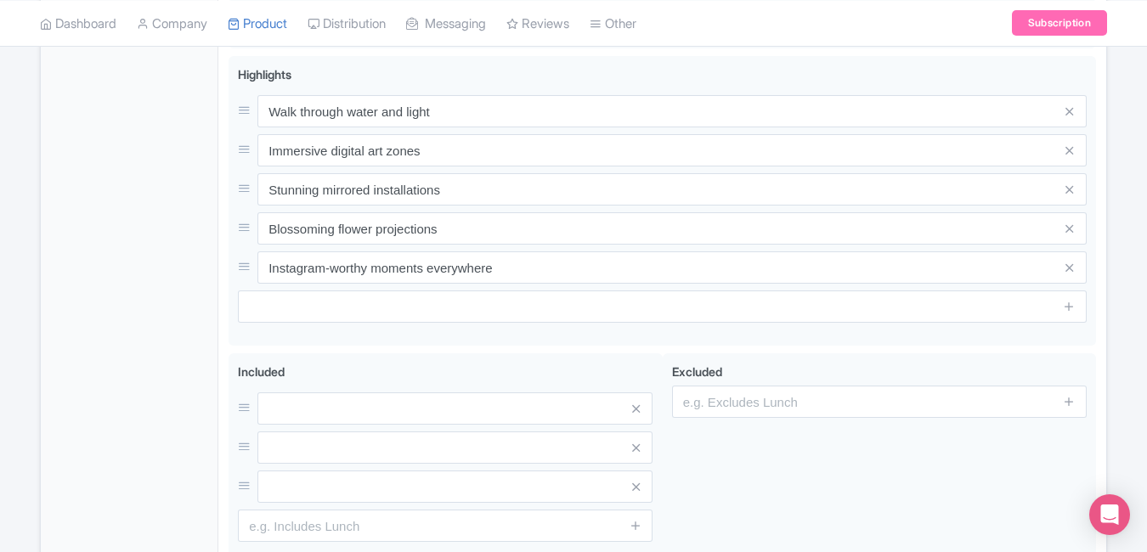
click at [160, 276] on div "General Booking Info Settings Pricing FAQs" at bounding box center [130, 131] width 178 height 1009
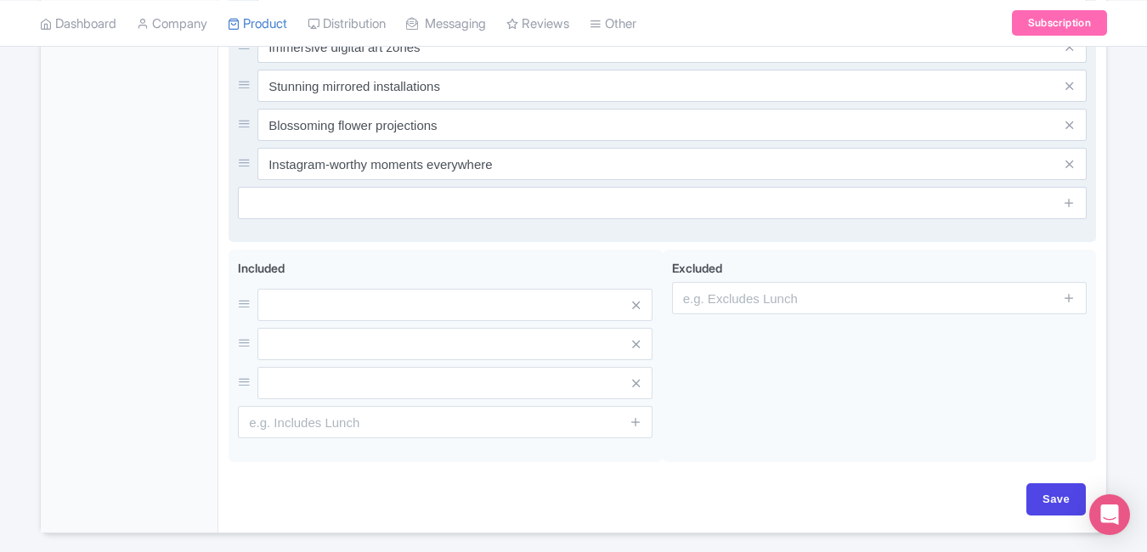
scroll to position [813, 0]
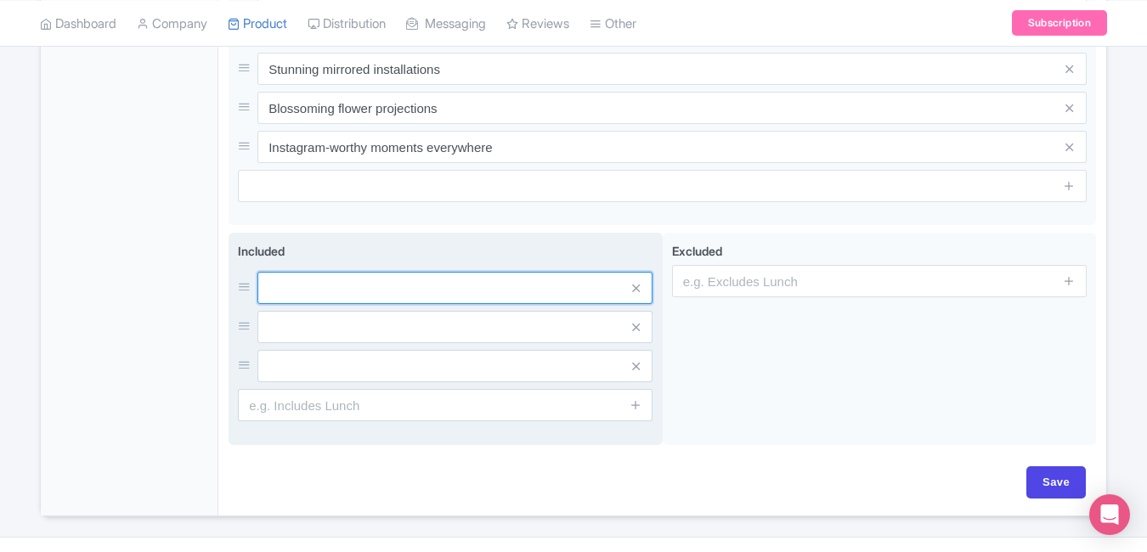
paste input "Admission to teamLab Planets Tokyo"
type input "Admission to teamLab Planets Tokyo"
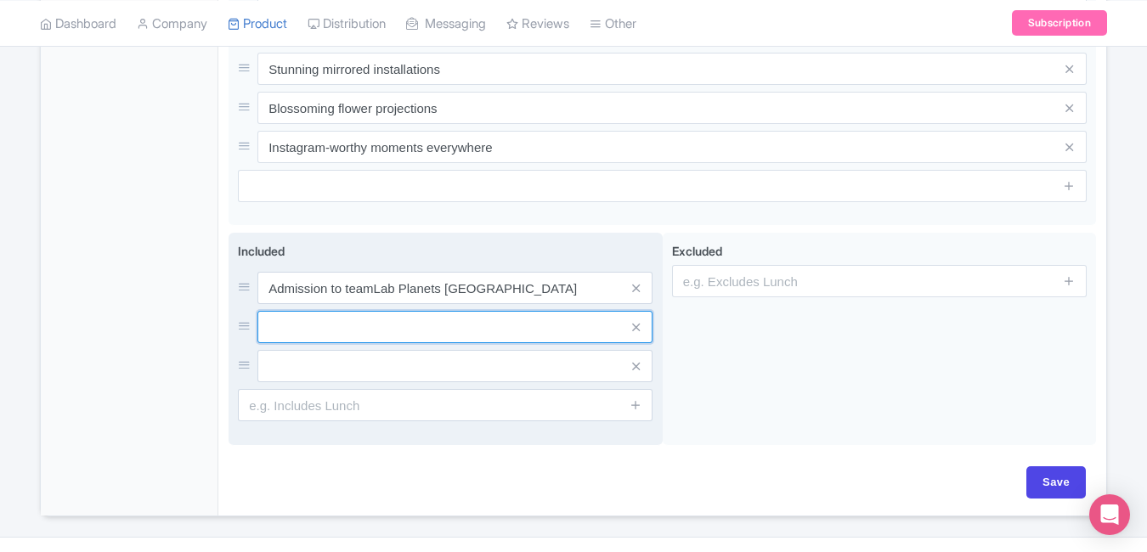
paste input "Access to all interactive zones"
paste input "Friendly on-site support staff"
type input "Access to all interactive zones"
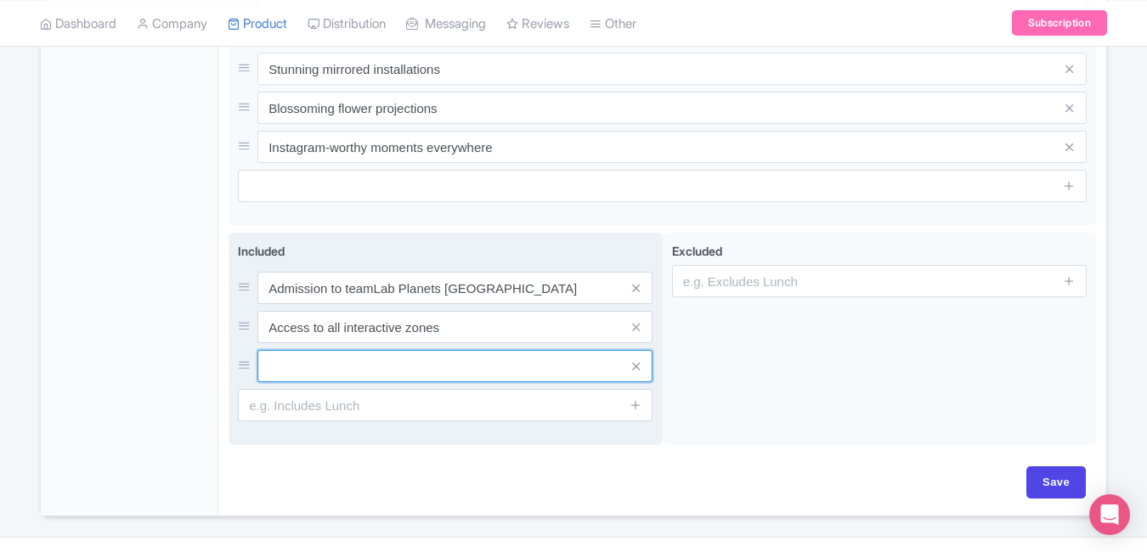
paste input "Friendly on-site support staff"
type input "Friendly on-site support staff"
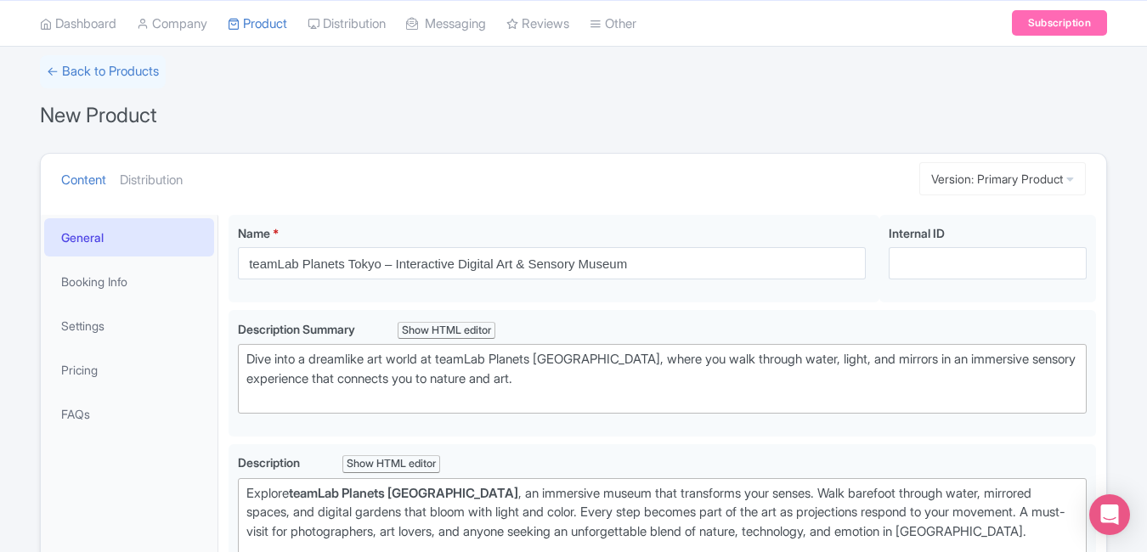
scroll to position [0, 0]
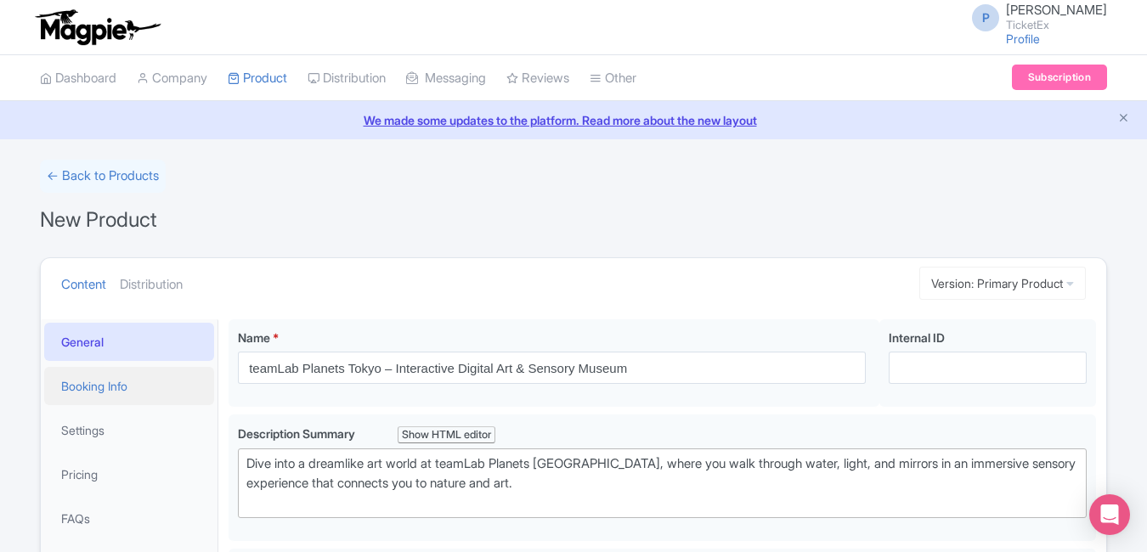
click at [155, 403] on link "Booking Info" at bounding box center [129, 386] width 170 height 38
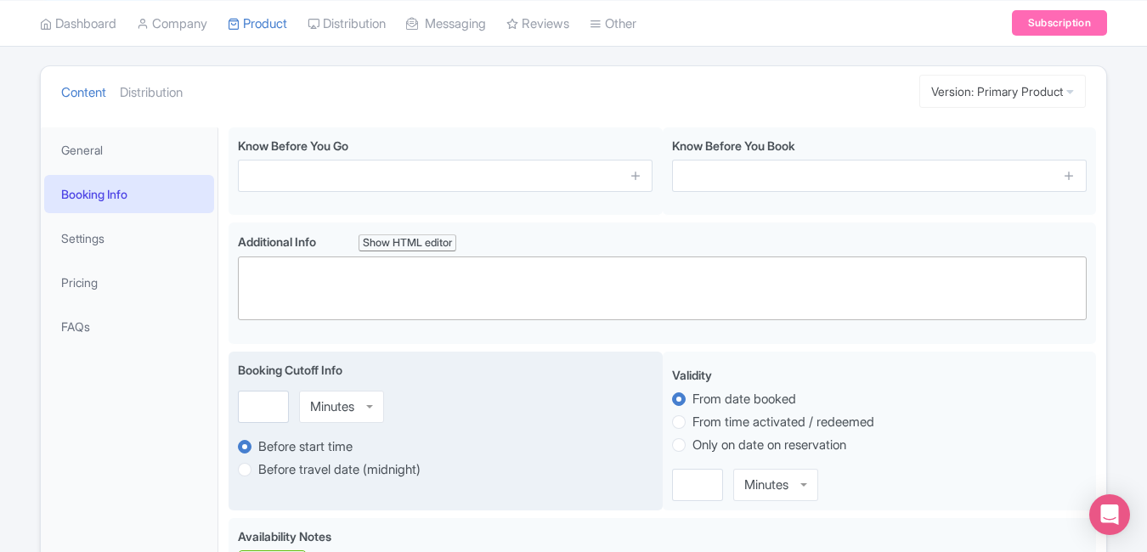
scroll to position [194, 0]
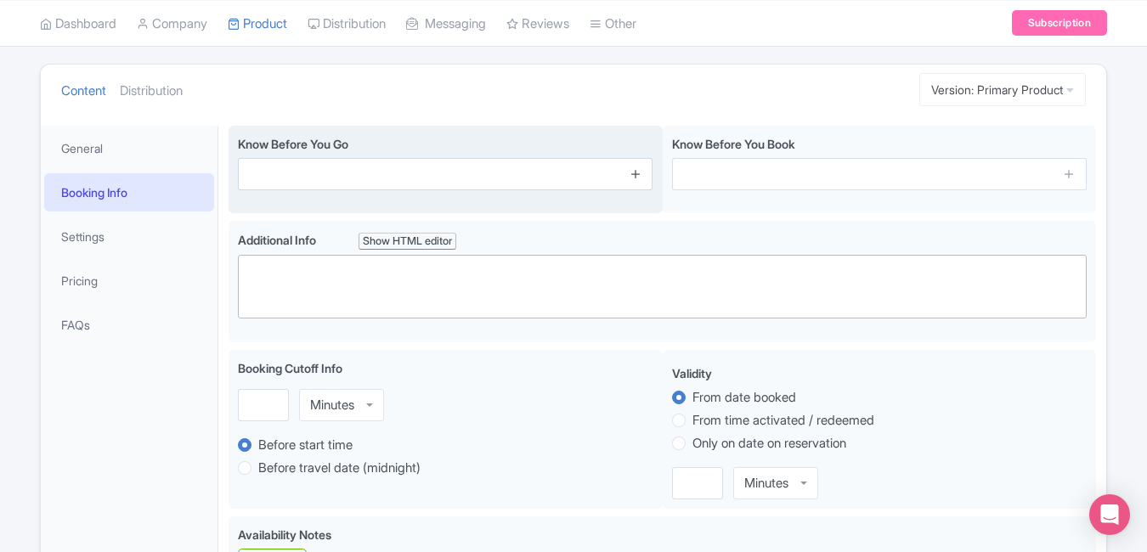
click at [638, 178] on icon at bounding box center [635, 173] width 13 height 13
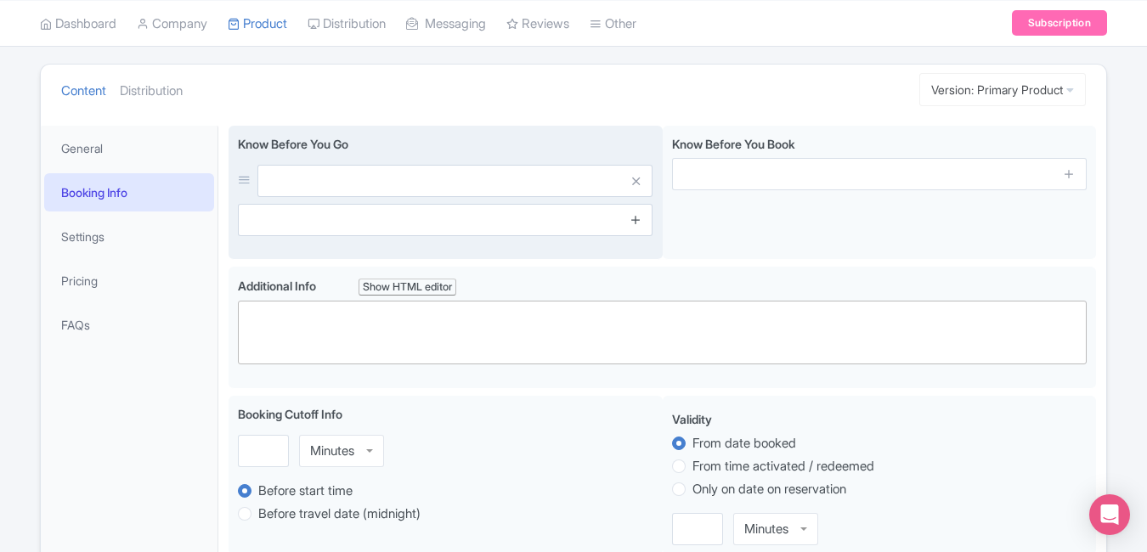
click at [639, 216] on icon at bounding box center [635, 219] width 13 height 13
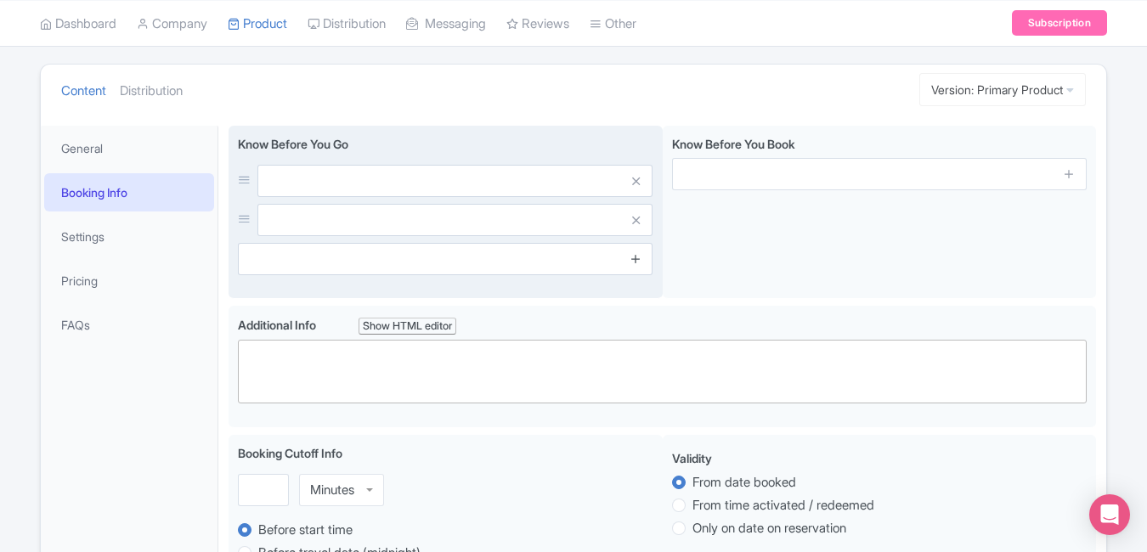
click at [636, 257] on icon at bounding box center [635, 258] width 13 height 13
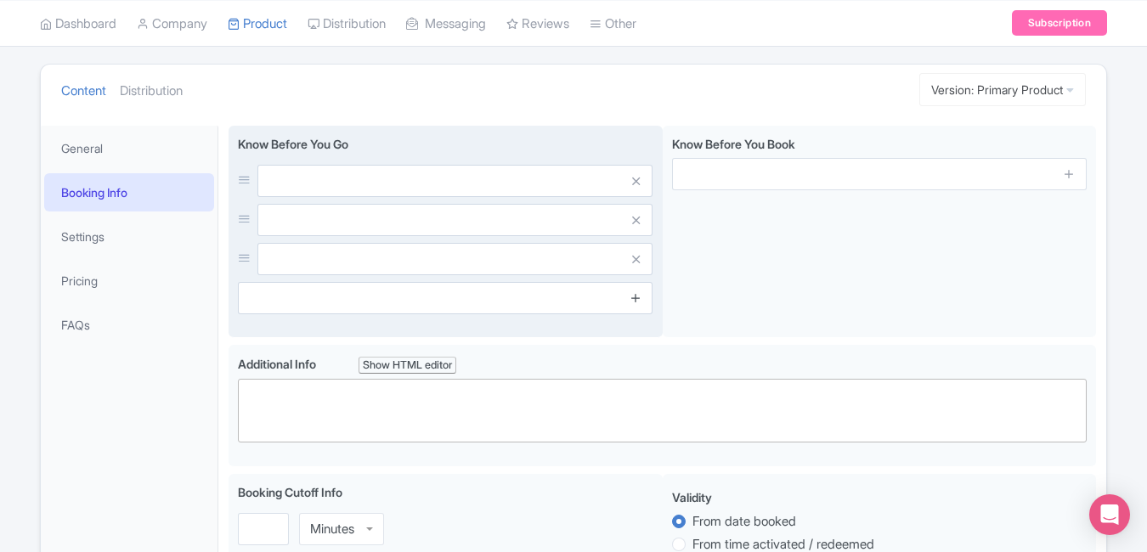
click at [636, 293] on icon at bounding box center [635, 297] width 13 height 13
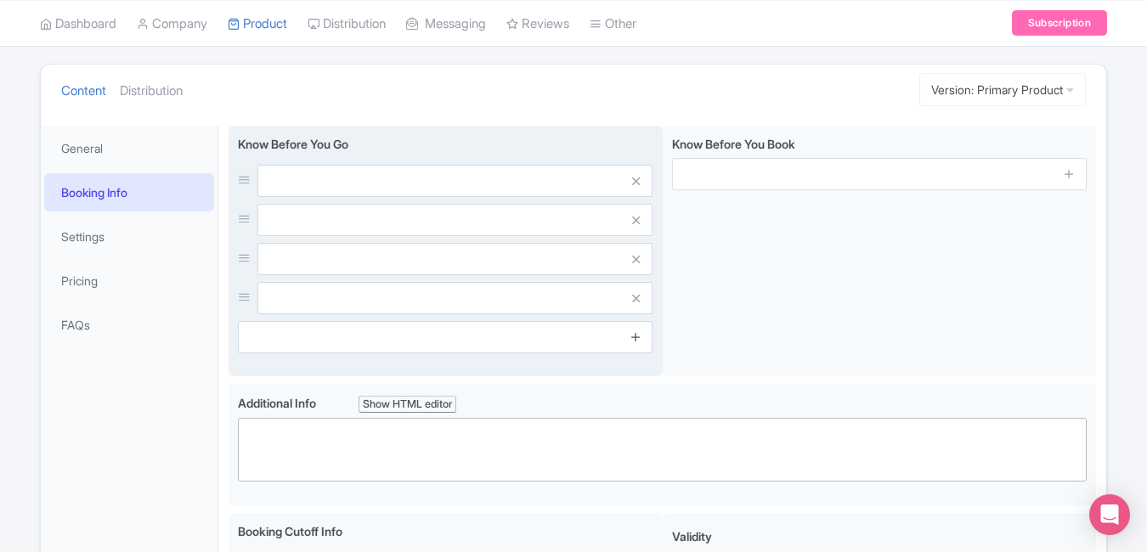
click at [637, 334] on icon at bounding box center [635, 336] width 13 height 13
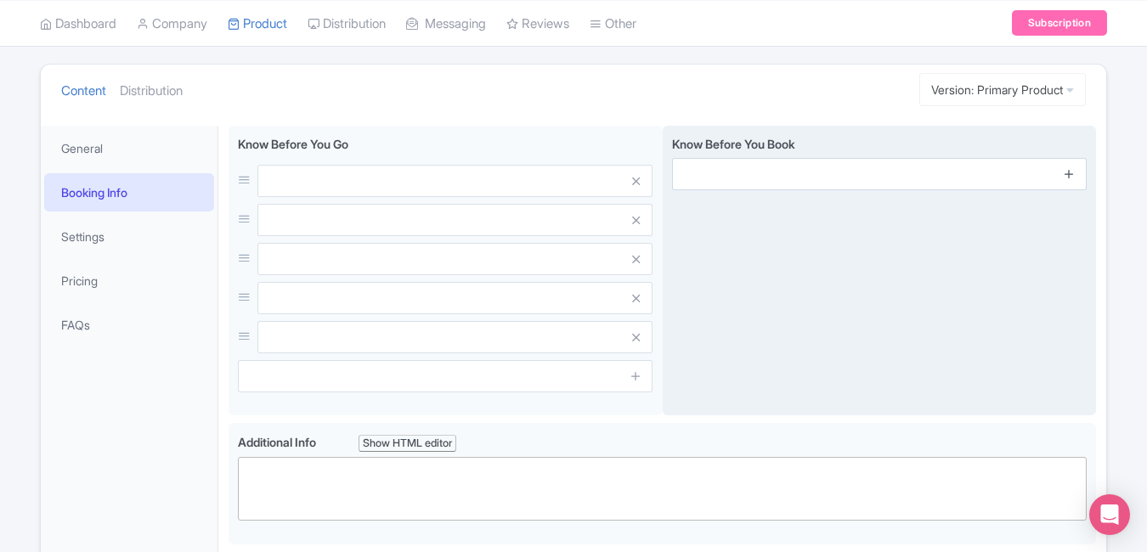
click at [1065, 174] on icon at bounding box center [1069, 173] width 13 height 13
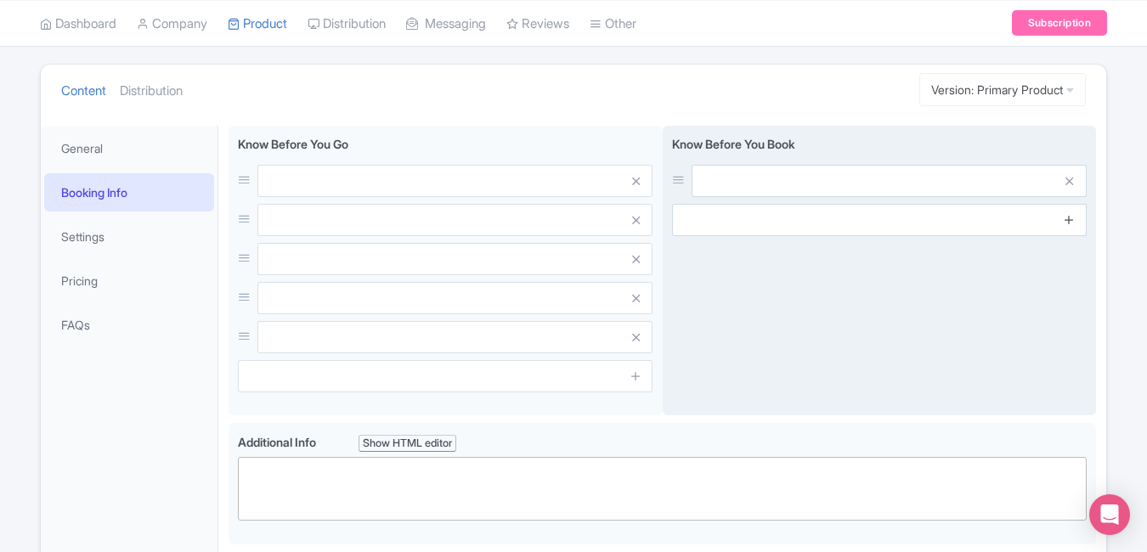
click at [1070, 215] on icon at bounding box center [1069, 219] width 13 height 13
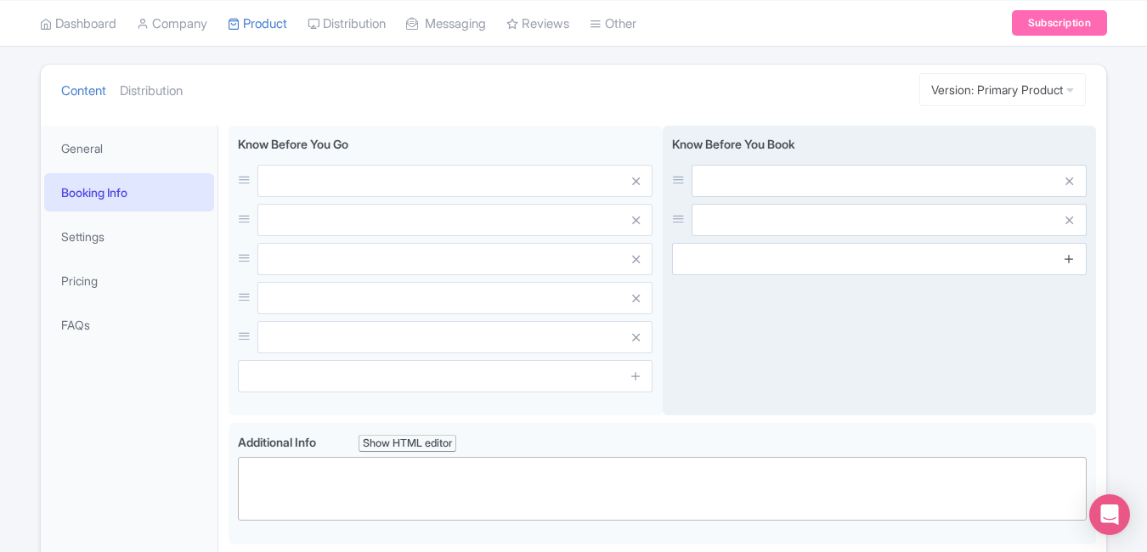
click at [1070, 259] on icon at bounding box center [1069, 258] width 13 height 13
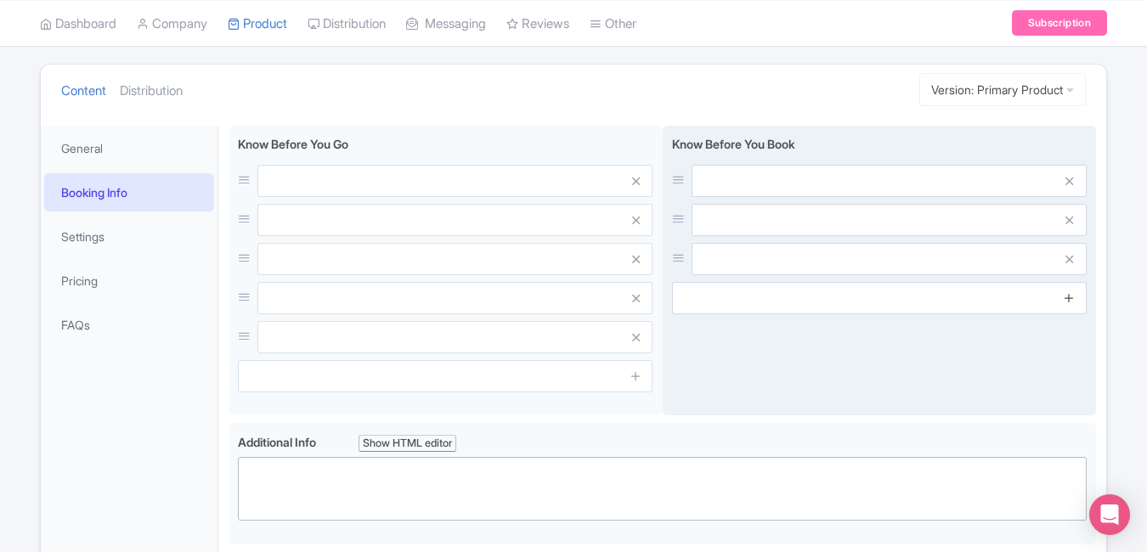
click at [1069, 305] on link at bounding box center [1069, 299] width 13 height 20
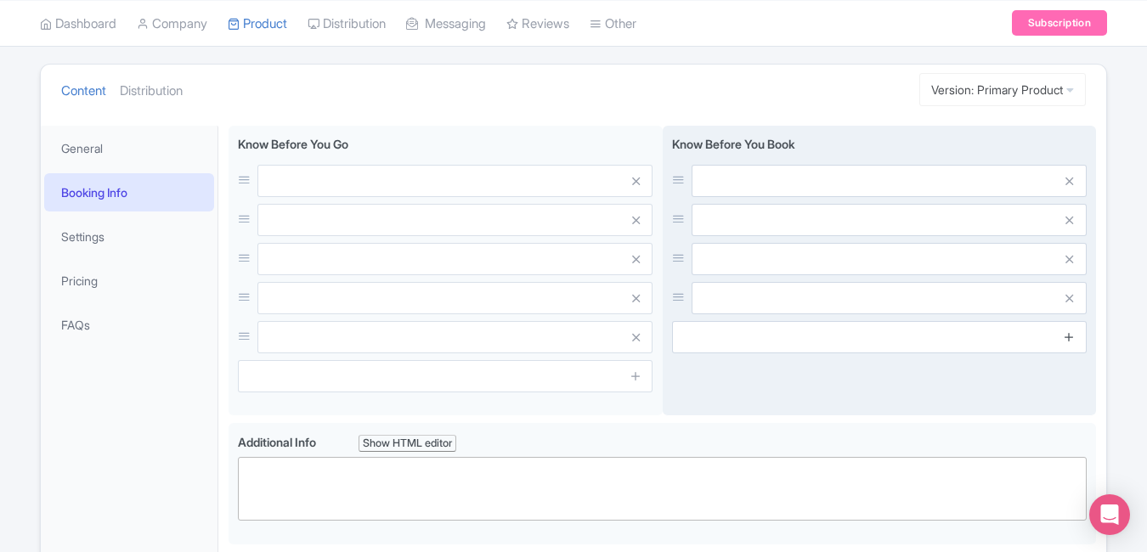
click at [1070, 342] on icon at bounding box center [1069, 336] width 13 height 13
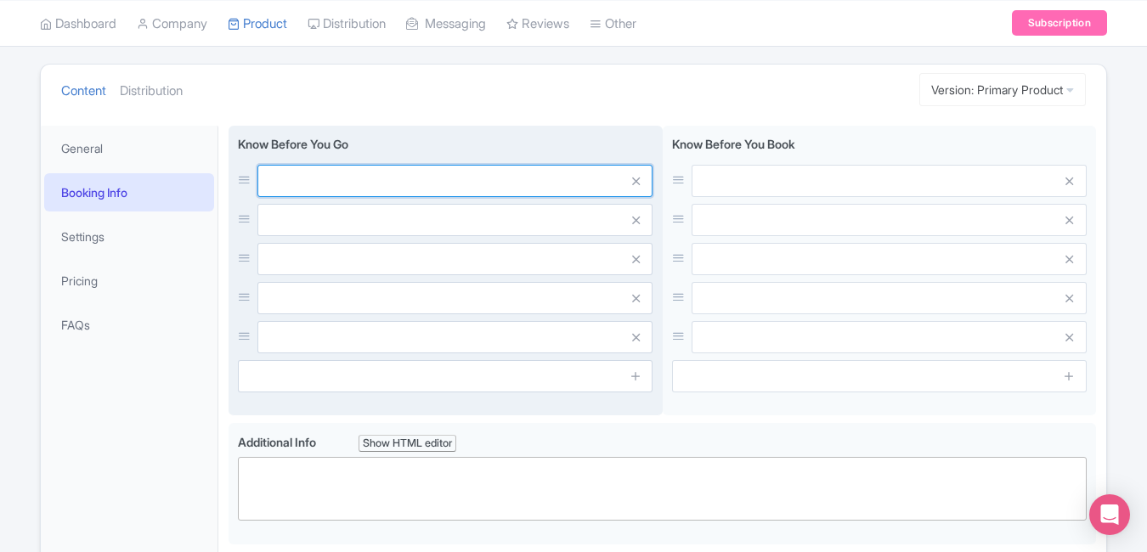
click at [477, 175] on input "text" at bounding box center [454, 181] width 395 height 32
paste input "You’ll walk barefoot during the visit"
type input "You’ll walk barefoot during the visit"
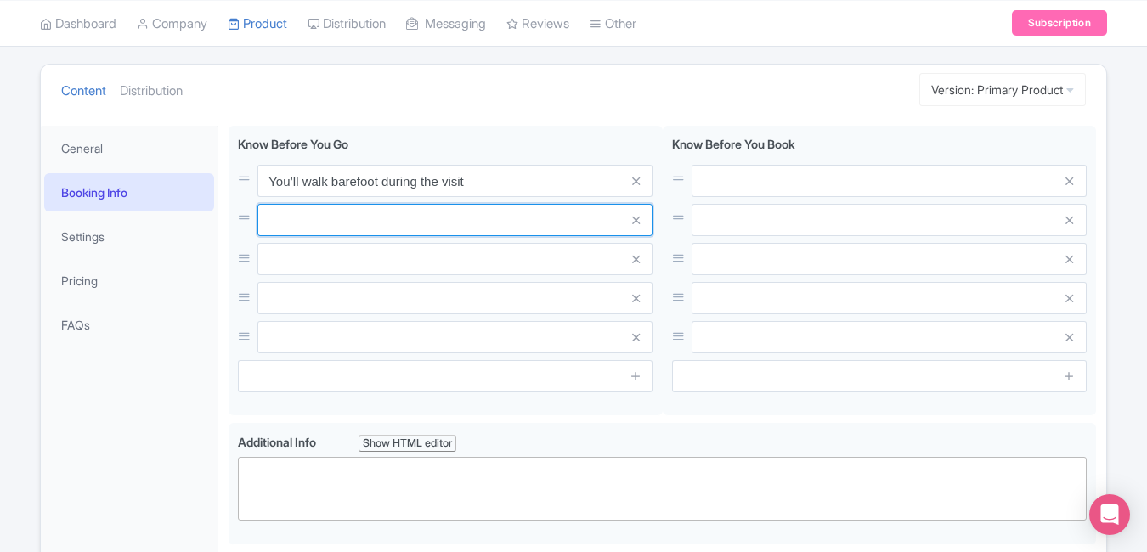
paste input "Bring towels or wet wipes"
type input "Bring towels or wet wipes"
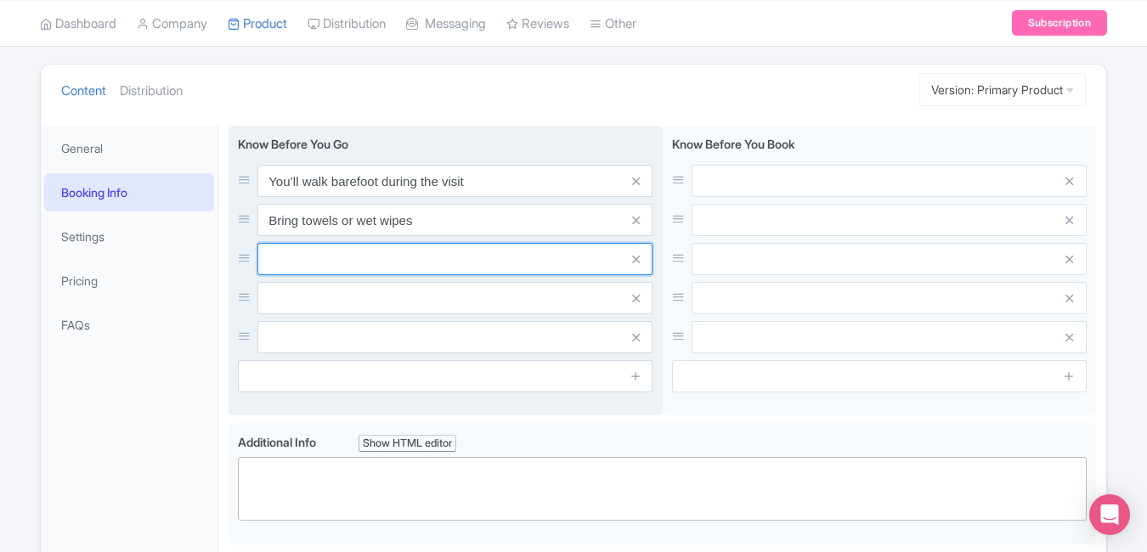
paste input "Shorts recommended (some water areas)"
type input "Shorts recommended (some water areas)"
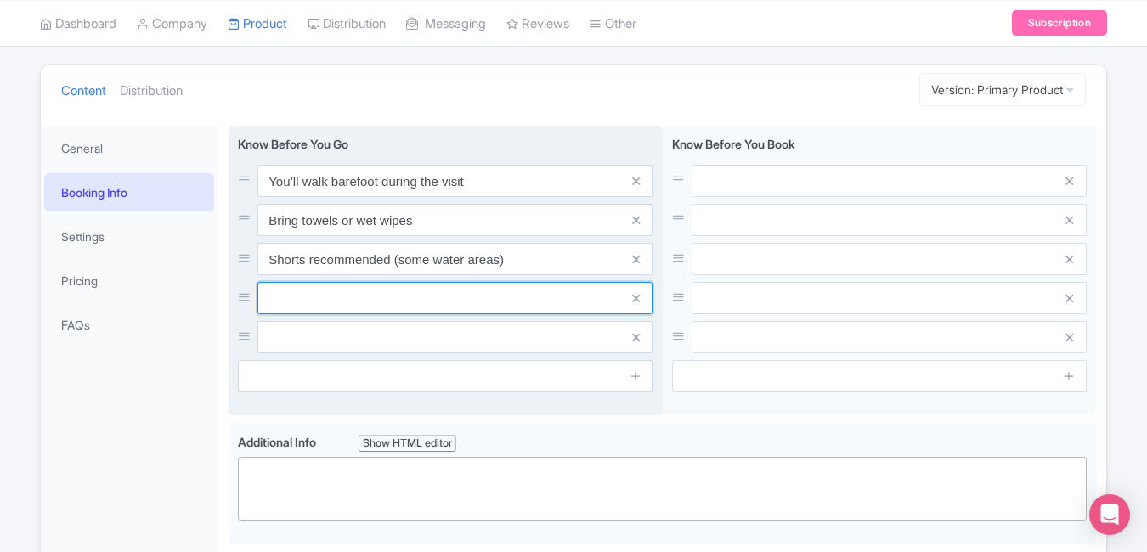
paste input "Allow 60–90 minutes for full visit"
type input "Allow 60–90 minutes for full visit"
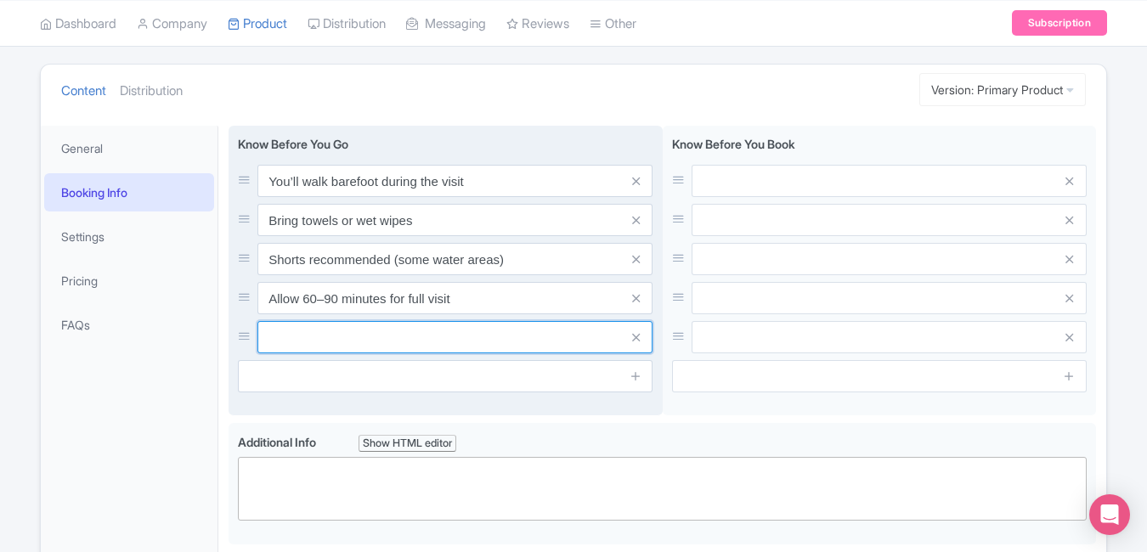
paste input "Nearby Toyosu Station (Tokyo Metro)"
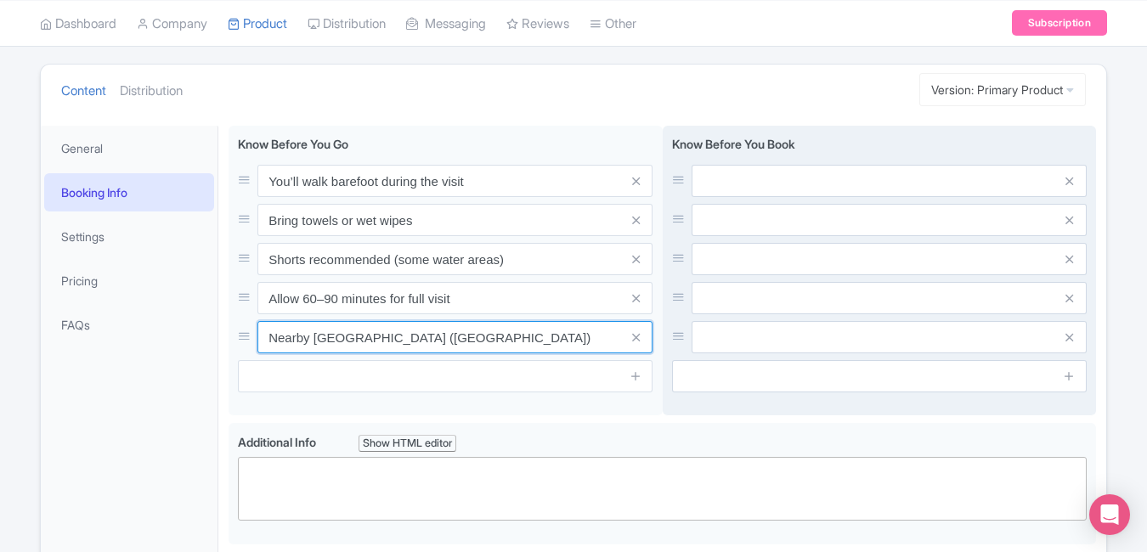
type input "Nearby Toyosu Station (Tokyo Metro)"
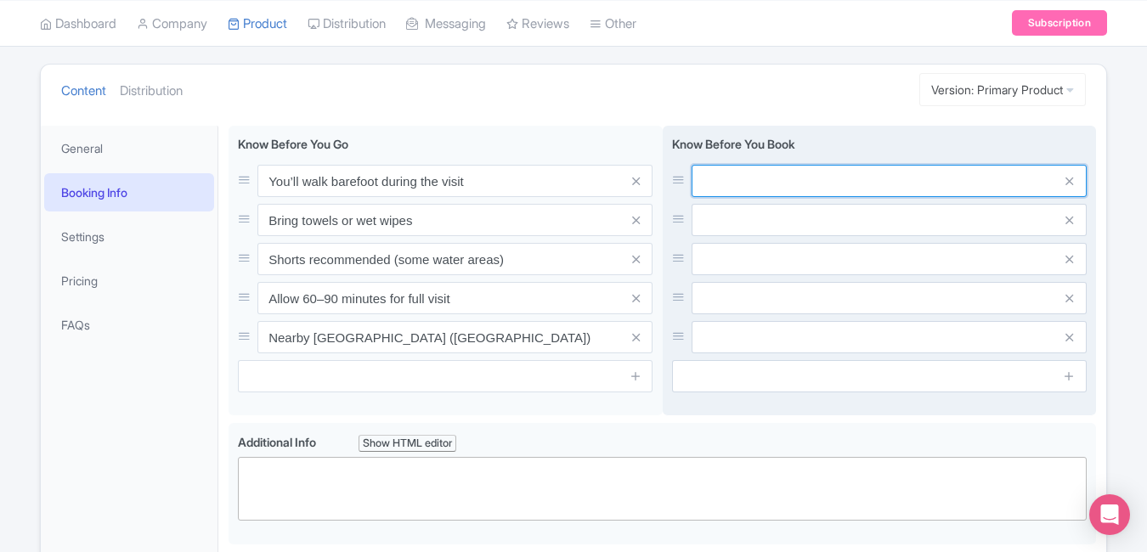
click at [719, 182] on input "text" at bounding box center [889, 181] width 395 height 32
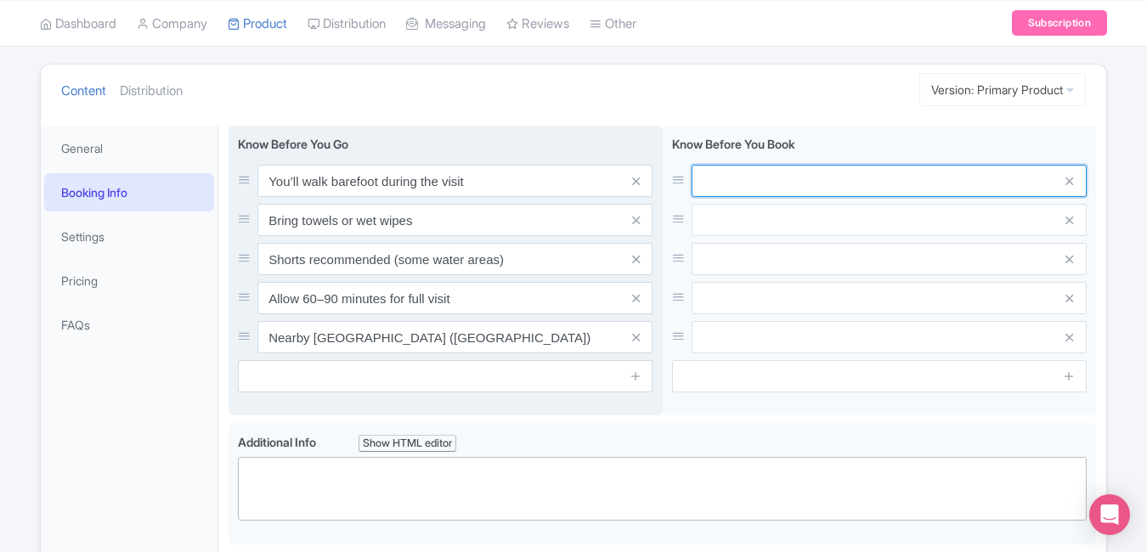
paste input "Timed-entry tickets only"
type input "Timed-entry tickets only"
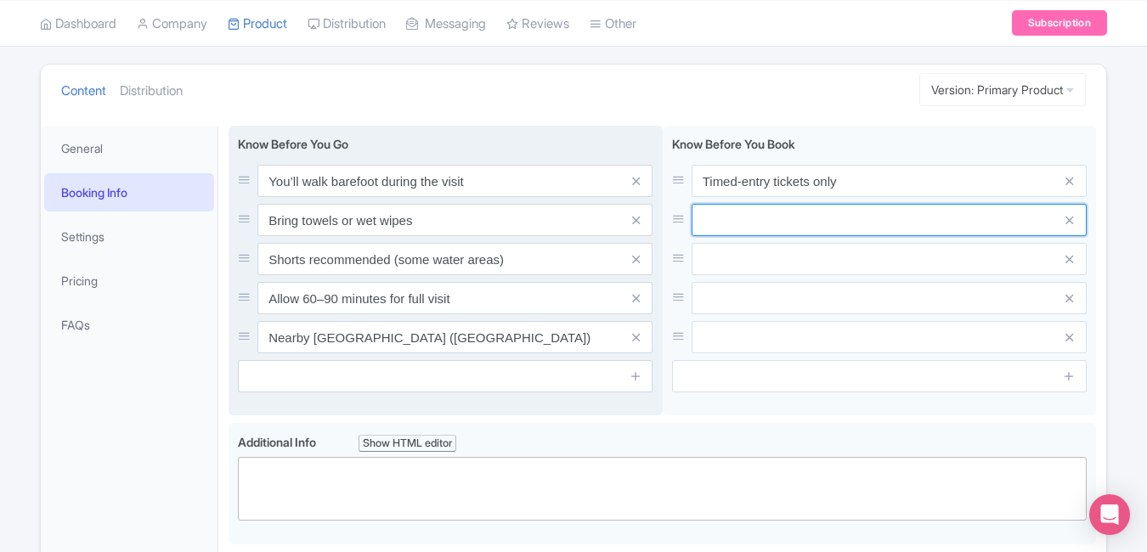
paste input "Tickets are non-transferable"
paste input "Children under 3 enter free"
type input "Tickets are non-transferable"
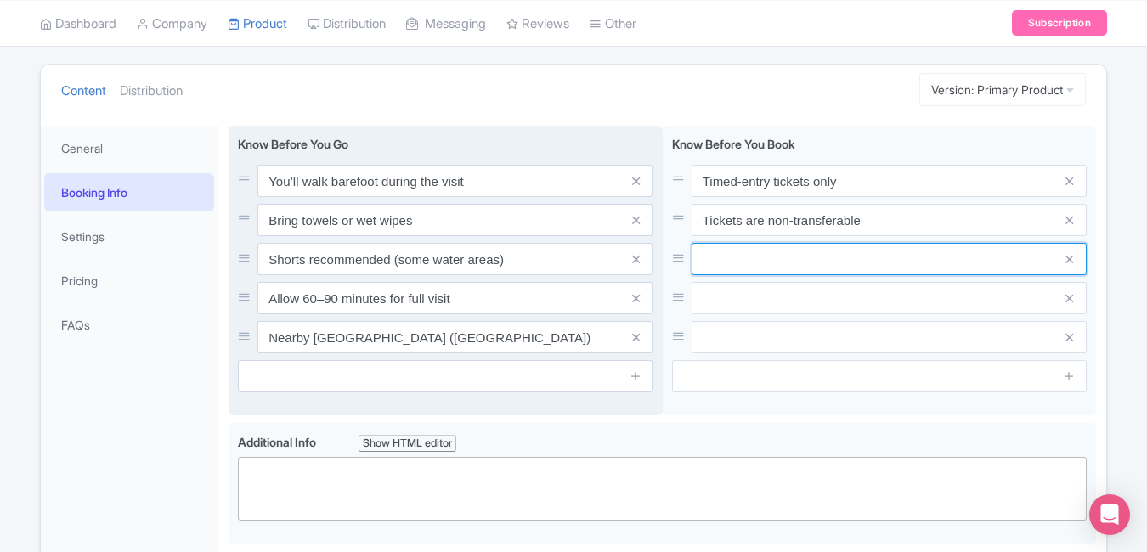
paste input "Children under 3 enter free"
paste input "Photography allowed, no tripods"
type input "Children under 3 enter free"
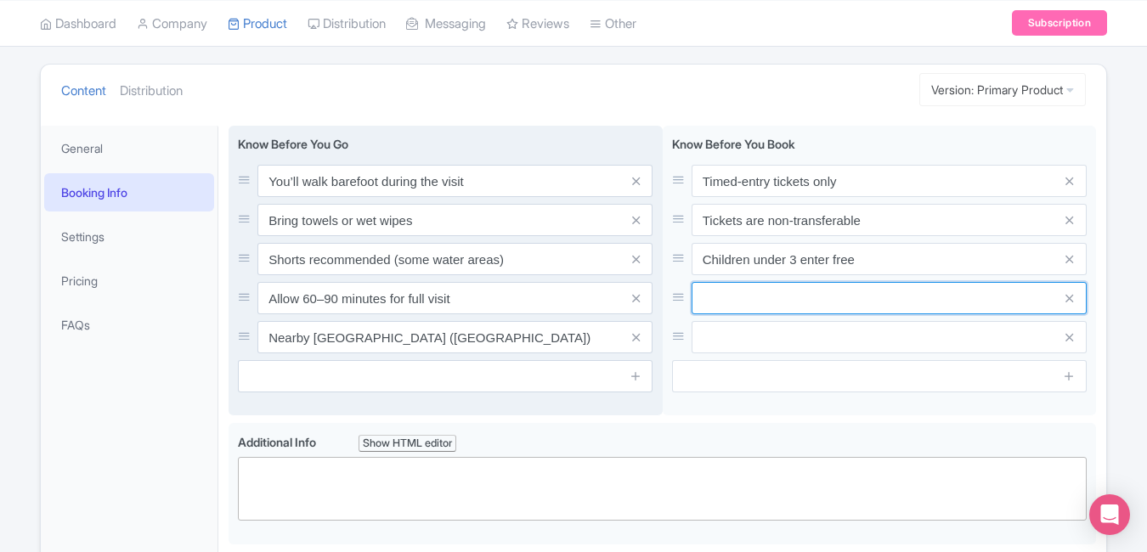
paste input "Photography allowed, no tripods"
type input "Photography allowed, no tripods"
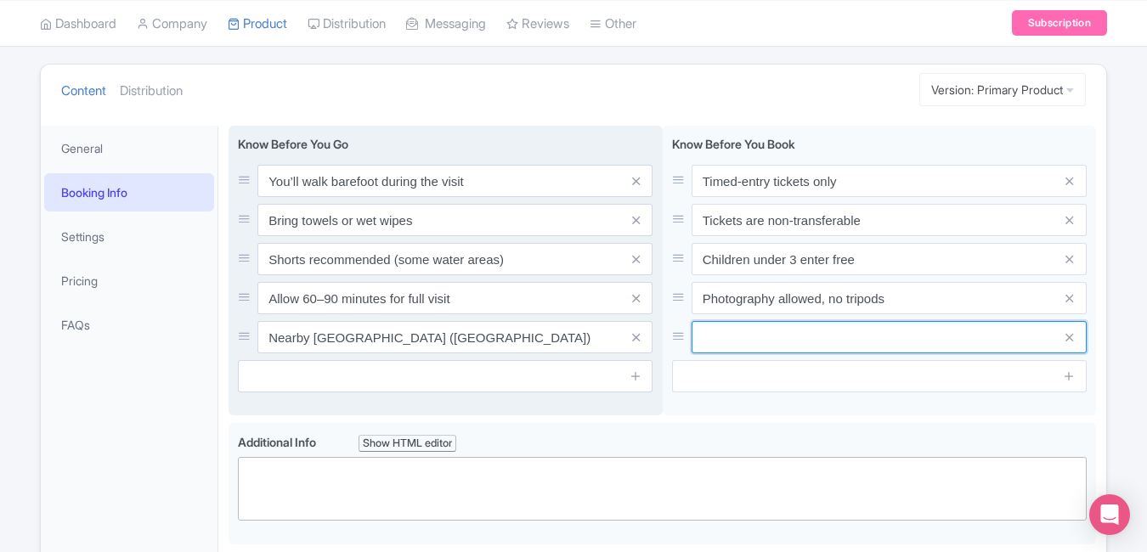
paste input "Photography allowed, no tripods"
type input "Photography allowed, no tripods"
paste input "No re-entry after exit"
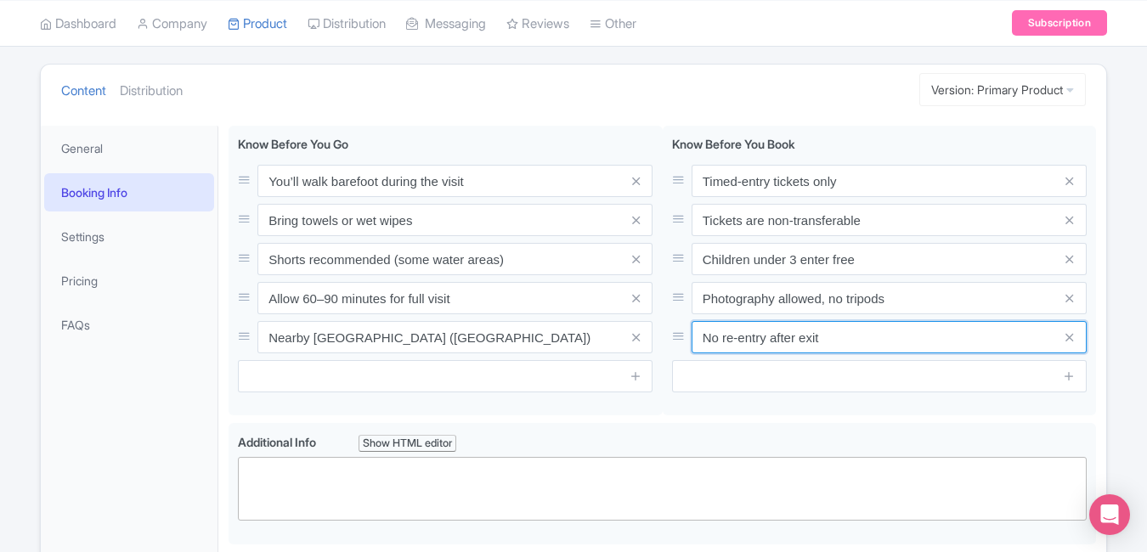
type input "No re-entry after exit"
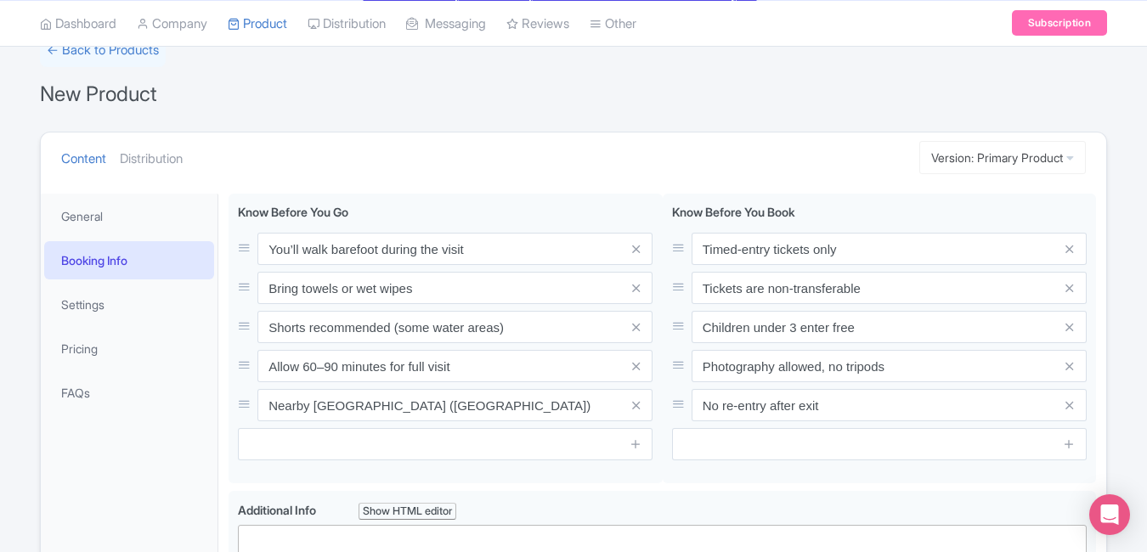
scroll to position [121, 0]
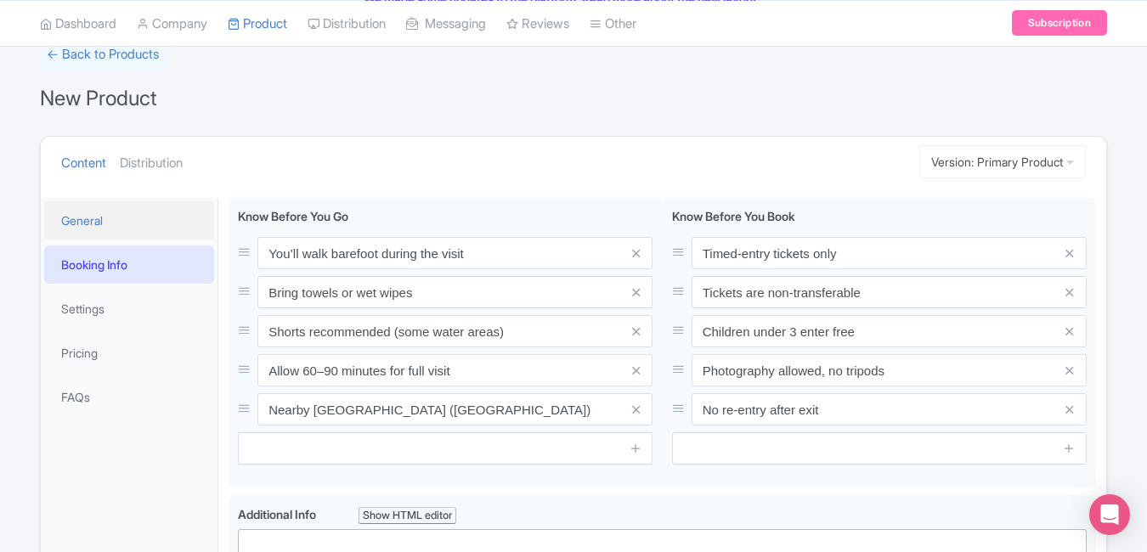
click at [164, 217] on link "General" at bounding box center [129, 220] width 170 height 38
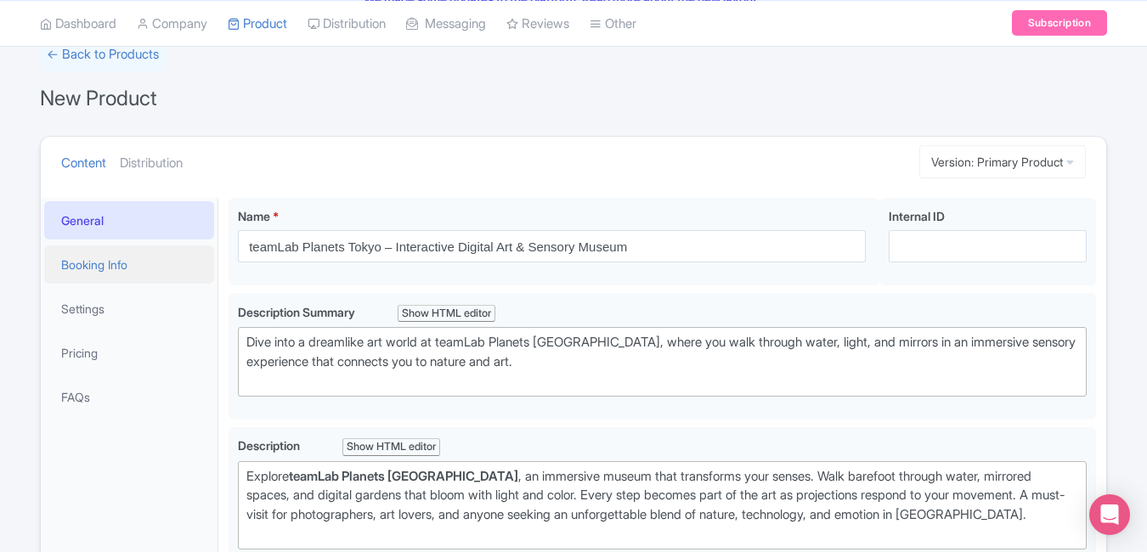
click at [138, 268] on link "Booking Info" at bounding box center [129, 265] width 170 height 38
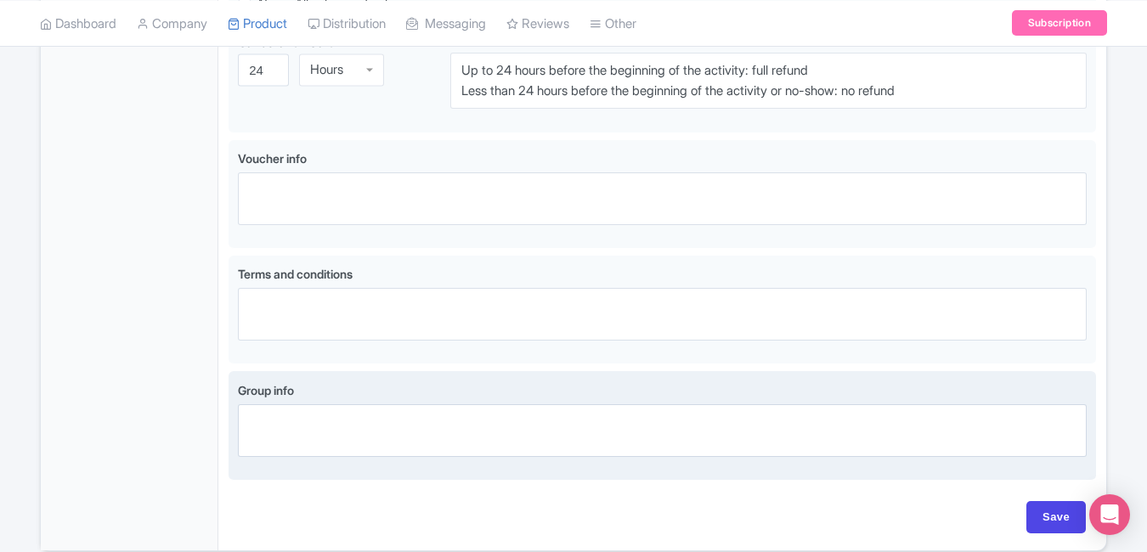
scroll to position [1165, 0]
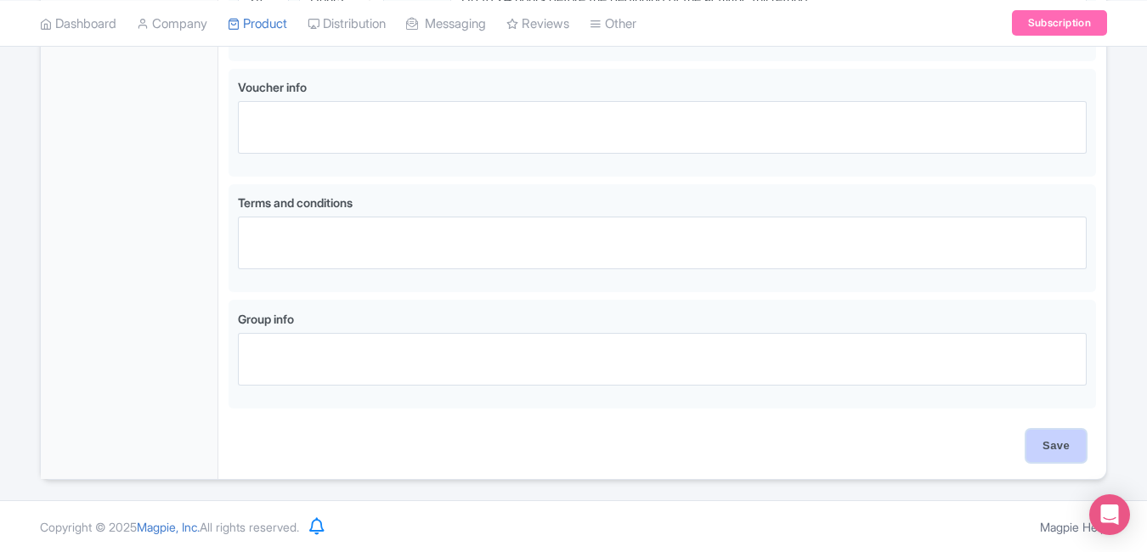
click at [1042, 442] on input "Save" at bounding box center [1055, 446] width 59 height 32
type input "Saving..."
